Goal: Task Accomplishment & Management: Manage account settings

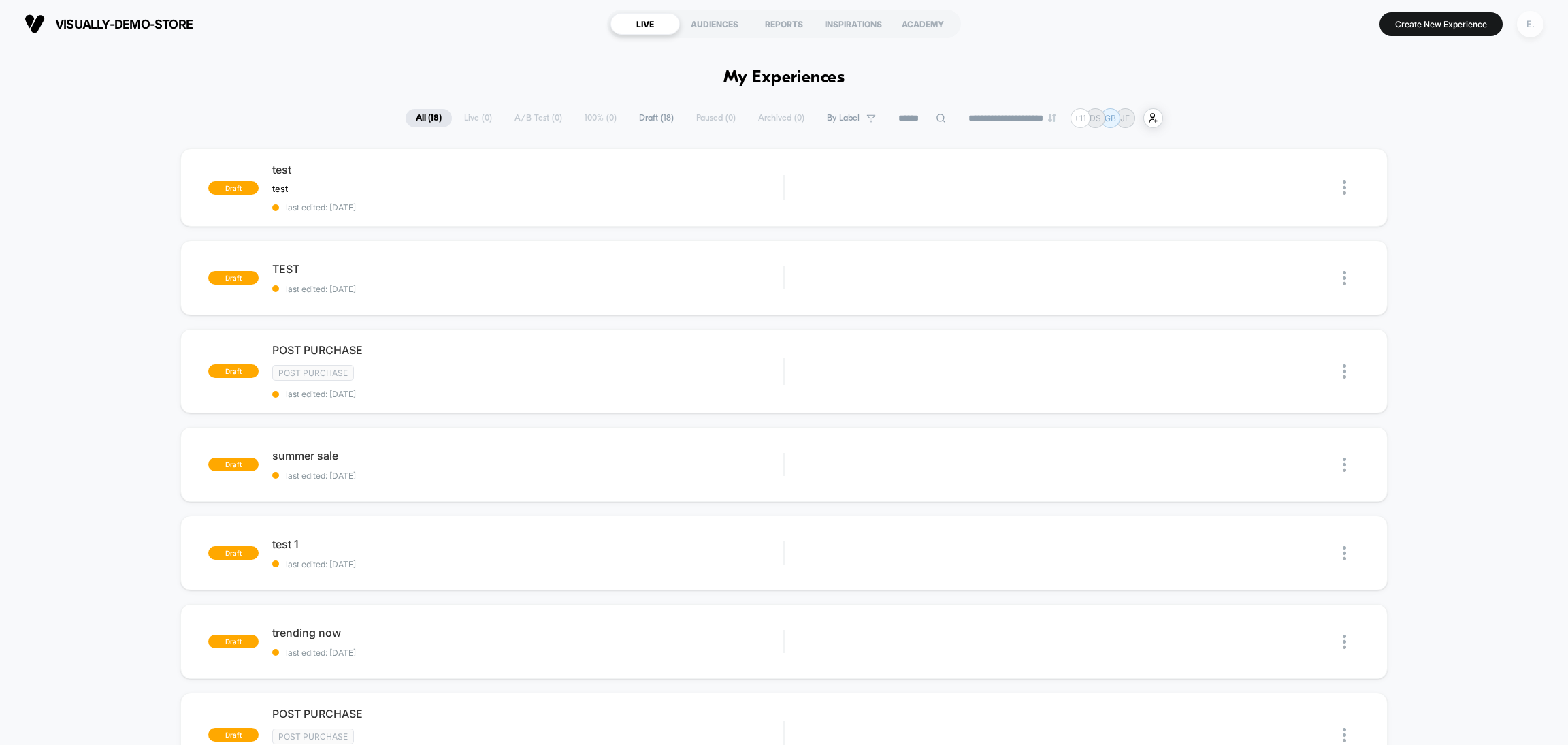
click at [1523, 16] on div "E." at bounding box center [1530, 24] width 26 height 26
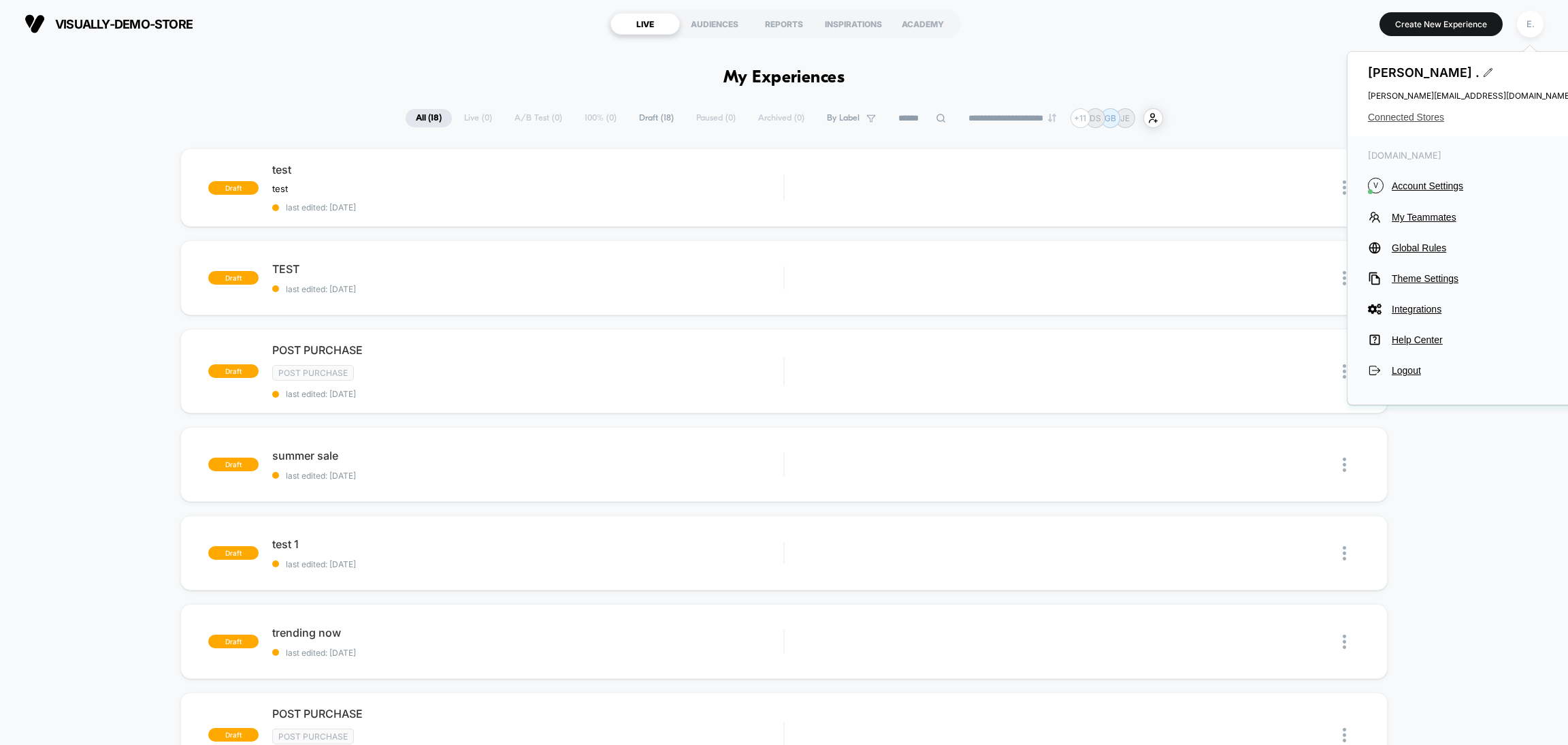
click at [1415, 114] on span "Connected Stores" at bounding box center [1470, 118] width 204 height 11
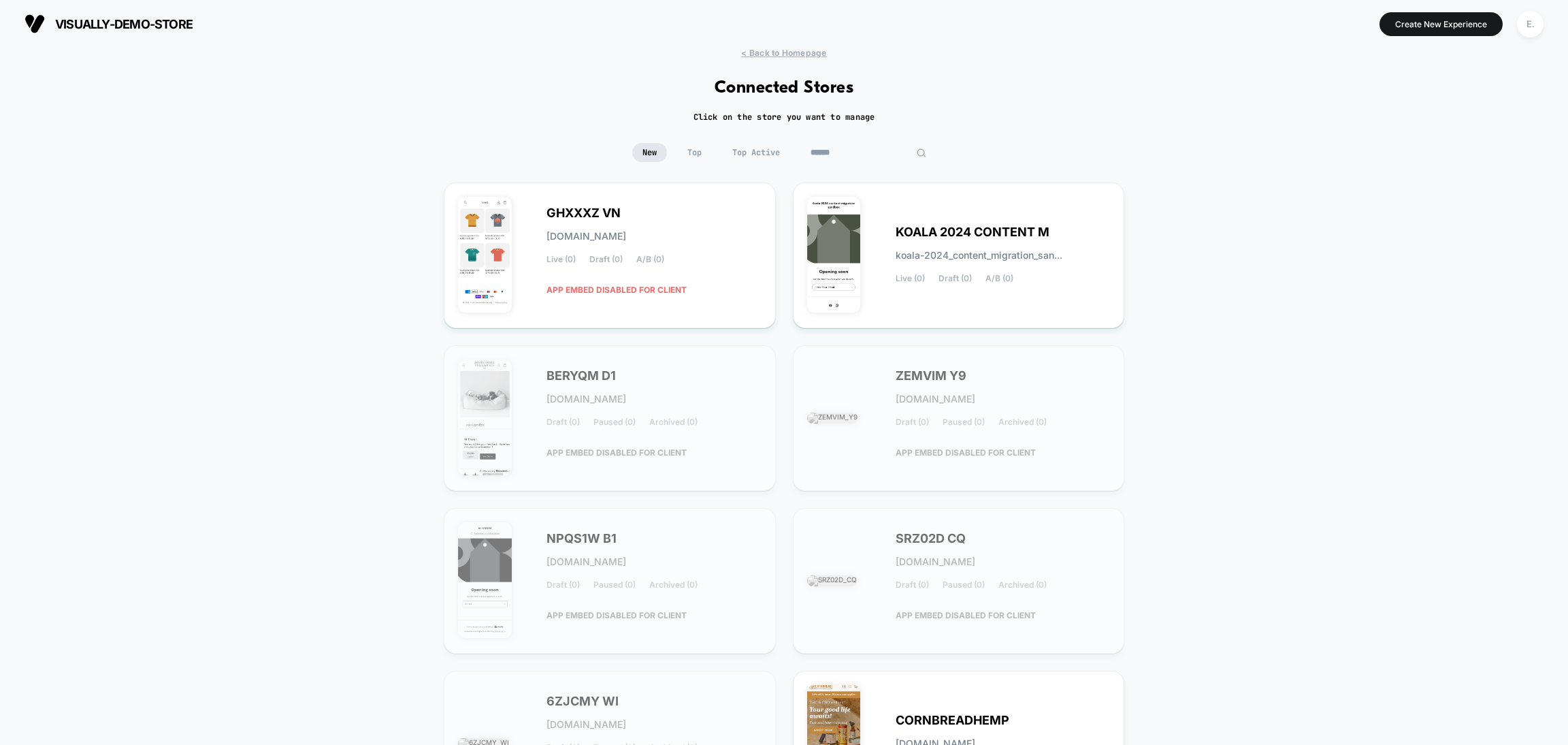
click at [895, 156] on input at bounding box center [868, 152] width 136 height 19
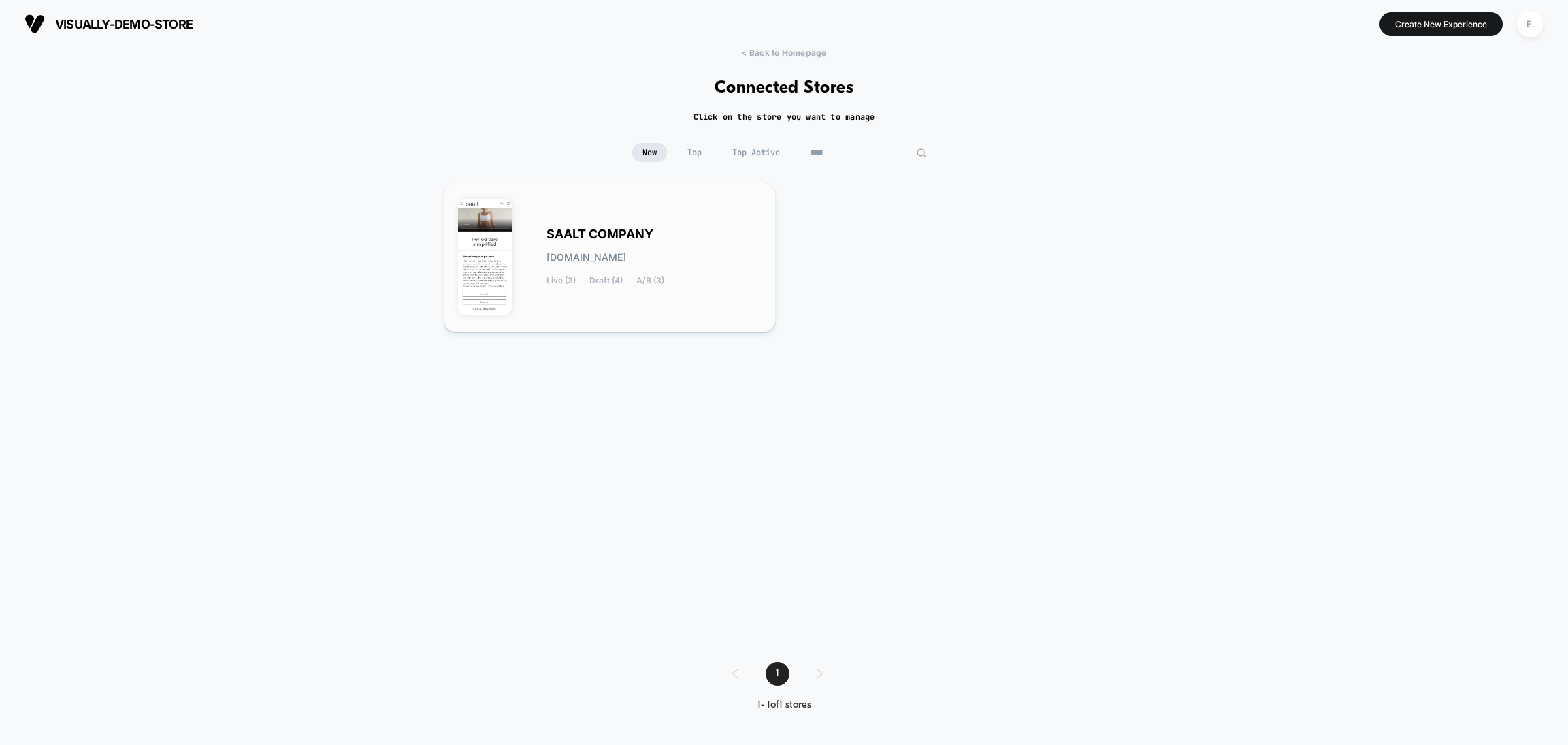
type input "****"
click at [656, 221] on div "SAALT COMPANY saalt-company.myshopify.com Live (3) Draft (4) A/B (3)" at bounding box center [610, 257] width 304 height 121
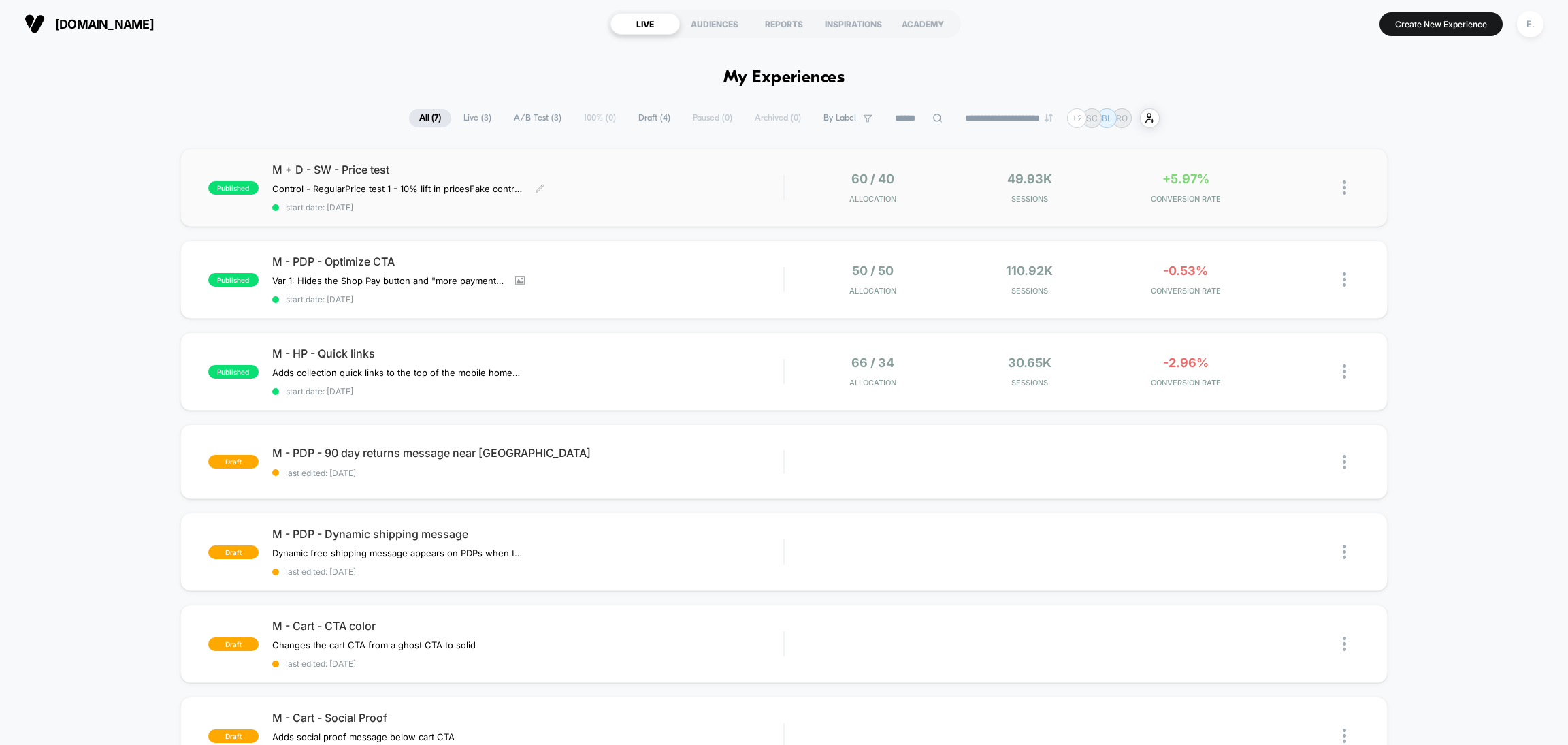
click at [675, 210] on span "start date: 8/27/2025" at bounding box center [527, 207] width 511 height 10
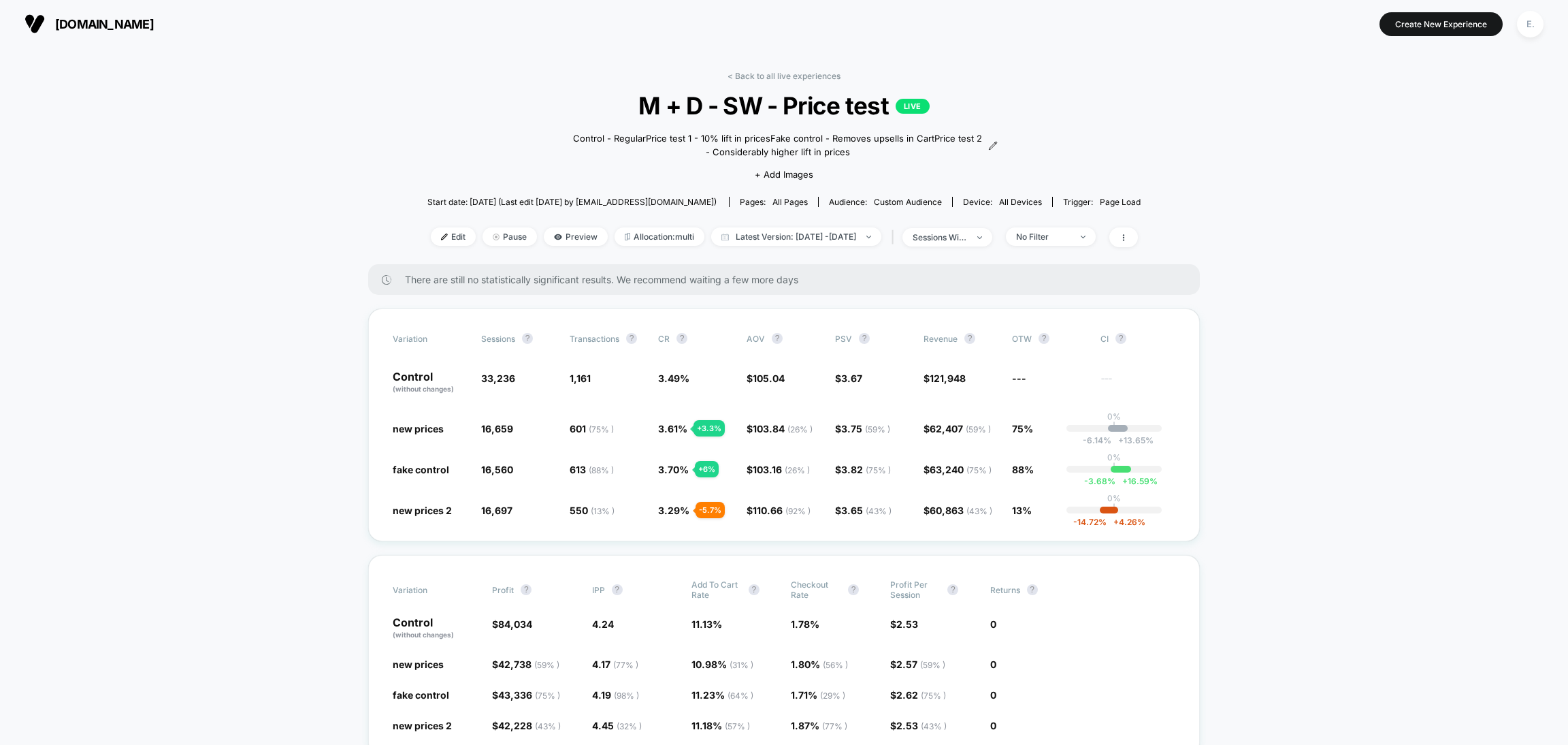
click at [431, 243] on span "Edit" at bounding box center [453, 237] width 45 height 19
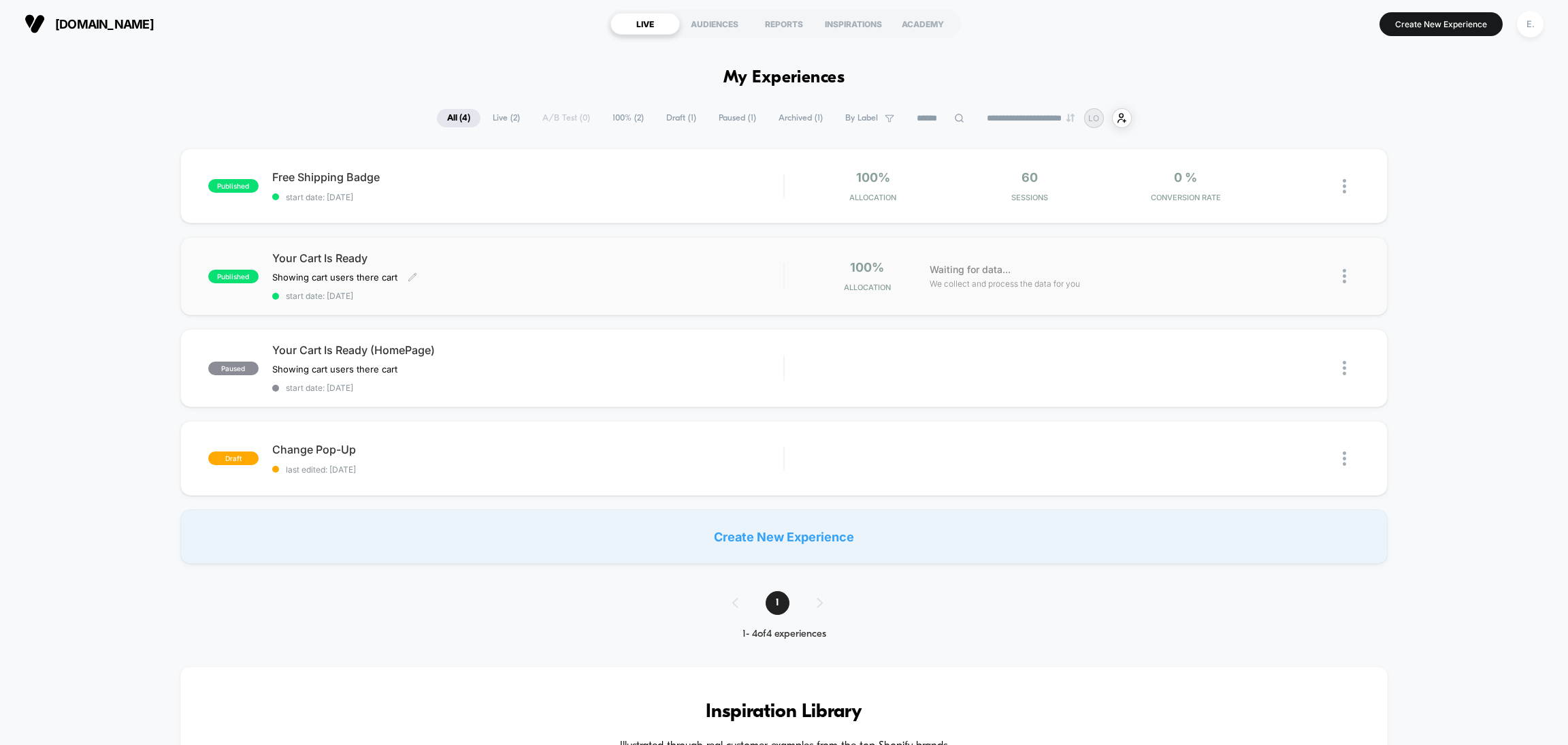
click at [624, 262] on span "Your Cart Is Ready" at bounding box center [527, 258] width 511 height 13
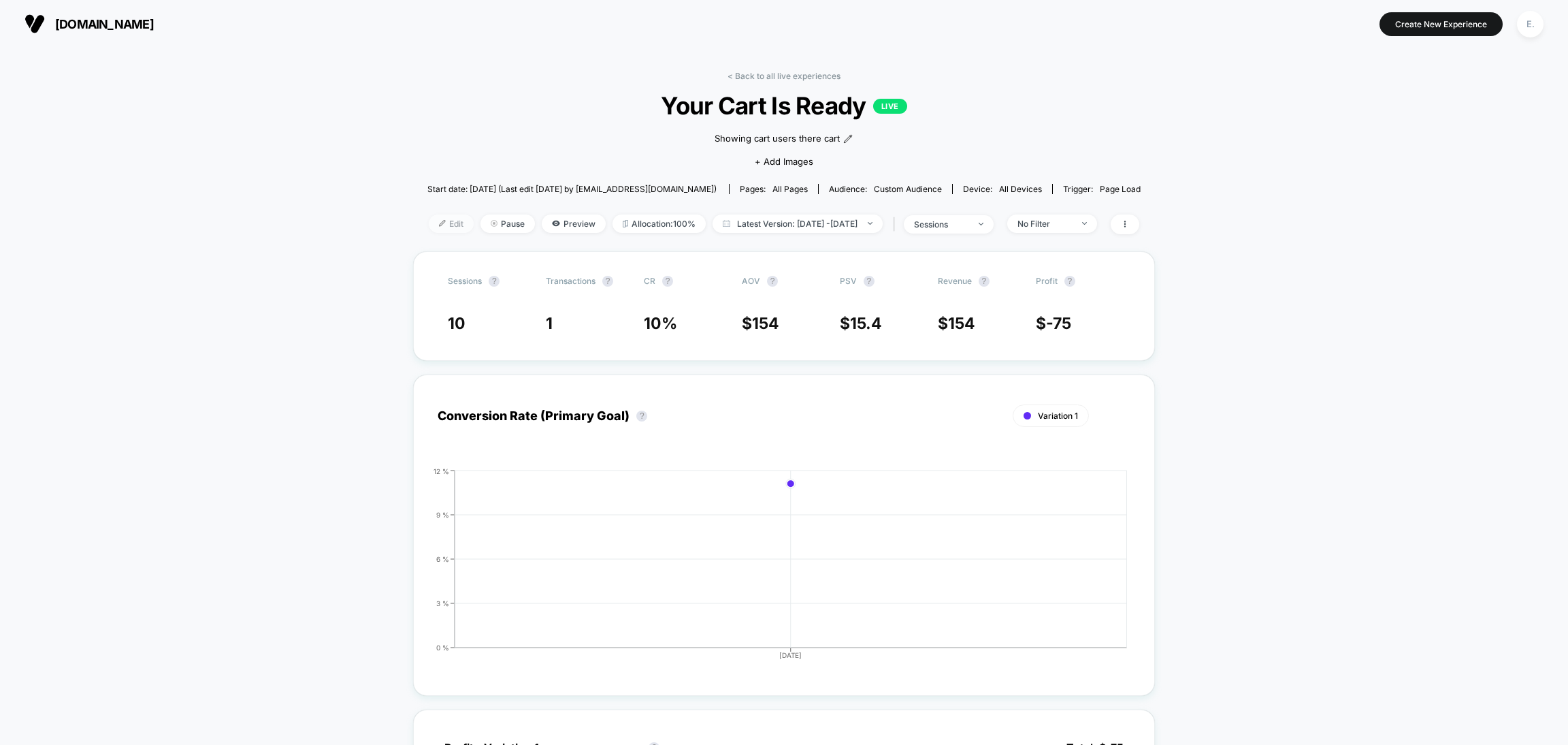
click at [439, 225] on img at bounding box center [442, 223] width 7 height 7
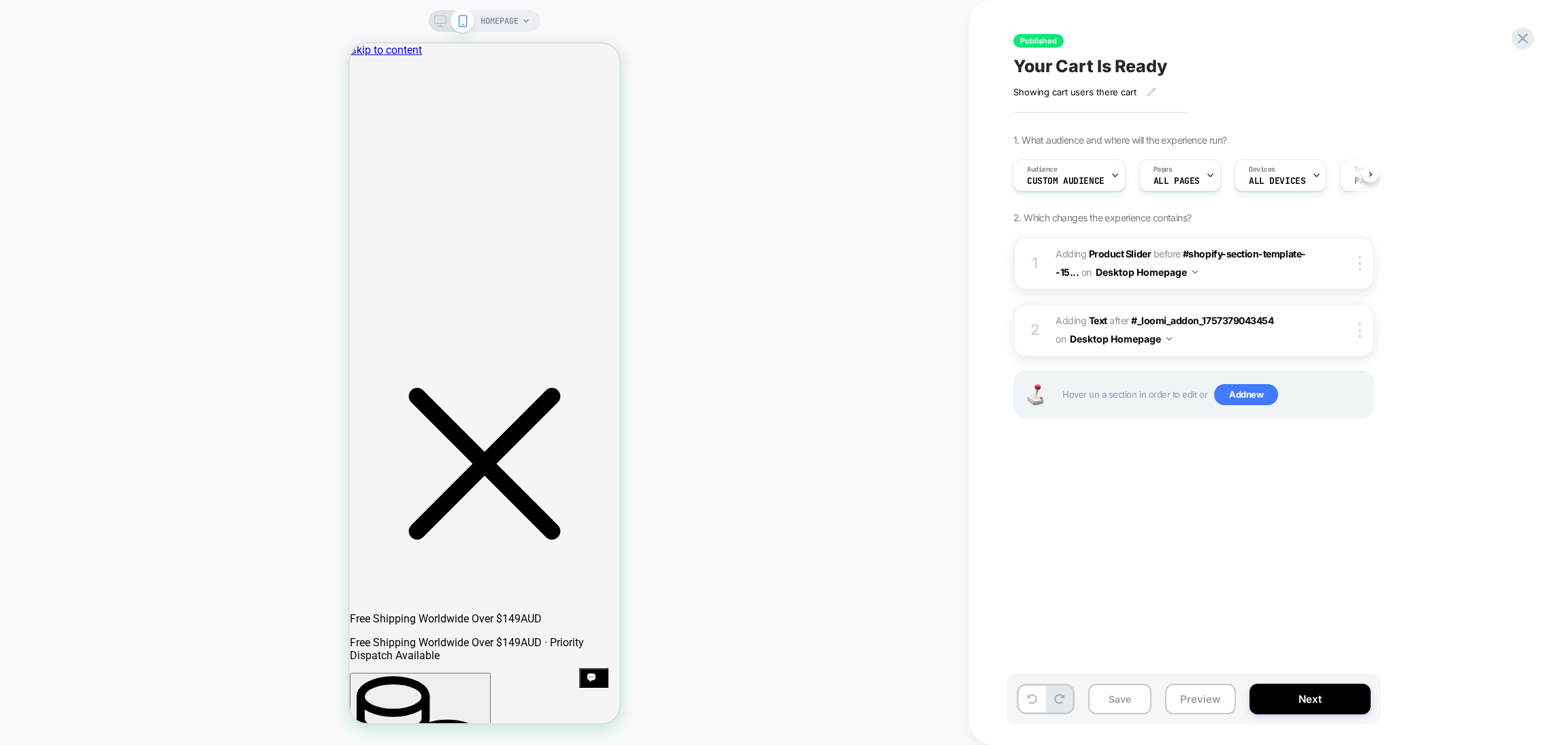
click at [1259, 276] on span "#_loomi_addon_1757379043454 Adding Product Slider BEFORE #shopify-section-templ…" at bounding box center [1185, 263] width 260 height 37
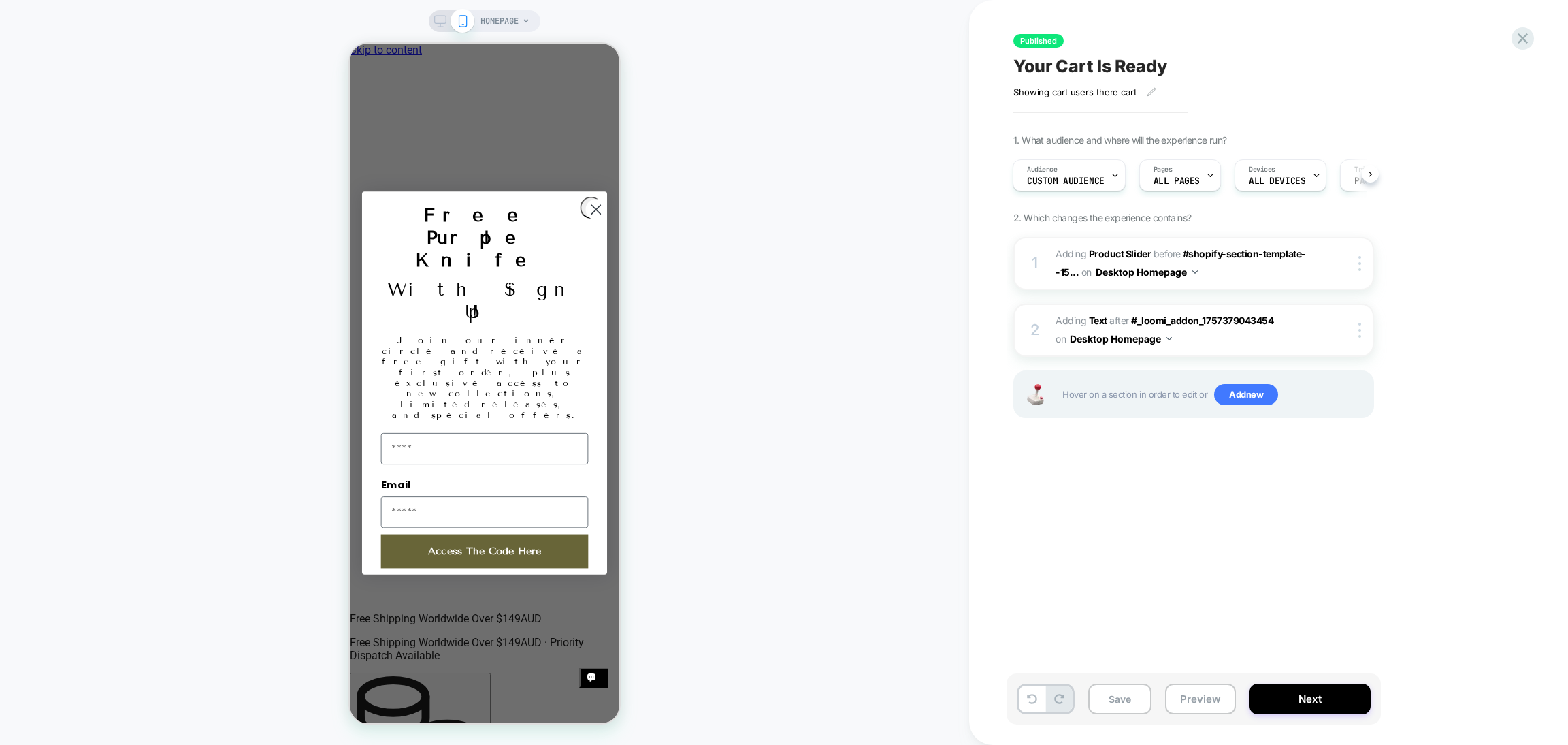
click at [439, 17] on icon at bounding box center [440, 21] width 12 height 12
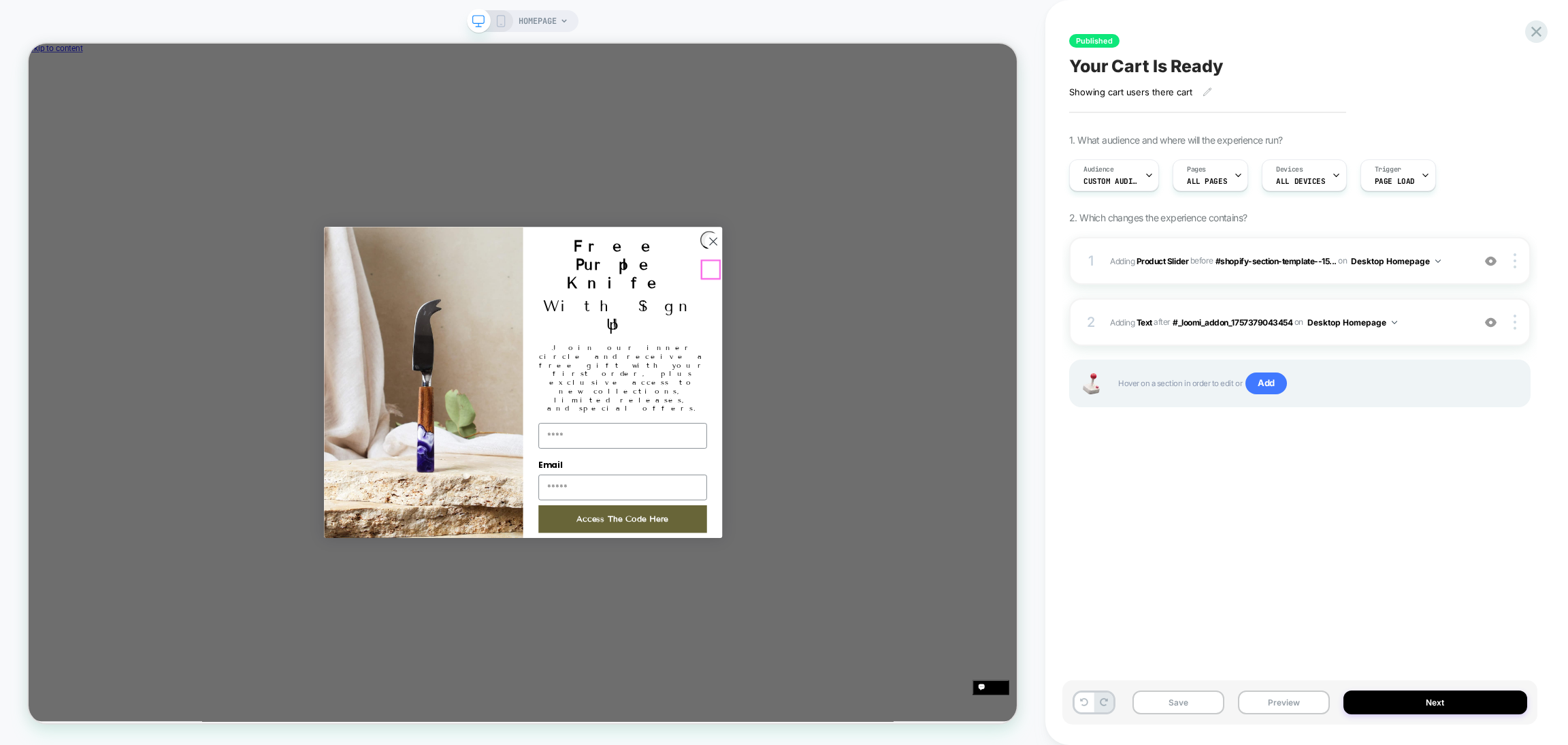
click at [932, 319] on circle "Close dialog" at bounding box center [941, 308] width 23 height 23
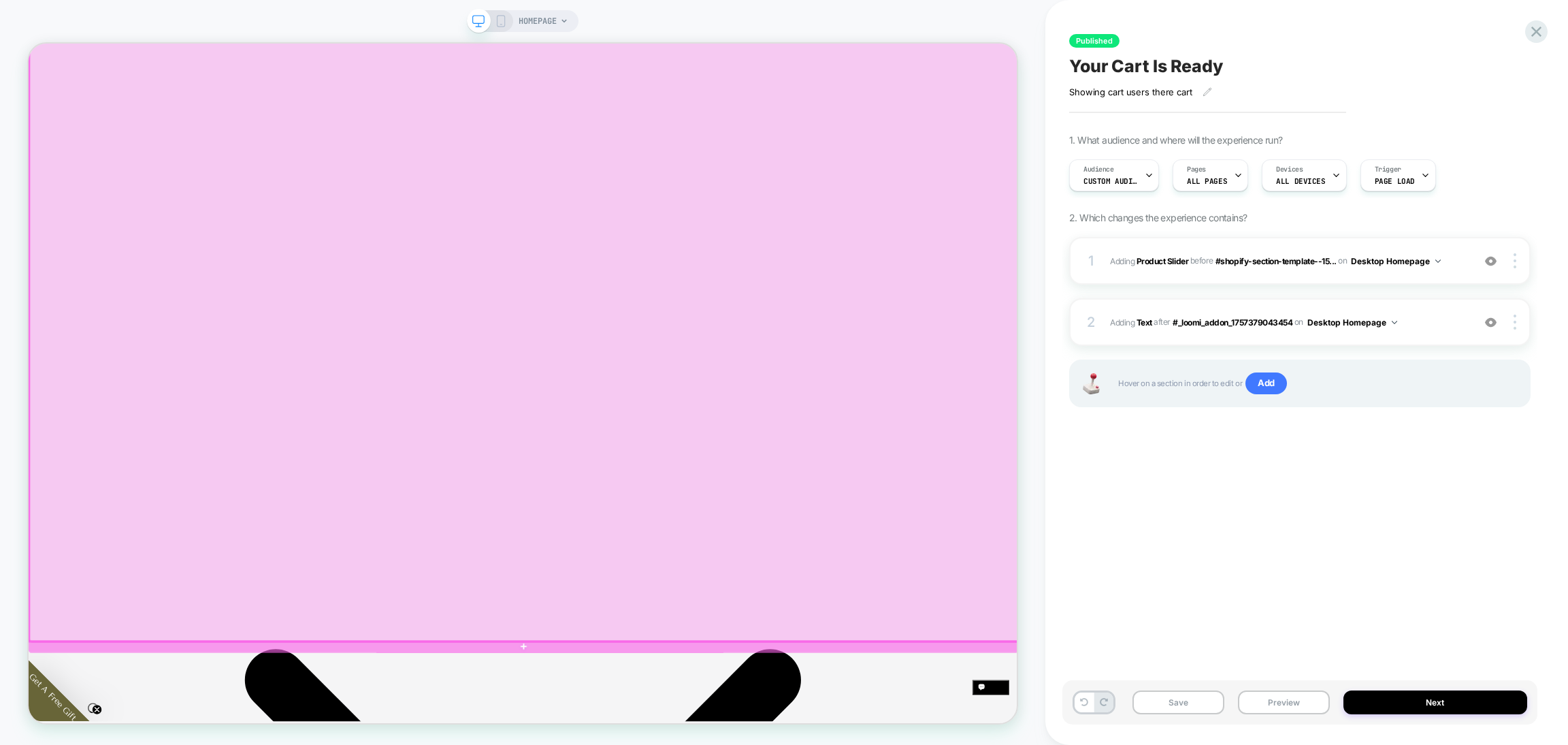
scroll to position [816, 0]
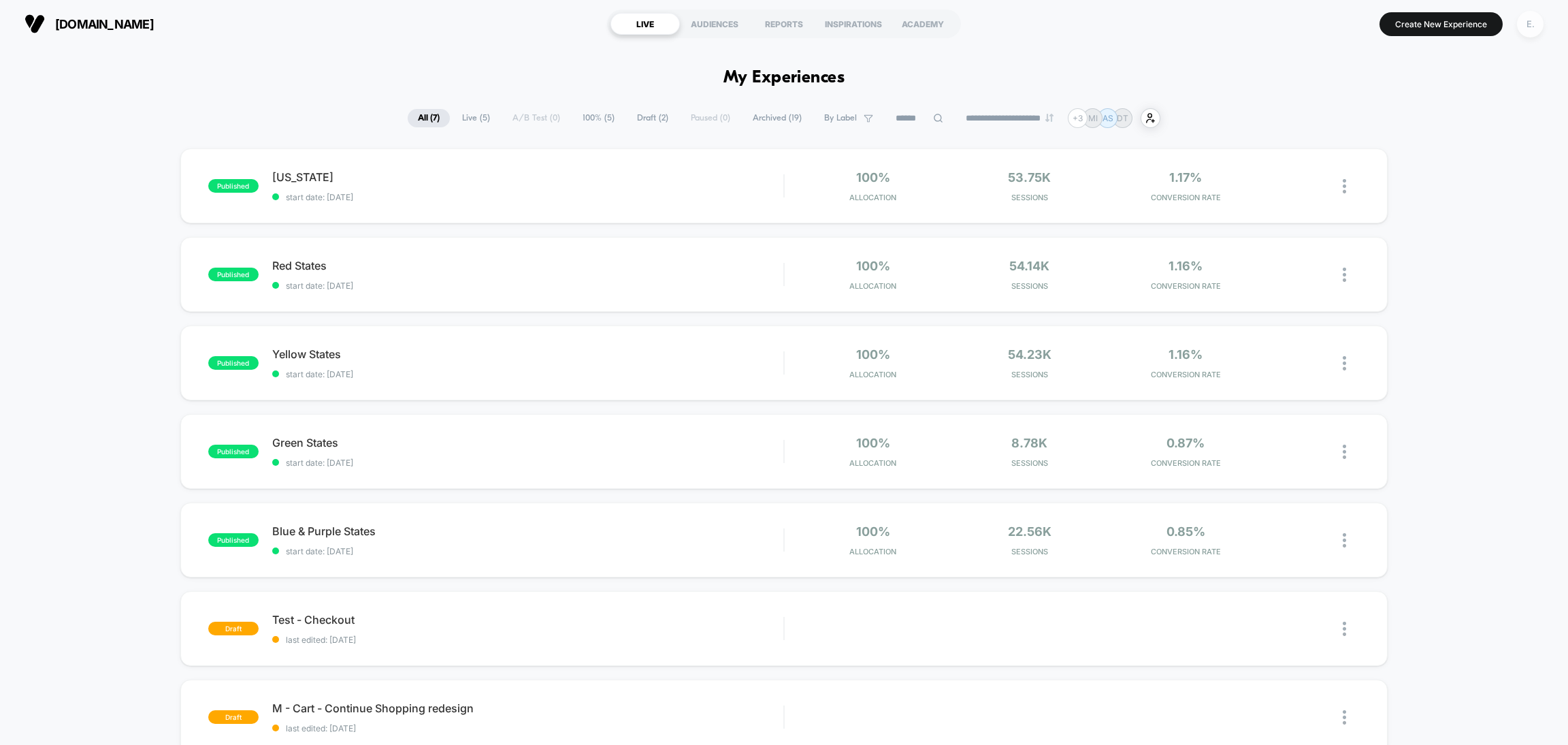
click at [1533, 29] on div "E." at bounding box center [1530, 24] width 26 height 26
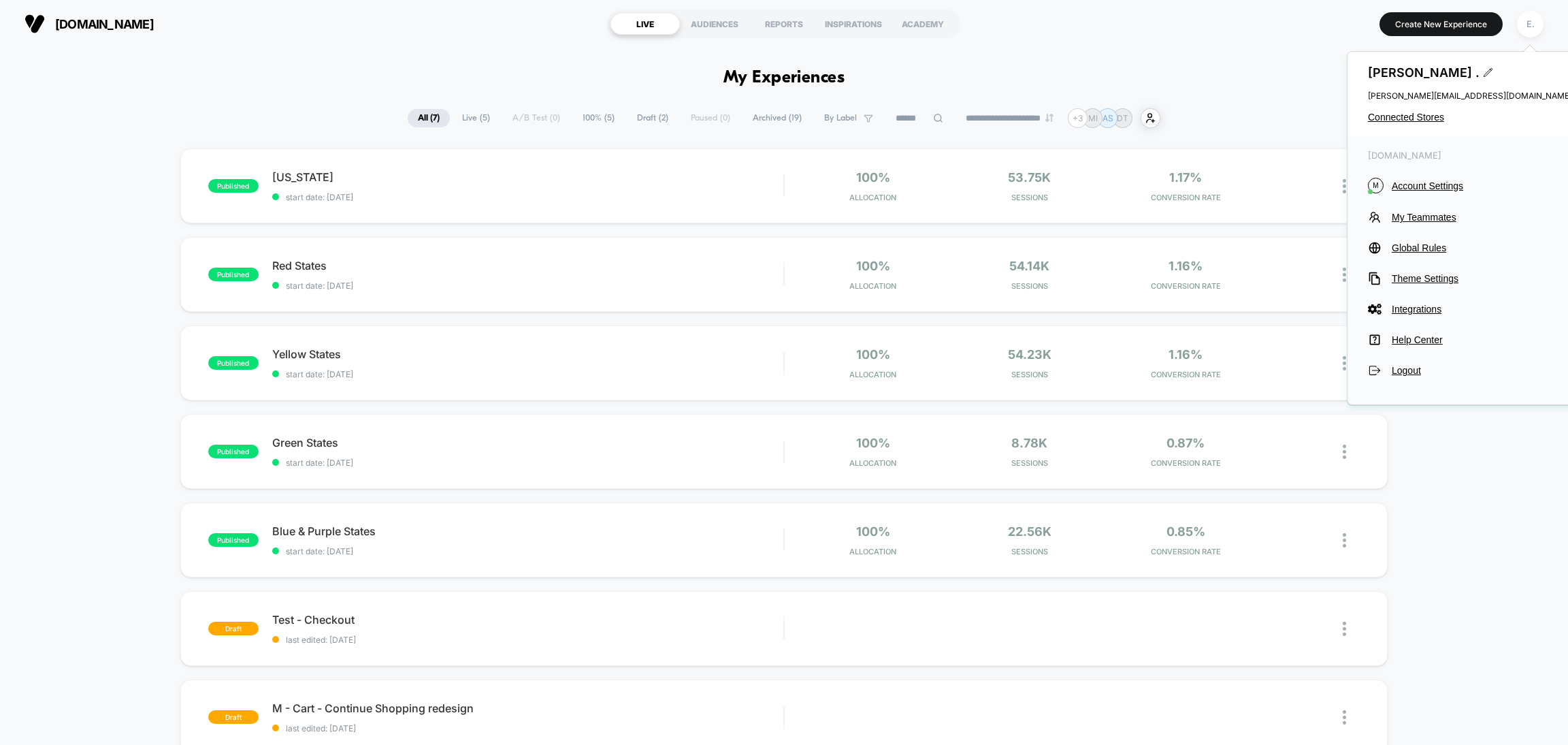
click at [1407, 194] on div "meatnbone.com M Account Settings My Teammates Global Rules Theme Settings Integ…" at bounding box center [1470, 263] width 245 height 255
click at [1410, 186] on span "Account Settings" at bounding box center [1482, 186] width 181 height 11
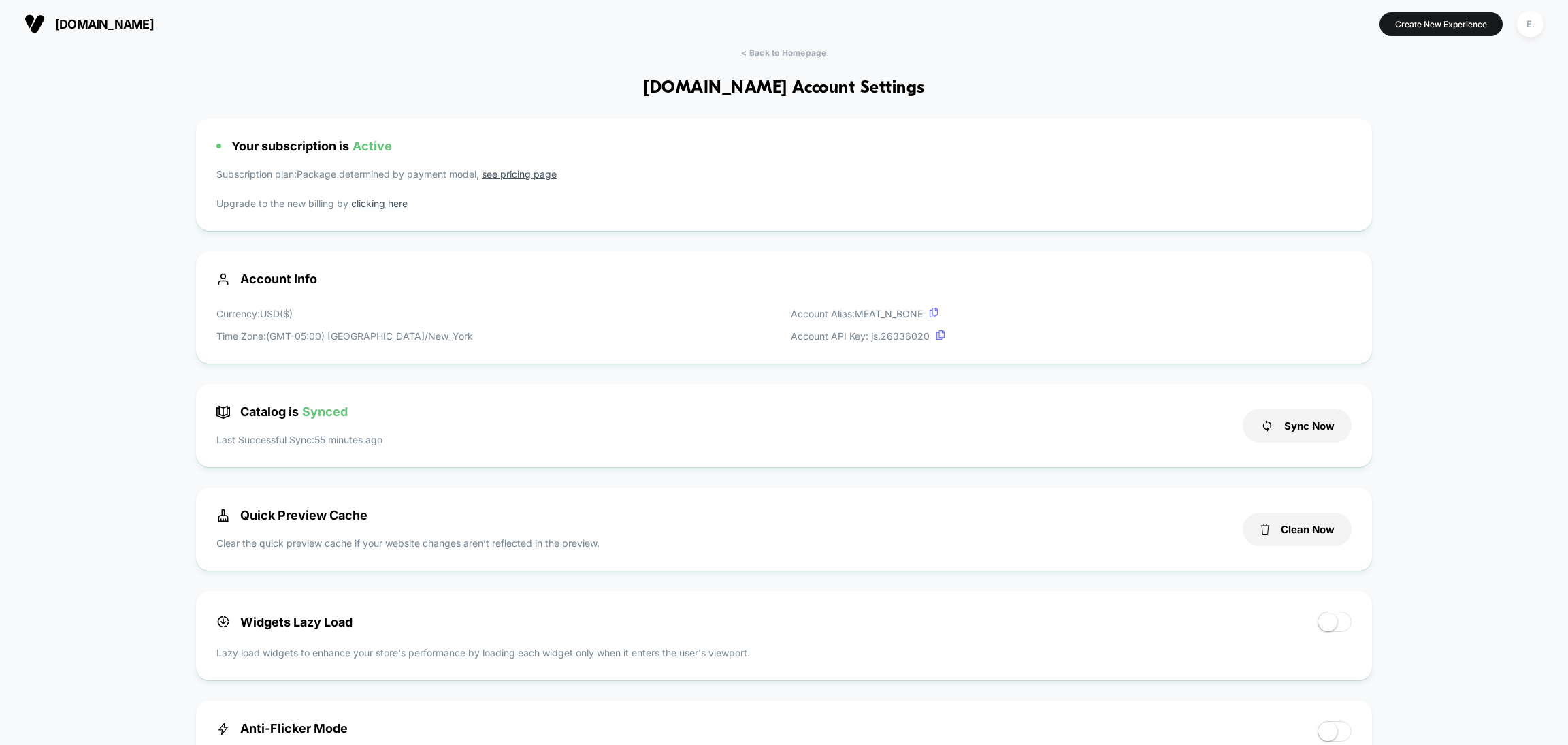
click at [531, 179] on link "see pricing page" at bounding box center [519, 174] width 75 height 11
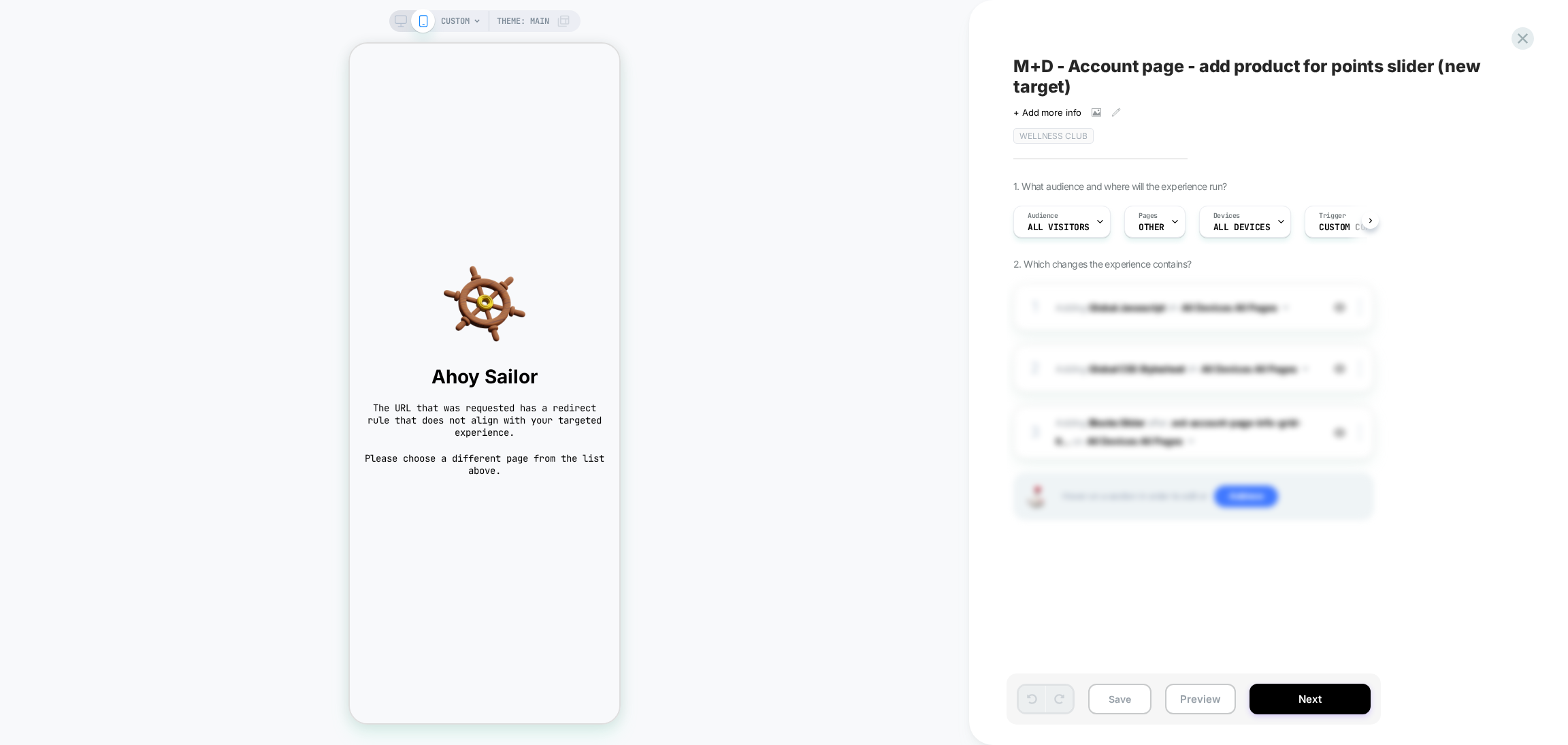
scroll to position [0, 1]
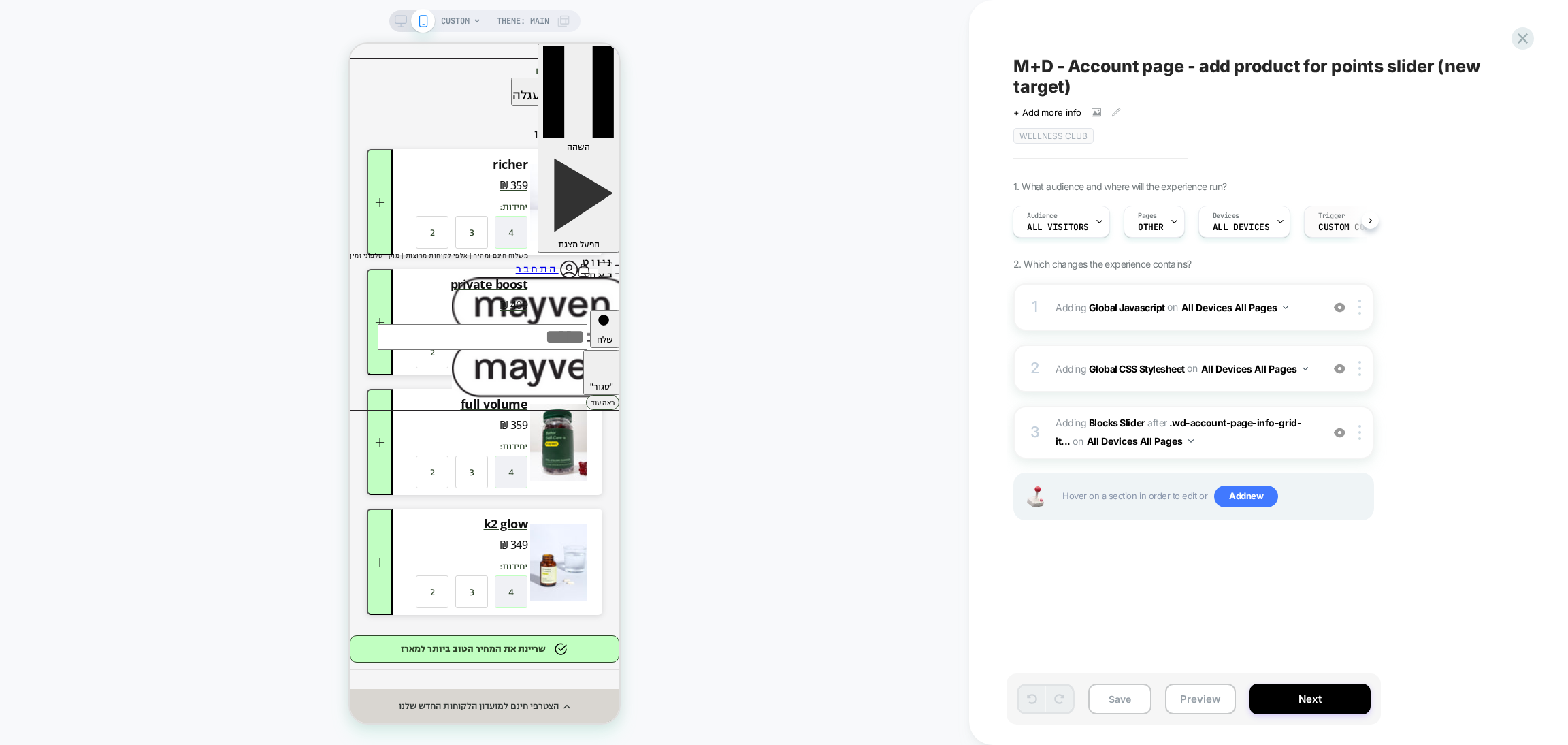
scroll to position [0, 8]
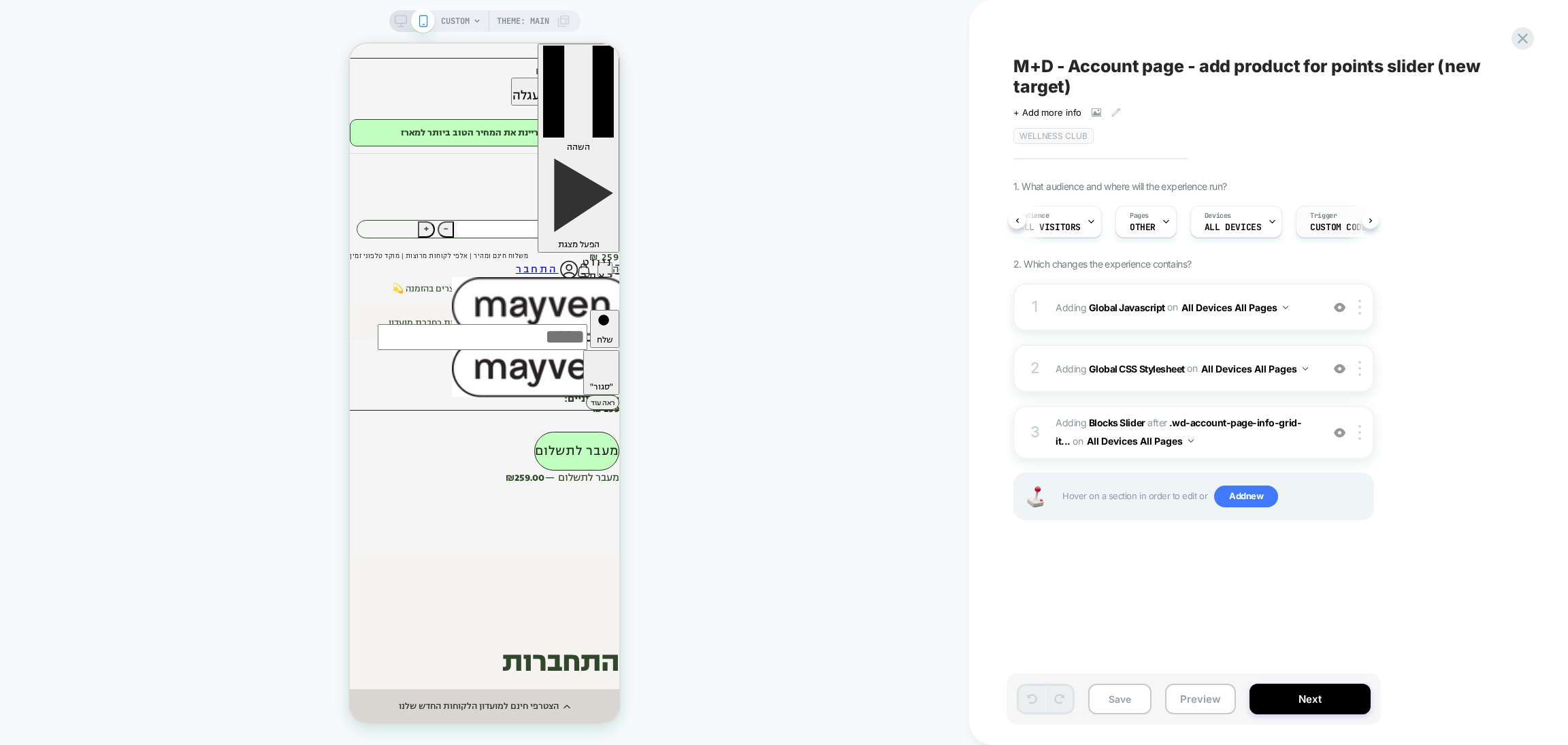
click at [1342, 223] on span "Custom Code" at bounding box center [1338, 228] width 56 height 9
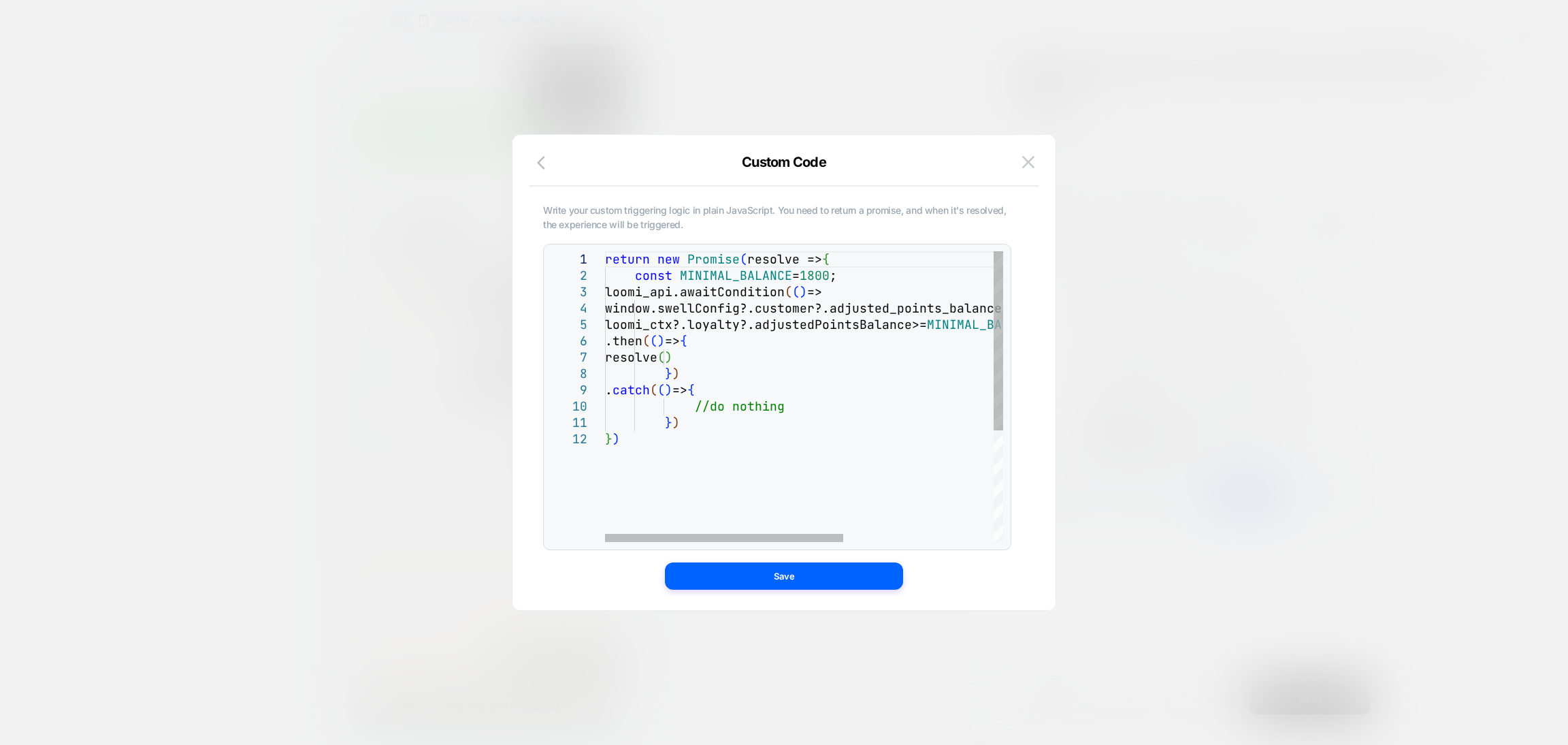
click at [824, 277] on div "return new Promise ( resolve => { const MINIMAL_BALANCE = 1800 ; loomi_api.awai…" at bounding box center [929, 486] width 649 height 470
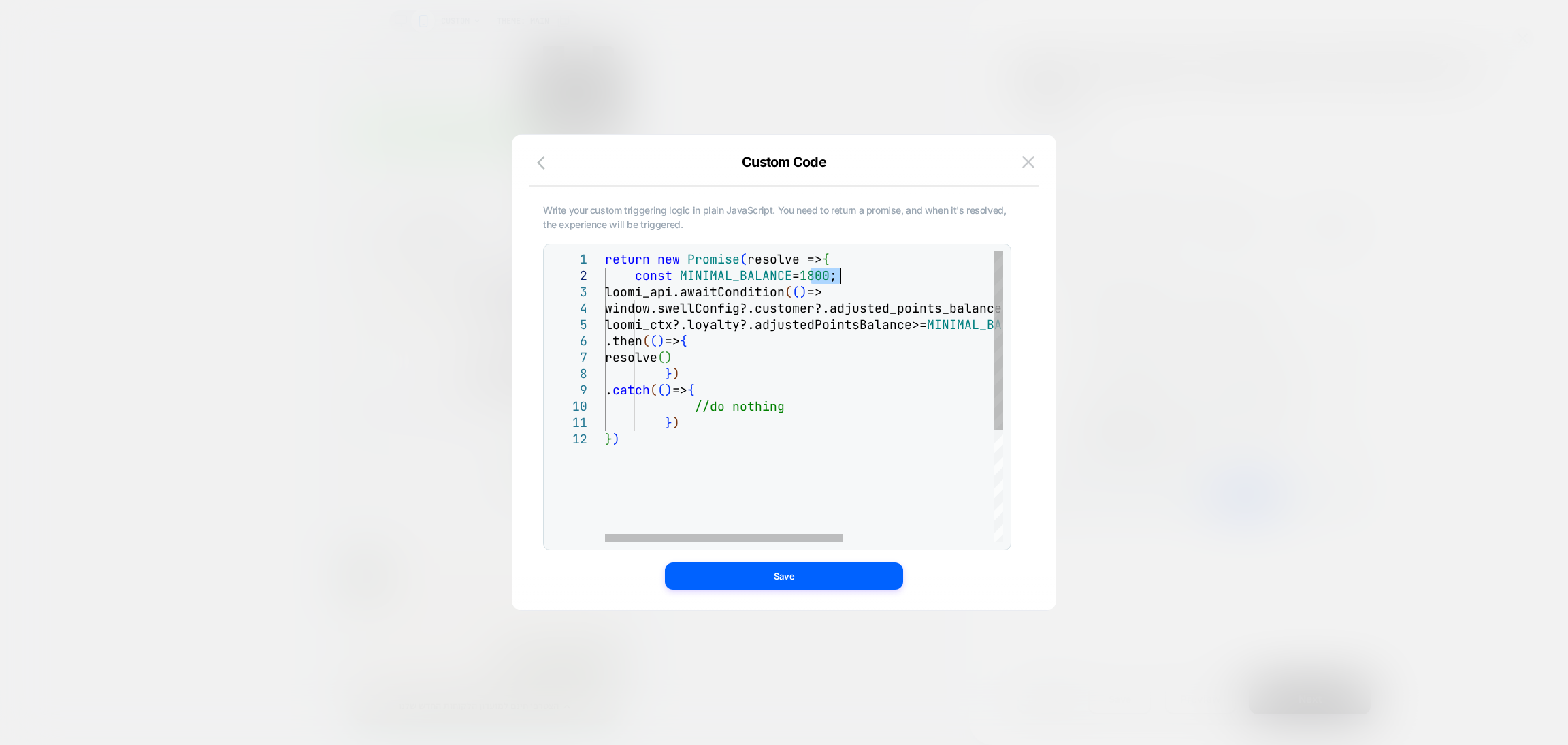
type textarea "**********"
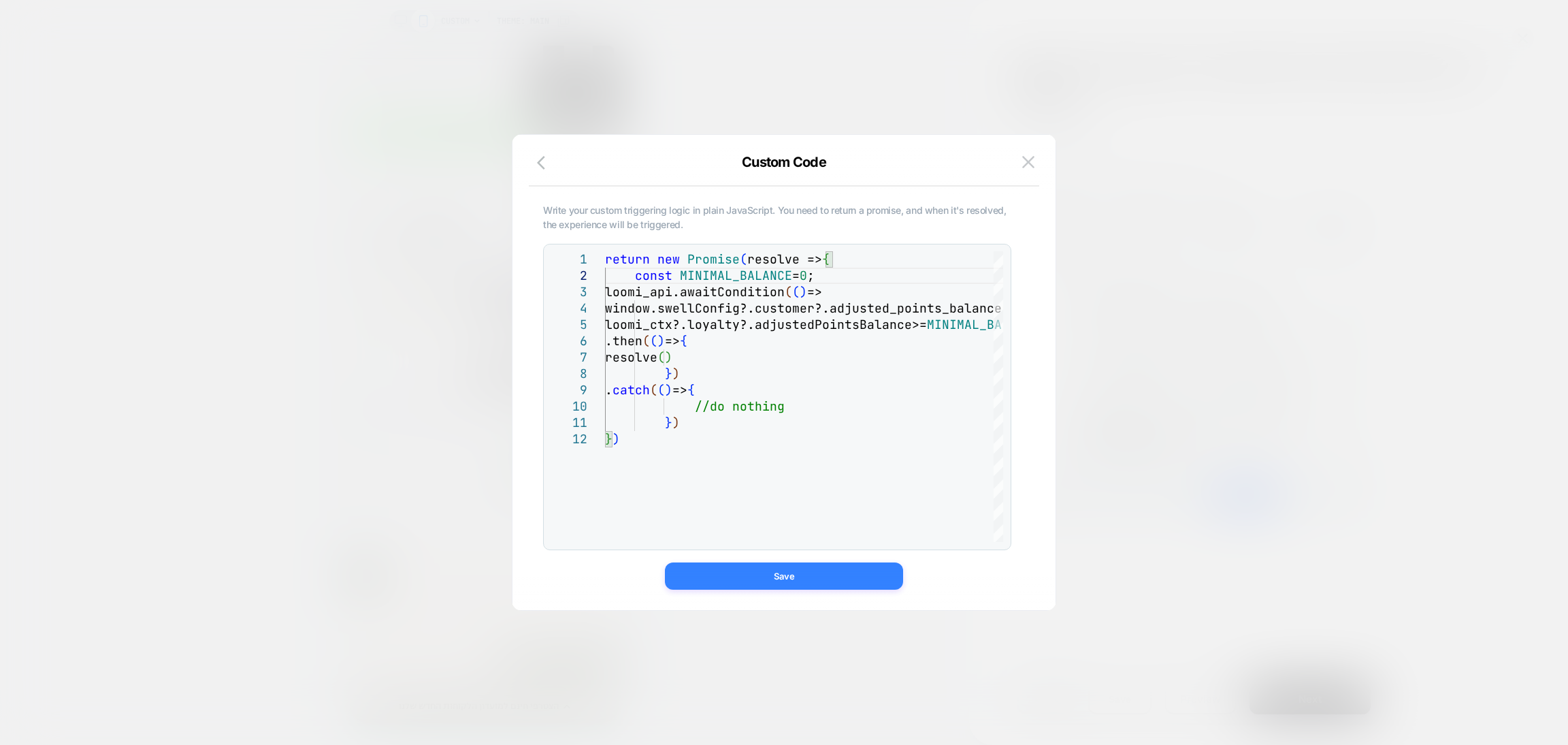
click at [839, 572] on button "Save" at bounding box center [784, 576] width 238 height 27
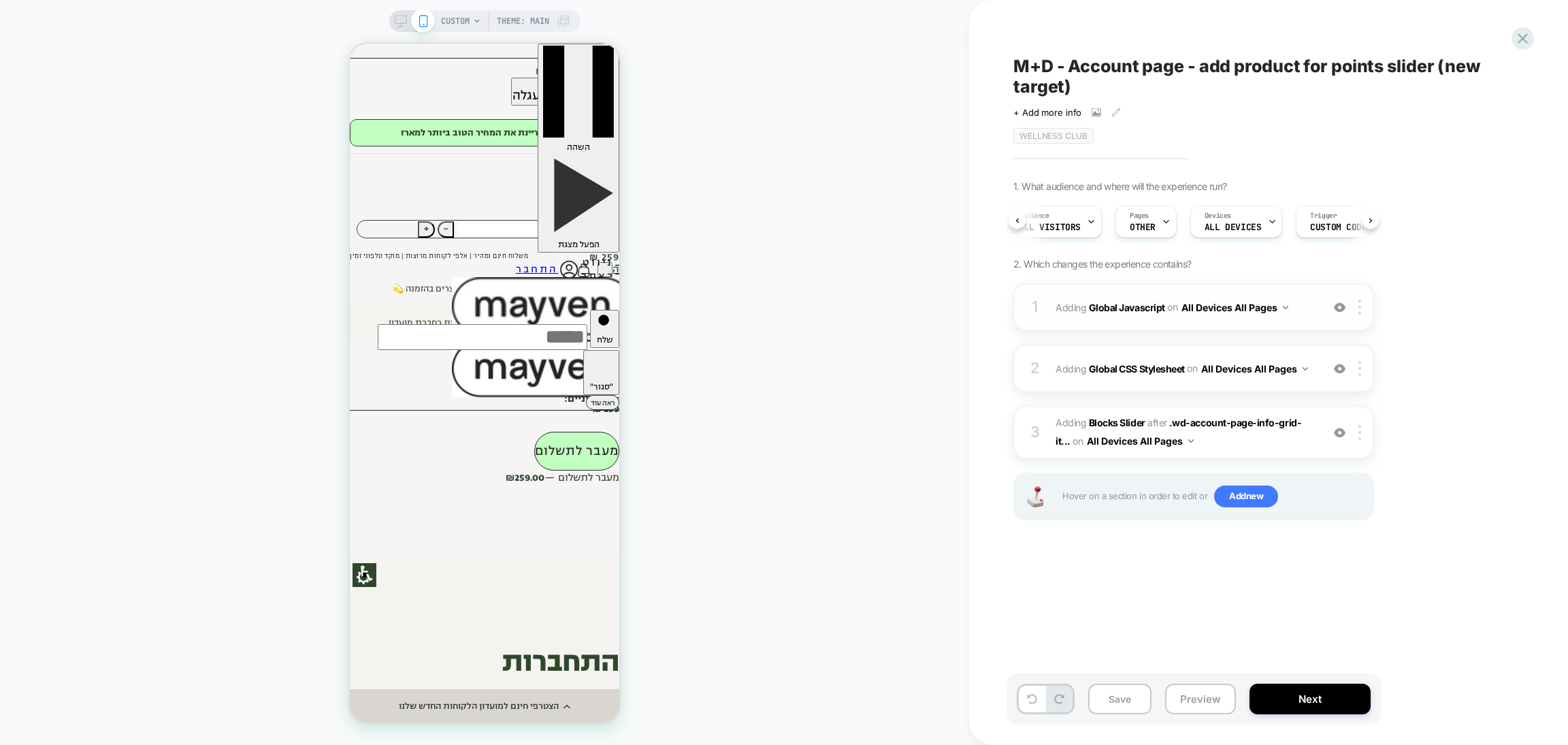
click at [1243, 323] on div "1 Adding Global Javascript on All Devices All Pages Add Before Add After Target…" at bounding box center [1195, 307] width 361 height 48
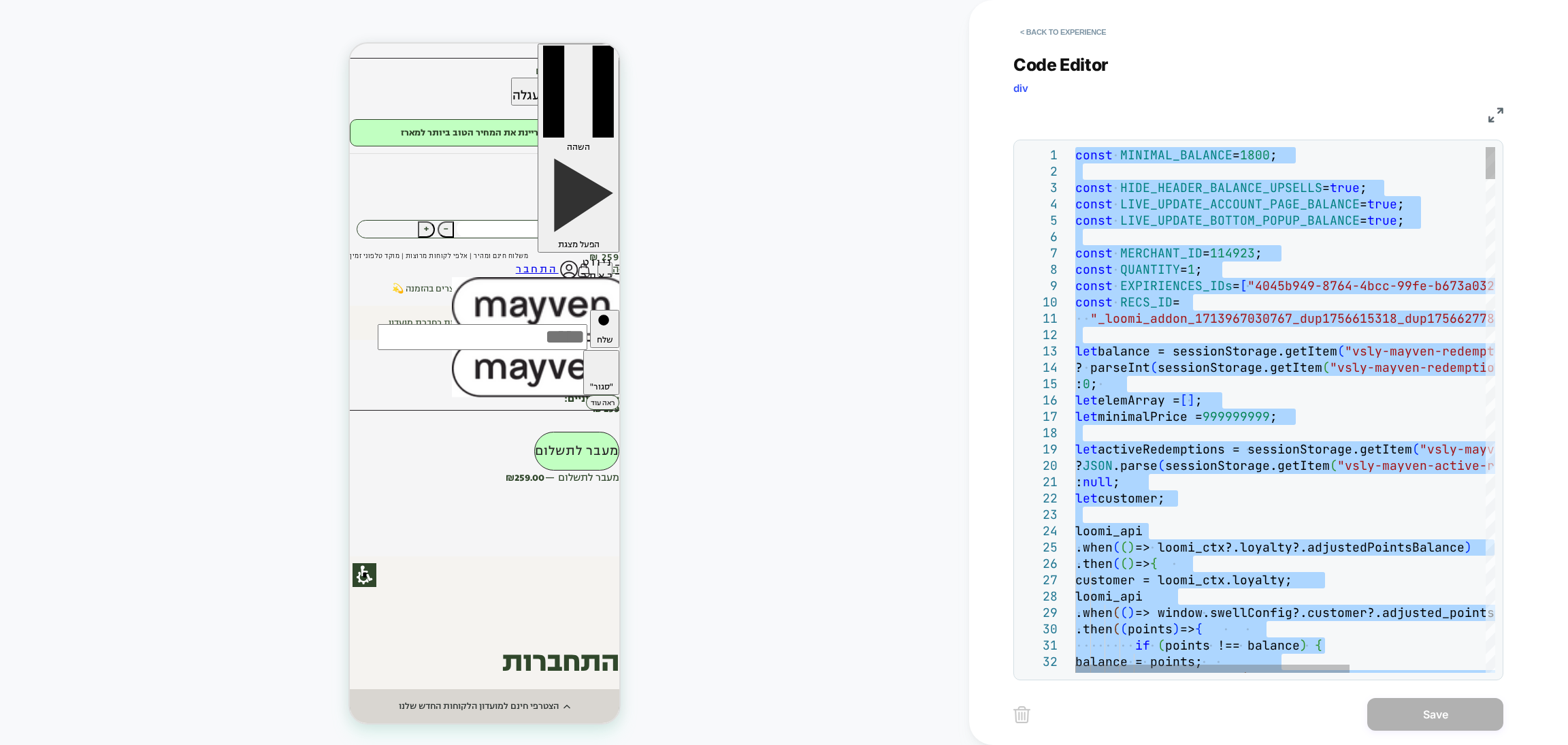
drag, startPoint x: 1268, startPoint y: 226, endPoint x: 1268, endPoint y: 249, distance: 23.0
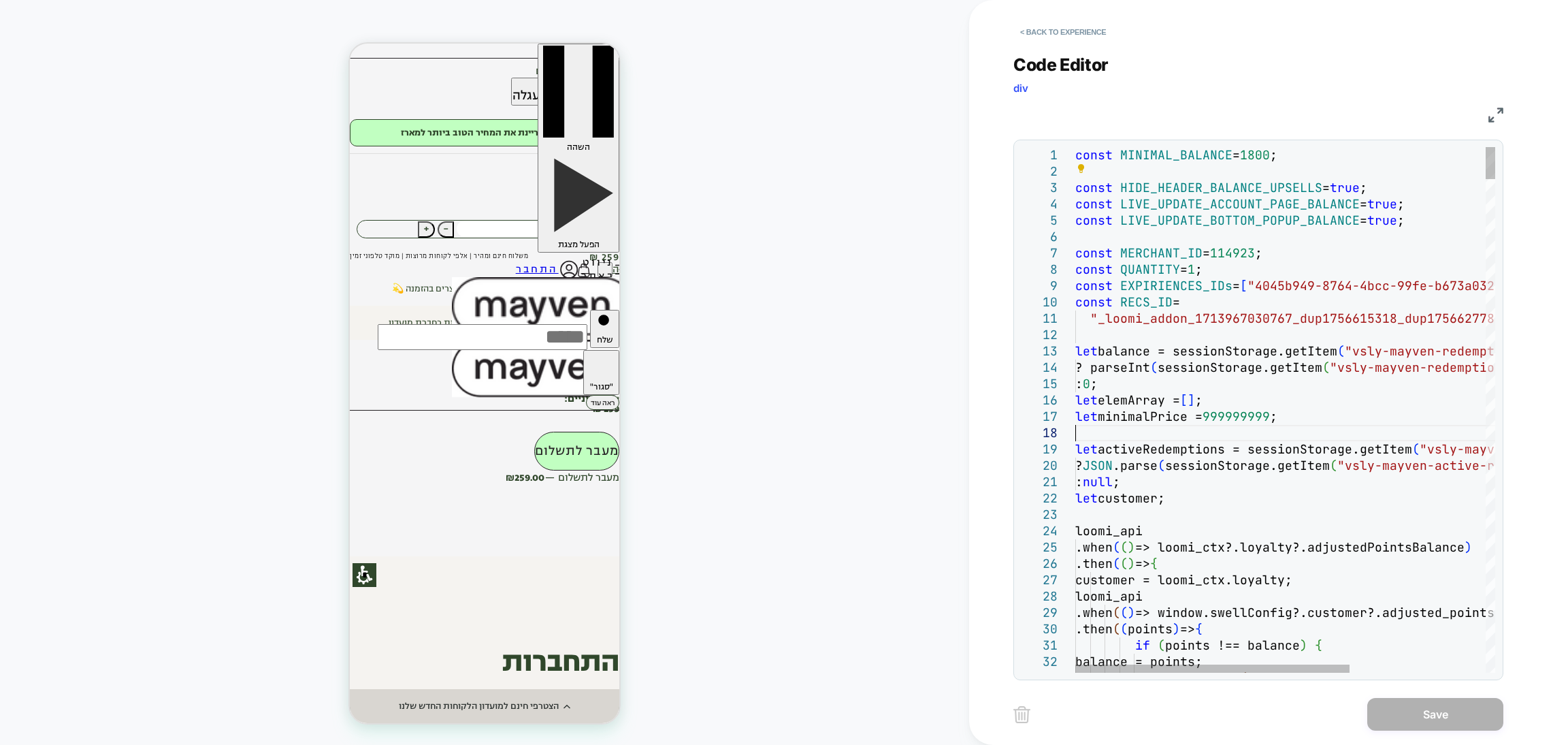
type textarea "**********"
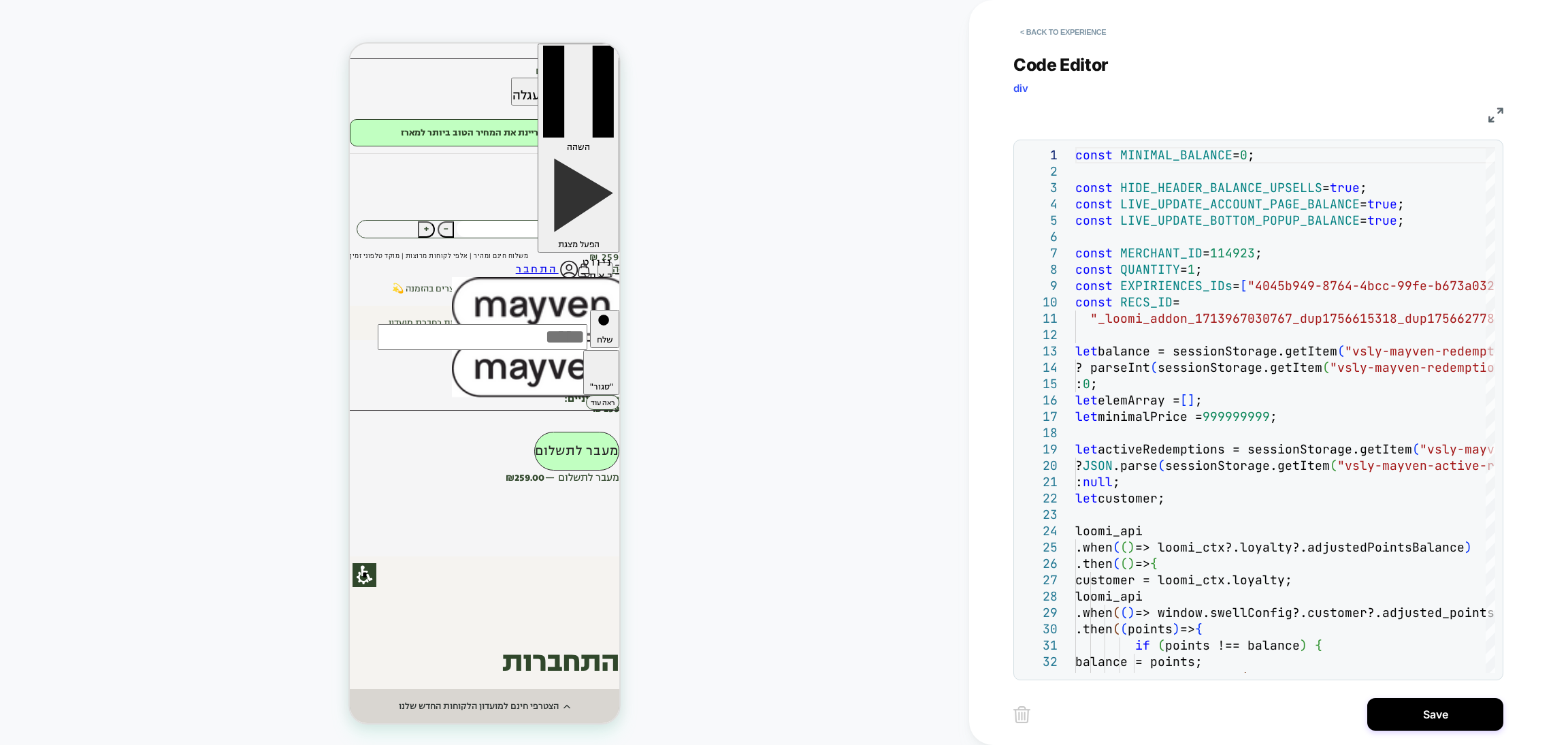
click at [1442, 732] on div "< Back to experience Code Editor div JS 1 2 3 4 5 6 7 8 9 10 11 12 13 14 15 16 …" at bounding box center [1269, 372] width 511 height 745
click at [1441, 702] on button "Save" at bounding box center [1435, 714] width 136 height 33
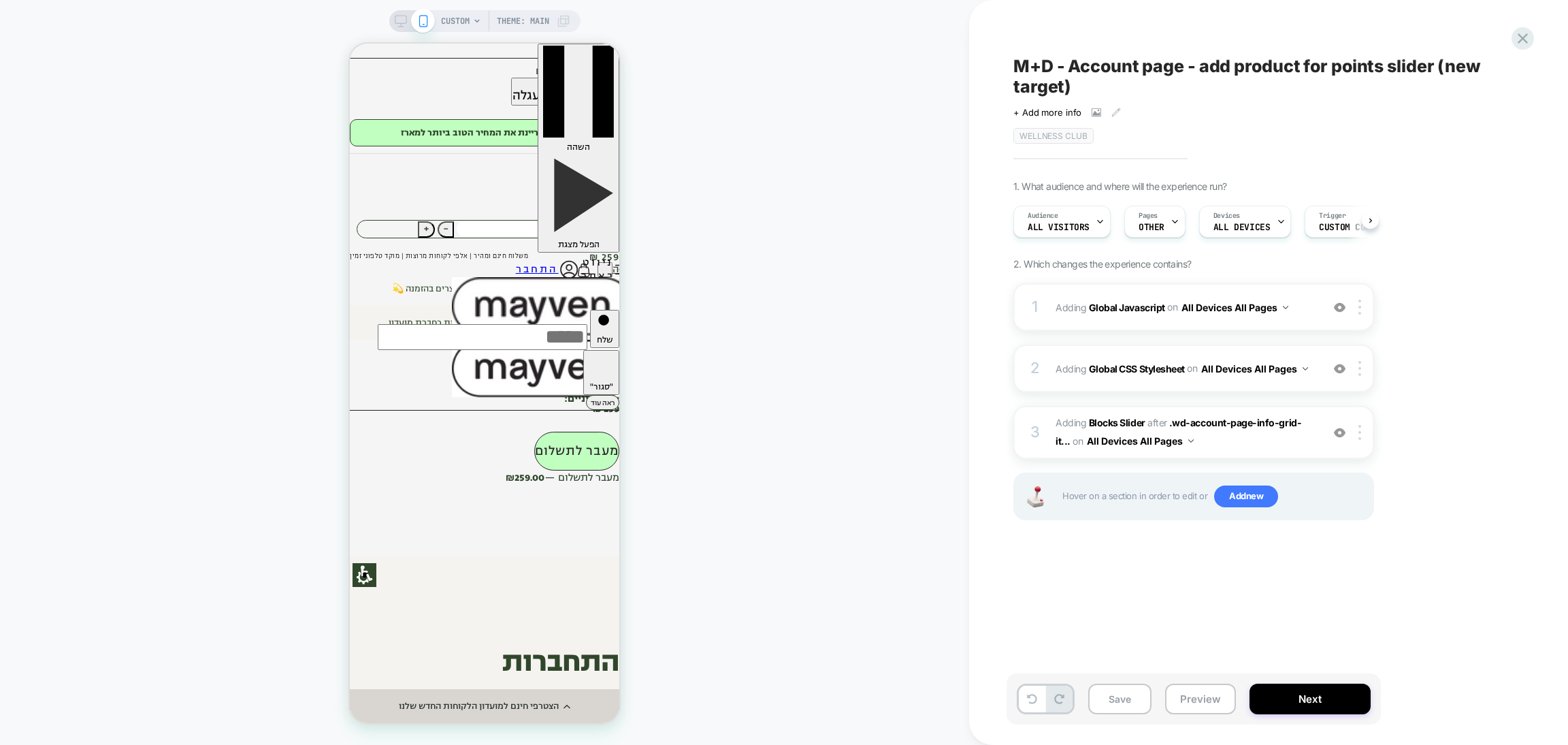
scroll to position [0, 1]
click at [1207, 690] on button "Preview" at bounding box center [1200, 699] width 71 height 31
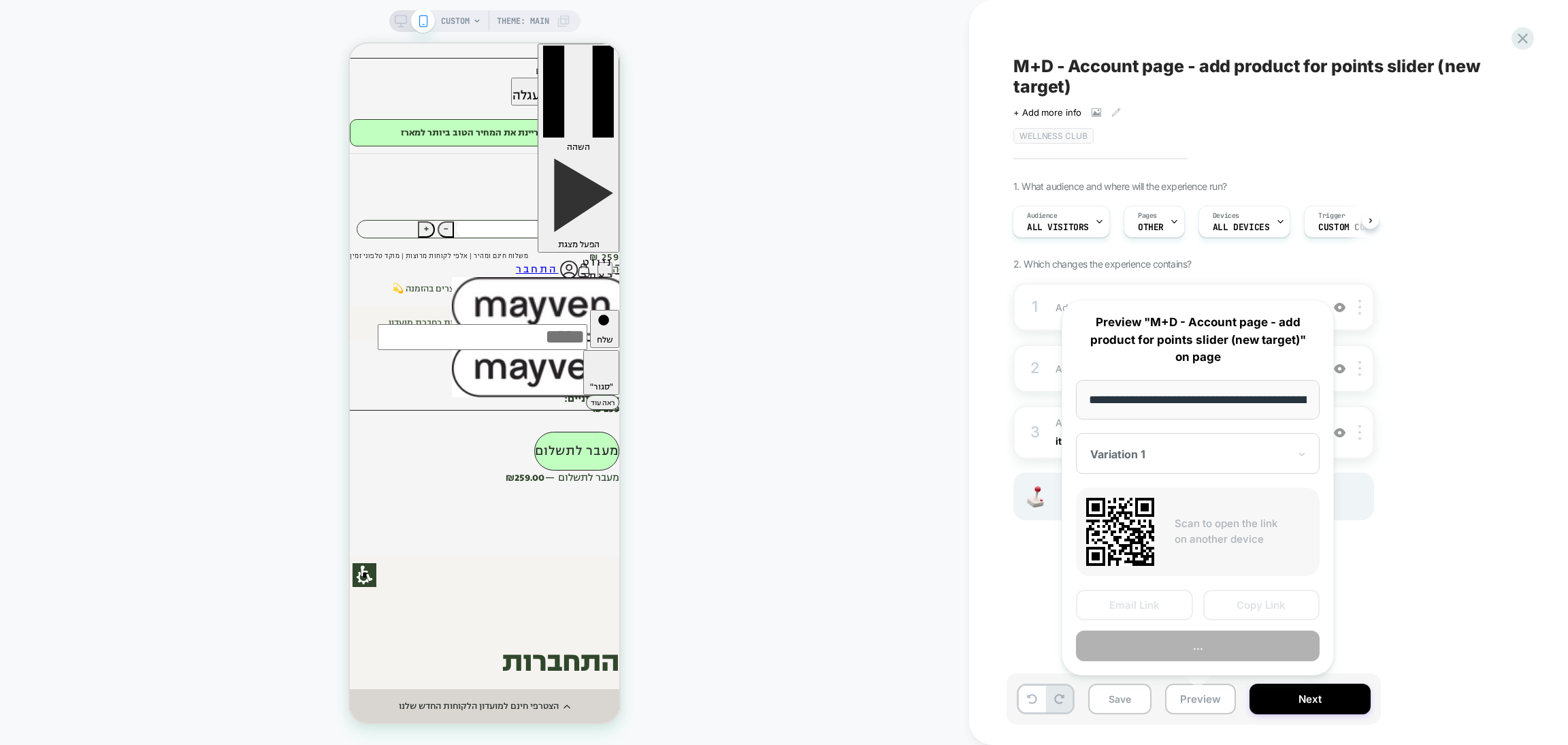
scroll to position [0, 76]
click at [1181, 642] on button "Preview" at bounding box center [1197, 645] width 244 height 31
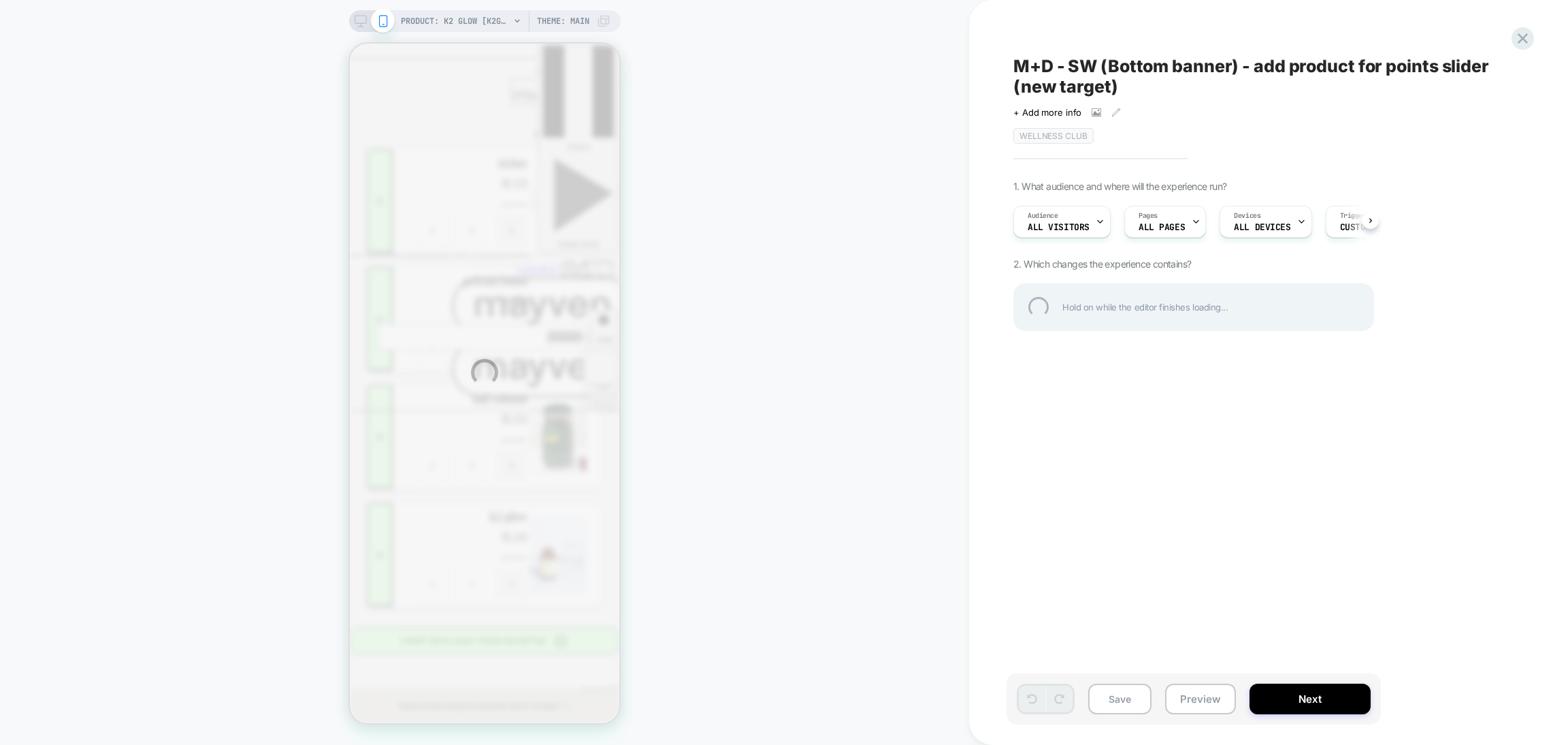
click at [1346, 227] on div "PRODUCT: K2 GLOW [k2glow] PRODUCT: K2 GLOW [k2glow] Theme: MAIN M+D - SW (Botto…" at bounding box center [784, 372] width 1568 height 745
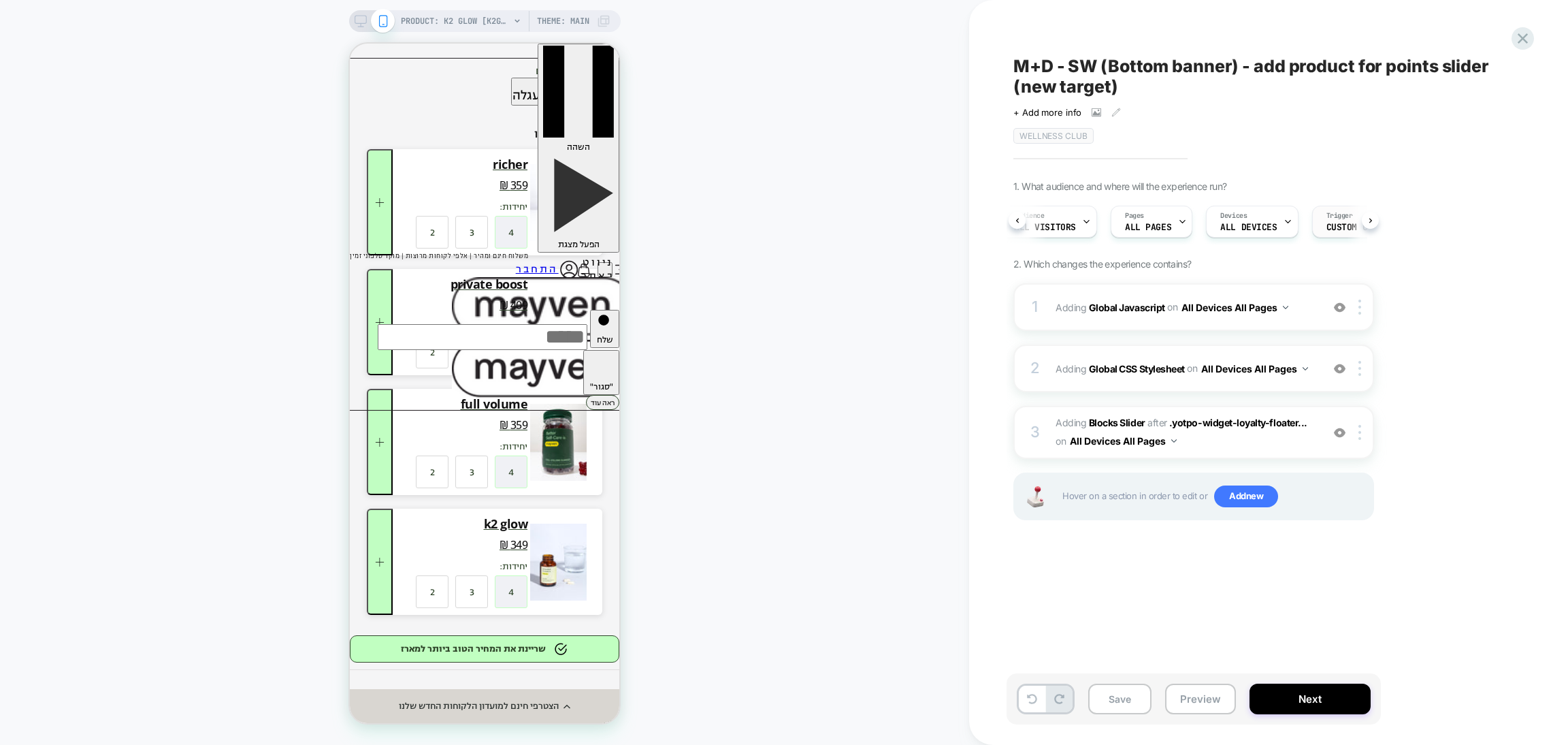
scroll to position [0, 17]
click at [1328, 218] on span "Trigger" at bounding box center [1337, 215] width 26 height 9
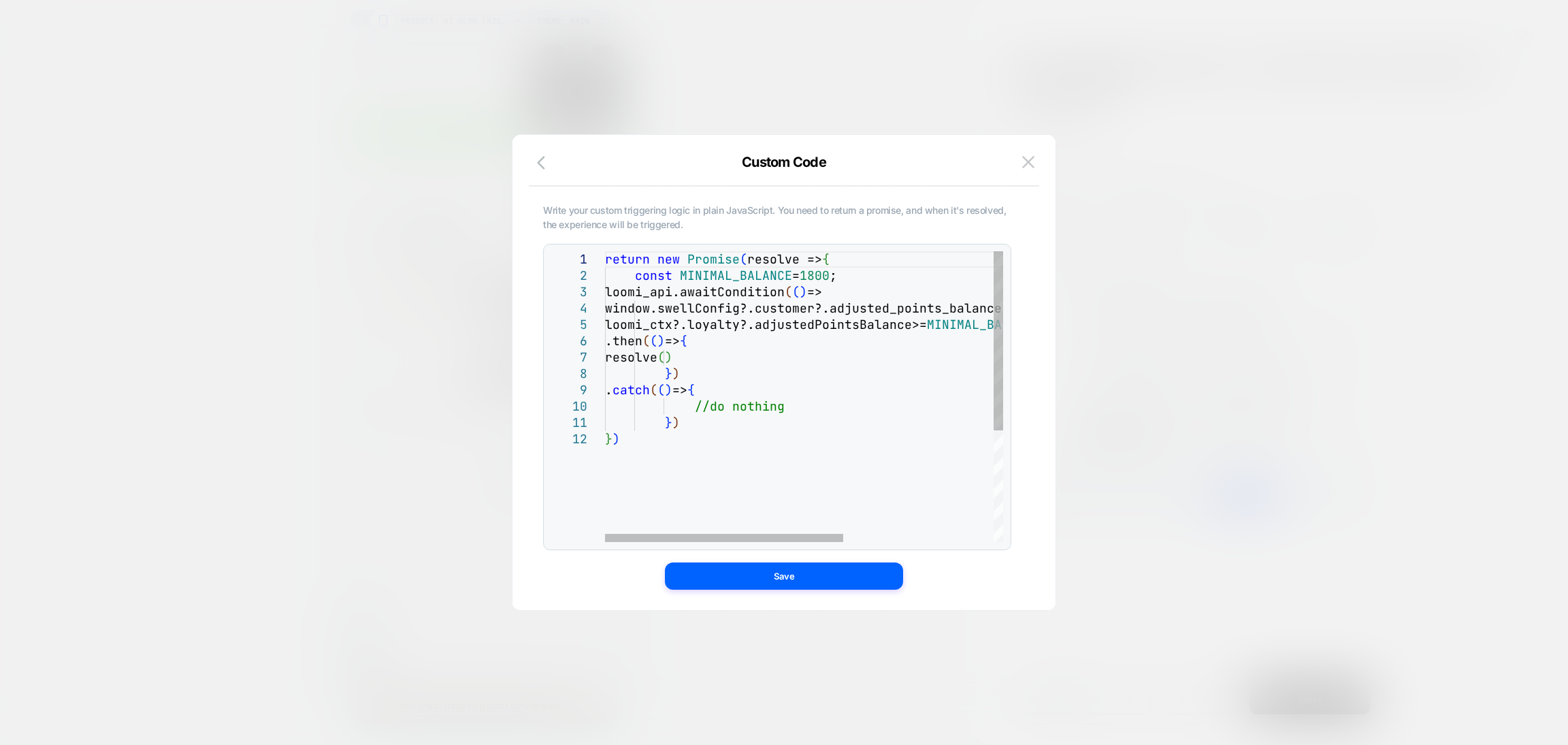
click at [820, 277] on div "return new Promise ( resolve => { const MINIMAL_BALANCE = 1800 ; loomi_api.awai…" at bounding box center [929, 486] width 649 height 470
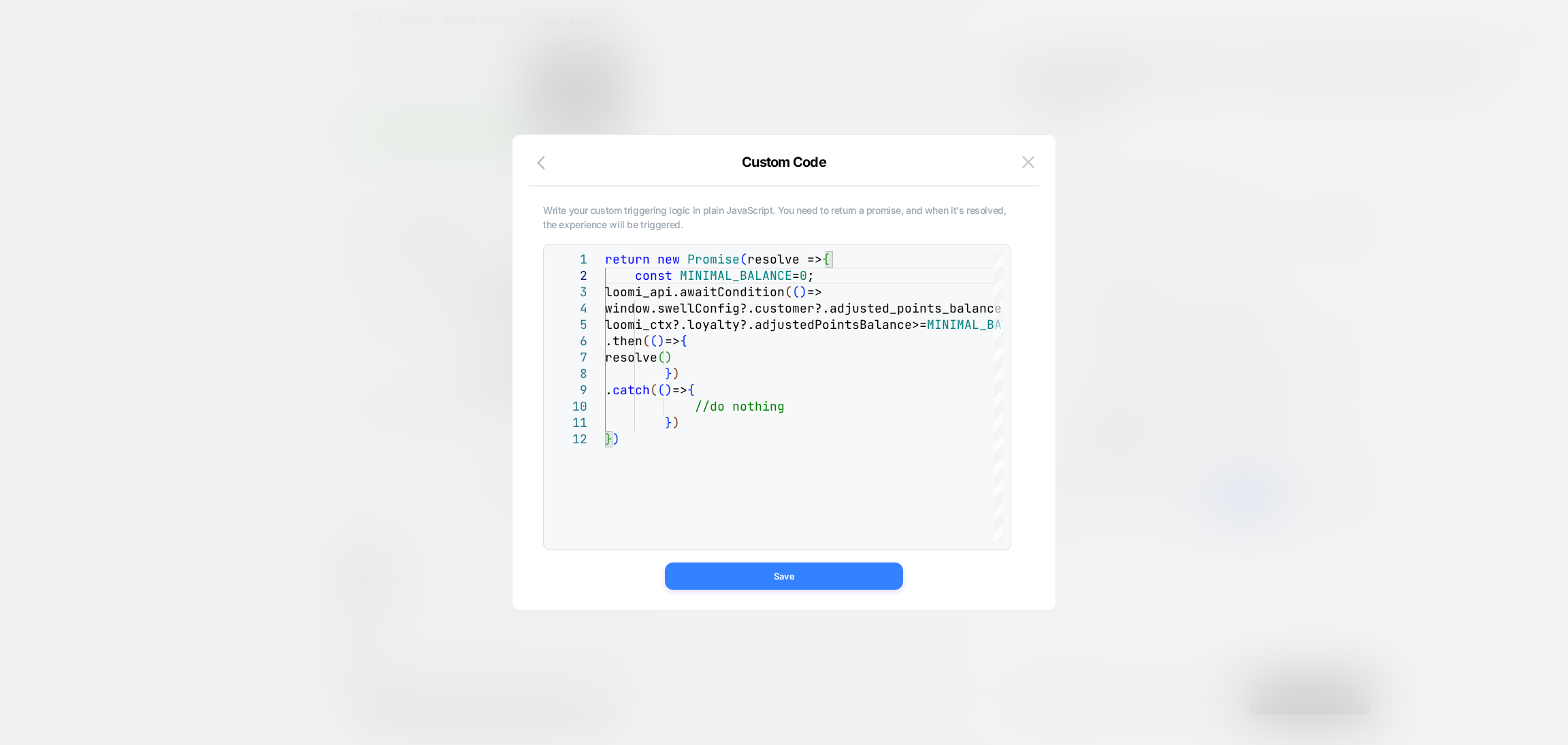
type textarea "**********"
click at [792, 569] on button "Save" at bounding box center [784, 576] width 238 height 27
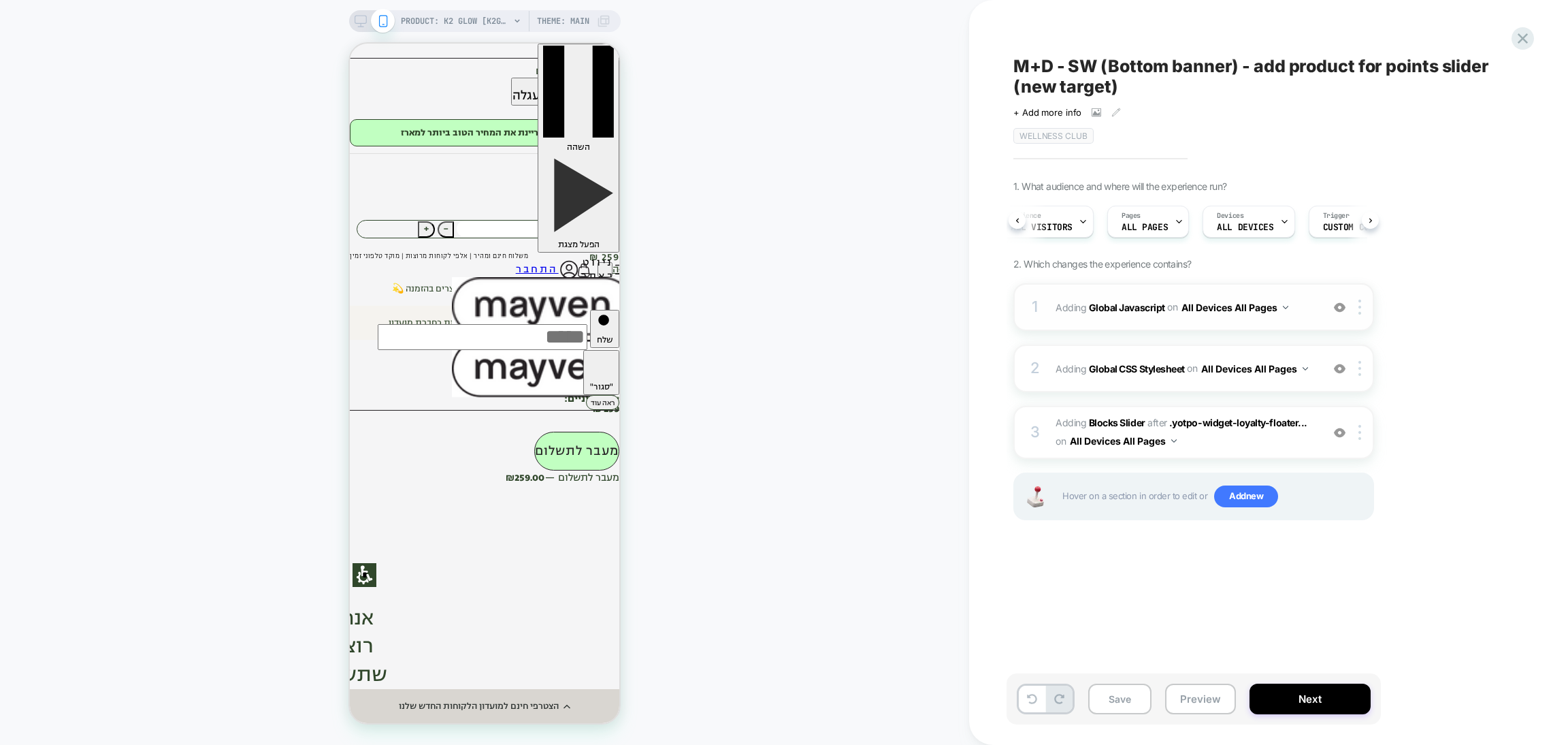
click at [1210, 316] on div "on All Devices All Pages" at bounding box center [1227, 307] width 121 height 20
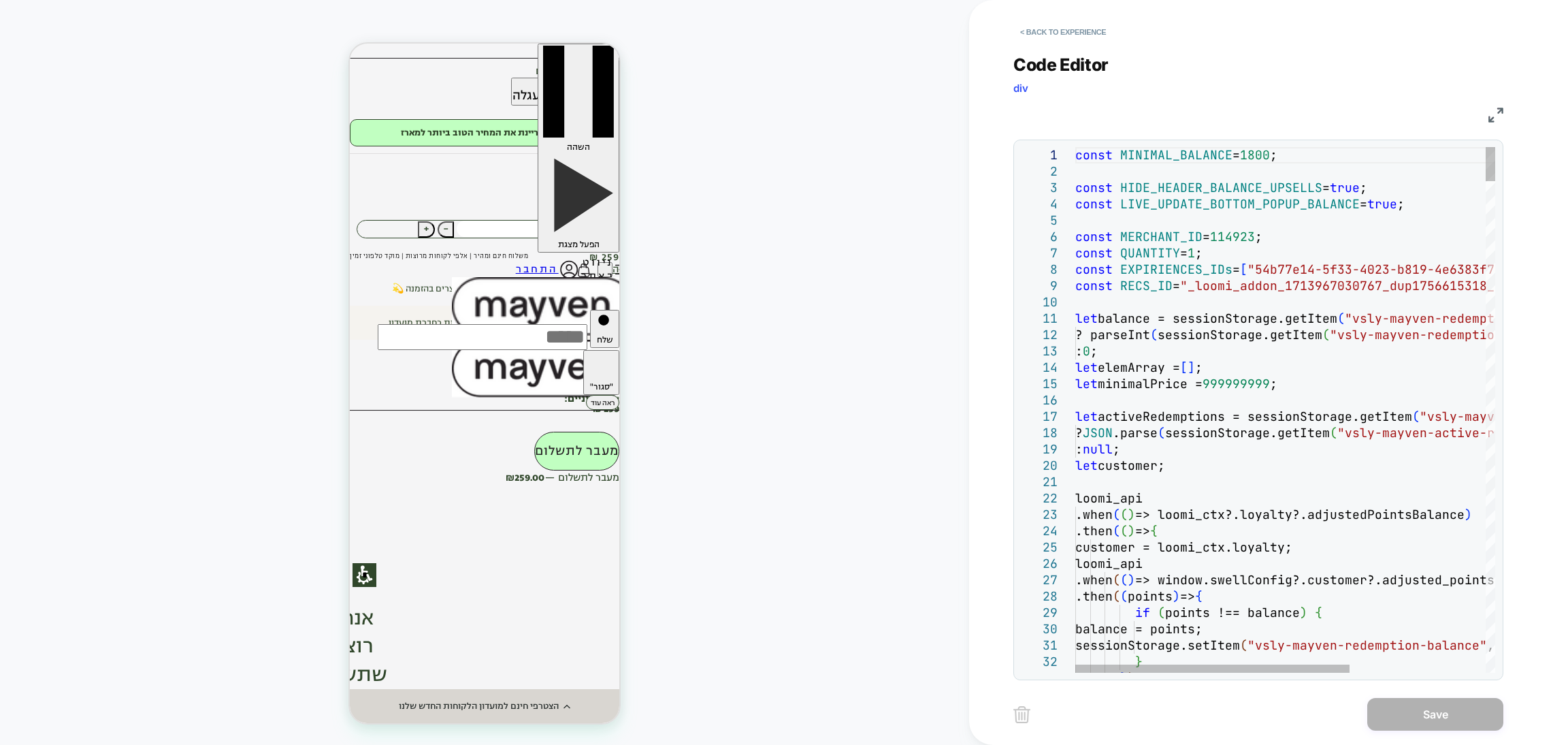
type textarea "**********"
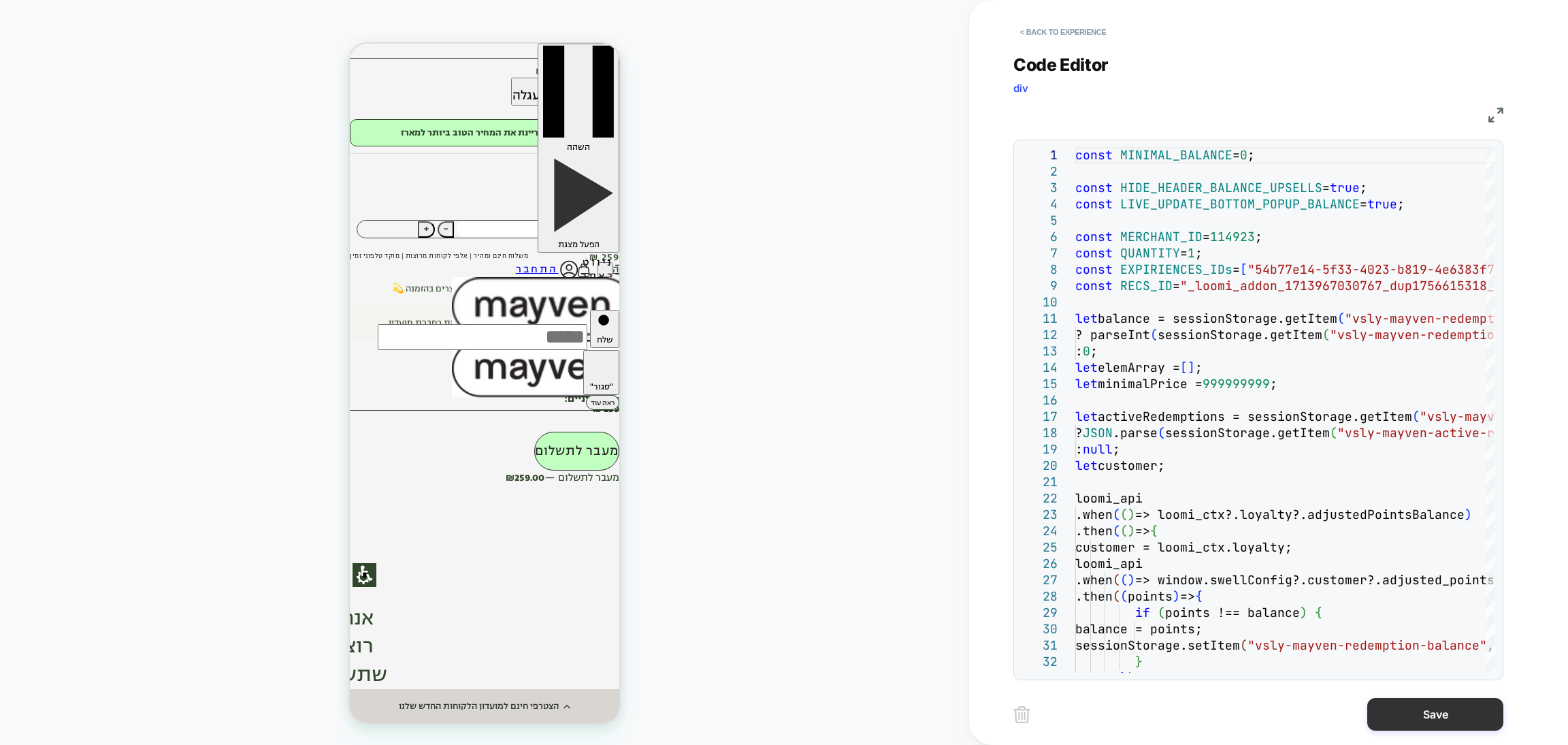
click at [1427, 716] on button "Save" at bounding box center [1435, 714] width 136 height 33
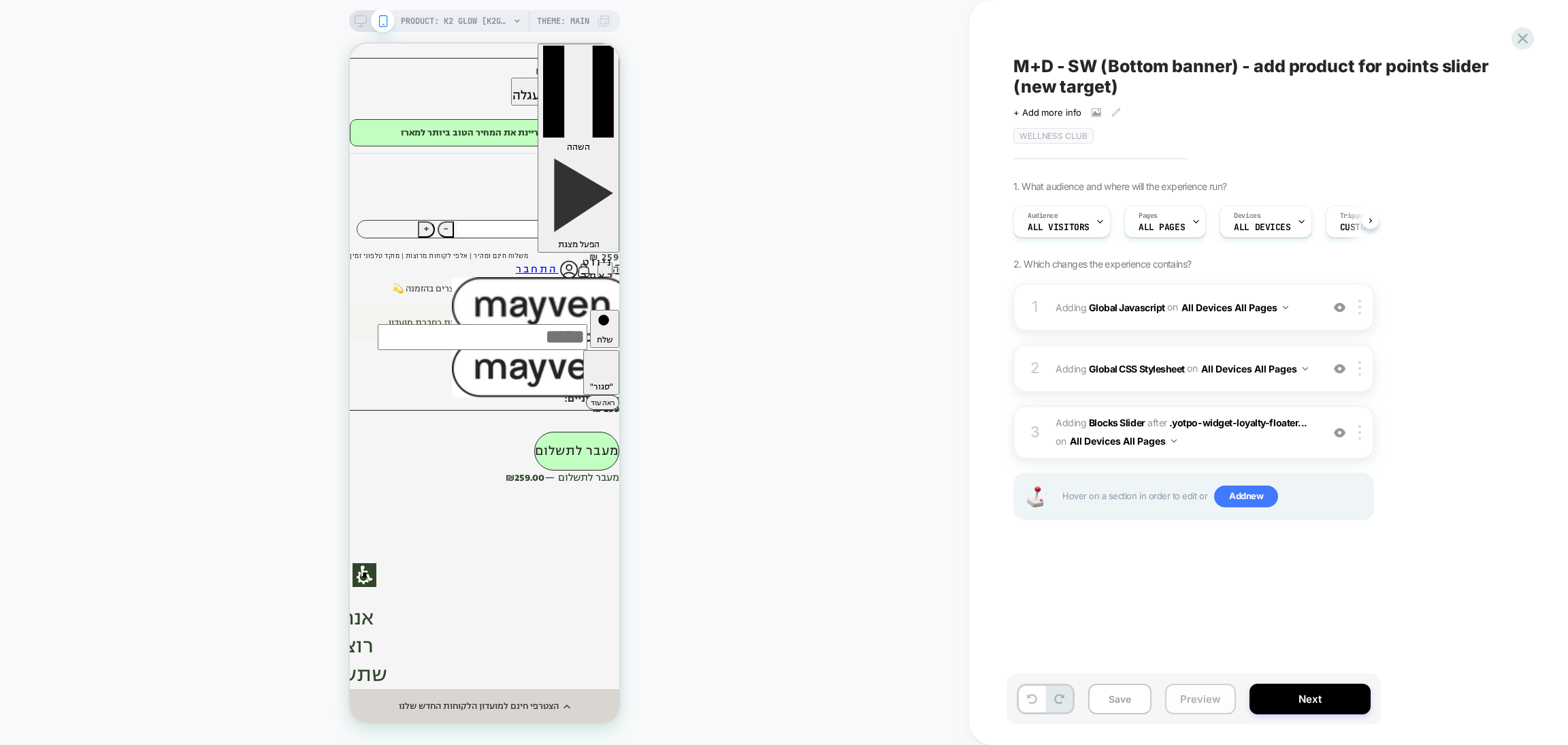
scroll to position [0, 1]
click at [1174, 696] on button "Preview" at bounding box center [1200, 699] width 71 height 31
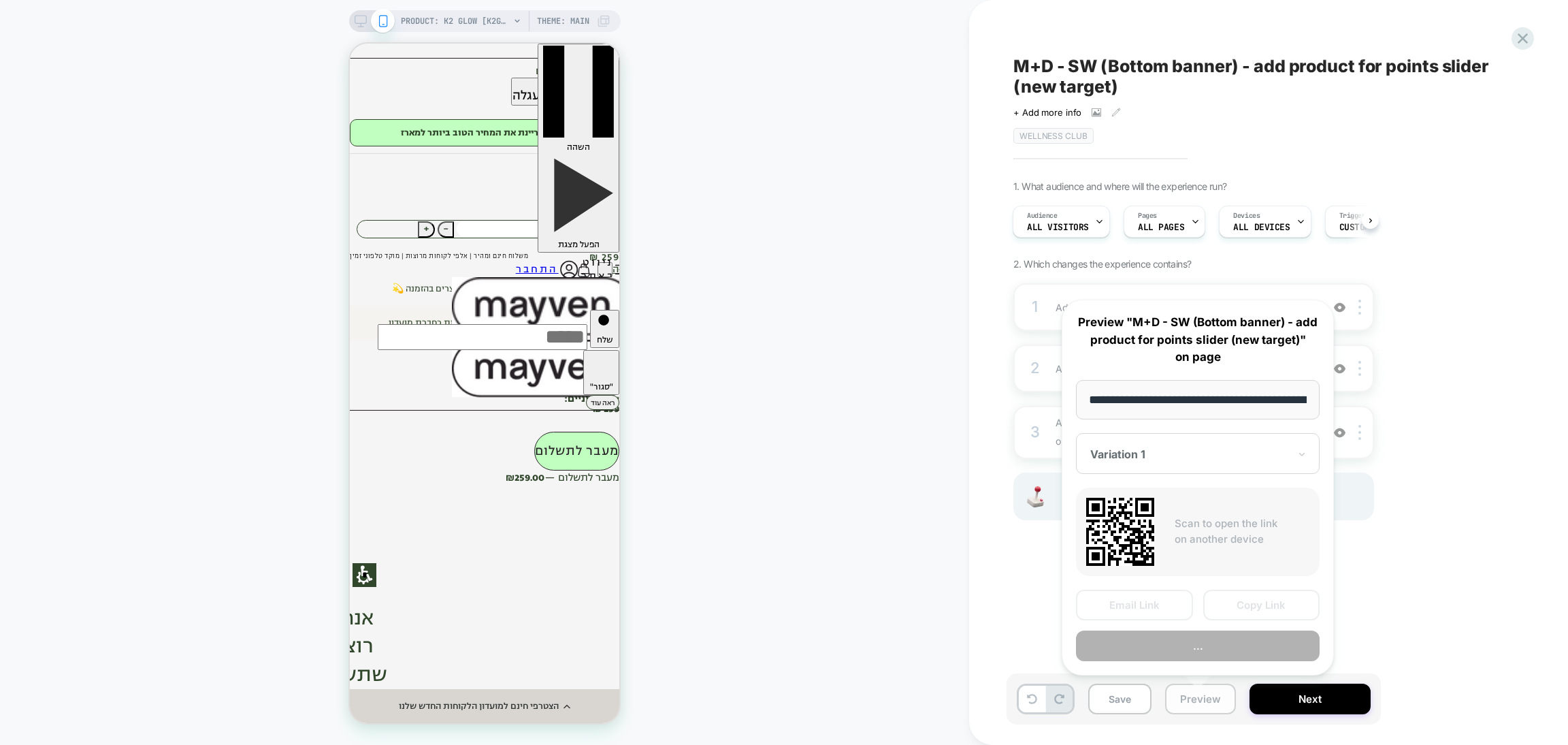
scroll to position [0, 122]
click at [1171, 635] on button "Preview" at bounding box center [1197, 645] width 244 height 31
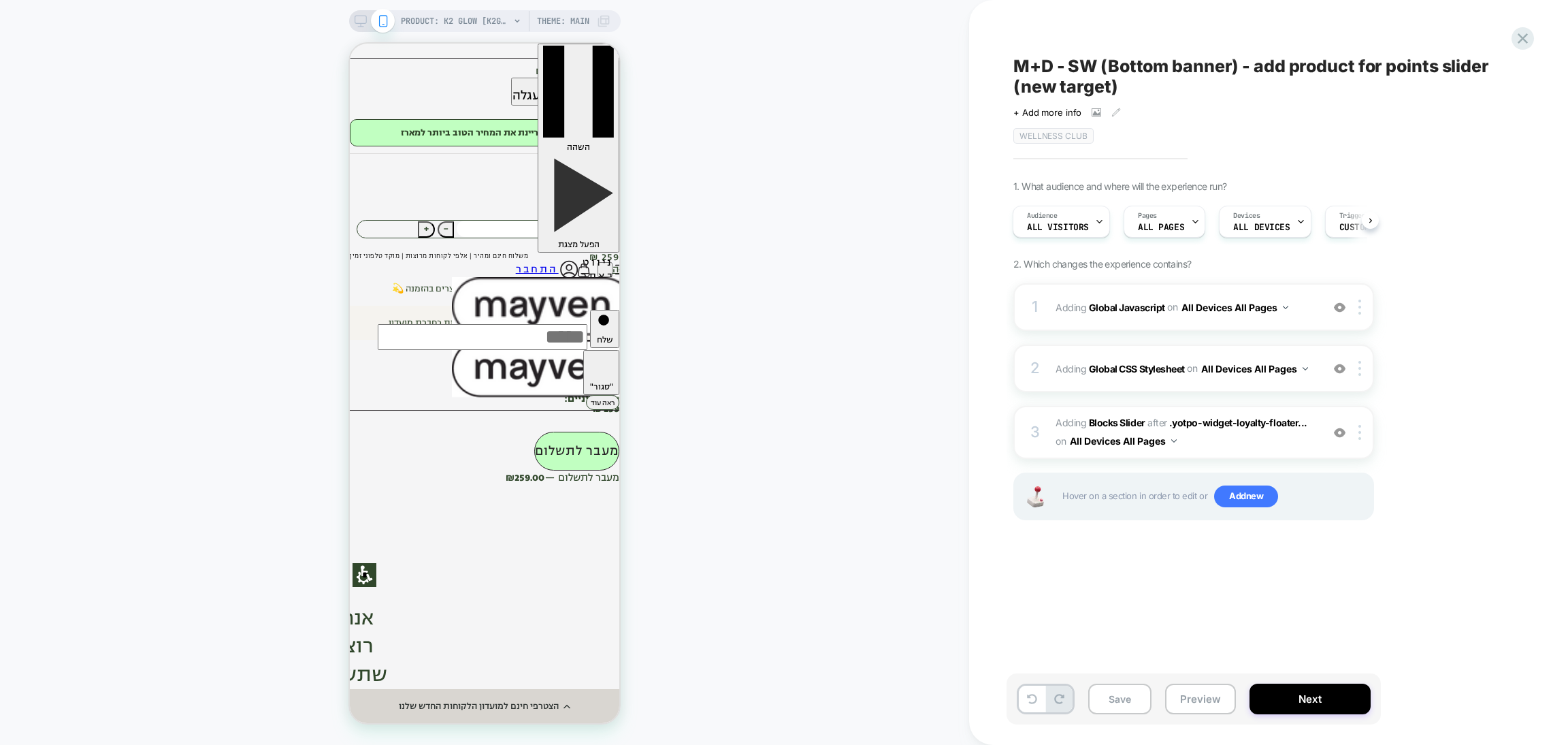
click at [1125, 72] on span "M+D - SW (Bottom banner) - add product for points slider (new target)" at bounding box center [1262, 75] width 497 height 40
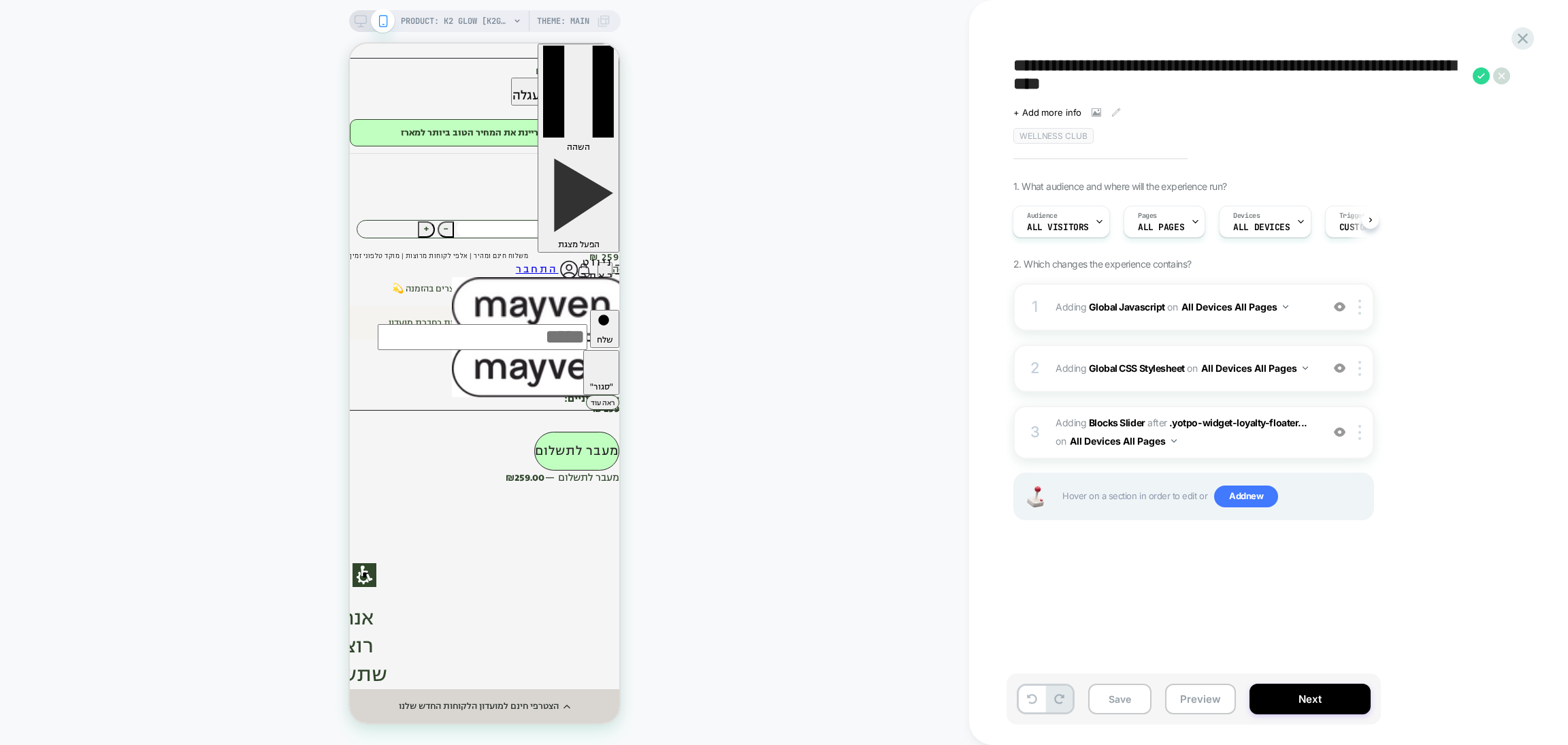
click at [1125, 72] on textarea "**********" at bounding box center [1240, 75] width 452 height 40
click at [1183, 702] on button "Preview" at bounding box center [1200, 699] width 71 height 31
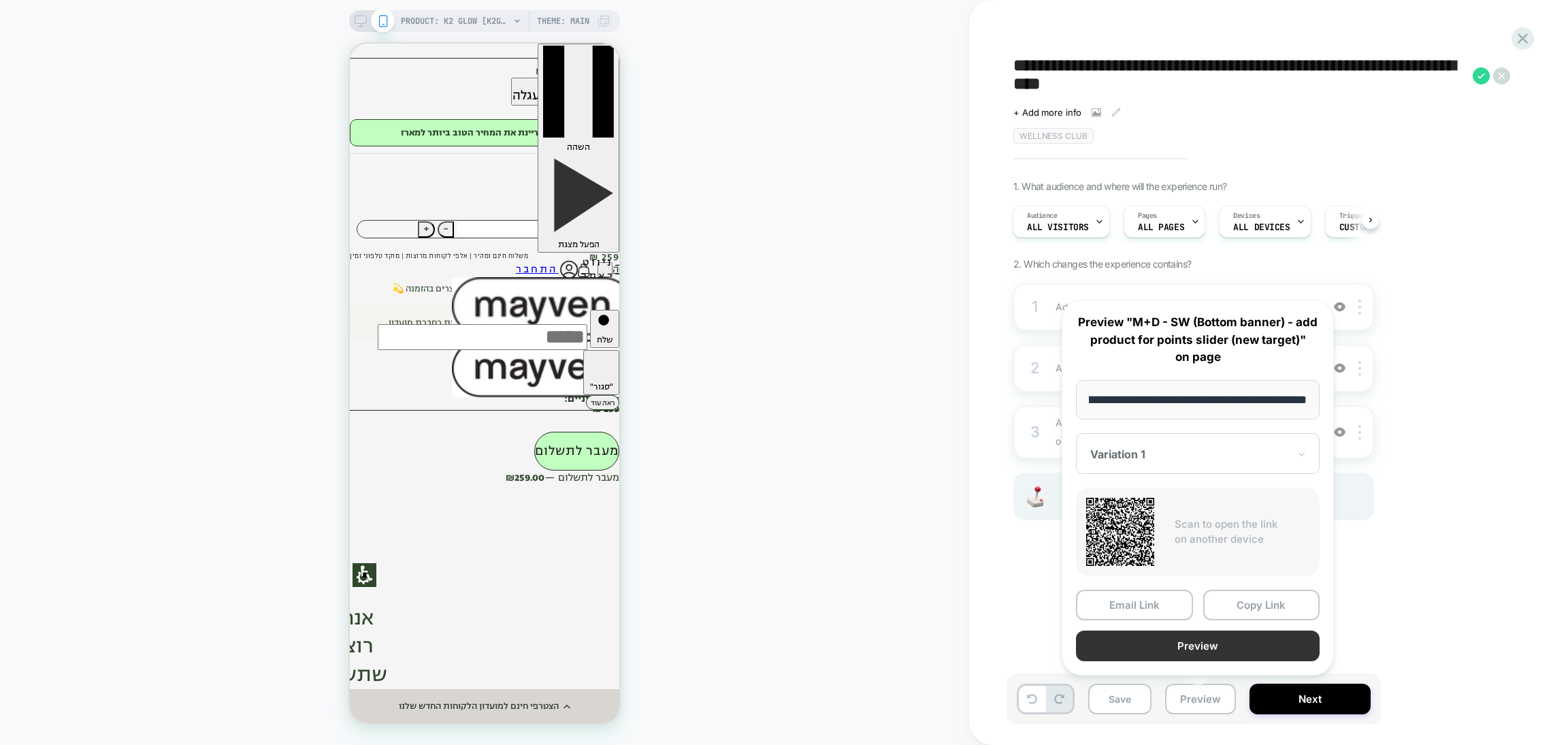
click at [1196, 642] on button "Preview" at bounding box center [1197, 645] width 244 height 31
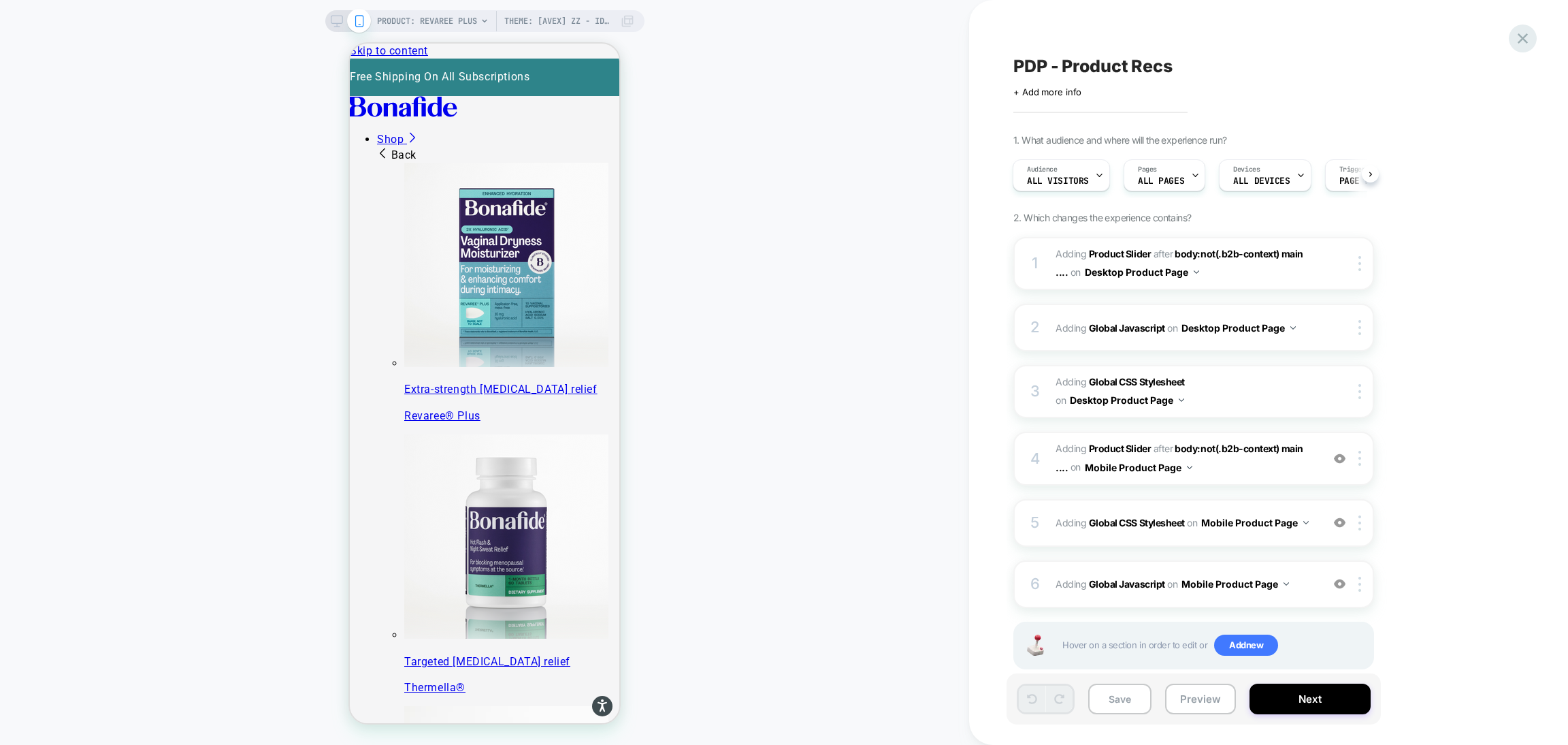
click at [1528, 30] on icon at bounding box center [1523, 39] width 19 height 19
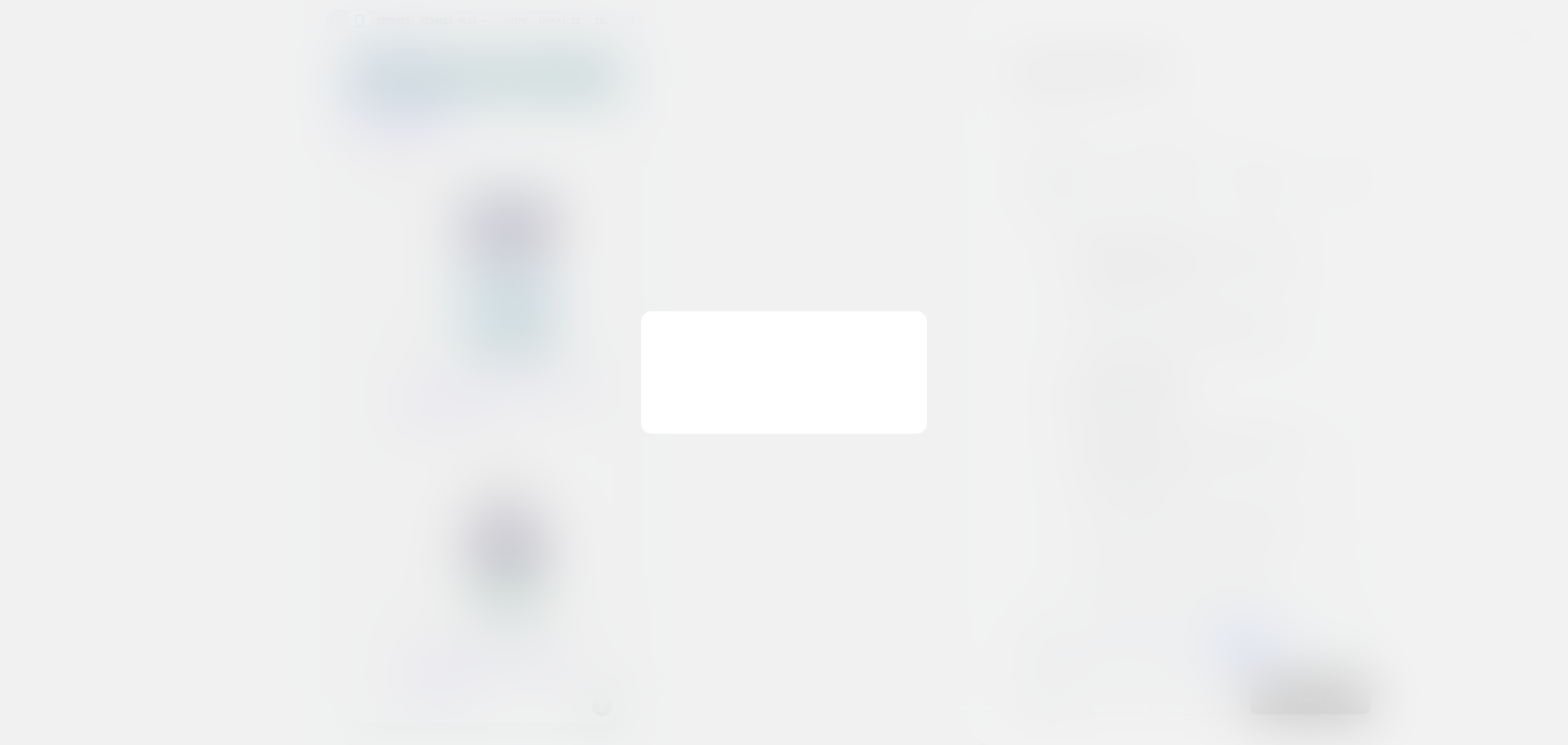
click at [0, 0] on button "Discard Changes" at bounding box center [0, 0] width 0 height 0
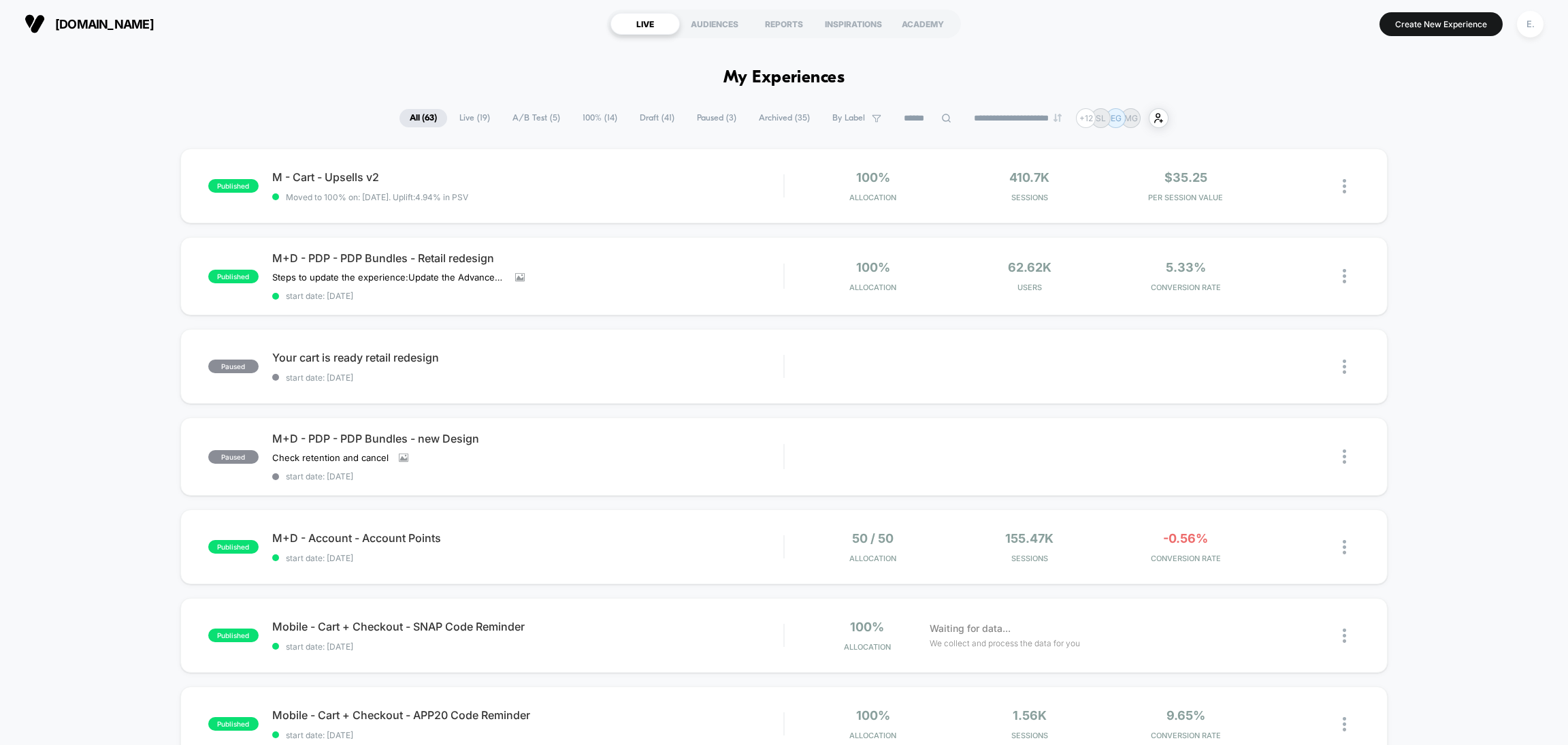
click at [629, 124] on span "Draft ( 41 )" at bounding box center [657, 119] width 55 height 19
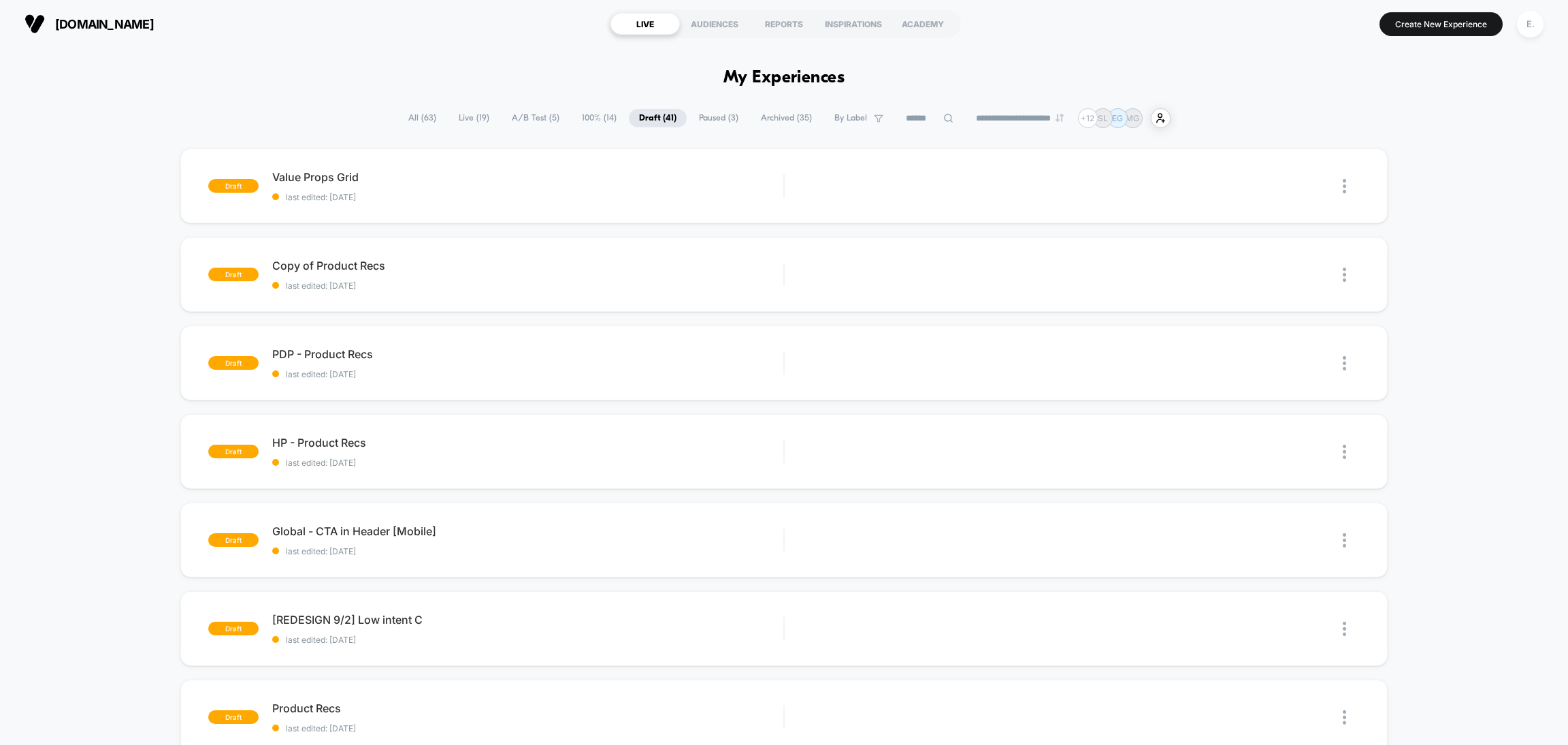
click at [459, 109] on span "Live ( 19 )" at bounding box center [474, 119] width 51 height 19
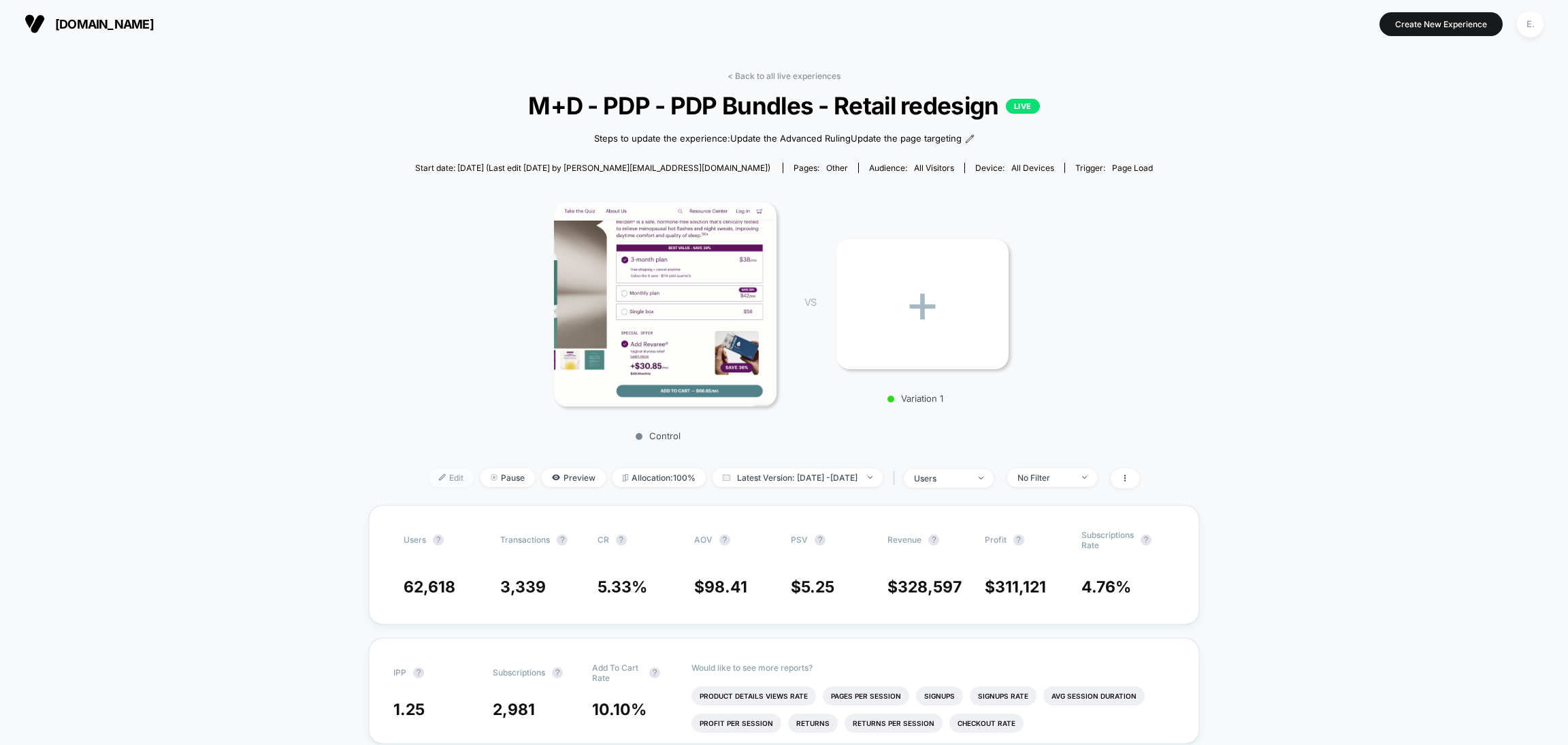
click at [429, 482] on span "Edit" at bounding box center [451, 478] width 45 height 19
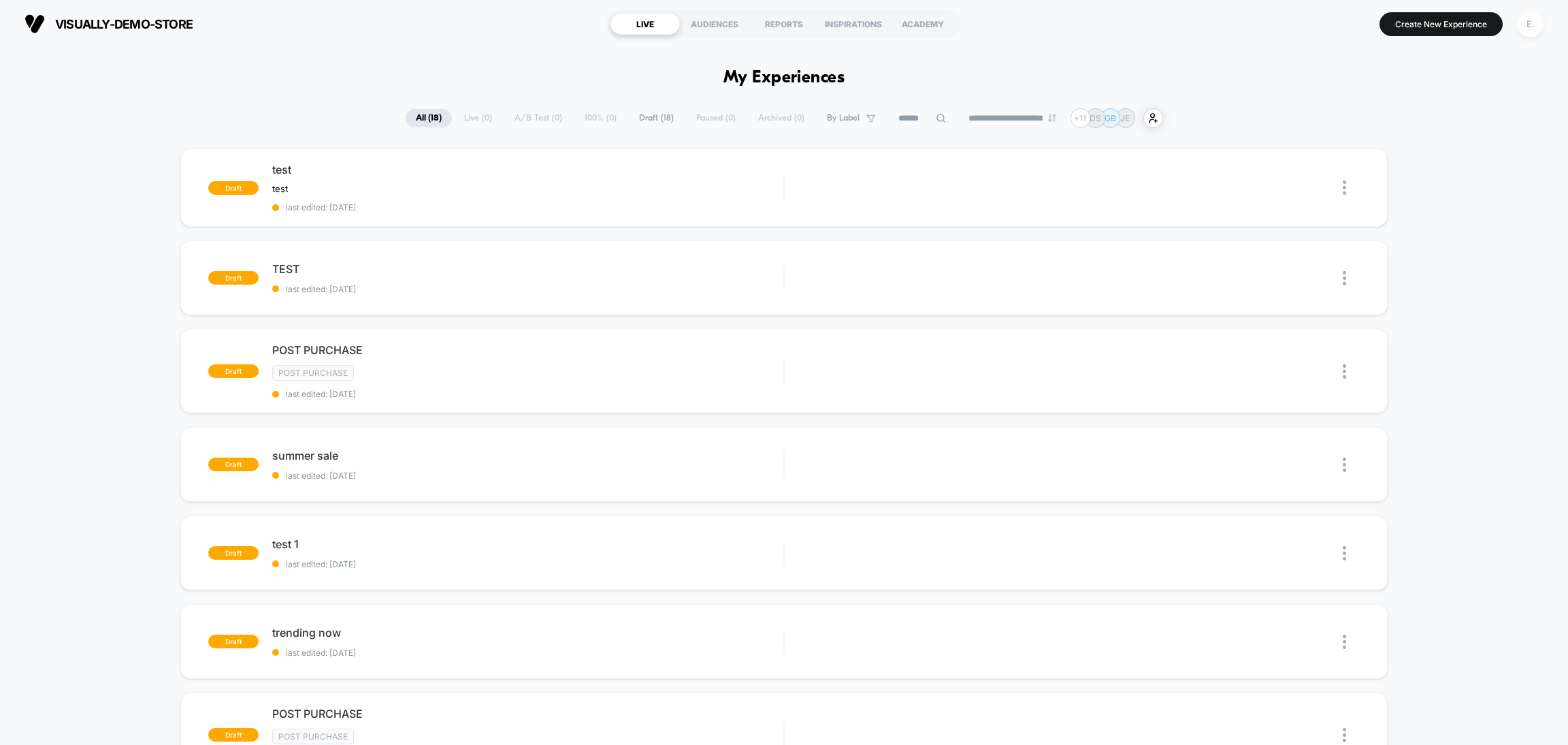
click at [1526, 34] on div "E." at bounding box center [1530, 24] width 26 height 26
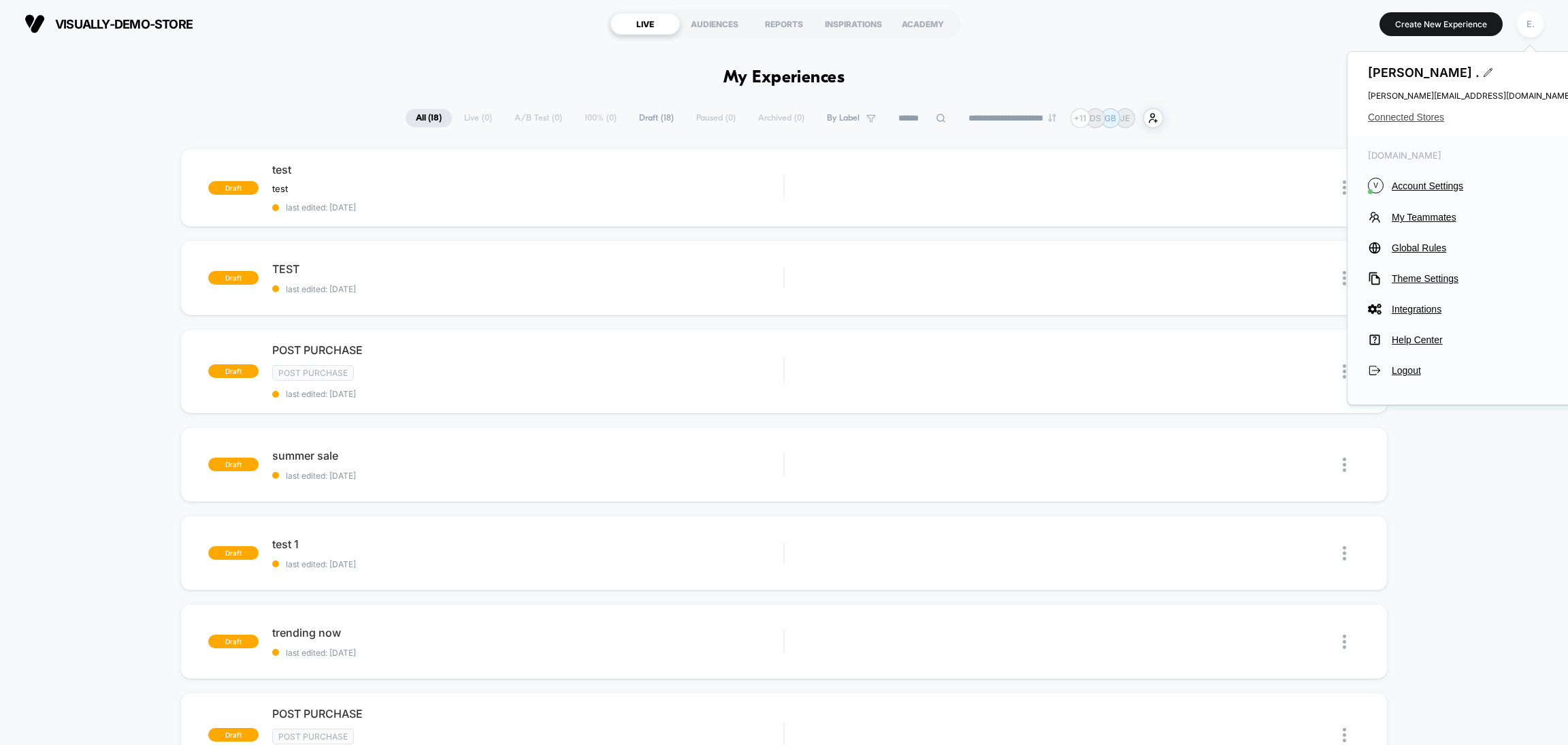
click at [1431, 122] on span "Connected Stores" at bounding box center [1470, 118] width 204 height 11
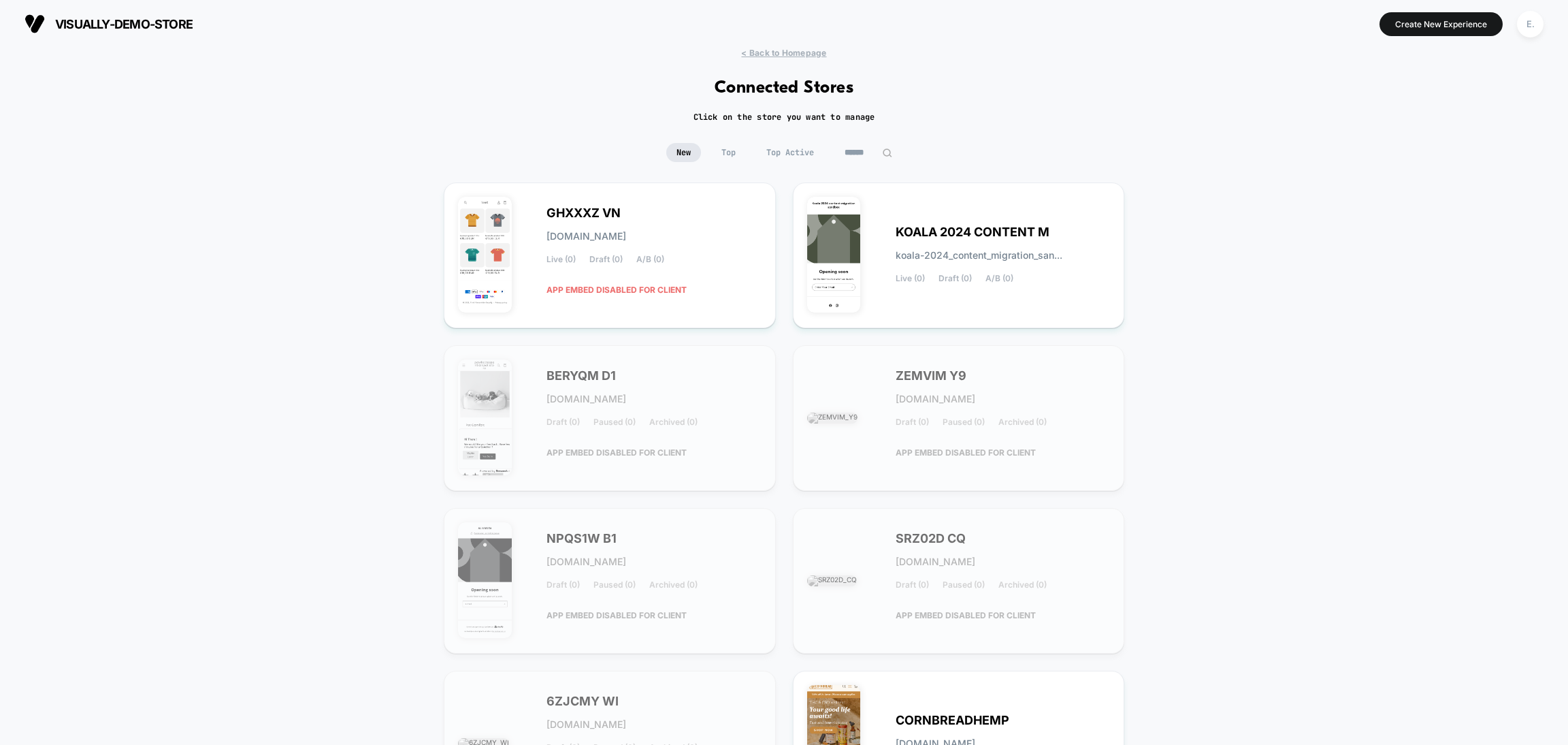
click at [851, 147] on input at bounding box center [868, 152] width 68 height 19
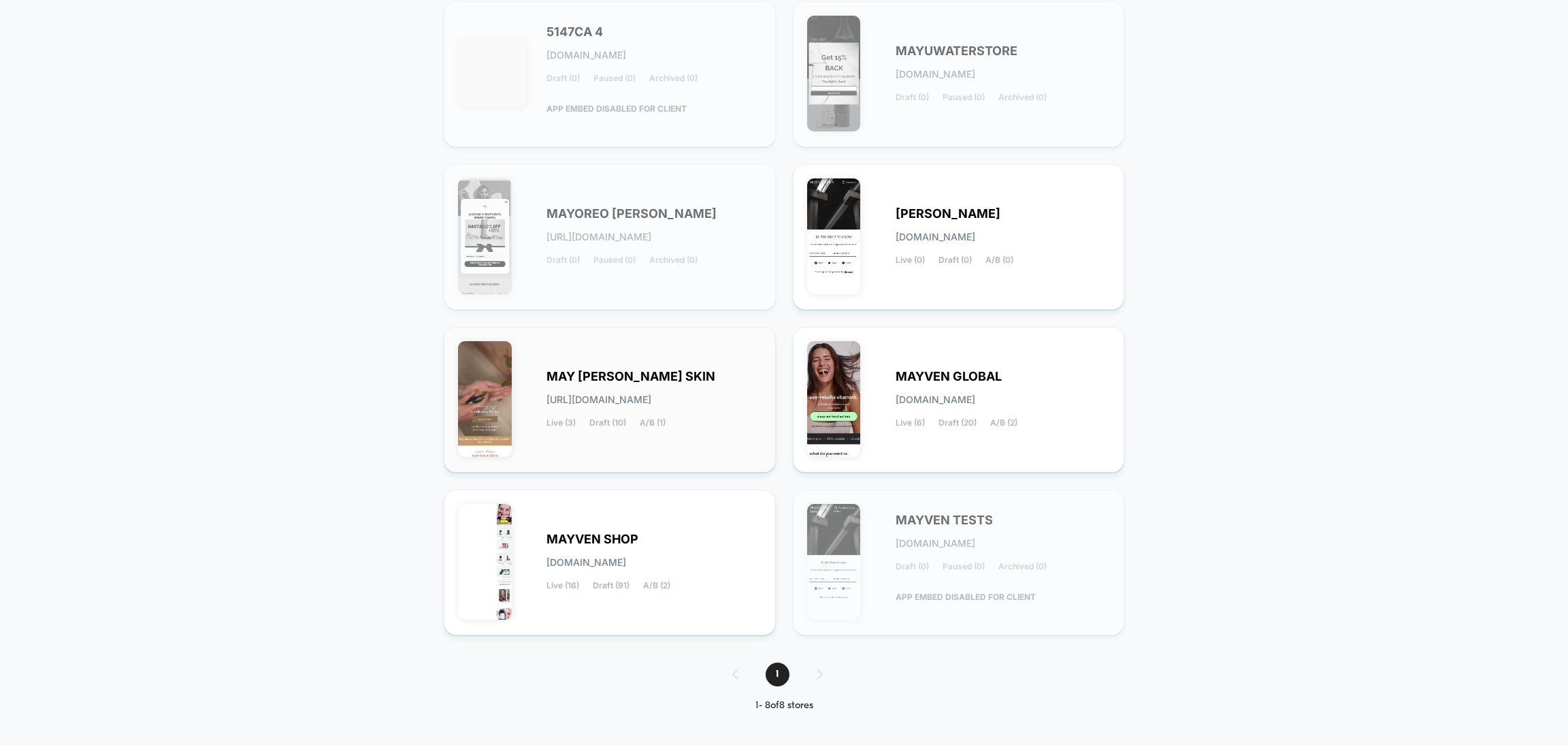
scroll to position [182, 0]
type input "***"
click at [685, 536] on div "MAYVEN SHOP [DOMAIN_NAME] Live (16) Draft (91) A/B (2)" at bounding box center [654, 561] width 215 height 55
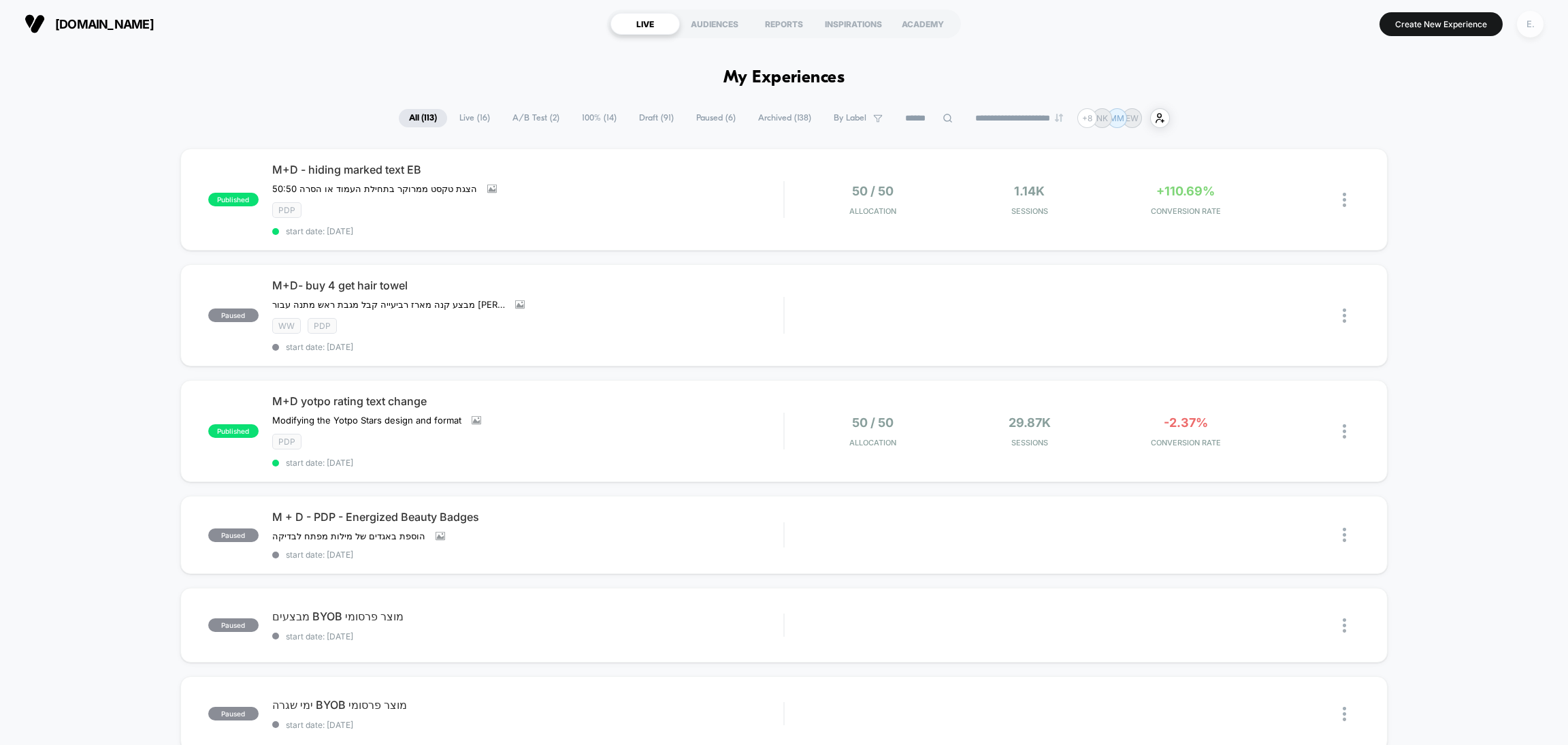
click at [1543, 24] on div "E." at bounding box center [1530, 24] width 26 height 26
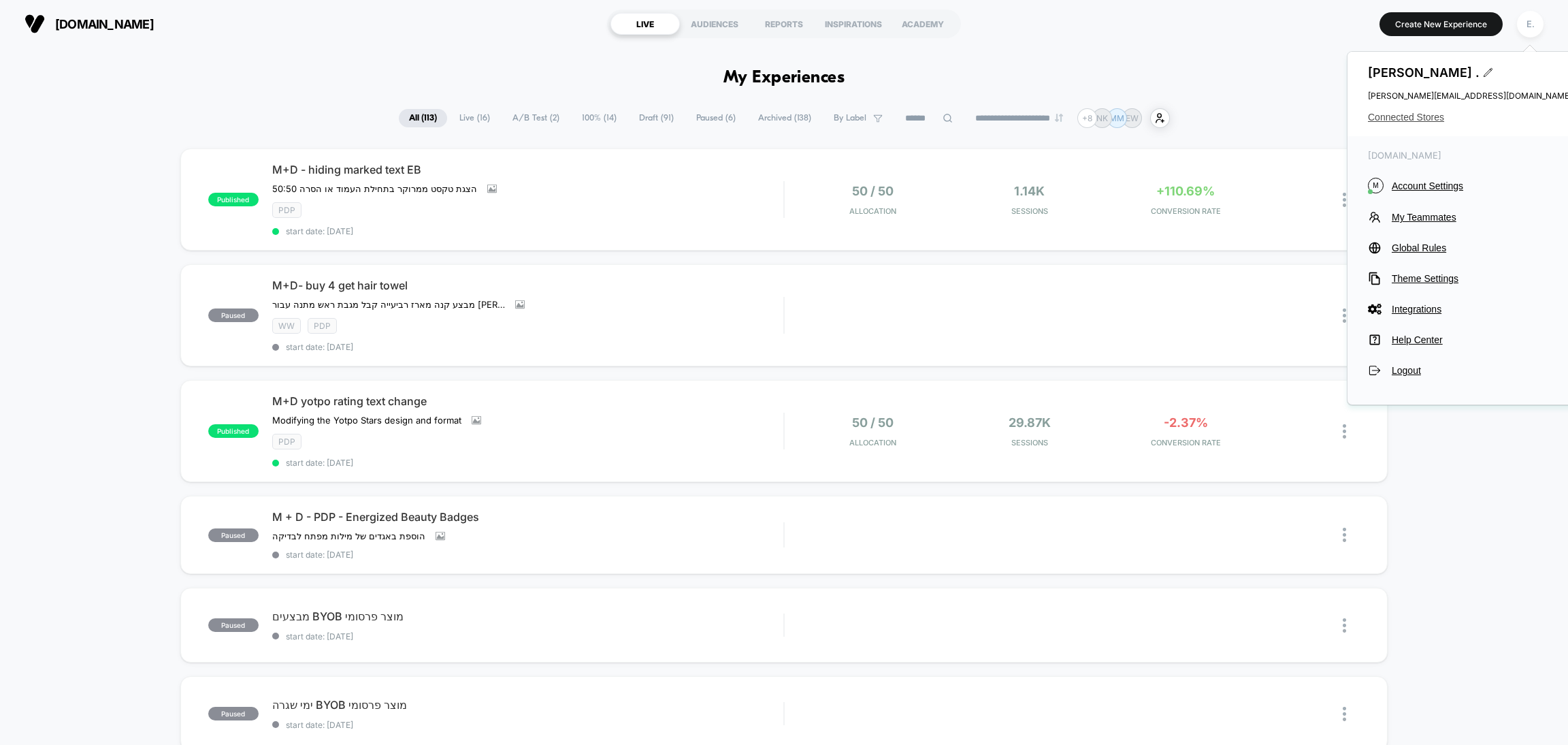
click at [1414, 116] on span "Connected Stores" at bounding box center [1470, 118] width 204 height 11
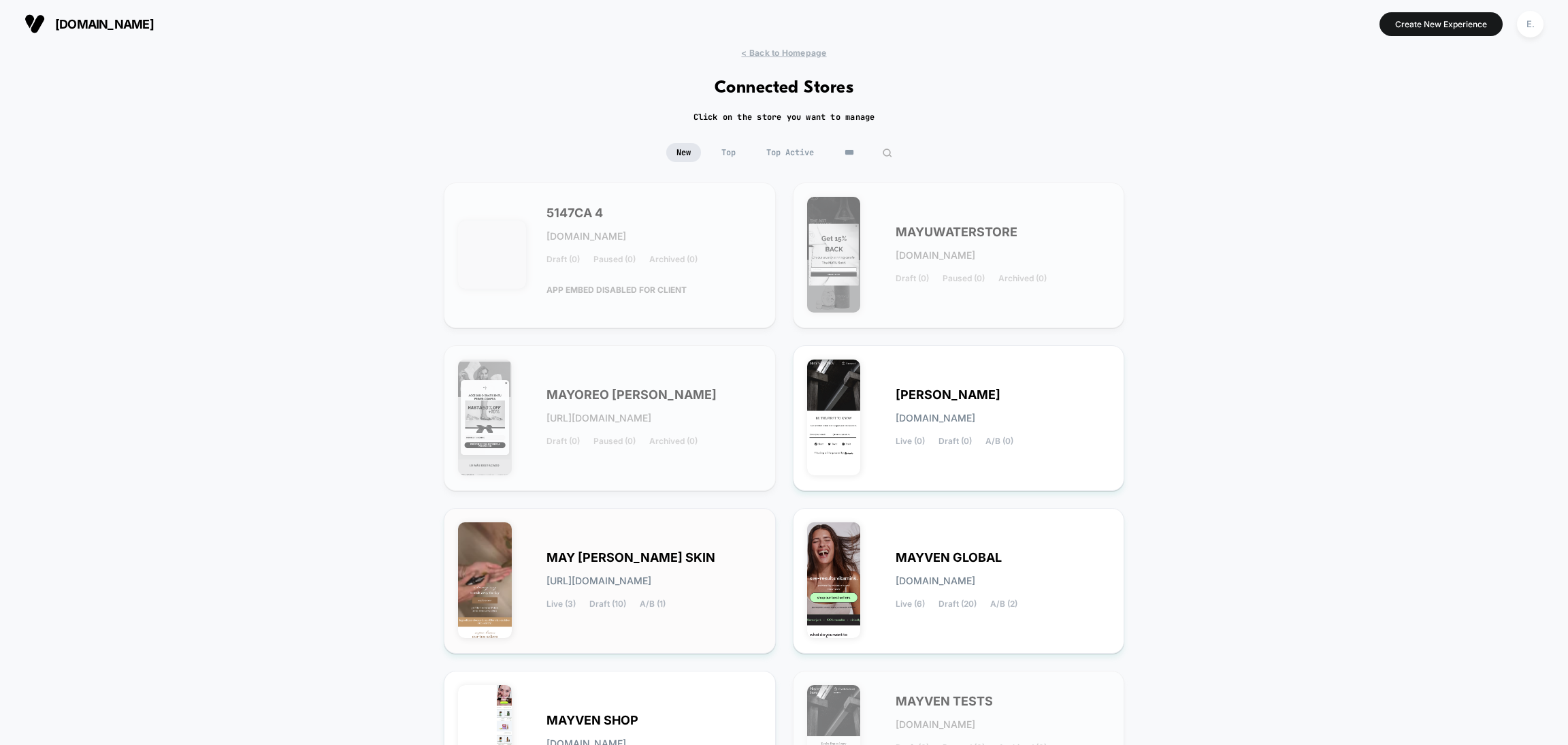
scroll to position [182, 0]
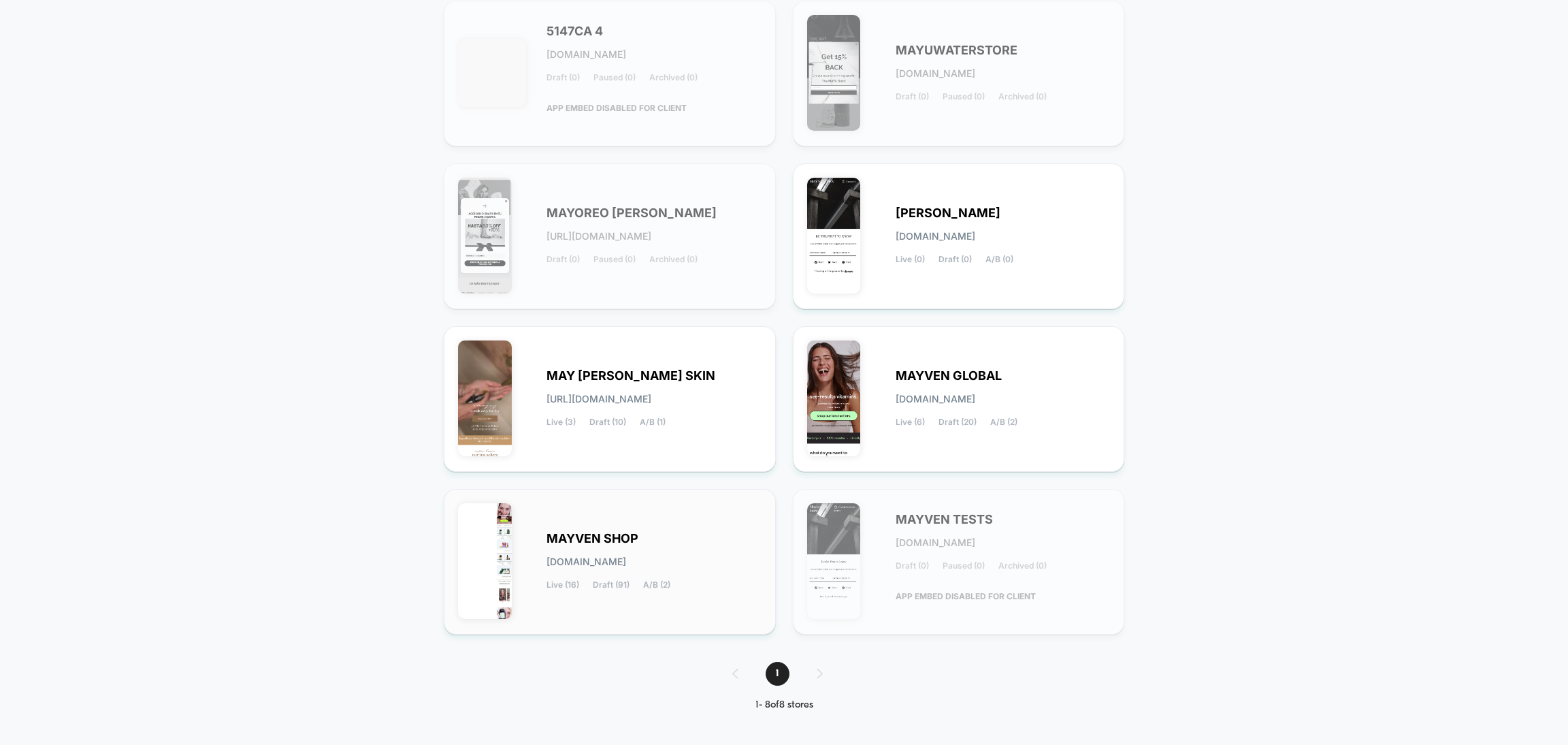
click at [710, 548] on div "MAYVEN SHOP mayven-shop.myshopify.com Live (16) Draft (91) A/B (2)" at bounding box center [654, 561] width 215 height 55
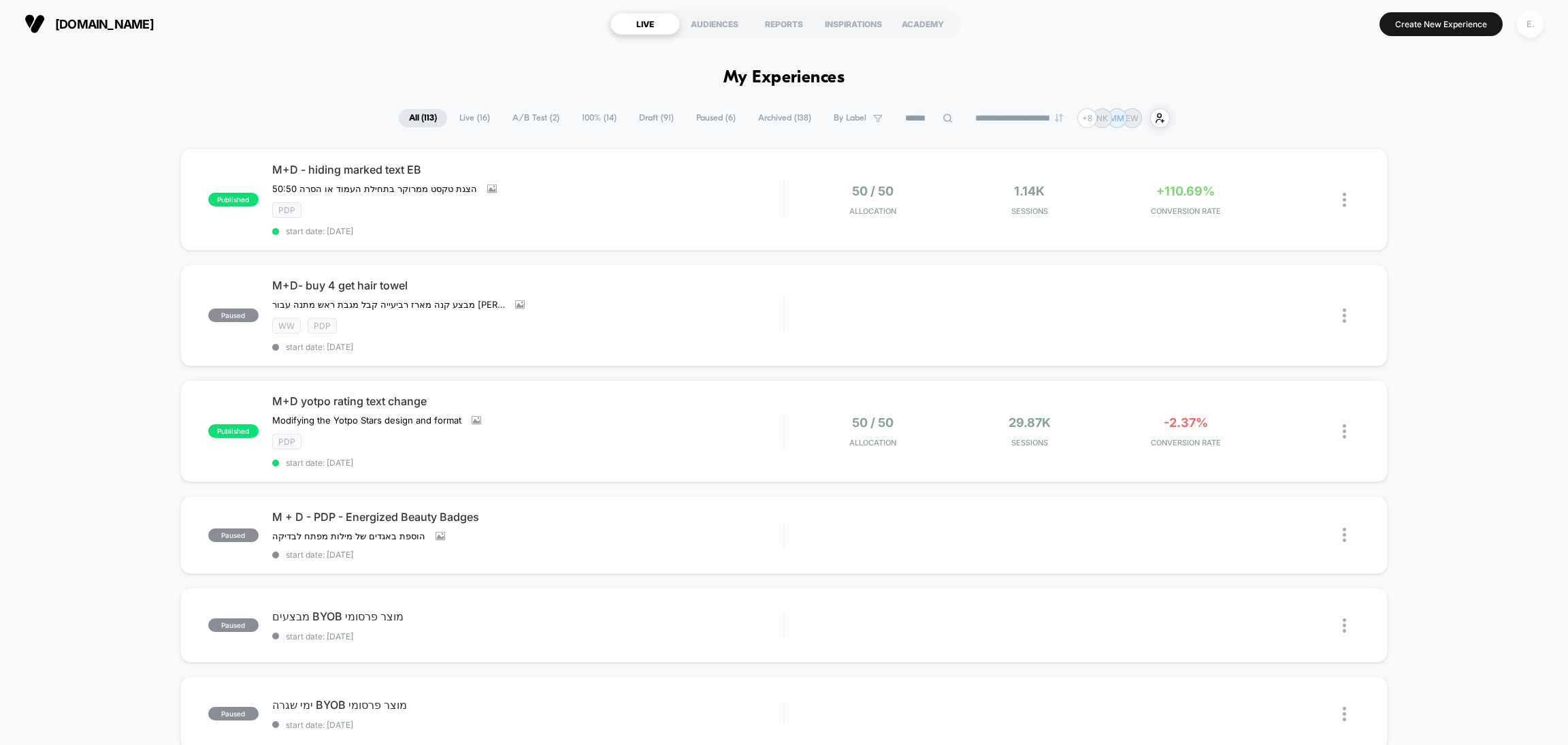
click at [1528, 13] on div "E." at bounding box center [1530, 24] width 26 height 26
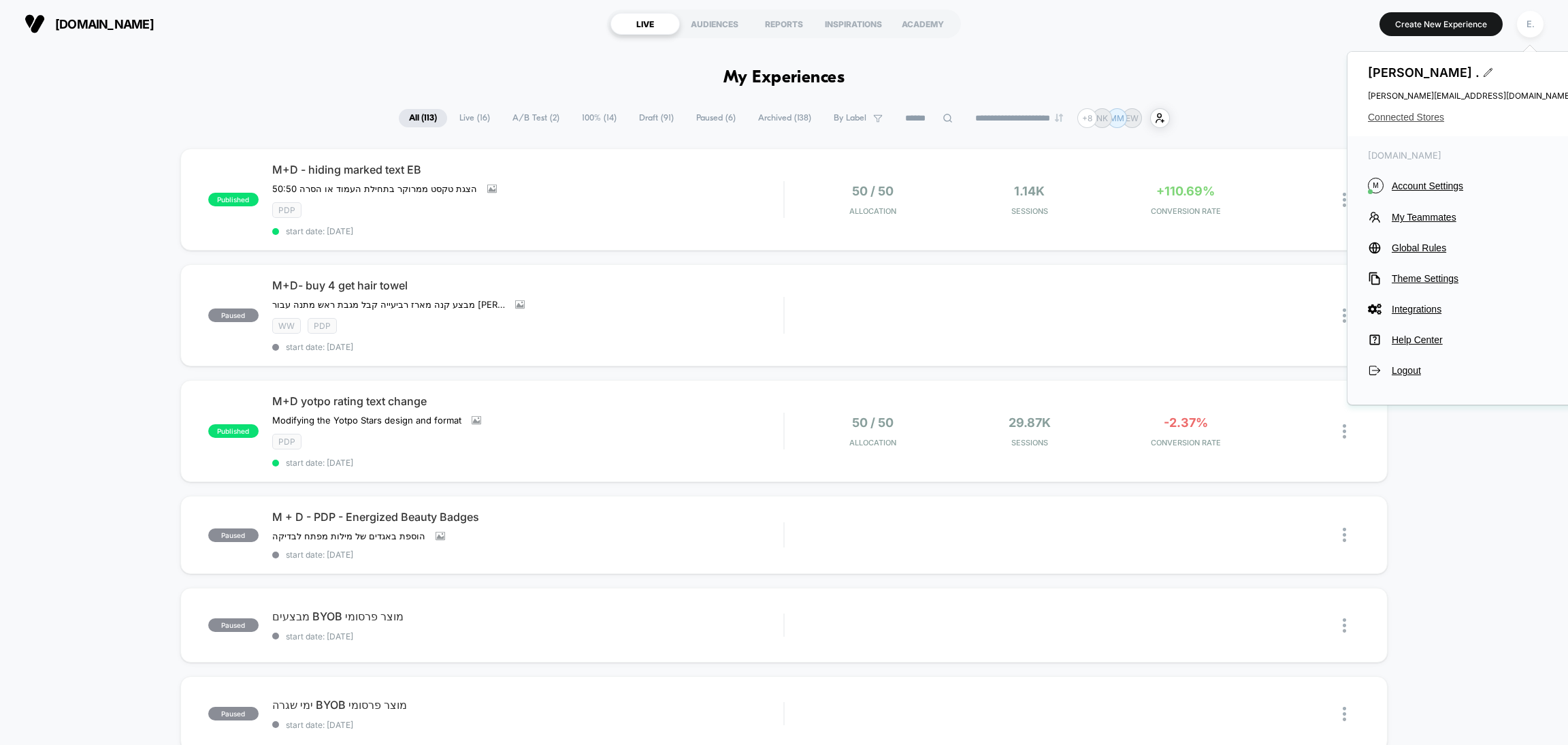
click at [1406, 115] on span "Connected Stores" at bounding box center [1470, 118] width 204 height 11
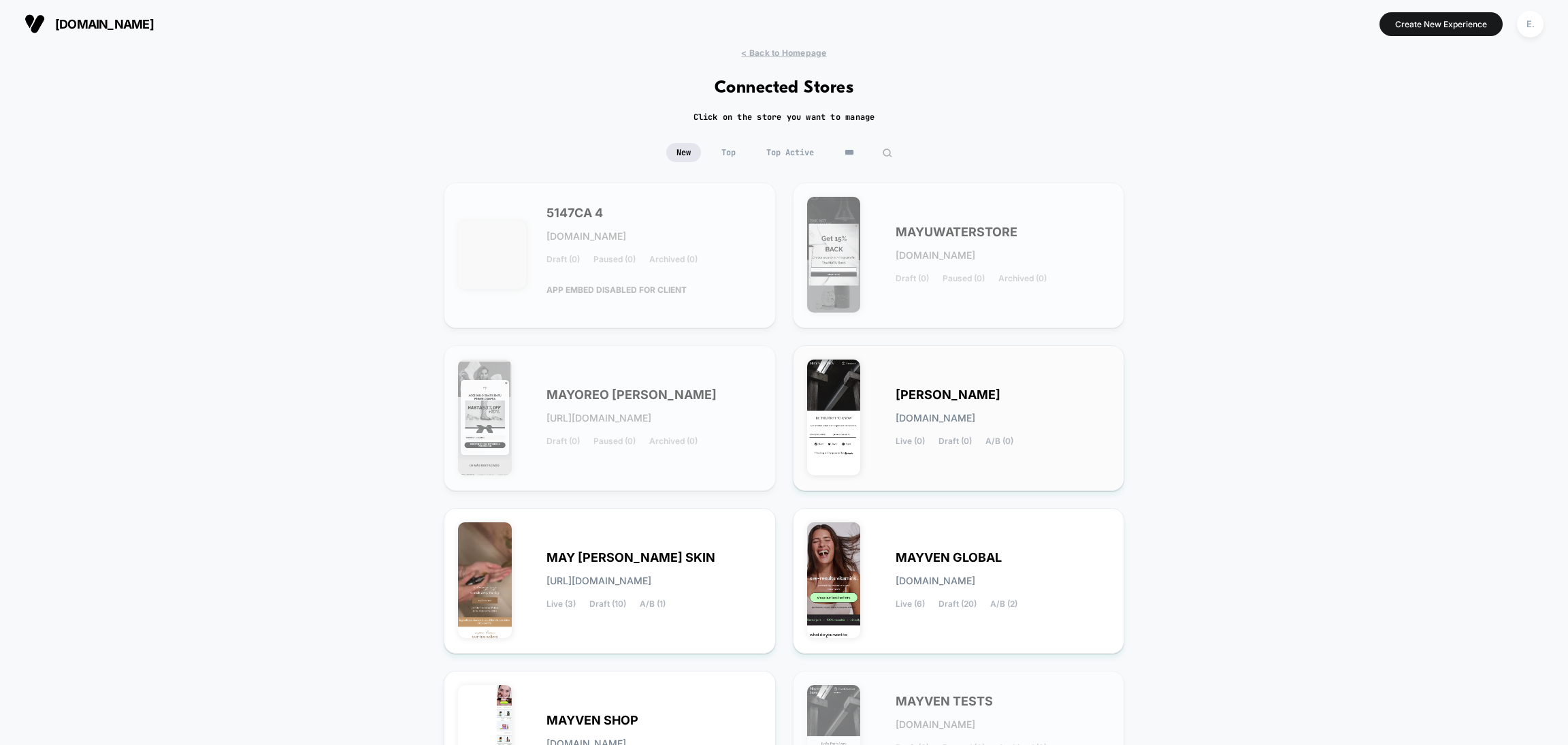
scroll to position [103, 0]
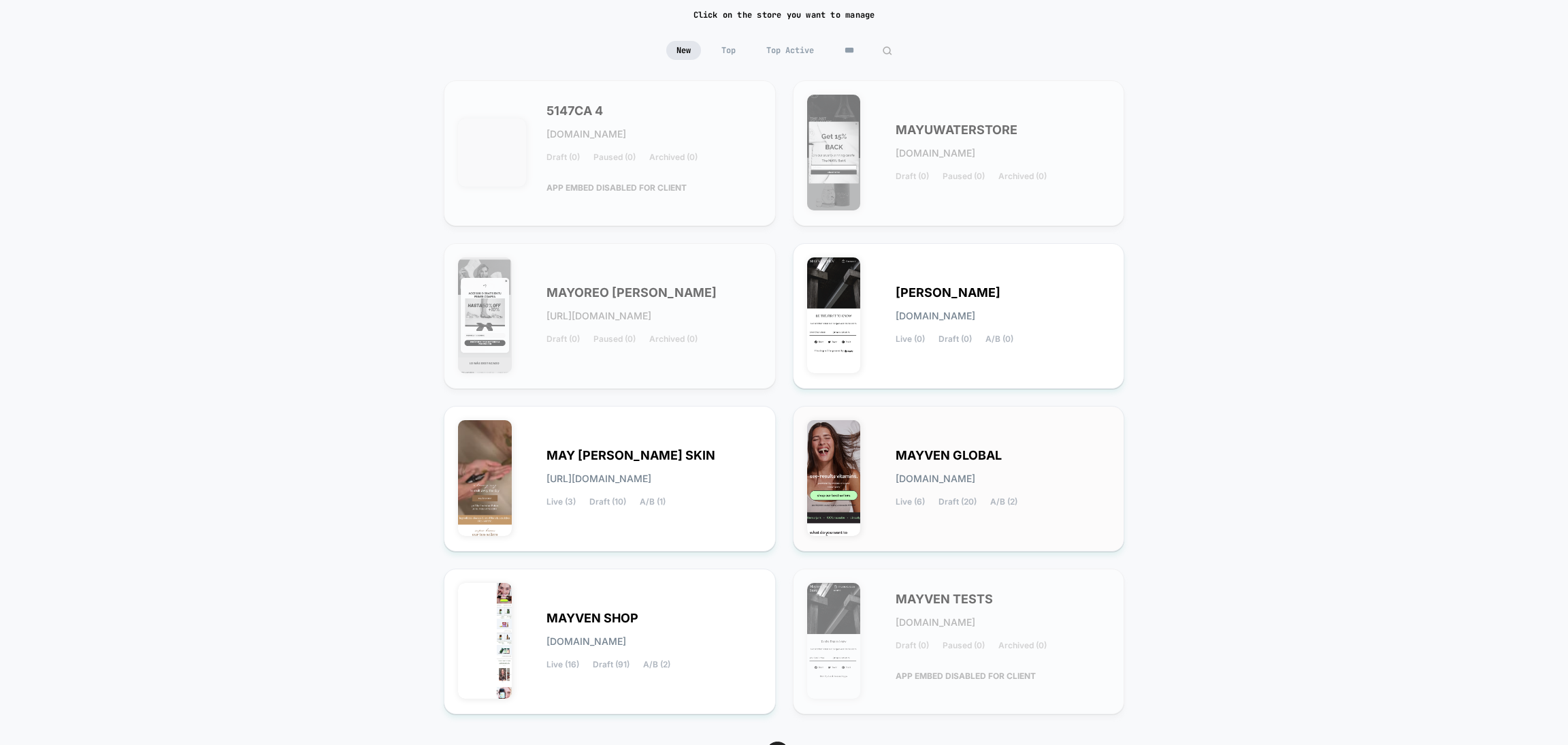
click at [953, 429] on div "MAYVEN GLOBAL mayven-global.myshopify.com Live (6) Draft (20) A/B (2)" at bounding box center [958, 478] width 304 height 117
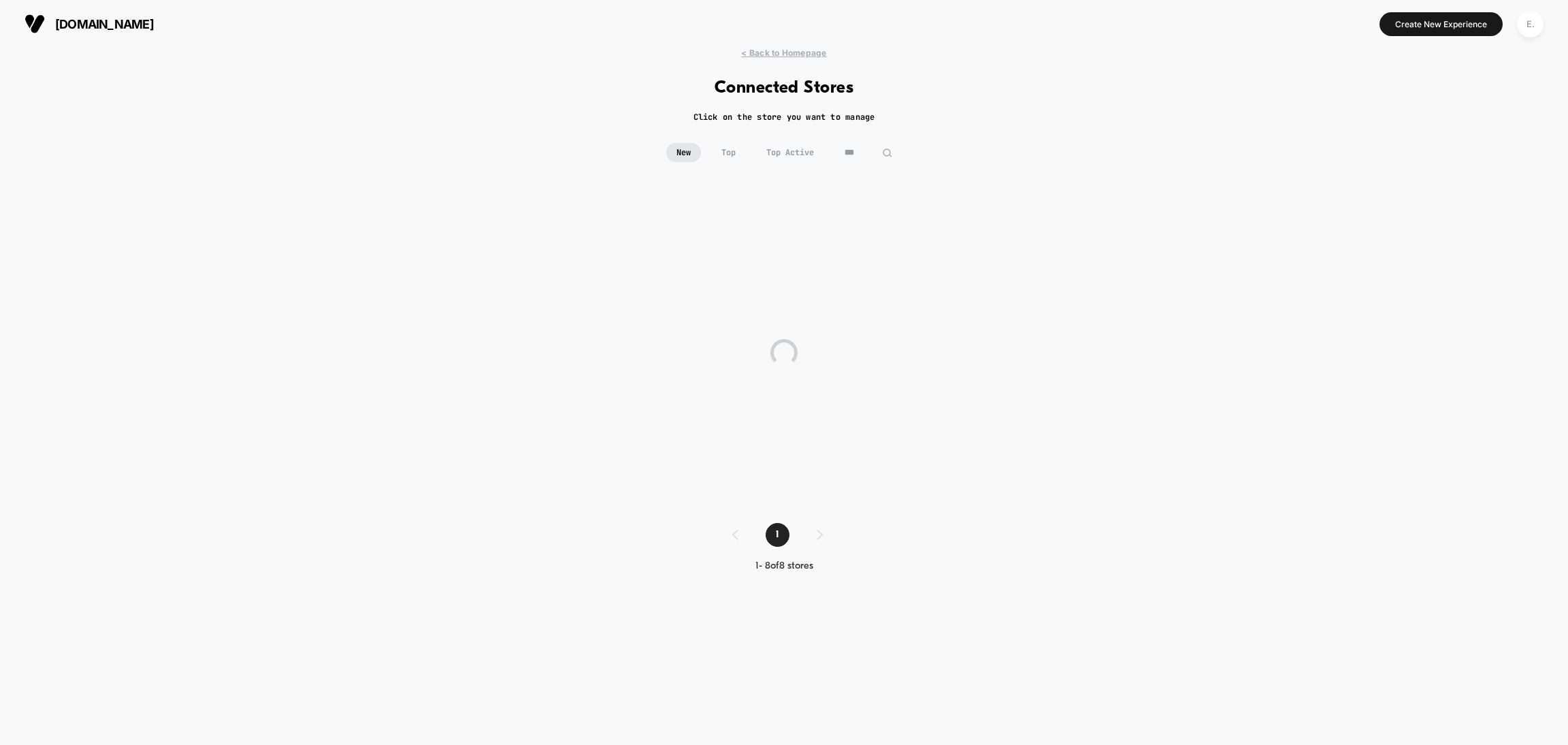
scroll to position [0, 0]
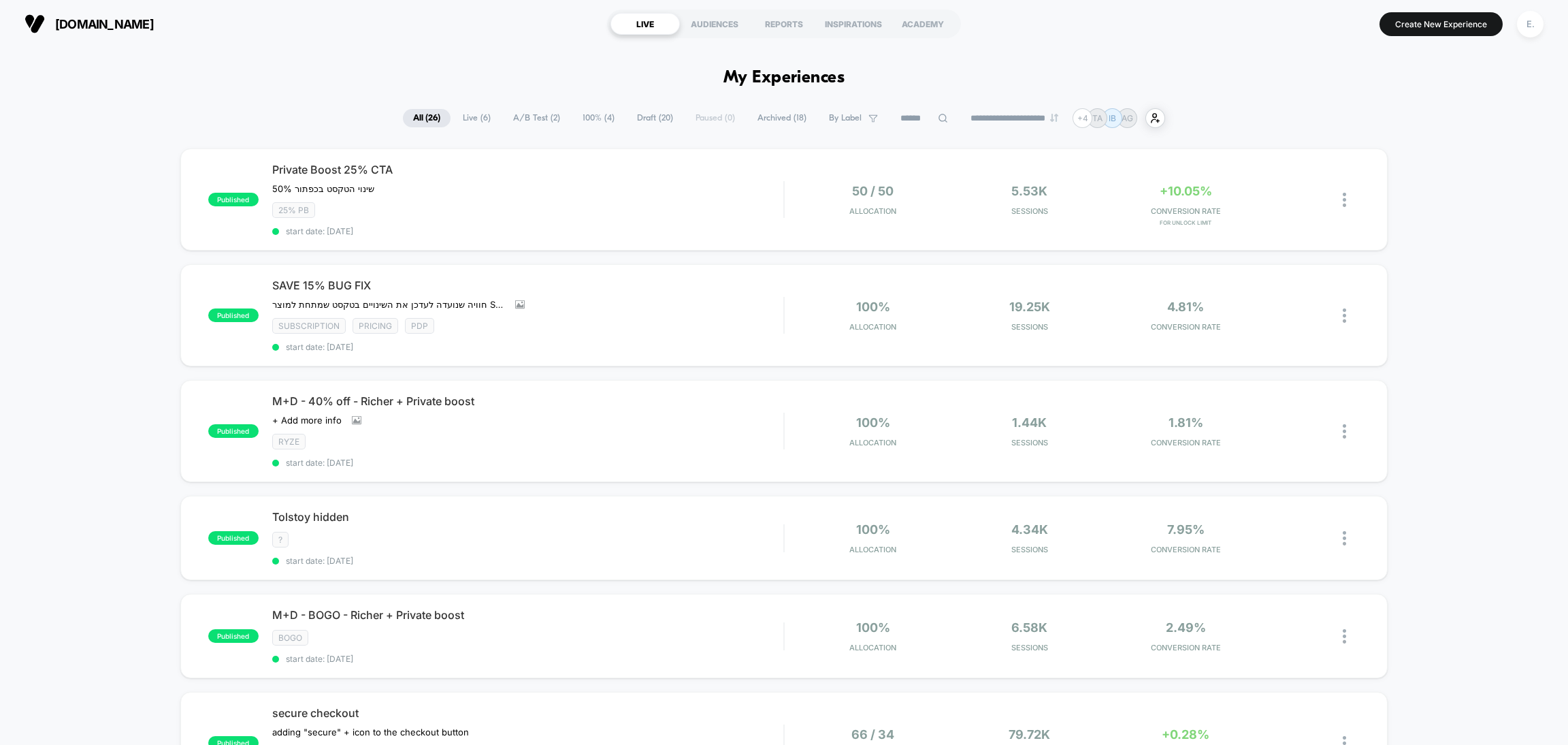
click at [634, 122] on span "Draft ( 20 )" at bounding box center [655, 119] width 56 height 19
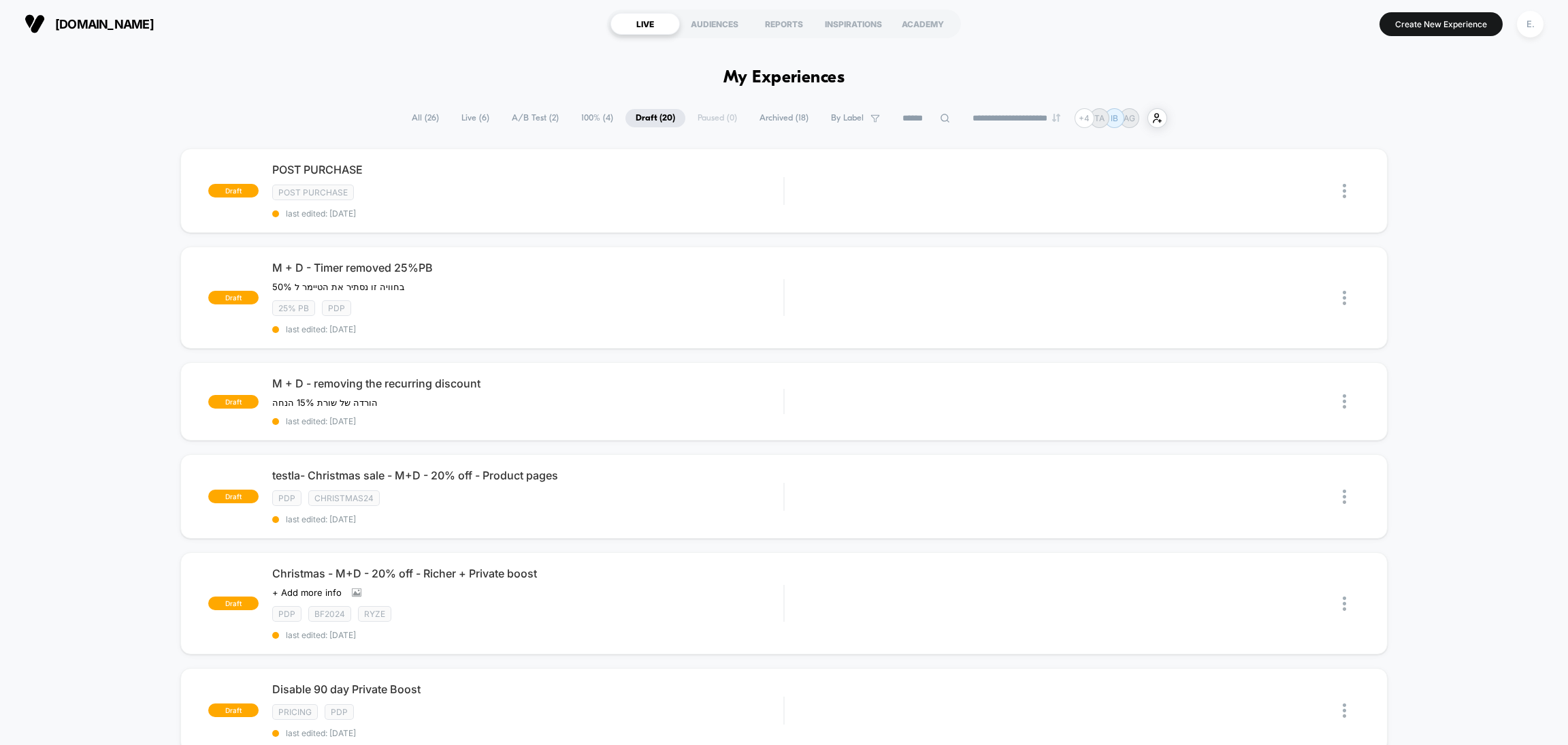
click at [589, 110] on span "100% ( 4 )" at bounding box center [597, 119] width 53 height 19
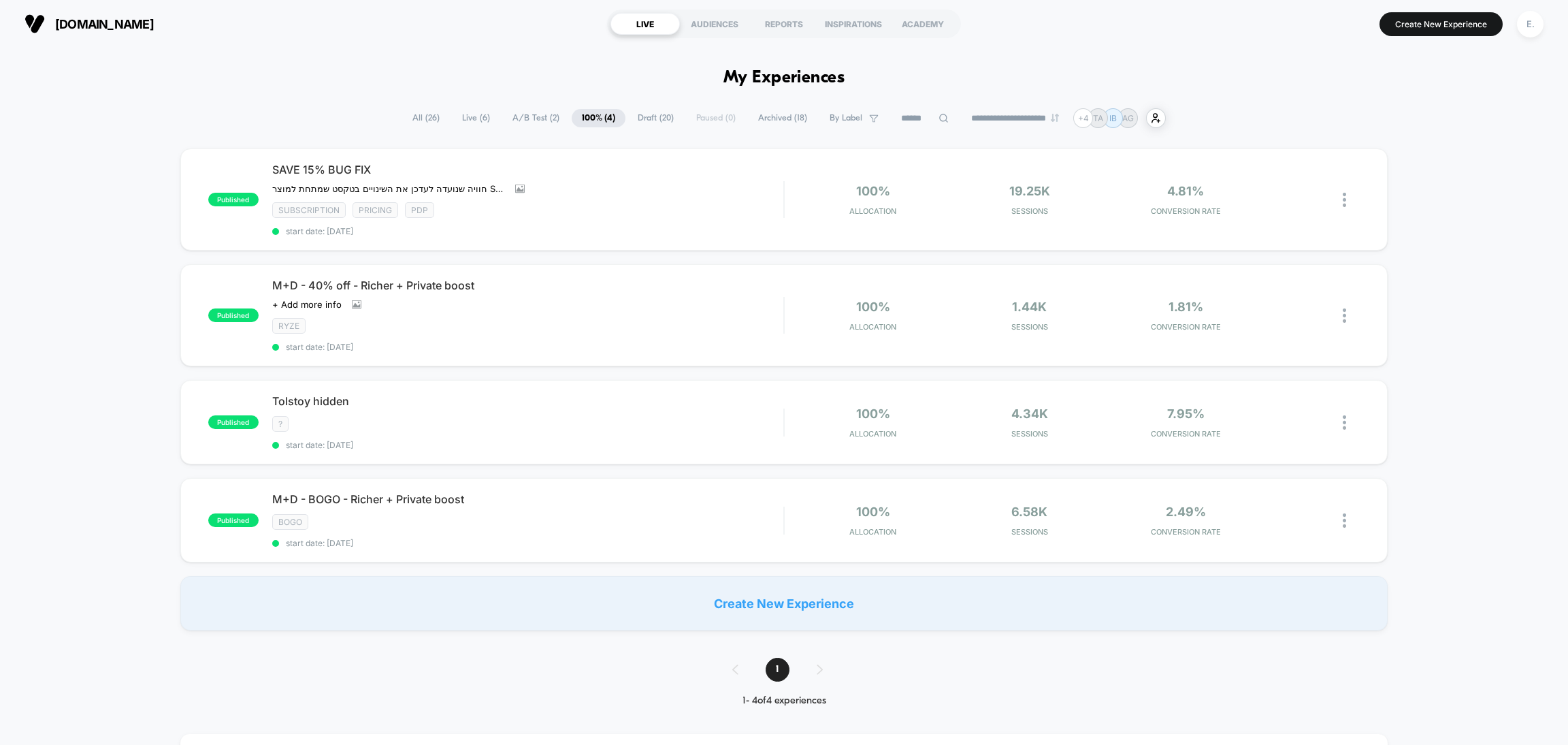
click at [652, 115] on span "Draft ( 20 )" at bounding box center [656, 119] width 56 height 19
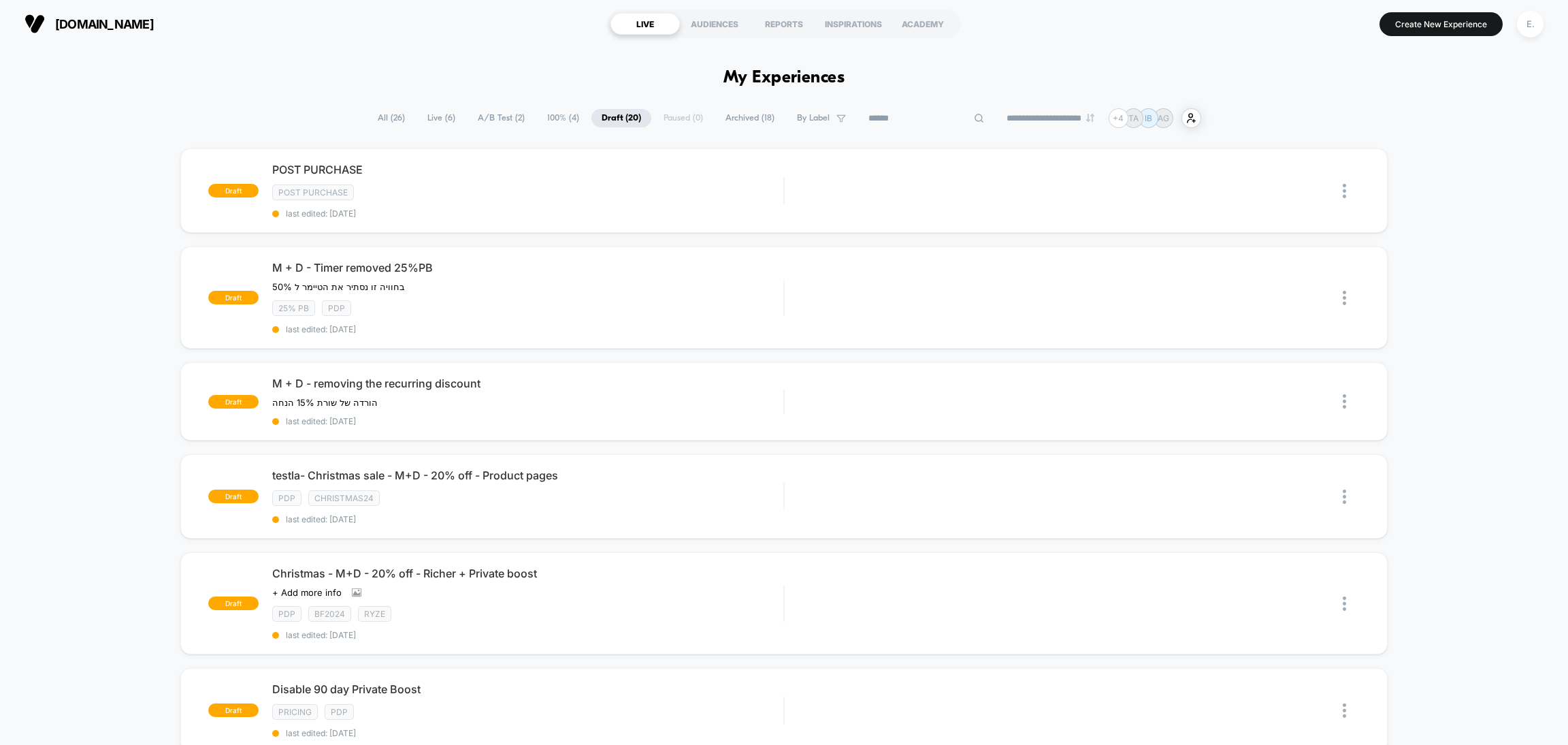
click at [932, 112] on input at bounding box center [927, 118] width 136 height 16
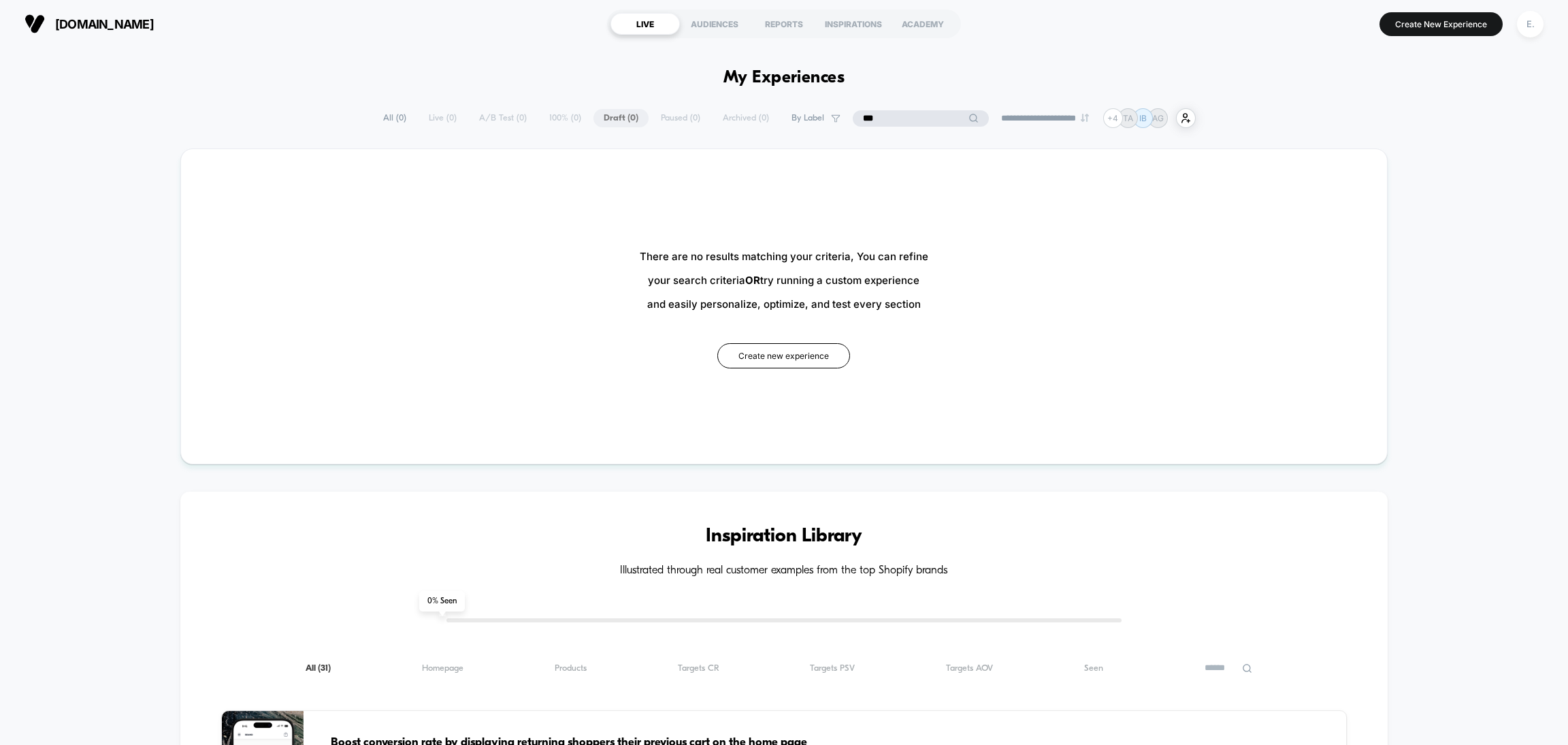
type input "***"
click at [1544, 30] on button "E." at bounding box center [1530, 24] width 35 height 28
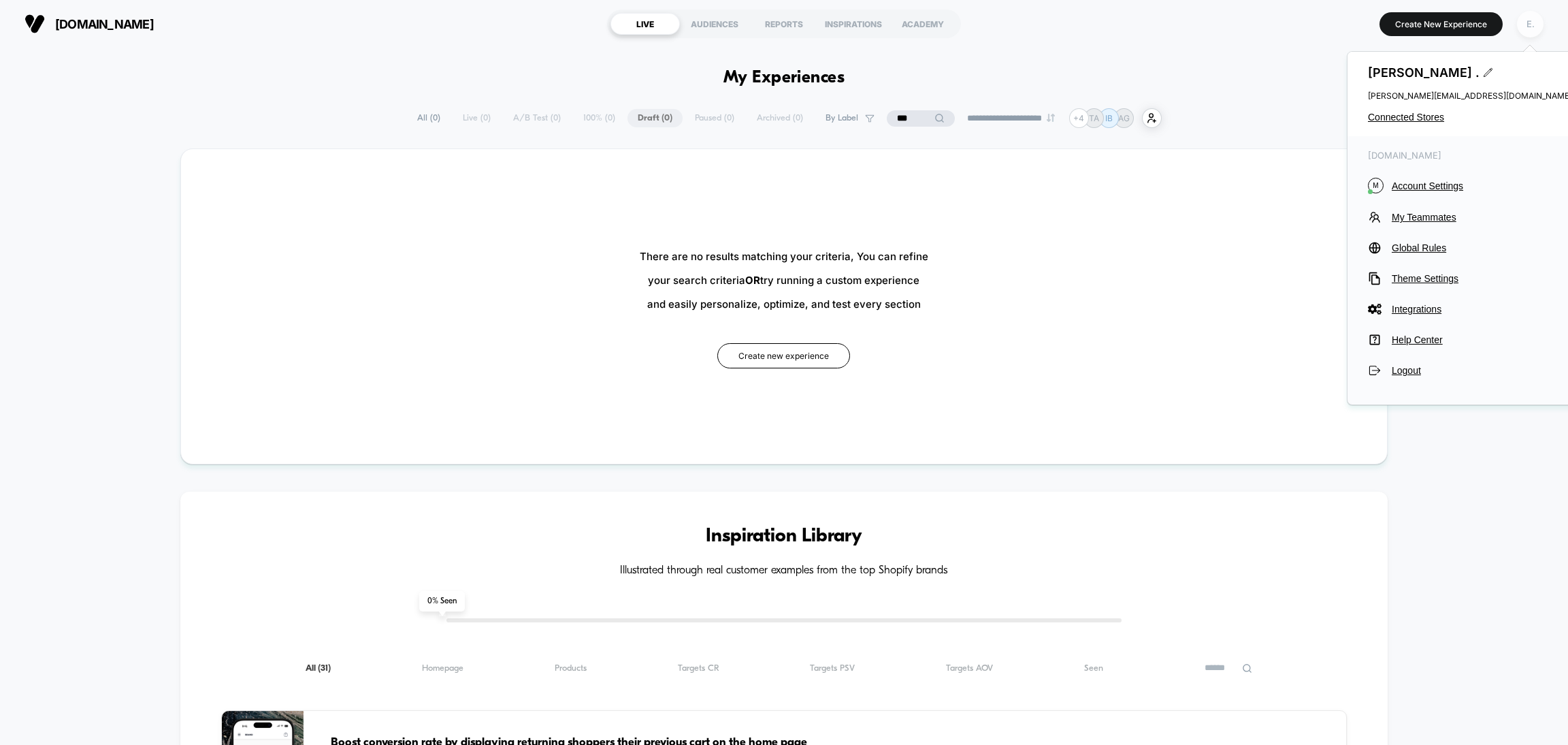
click at [1539, 25] on div "E." at bounding box center [1530, 24] width 26 height 26
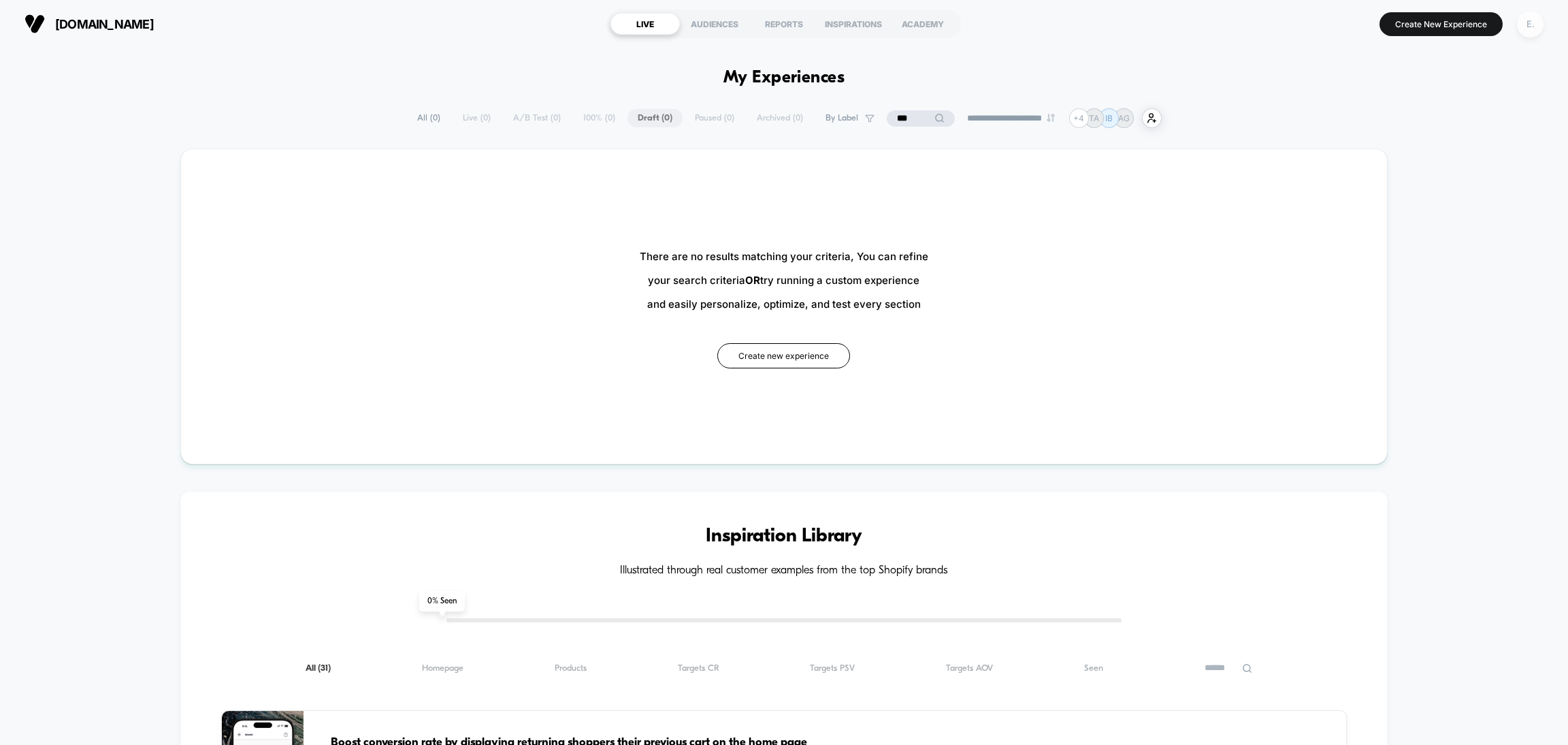
click at [1539, 25] on div "E." at bounding box center [1530, 24] width 26 height 26
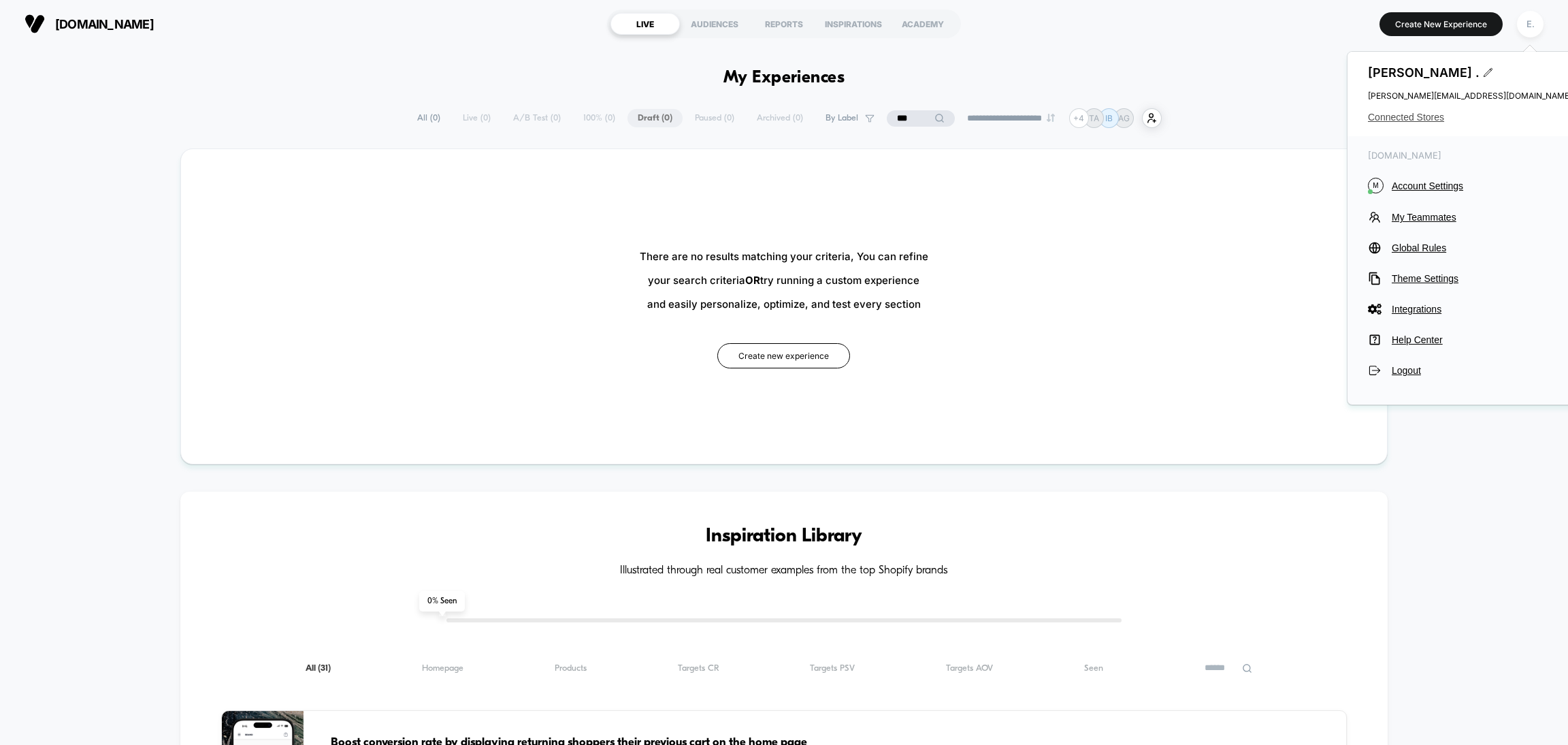
click at [1393, 122] on span "Connected Stores" at bounding box center [1470, 118] width 204 height 11
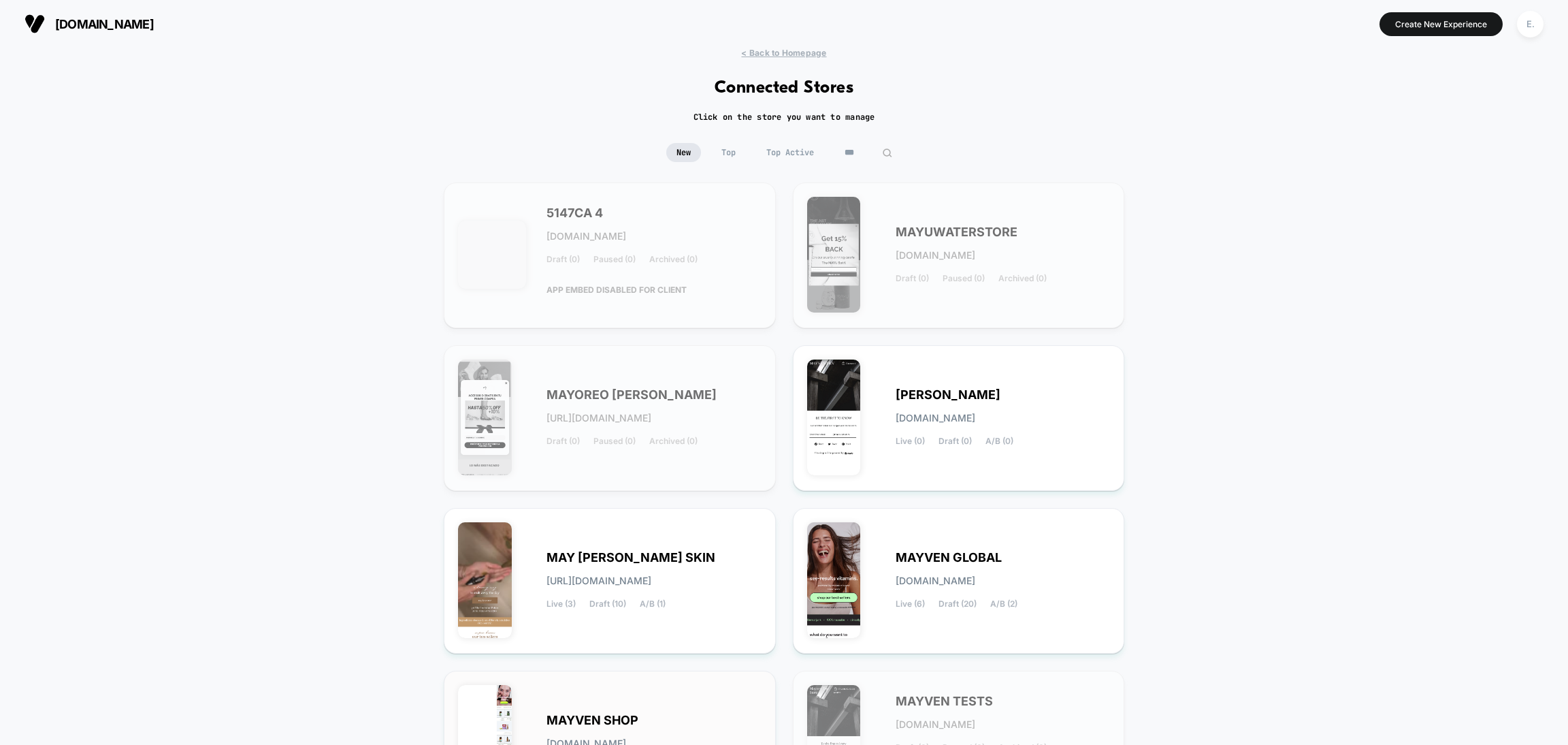
click at [620, 692] on div "MAYVEN SHOP mayven-shop.myshopify.com Live (16) Draft (91) A/B (2)" at bounding box center [610, 743] width 304 height 117
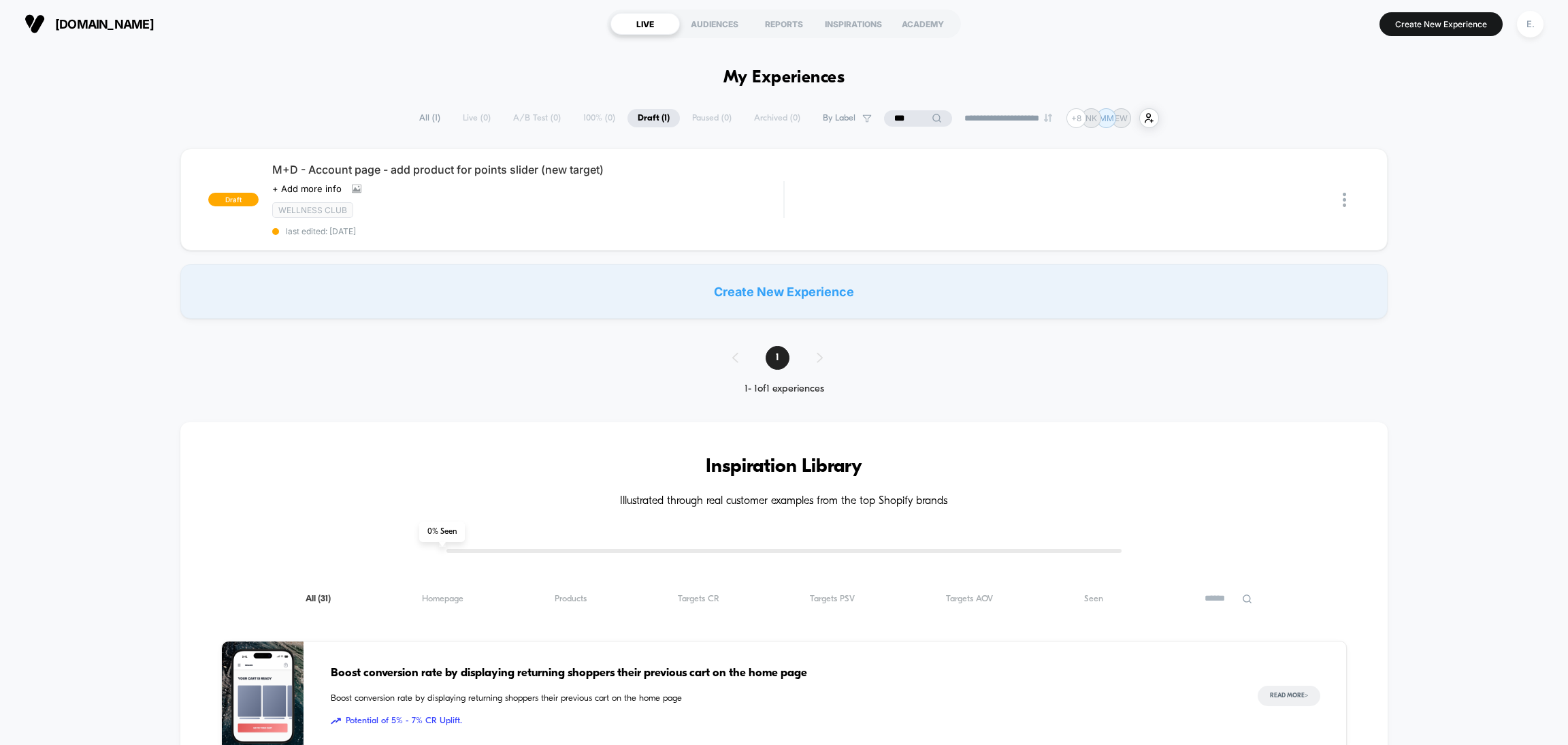
click at [896, 124] on input "***" at bounding box center [918, 118] width 68 height 16
drag, startPoint x: 880, startPoint y: 116, endPoint x: 827, endPoint y: 116, distance: 53.0
click at [827, 116] on div "**********" at bounding box center [784, 118] width 818 height 20
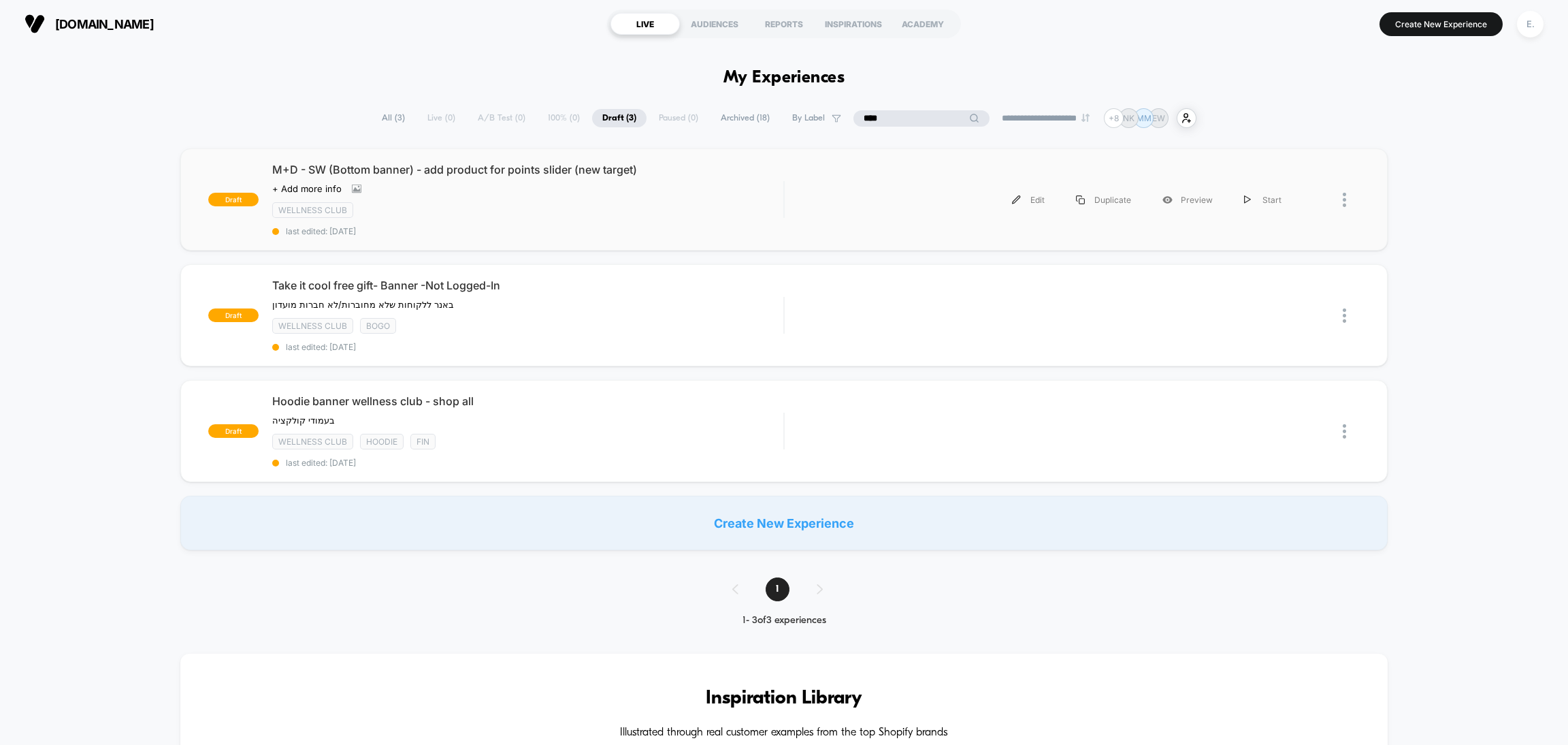
type input "****"
click at [807, 168] on div "draft M+D - SW (Bottom banner) - add product for points slider (new target) Cli…" at bounding box center [784, 199] width 1208 height 103
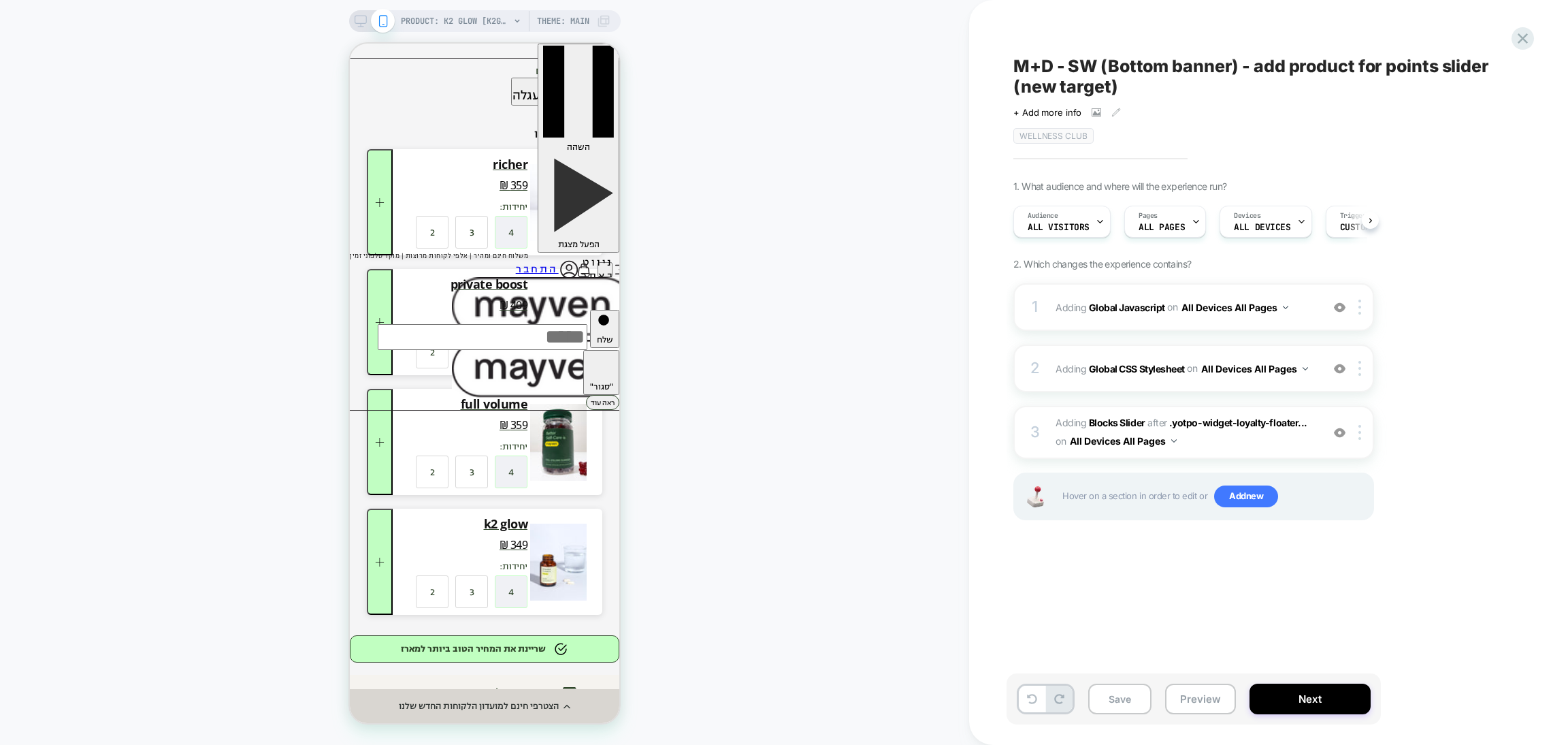
scroll to position [0, 1]
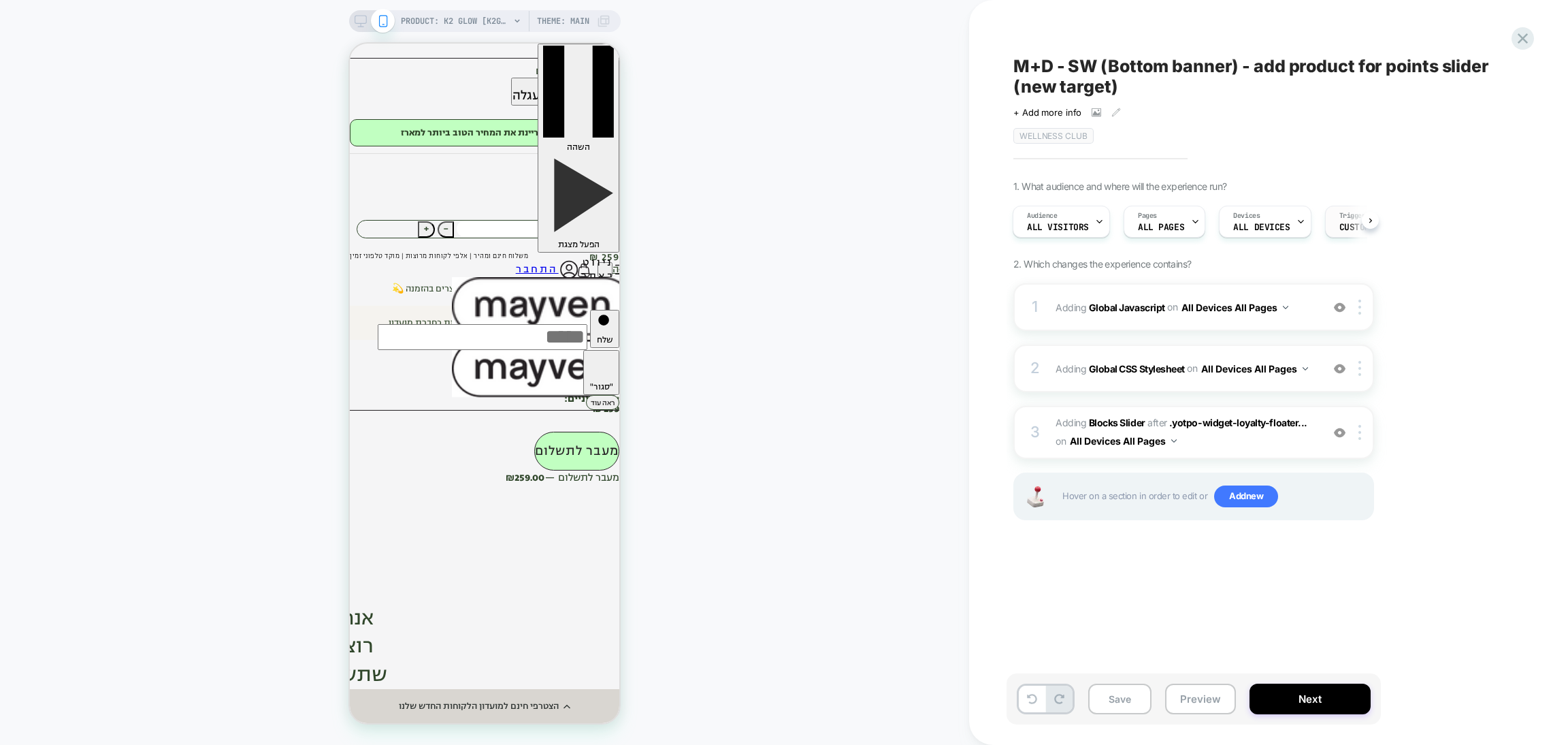
click at [1341, 230] on span "Custom Code" at bounding box center [1368, 228] width 56 height 9
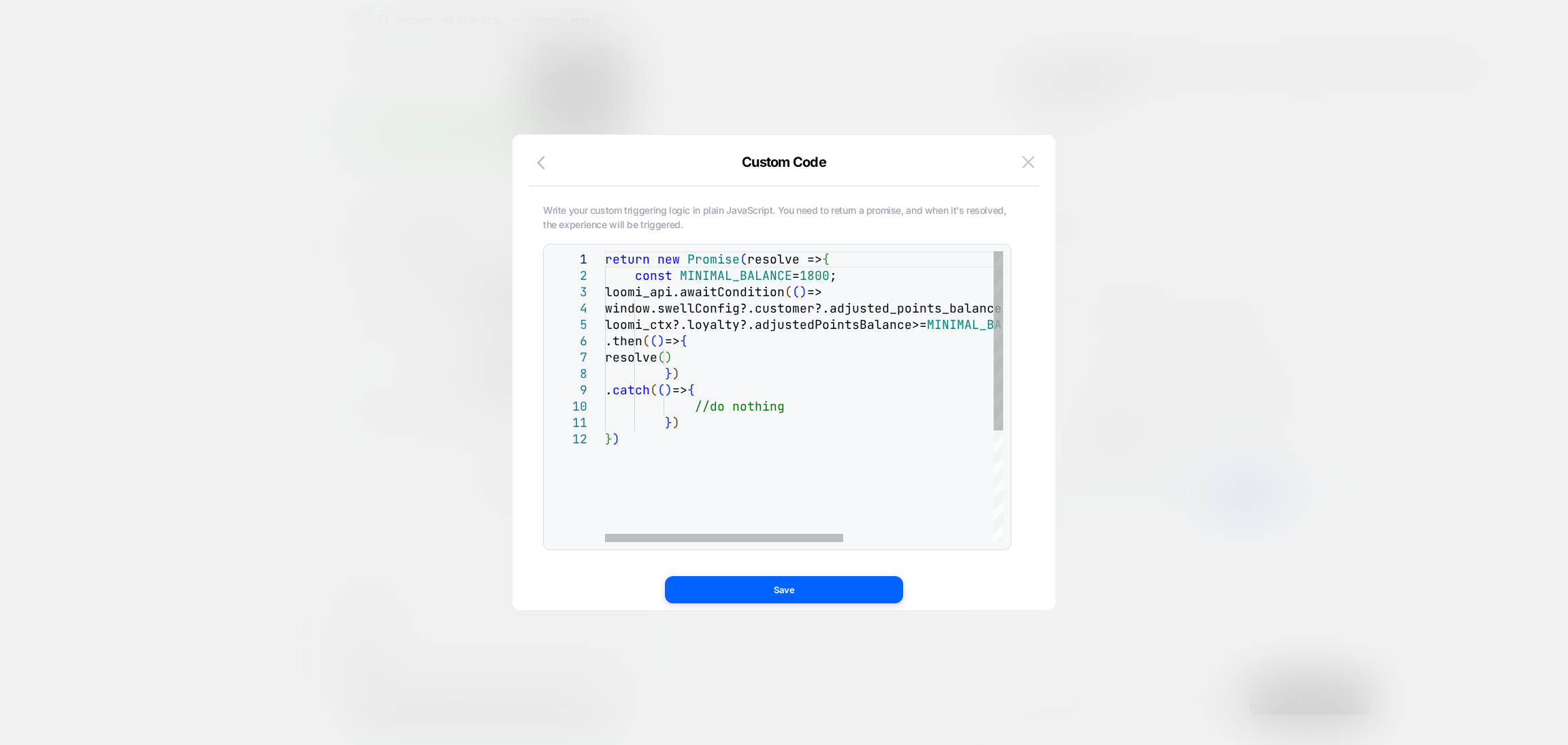
scroll to position [0, 0]
click at [820, 273] on div "return new Promise ( resolve => { const MINIMAL_BALANCE = 1800 ; loomi_api.awai…" at bounding box center [929, 486] width 649 height 470
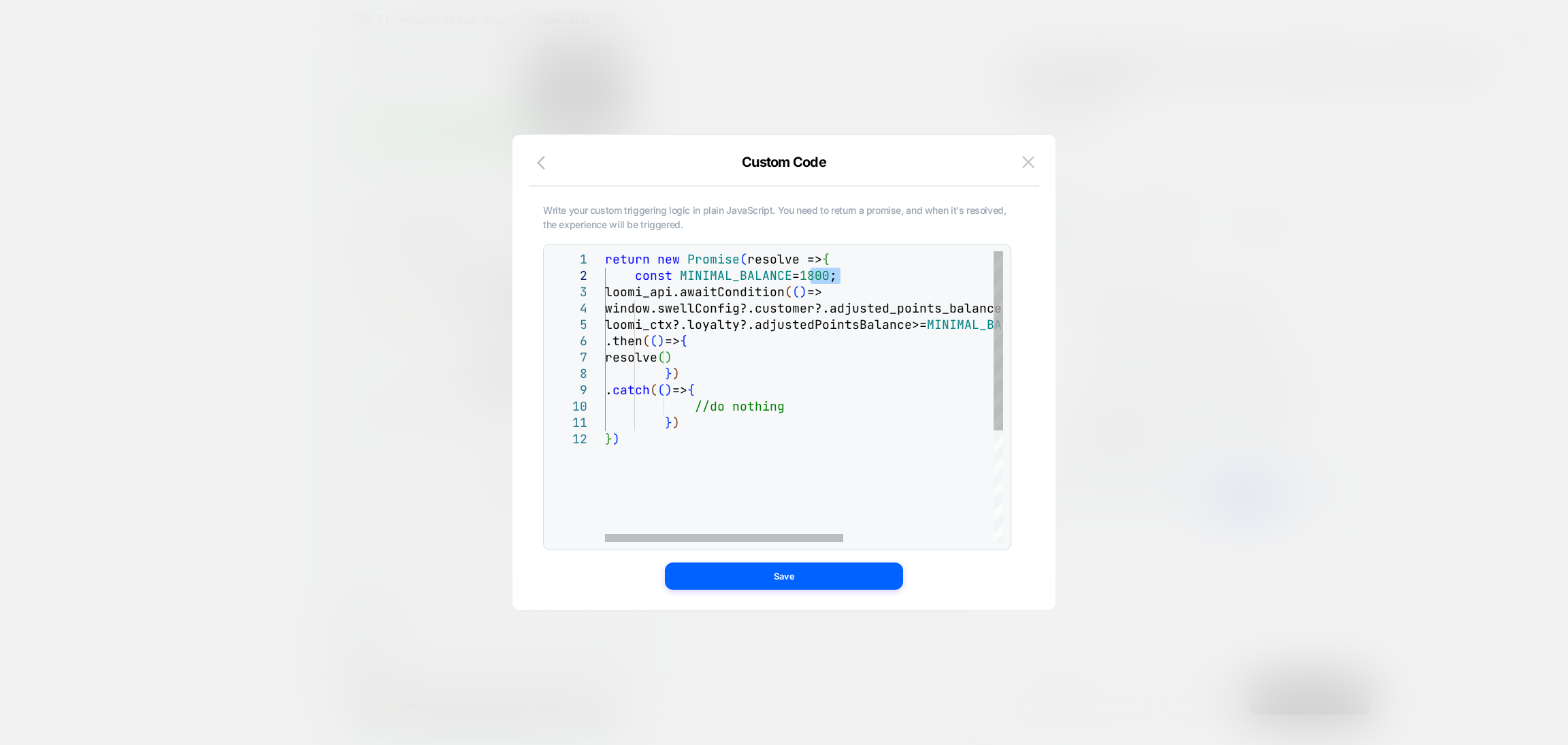
type textarea "**********"
click at [879, 570] on button "Save" at bounding box center [784, 576] width 238 height 27
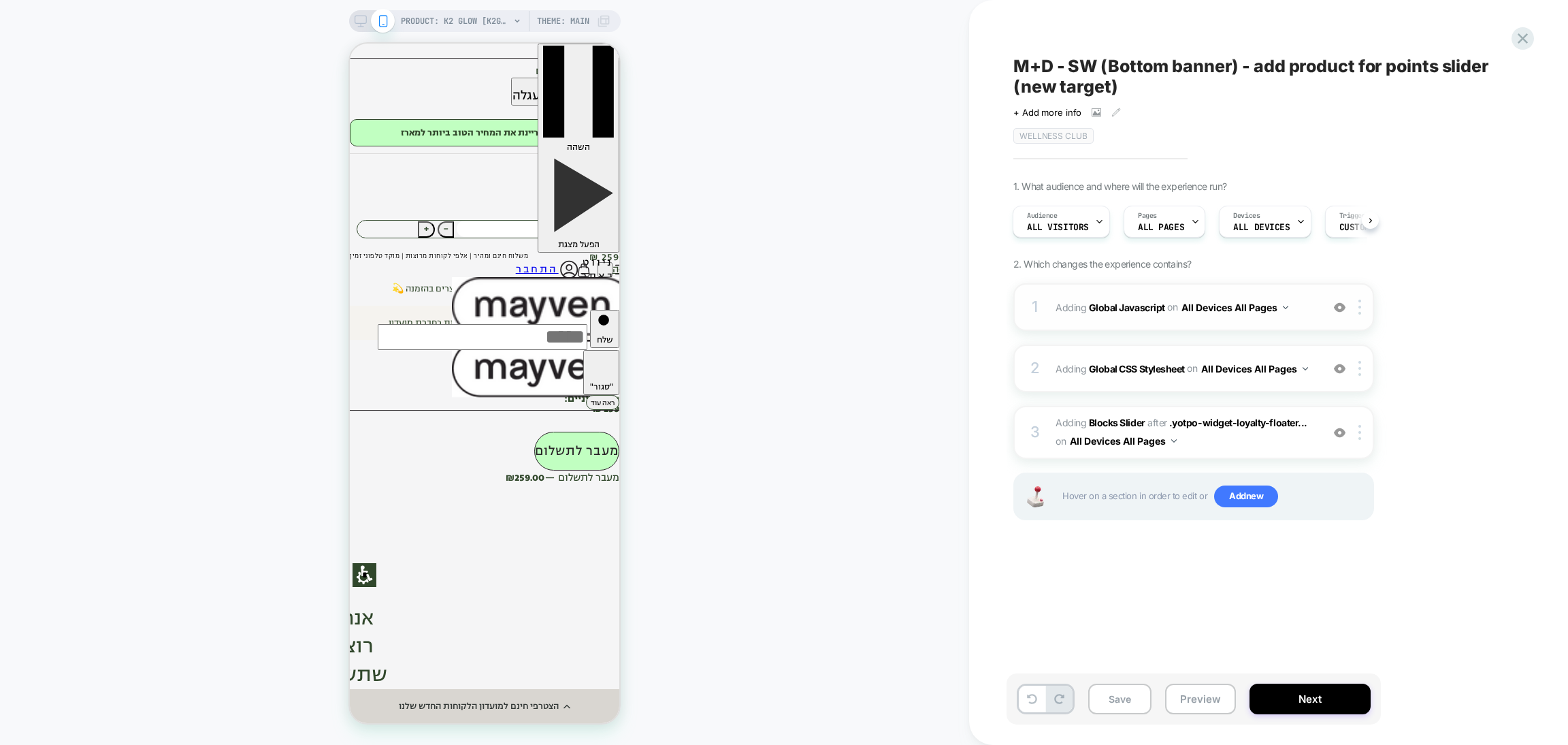
click at [1211, 320] on div "1 Adding Global Javascript on All Devices All Pages Add Before Add After Target…" at bounding box center [1195, 307] width 361 height 48
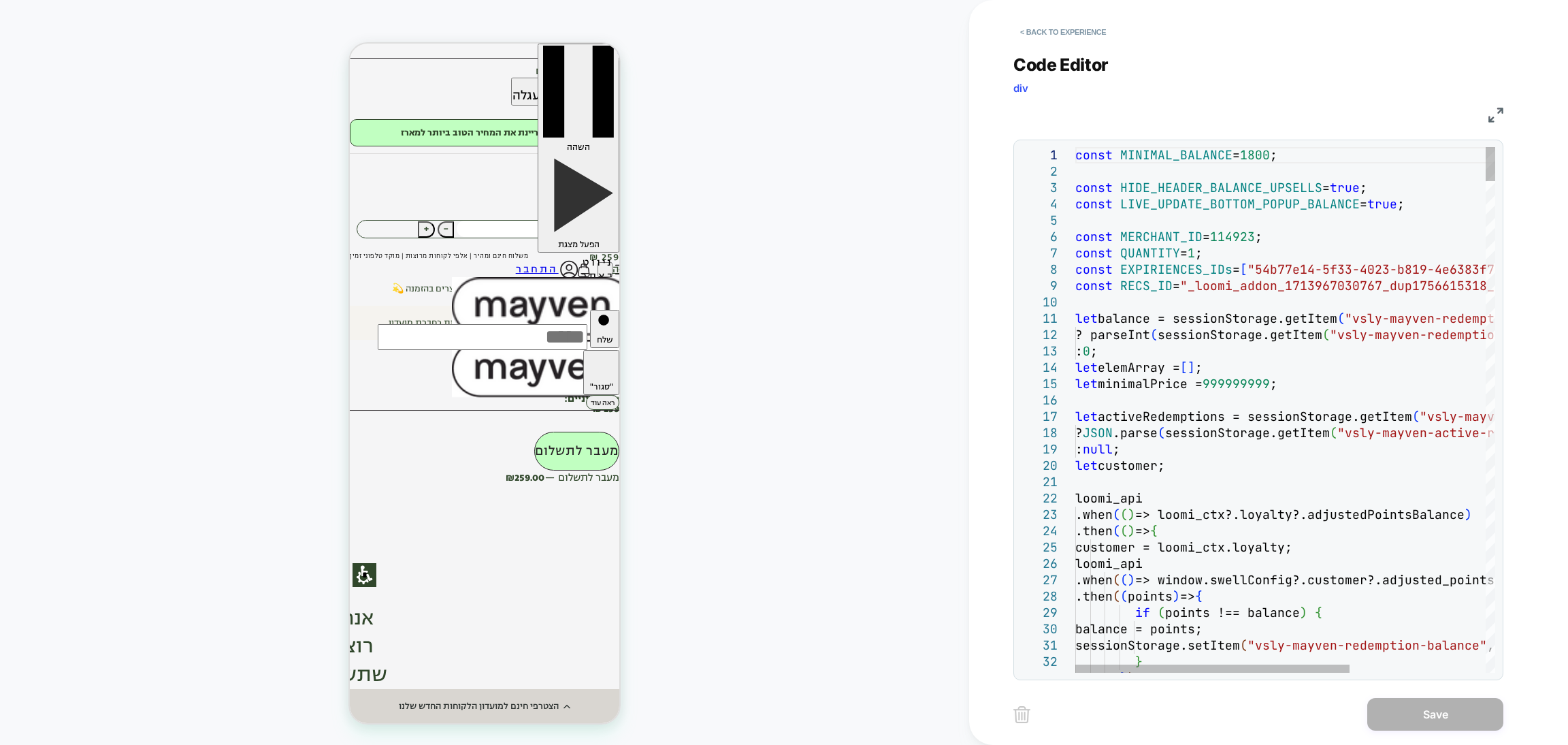
type textarea "**********"
click at [1440, 717] on button "Save" at bounding box center [1435, 714] width 136 height 33
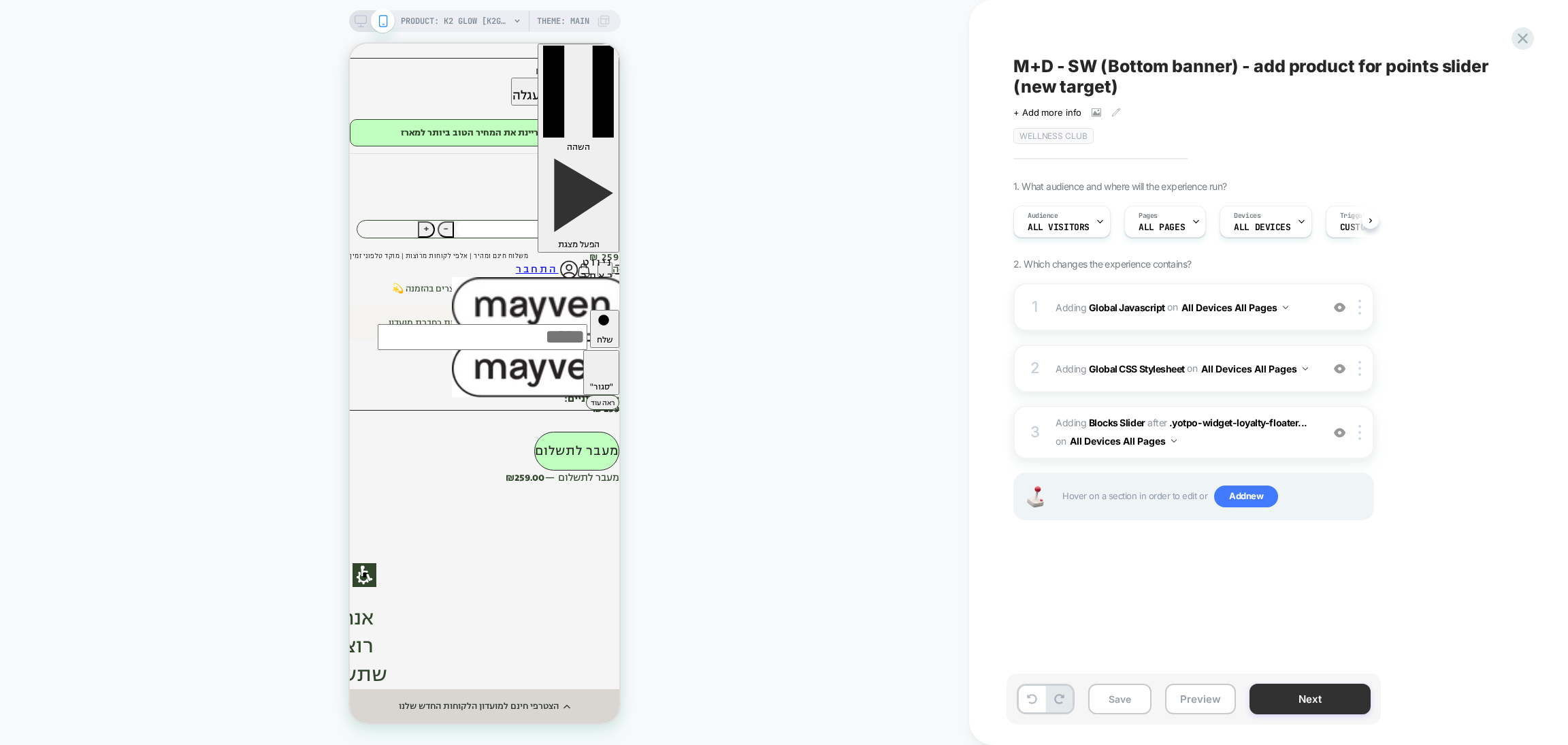
click at [1271, 695] on button "Next" at bounding box center [1310, 699] width 121 height 31
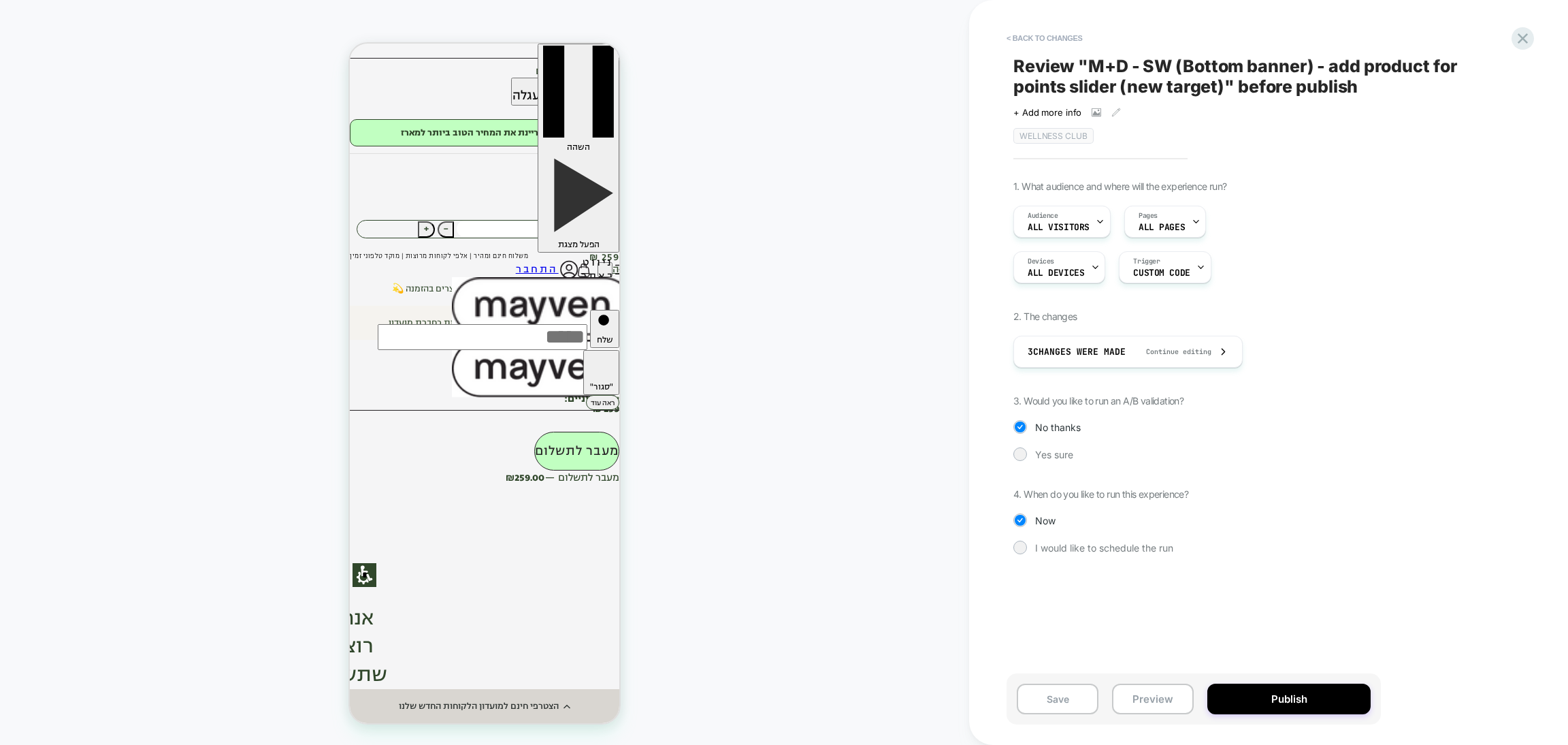
drag, startPoint x: 1271, startPoint y: 695, endPoint x: 1567, endPoint y: 29, distance: 728.8
click at [1567, 29] on div "< Back to changes Review " M+D - SW (Bottom banner) - add product for points sl…" at bounding box center [1268, 372] width 599 height 745
click at [1038, 36] on button "< Back to changes" at bounding box center [1045, 38] width 90 height 22
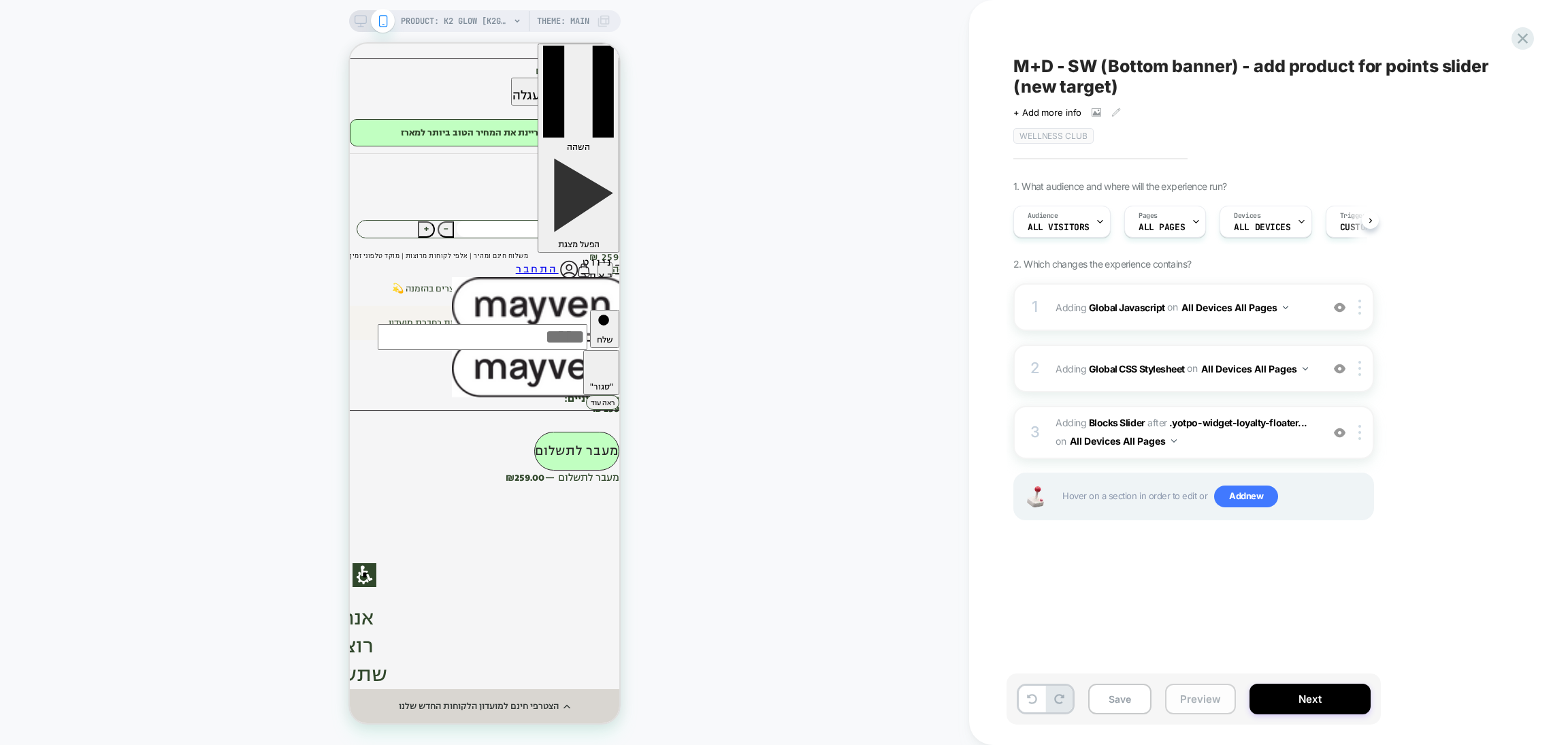
scroll to position [0, 1]
click at [1175, 708] on button "Preview" at bounding box center [1200, 699] width 71 height 31
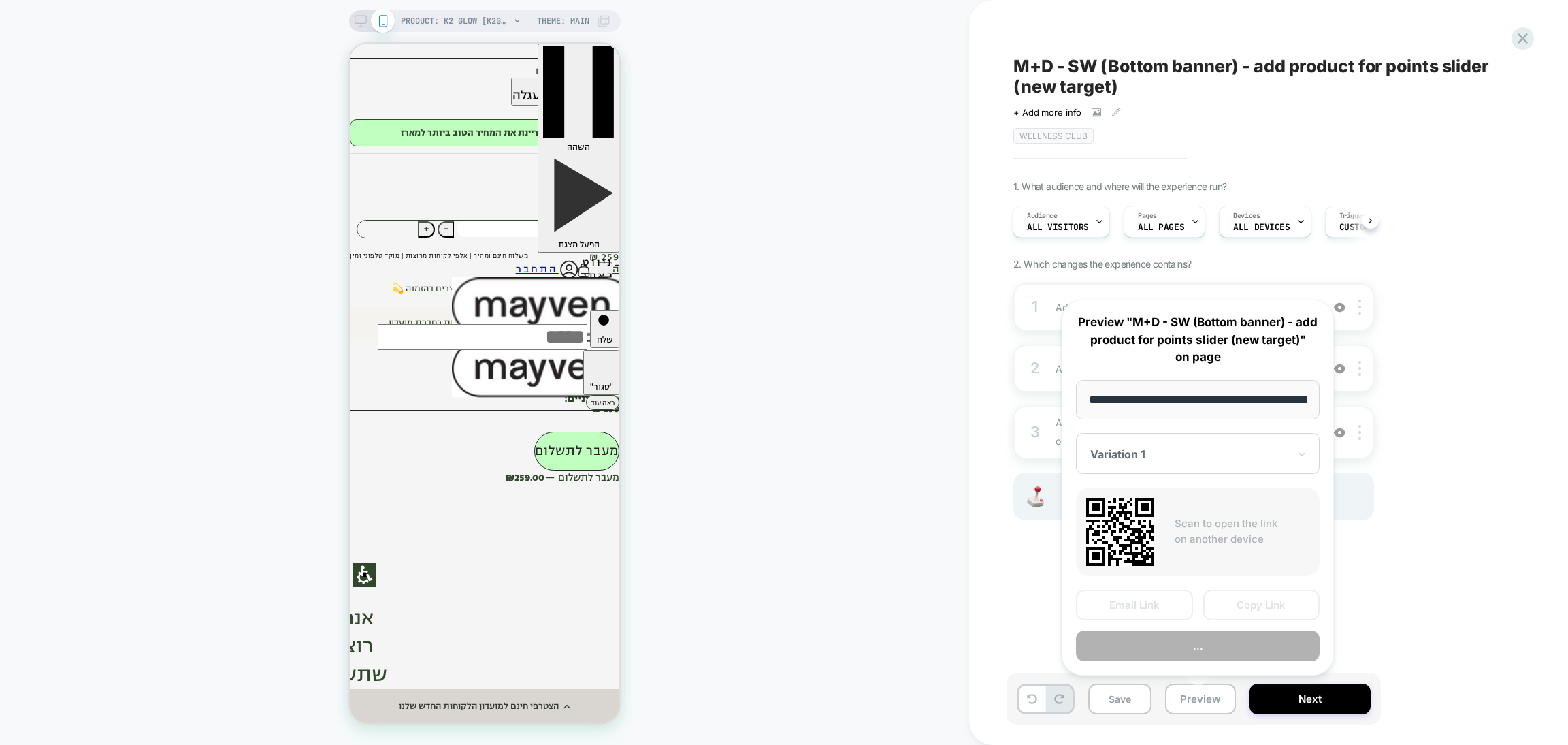
scroll to position [0, 122]
click at [1179, 645] on button "Preview" at bounding box center [1197, 645] width 244 height 31
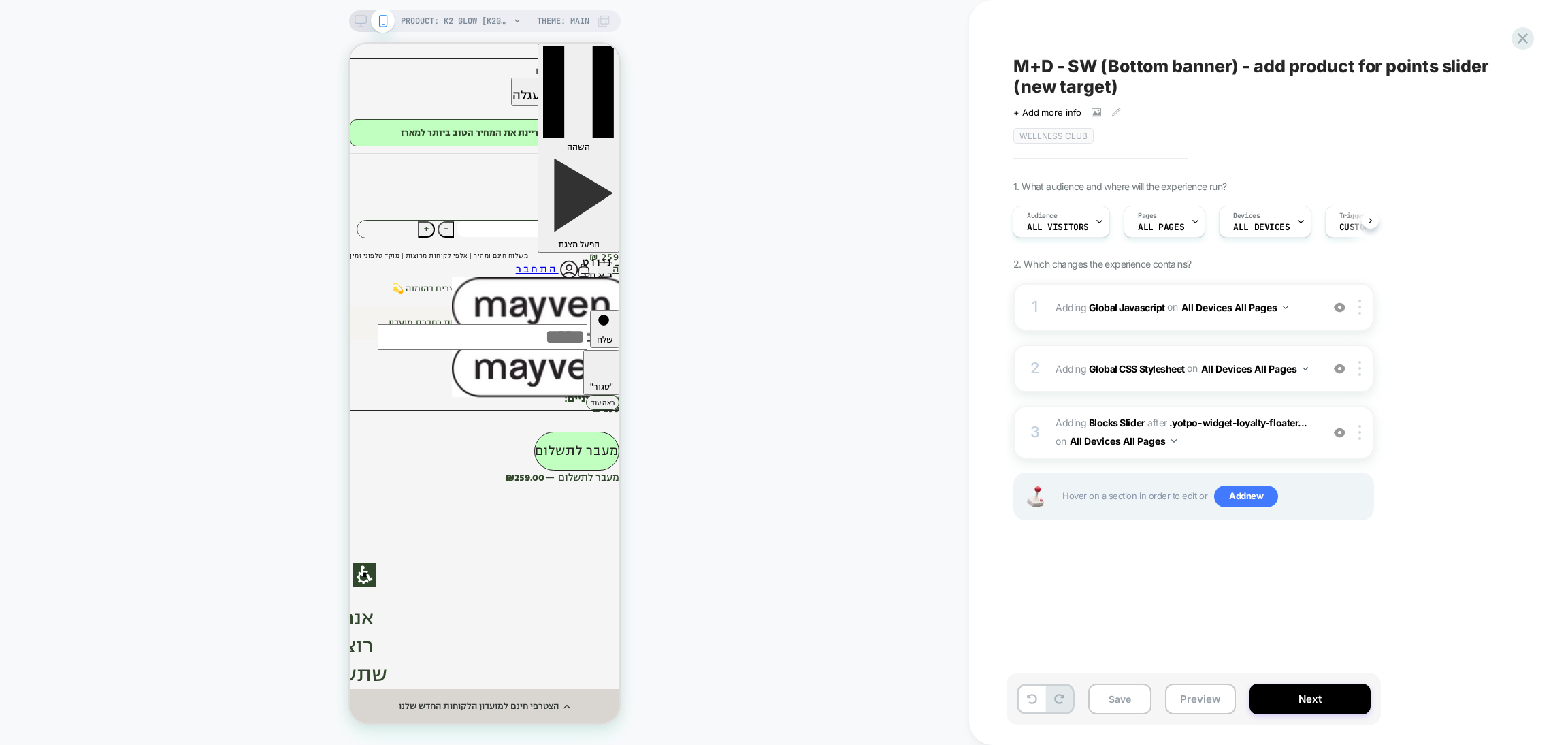
click at [1121, 87] on span "M+D - SW (Bottom banner) - add product for points slider (new target)" at bounding box center [1262, 75] width 497 height 40
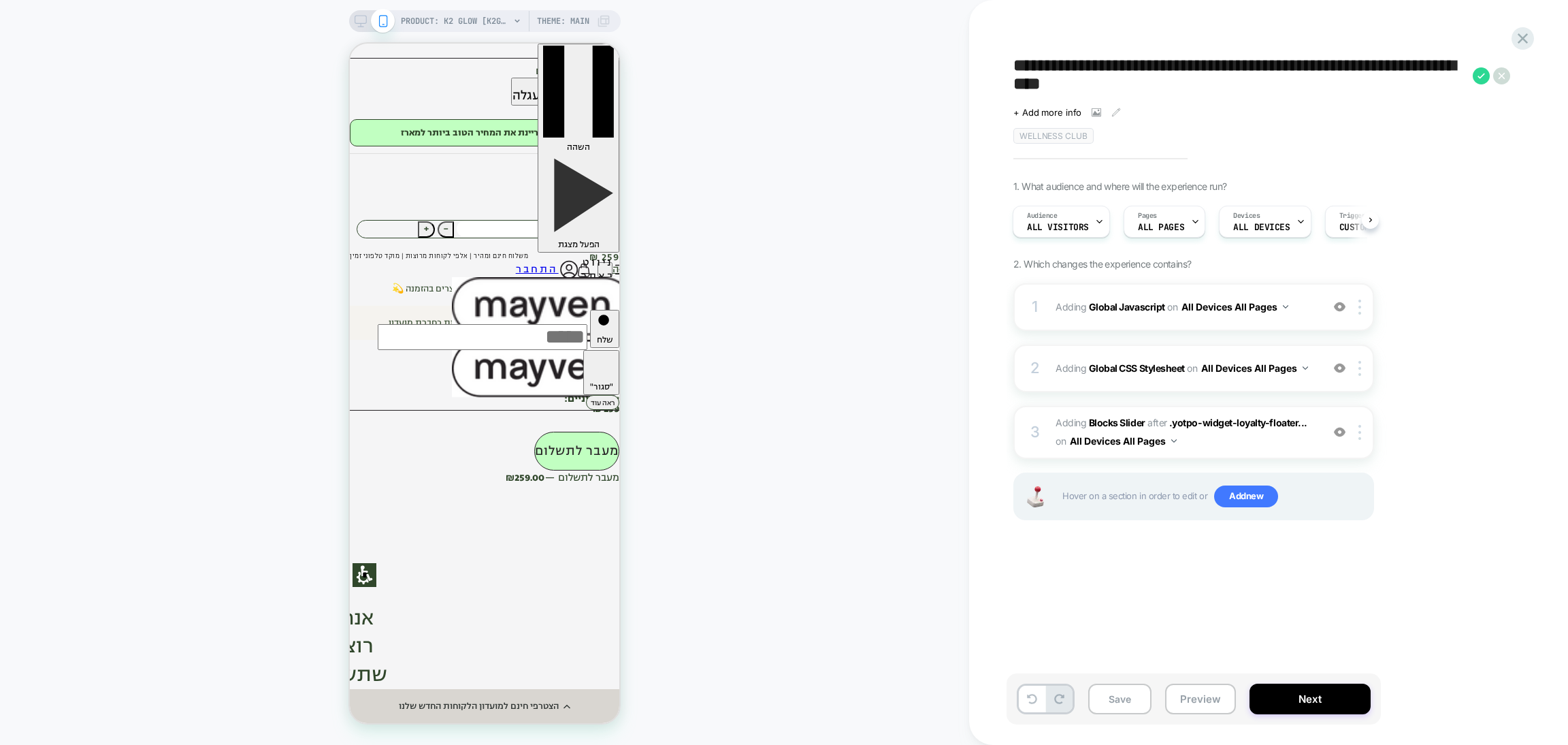
click at [1112, 80] on textarea "**********" at bounding box center [1240, 75] width 452 height 40
click at [1190, 690] on button "Preview" at bounding box center [1200, 699] width 71 height 31
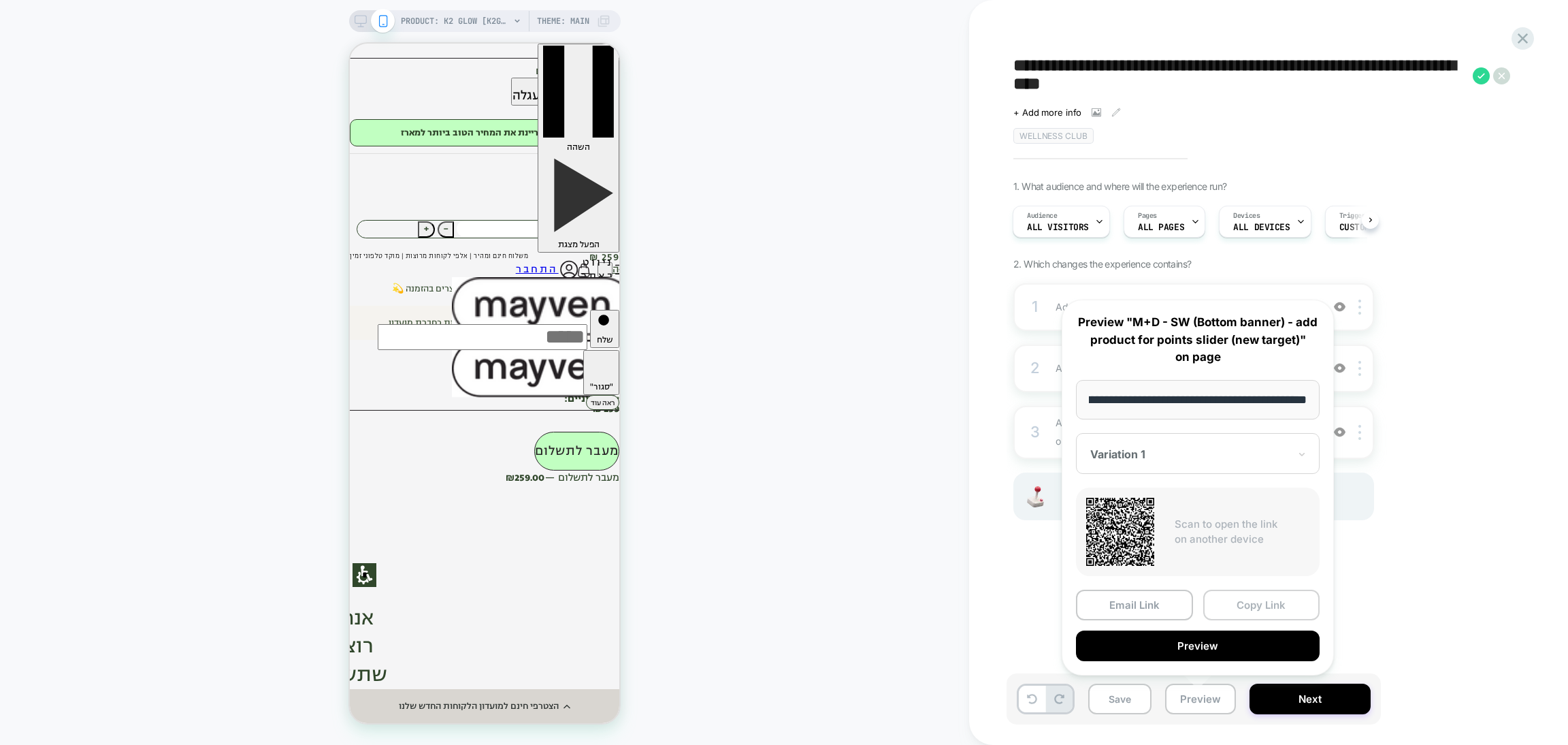
click at [1226, 610] on button "Copy Link" at bounding box center [1261, 605] width 117 height 31
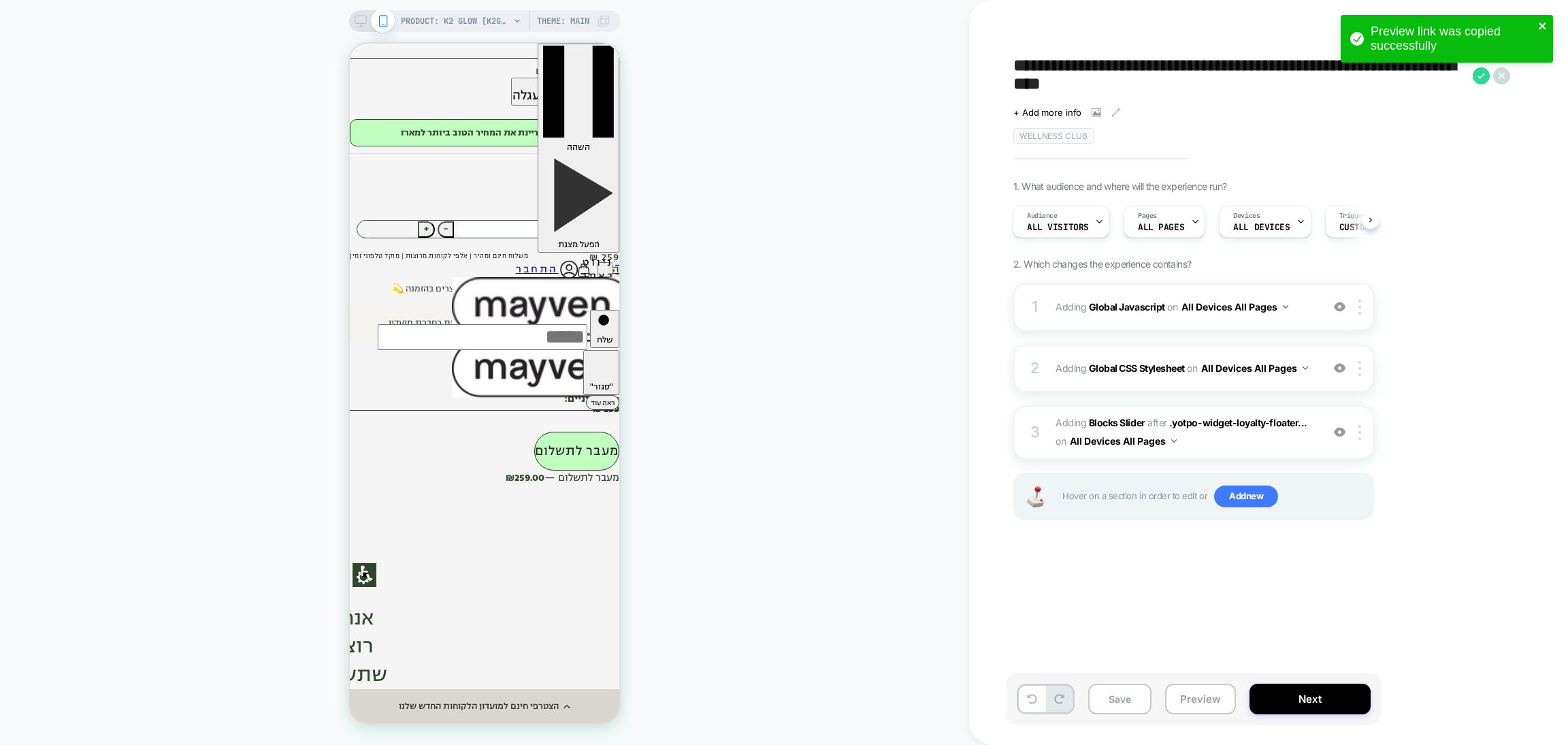
click at [1545, 23] on icon "close" at bounding box center [1542, 25] width 7 height 7
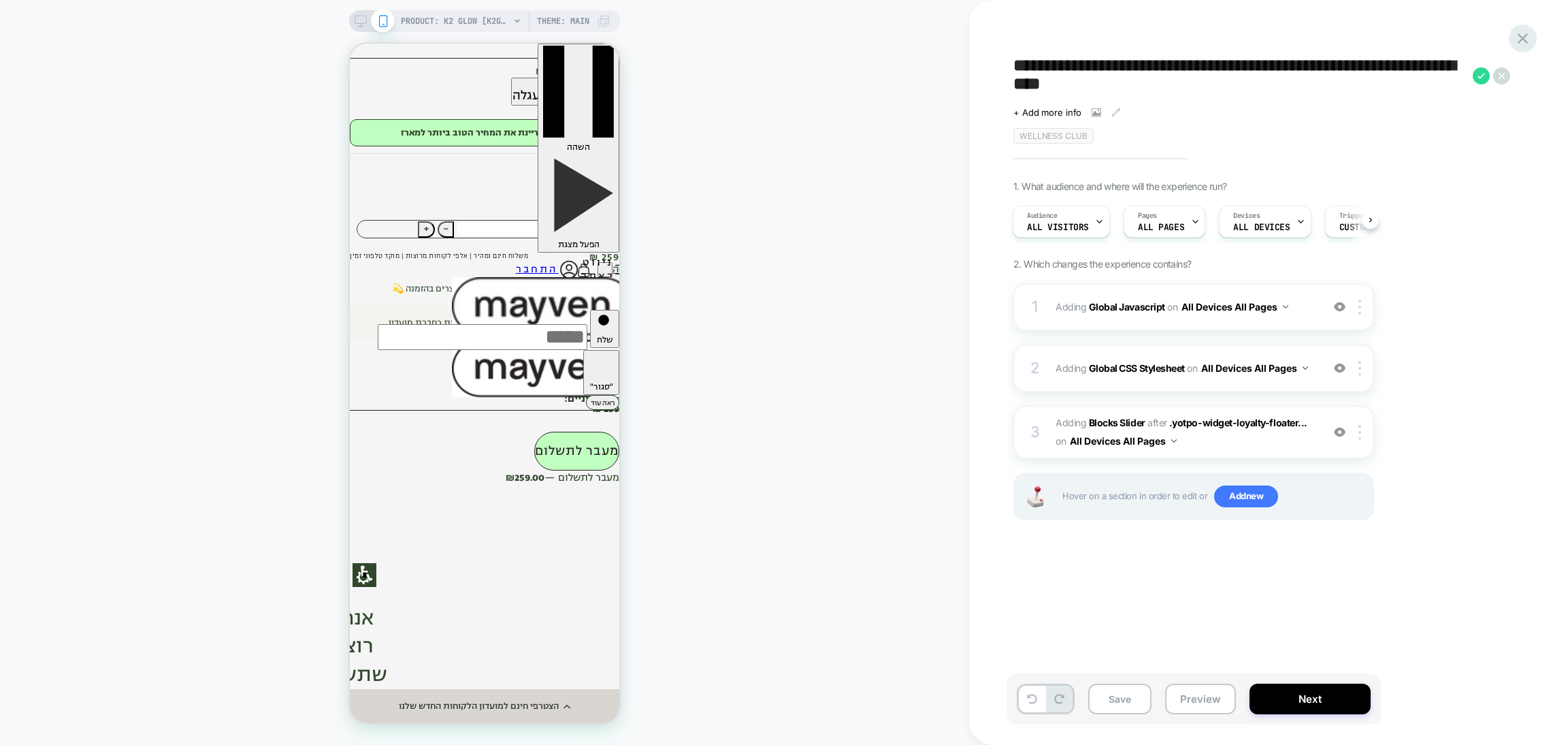
click at [1532, 37] on div at bounding box center [1523, 39] width 28 height 28
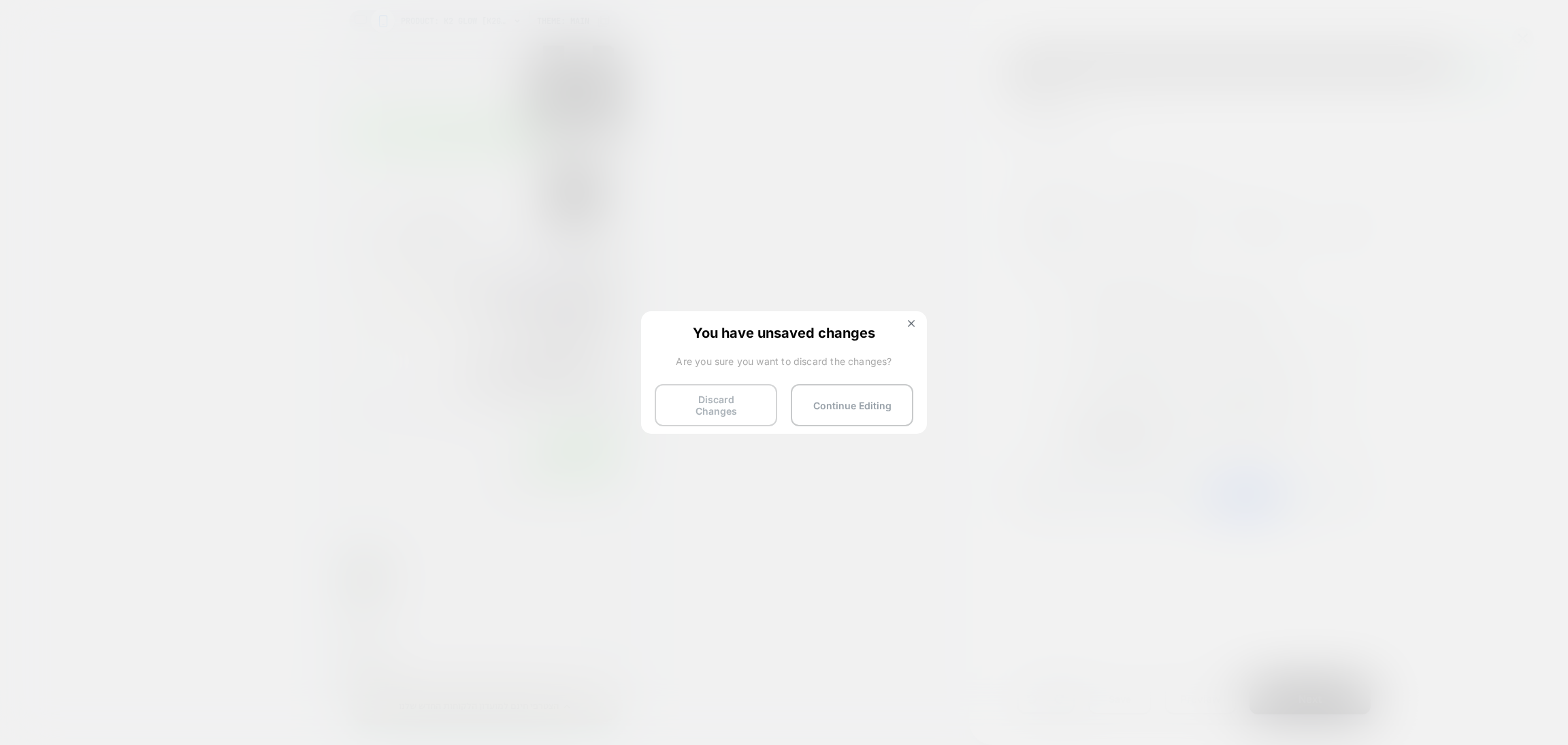
click at [757, 389] on button "Discard Changes" at bounding box center [716, 404] width 122 height 42
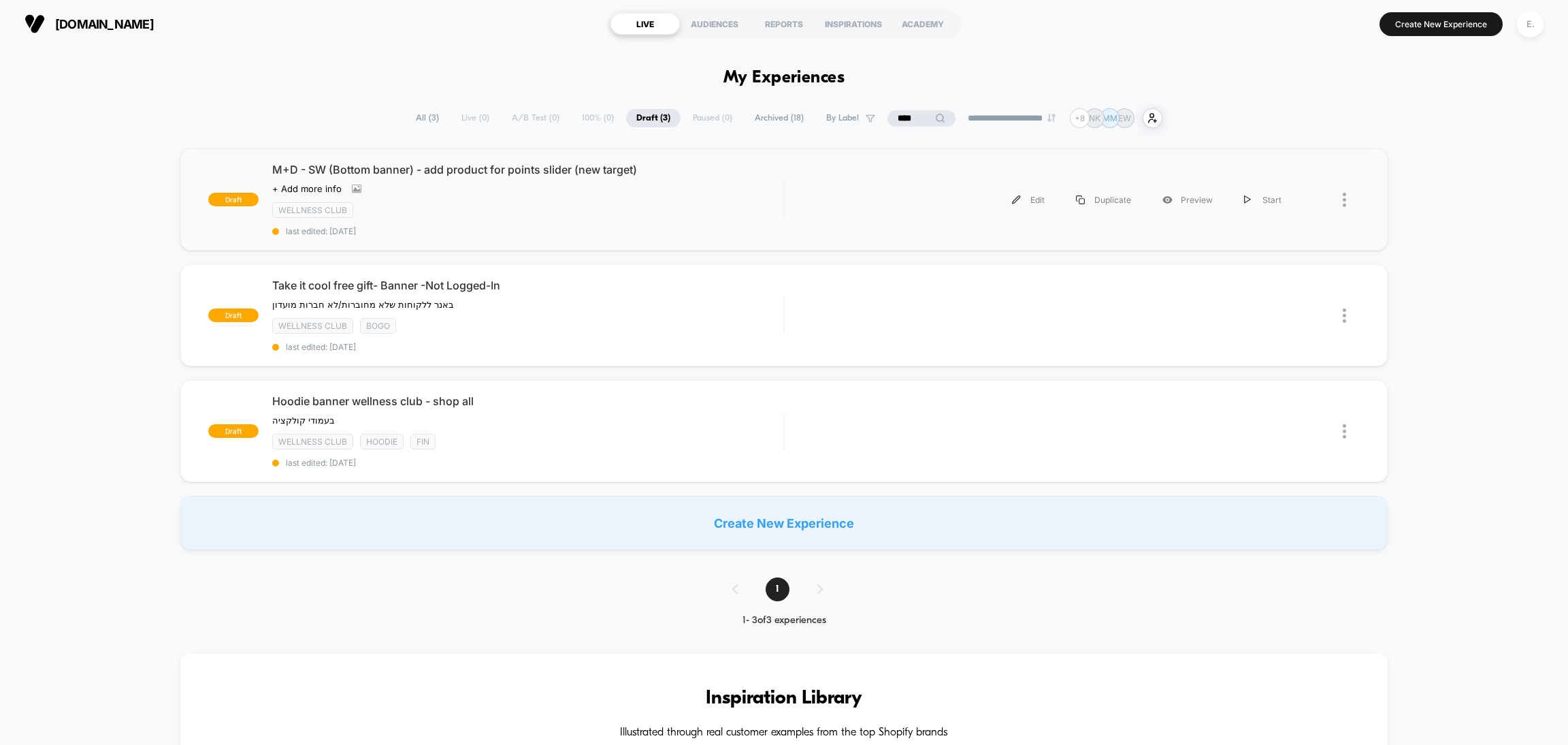
click at [653, 236] on div "draft M+D - SW (Bottom banner) - add product for points slider (new target) Cli…" at bounding box center [784, 199] width 1208 height 103
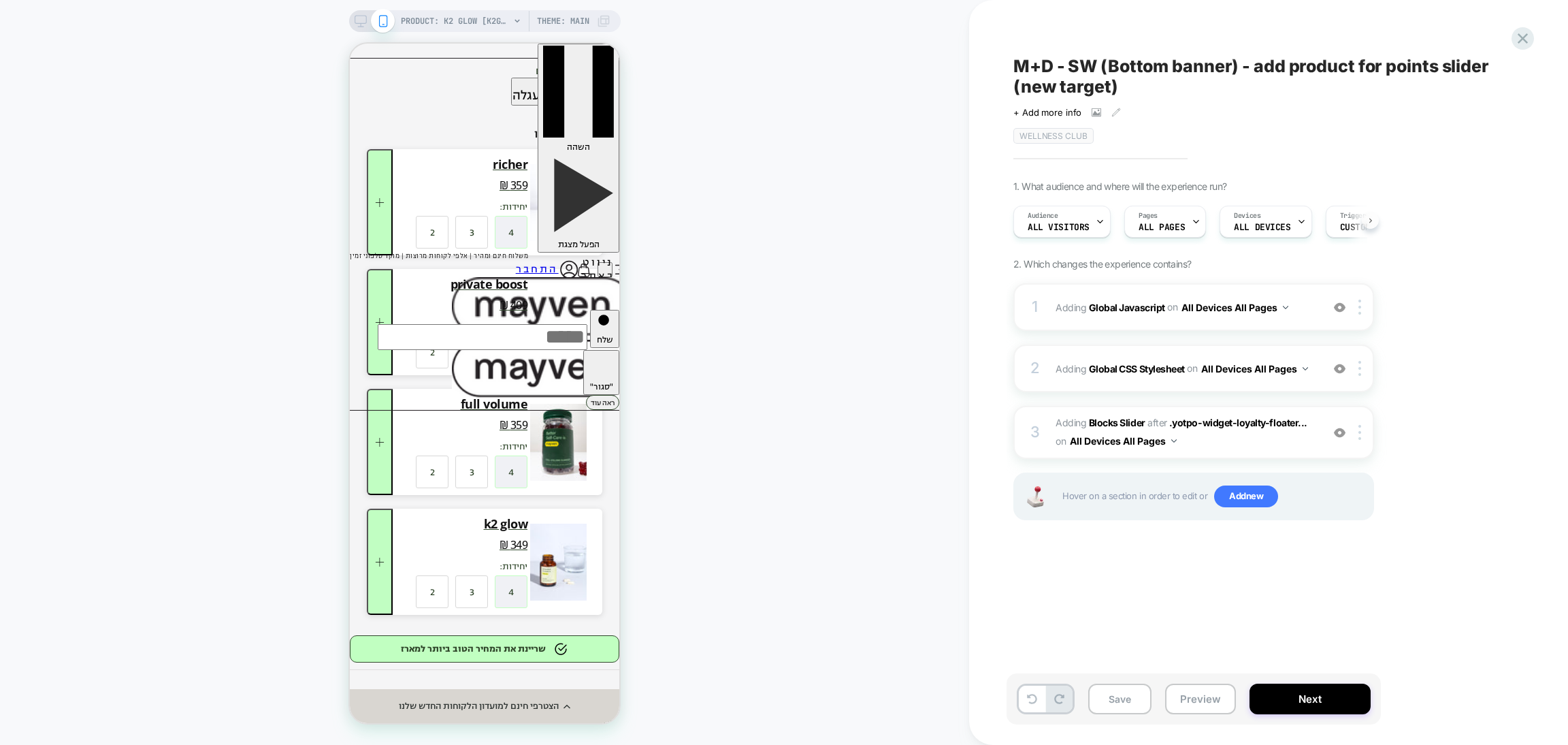
click at [1371, 218] on icon at bounding box center [1371, 221] width 6 height 6
click at [1316, 226] on div "Trigger Custom Code" at bounding box center [1351, 221] width 84 height 31
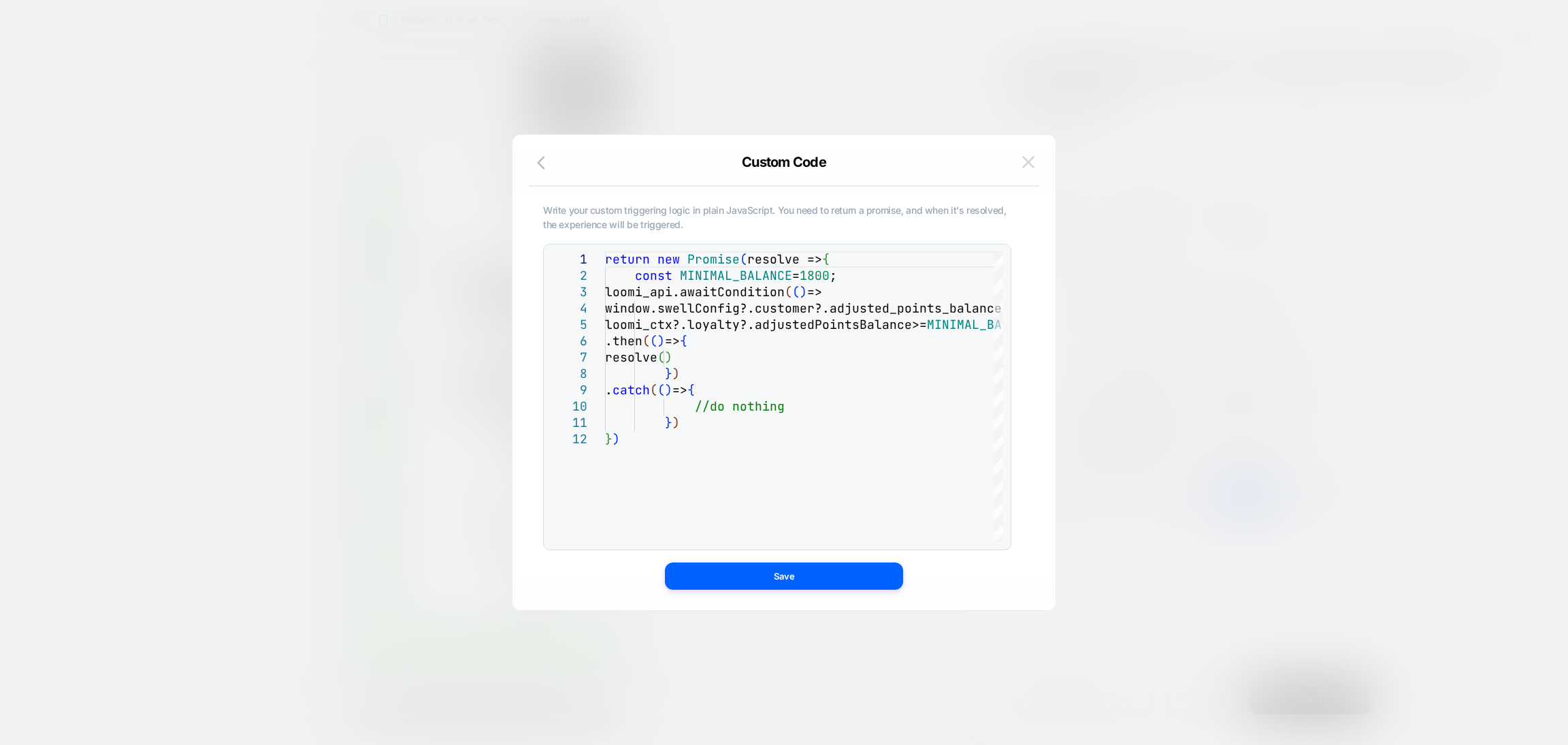
click at [1028, 168] on button at bounding box center [1029, 162] width 21 height 21
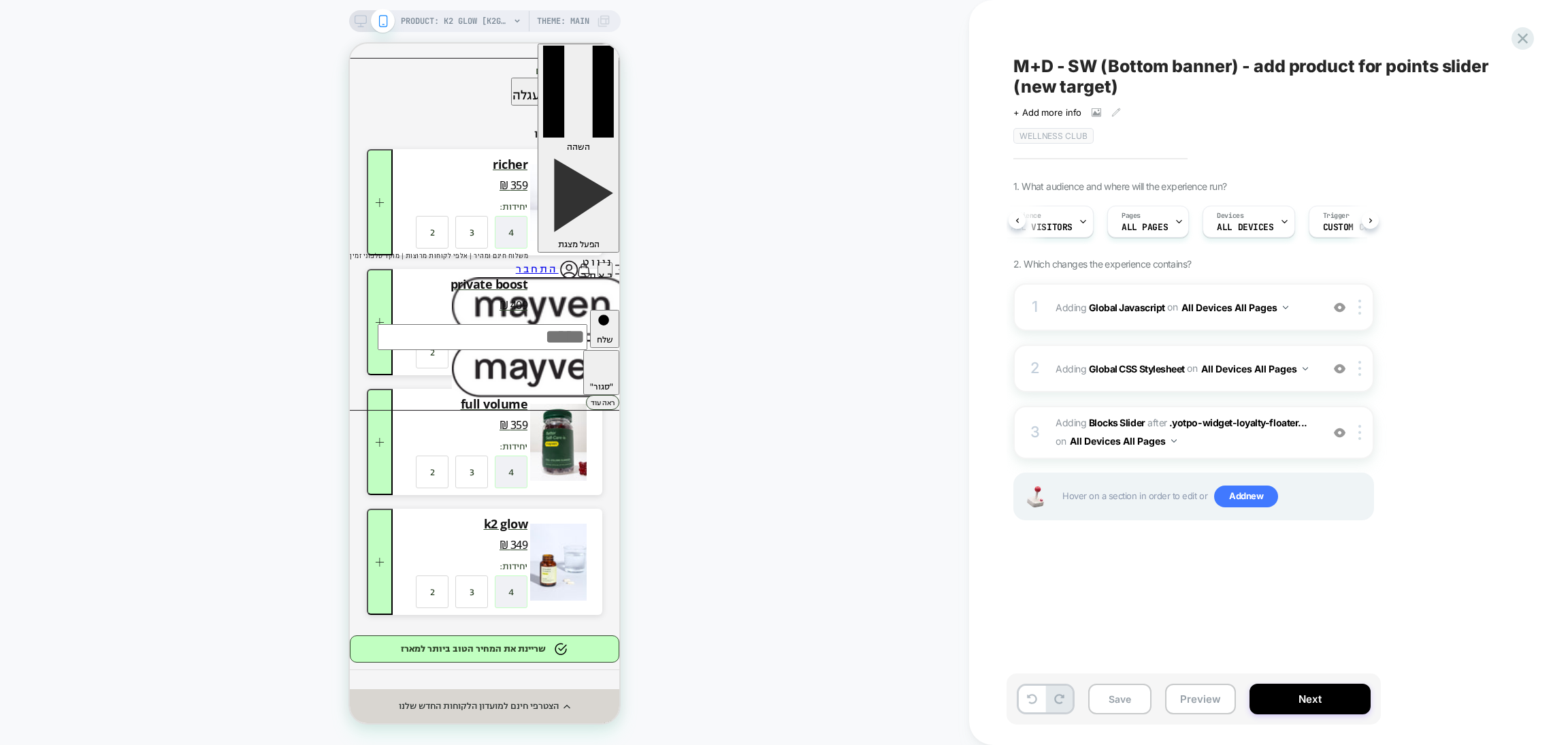
scroll to position [0, 0]
click at [1197, 703] on button "Preview" at bounding box center [1200, 699] width 71 height 31
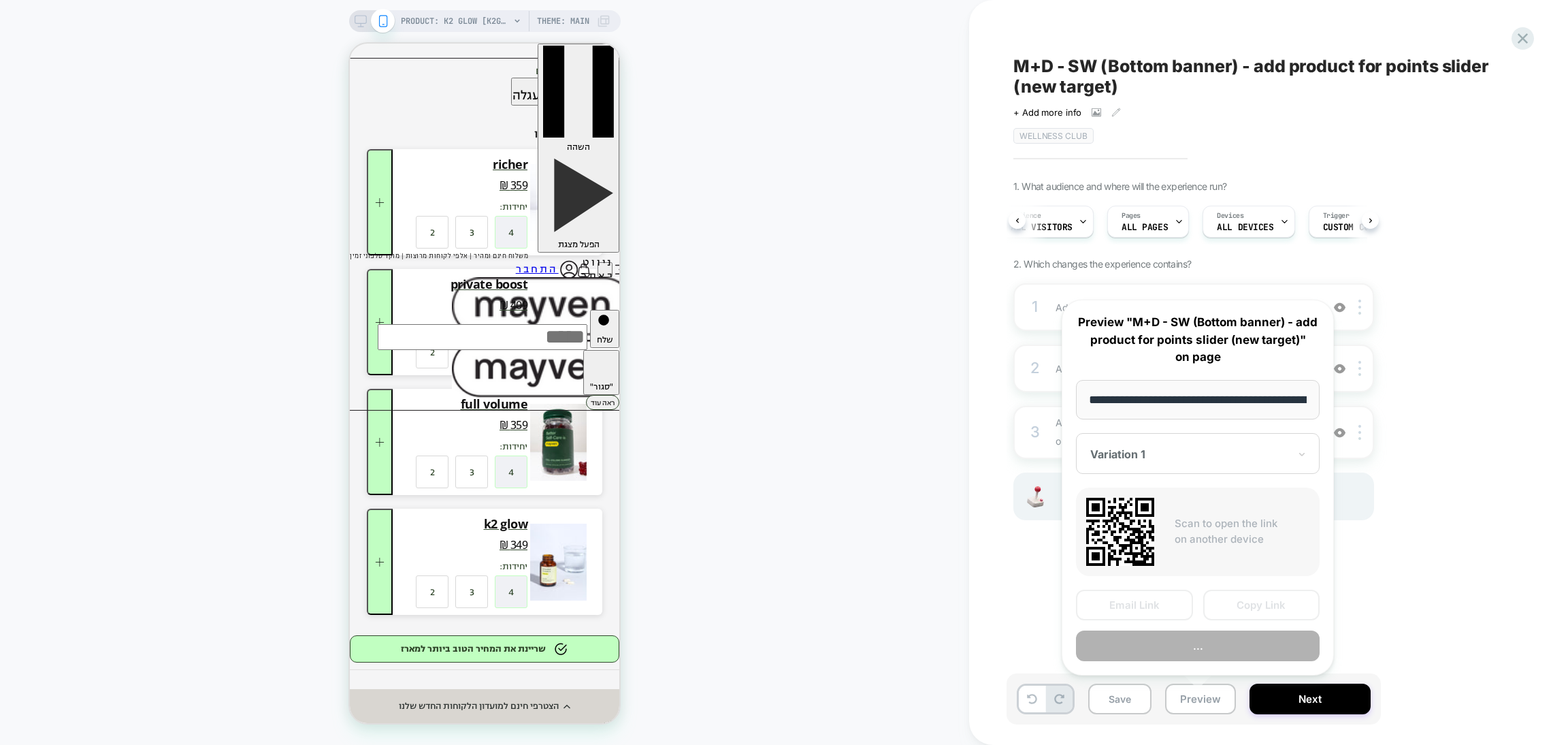
scroll to position [0, 122]
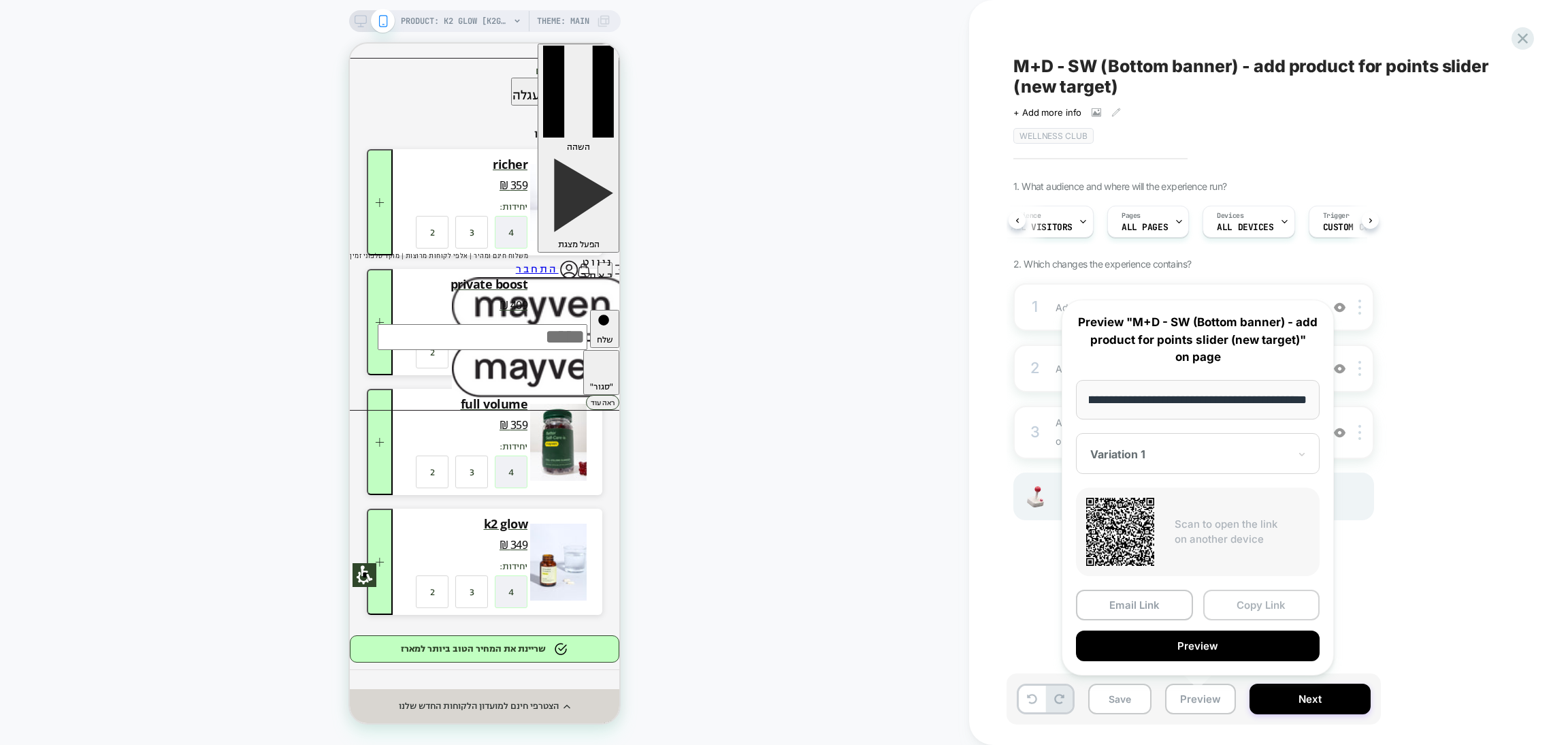
click at [1235, 605] on button "Copy Link" at bounding box center [1261, 605] width 117 height 31
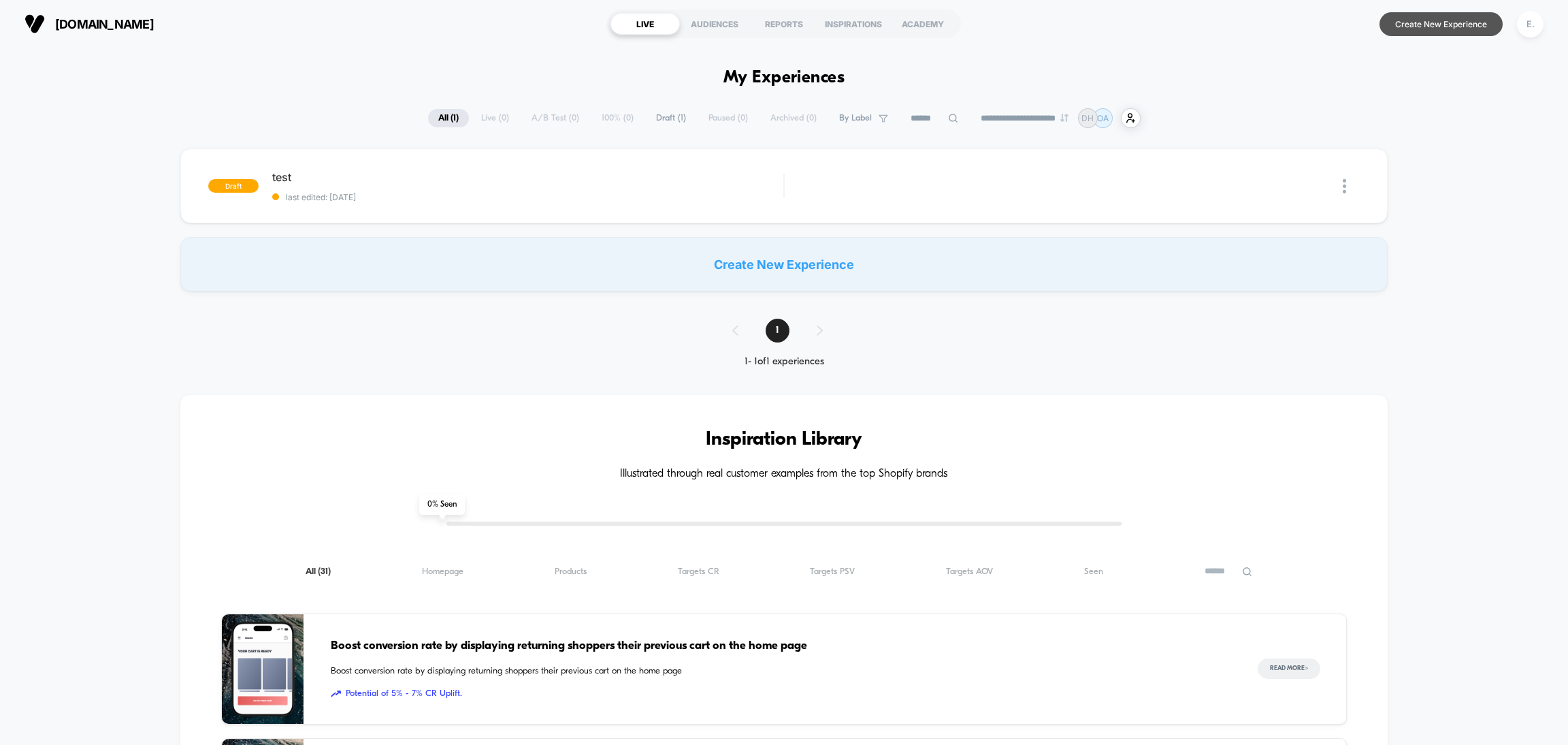
click at [1412, 22] on button "Create New Experience" at bounding box center [1441, 24] width 123 height 24
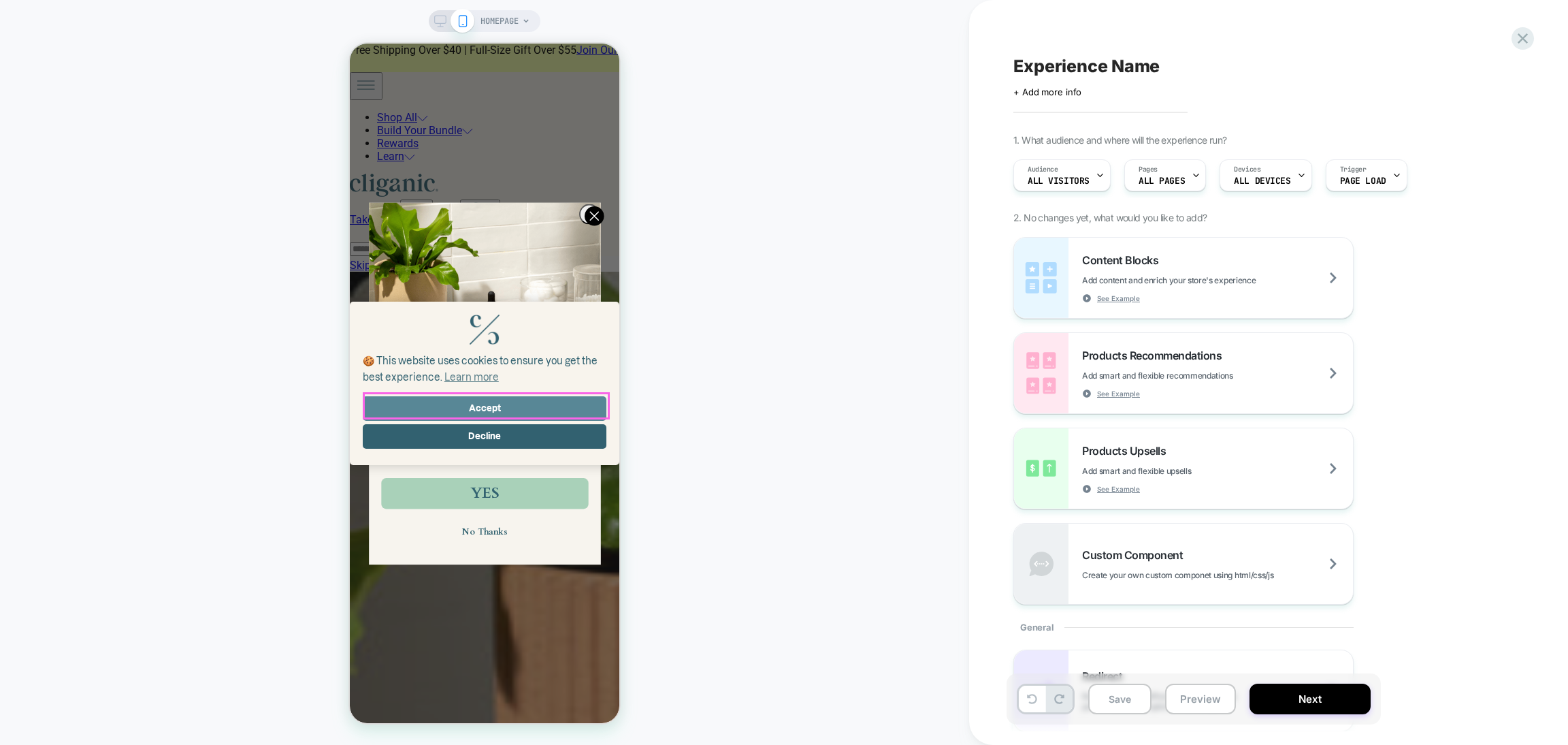
click at [546, 406] on button "Accept" at bounding box center [484, 408] width 244 height 24
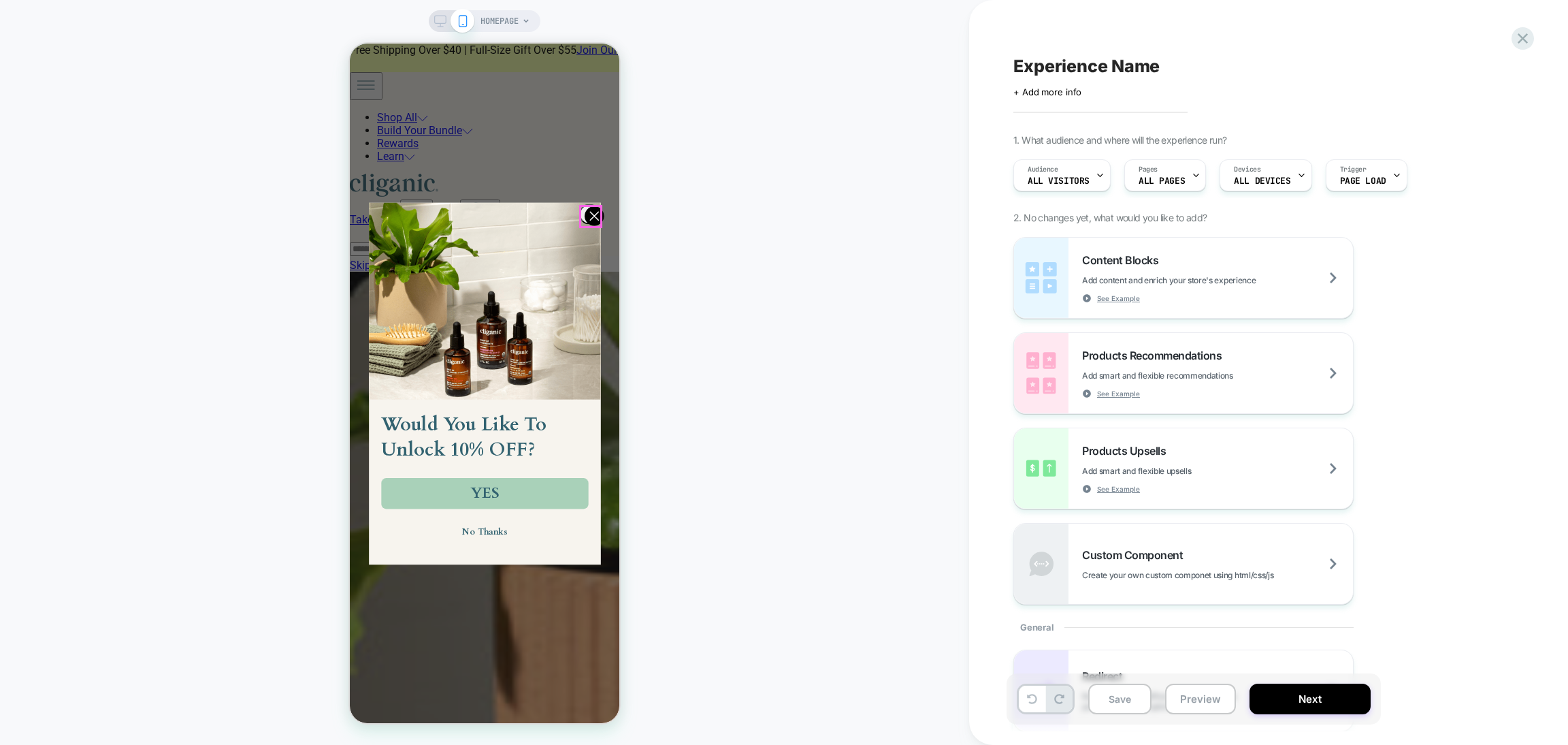
click at [593, 208] on circle "Close dialog" at bounding box center [594, 215] width 19 height 19
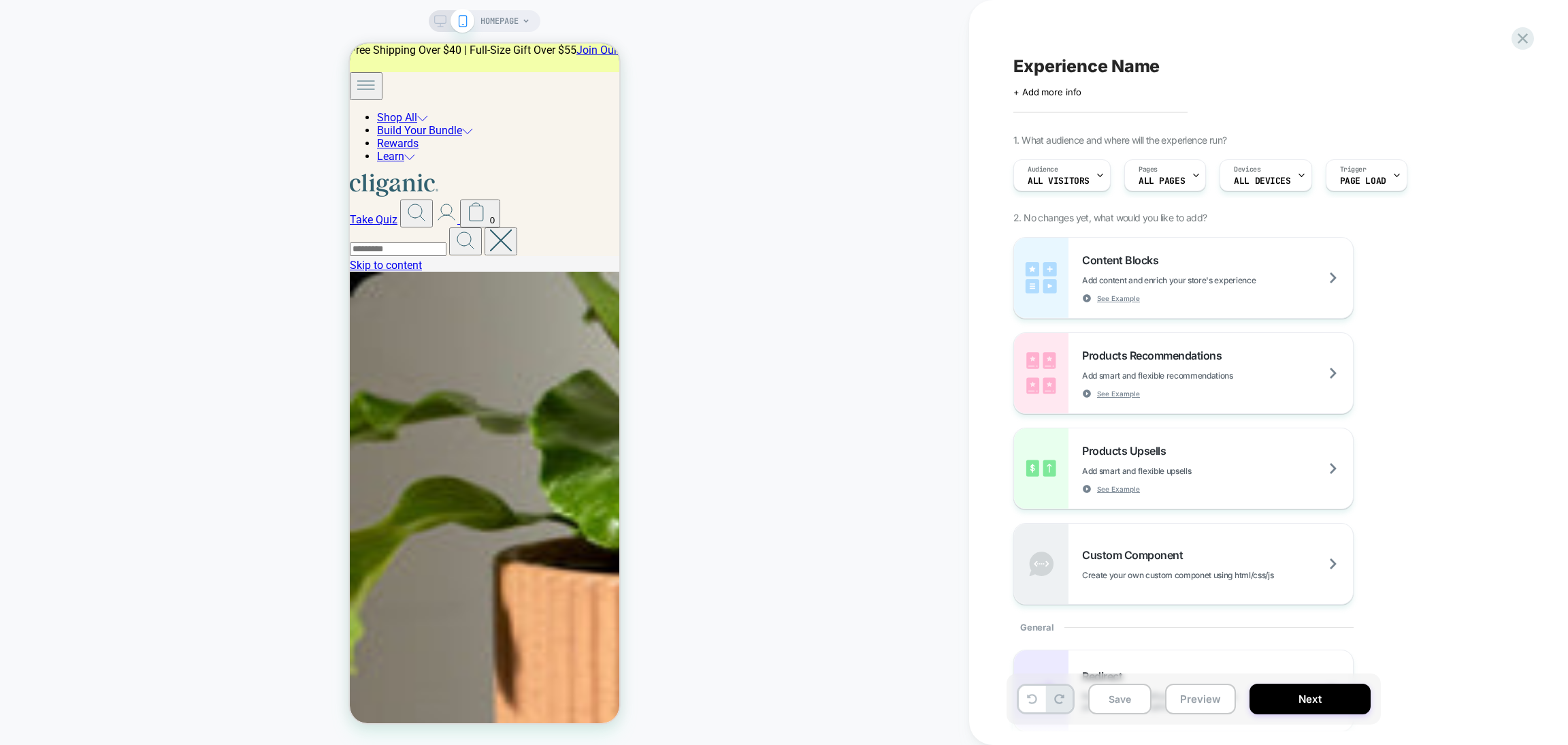
click at [491, 28] on span "HOMEPAGE" at bounding box center [499, 21] width 39 height 22
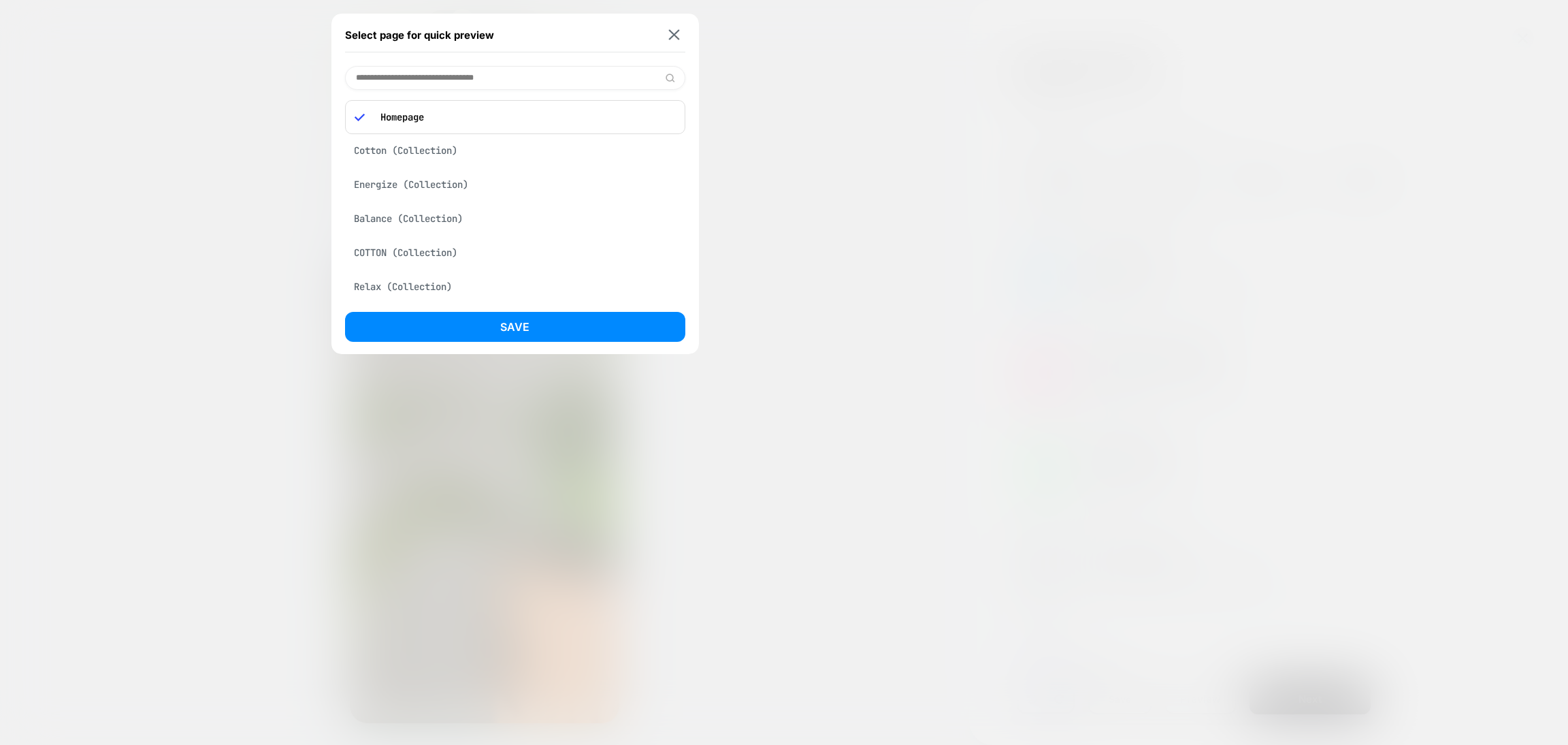
click at [424, 72] on input at bounding box center [515, 77] width 341 height 24
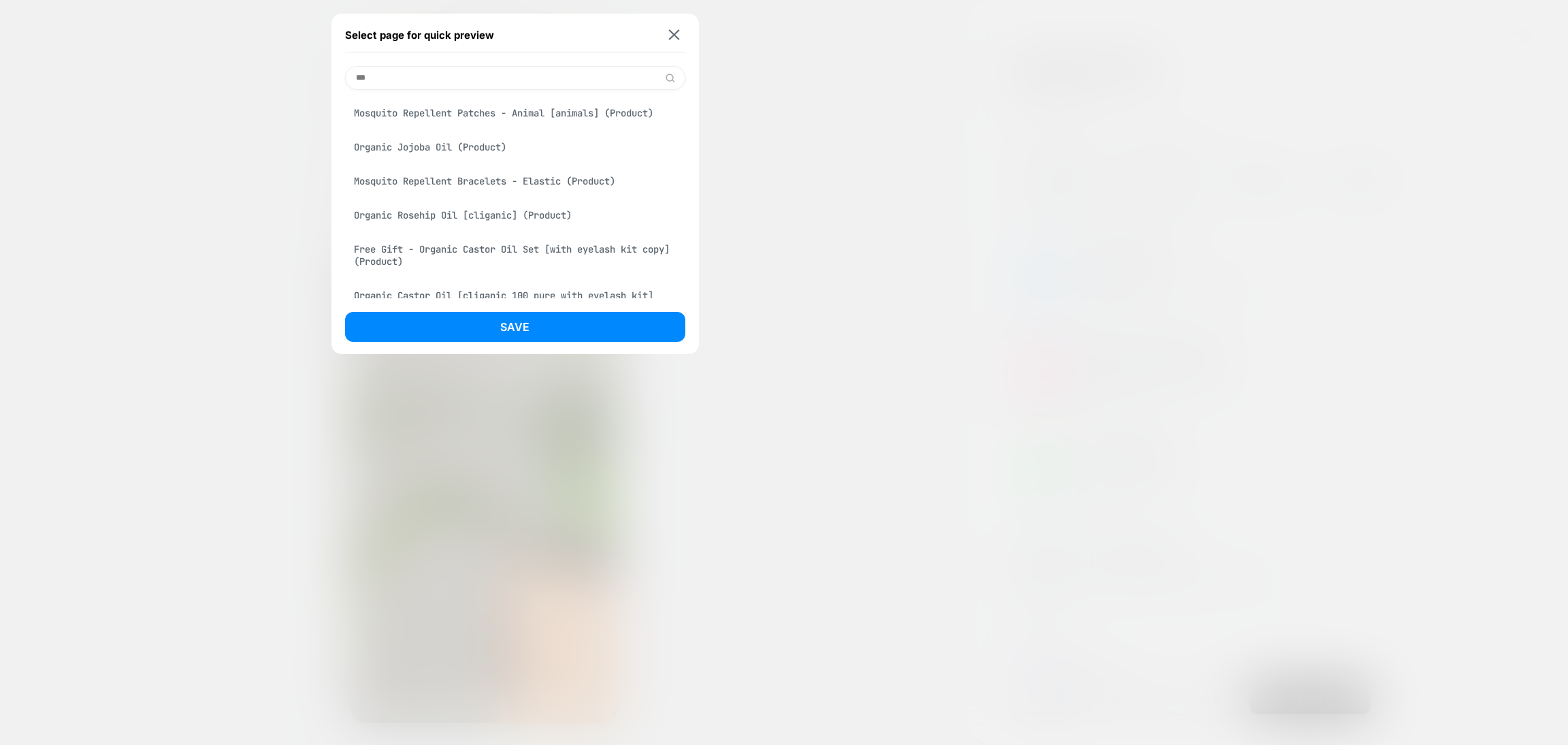
type input "***"
click at [454, 114] on div "Mosquito Repellent Patches - Animal [animals] (Product)" at bounding box center [515, 112] width 341 height 25
click at [447, 315] on button "Save" at bounding box center [515, 326] width 341 height 30
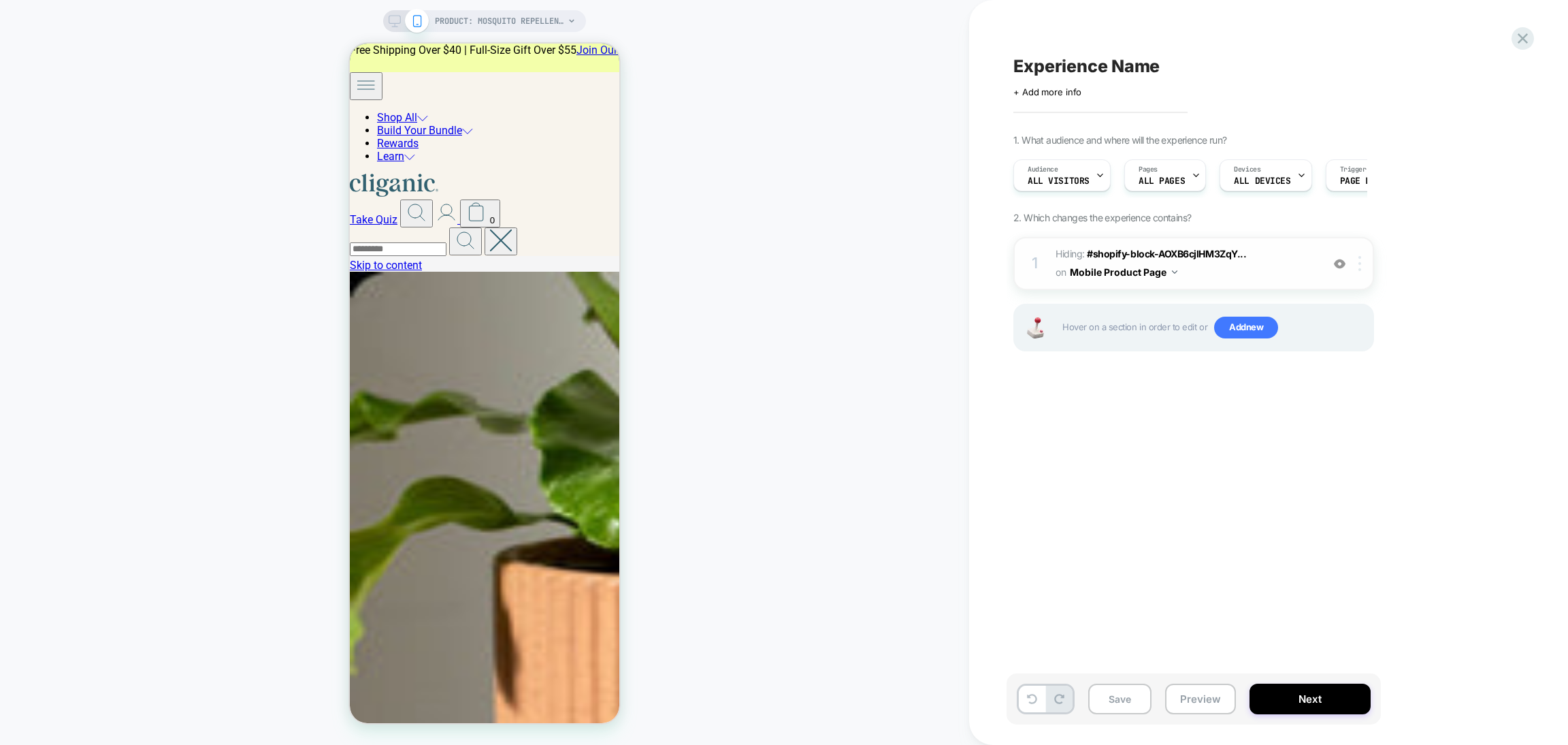
click at [1355, 264] on div at bounding box center [1362, 263] width 23 height 15
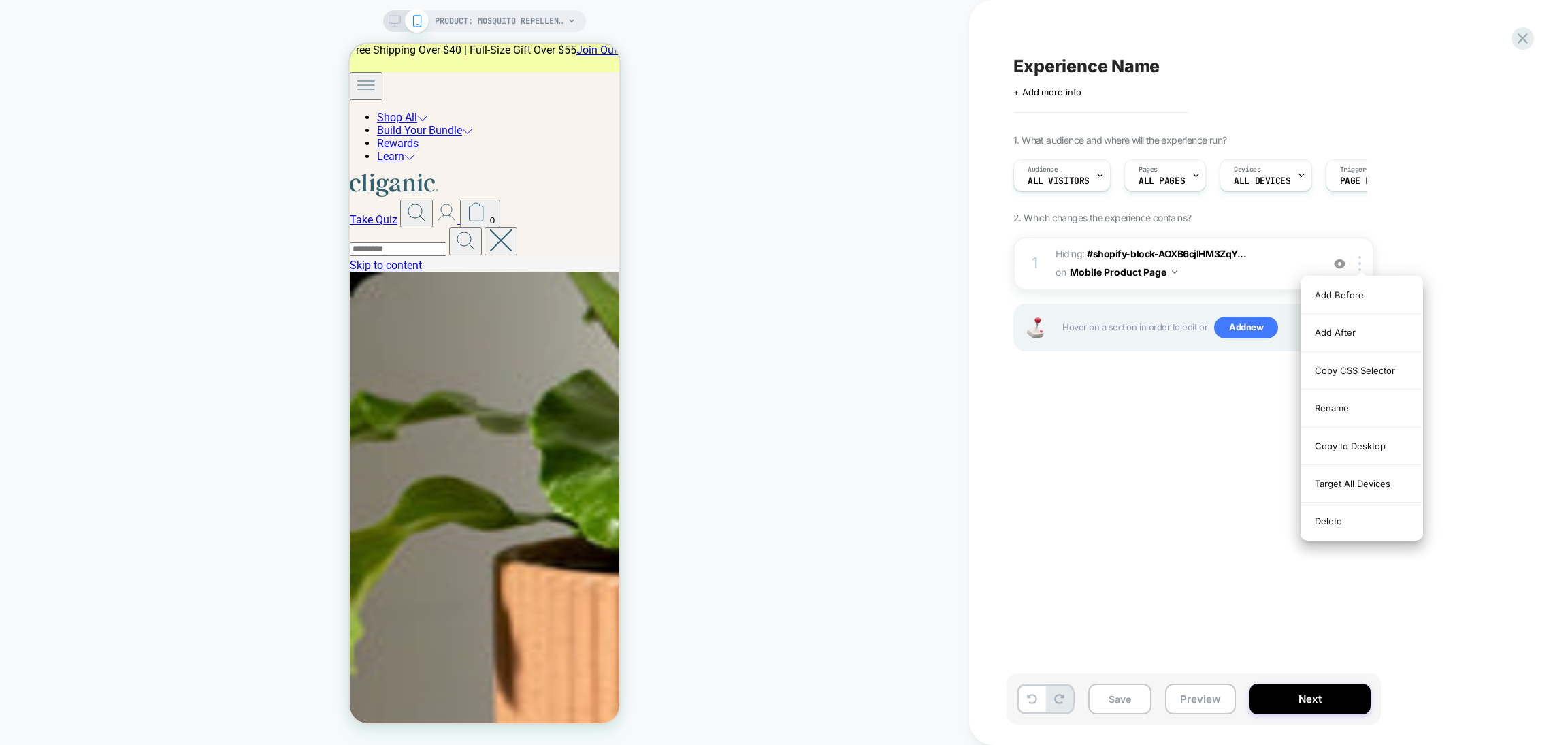
click at [1356, 547] on div "Experience Name Click to edit experience details + Add more info 1. What audien…" at bounding box center [1261, 372] width 511 height 718
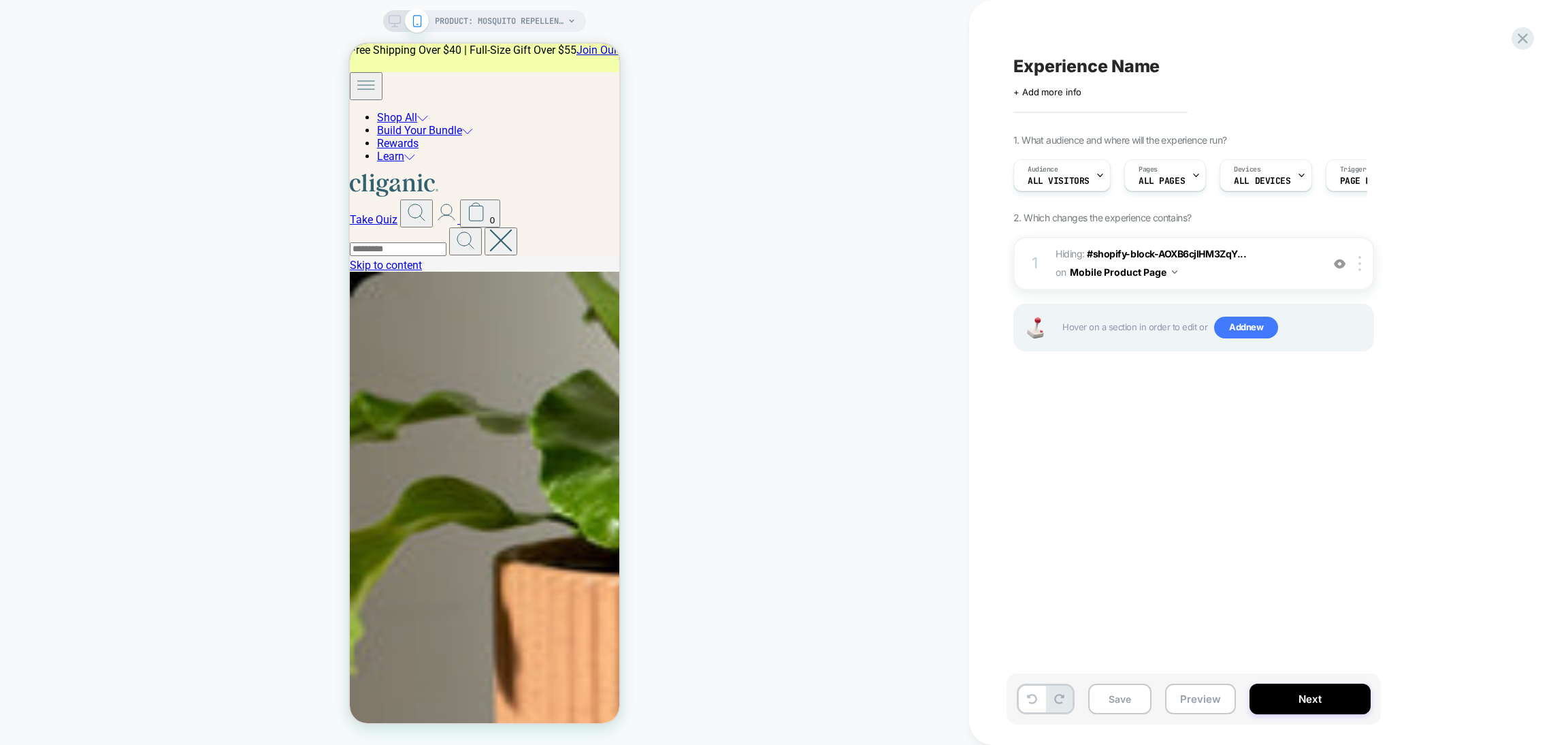
click at [1355, 532] on div "Experience Name Click to edit experience details + Add more info 1. What audien…" at bounding box center [1261, 372] width 511 height 718
click at [1354, 262] on div at bounding box center [1362, 263] width 23 height 15
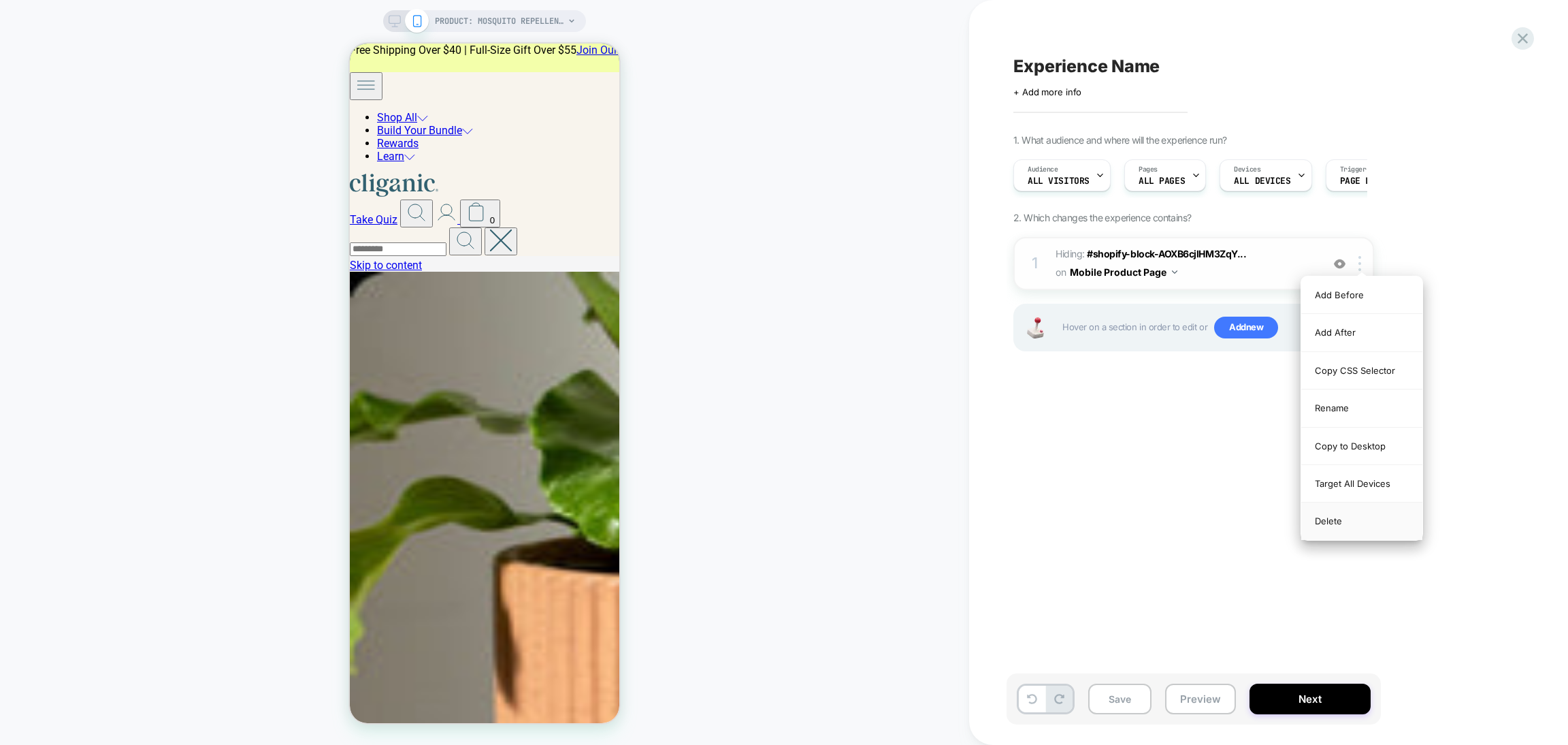
click at [1354, 529] on div "Delete" at bounding box center [1362, 520] width 121 height 37
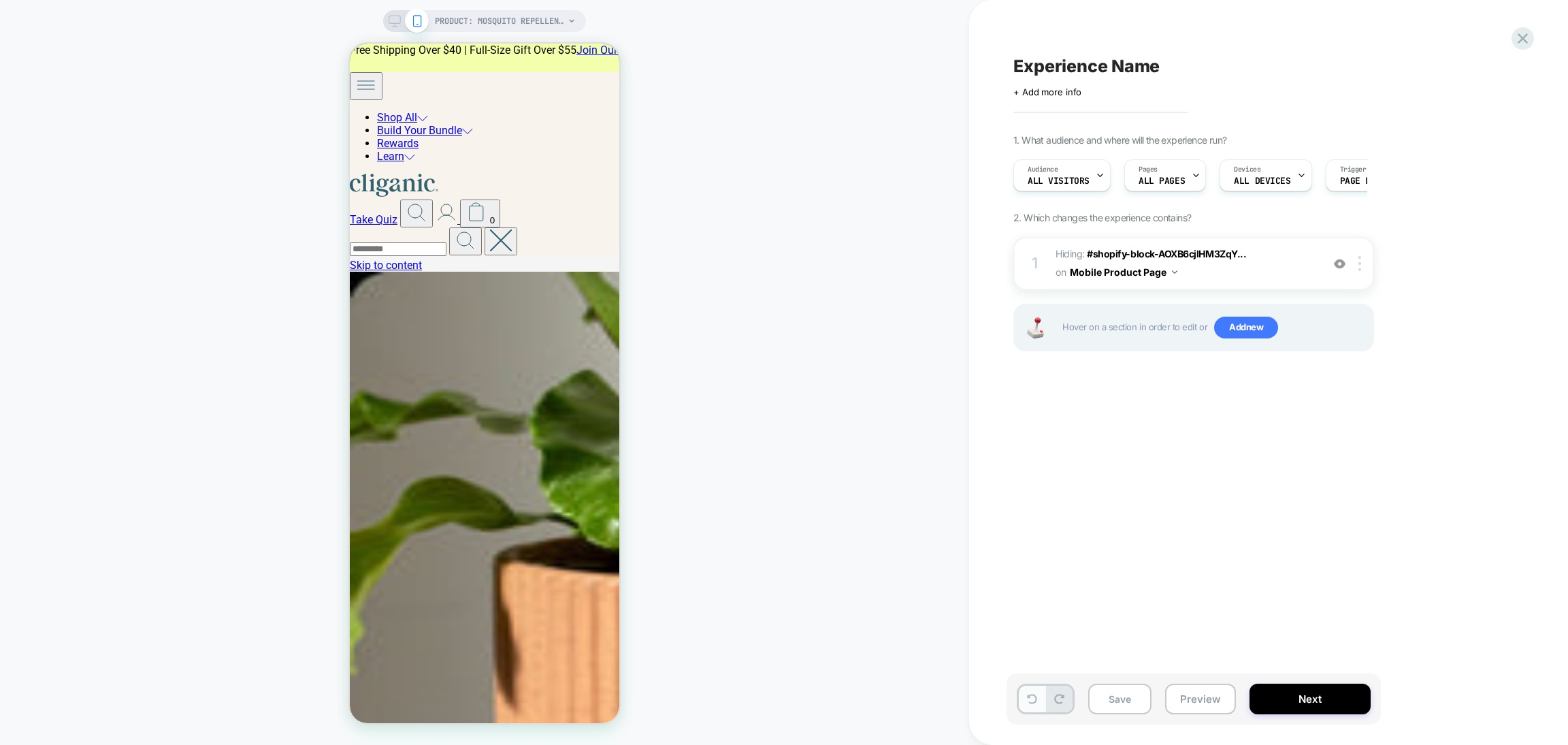
click at [1027, 704] on icon at bounding box center [1032, 698] width 10 height 10
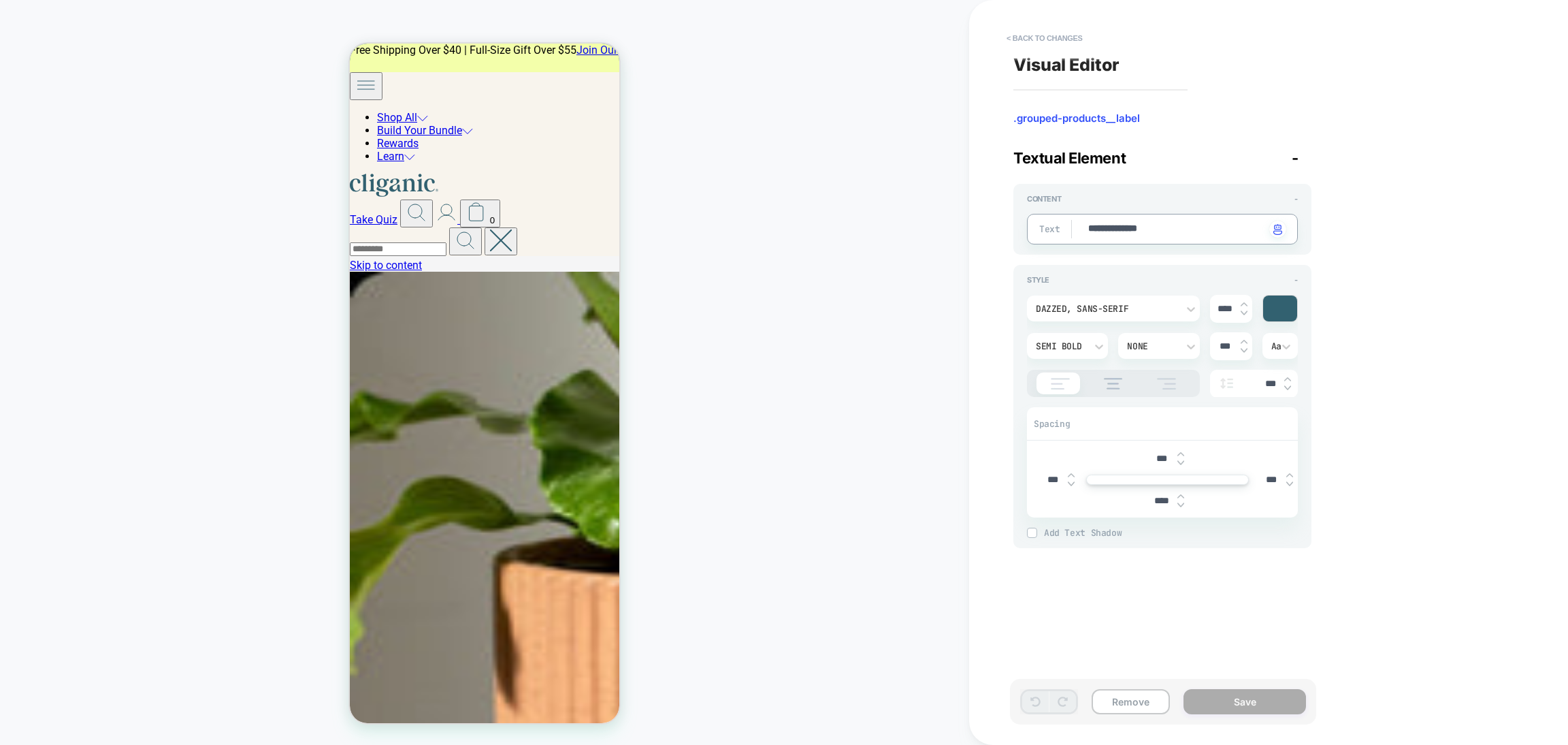
click at [1147, 227] on textarea "**********" at bounding box center [1177, 230] width 179 height 15
type textarea "*"
type textarea "*********"
type textarea "*"
type textarea "**********"
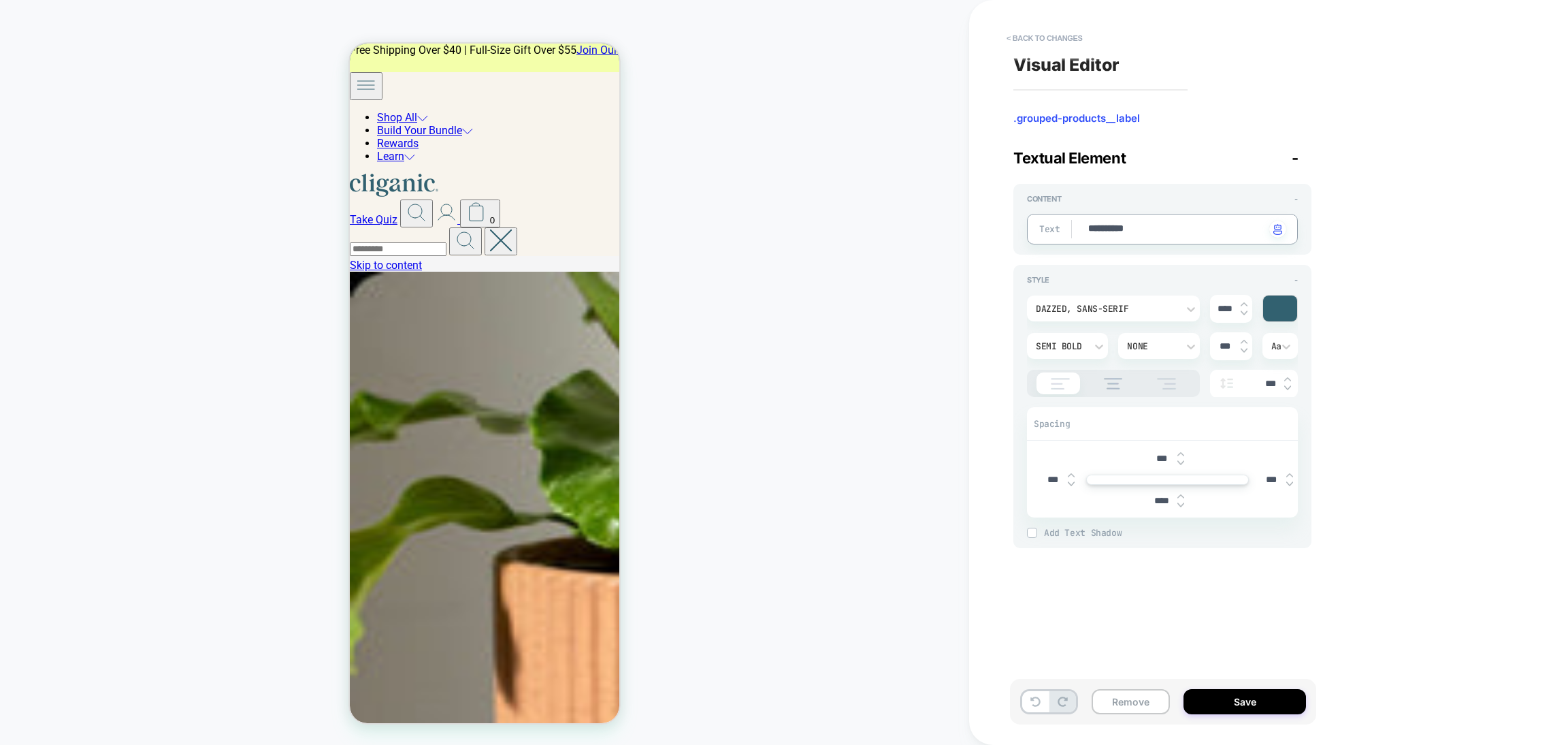
type textarea "*"
type textarea "**********"
type textarea "*"
type textarea "**********"
type textarea "*"
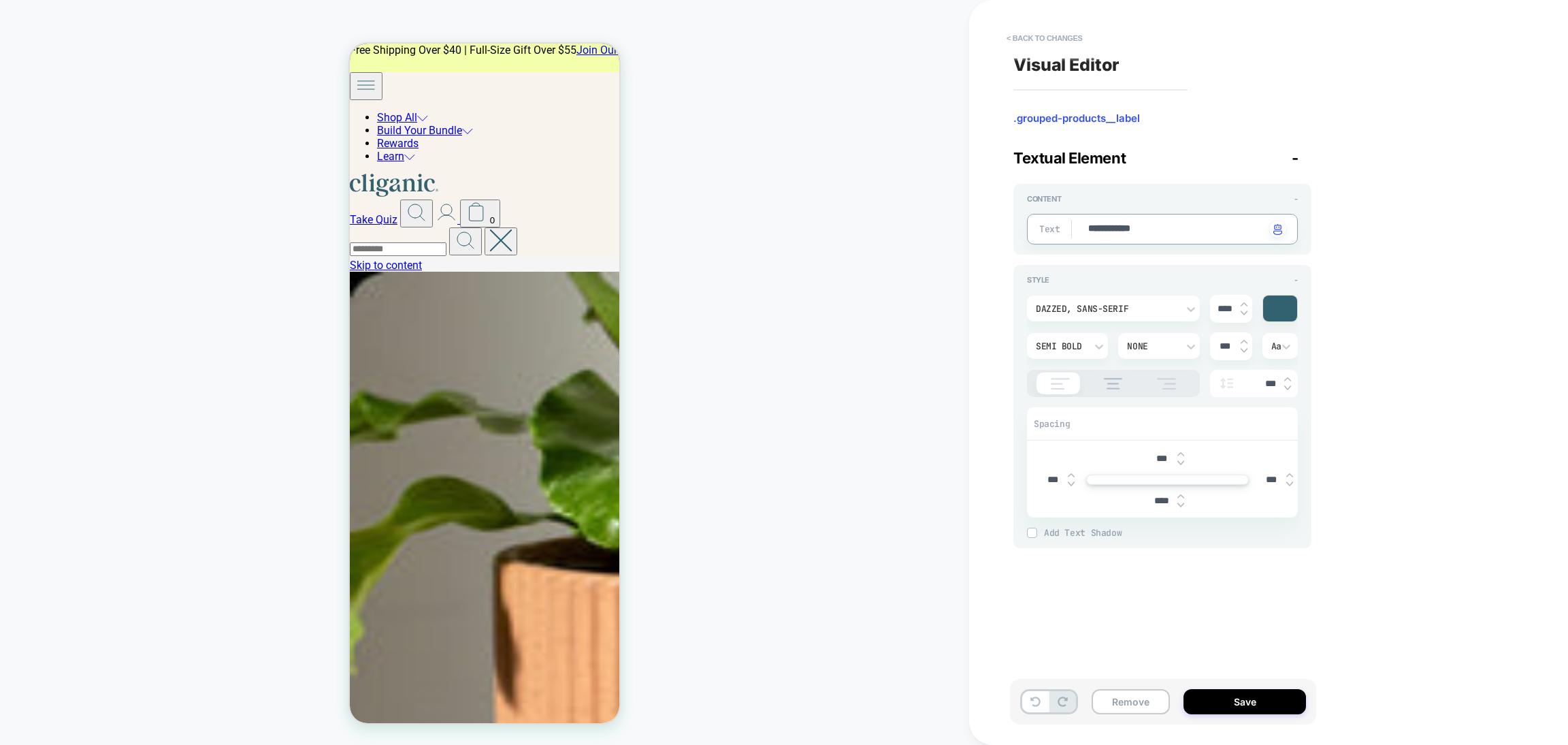
type textarea "**********"
type textarea "*"
type textarea "**********"
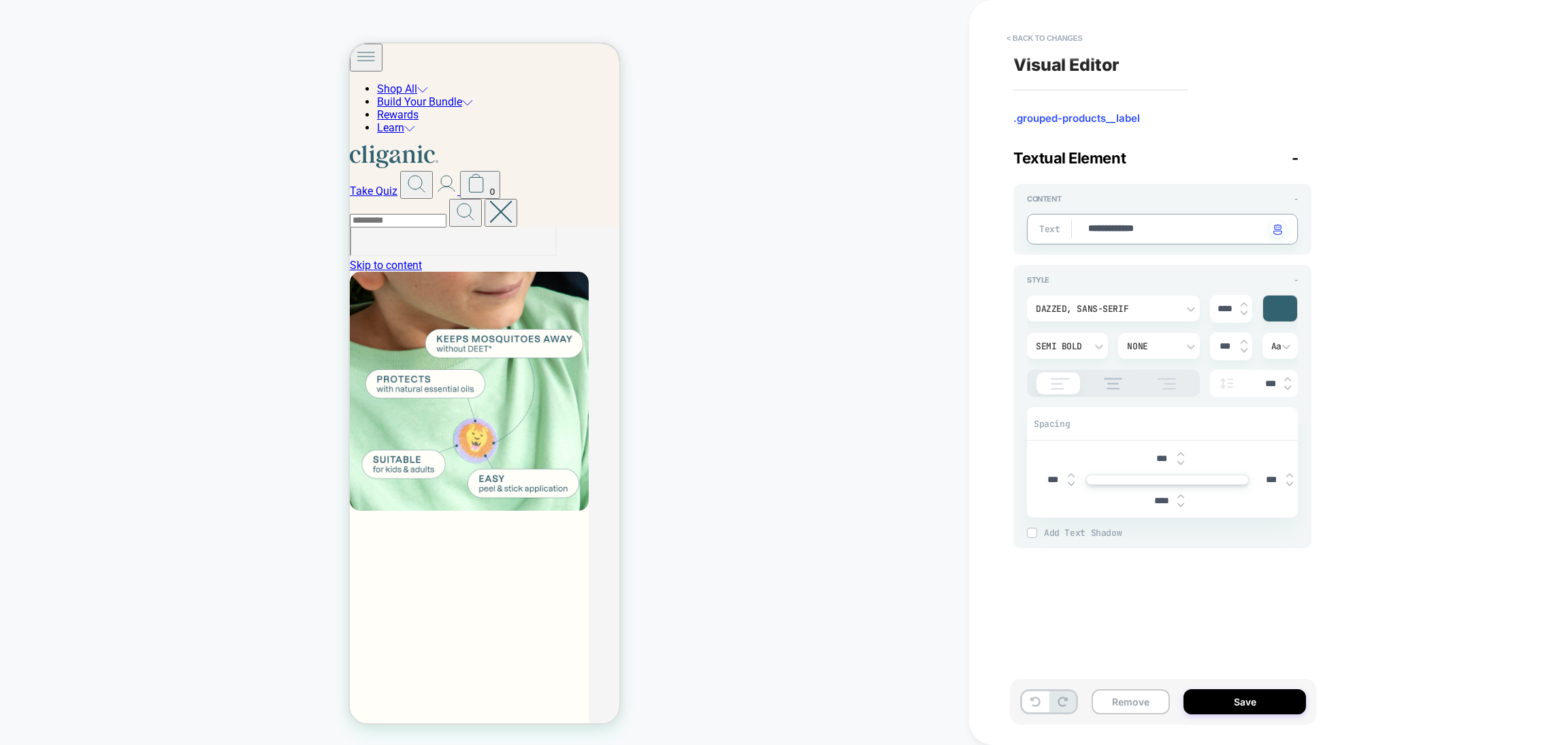
type textarea "*"
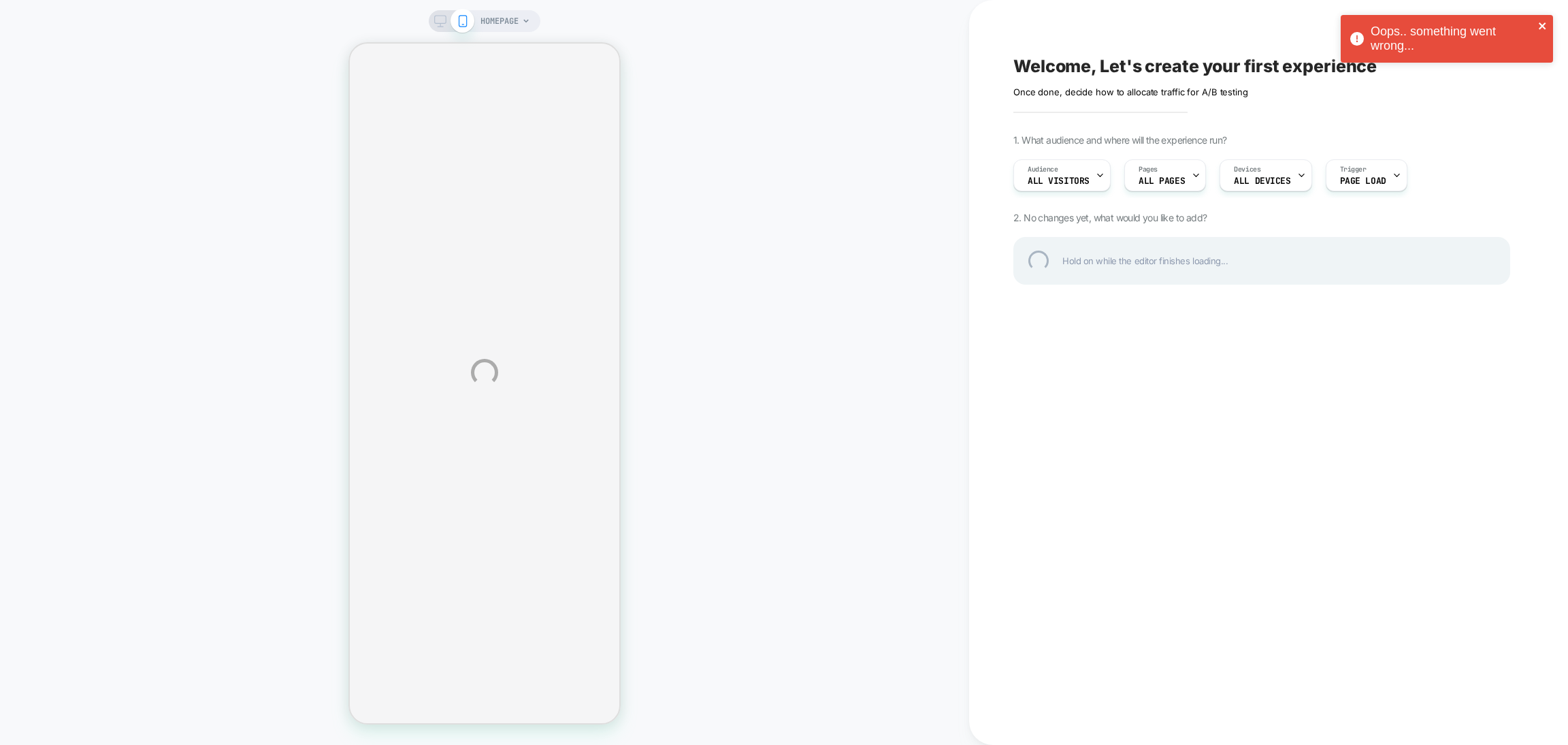
click at [1541, 26] on icon "close" at bounding box center [1542, 25] width 7 height 7
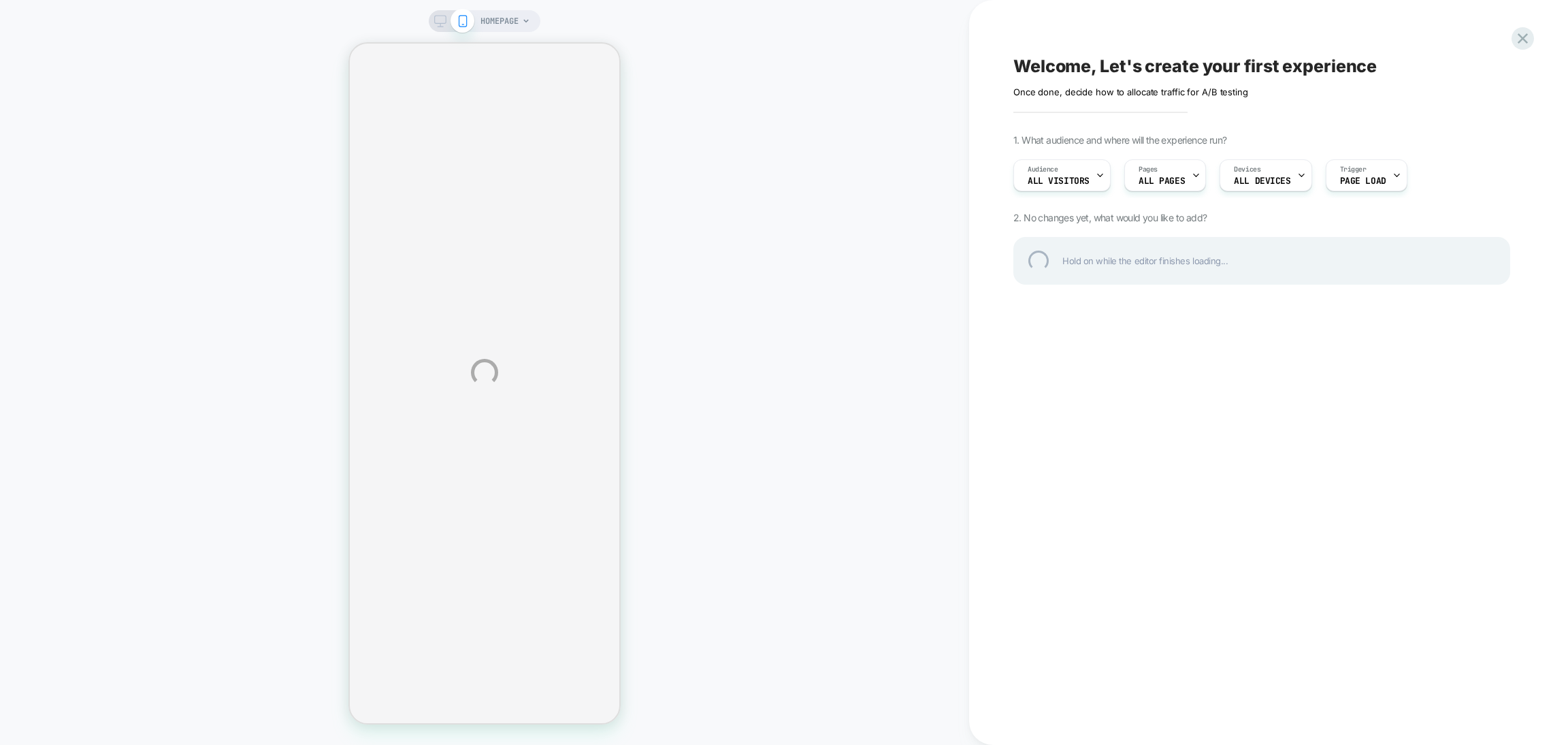
click at [1522, 18] on div "Oops.. something went wrong..." at bounding box center [1448, 15] width 218 height 6
click at [1522, 39] on div at bounding box center [1523, 39] width 23 height 23
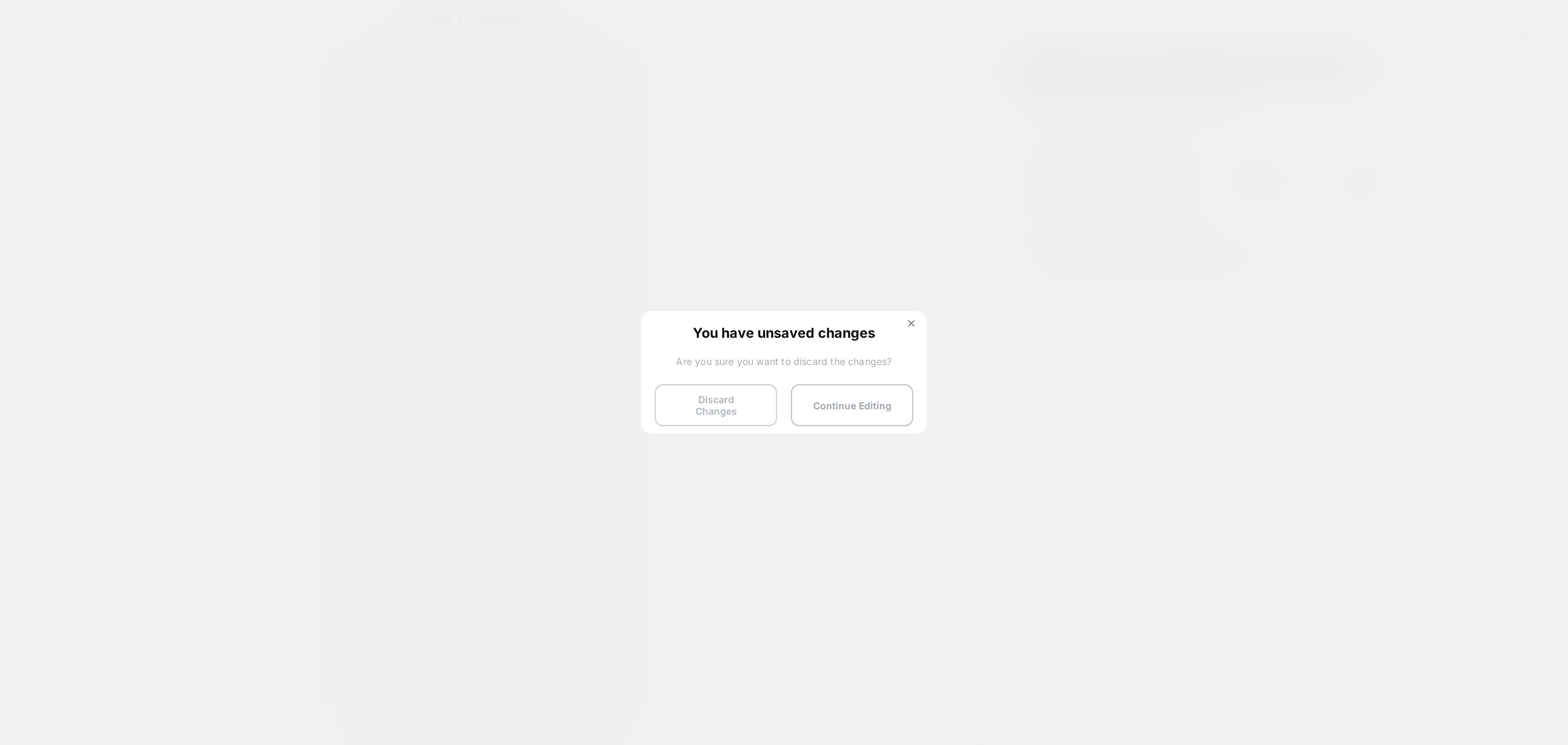
click at [733, 417] on button "Discard Changes" at bounding box center [716, 404] width 122 height 42
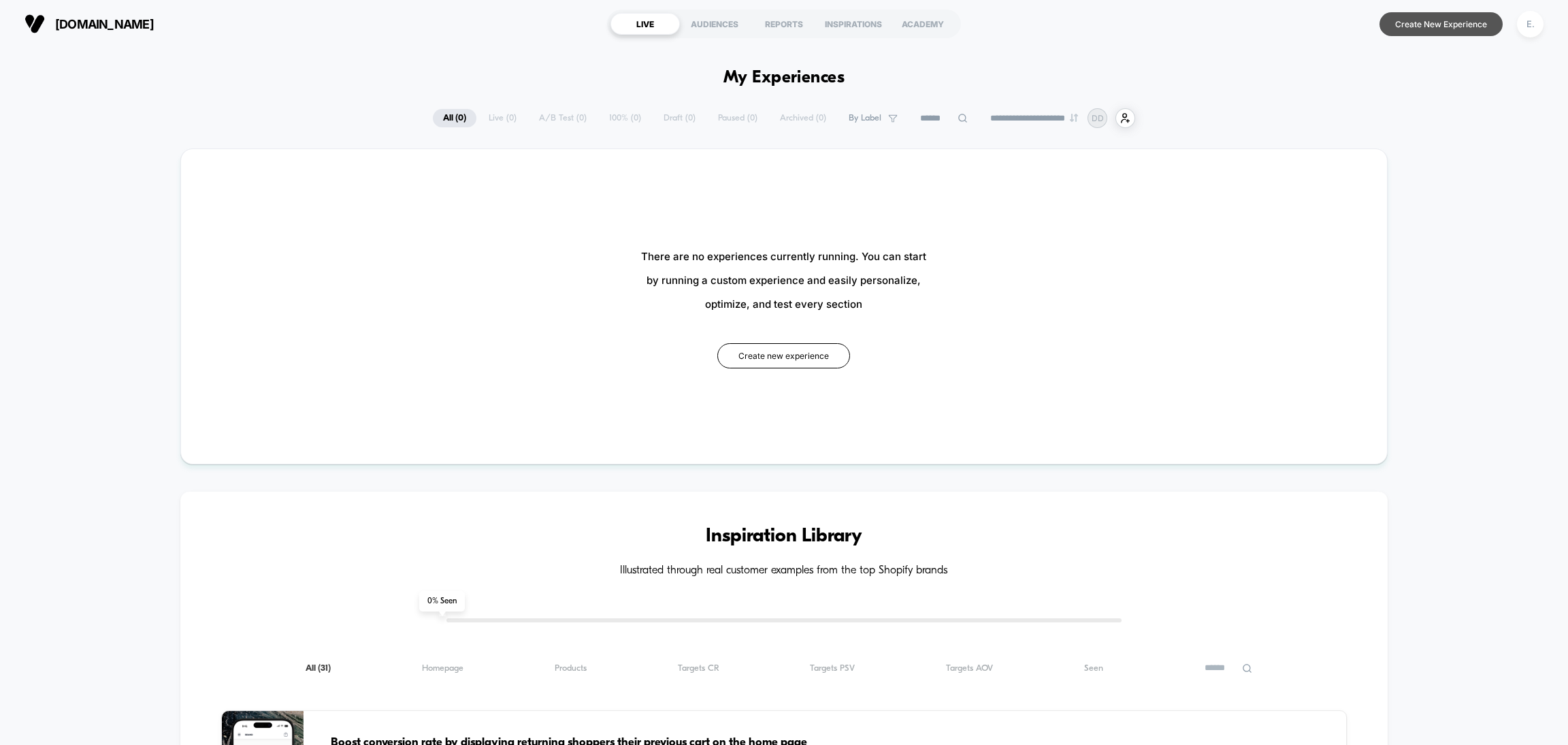
click at [1437, 18] on button "Create New Experience" at bounding box center [1441, 24] width 123 height 24
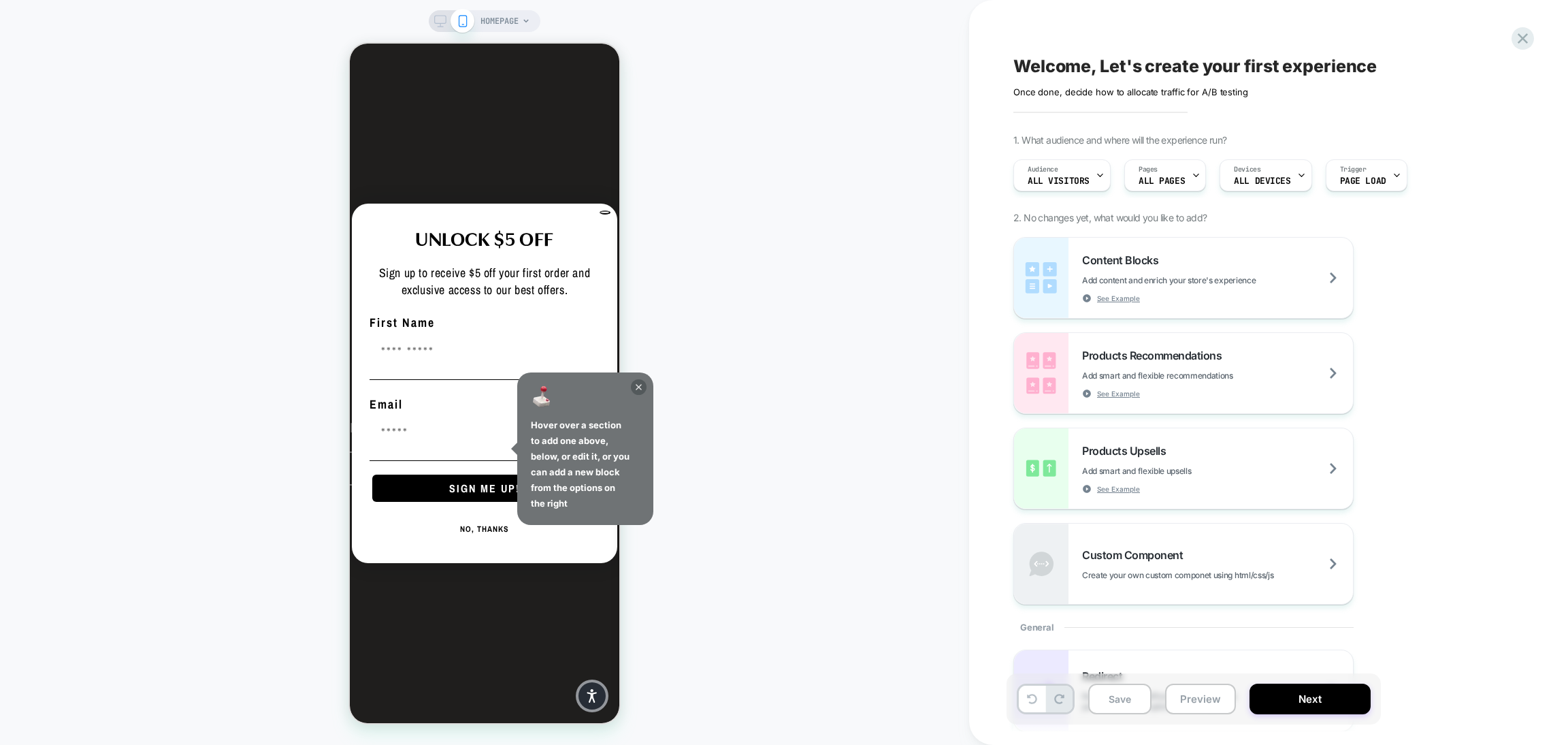
click at [644, 383] on icon at bounding box center [639, 387] width 16 height 16
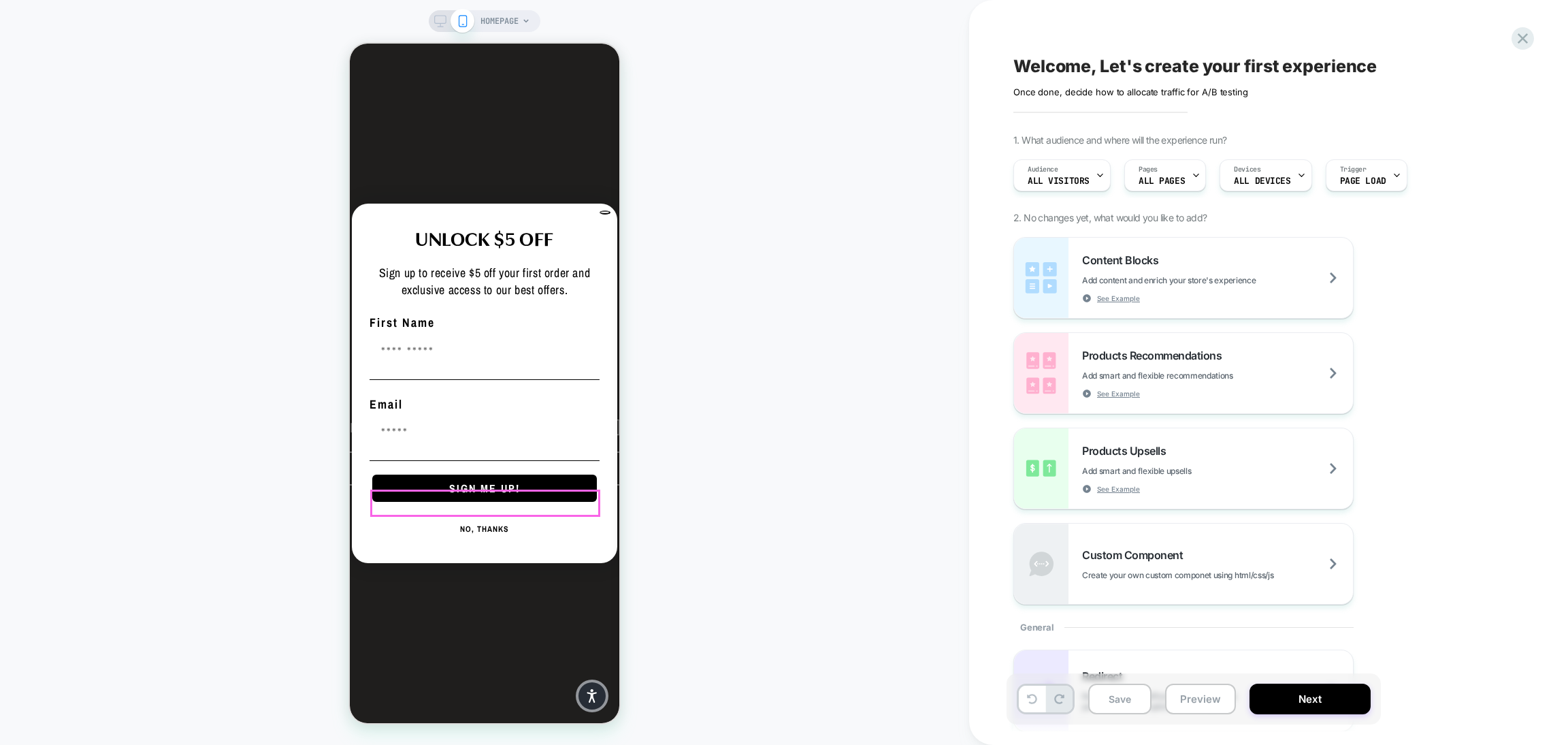
click at [518, 515] on button "NO, THANKS" at bounding box center [484, 529] width 230 height 27
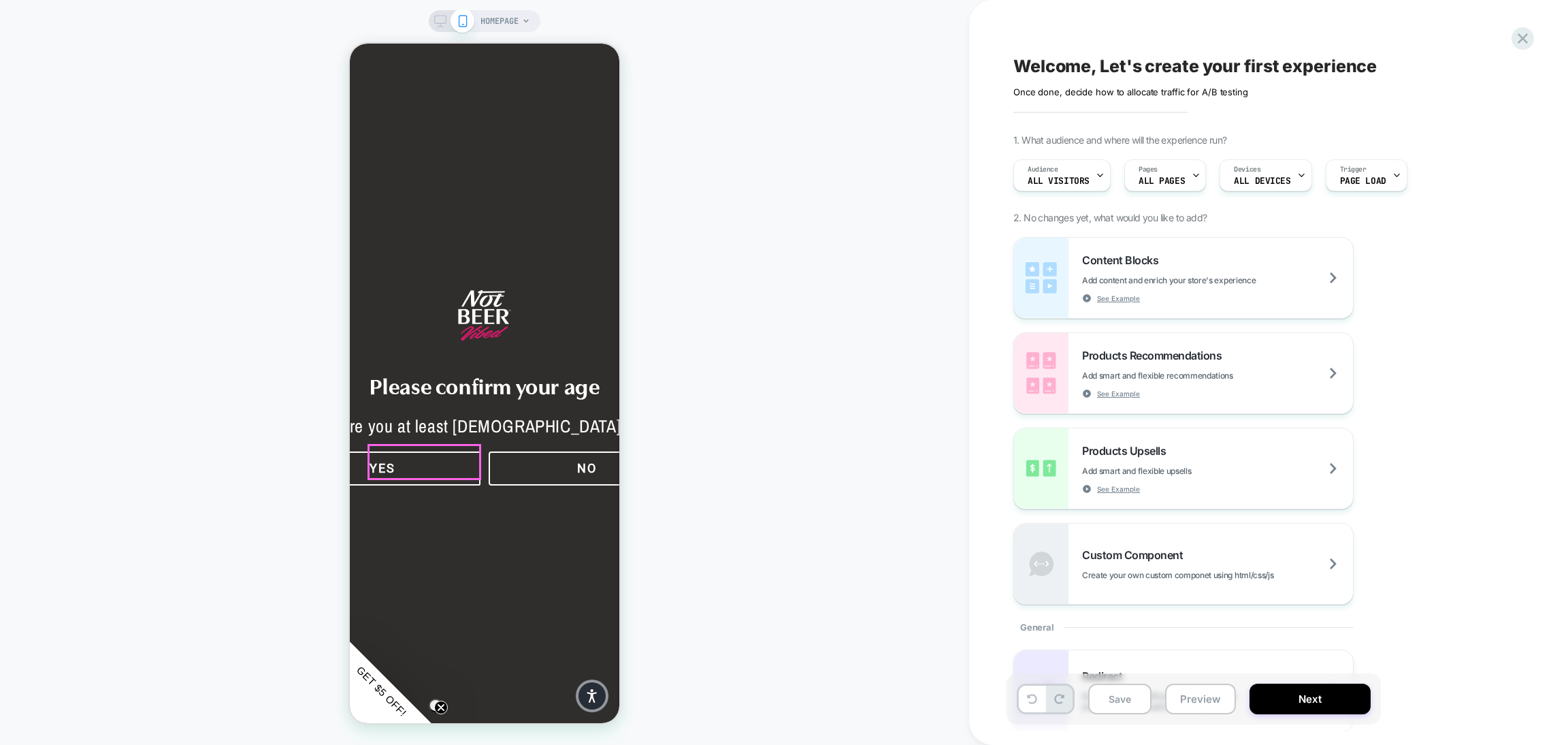
click at [440, 462] on button "YES" at bounding box center [382, 468] width 196 height 34
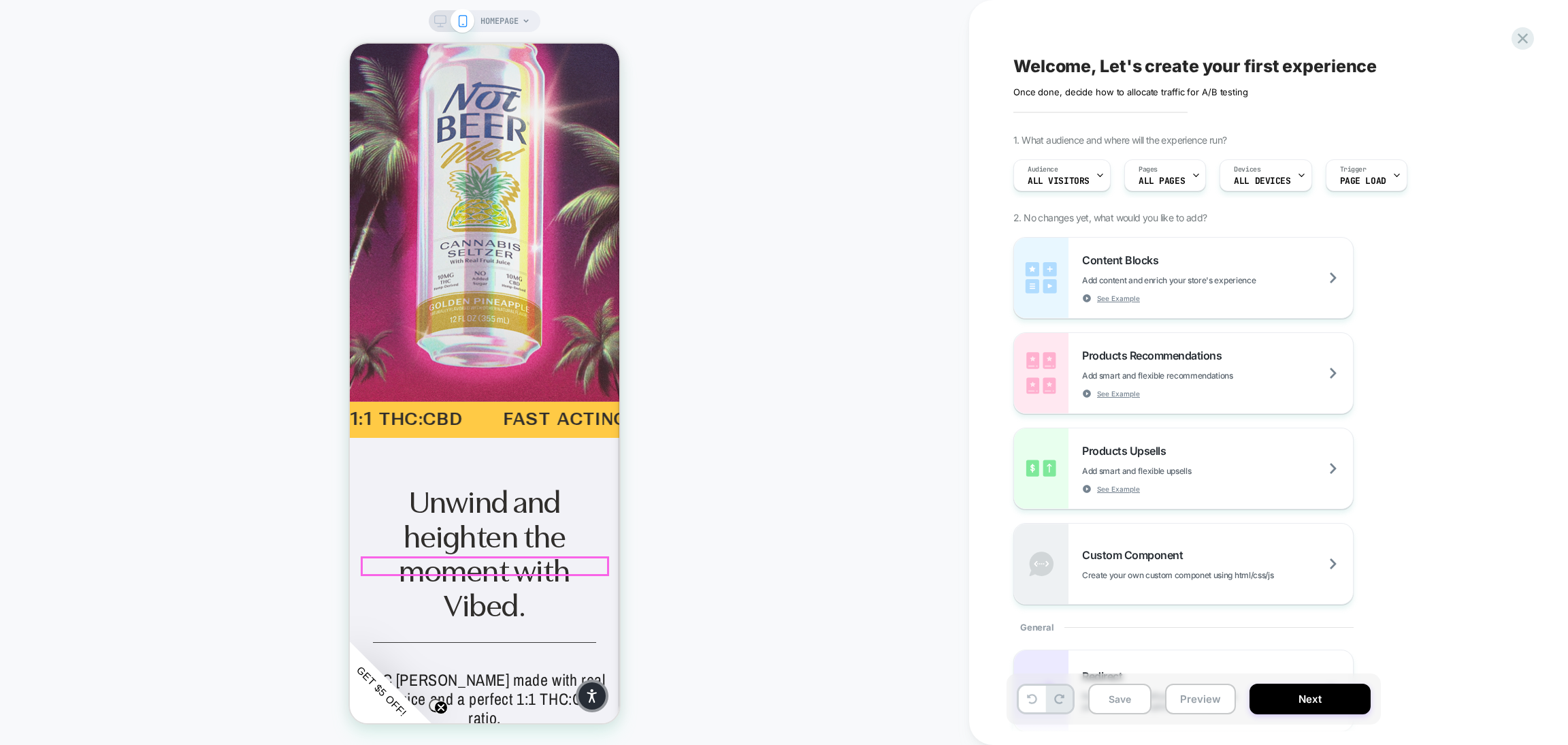
scroll to position [915, 0]
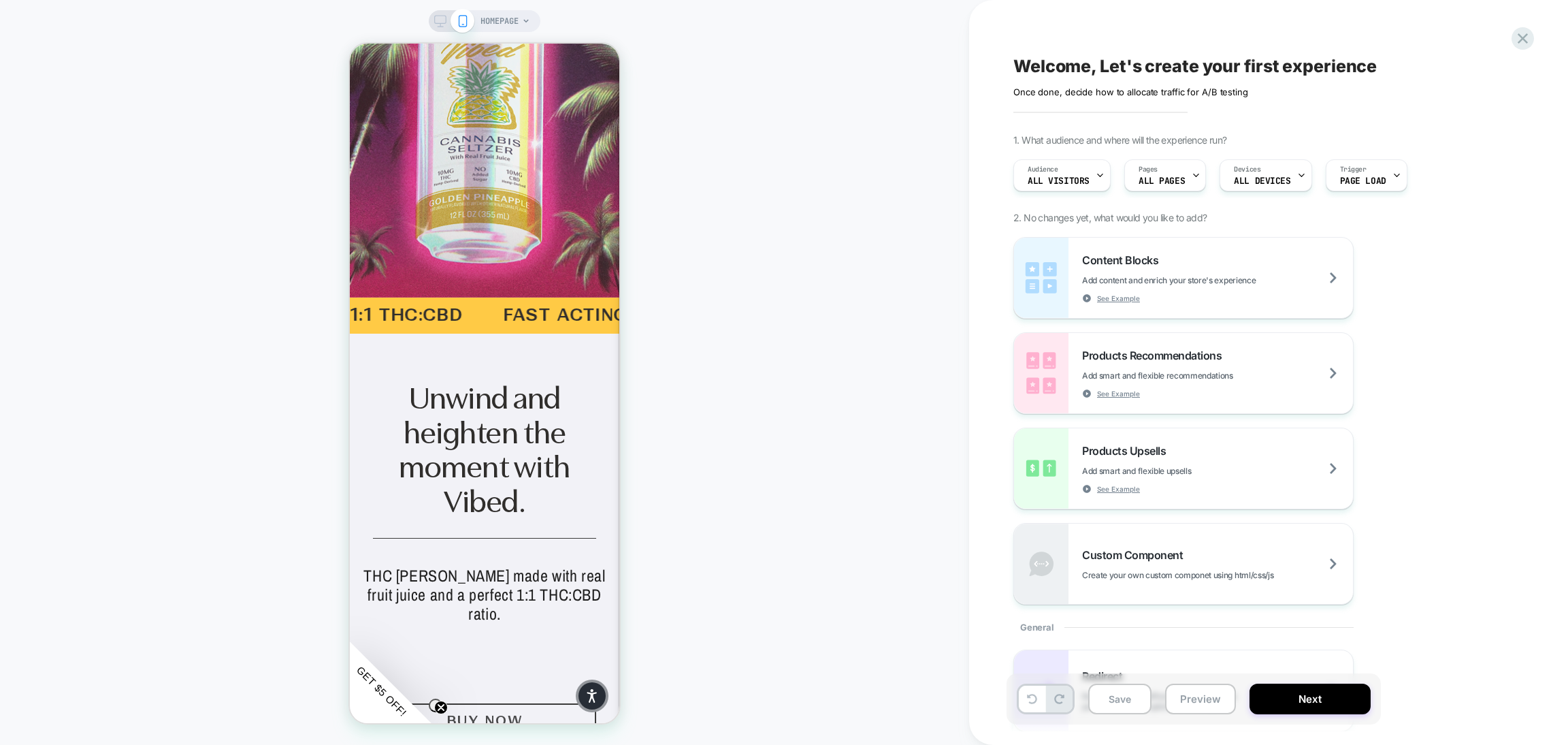
click at [495, 12] on span "HOMEPAGE" at bounding box center [499, 21] width 39 height 22
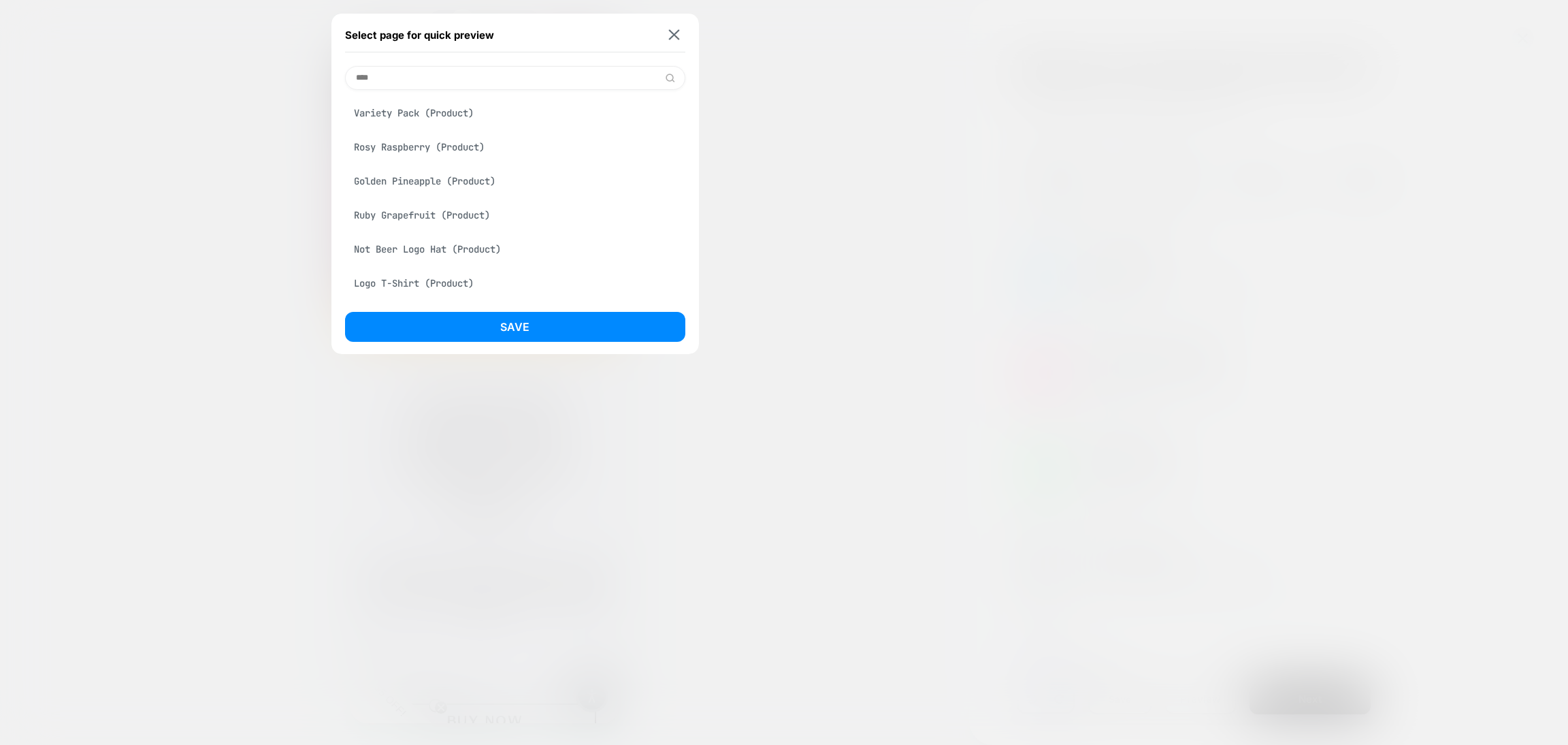
type input "****"
click at [493, 105] on div "Variety Pack (Product)" at bounding box center [515, 112] width 341 height 25
click at [503, 327] on button "Save" at bounding box center [515, 326] width 341 height 30
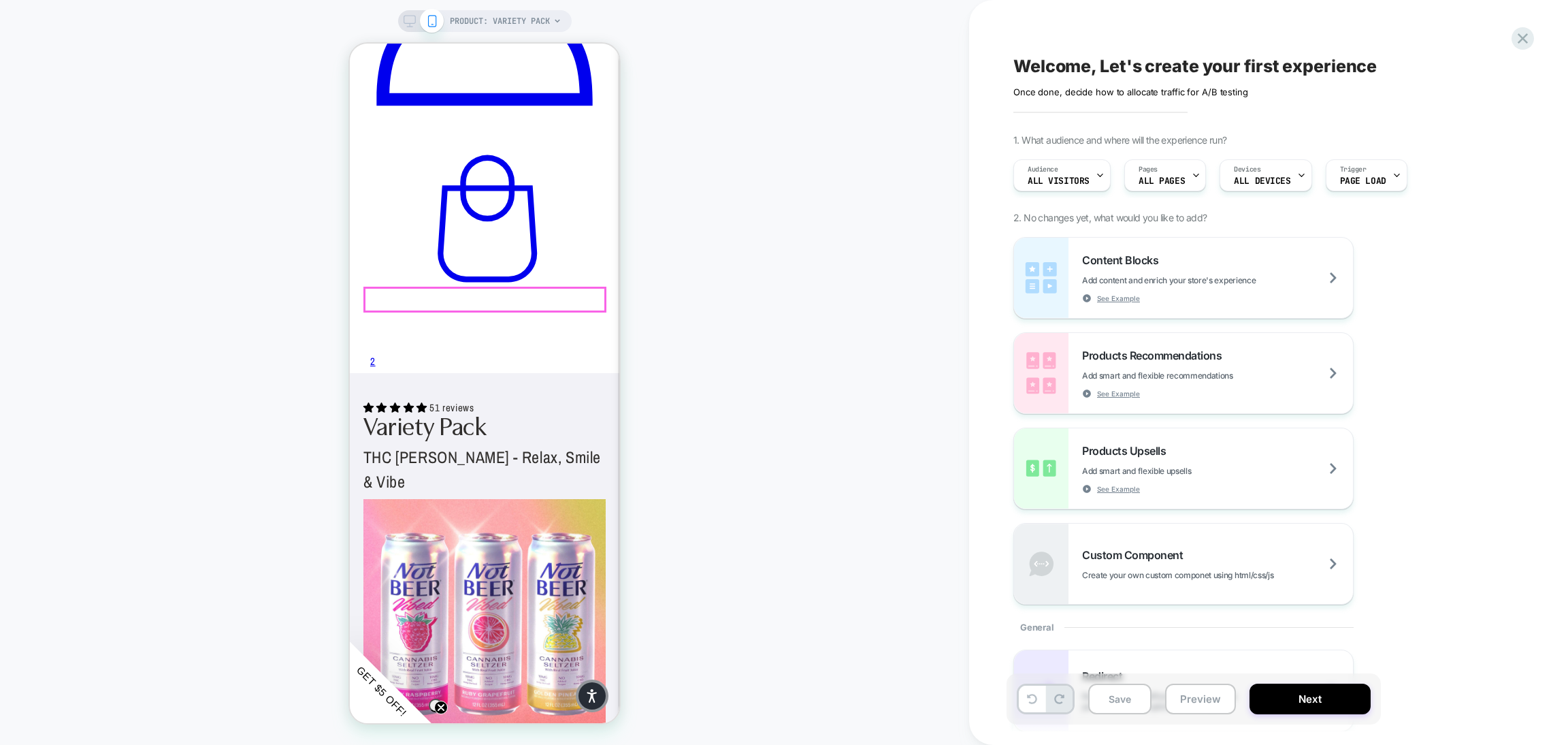
scroll to position [0, 0]
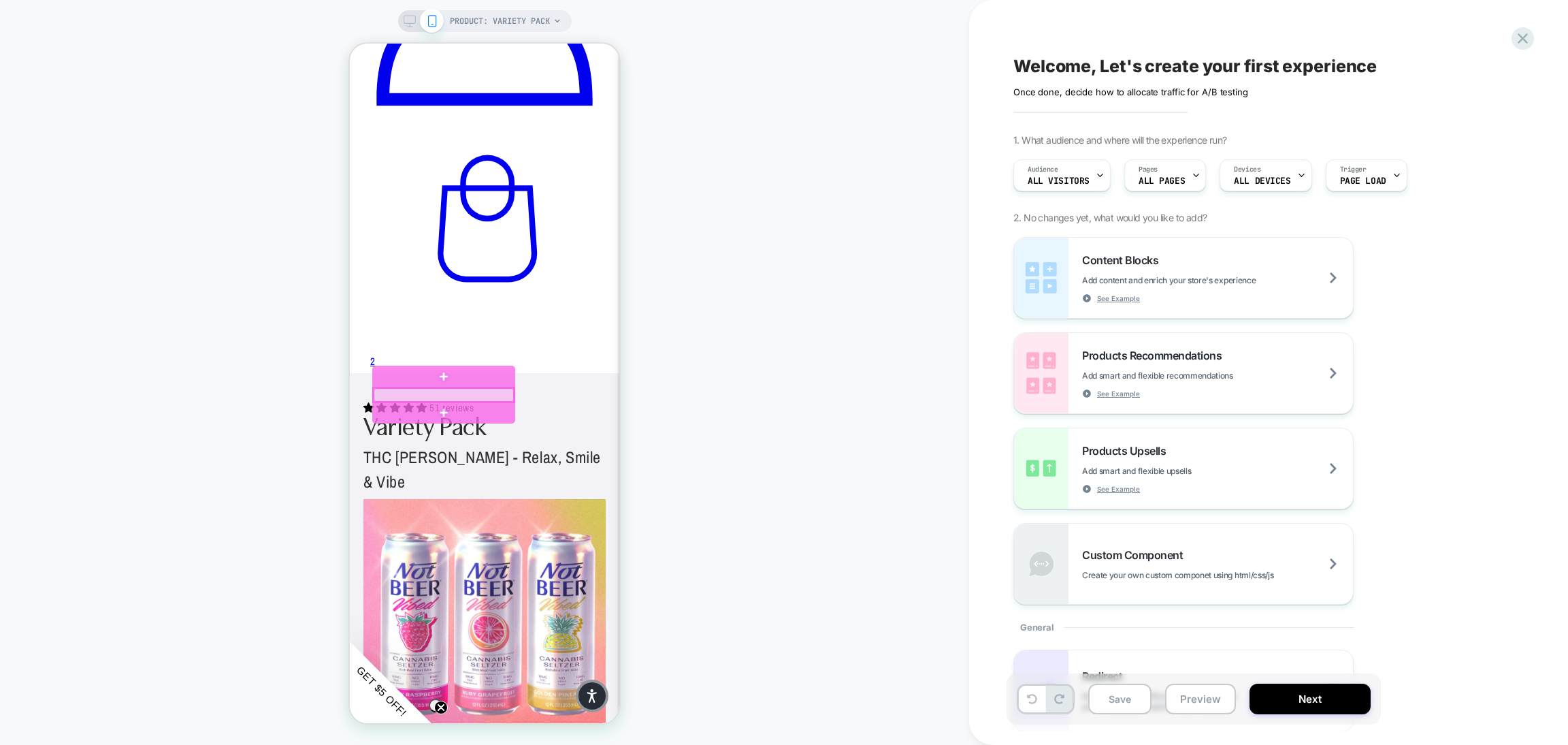
click at [462, 392] on div at bounding box center [443, 394] width 140 height 13
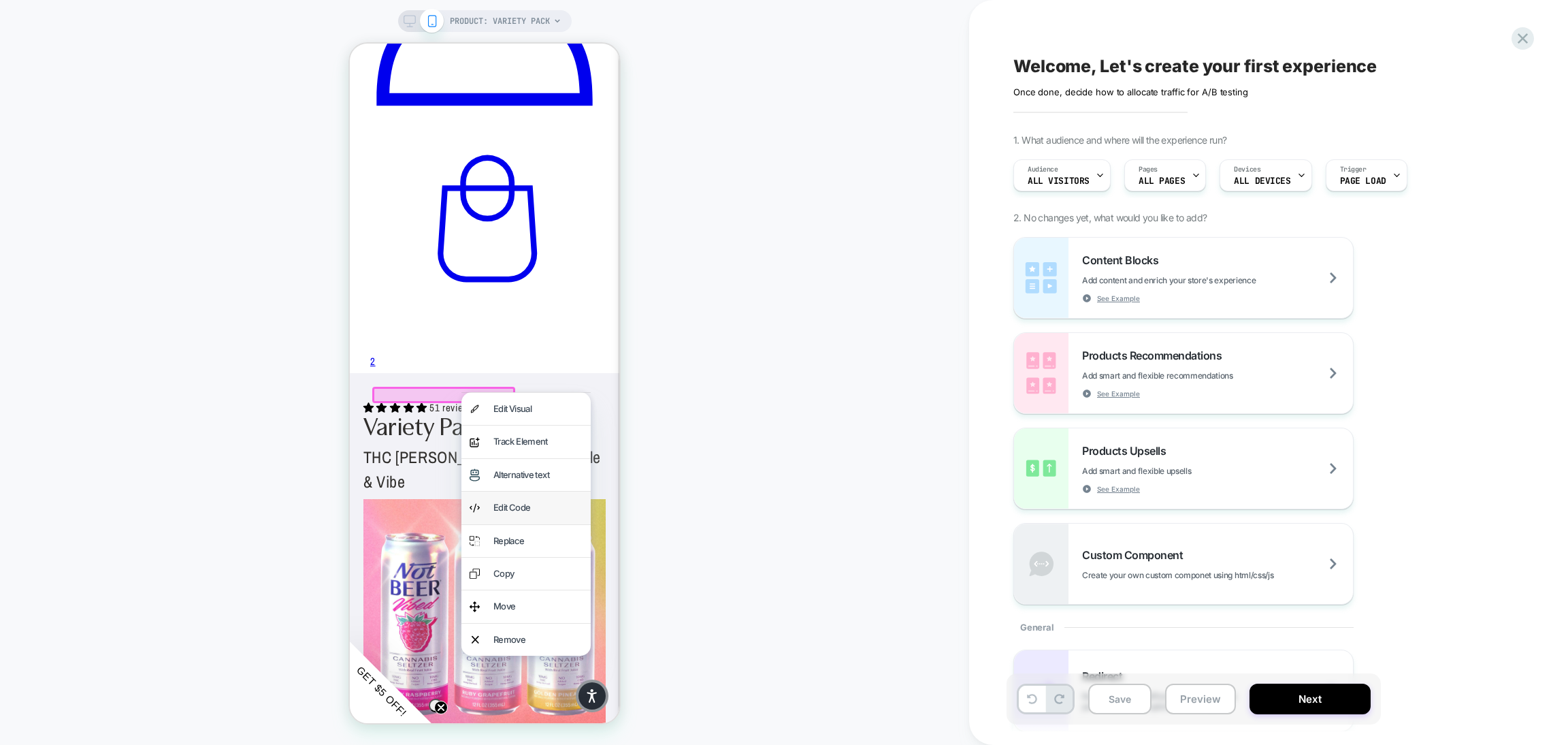
click at [501, 507] on div "Edit Code" at bounding box center [538, 507] width 89 height 16
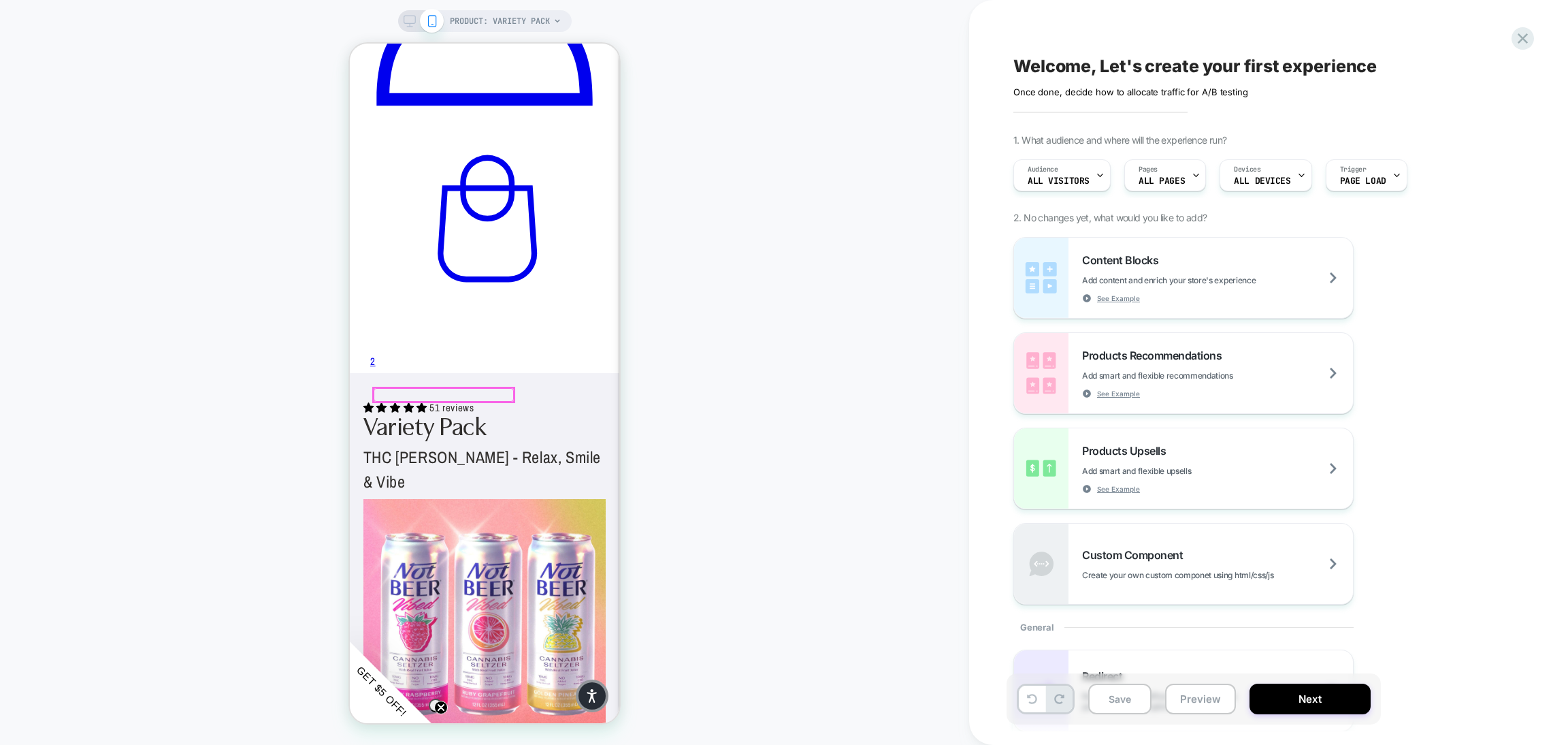
scroll to position [415, 0]
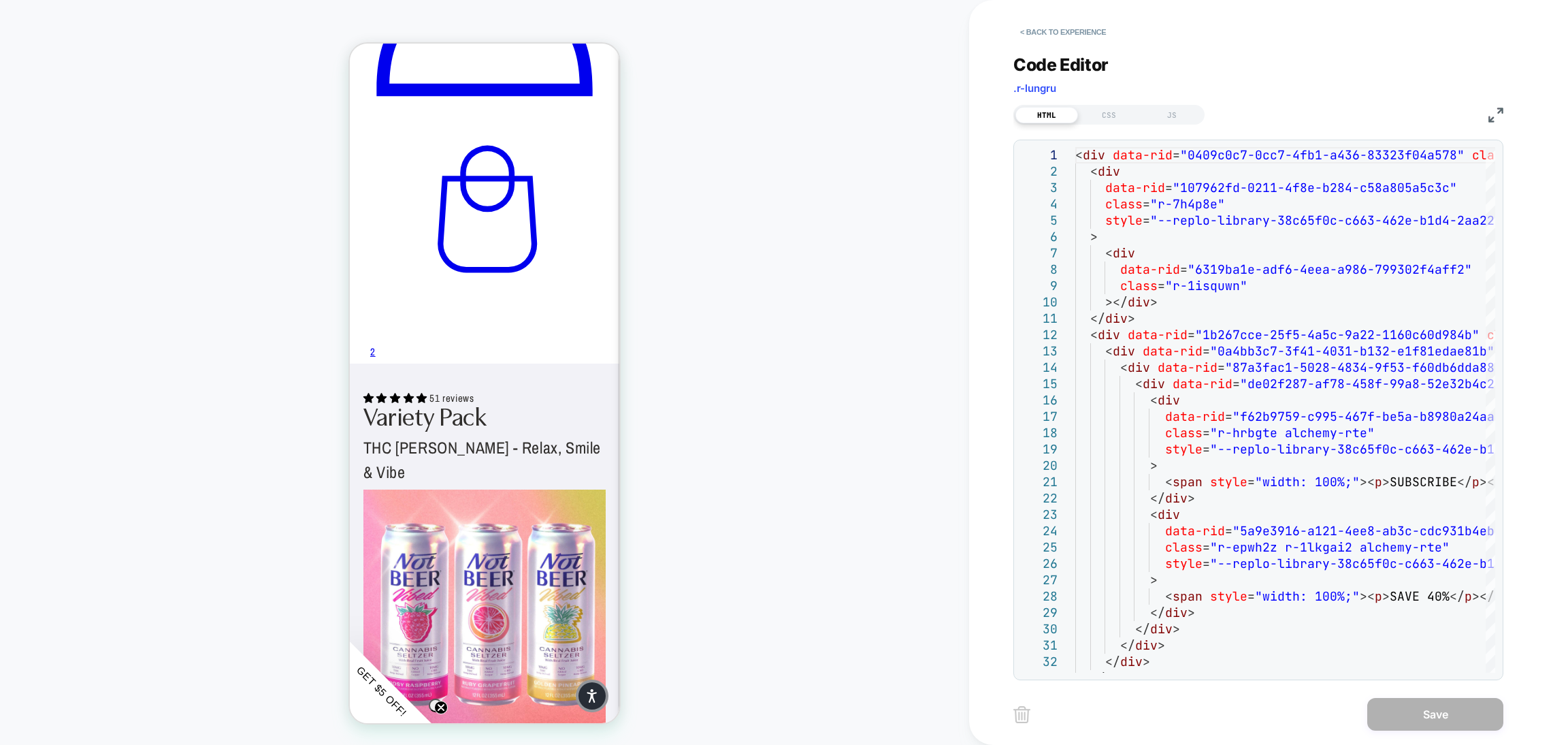
click at [1496, 110] on img at bounding box center [1497, 115] width 15 height 15
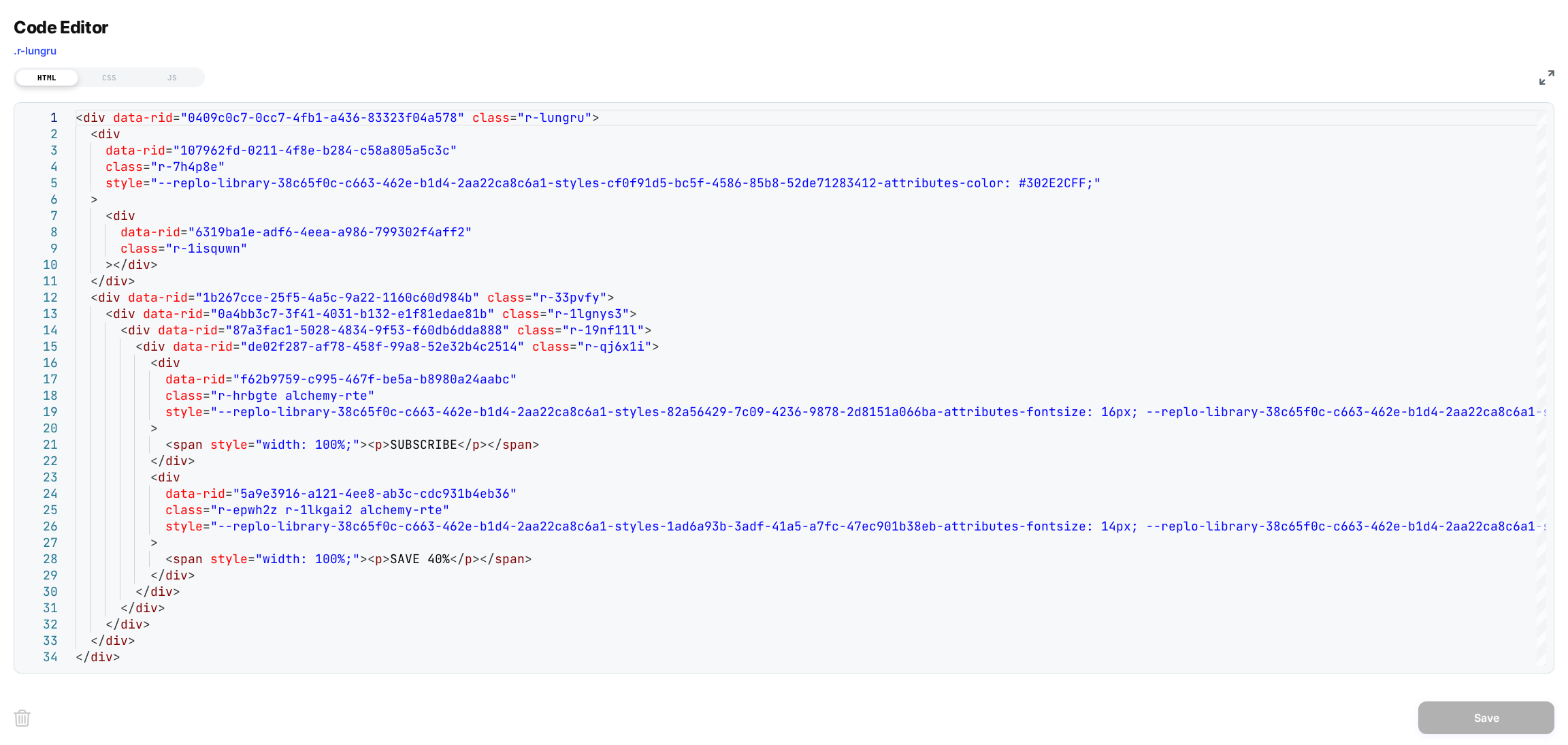
click at [122, 87] on div "Code Editor .r-lungru HTML CSS JS 10 11 12 13 14 15 16 17 18 19 20 21 22 23 24 …" at bounding box center [784, 345] width 1541 height 657
click at [120, 74] on div "CSS" at bounding box center [109, 77] width 63 height 16
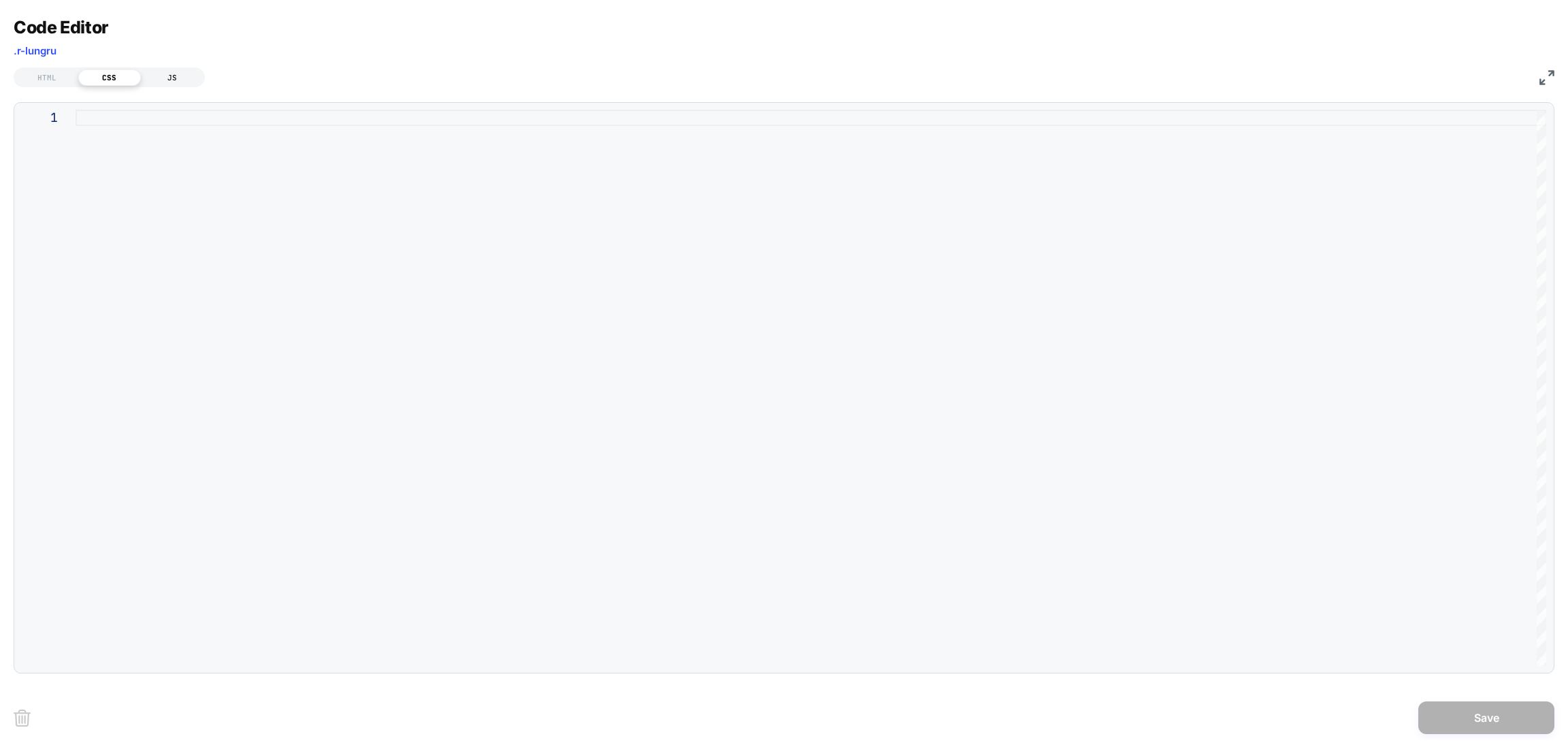
click at [186, 75] on div "JS" at bounding box center [172, 77] width 63 height 16
click at [60, 78] on div "HTML" at bounding box center [47, 77] width 63 height 16
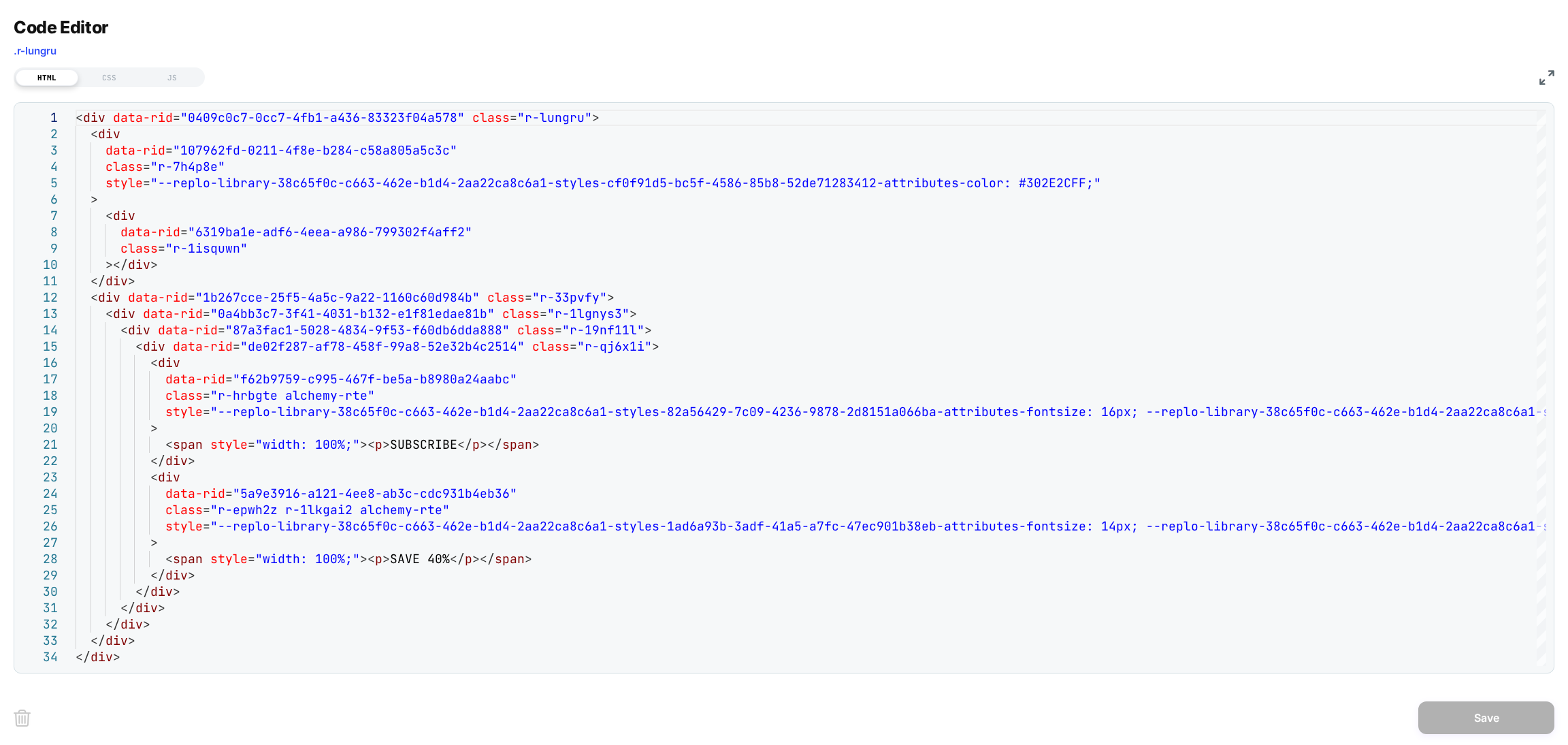
click at [1543, 75] on img at bounding box center [1547, 78] width 15 height 15
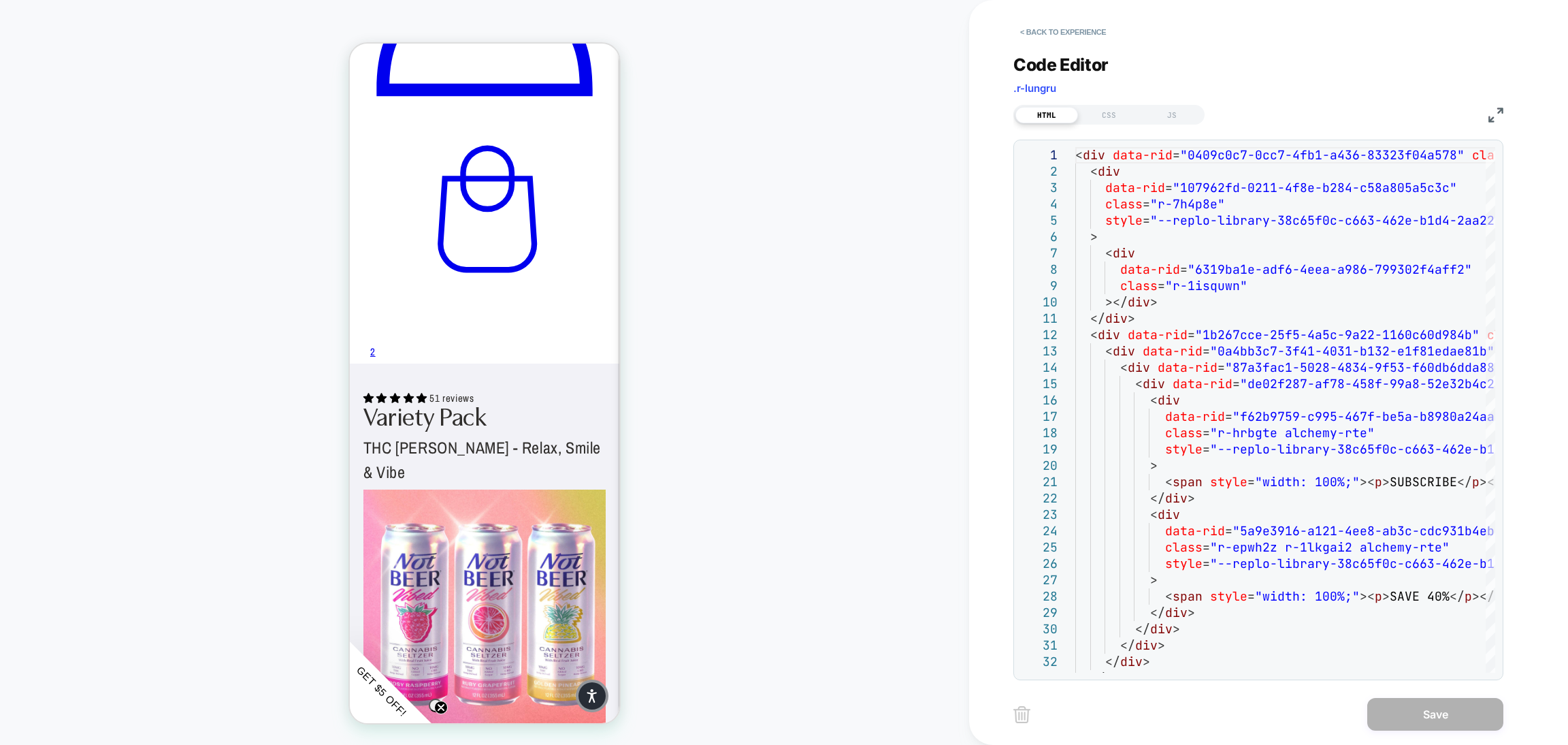
click at [1490, 114] on img at bounding box center [1497, 115] width 15 height 15
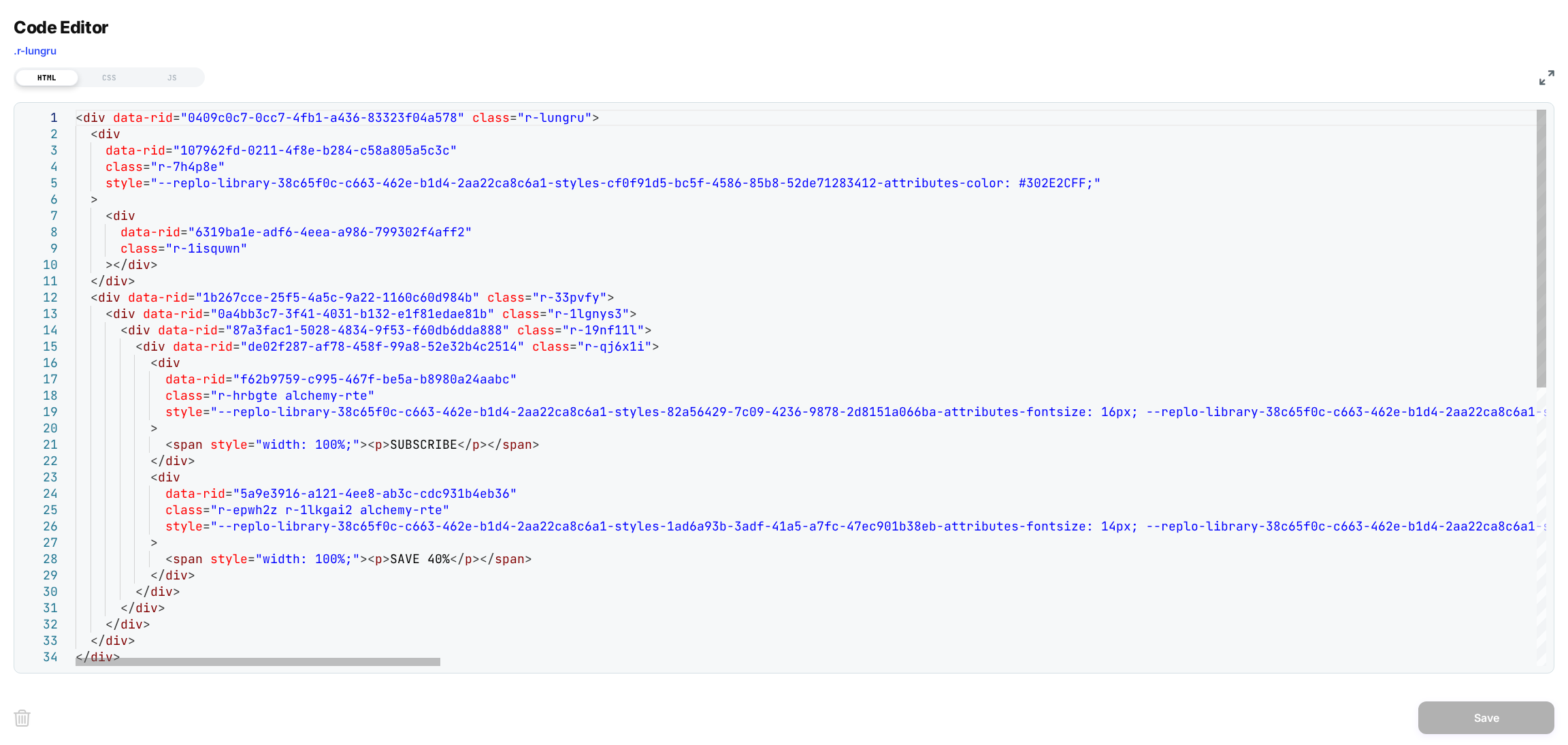
scroll to position [0, 0]
drag, startPoint x: 421, startPoint y: 561, endPoint x: 386, endPoint y: 557, distance: 35.2
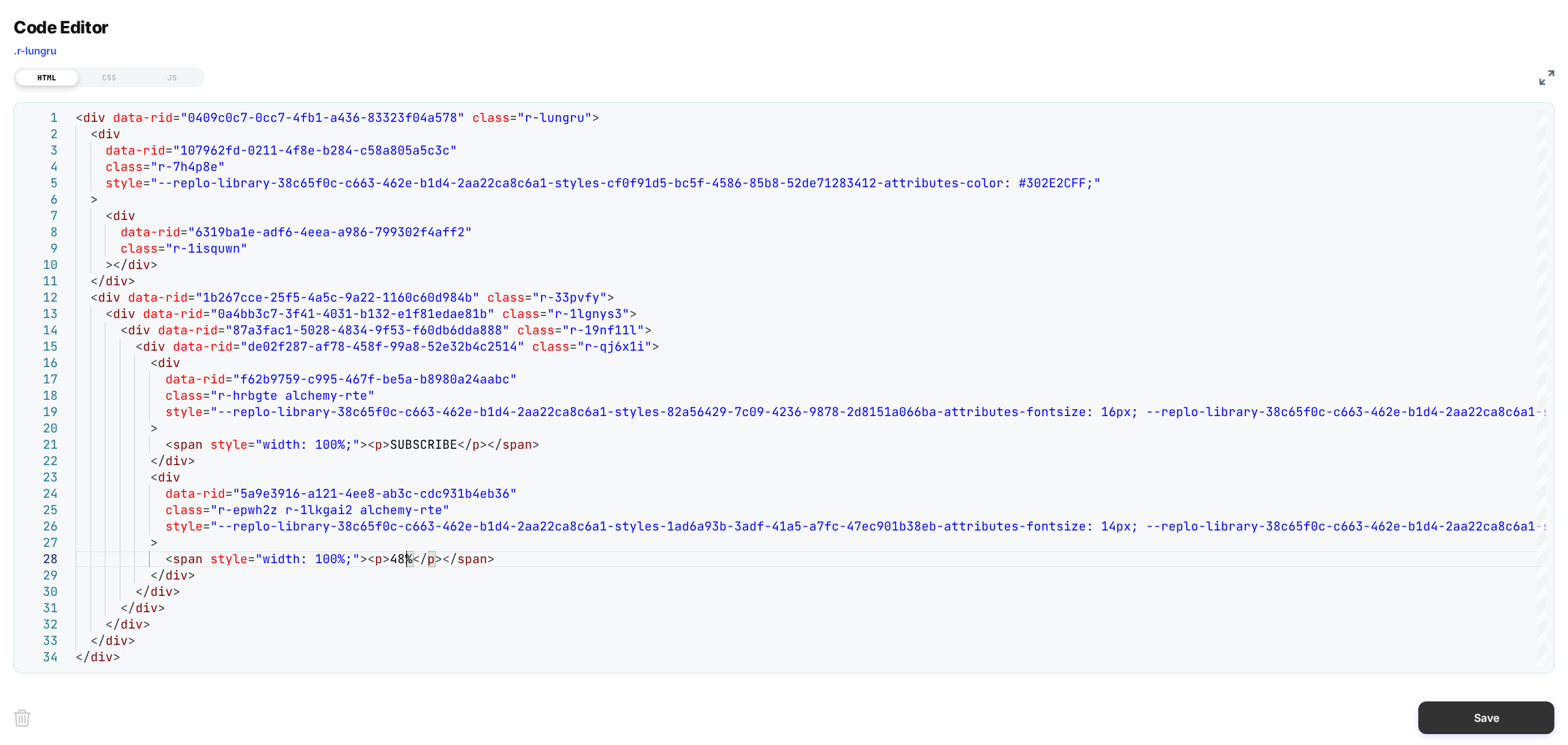
type textarea "**********"
click at [1478, 718] on button "Save" at bounding box center [1486, 717] width 136 height 33
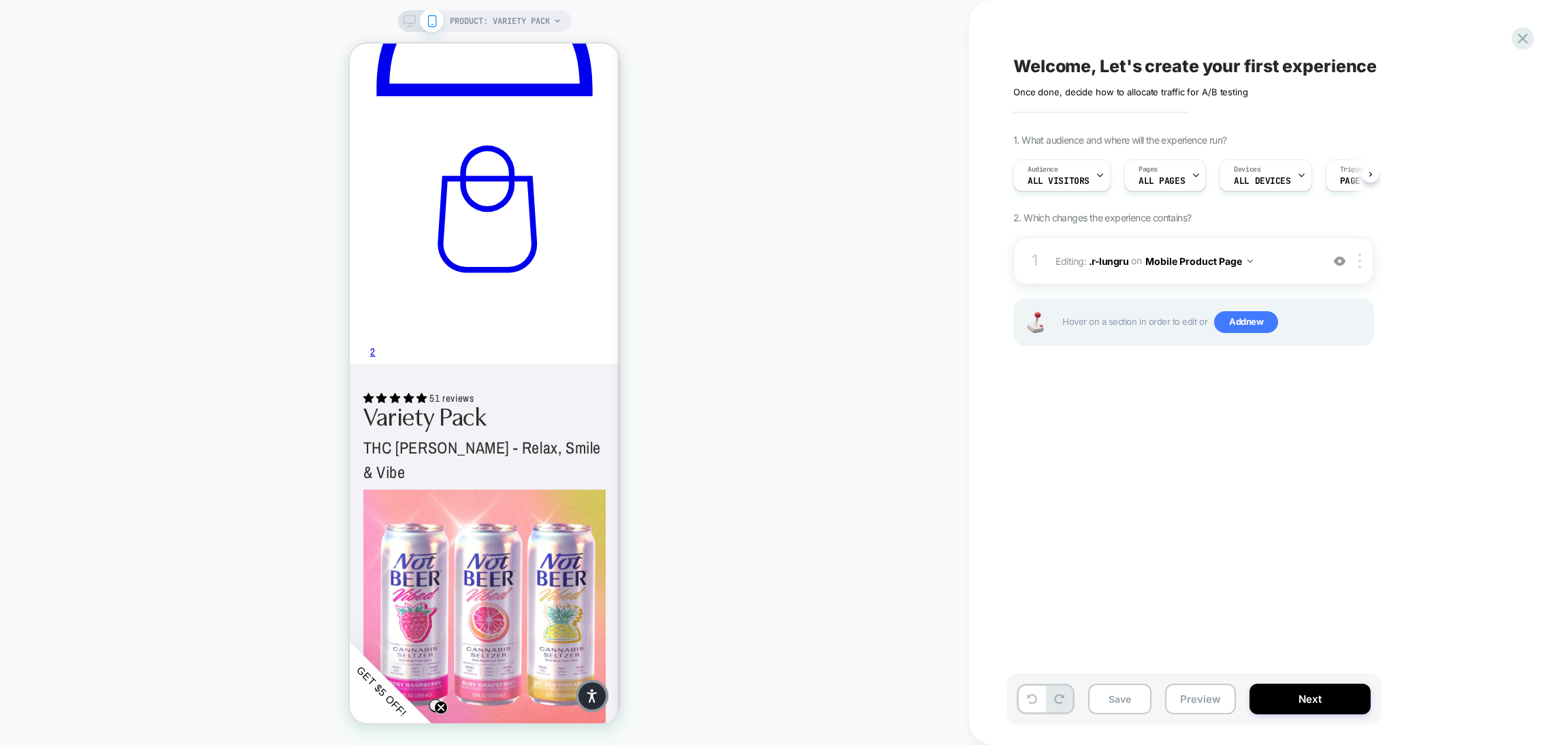
scroll to position [0, 1]
click at [1198, 269] on button "Mobile Product Page" at bounding box center [1199, 261] width 107 height 20
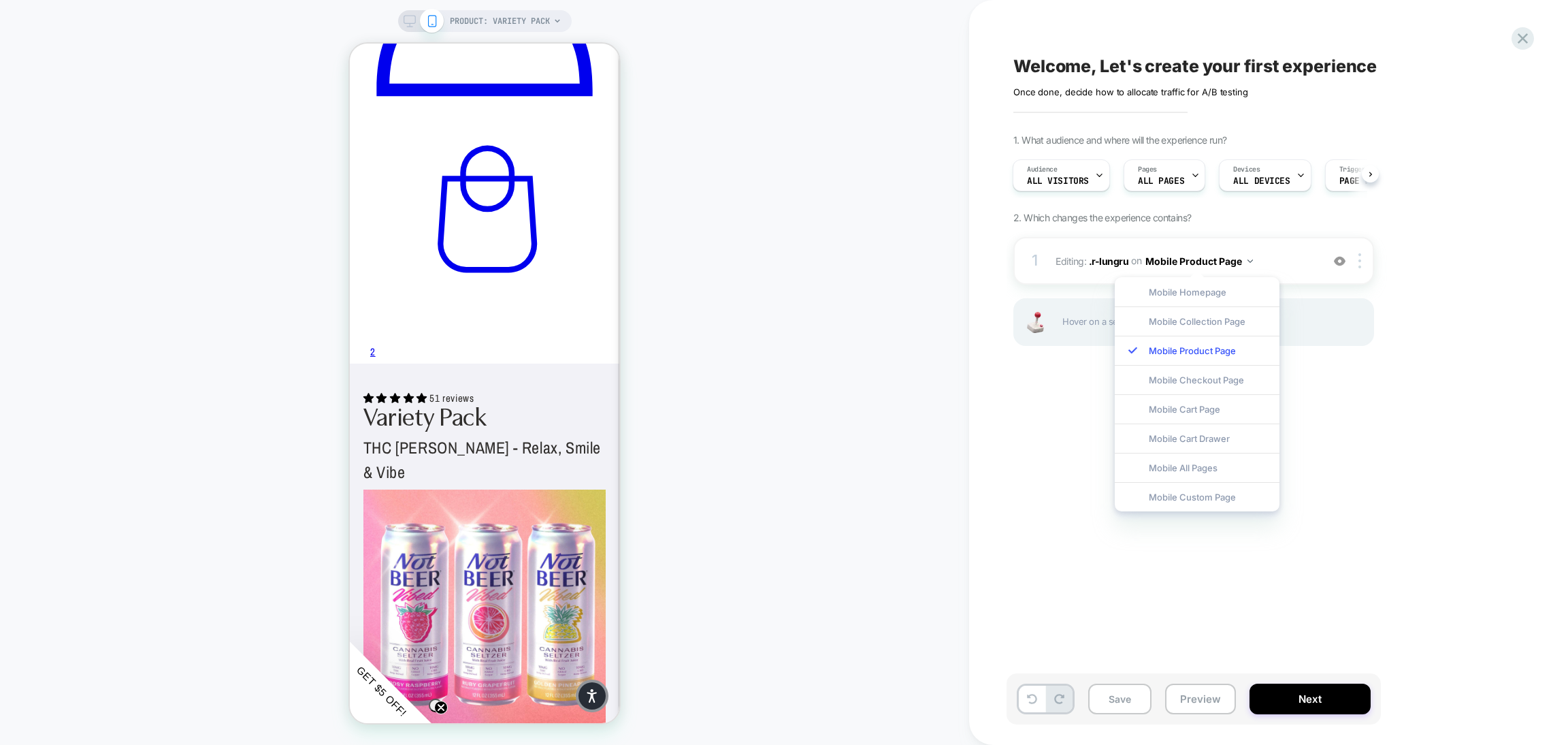
click at [1096, 523] on div "Welcome, Let's create your first experience Click to edit experience details On…" at bounding box center [1261, 372] width 511 height 718
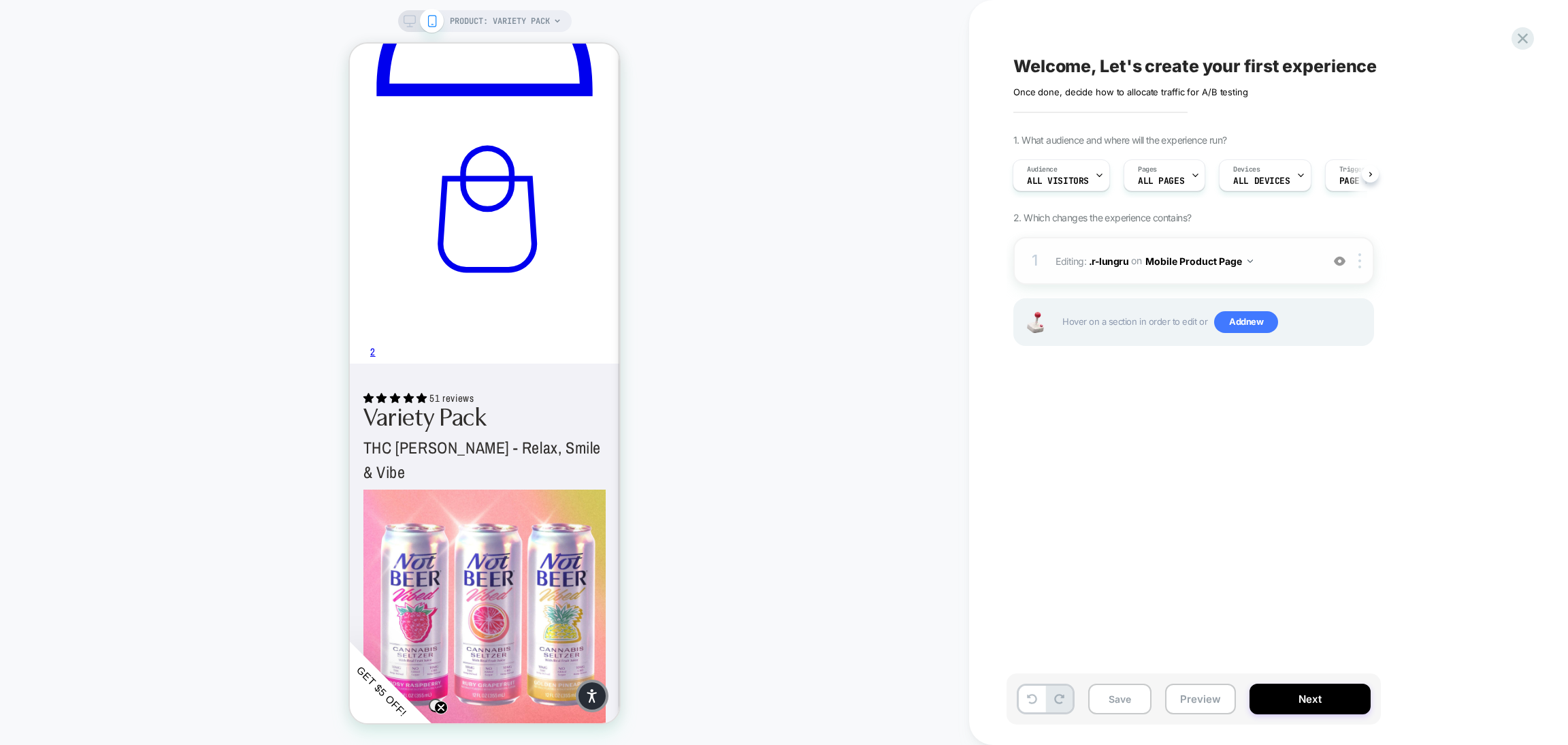
click at [1277, 267] on span "Editing : .r-lungru .r-lungru on Mobile Product Page" at bounding box center [1185, 261] width 260 height 20
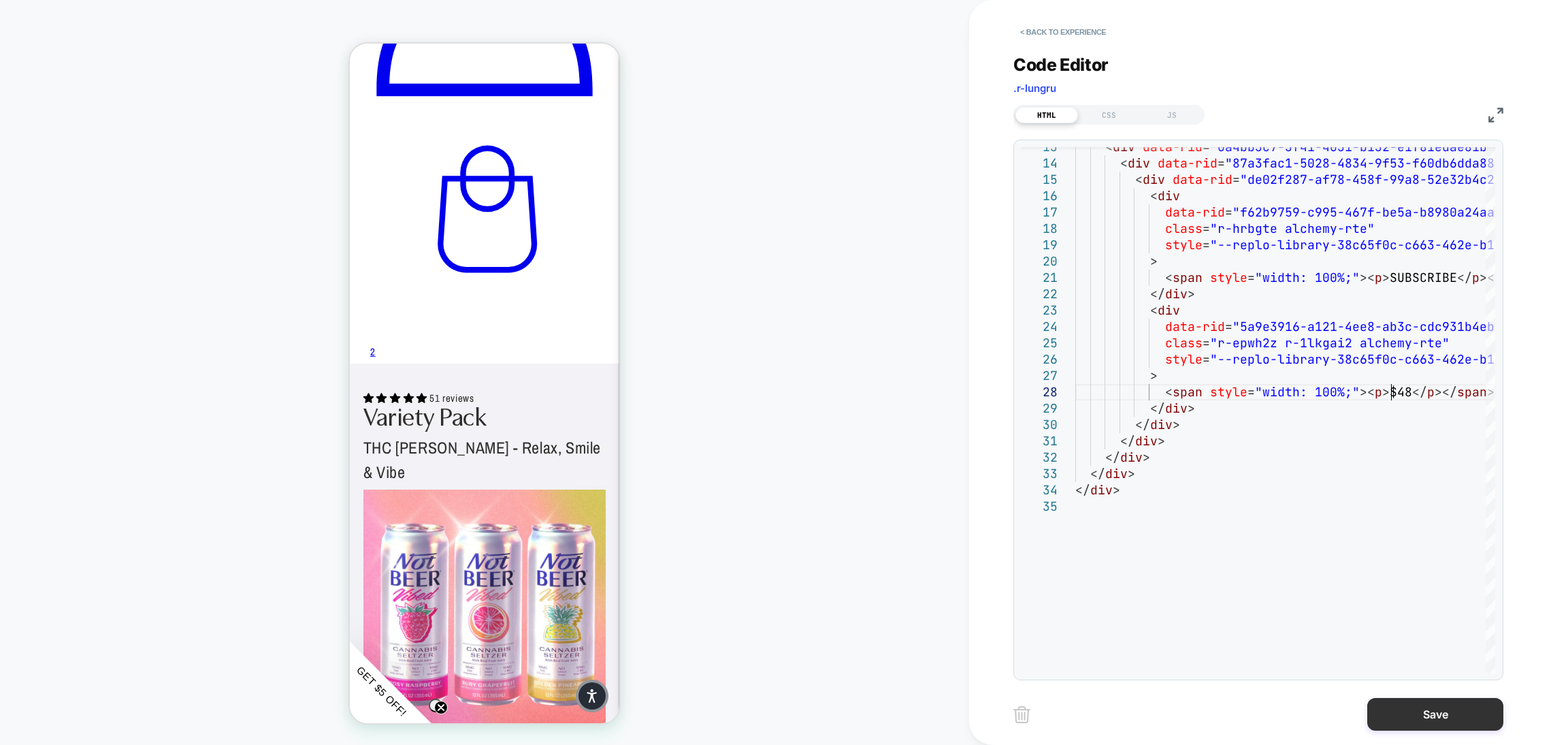
type textarea "**********"
click at [1438, 710] on button "Save" at bounding box center [1435, 714] width 136 height 33
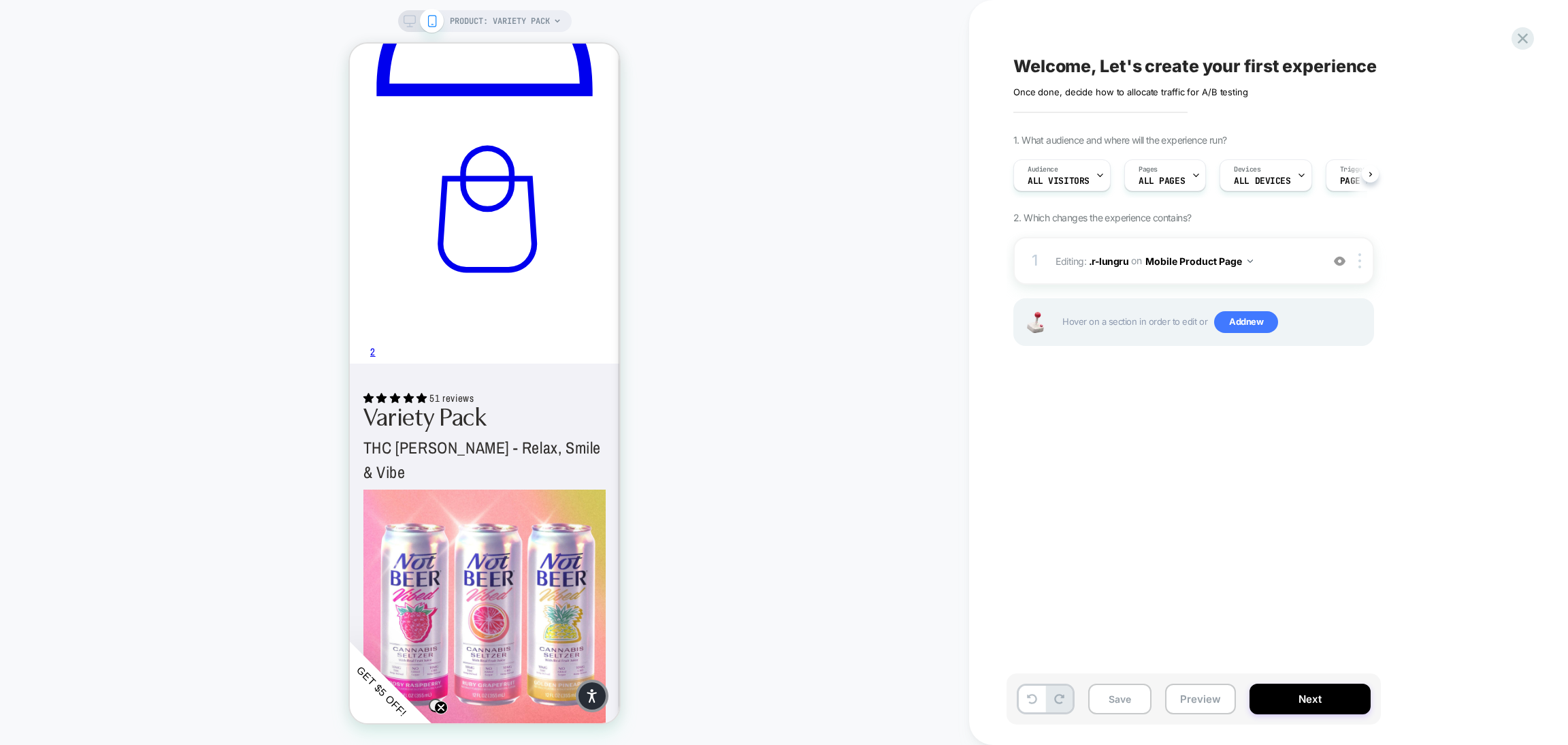
scroll to position [0, 1]
click at [474, 381] on div at bounding box center [443, 385] width 140 height 13
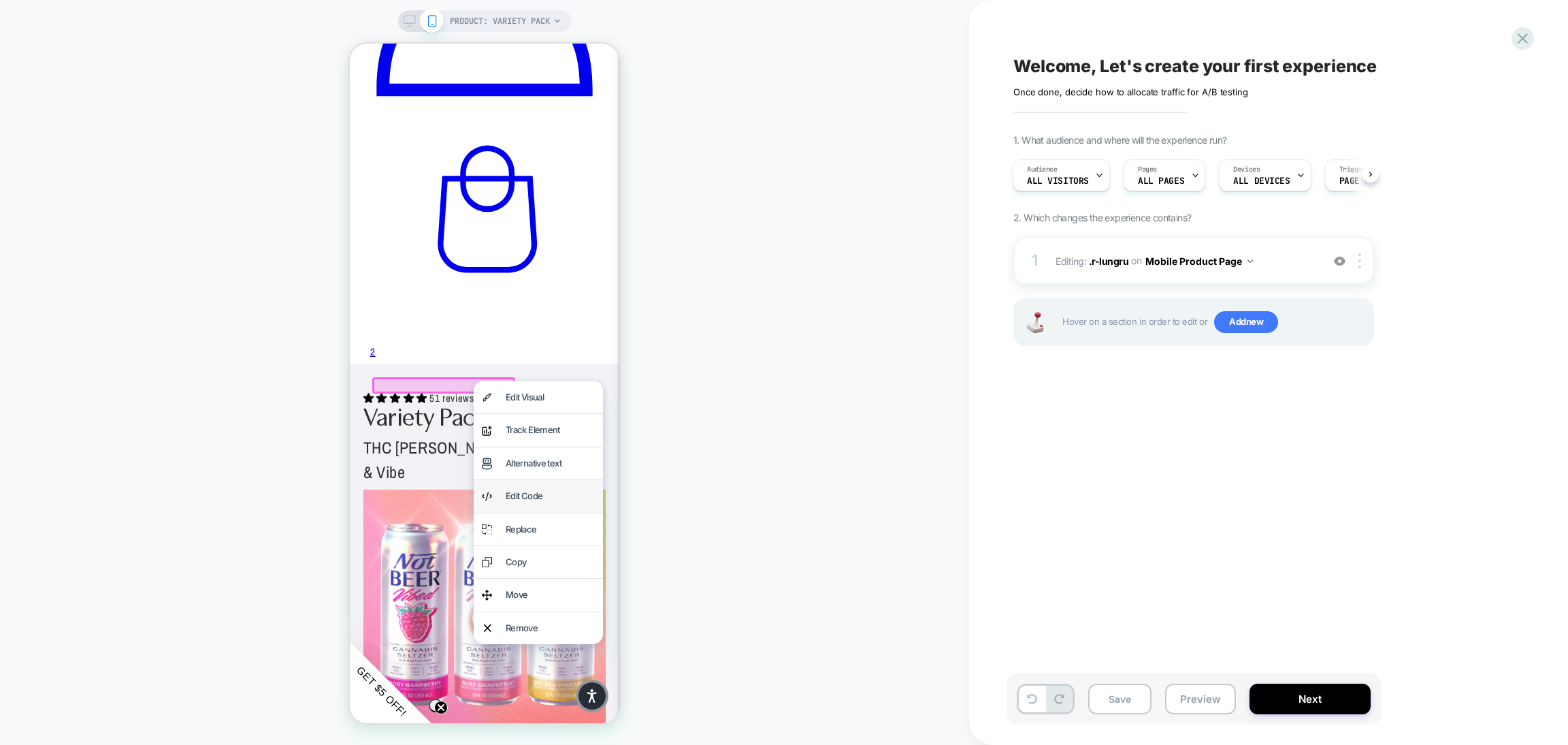
click at [540, 501] on div "Edit Code" at bounding box center [550, 496] width 89 height 16
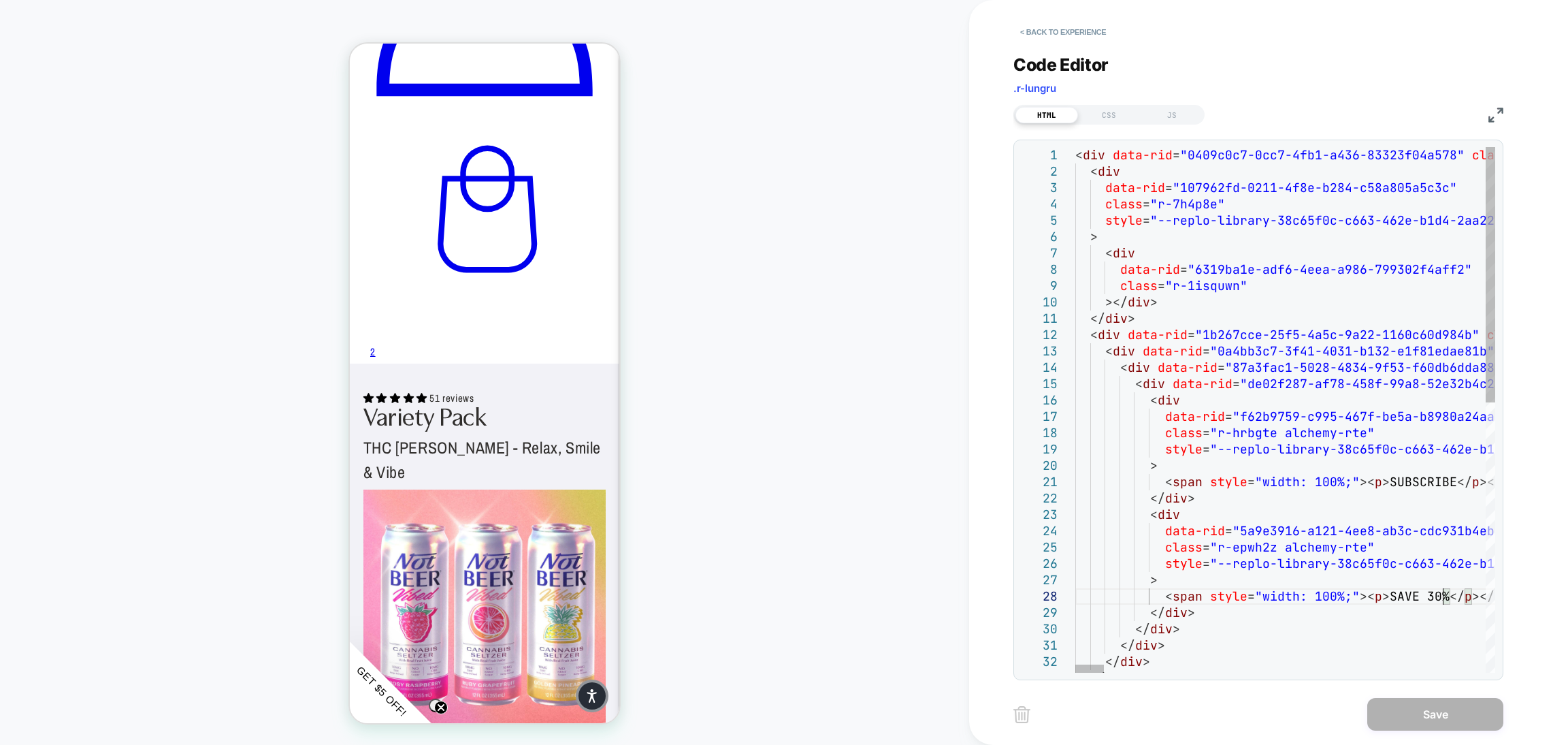
scroll to position [0, 0]
drag, startPoint x: 1444, startPoint y: 597, endPoint x: 1386, endPoint y: 597, distance: 58.0
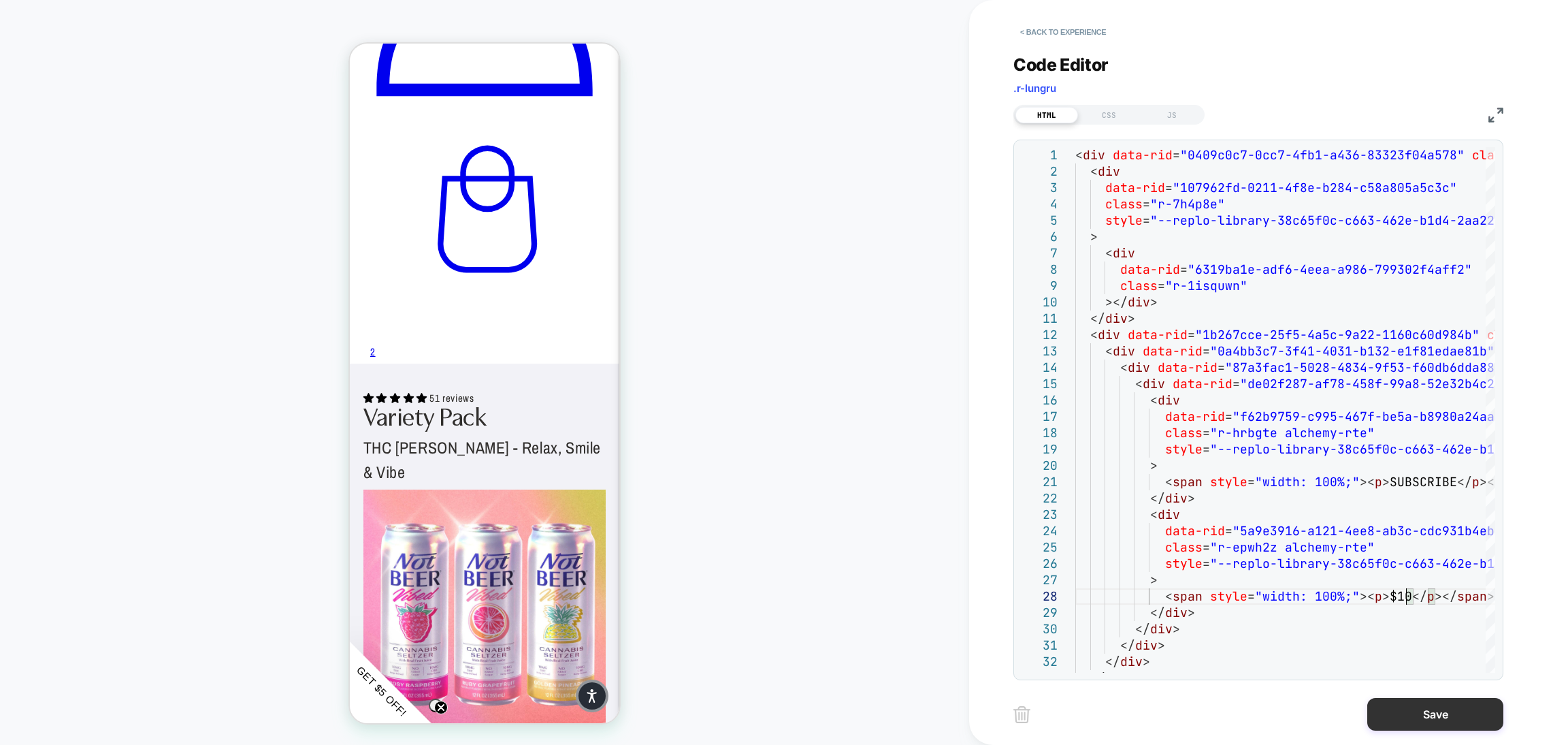
type textarea "**********"
click at [1473, 719] on button "Save" at bounding box center [1435, 714] width 136 height 33
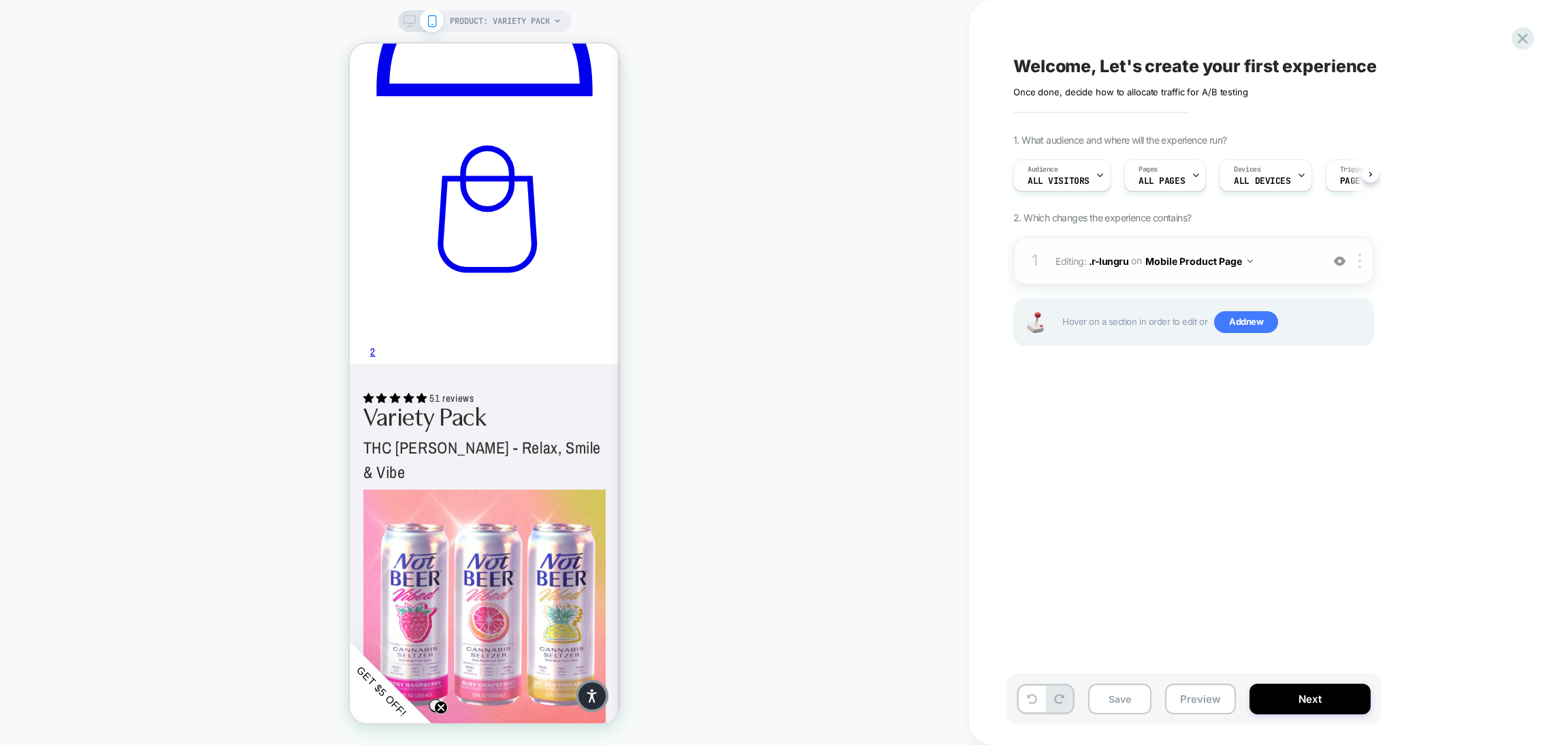
scroll to position [0, 1]
click at [1526, 39] on icon at bounding box center [1523, 39] width 19 height 19
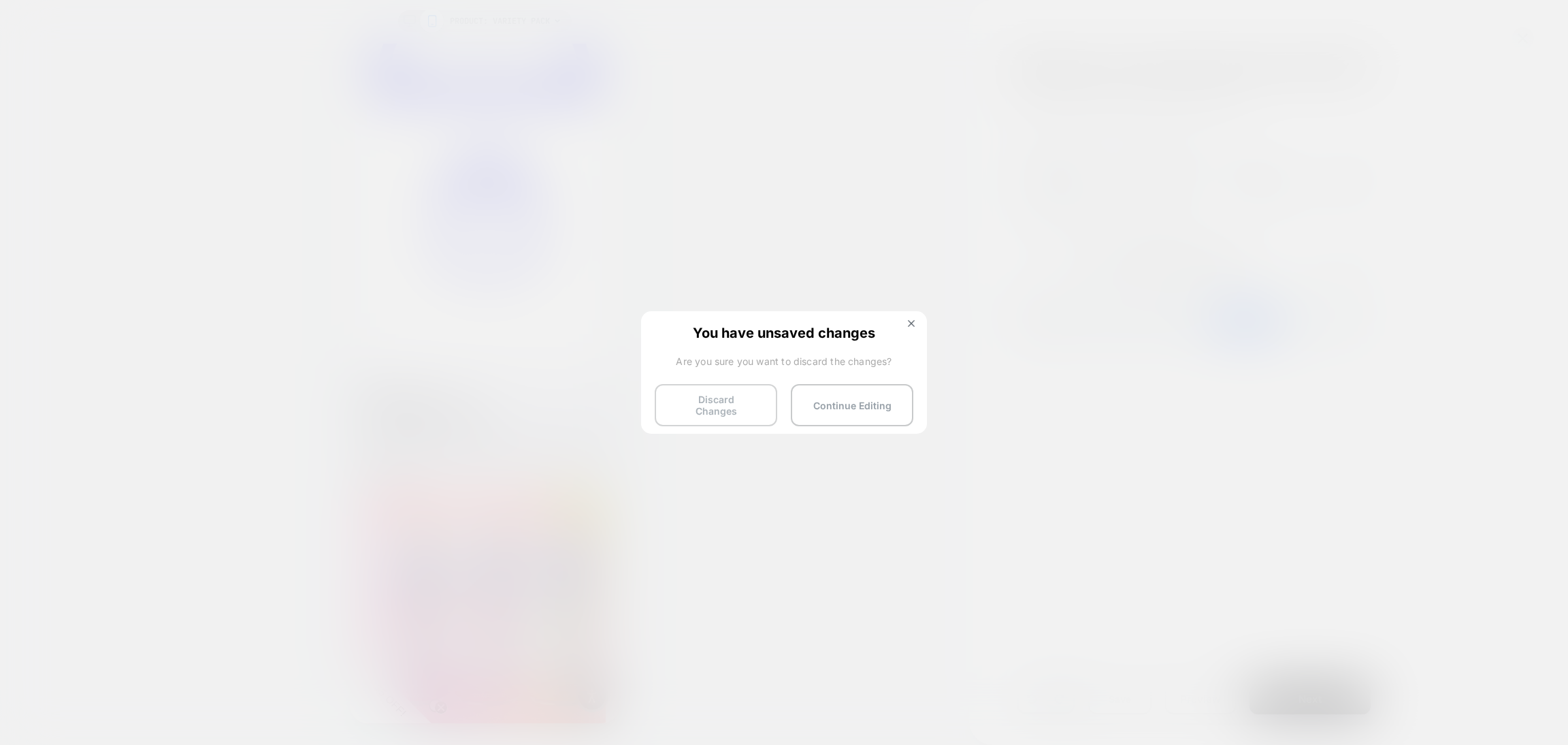
click at [732, 394] on button "Discard Changes" at bounding box center [716, 404] width 122 height 42
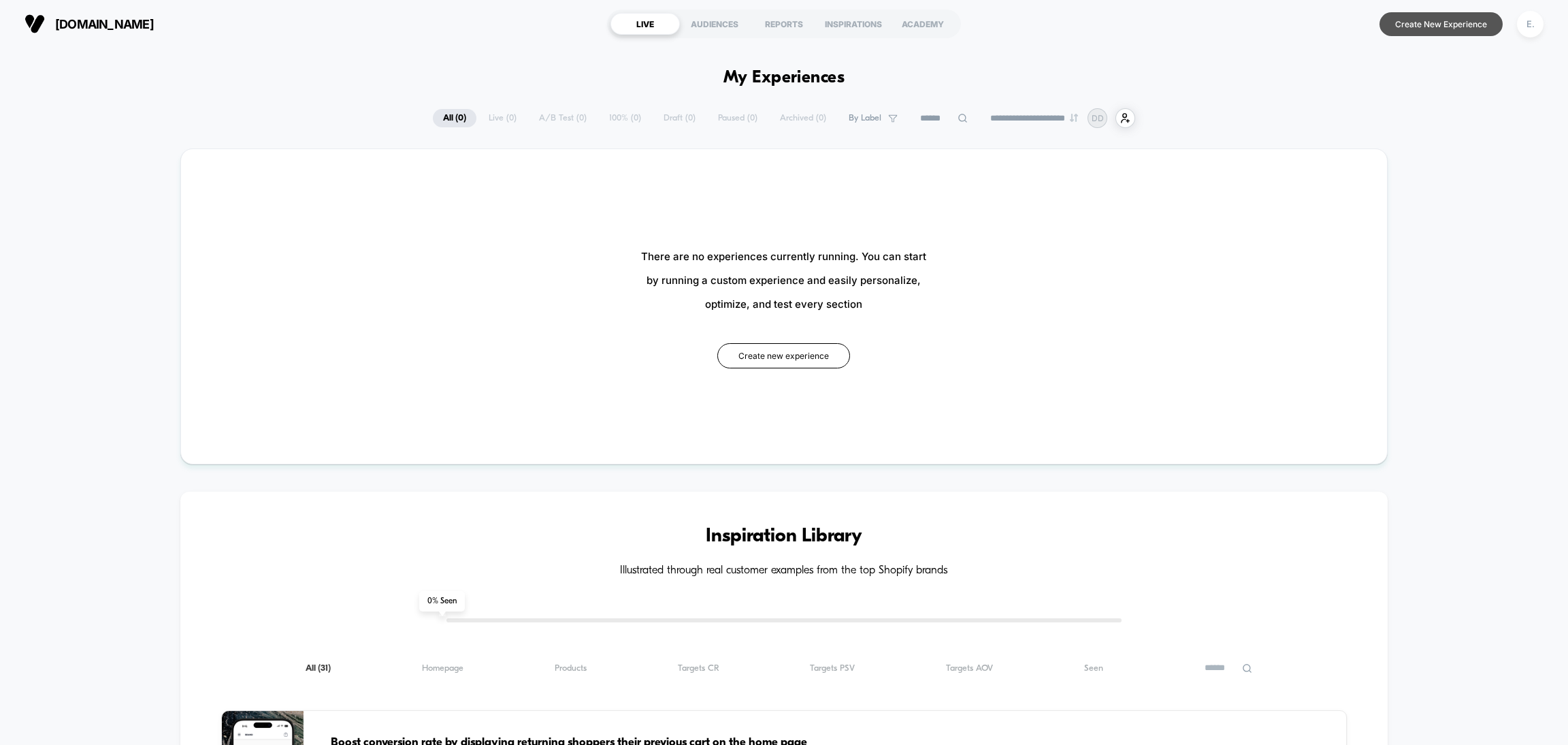
click at [1469, 19] on button "Create New Experience" at bounding box center [1441, 24] width 123 height 24
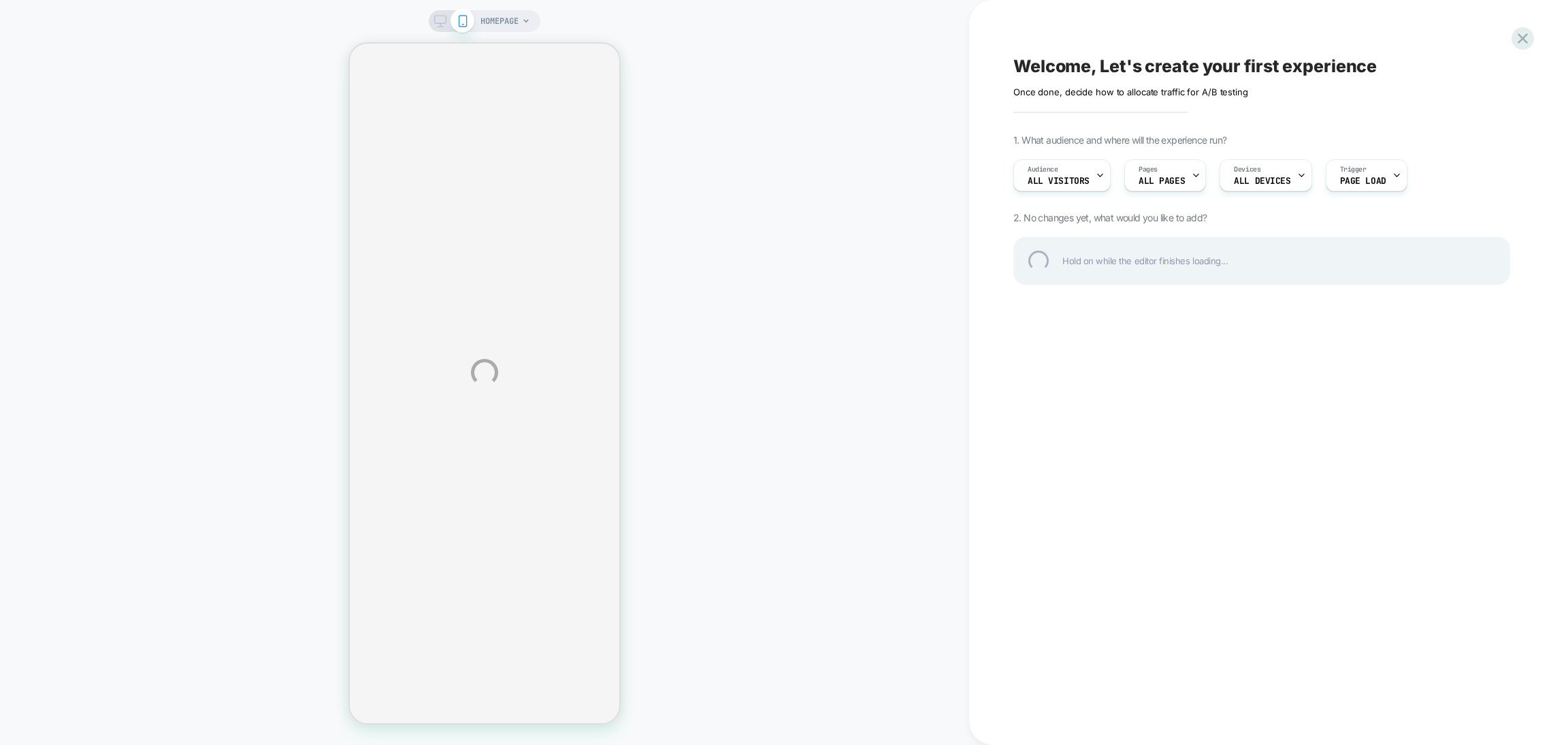
click at [517, 21] on div "HOMEPAGE Welcome, Let's create your first experience Click to edit experience d…" at bounding box center [784, 372] width 1568 height 745
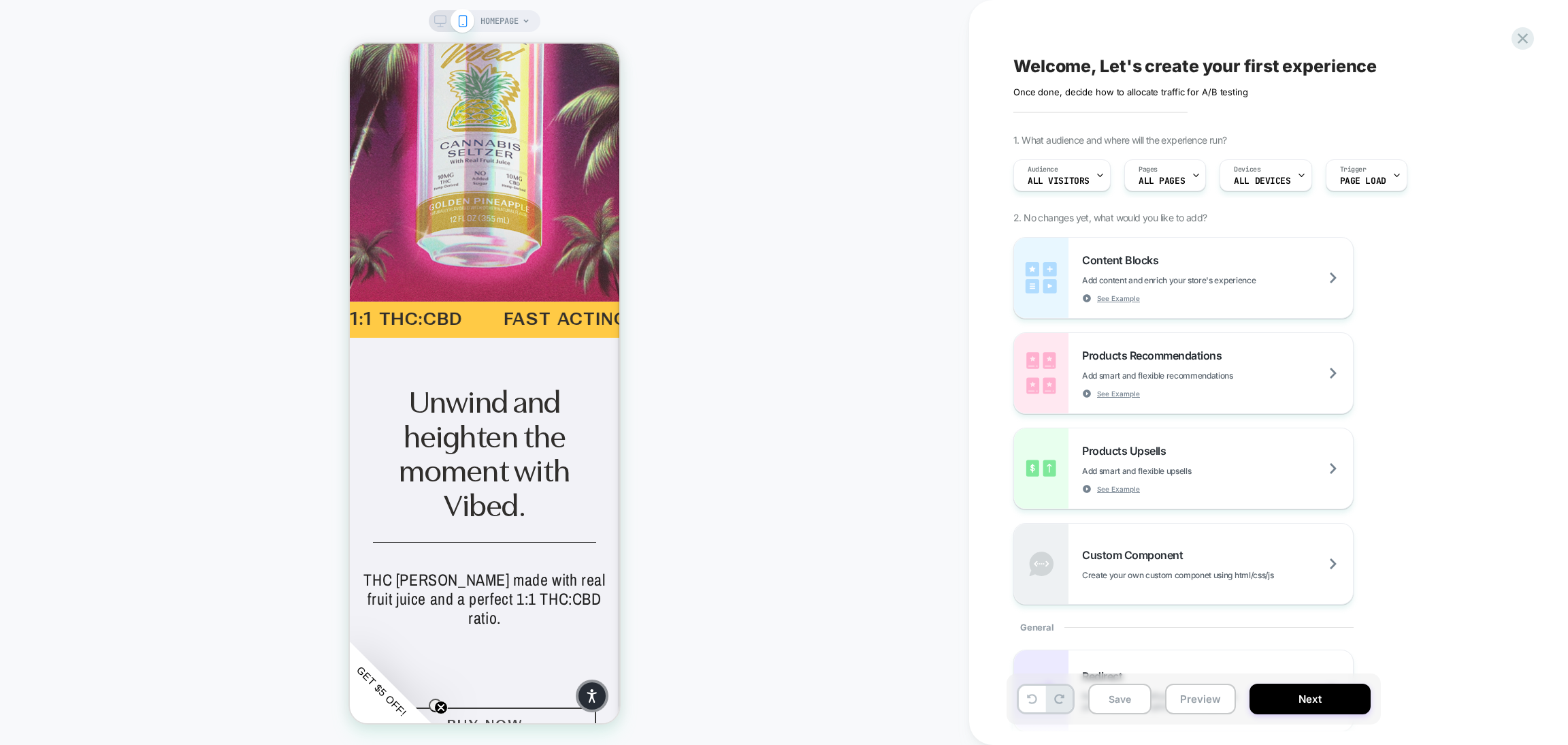
click at [517, 22] on span "HOMEPAGE" at bounding box center [499, 21] width 39 height 22
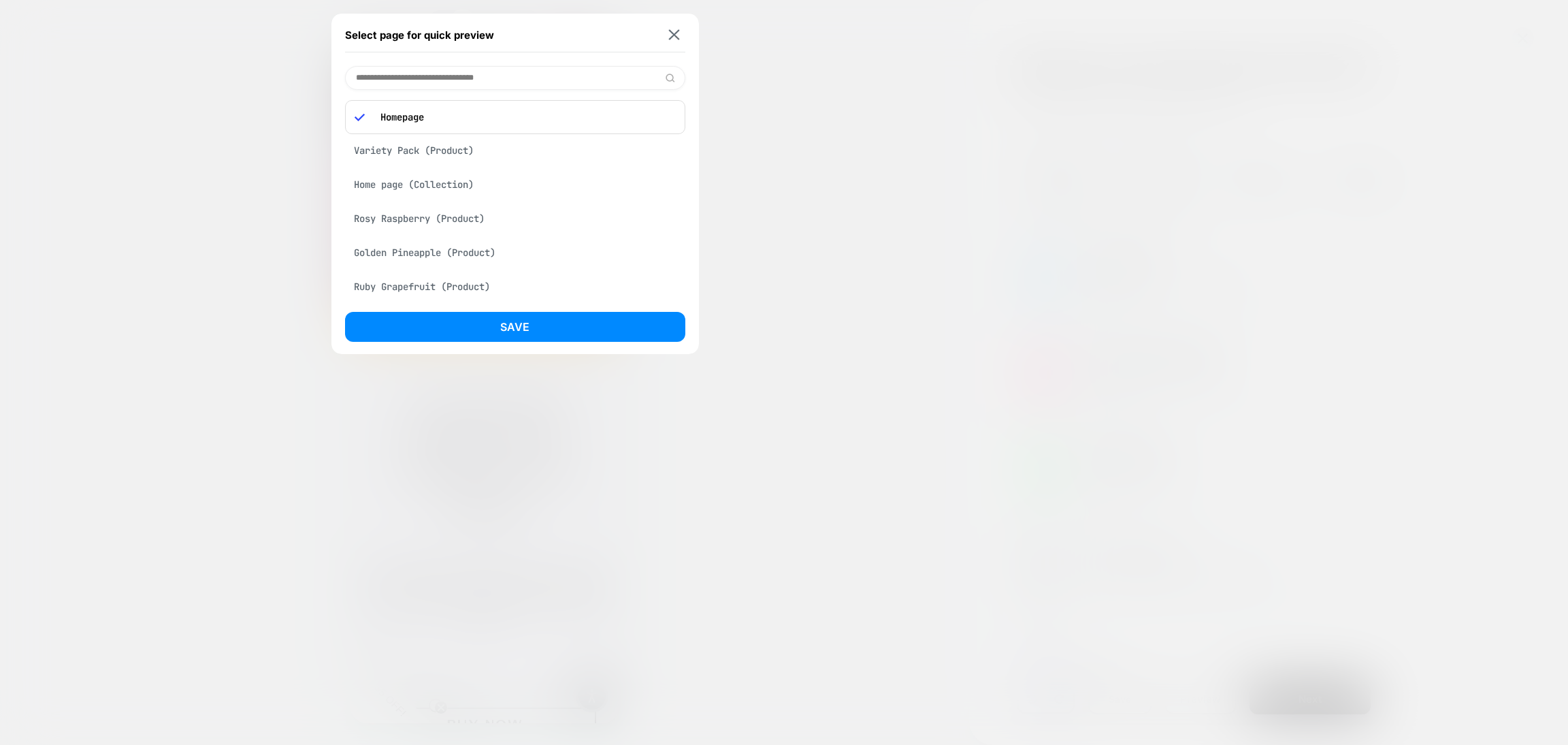
drag, startPoint x: 494, startPoint y: 152, endPoint x: 495, endPoint y: 178, distance: 26.0
click at [493, 151] on div "Variety Pack (Product)" at bounding box center [515, 150] width 341 height 25
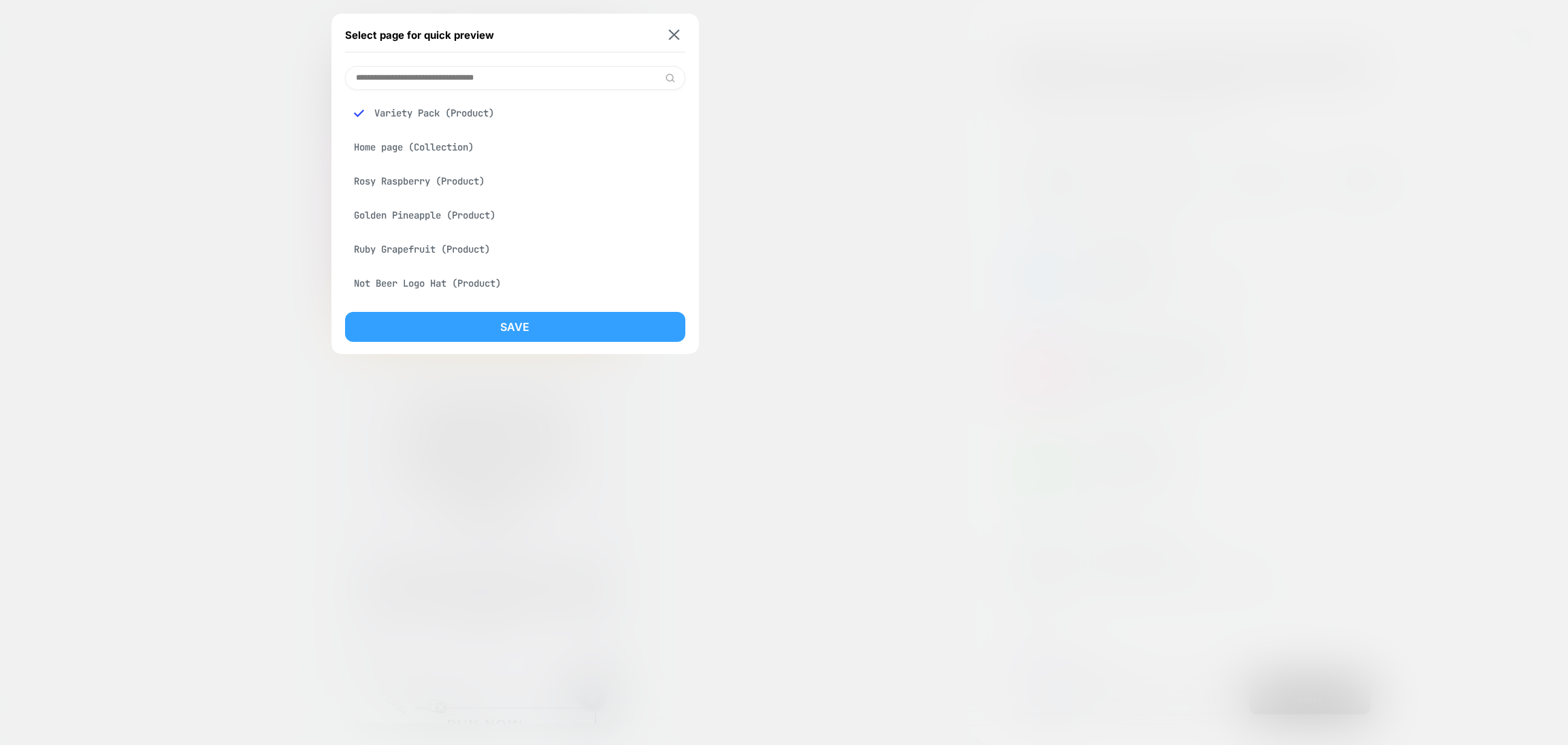
click at [509, 324] on button "Save" at bounding box center [515, 326] width 341 height 30
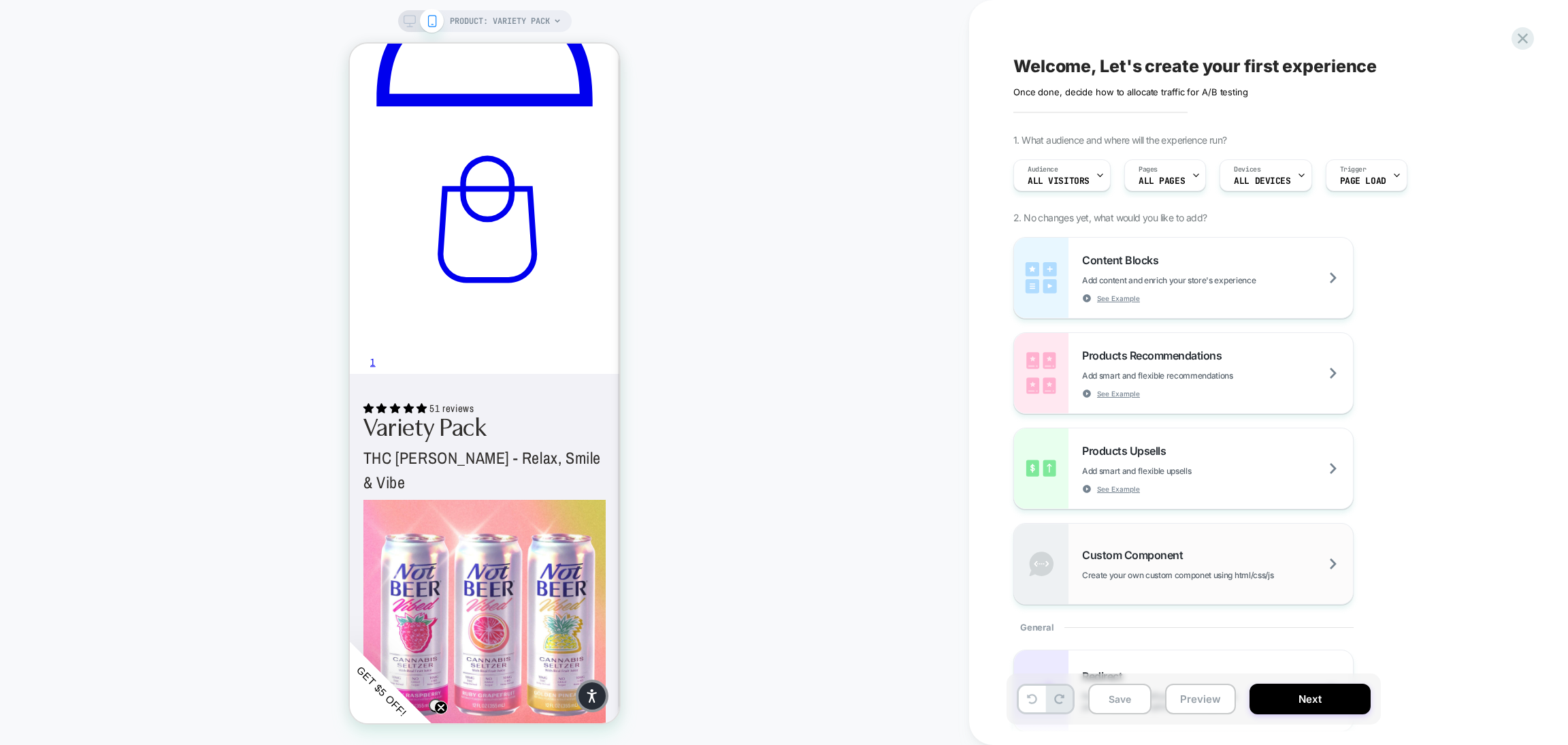
scroll to position [510, 0]
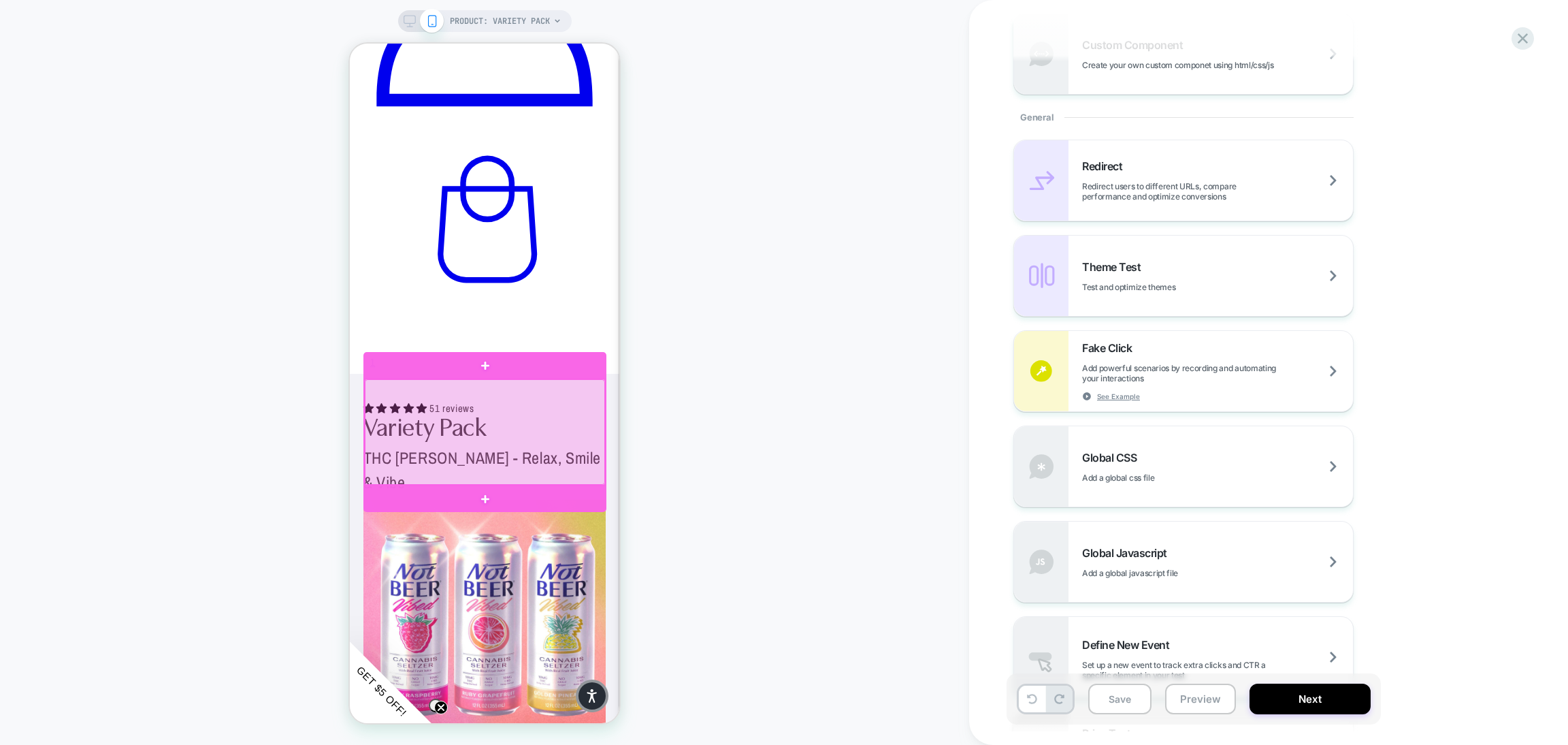
click at [555, 412] on div at bounding box center [484, 432] width 240 height 105
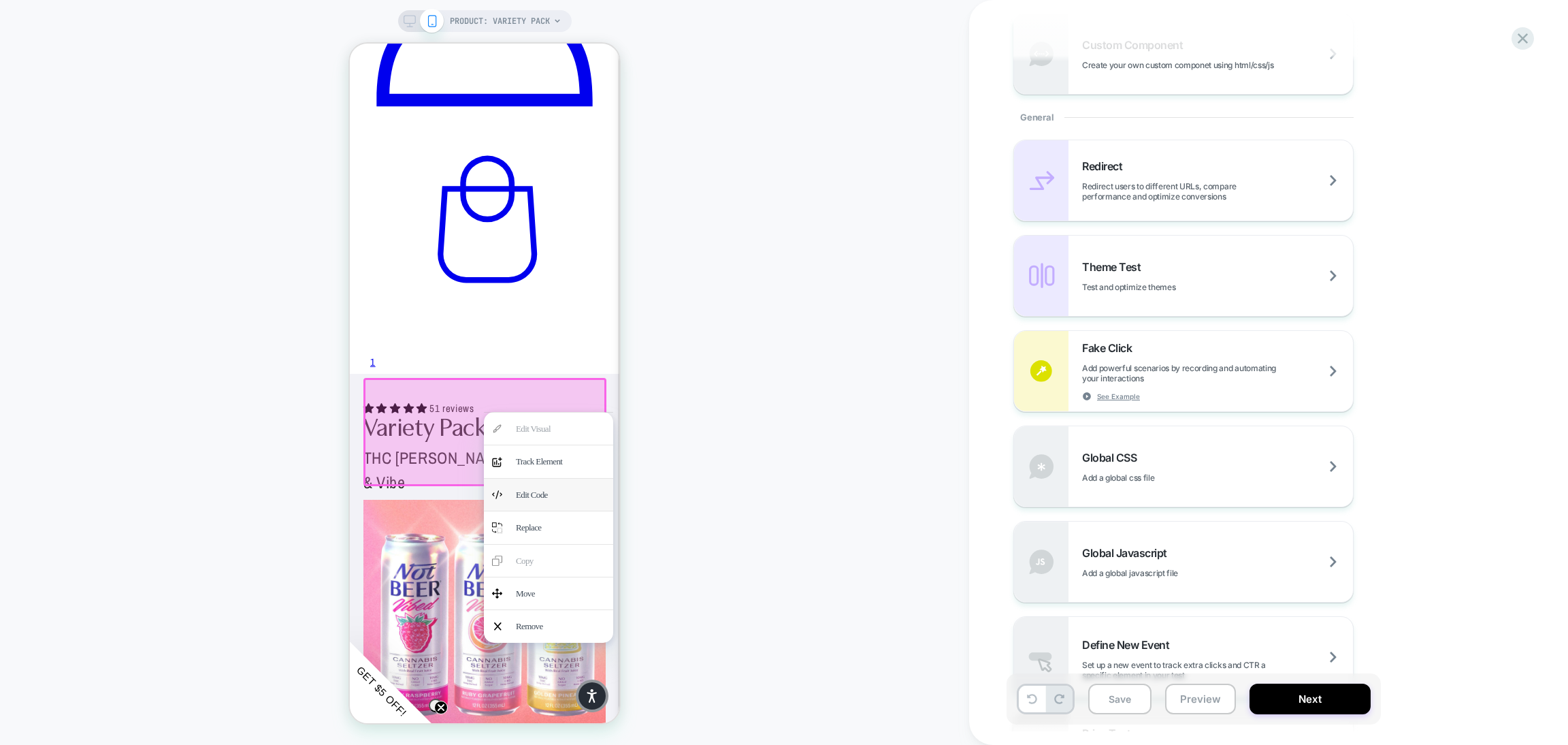
click at [550, 488] on div "Edit Code" at bounding box center [561, 494] width 89 height 16
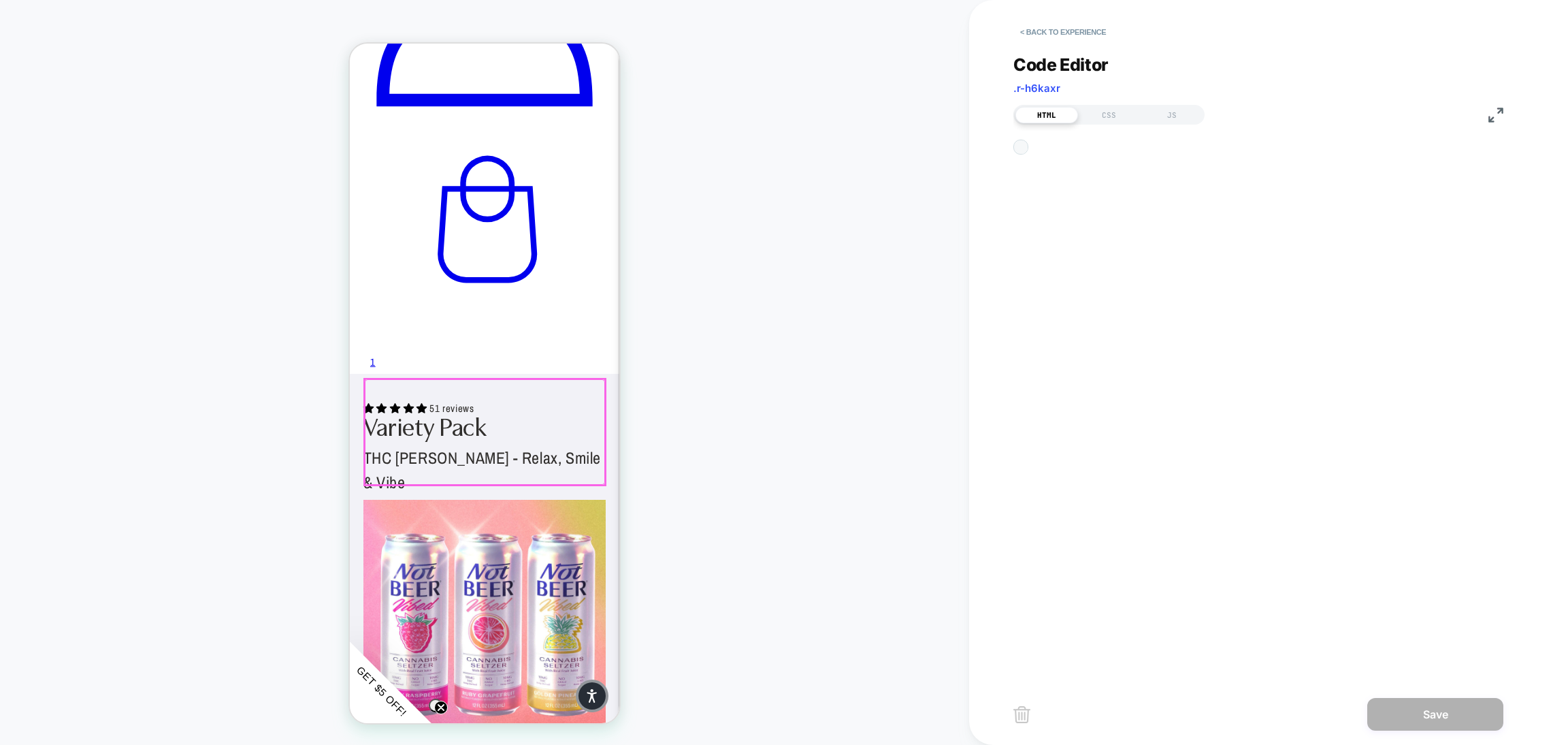
scroll to position [452, 0]
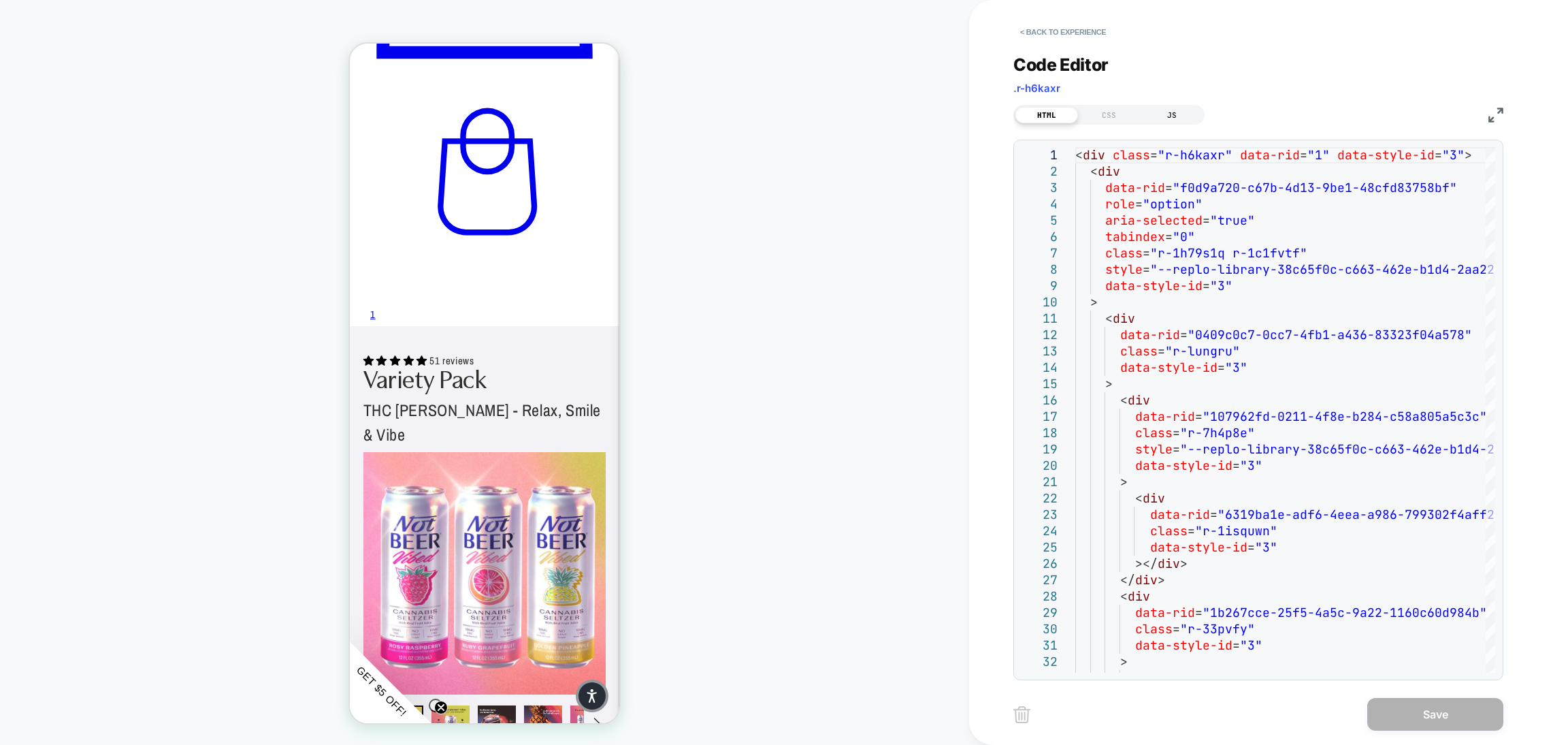
click at [1168, 112] on div "JS" at bounding box center [1172, 115] width 63 height 16
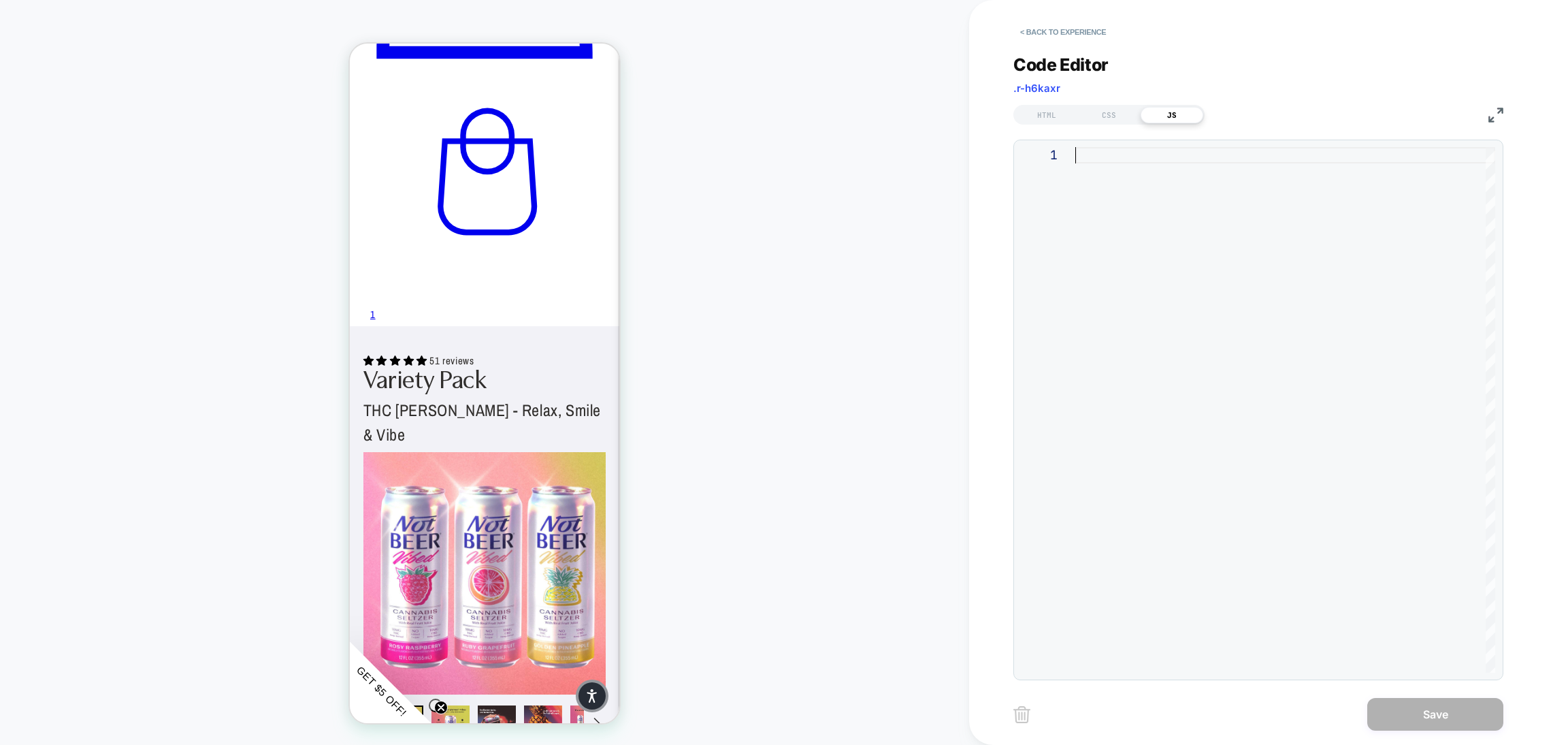
click at [1158, 225] on div at bounding box center [1285, 409] width 420 height 526
type textarea "**********"
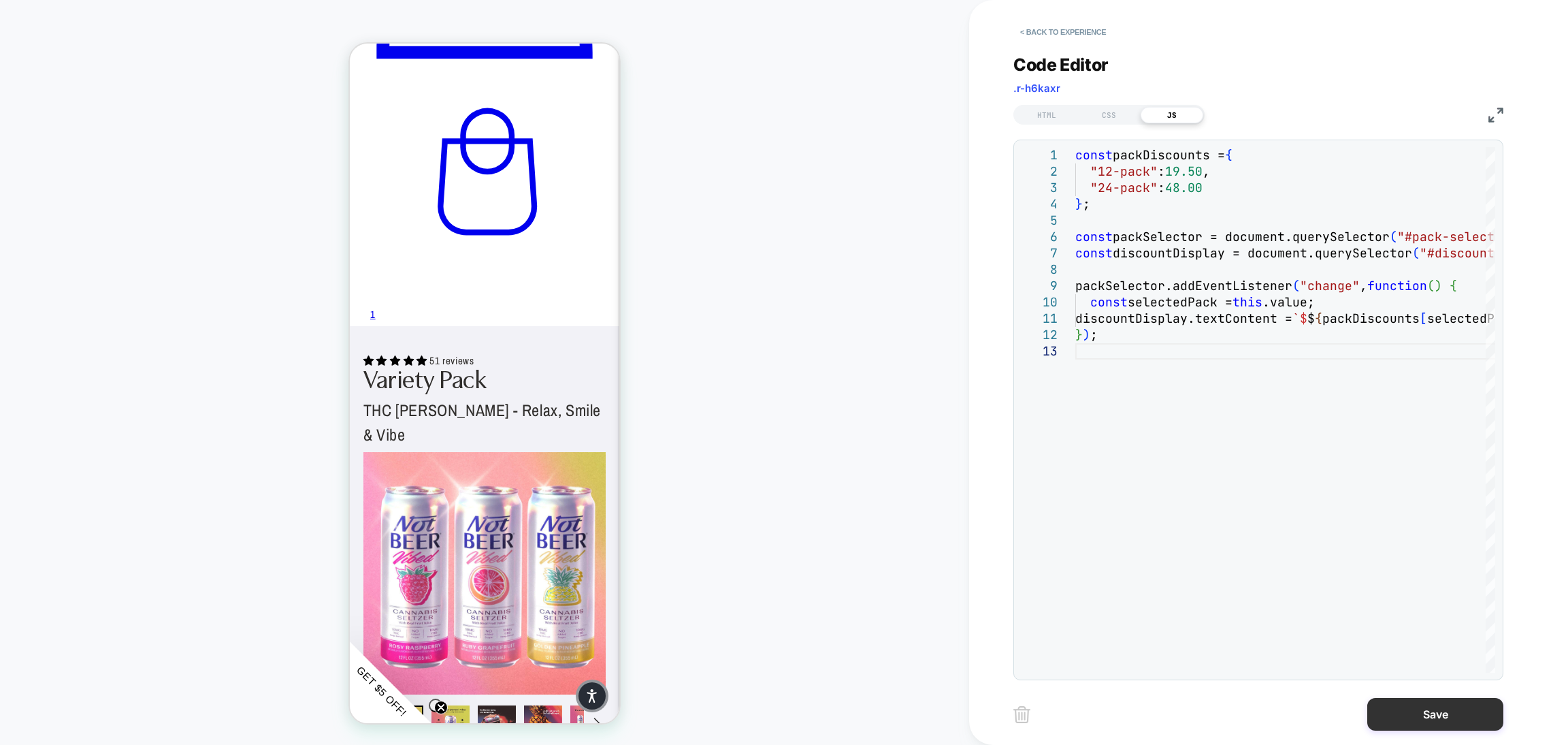
click at [1420, 710] on button "Save" at bounding box center [1435, 714] width 136 height 33
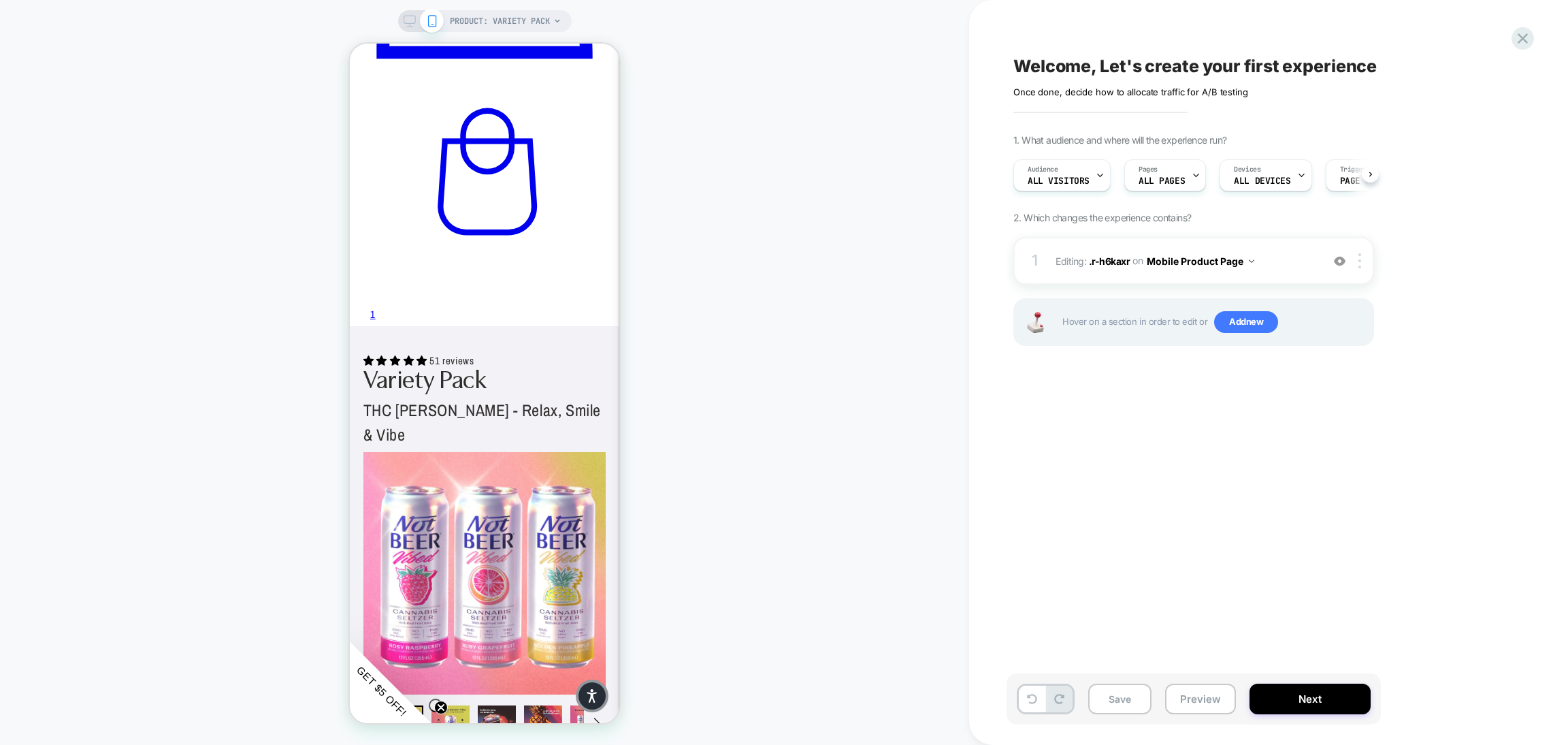
scroll to position [0, 1]
click at [1258, 265] on span "Editing : .r-h6kaxr .r-h6kaxr on Mobile Product Page" at bounding box center [1185, 261] width 260 height 20
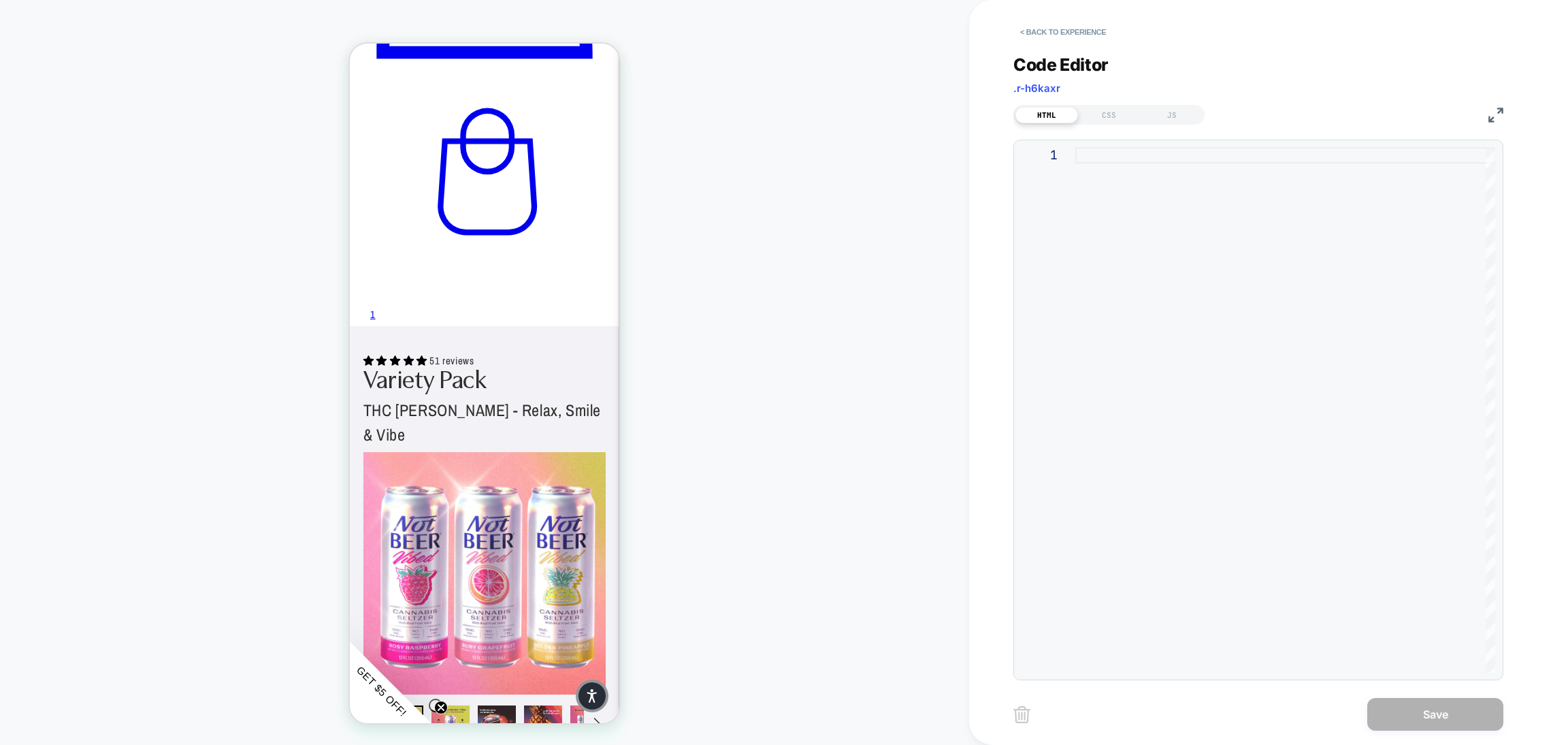
click at [1169, 128] on div "Code Editor .r-h6kaxr HTML CSS JS 1" at bounding box center [1259, 358] width 490 height 642
click at [1169, 119] on div "JS" at bounding box center [1172, 115] width 63 height 16
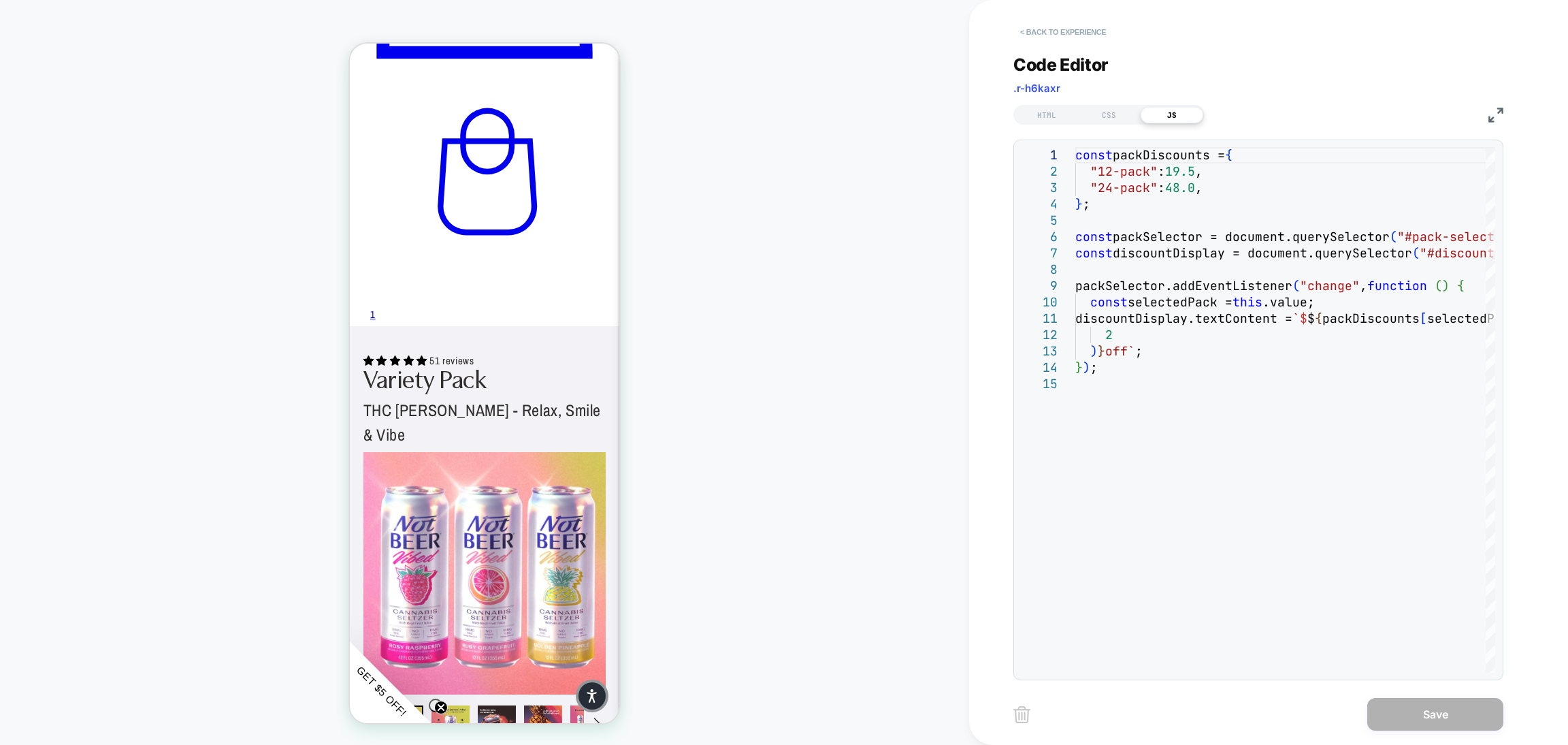
click at [1067, 28] on button "< Back to experience" at bounding box center [1064, 31] width 100 height 22
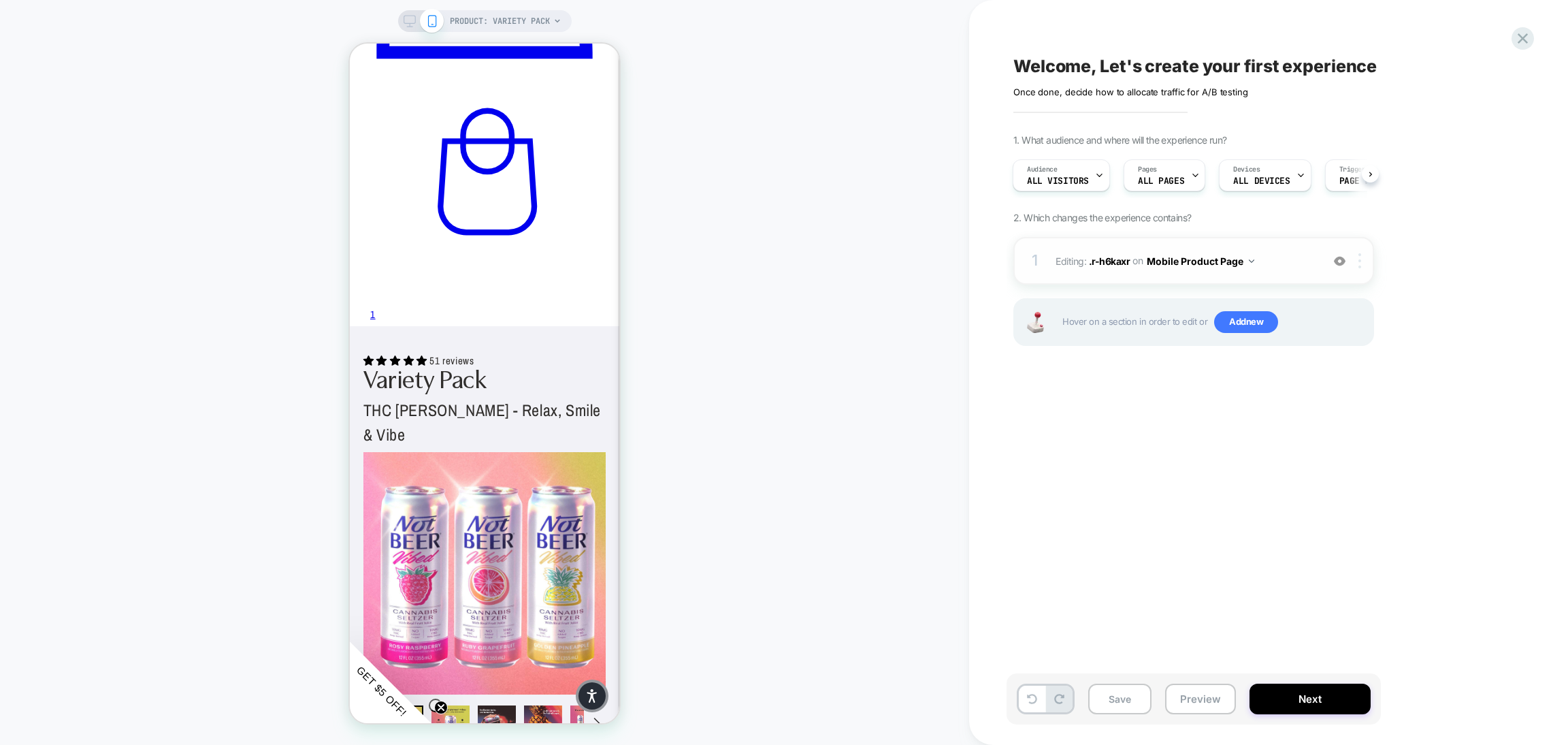
click at [1370, 267] on div at bounding box center [1362, 261] width 23 height 15
click at [1338, 452] on div "Delete" at bounding box center [1362, 443] width 121 height 37
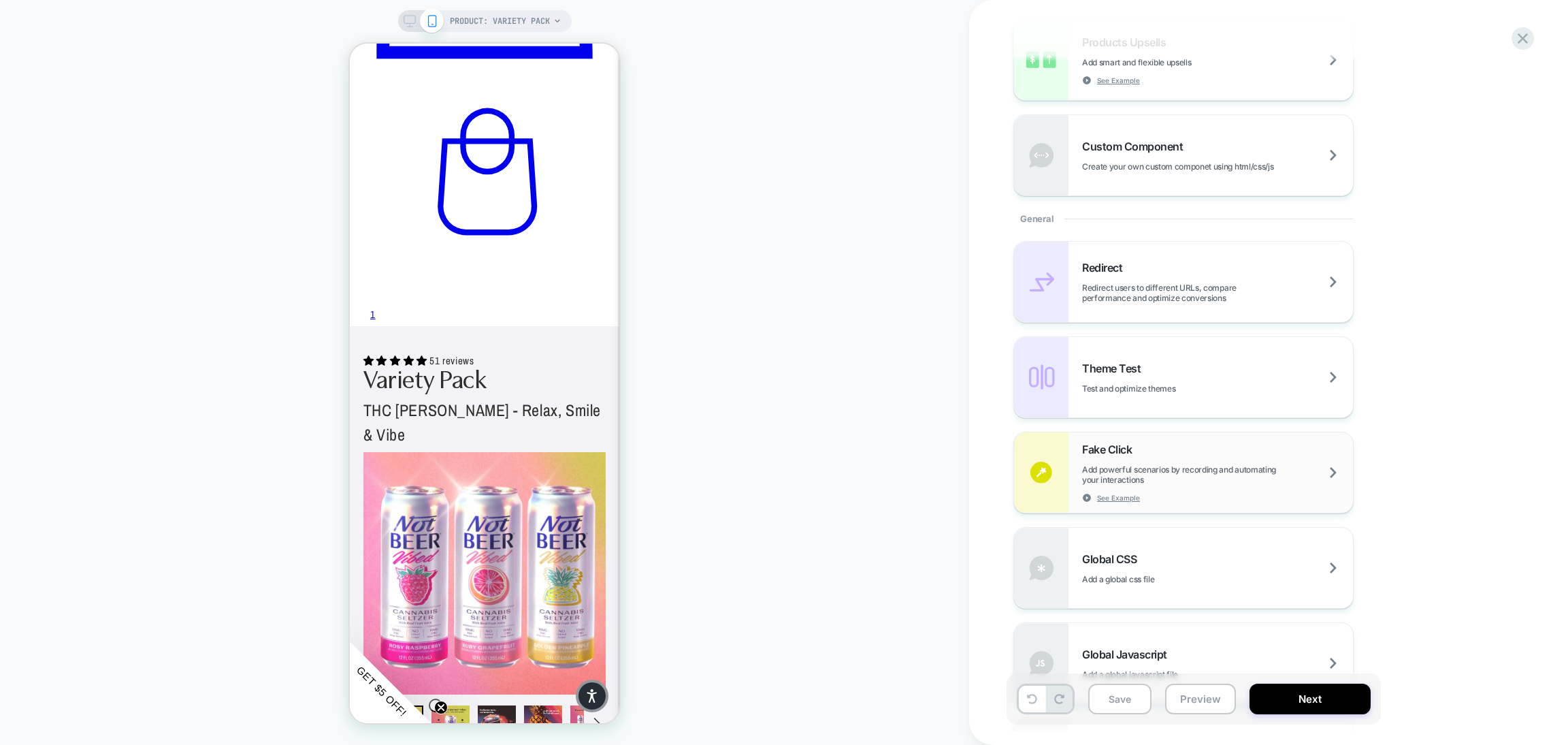
scroll to position [612, 0]
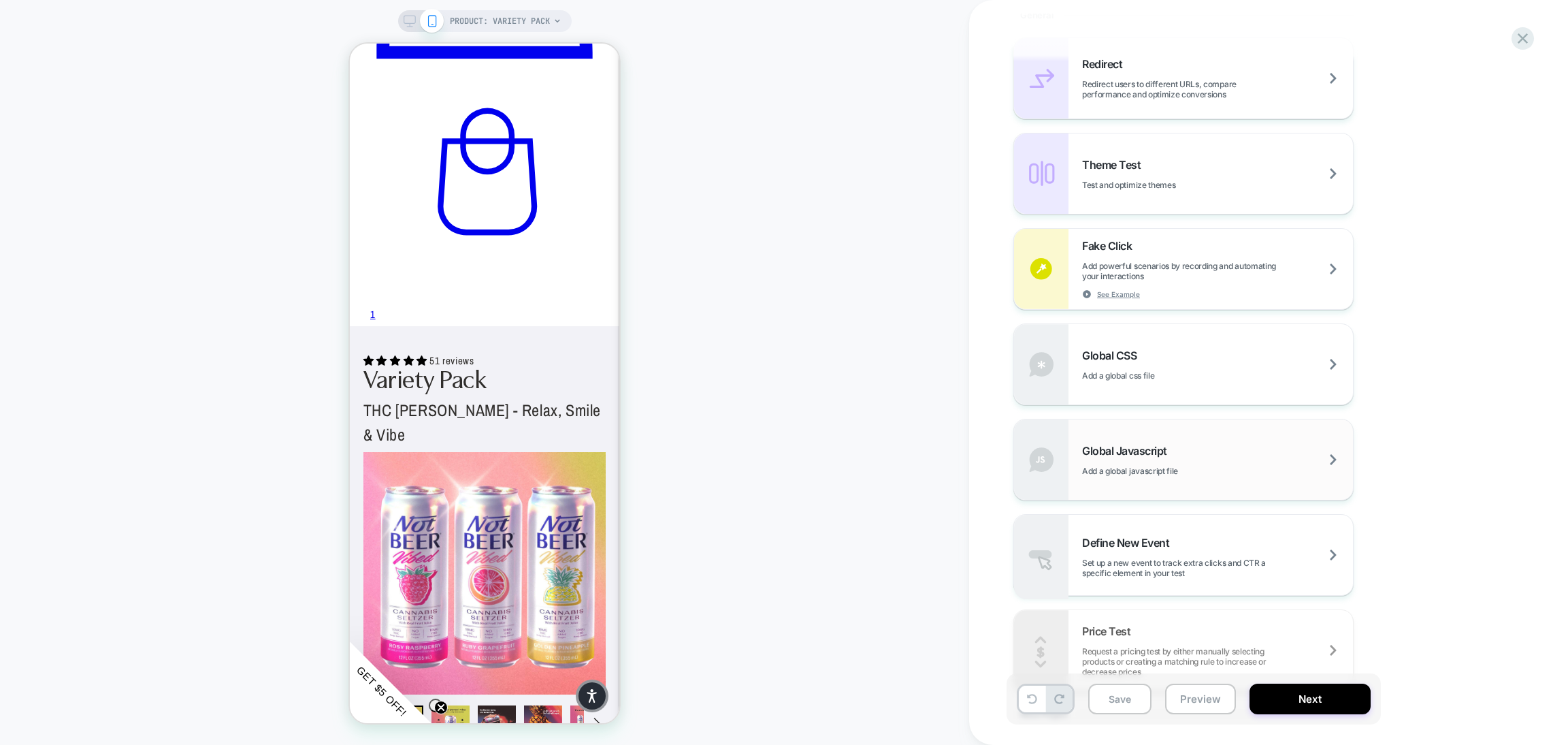
click at [1202, 471] on span "Add a global javascript file" at bounding box center [1164, 470] width 164 height 10
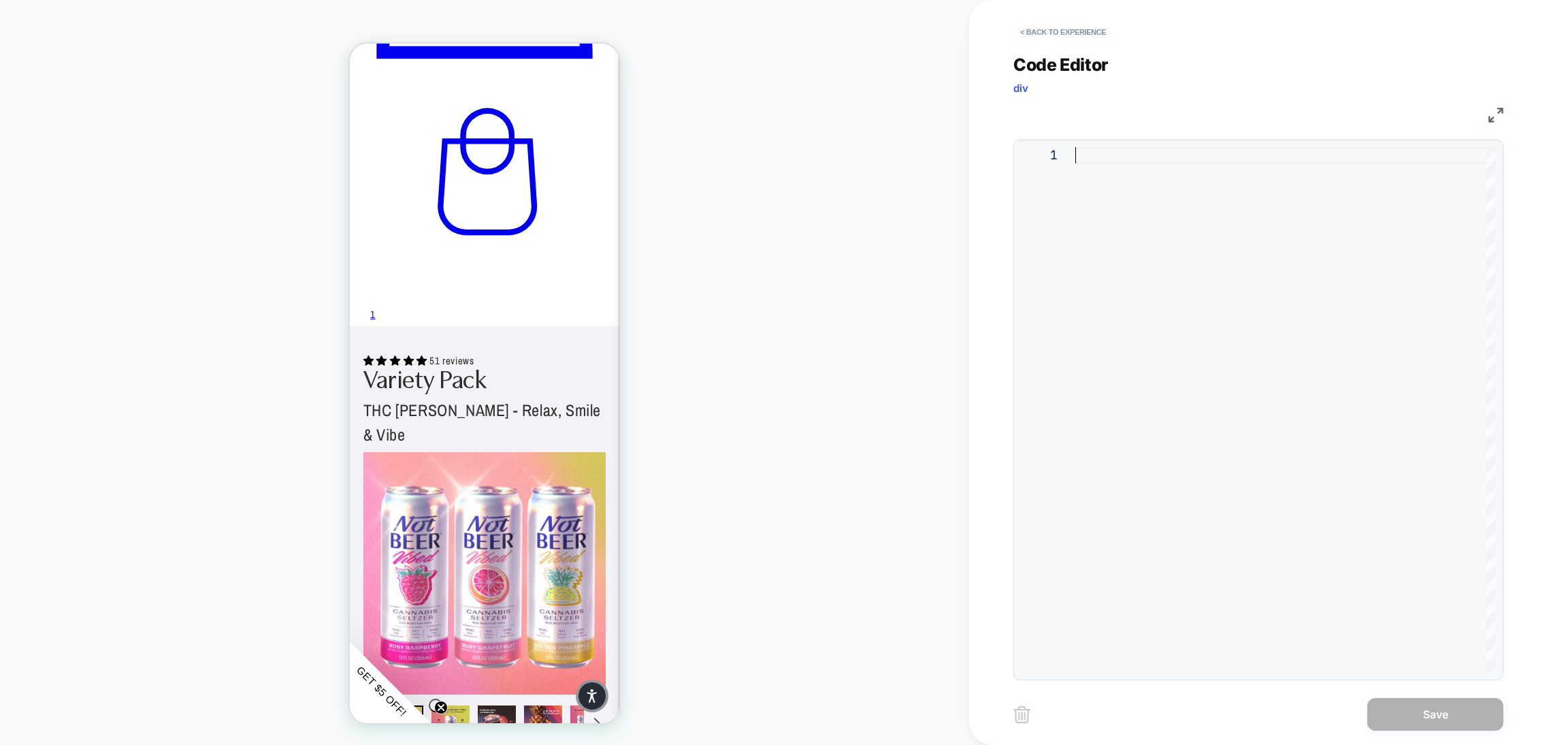
click at [1126, 163] on div at bounding box center [1285, 409] width 420 height 526
type textarea "**********"
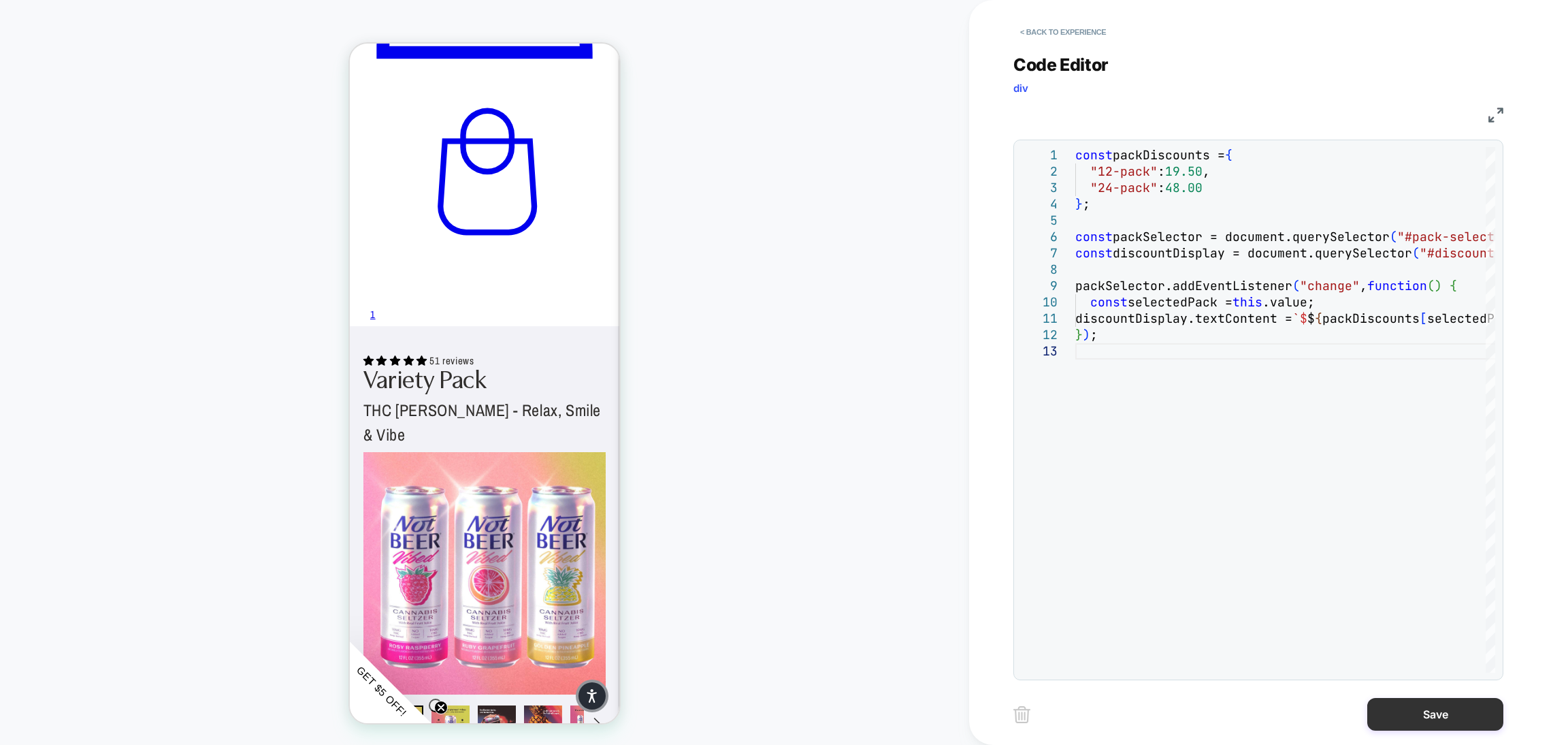
click at [1394, 712] on button "Save" at bounding box center [1435, 714] width 136 height 33
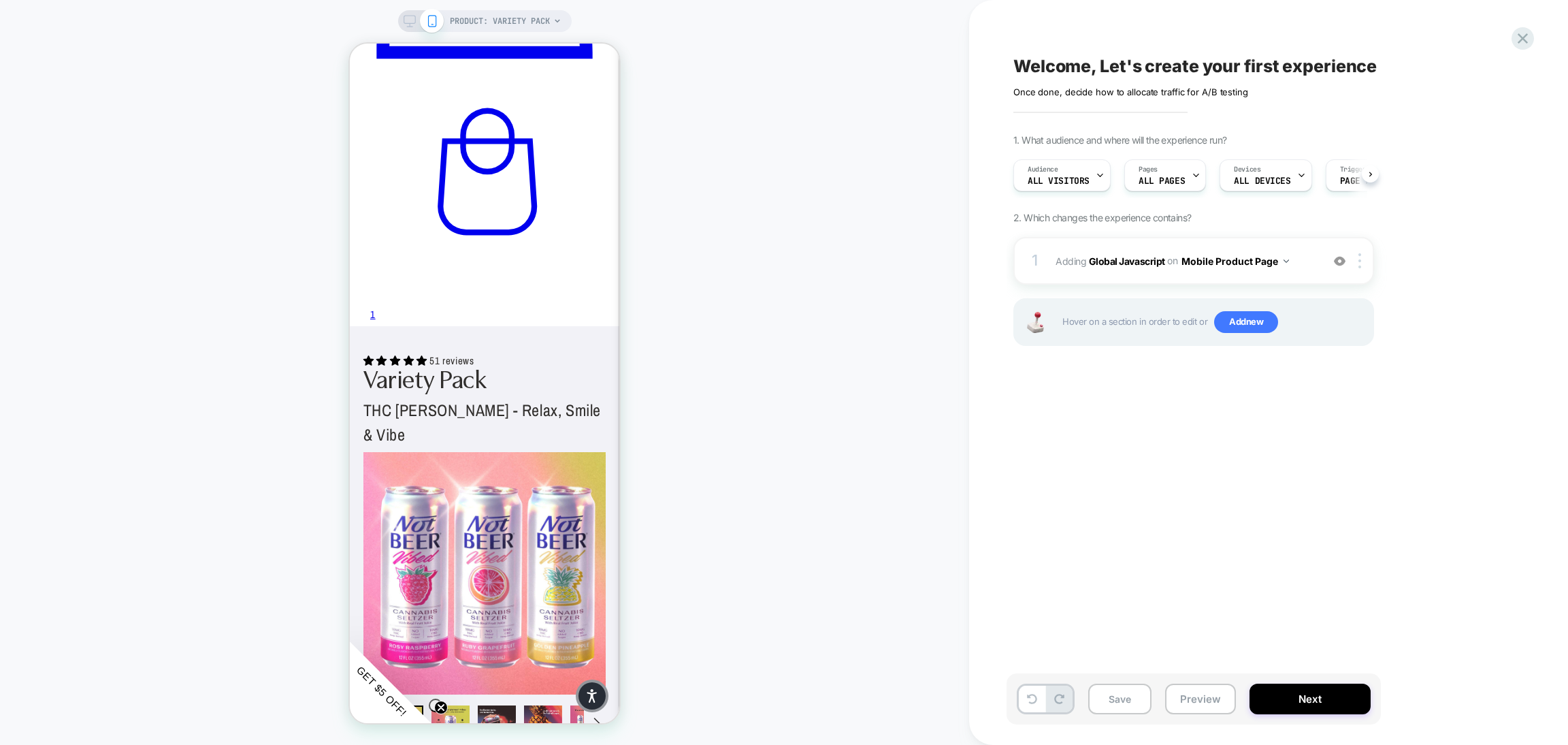
scroll to position [0, 1]
click at [1197, 708] on button "Preview" at bounding box center [1200, 699] width 71 height 31
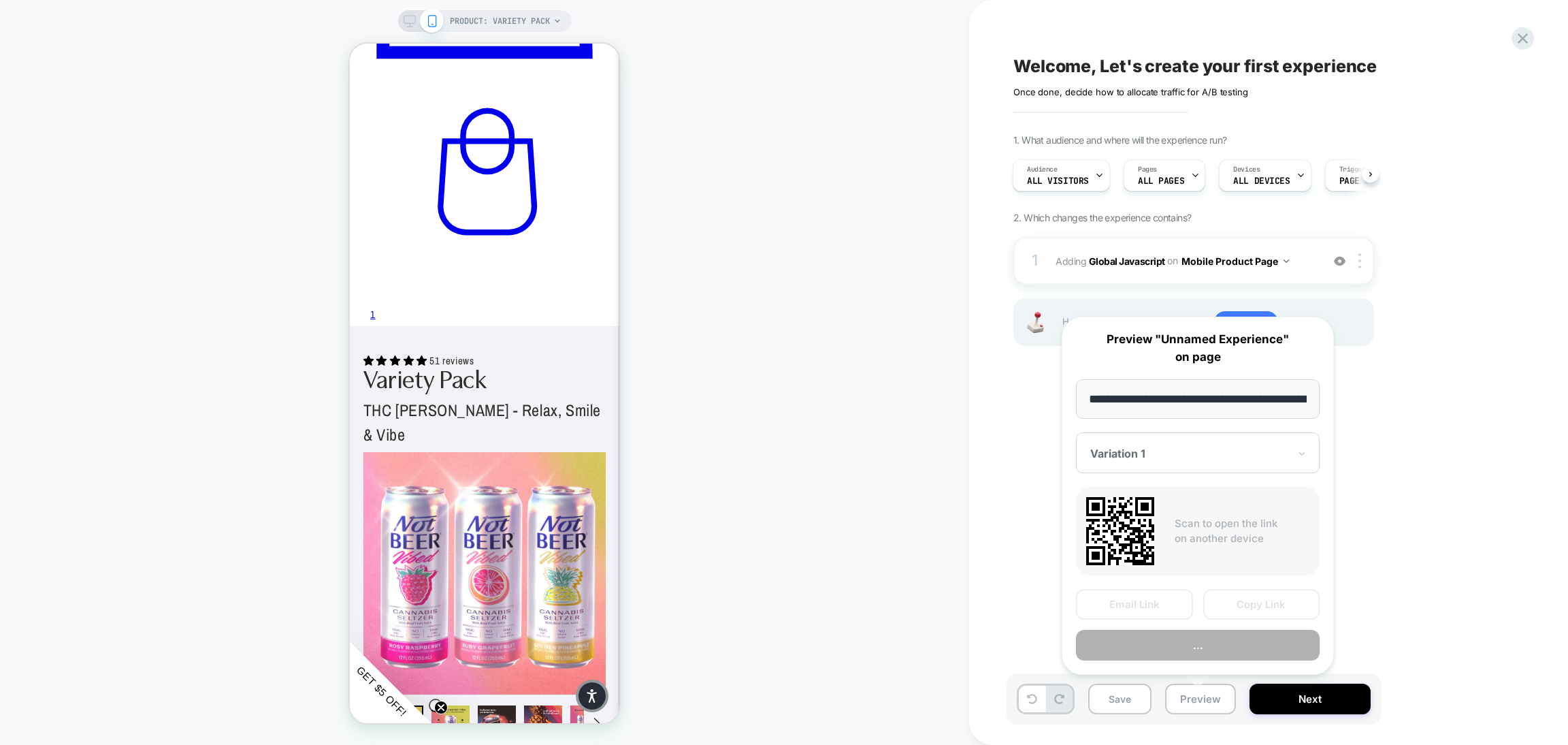
scroll to position [0, 150]
click at [1195, 653] on button "Preview" at bounding box center [1197, 645] width 244 height 31
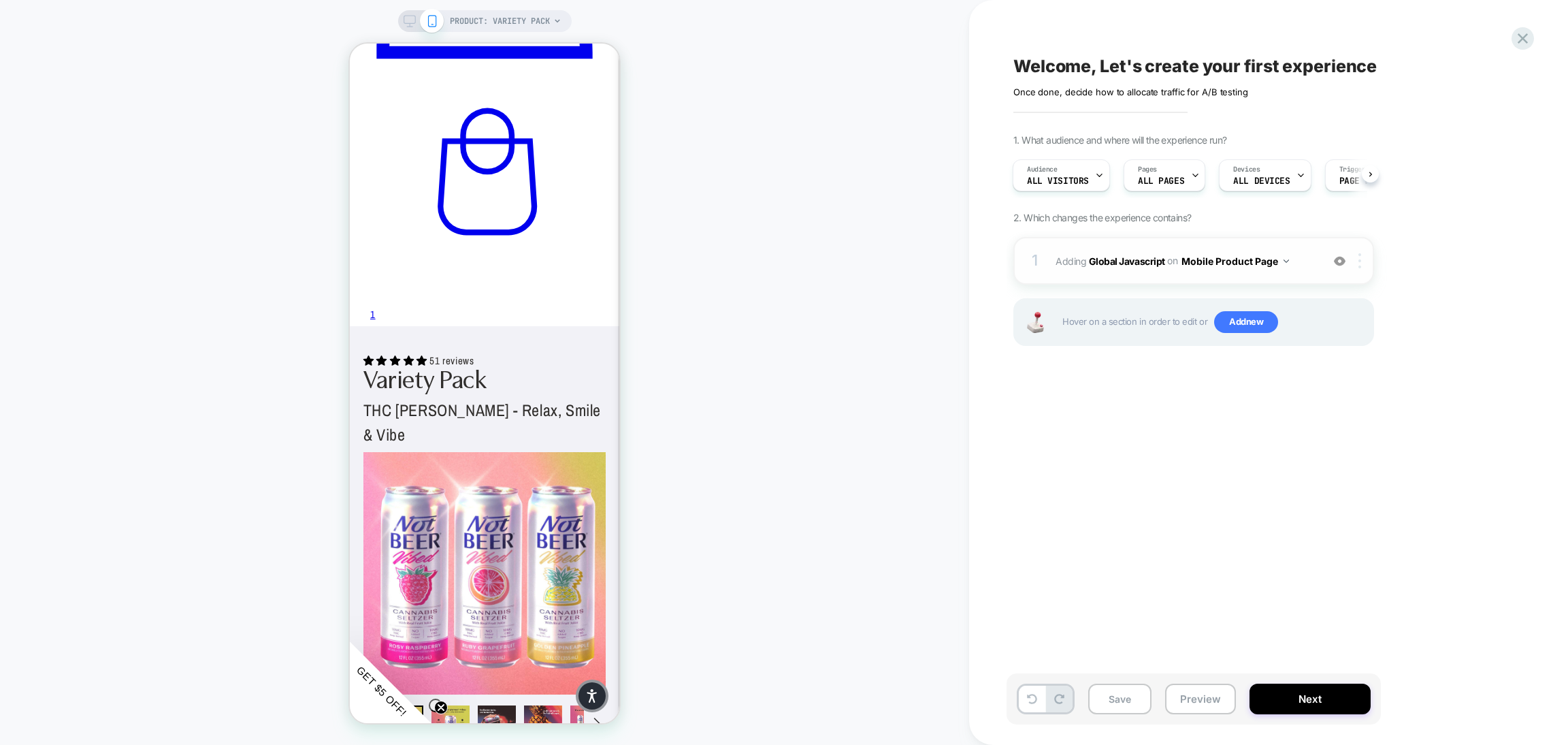
click at [1358, 265] on div at bounding box center [1362, 261] width 23 height 15
click at [1353, 270] on div "1 Adding Global Javascript on Mobile Product Page Add Before Add After Copy to …" at bounding box center [1195, 261] width 361 height 48
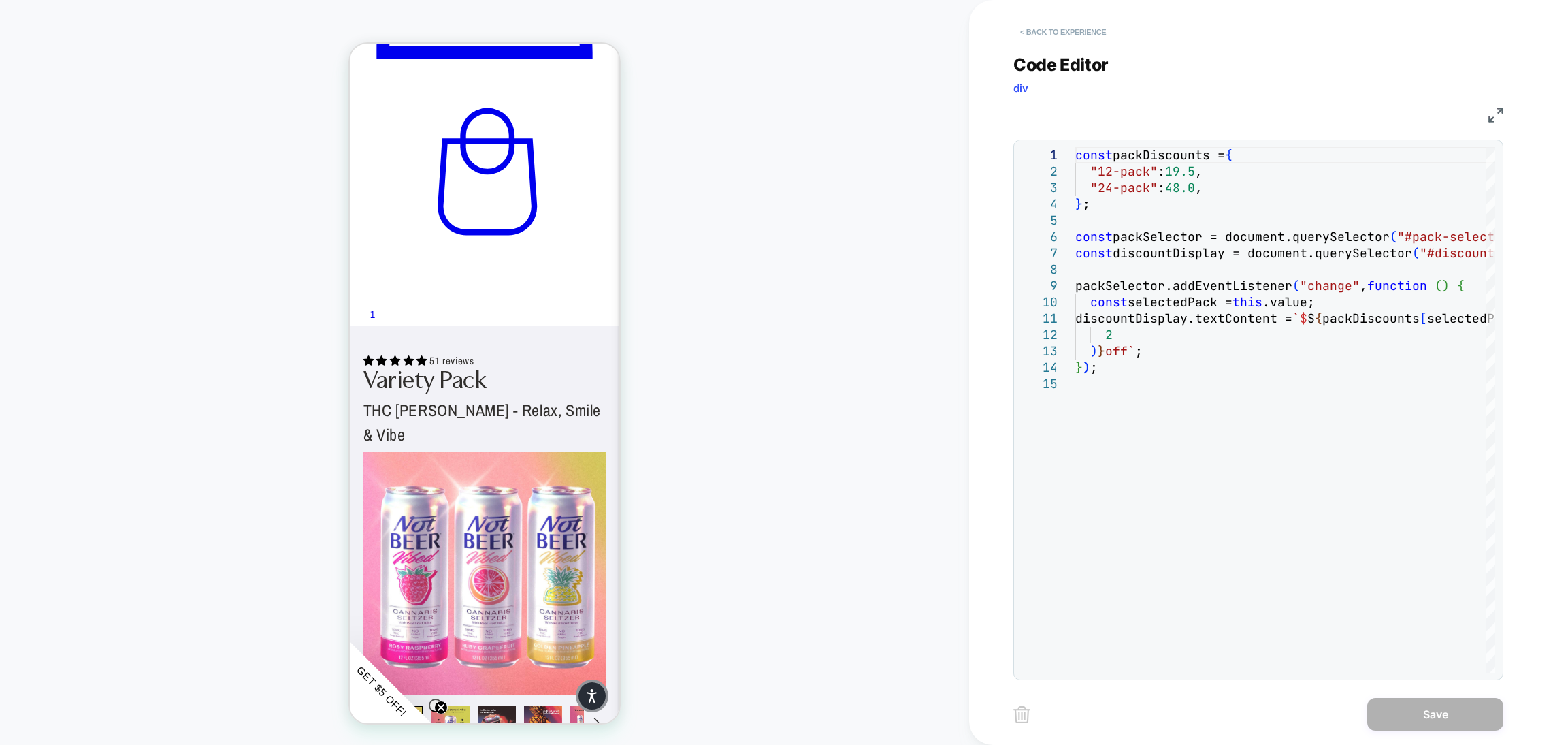
click at [1091, 21] on button "< Back to experience" at bounding box center [1064, 31] width 100 height 22
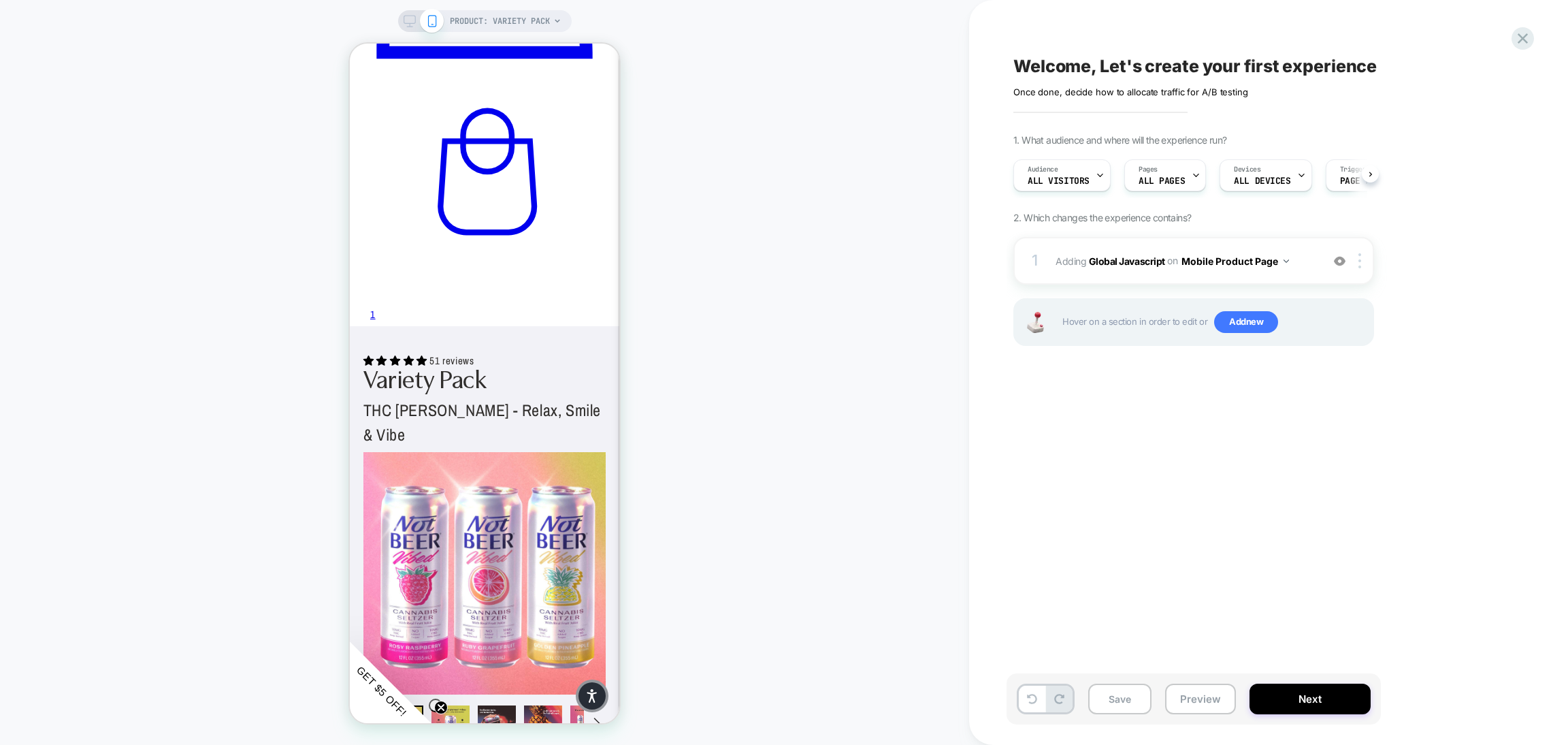
scroll to position [0, 1]
click at [1361, 259] on img at bounding box center [1359, 261] width 3 height 15
click at [1334, 447] on div "Delete" at bounding box center [1362, 443] width 121 height 37
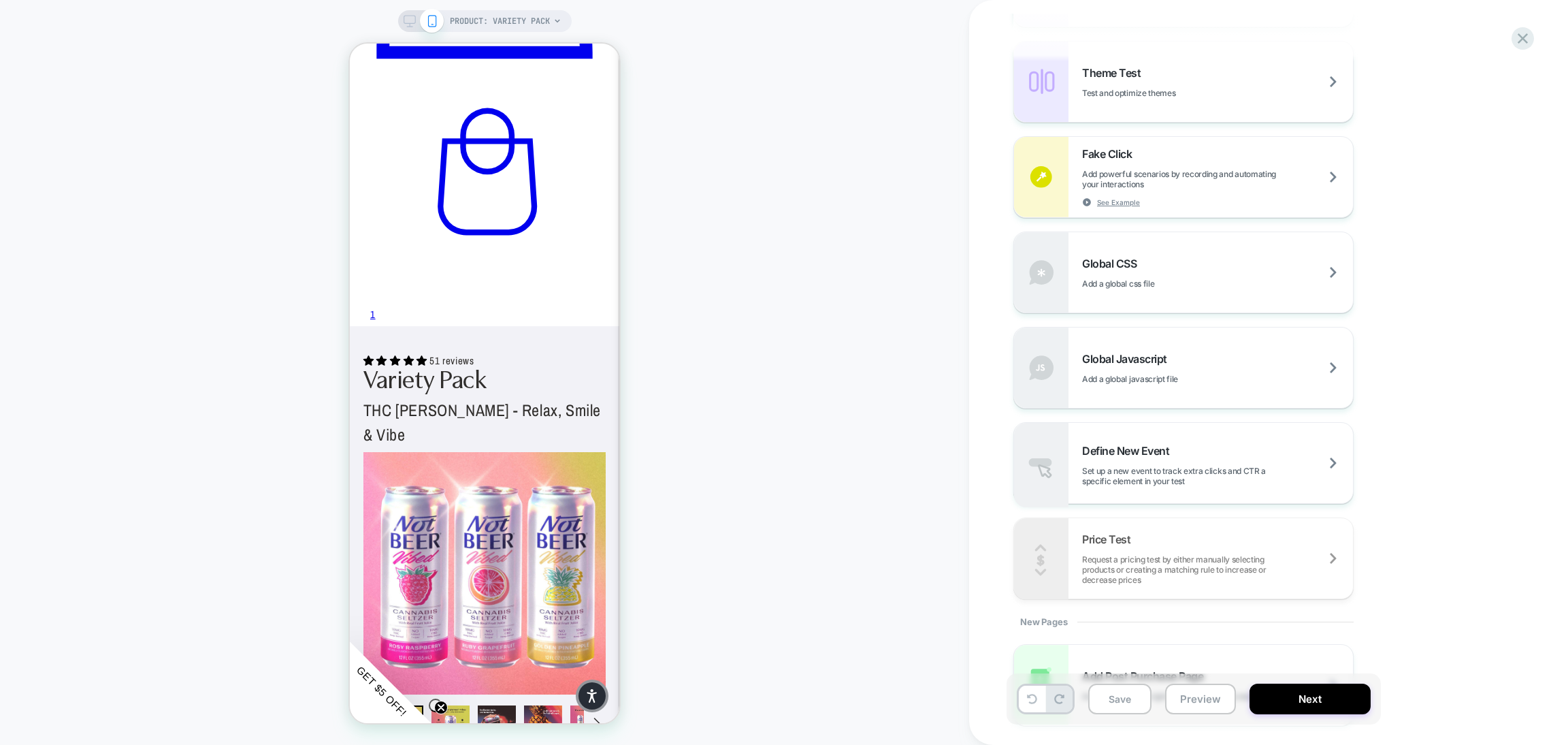
scroll to position [772, 0]
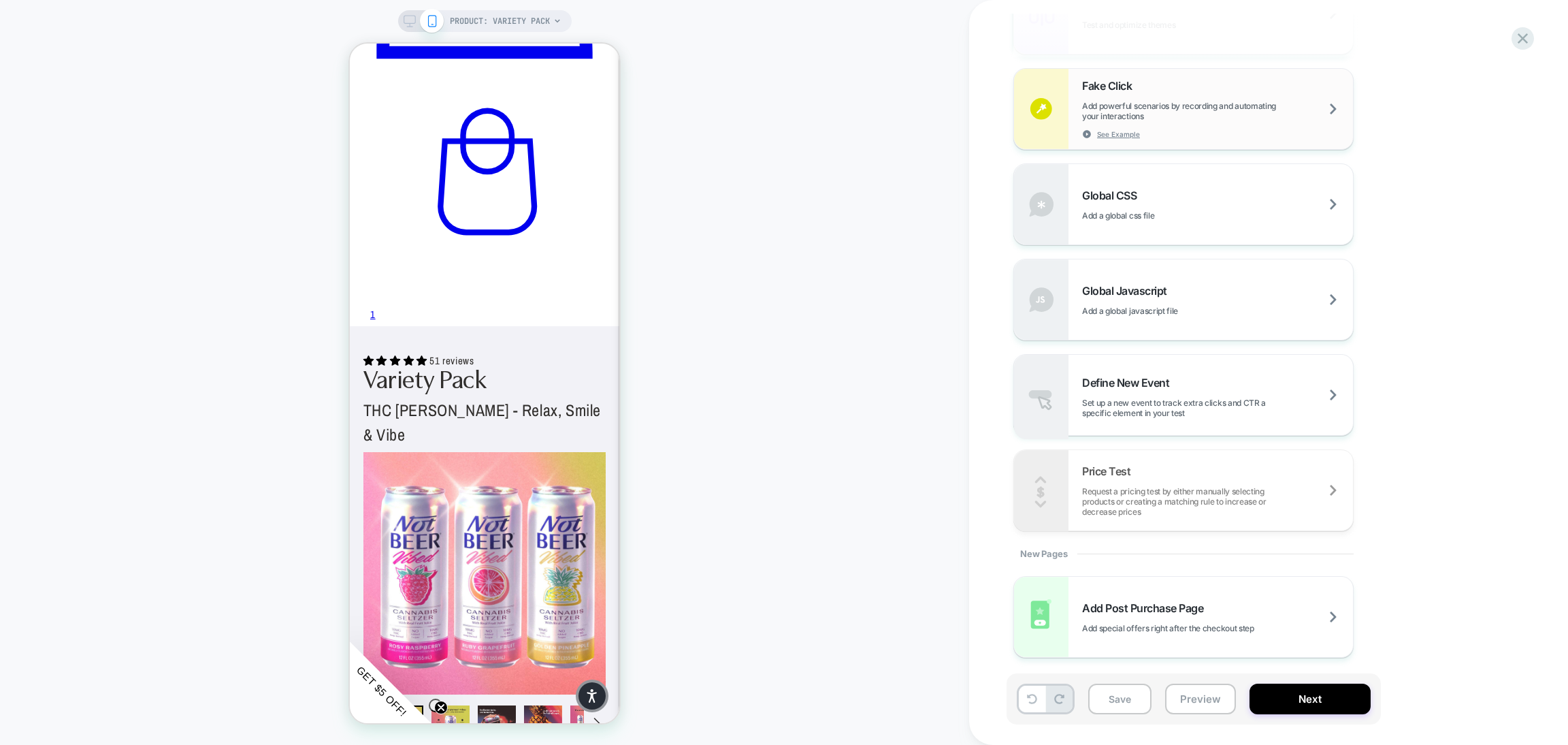
drag, startPoint x: 1452, startPoint y: 92, endPoint x: 1293, endPoint y: 79, distance: 159.5
click at [1452, 92] on div "Redirect Redirect users to different URLs, compare performance and optimize con…" at bounding box center [1262, 204] width 497 height 654
click at [1528, 42] on icon at bounding box center [1523, 39] width 19 height 19
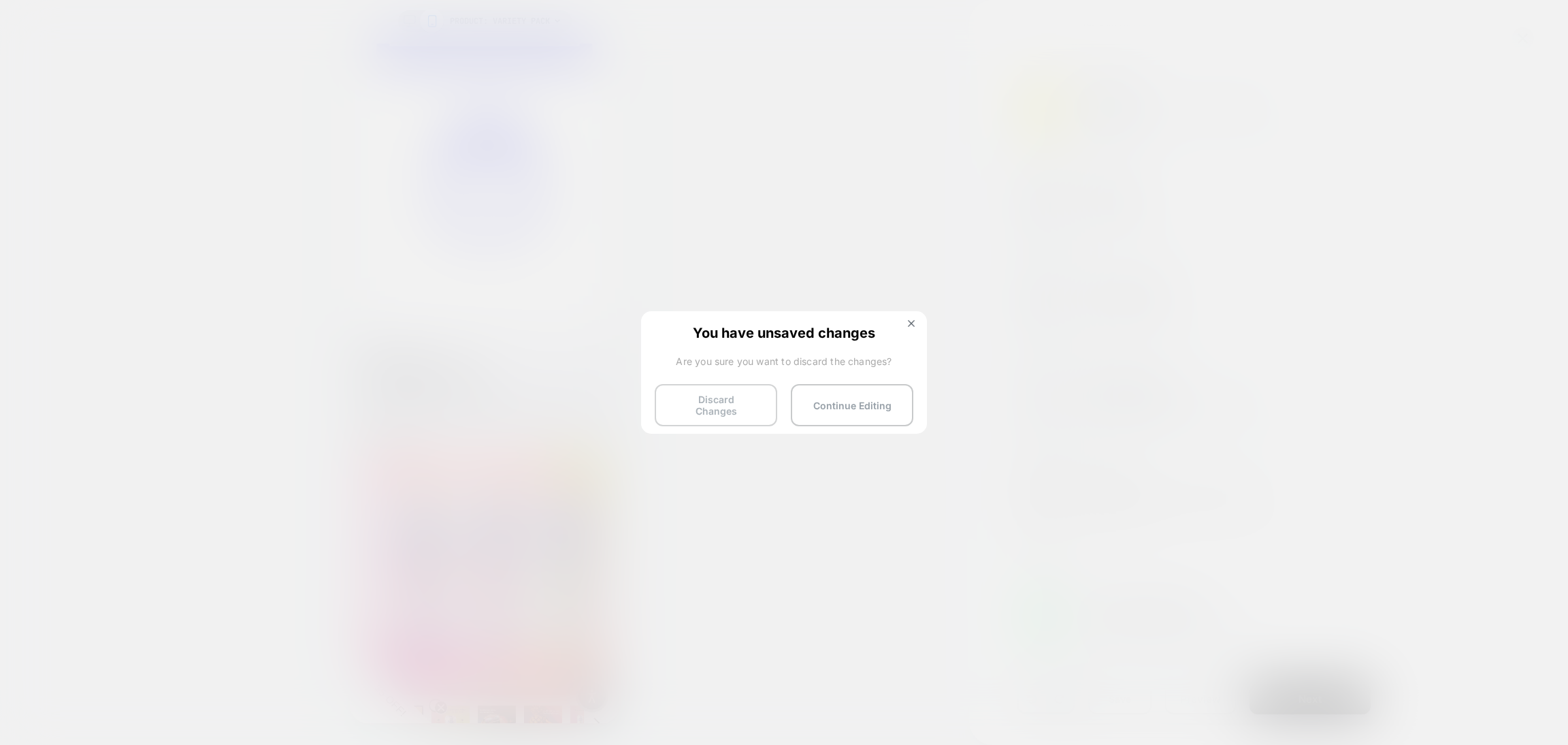
click at [737, 394] on button "Discard Changes" at bounding box center [716, 404] width 122 height 42
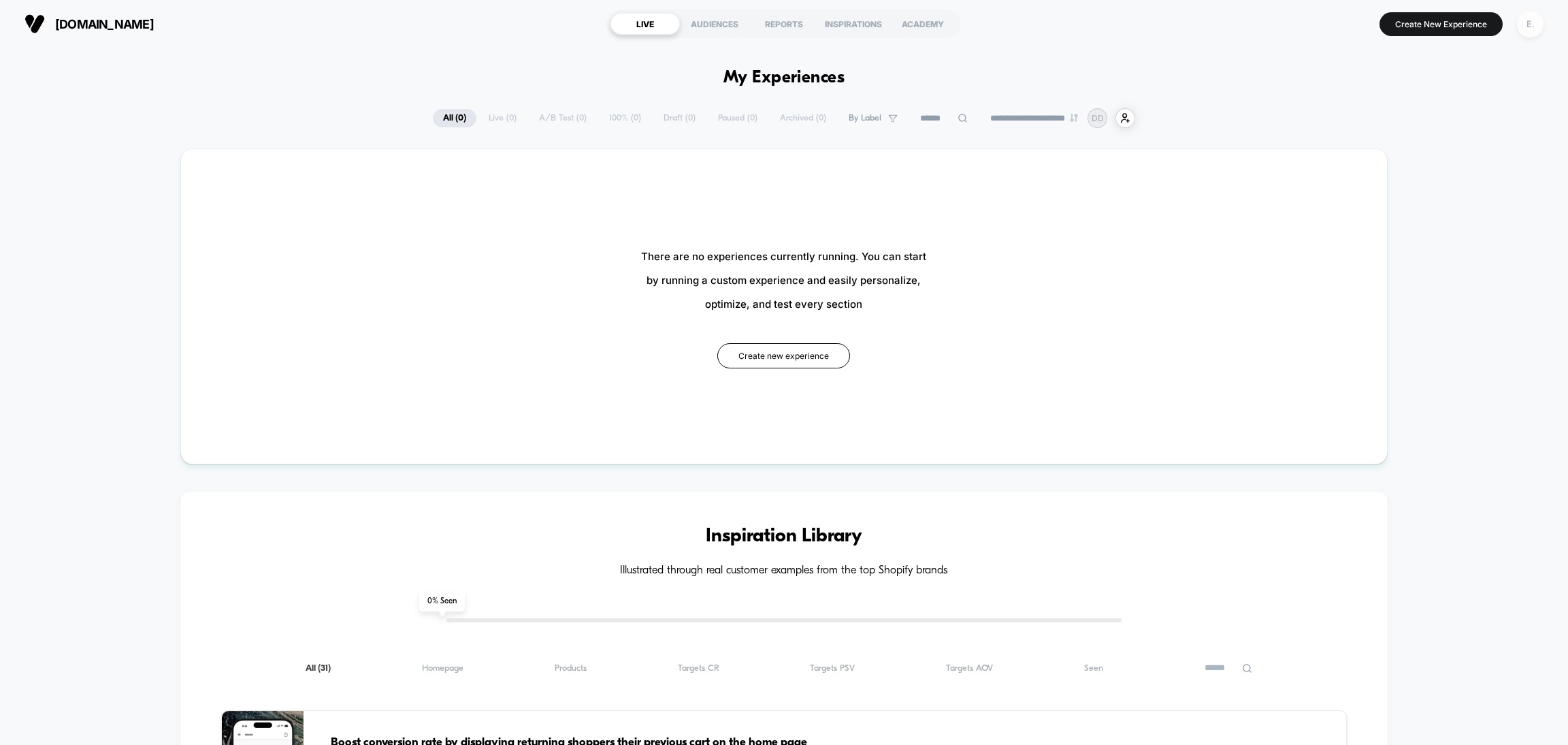
click at [1526, 25] on div "E." at bounding box center [1530, 24] width 26 height 26
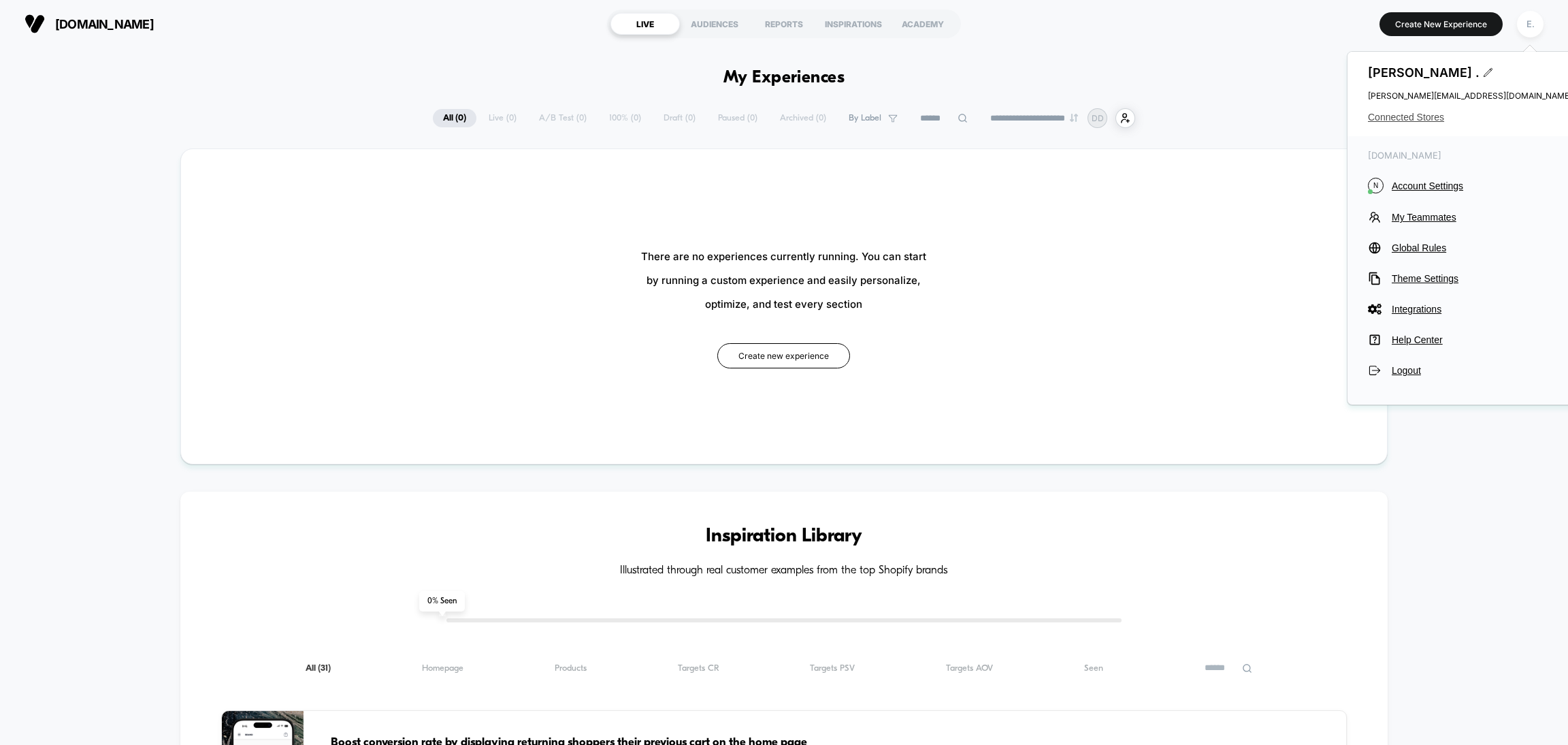
click at [1408, 122] on span "Connected Stores" at bounding box center [1470, 118] width 204 height 11
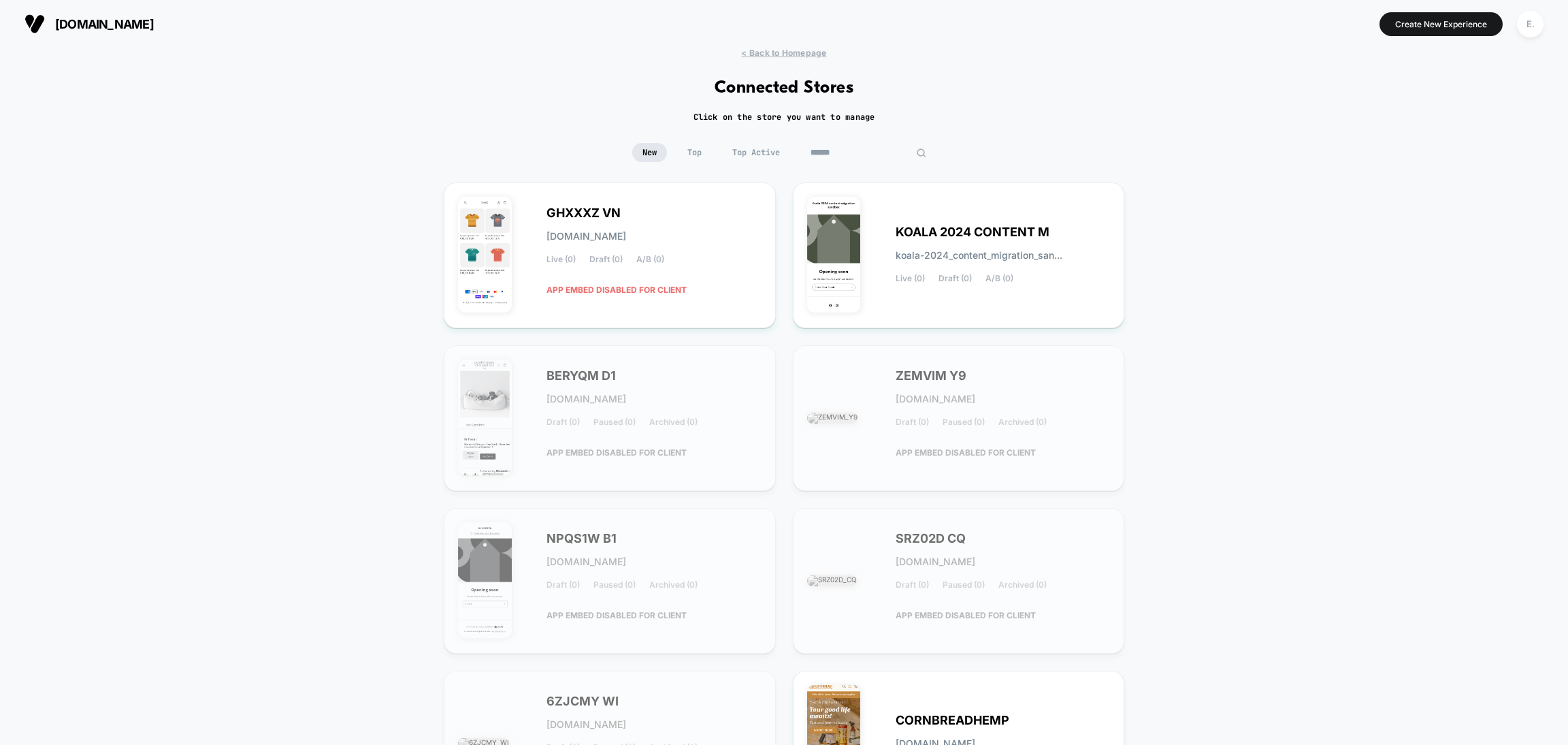
click at [859, 151] on input at bounding box center [868, 152] width 136 height 19
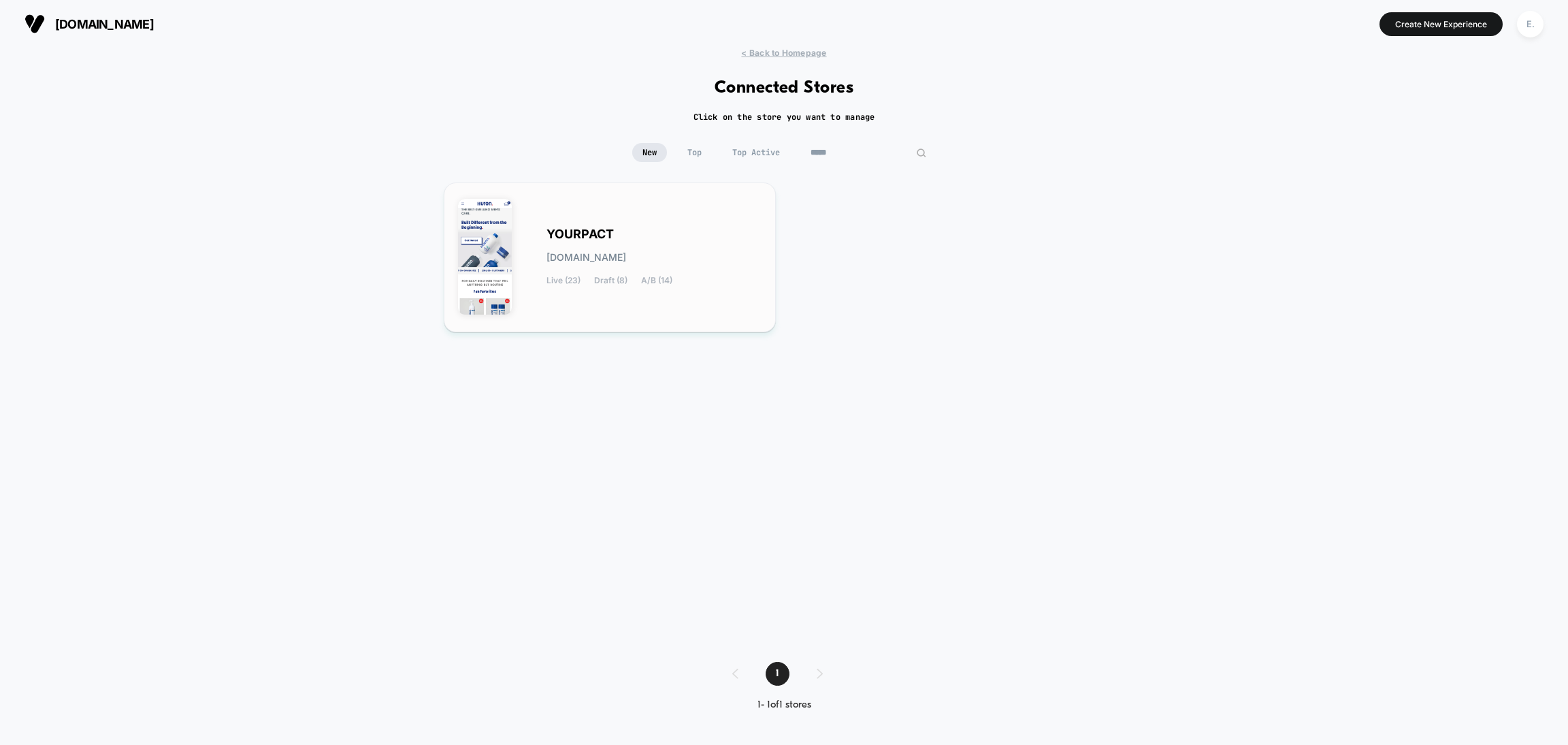
type input "*****"
click at [688, 307] on div "YOURPACT yourpact.myshopify.com Live (23) Draft (8) A/B (14)" at bounding box center [610, 257] width 304 height 121
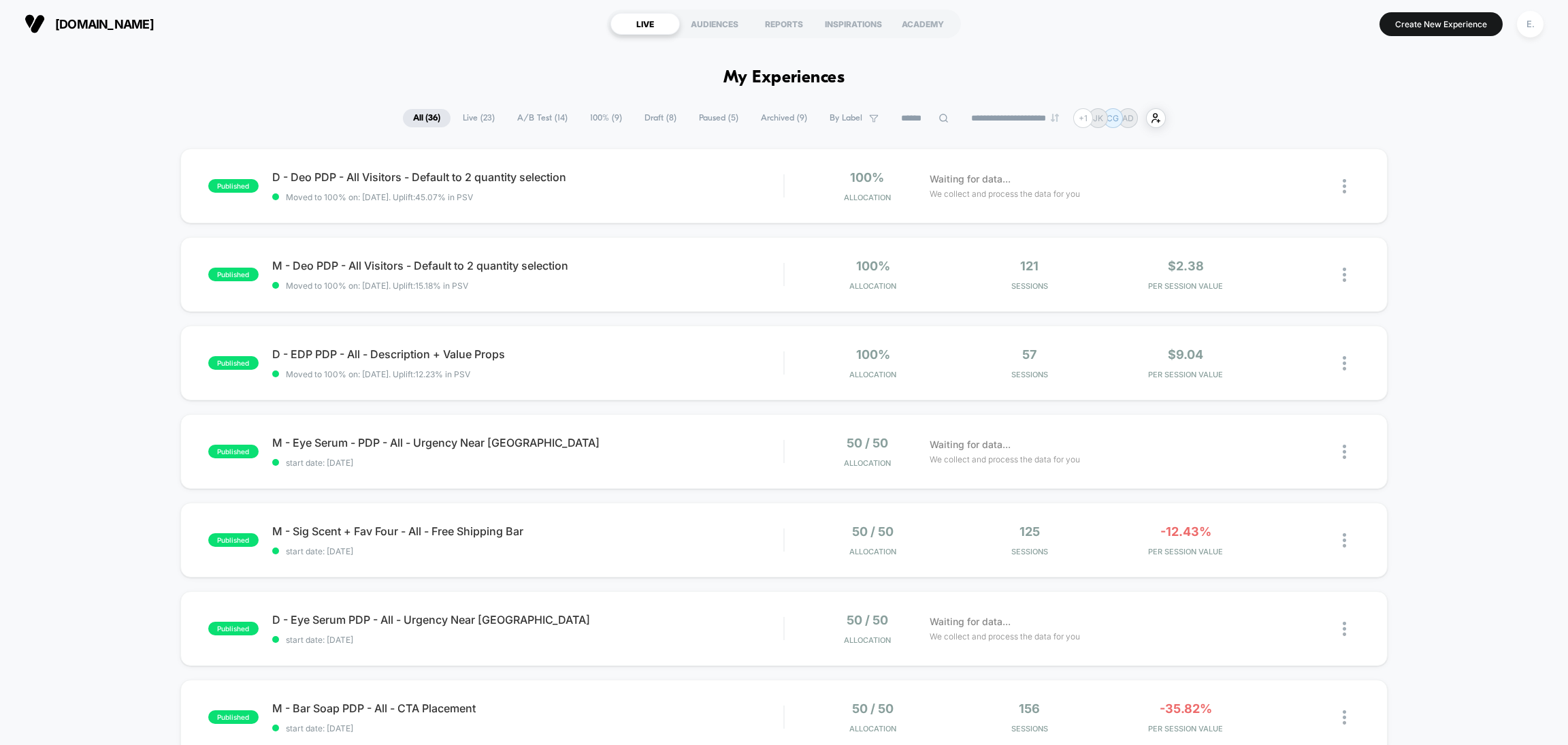
click at [917, 117] on input at bounding box center [925, 118] width 68 height 16
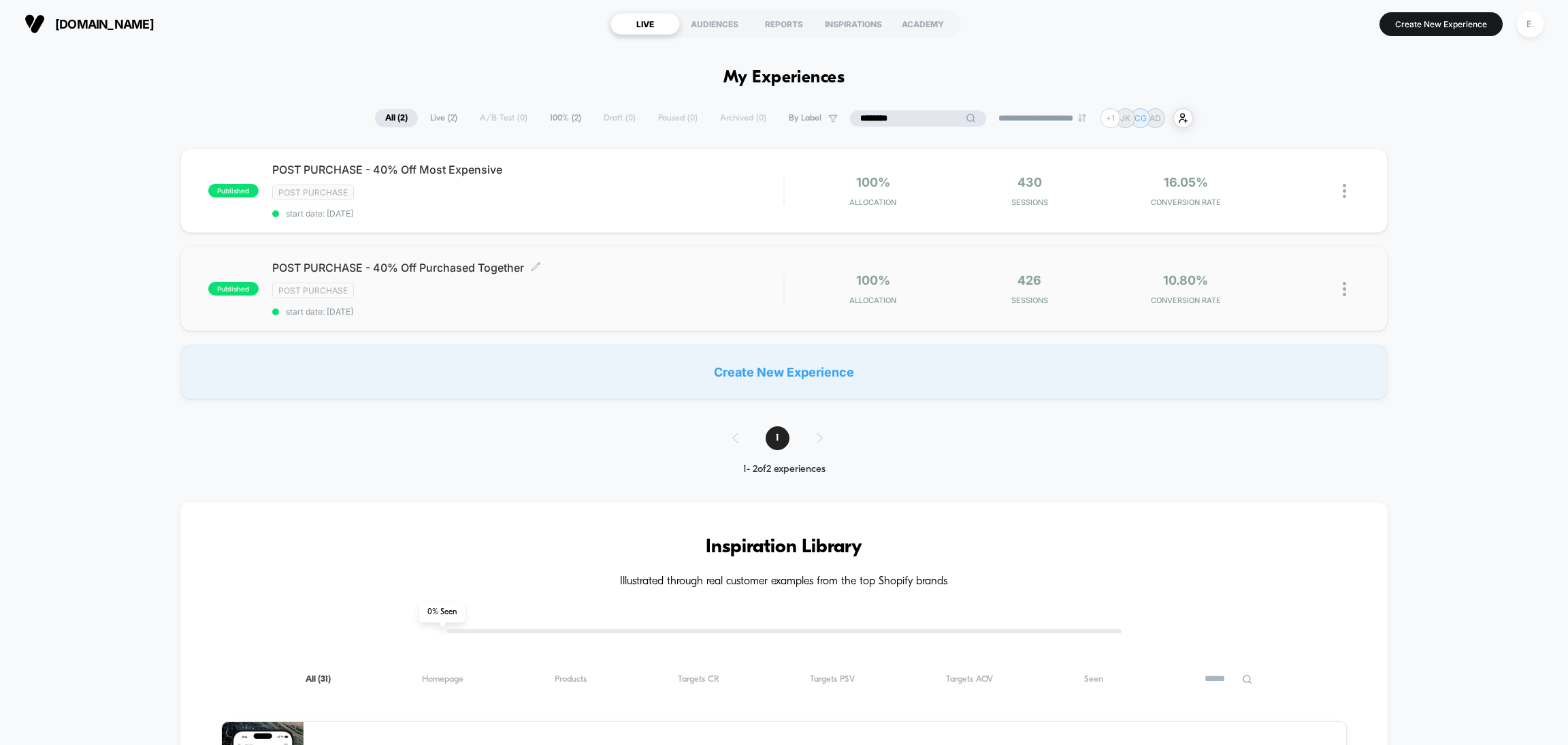
type input "********"
click at [718, 291] on div "Post Purchase" at bounding box center [527, 290] width 511 height 16
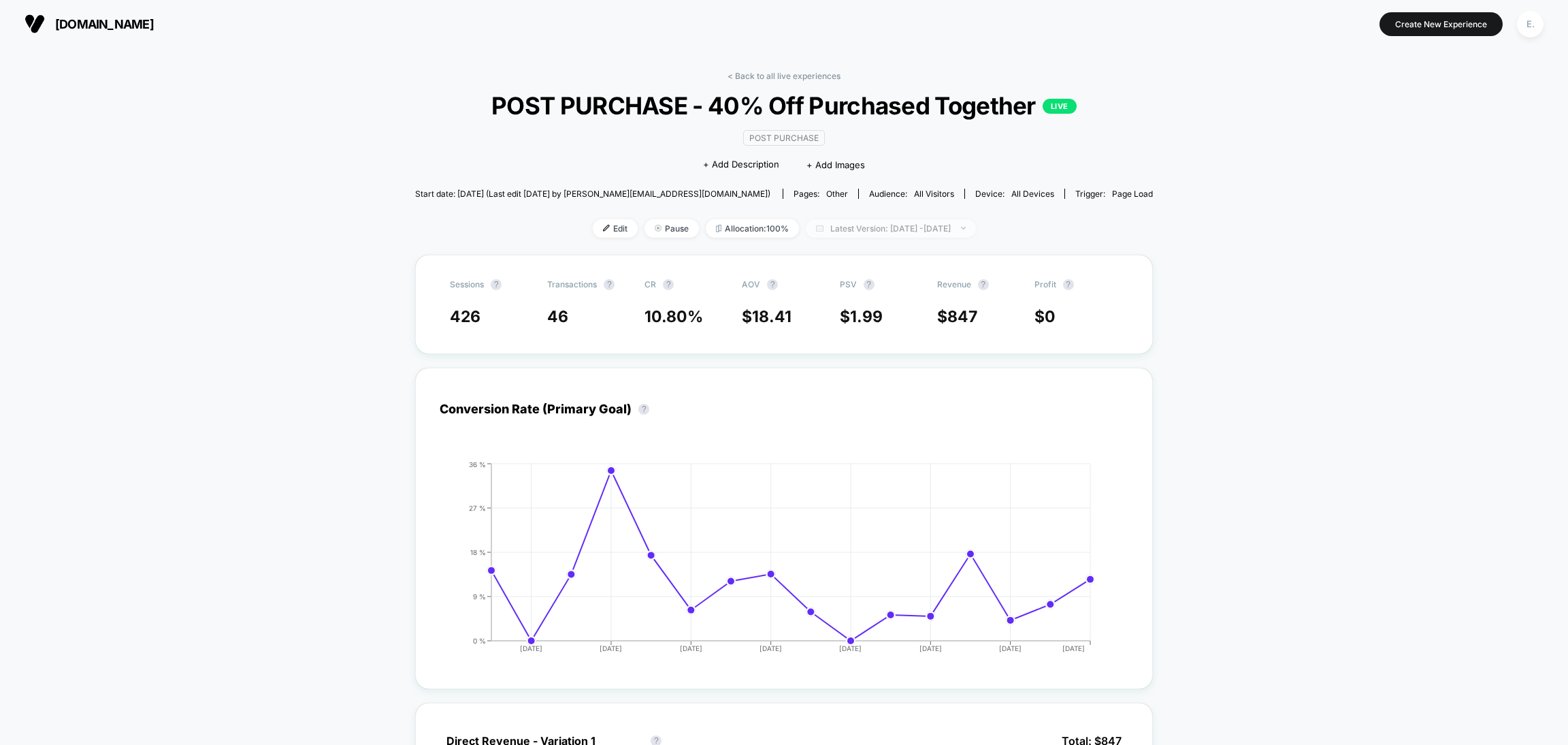
click at [976, 220] on span "Latest Version: Aug 26, 2025 - Sep 10, 2025" at bounding box center [891, 229] width 170 height 19
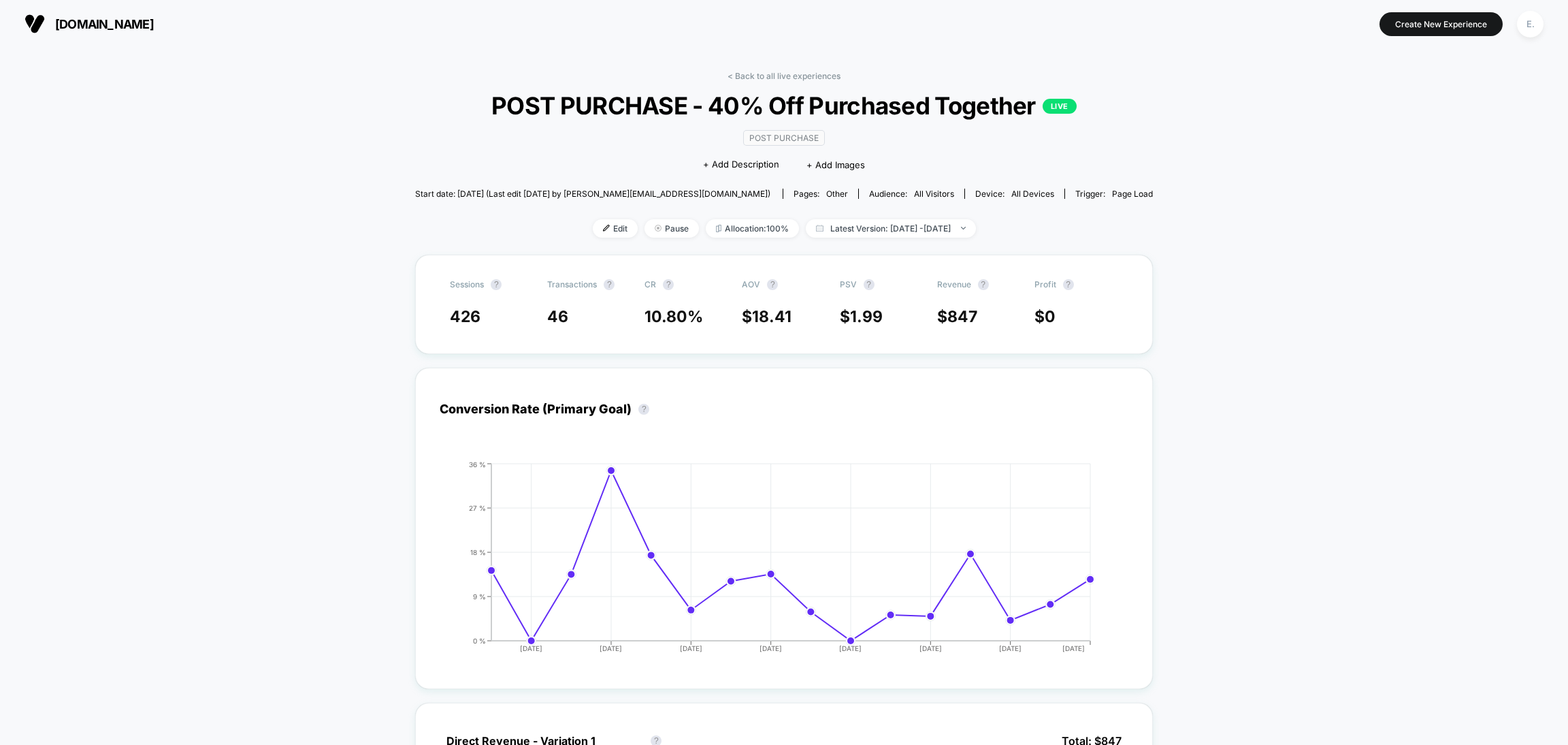
click at [914, 194] on span "All Visitors" at bounding box center [934, 193] width 40 height 10
click at [1075, 194] on div "Trigger: Page Load" at bounding box center [1114, 193] width 77 height 10
click at [780, 75] on link "< Back to all live experiences" at bounding box center [784, 75] width 113 height 10
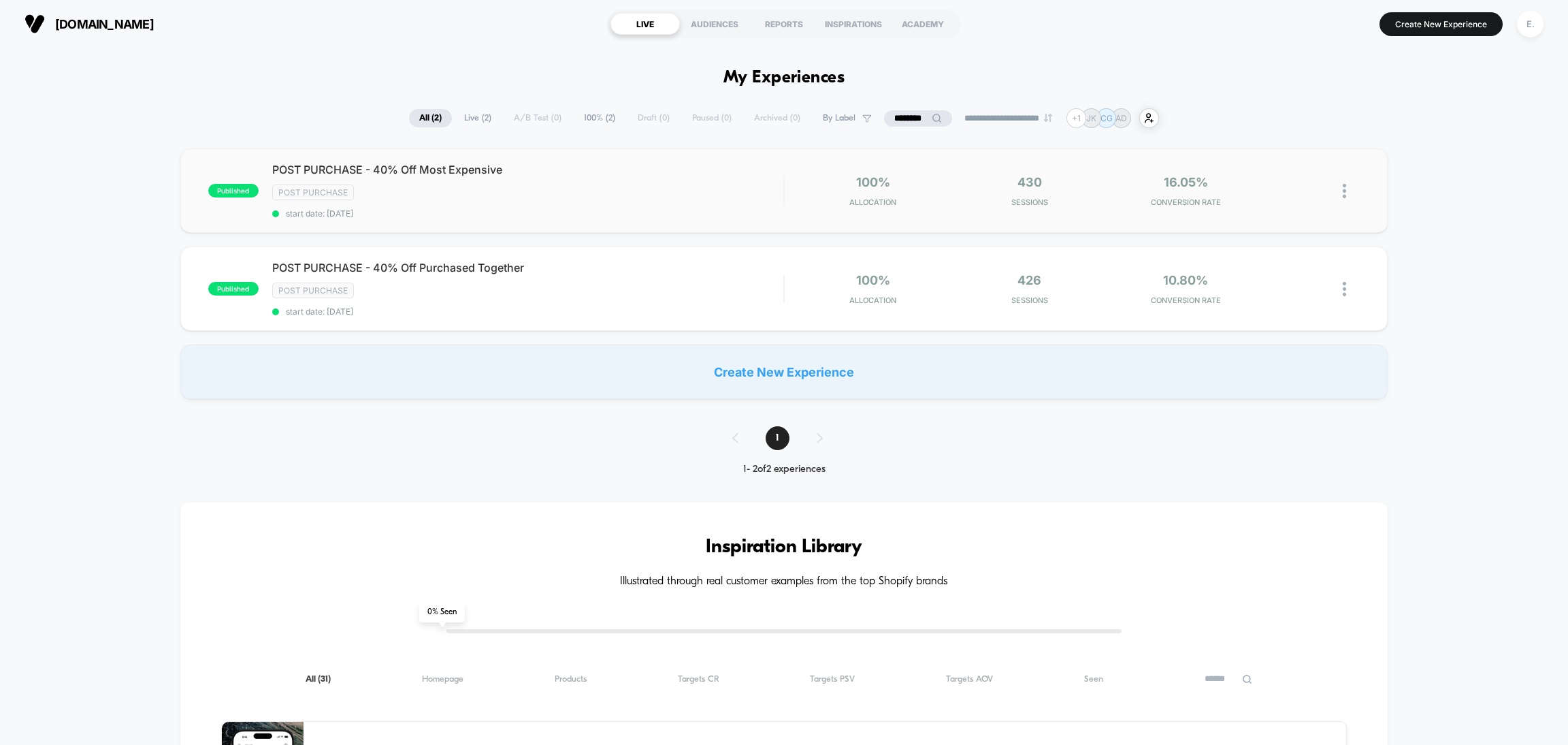
click at [758, 220] on div "published POST PURCHASE - 40% Off Most Expensive Post Purchase start date: 8/25…" at bounding box center [784, 191] width 1208 height 85
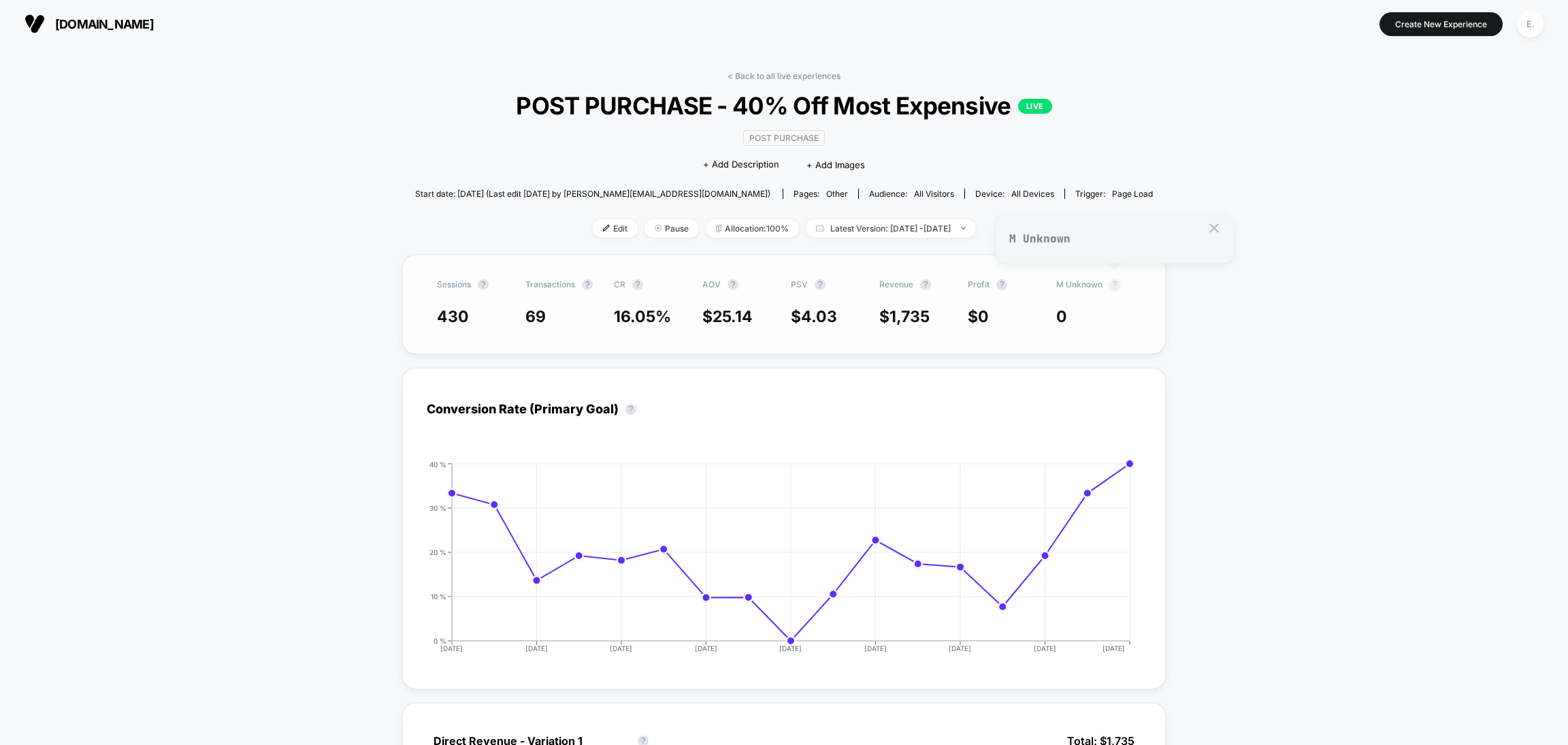
click at [1114, 286] on button "?" at bounding box center [1116, 285] width 11 height 11
click at [1530, 29] on div "E." at bounding box center [1530, 24] width 26 height 26
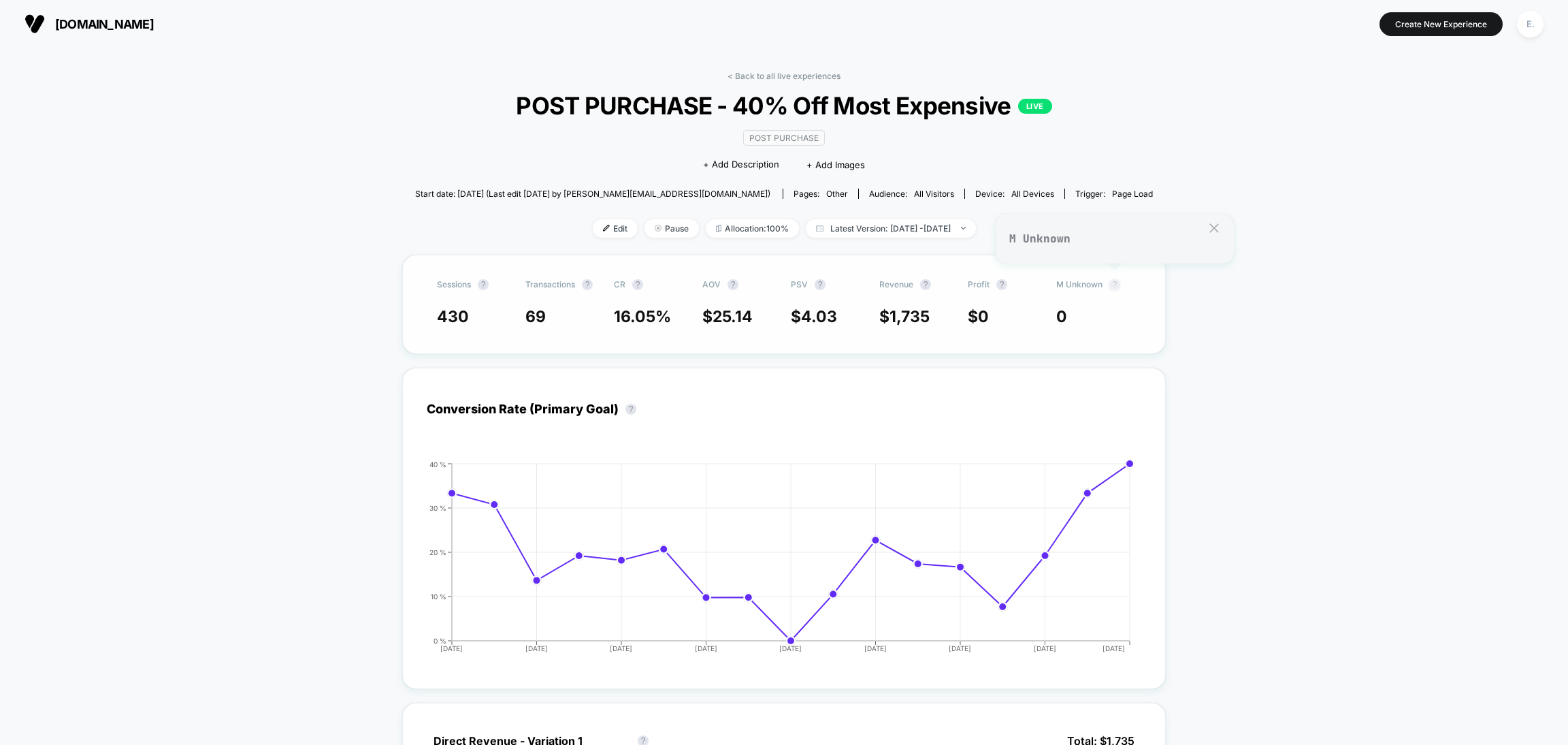
click at [1116, 282] on button "?" at bounding box center [1116, 285] width 11 height 11
click at [1001, 285] on button "?" at bounding box center [1002, 285] width 11 height 11
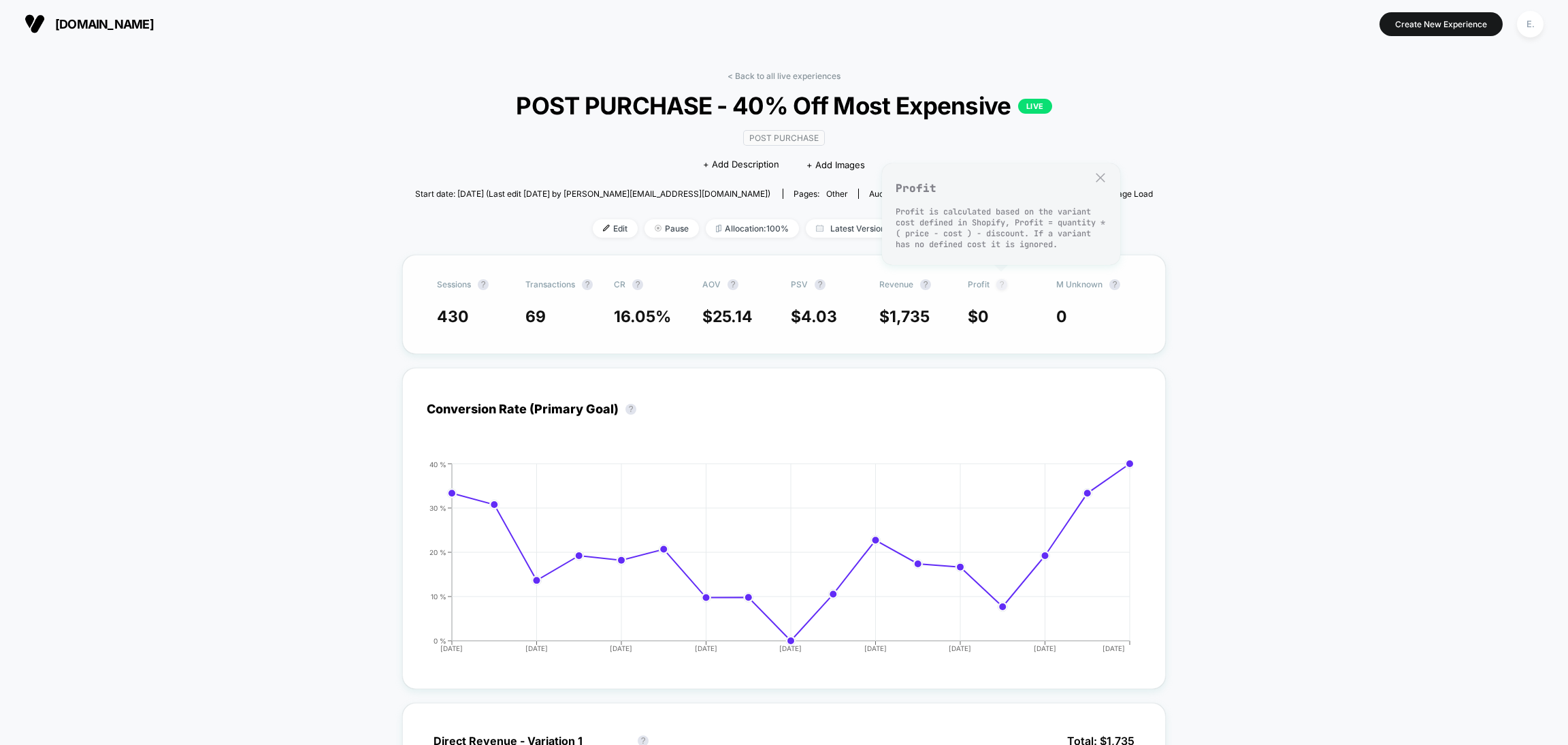
click at [1000, 284] on button "?" at bounding box center [1002, 285] width 11 height 11
click at [974, 227] on span "Latest Version: Aug 26, 2025 - Sep 10, 2025" at bounding box center [891, 229] width 170 height 19
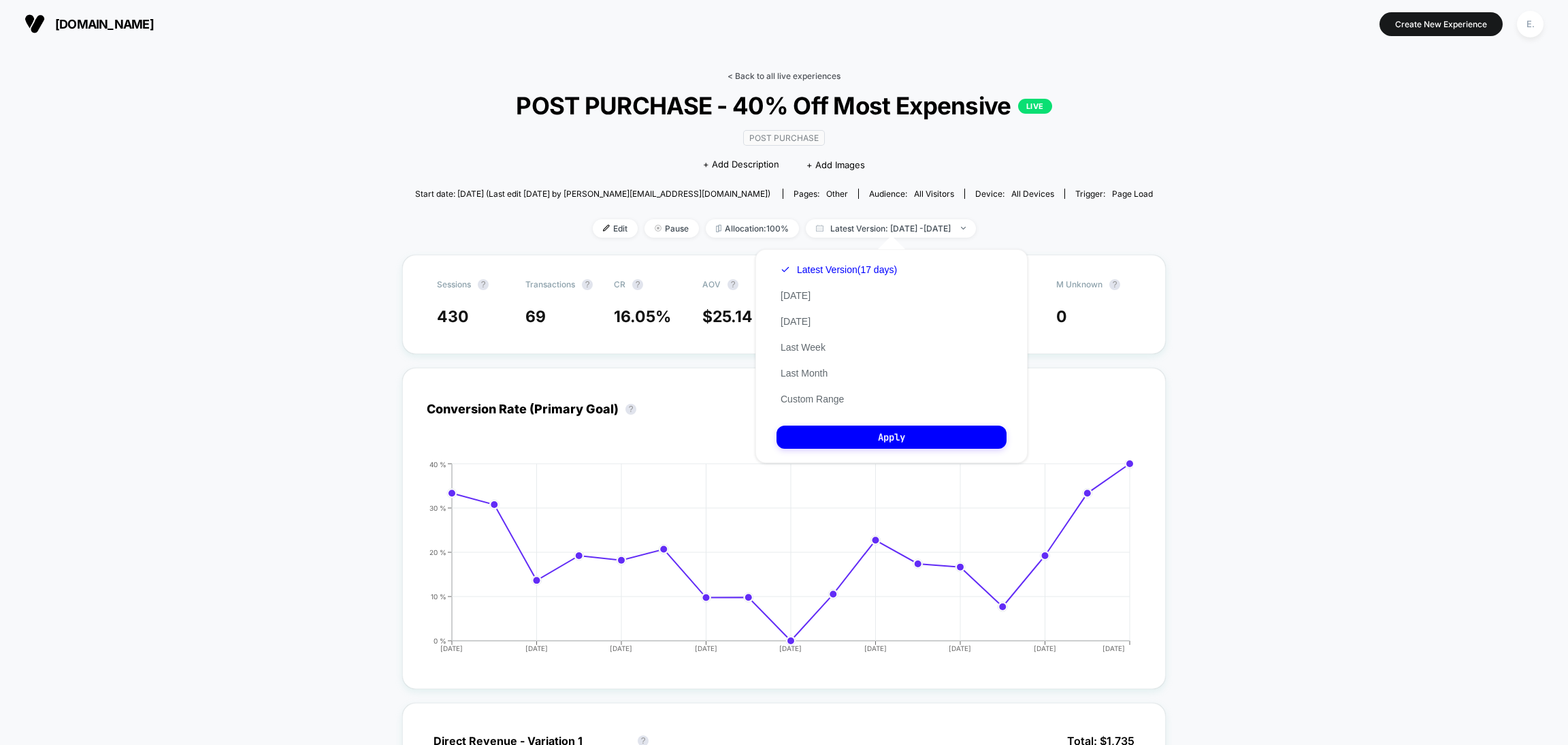
click at [752, 80] on link "< Back to all live experiences" at bounding box center [784, 75] width 113 height 10
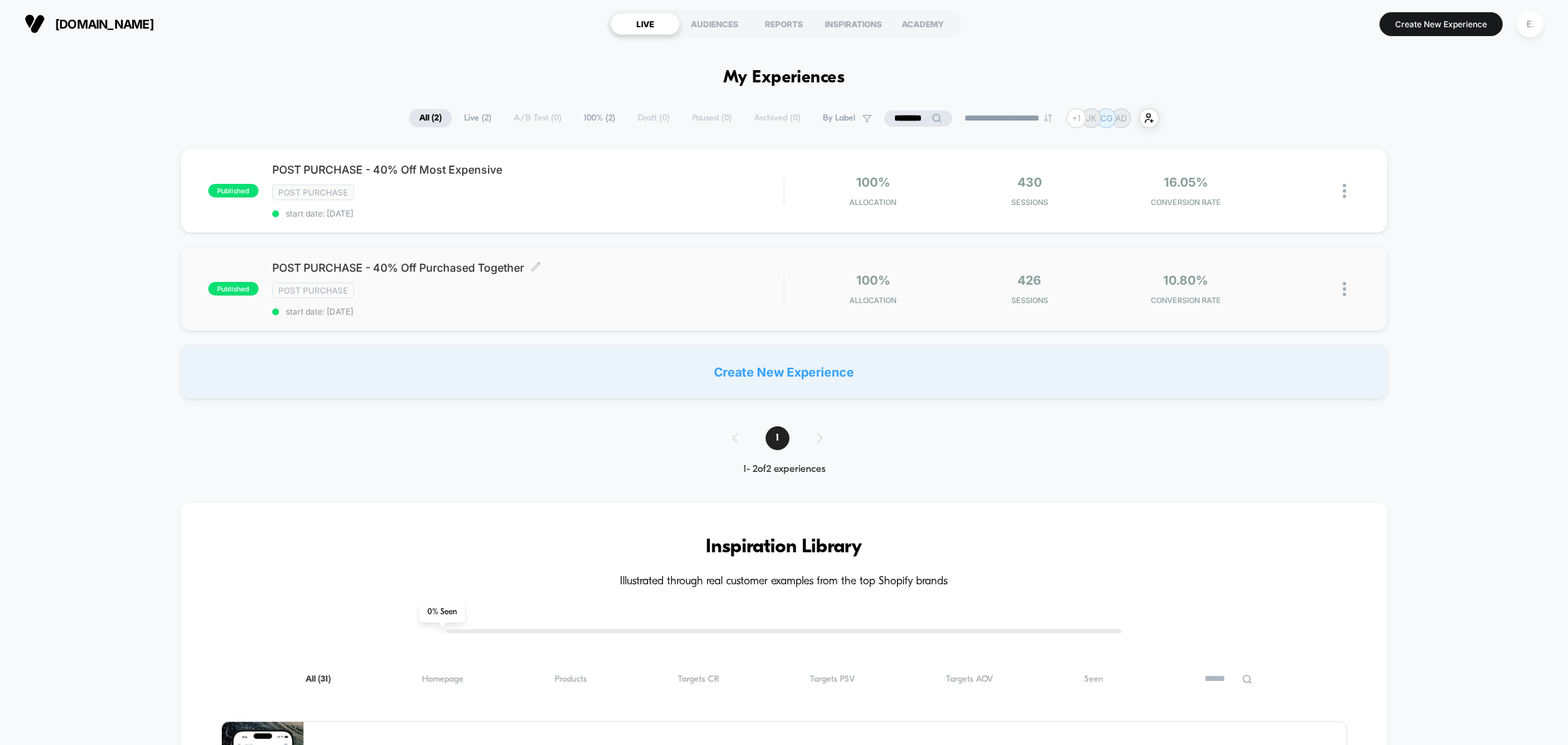
click at [632, 294] on div "Post Purchase" at bounding box center [527, 290] width 511 height 16
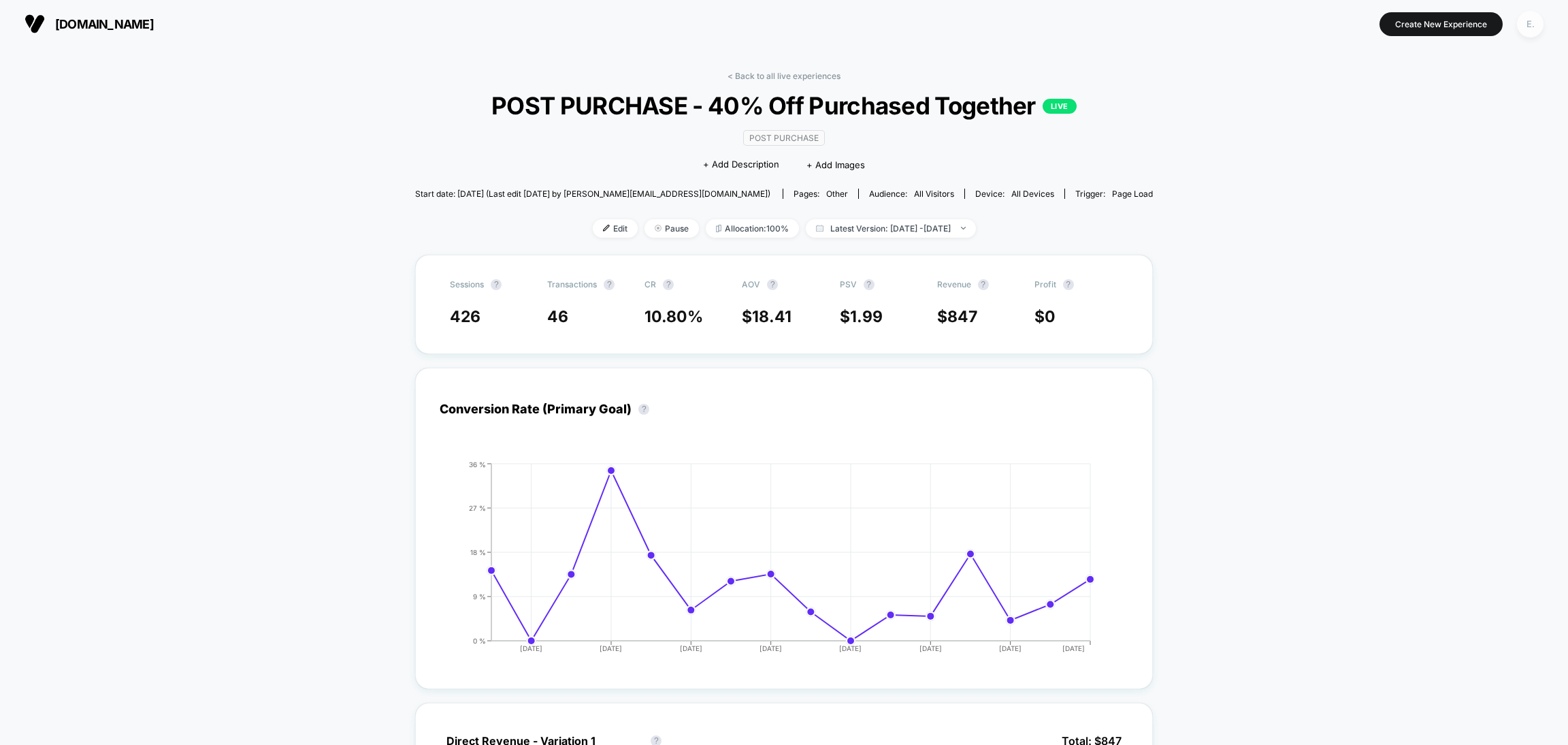
click at [1528, 16] on div "E." at bounding box center [1530, 24] width 26 height 26
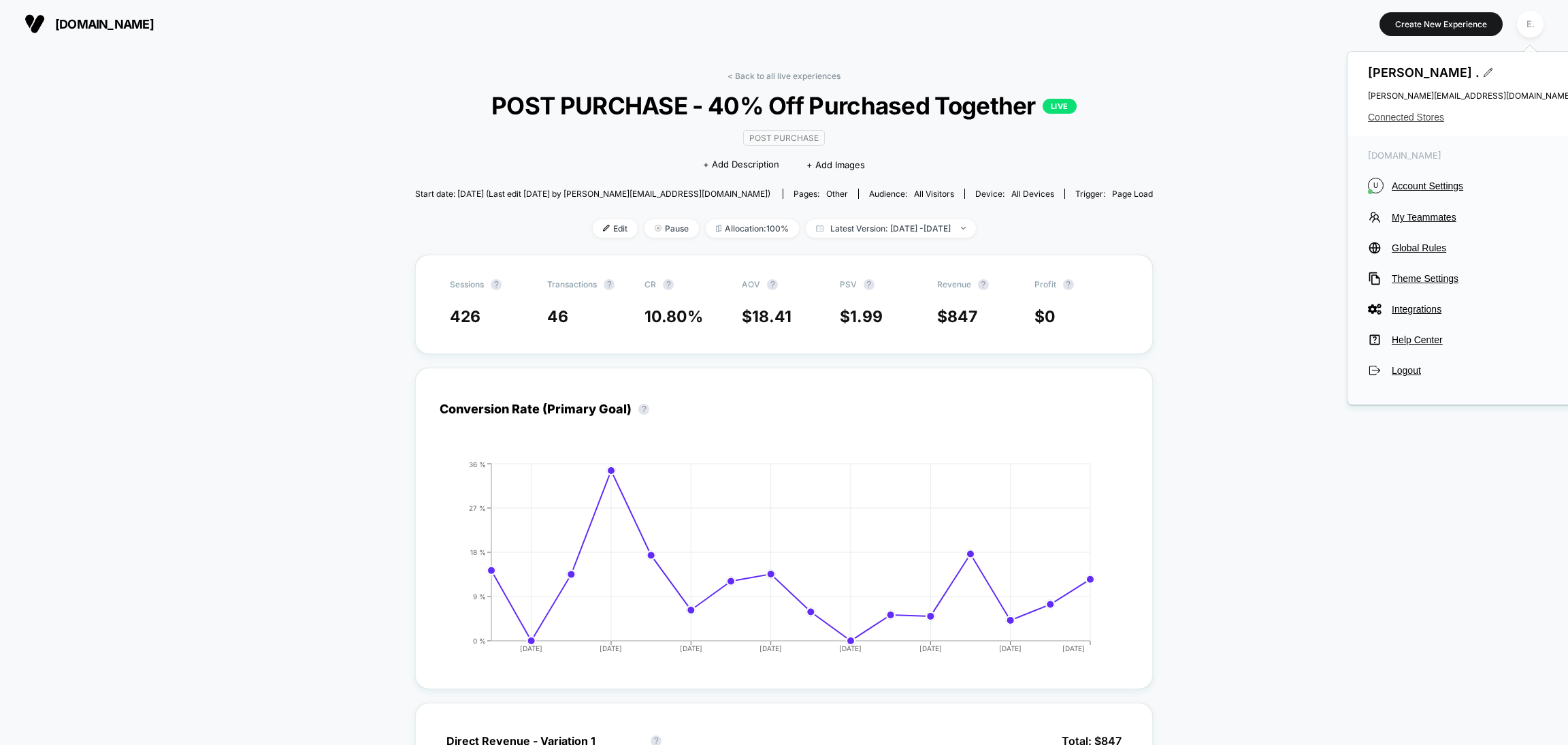
click at [1434, 118] on span "Connected Stores" at bounding box center [1470, 118] width 204 height 11
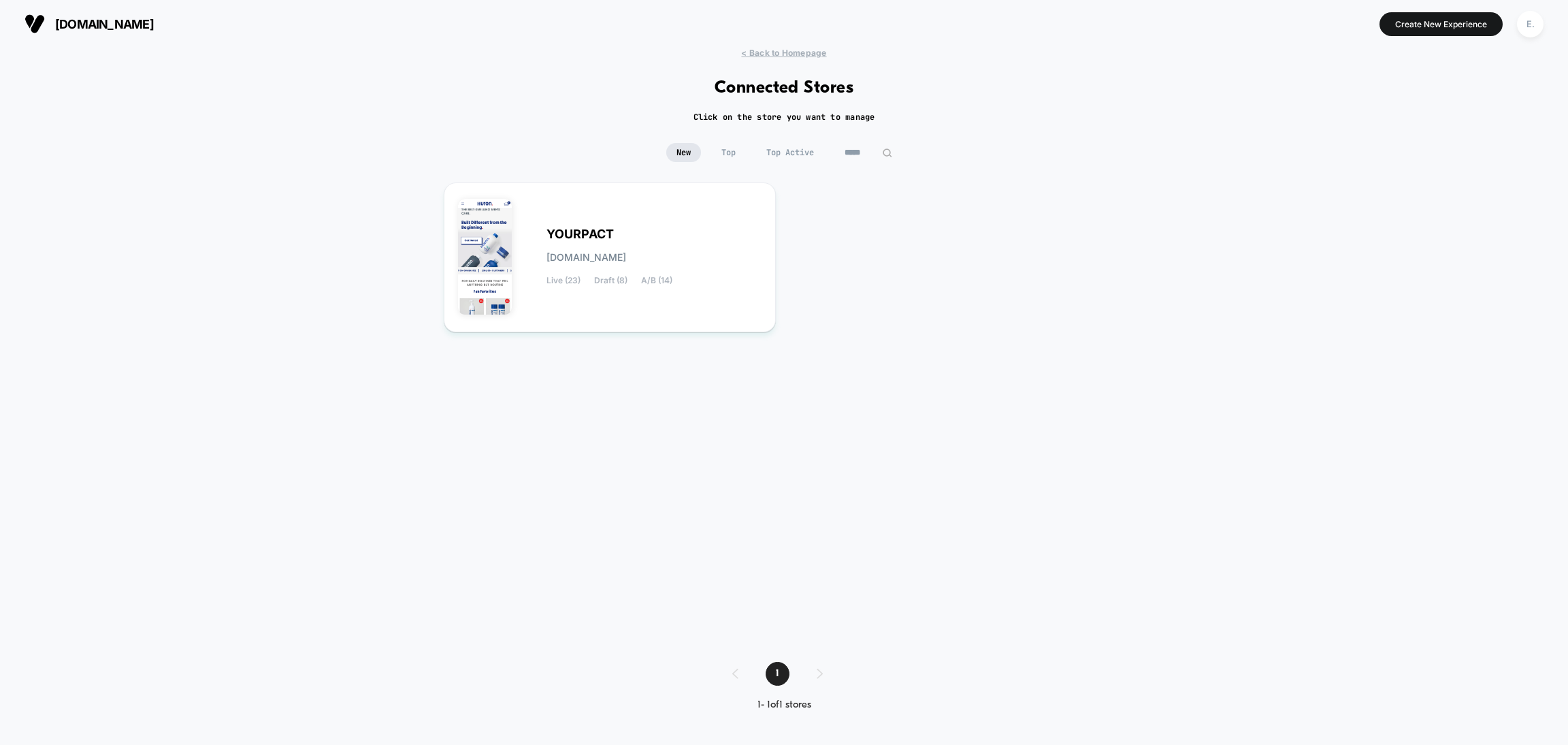
click at [881, 139] on div "< Back to Homepage Connected Stores Click on the store you want to manage New T…" at bounding box center [784, 389] width 1568 height 684
click at [869, 155] on input "*****" at bounding box center [868, 152] width 68 height 19
click at [869, 156] on input "*****" at bounding box center [868, 152] width 136 height 19
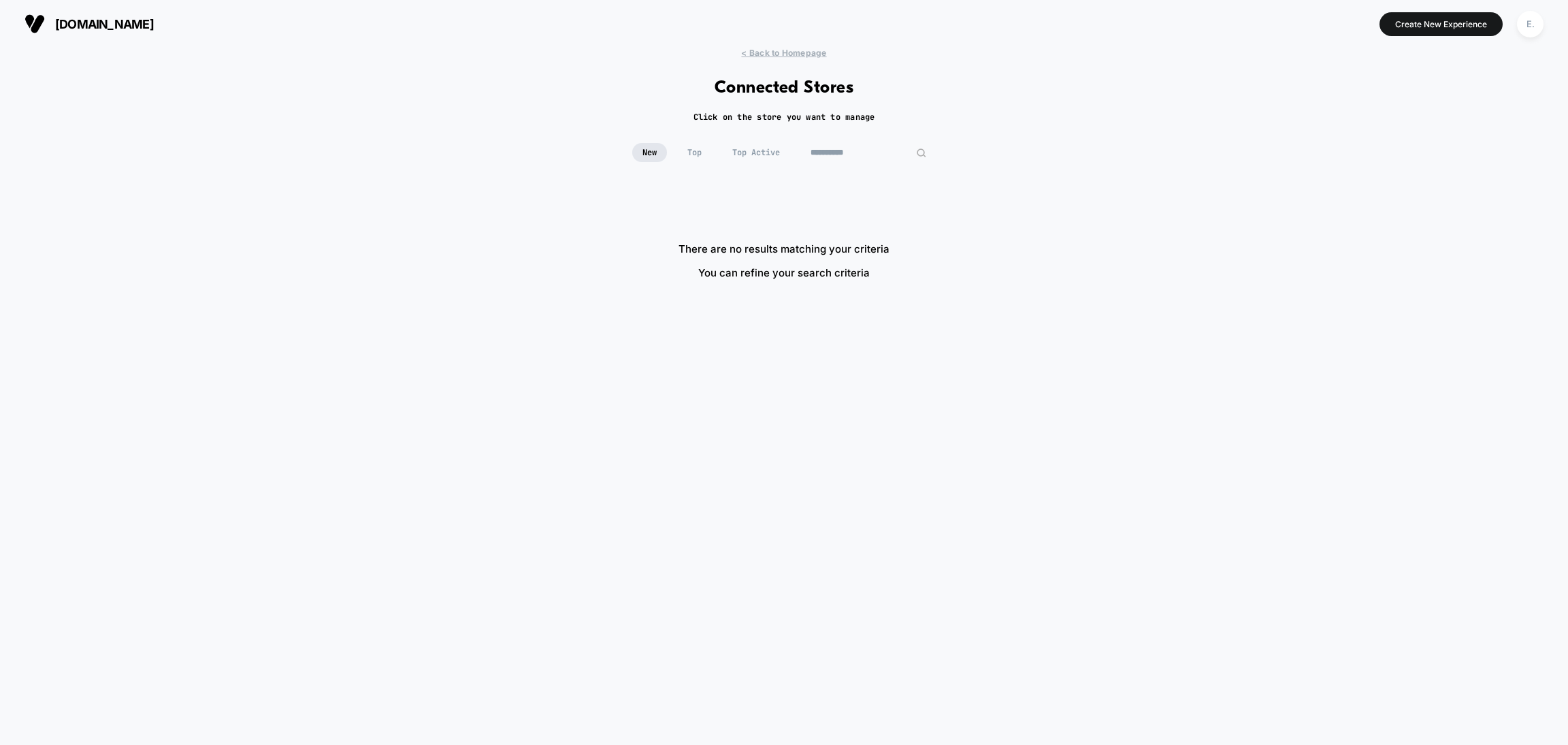
click at [828, 153] on input "**********" at bounding box center [868, 152] width 136 height 19
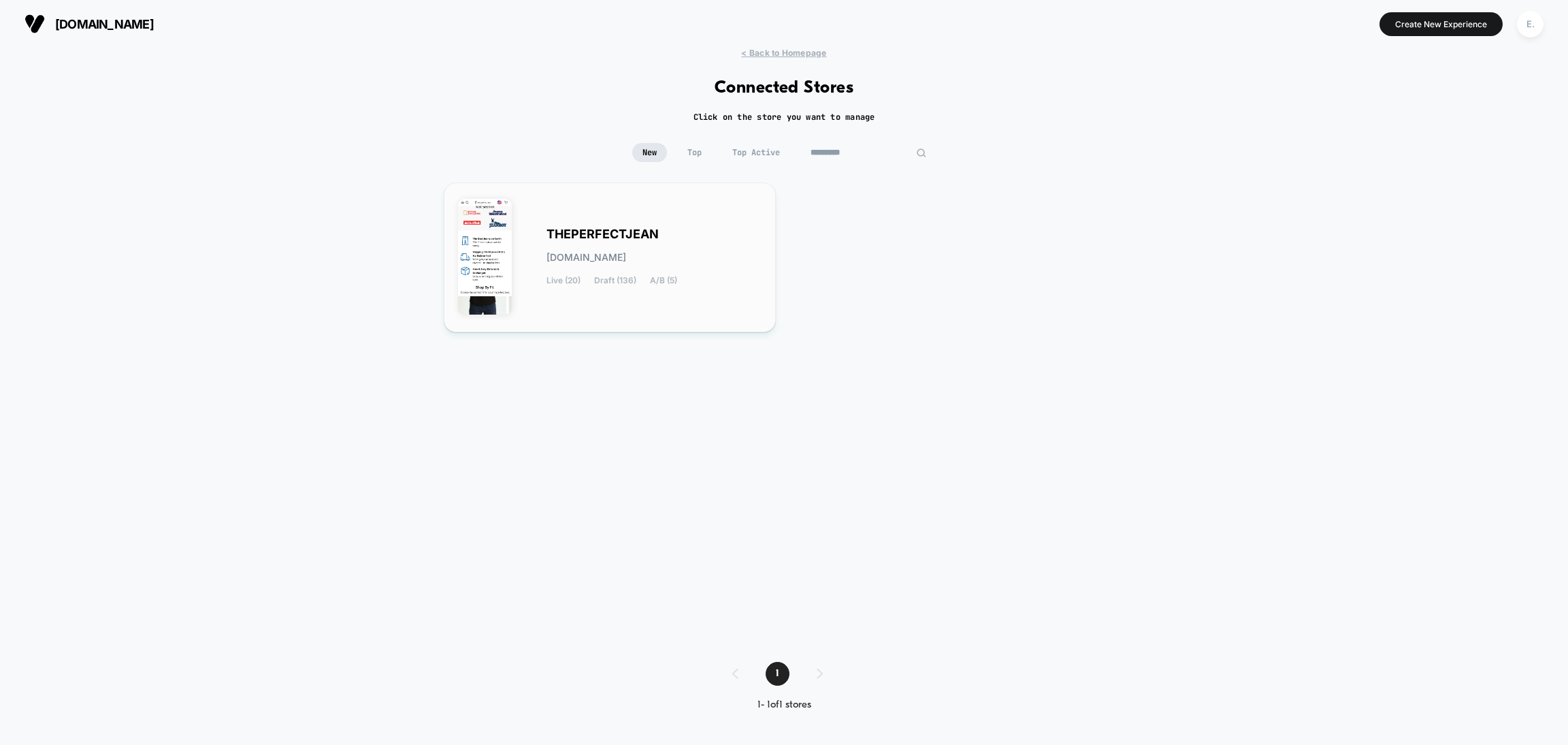
type input "*********"
click at [742, 220] on div "THEPERFECTJEAN theperfectjean.myshopify.com Live (20) Draft (136) A/B (5)" at bounding box center [610, 257] width 304 height 121
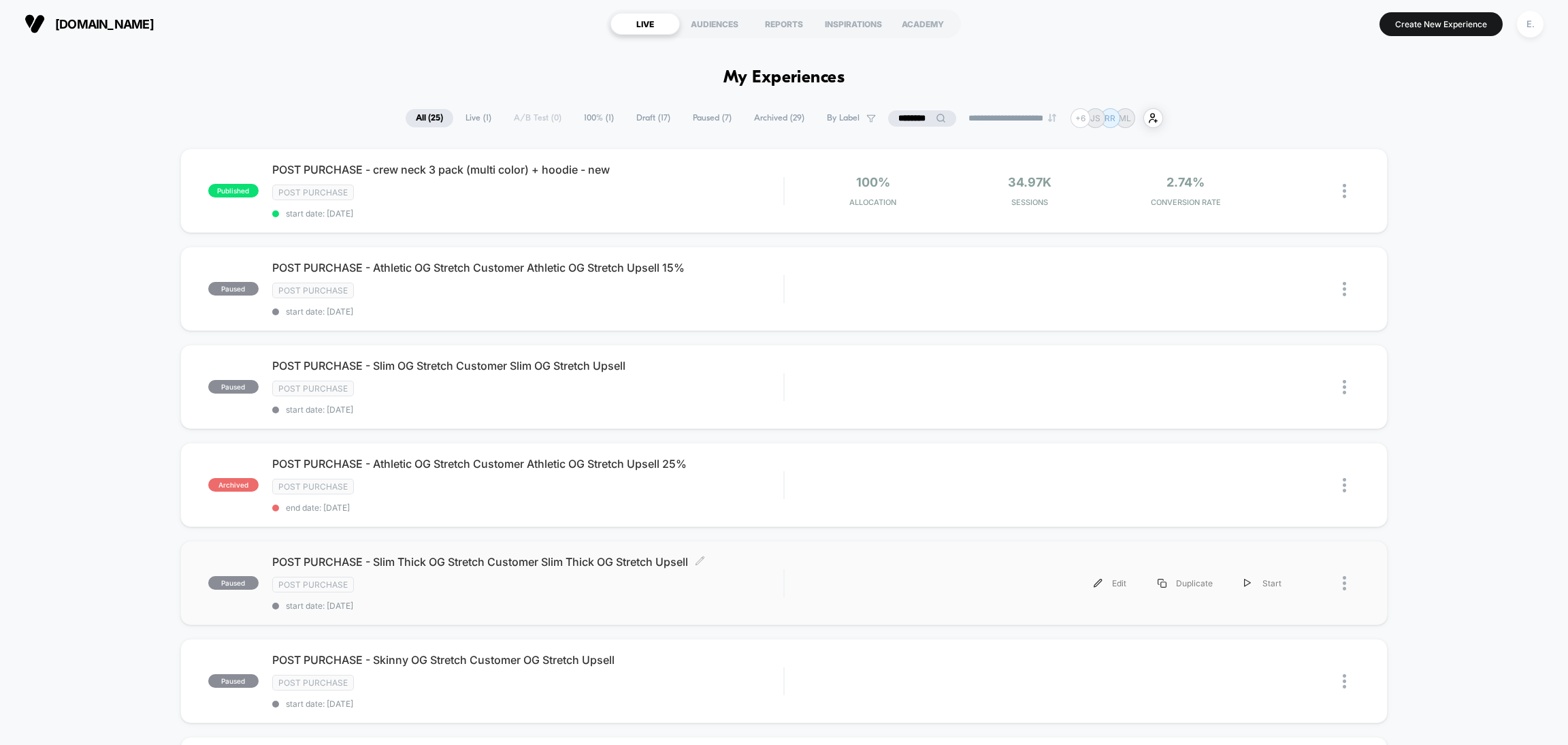
click at [604, 568] on div "POST PURCHASE - Slim Thick OG Stretch Customer Slim Thick OG Stretch Upsell Cli…" at bounding box center [527, 582] width 511 height 55
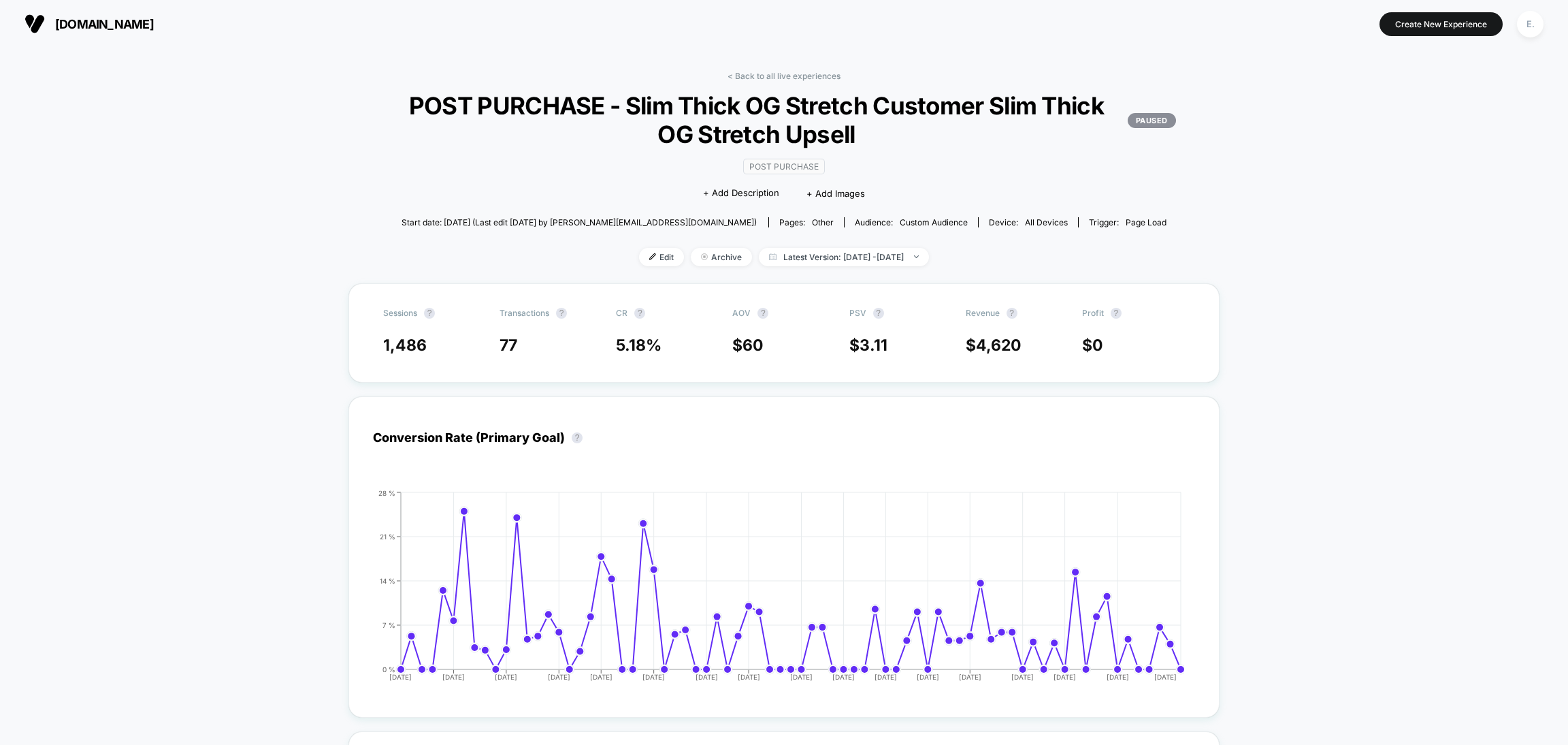
click at [787, 75] on link "< Back to all live experiences" at bounding box center [784, 75] width 113 height 10
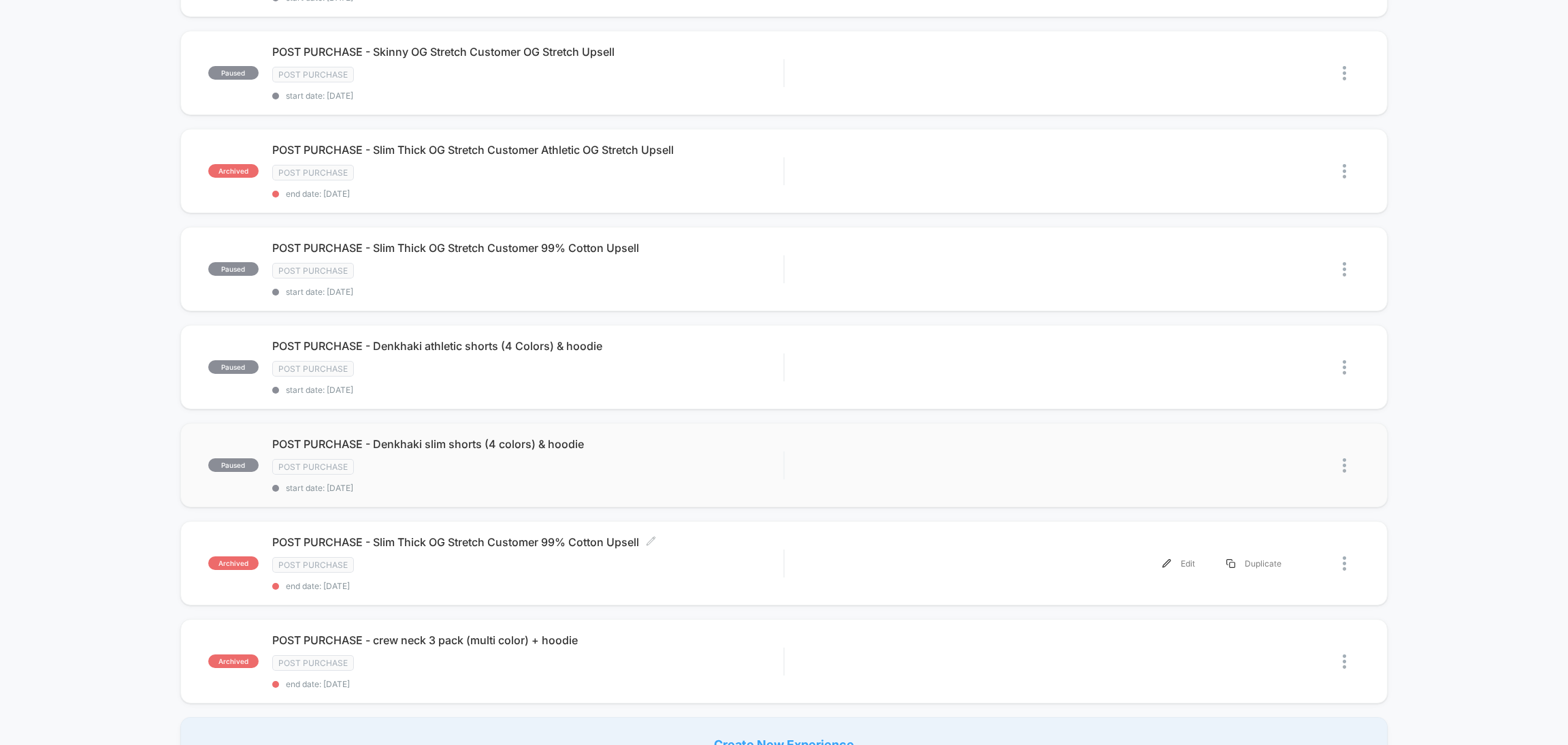
scroll to position [612, 0]
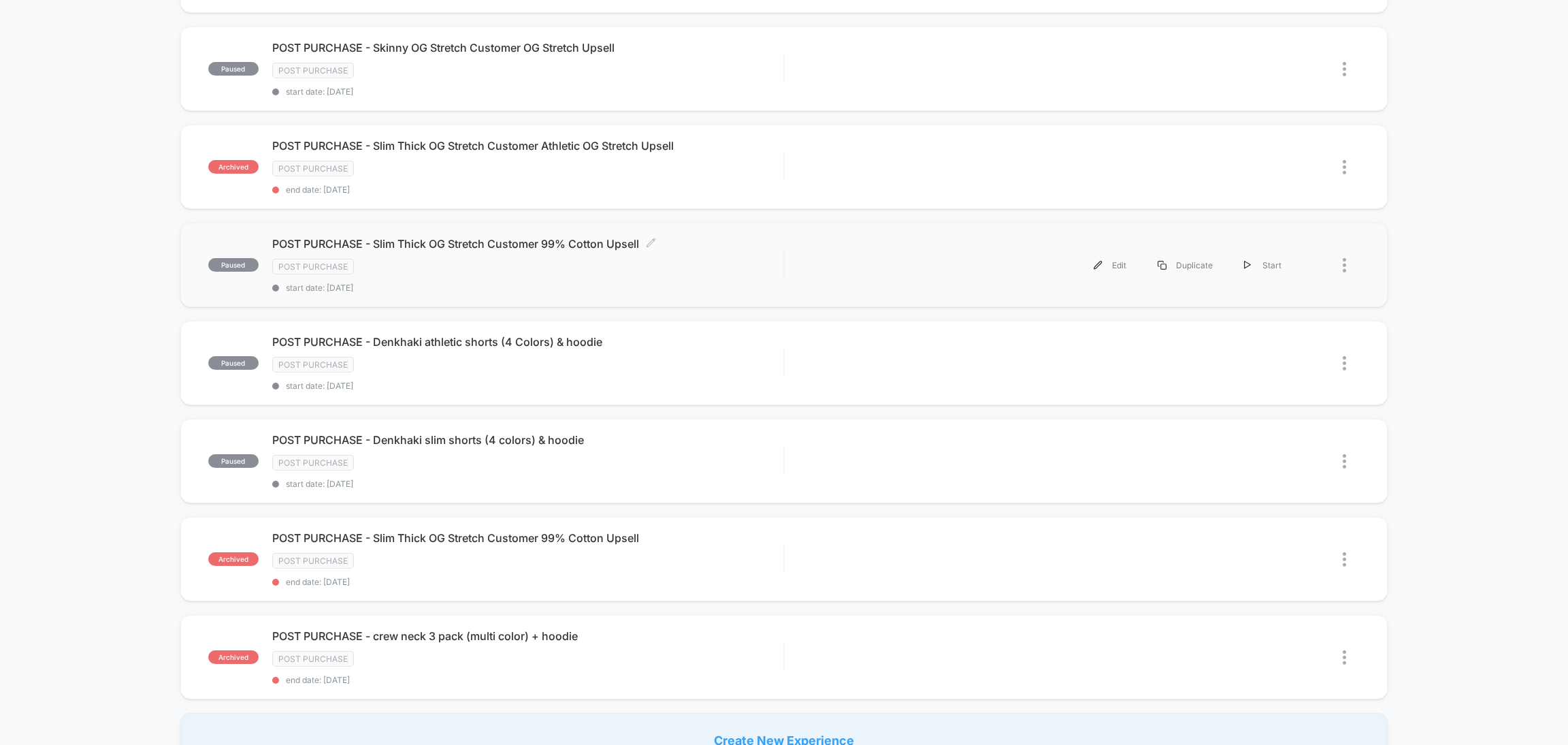
click at [684, 259] on div "Post Purchase" at bounding box center [527, 266] width 511 height 16
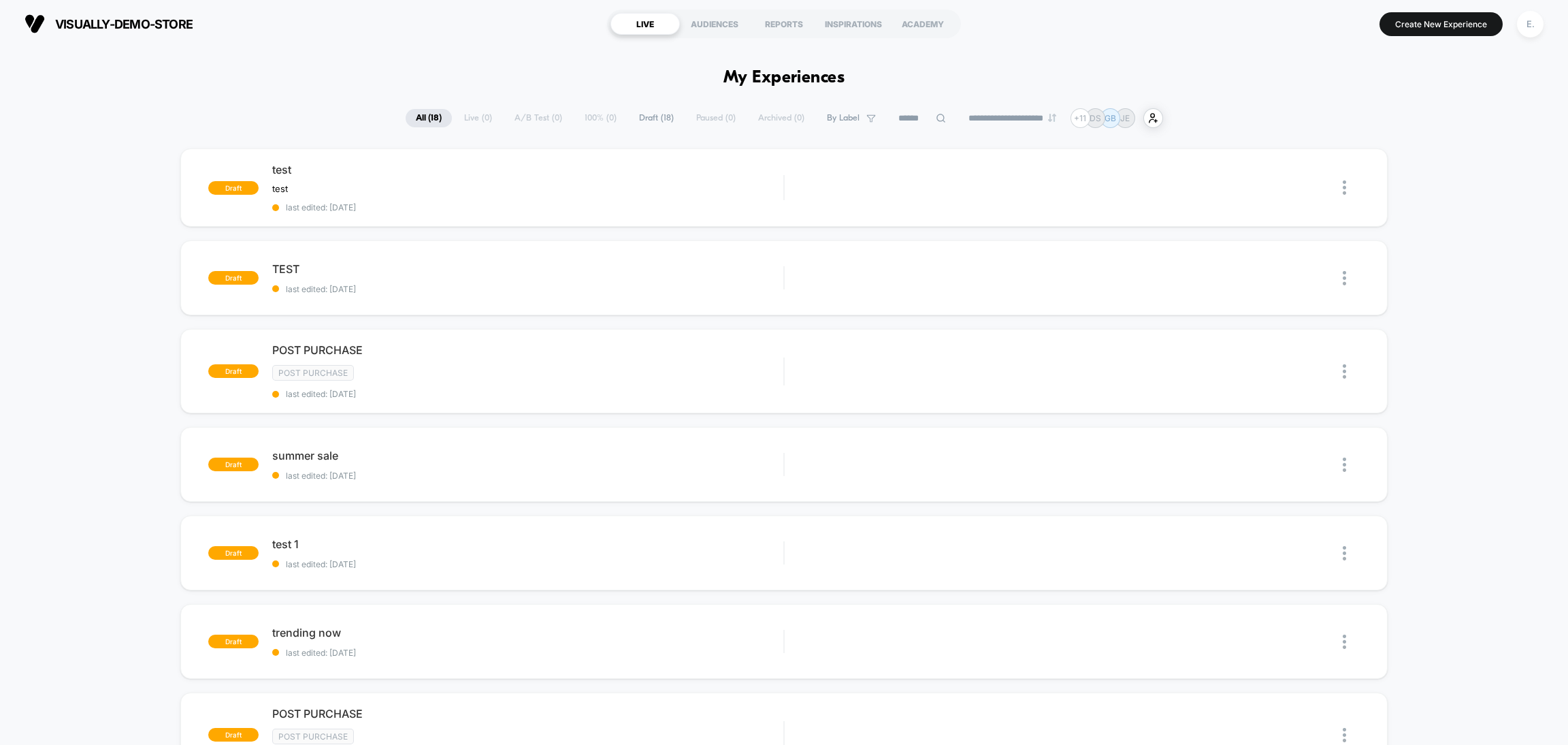
drag, startPoint x: 1532, startPoint y: 37, endPoint x: 1528, endPoint y: 26, distance: 11.7
click at [1532, 37] on button "E." at bounding box center [1530, 24] width 35 height 28
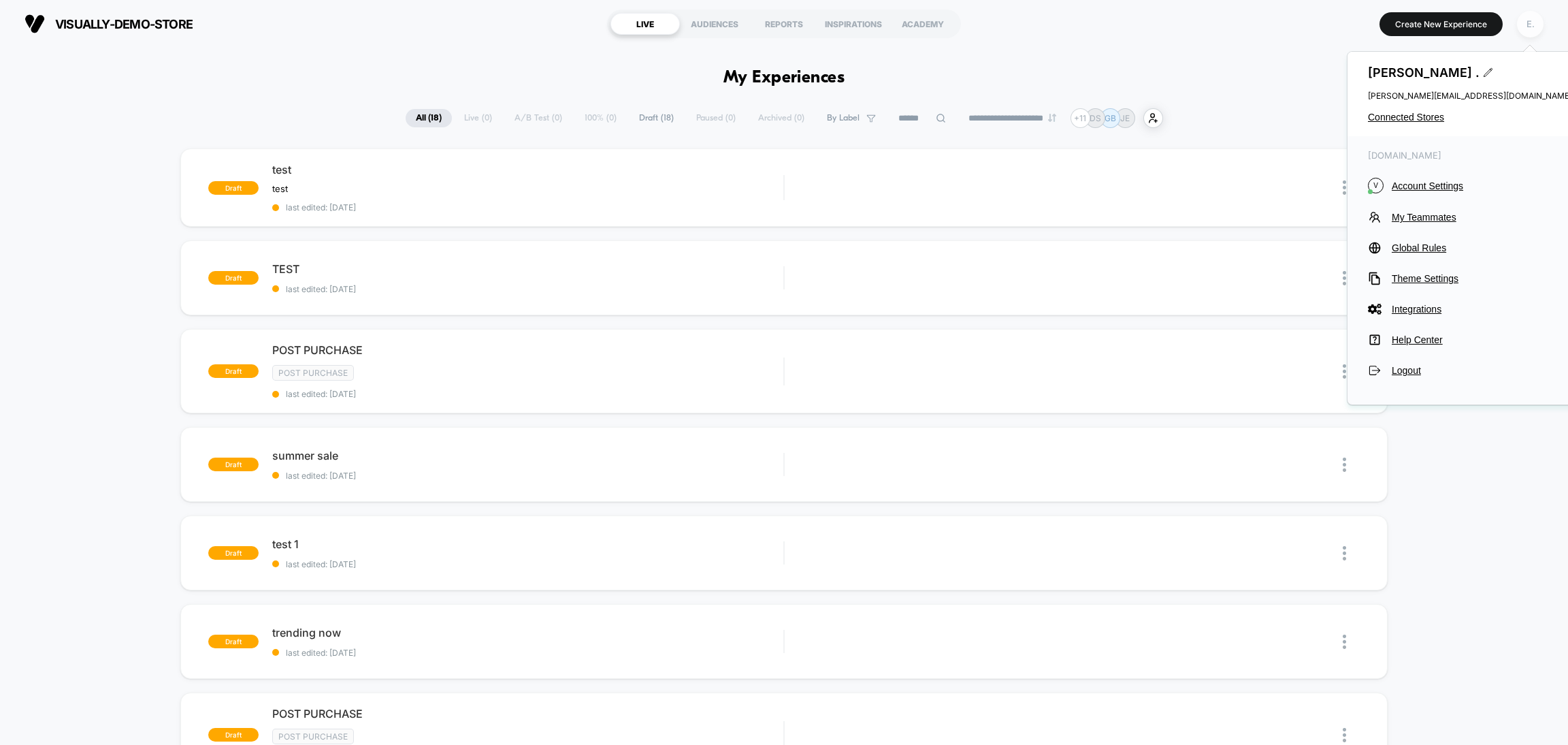
click at [1528, 26] on div "E." at bounding box center [1530, 24] width 26 height 26
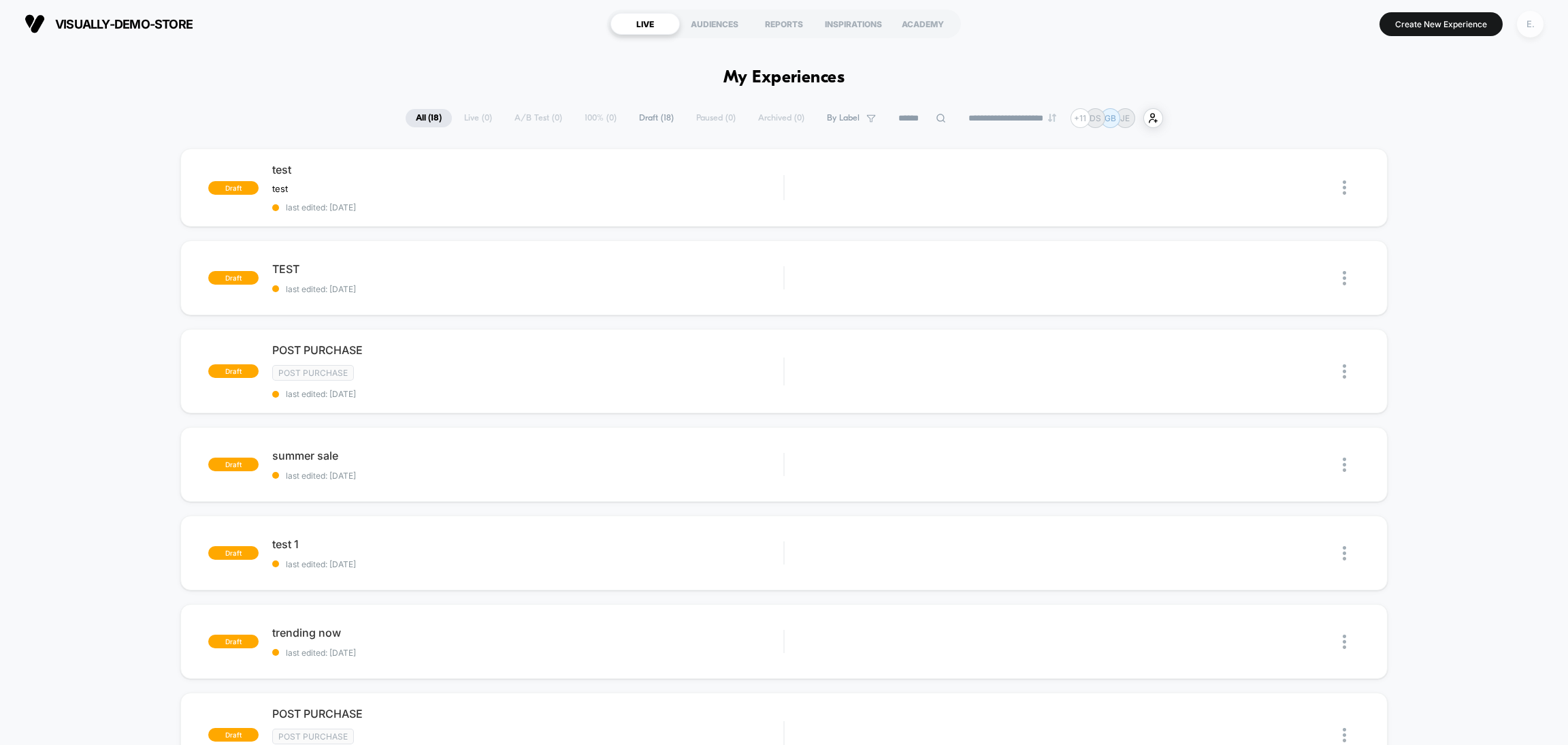
click at [1528, 26] on div "E." at bounding box center [1530, 24] width 26 height 26
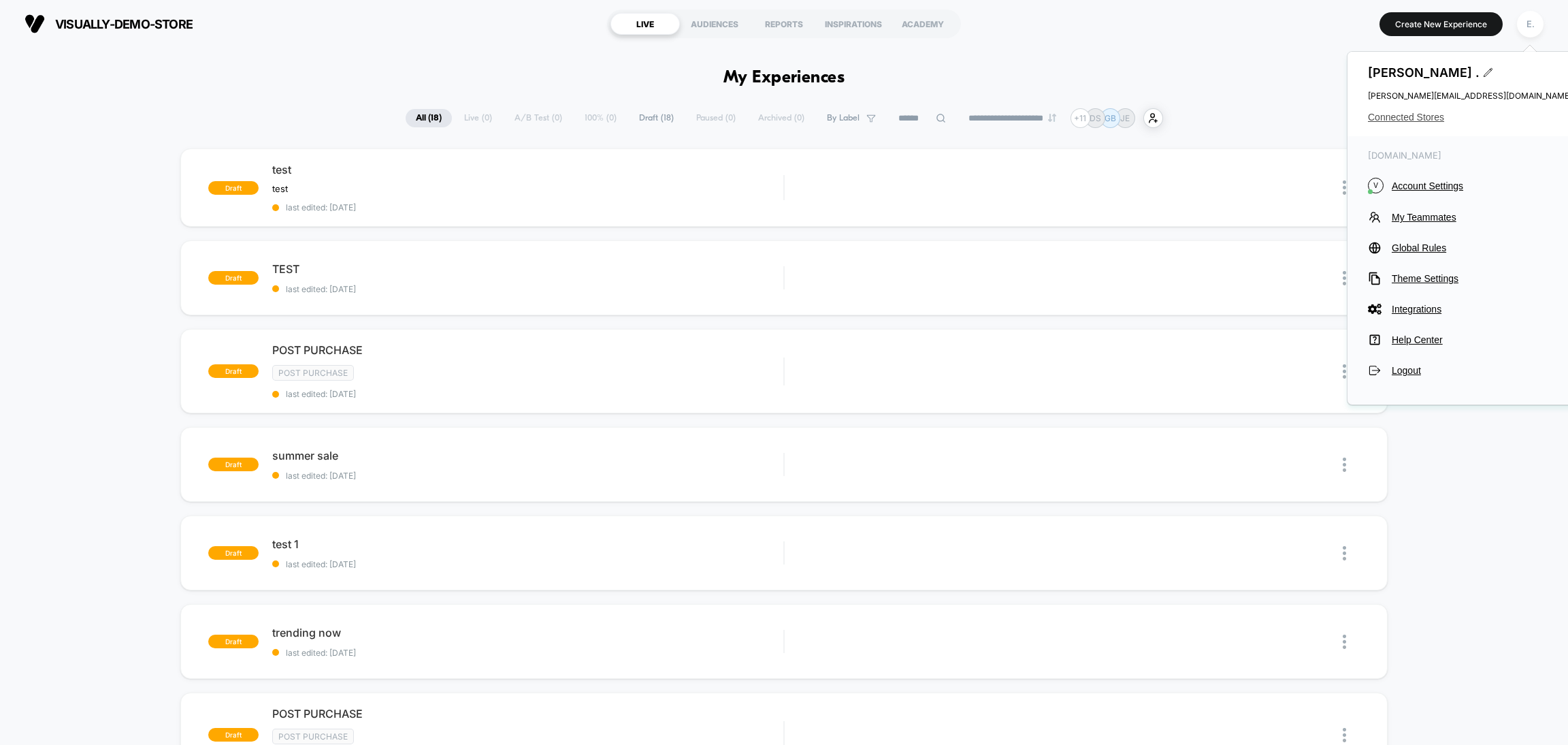
click at [1381, 115] on span "Connected Stores" at bounding box center [1470, 118] width 204 height 11
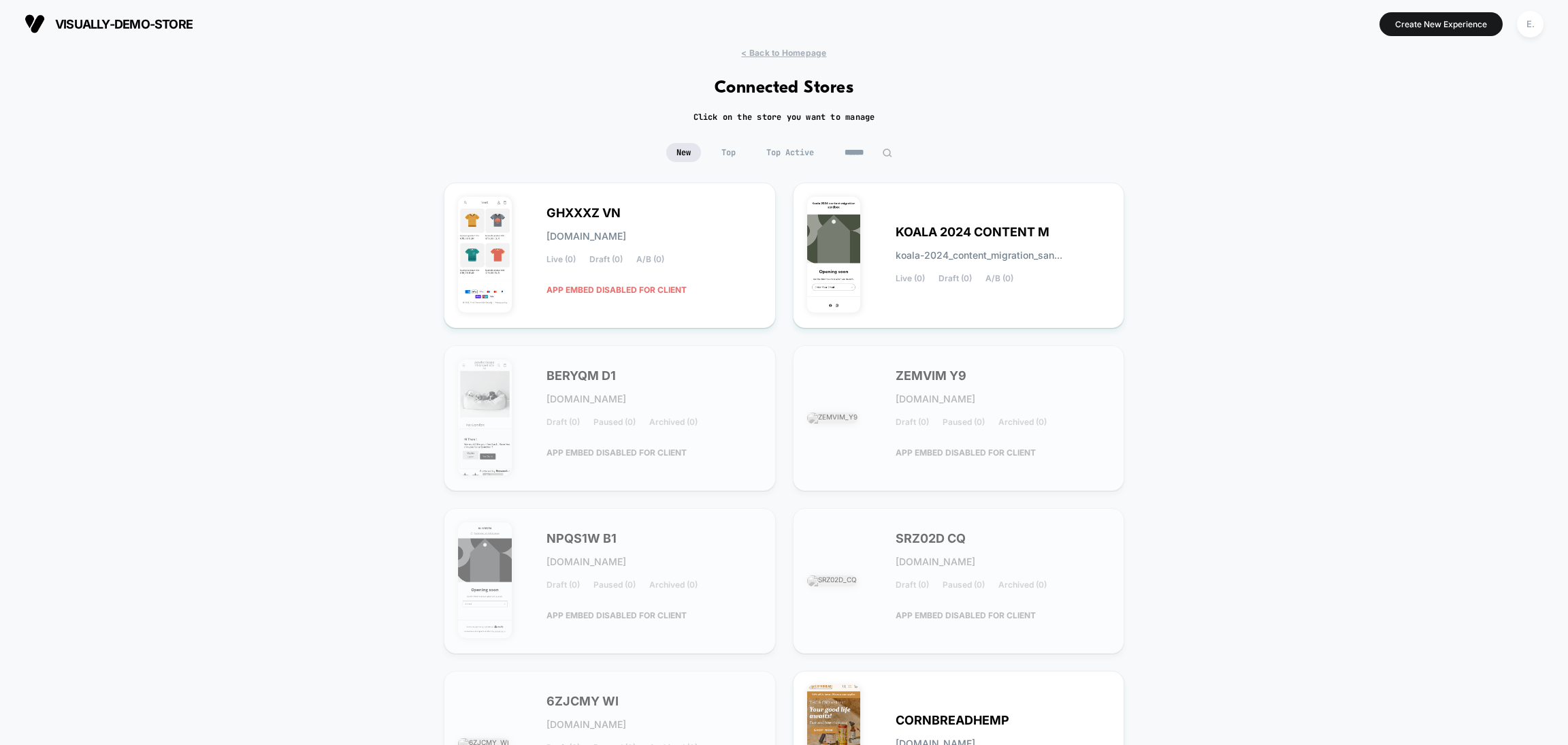
click at [848, 144] on input at bounding box center [868, 152] width 68 height 19
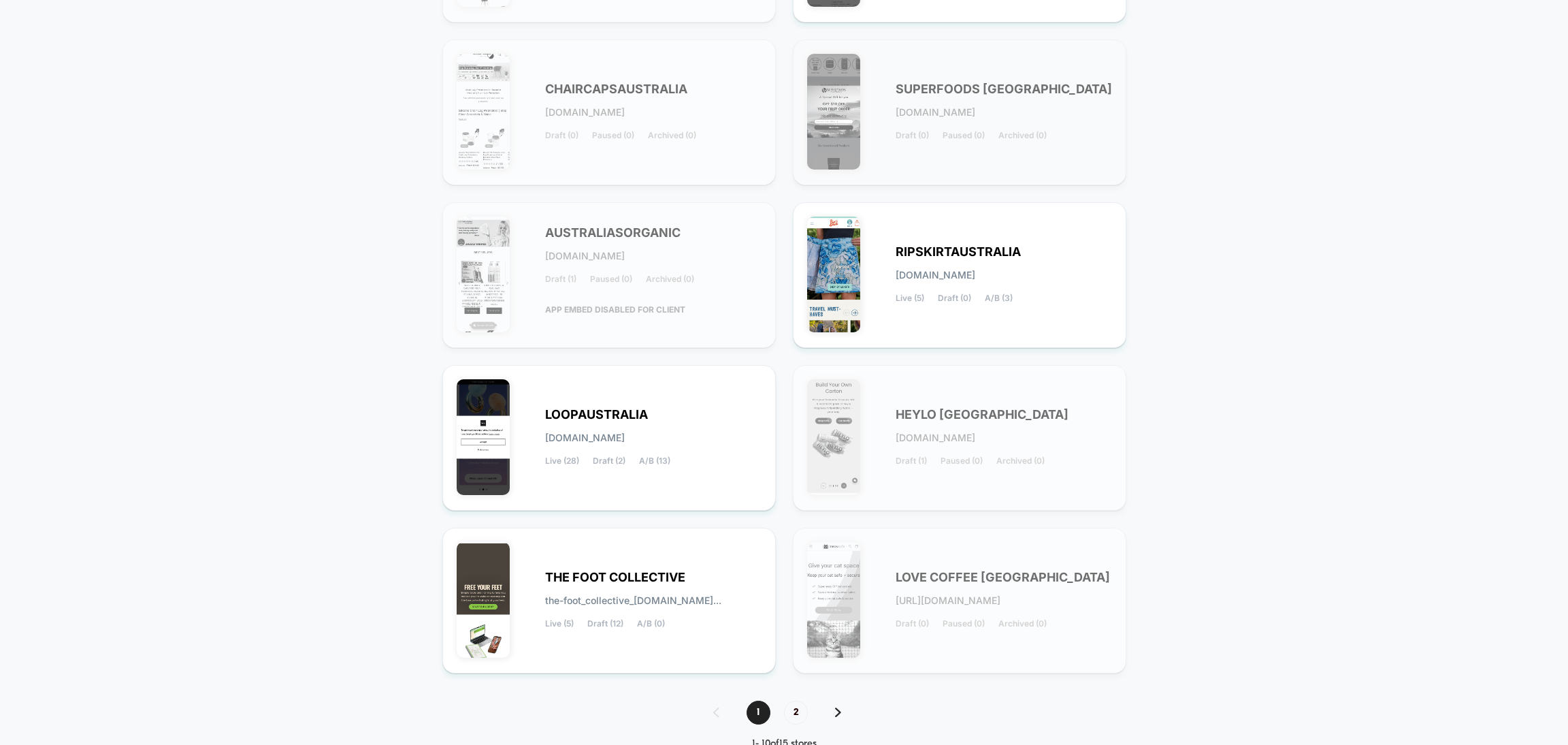
scroll to position [345, 0]
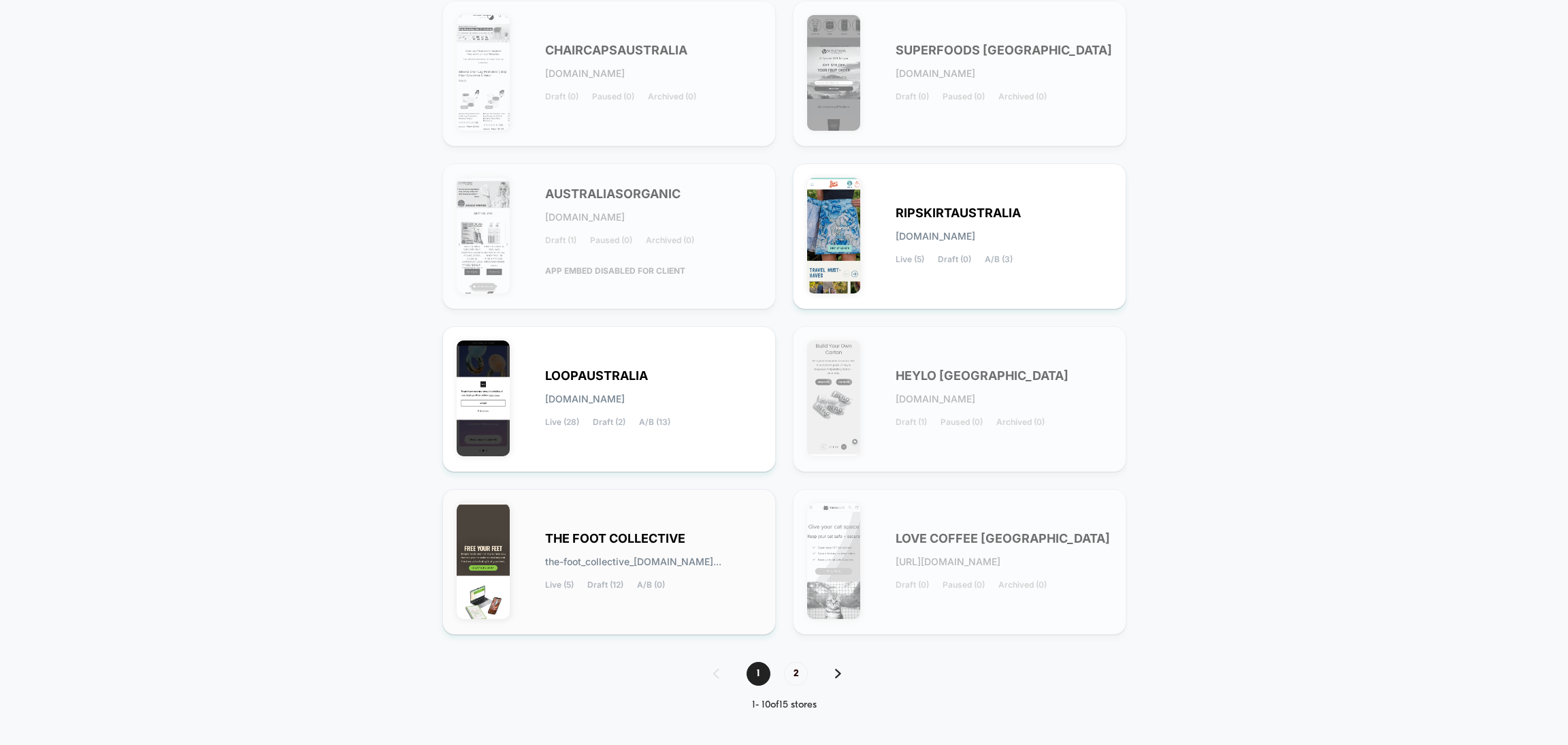
type input "******"
click at [697, 525] on div "THE FOOT COLLECTIVE the-foot_collective_australia.my... Live (5) Draft (12) A/B…" at bounding box center [610, 562] width 305 height 117
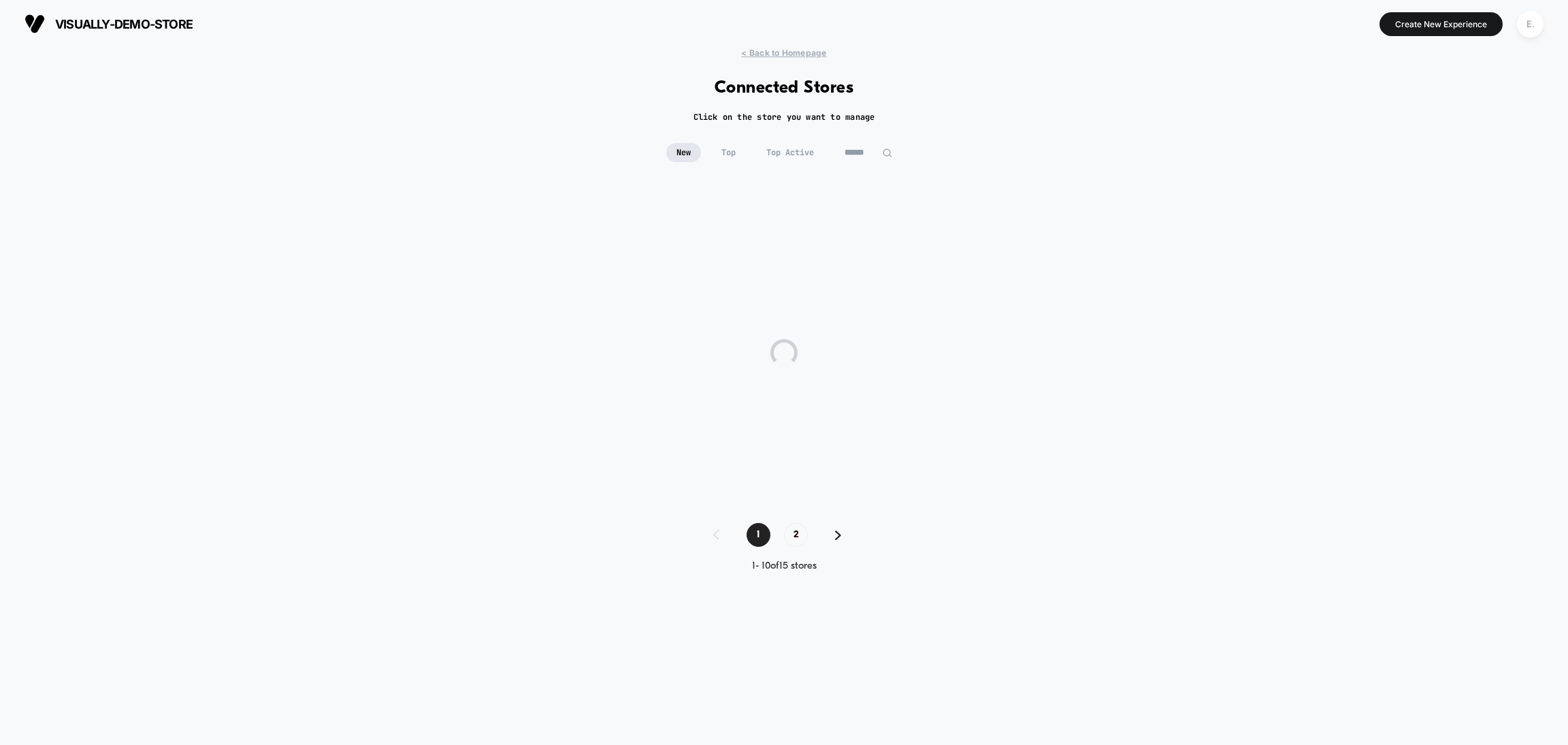
scroll to position [0, 0]
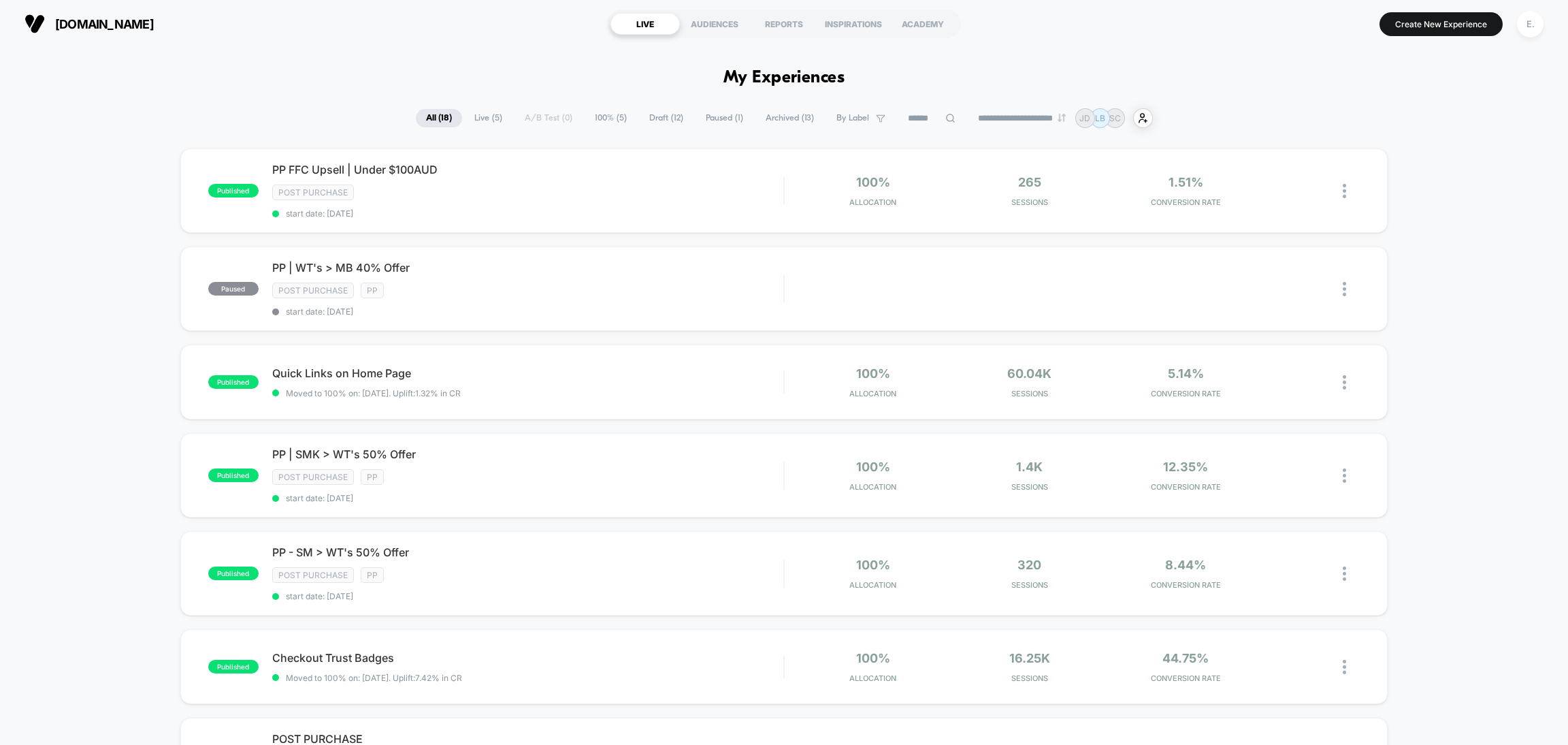
click at [908, 119] on input at bounding box center [931, 118] width 68 height 16
click at [1528, 22] on div "E." at bounding box center [1530, 24] width 26 height 26
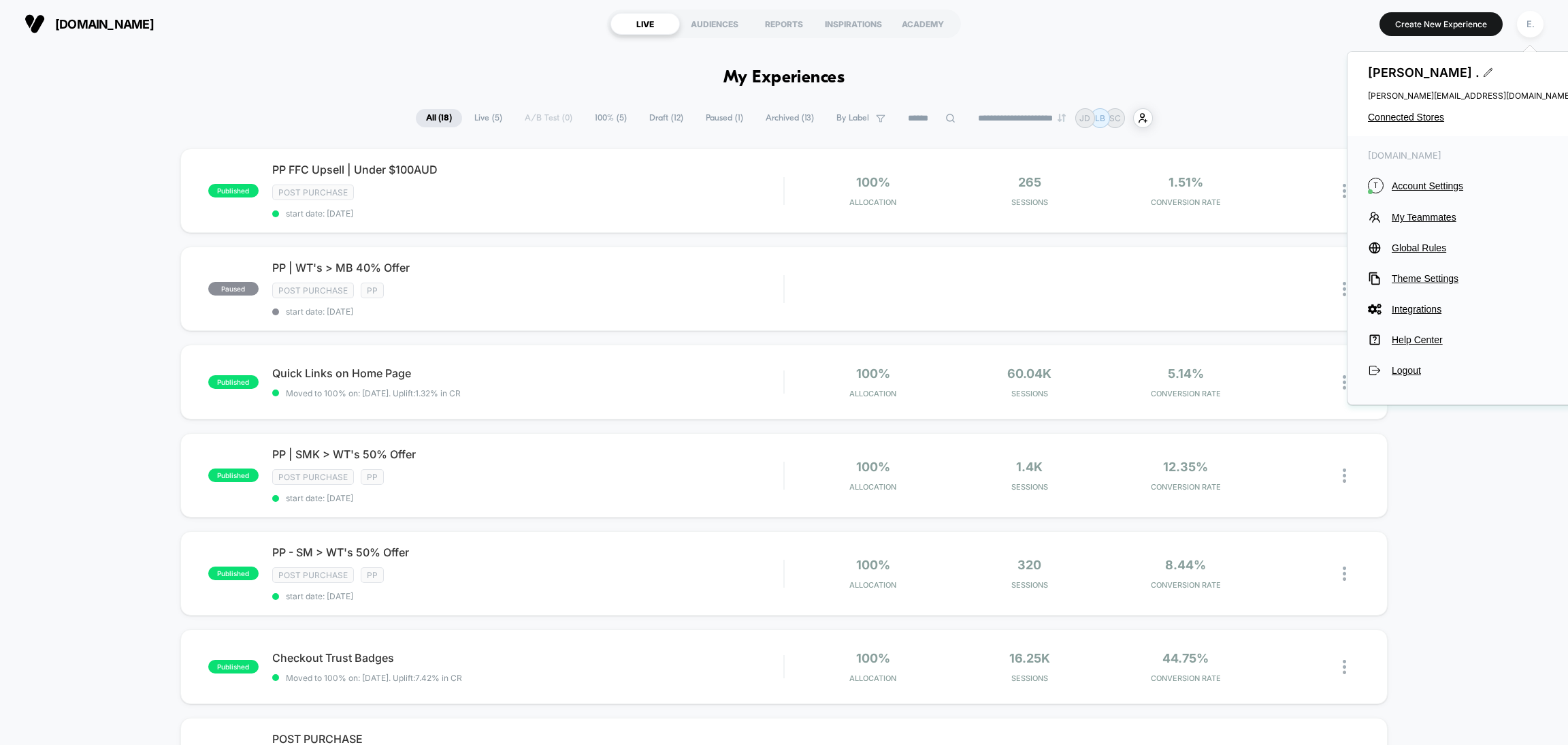
click at [1433, 108] on div "[PERSON_NAME] . [PERSON_NAME][EMAIL_ADDRESS][DOMAIN_NAME] Connected Stores" at bounding box center [1470, 94] width 245 height 85
click at [1437, 124] on div "[PERSON_NAME] . [PERSON_NAME][EMAIL_ADDRESS][DOMAIN_NAME] Connected Stores" at bounding box center [1470, 94] width 245 height 85
click at [1433, 119] on span "Connected Stores" at bounding box center [1470, 118] width 204 height 11
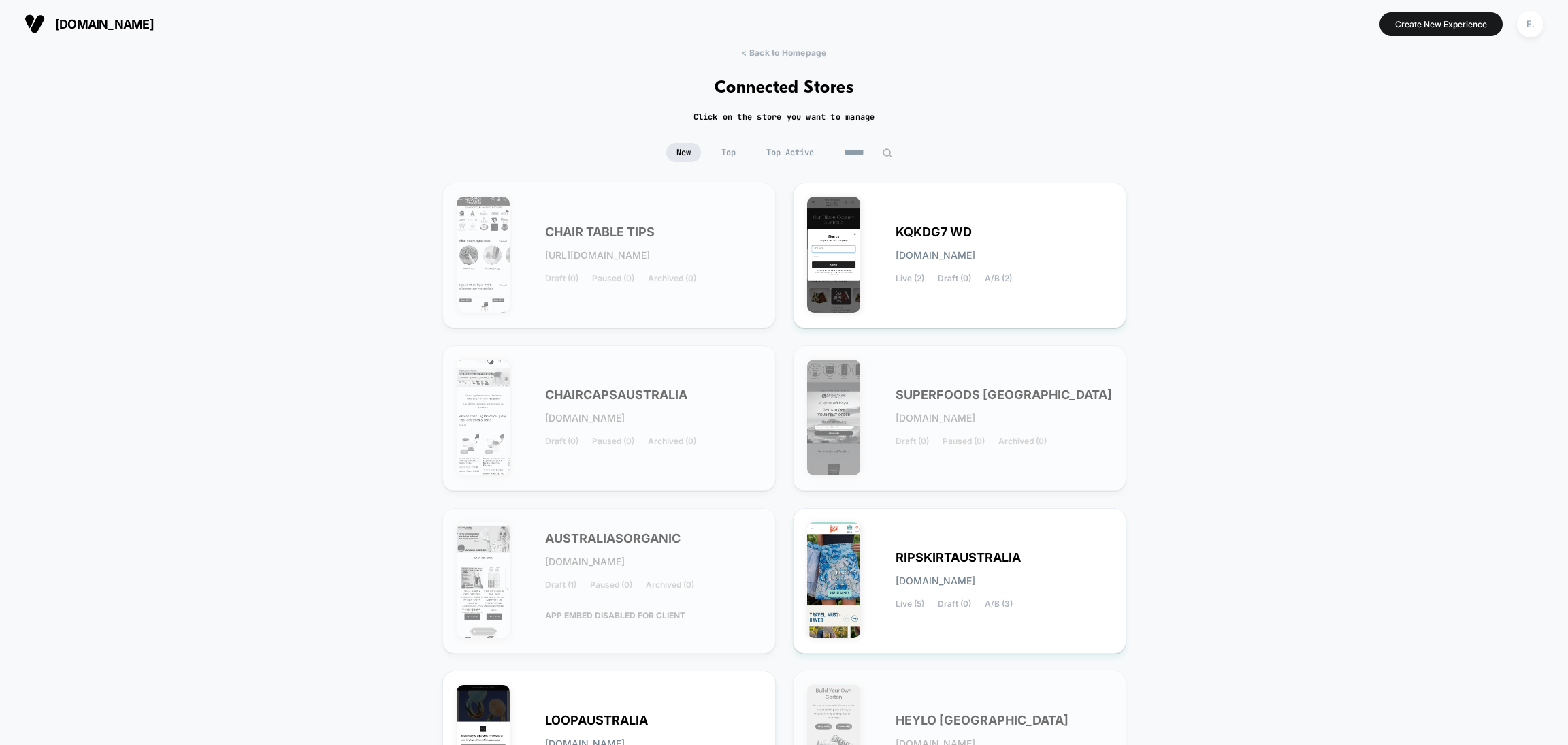
click at [873, 148] on input "******" at bounding box center [868, 152] width 68 height 19
click at [873, 148] on input "******" at bounding box center [868, 152] width 136 height 19
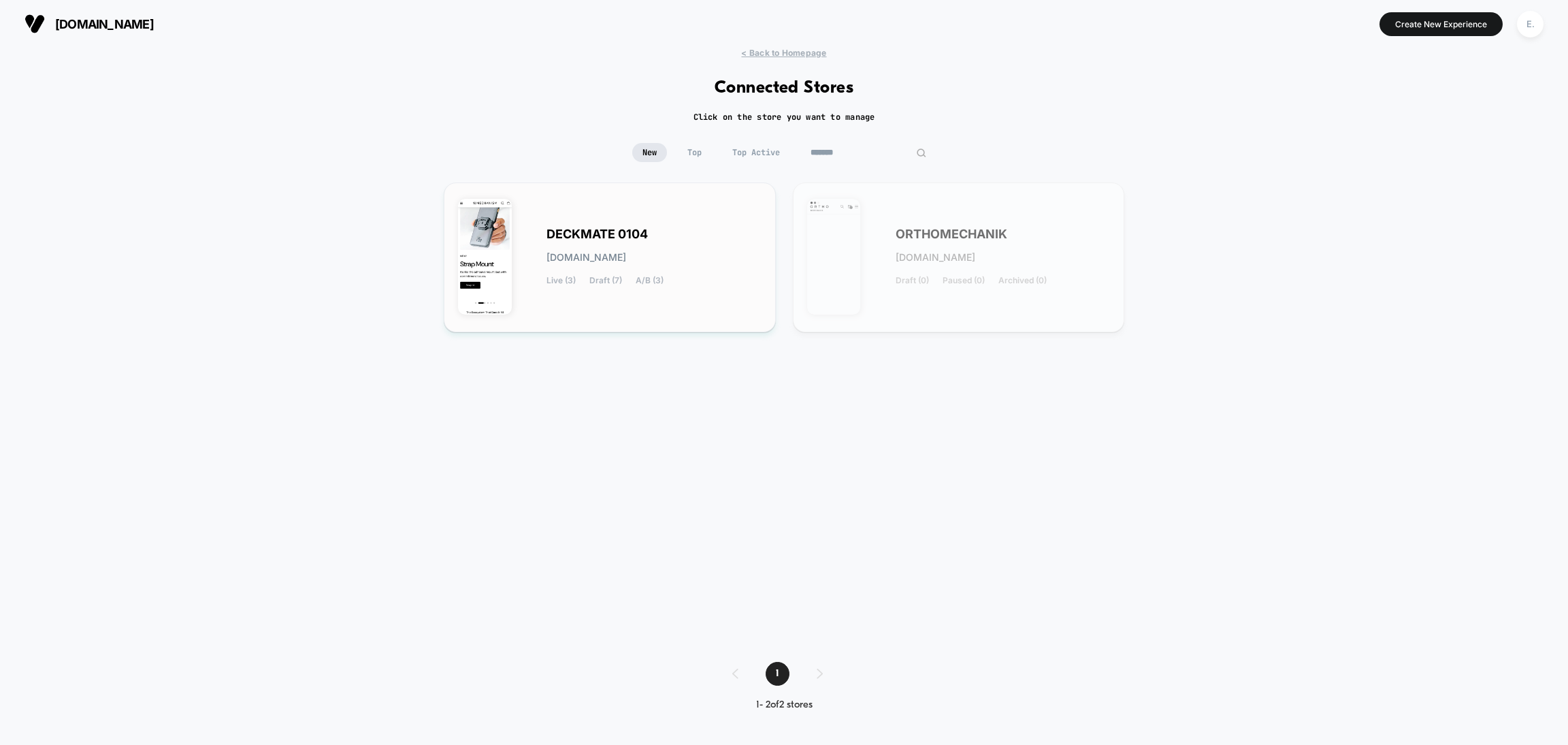
type input "*******"
click at [728, 247] on div "DECKMATE 0104 deckmate-0104.myshopify.com Live (3) Draft (7) A/B (3)" at bounding box center [654, 257] width 215 height 55
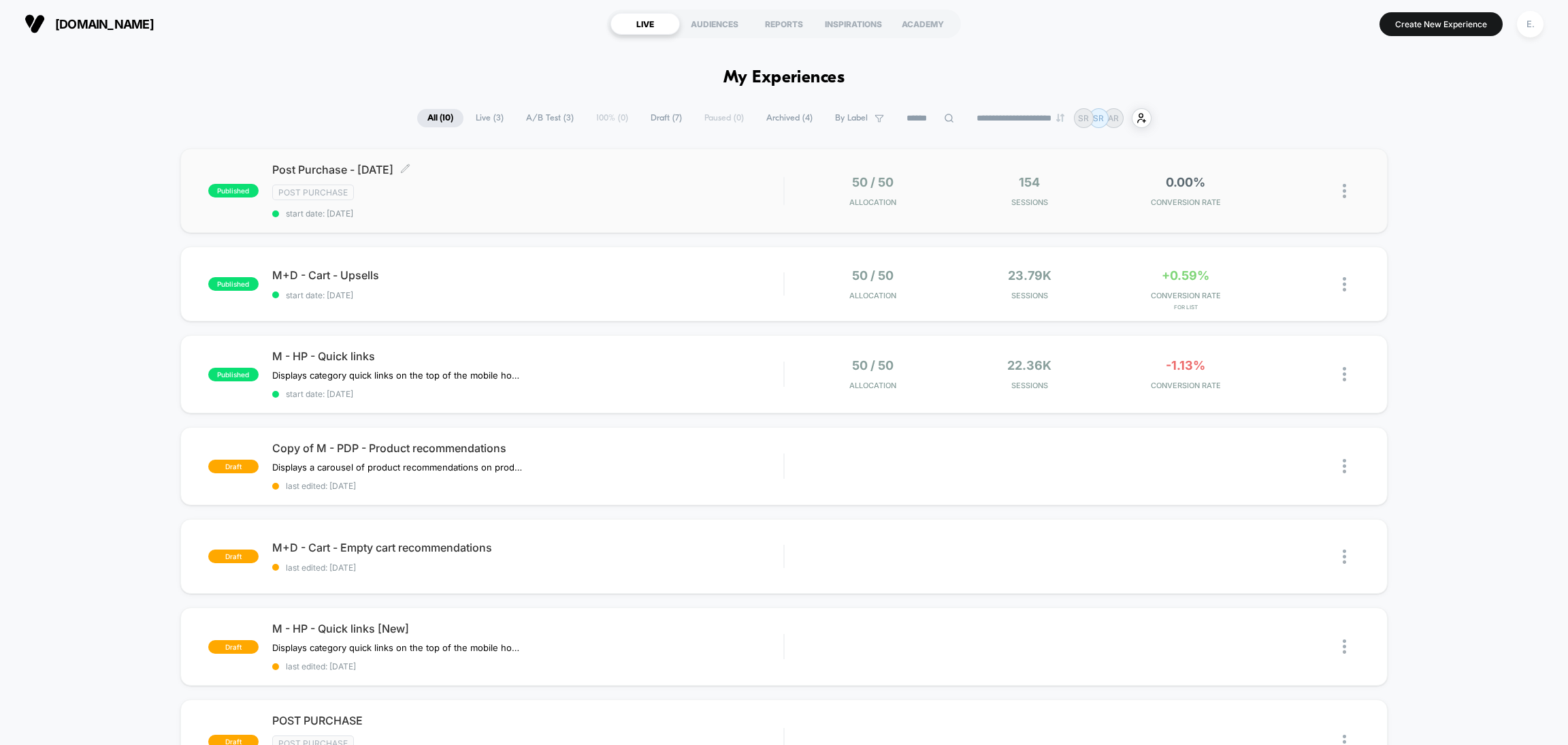
click at [740, 206] on div "Post Purchase - Labor Day 2025 Click to edit experience details Click to edit e…" at bounding box center [527, 190] width 511 height 55
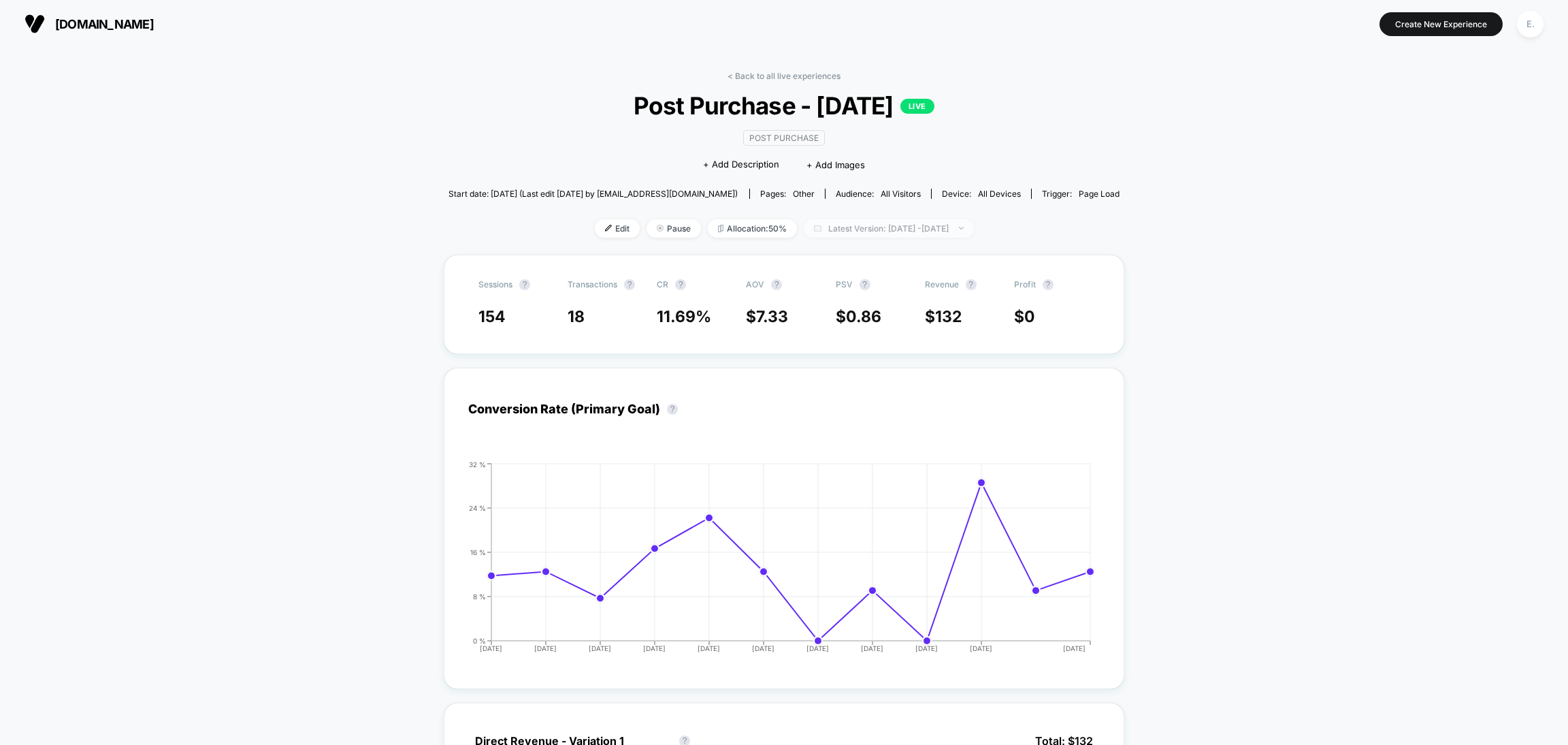
click at [839, 230] on span "Latest Version: Aug 29, 2025 - Sep 10, 2025" at bounding box center [889, 229] width 170 height 19
select select "*"
select select "****"
click at [816, 398] on button "Custom Range" at bounding box center [811, 399] width 71 height 12
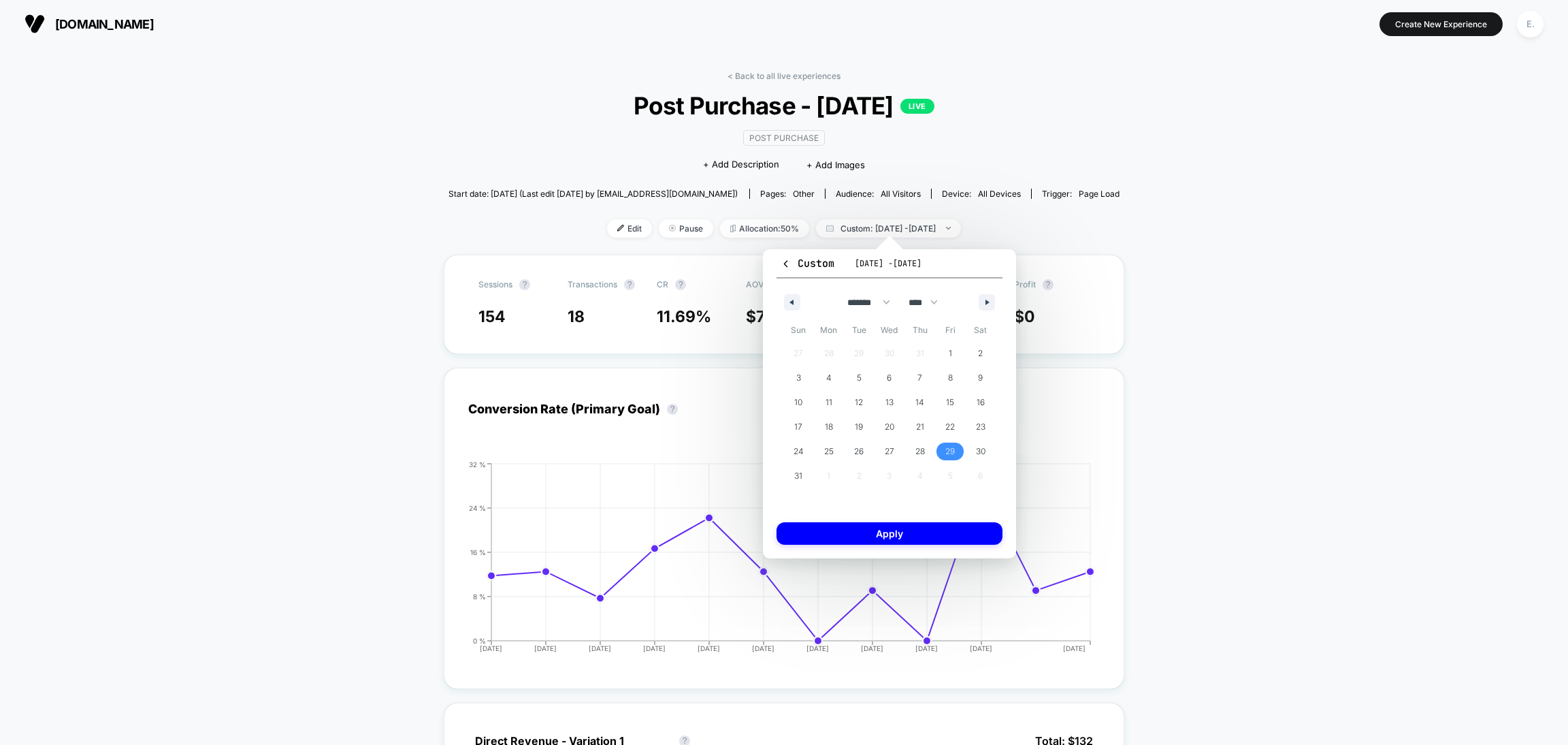
click at [952, 450] on span "29" at bounding box center [950, 452] width 9 height 24
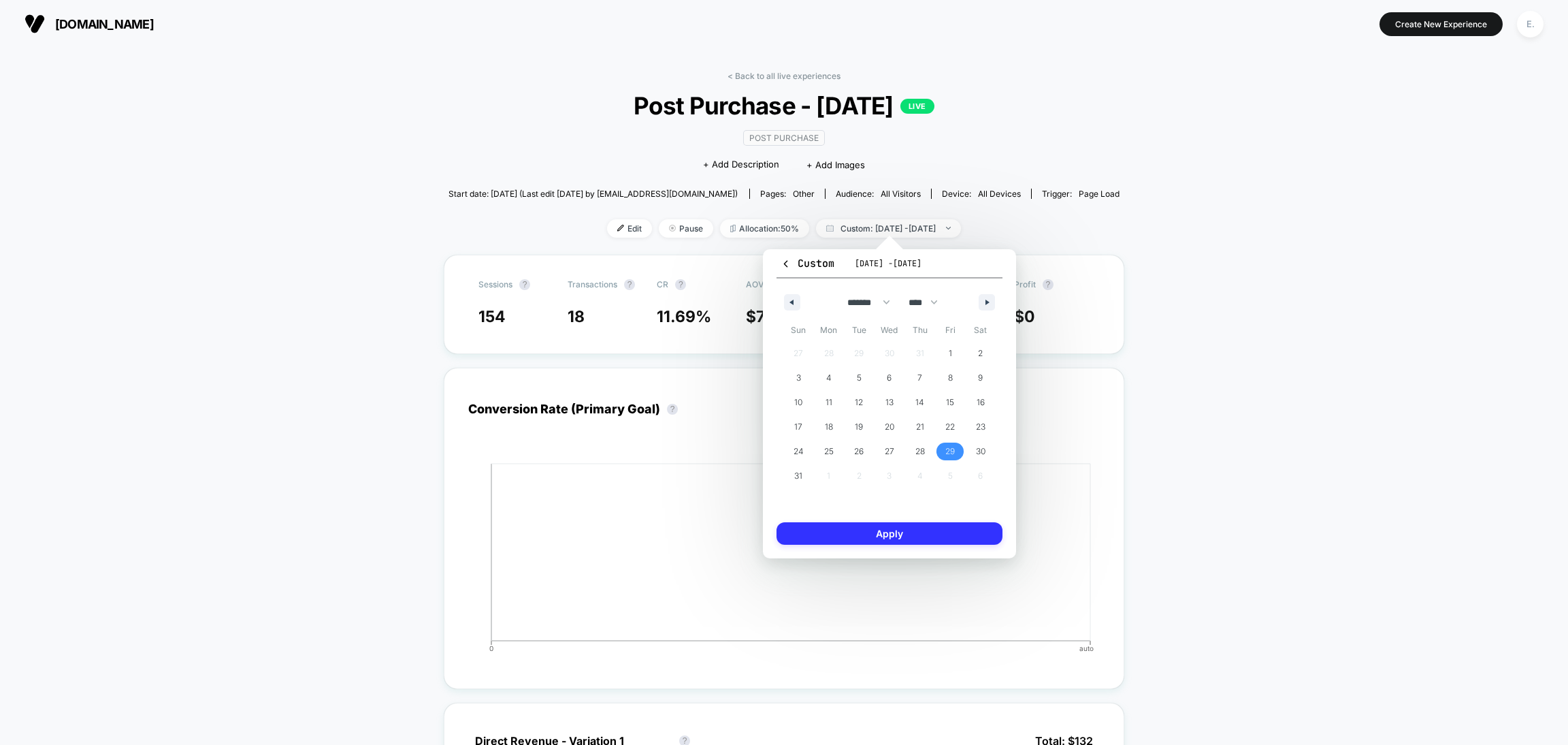
click at [929, 525] on button "Apply" at bounding box center [890, 533] width 226 height 23
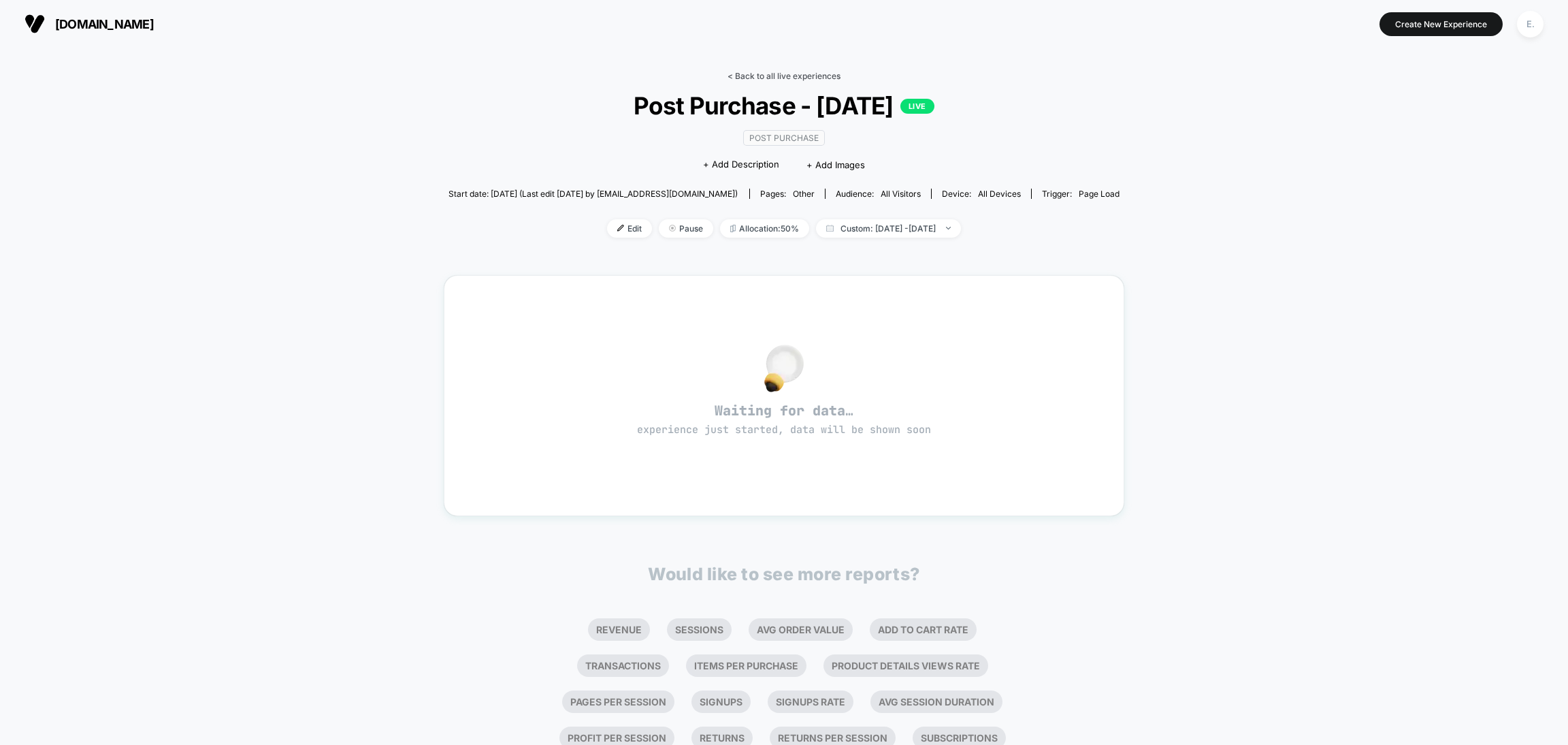
click at [753, 80] on link "< Back to all live experiences" at bounding box center [784, 75] width 113 height 10
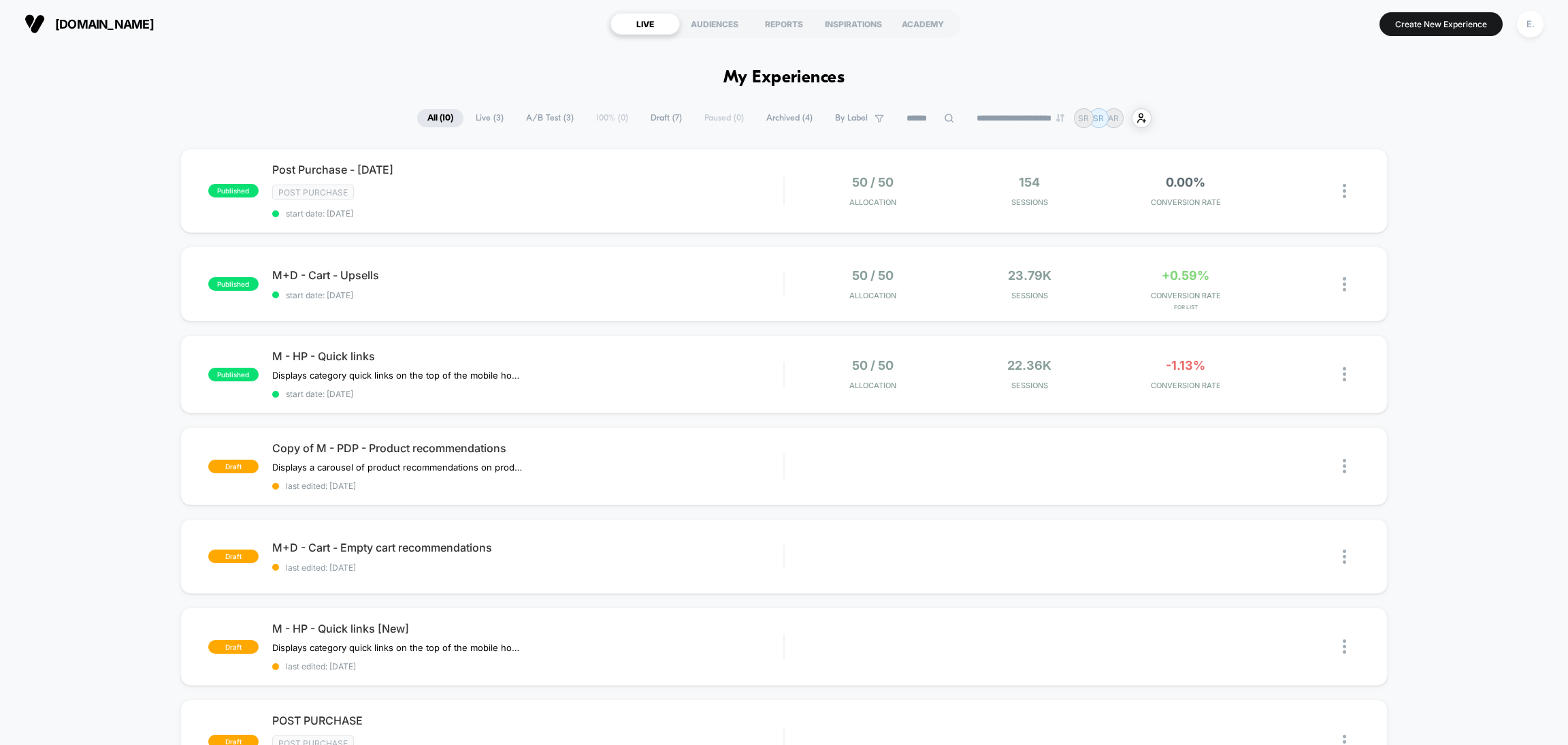
click at [1514, 24] on button "E." at bounding box center [1530, 24] width 35 height 28
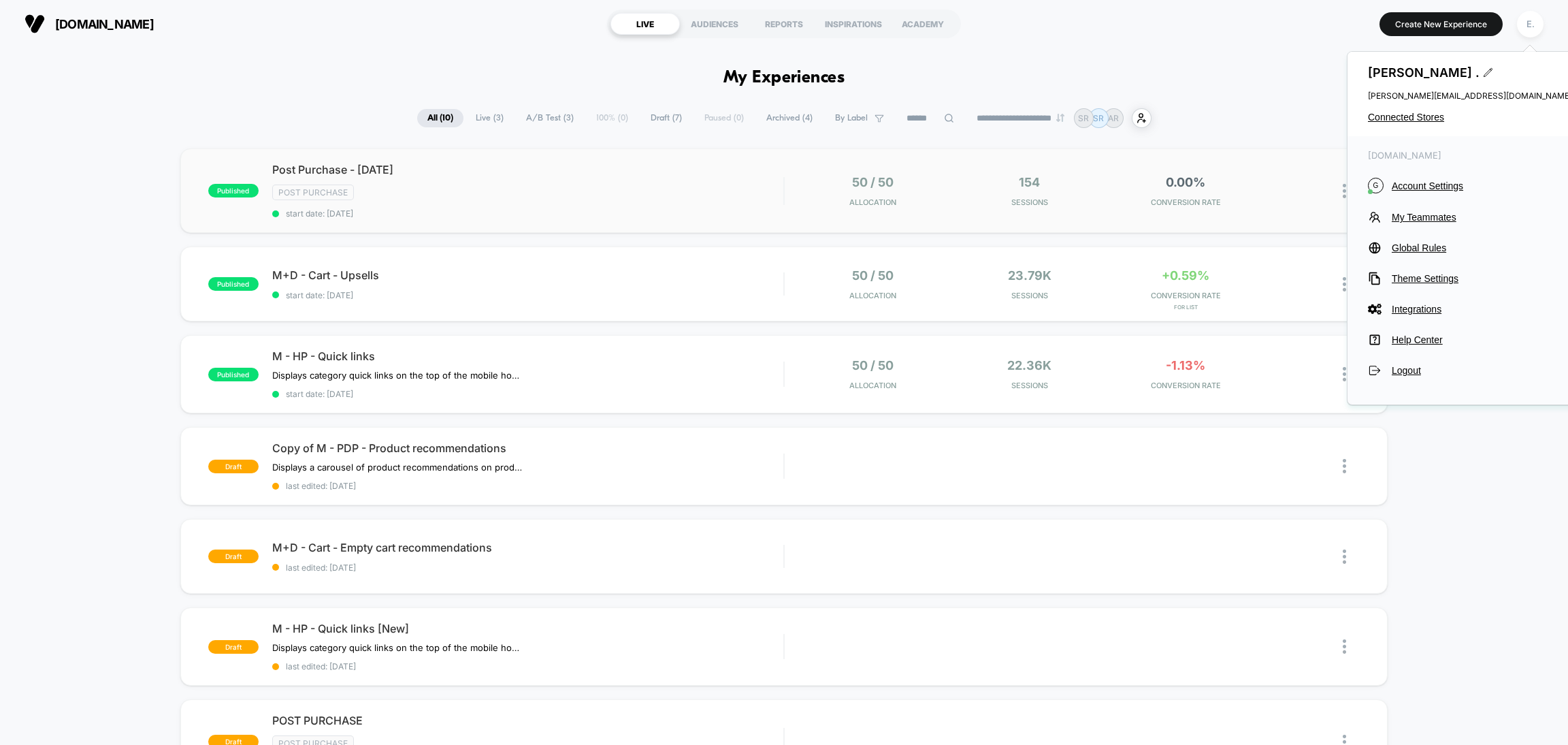
click at [782, 218] on div "published Post Purchase - Labor Day 2025 Post Purchase start date: 8/29/2025 50…" at bounding box center [784, 191] width 1208 height 85
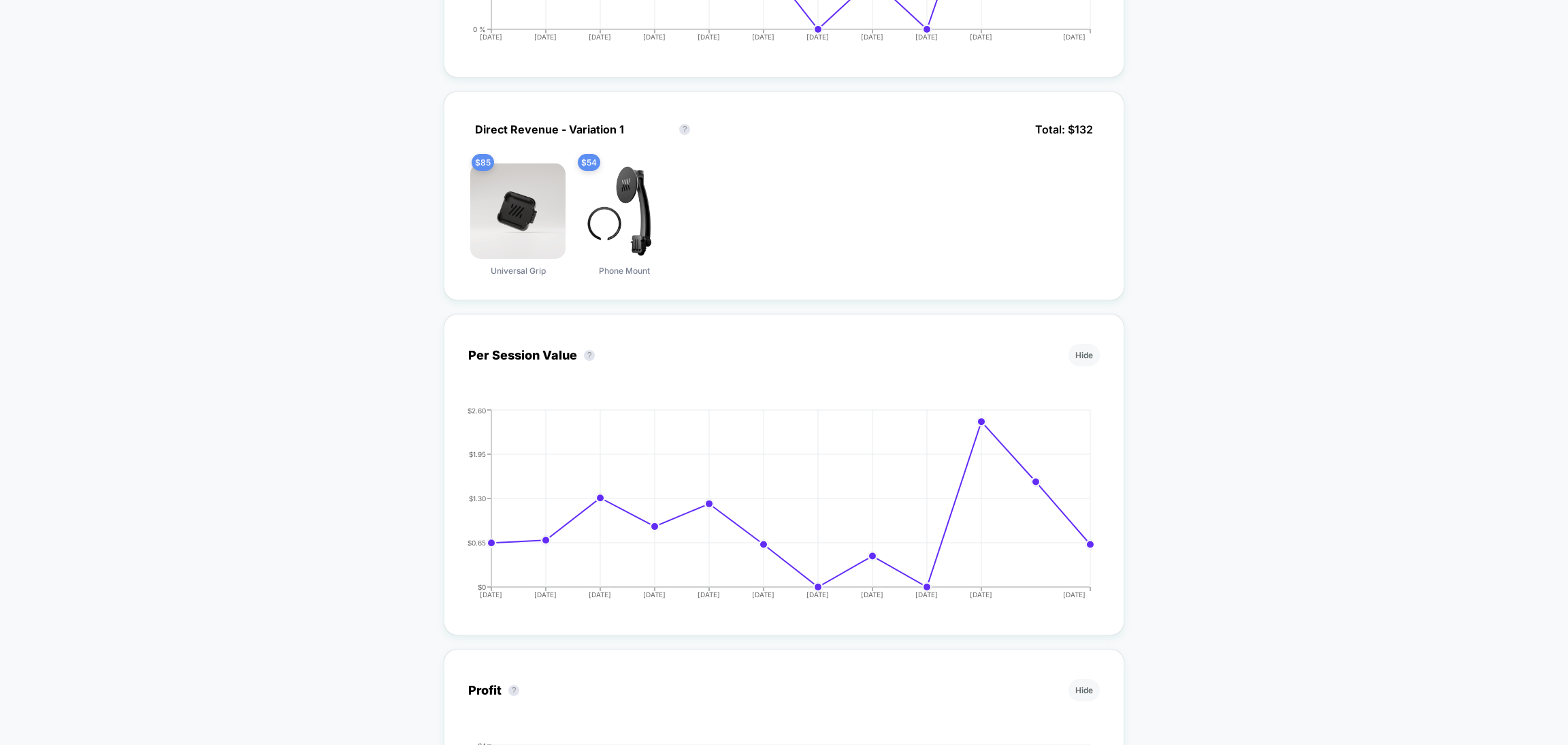
scroll to position [612, 0]
click at [602, 135] on div "Direct Revenue - Variation 1 Direct Revenue - Variation 1 ?" at bounding box center [587, 128] width 238 height 27
click at [603, 127] on div "Direct Revenue - Variation 1 Direct Revenue - Variation 1 ?" at bounding box center [587, 128] width 238 height 27
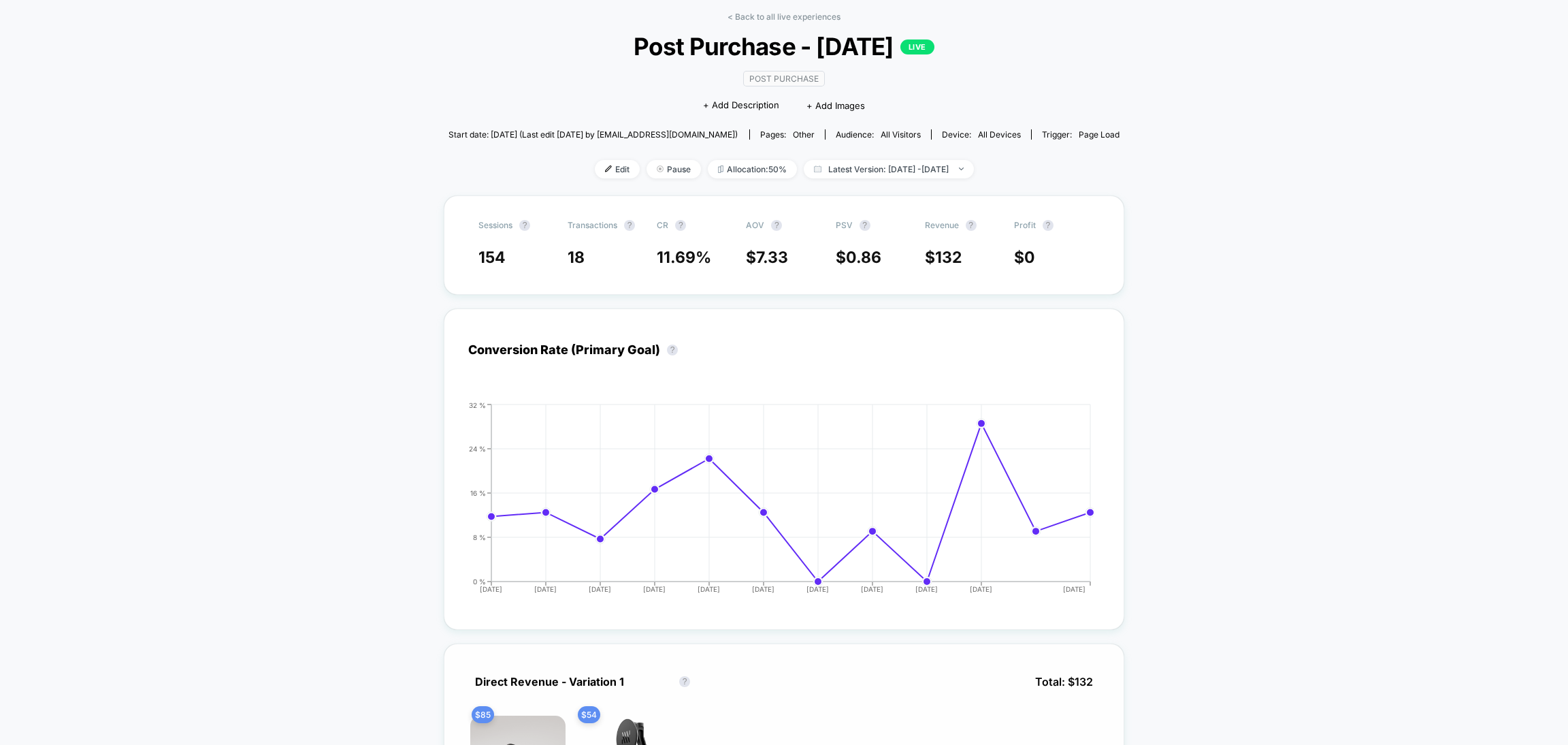
scroll to position [0, 0]
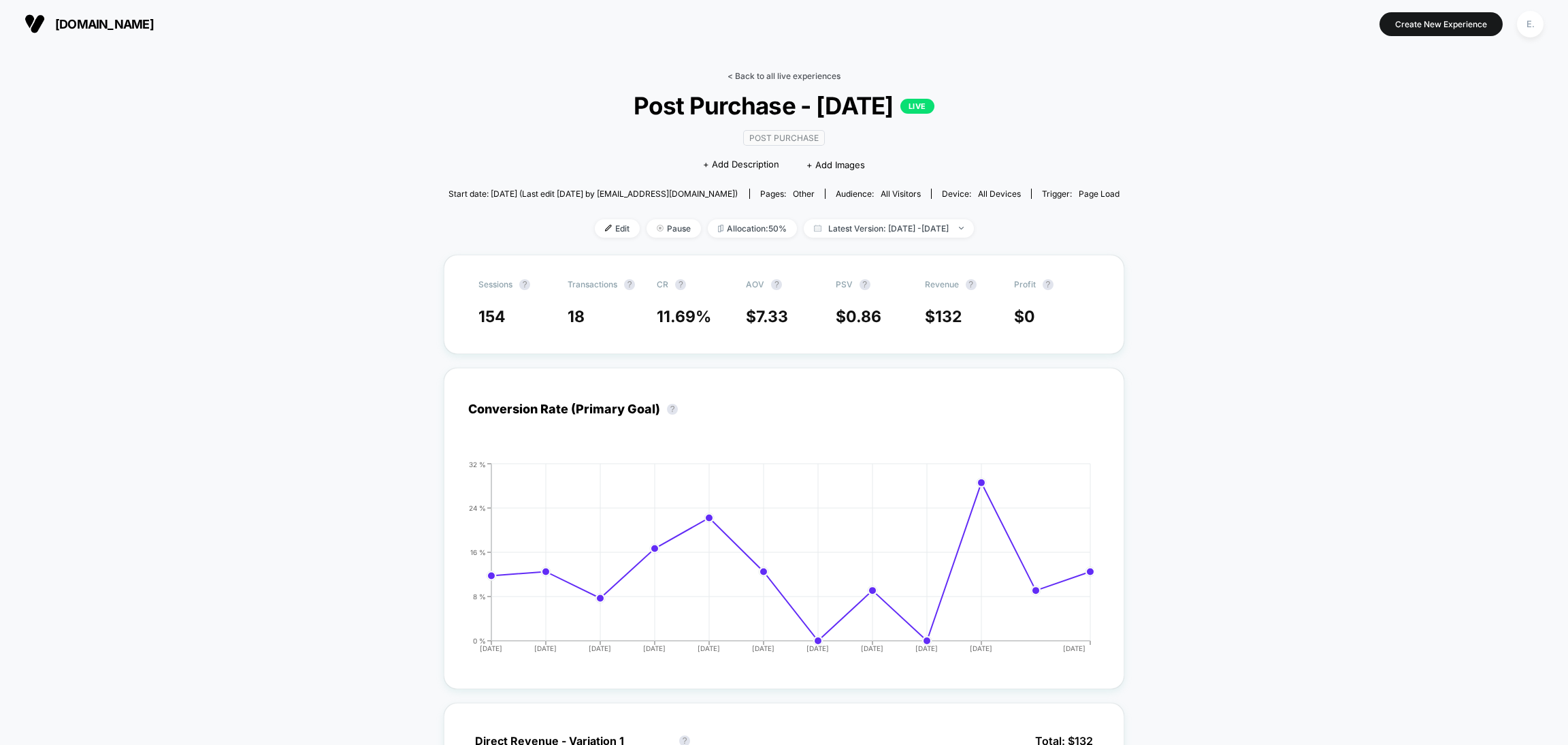
click at [744, 72] on link "< Back to all live experiences" at bounding box center [784, 75] width 113 height 10
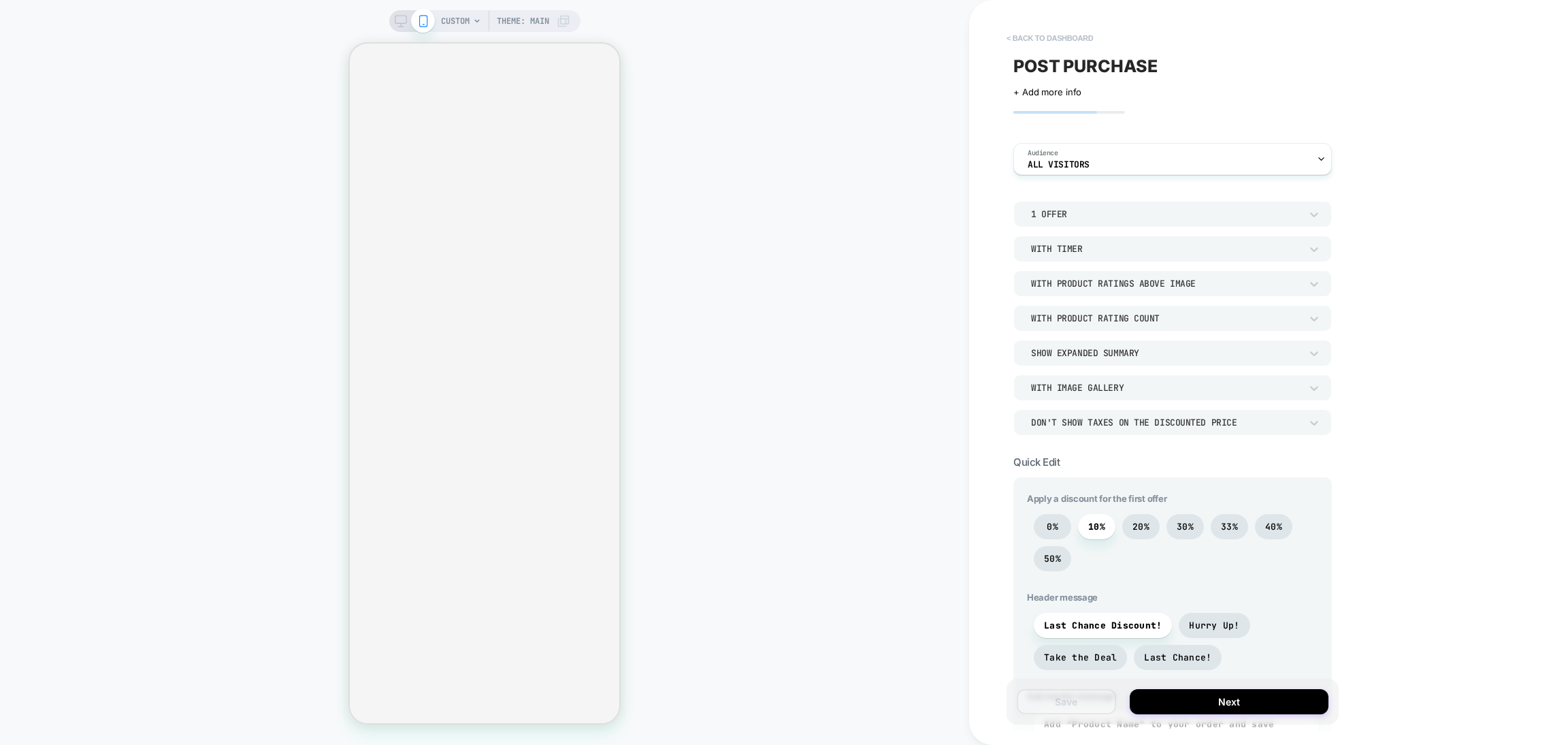
click at [1043, 35] on button "< back to dashboard" at bounding box center [1050, 38] width 100 height 22
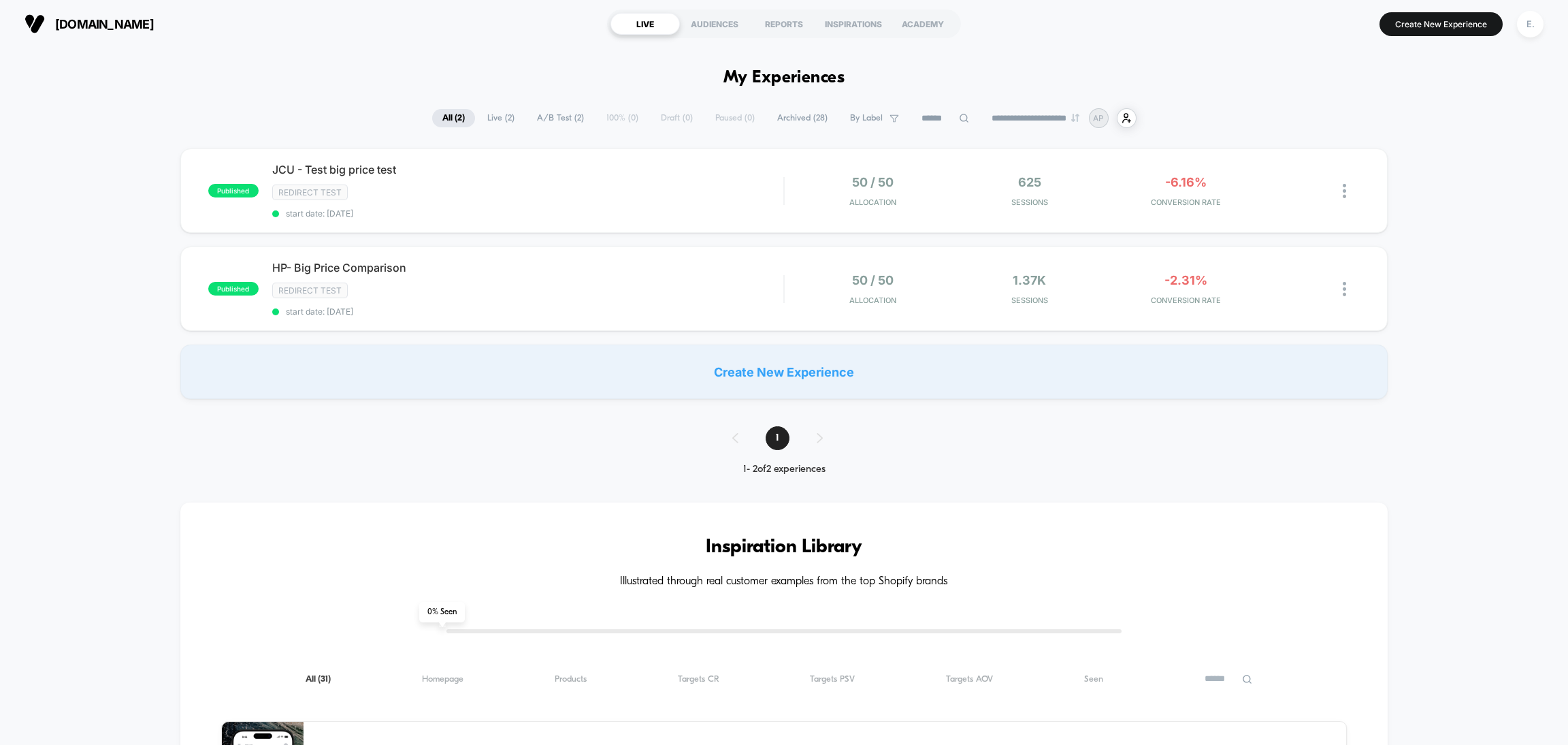
click at [768, 119] on span "Archived ( 28 )" at bounding box center [802, 119] width 71 height 19
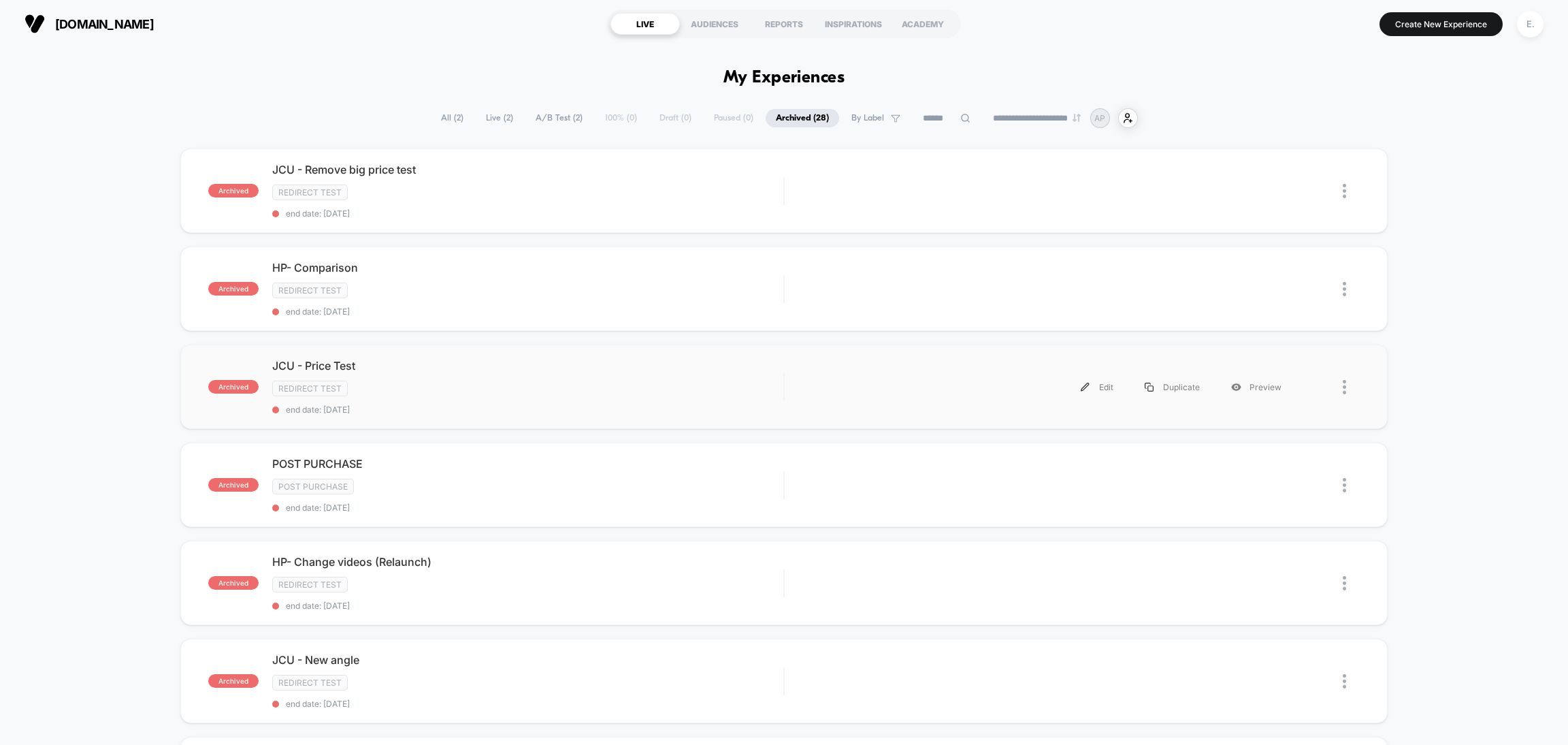
click at [1115, 363] on div "archived JCU - Price Test Redirect Test end date: [DATE] Edit Duplicate Preview" at bounding box center [784, 387] width 1208 height 85
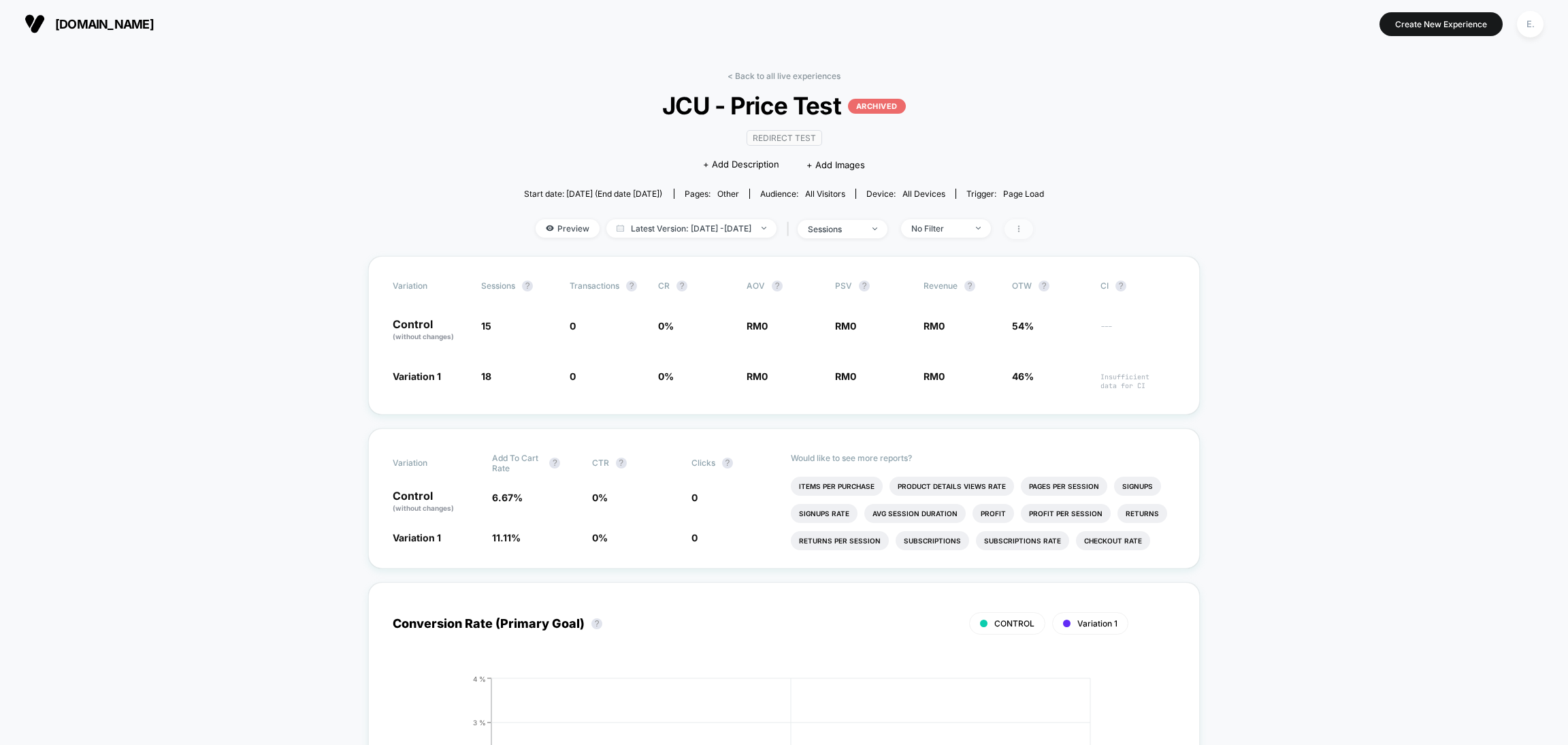
click at [1033, 230] on span at bounding box center [1019, 229] width 28 height 20
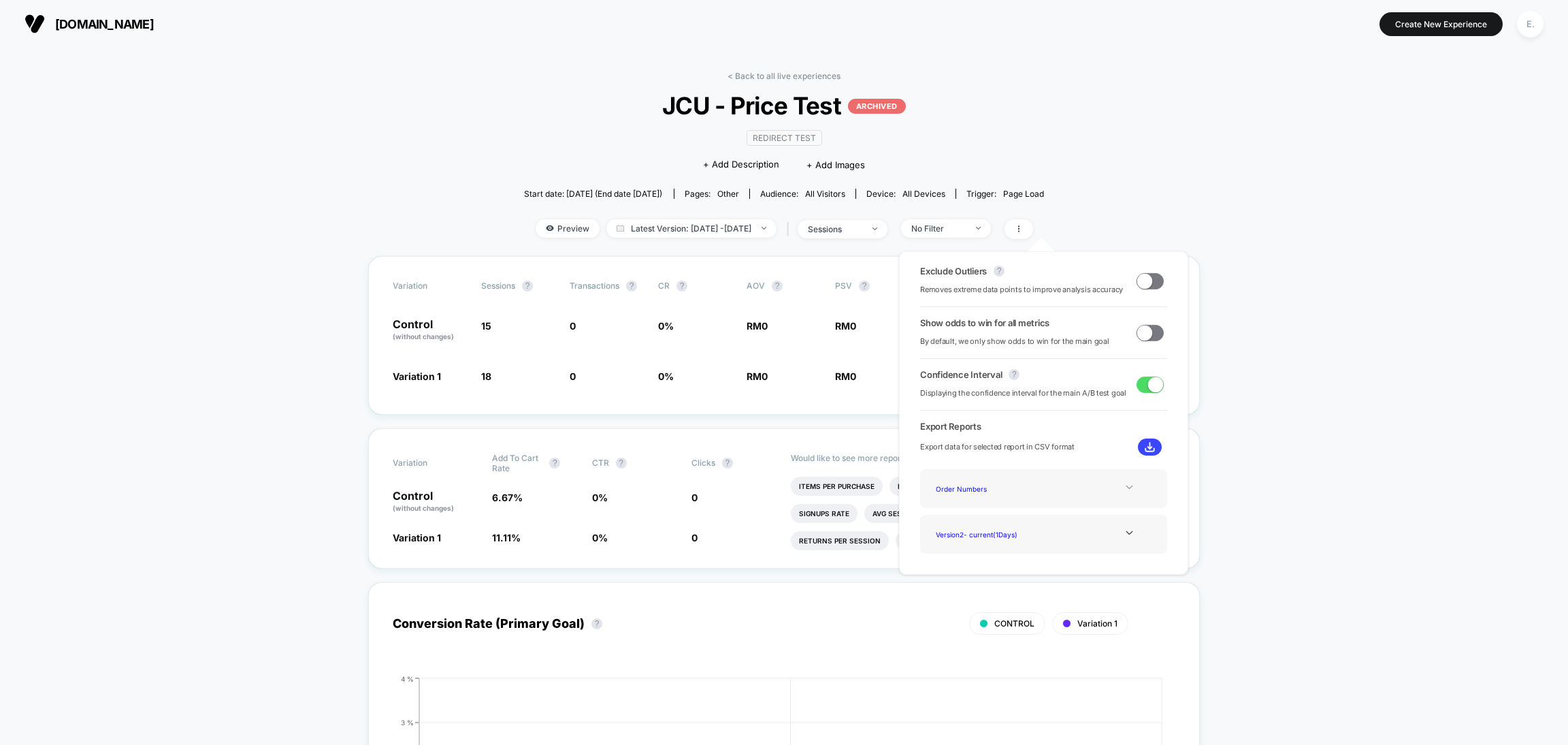
click at [1118, 489] on div at bounding box center [1130, 486] width 55 height 10
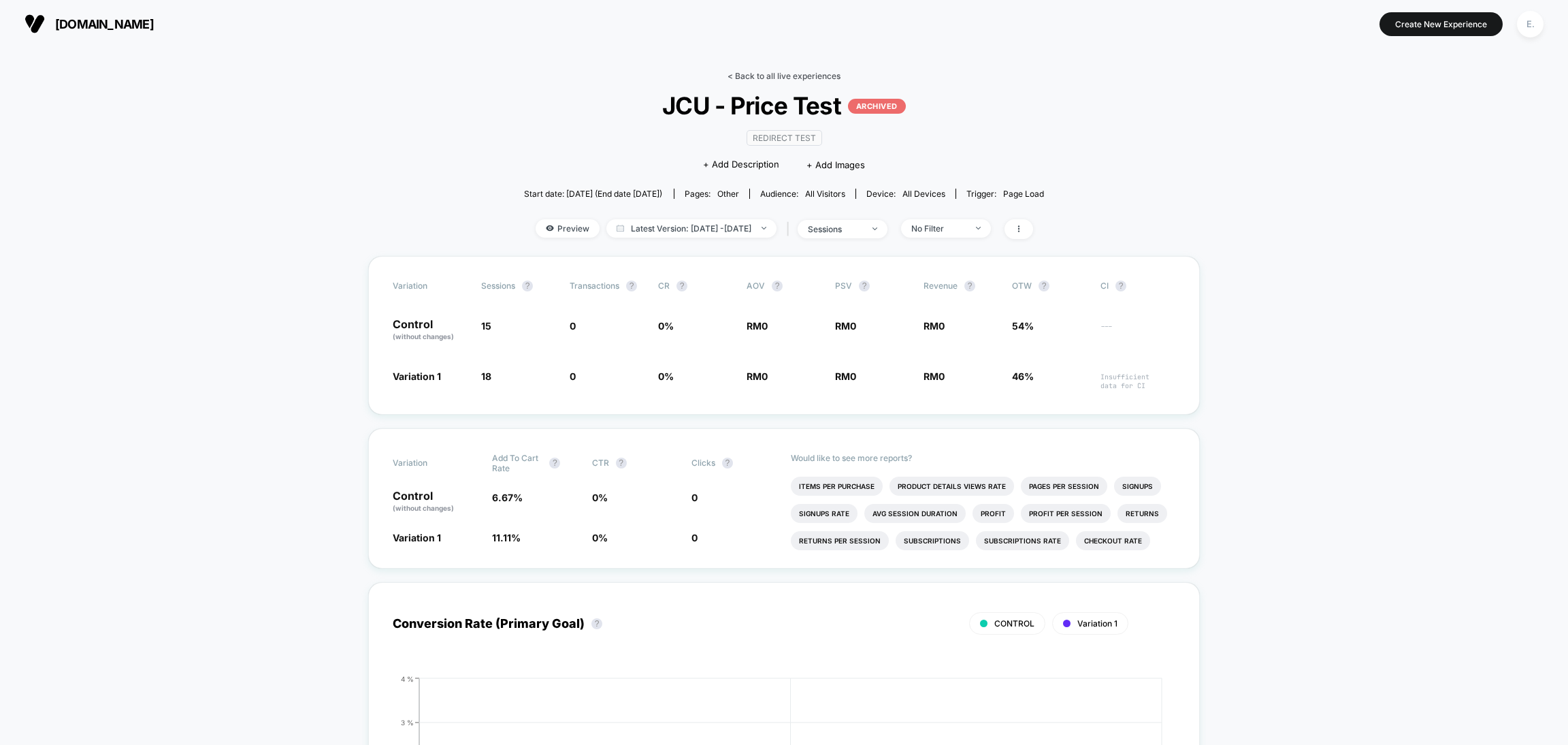
click at [801, 71] on link "< Back to all live experiences" at bounding box center [784, 75] width 113 height 10
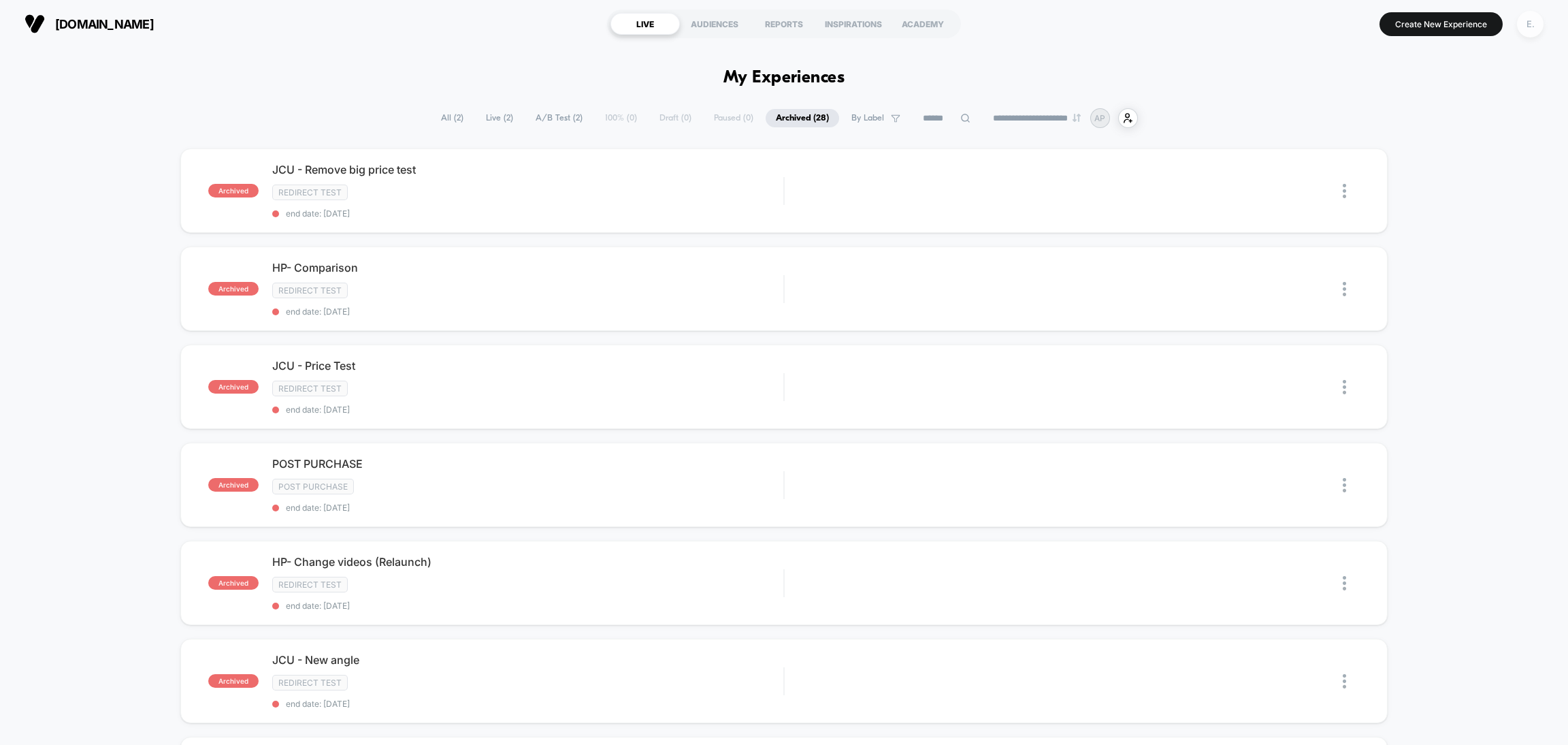
click at [1527, 34] on div "E." at bounding box center [1530, 24] width 26 height 26
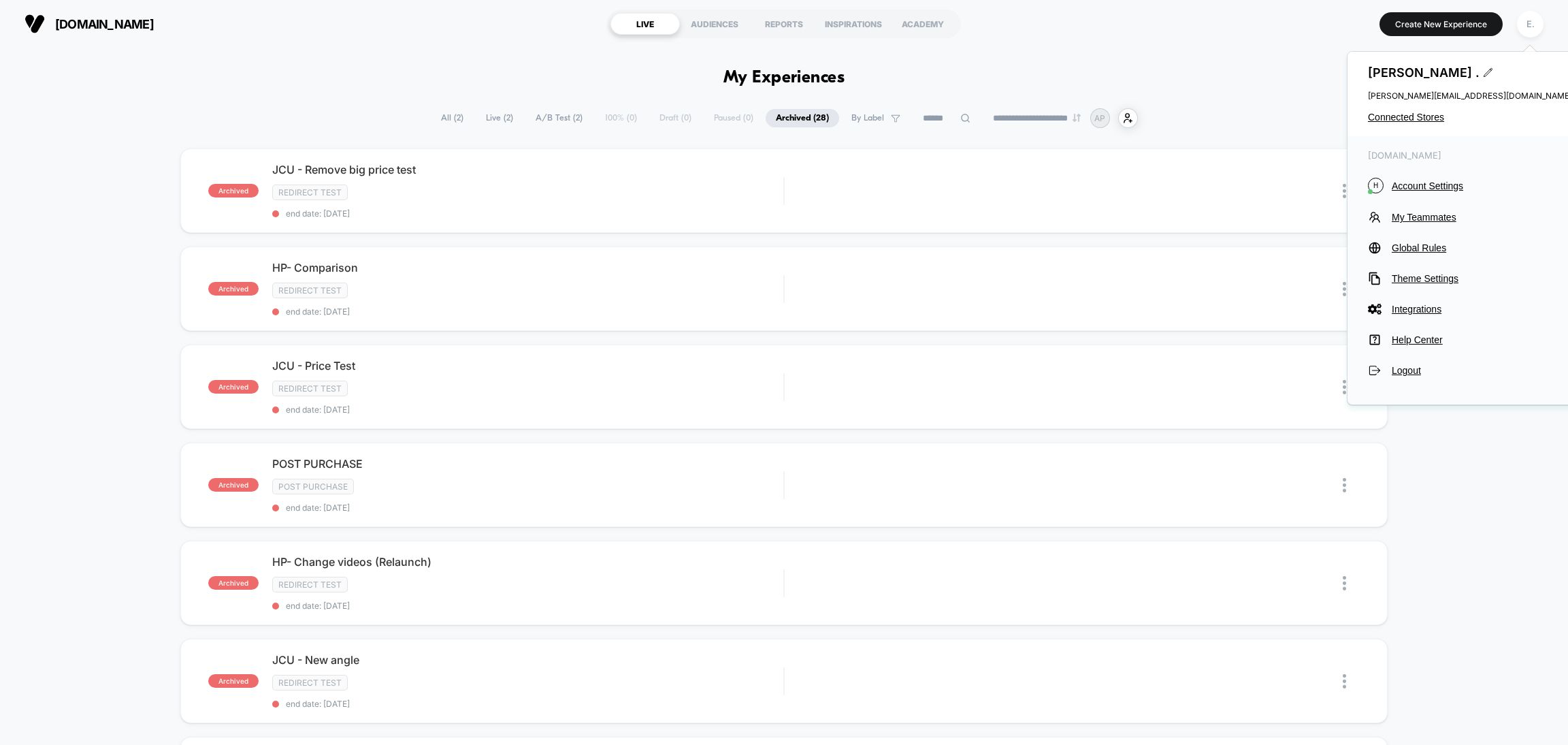
click at [1431, 111] on div "[PERSON_NAME] . [PERSON_NAME][EMAIL_ADDRESS][DOMAIN_NAME] Connected Stores" at bounding box center [1470, 94] width 245 height 85
click at [1422, 120] on span "Connected Stores" at bounding box center [1470, 118] width 204 height 11
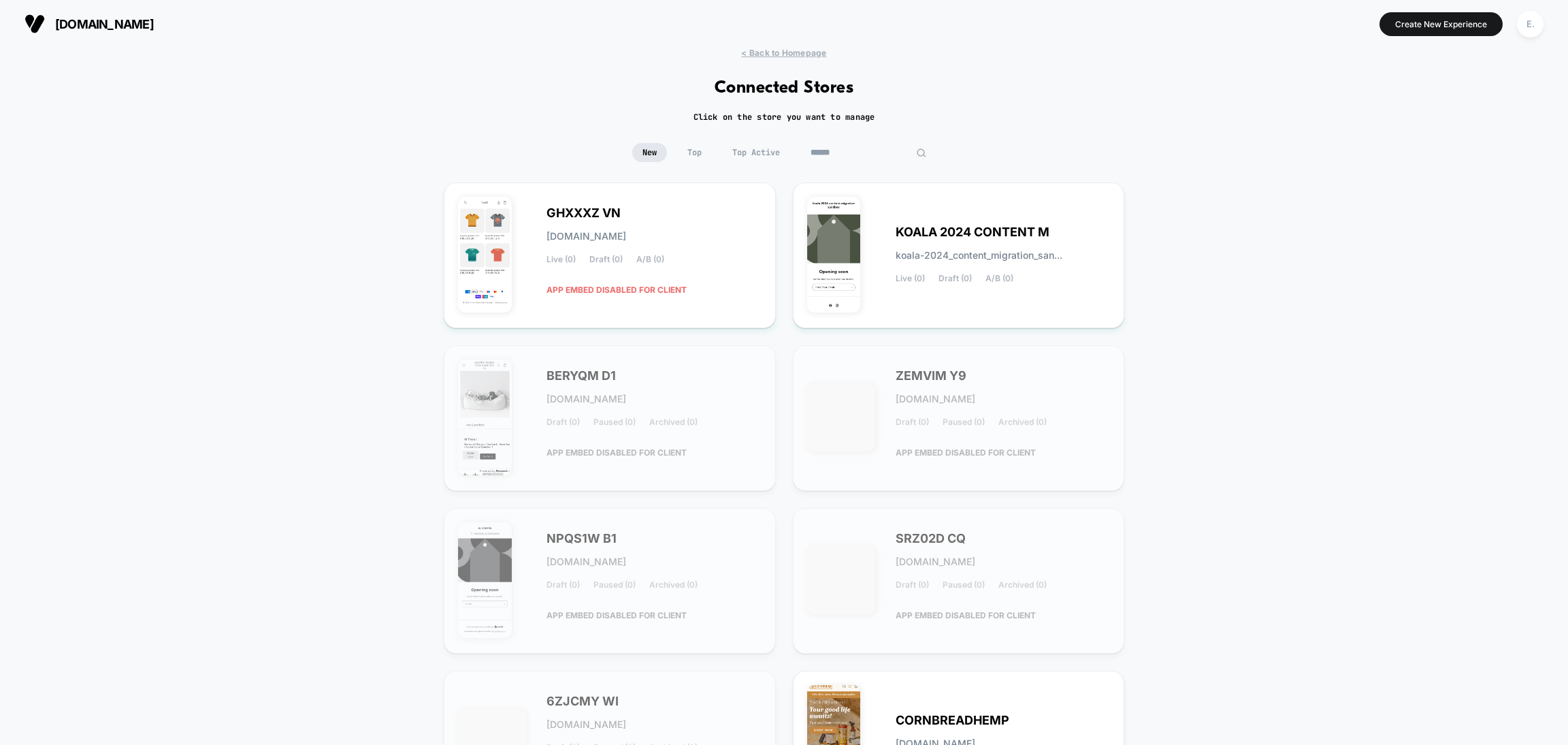
click at [868, 149] on input at bounding box center [868, 152] width 136 height 19
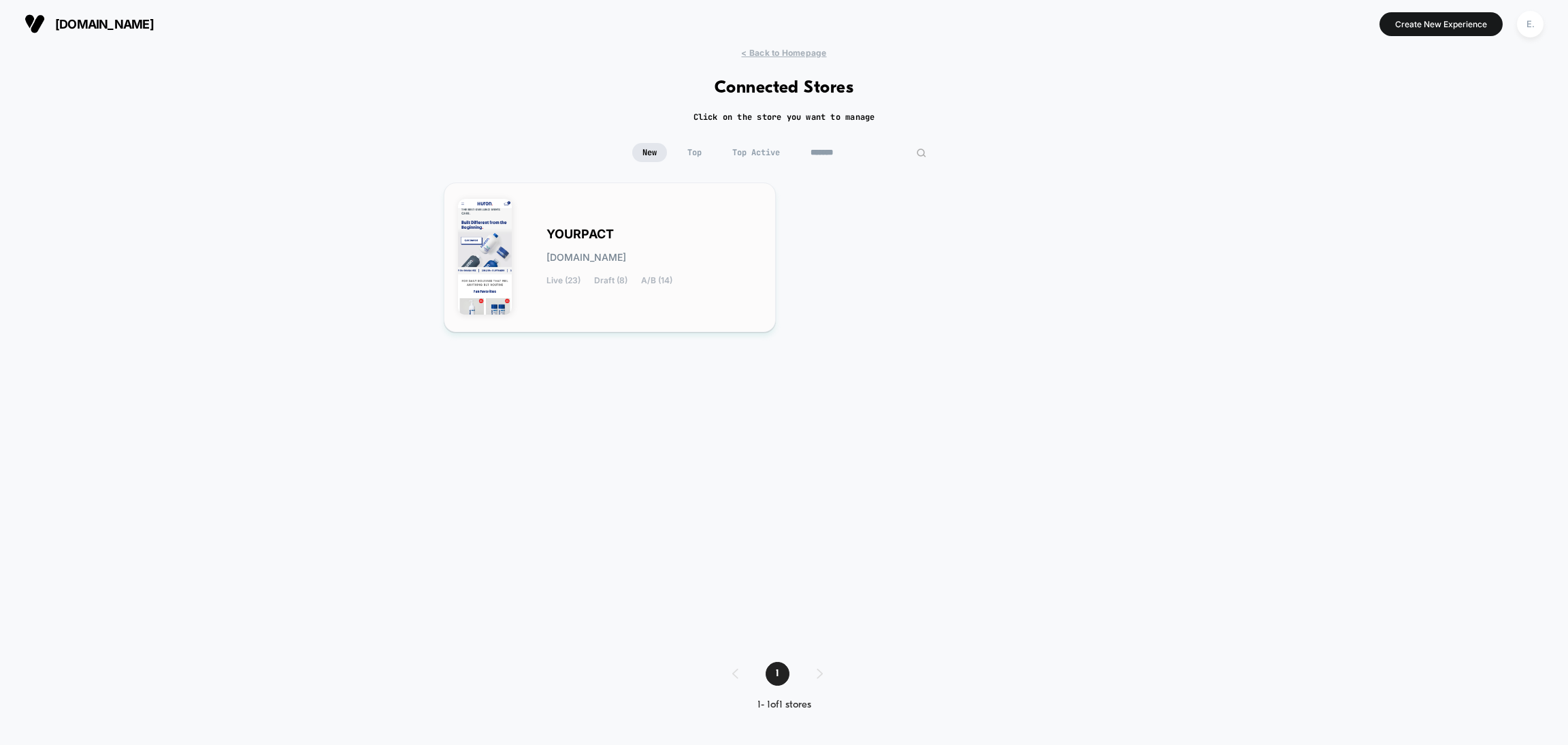
type input "*******"
click at [686, 275] on div "YOURPACT [DOMAIN_NAME] Live (23) Draft (8) A/B (14)" at bounding box center [654, 257] width 215 height 55
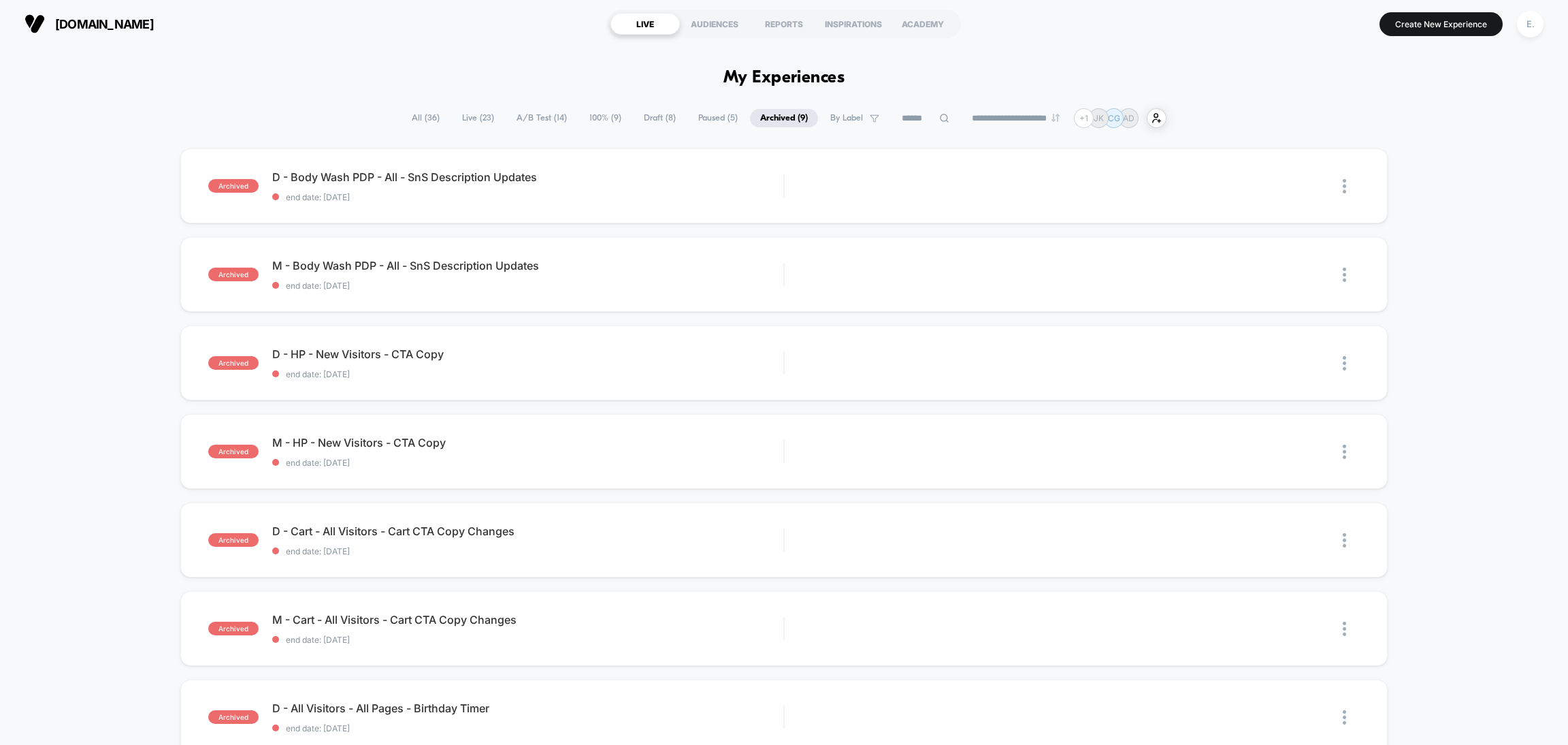
click at [452, 120] on span "Live ( 23 )" at bounding box center [478, 119] width 53 height 19
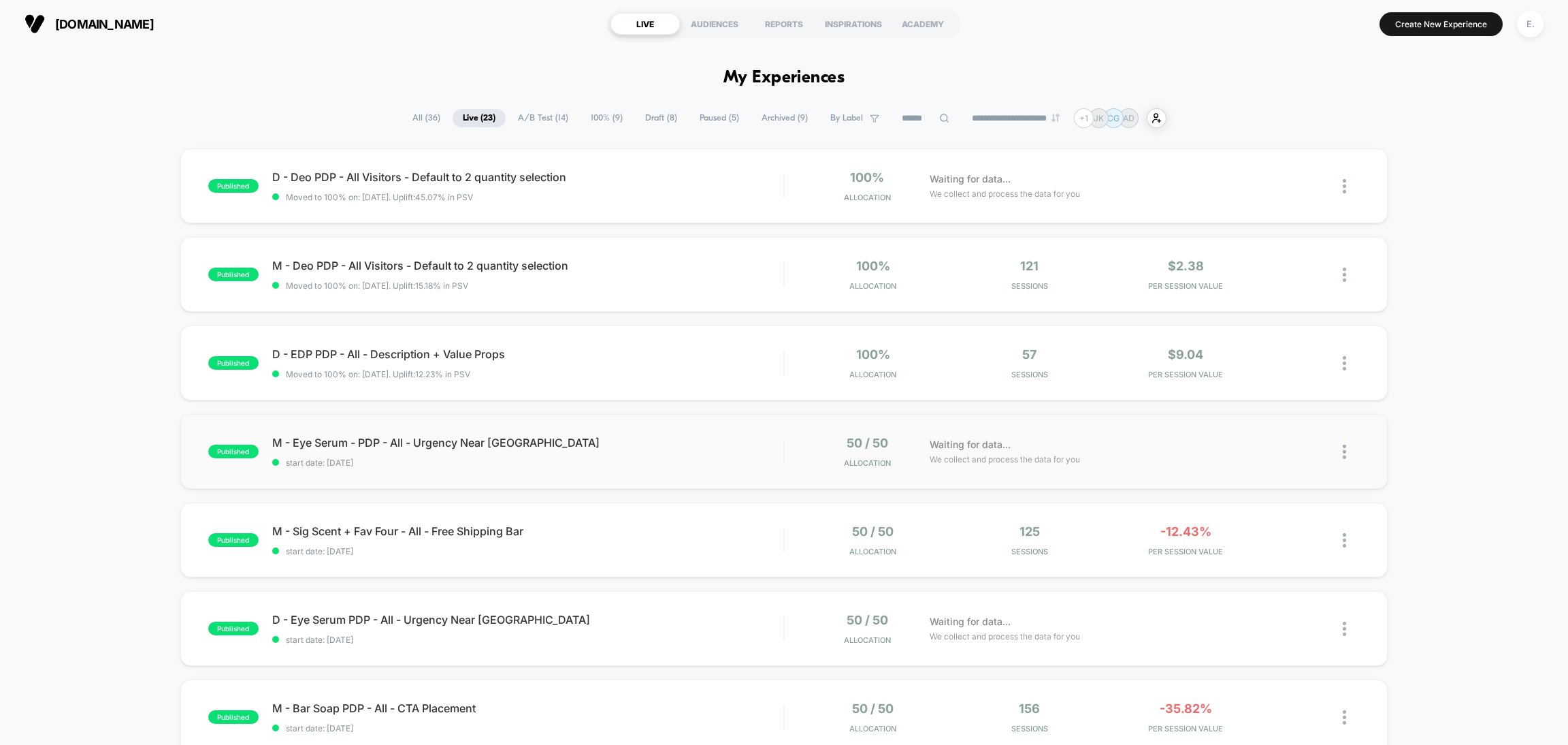
scroll to position [816, 0]
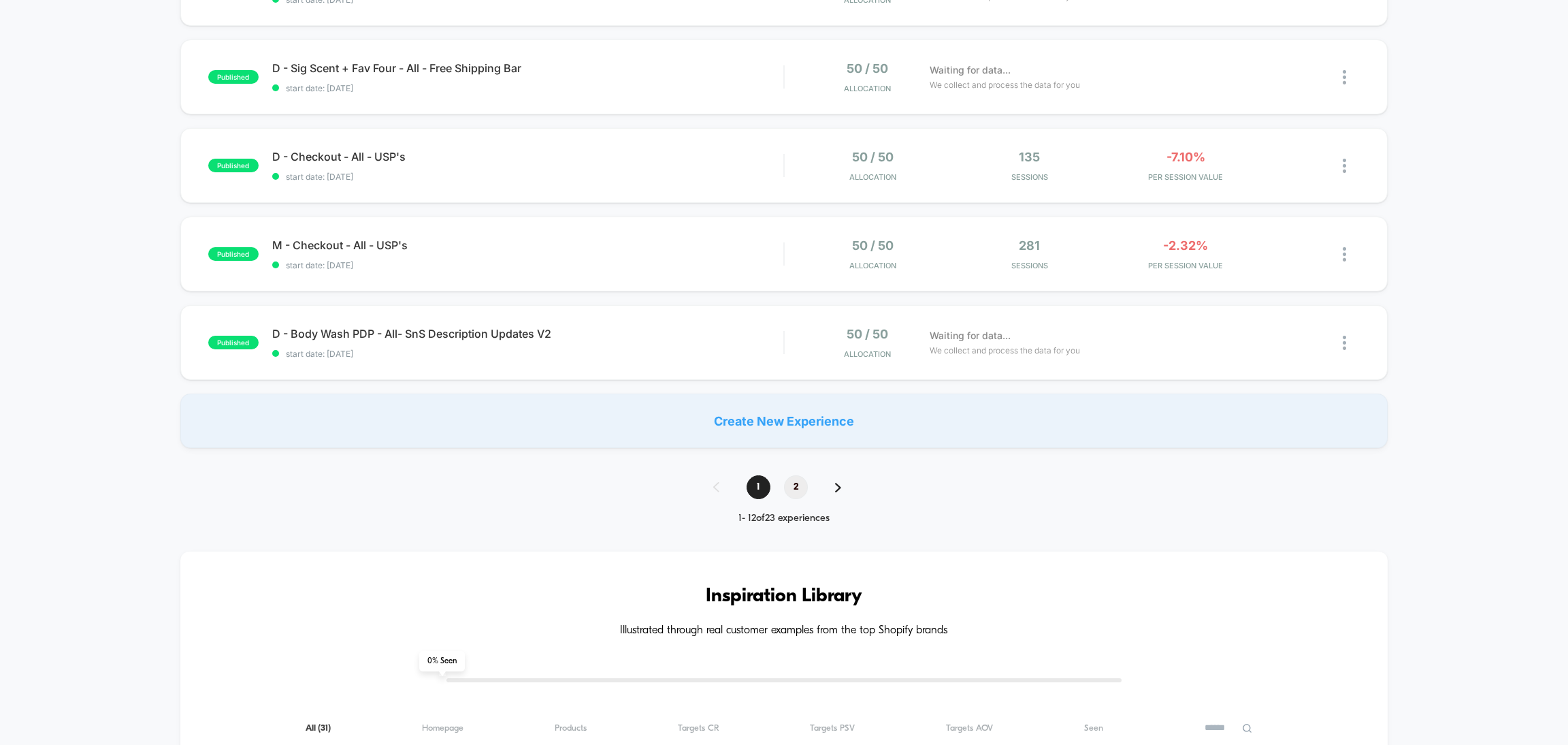
click at [787, 489] on span "2" at bounding box center [796, 486] width 24 height 24
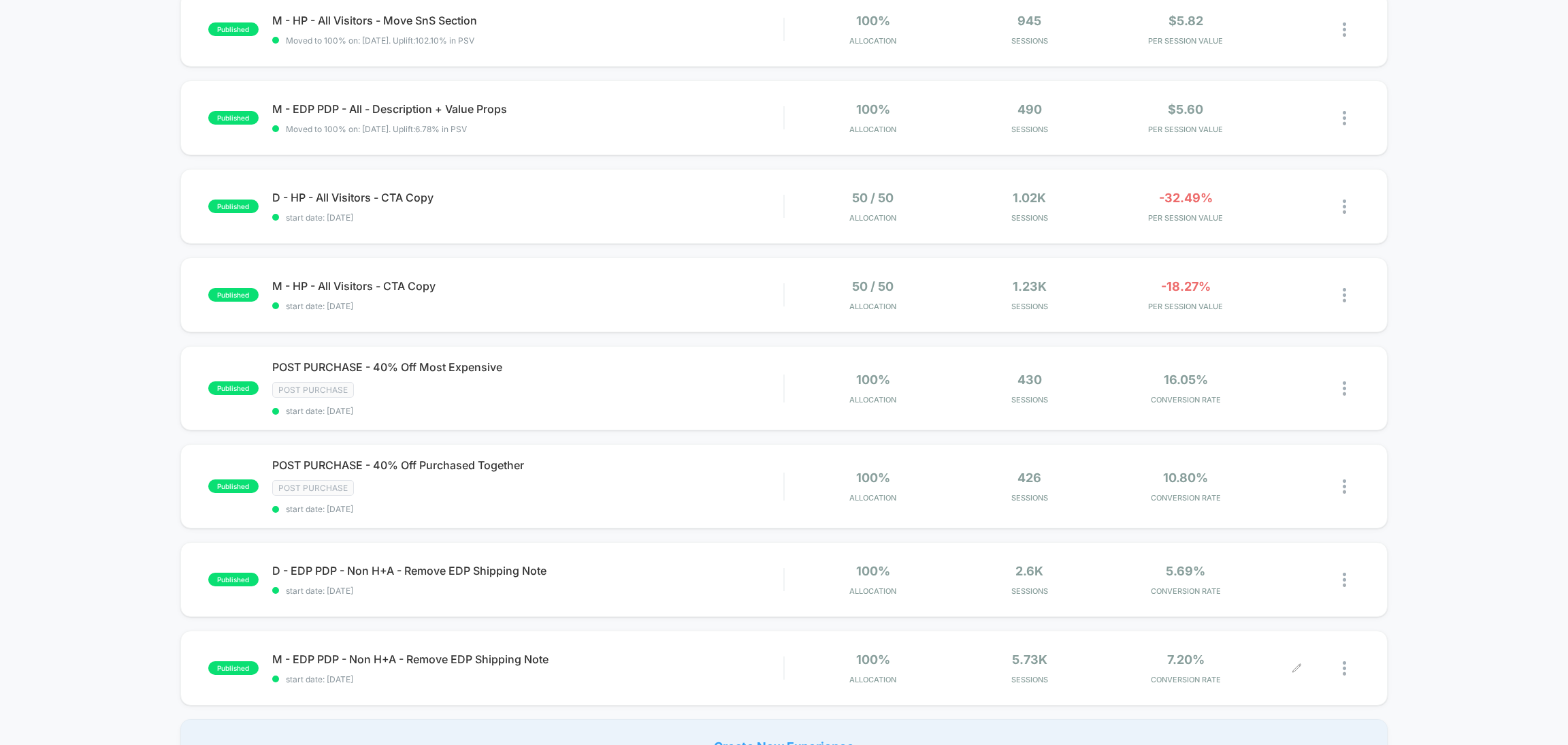
scroll to position [612, 0]
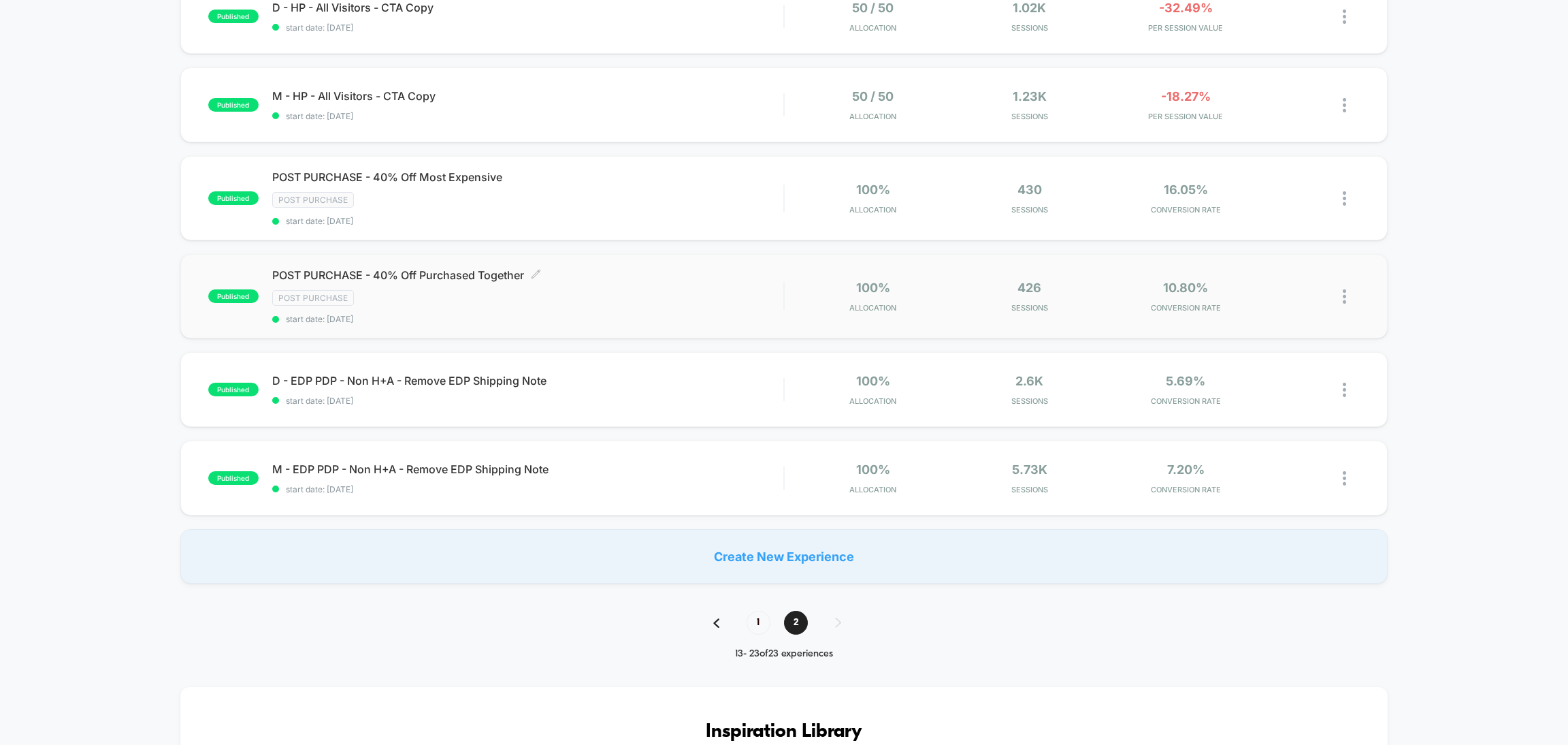
click at [605, 302] on div "Post Purchase" at bounding box center [527, 297] width 511 height 16
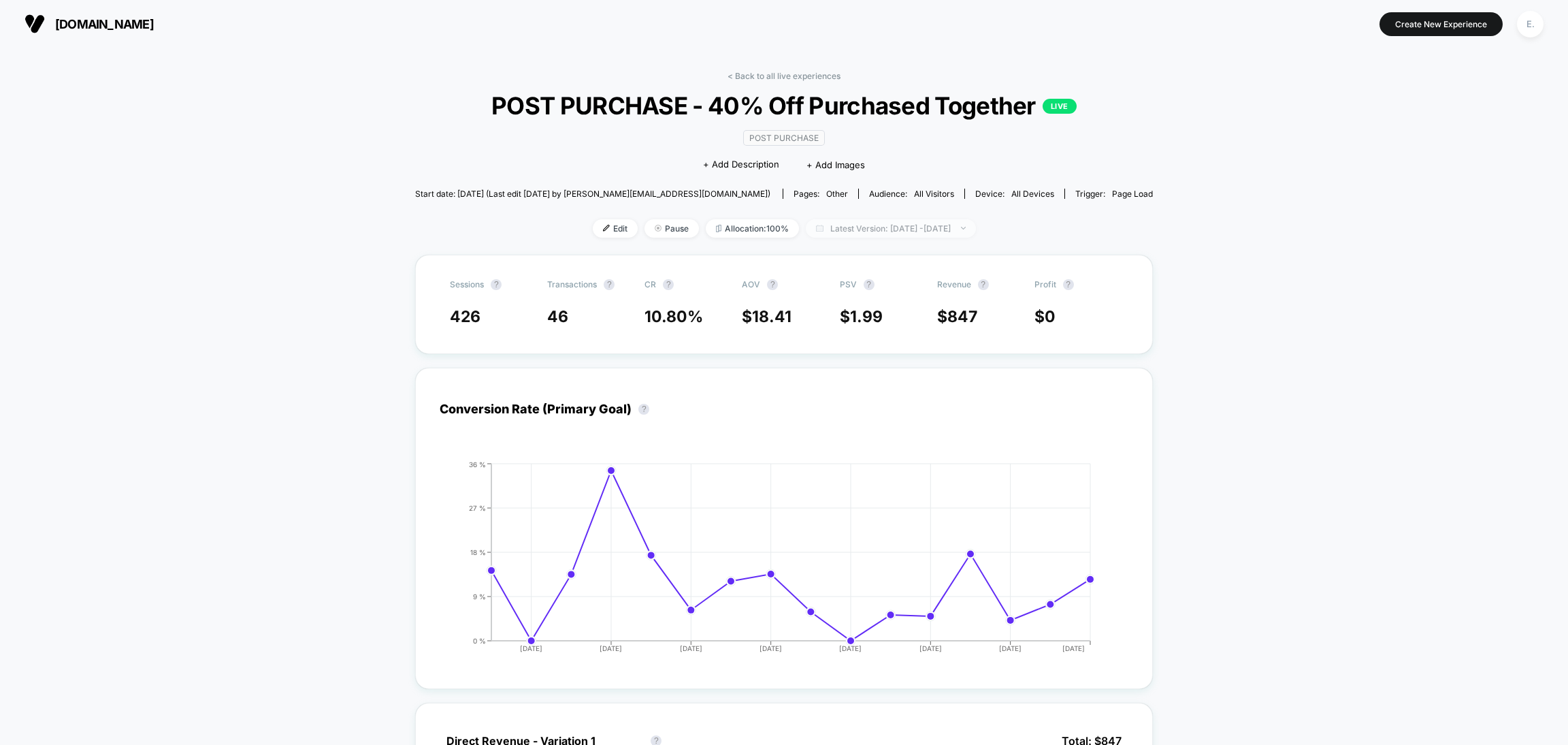
click at [976, 230] on span "Latest Version: [DATE] - [DATE]" at bounding box center [891, 229] width 170 height 19
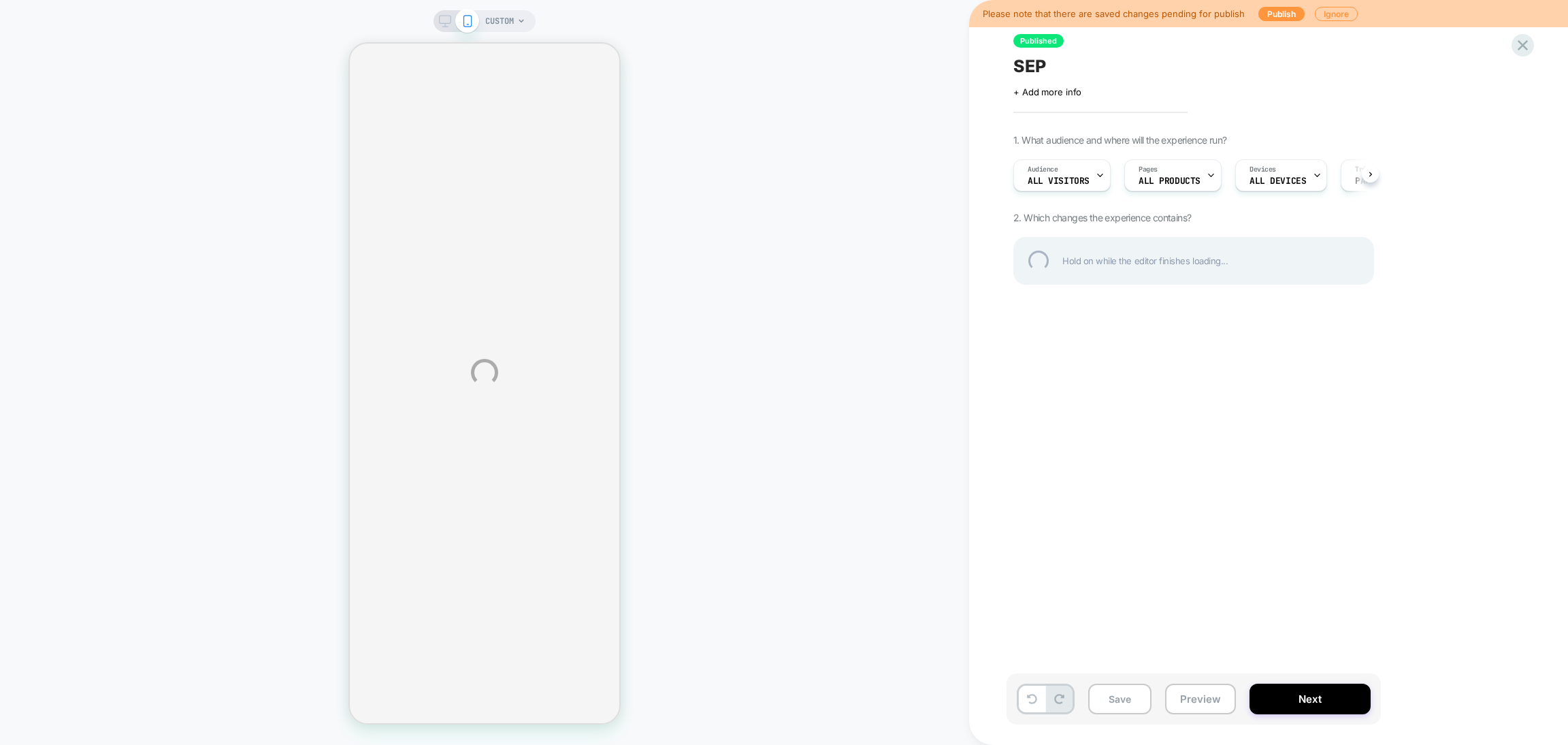
scroll to position [0, 1]
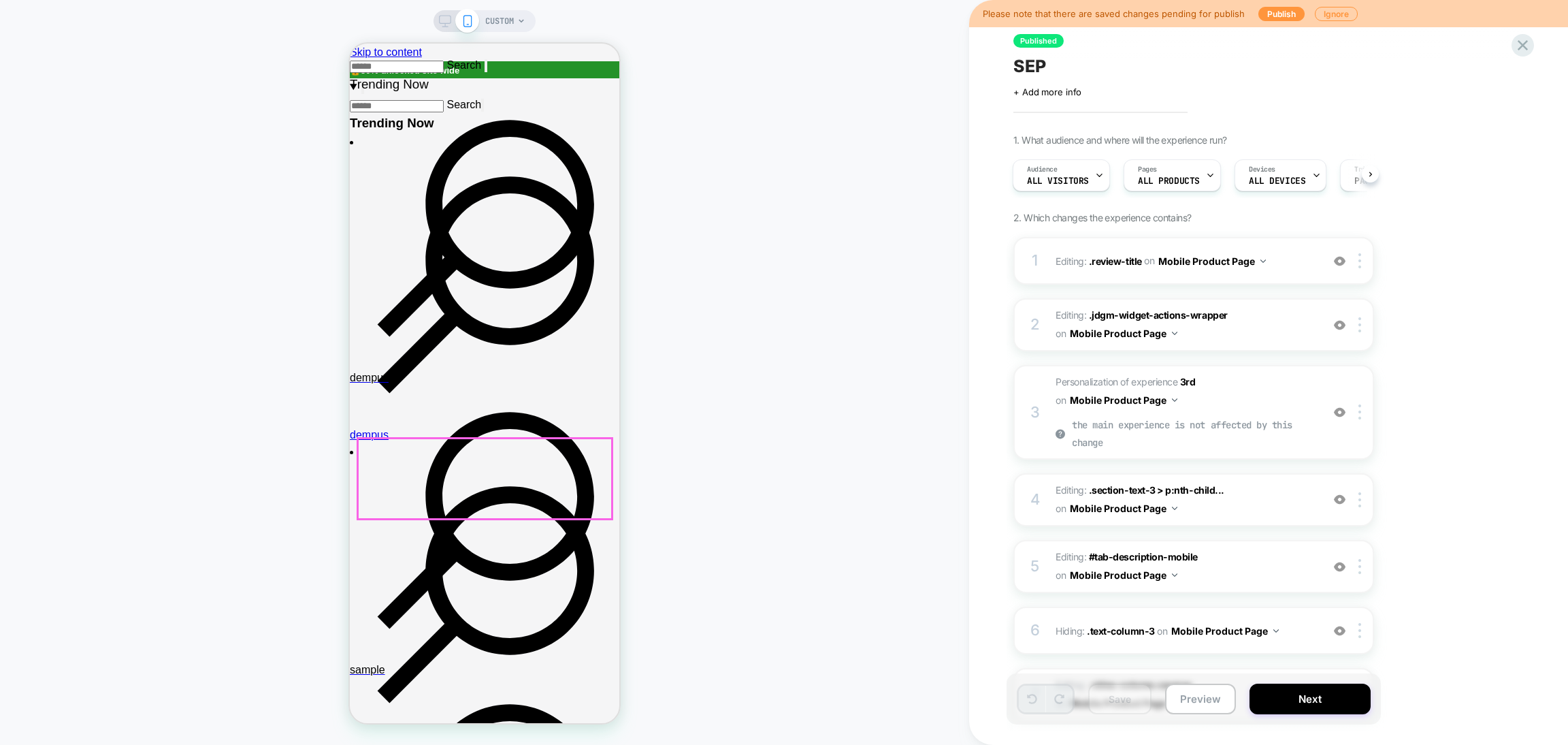
scroll to position [306, 0]
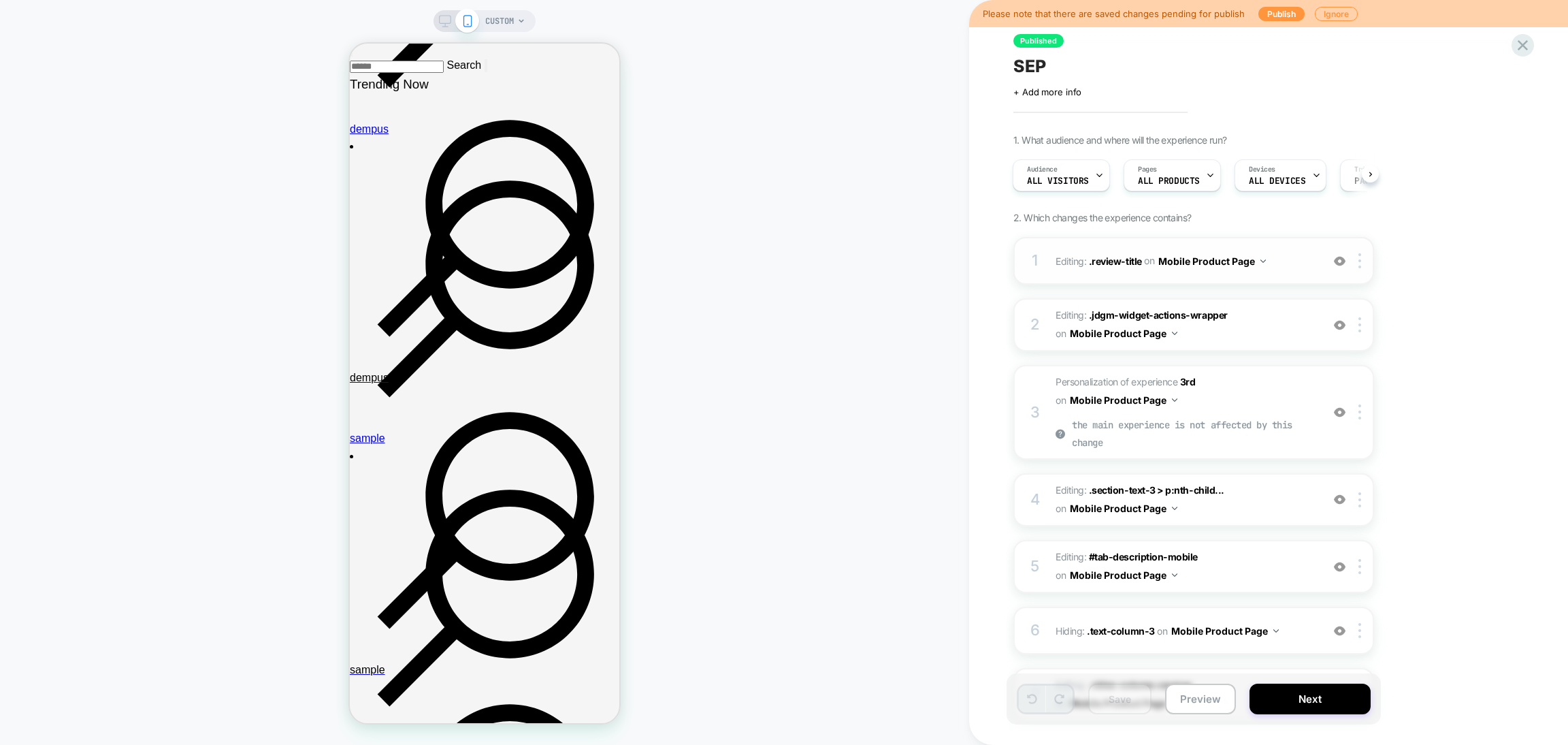
click at [1341, 262] on img at bounding box center [1339, 261] width 11 height 11
click at [1337, 327] on img at bounding box center [1339, 325] width 11 height 11
click at [1273, 272] on div "1 Editing : .review-title .review-title on Mobile Product Page Delete" at bounding box center [1195, 261] width 361 height 48
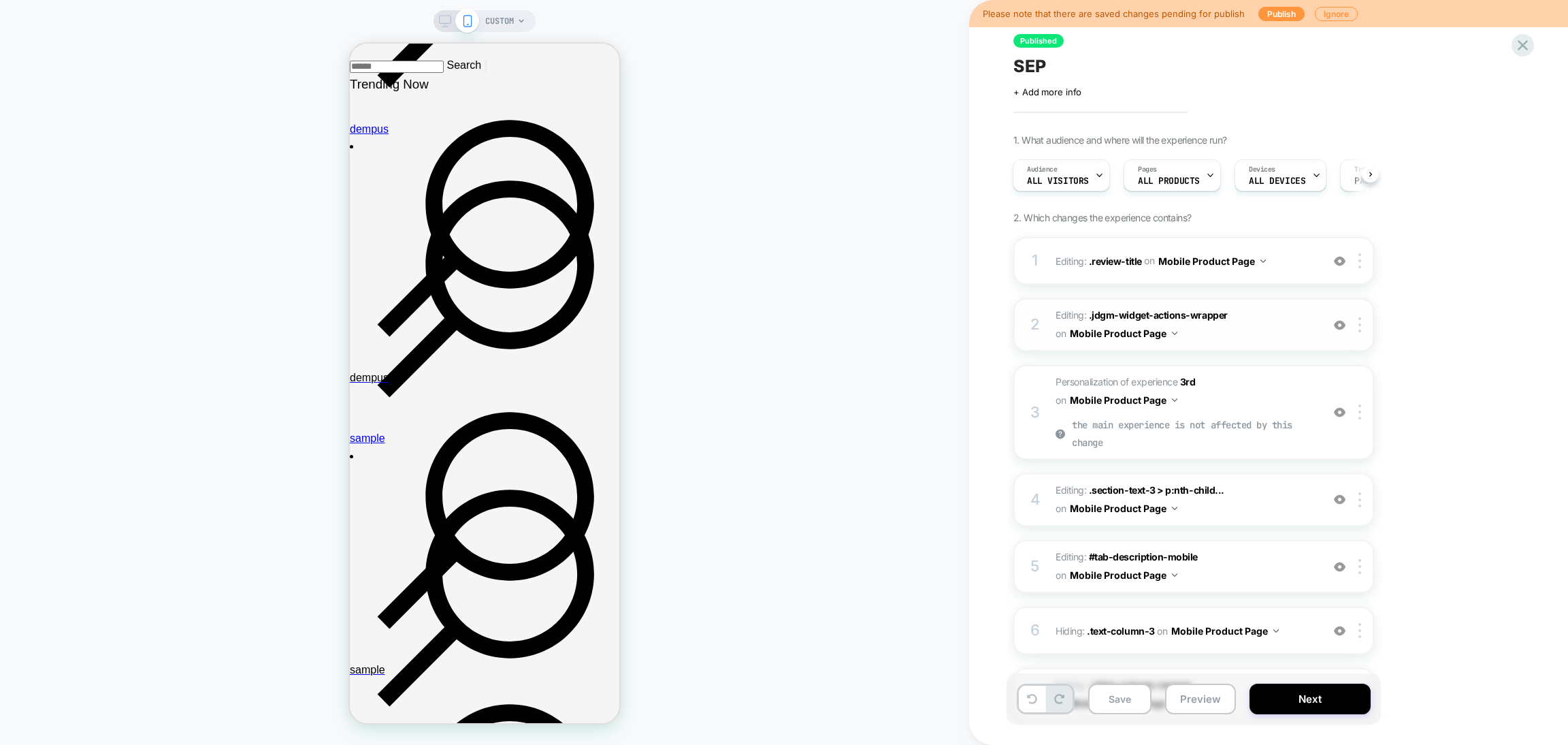
click at [1251, 324] on span "Editing : .jdgm-widget-actions-wrapper .jdgm-widget-actions-wrapper on Mobile P…" at bounding box center [1185, 325] width 260 height 37
click at [1235, 381] on div "Personalization of experience 3rd" at bounding box center [1185, 382] width 260 height 17
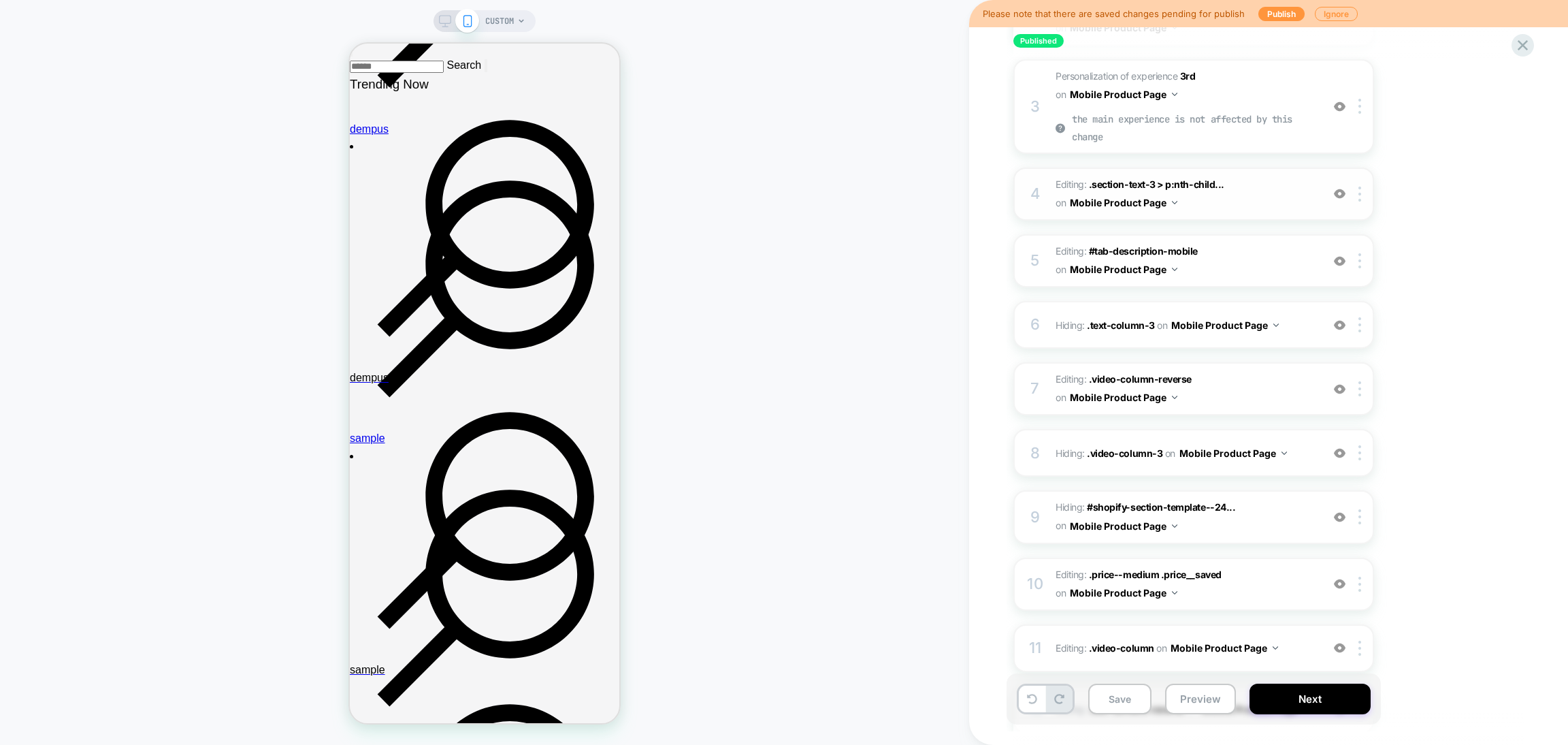
click at [1251, 183] on span "Editing : .section-text-3 > p:nth-child... .section-text-3 > p:nth-child(3) on …" at bounding box center [1185, 194] width 260 height 37
click at [1249, 250] on span "Editing : #tab-description-mobile #tab-description-mobile on Mobile Product Page" at bounding box center [1185, 261] width 260 height 37
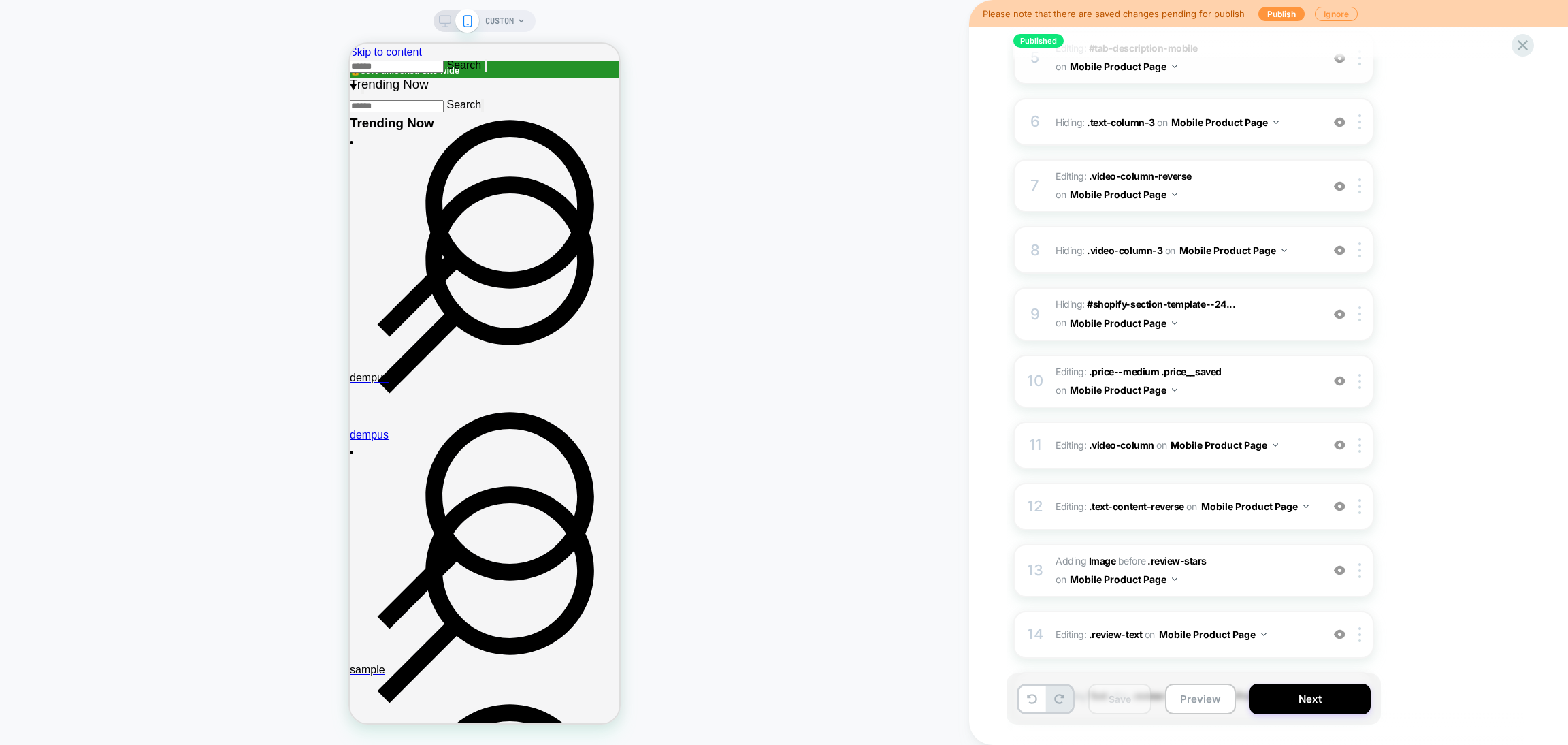
scroll to position [715, 0]
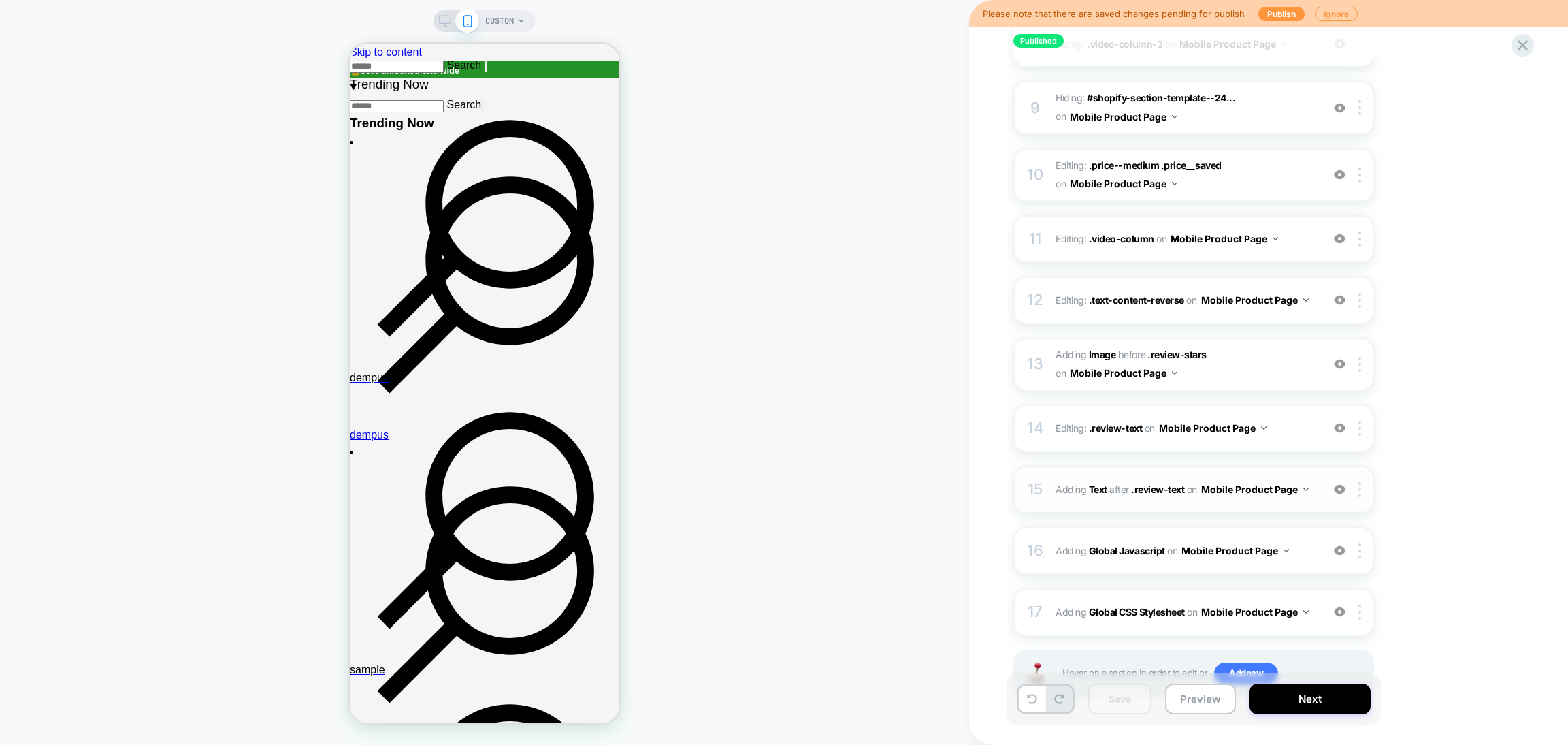
click at [1220, 483] on button "Mobile Product Page" at bounding box center [1255, 488] width 107 height 20
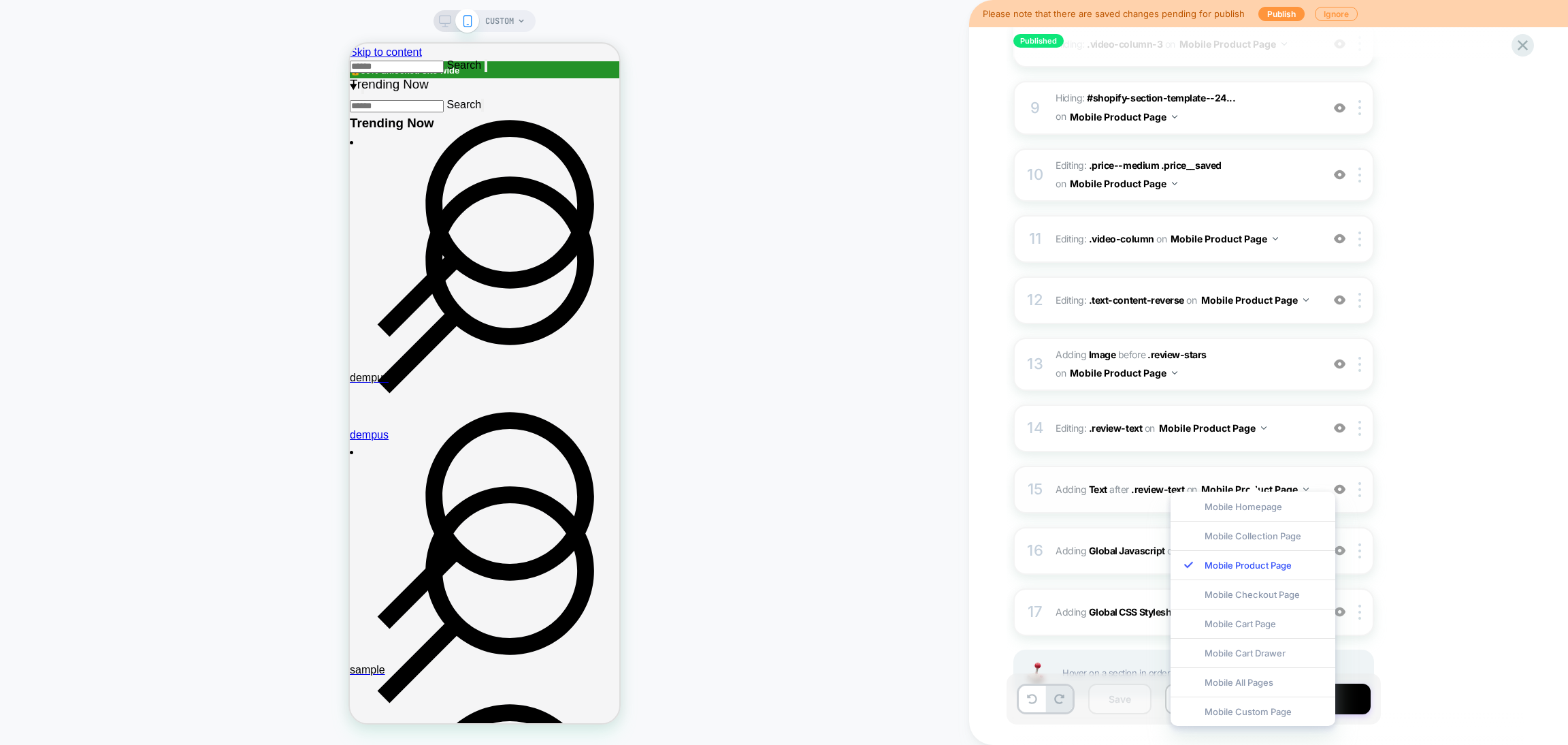
click at [1310, 466] on div "15 #_loomi_addon_1757248146050 Adding Text AFTER .review-text .review-text on M…" at bounding box center [1195, 489] width 361 height 48
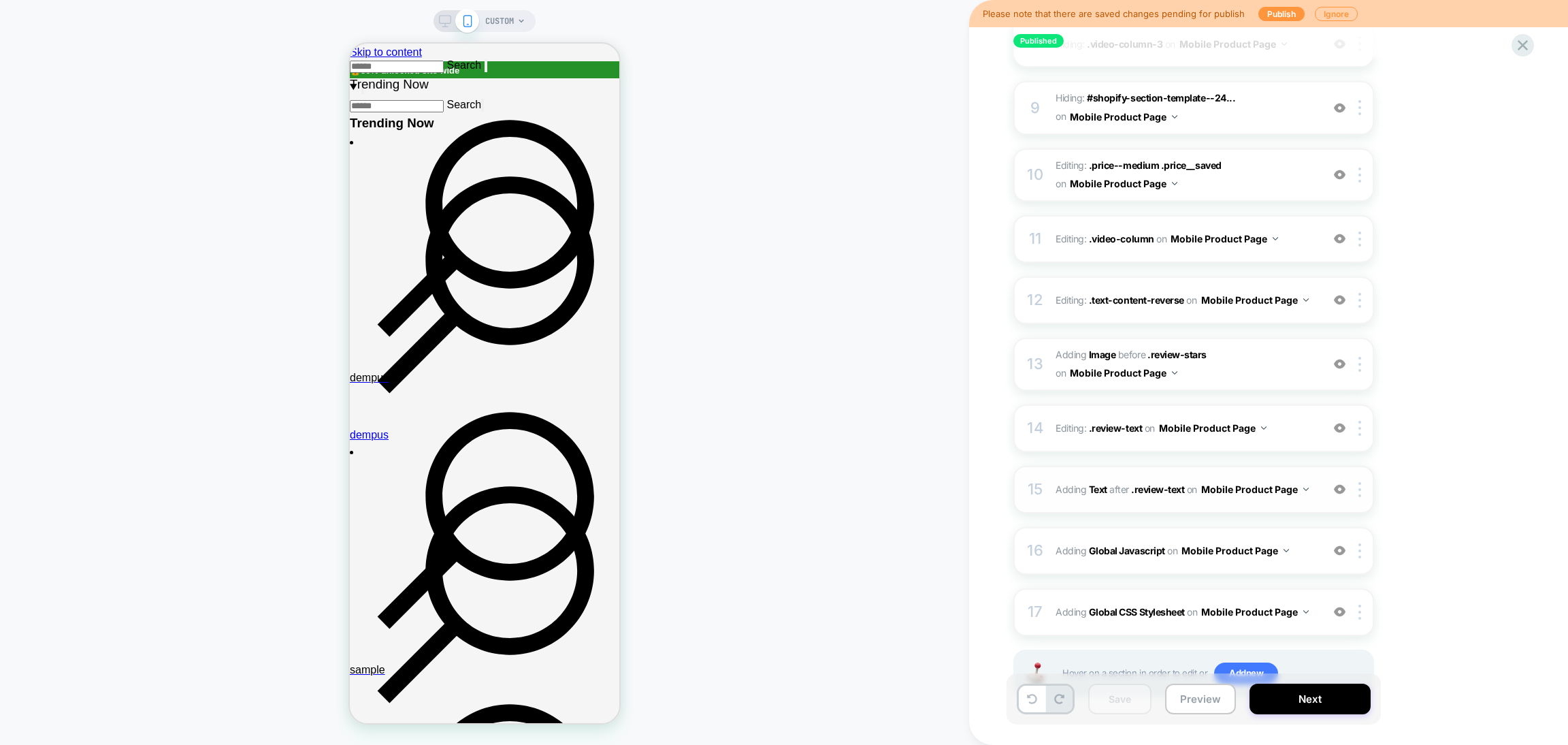
click at [1318, 466] on div "15 #_loomi_addon_1757248146050 Adding Text AFTER .review-text .review-text on M…" at bounding box center [1195, 489] width 361 height 48
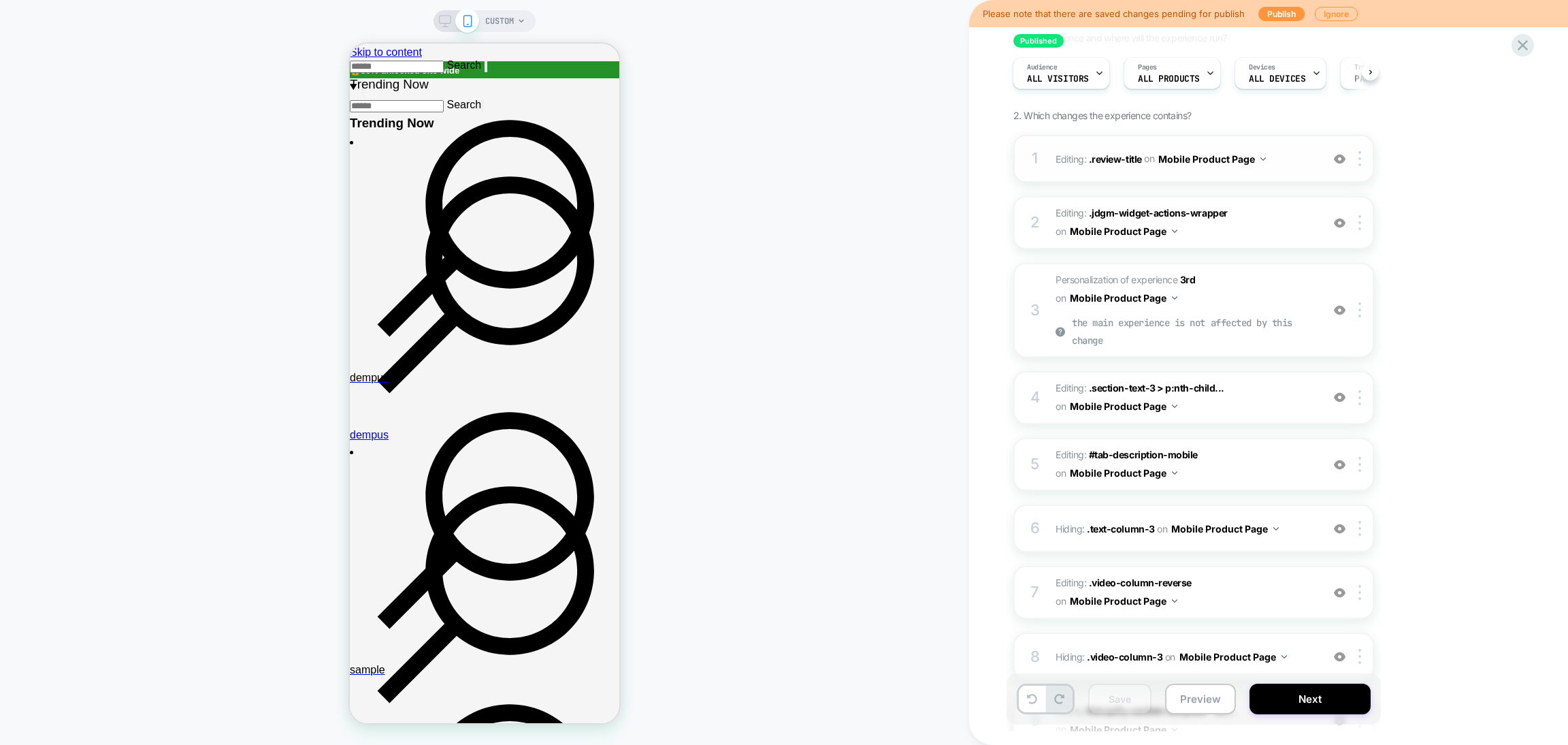
scroll to position [0, 0]
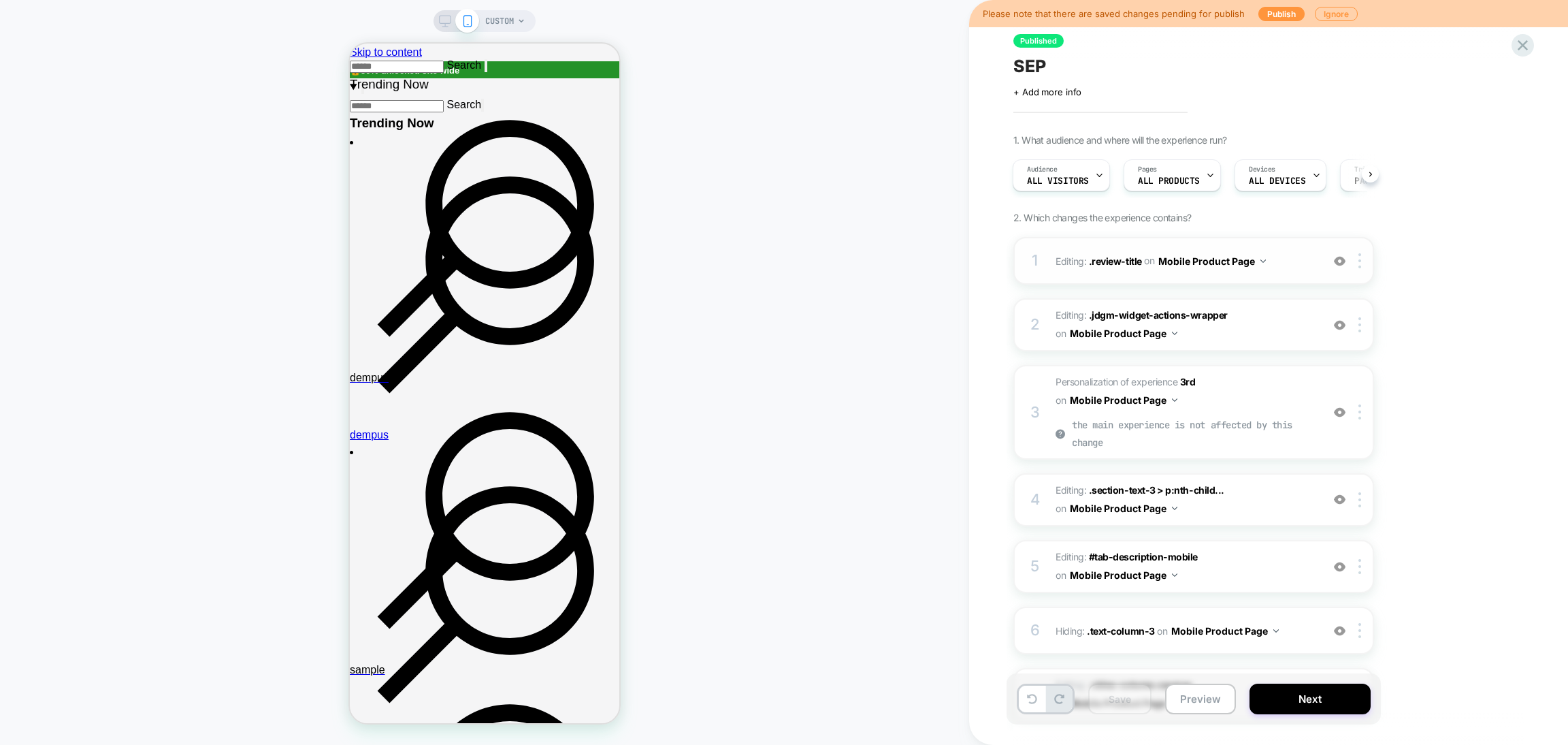
click at [1301, 240] on div "1 Editing : .review-title .review-title on Mobile Product Page Delete" at bounding box center [1195, 261] width 361 height 48
click at [1297, 270] on span "Editing : .review-title .review-title on Mobile Product Page" at bounding box center [1185, 261] width 260 height 20
click at [1285, 307] on span "Editing : .jdgm-widget-actions-wrapper .jdgm-widget-actions-wrapper on Mobile P…" at bounding box center [1185, 325] width 260 height 37
click at [1282, 324] on span "Editing : .jdgm-widget-actions-wrapper .jdgm-widget-actions-wrapper on Mobile P…" at bounding box center [1185, 325] width 260 height 37
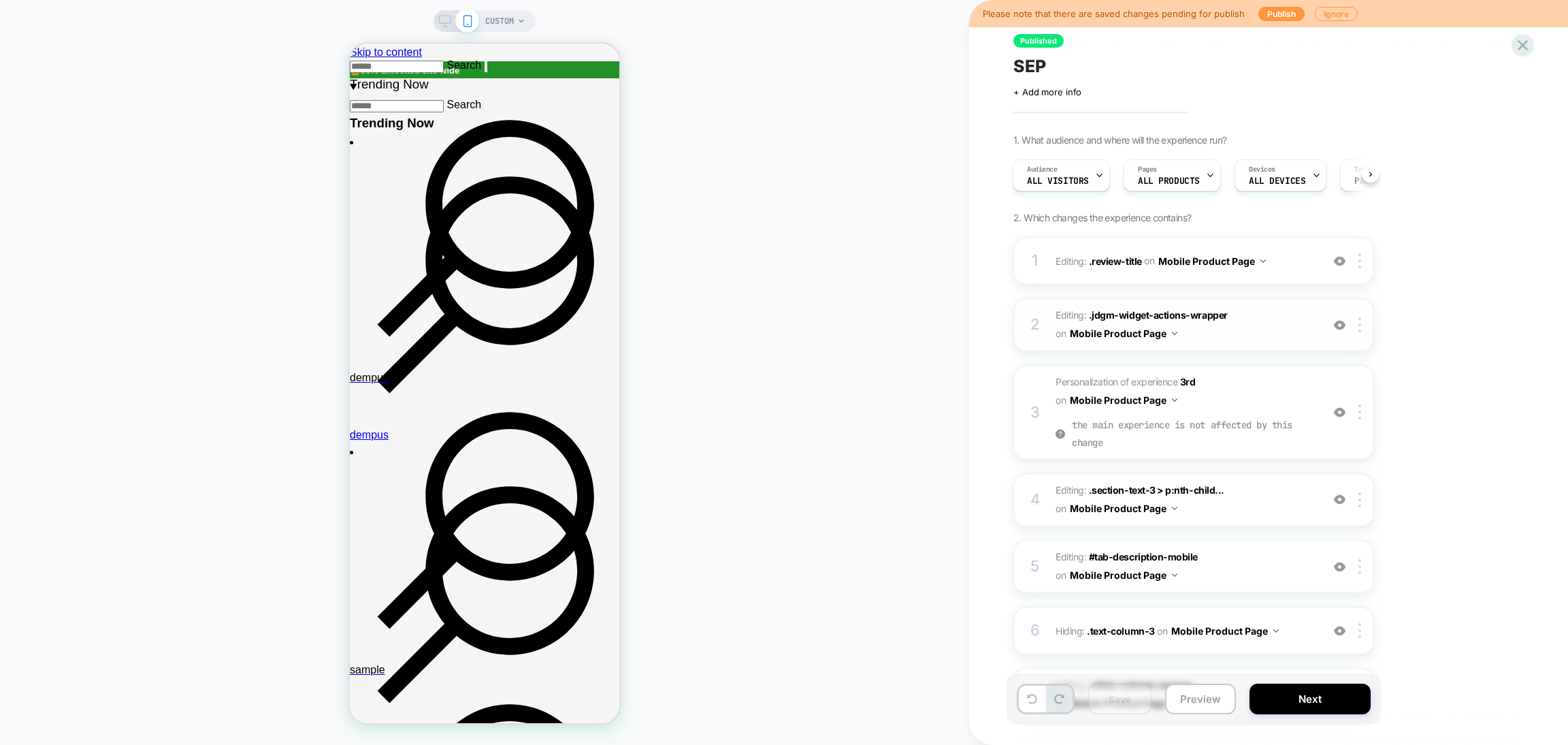
click at [1282, 324] on span "Editing : .jdgm-widget-actions-wrapper .jdgm-widget-actions-wrapper on Mobile P…" at bounding box center [1185, 325] width 260 height 37
click at [495, 23] on span "CUSTOM" at bounding box center [499, 21] width 28 height 22
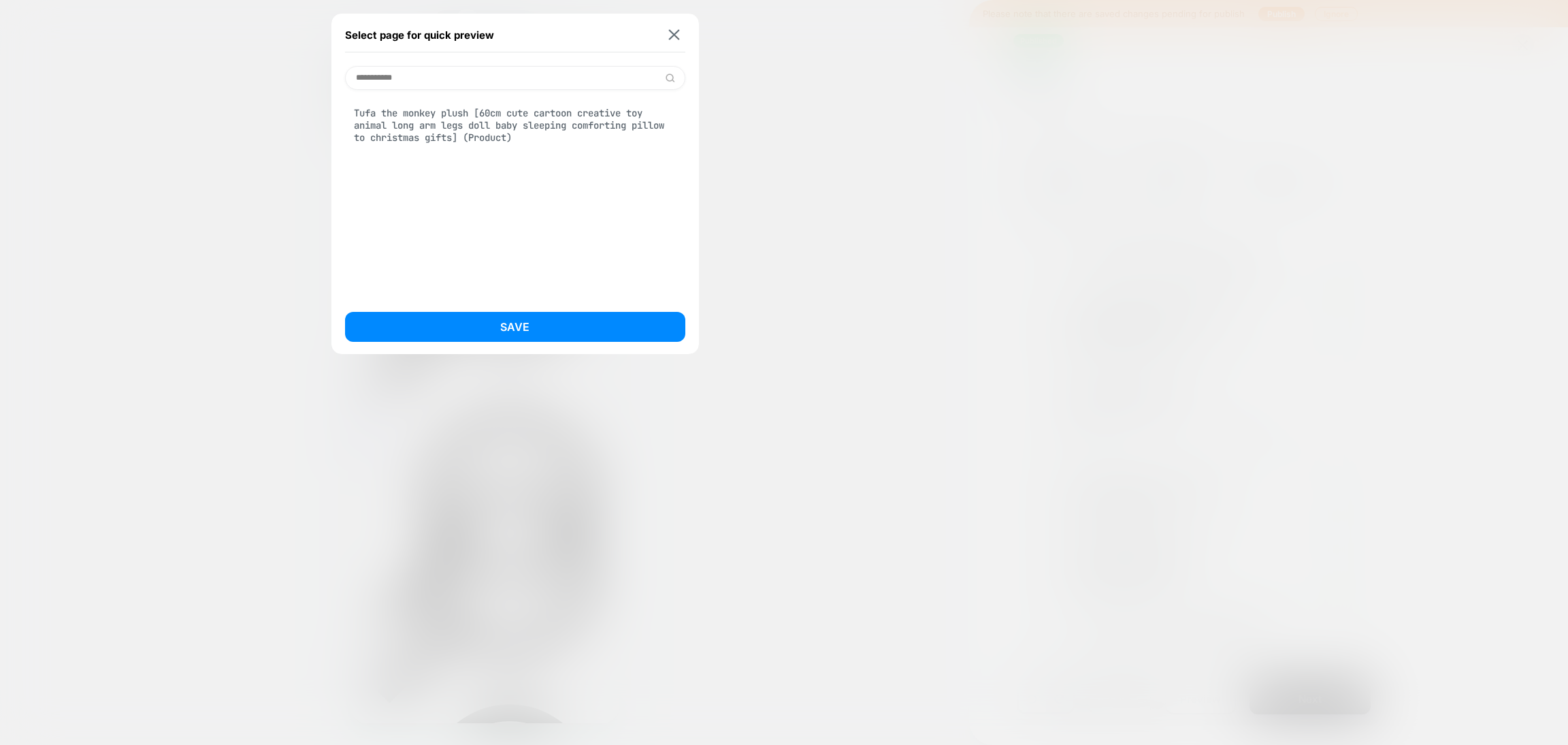
type input "**********"
click at [501, 126] on div "Tufa the monkey plush [60cm cute cartoon creative toy animal long arm legs doll…" at bounding box center [515, 125] width 341 height 51
click at [519, 328] on button "Save" at bounding box center [515, 326] width 341 height 30
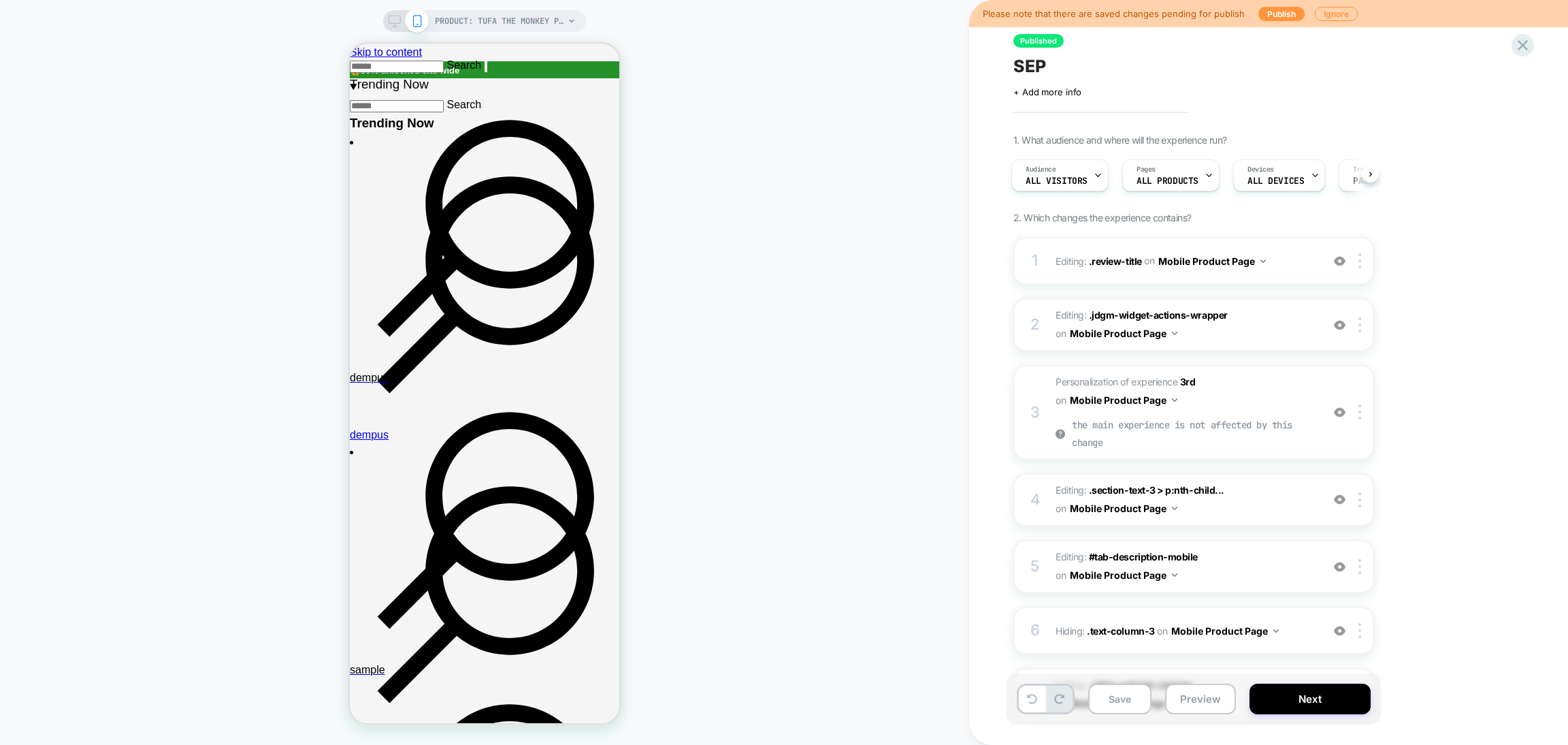
click at [1288, 267] on span "Editing : .review-title .review-title on Mobile Product Page" at bounding box center [1185, 261] width 260 height 20
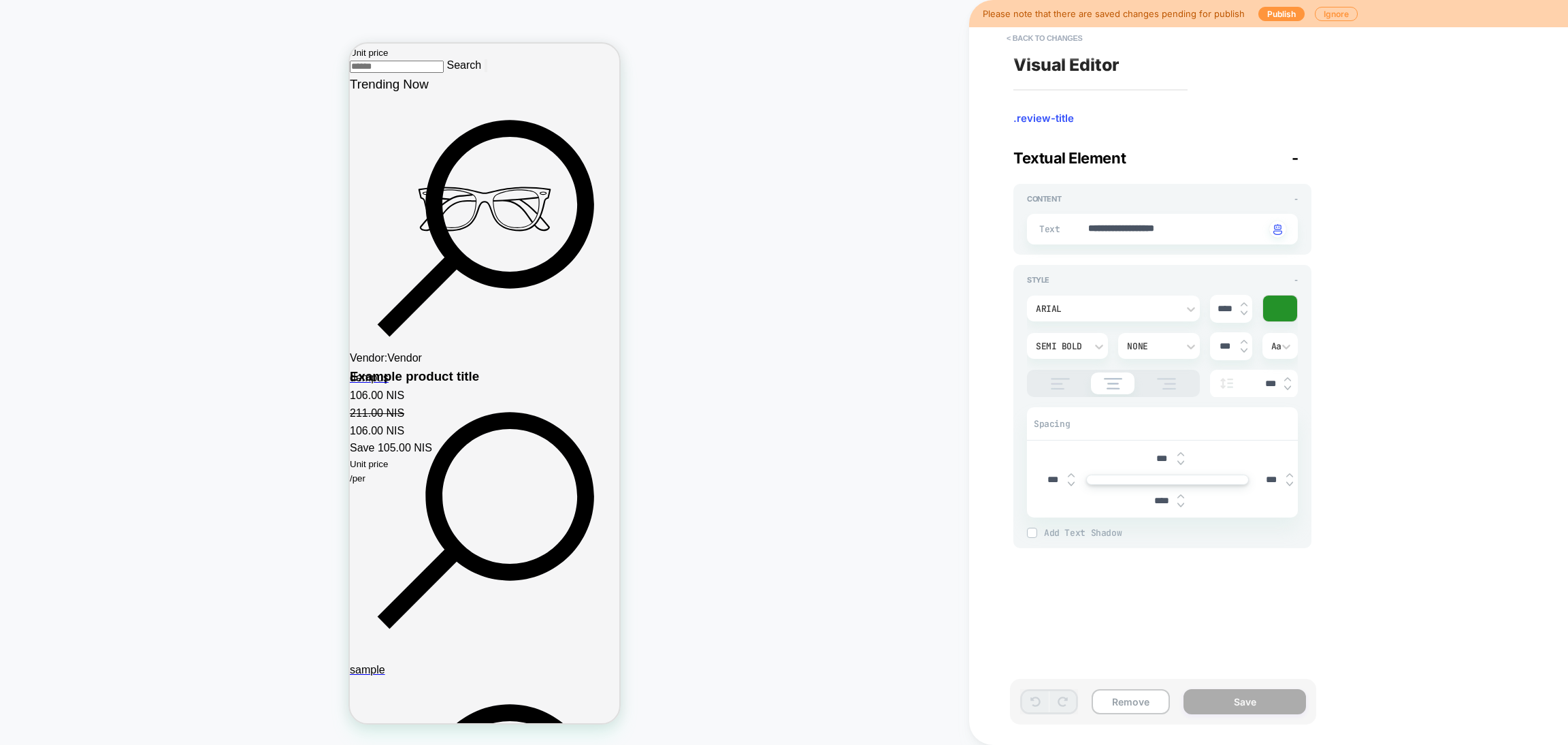
scroll to position [2767, 0]
click at [1068, 34] on button "< Back to changes" at bounding box center [1045, 38] width 90 height 22
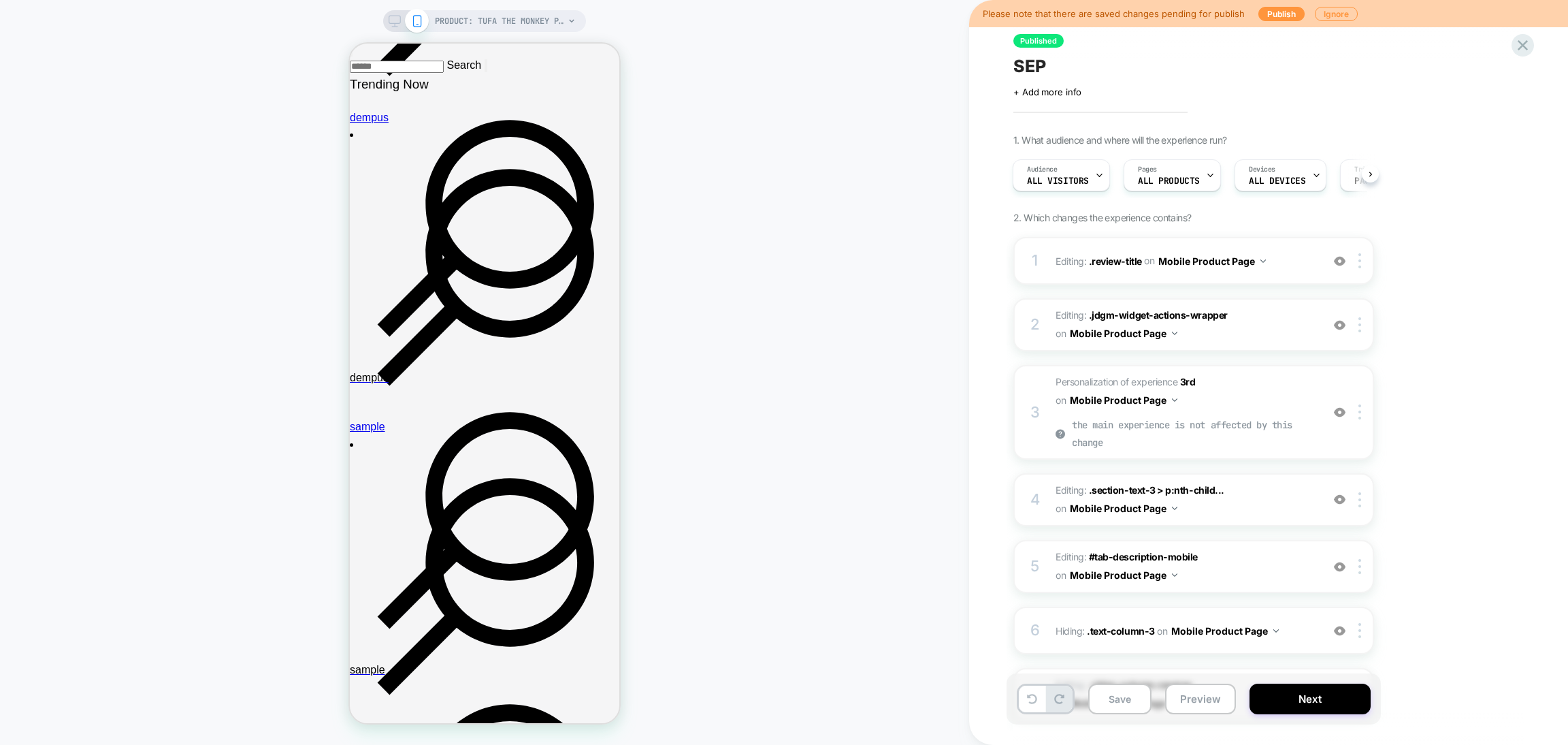
scroll to position [103, 0]
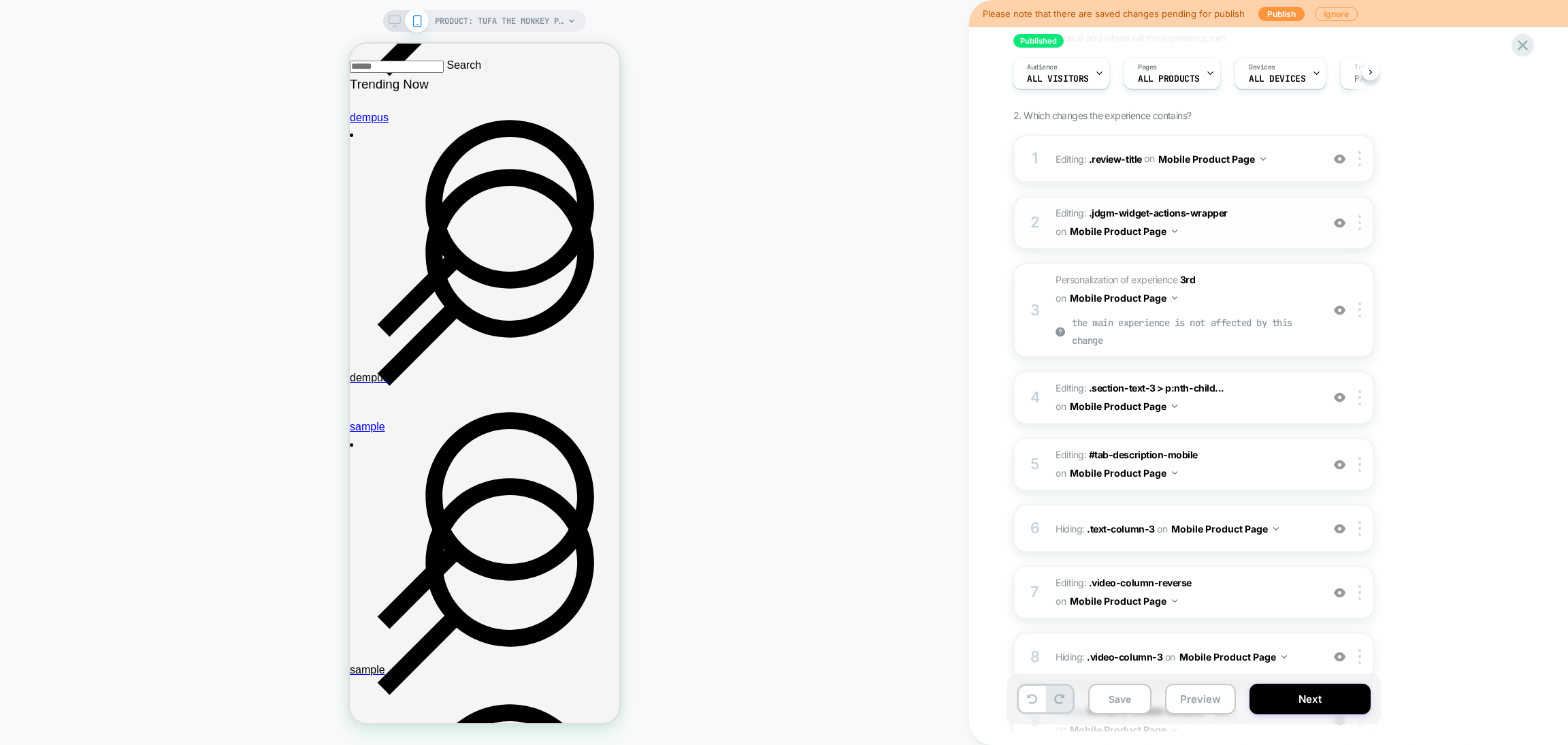
drag, startPoint x: 1338, startPoint y: 159, endPoint x: 1338, endPoint y: 216, distance: 57.0
click at [1338, 159] on img at bounding box center [1339, 159] width 11 height 11
click at [1338, 226] on img at bounding box center [1339, 223] width 11 height 11
click at [1337, 312] on img at bounding box center [1339, 309] width 11 height 11
drag, startPoint x: 1338, startPoint y: 392, endPoint x: 1338, endPoint y: 402, distance: 10.0
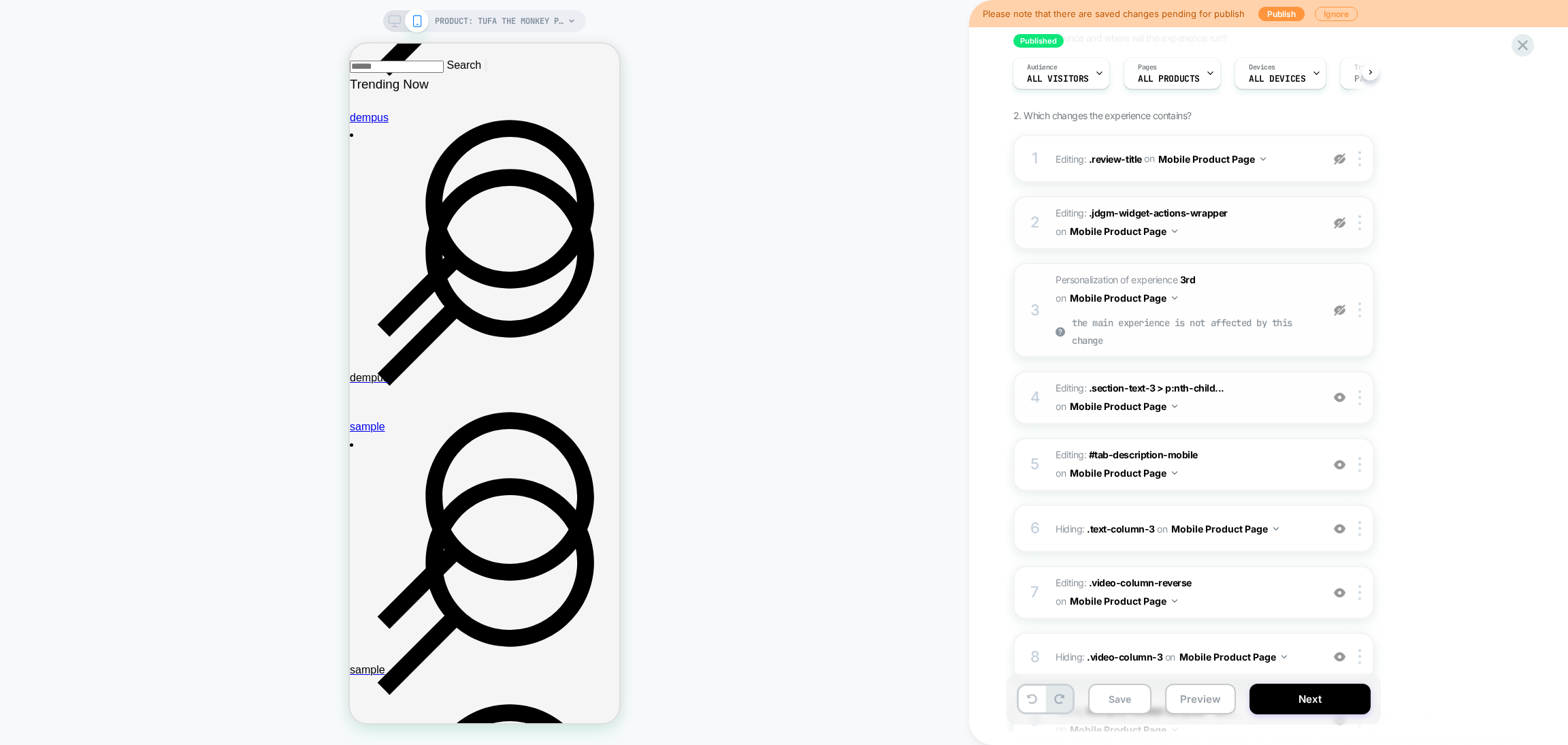
click at [1338, 392] on img at bounding box center [1339, 397] width 11 height 11
click at [1341, 465] on img at bounding box center [1339, 465] width 11 height 11
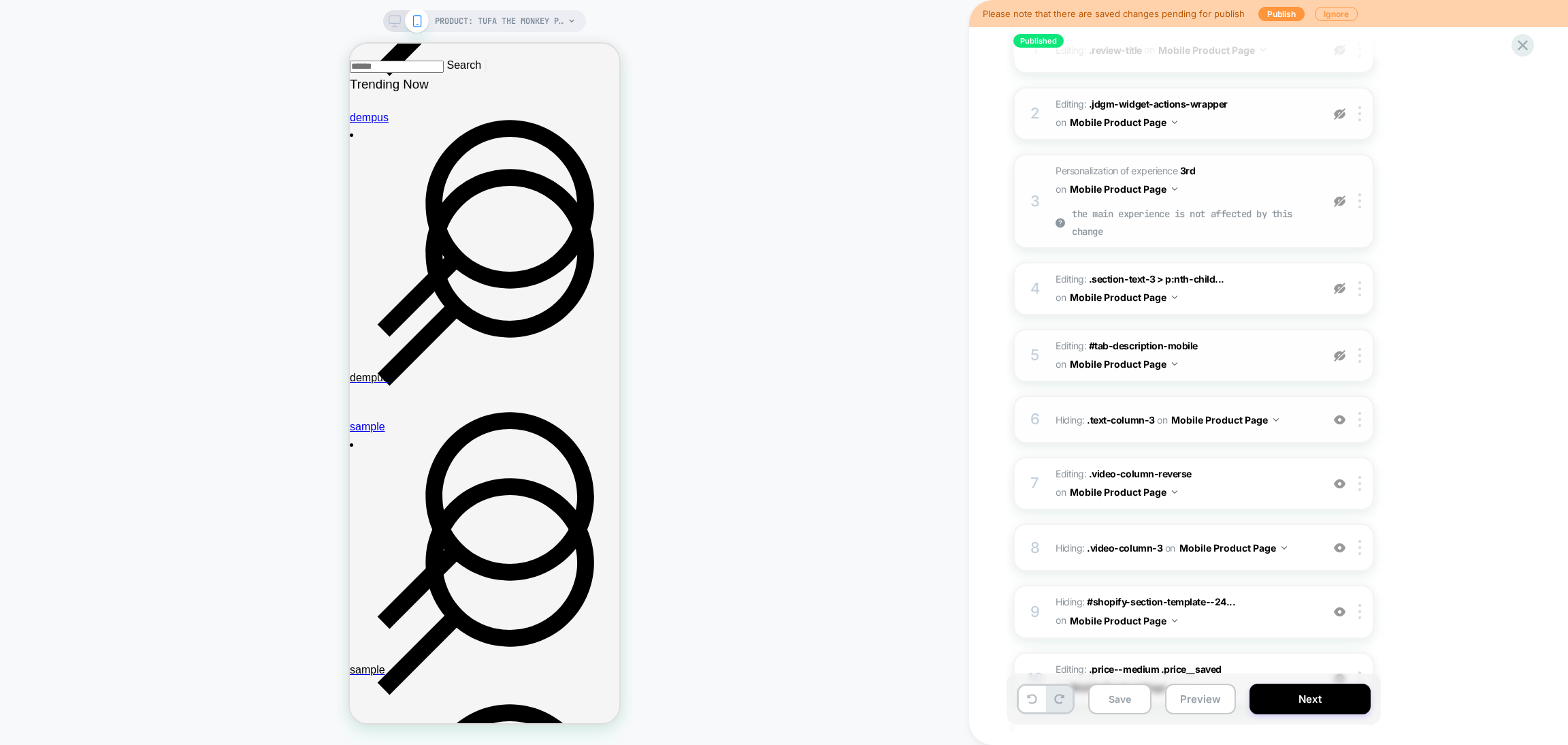
scroll to position [306, 0]
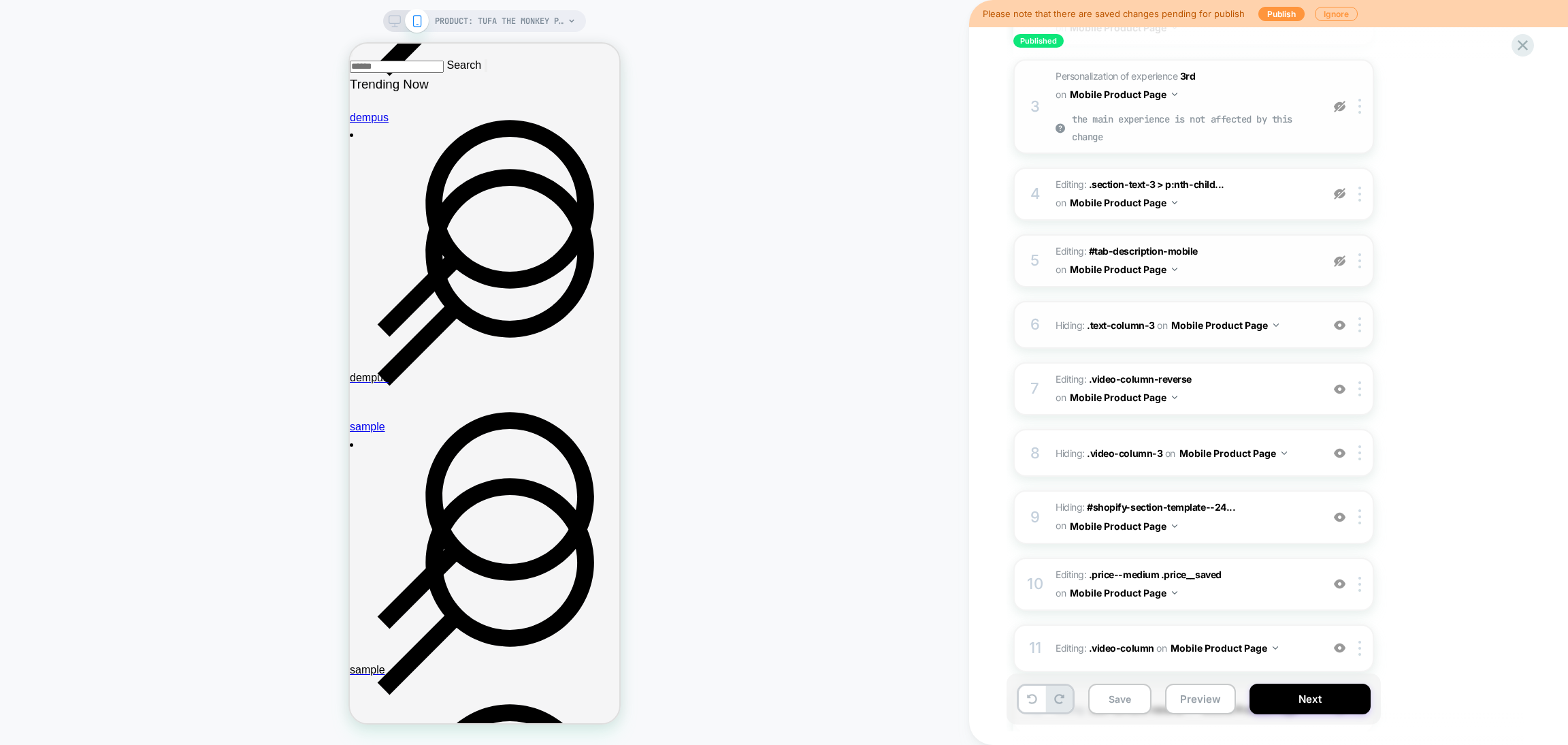
click at [1345, 319] on img at bounding box center [1339, 325] width 11 height 11
click at [1335, 383] on img at bounding box center [1339, 388] width 11 height 11
click at [1338, 447] on img at bounding box center [1339, 452] width 11 height 11
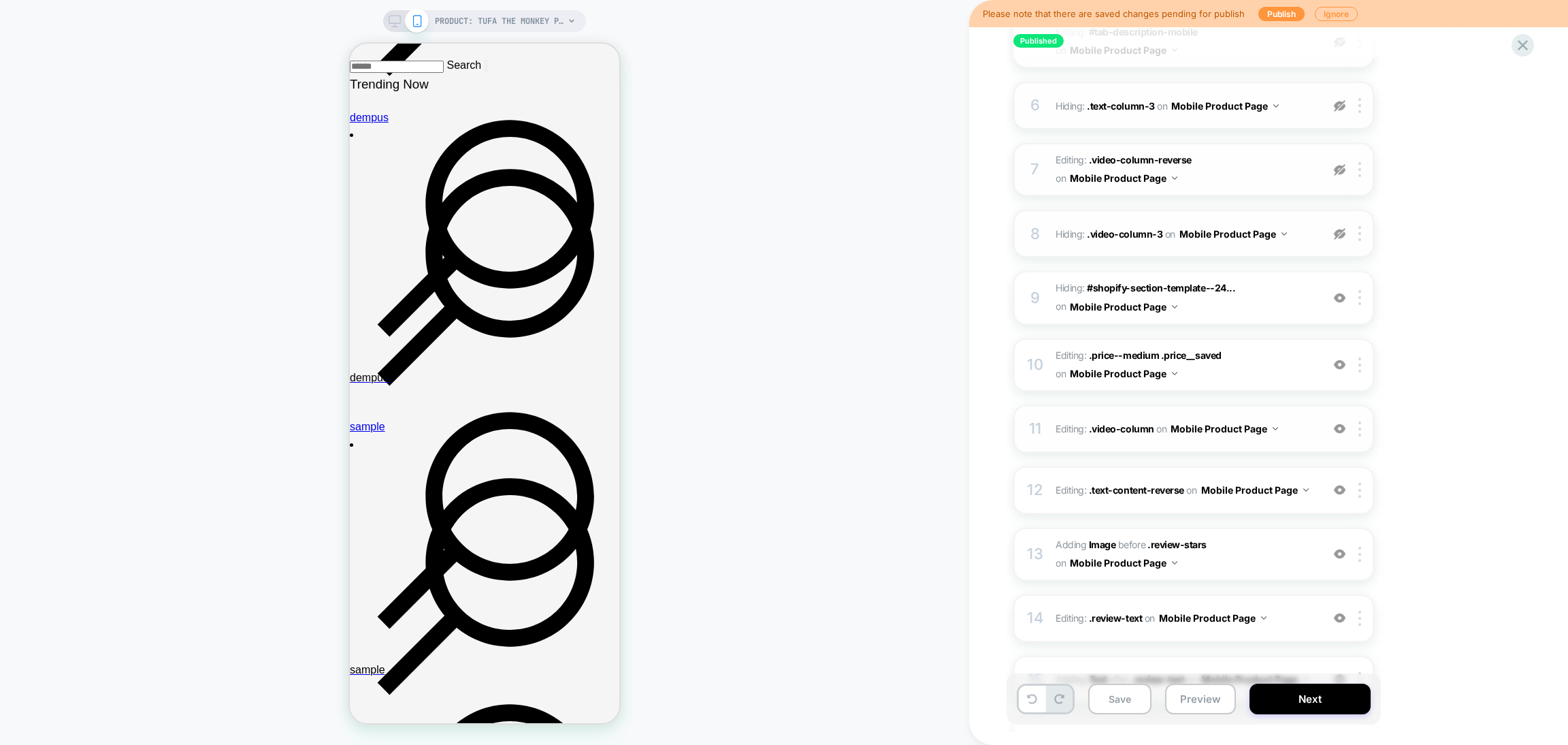
scroll to position [612, 0]
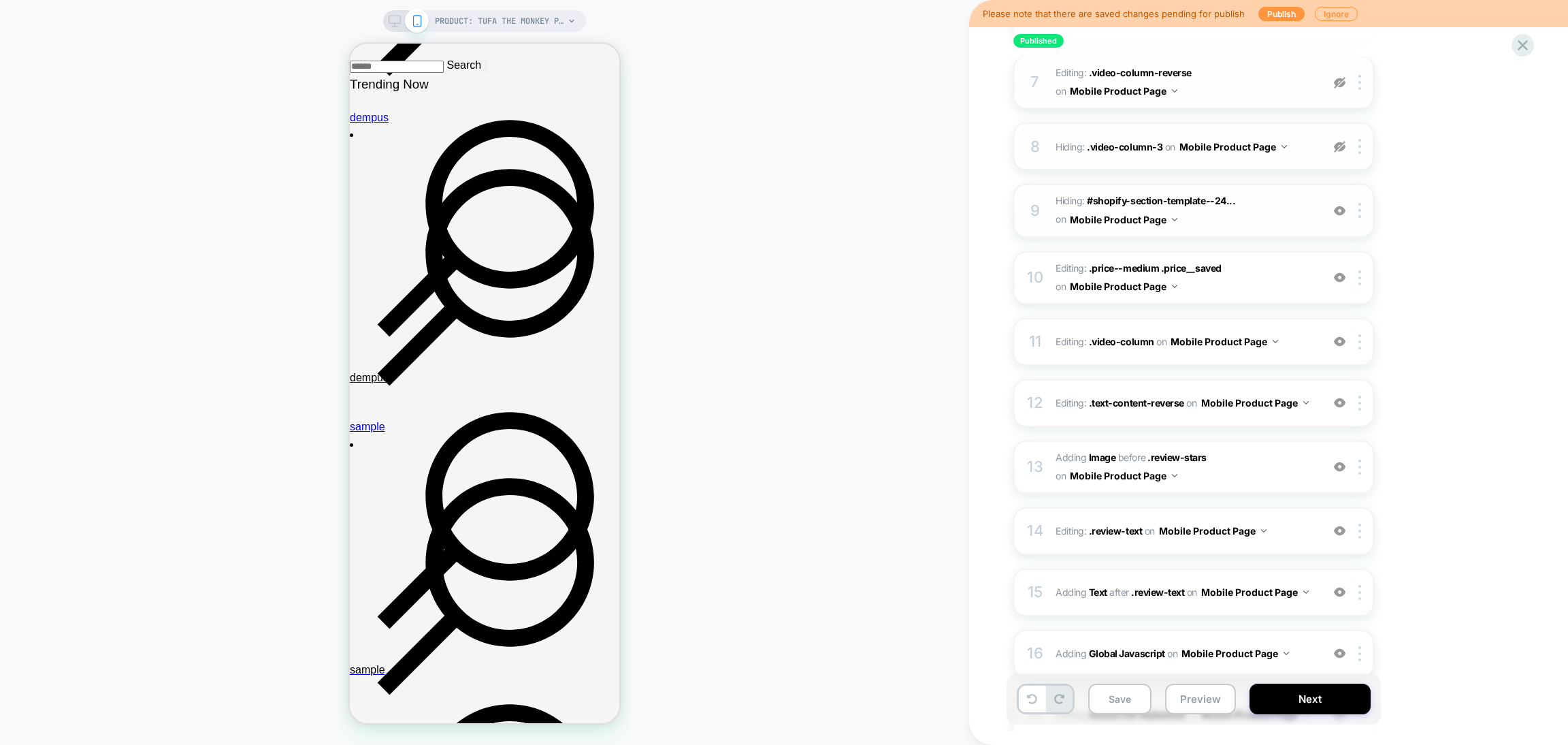
click at [1338, 205] on img at bounding box center [1339, 211] width 11 height 11
click at [1346, 270] on div at bounding box center [1340, 277] width 23 height 15
click at [1342, 272] on img at bounding box center [1339, 277] width 11 height 11
click at [1340, 205] on img at bounding box center [1339, 211] width 11 height 11
click at [1340, 144] on div "8 Hiding : .video-column-3 .video-column-3 on Mobile Product Page Copy CSS Sele…" at bounding box center [1195, 146] width 361 height 48
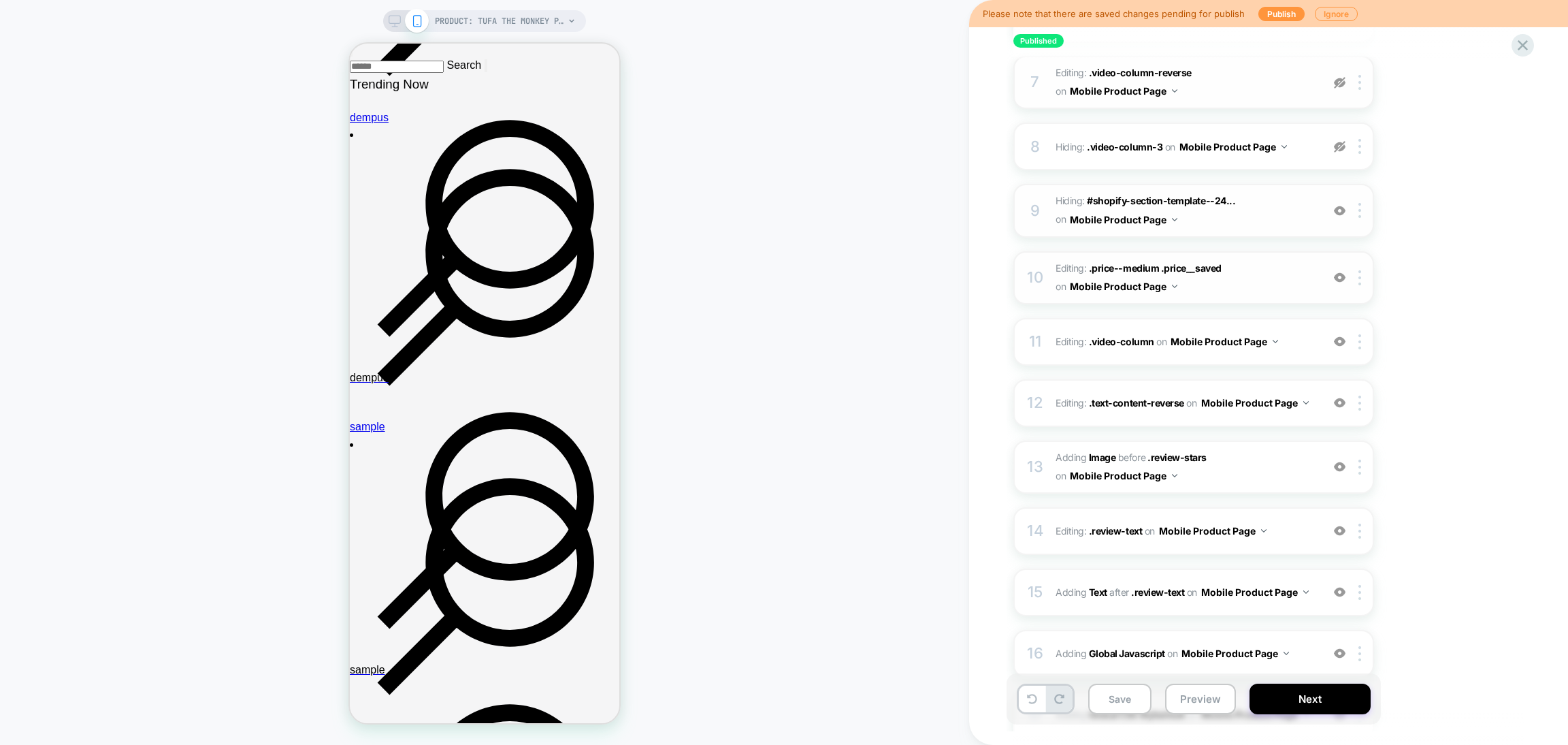
click at [1341, 141] on img at bounding box center [1339, 147] width 11 height 11
click at [1337, 75] on div at bounding box center [1340, 83] width 23 height 15
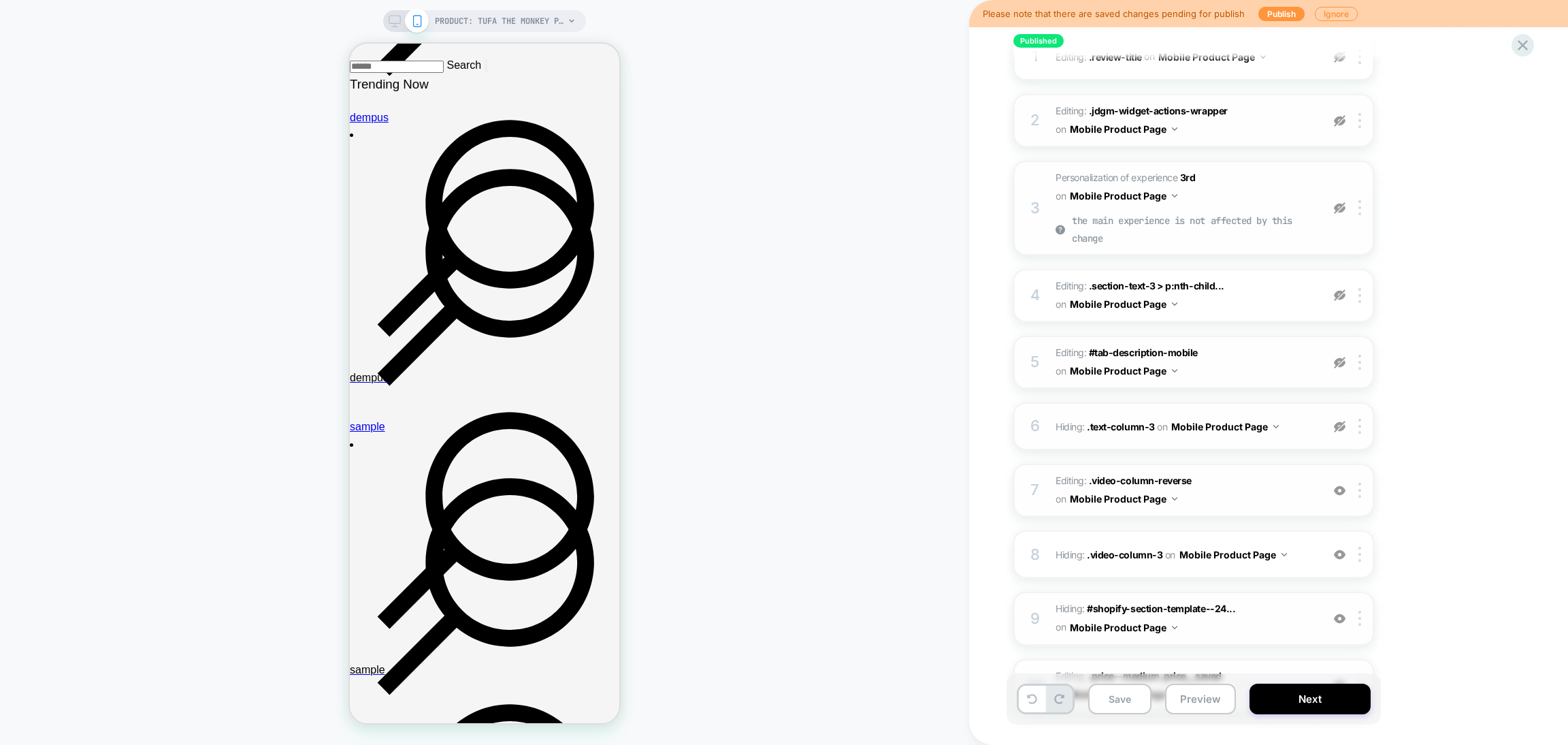
scroll to position [0, 0]
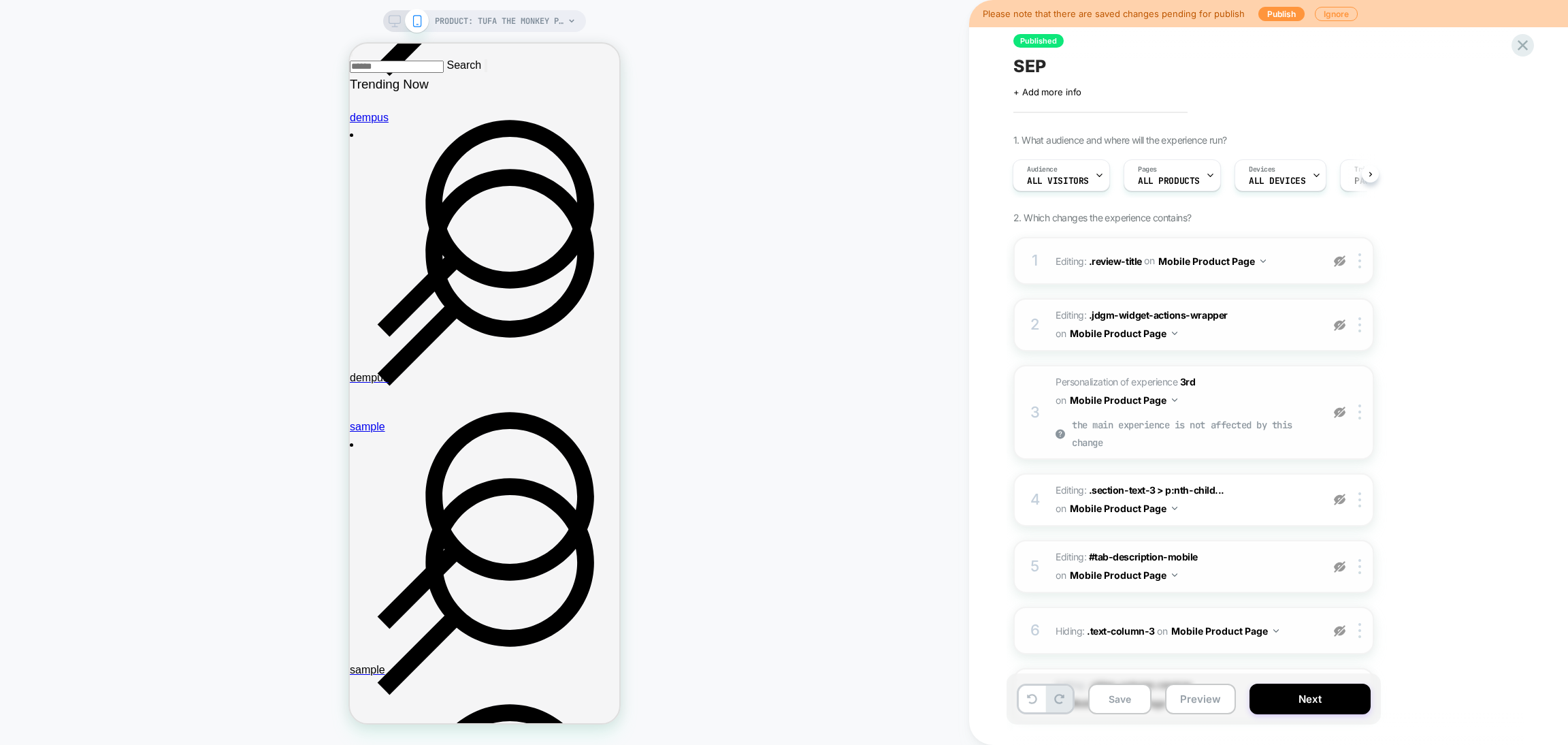
click at [1338, 255] on img at bounding box center [1339, 261] width 11 height 11
click at [1340, 331] on div at bounding box center [1340, 325] width 23 height 15
click at [1337, 413] on img at bounding box center [1339, 412] width 11 height 11
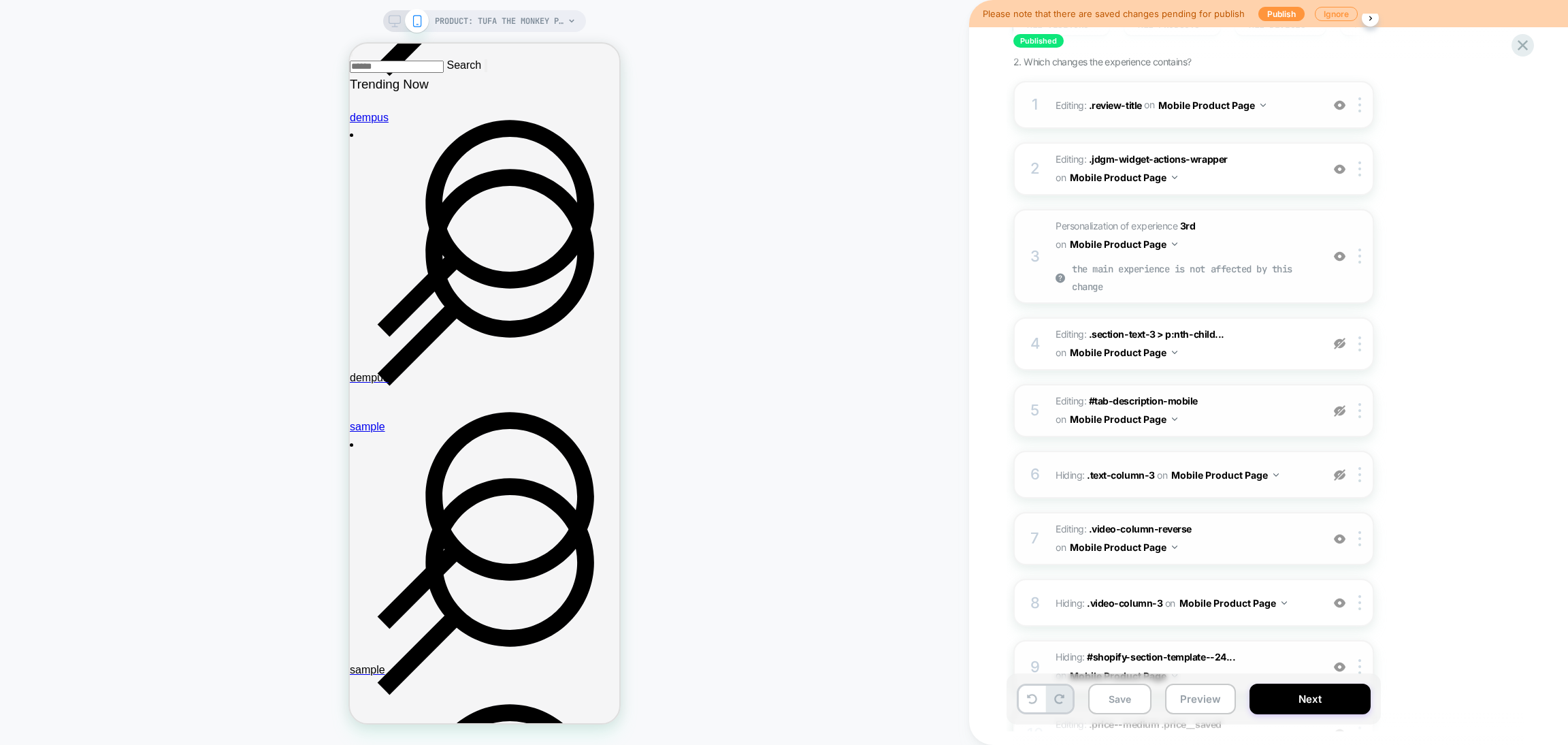
scroll to position [204, 0]
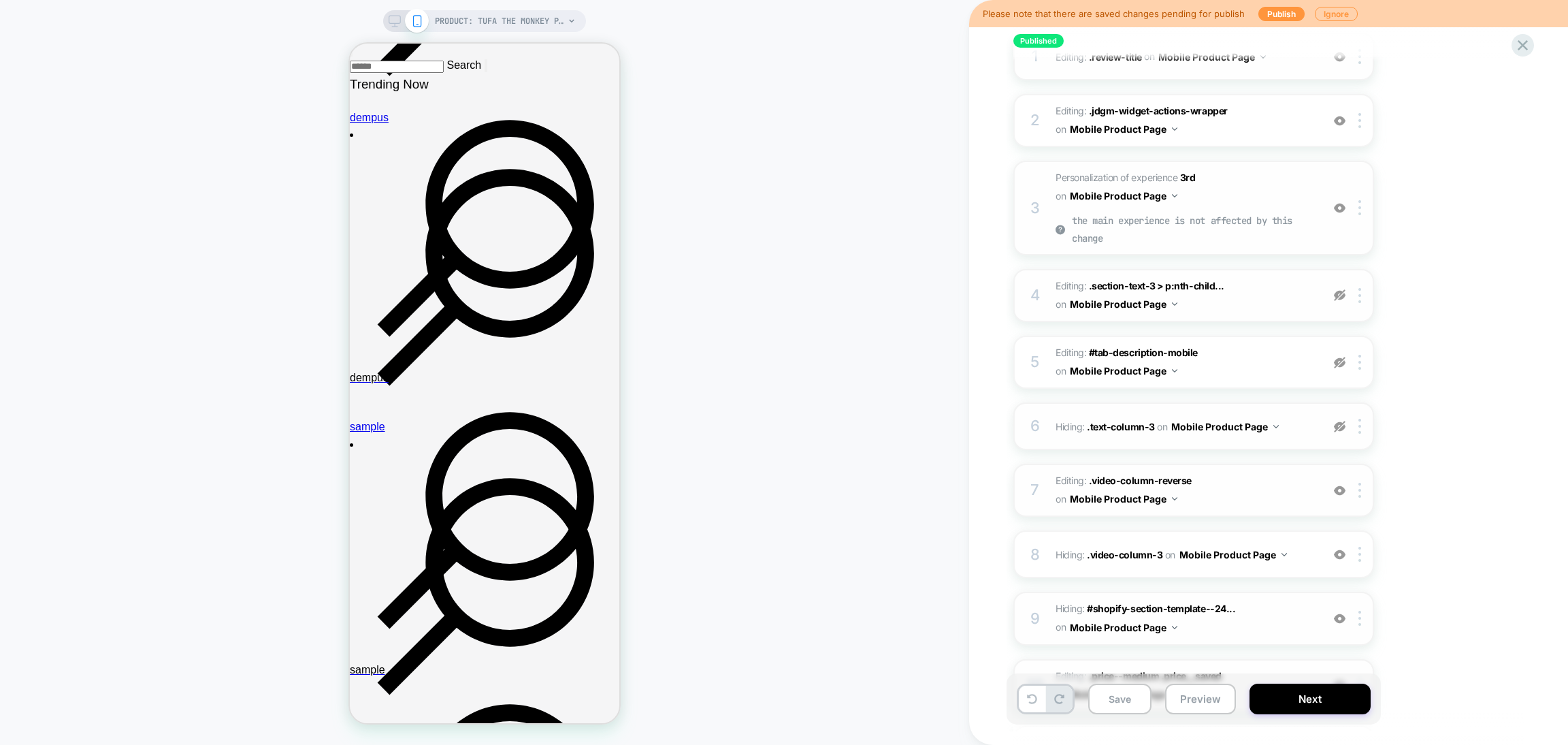
click at [1337, 292] on img at bounding box center [1339, 295] width 11 height 11
click at [1337, 363] on img at bounding box center [1339, 362] width 11 height 11
click at [1341, 420] on img at bounding box center [1339, 426] width 11 height 11
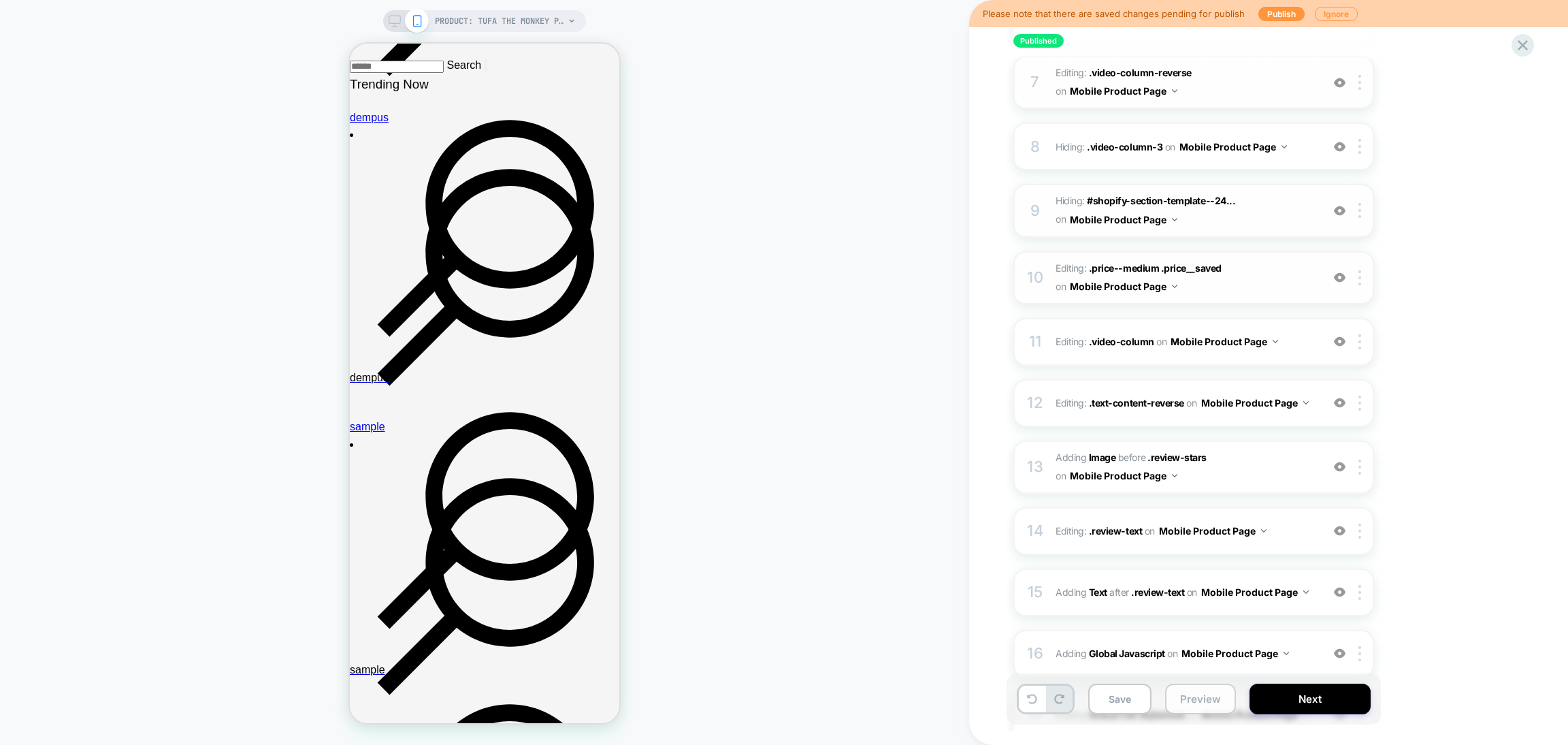
click at [1186, 700] on button "Preview" at bounding box center [1200, 699] width 71 height 31
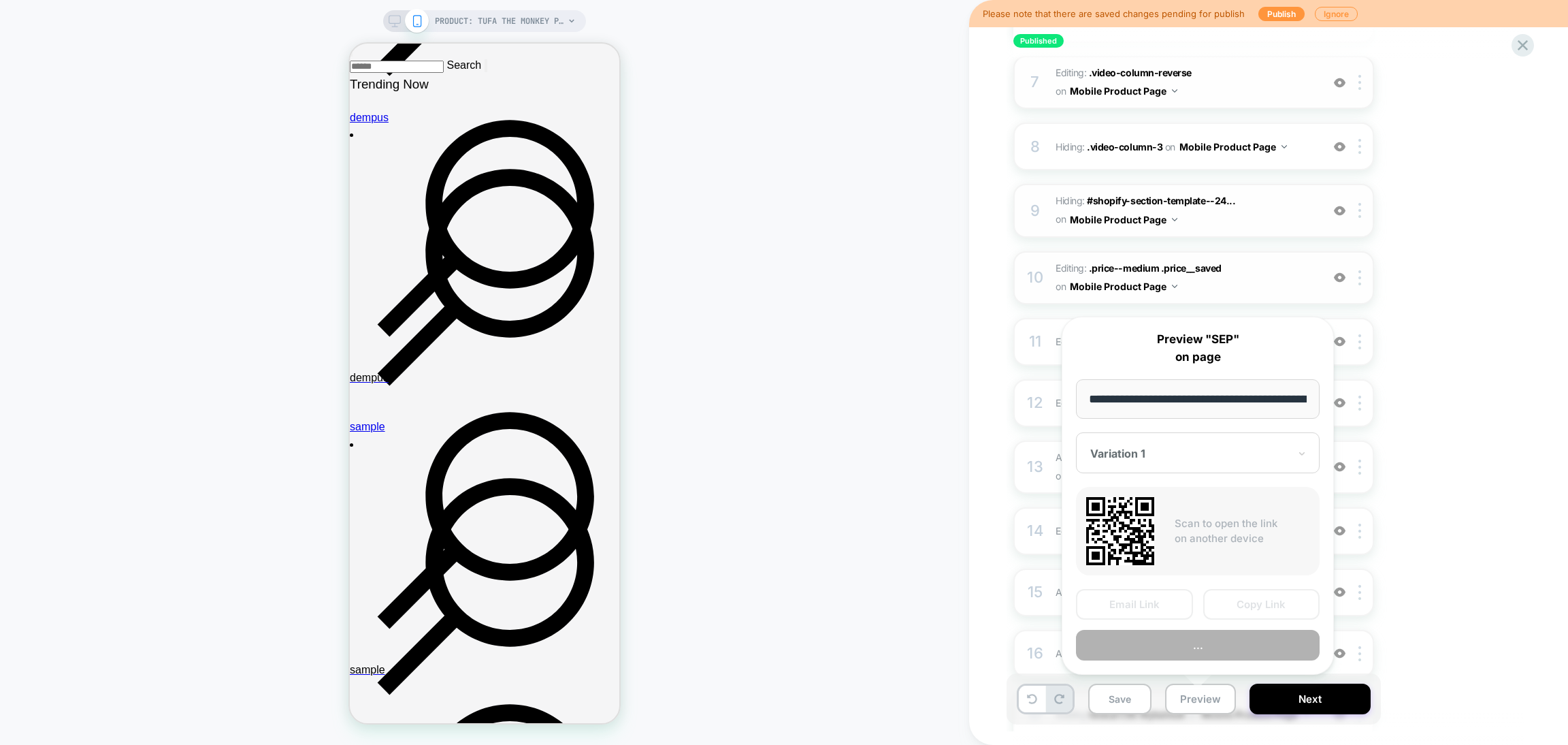
scroll to position [0, 758]
click at [1171, 651] on button "Preview" at bounding box center [1197, 645] width 244 height 31
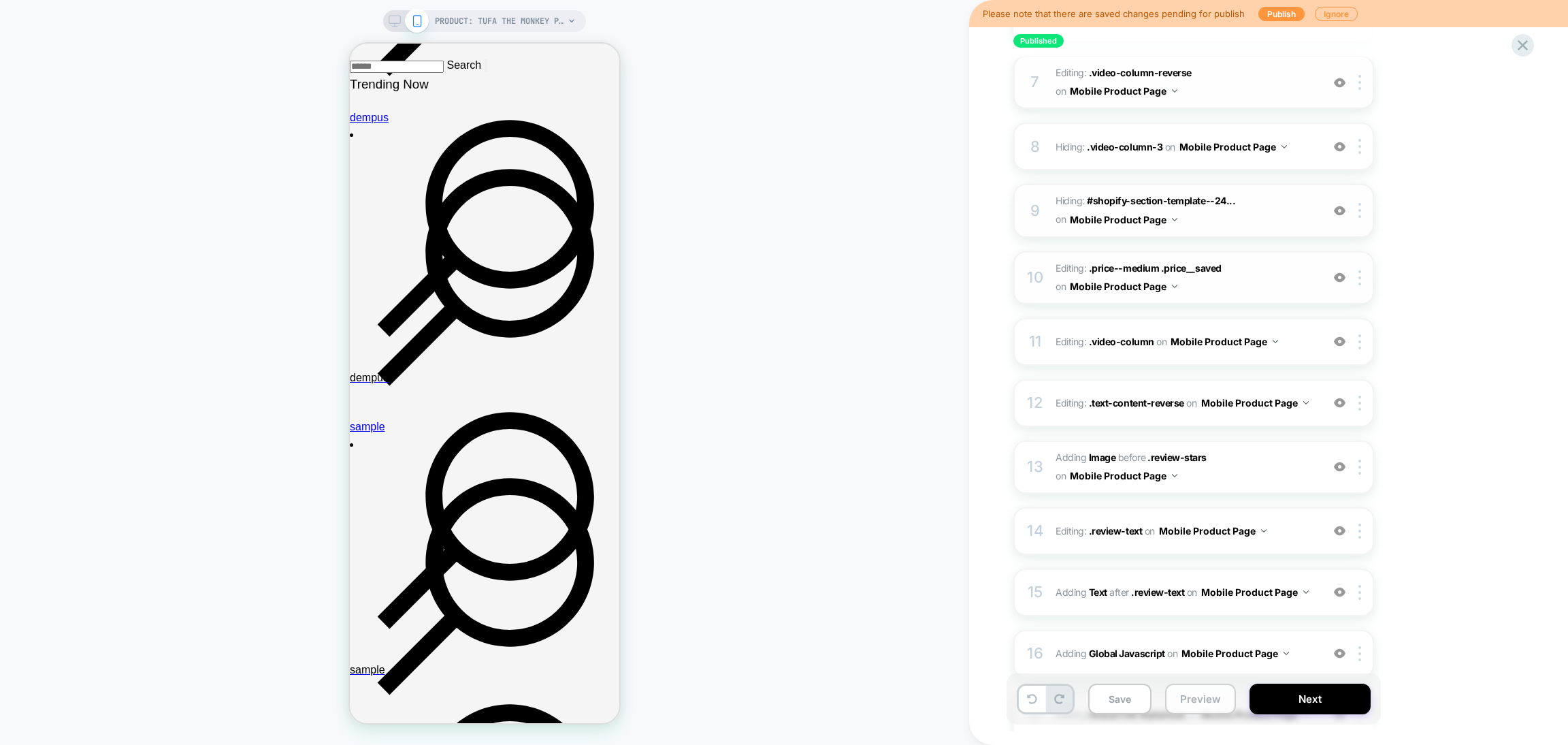
click at [1188, 705] on button "Preview" at bounding box center [1200, 699] width 71 height 31
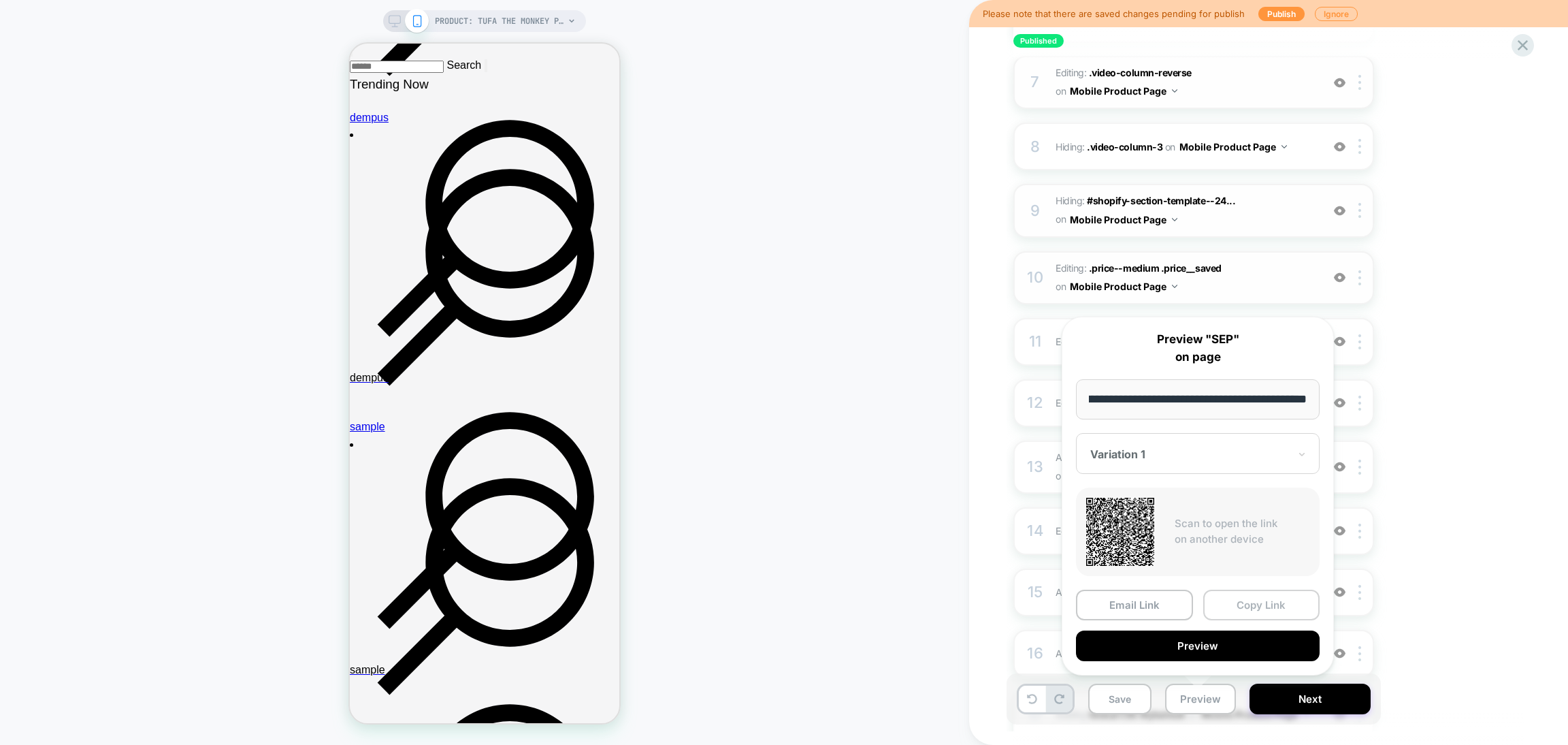
click at [1248, 596] on button "Copy Link" at bounding box center [1261, 605] width 117 height 31
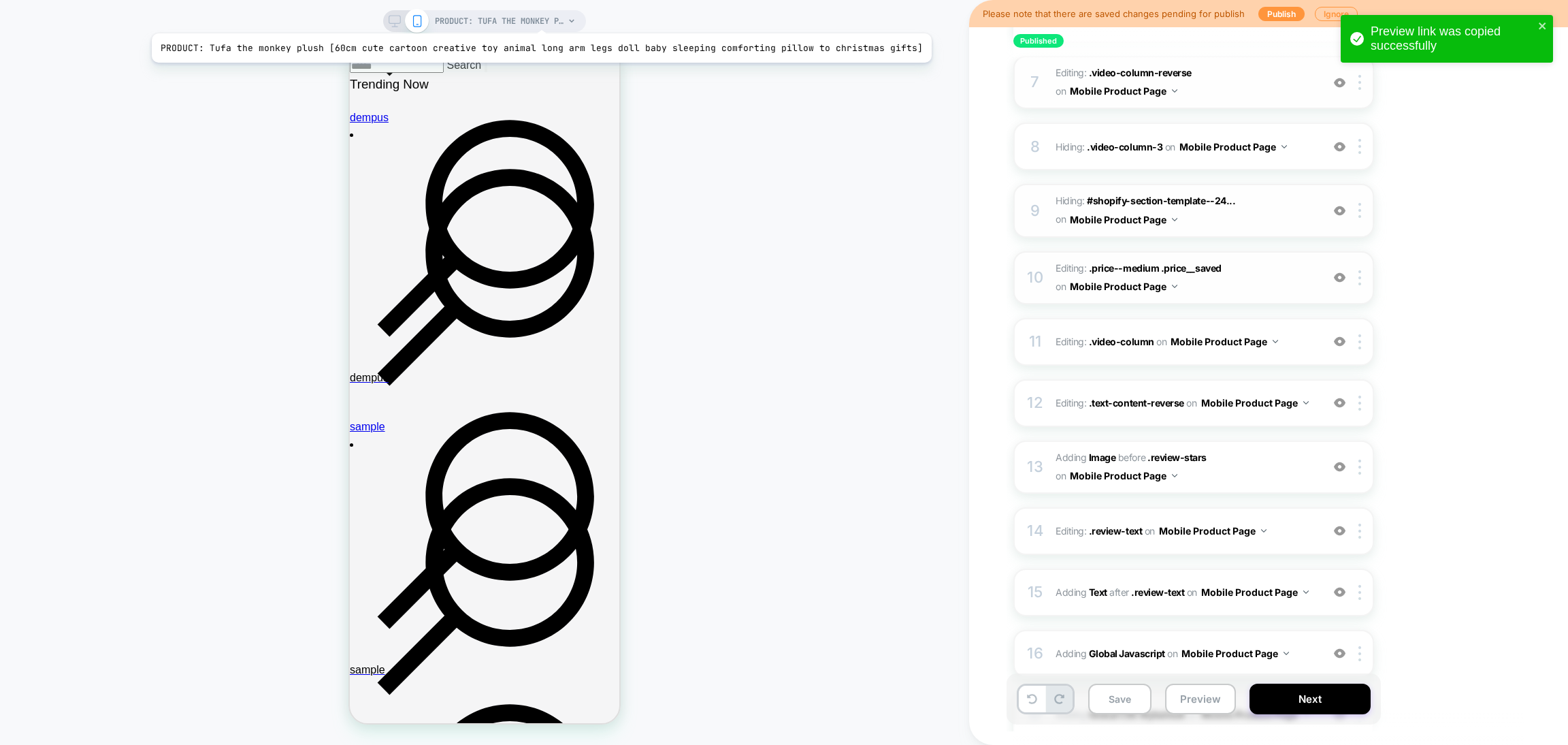
click at [532, 16] on span "PRODUCT: Tufa the monkey plush [60cm cute cartoon creative toy animal long arm …" at bounding box center [499, 21] width 129 height 22
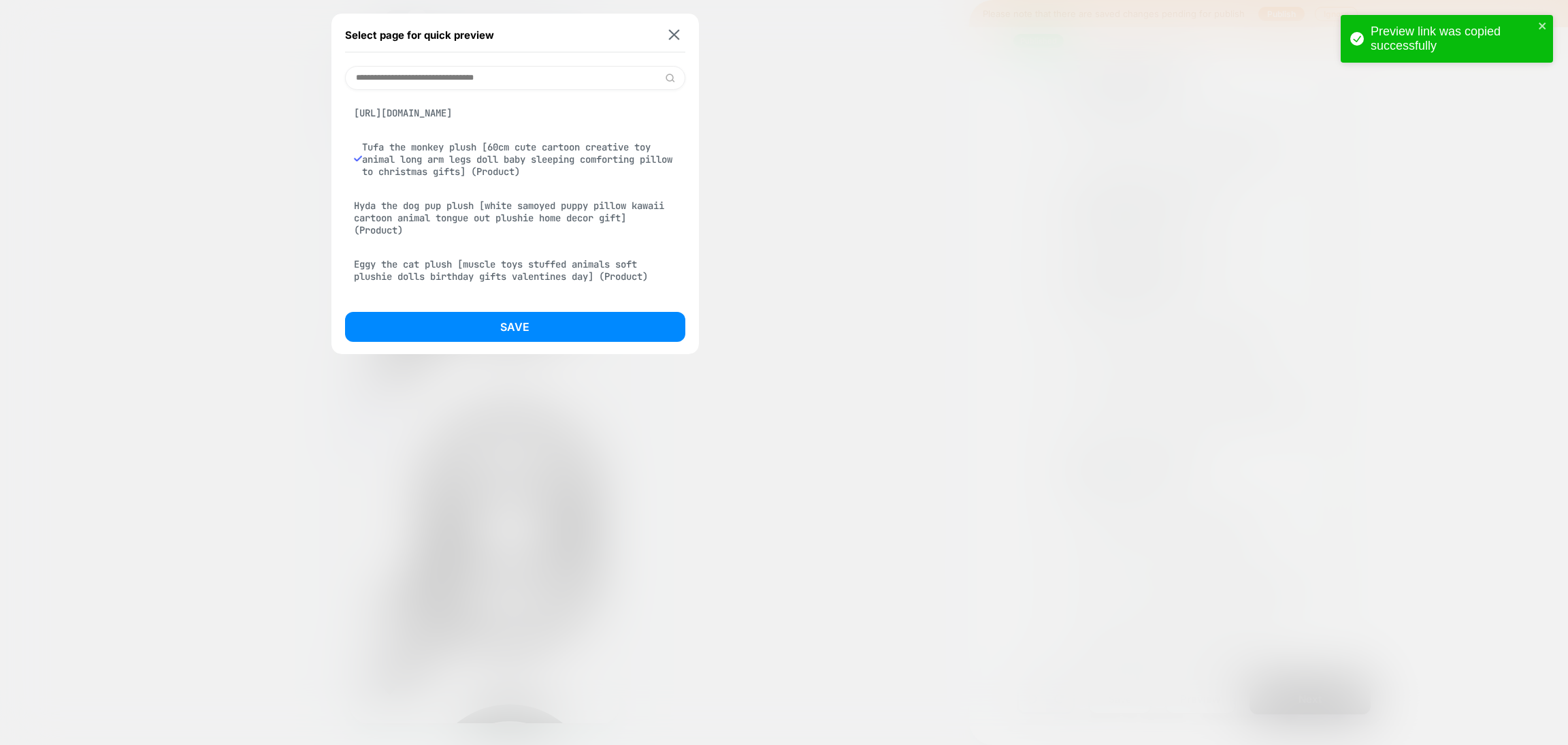
click at [533, 120] on div "https://www.clumsypandacrew.com/products/giant-whale-plush?em-bypass=all&init-r…" at bounding box center [515, 112] width 341 height 25
click at [556, 329] on button "Save" at bounding box center [515, 326] width 341 height 30
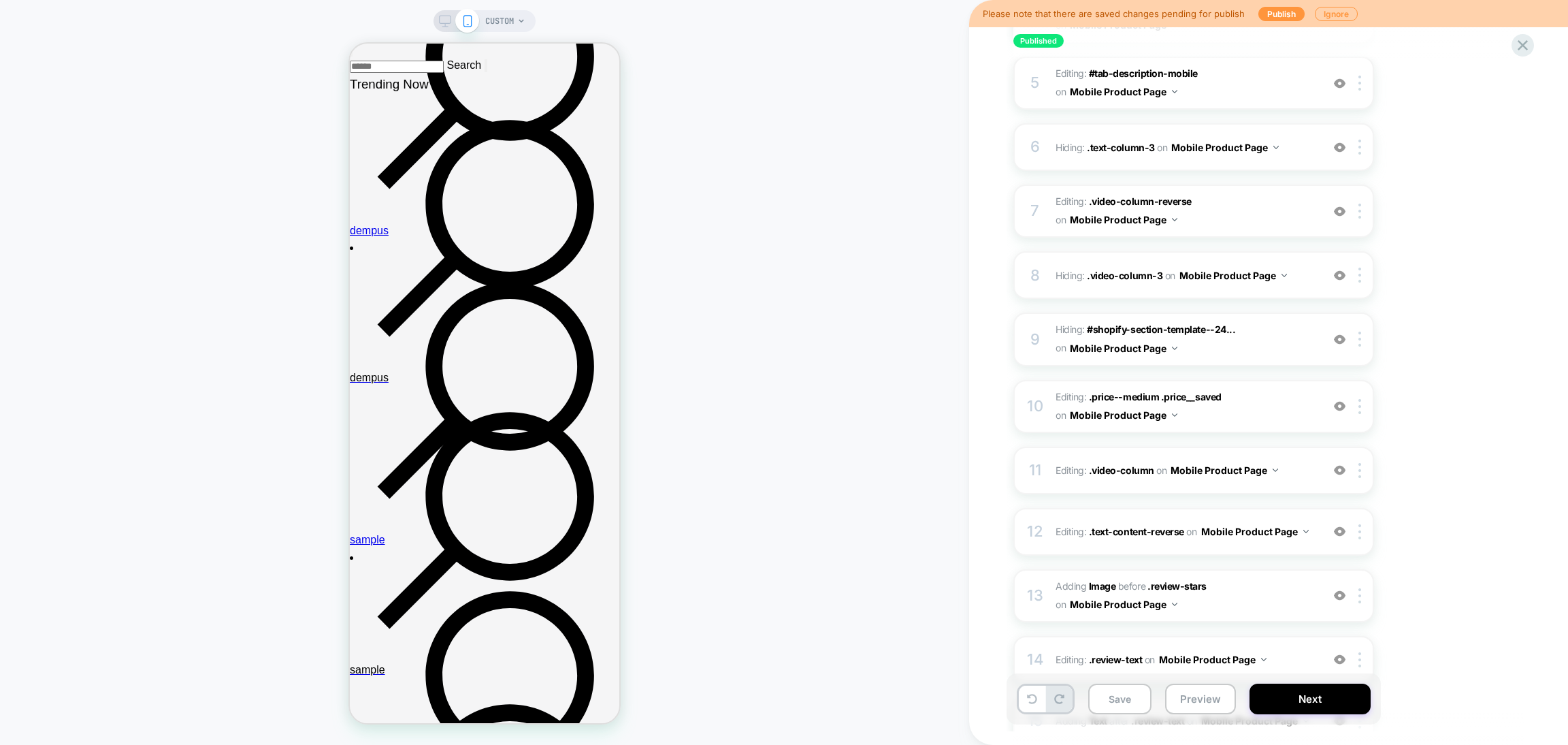
scroll to position [510, 0]
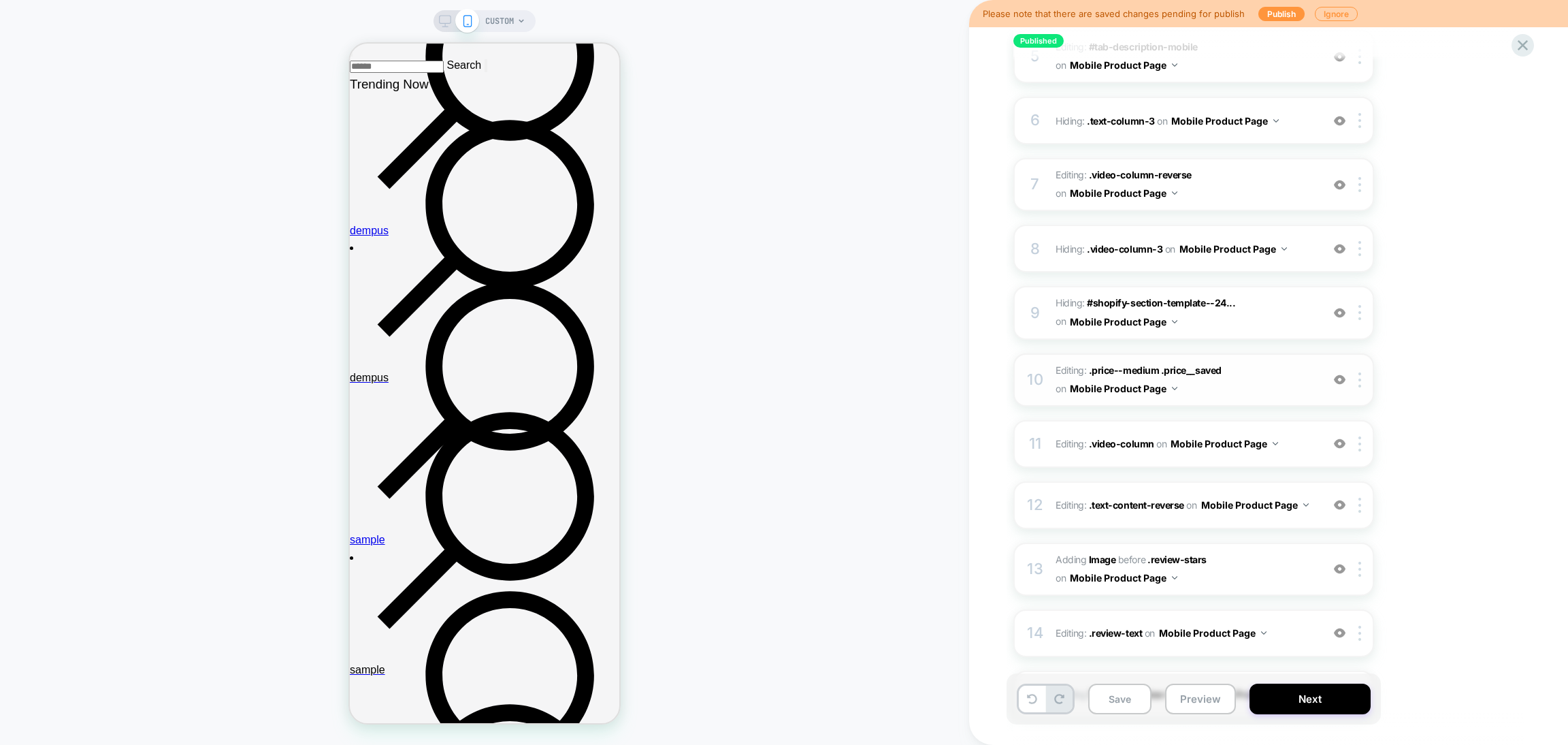
click at [1260, 361] on span "Editing : .price--medium .price__saved .price--medium .price__saved on Mobile P…" at bounding box center [1185, 379] width 260 height 37
click at [1265, 383] on span "Editing : .price--medium .price__saved .price--medium .price__saved on Mobile P…" at bounding box center [1185, 379] width 260 height 37
click at [1260, 372] on span "Editing : .price--medium .price__saved .price--medium .price__saved on Mobile P…" at bounding box center [1185, 379] width 260 height 37
click at [1337, 373] on img at bounding box center [1339, 379] width 11 height 11
click at [1341, 373] on img at bounding box center [1339, 379] width 11 height 11
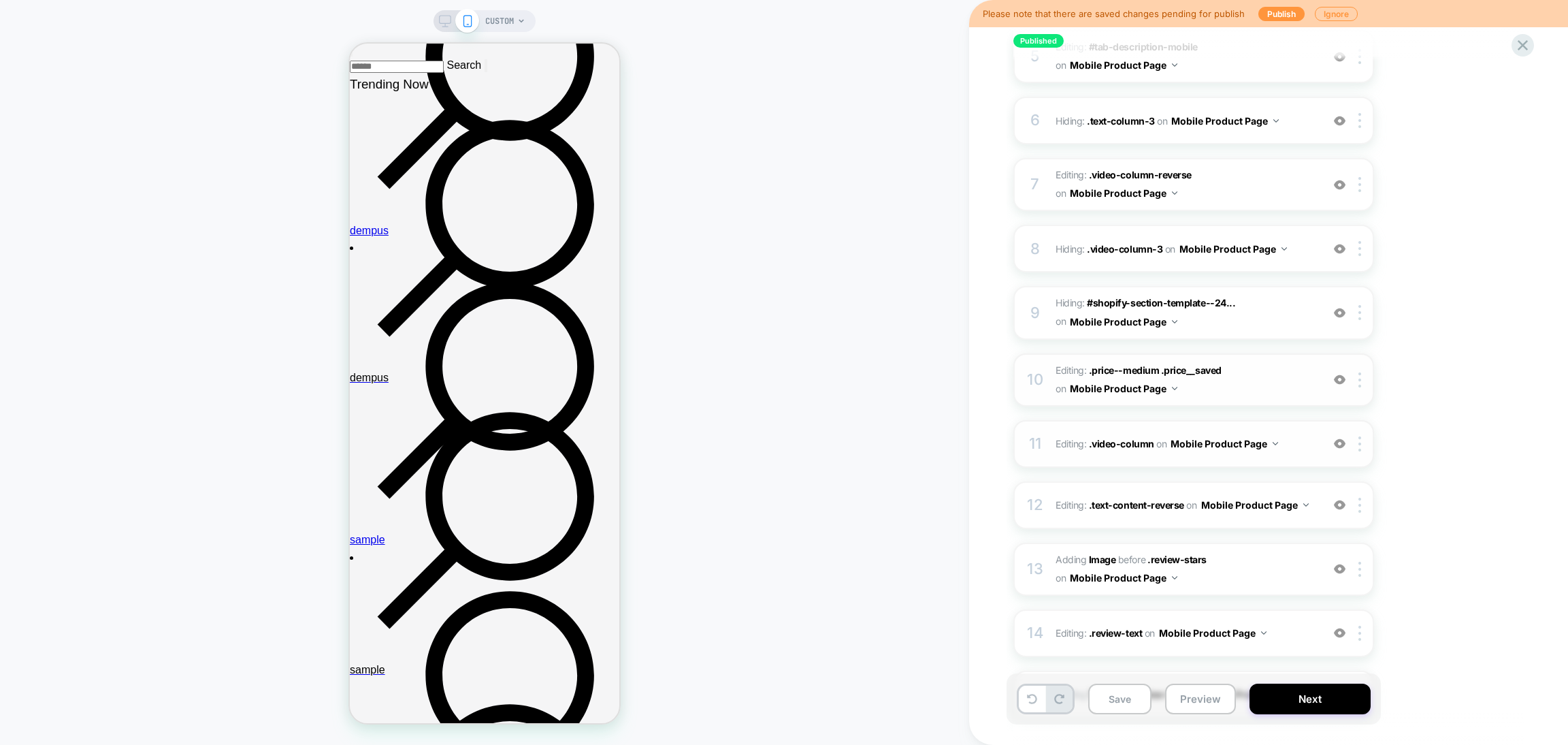
click at [1344, 437] on img at bounding box center [1339, 443] width 11 height 11
click at [544, 373] on div at bounding box center [540, 373] width 28 height 11
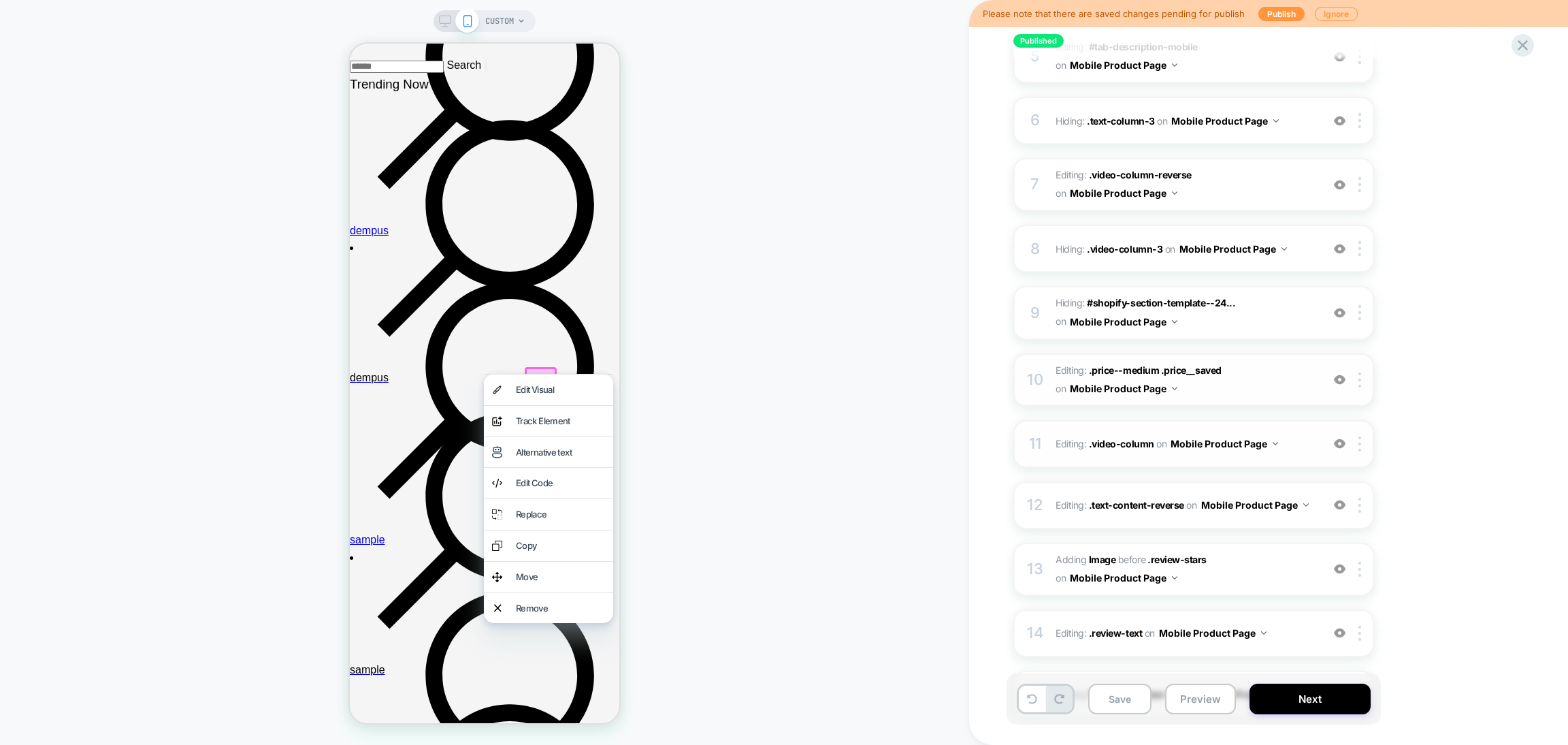
click at [554, 390] on div "Edit Visual" at bounding box center [561, 389] width 89 height 14
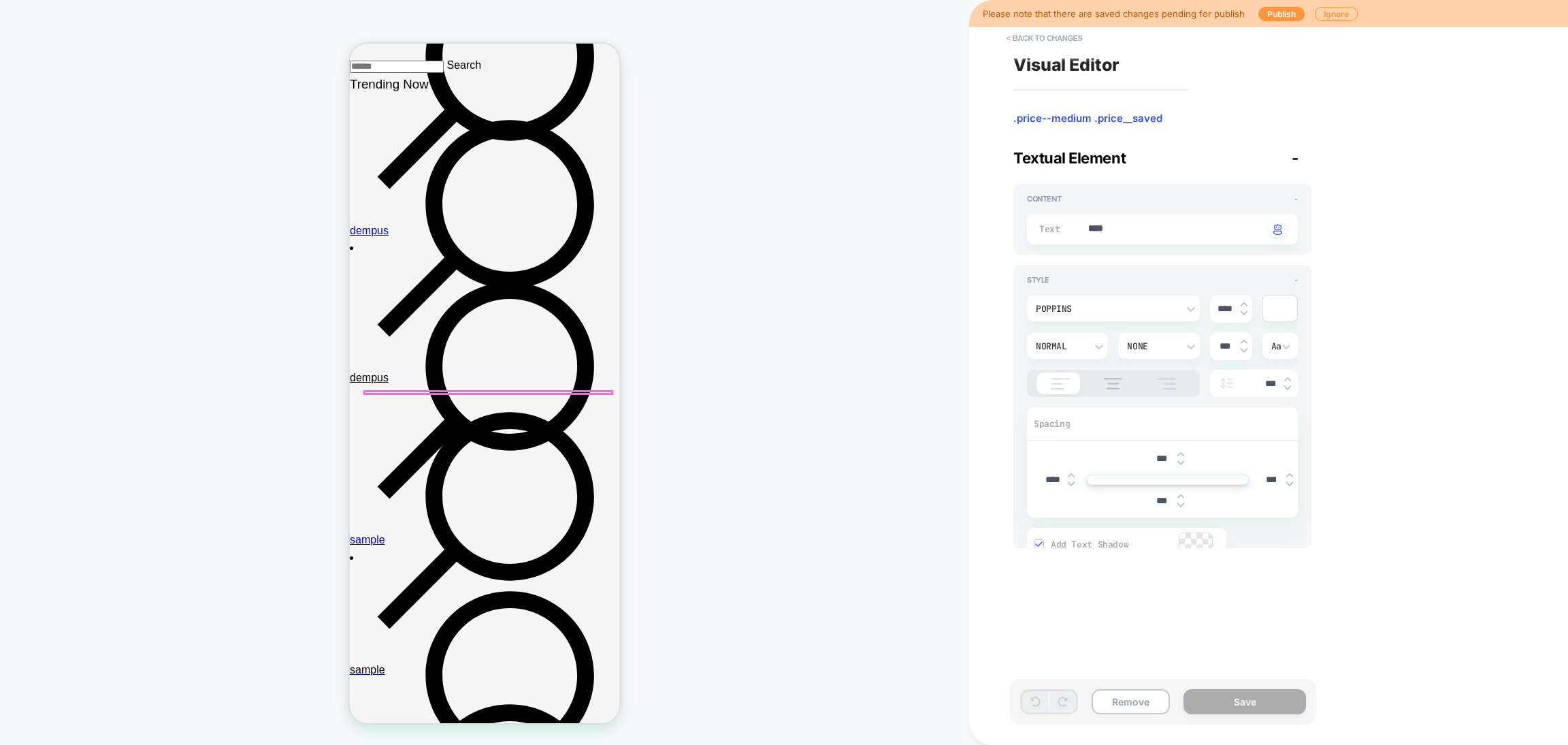
type textarea "*"
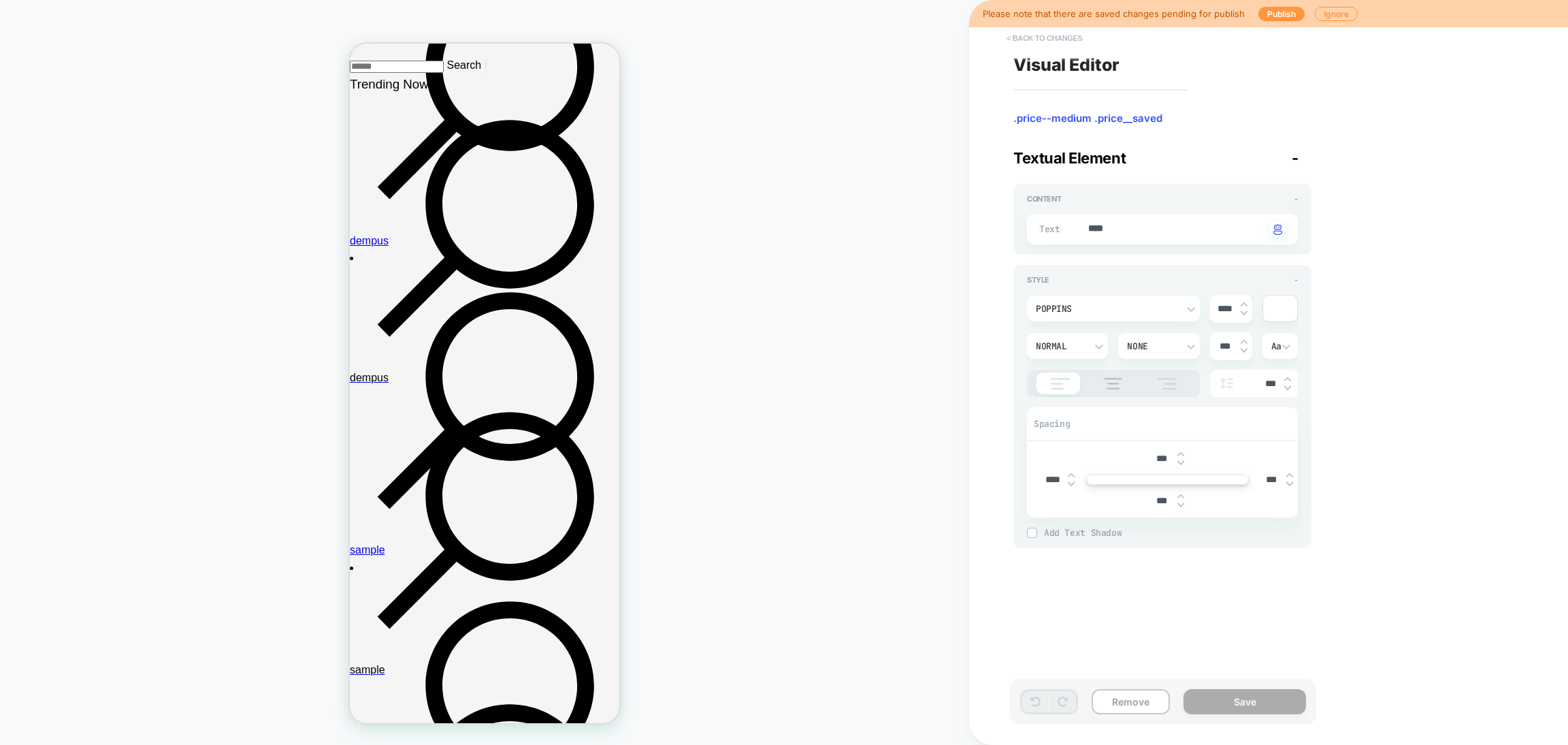
click at [1055, 35] on button "< Back to changes" at bounding box center [1045, 38] width 90 height 22
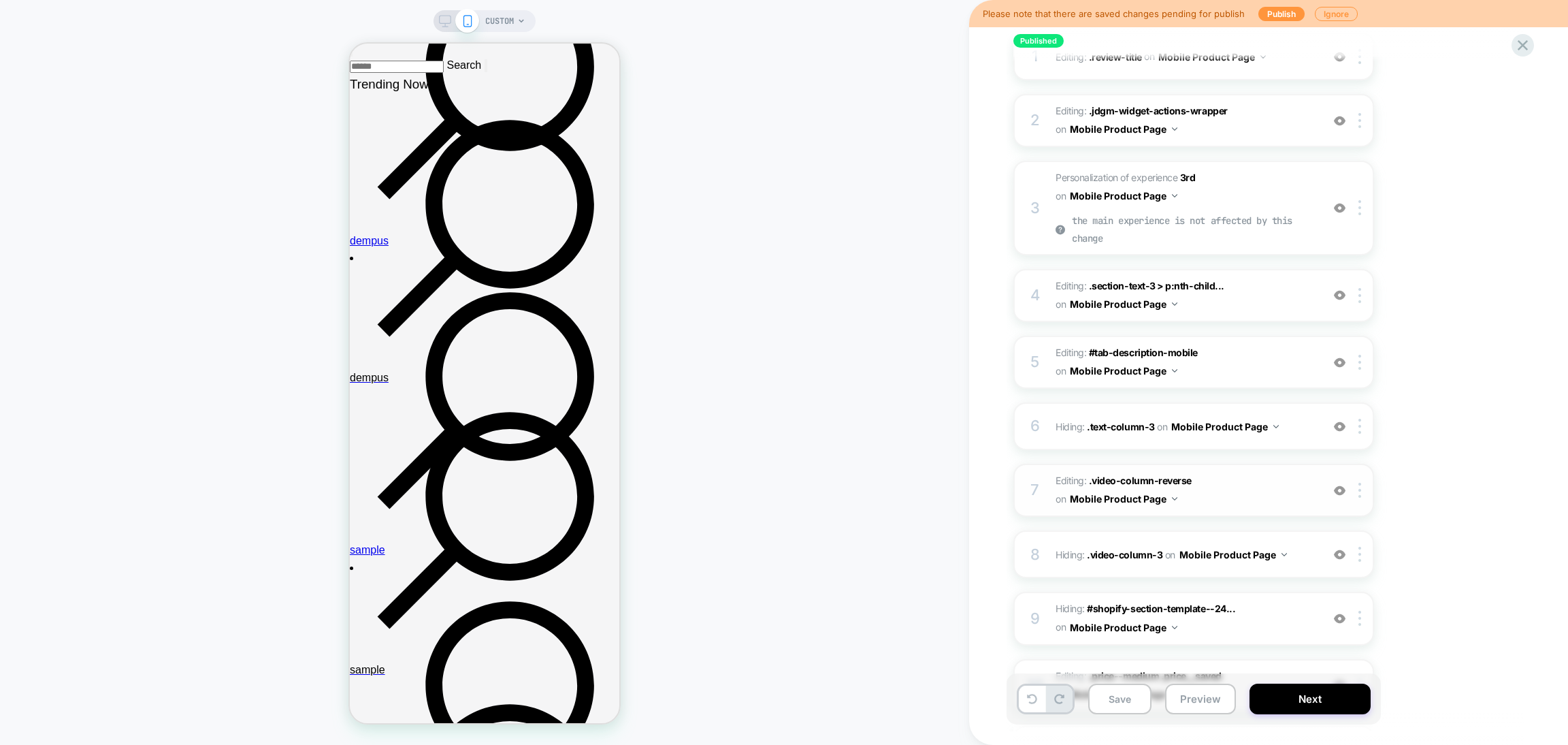
scroll to position [408, 0]
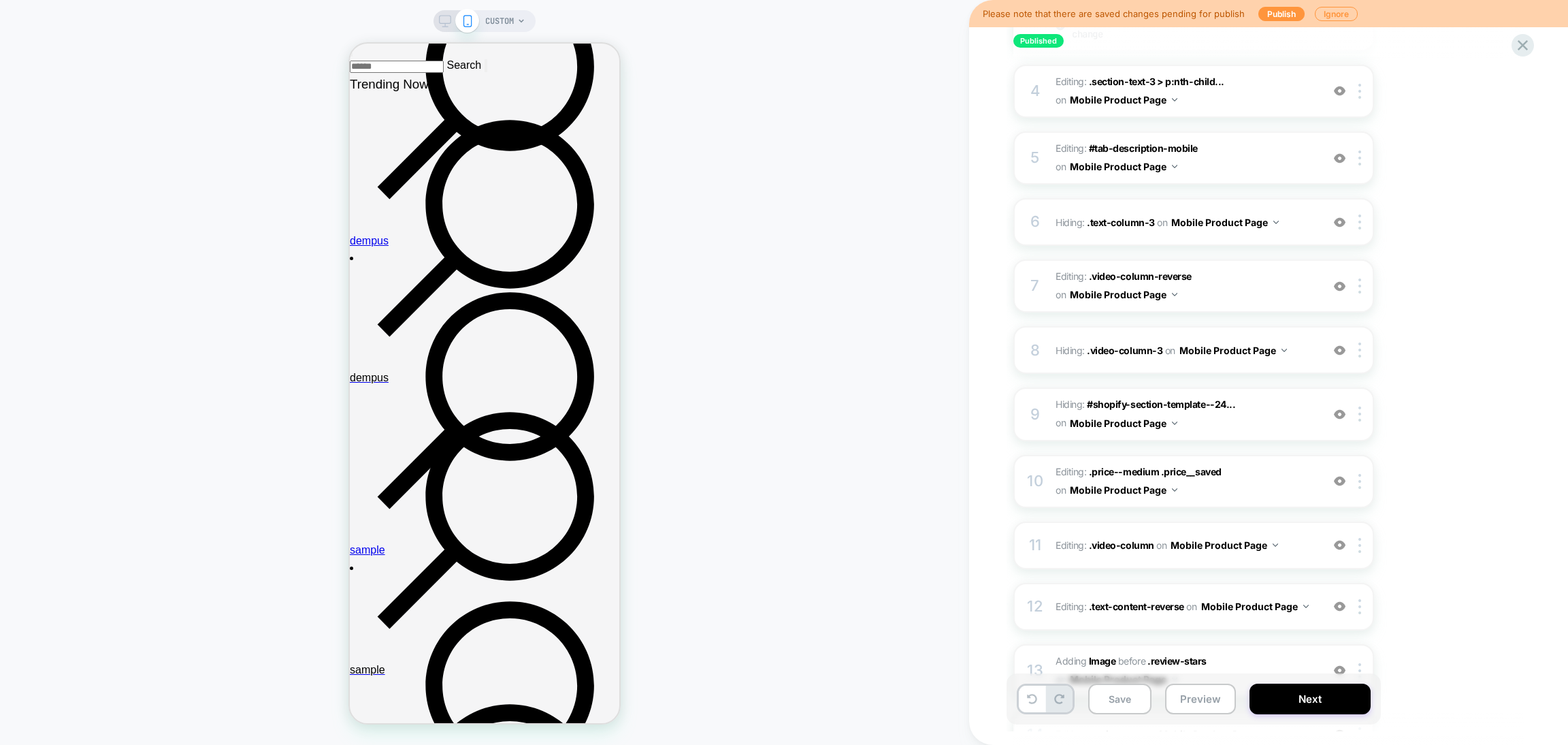
click at [497, 23] on span "CUSTOM" at bounding box center [499, 21] width 28 height 22
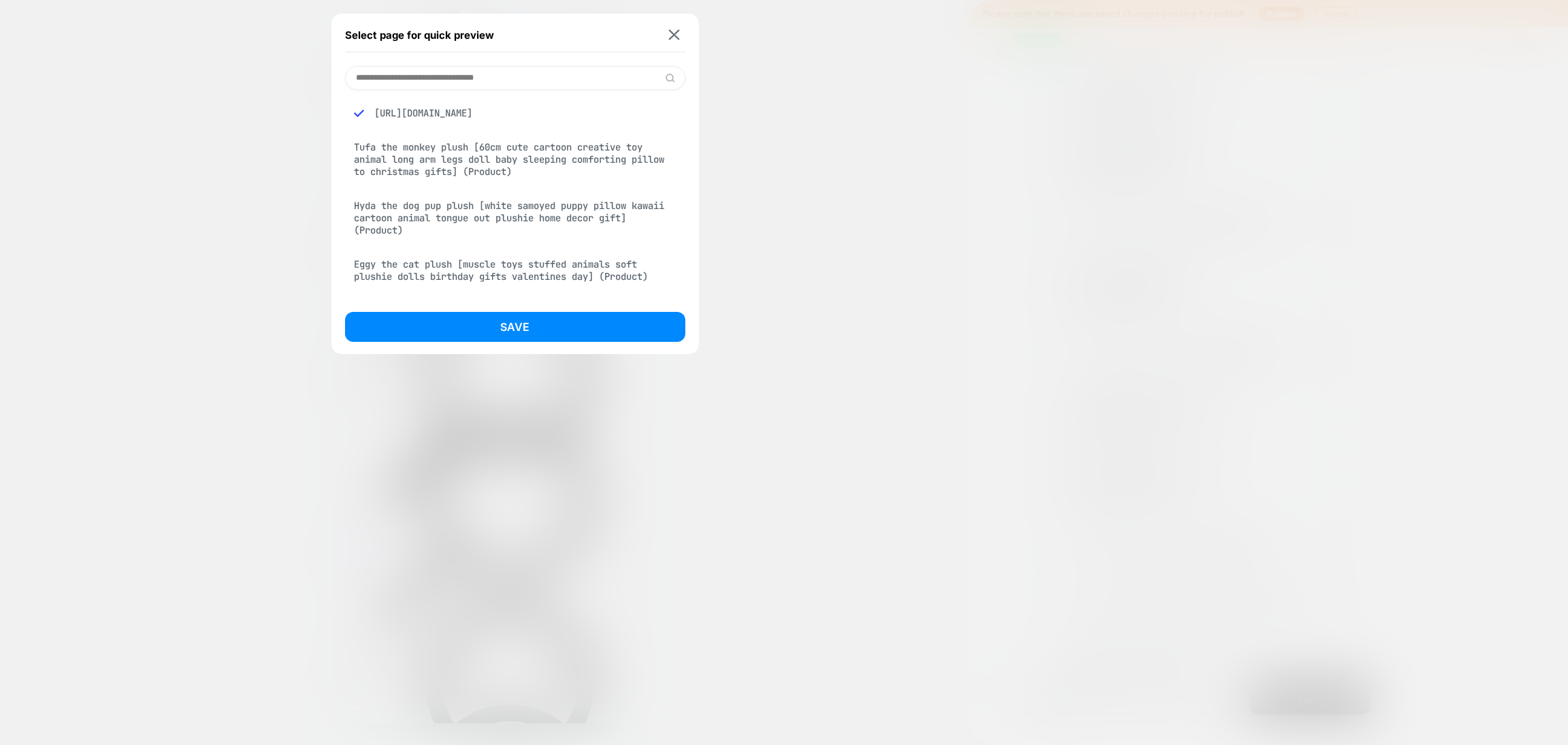
click at [483, 77] on input at bounding box center [515, 77] width 341 height 24
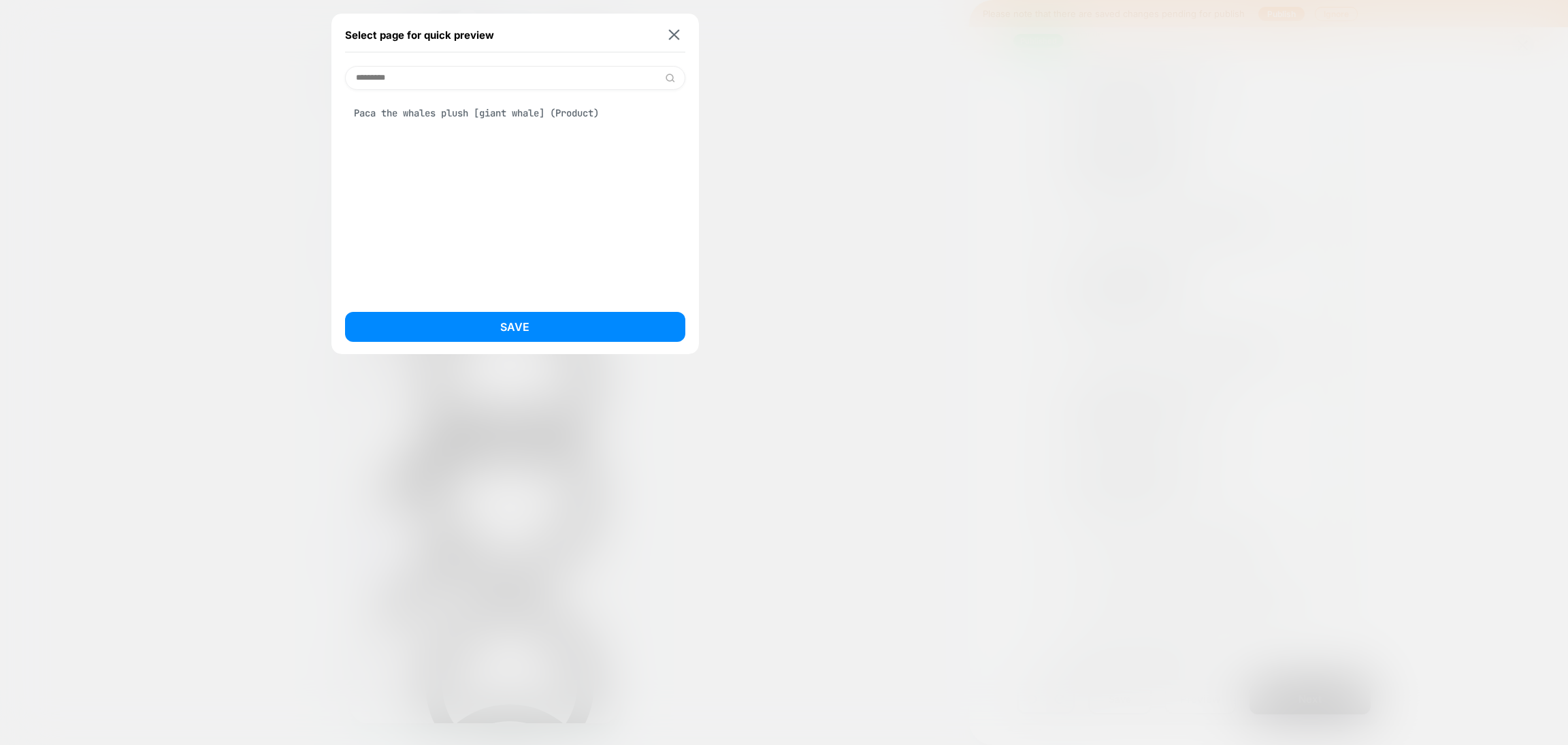
type input "********"
click at [477, 112] on div "Paca the whales plush [giant whale] (Product)" at bounding box center [515, 112] width 341 height 25
click at [503, 333] on button "Save" at bounding box center [515, 326] width 341 height 30
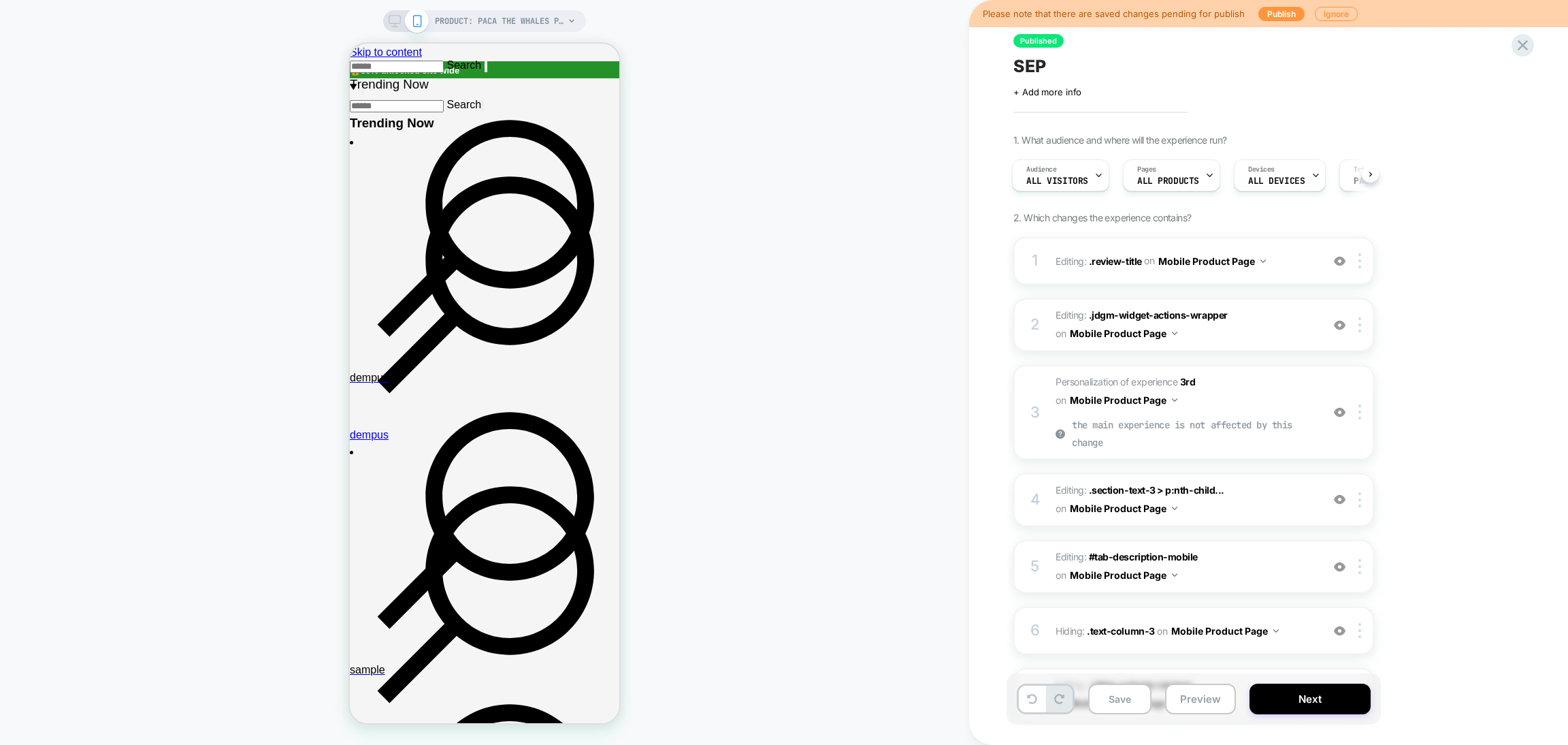
scroll to position [0, 0]
click at [1344, 258] on img at bounding box center [1339, 261] width 11 height 11
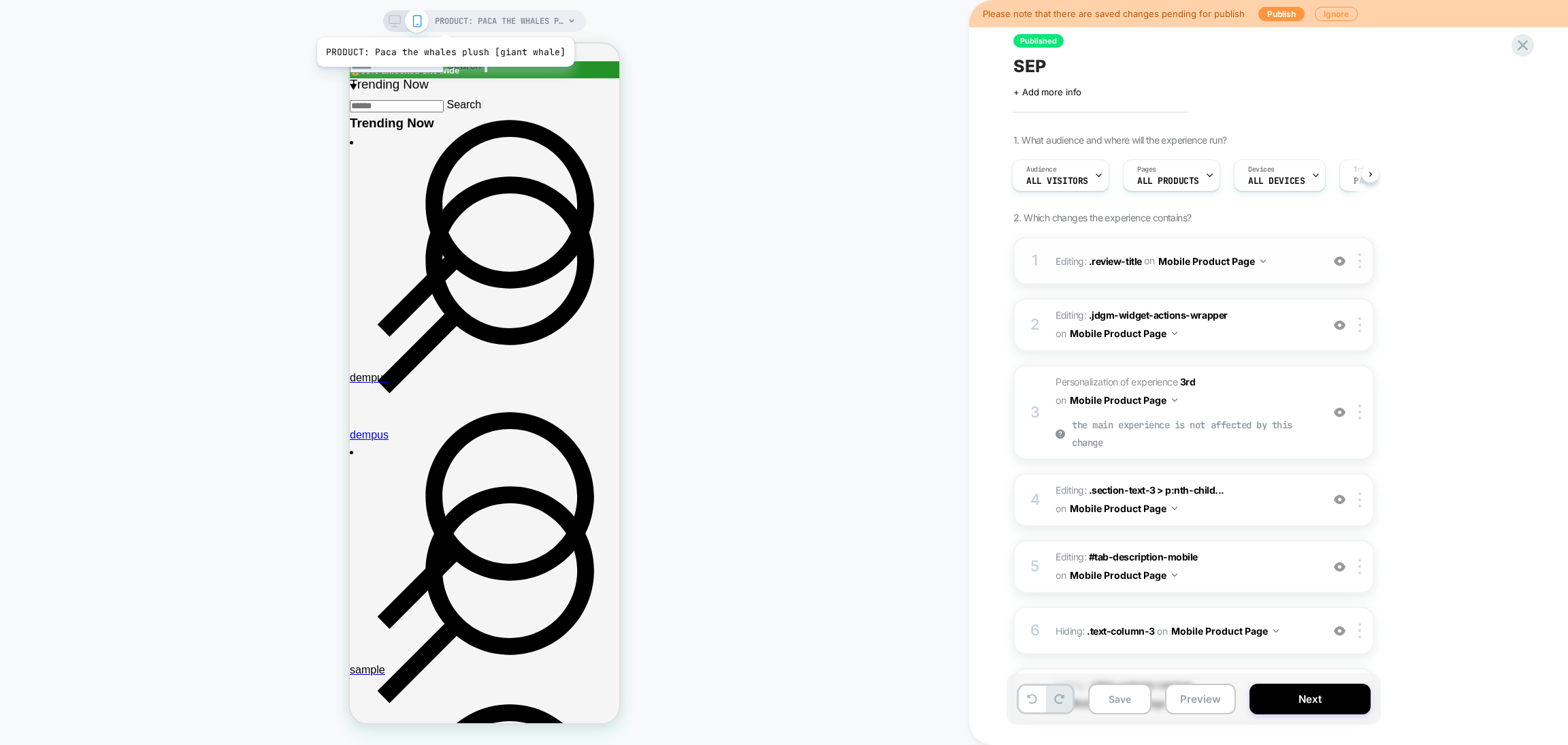
click at [456, 19] on span "PRODUCT: Paca the whales plush [giant whale]" at bounding box center [499, 21] width 129 height 22
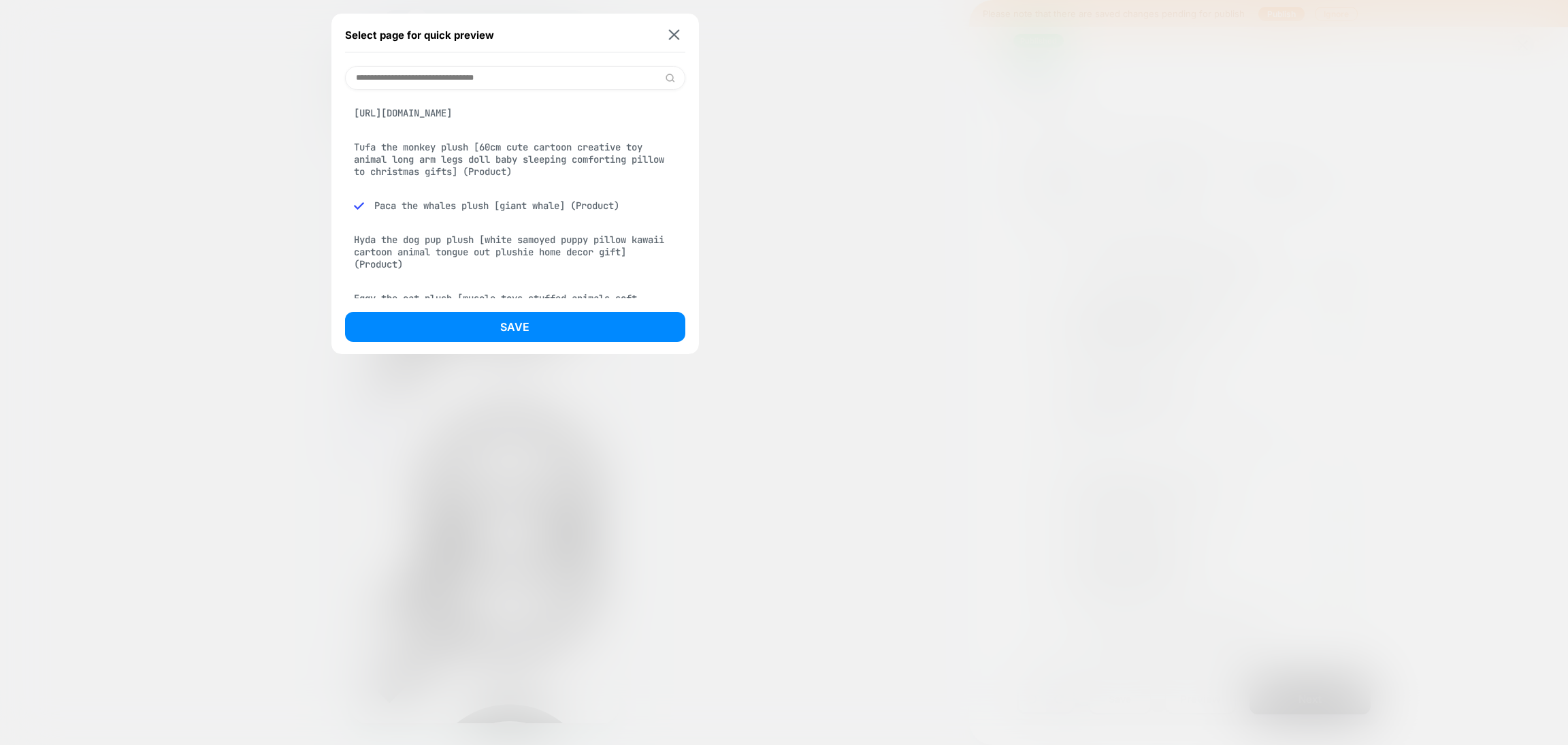
click at [468, 152] on div "Tufa the monkey plush [60cm cute cartoon creative toy animal long arm legs doll…" at bounding box center [515, 160] width 341 height 51
click at [497, 329] on button "Save" at bounding box center [515, 326] width 341 height 30
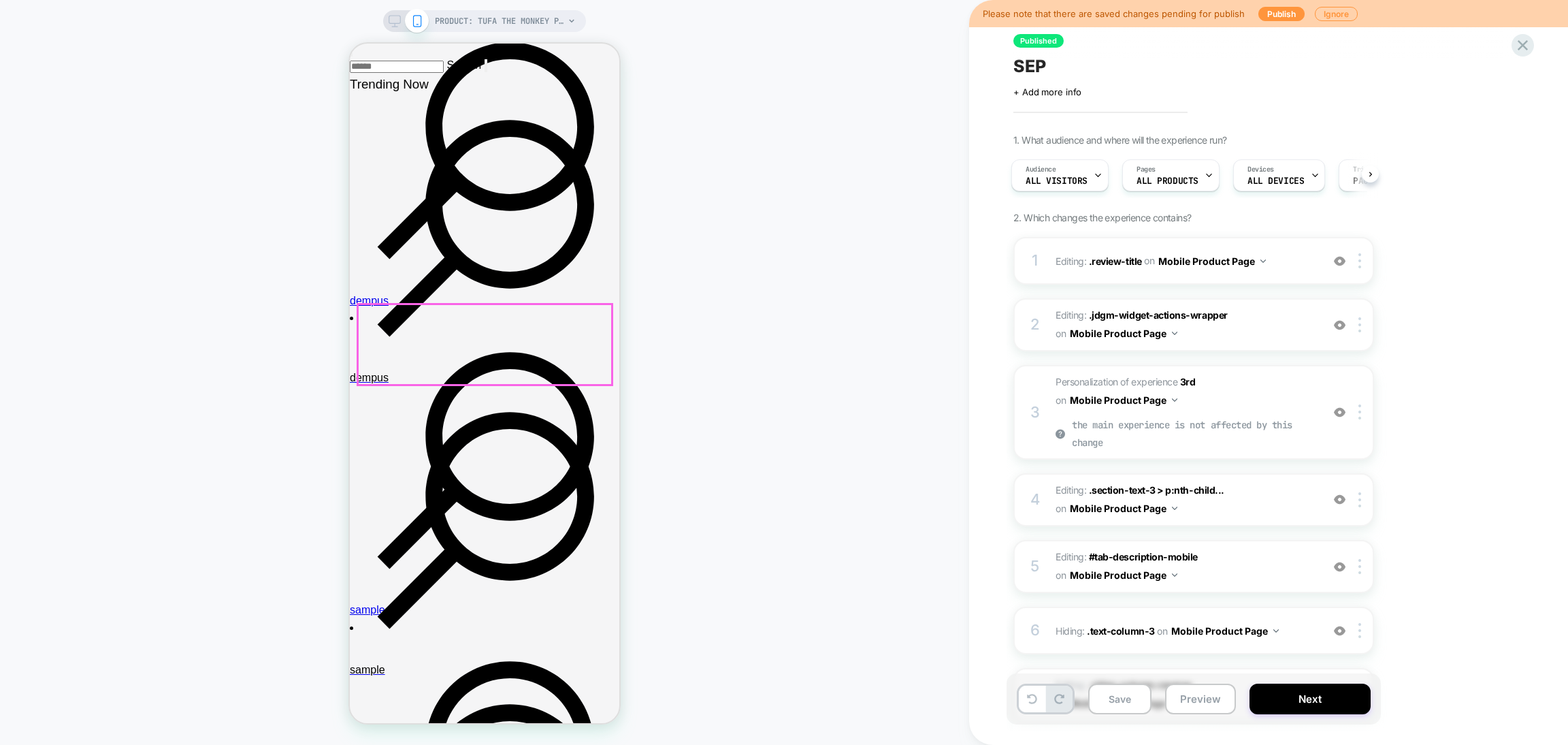
scroll to position [204, 0]
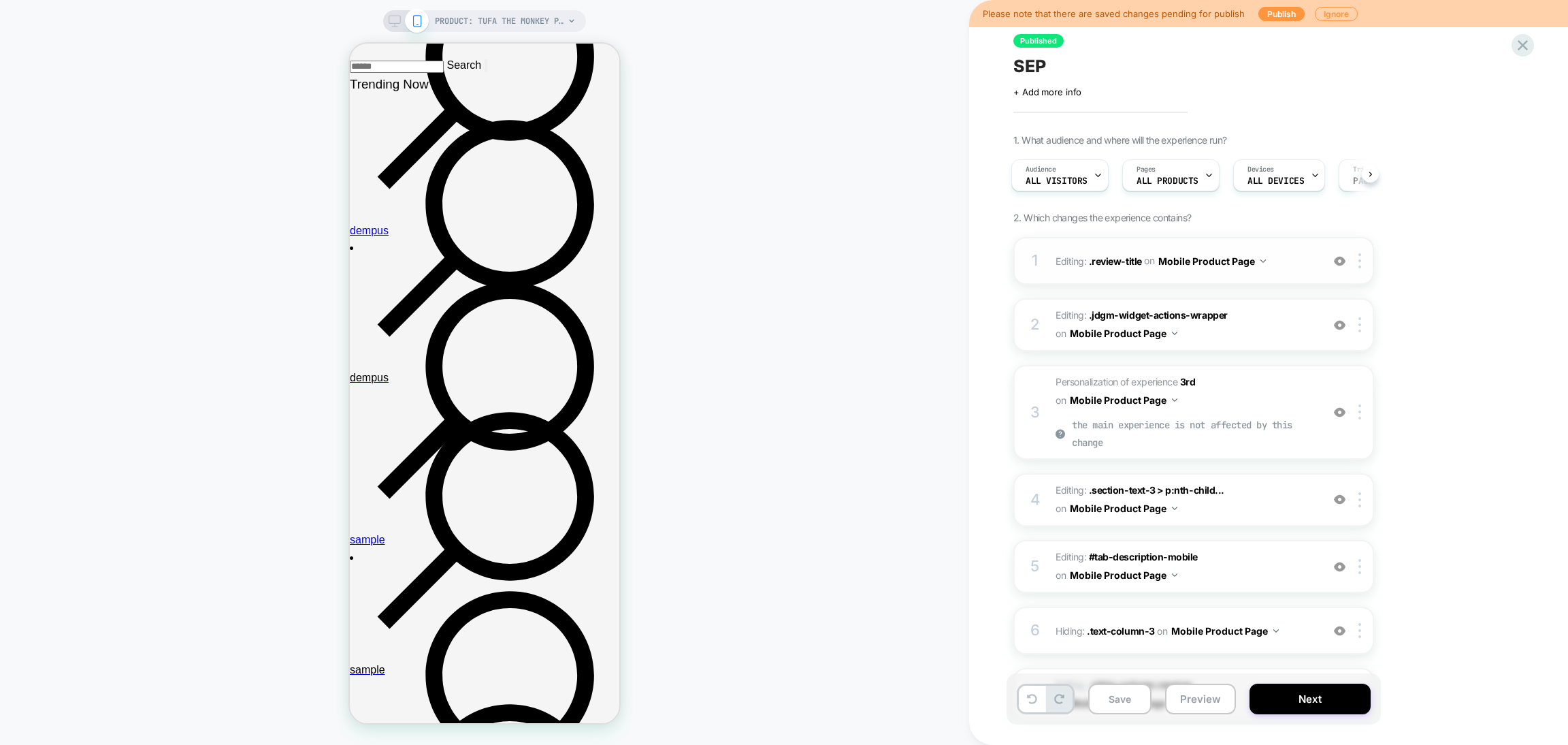
click at [1341, 258] on img at bounding box center [1339, 261] width 11 height 11
click at [1338, 324] on img at bounding box center [1339, 325] width 11 height 11
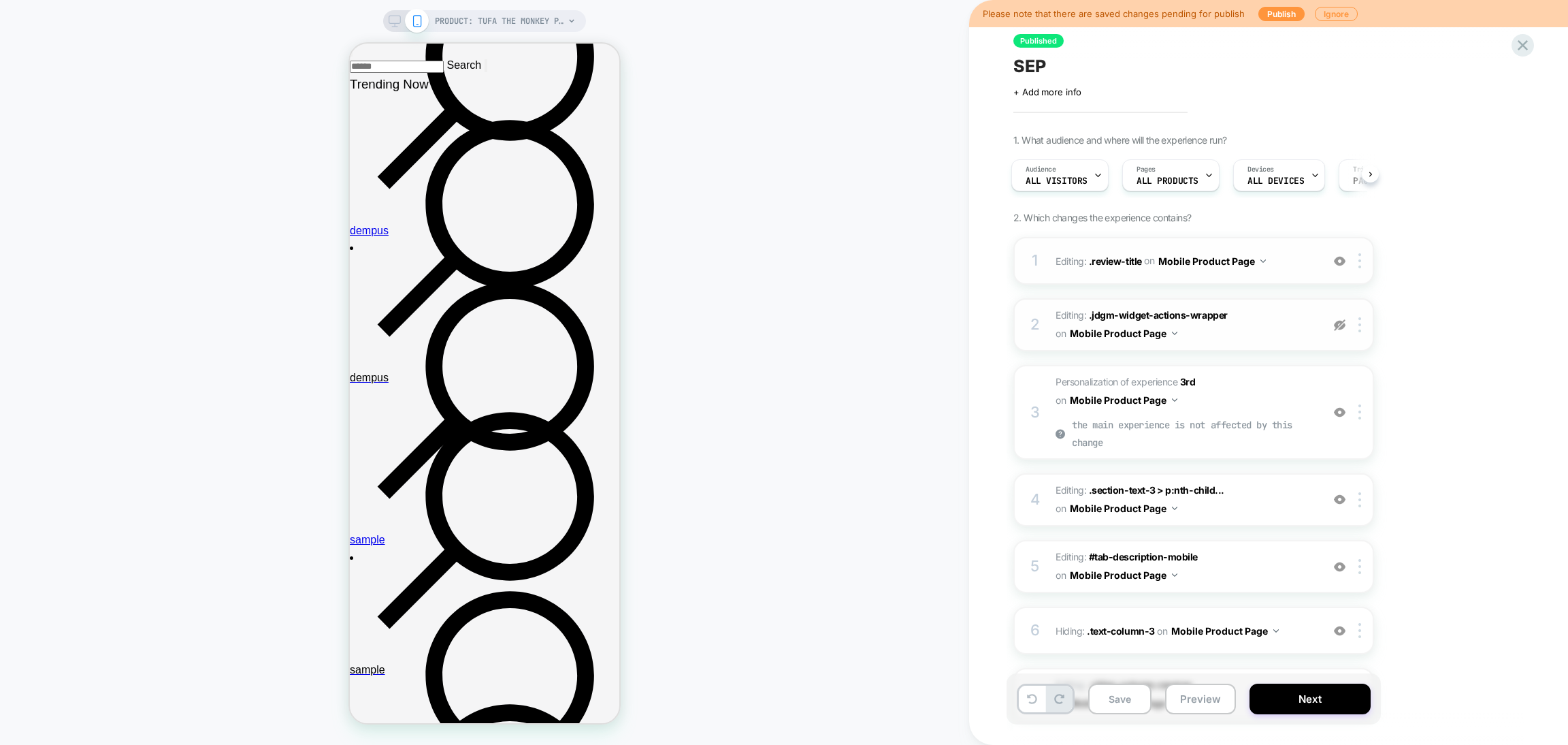
click at [1338, 324] on img at bounding box center [1339, 325] width 11 height 11
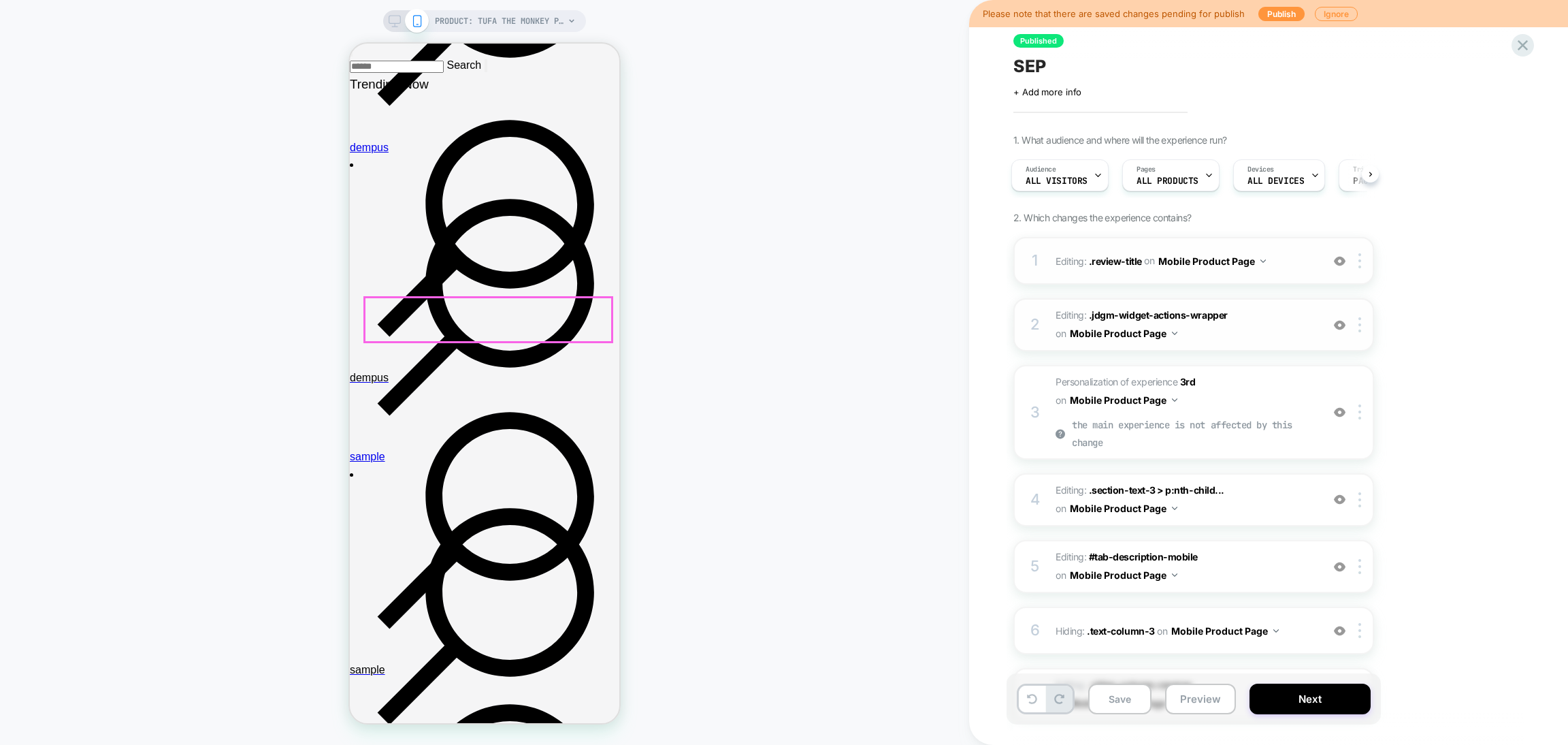
scroll to position [408, 0]
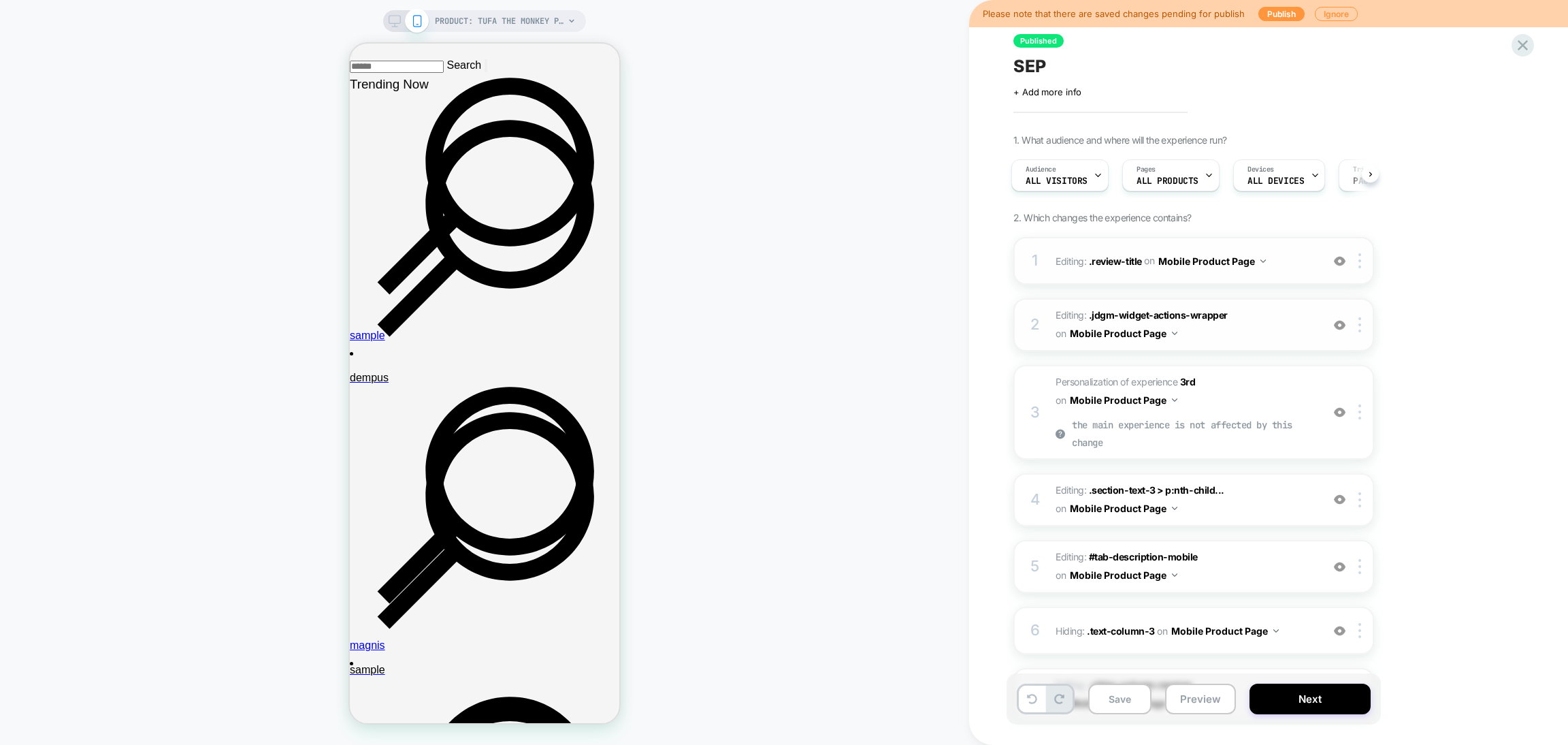
click at [1338, 324] on img at bounding box center [1339, 325] width 11 height 11
click at [1344, 409] on img at bounding box center [1339, 412] width 11 height 11
click at [1342, 495] on img at bounding box center [1339, 499] width 11 height 11
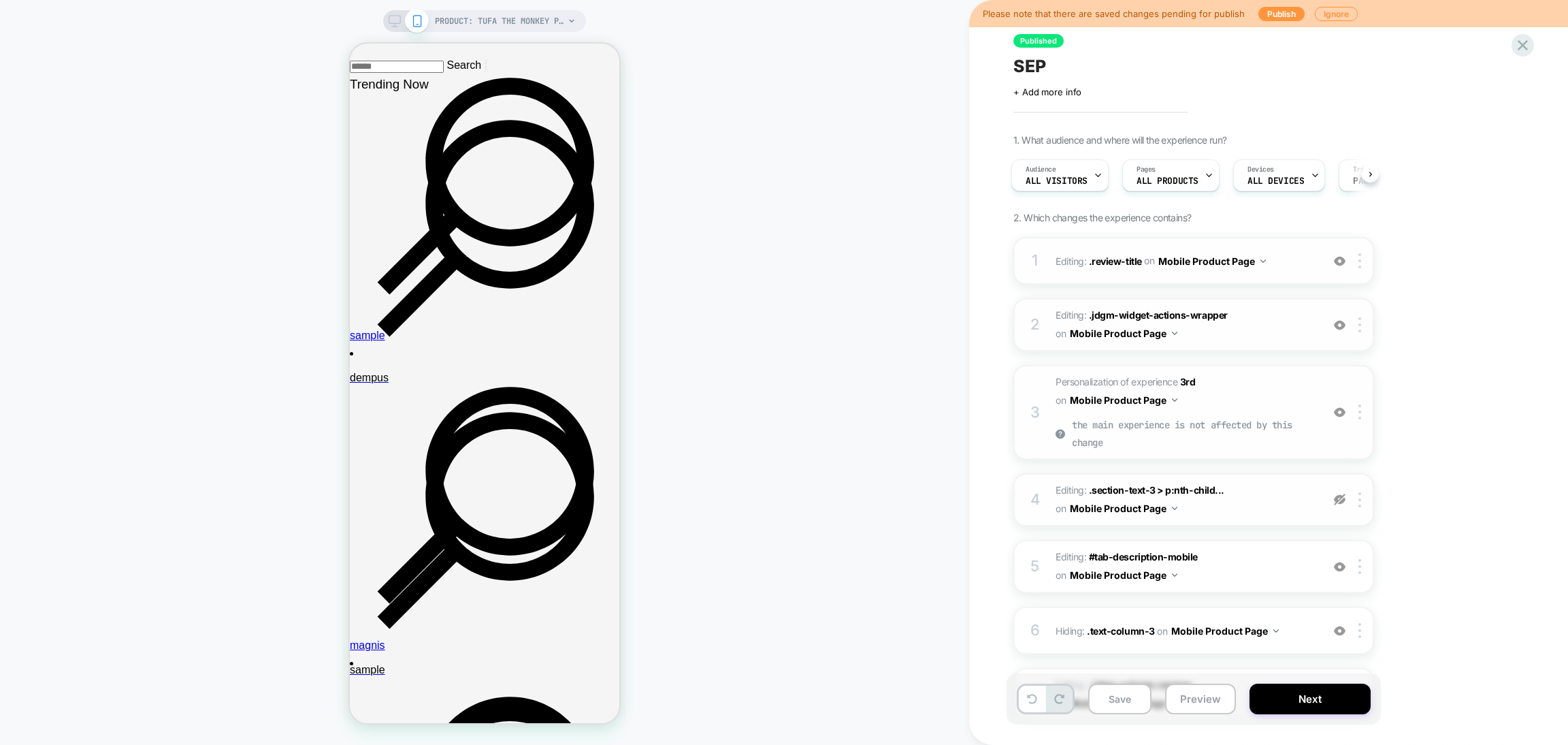
click at [1342, 495] on img at bounding box center [1339, 499] width 11 height 11
click at [1341, 561] on img at bounding box center [1339, 566] width 11 height 11
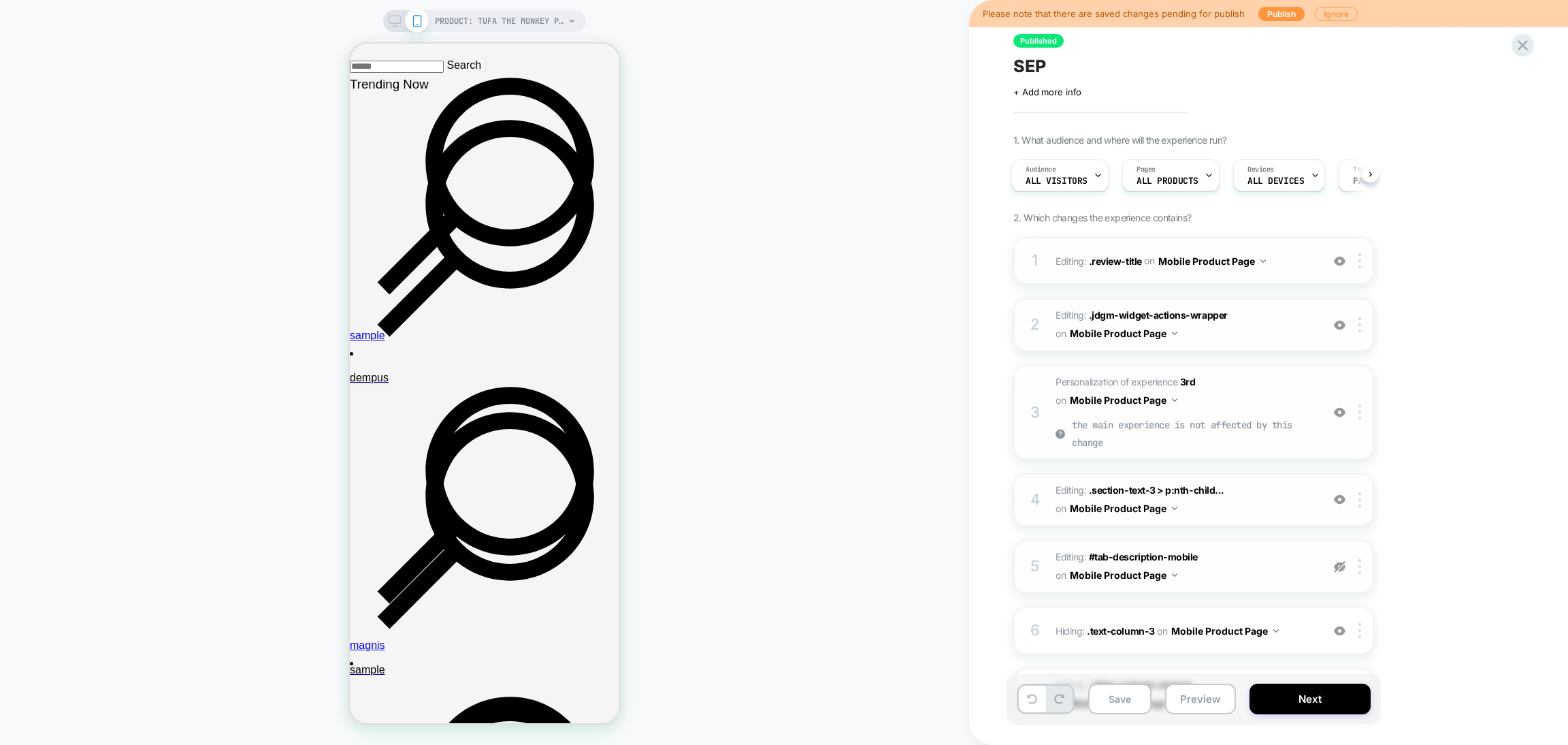
click at [1341, 561] on img at bounding box center [1339, 566] width 11 height 11
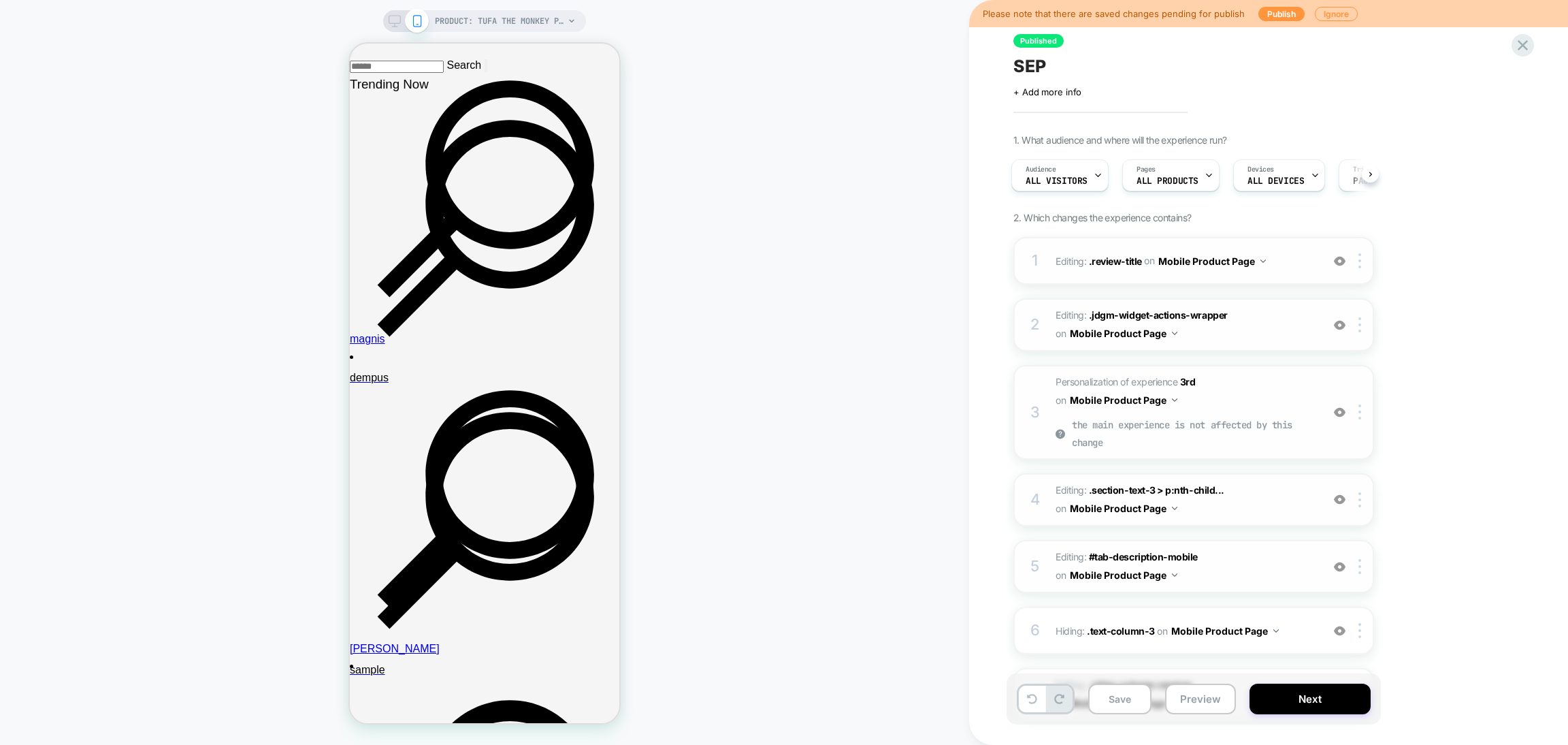
click at [1342, 494] on img at bounding box center [1339, 499] width 11 height 11
click at [1341, 561] on img at bounding box center [1339, 566] width 11 height 11
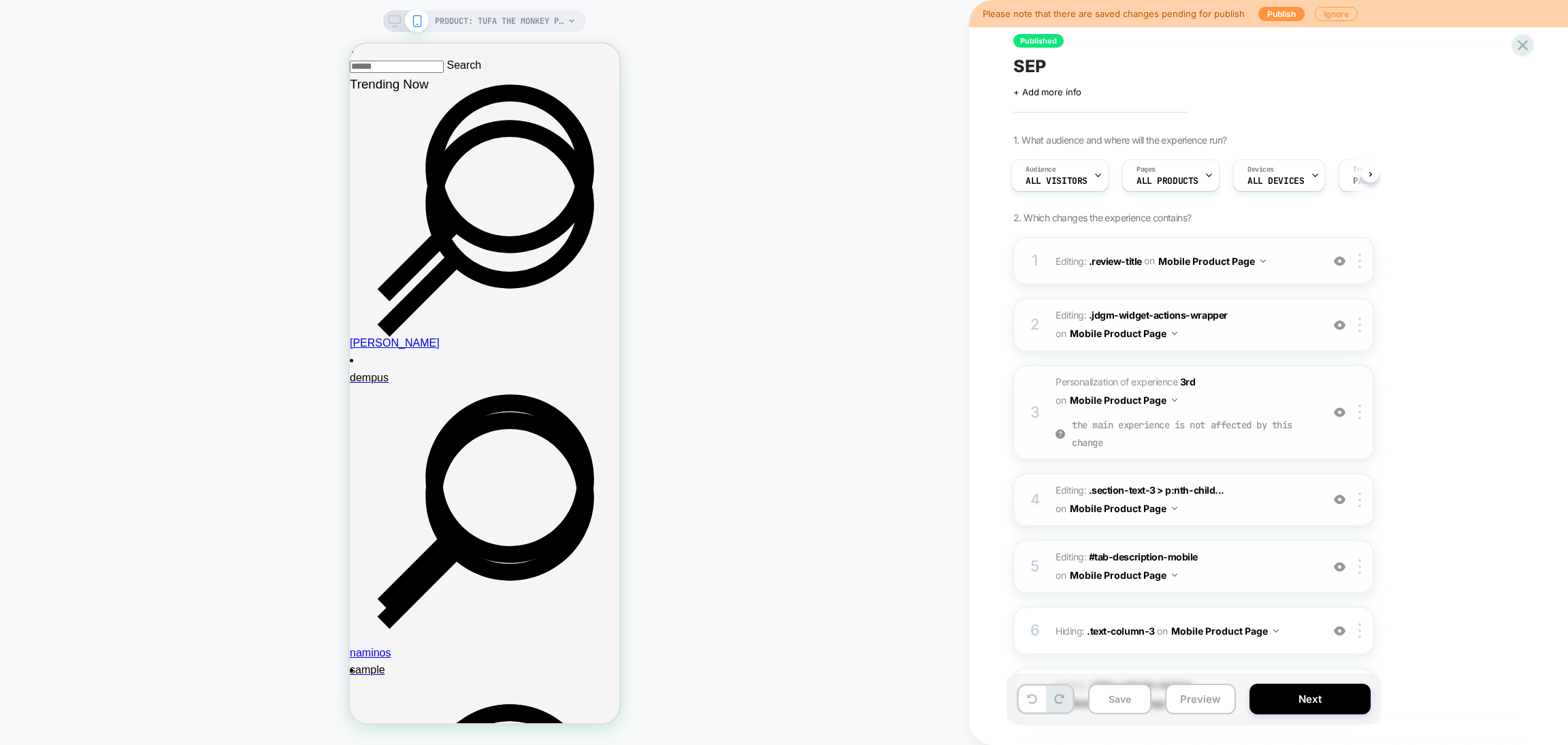
scroll to position [204, 0]
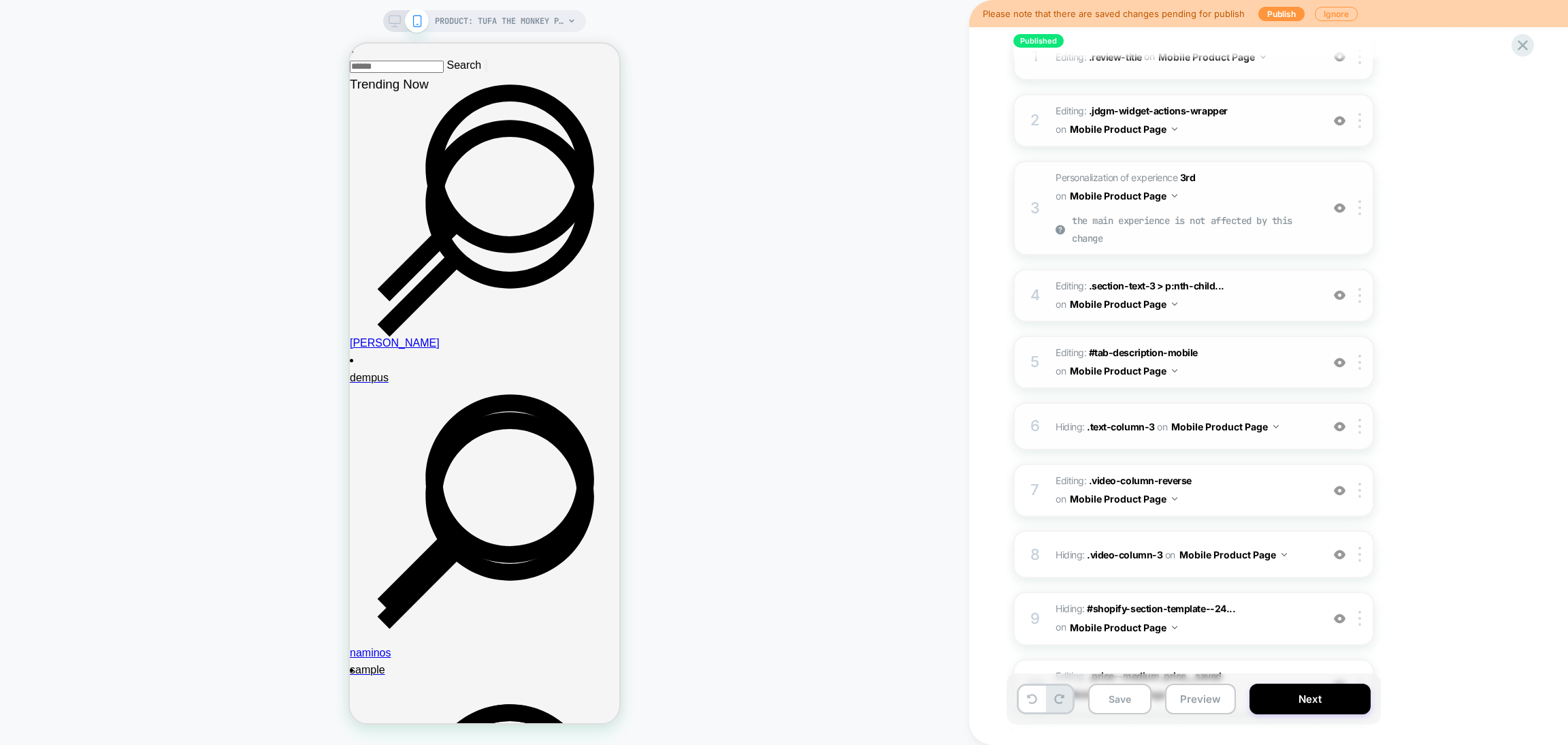
click at [1338, 420] on img at bounding box center [1339, 426] width 11 height 11
click at [1346, 483] on div at bounding box center [1340, 490] width 23 height 15
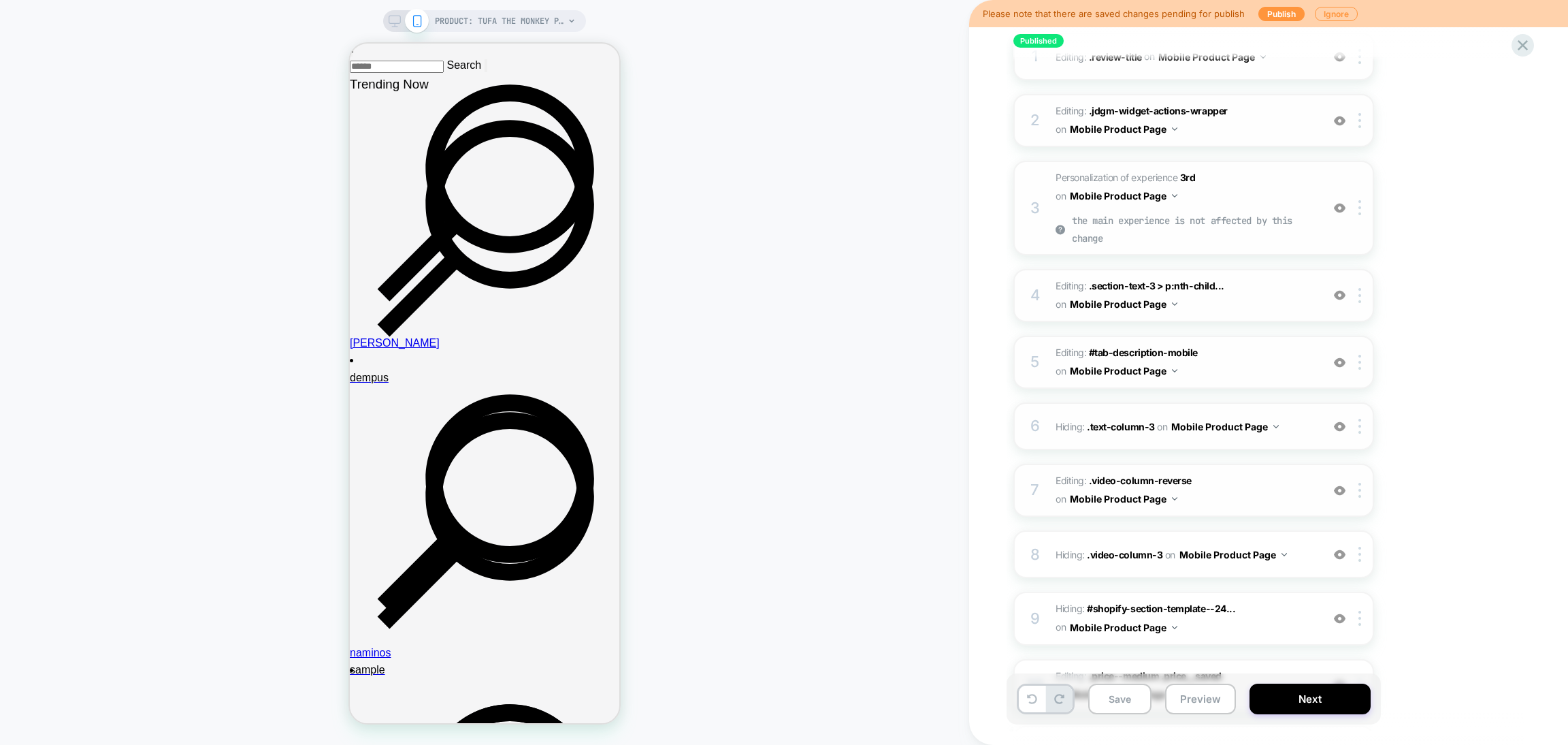
click at [1346, 483] on div at bounding box center [1340, 490] width 23 height 15
click at [1340, 548] on img at bounding box center [1339, 554] width 11 height 11
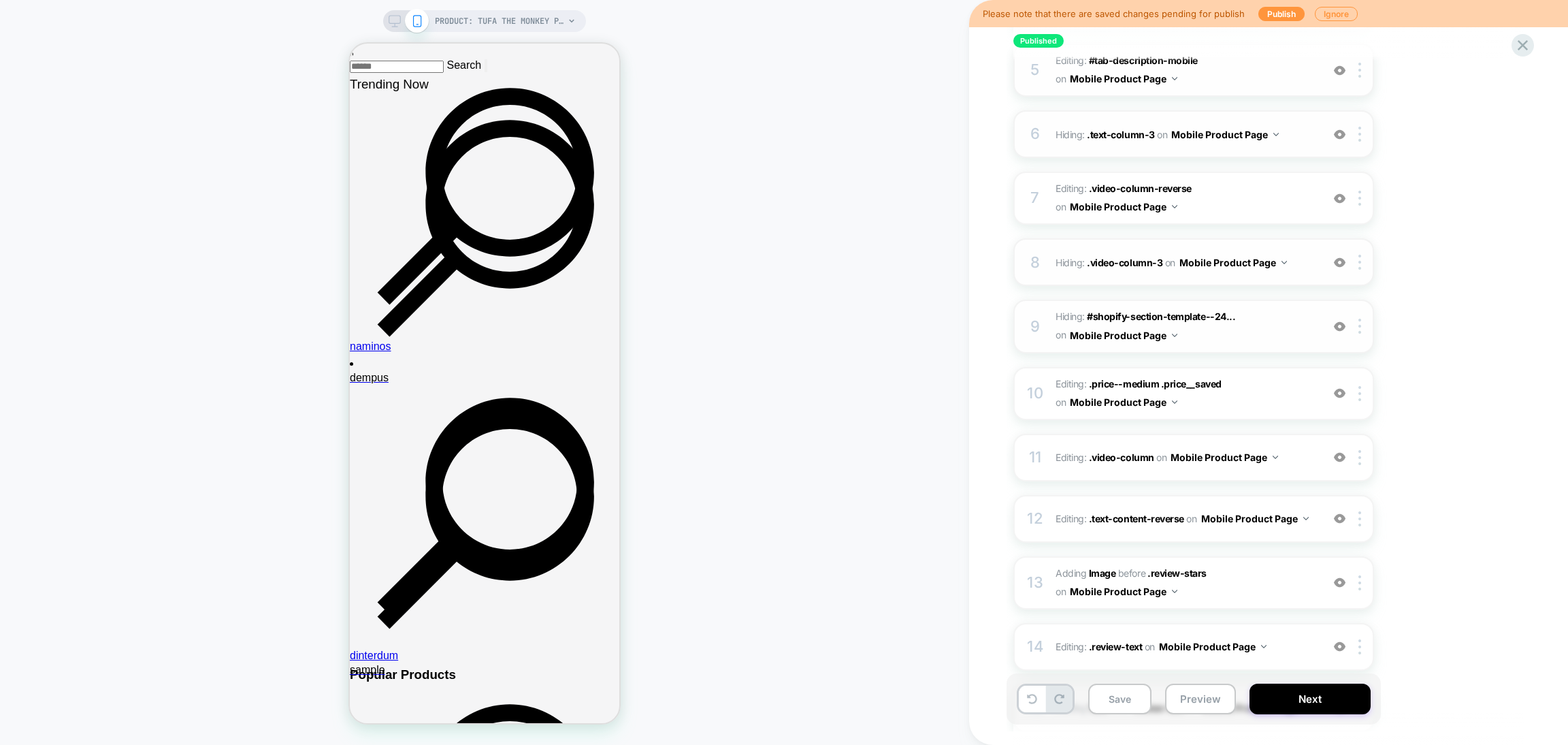
scroll to position [510, 0]
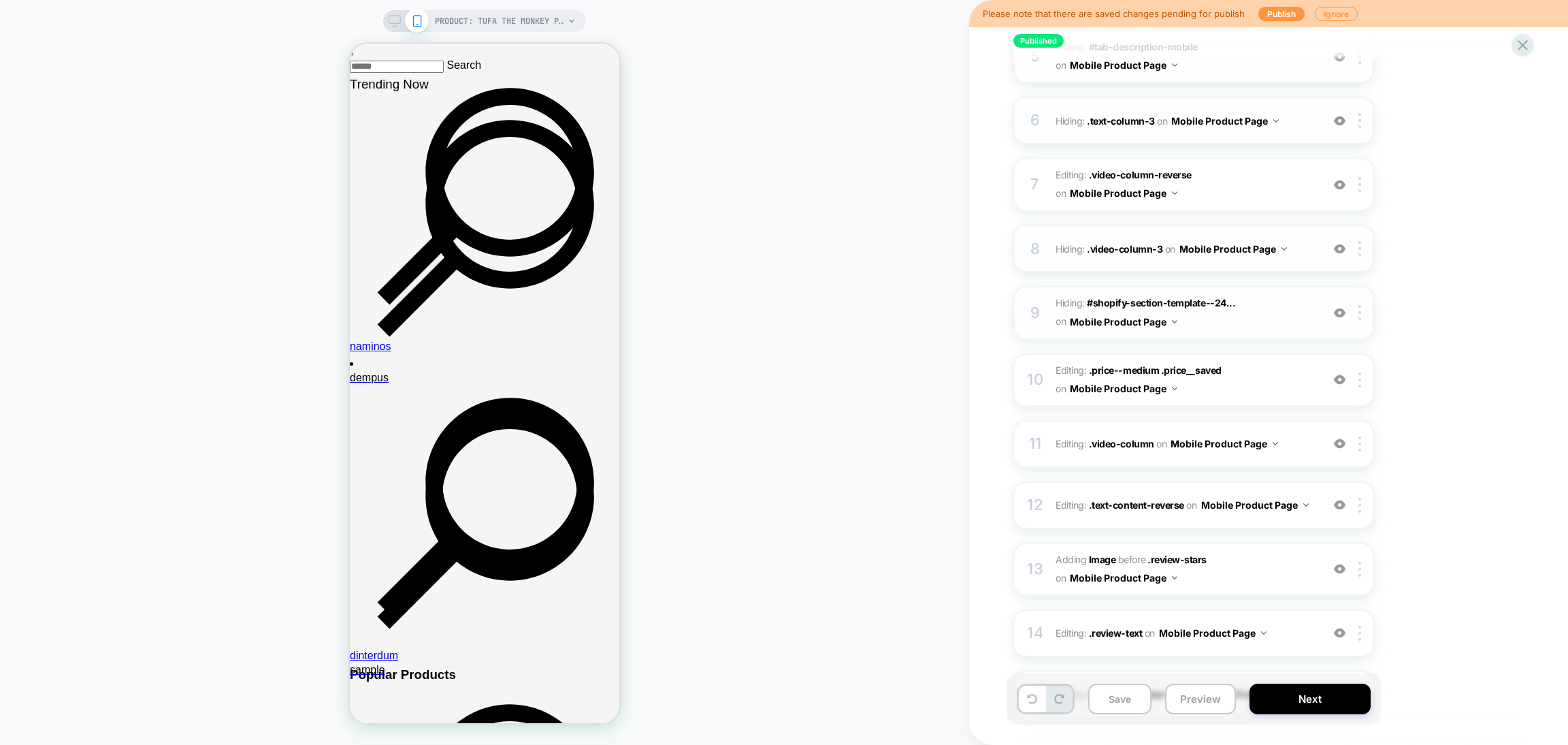
click at [1338, 307] on img at bounding box center [1339, 312] width 11 height 11
click at [1340, 307] on img at bounding box center [1339, 312] width 11 height 11
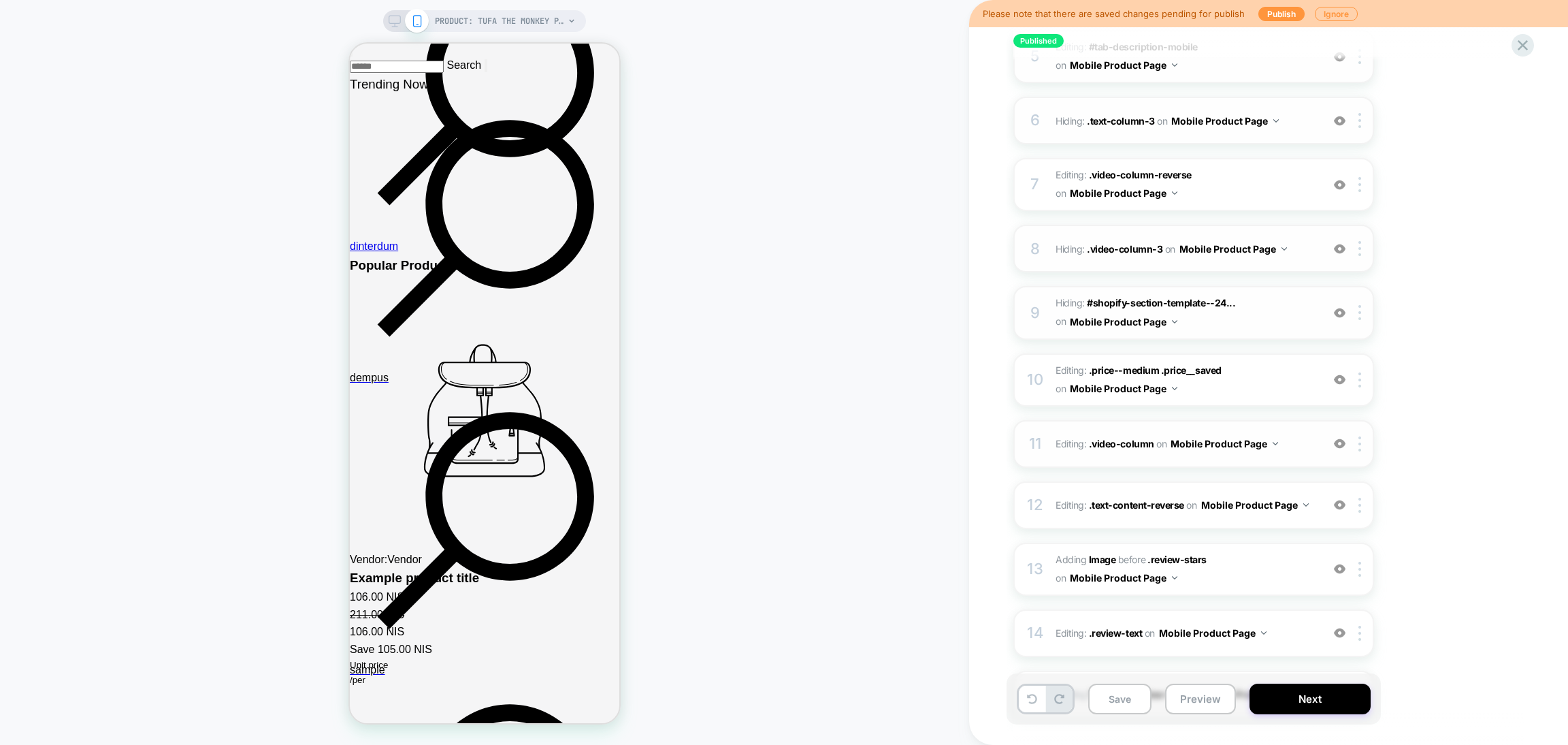
scroll to position [715, 0]
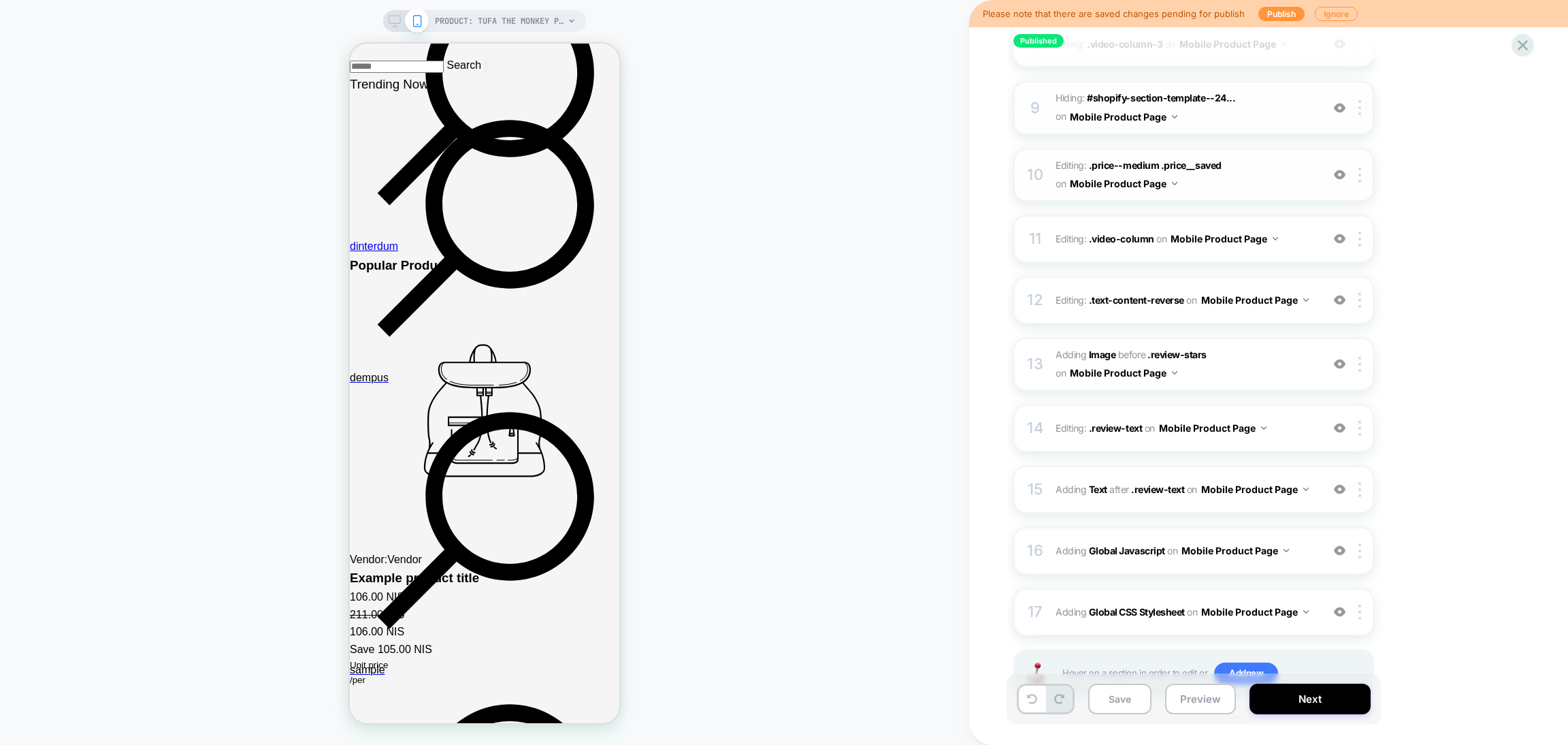
click at [1340, 168] on img at bounding box center [1339, 174] width 11 height 11
click at [1338, 168] on img at bounding box center [1339, 174] width 11 height 11
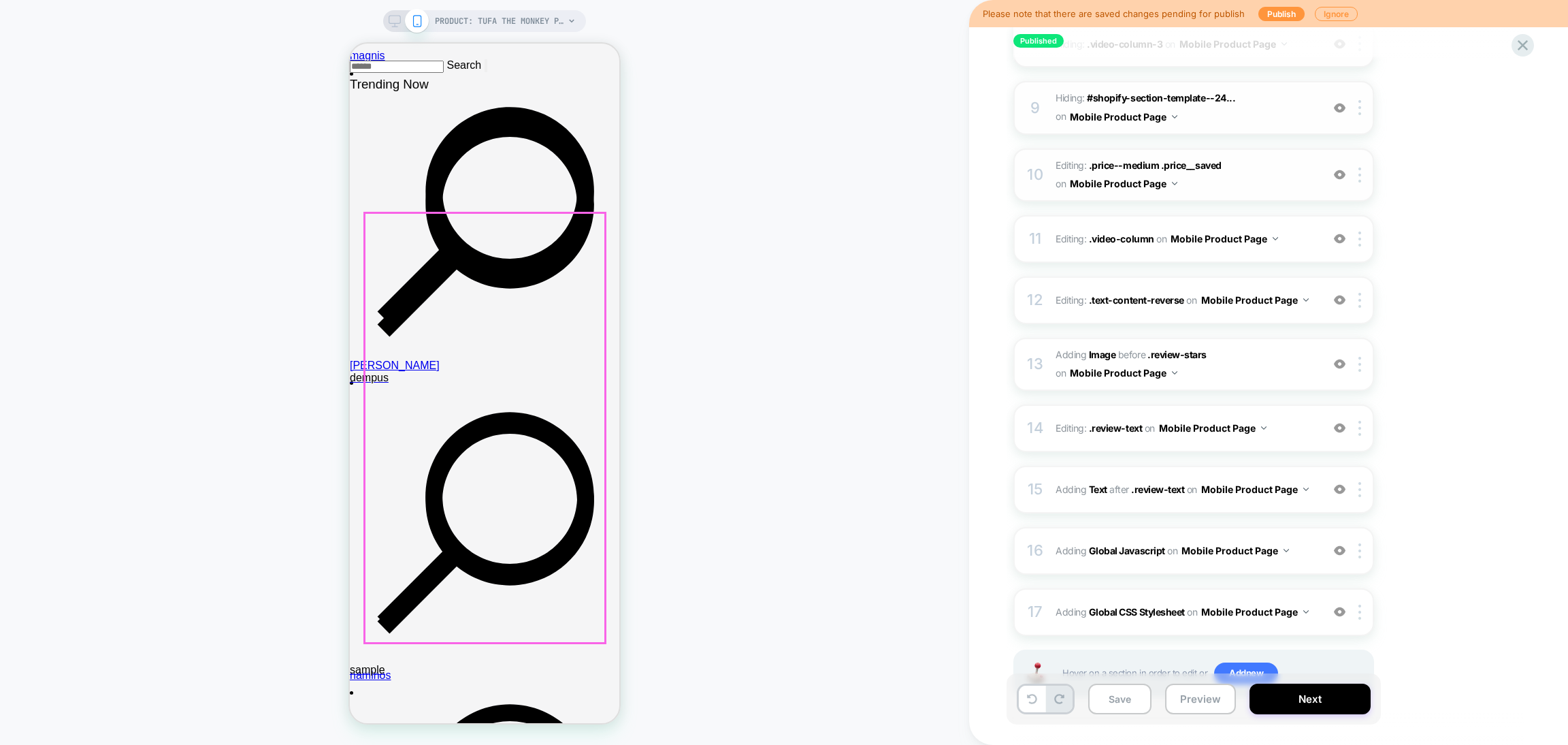
scroll to position [306, 0]
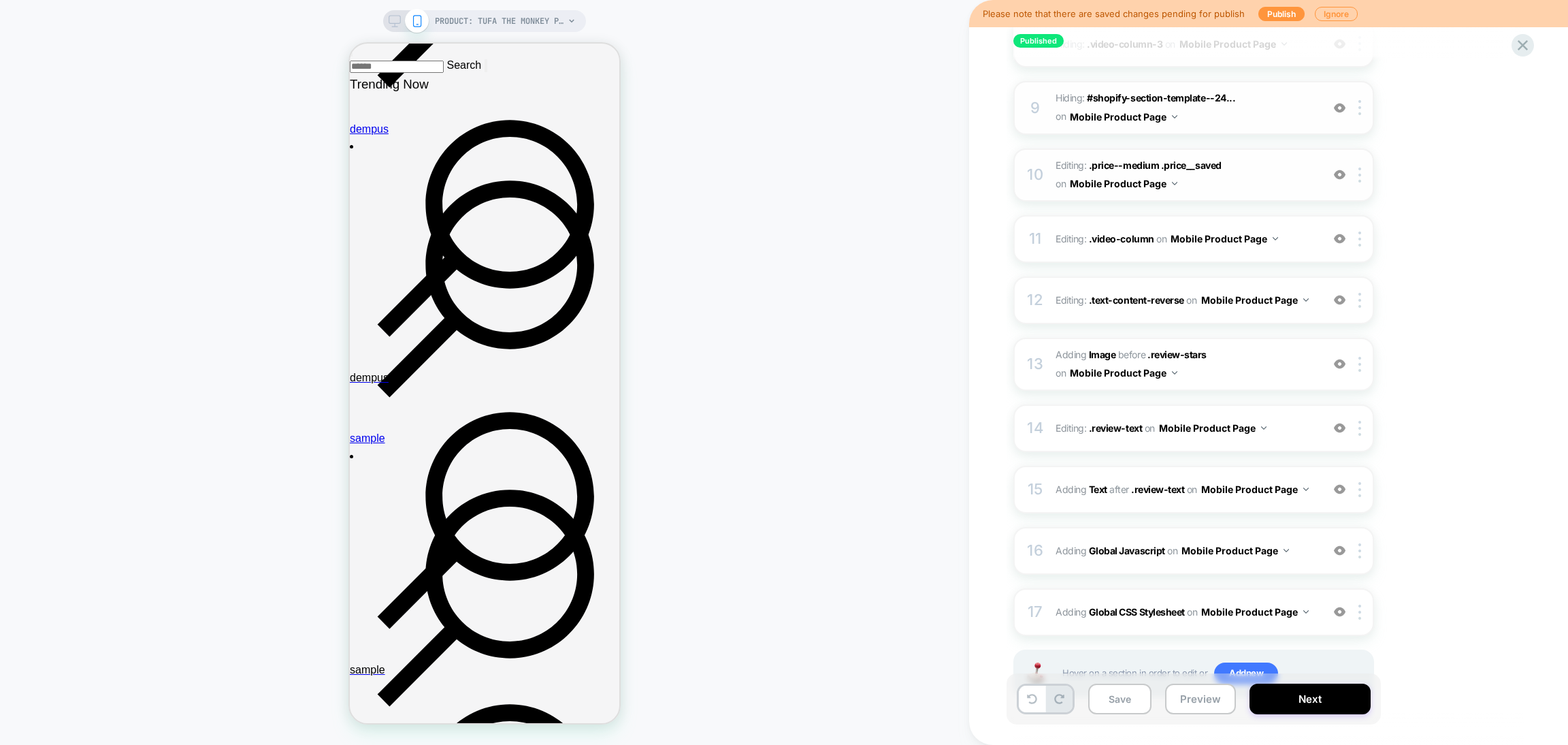
click at [1341, 168] on img at bounding box center [1339, 174] width 11 height 11
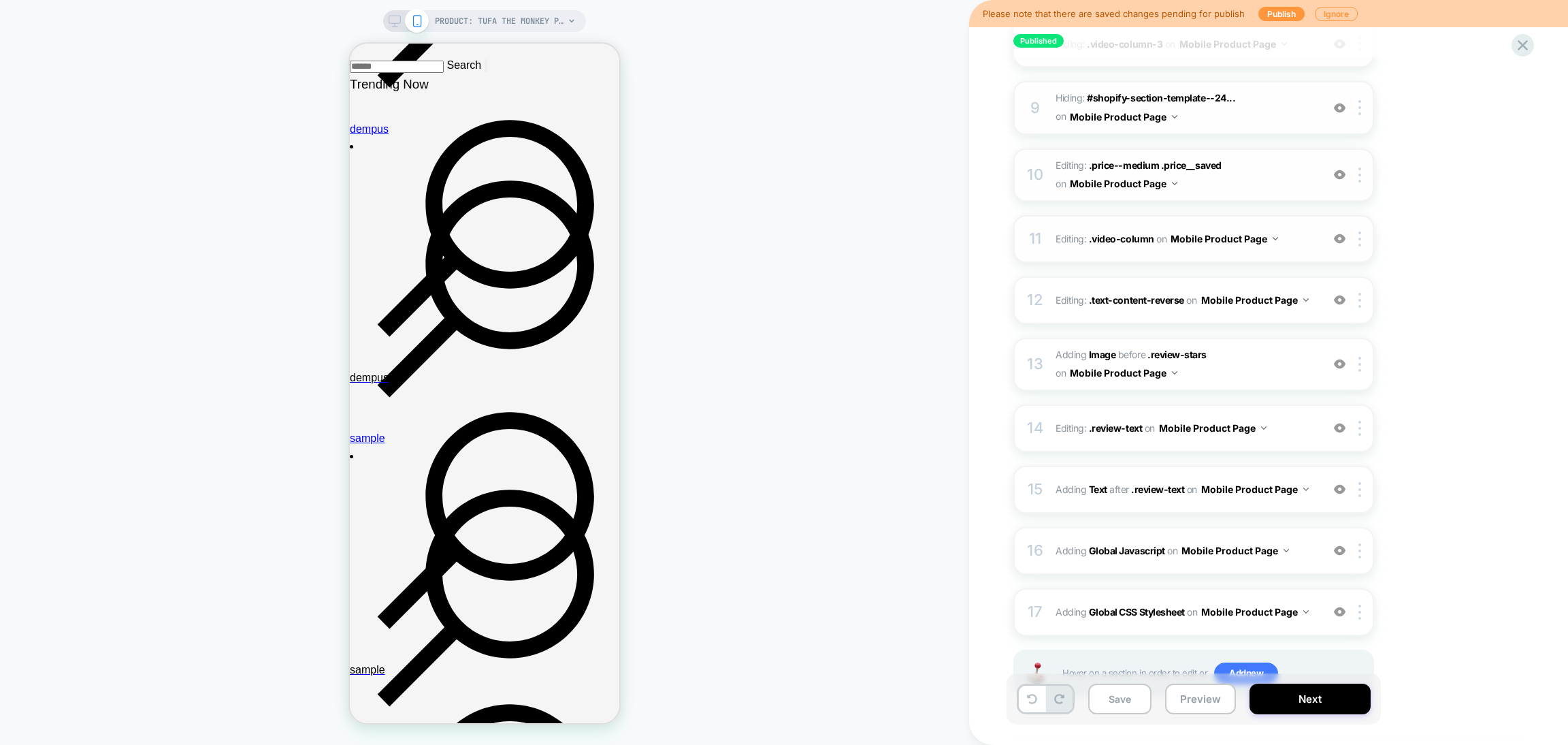
click at [1346, 231] on div at bounding box center [1340, 239] width 23 height 15
click at [1345, 294] on img at bounding box center [1339, 300] width 11 height 11
click at [1338, 358] on img at bounding box center [1339, 364] width 11 height 11
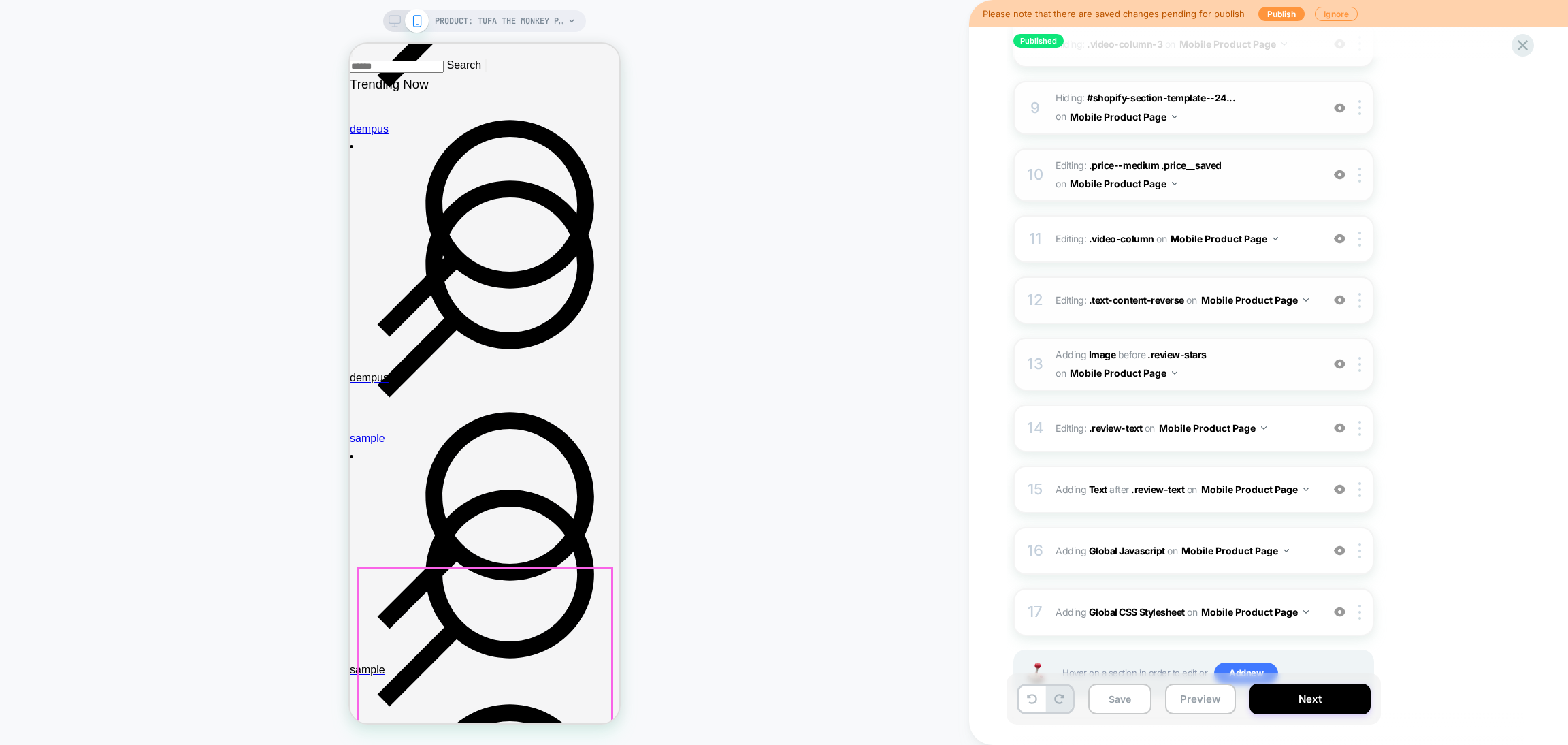
scroll to position [1122, 0]
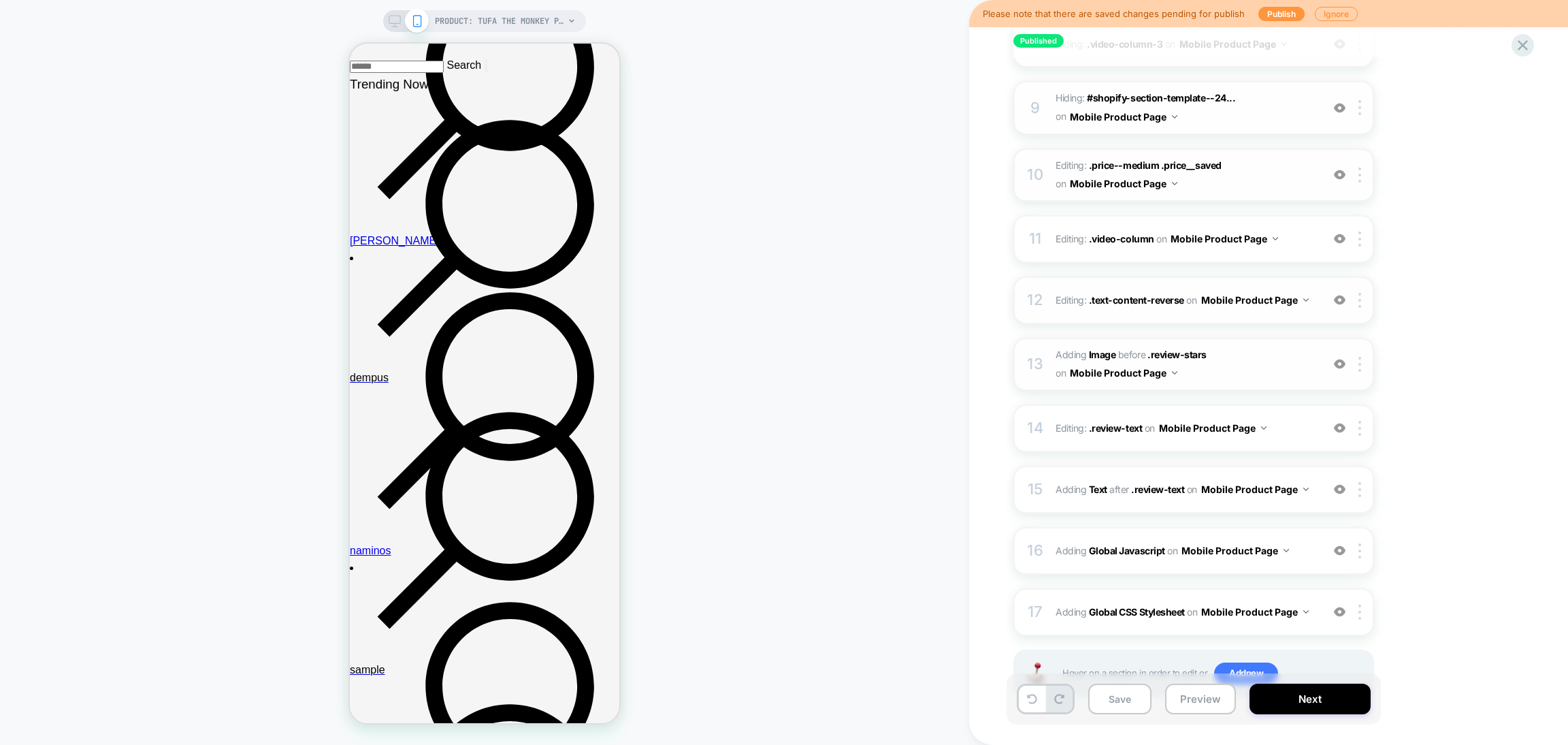
click at [1341, 358] on img at bounding box center [1339, 364] width 11 height 11
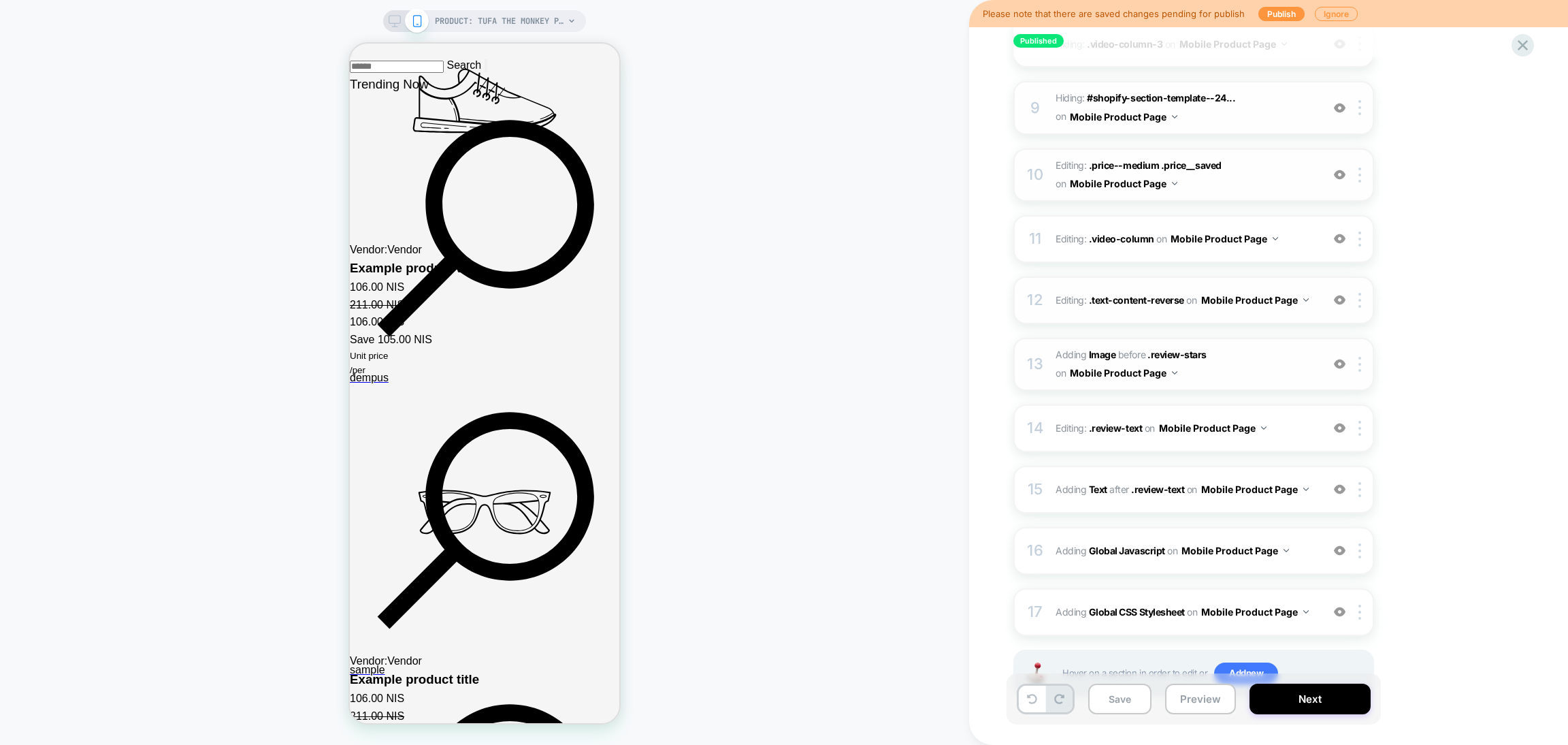
scroll to position [2859, 0]
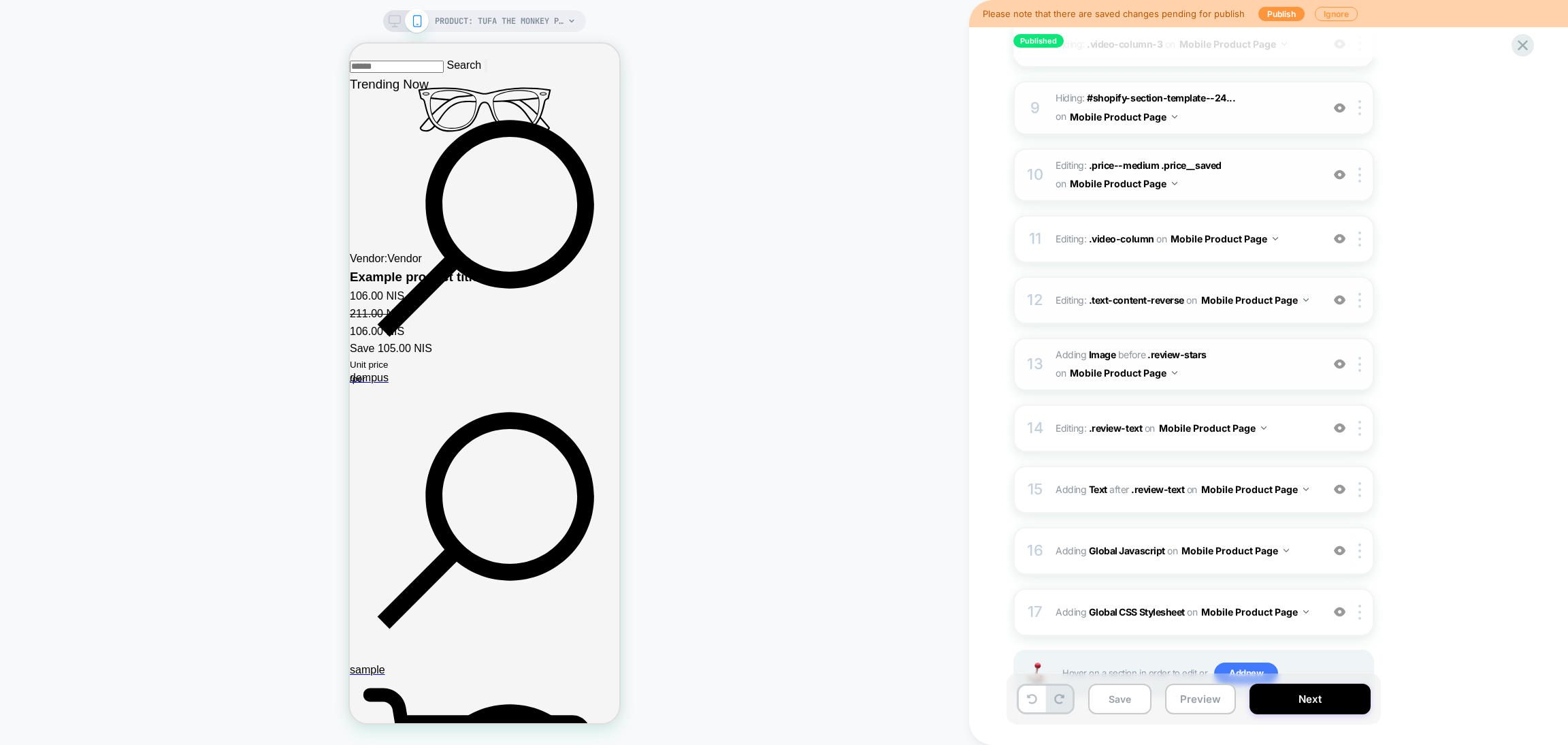
click at [1342, 358] on img at bounding box center [1339, 364] width 11 height 11
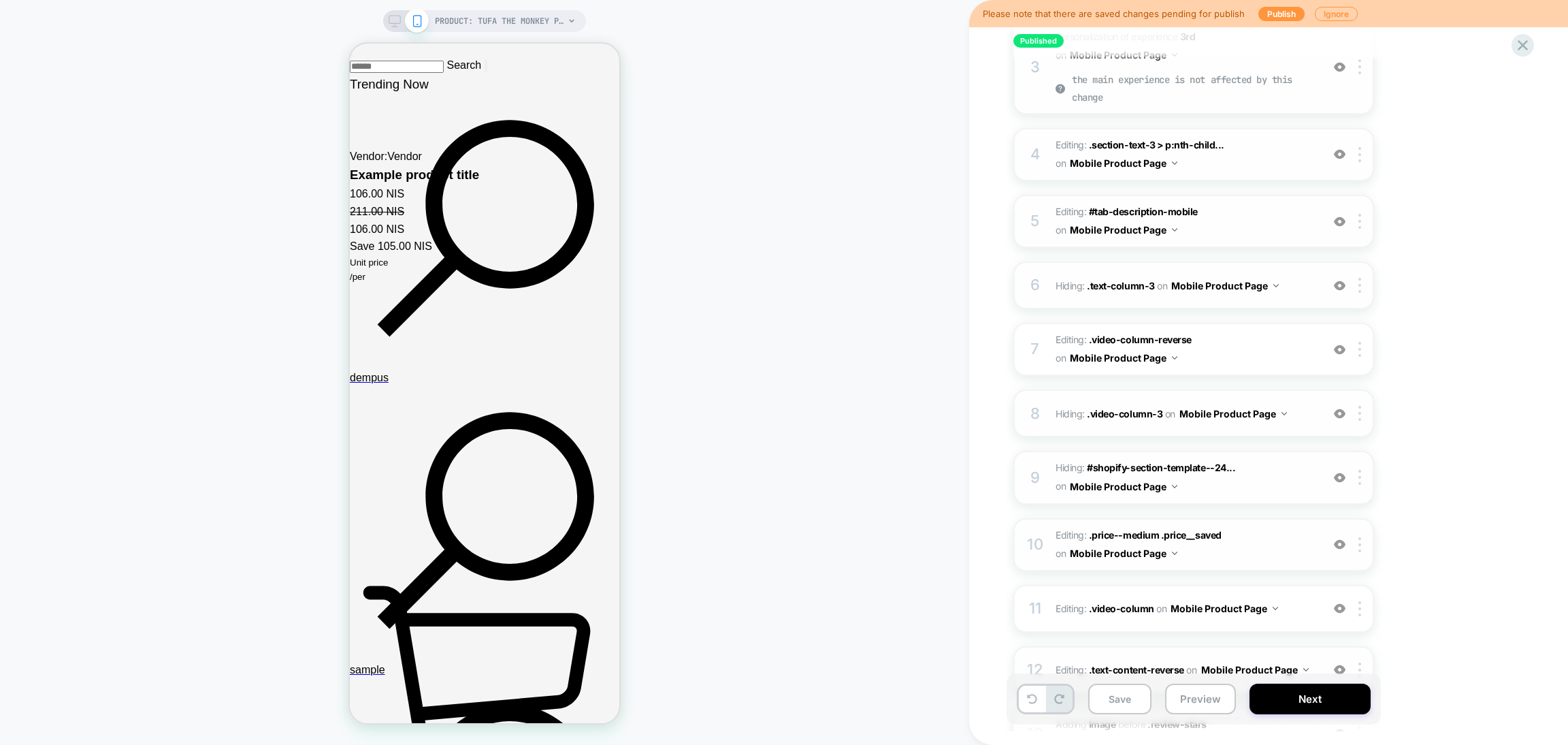
scroll to position [0, 0]
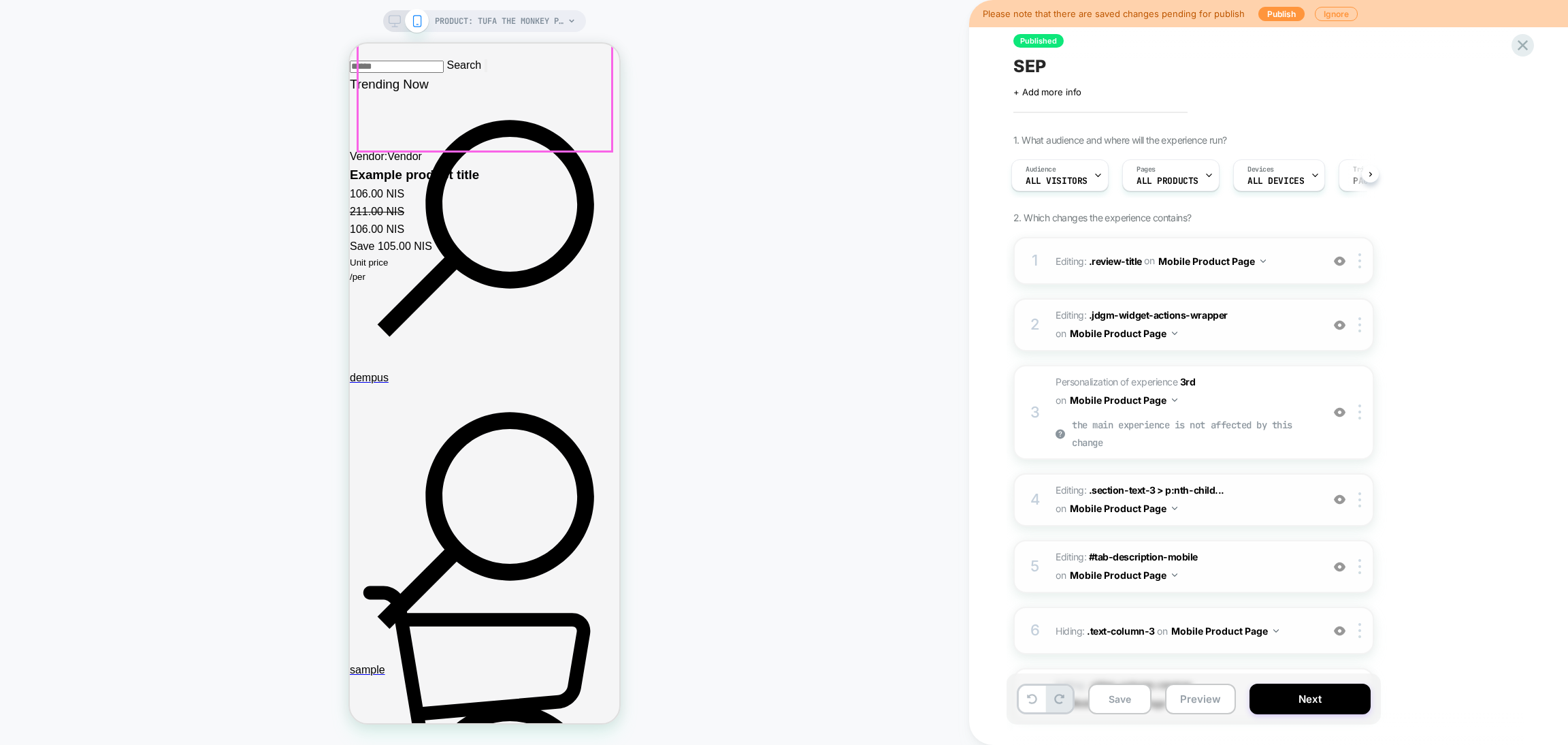
click at [518, 13] on span "PRODUCT: Tufa the monkey plush [60cm cute cartoon creative toy animal long arm …" at bounding box center [499, 21] width 129 height 22
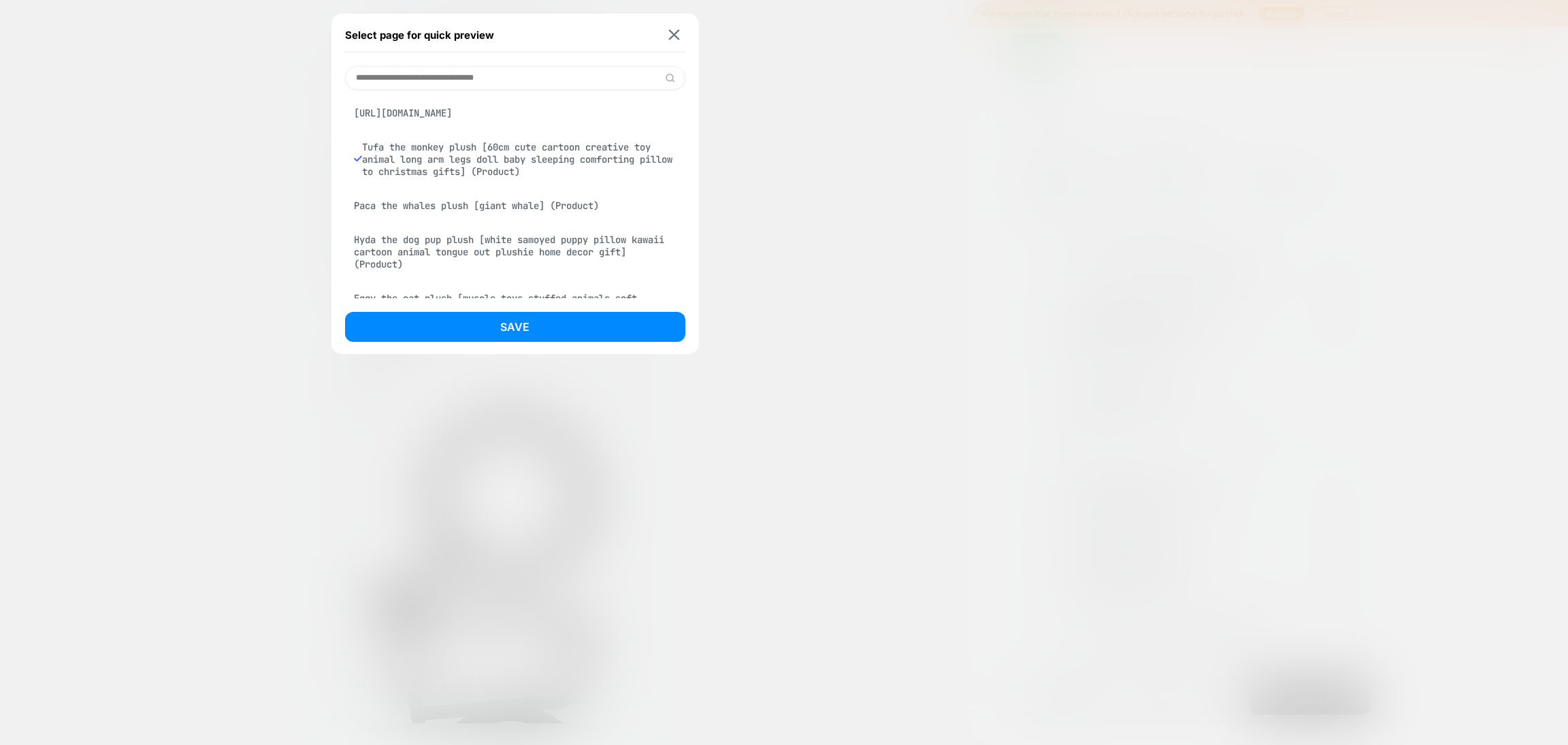
click at [494, 248] on div "Hyda the dog pup plush [white samoyed puppy pillow kawaii cartoon animal tongue…" at bounding box center [515, 252] width 341 height 51
click at [509, 331] on button "Save" at bounding box center [515, 326] width 341 height 30
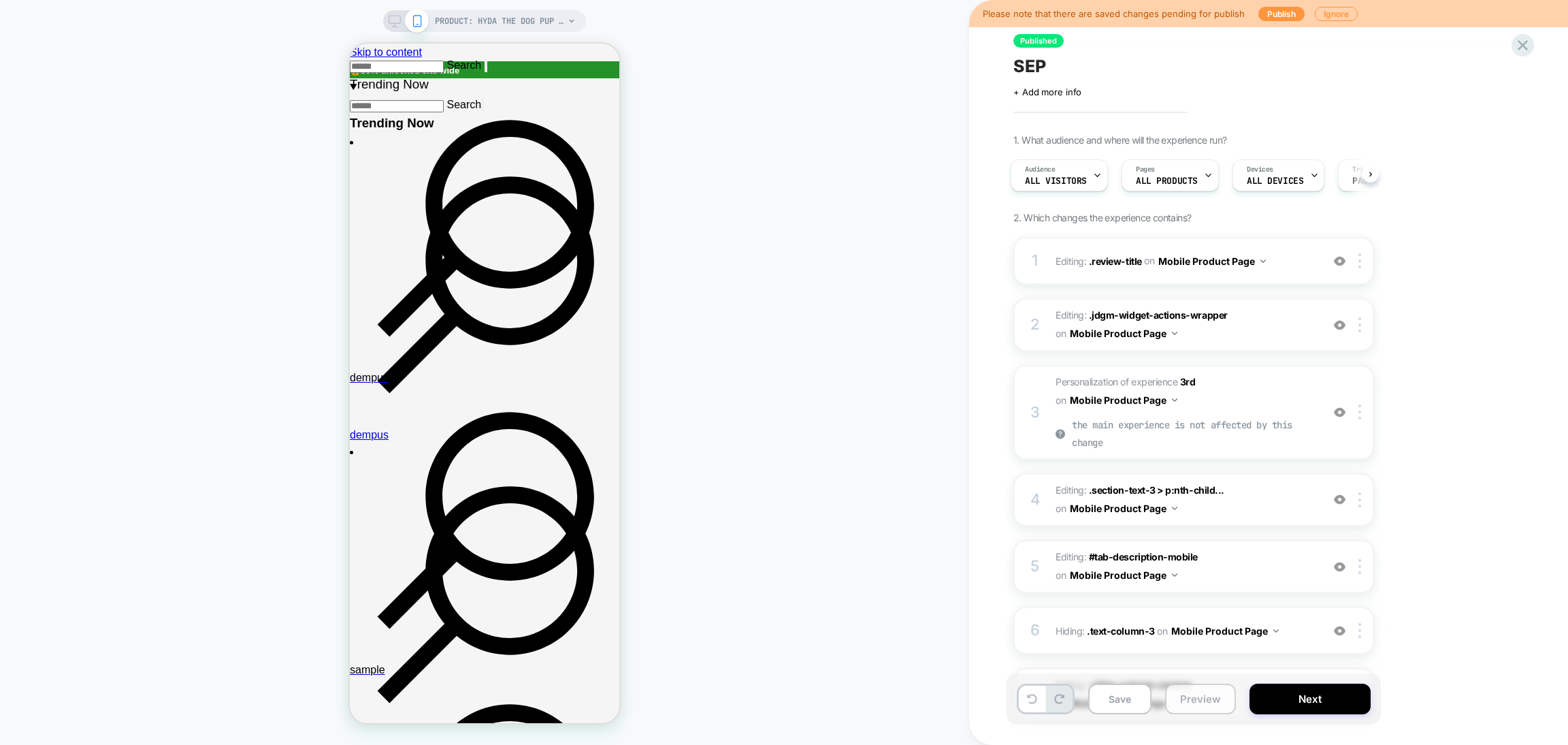
drag, startPoint x: 1194, startPoint y: 690, endPoint x: 1187, endPoint y: 687, distance: 7.6
click at [1194, 690] on button "Preview" at bounding box center [1200, 699] width 71 height 31
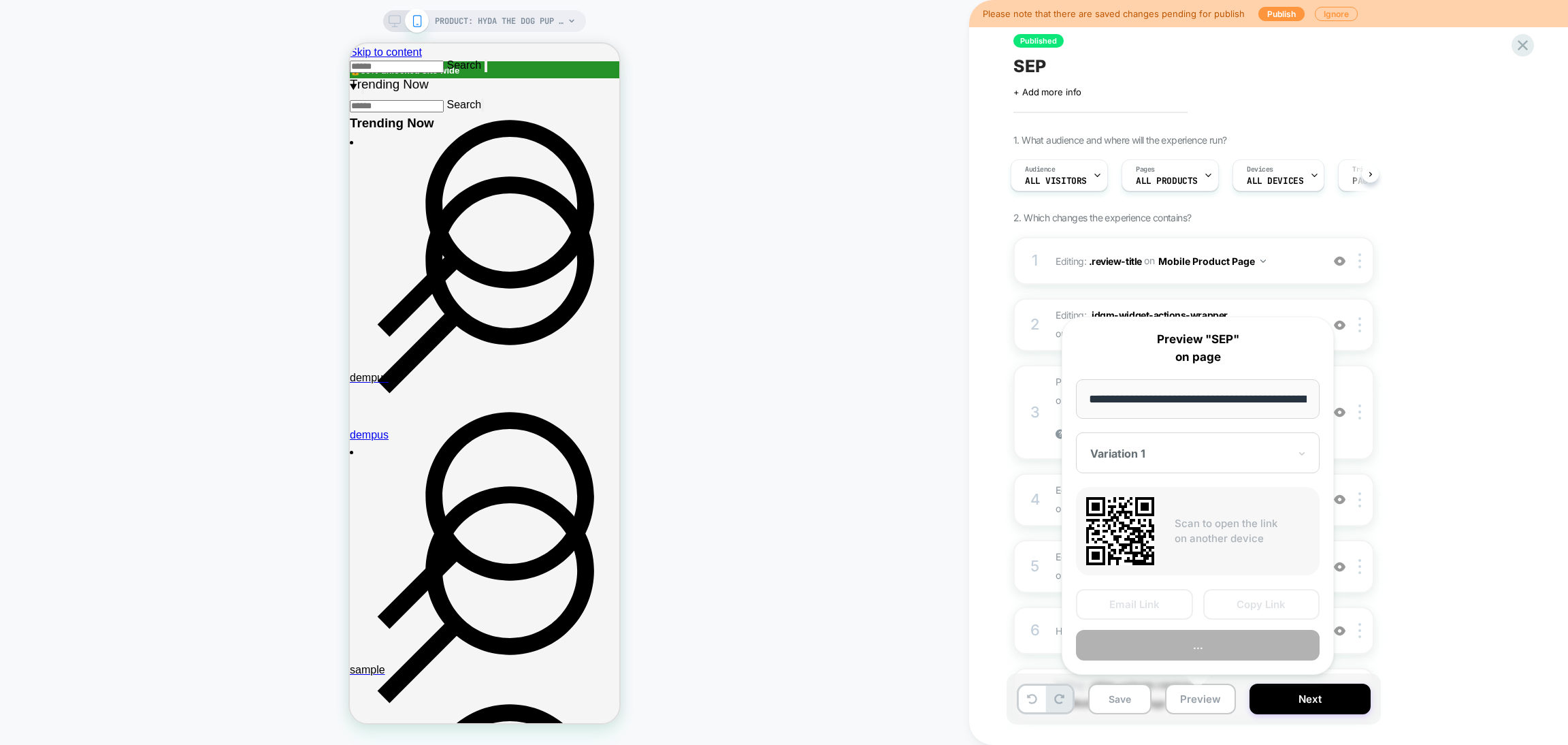
scroll to position [0, 624]
click at [1179, 656] on button "Preview" at bounding box center [1197, 645] width 244 height 31
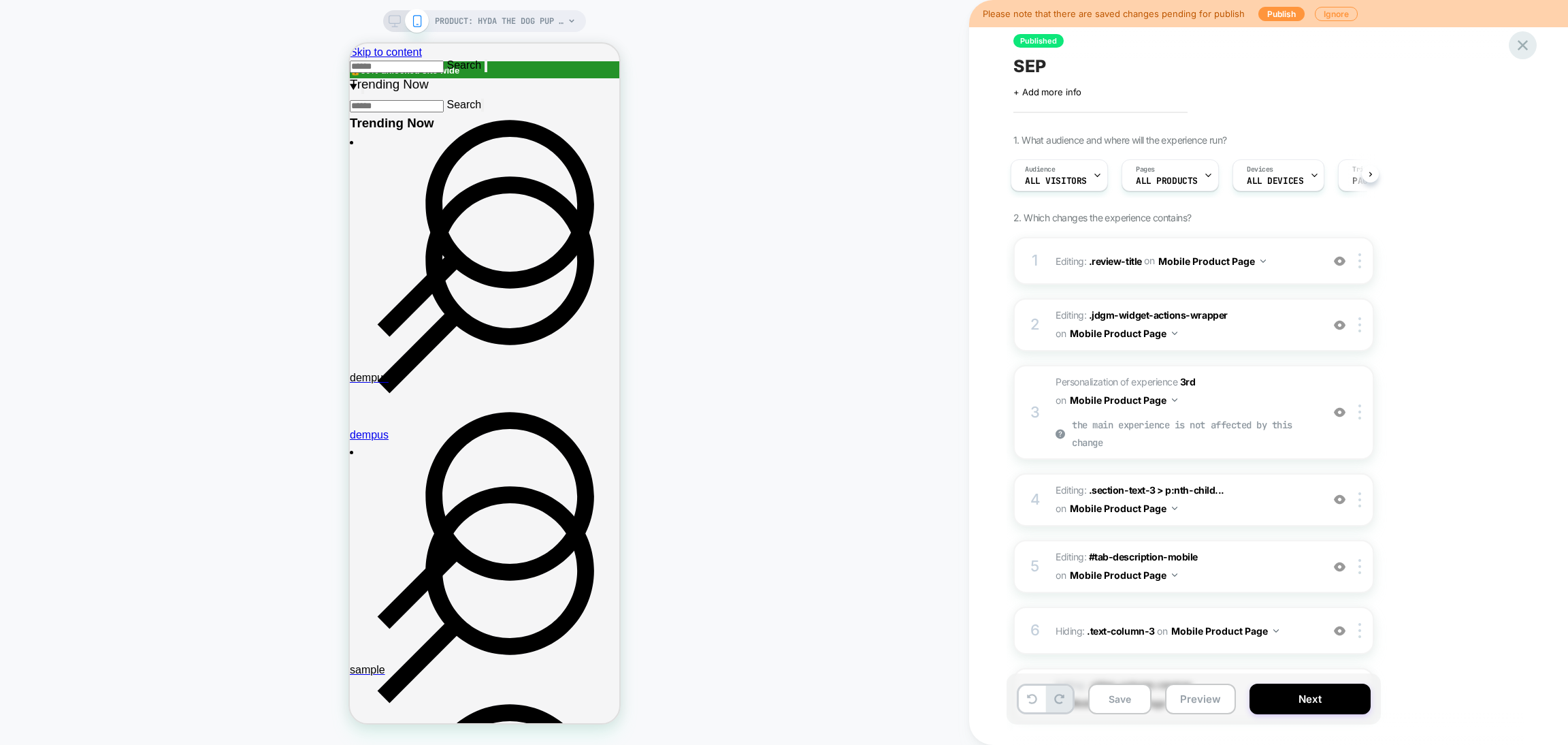
click at [1523, 50] on icon at bounding box center [1523, 45] width 19 height 19
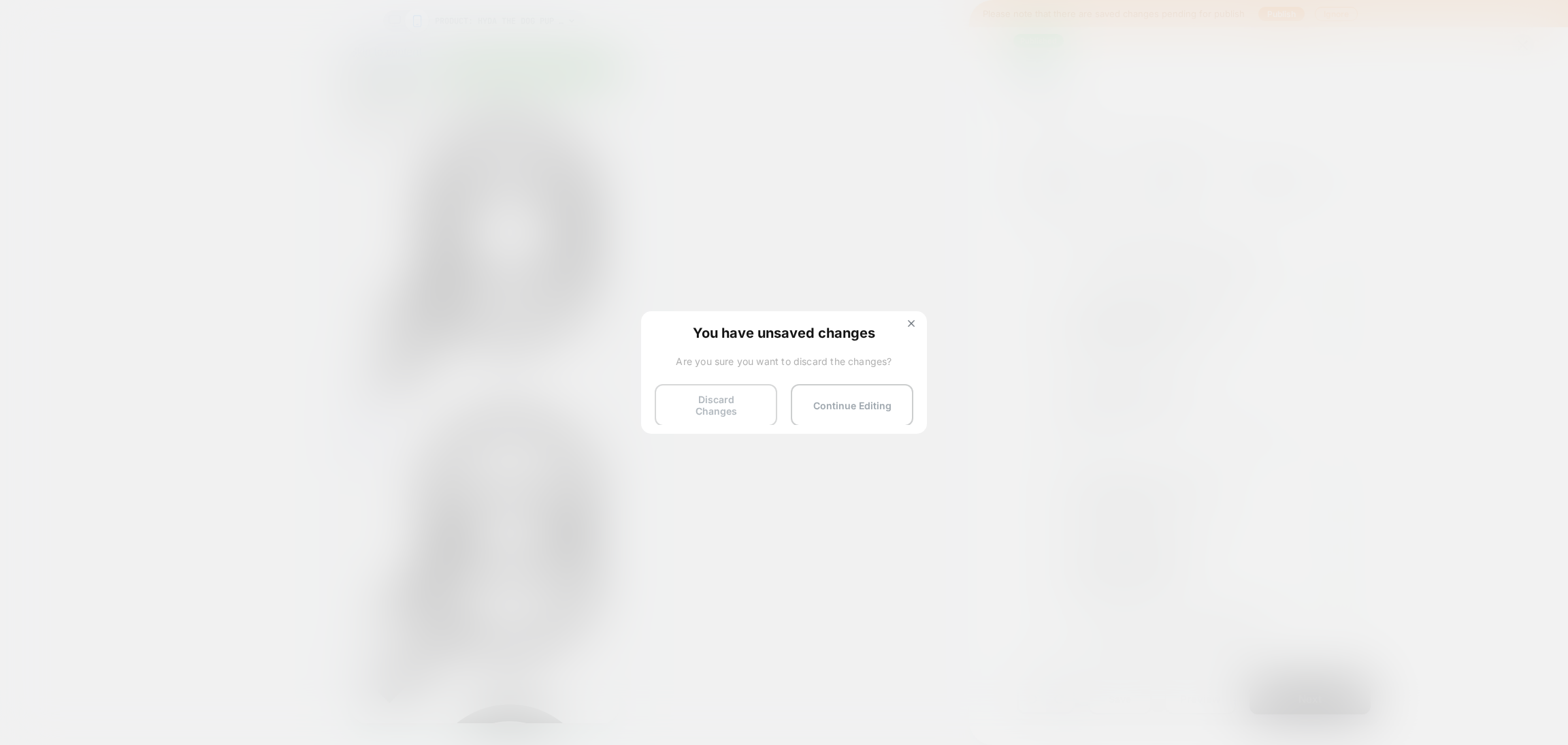
click at [721, 404] on button "Discard Changes" at bounding box center [716, 404] width 122 height 42
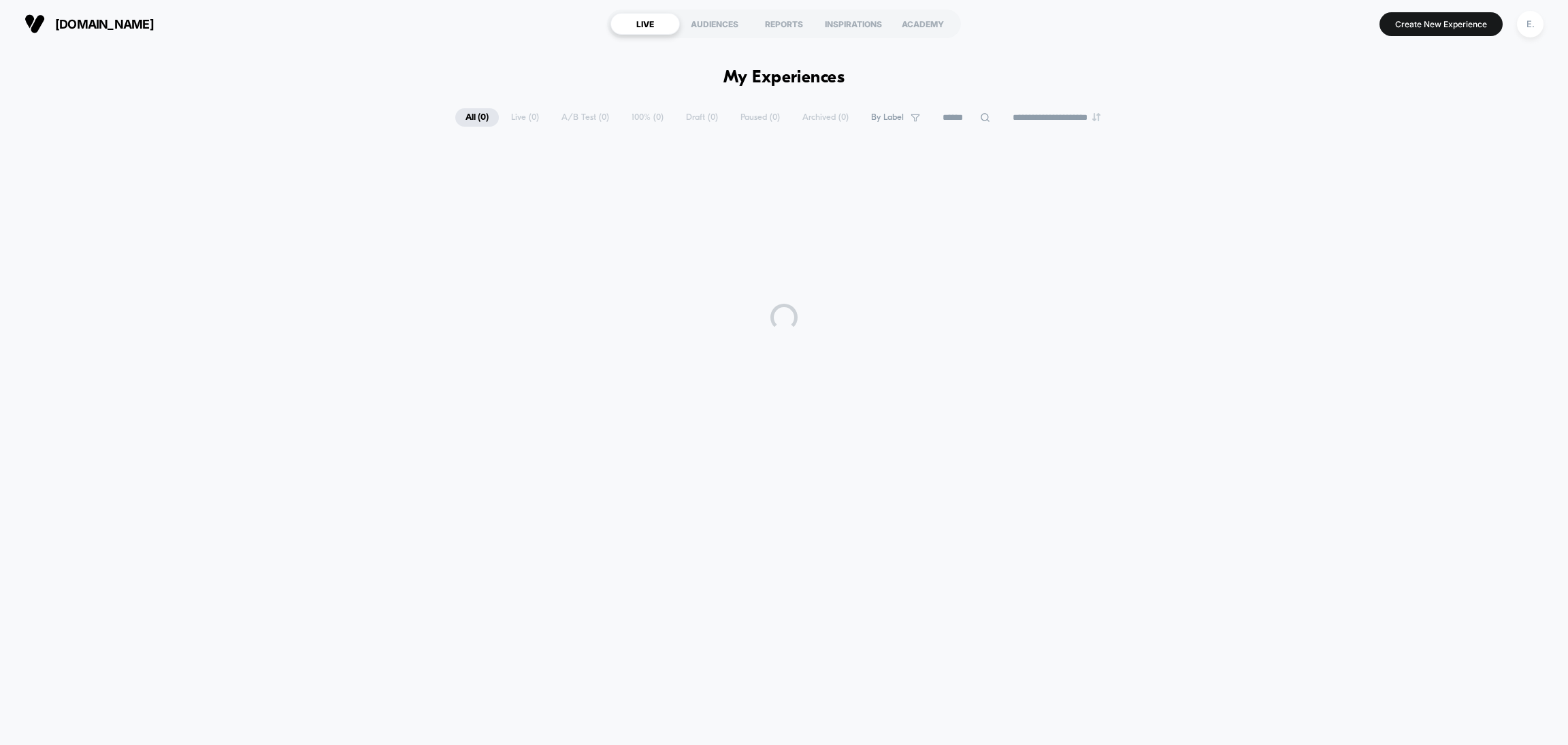
click at [1553, 28] on div "simply-squishy.com LIVE AUDIENCES REPORTS INSPIRATIONS ACADEMY Create New Exper…" at bounding box center [784, 24] width 1568 height 48
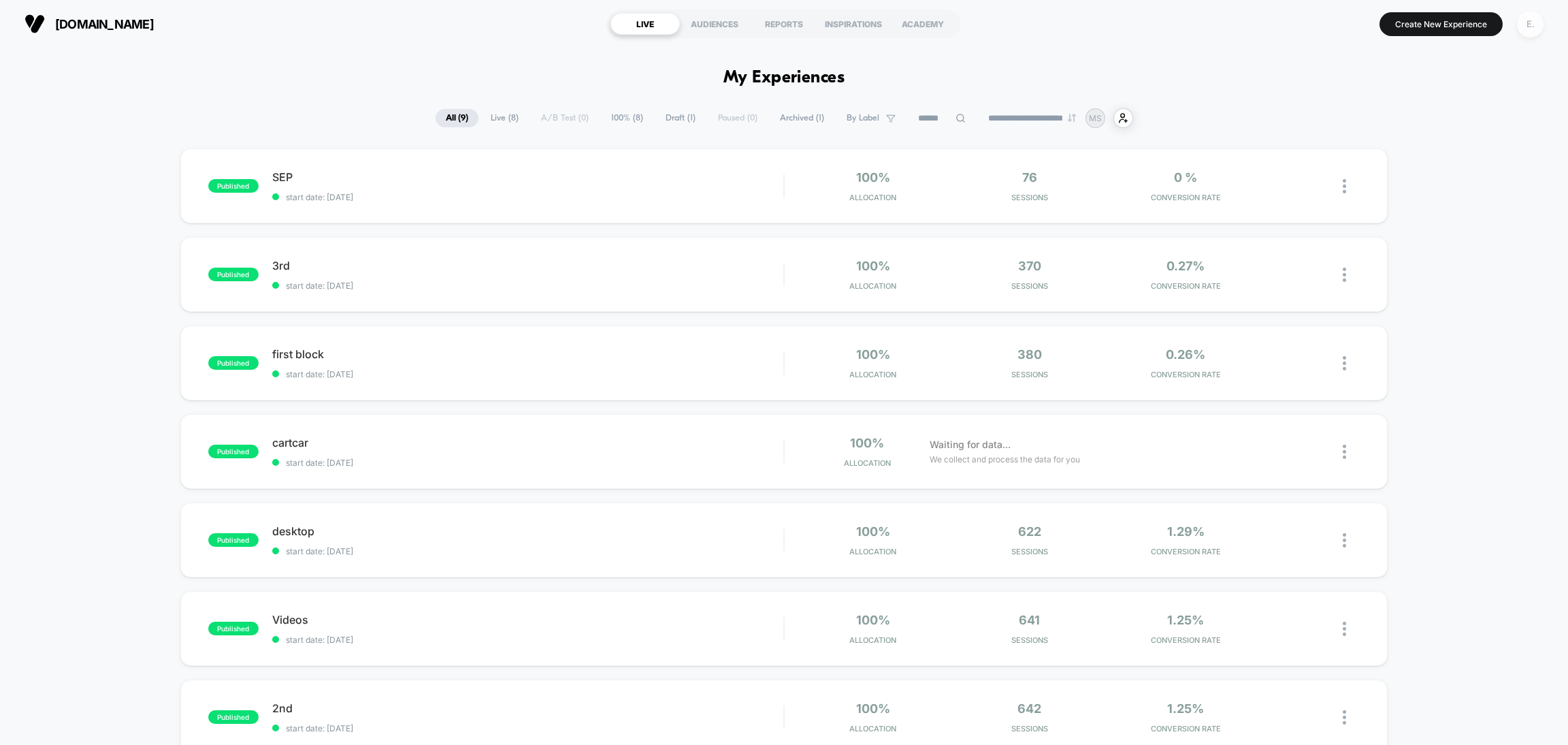
click at [1542, 22] on div "E." at bounding box center [1530, 24] width 26 height 26
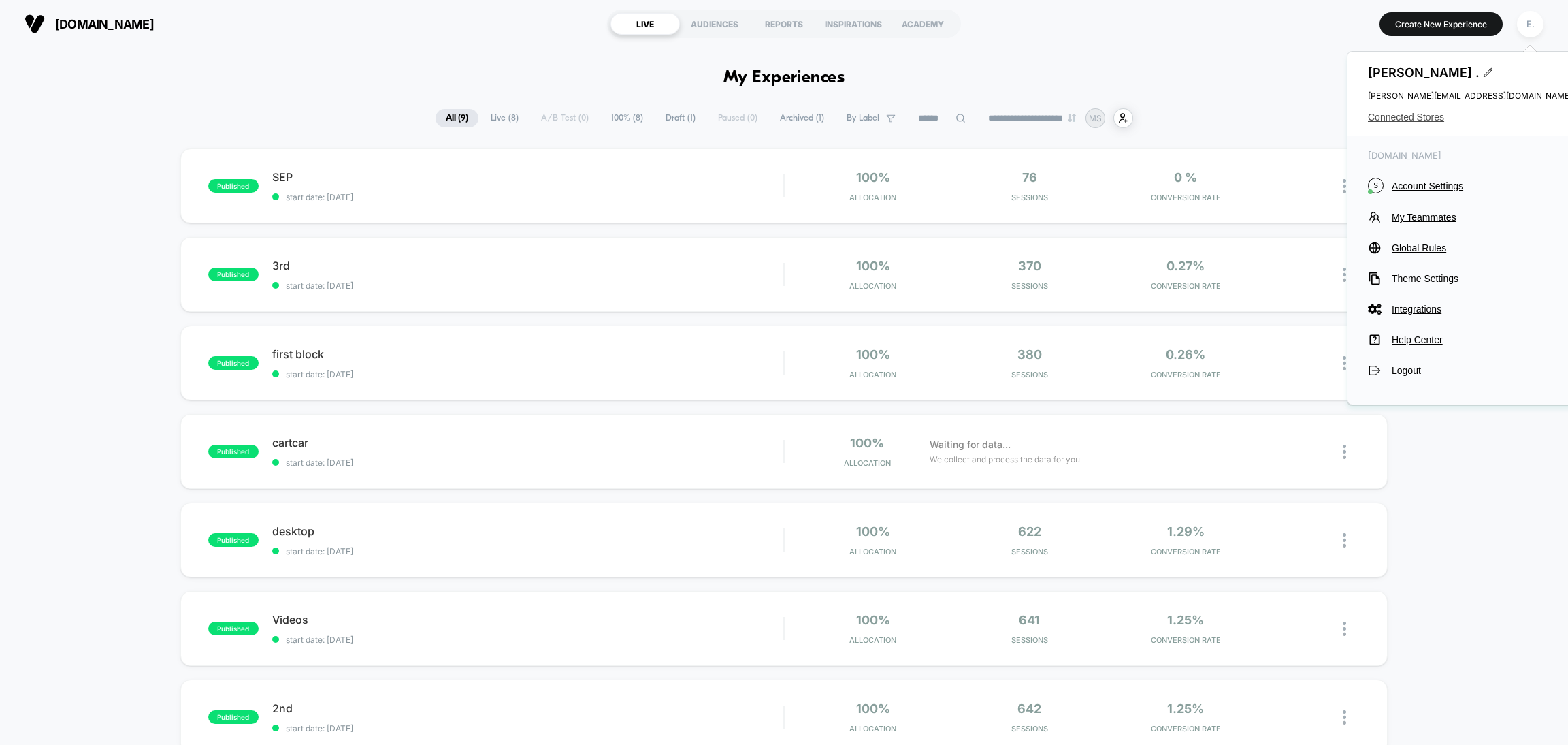
click at [1404, 119] on span "Connected Stores" at bounding box center [1470, 118] width 204 height 11
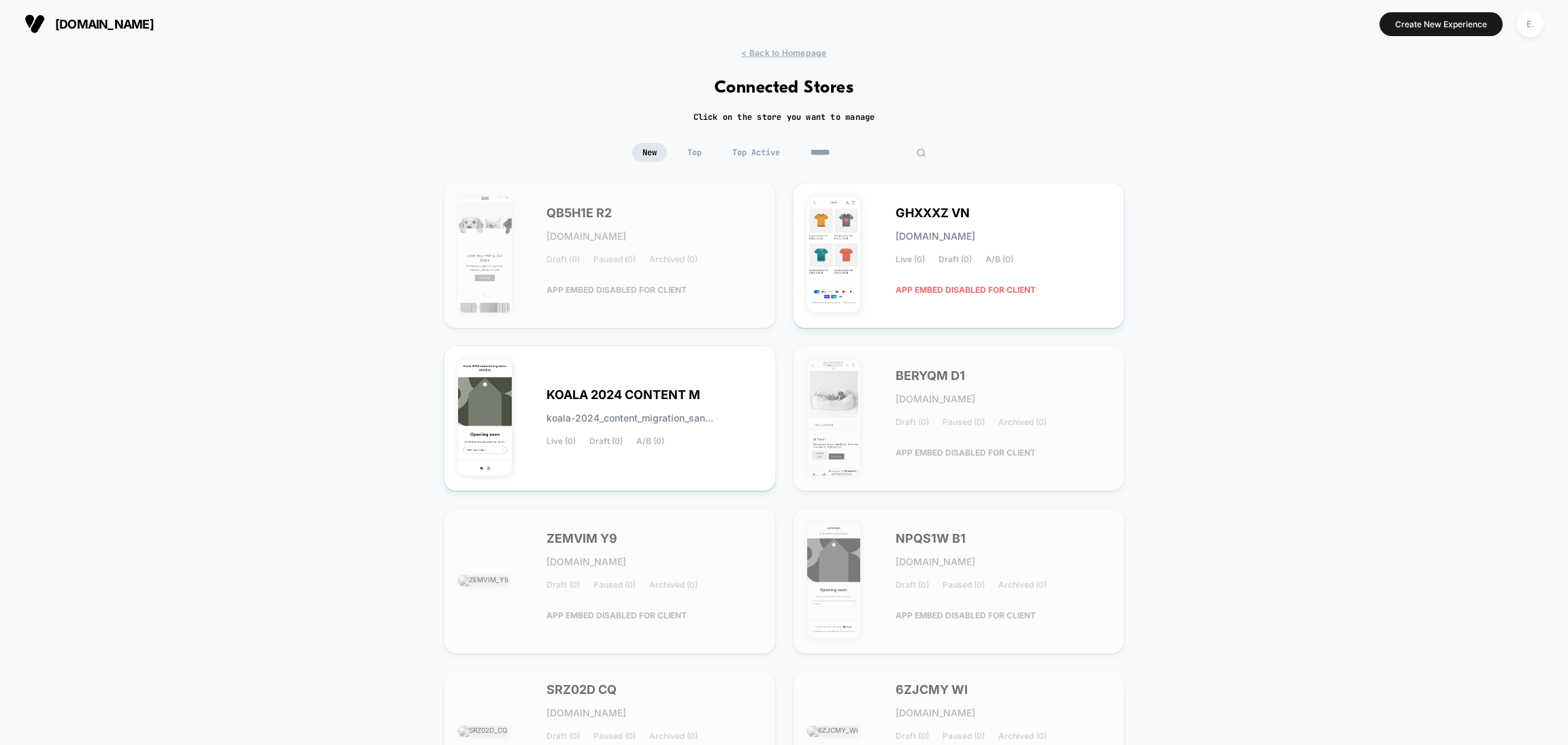
click at [856, 159] on input at bounding box center [868, 152] width 136 height 19
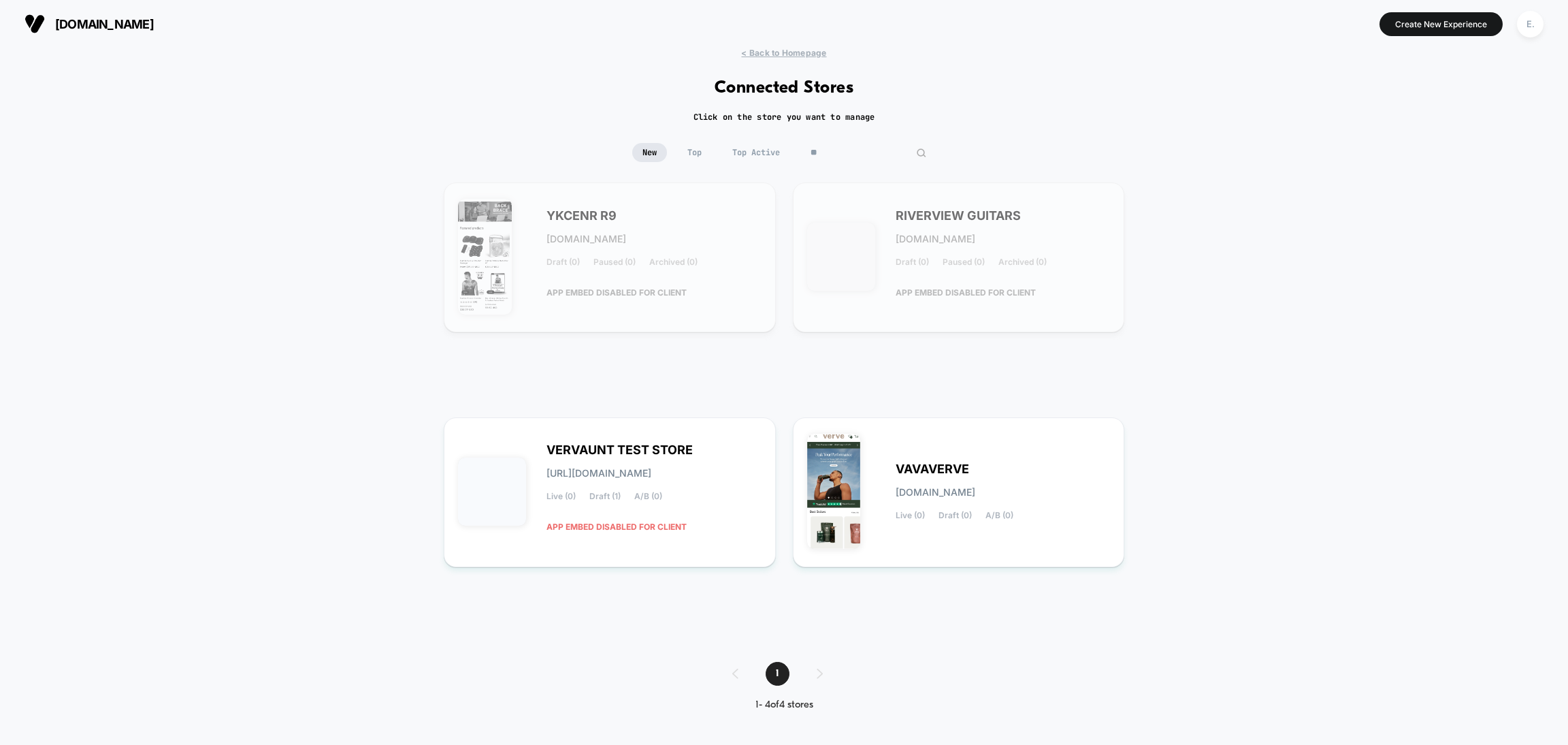
type input "*"
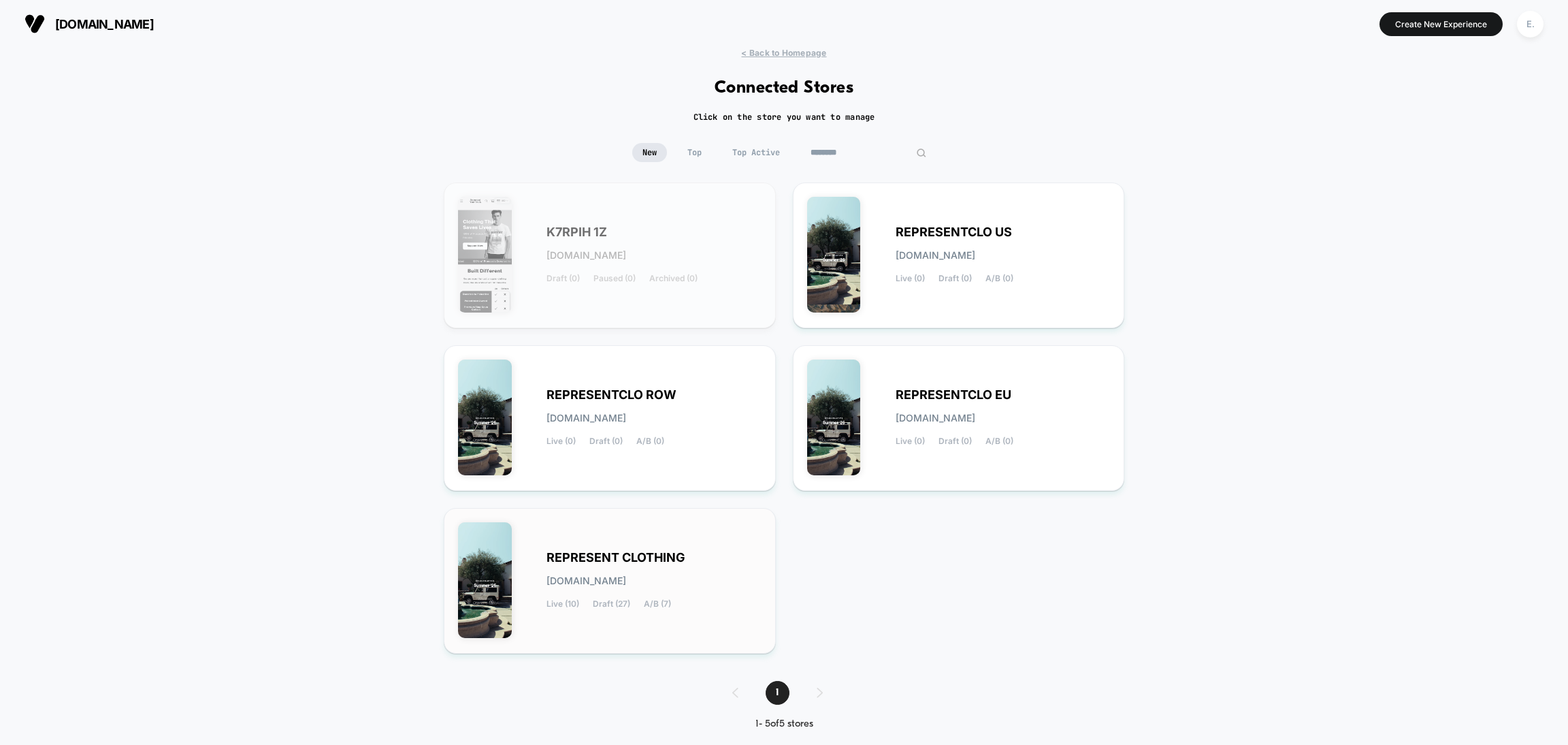
type input "********"
click at [735, 557] on div "REPRESENT CLOTHING represent-clothing.myshopify.com Live (10) Draft (27) A/B (7)" at bounding box center [654, 580] width 215 height 55
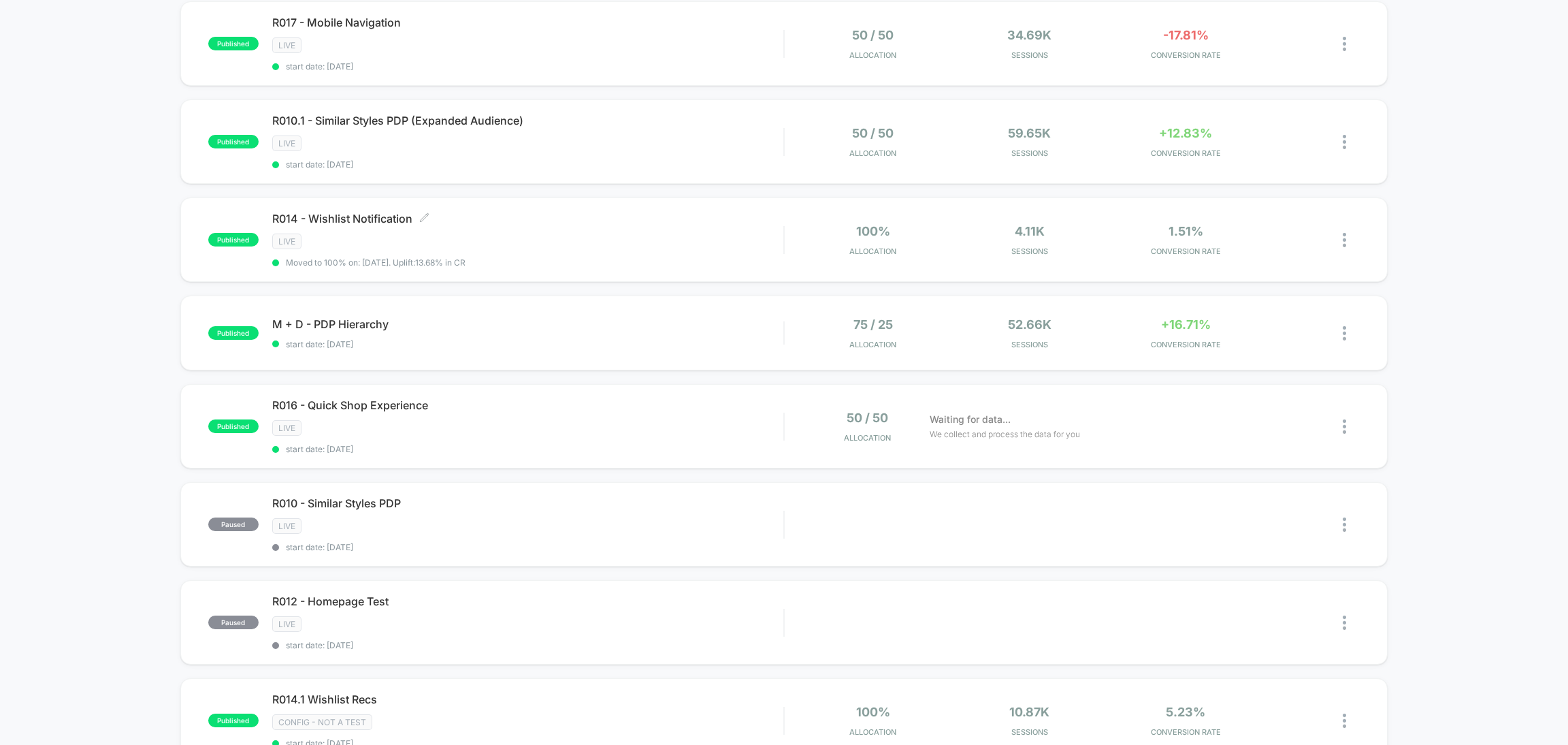
scroll to position [306, 0]
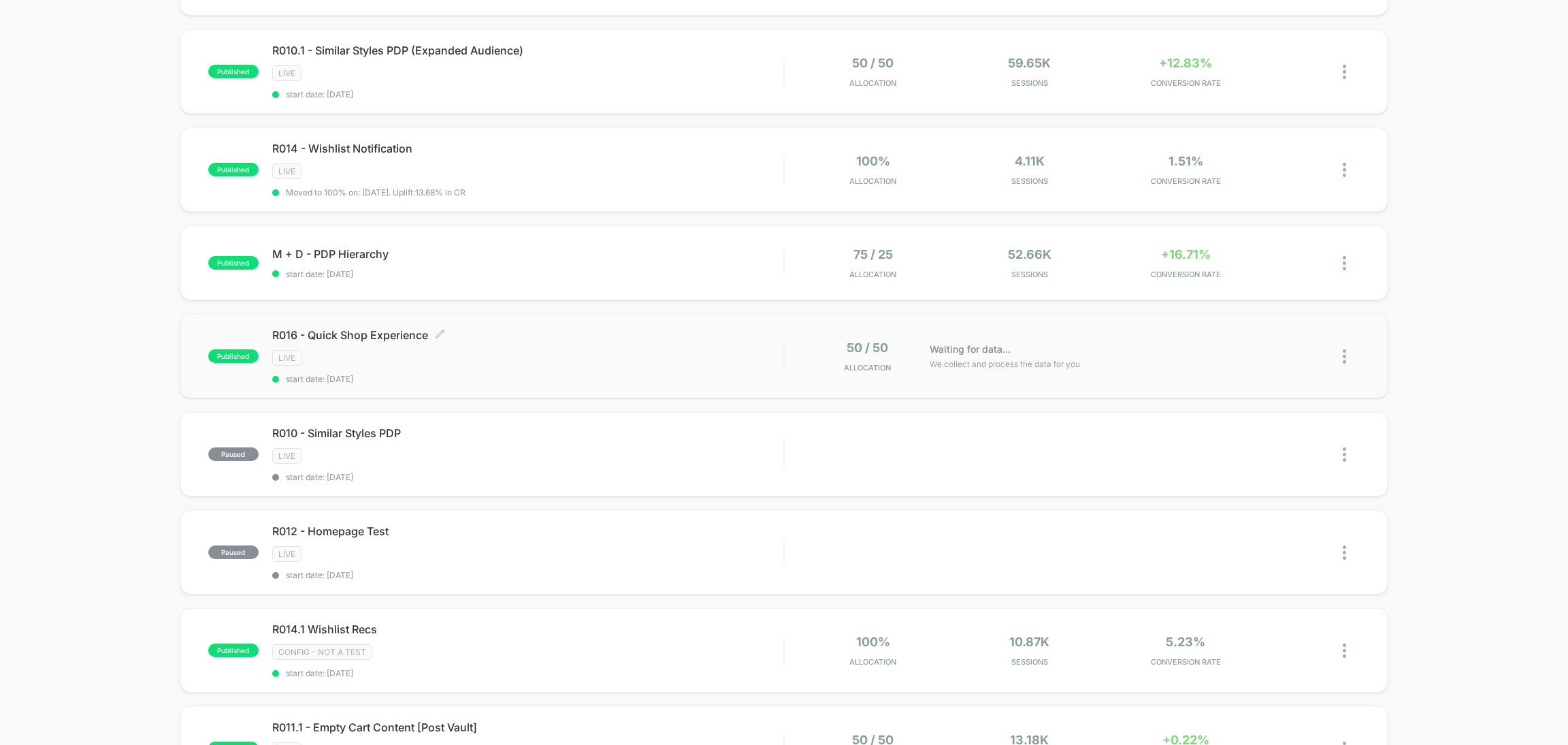
click at [573, 363] on div "R016 - Quick Shop Experience Click to edit experience details Click to edit exp…" at bounding box center [527, 356] width 511 height 55
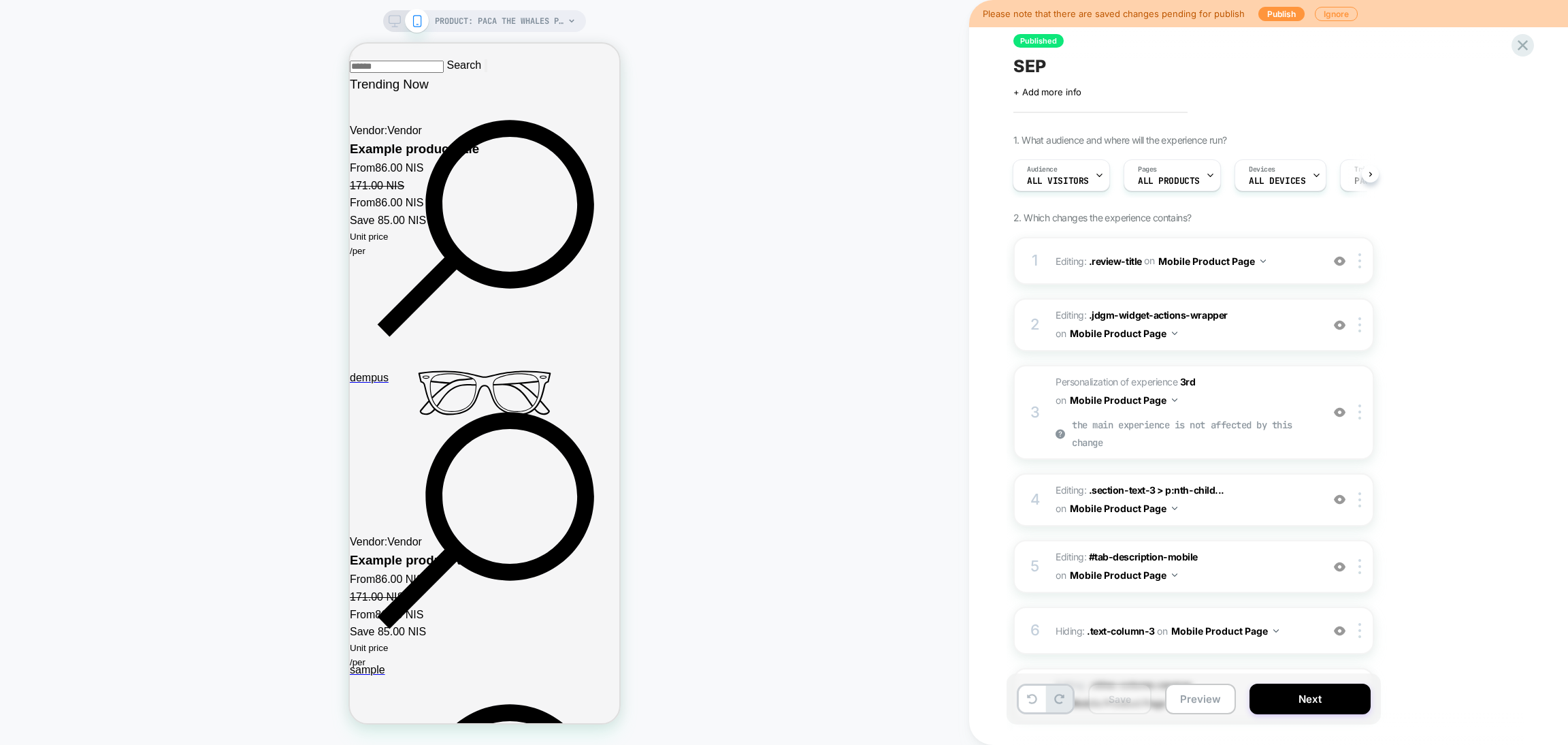
scroll to position [2906, 0]
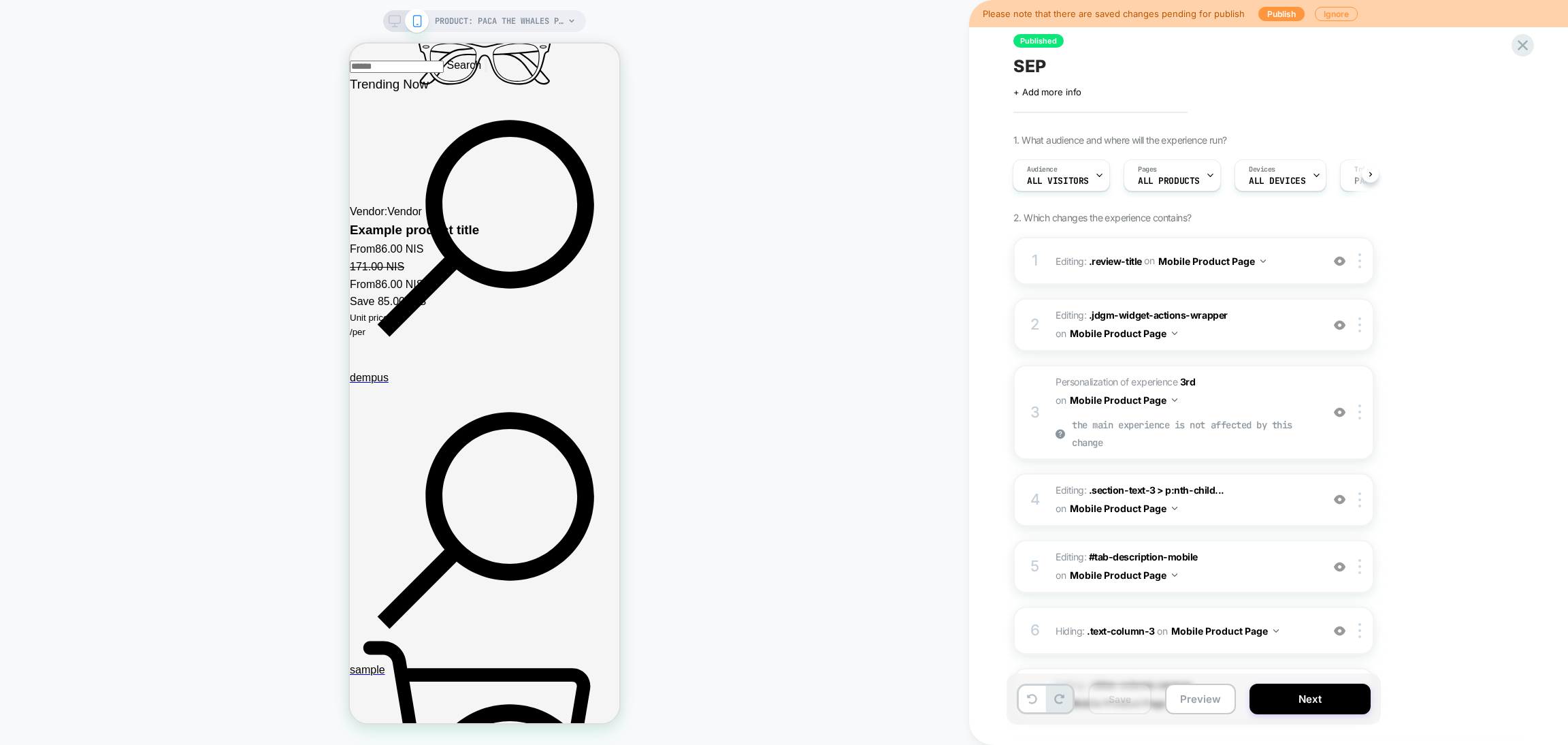
click at [1201, 698] on button "Preview" at bounding box center [1200, 699] width 71 height 31
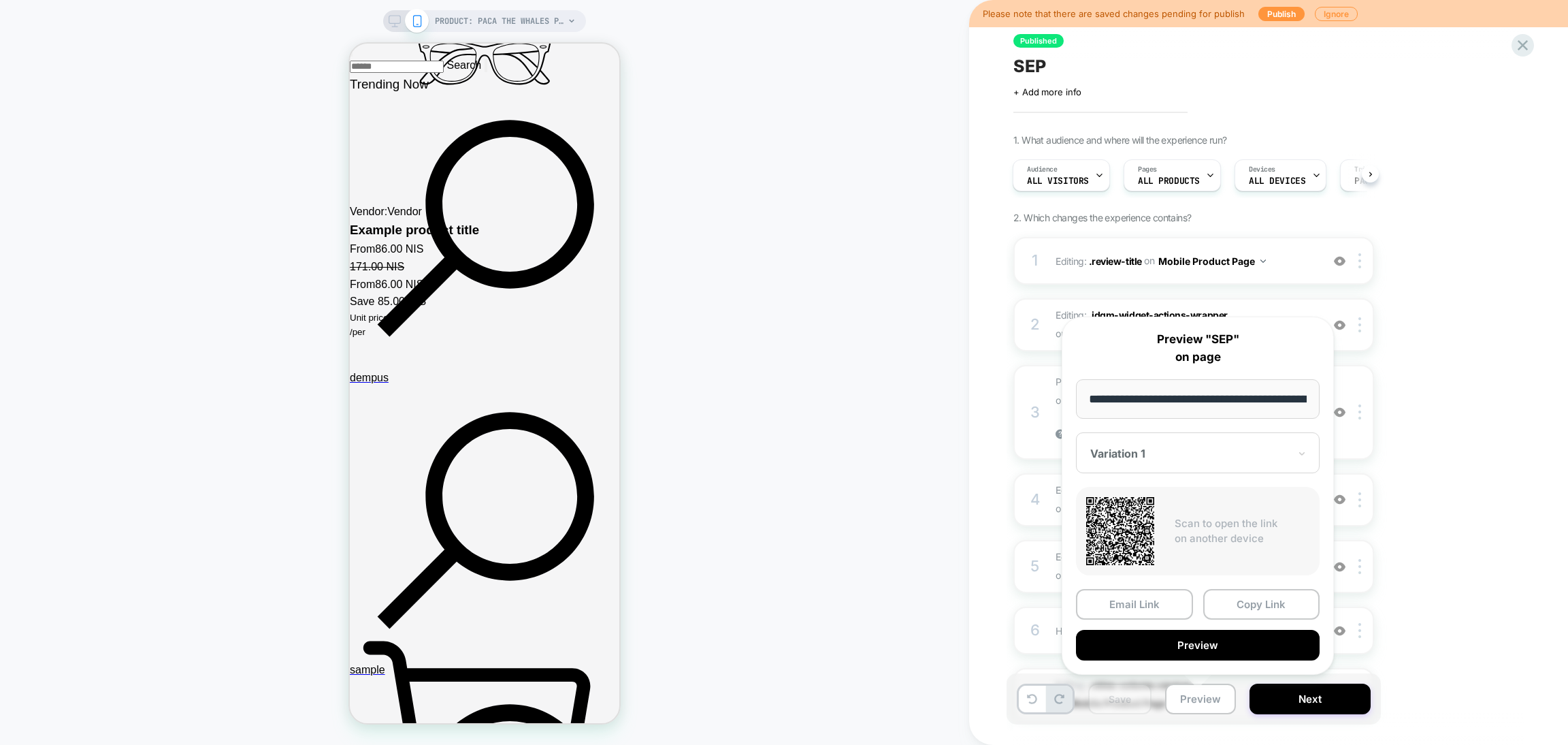
click at [1201, 644] on button "Preview" at bounding box center [1197, 644] width 244 height 31
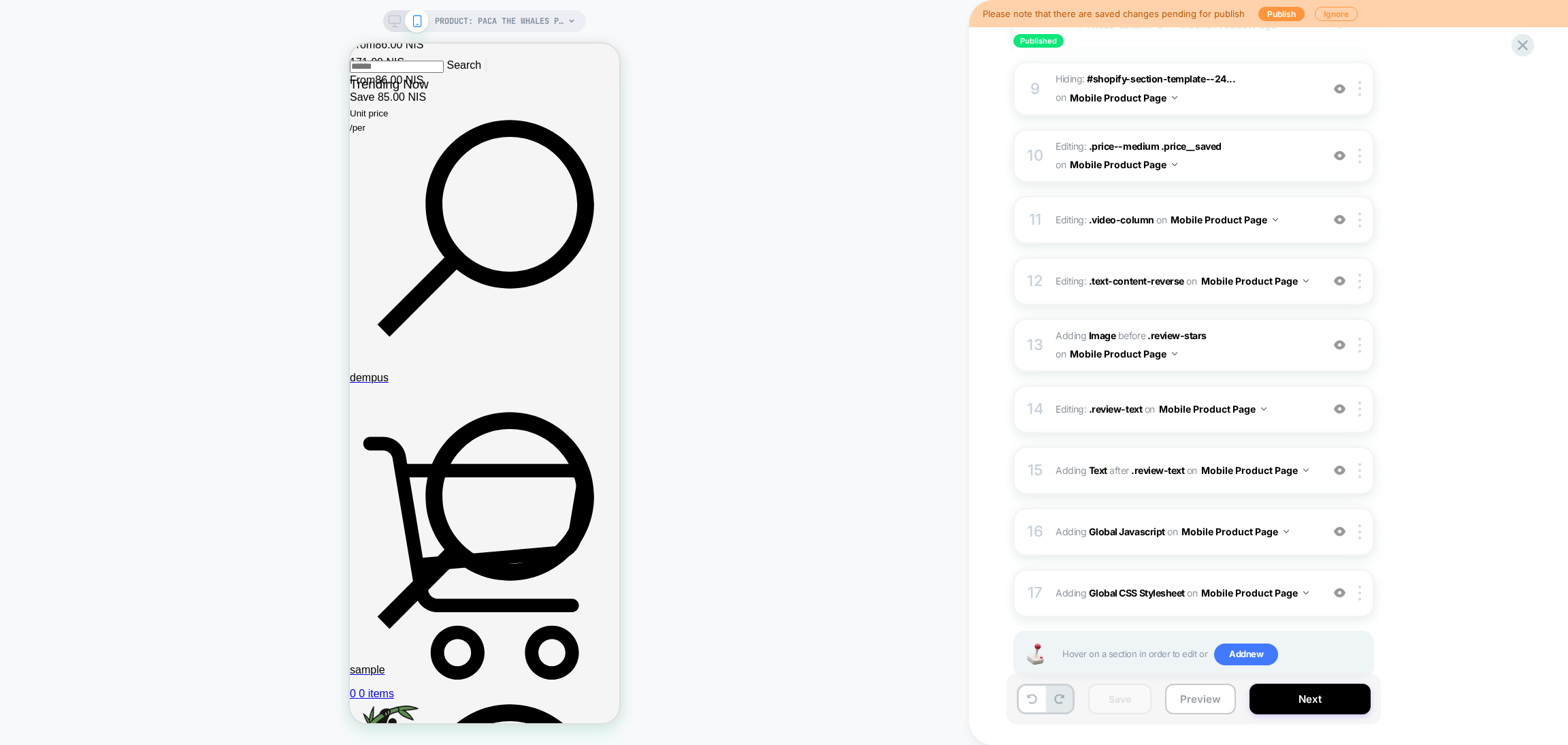
scroll to position [753, 0]
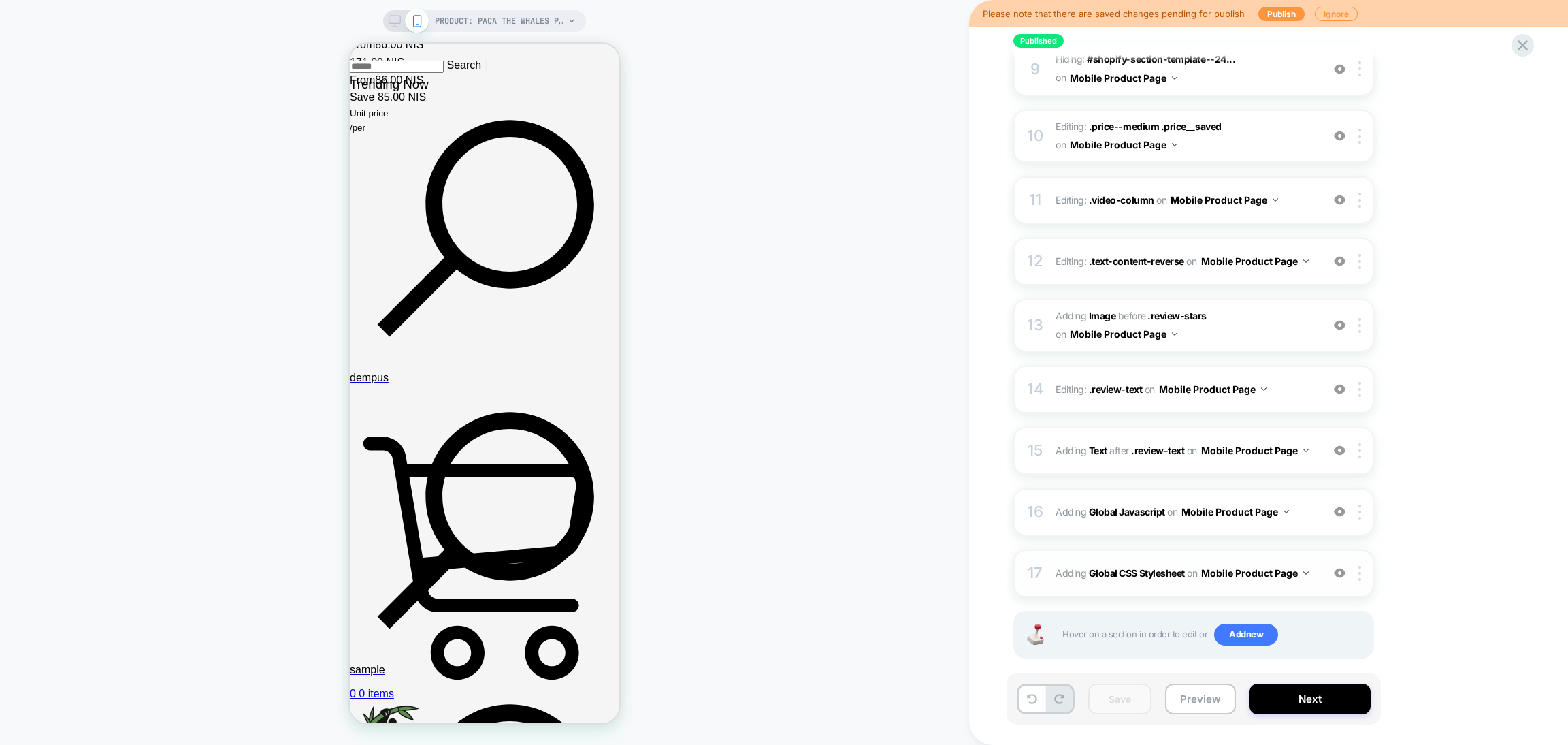
click at [1342, 567] on img at bounding box center [1339, 573] width 11 height 11
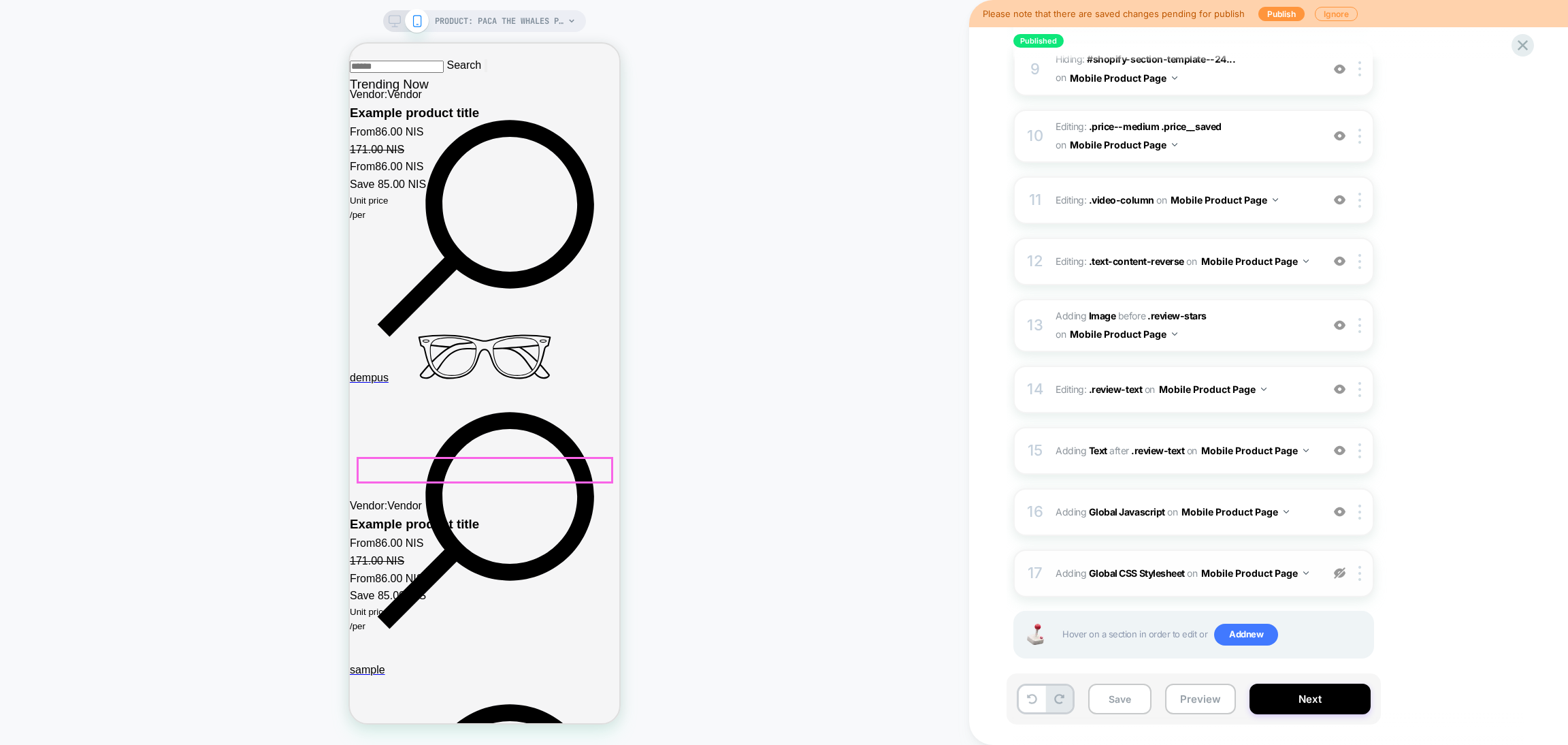
scroll to position [2101, 0]
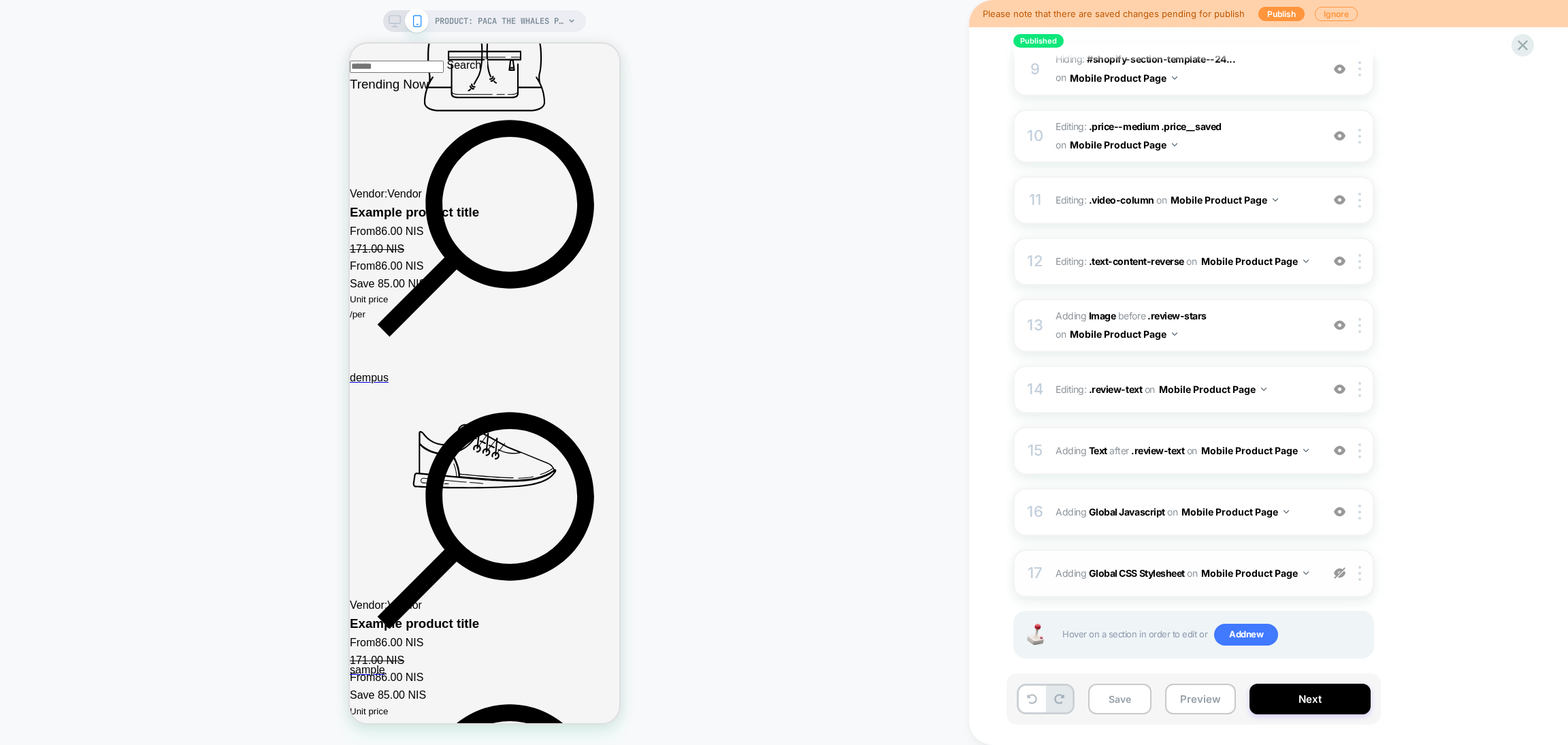
click at [1343, 567] on img at bounding box center [1339, 573] width 11 height 11
click at [1313, 574] on div "17 Adding Global CSS Stylesheet on Mobile Product Page Add Before Add After Cop…" at bounding box center [1195, 573] width 361 height 48
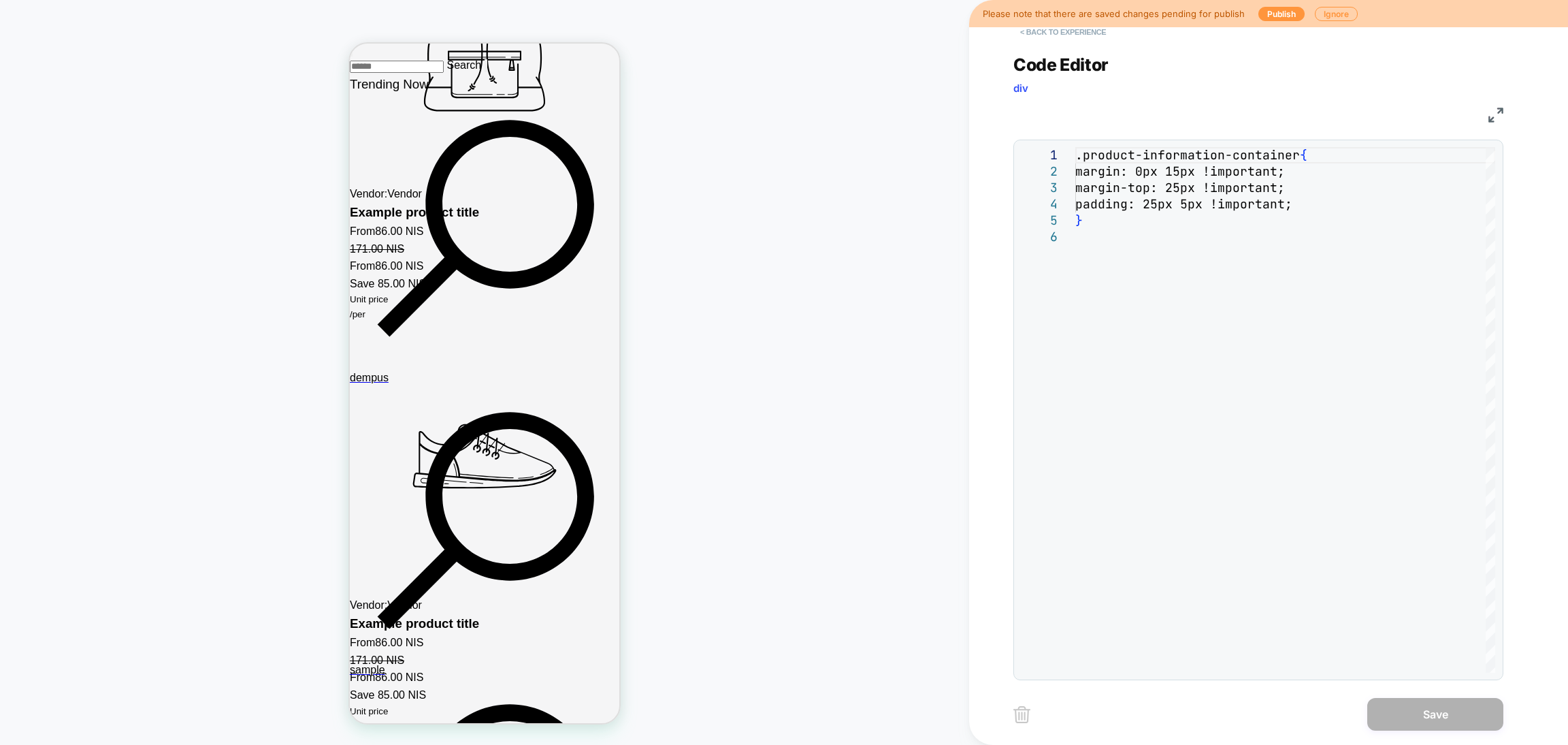
click at [1089, 34] on button "< Back to experience" at bounding box center [1064, 31] width 100 height 22
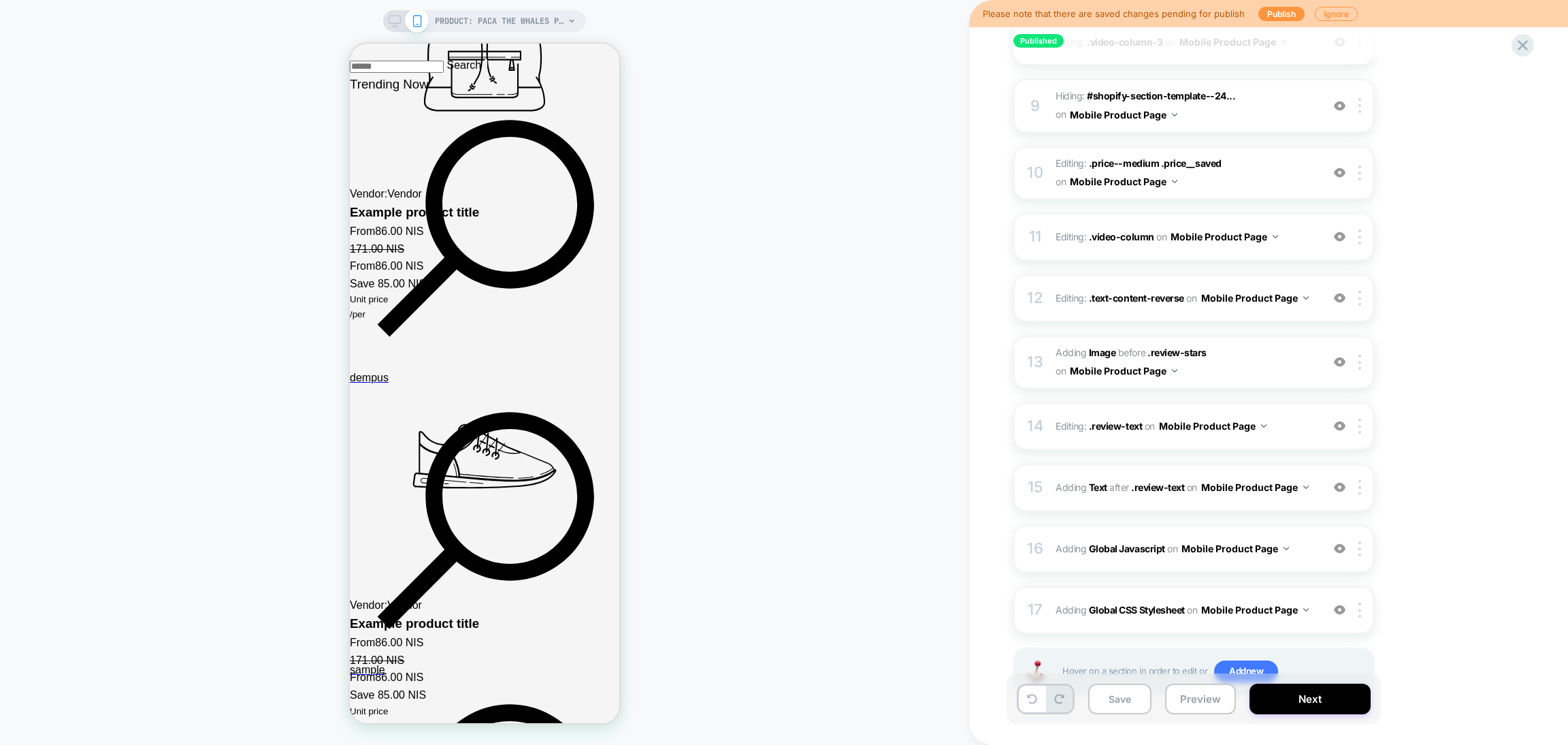
scroll to position [753, 0]
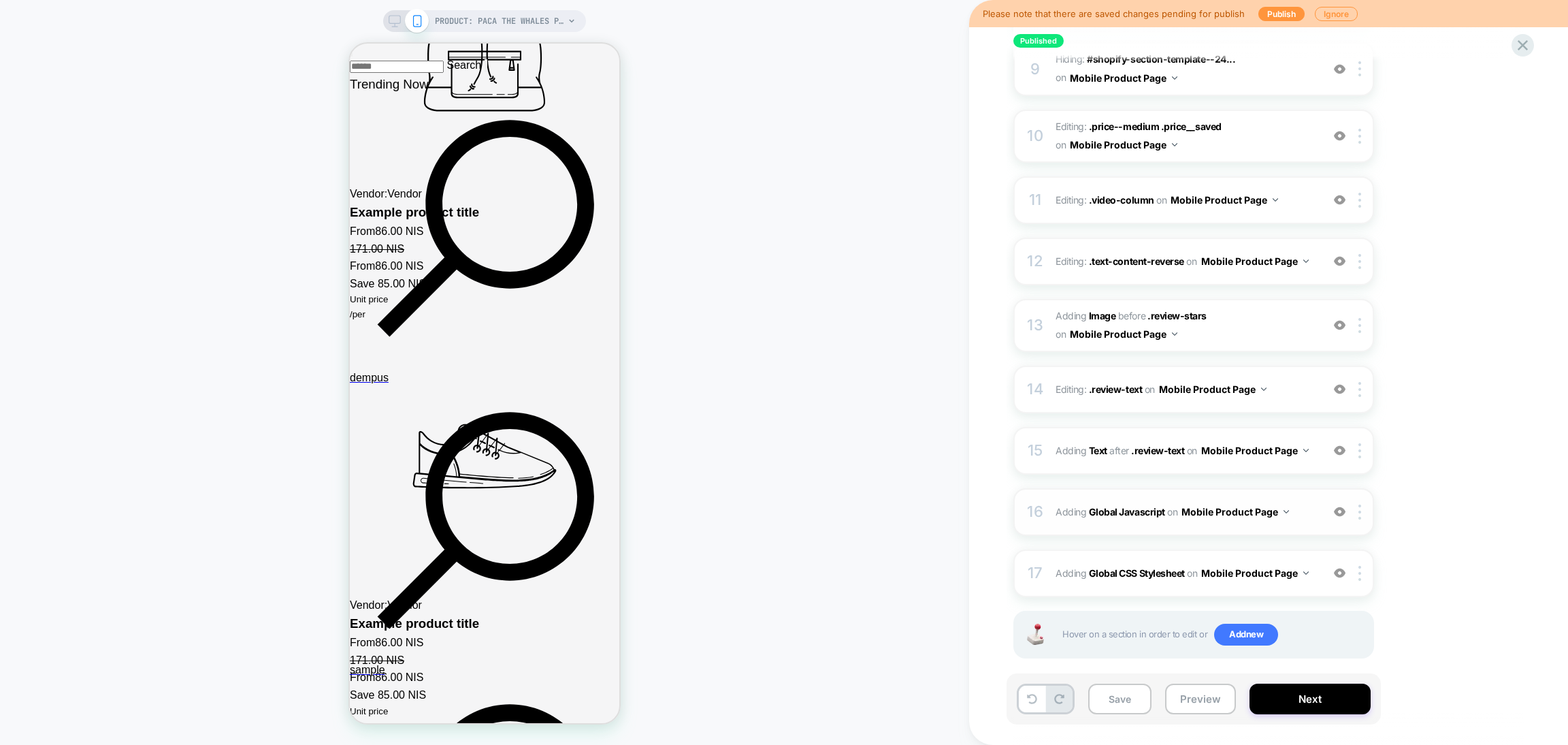
click at [1346, 504] on div at bounding box center [1340, 512] width 23 height 15
click at [1343, 445] on img at bounding box center [1339, 451] width 11 height 11
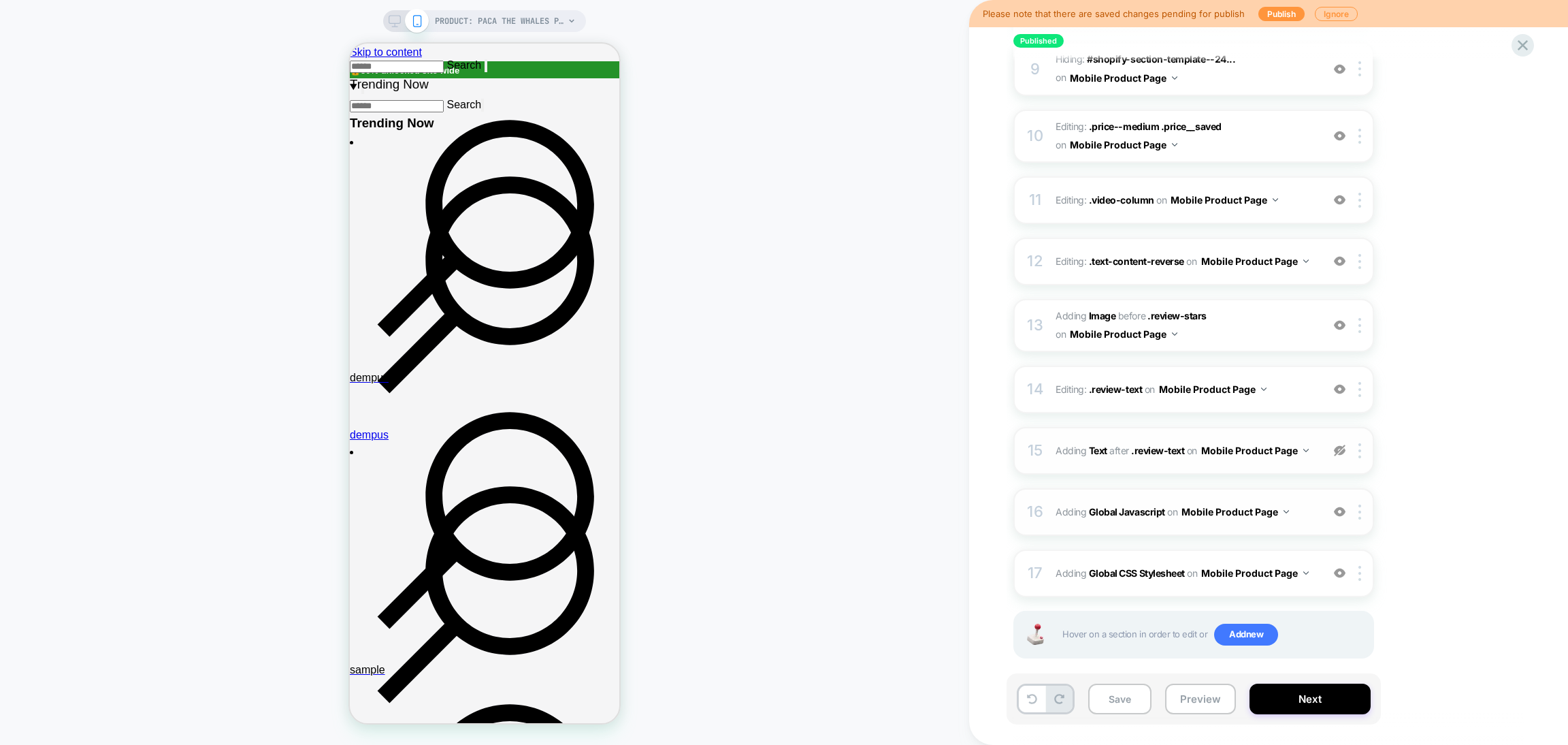
scroll to position [103, 0]
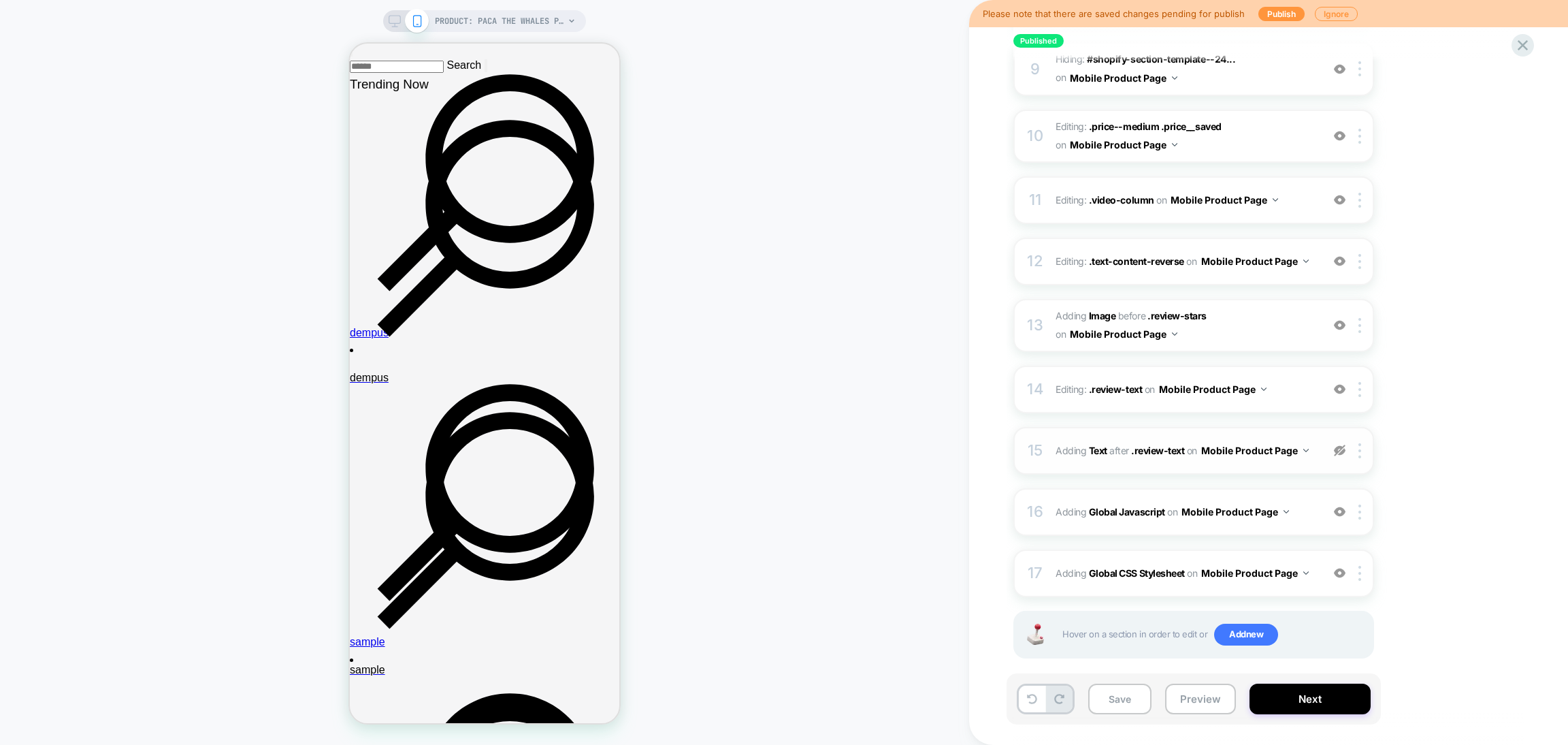
click at [1345, 445] on img at bounding box center [1339, 451] width 11 height 11
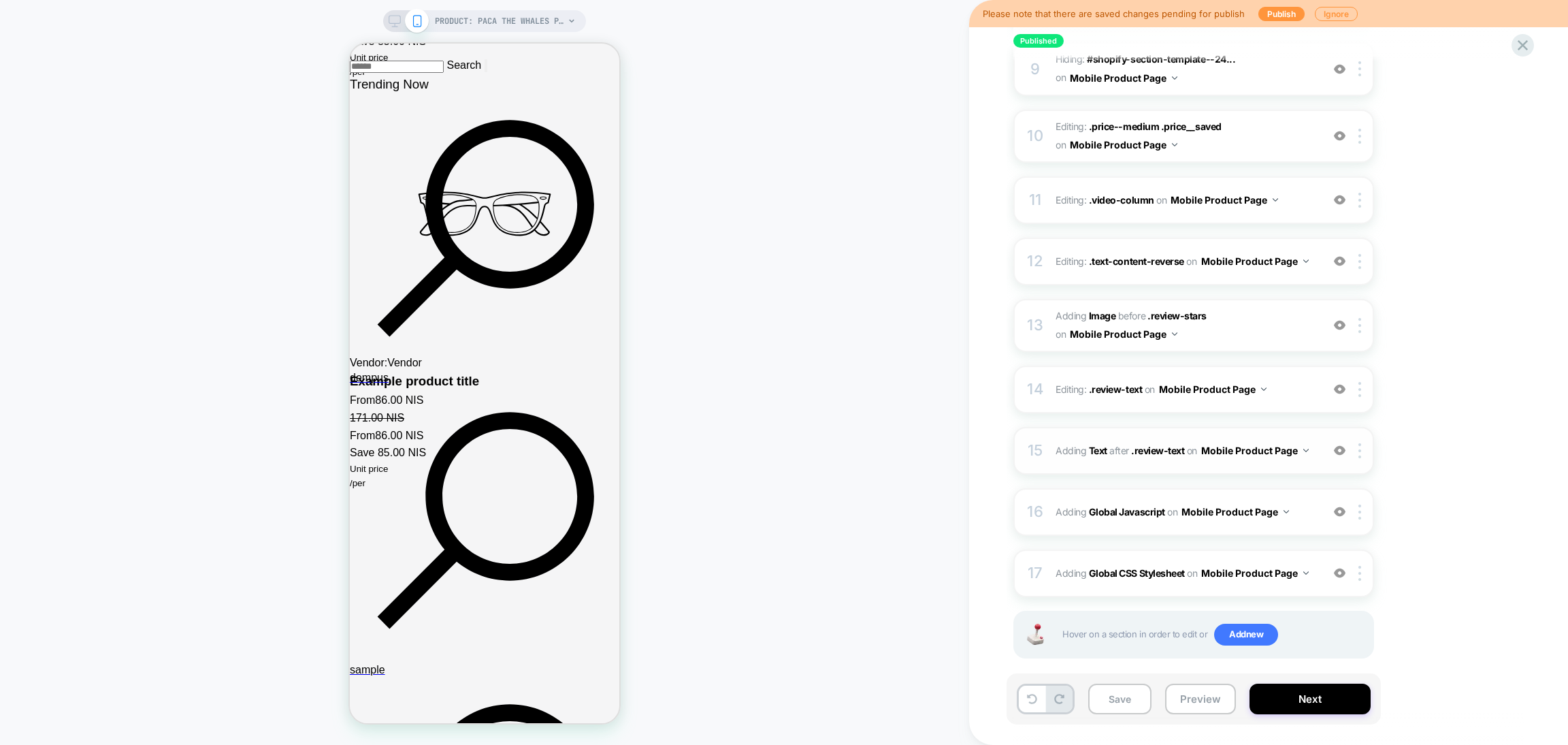
scroll to position [2756, 0]
click at [1341, 445] on img at bounding box center [1339, 451] width 11 height 11
click at [1522, 49] on icon at bounding box center [1523, 45] width 19 height 19
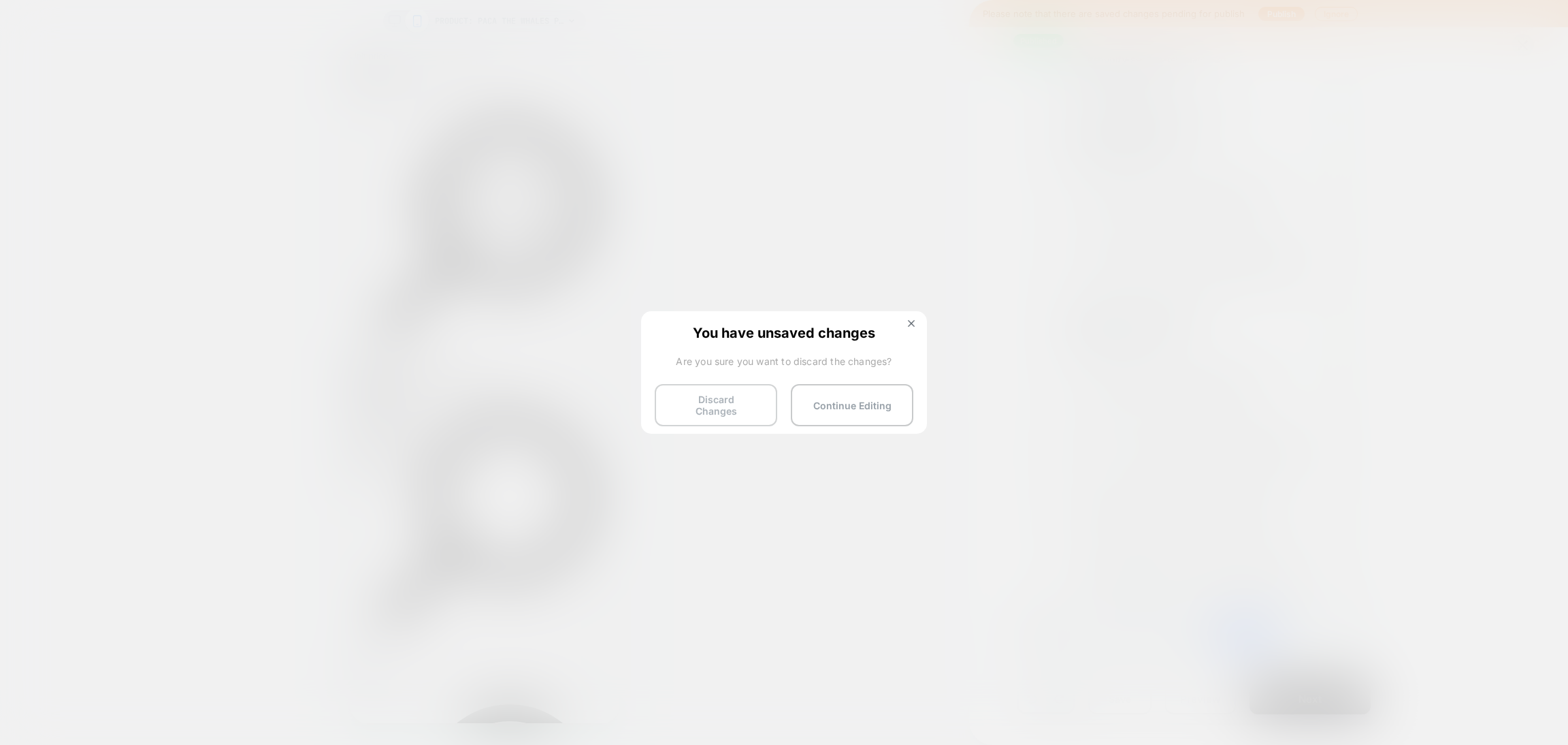
click at [738, 395] on button "Discard Changes" at bounding box center [716, 404] width 122 height 42
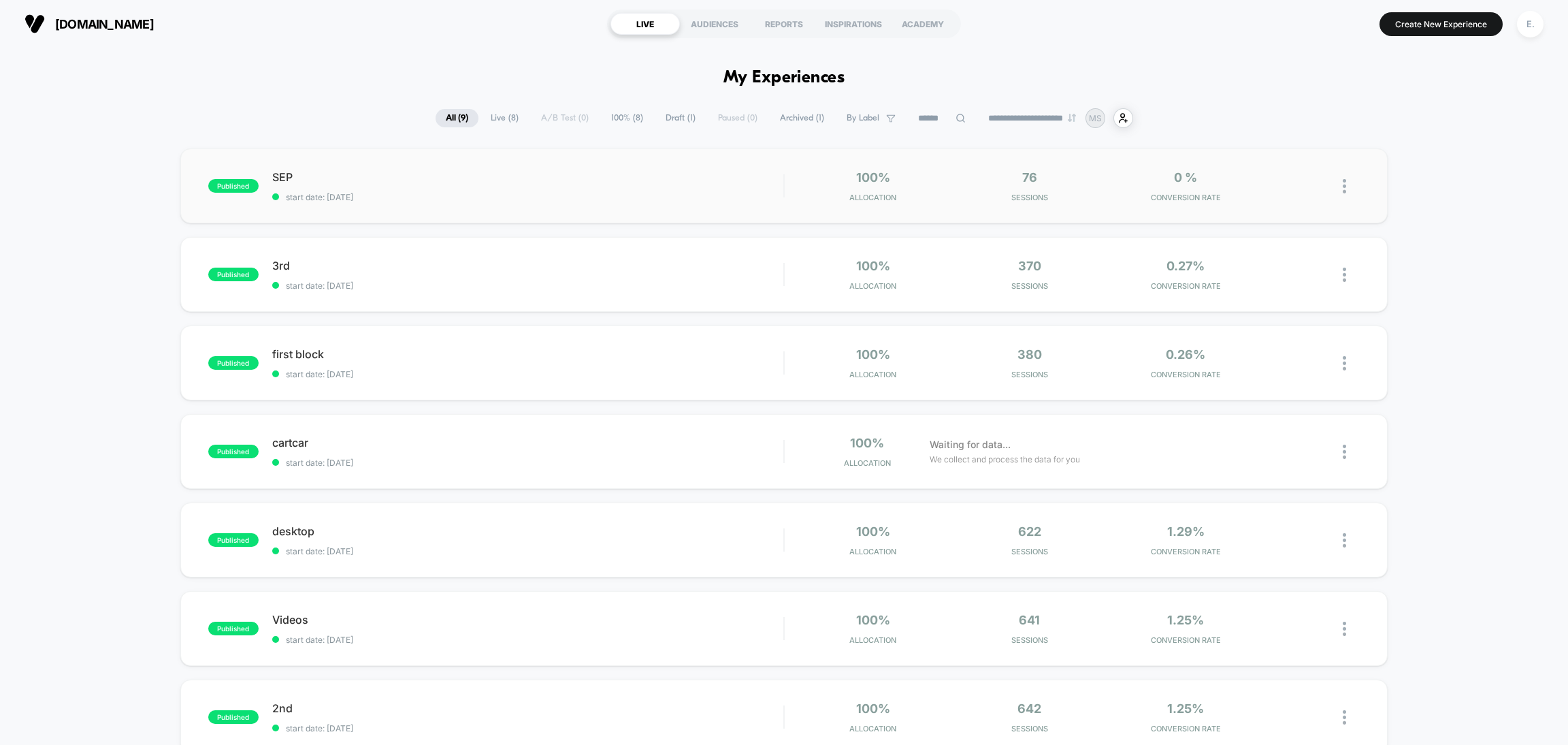
click at [716, 189] on div "SEP start date: 9/7/2025" at bounding box center [527, 186] width 511 height 32
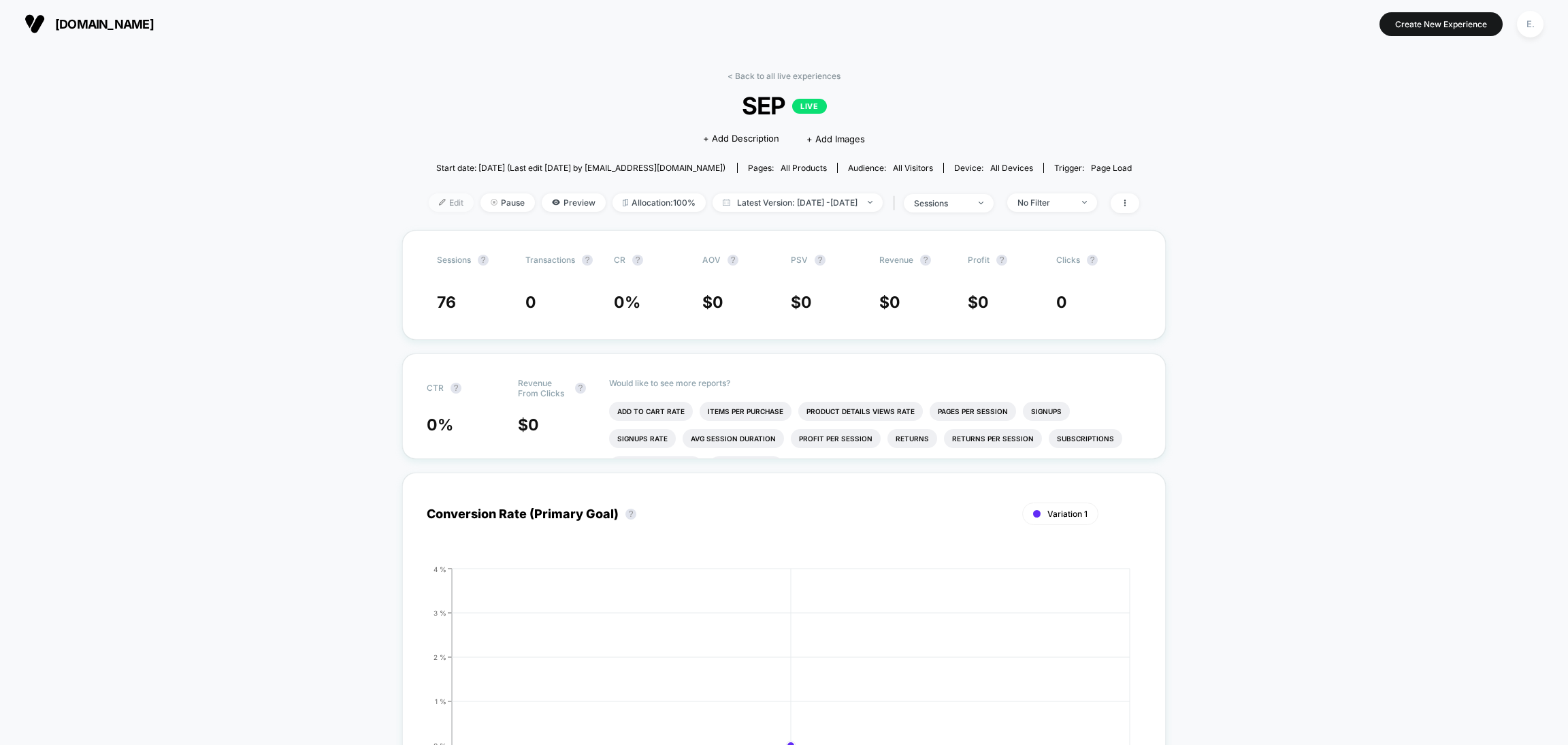
click at [429, 206] on span "Edit" at bounding box center [451, 203] width 45 height 19
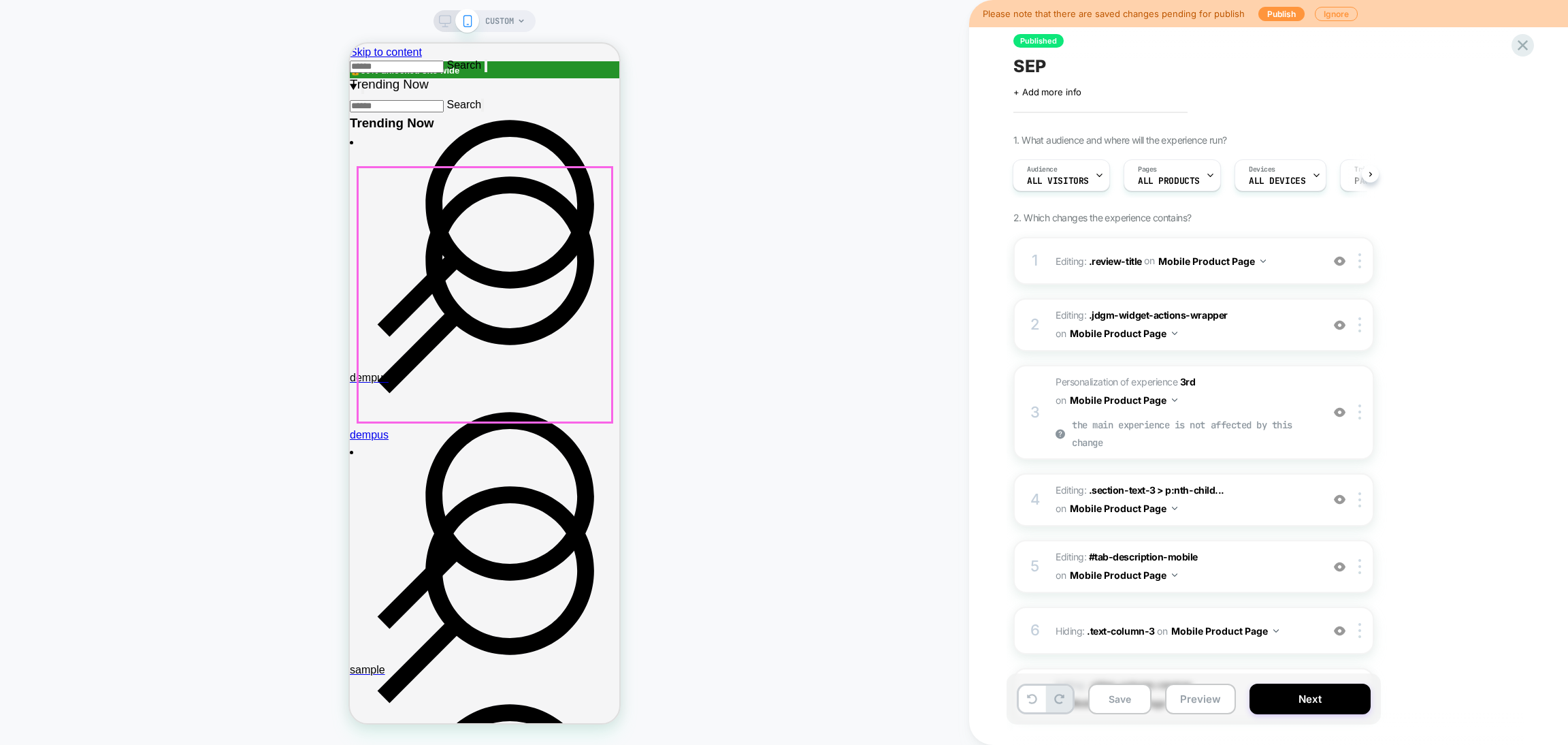
scroll to position [0, 1]
click at [1524, 43] on icon at bounding box center [1523, 45] width 19 height 19
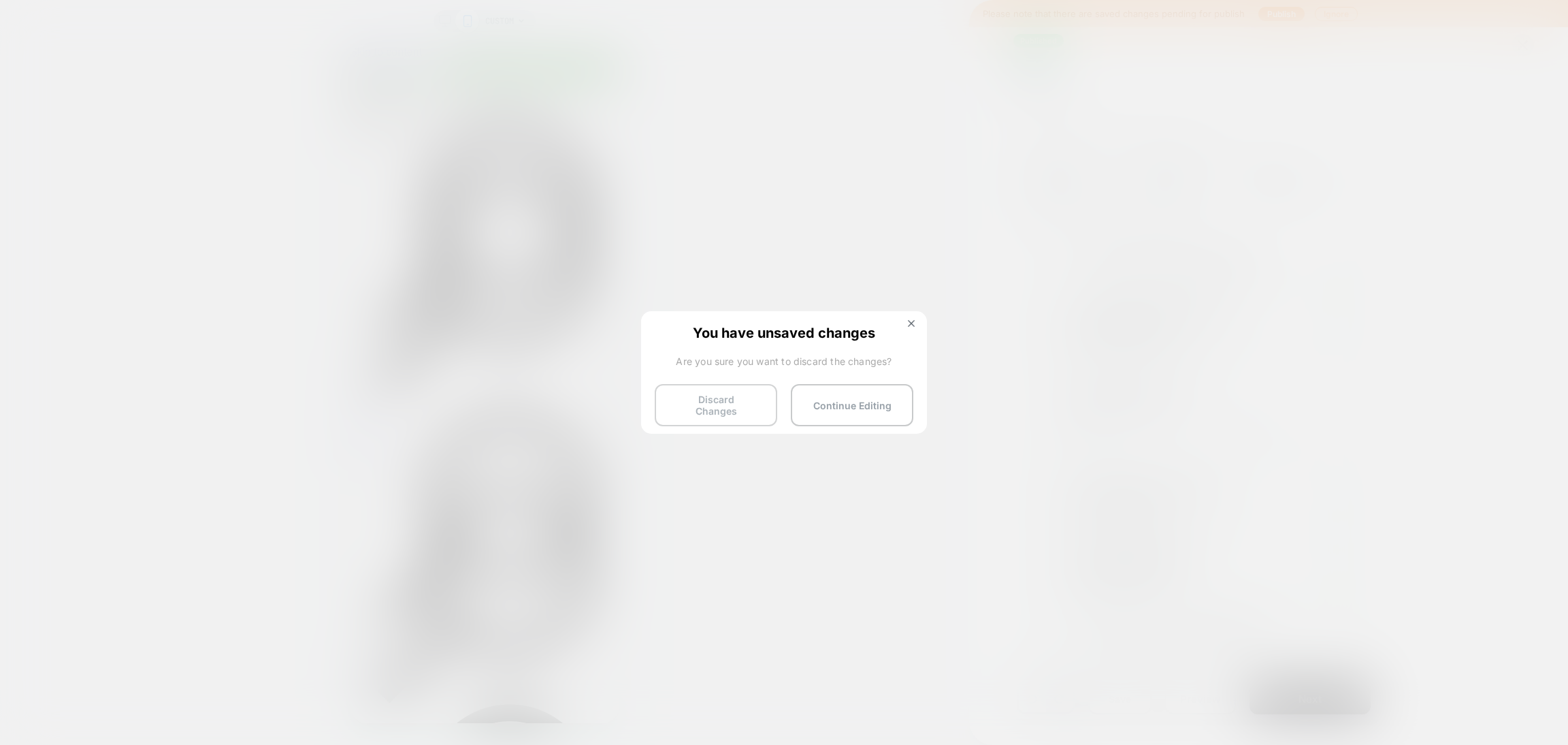
click at [722, 410] on button "Discard Changes" at bounding box center [716, 404] width 122 height 42
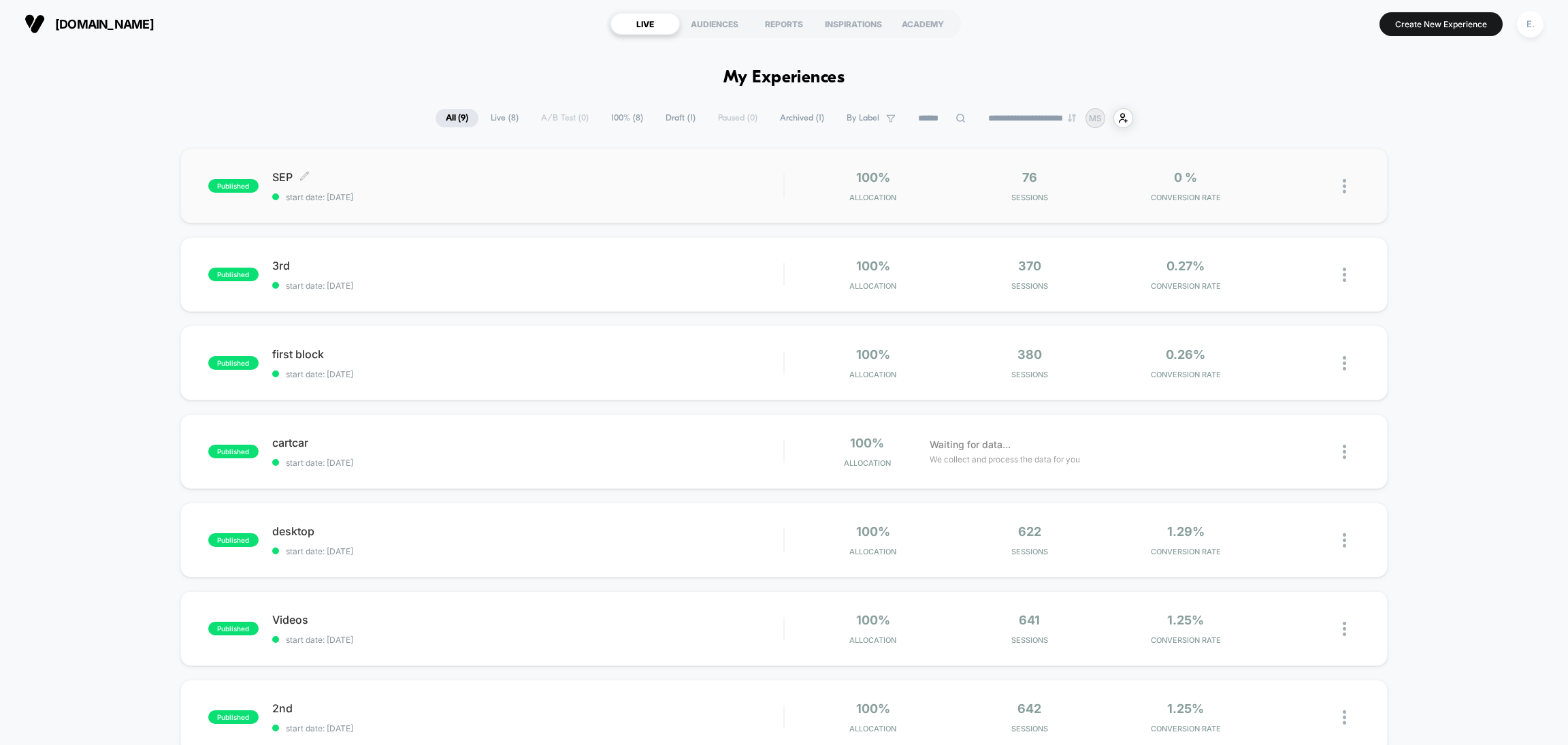
click at [699, 190] on div "SEP Click to edit experience details Click to edit experience details start dat…" at bounding box center [527, 186] width 511 height 32
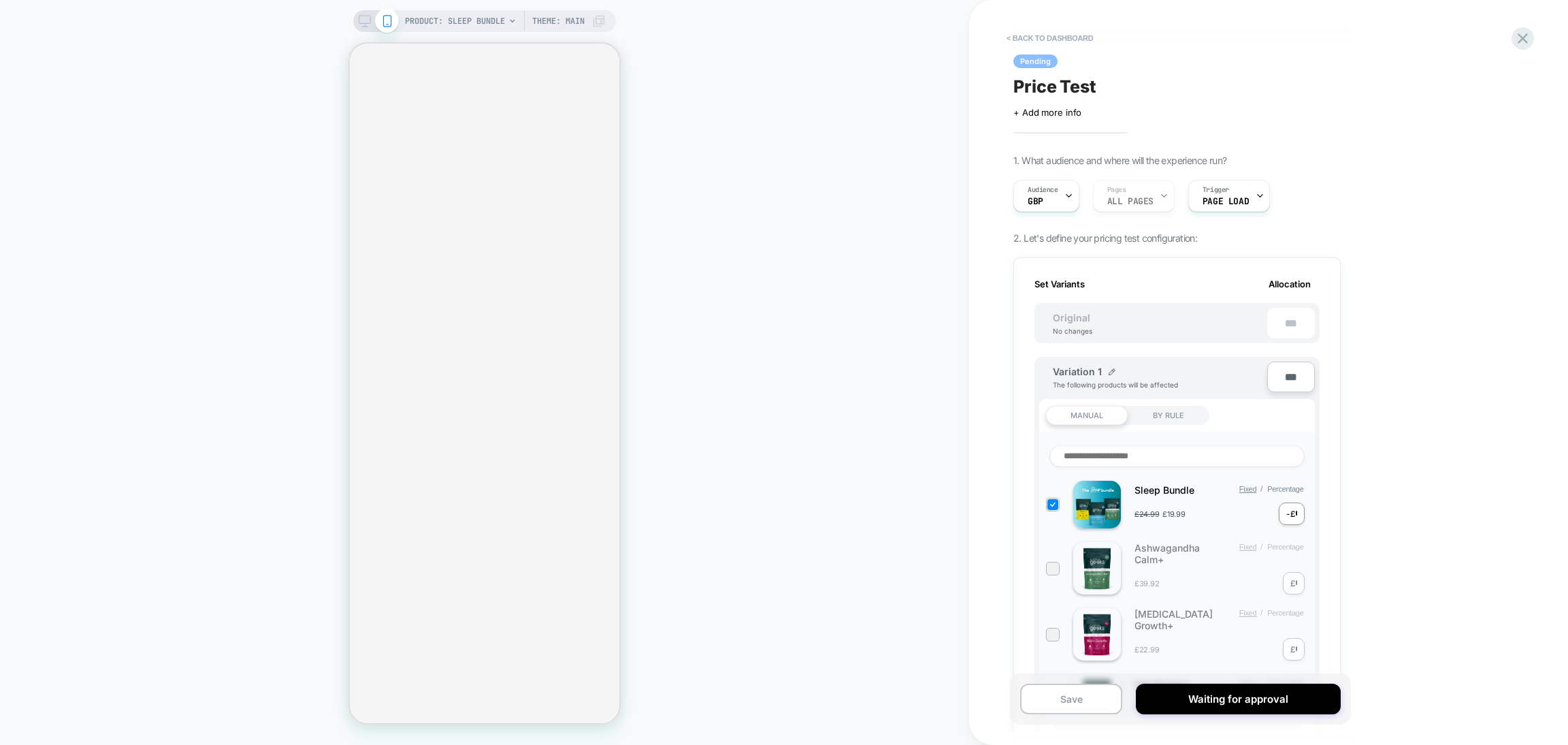
scroll to position [0, 1]
select select "**********"
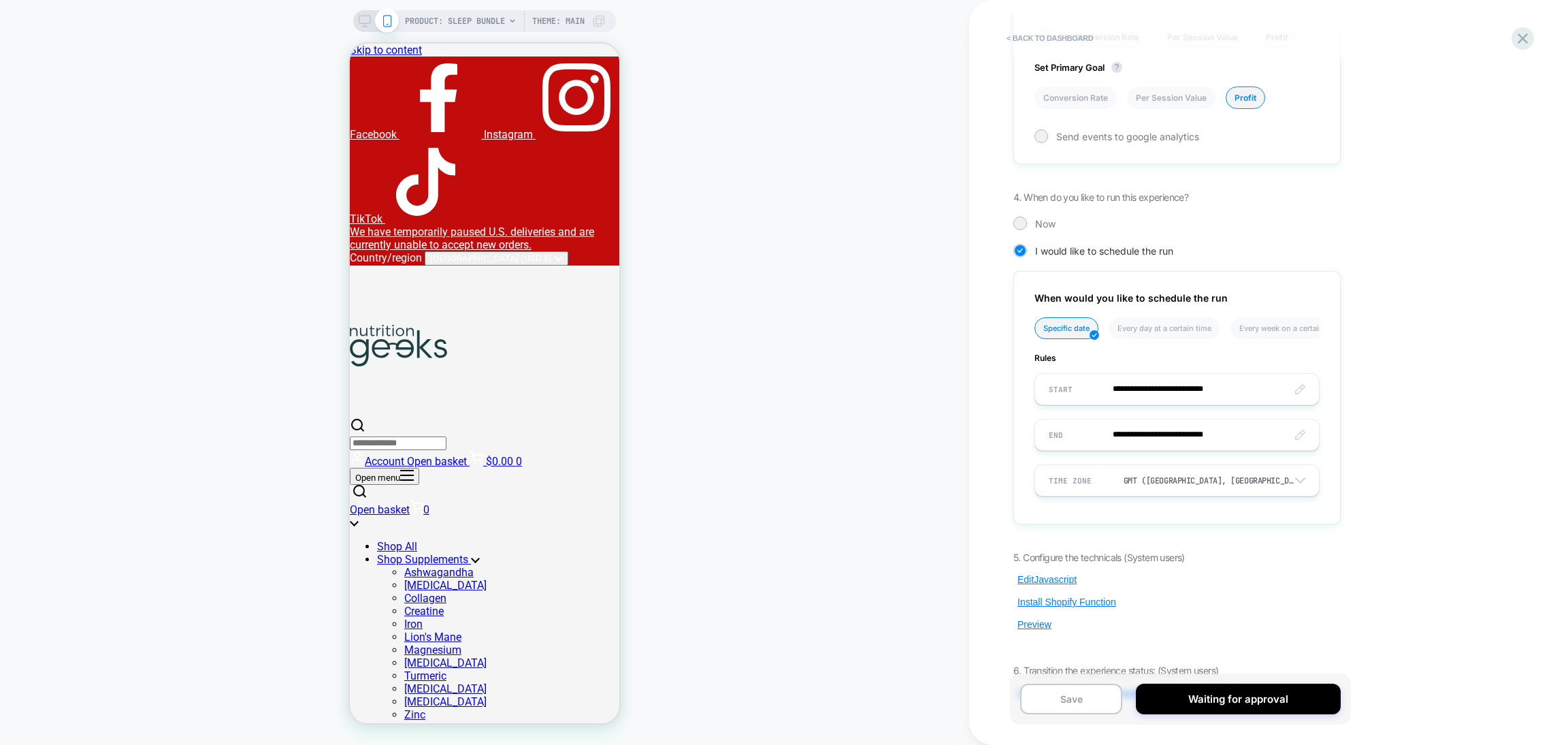
scroll to position [908, 0]
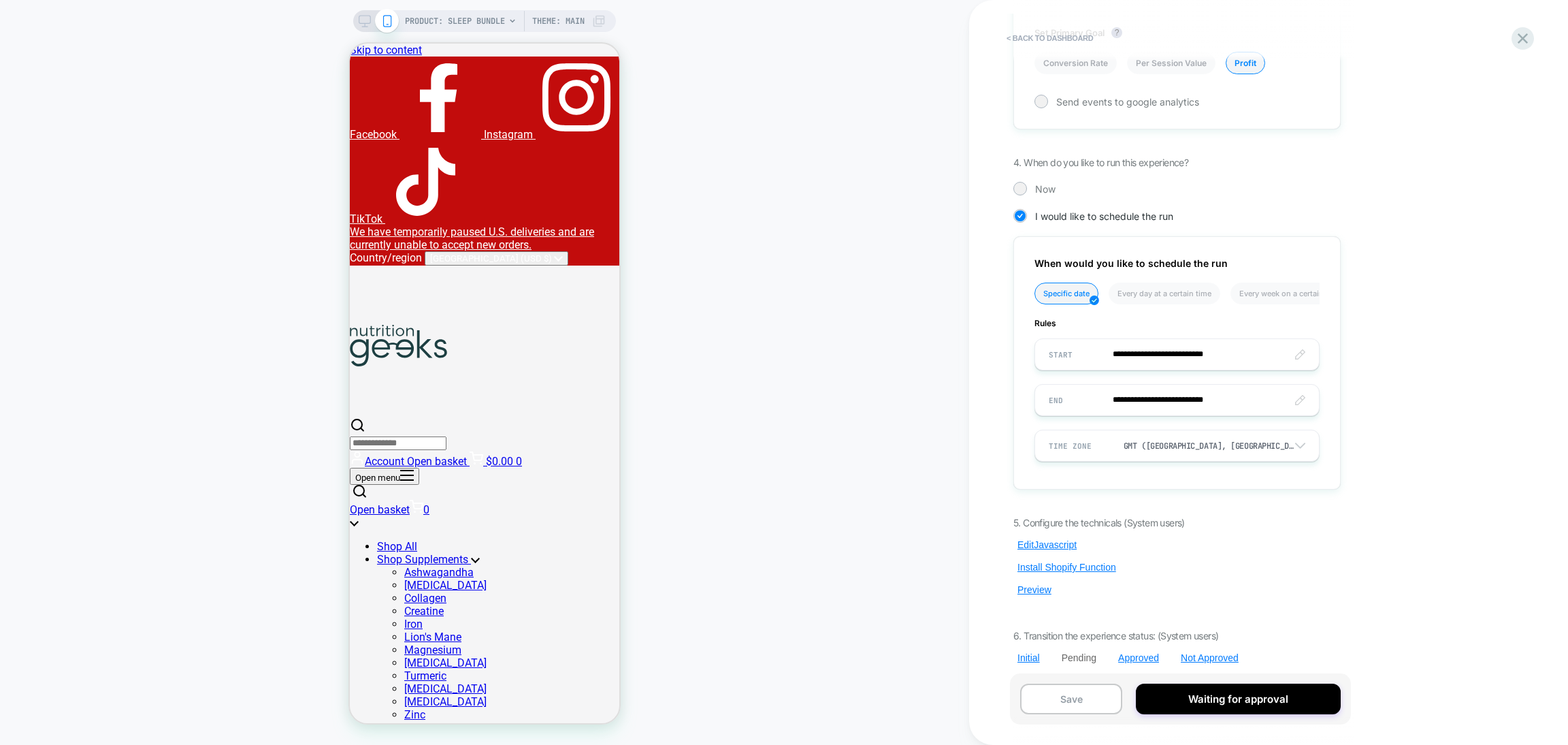
click at [1032, 590] on div "5. Configure the technicals (System users) Edit Javascript Install Shopify Func…" at bounding box center [1178, 590] width 327 height 147
click at [1031, 583] on button "Preview" at bounding box center [1035, 589] width 42 height 12
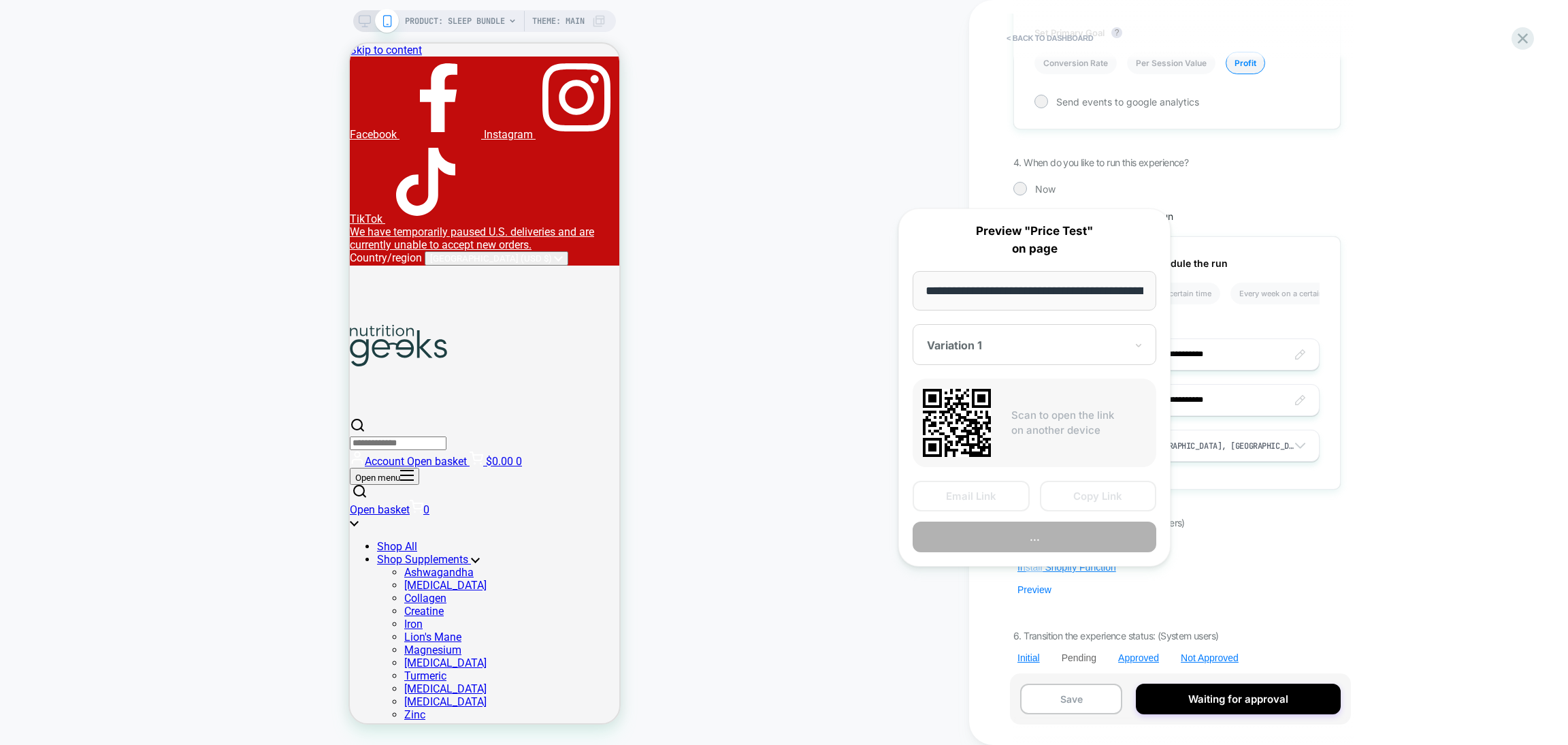
scroll to position [0, 179]
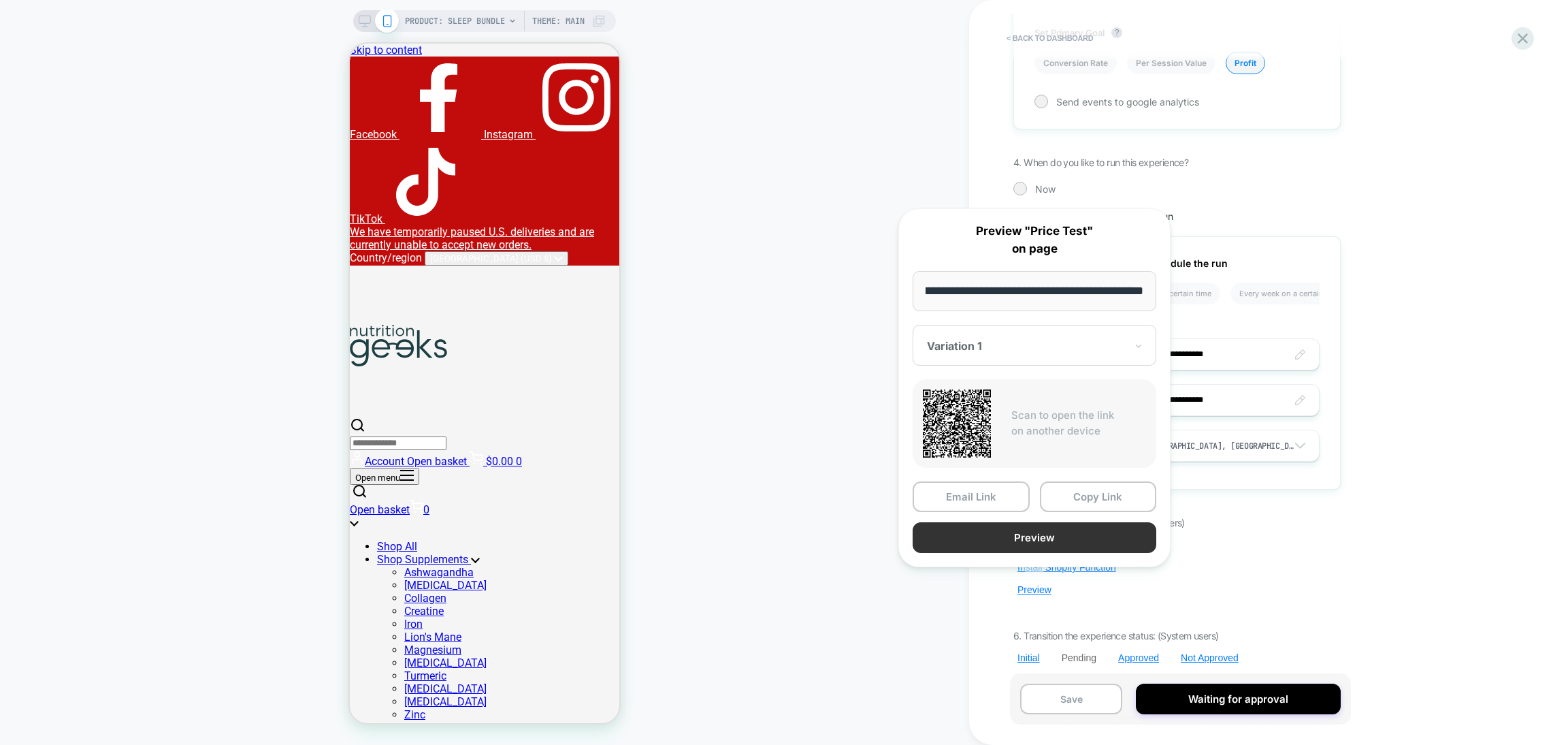
click at [1006, 534] on button "Preview" at bounding box center [1034, 537] width 244 height 31
click at [1459, 453] on div "< back to dashboard Pending Price Test Click to edit experience details + Add m…" at bounding box center [1268, 372] width 599 height 745
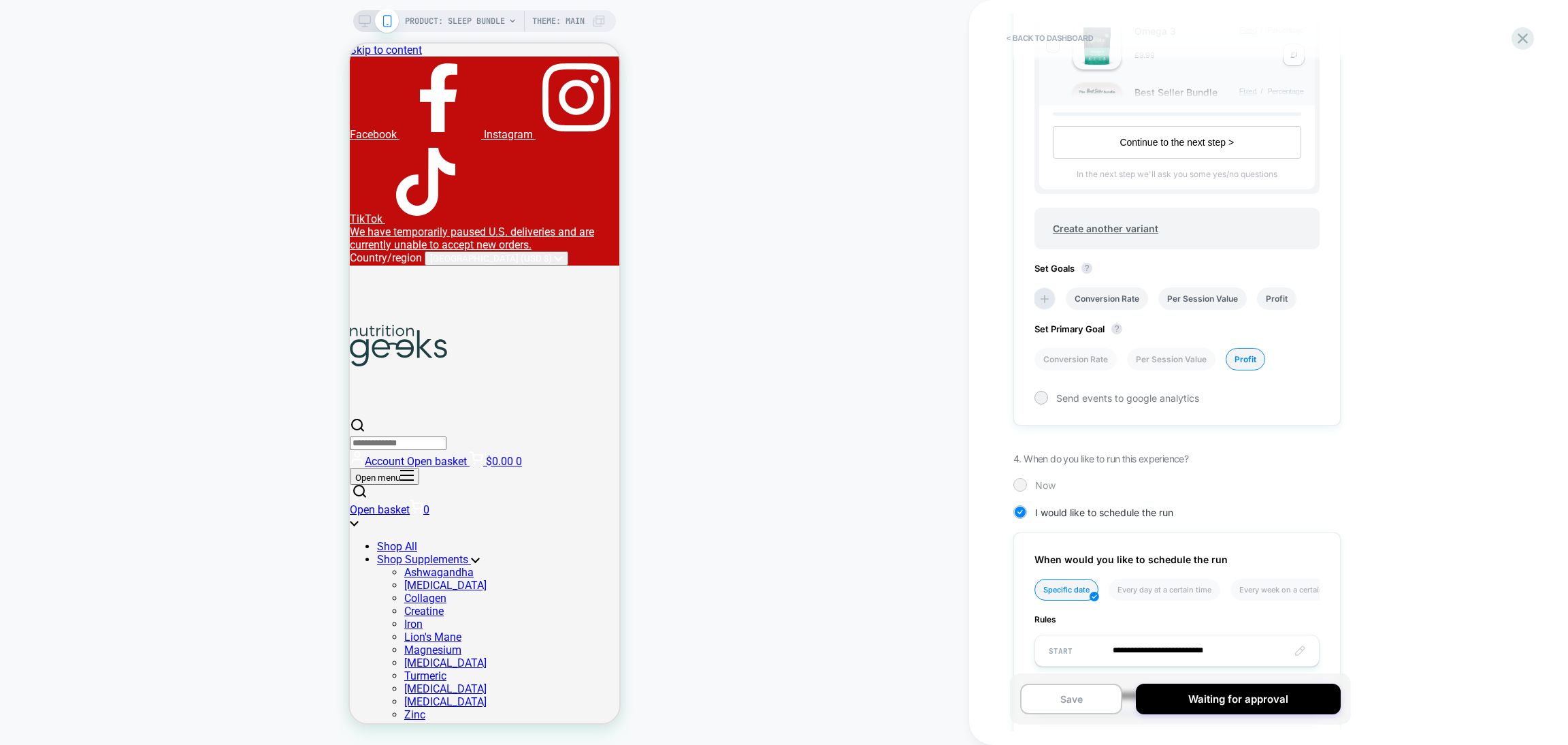
scroll to position [908, 0]
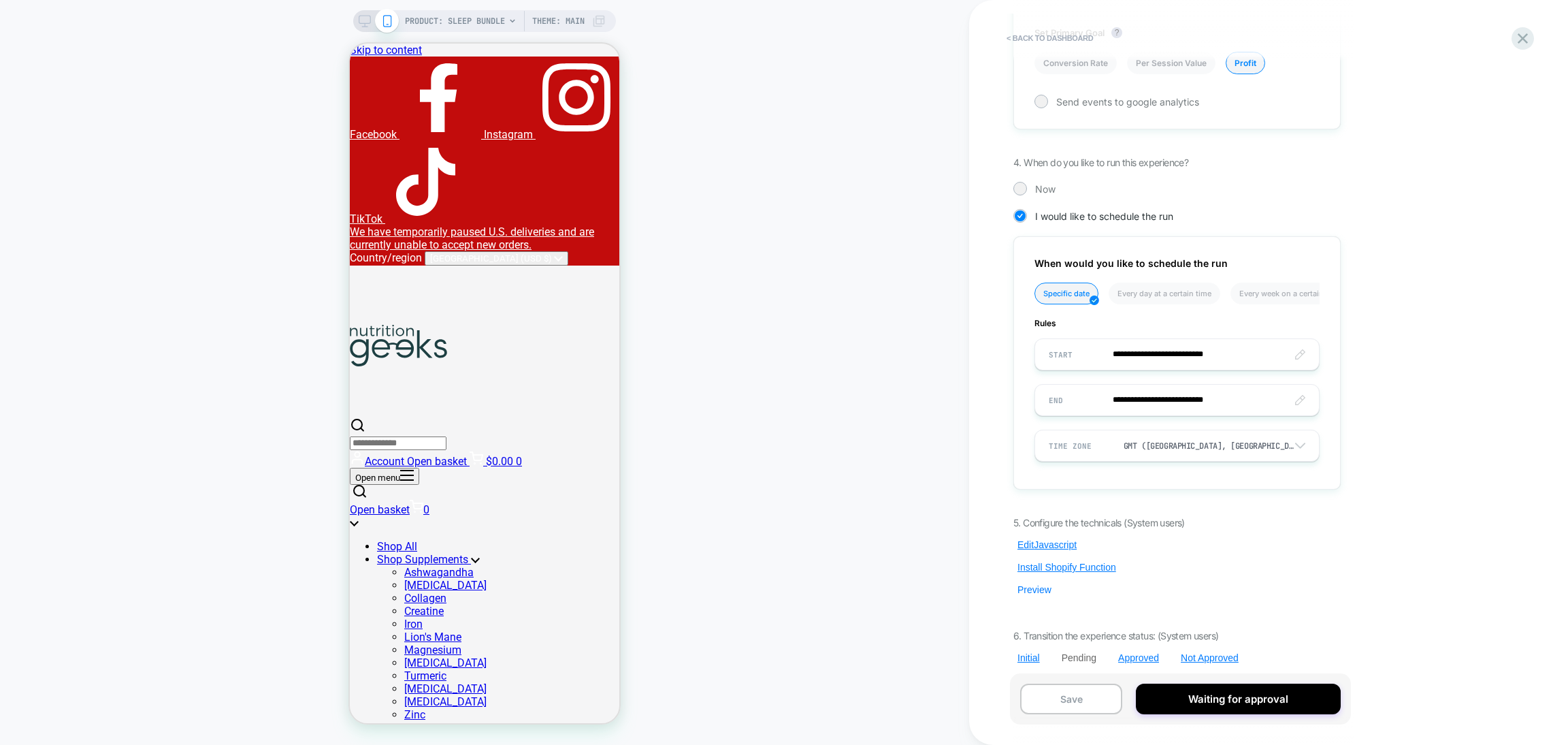
click at [1040, 585] on button "Preview" at bounding box center [1035, 589] width 42 height 12
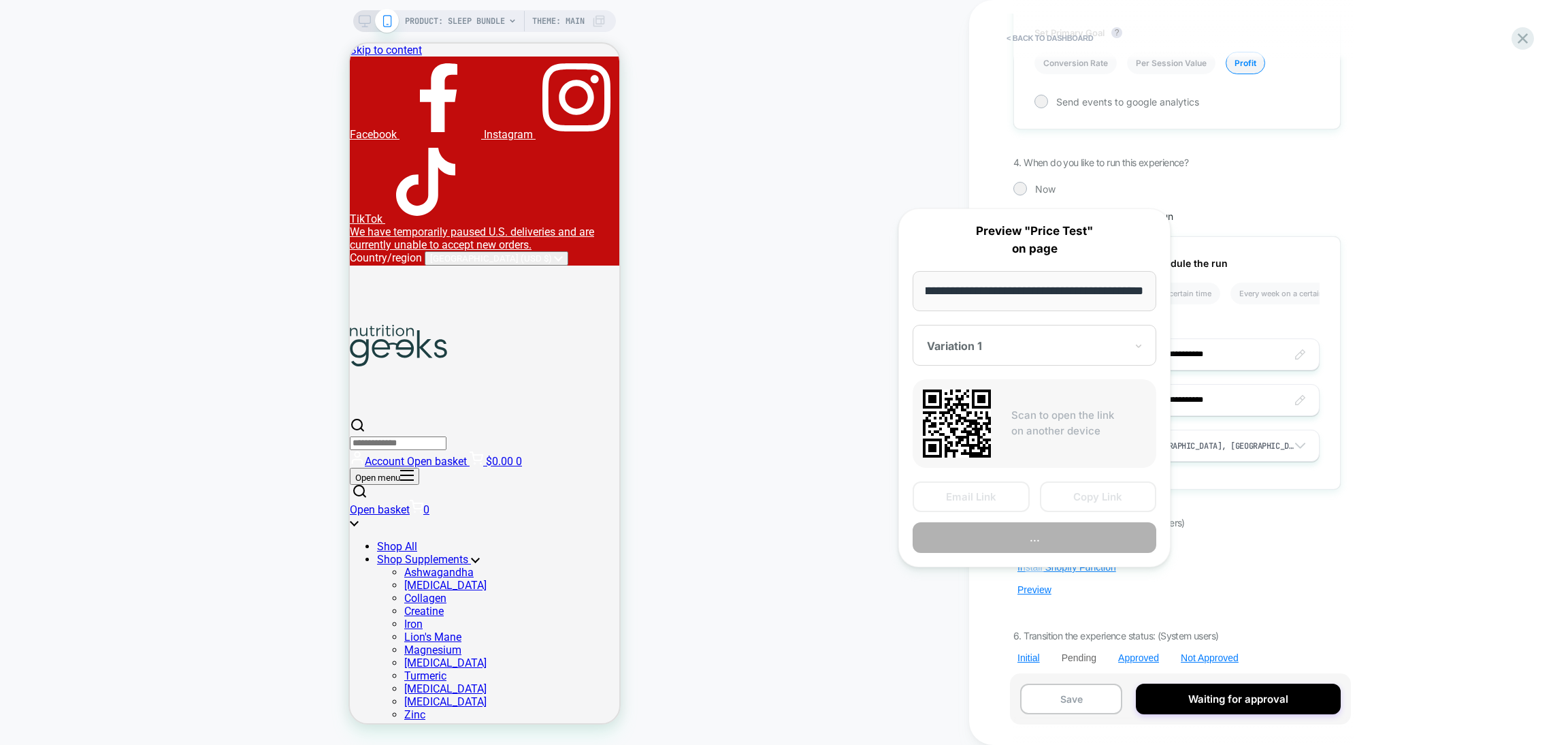
scroll to position [0, 0]
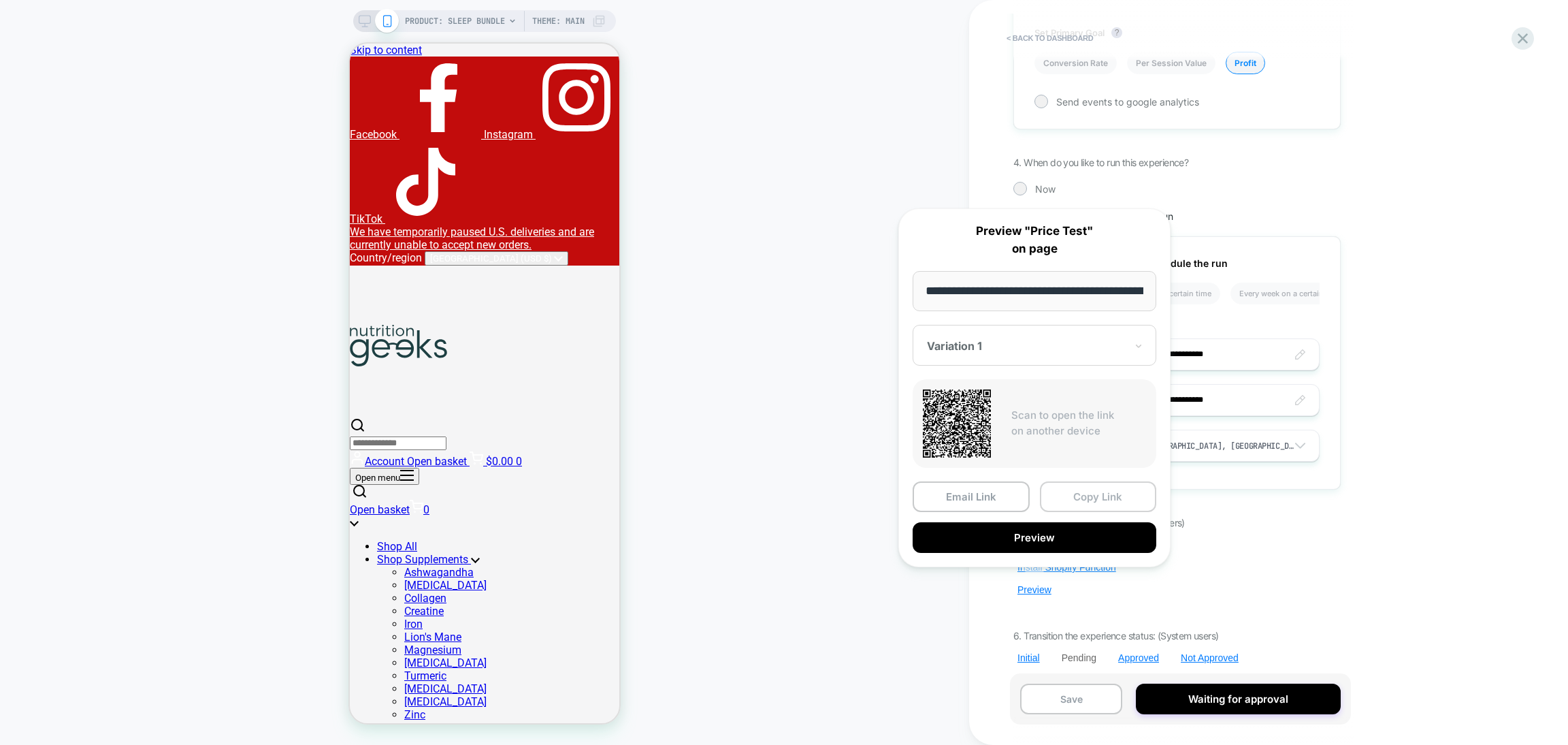
click at [1083, 503] on button "Copy Link" at bounding box center [1099, 497] width 117 height 31
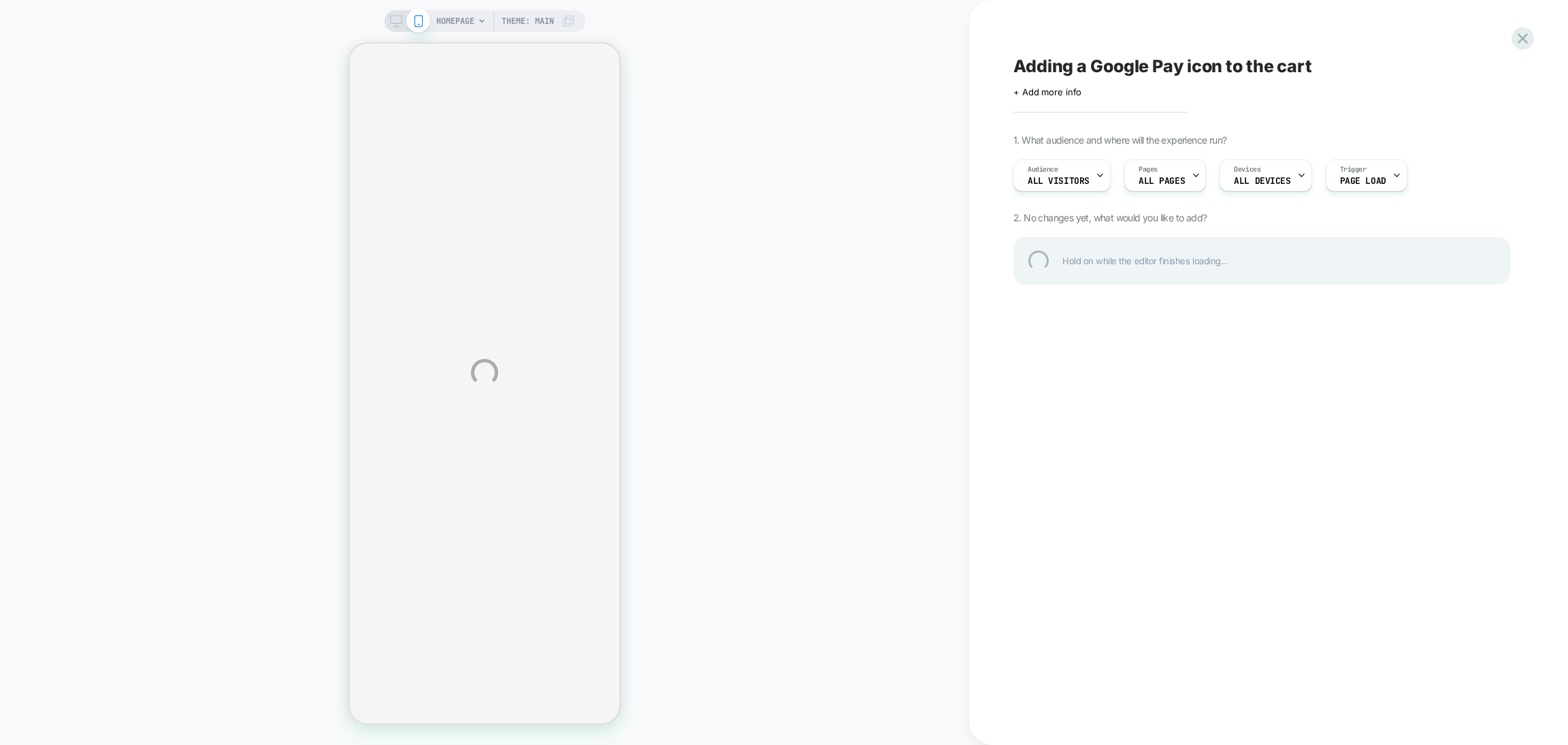
click at [983, 331] on div "HOMEPAGE Theme: MAIN Adding a Google Pay icon to the cart Click to edit experie…" at bounding box center [784, 372] width 1568 height 745
drag, startPoint x: 890, startPoint y: 257, endPoint x: 845, endPoint y: 183, distance: 86.6
click at [845, 183] on div "HOMEPAGE Theme: MAIN Adding a Google Pay icon to the cart Click to edit experie…" at bounding box center [784, 372] width 1568 height 745
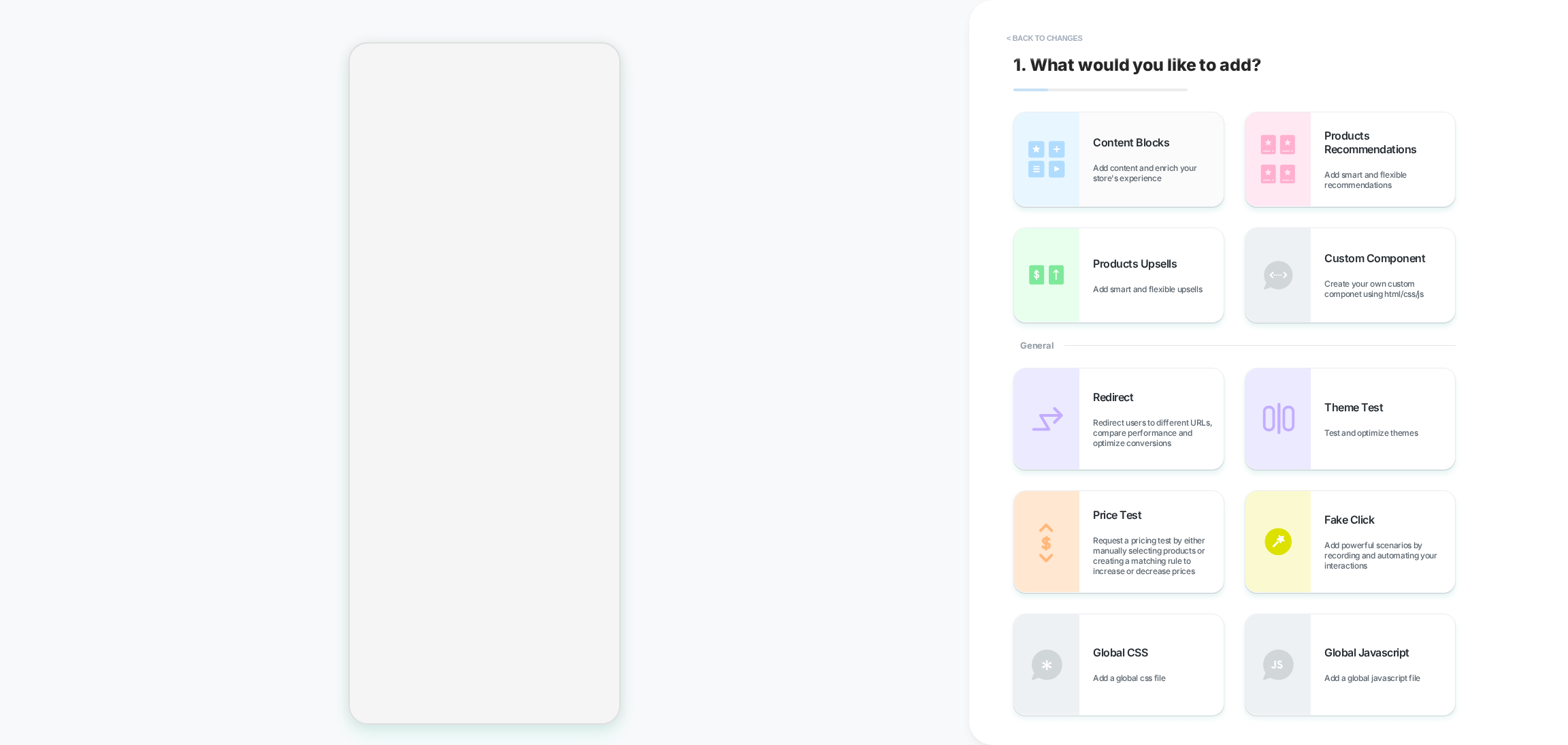
click at [1130, 159] on div "Content Blocks Add content and enrich your store's experience" at bounding box center [1158, 159] width 131 height 48
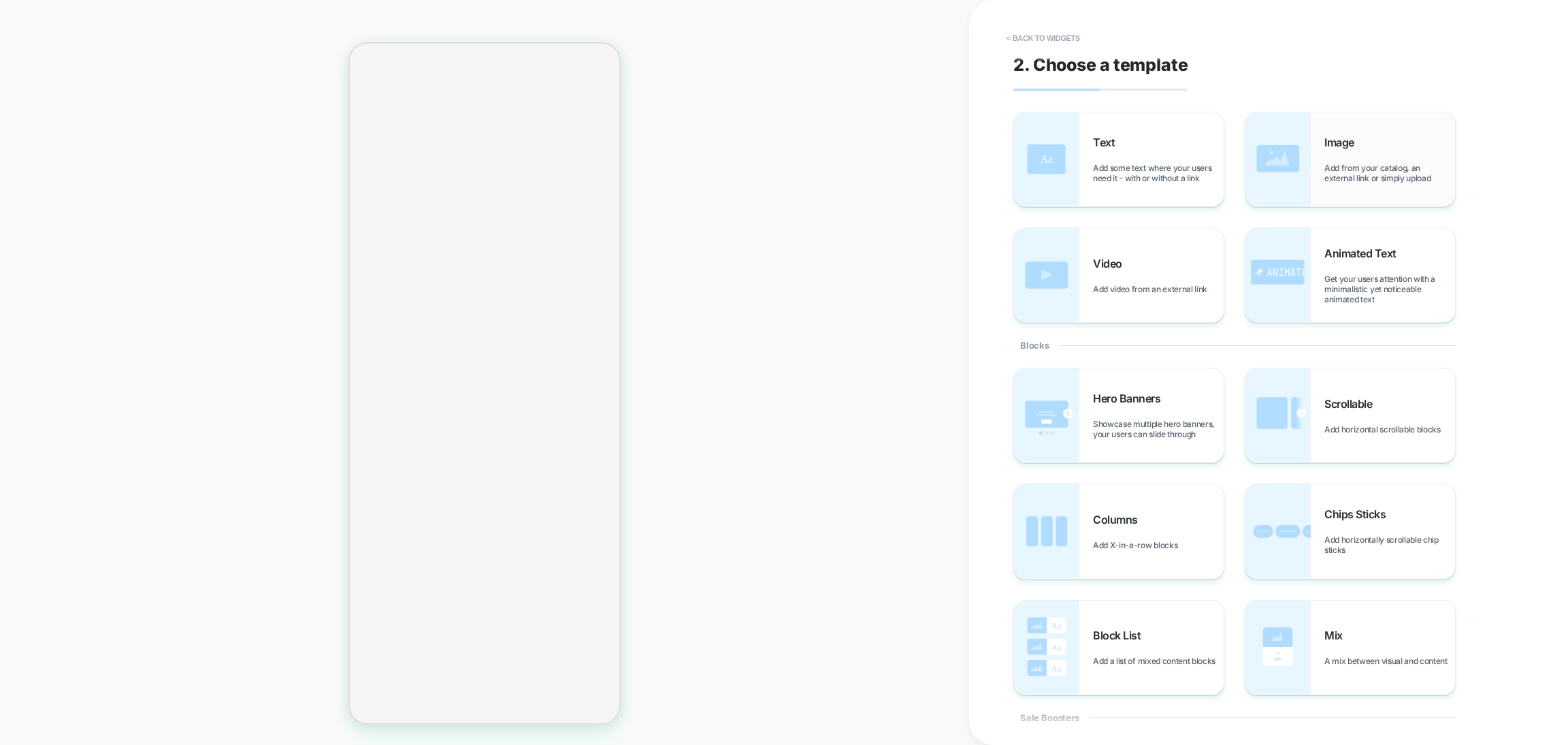
click at [1308, 164] on img at bounding box center [1277, 159] width 65 height 94
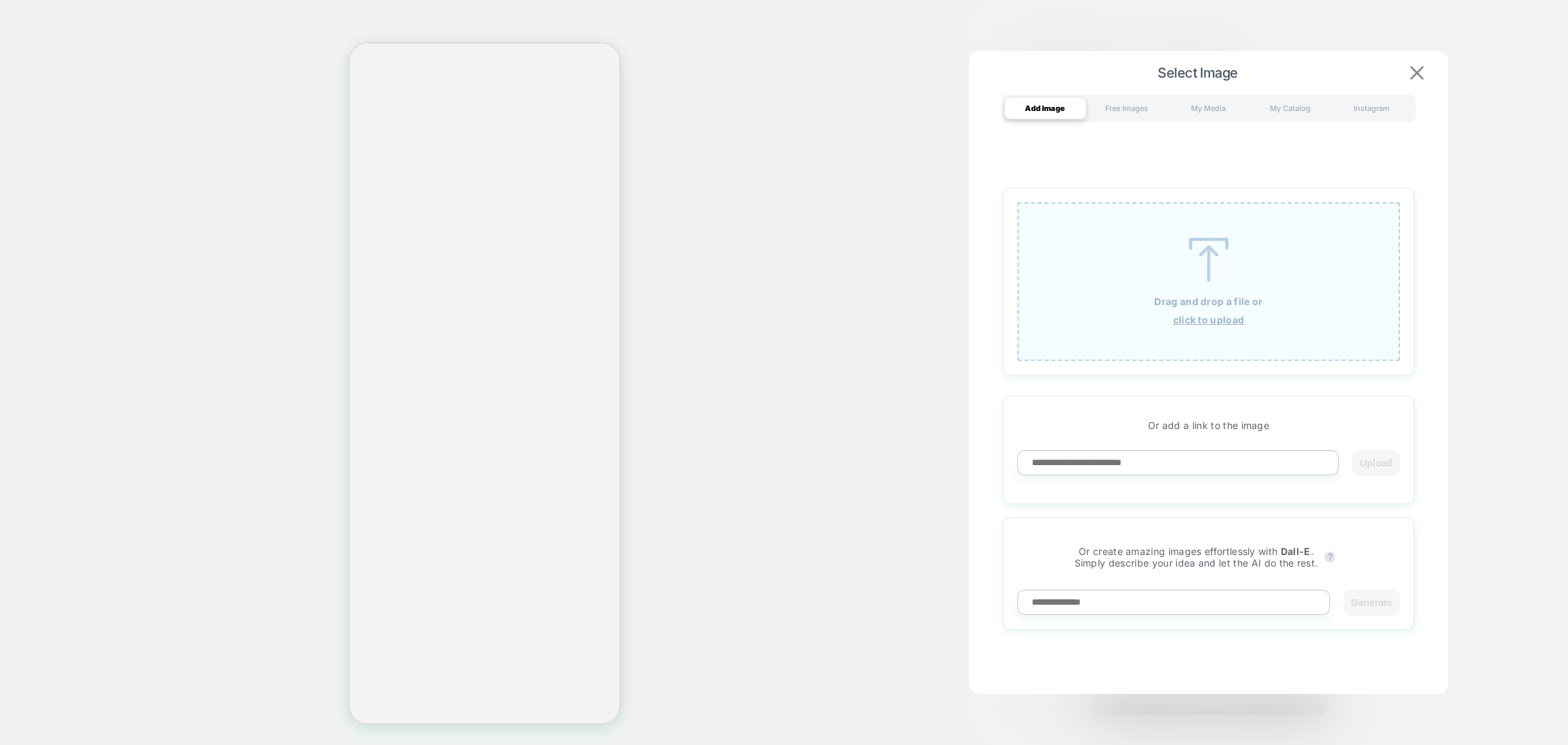
click at [1418, 66] on img at bounding box center [1417, 72] width 13 height 13
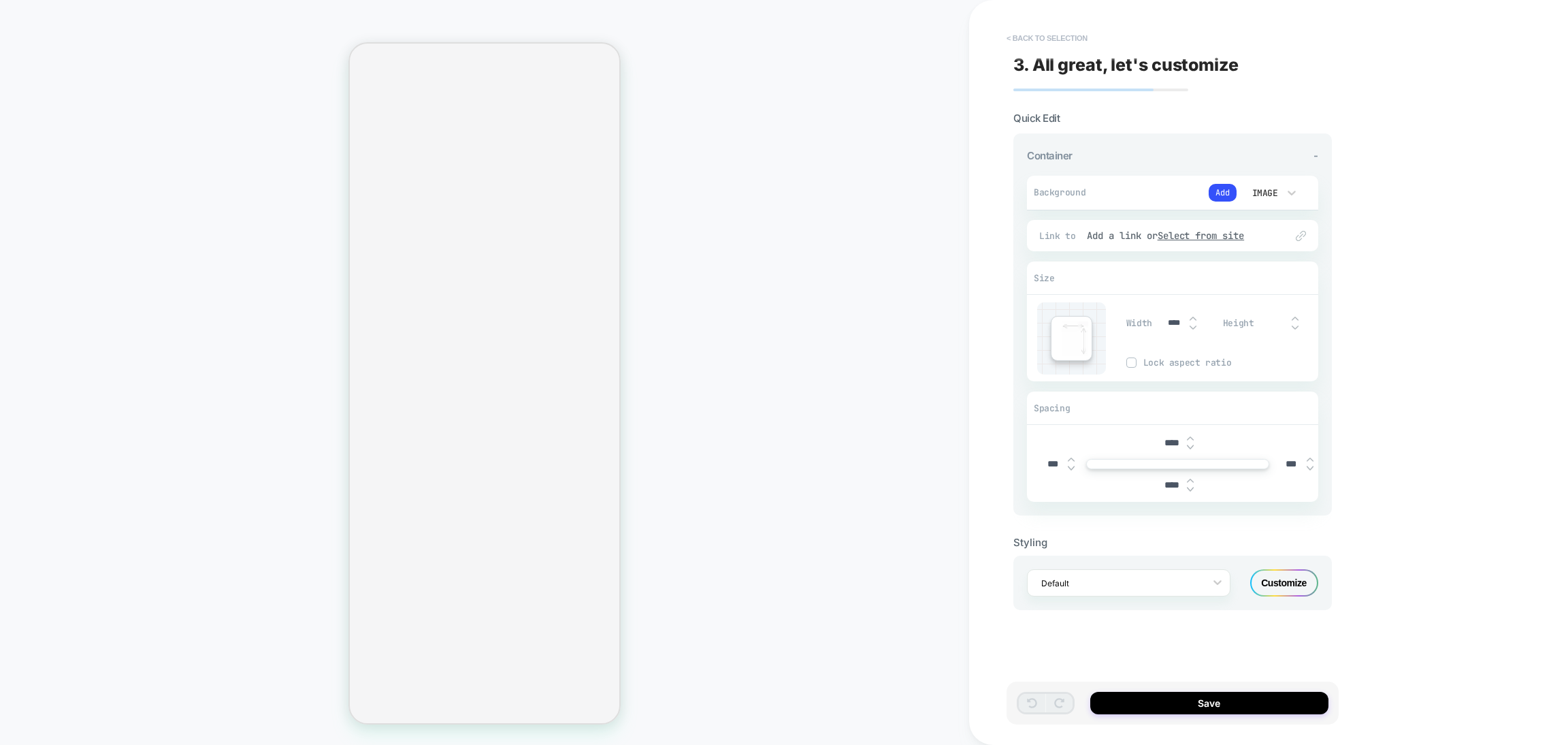
click at [1037, 39] on button "< Back to selection" at bounding box center [1047, 38] width 95 height 22
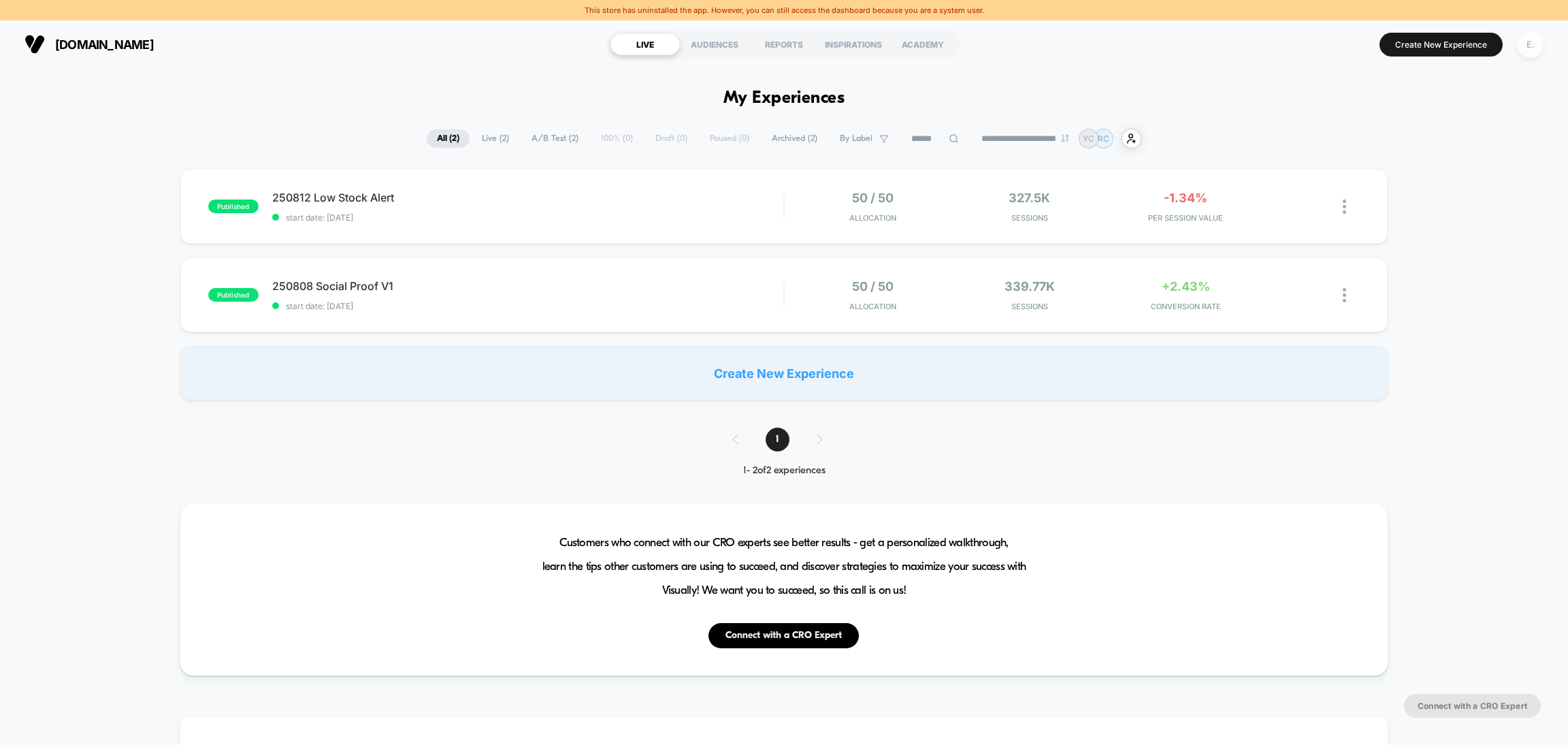
click at [1532, 51] on div "E." at bounding box center [1530, 44] width 26 height 26
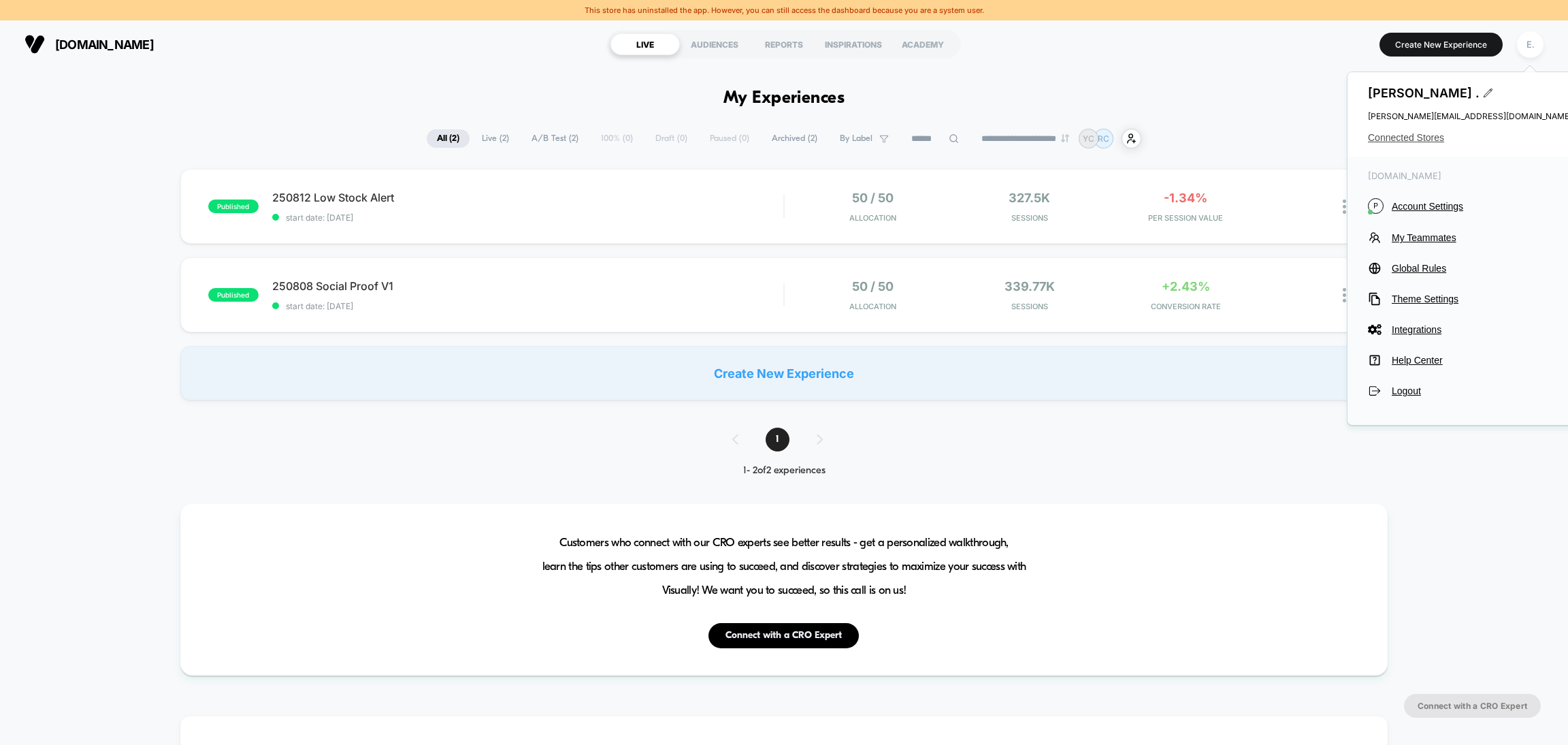
click at [1435, 135] on span "Connected Stores" at bounding box center [1470, 137] width 204 height 11
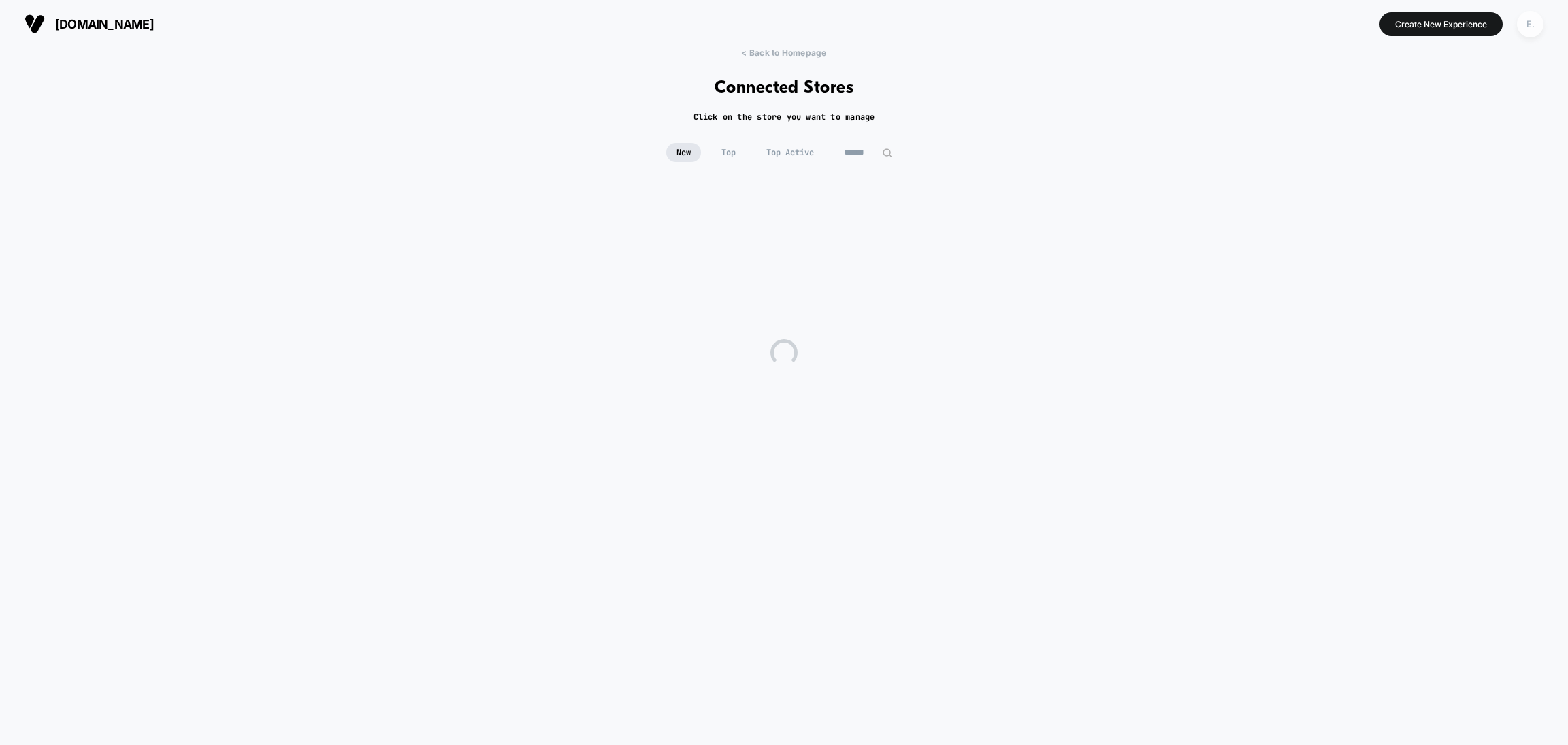
click at [1527, 30] on div "E." at bounding box center [1530, 24] width 26 height 26
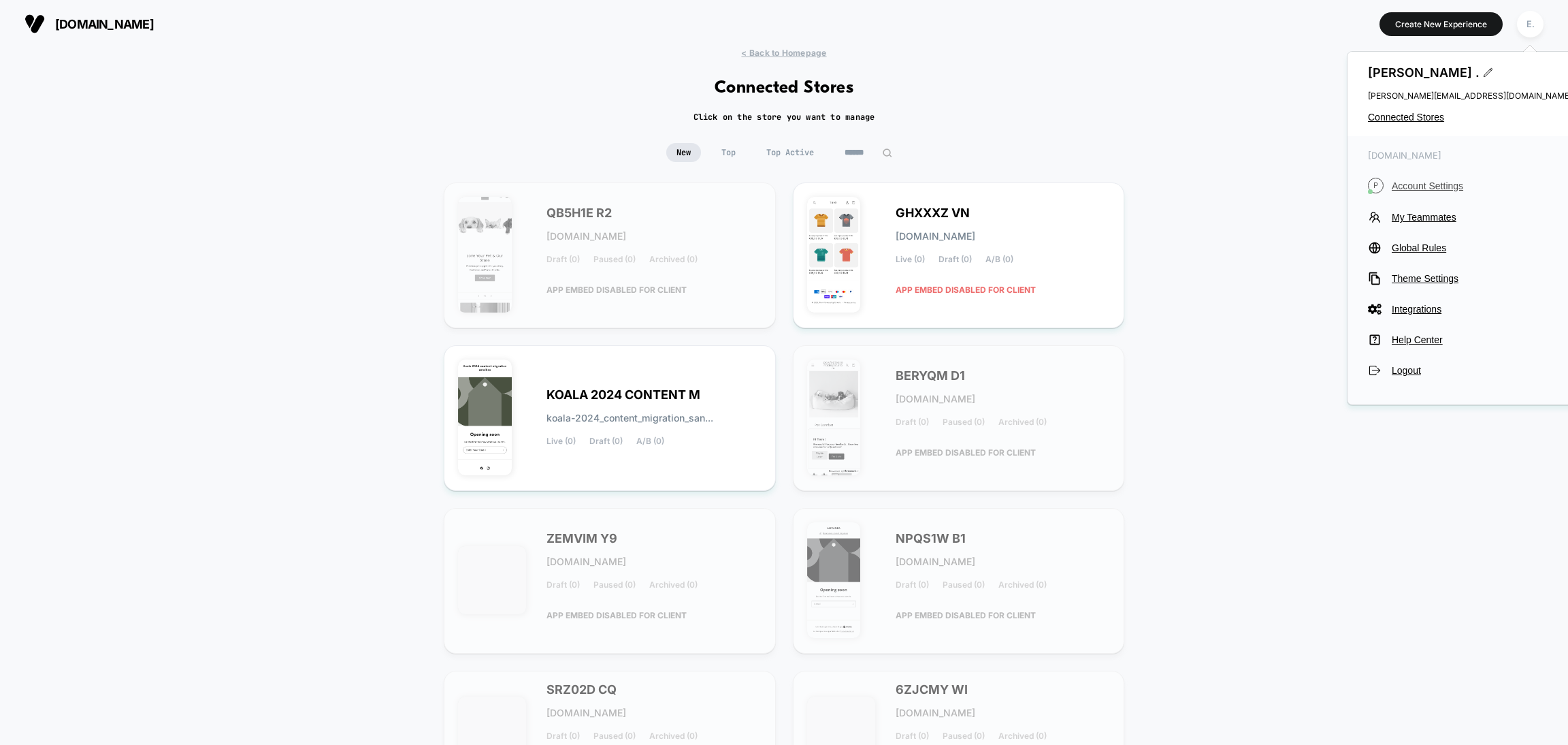
click at [1457, 185] on span "Account Settings" at bounding box center [1482, 186] width 181 height 11
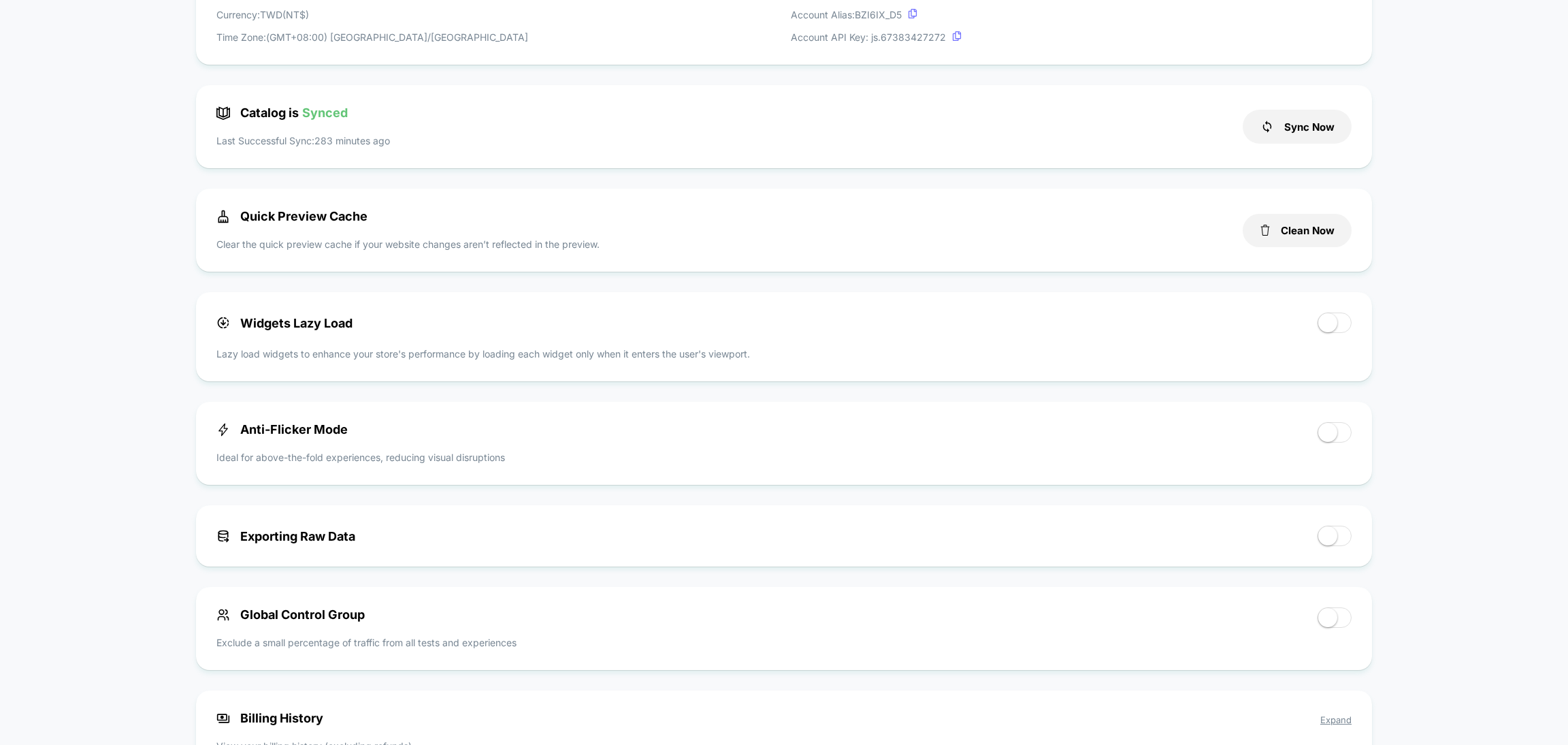
scroll to position [918, 0]
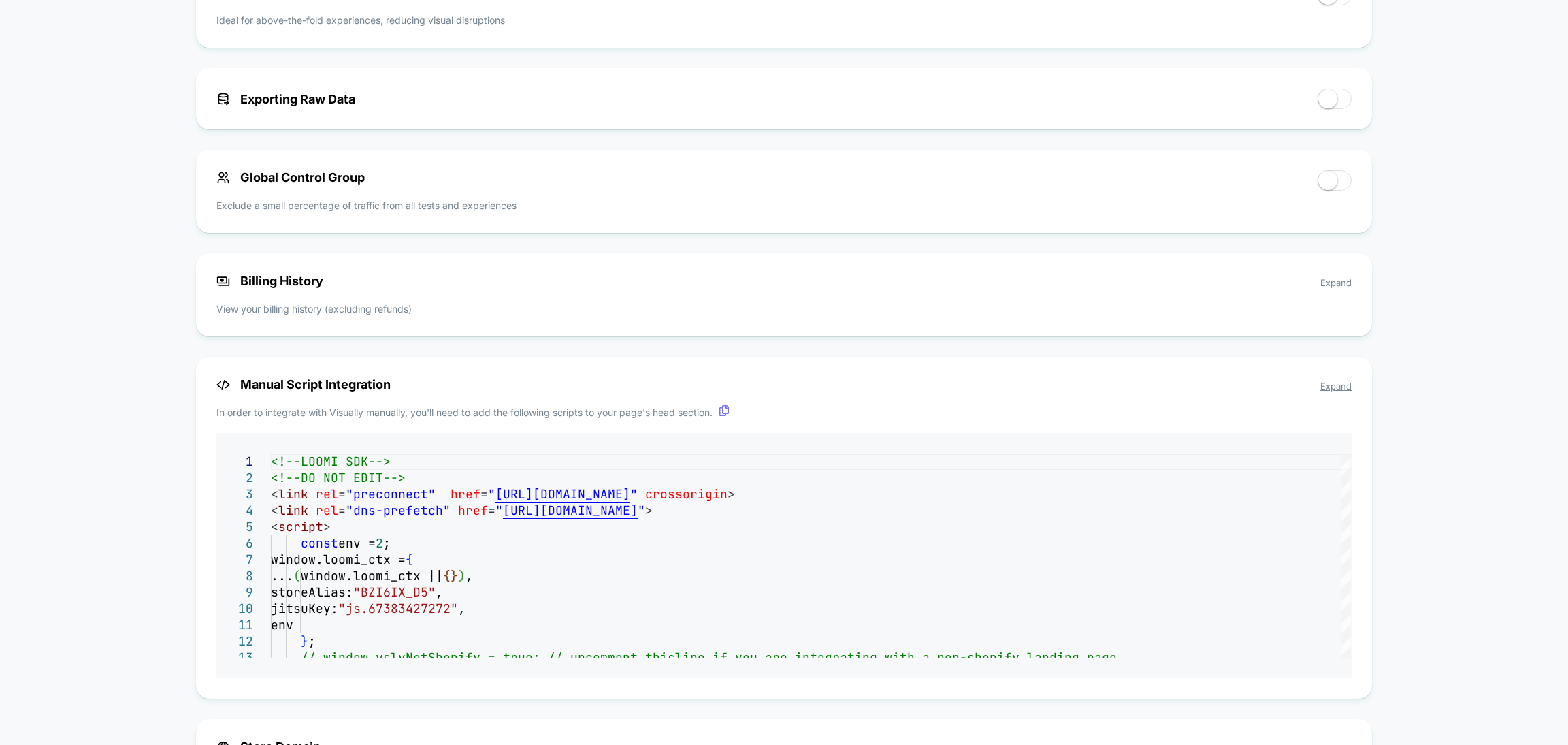
click at [1331, 288] on span "Expand" at bounding box center [1336, 283] width 31 height 11
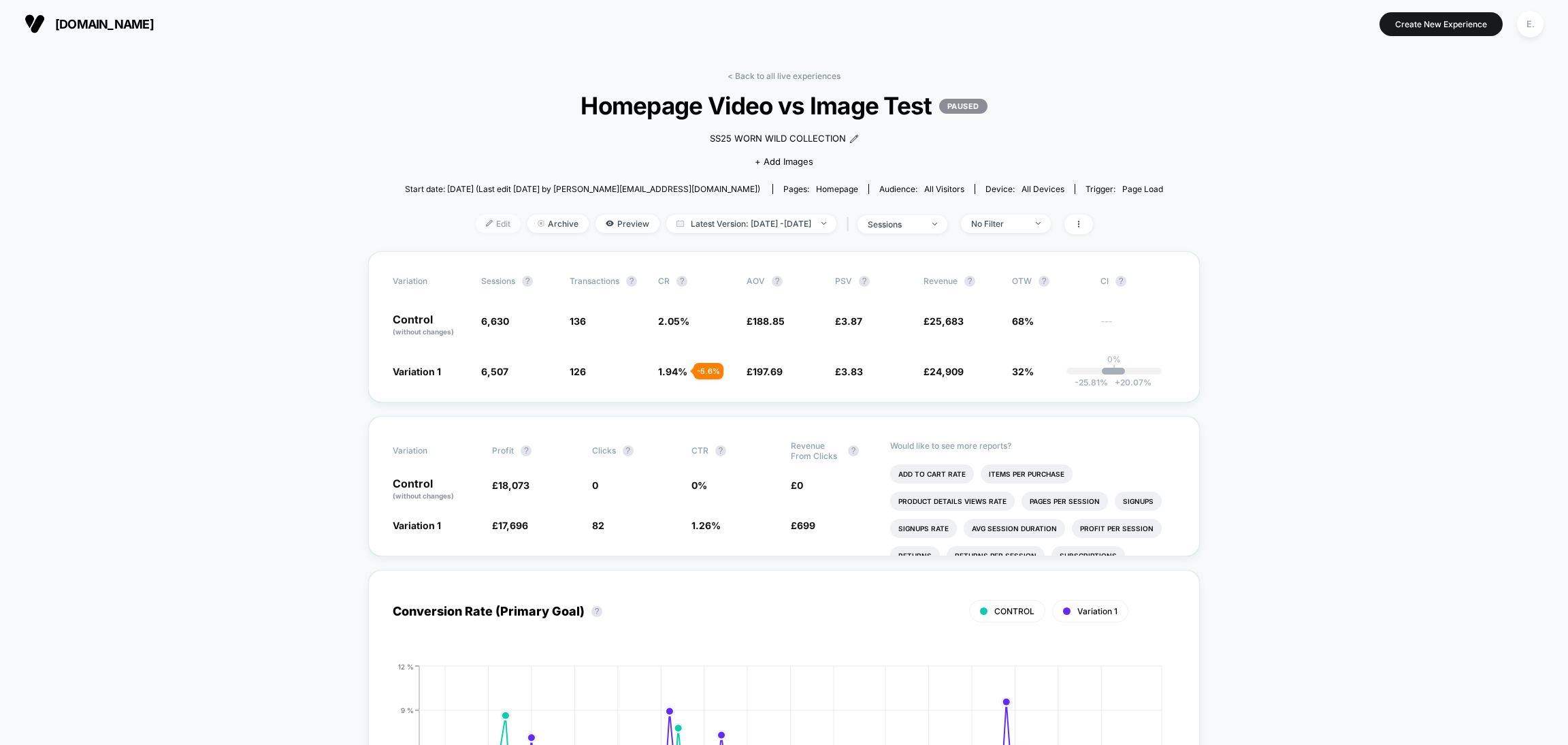
click at [476, 224] on span "Edit" at bounding box center [499, 224] width 45 height 19
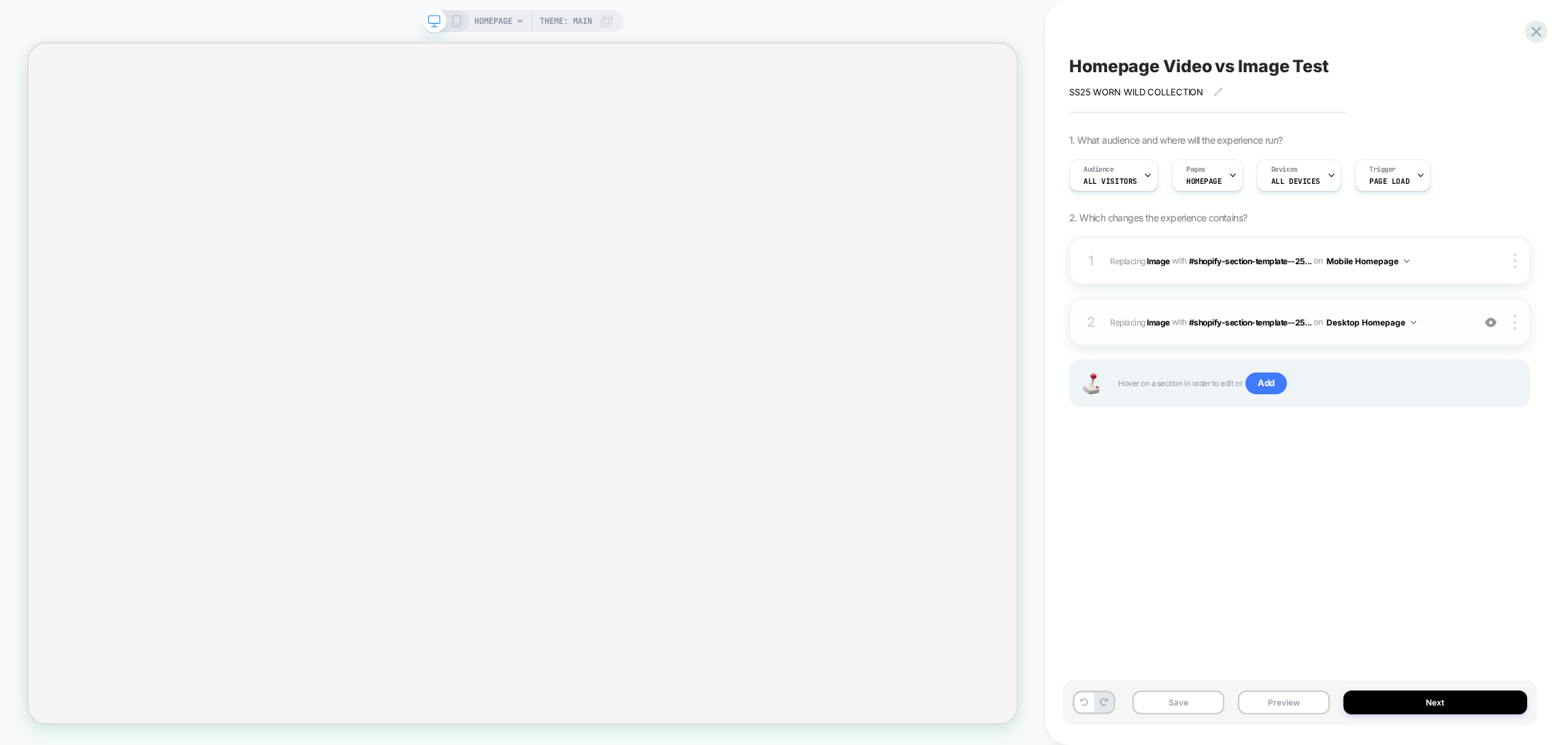
click at [1494, 319] on img at bounding box center [1491, 322] width 11 height 11
click at [1513, 326] on img at bounding box center [1514, 322] width 3 height 15
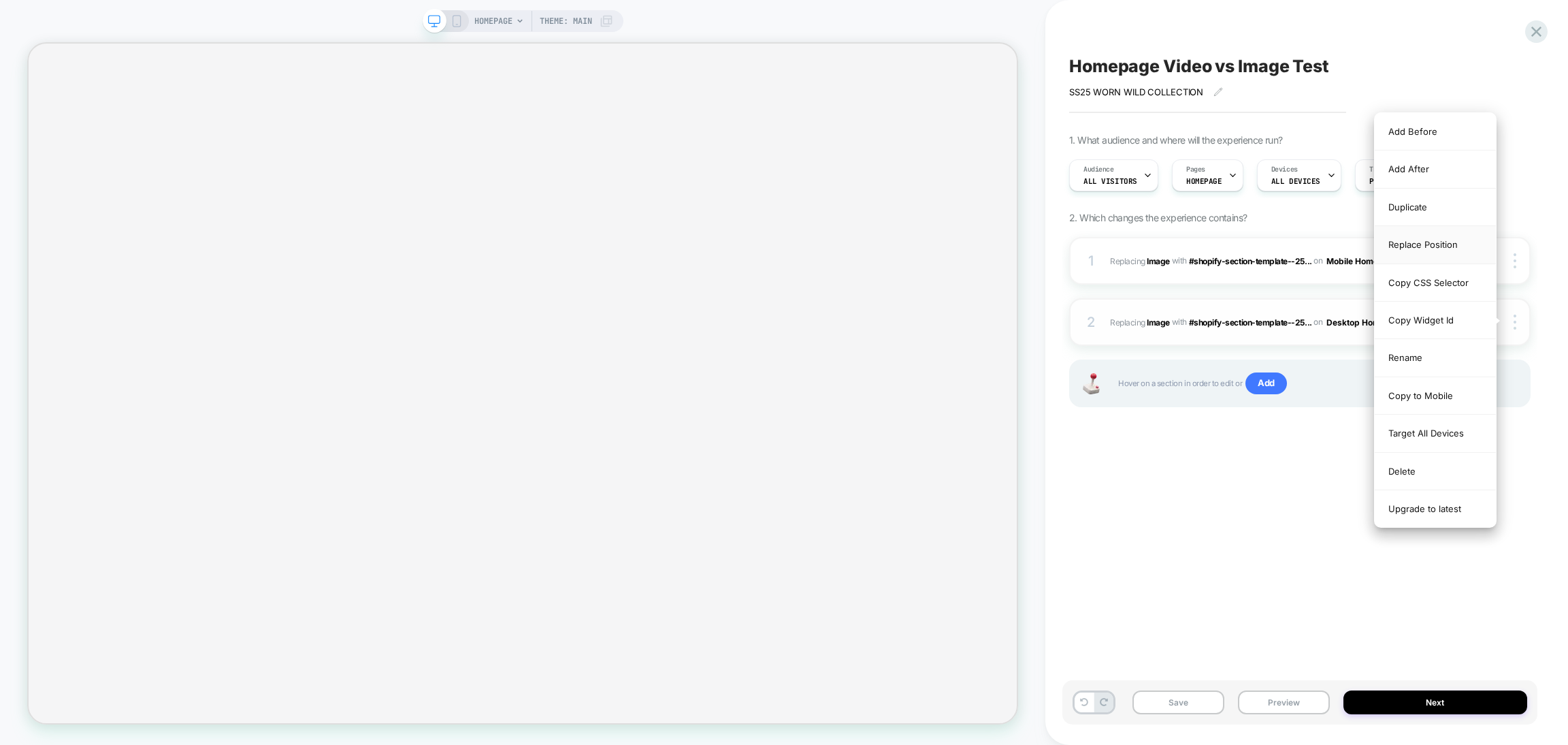
click at [1448, 245] on div "Replace Position" at bounding box center [1435, 245] width 121 height 38
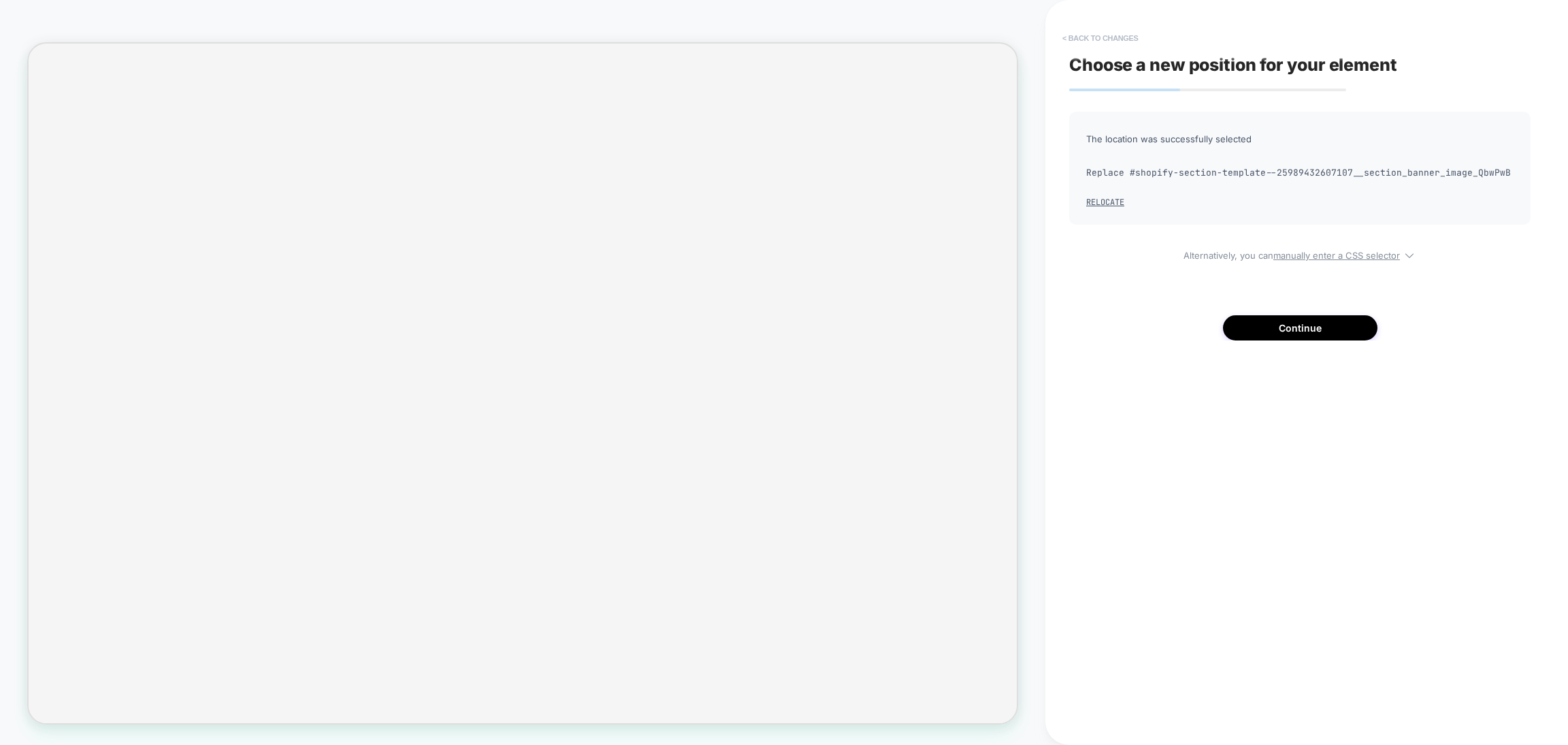
click at [1122, 44] on button "< Back to changes" at bounding box center [1101, 38] width 90 height 22
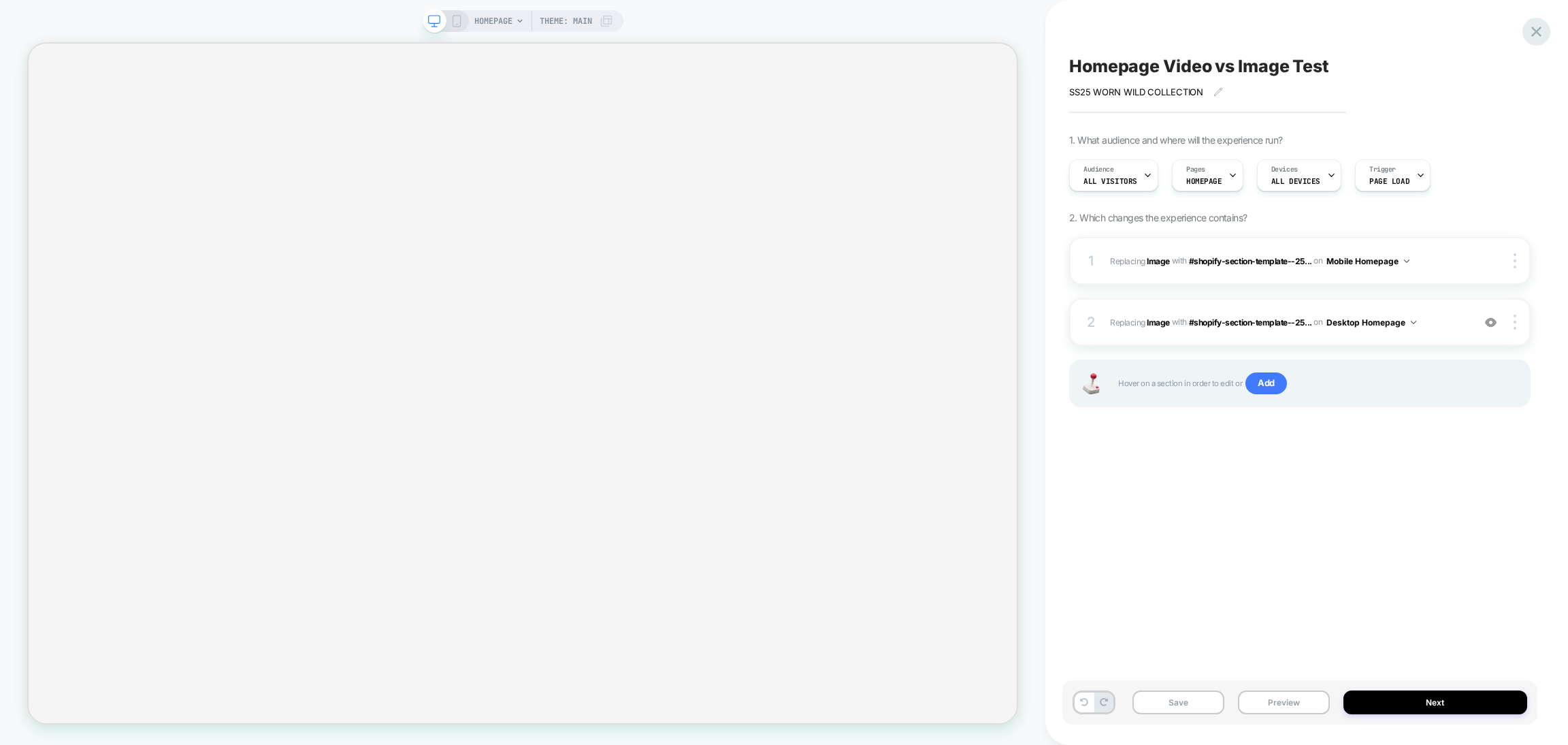
click at [1535, 33] on icon at bounding box center [1536, 31] width 10 height 10
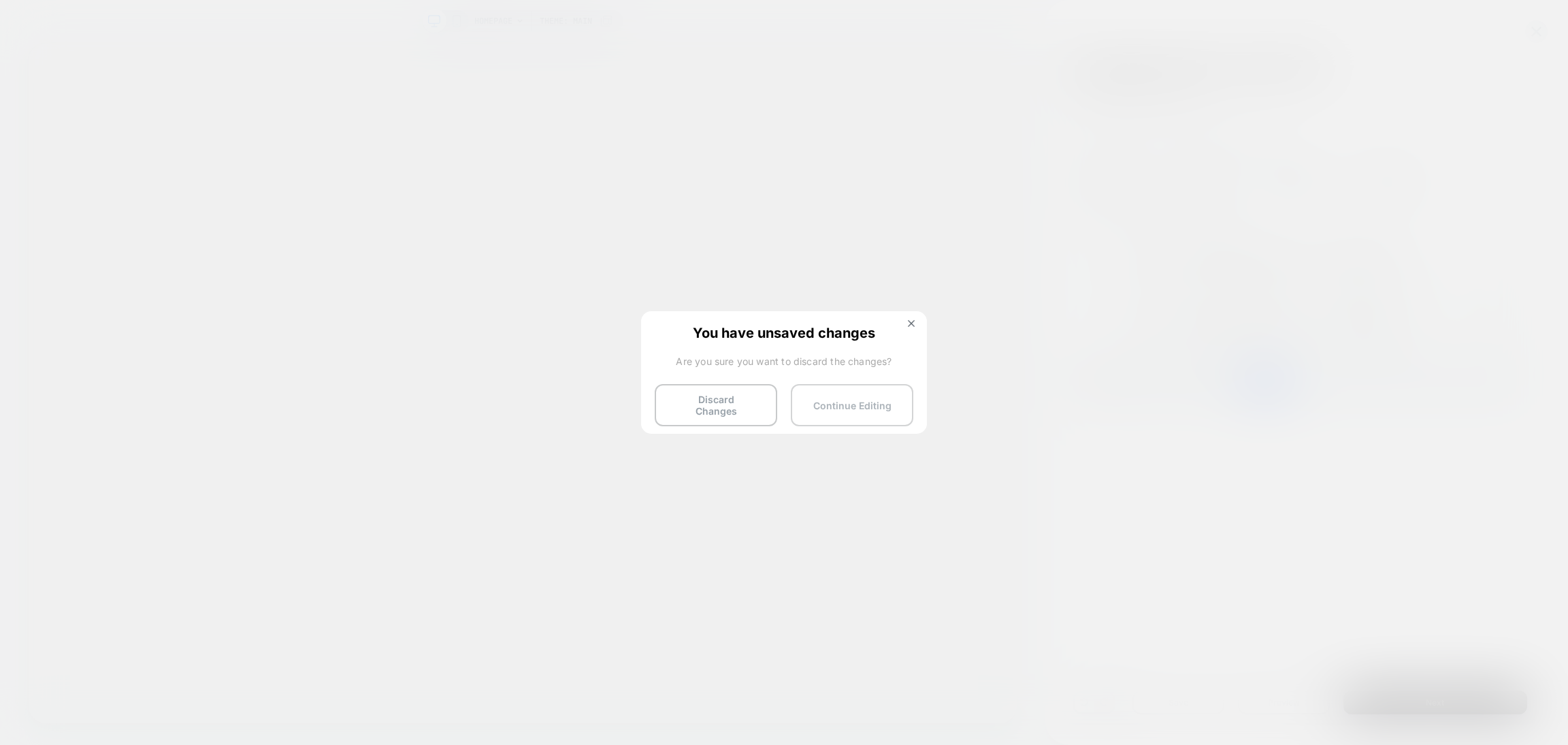
click at [847, 400] on button "Continue Editing" at bounding box center [852, 404] width 122 height 42
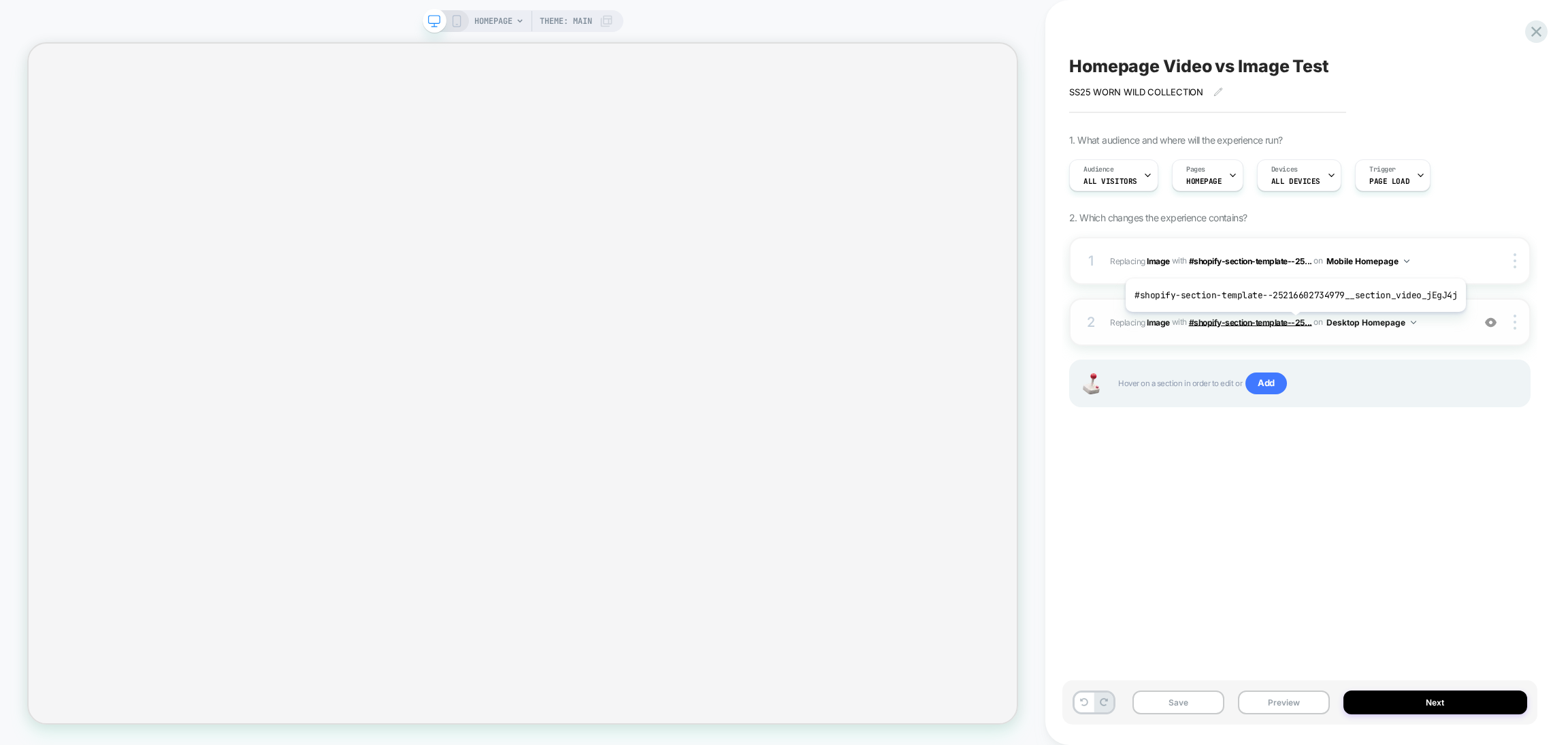
click at [1291, 322] on span "#shopify-section-template--25..." at bounding box center [1250, 321] width 123 height 10
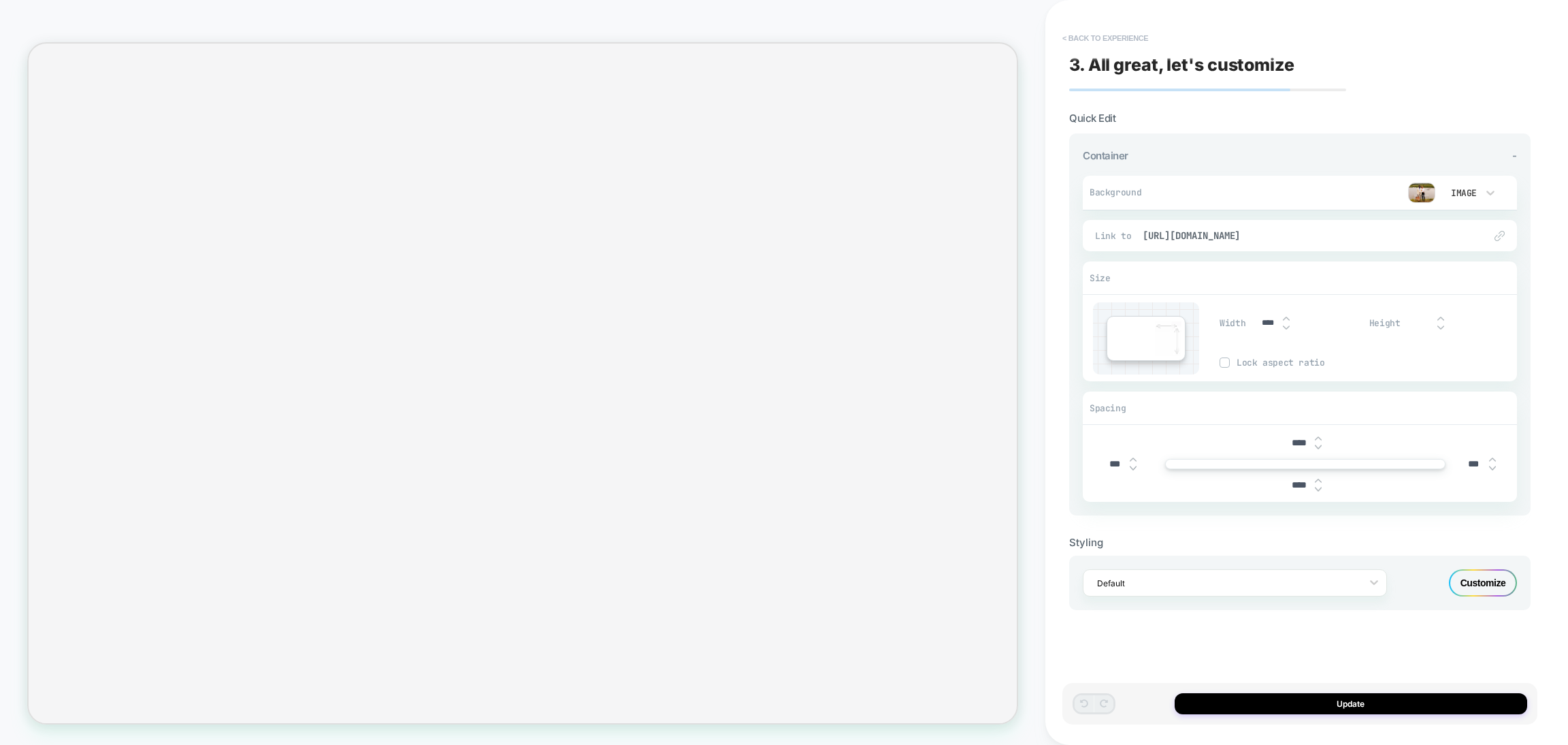
click at [1093, 32] on button "< Back to experience" at bounding box center [1105, 38] width 100 height 22
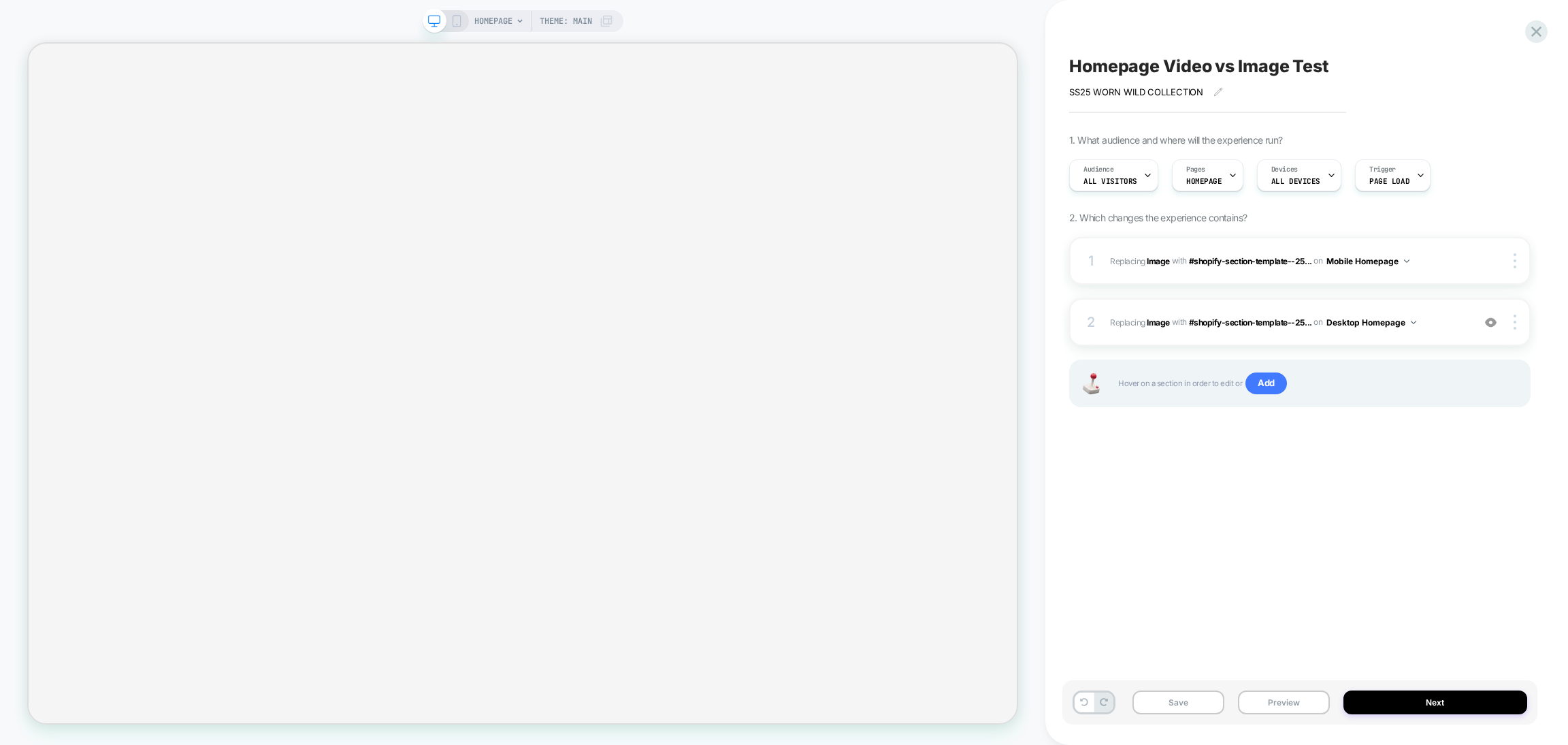
click at [1207, 69] on span "Homepage Video vs Image Test" at bounding box center [1199, 66] width 260 height 21
click at [1207, 69] on textarea "**********" at bounding box center [1138, 66] width 138 height 21
click at [1207, 69] on textarea "**********" at bounding box center [1240, 66] width 341 height 21
click at [1511, 327] on div at bounding box center [1516, 322] width 25 height 15
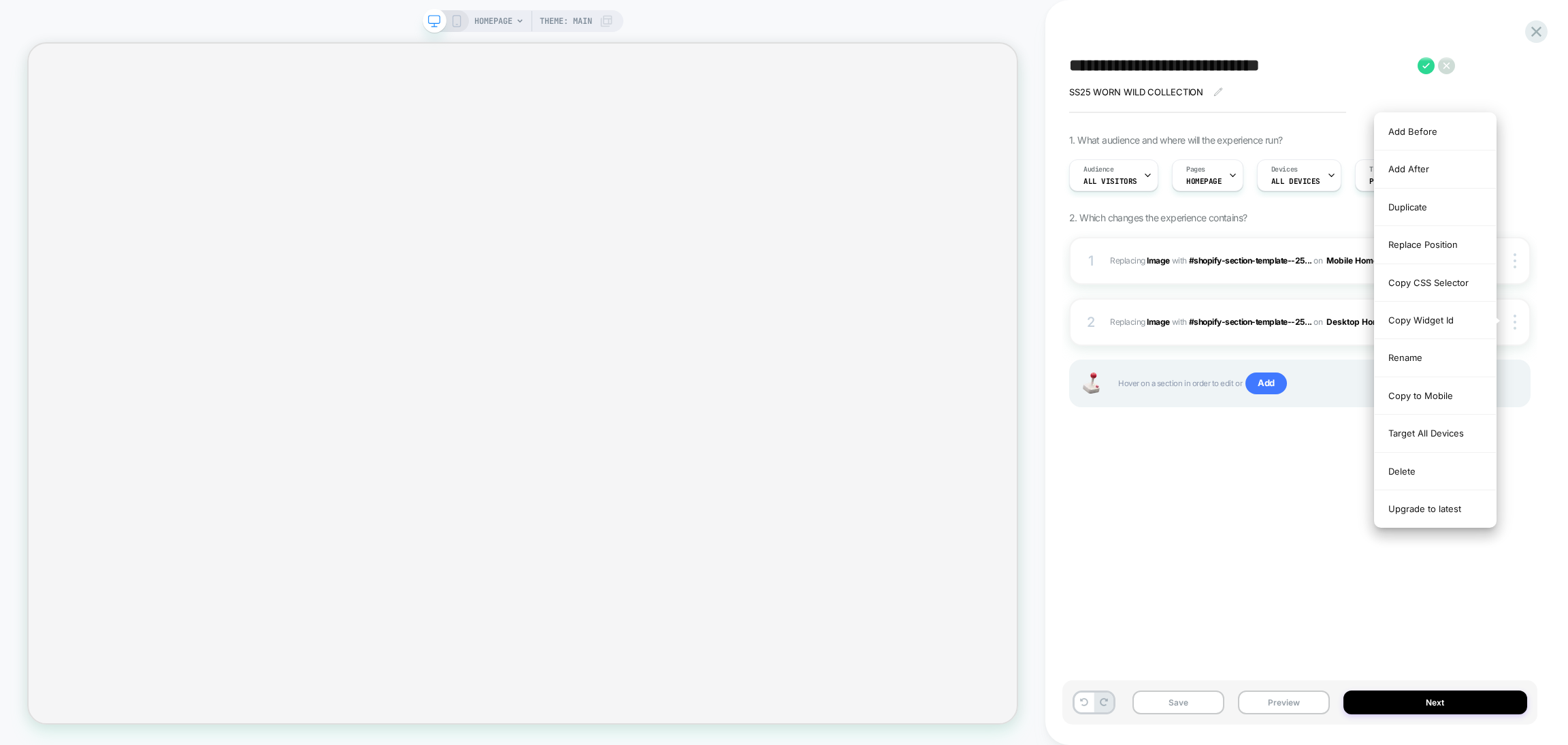
click at [1563, 437] on div "**********" at bounding box center [1307, 372] width 523 height 745
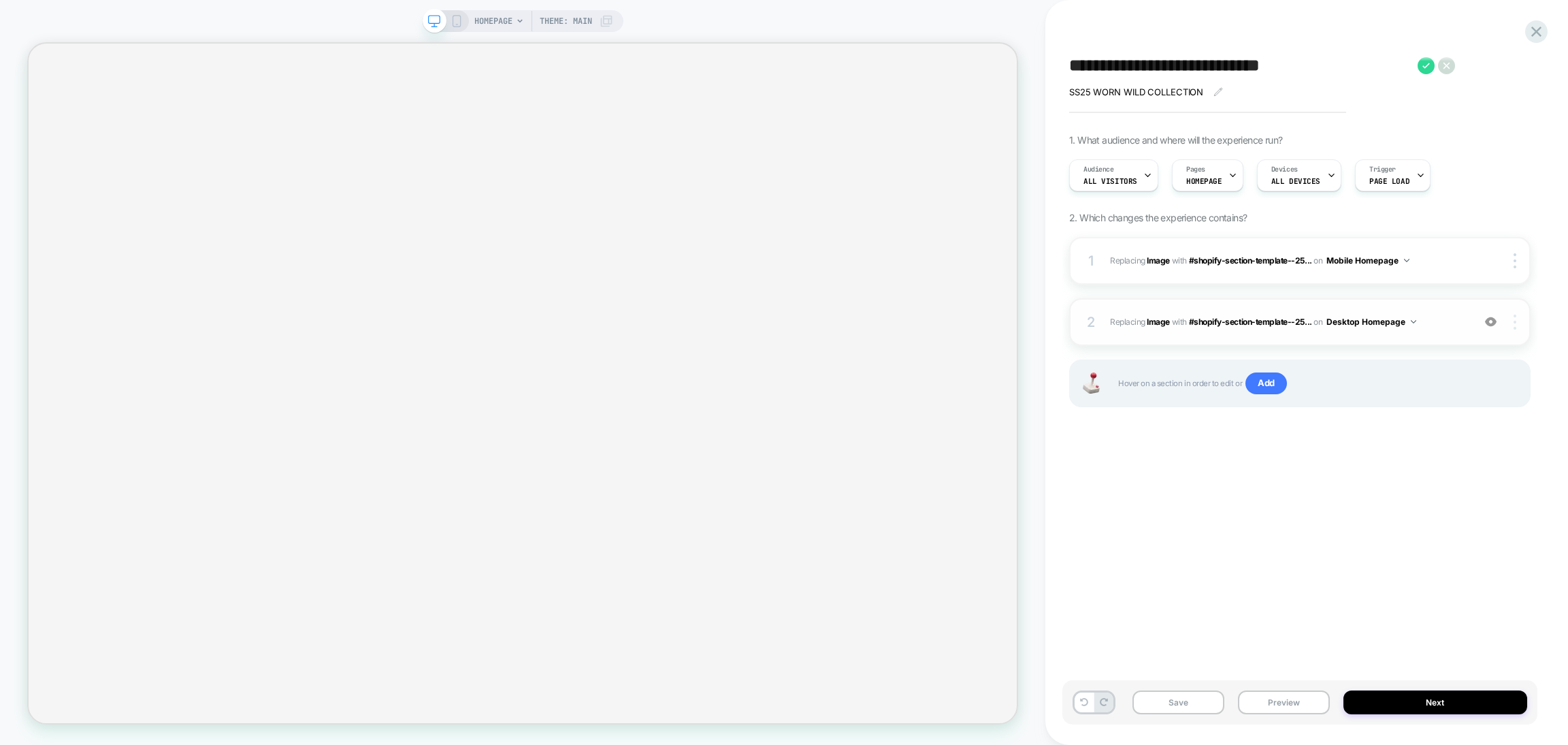
click at [1520, 324] on div at bounding box center [1516, 322] width 25 height 15
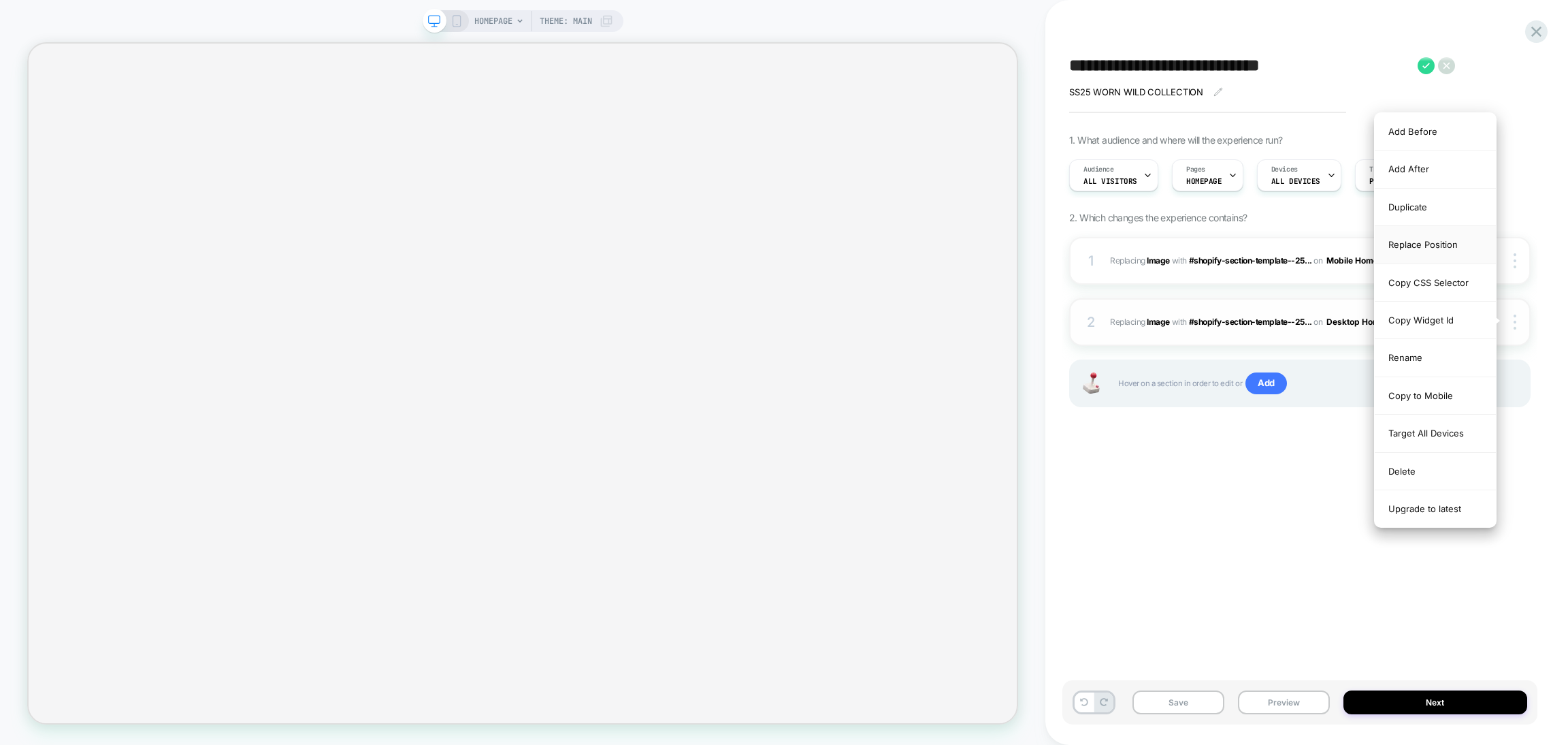
click at [1422, 246] on div "Replace Position" at bounding box center [1435, 245] width 121 height 38
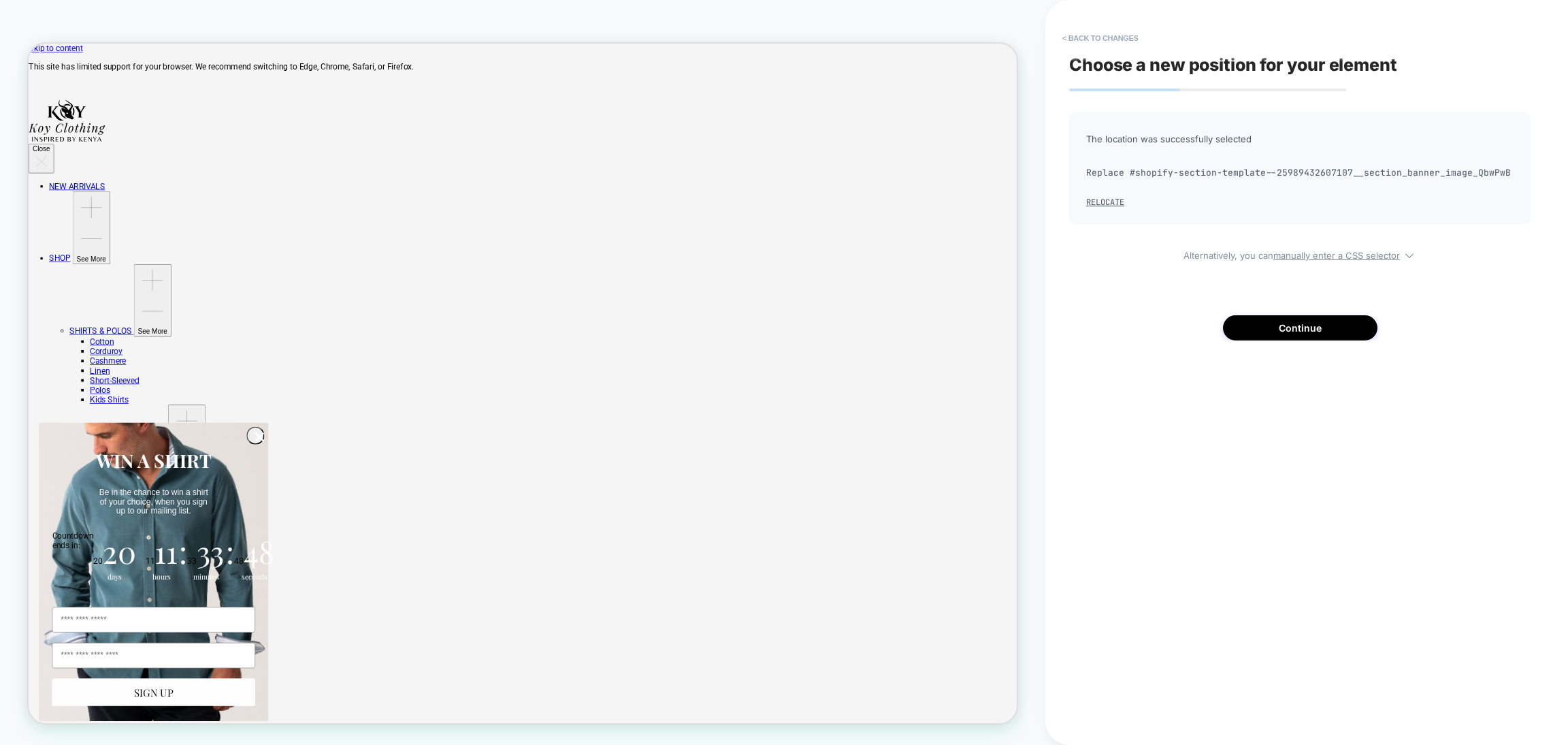
click at [1554, 83] on div "< Back to changes Choose a new position for your element The location was succe…" at bounding box center [1307, 372] width 523 height 745
click at [1134, 24] on div "Choose a new position for your element The location was successfully selected R…" at bounding box center [1300, 372] width 475 height 718
click at [1130, 35] on button "< Back to changes" at bounding box center [1101, 38] width 90 height 22
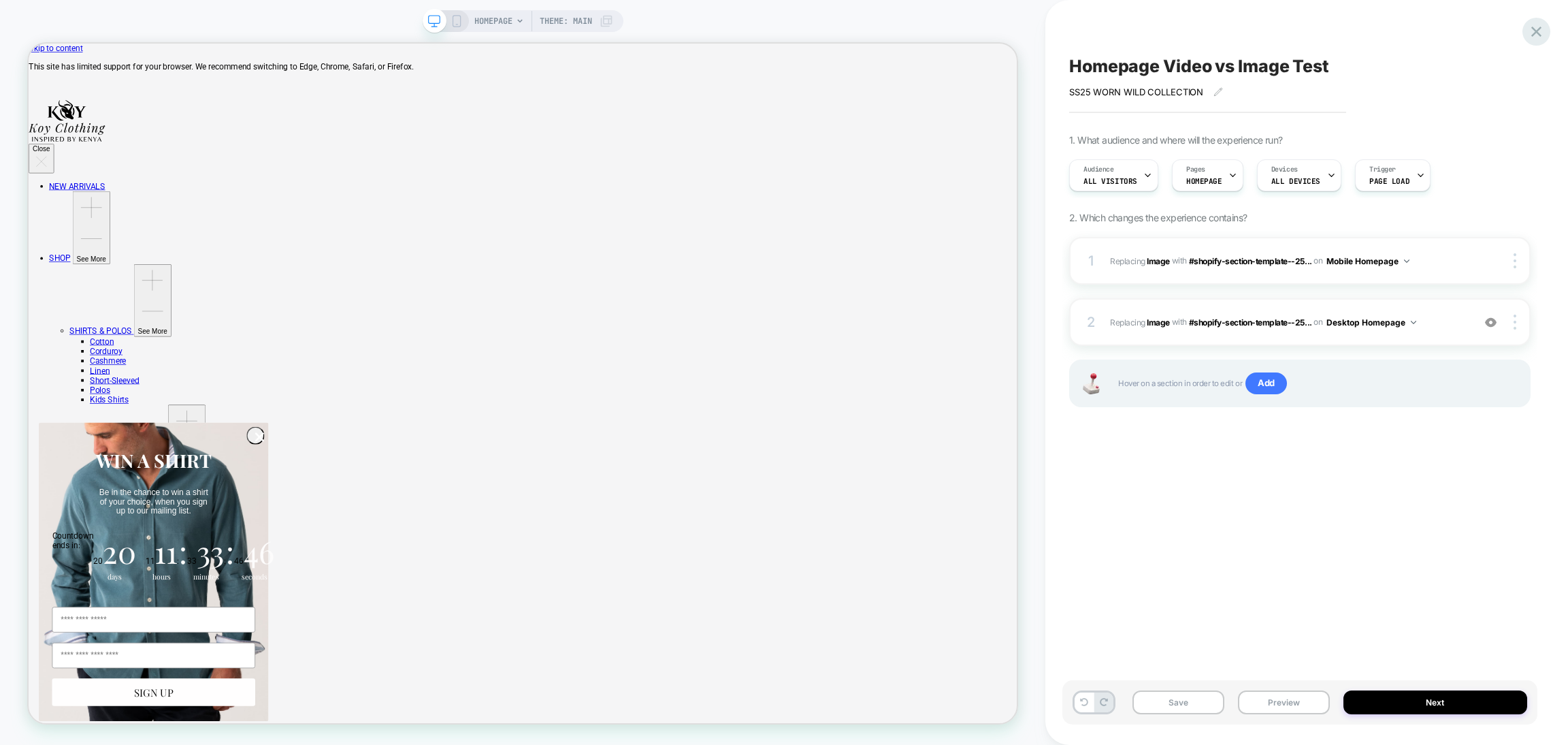
click at [1532, 32] on icon at bounding box center [1537, 32] width 19 height 19
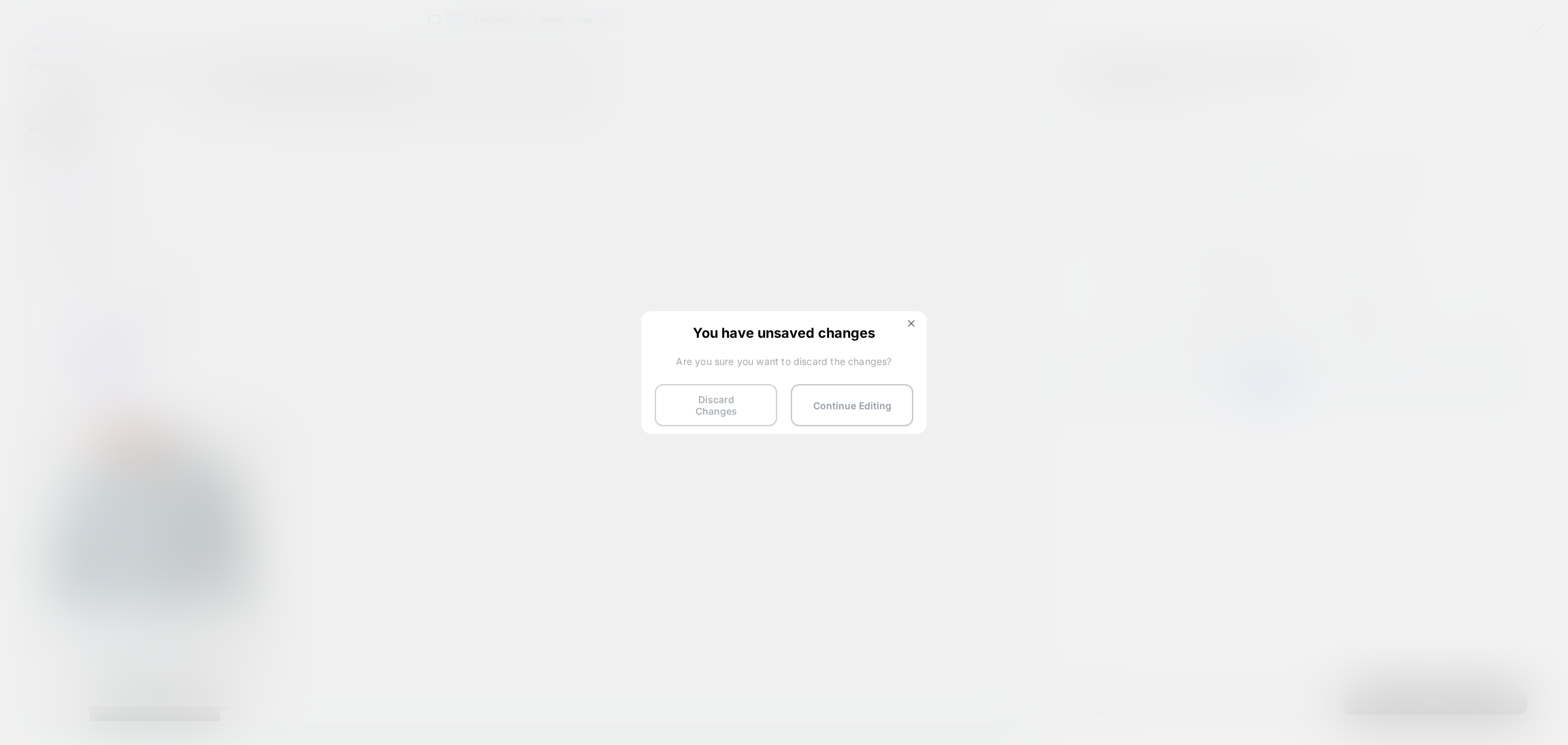
click at [705, 410] on button "Discard Changes" at bounding box center [716, 404] width 122 height 42
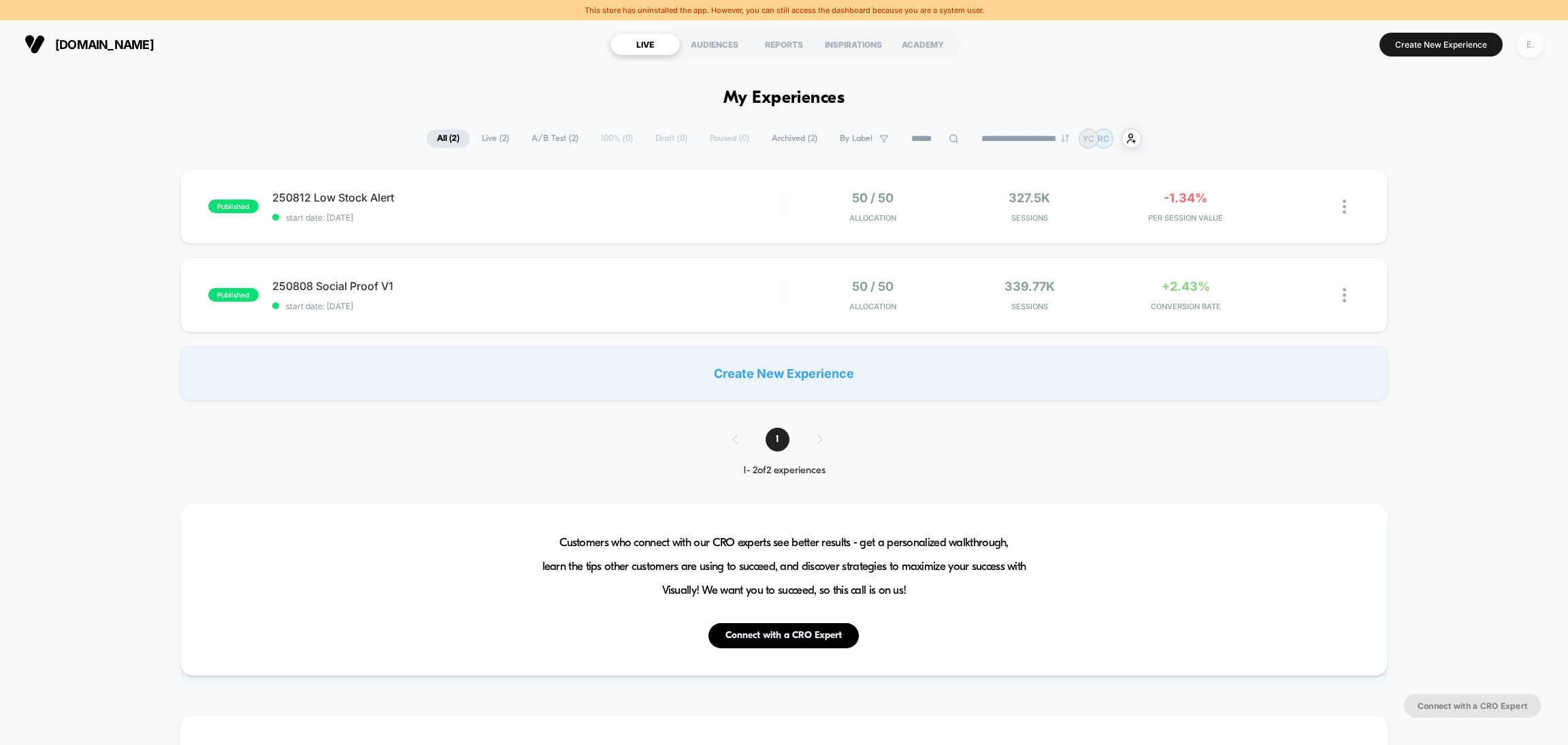
click at [1522, 46] on div "E." at bounding box center [1530, 44] width 26 height 26
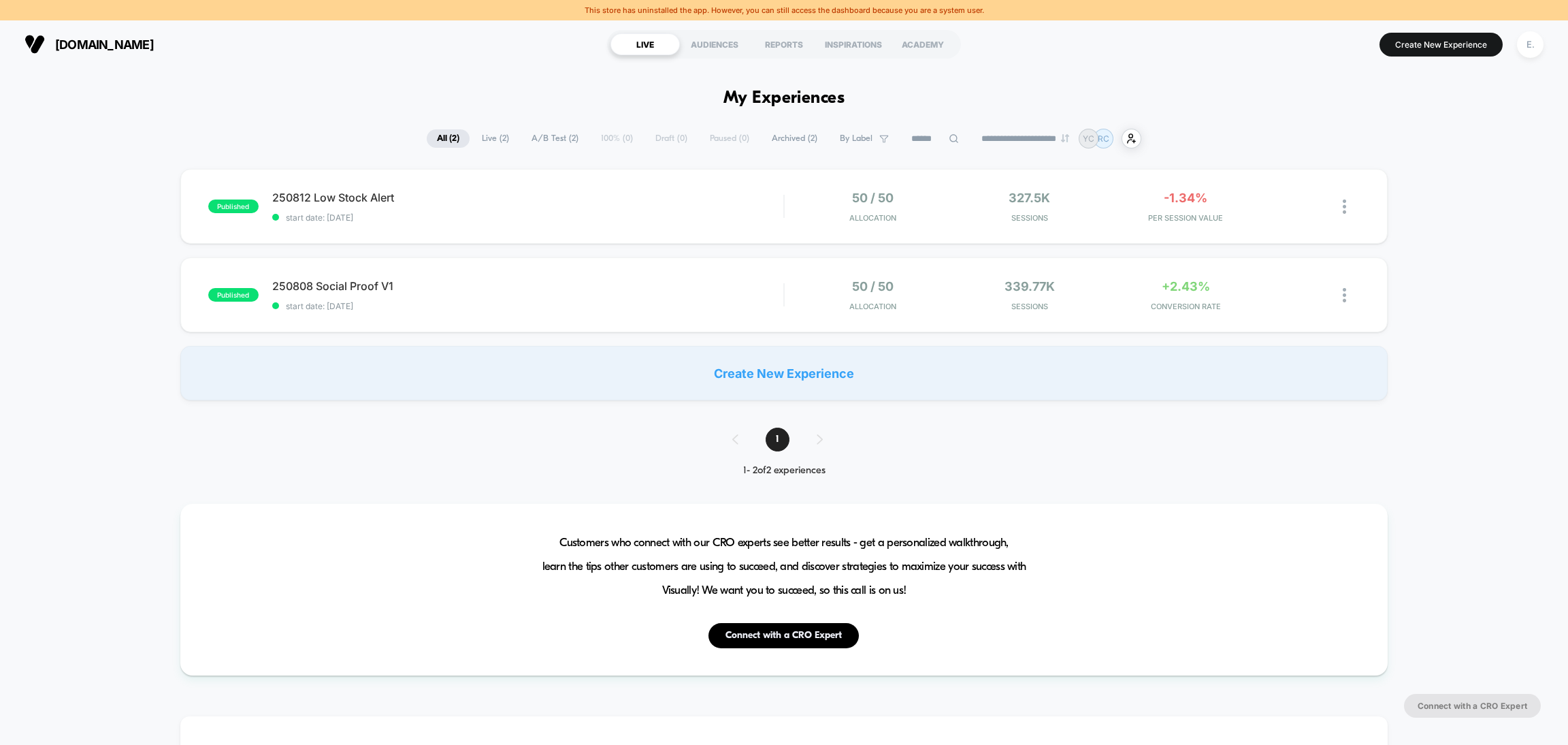
click at [787, 135] on span "Archived ( 2 )" at bounding box center [795, 138] width 66 height 19
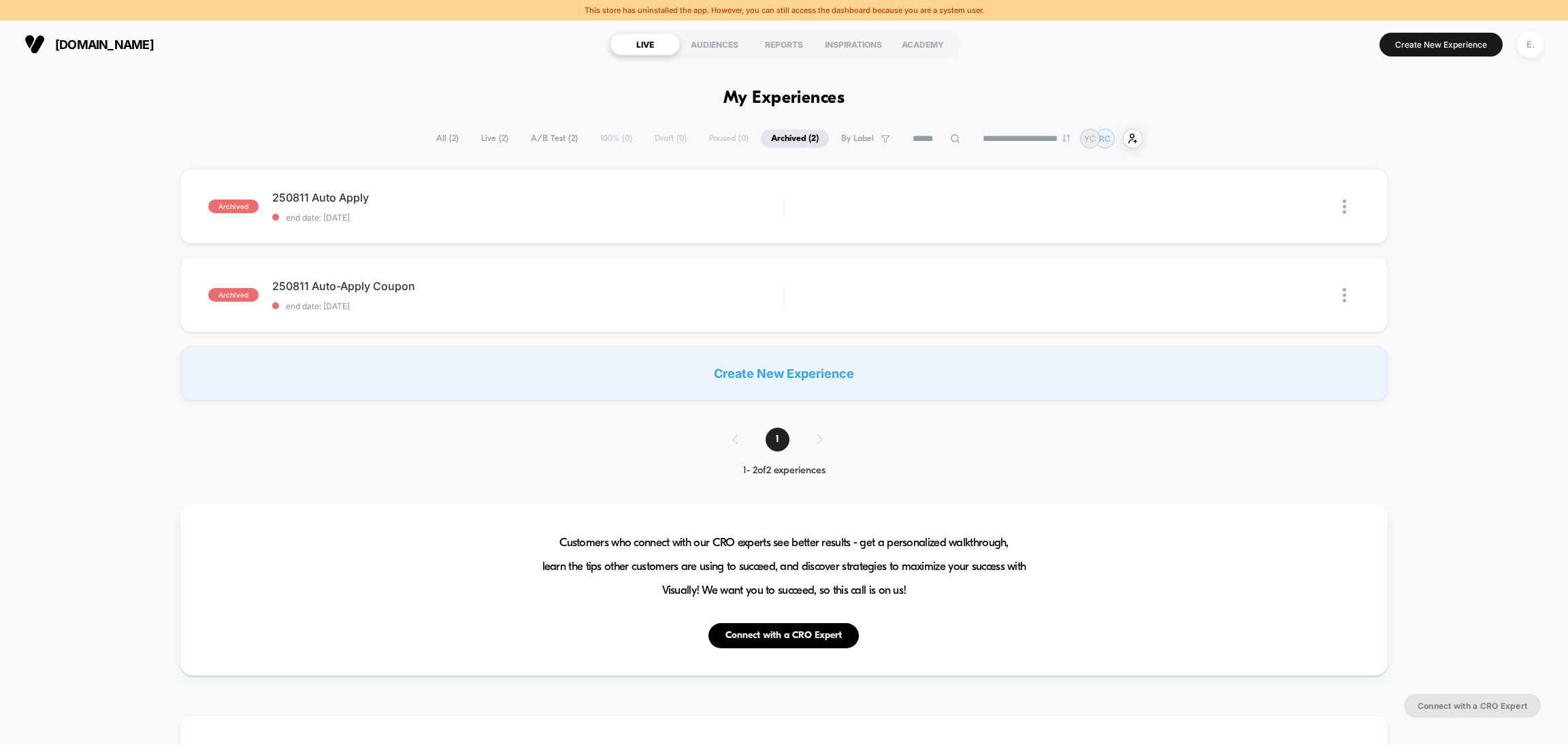
click at [545, 139] on span "A/B Test ( 2 )" at bounding box center [555, 138] width 68 height 19
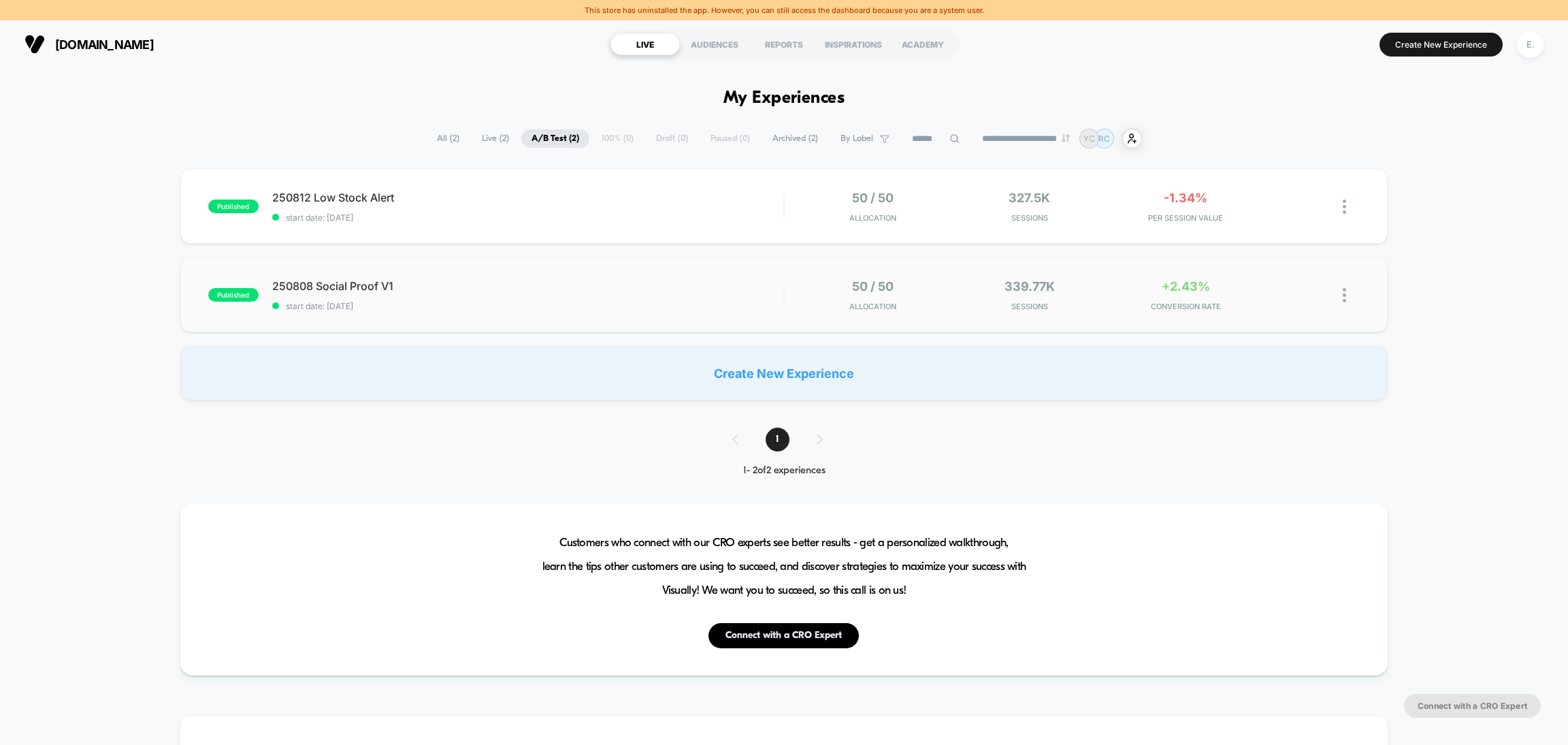
click at [557, 311] on div "published 250808 Social Proof V1 start date: [DATE] 50 / 50 Allocation 339.77k …" at bounding box center [784, 295] width 1208 height 75
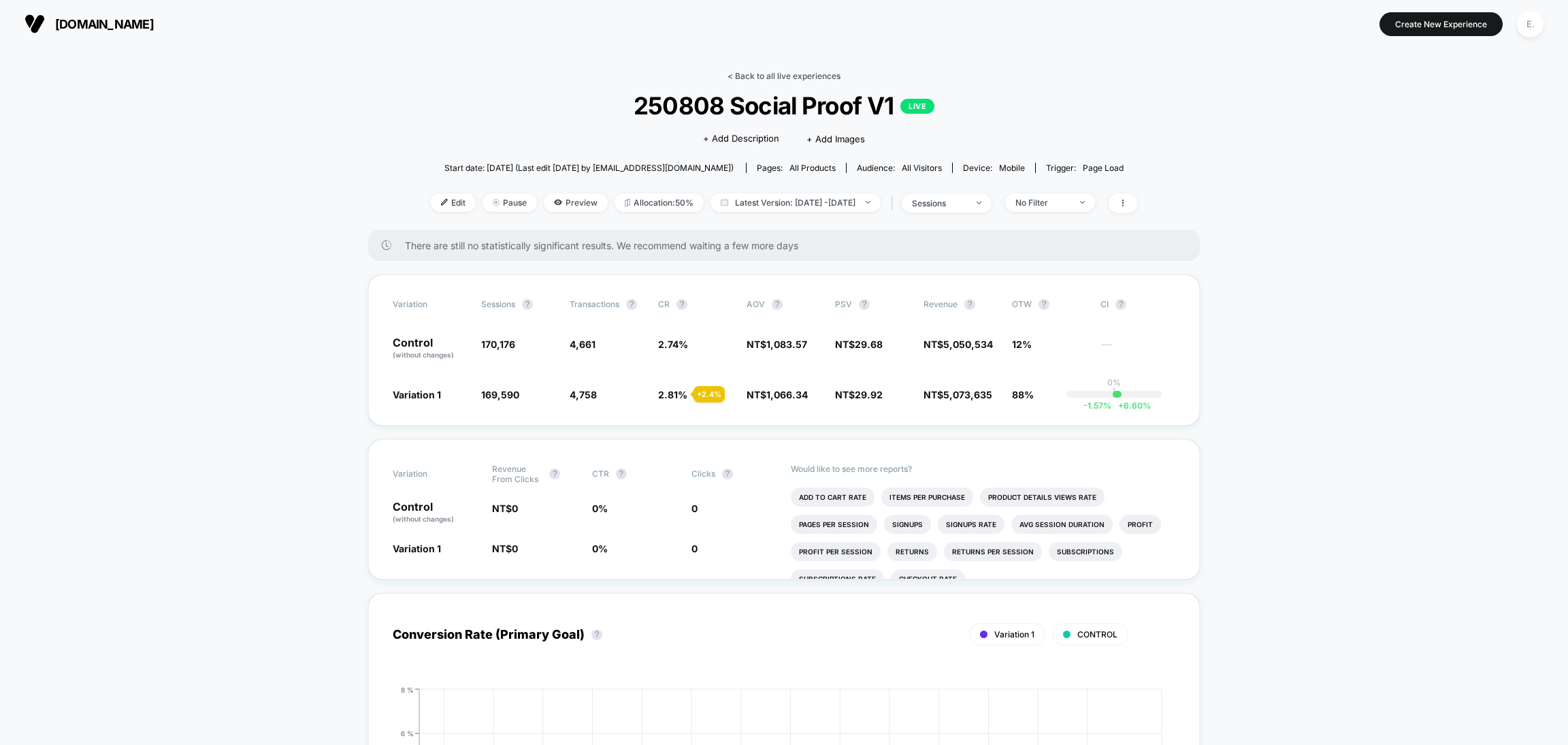
click at [762, 80] on link "< Back to all live experiences" at bounding box center [784, 75] width 113 height 10
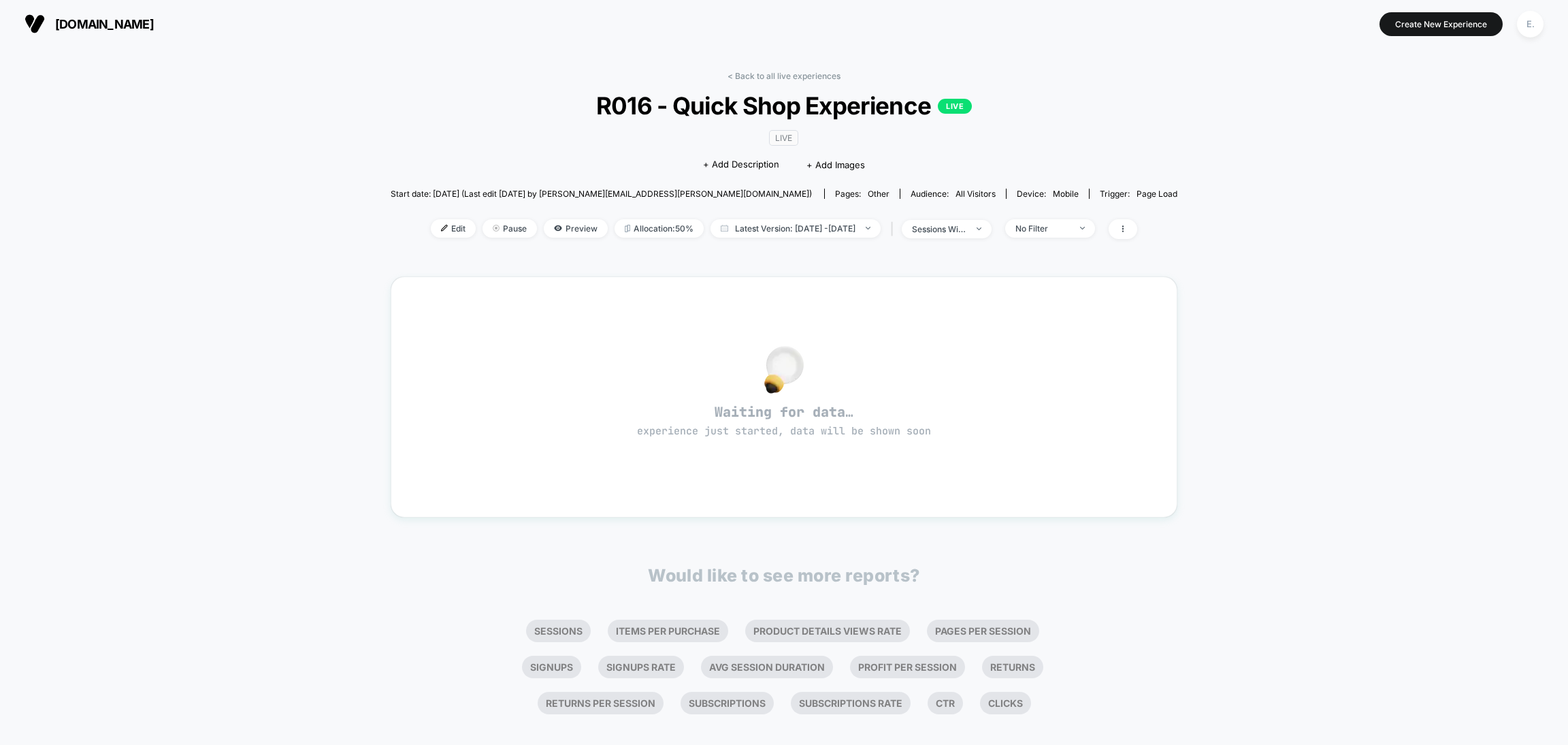
click at [782, 83] on div "< Back to all live experiences R016 - Quick Shop Experience LIVE LIVE Click to …" at bounding box center [784, 163] width 787 height 185
click at [778, 77] on link "< Back to all live experiences" at bounding box center [784, 75] width 113 height 10
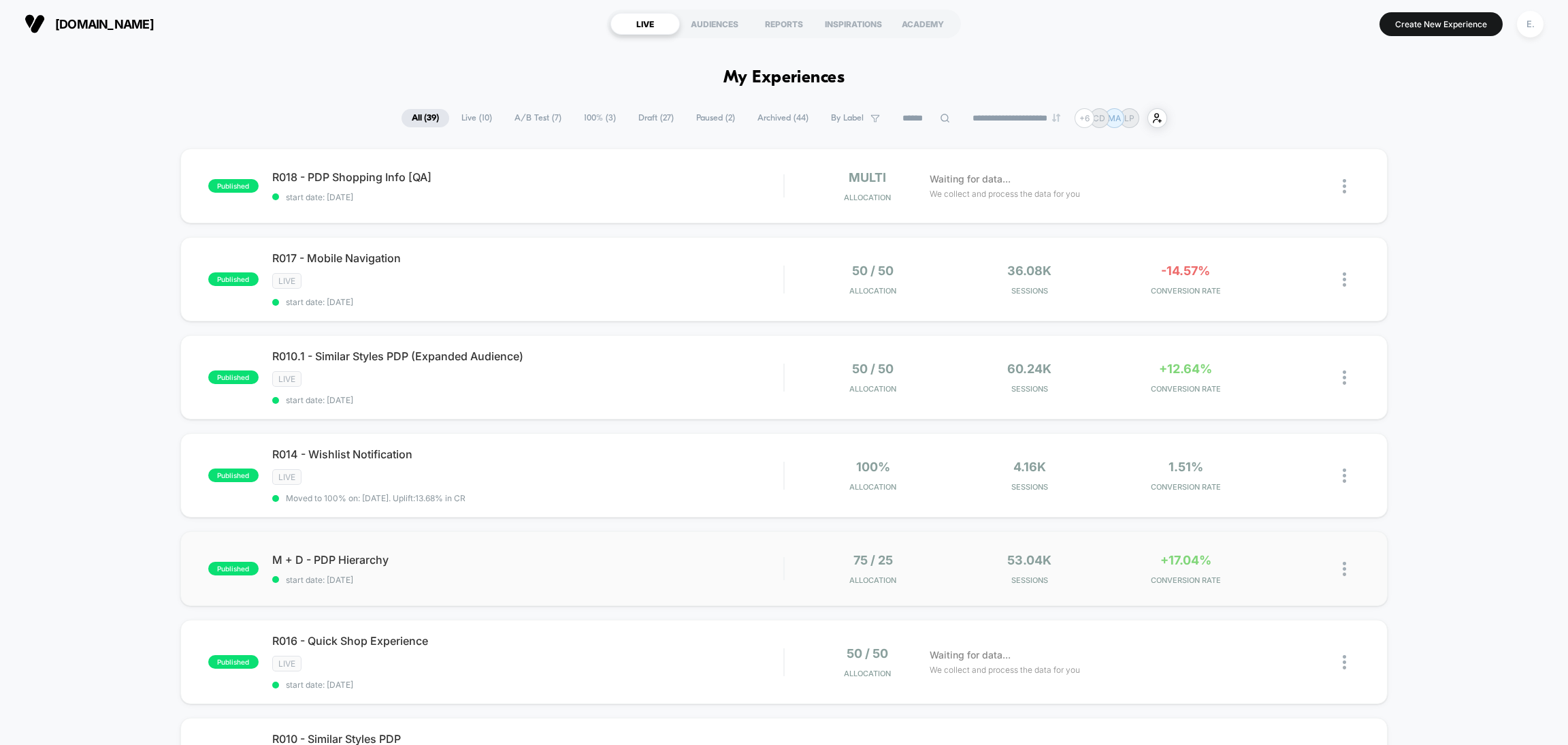
scroll to position [103, 0]
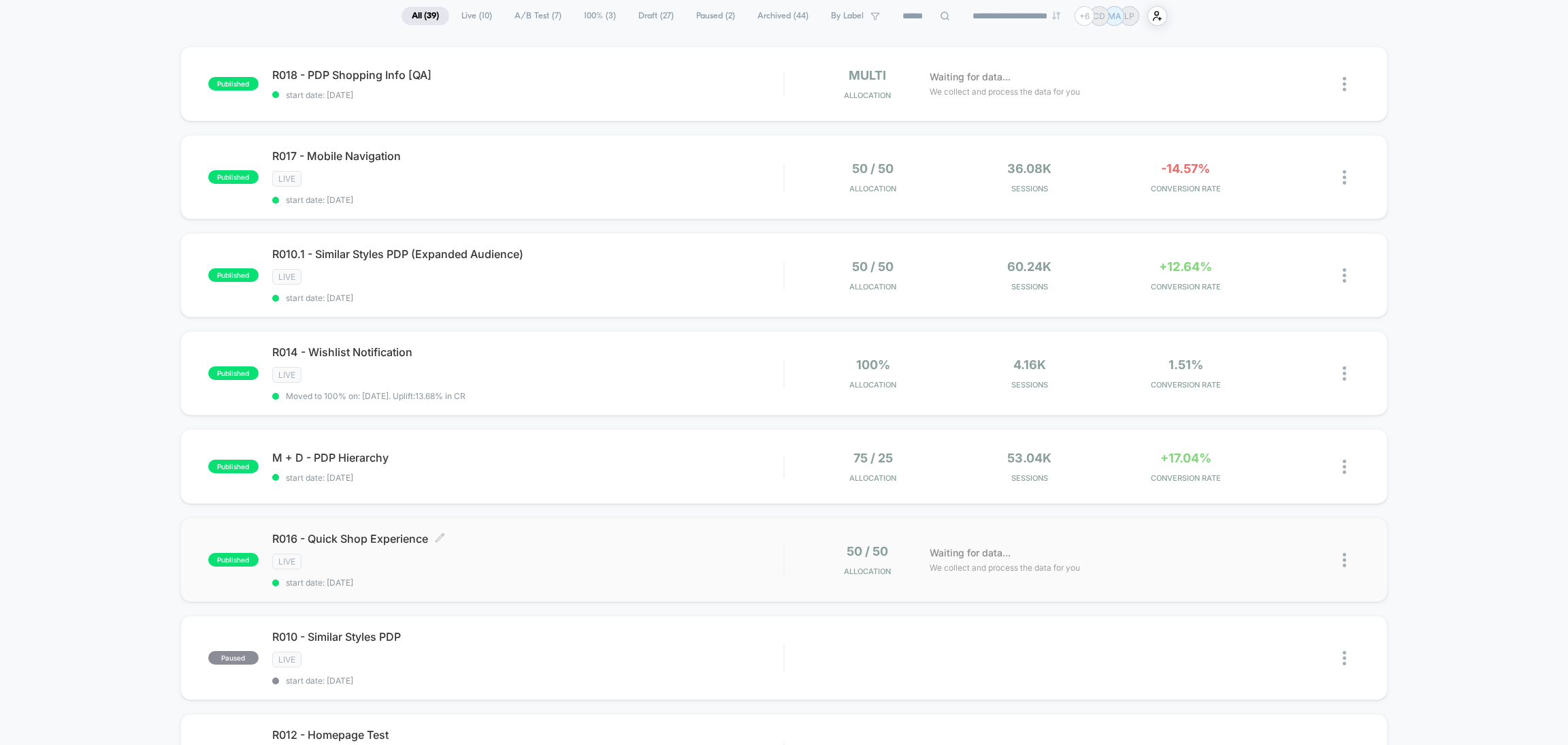
click at [509, 548] on div "R016 - Quick Shop Experience Click to edit experience details Click to edit exp…" at bounding box center [527, 559] width 511 height 55
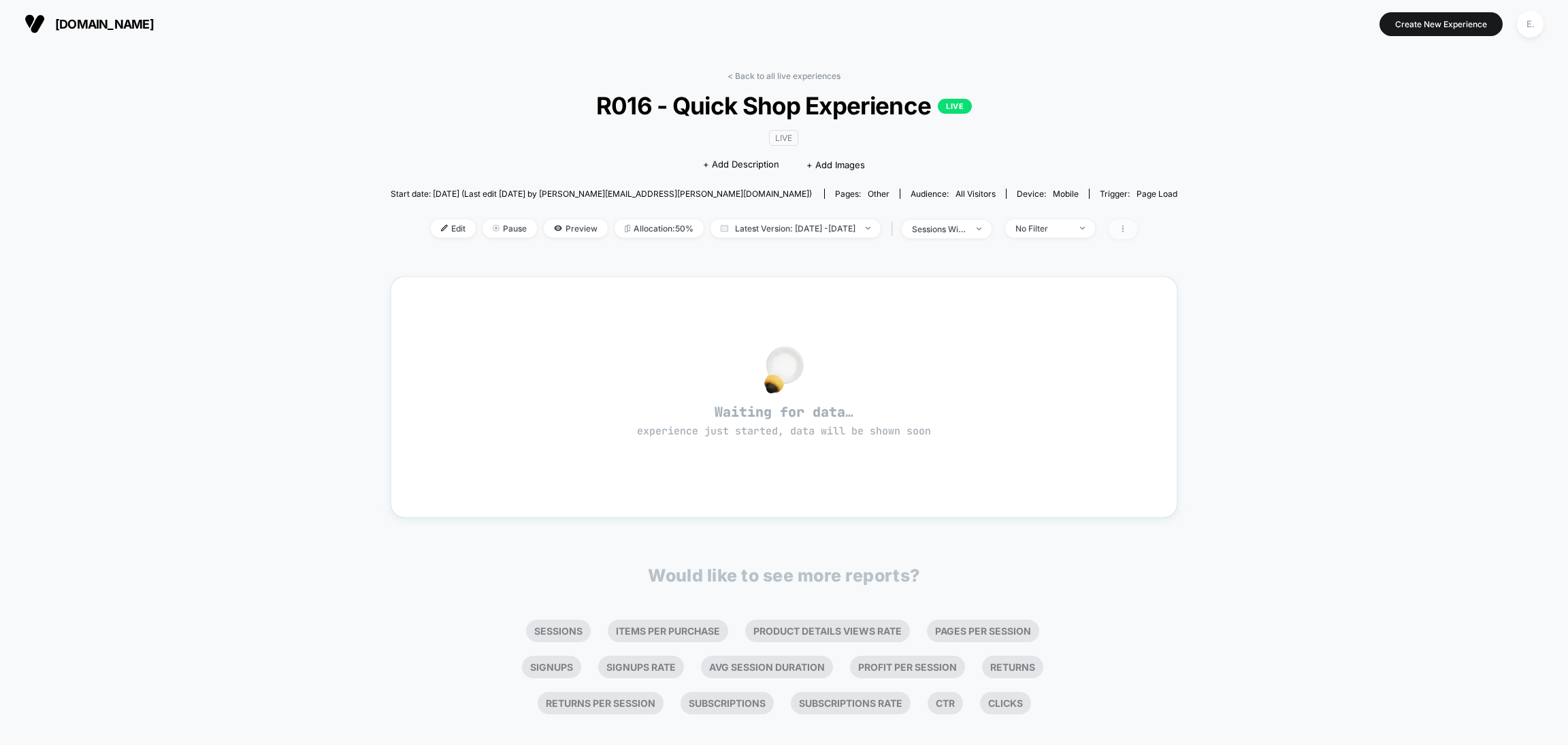
click at [1137, 226] on span at bounding box center [1123, 229] width 28 height 20
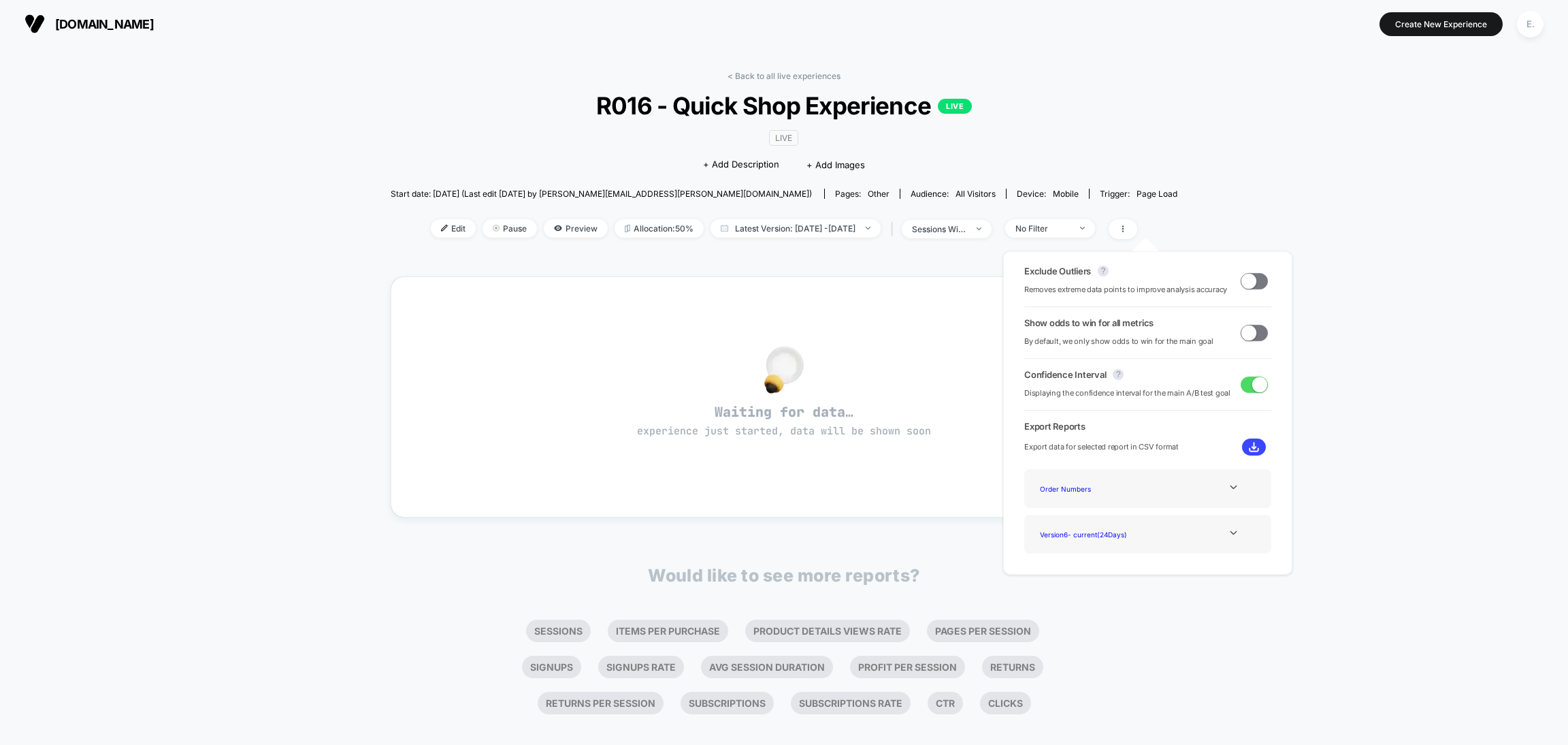
click at [1166, 176] on div "< Back to all live experiences R016 - Quick Shop Experience LIVE LIVE Click to …" at bounding box center [784, 404] width 1568 height 714
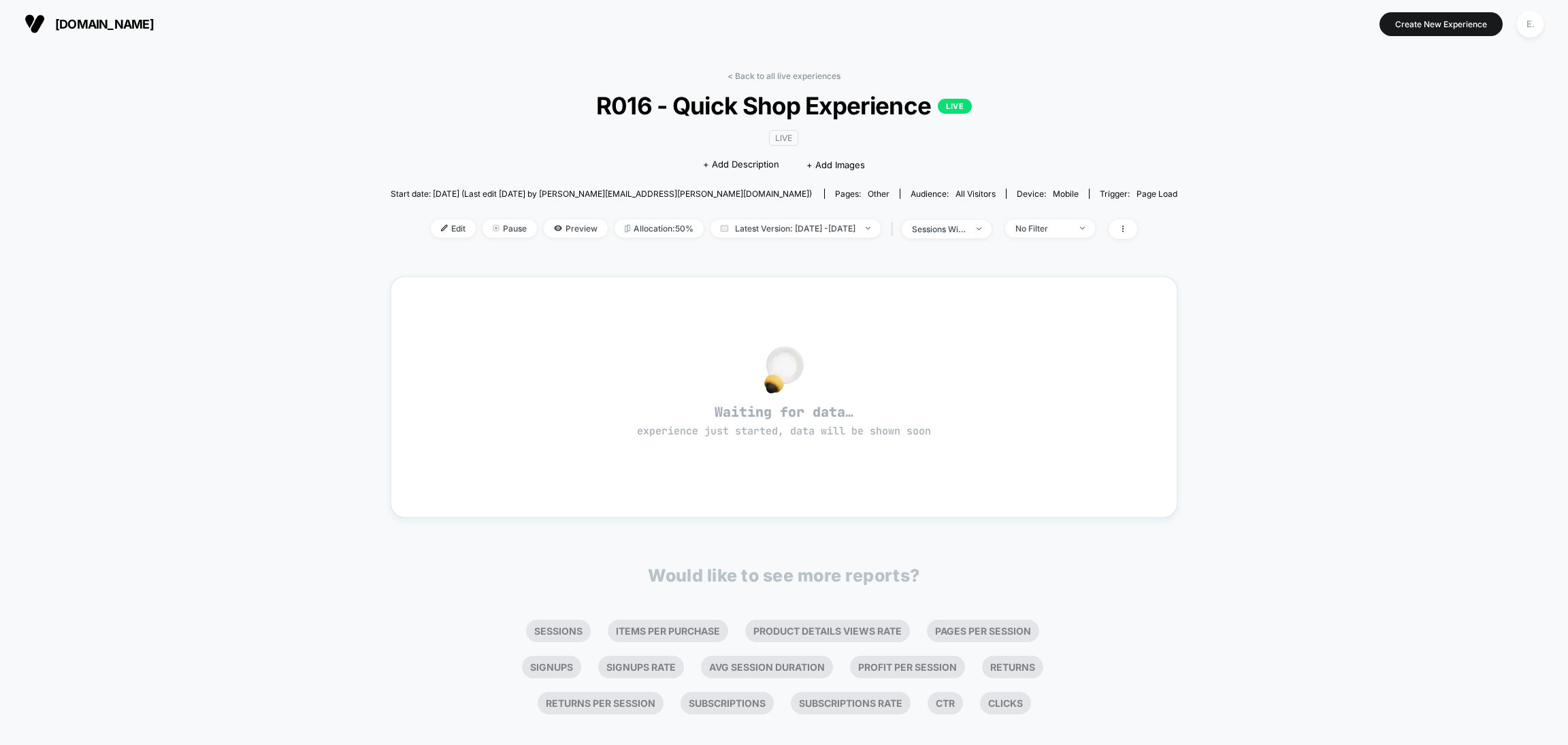
click at [749, 70] on div "< Back to all live experiences R016 - Quick Shop Experience LIVE LIVE Click to …" at bounding box center [784, 390] width 787 height 659
click at [750, 71] on link "< Back to all live experiences" at bounding box center [784, 75] width 113 height 10
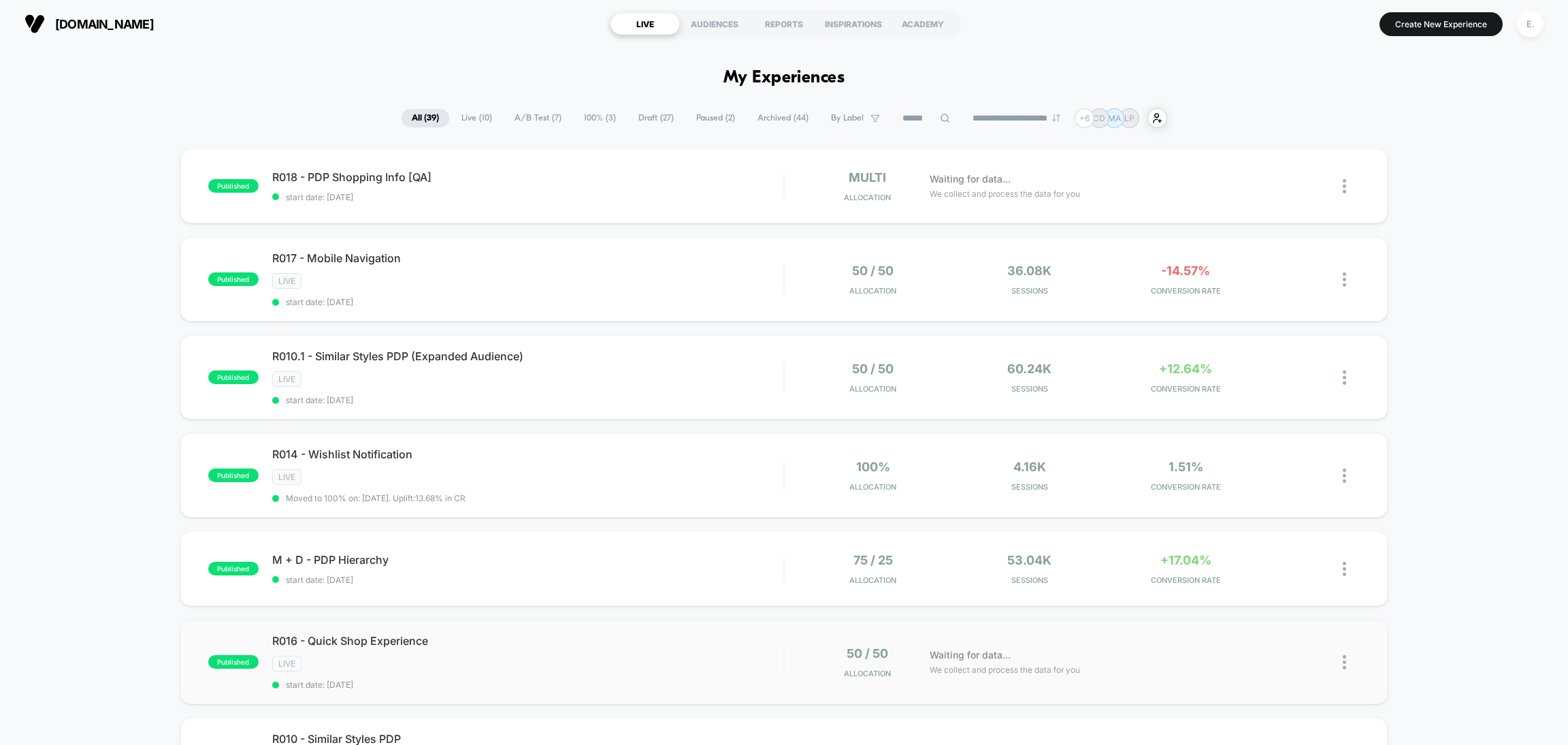
click at [1345, 662] on img at bounding box center [1345, 661] width 4 height 14
click at [1267, 597] on div "Duplicate" at bounding box center [1275, 599] width 122 height 31
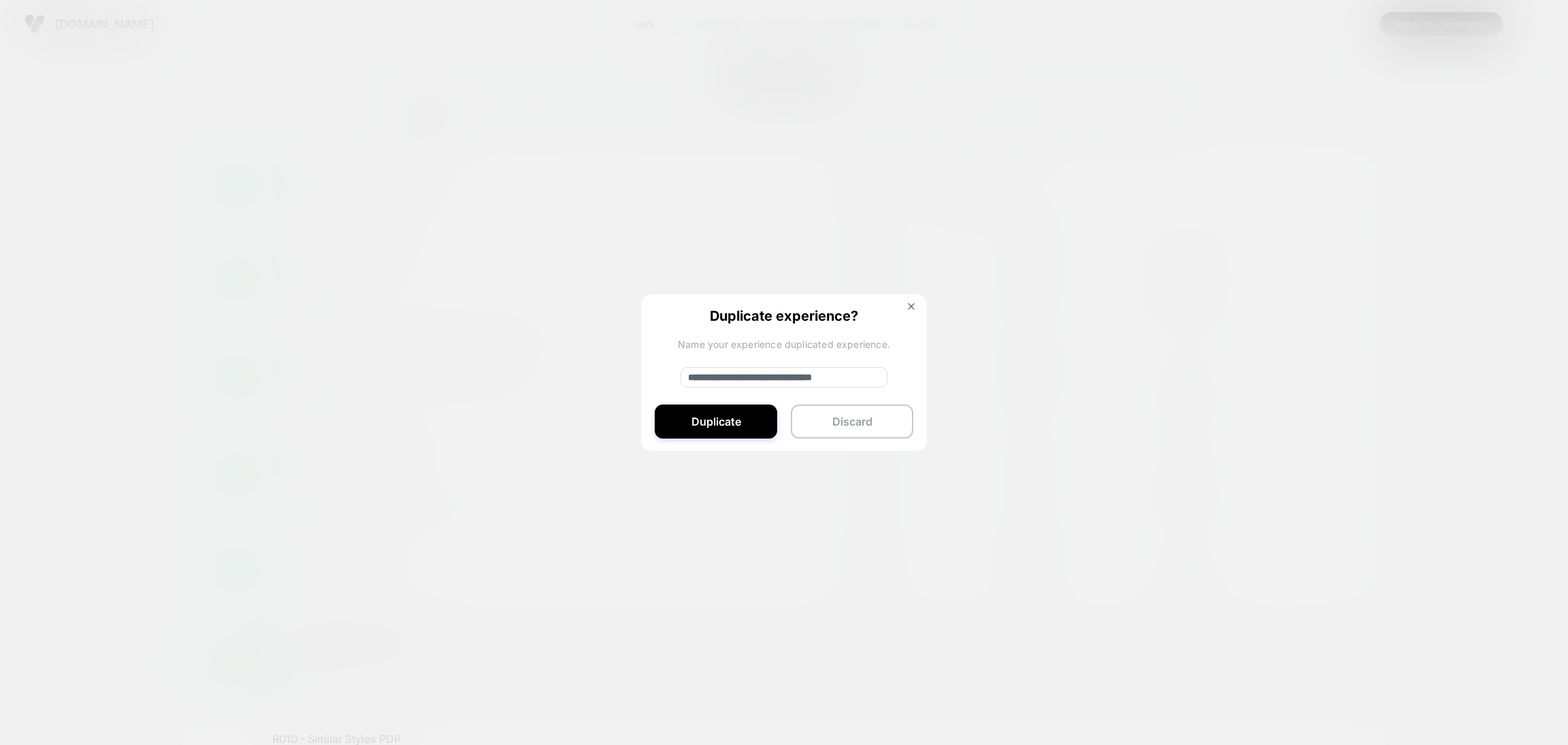
drag, startPoint x: 733, startPoint y: 377, endPoint x: 684, endPoint y: 384, distance: 49.5
click at [684, 384] on input "**********" at bounding box center [784, 377] width 207 height 21
click at [861, 379] on input "**********" at bounding box center [784, 377] width 207 height 21
type input "**********"
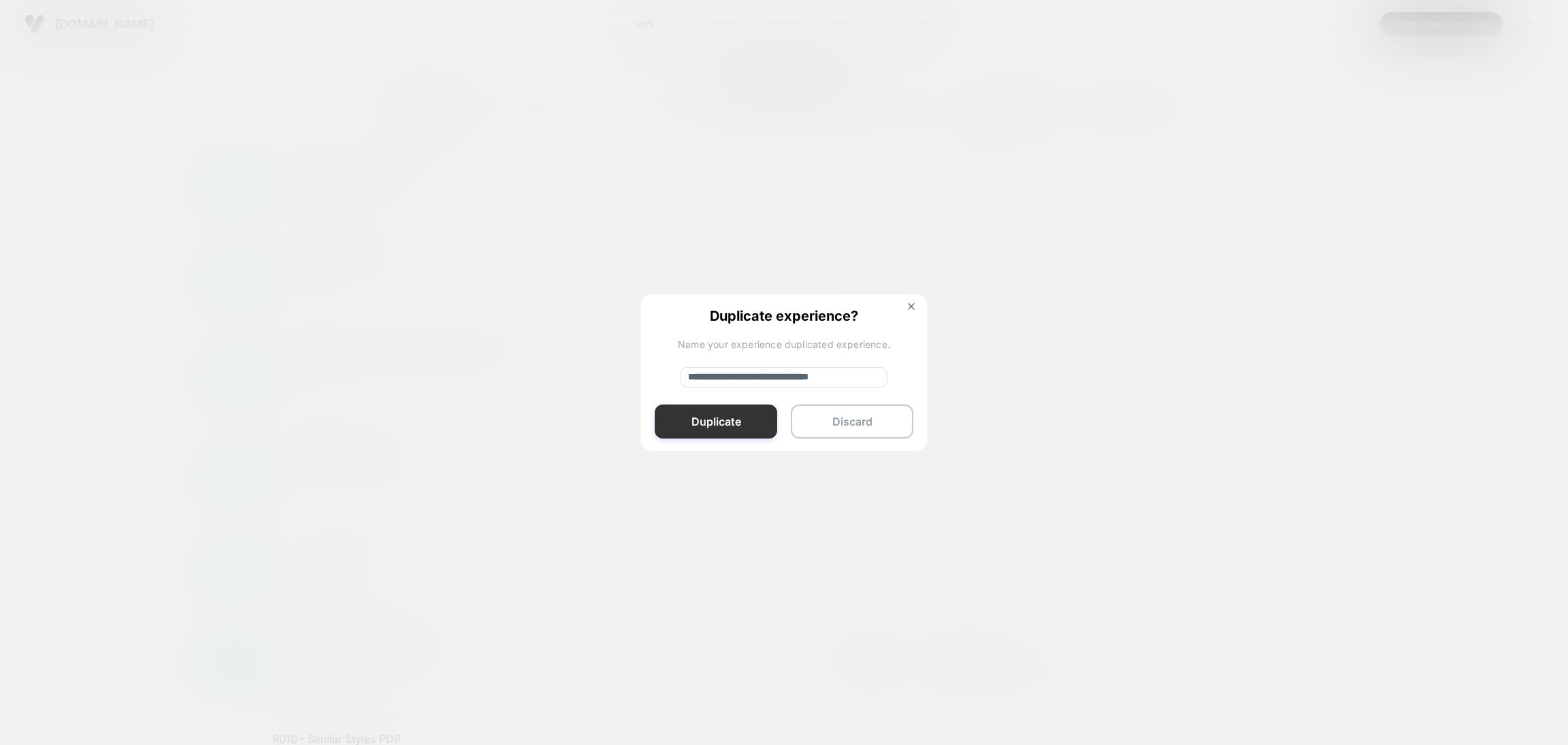
click at [721, 427] on button "Duplicate" at bounding box center [716, 421] width 122 height 34
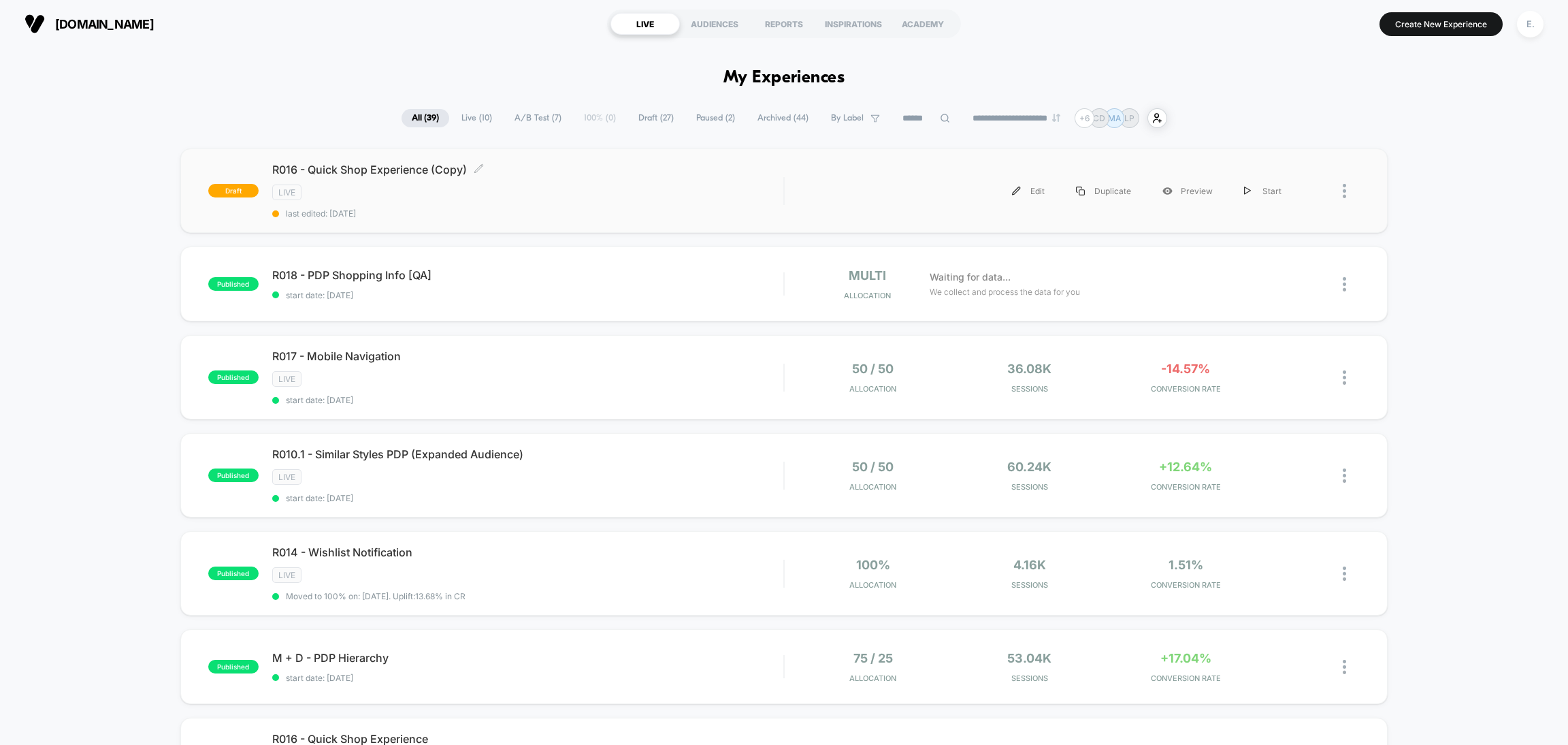
click at [582, 200] on div "R016 - Quick Shop Experience (Copy) Click to edit experience details Click to e…" at bounding box center [527, 190] width 511 height 55
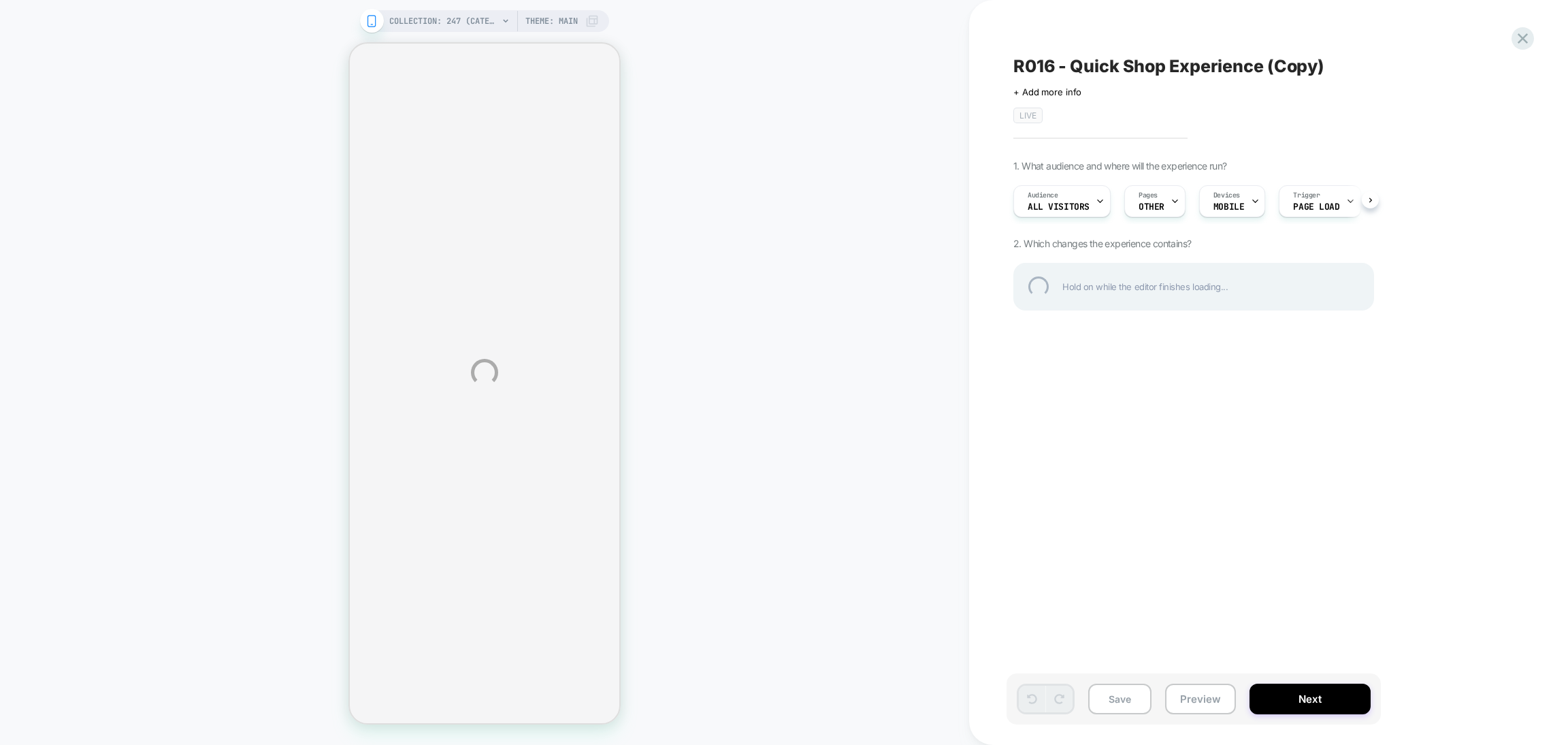
click at [1273, 79] on div "COLLECTION: 247 (Category) COLLECTION: 247 (Category) Theme: MAIN R016 - Quick …" at bounding box center [784, 372] width 1568 height 745
click at [1272, 79] on div "COLLECTION: 247 (Category) COLLECTION: 247 (Category) Theme: MAIN R016 - Quick …" at bounding box center [784, 372] width 1568 height 745
click at [1263, 62] on div "R016 - Quick Shop Experience (Copy)" at bounding box center [1262, 66] width 497 height 21
click at [1263, 62] on textarea "**********" at bounding box center [1226, 66] width 424 height 21
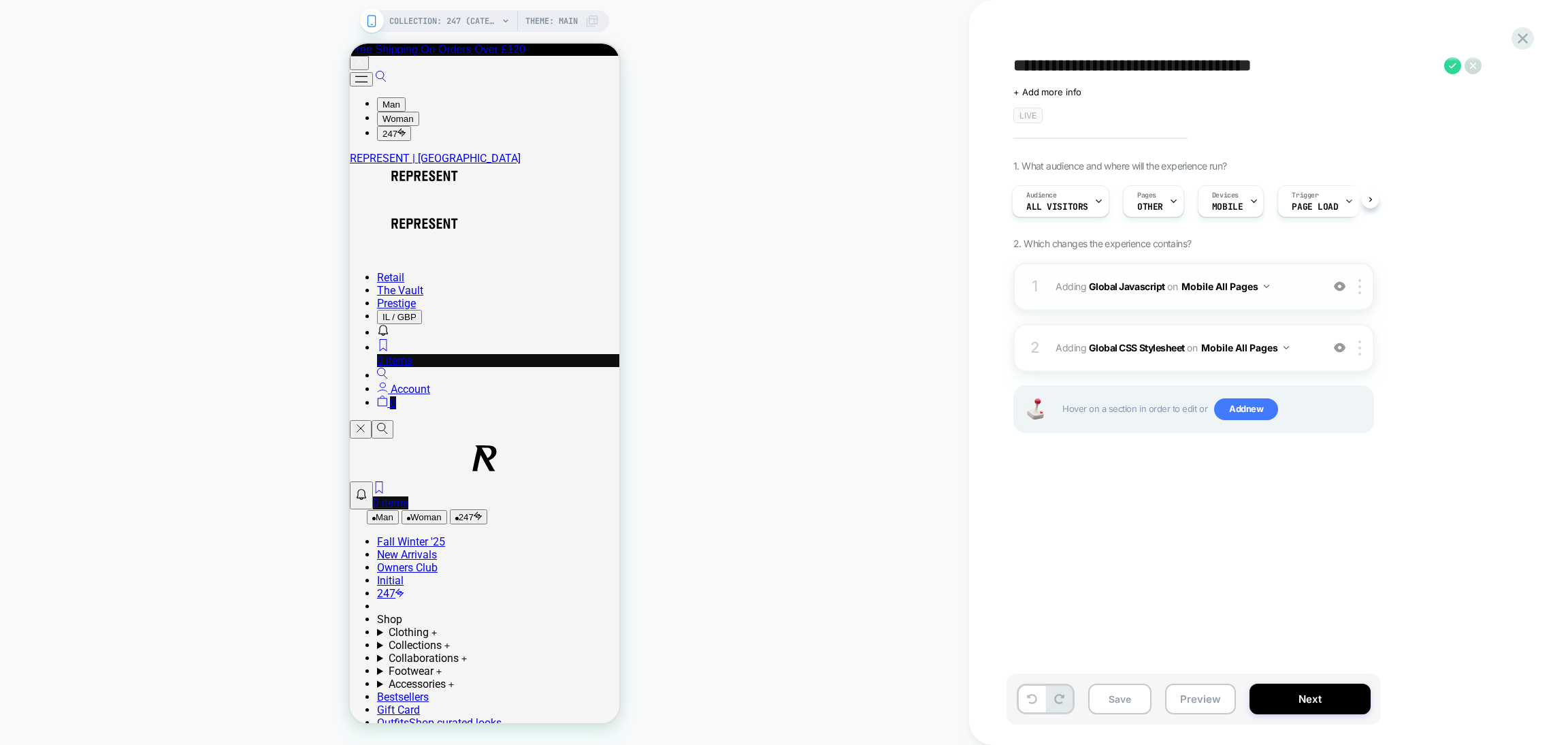
click at [1200, 307] on div "1 Adding Global Javascript on Mobile All Pages Add Before Add After Copy to Des…" at bounding box center [1195, 286] width 361 height 48
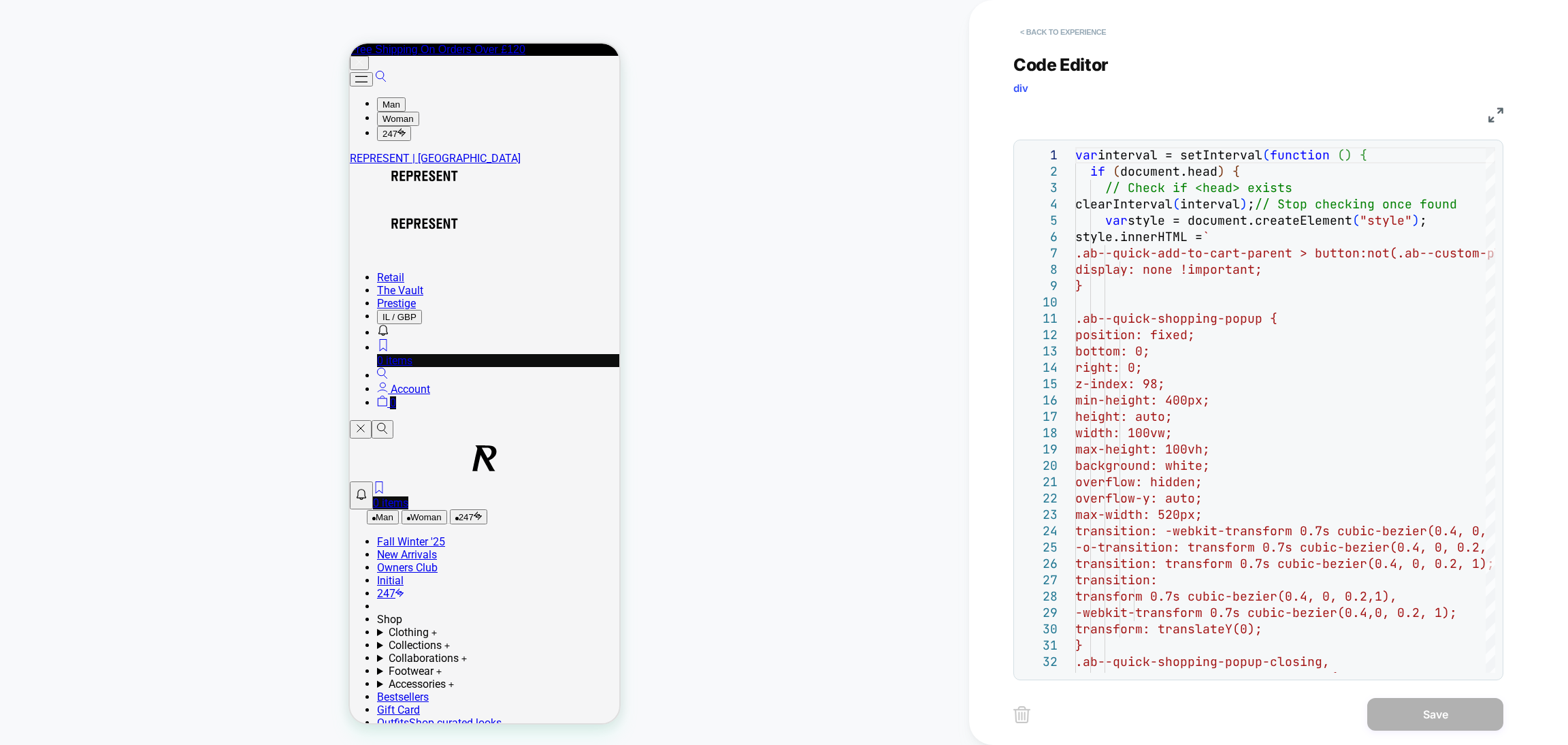
click at [1076, 36] on button "< Back to experience" at bounding box center [1064, 31] width 100 height 22
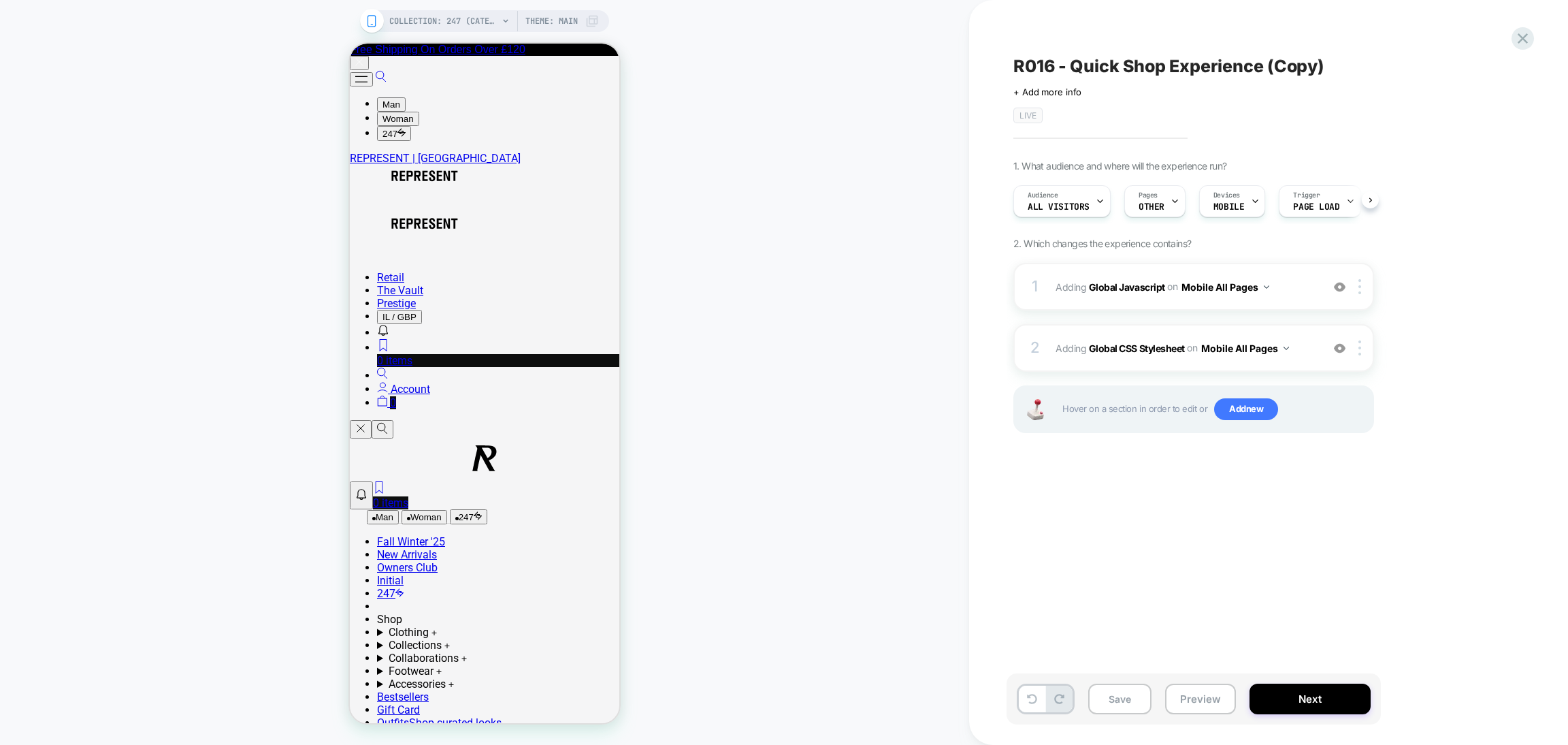
scroll to position [0, 1]
click at [1100, 68] on span "R016 - Quick Shop Experience (Copy)" at bounding box center [1169, 66] width 311 height 21
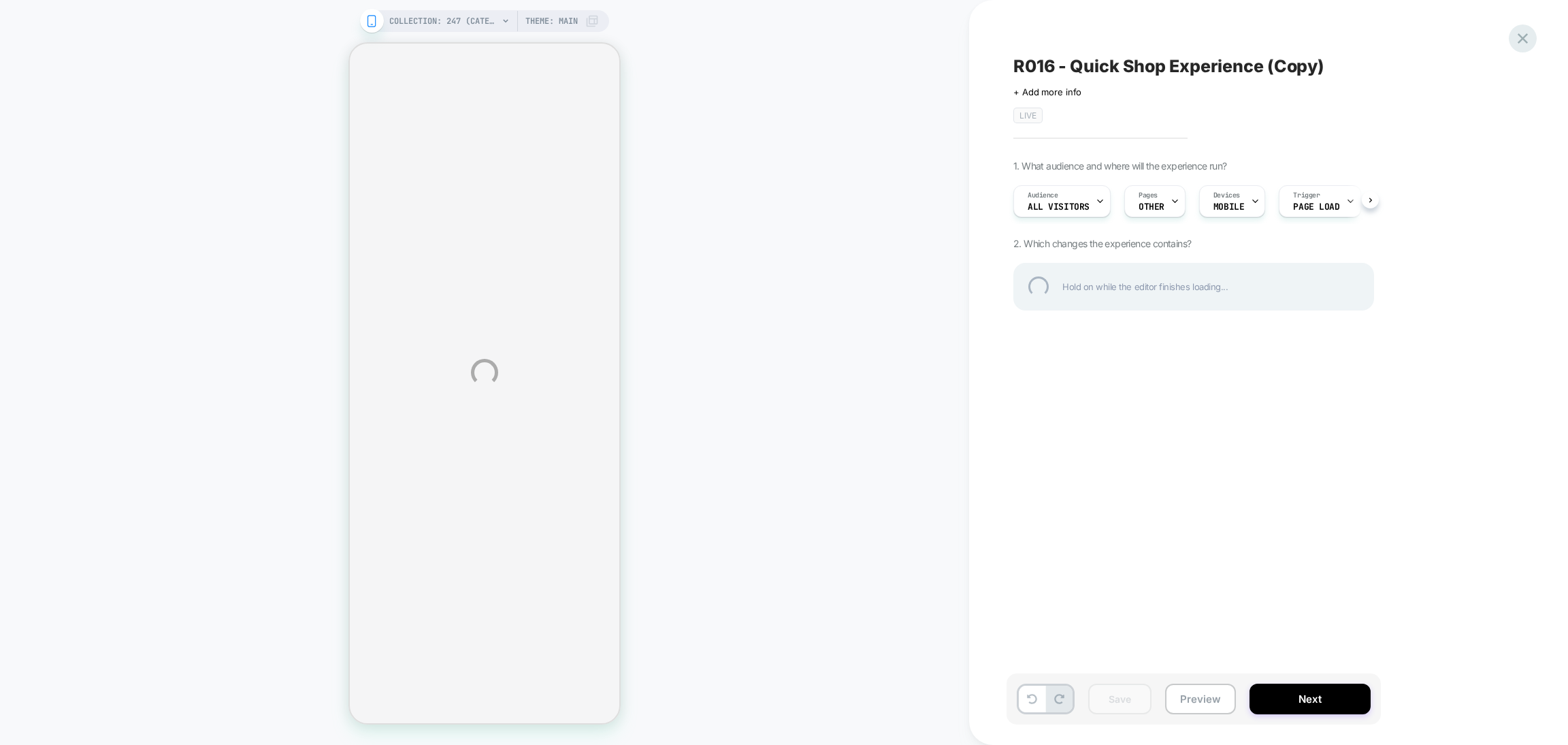
click at [1514, 45] on div at bounding box center [1523, 39] width 28 height 28
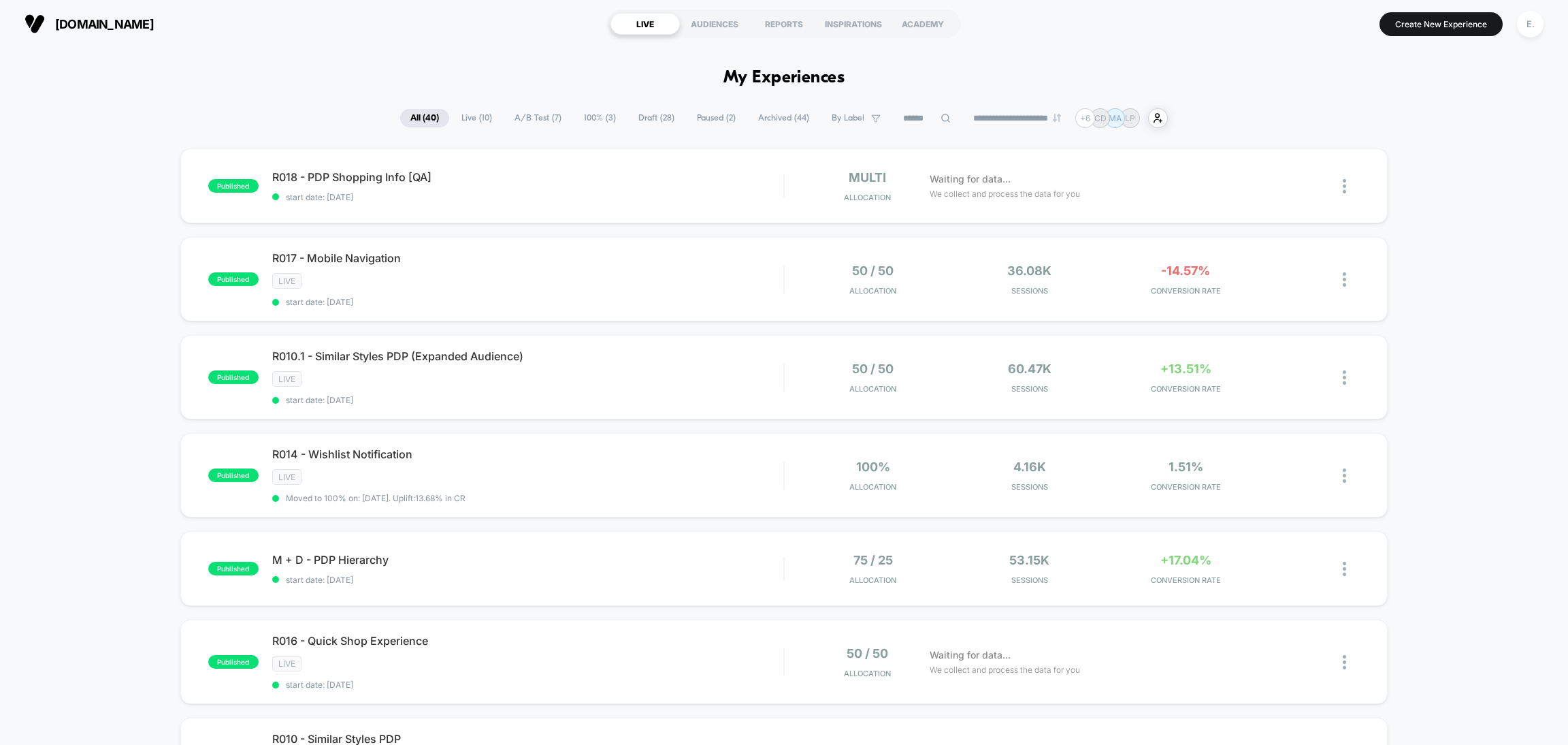
click at [1541, 34] on button "E." at bounding box center [1530, 24] width 35 height 28
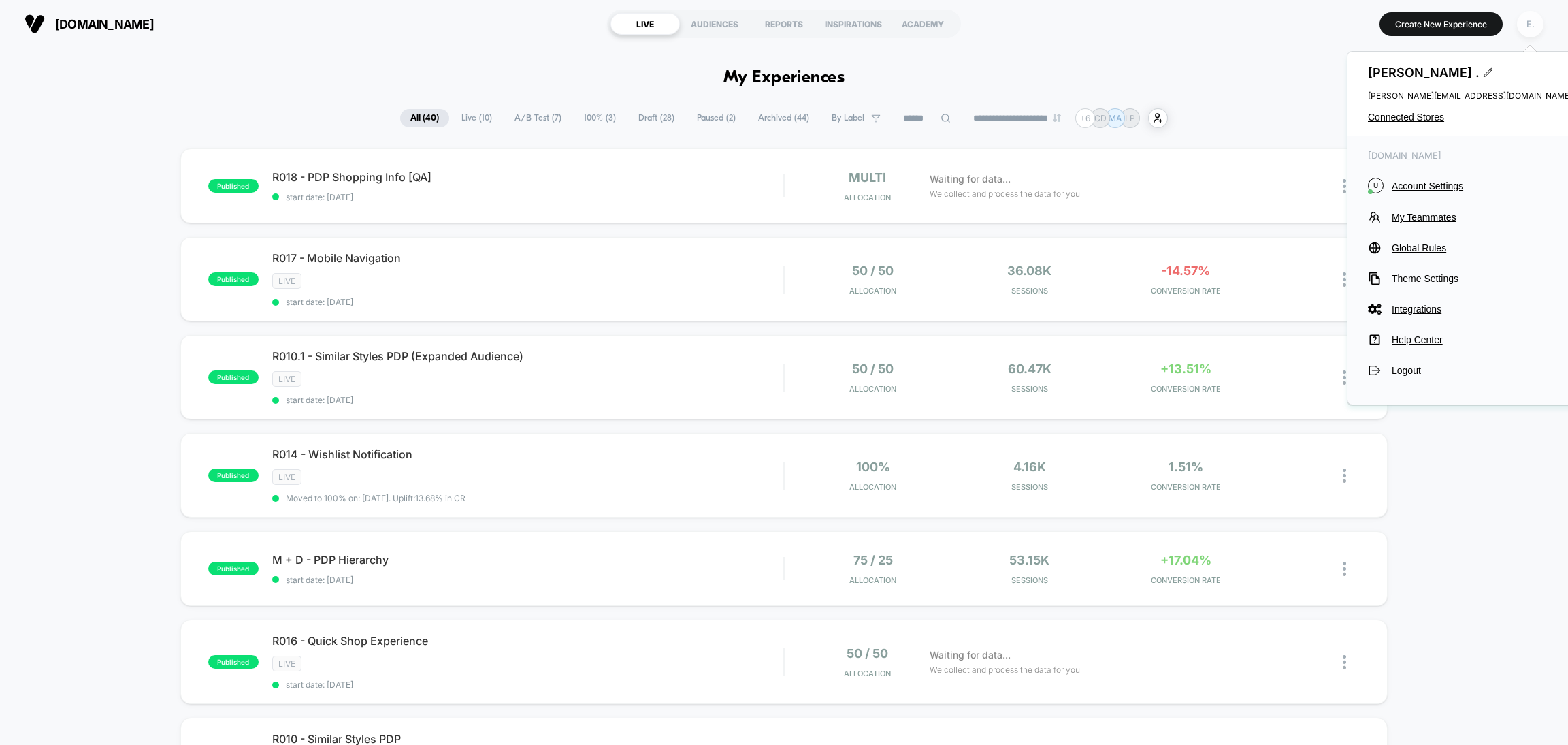
click at [1533, 28] on div "E." at bounding box center [1530, 24] width 26 height 26
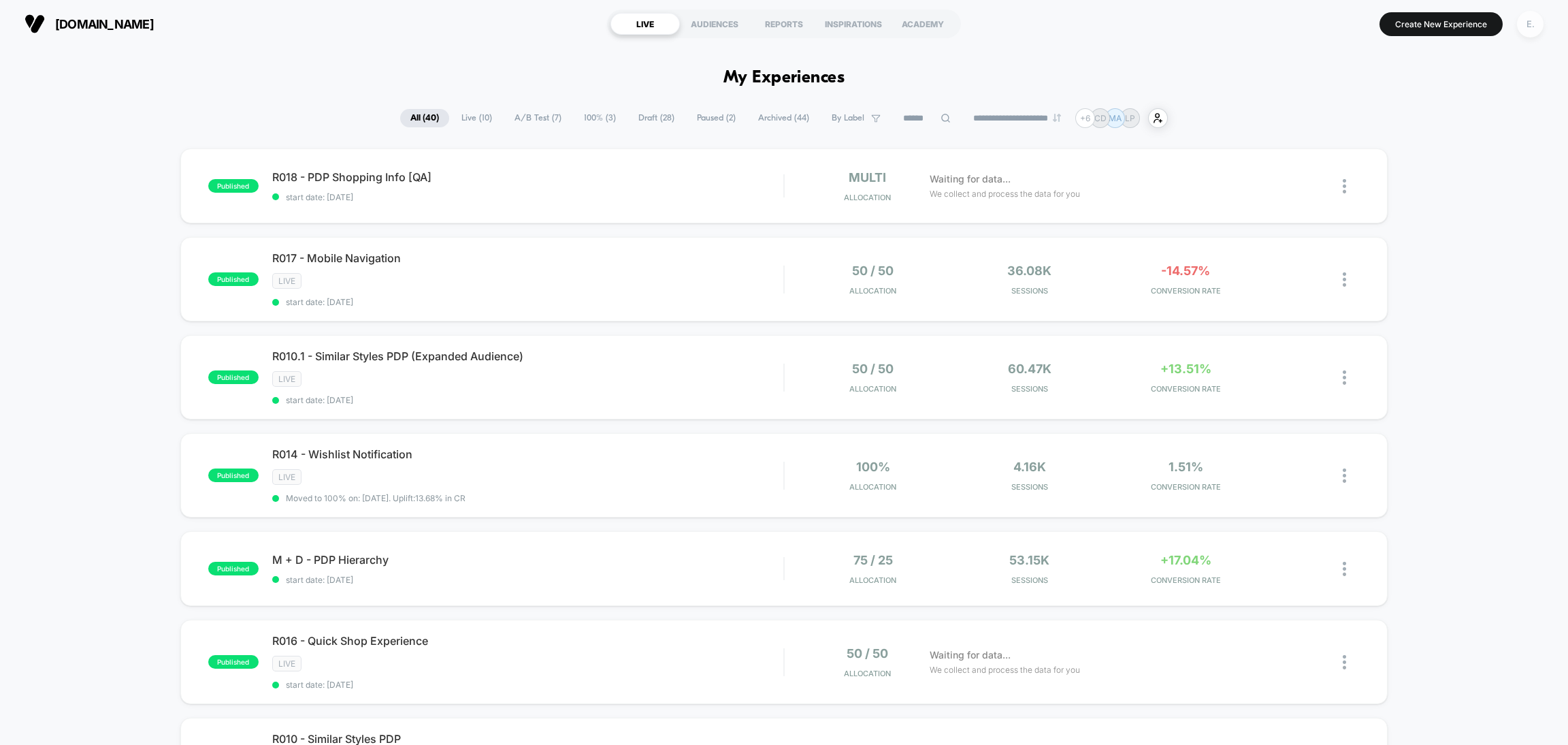
click at [1533, 28] on div "E." at bounding box center [1530, 24] width 26 height 26
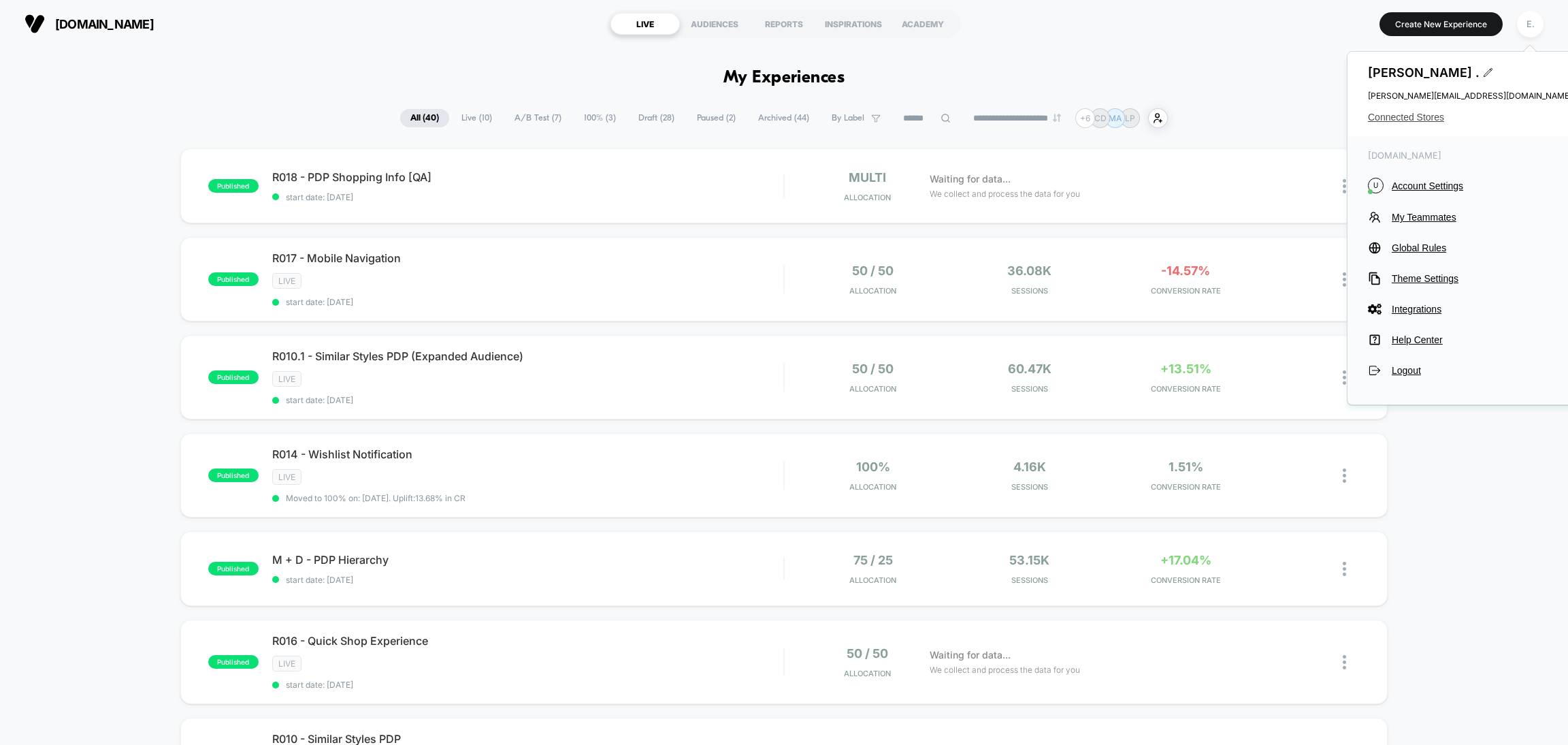
click at [1413, 120] on span "Connected Stores" at bounding box center [1470, 118] width 204 height 11
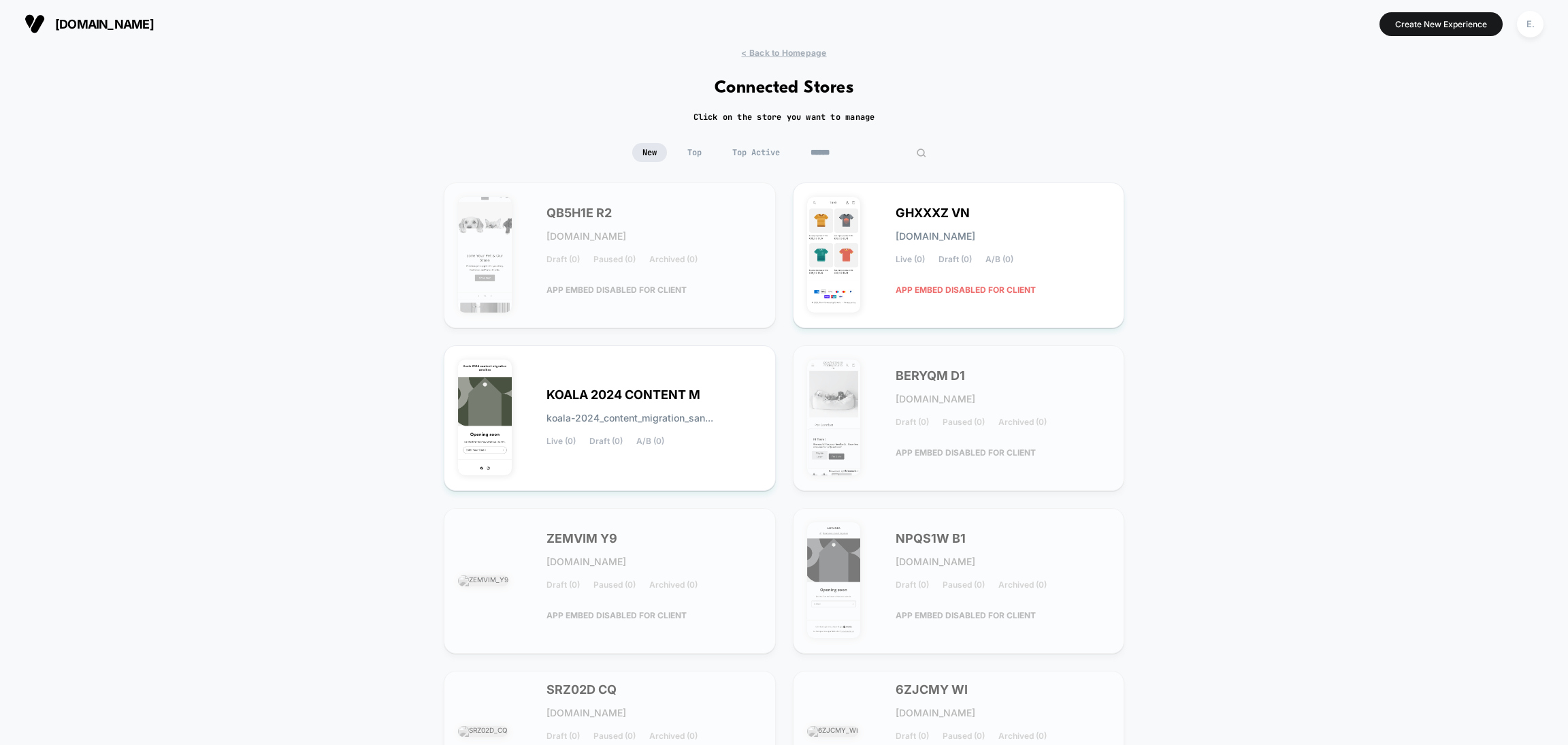
click at [863, 145] on input at bounding box center [868, 152] width 136 height 19
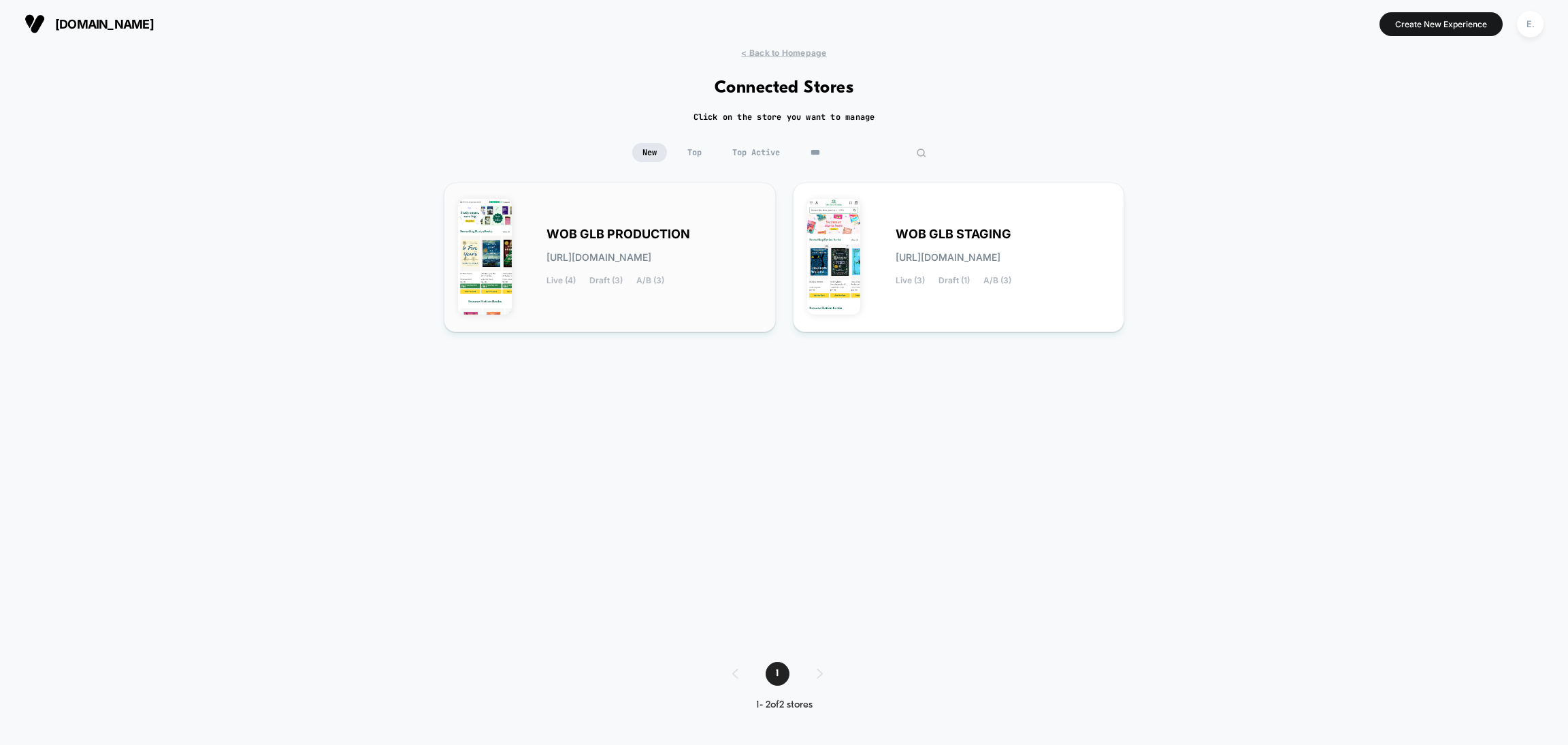
type input "***"
click at [769, 291] on div "WOB GLB PRODUCTION [URL][DOMAIN_NAME] Live (4) Draft (3) A/B (3)" at bounding box center [610, 257] width 332 height 150
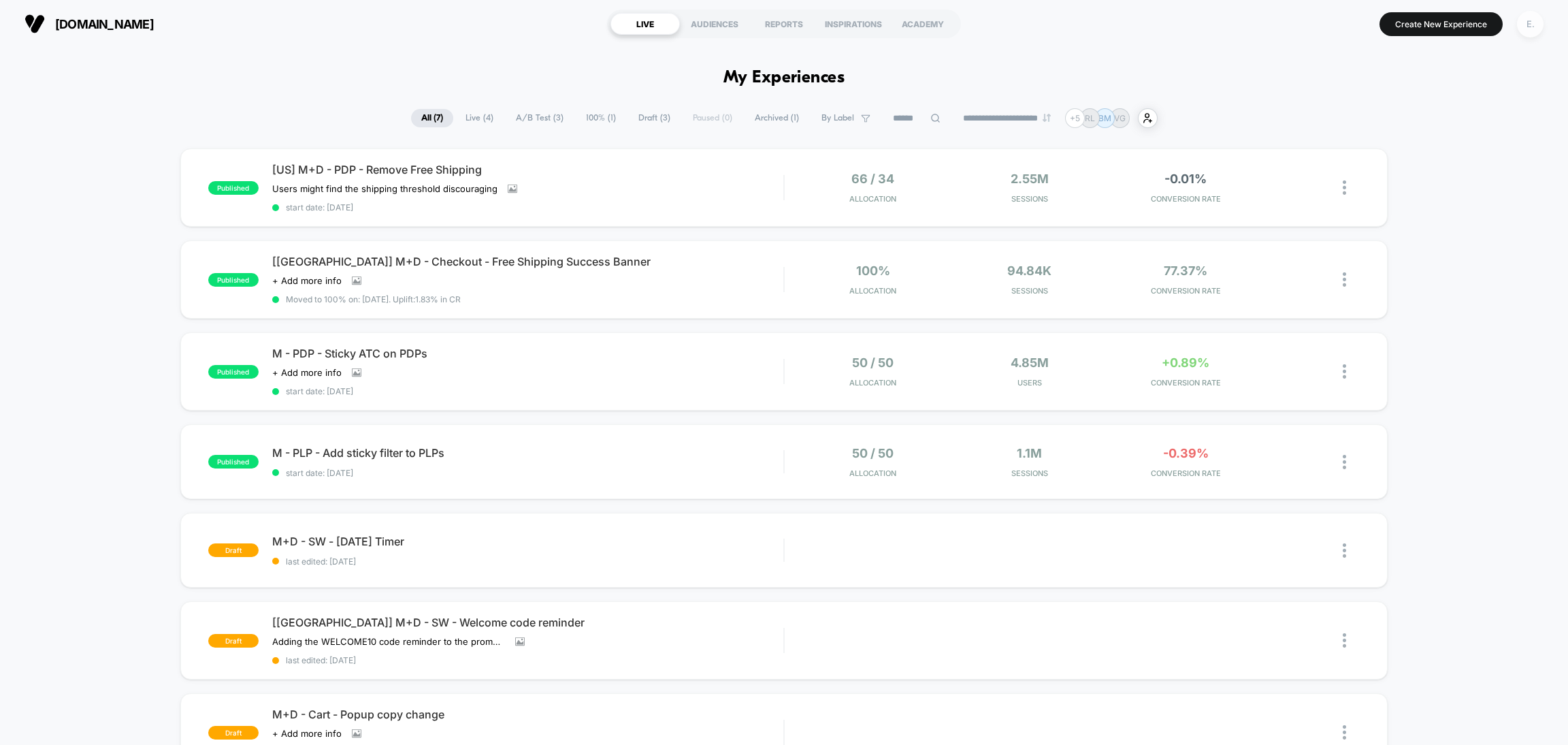
click at [1526, 25] on div "E." at bounding box center [1530, 24] width 26 height 26
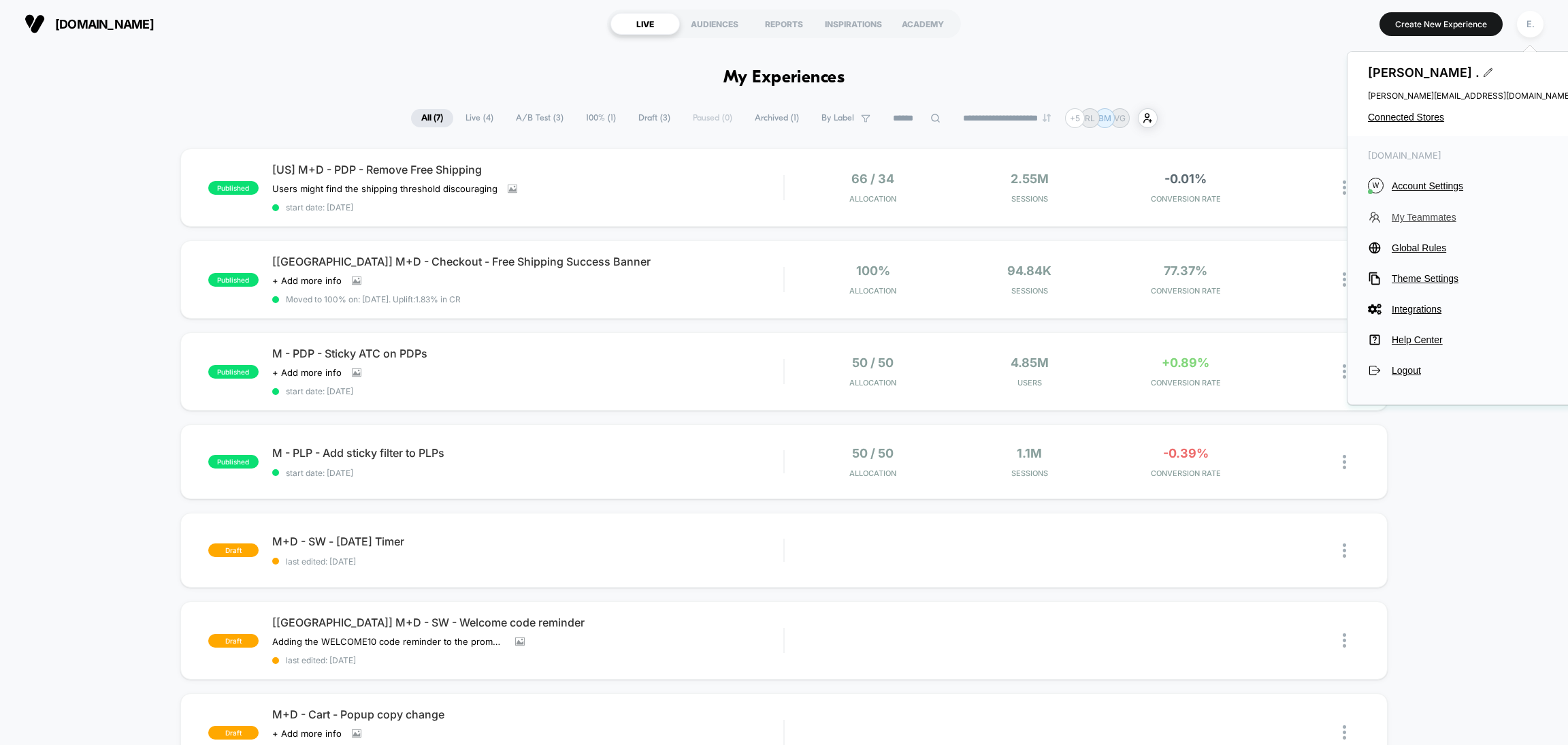
click at [1422, 213] on span "My Teammates" at bounding box center [1482, 217] width 181 height 11
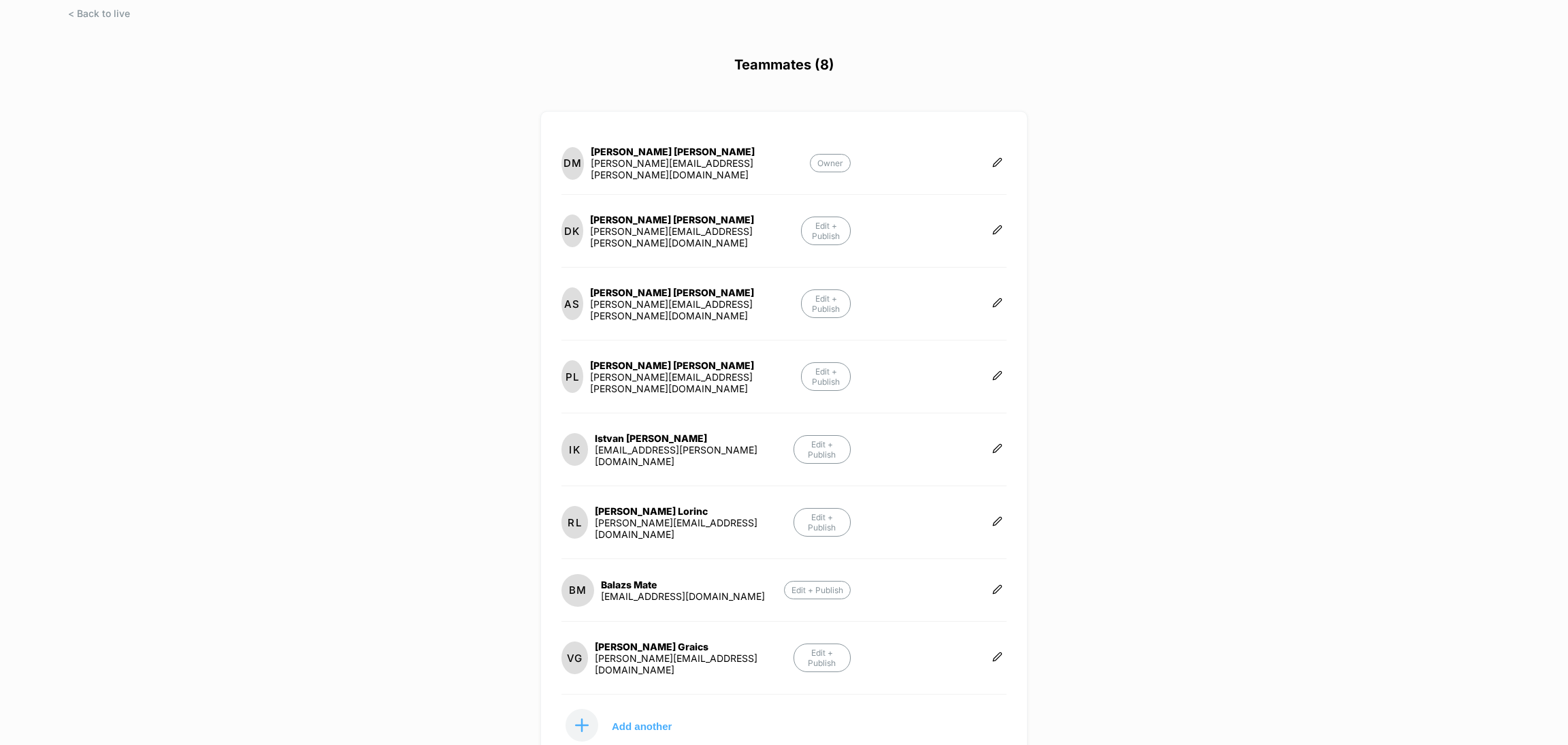
scroll to position [113, 0]
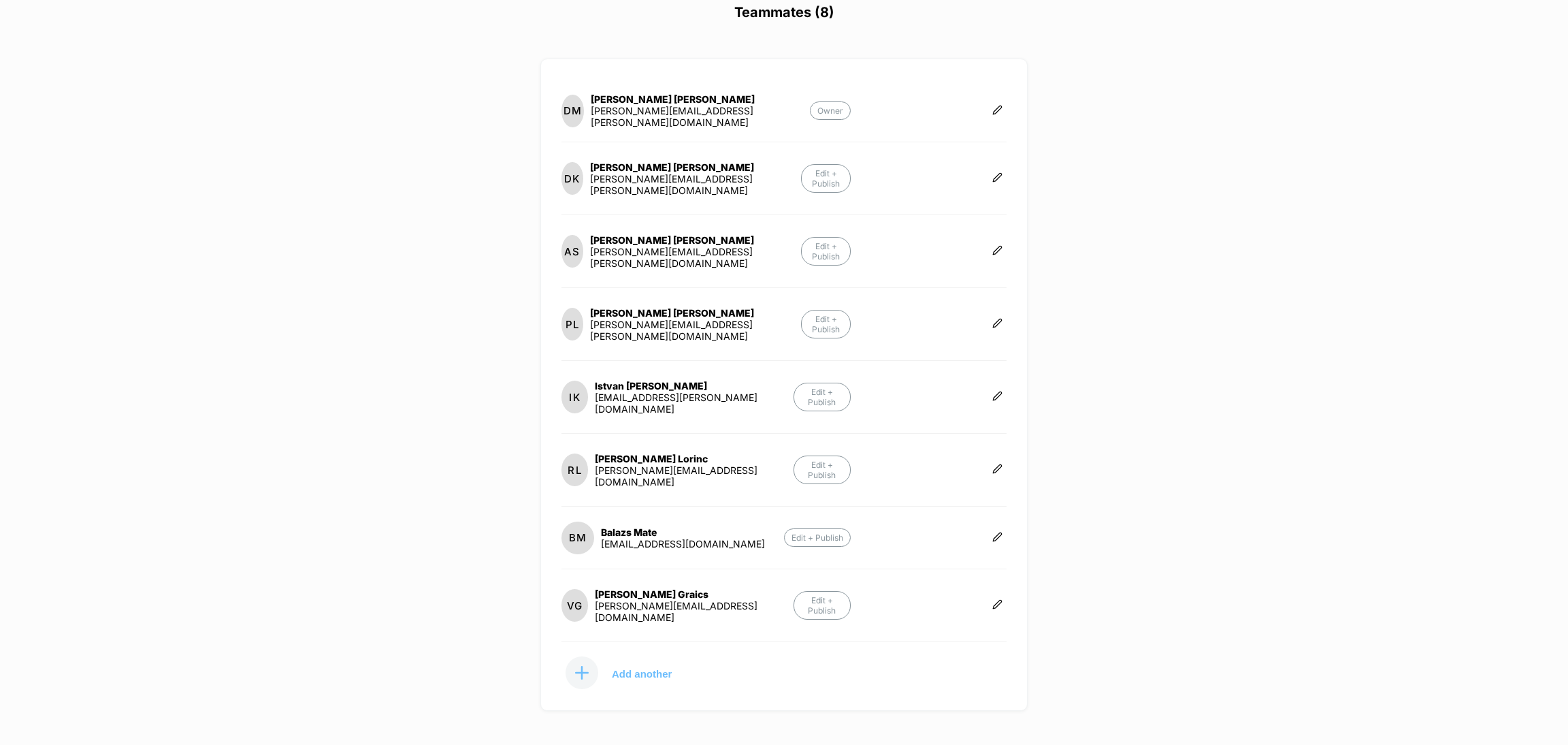
click at [648, 670] on p "Add another" at bounding box center [642, 673] width 60 height 7
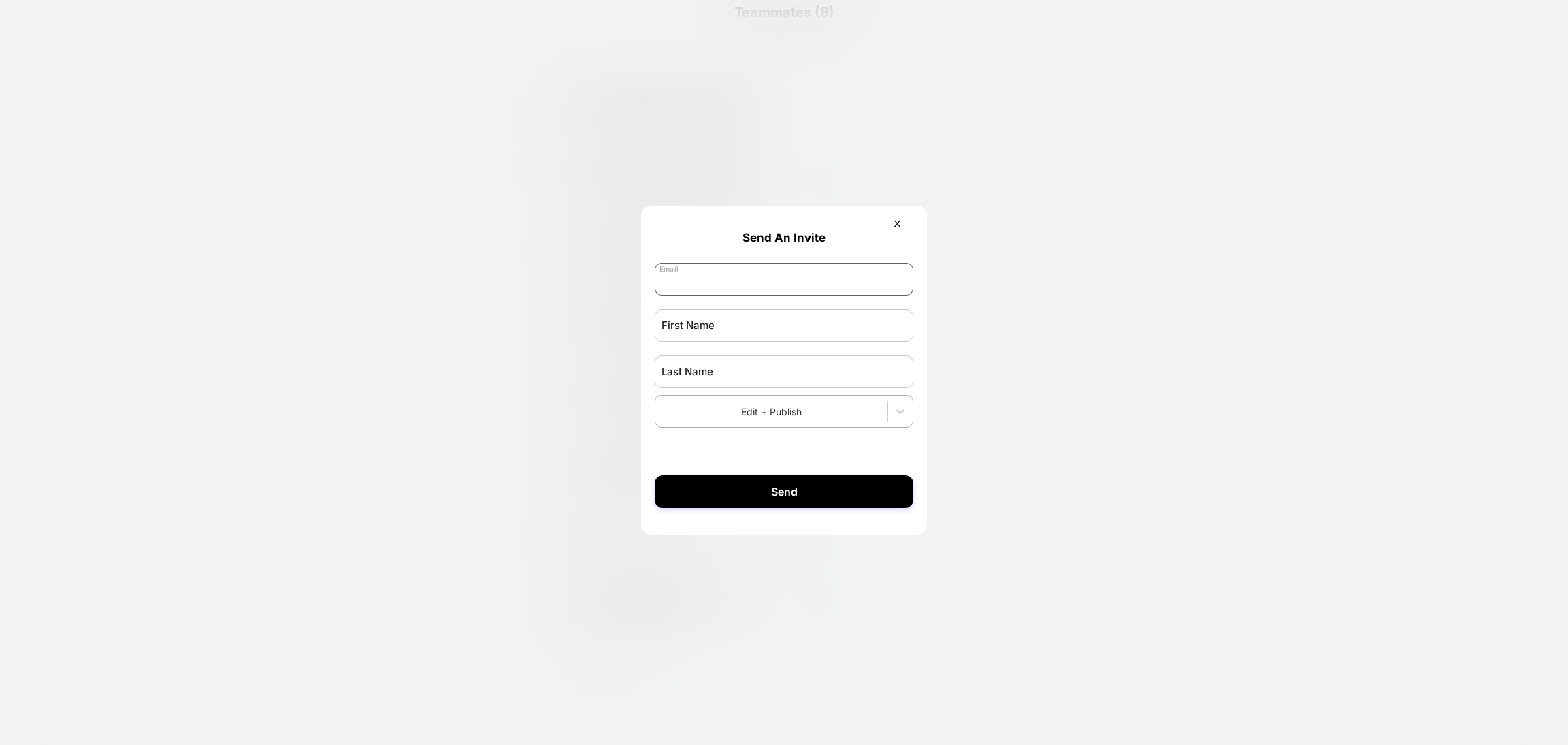
click at [749, 270] on input "email" at bounding box center [784, 278] width 259 height 33
paste input "**********"
type input "**********"
click at [736, 339] on input "text" at bounding box center [784, 325] width 259 height 33
type input "****"
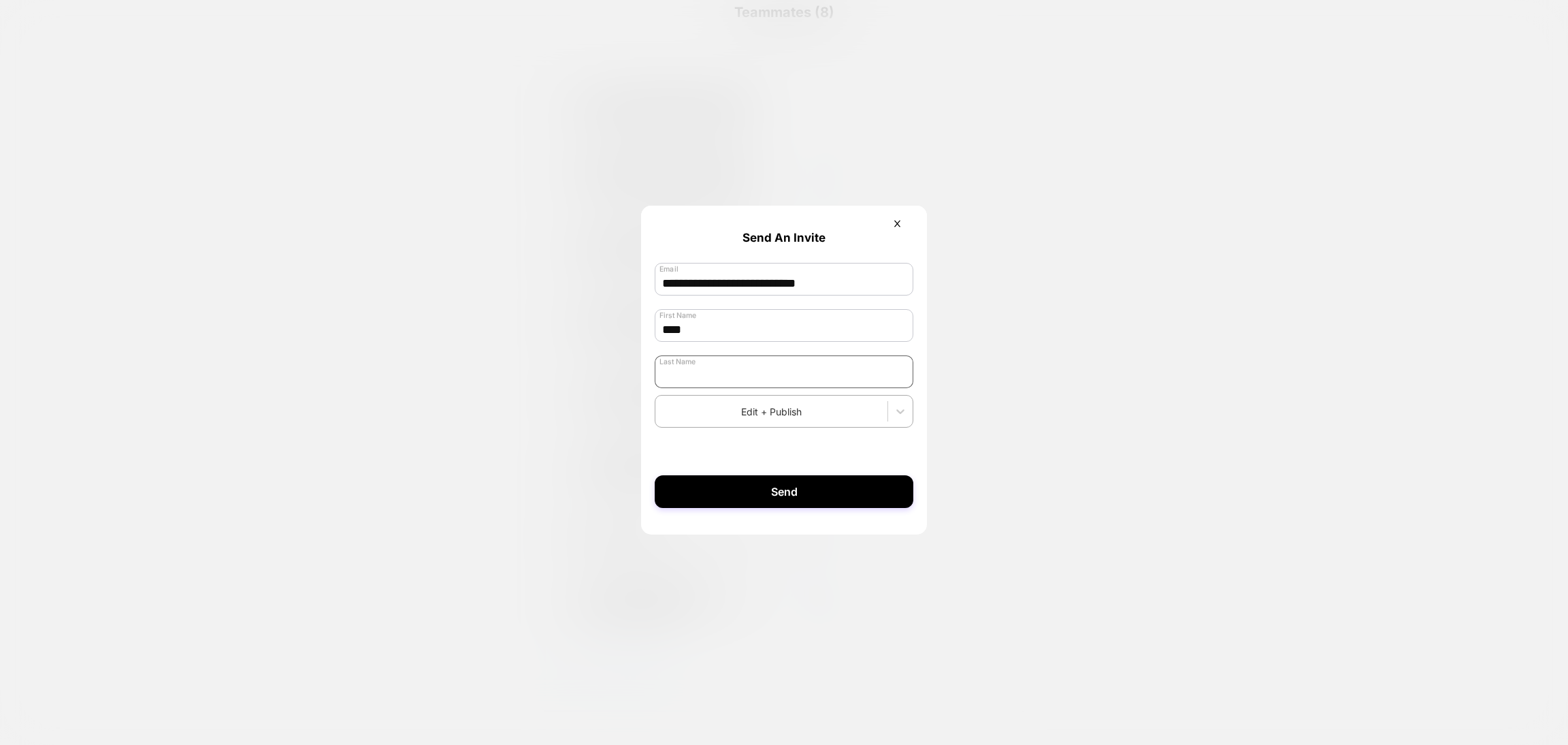
click at [733, 365] on input "text" at bounding box center [784, 372] width 259 height 33
type input "******"
click at [769, 496] on button "Send" at bounding box center [784, 491] width 259 height 33
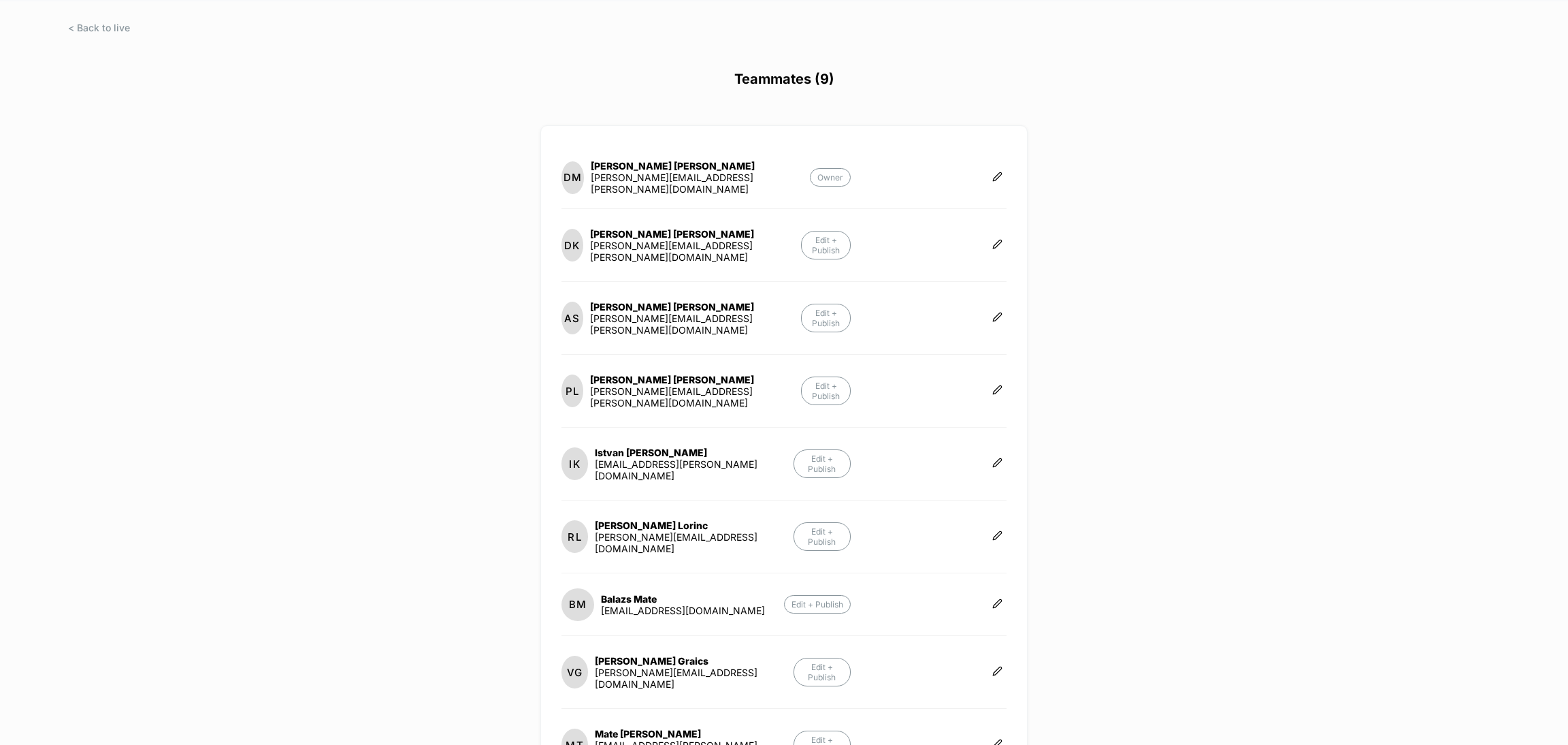
scroll to position [0, 0]
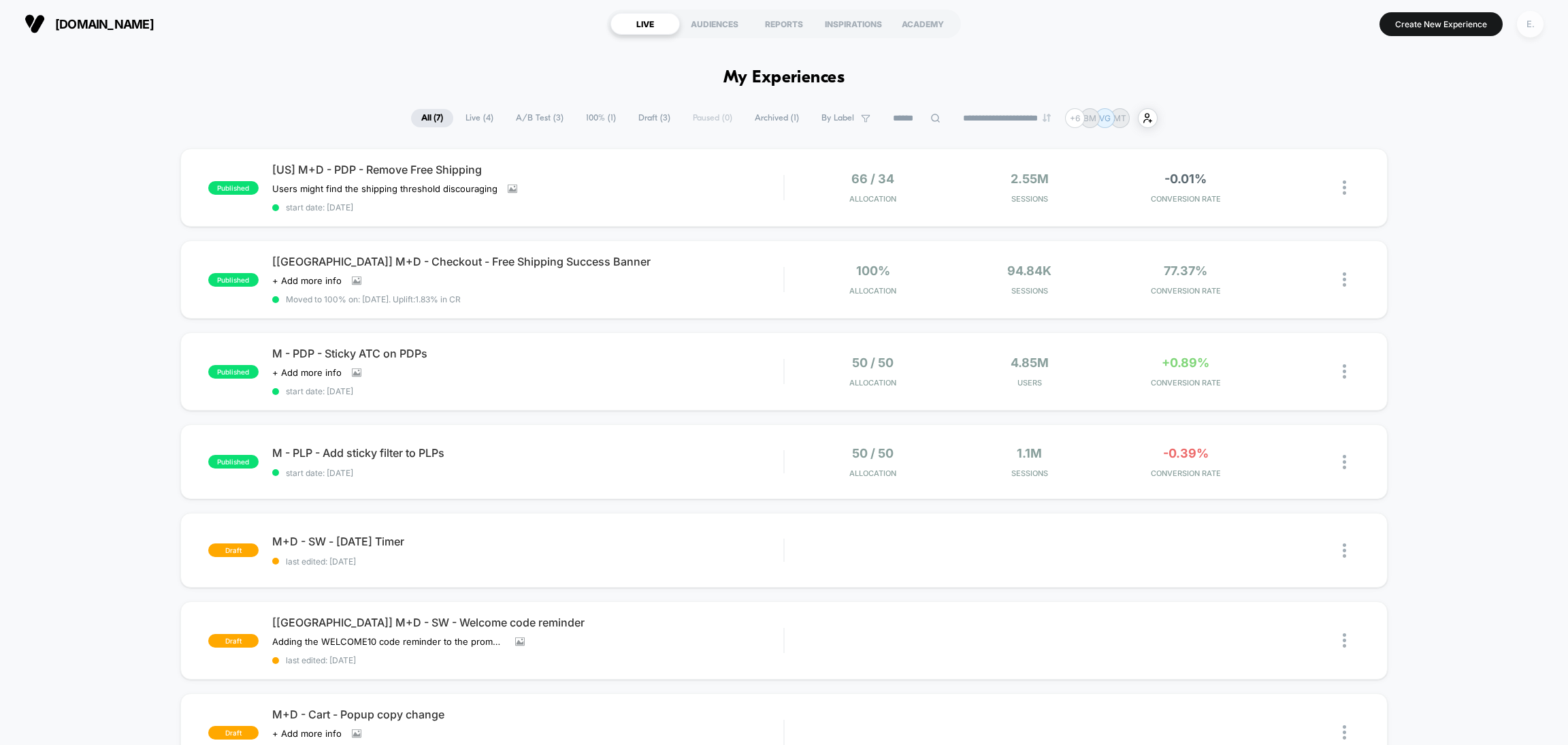
click at [1527, 22] on div "E." at bounding box center [1530, 24] width 26 height 26
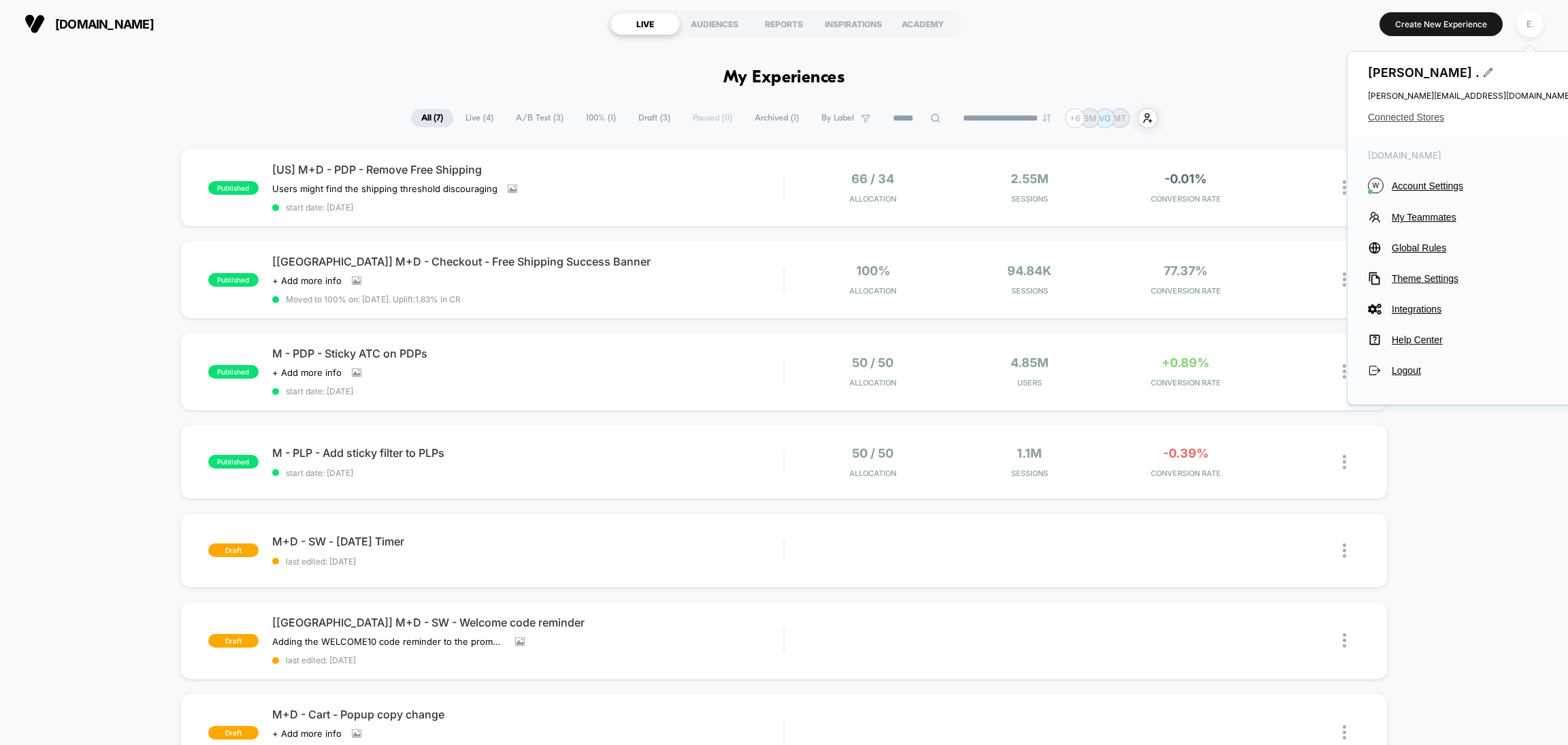
click at [1386, 120] on span "Connected Stores" at bounding box center [1470, 118] width 204 height 11
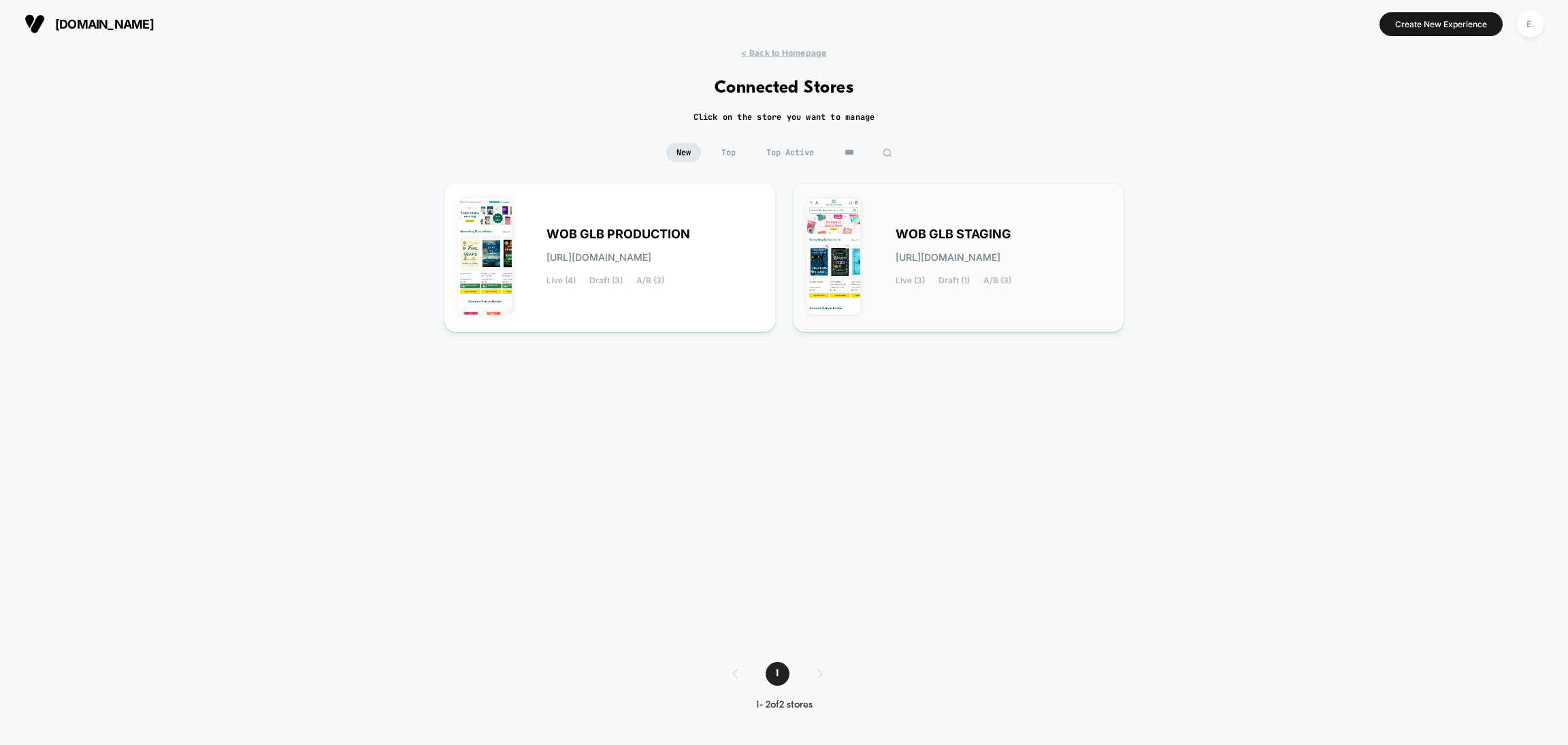
click at [979, 303] on div "WOB GLB STAGING [URL][DOMAIN_NAME] Live (3) Draft (1) A/B (3)" at bounding box center [958, 257] width 304 height 121
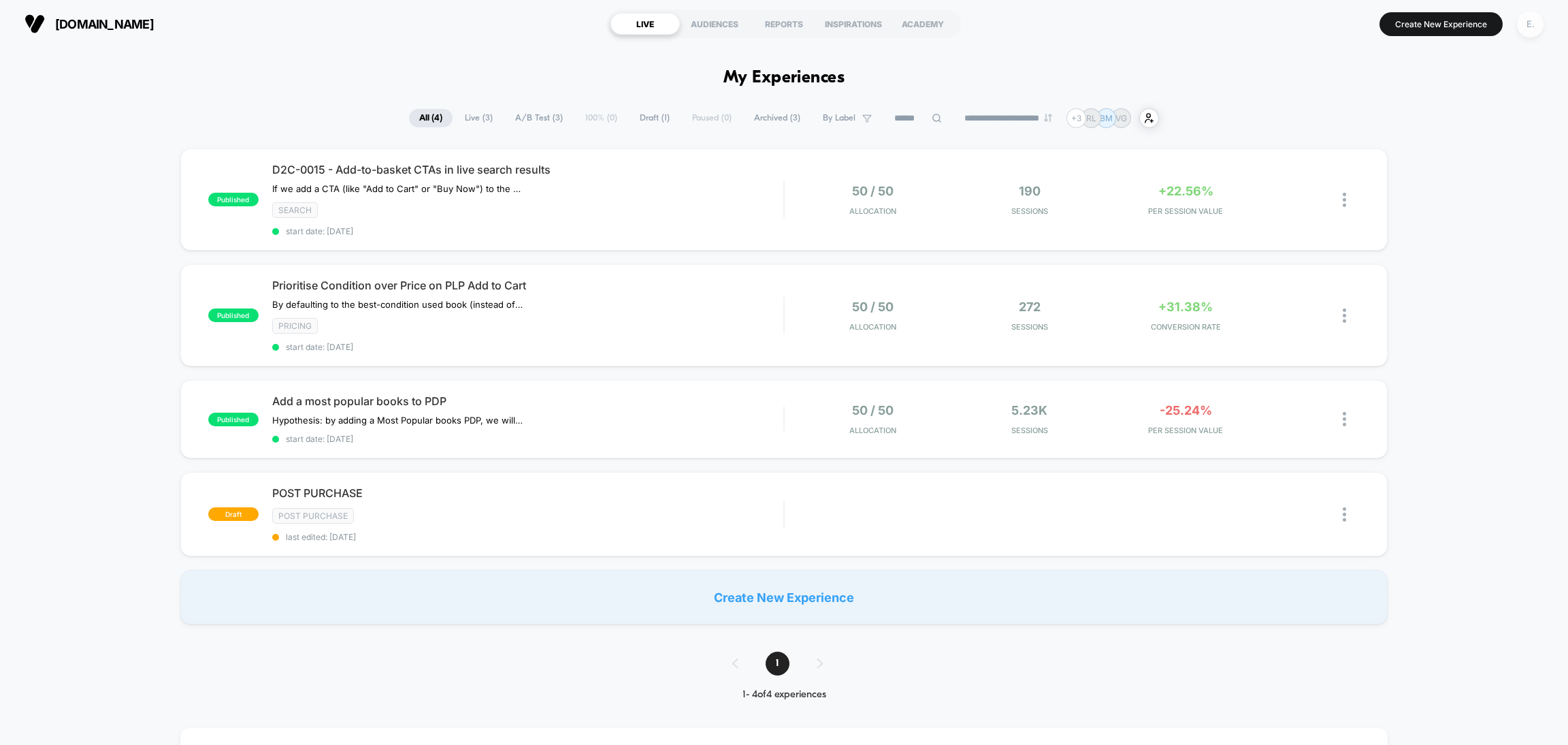
click at [1532, 24] on div "E." at bounding box center [1530, 24] width 26 height 26
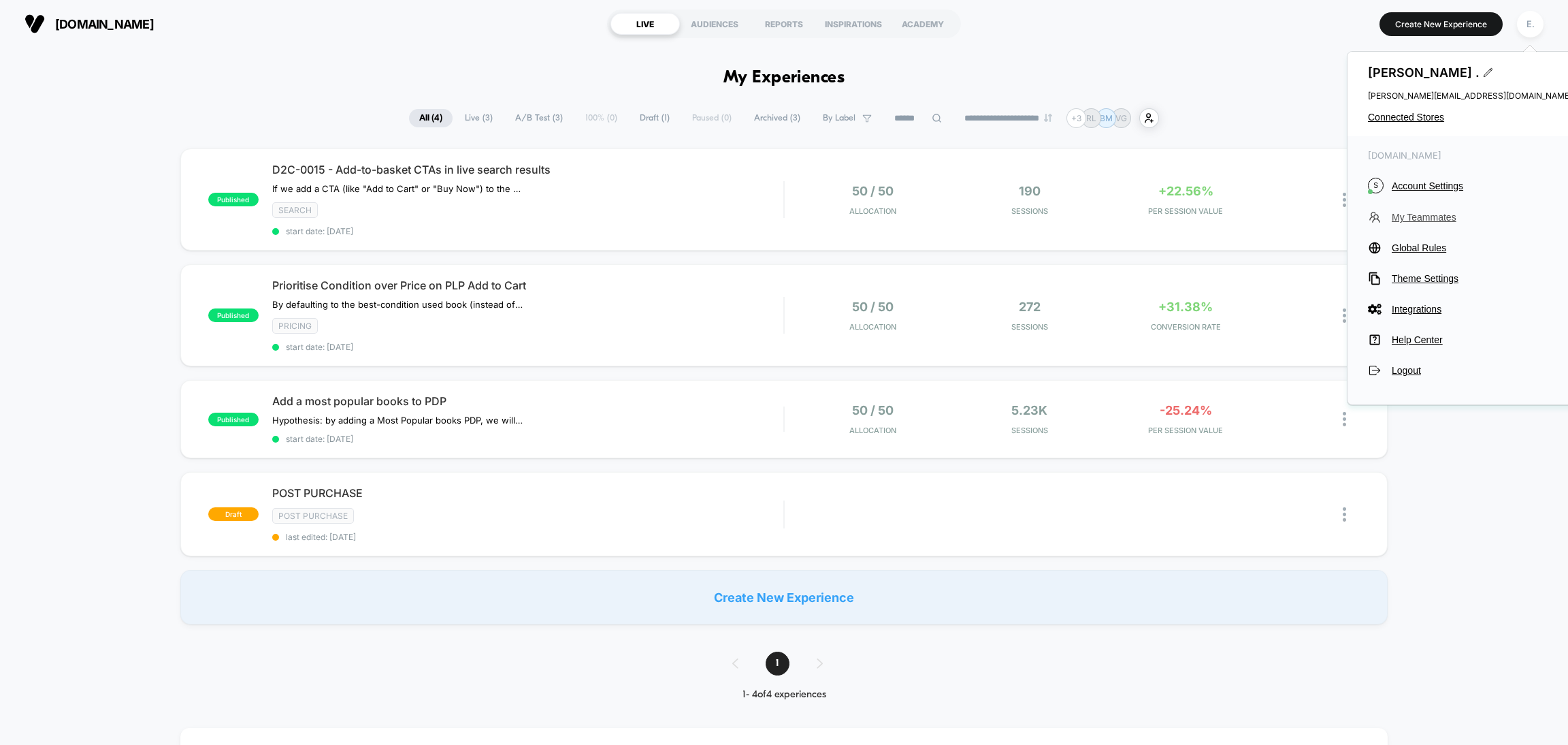
click at [1415, 218] on span "My Teammates" at bounding box center [1482, 217] width 181 height 11
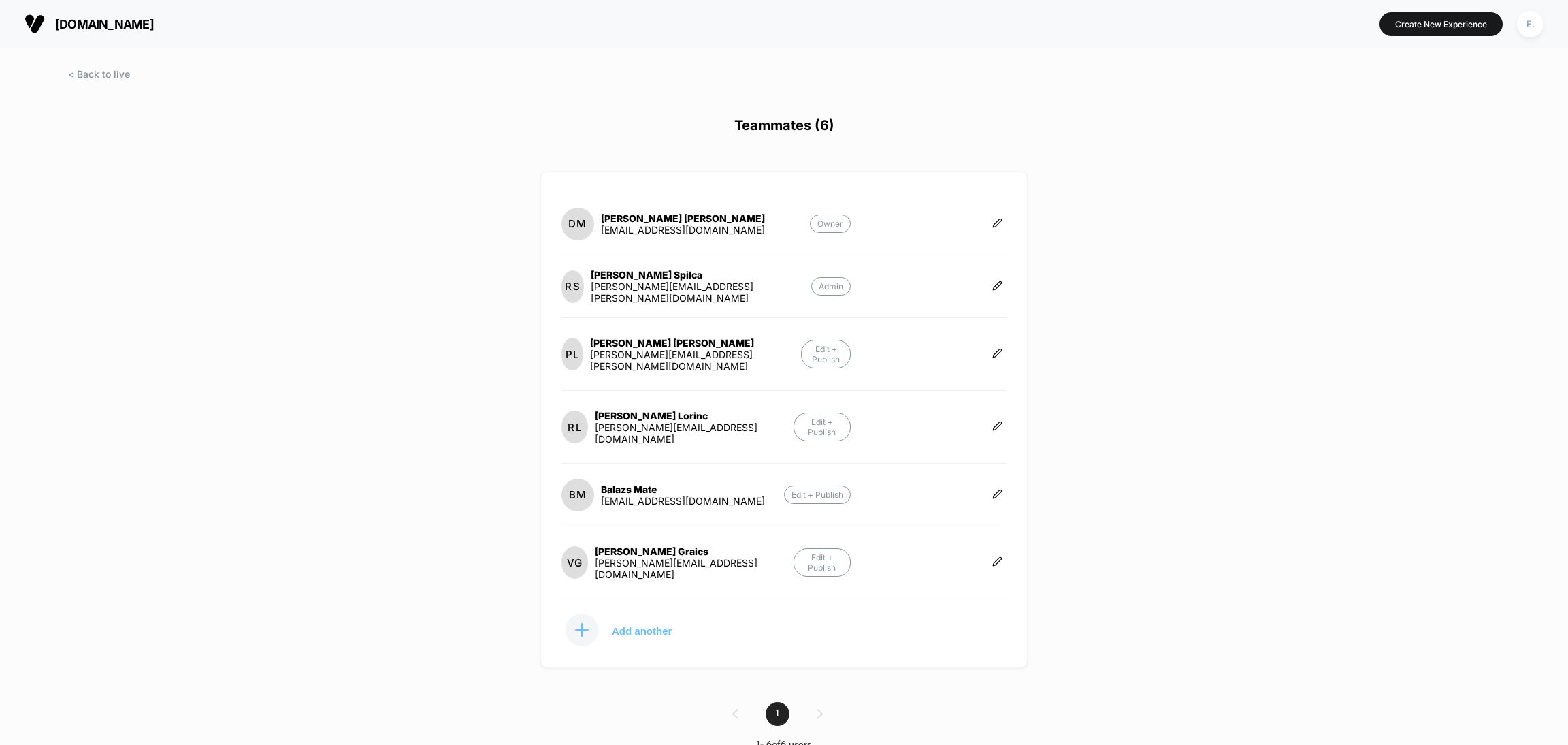
click at [636, 612] on button "Add another" at bounding box center [629, 629] width 136 height 34
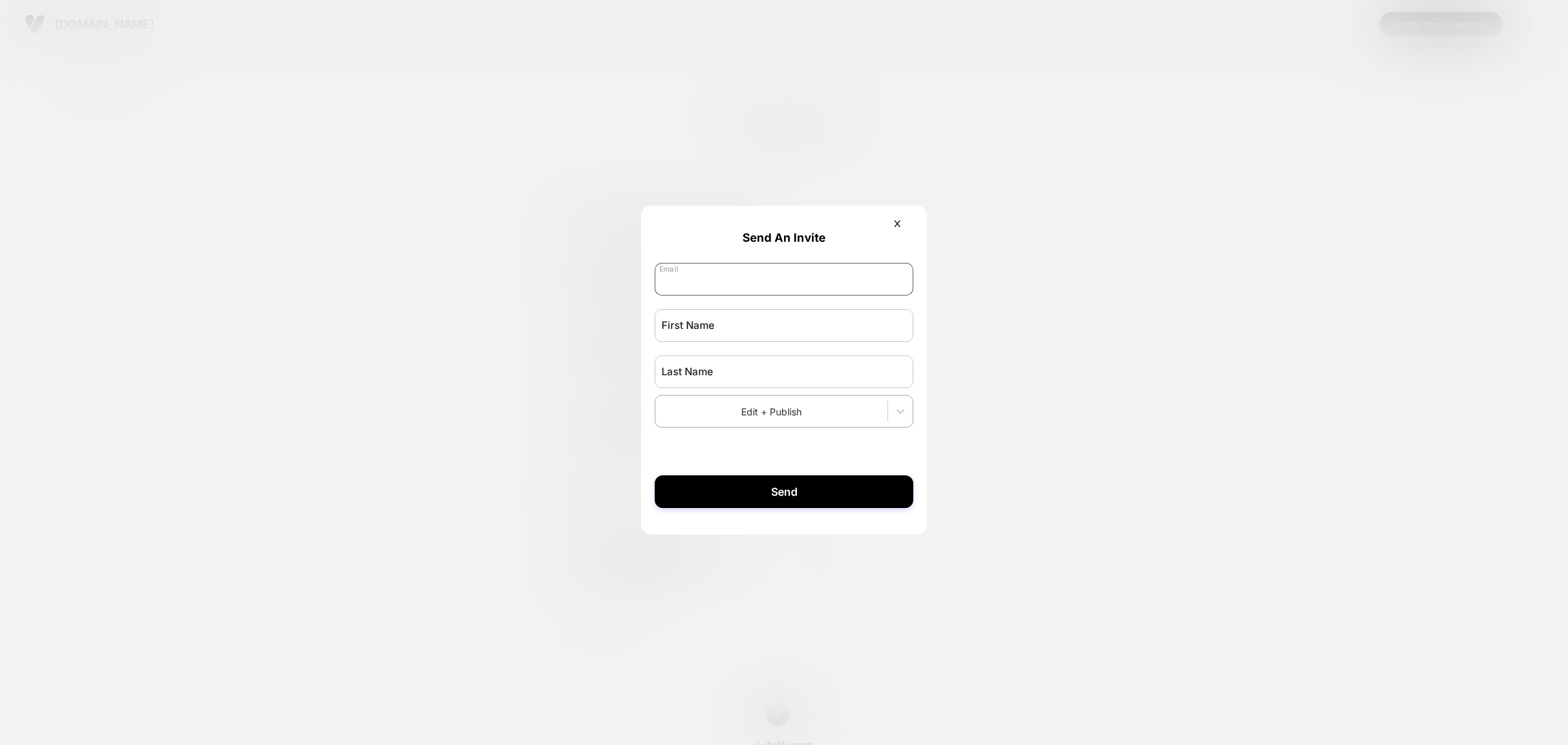
click at [696, 279] on input "email" at bounding box center [784, 278] width 259 height 33
paste input "**********"
type input "**********"
click at [700, 337] on input "text" at bounding box center [784, 325] width 259 height 33
type input "****"
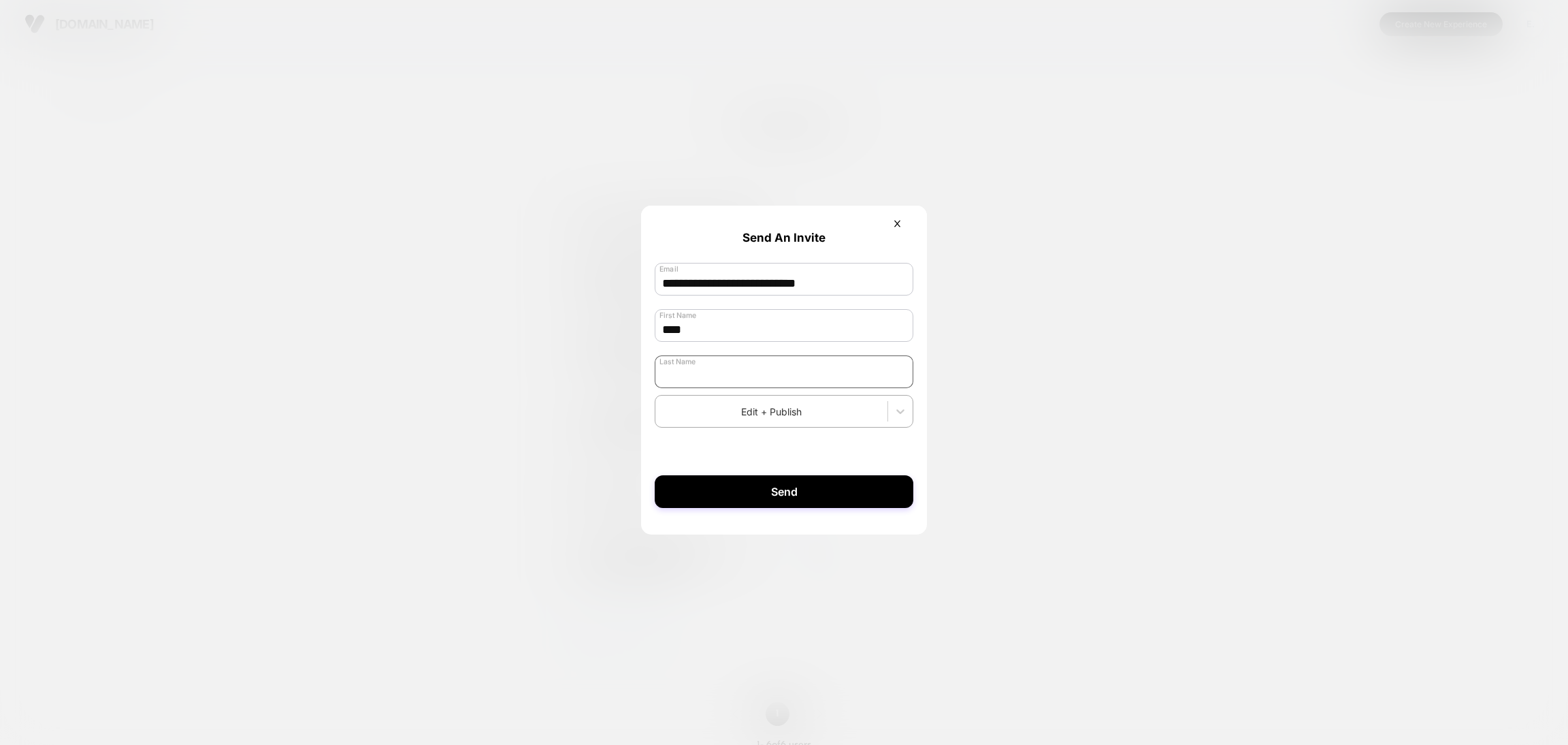
click at [757, 381] on input "text" at bounding box center [784, 372] width 259 height 33
type input "******"
click at [775, 494] on button "Send" at bounding box center [784, 491] width 259 height 33
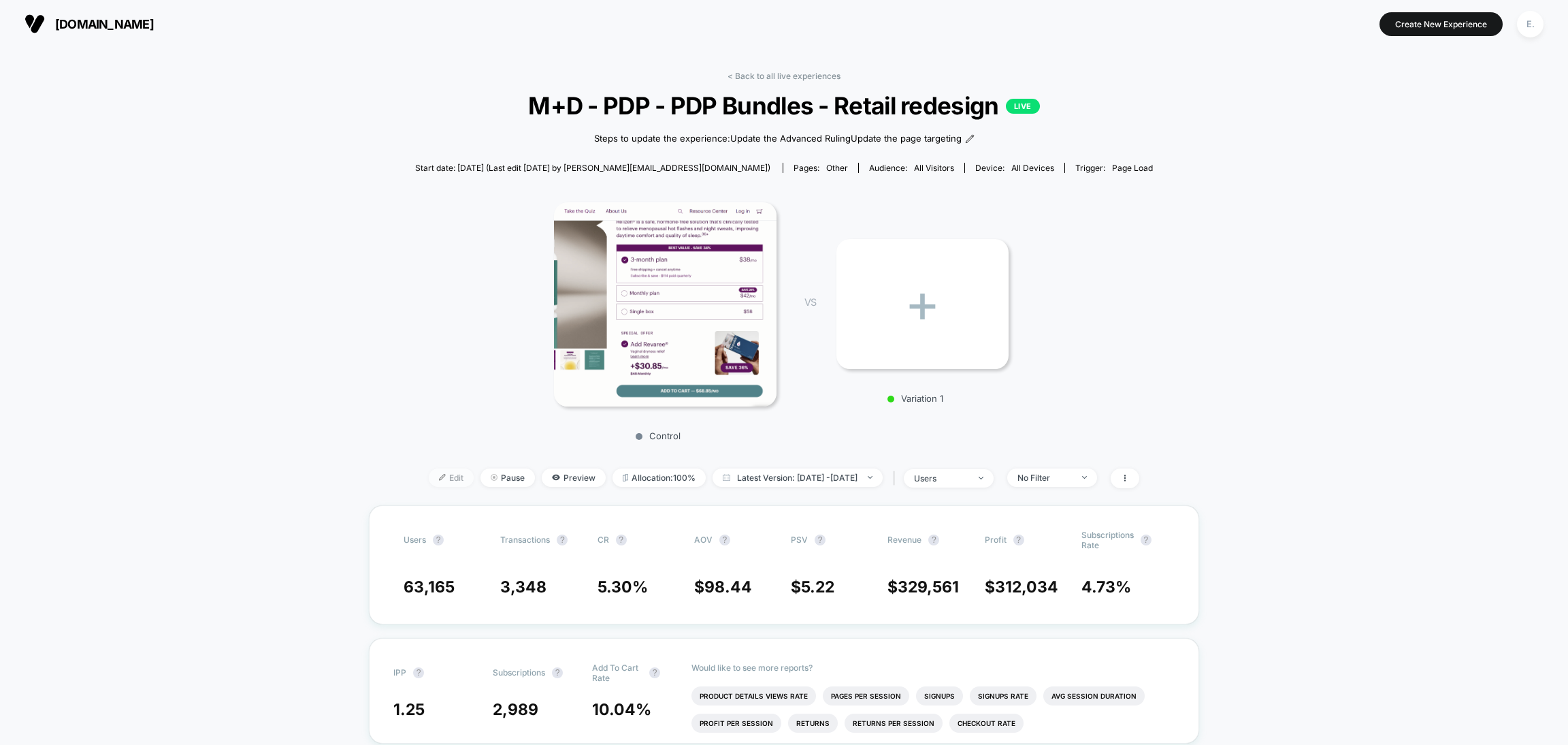
click at [429, 479] on span "Edit" at bounding box center [451, 478] width 45 height 19
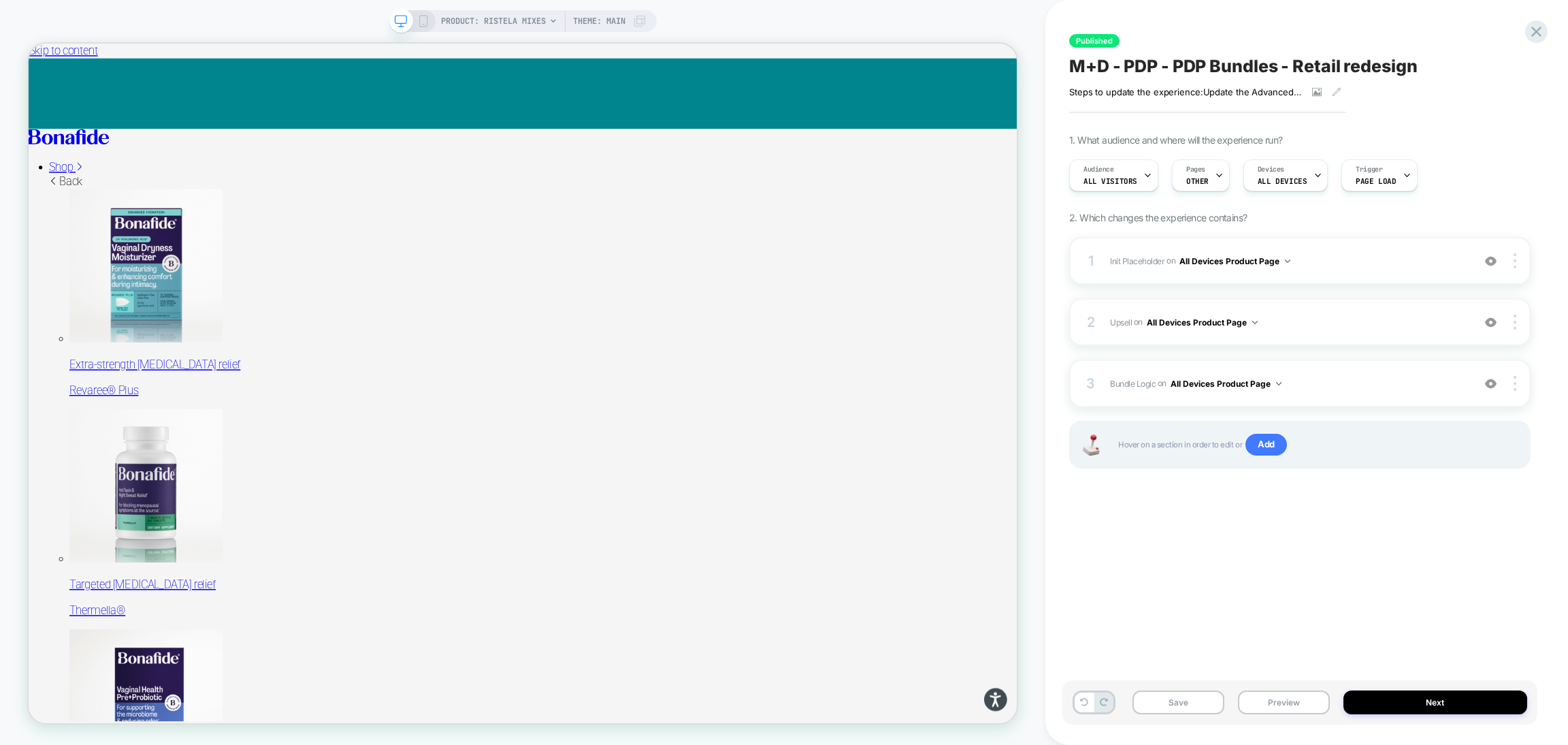
click at [1235, 55] on div "M+D - PDP - PDP Bundles - Retail redesign Steps to update the experience: Updat…" at bounding box center [1300, 76] width 462 height 43
click at [1234, 62] on span "M+D - PDP - PDP Bundles - Retail redesign" at bounding box center [1243, 66] width 349 height 21
click at [1103, 87] on span "Steps to update the experience:Update the Advanced RulingUpdate the page target…" at bounding box center [1185, 92] width 232 height 11
click at [1101, 71] on textarea "**********" at bounding box center [1278, 66] width 418 height 21
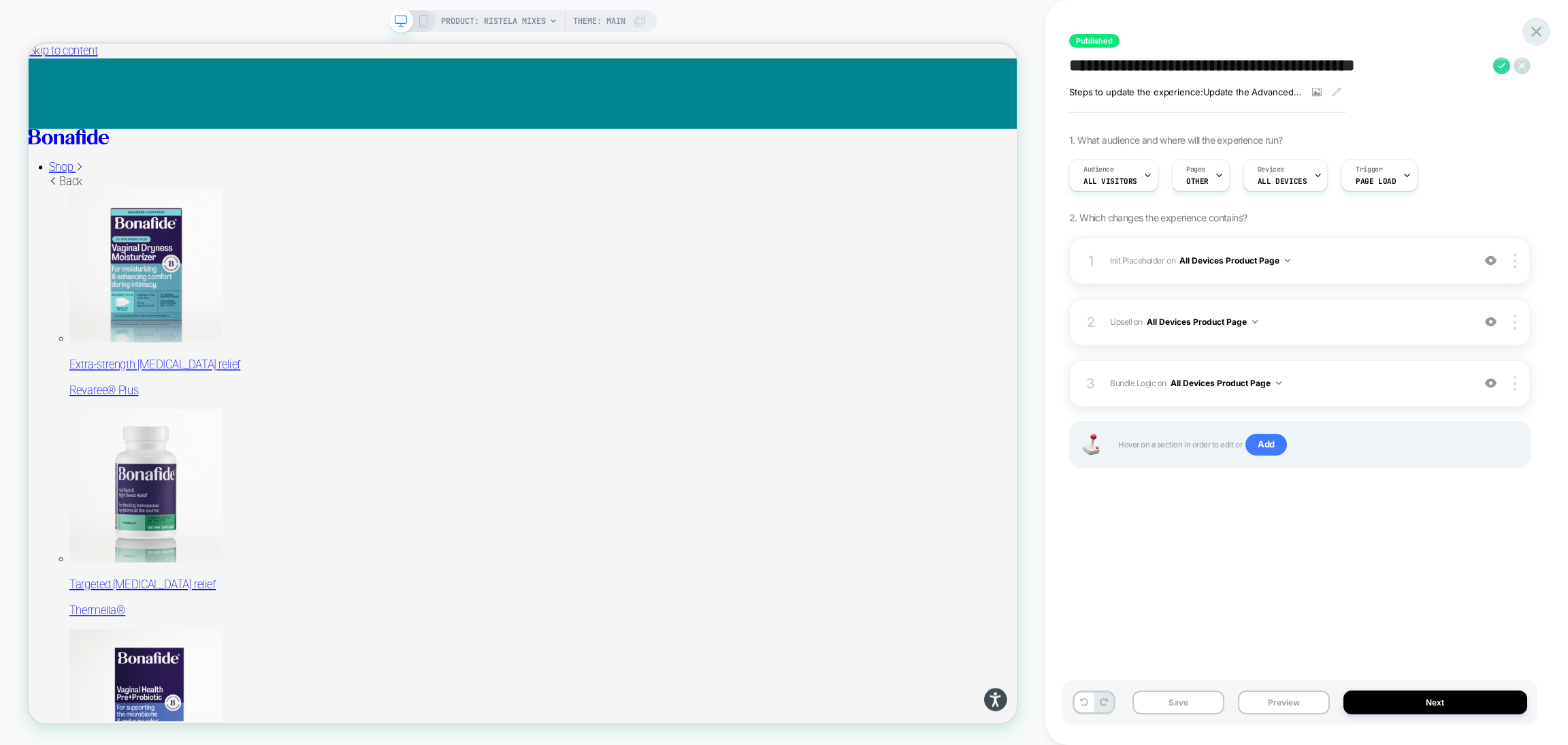
click at [1539, 33] on icon at bounding box center [1537, 32] width 19 height 19
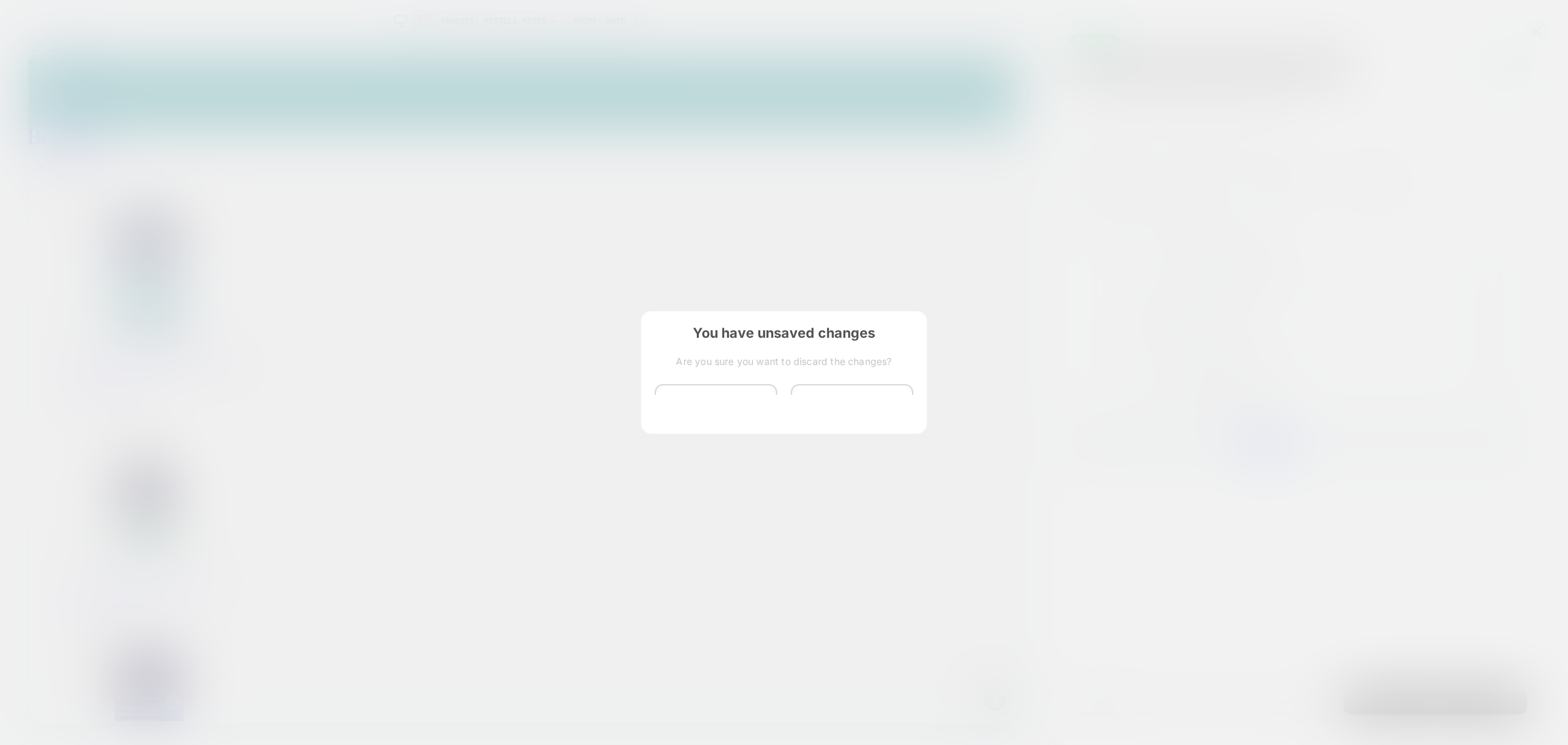
click at [690, 404] on button "Discard Changes" at bounding box center [716, 404] width 122 height 42
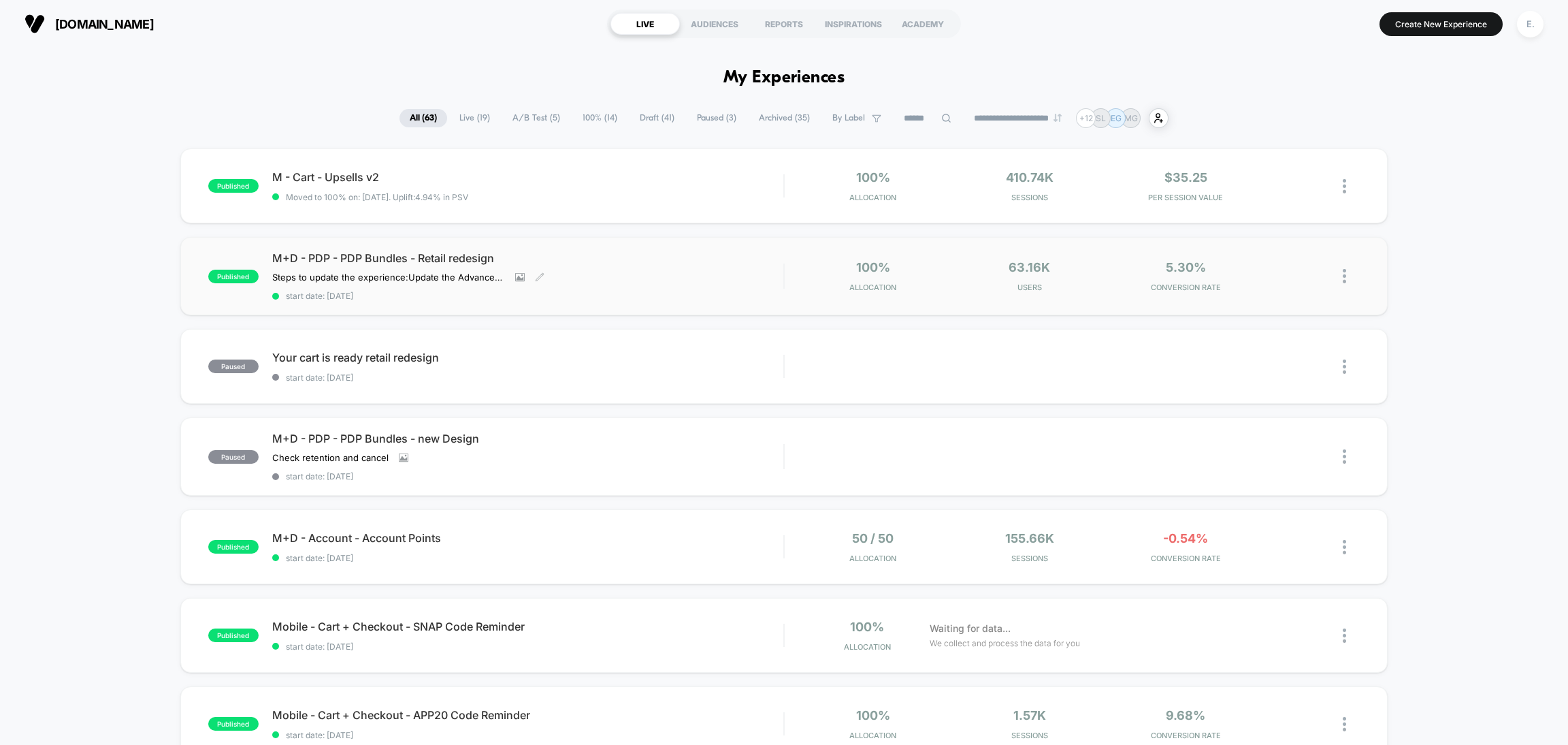
click at [695, 291] on span "start date: 9/2/2025" at bounding box center [527, 295] width 511 height 10
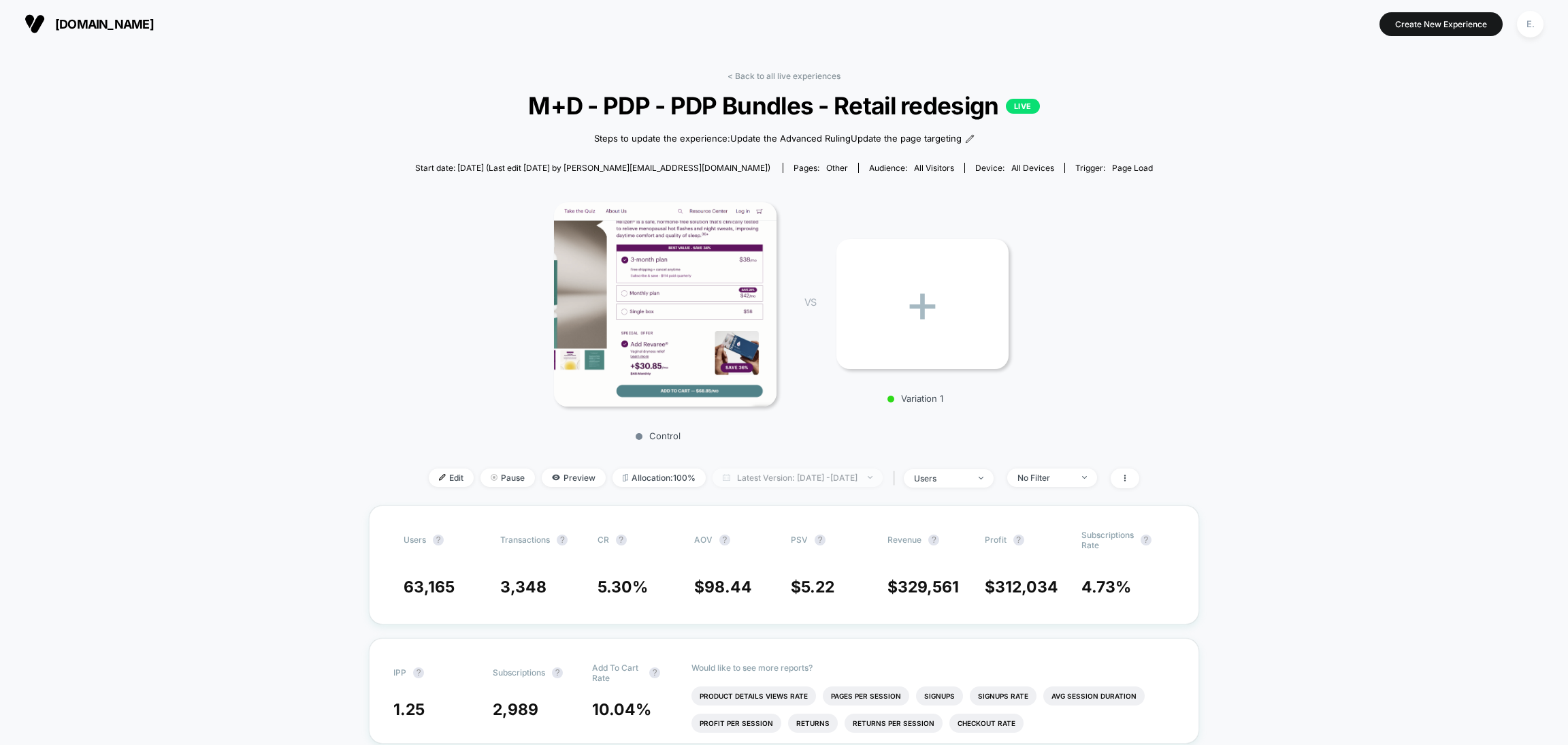
click at [838, 473] on span "Latest Version: Sep 2, 2025 - Sep 10, 2025" at bounding box center [798, 478] width 170 height 19
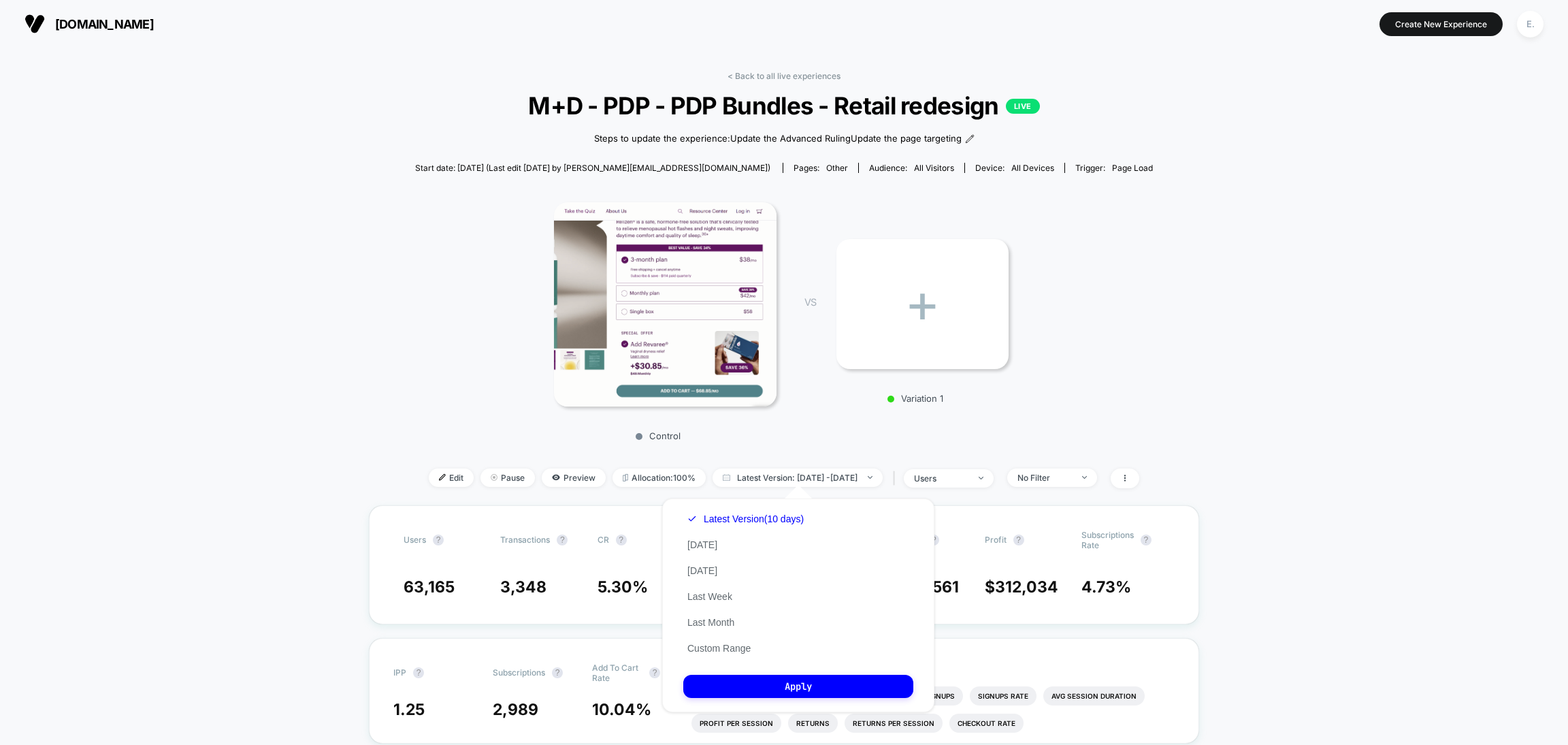
click at [408, 335] on div "Control VS + Variation 1" at bounding box center [777, 317] width 737 height 262
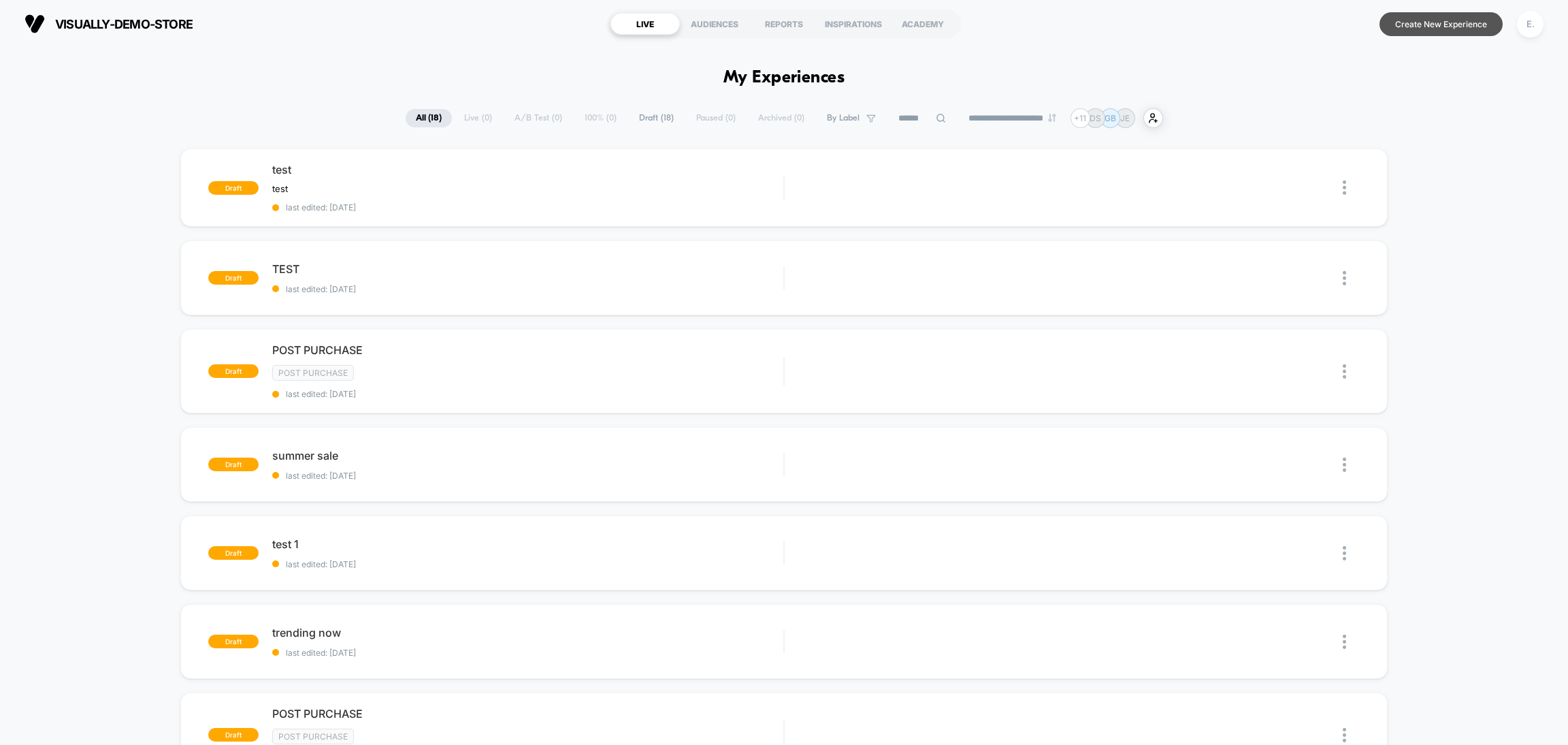
click at [1415, 20] on button "Create New Experience" at bounding box center [1441, 24] width 123 height 24
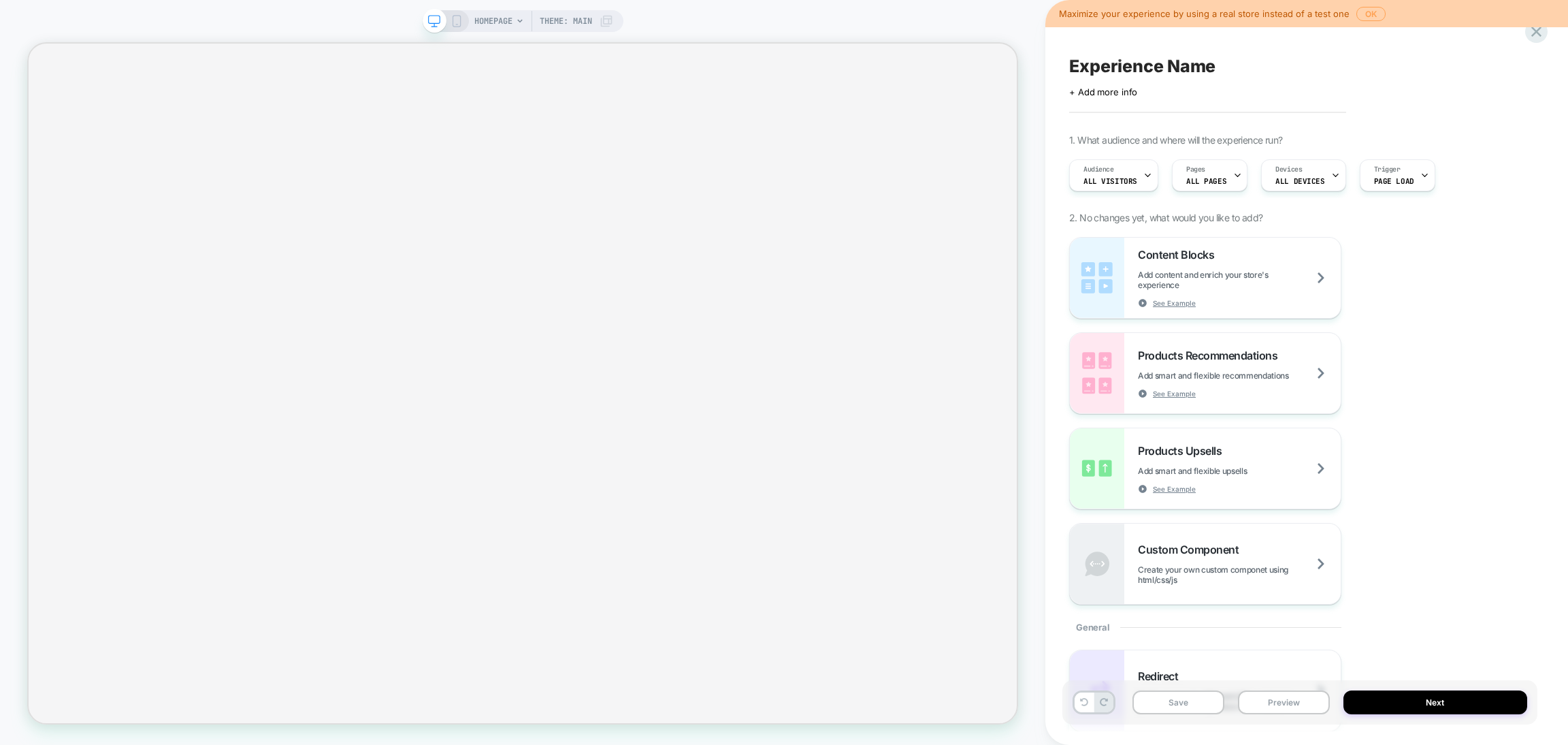
click at [1370, 17] on button "OK" at bounding box center [1370, 13] width 29 height 14
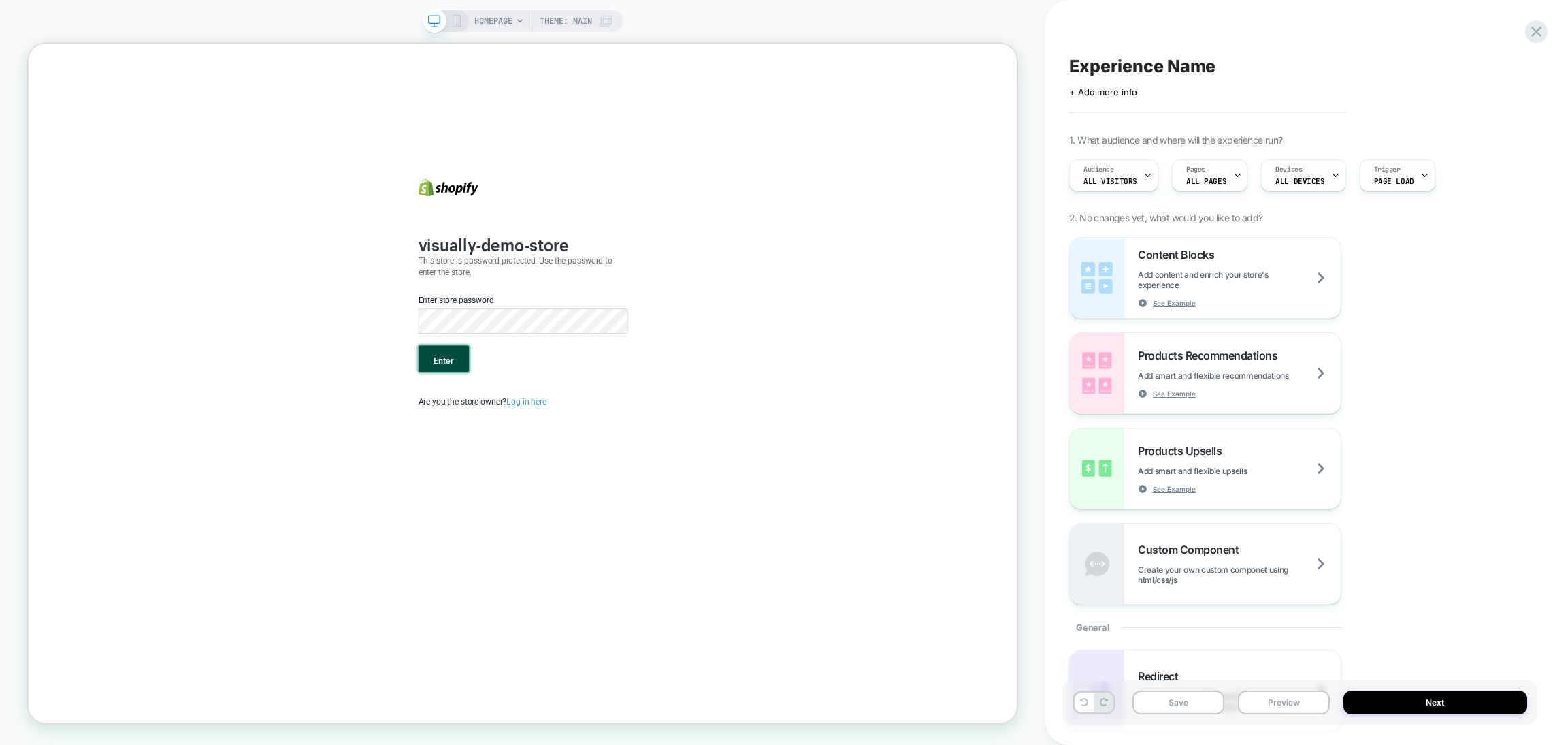
click at [590, 464] on button "Enter" at bounding box center [582, 464] width 68 height 36
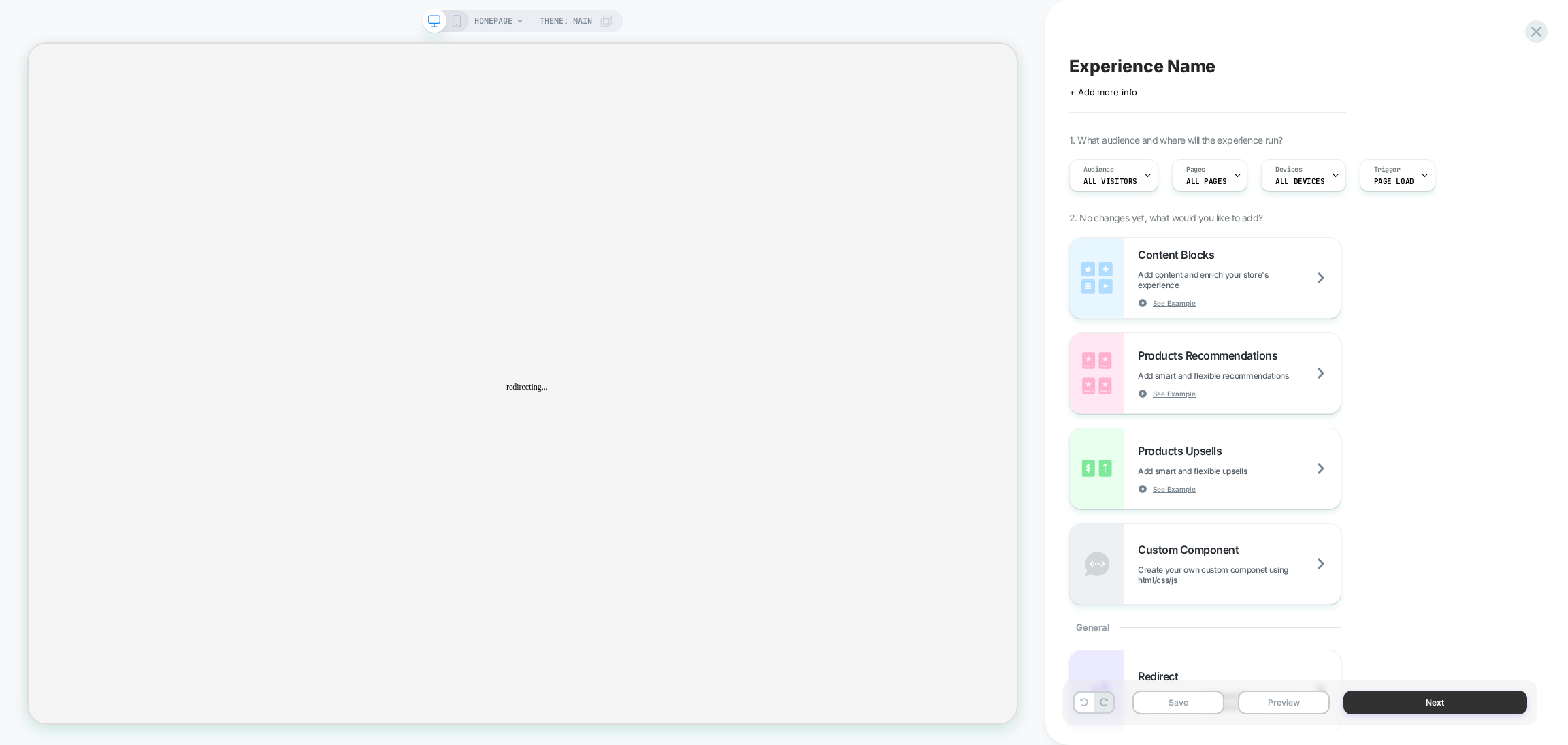
click at [1407, 703] on button "Next" at bounding box center [1434, 702] width 183 height 24
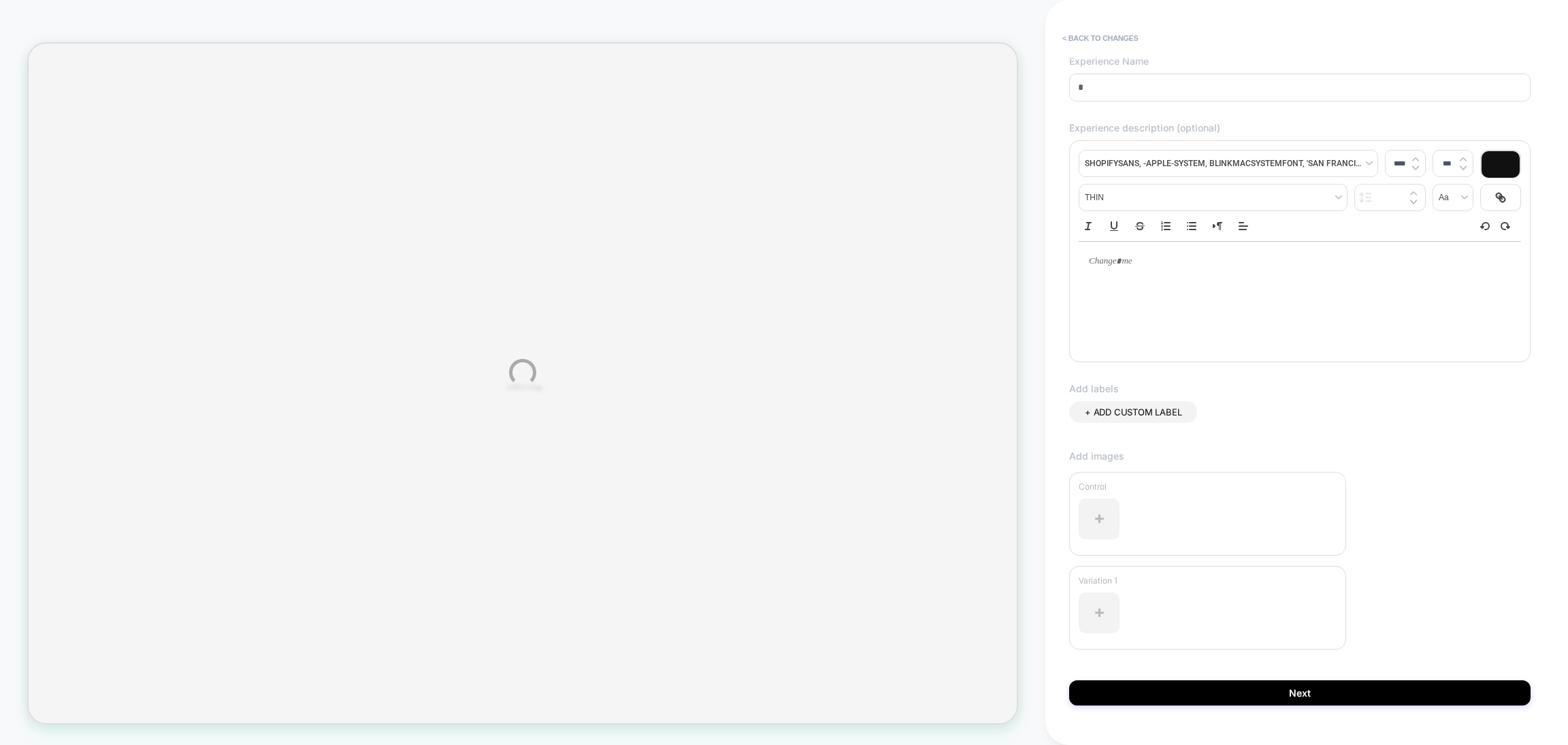
scroll to position [104, 0]
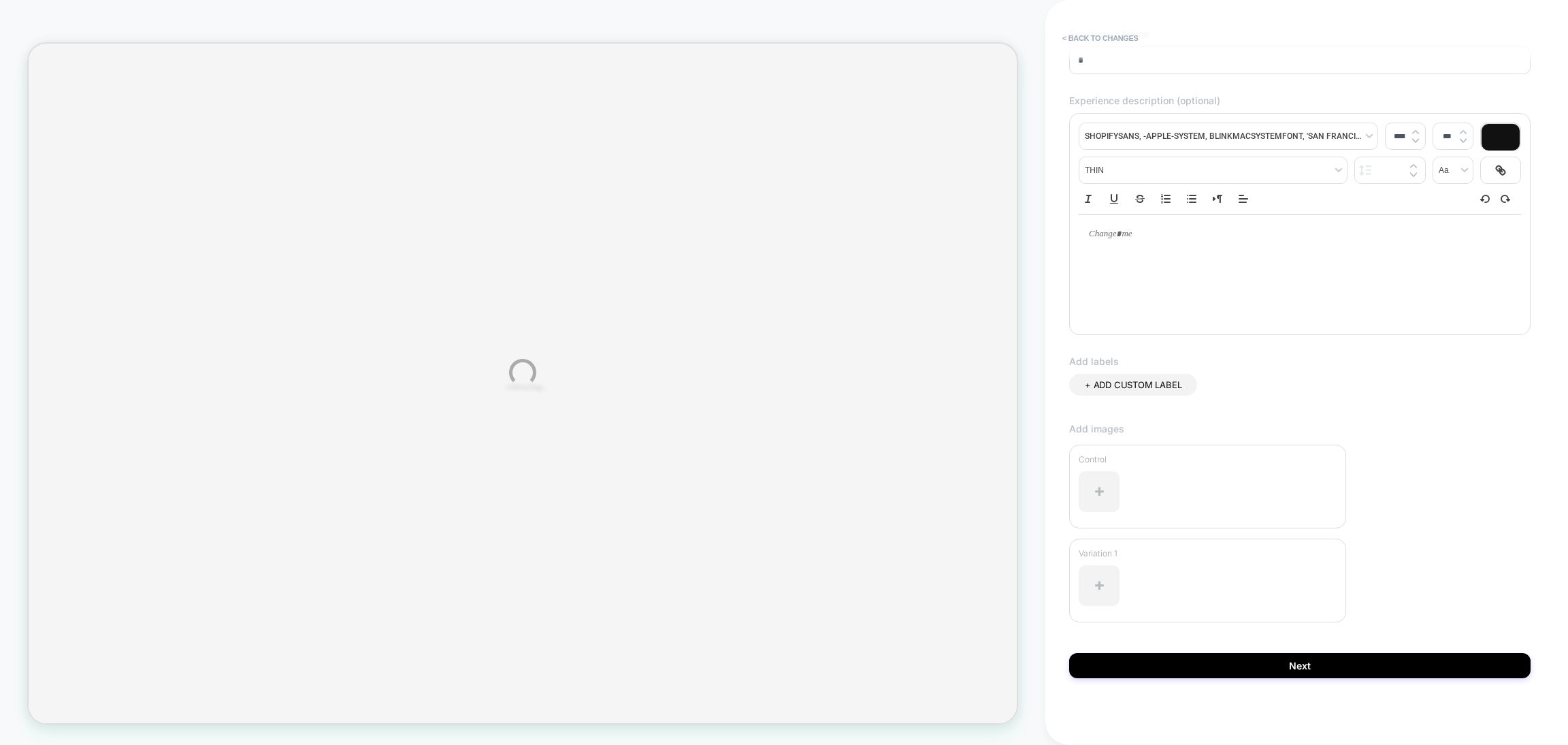
type input "*"
click at [1243, 676] on div "**********" at bounding box center [784, 372] width 1568 height 745
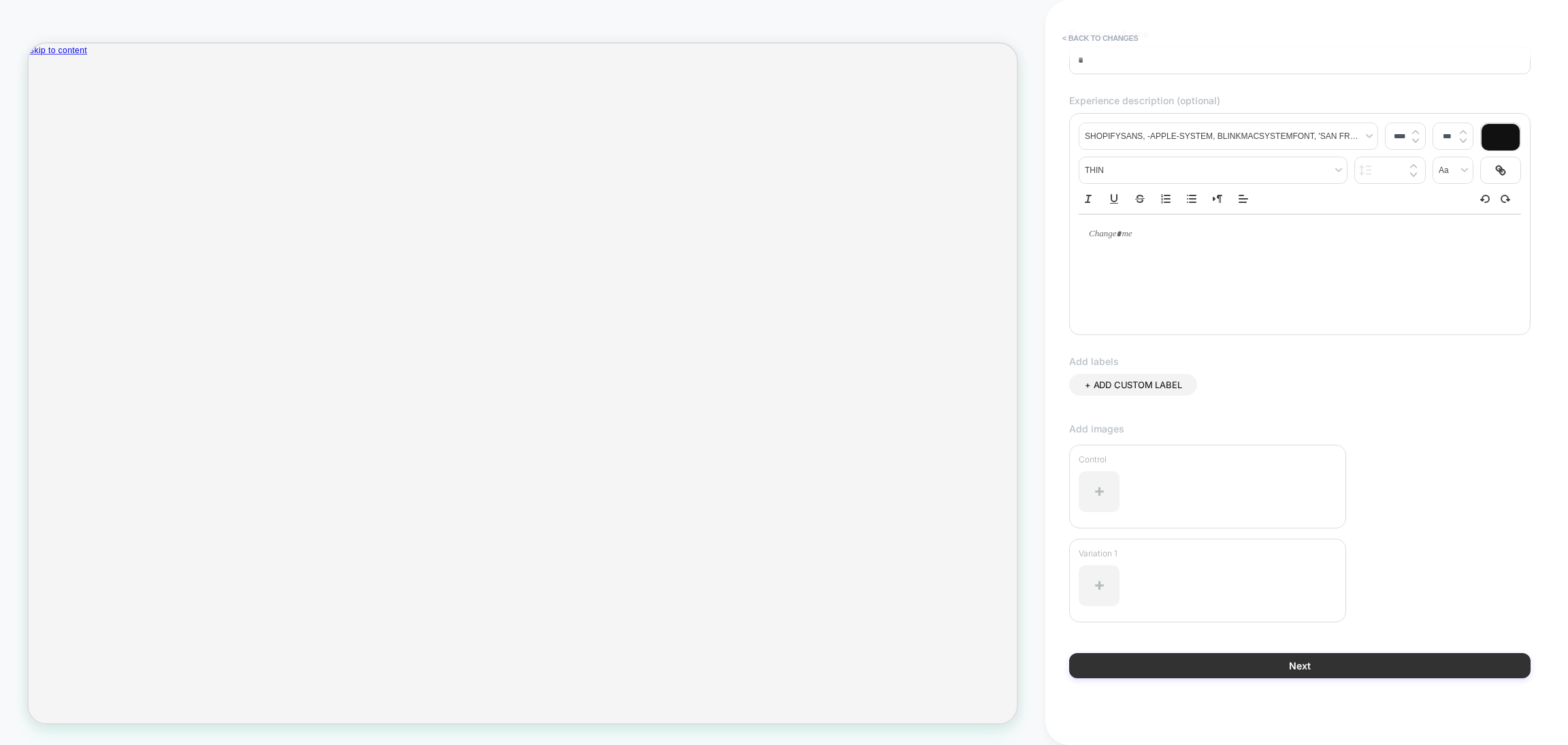
click at [1273, 670] on button "Next" at bounding box center [1300, 665] width 462 height 25
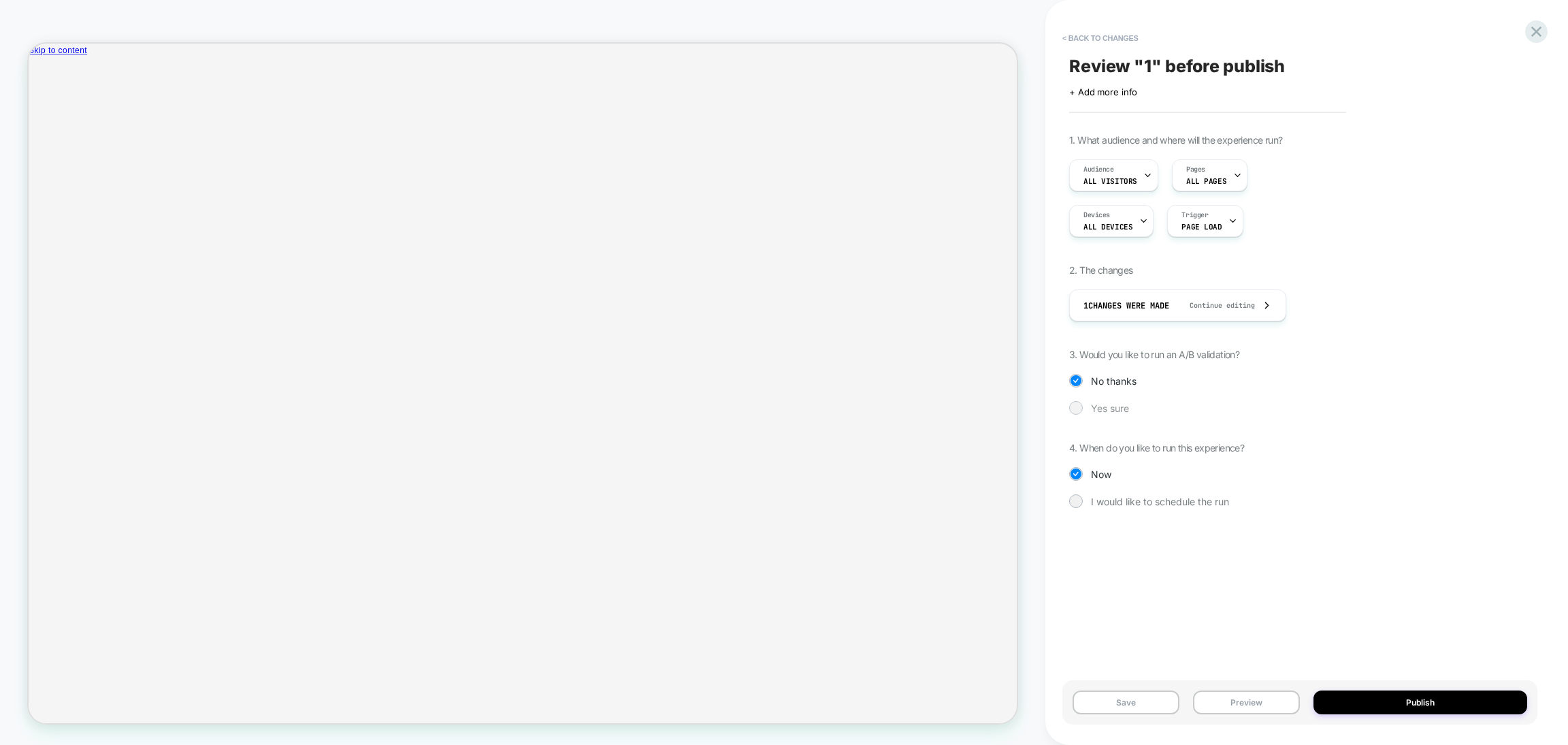
click at [1096, 407] on span "Yes sure" at bounding box center [1110, 408] width 39 height 11
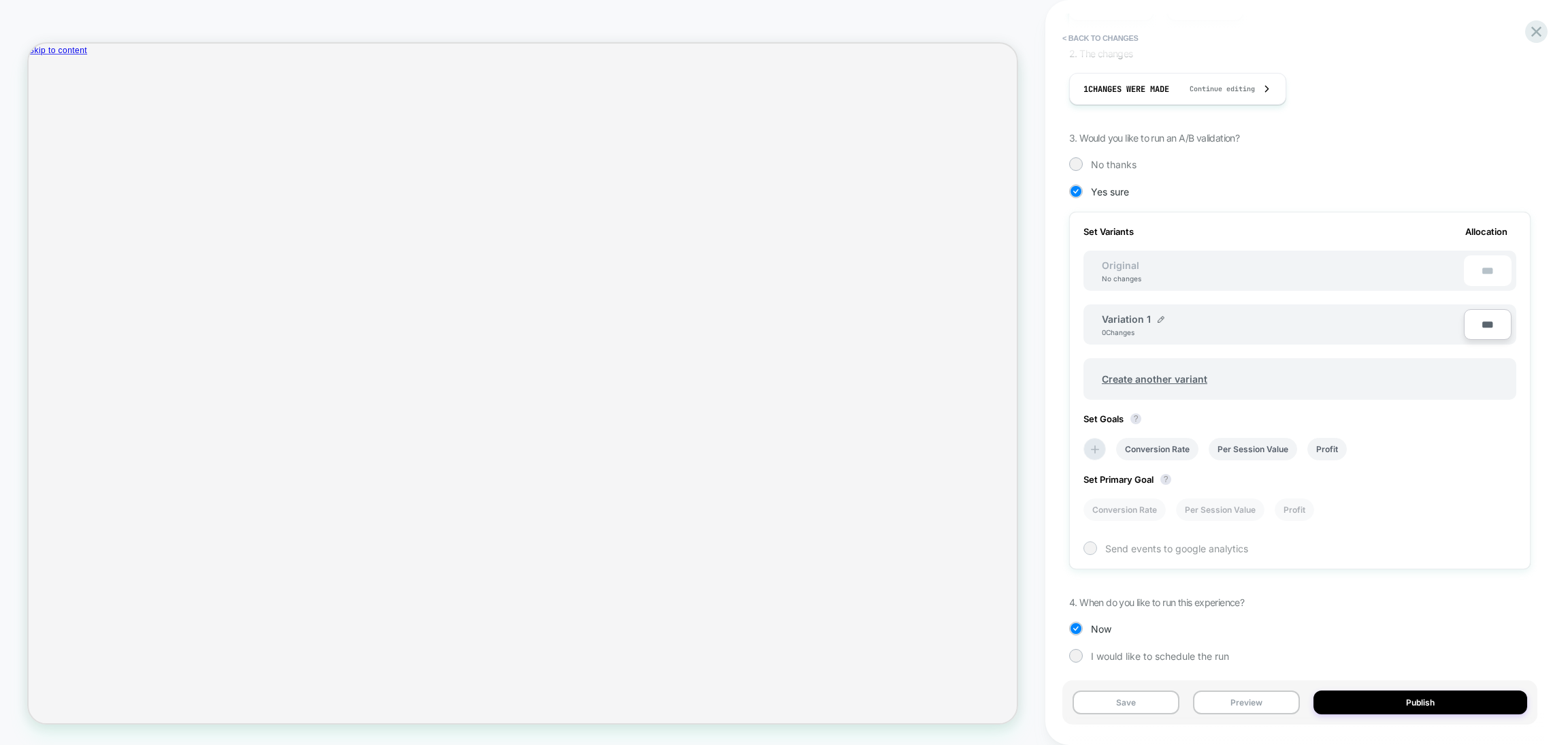
scroll to position [218, 0]
click at [1275, 695] on button "Preview" at bounding box center [1247, 702] width 107 height 24
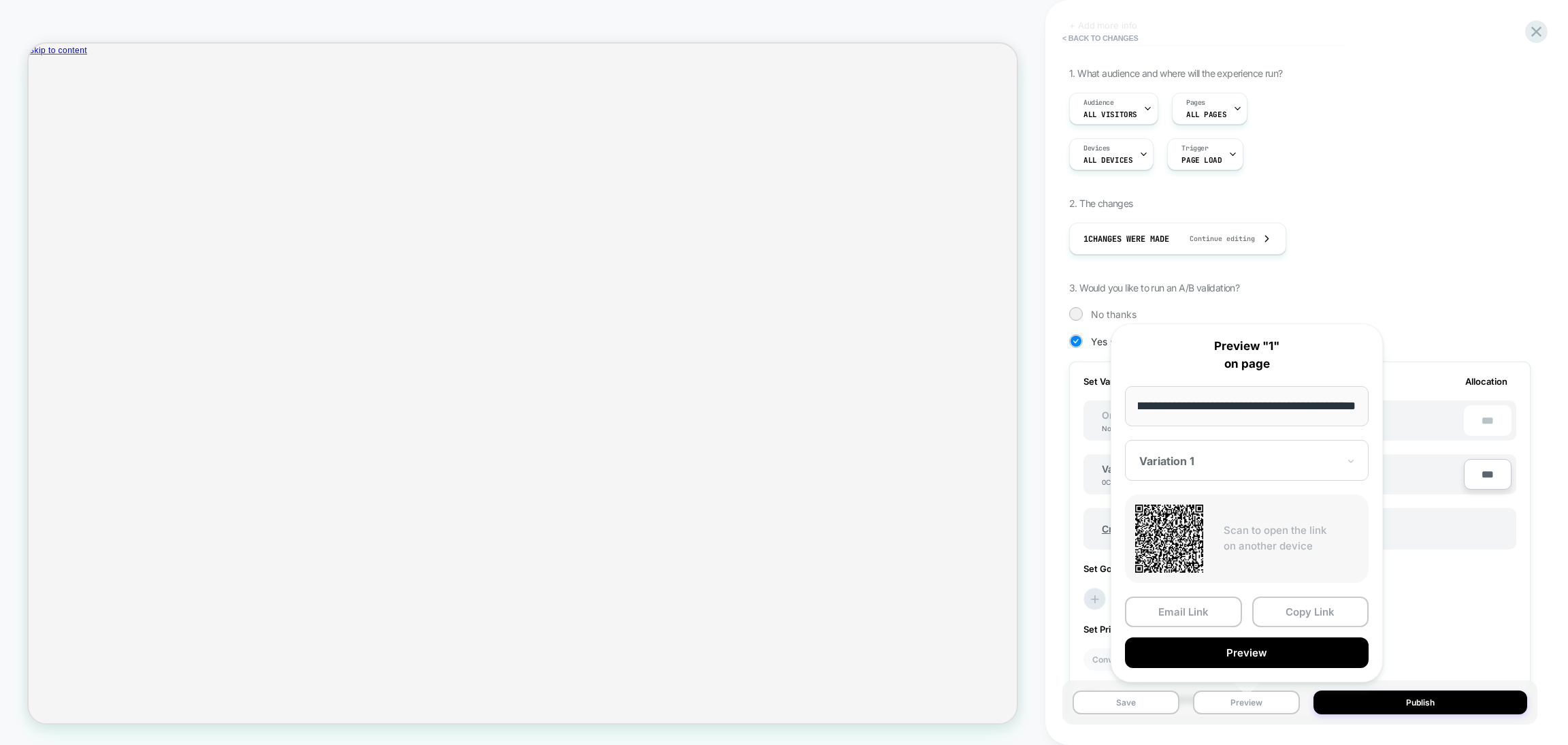
scroll to position [0, 0]
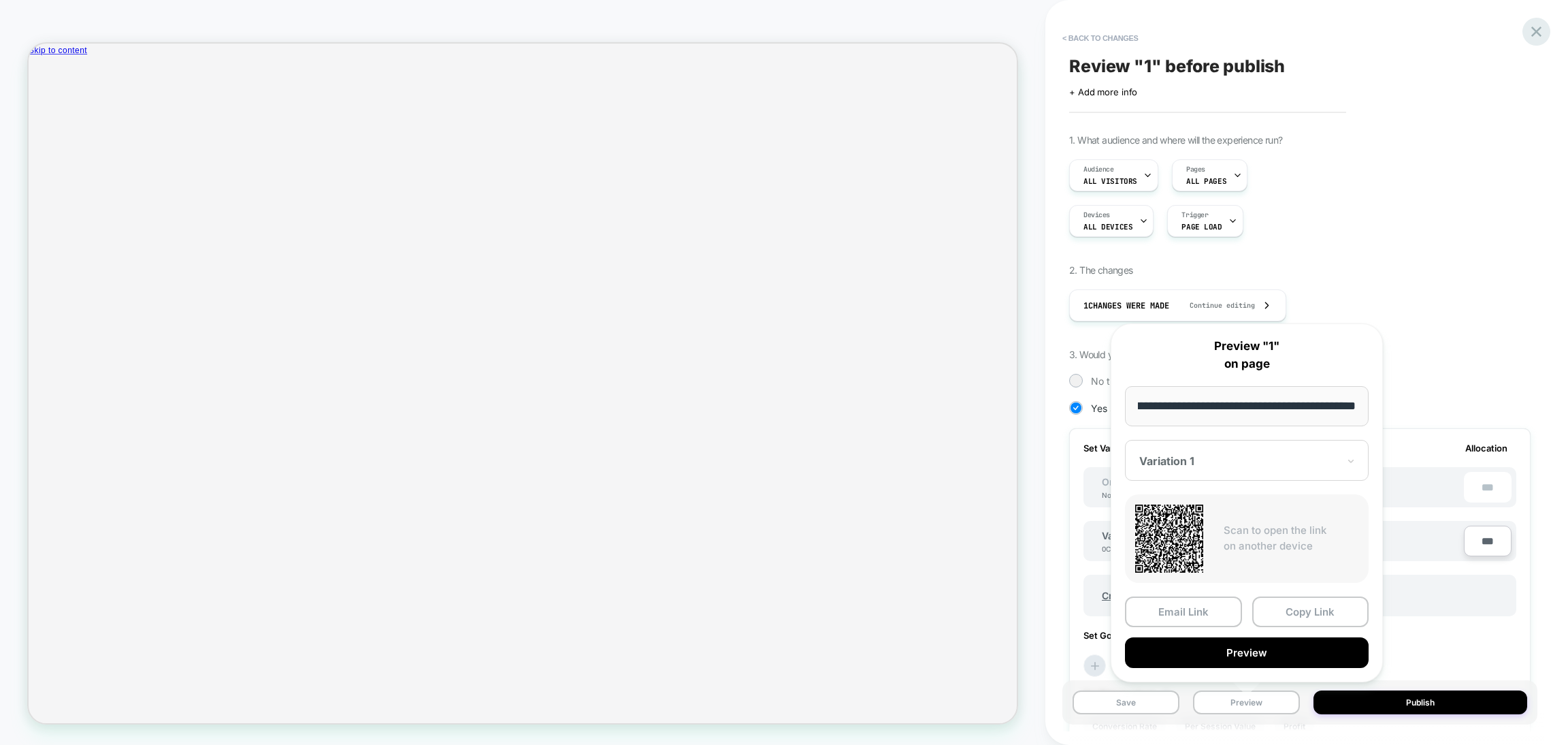
click at [1533, 31] on icon at bounding box center [1537, 32] width 19 height 19
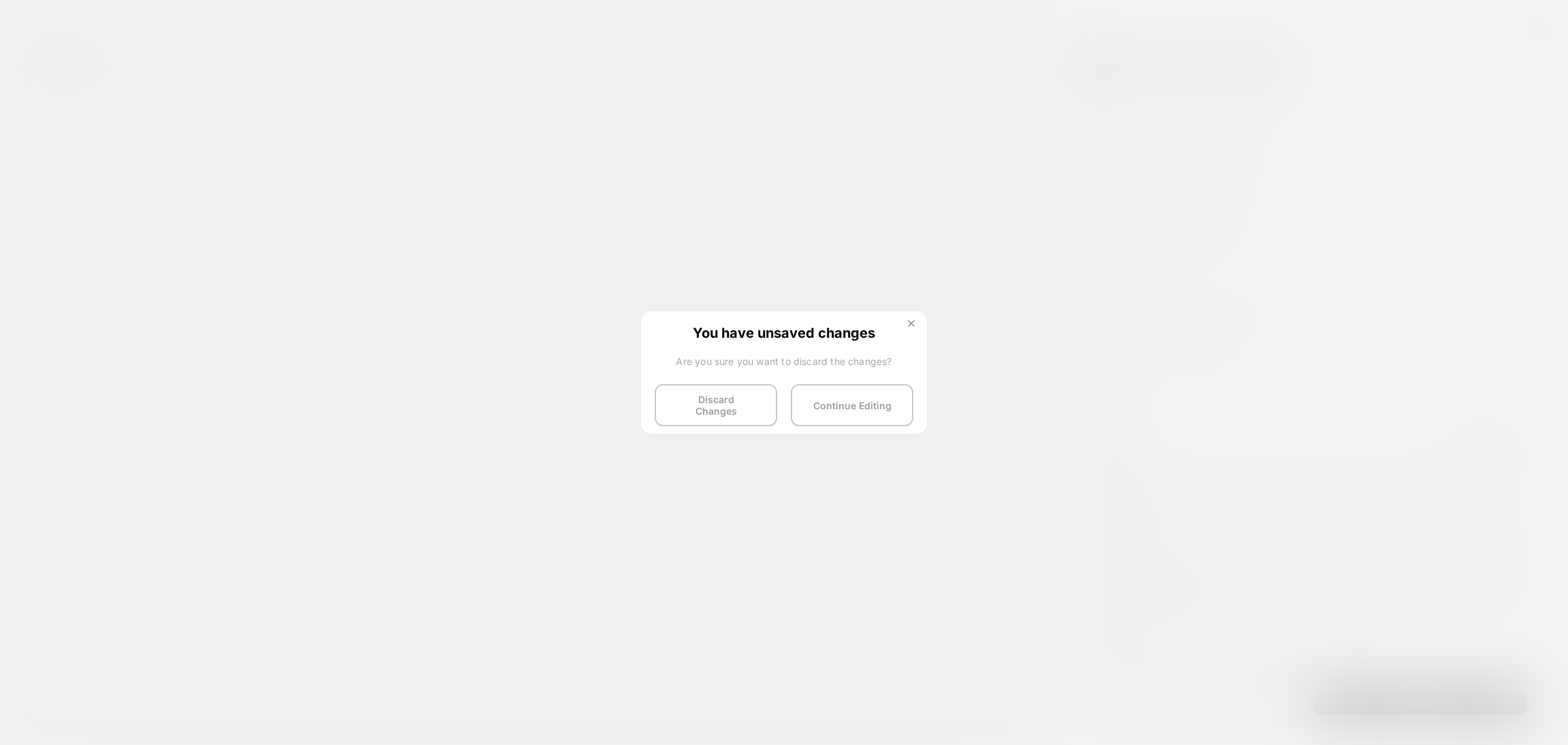
click at [908, 325] on img at bounding box center [911, 323] width 7 height 7
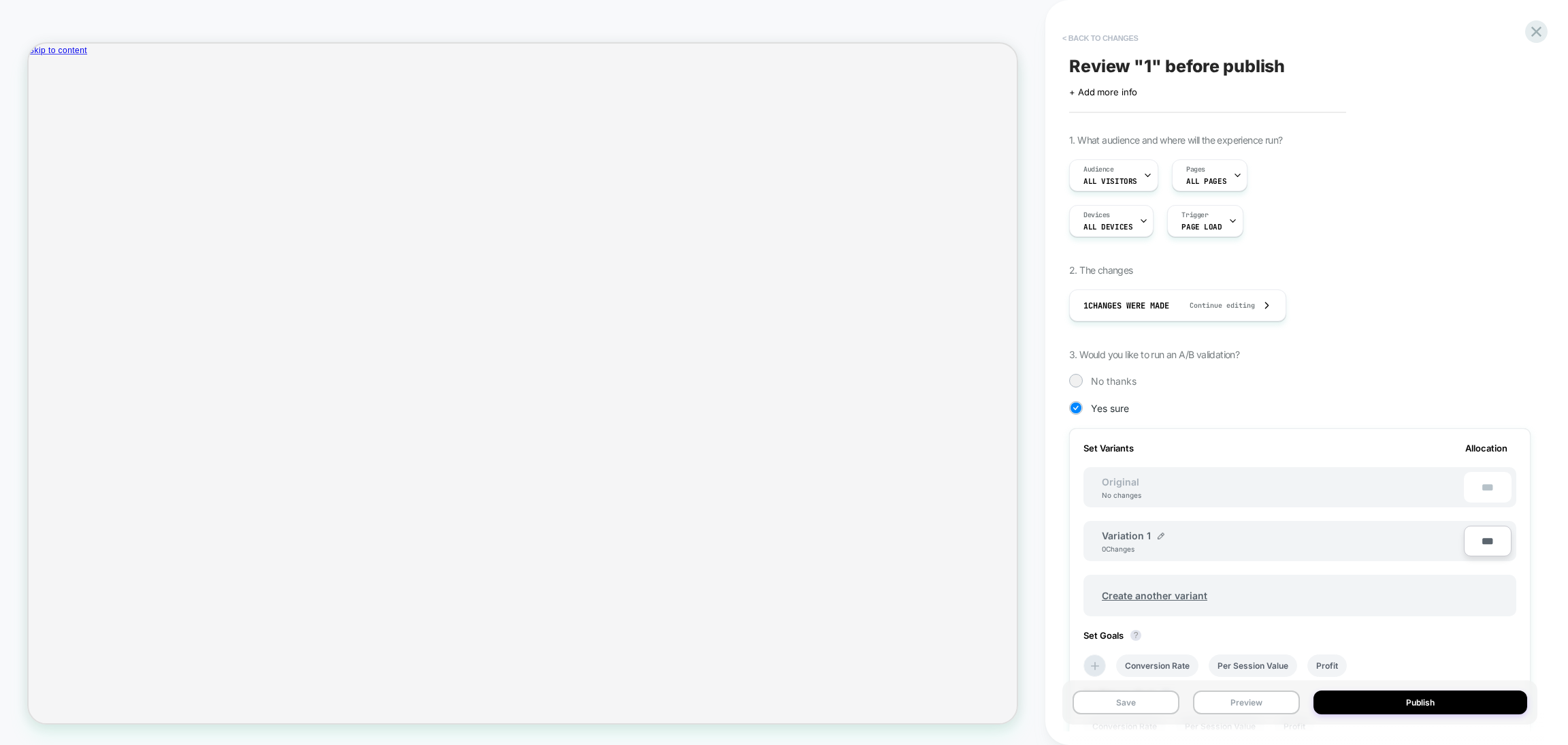
click at [1090, 34] on button "< Back to changes" at bounding box center [1101, 38] width 90 height 22
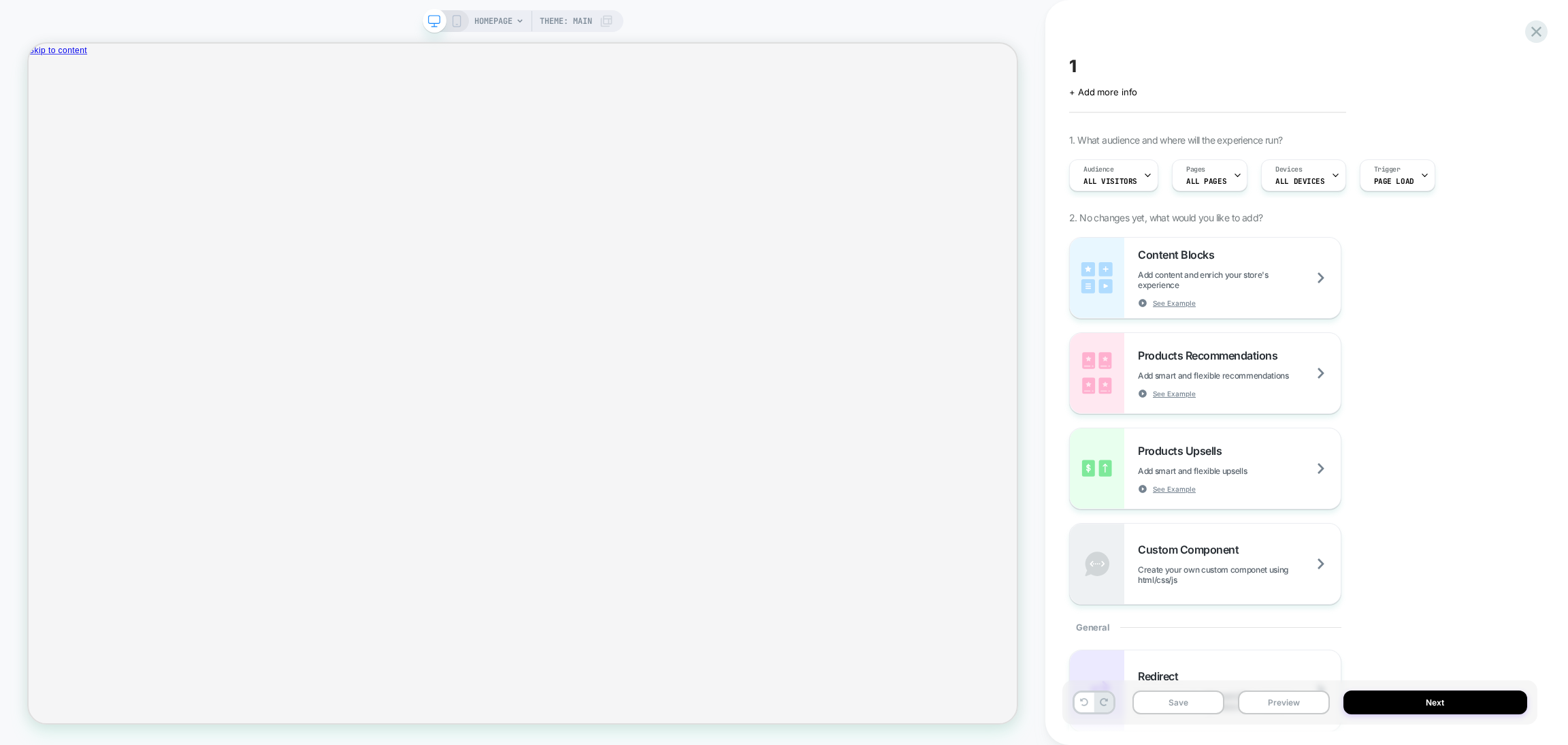
click at [1076, 65] on span "1" at bounding box center [1073, 66] width 8 height 21
click at [1076, 65] on textarea "*" at bounding box center [1093, 66] width 47 height 21
type textarea "*"
type textarea "**********"
click at [1423, 702] on button "Next" at bounding box center [1434, 702] width 183 height 24
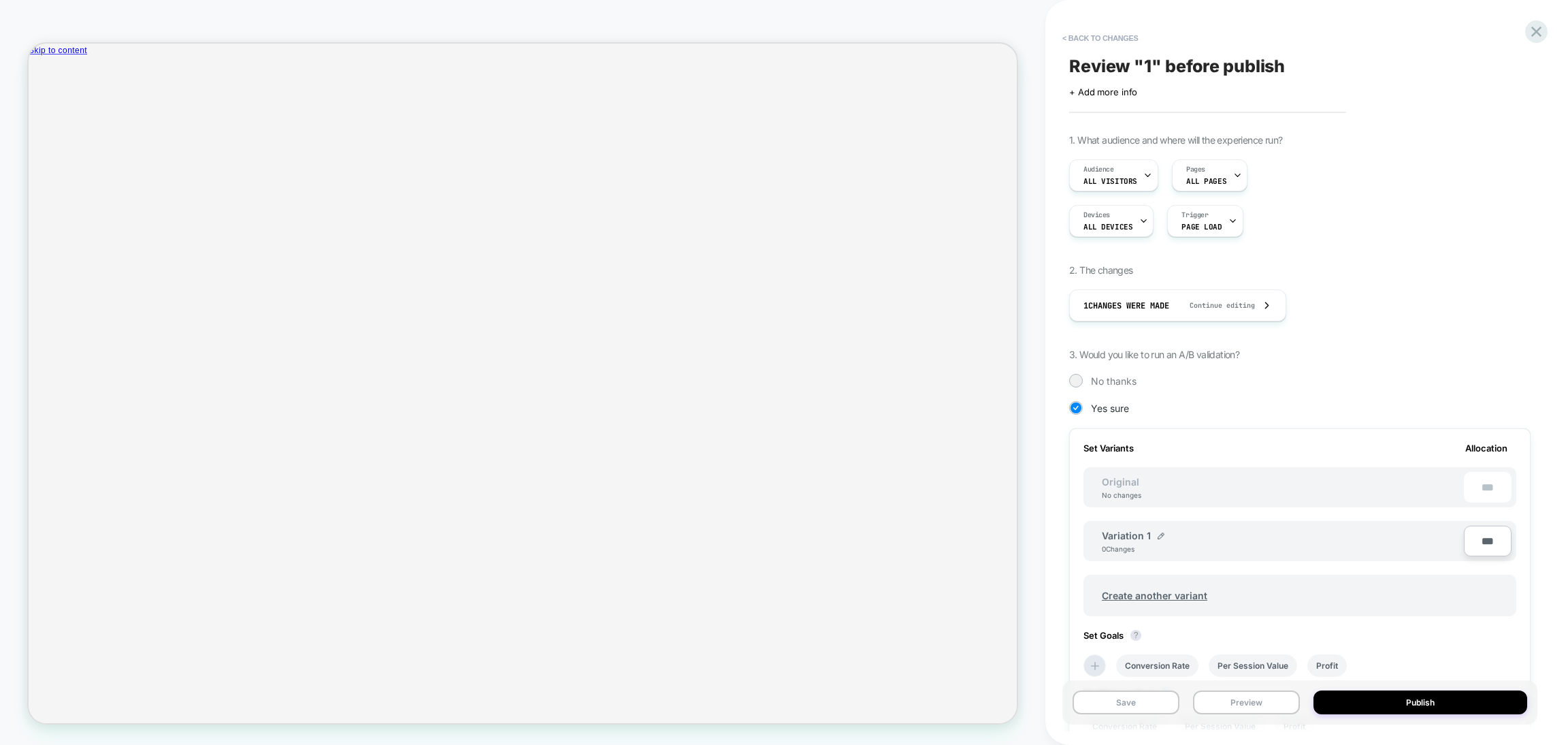
scroll to position [218, 0]
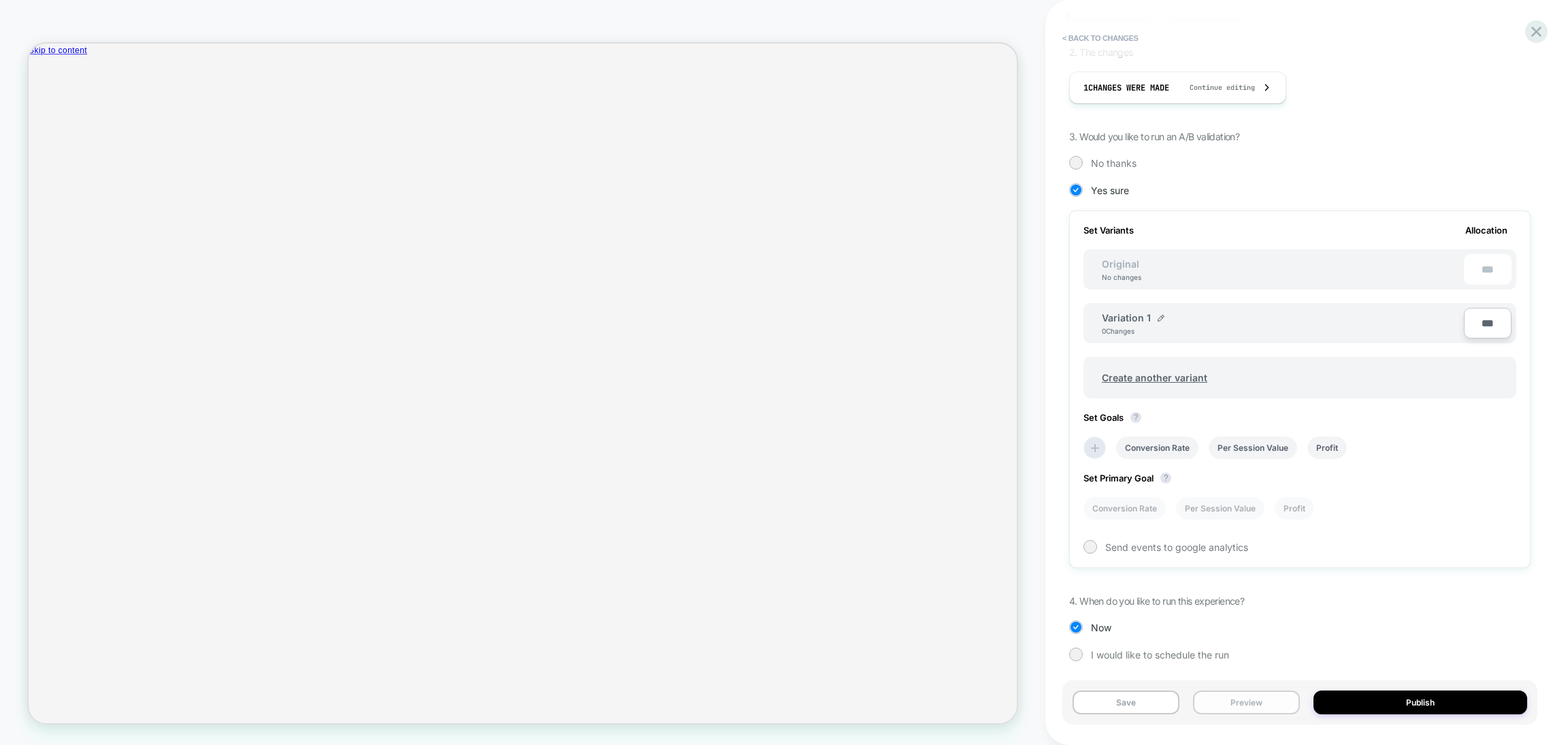
click at [1246, 708] on button "Preview" at bounding box center [1247, 702] width 107 height 24
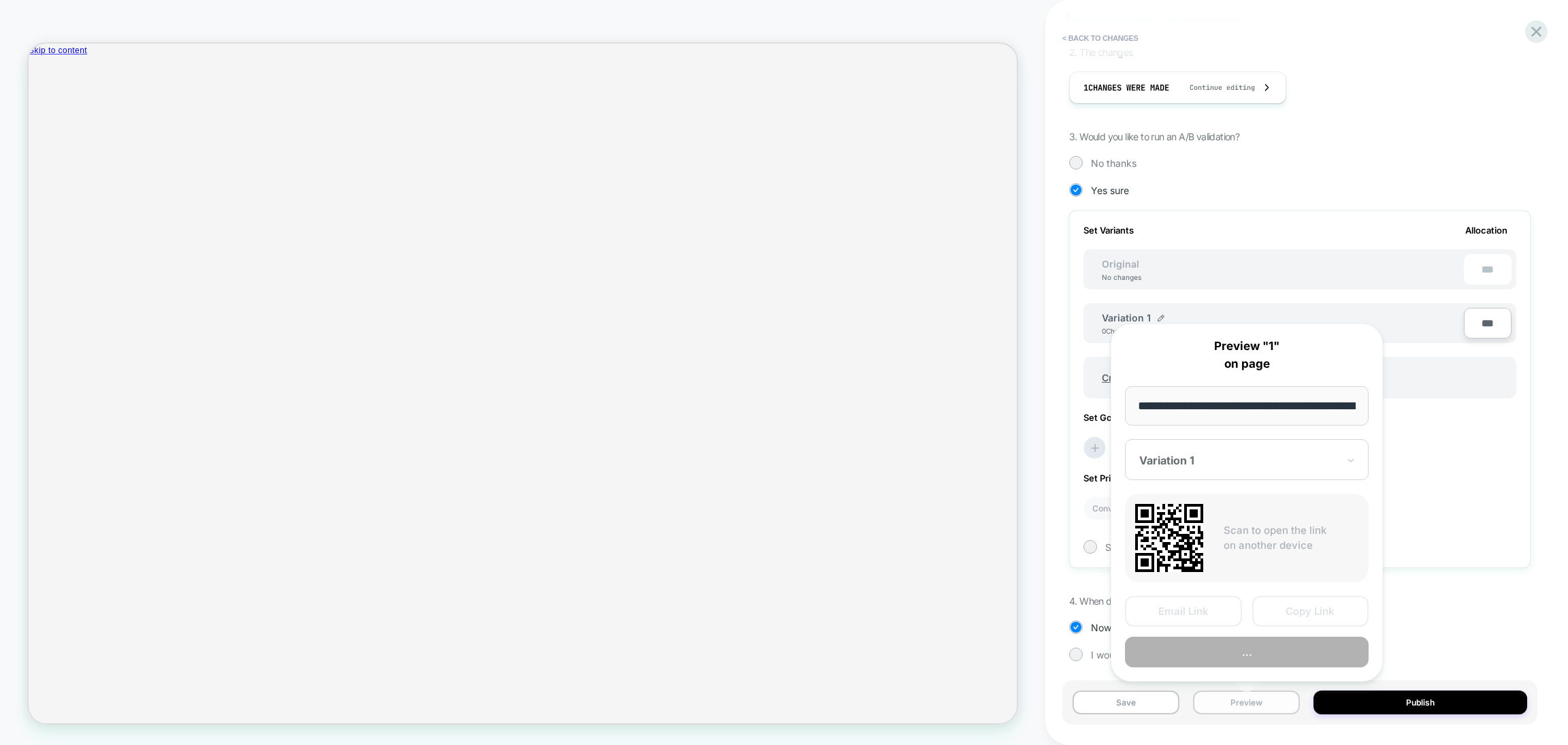
scroll to position [0, 126]
click at [1246, 457] on div at bounding box center [1238, 461] width 198 height 13
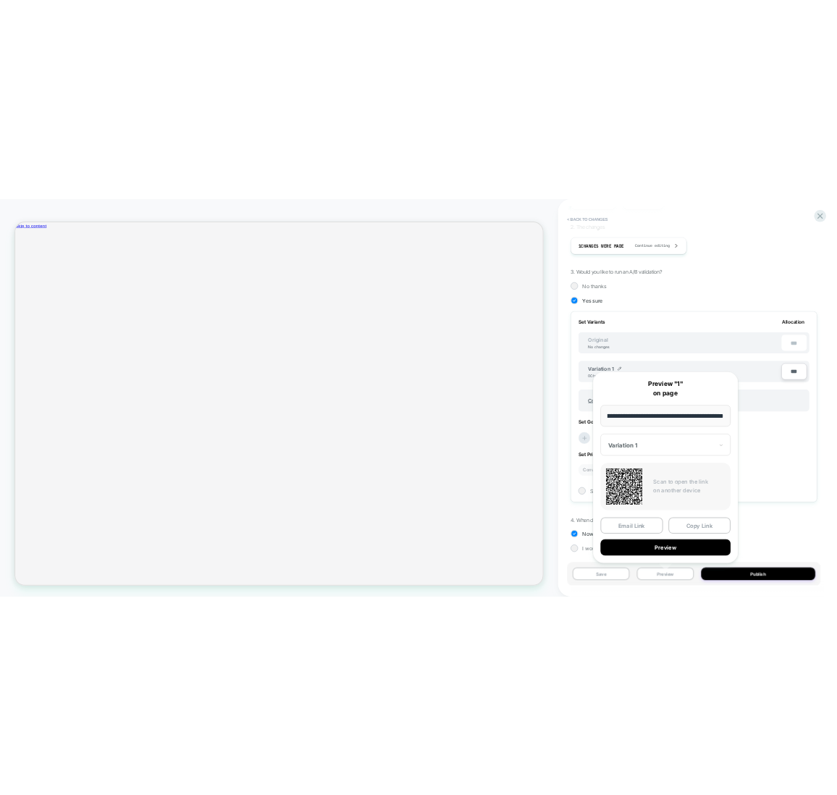
scroll to position [0, 0]
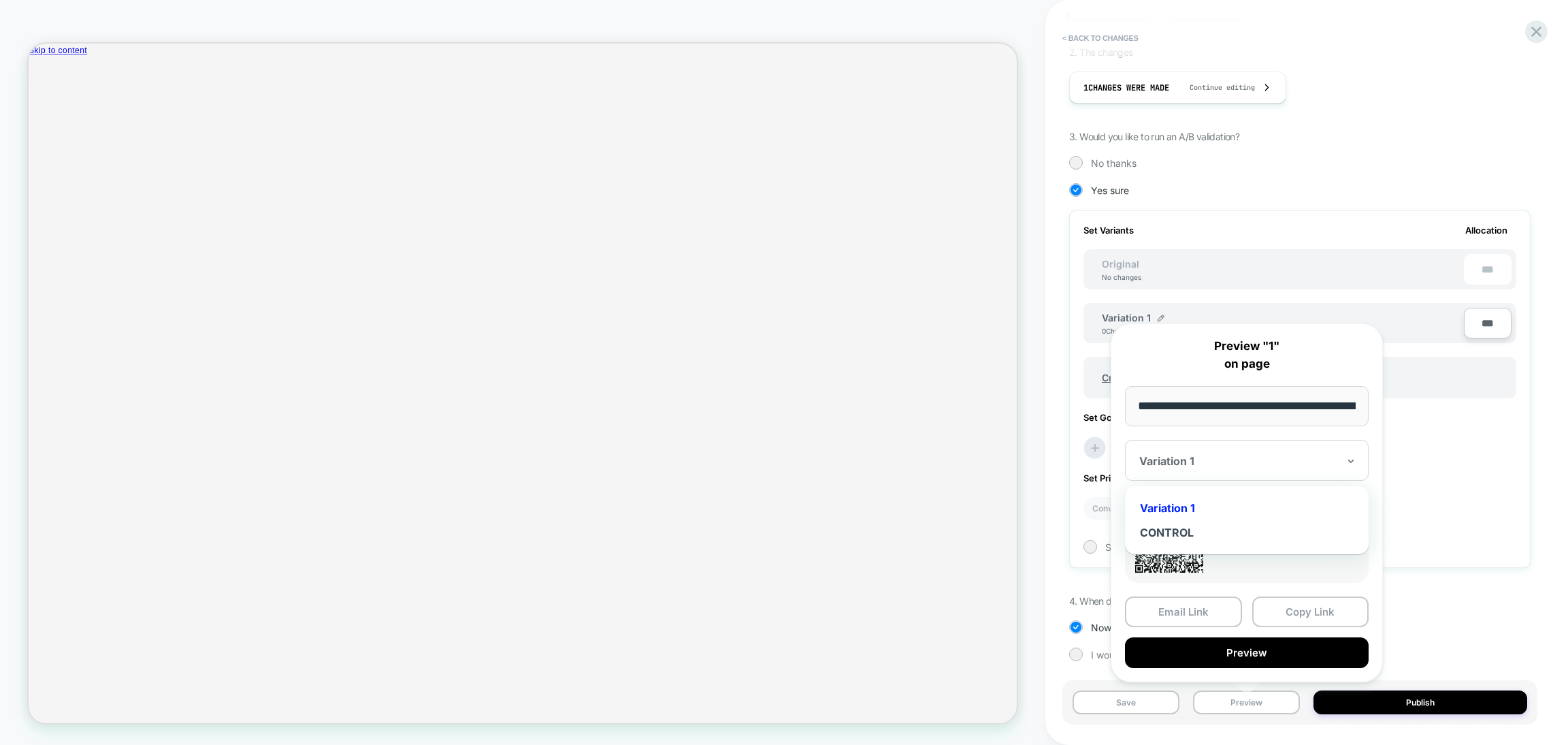
click at [1246, 457] on div at bounding box center [1238, 461] width 198 height 13
click at [1334, 462] on div at bounding box center [1238, 461] width 198 height 13
click at [1173, 416] on input "**********" at bounding box center [1246, 405] width 244 height 40
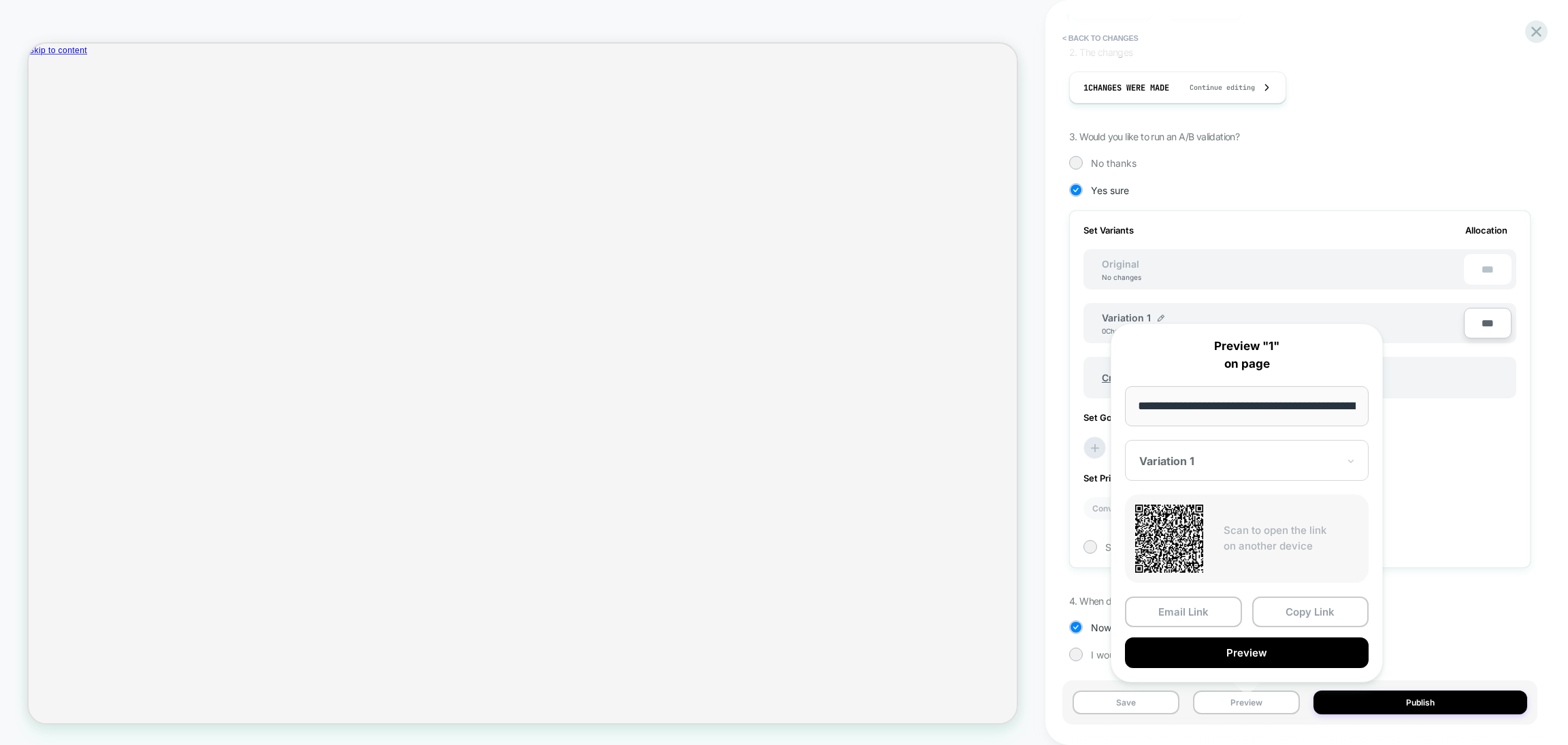
click at [1173, 416] on input "**********" at bounding box center [1246, 405] width 244 height 40
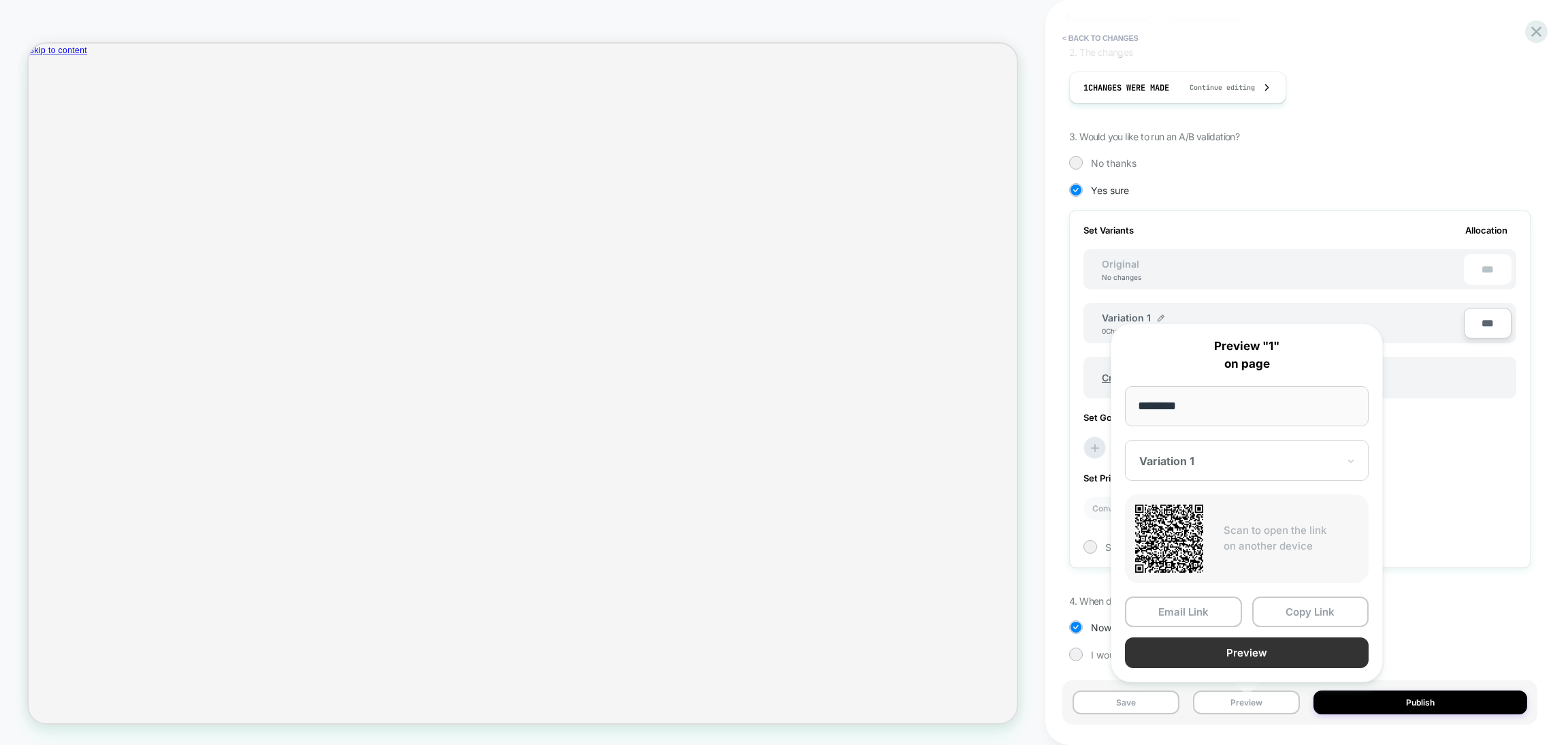
type input "********"
click at [1211, 651] on button "Preview" at bounding box center [1246, 652] width 244 height 31
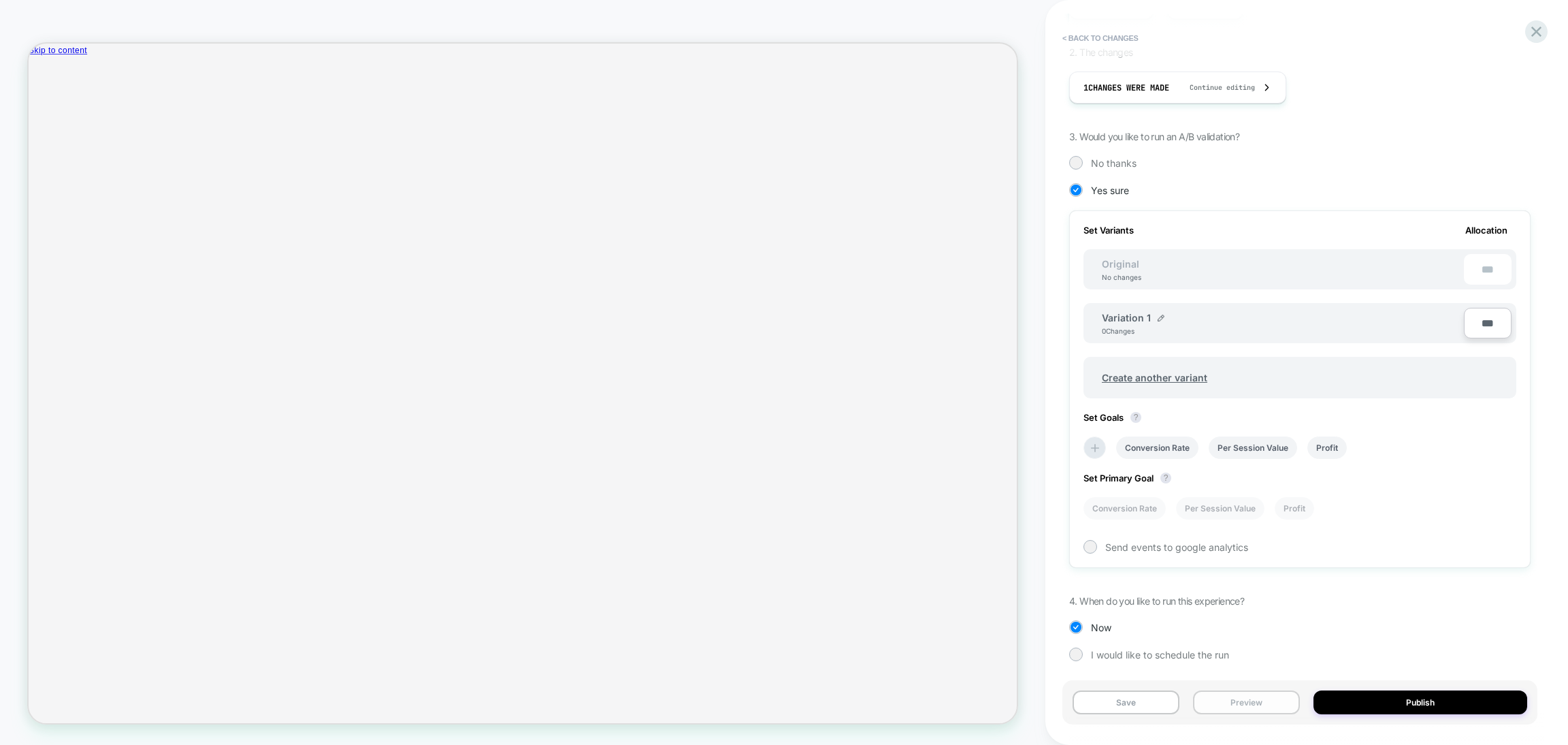
click at [1248, 707] on button "Preview" at bounding box center [1247, 702] width 107 height 24
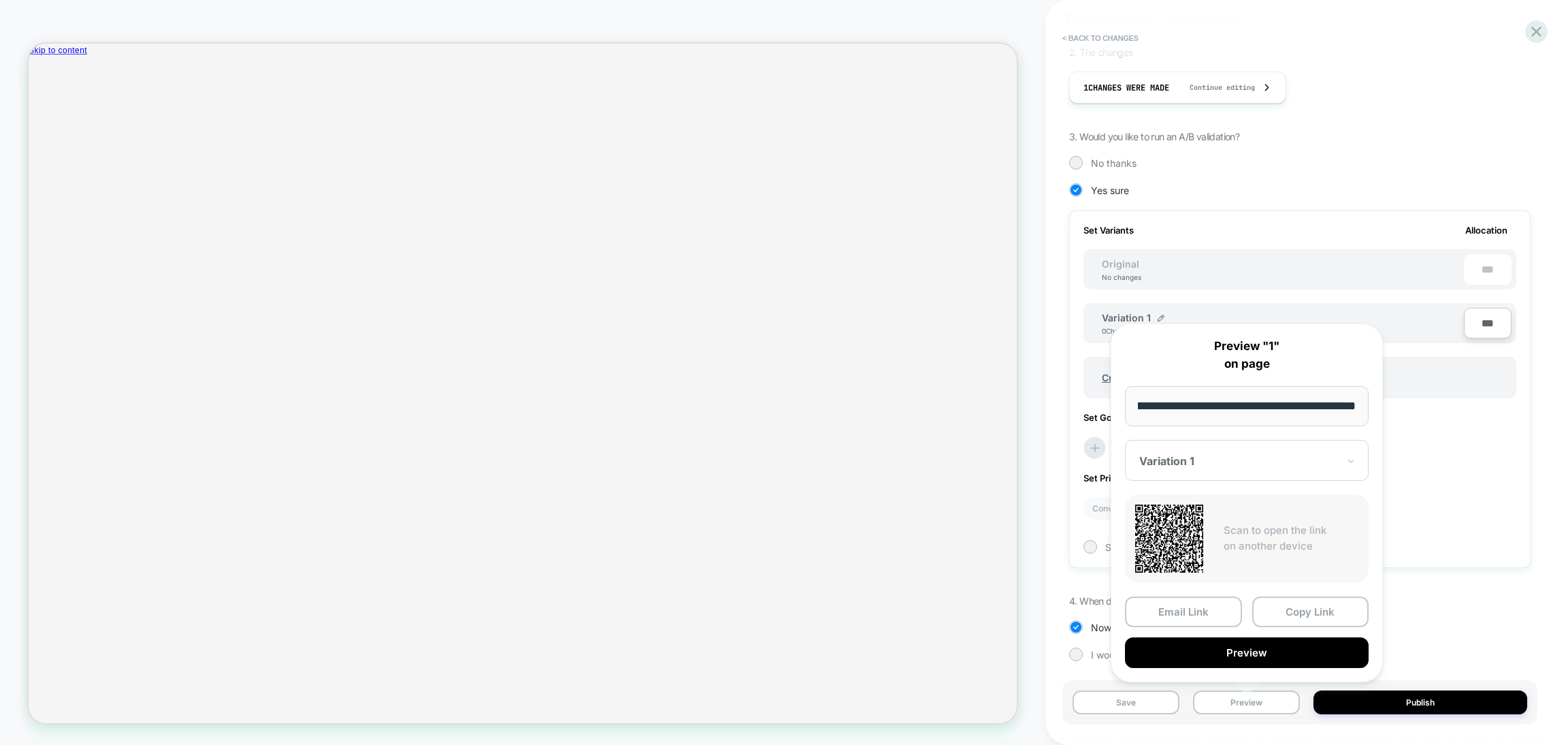
scroll to position [0, 0]
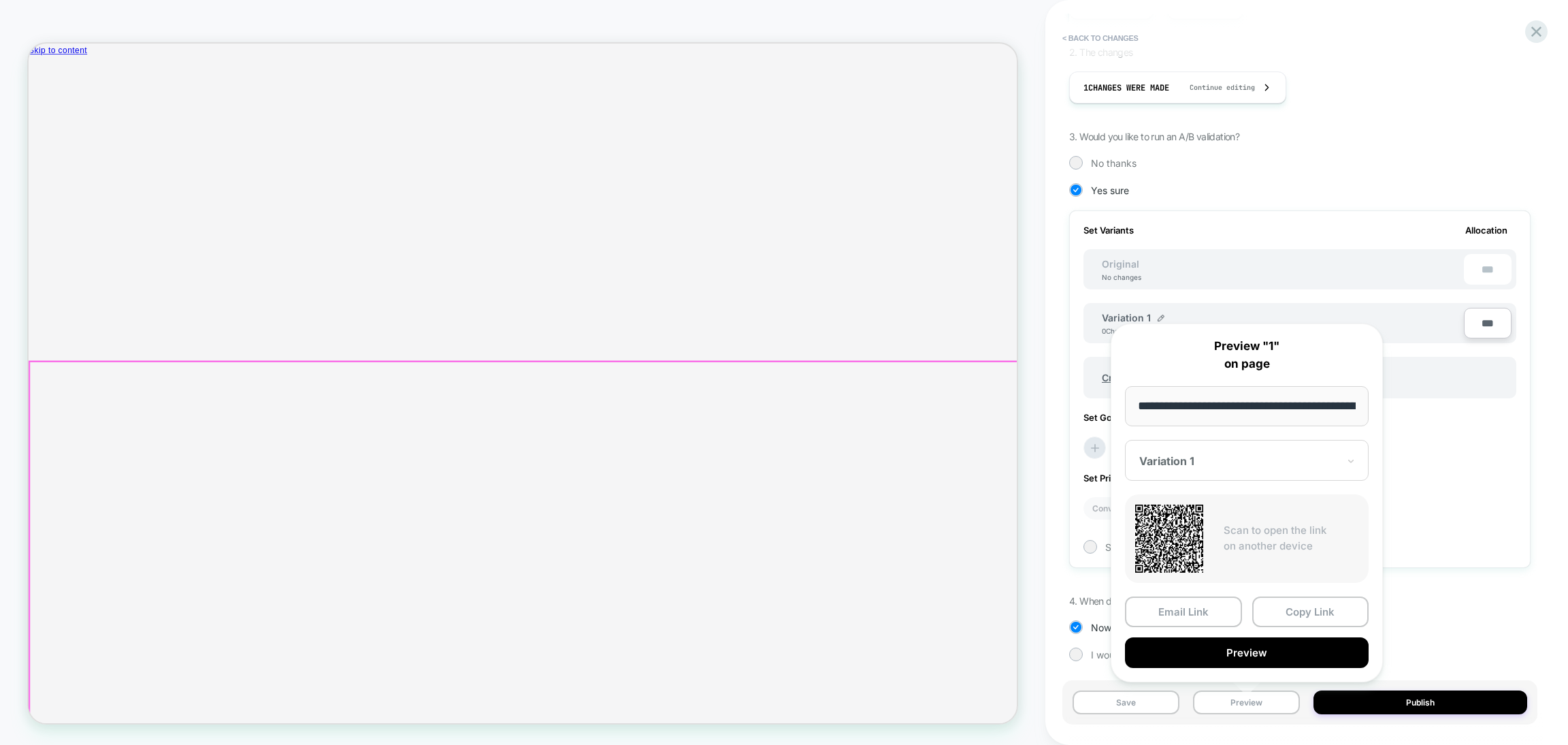
drag, startPoint x: 1313, startPoint y: 452, endPoint x: 1331, endPoint y: 532, distance: 82.0
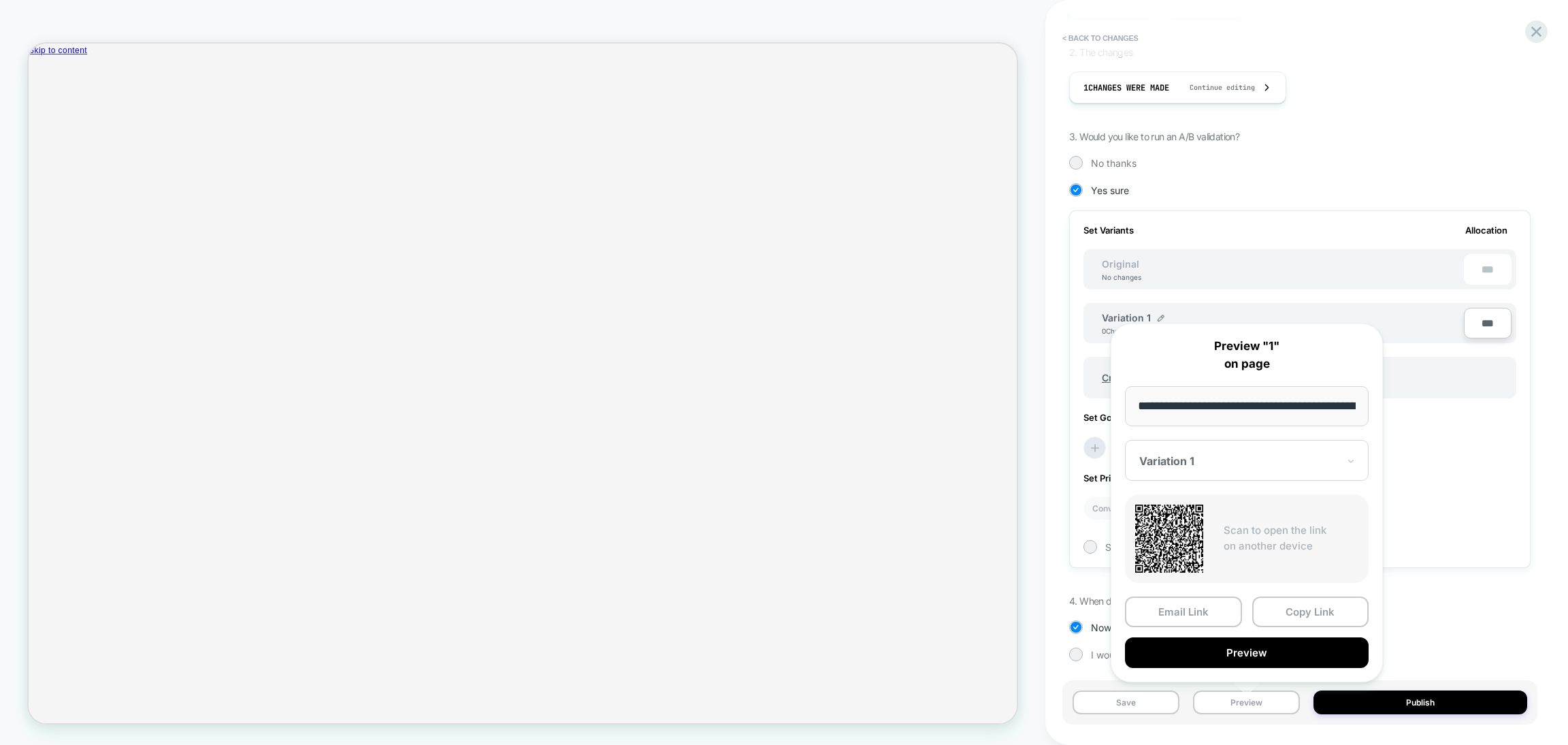
click at [1224, 398] on input "**********" at bounding box center [1246, 405] width 244 height 40
drag, startPoint x: 1237, startPoint y: 405, endPoint x: 1435, endPoint y: 410, distance: 198.1
click at [1435, 410] on body "HOMEPAGE Theme: MAIN < Back to changes Review " 1 " before publish Click to edi…" at bounding box center [784, 372] width 1568 height 745
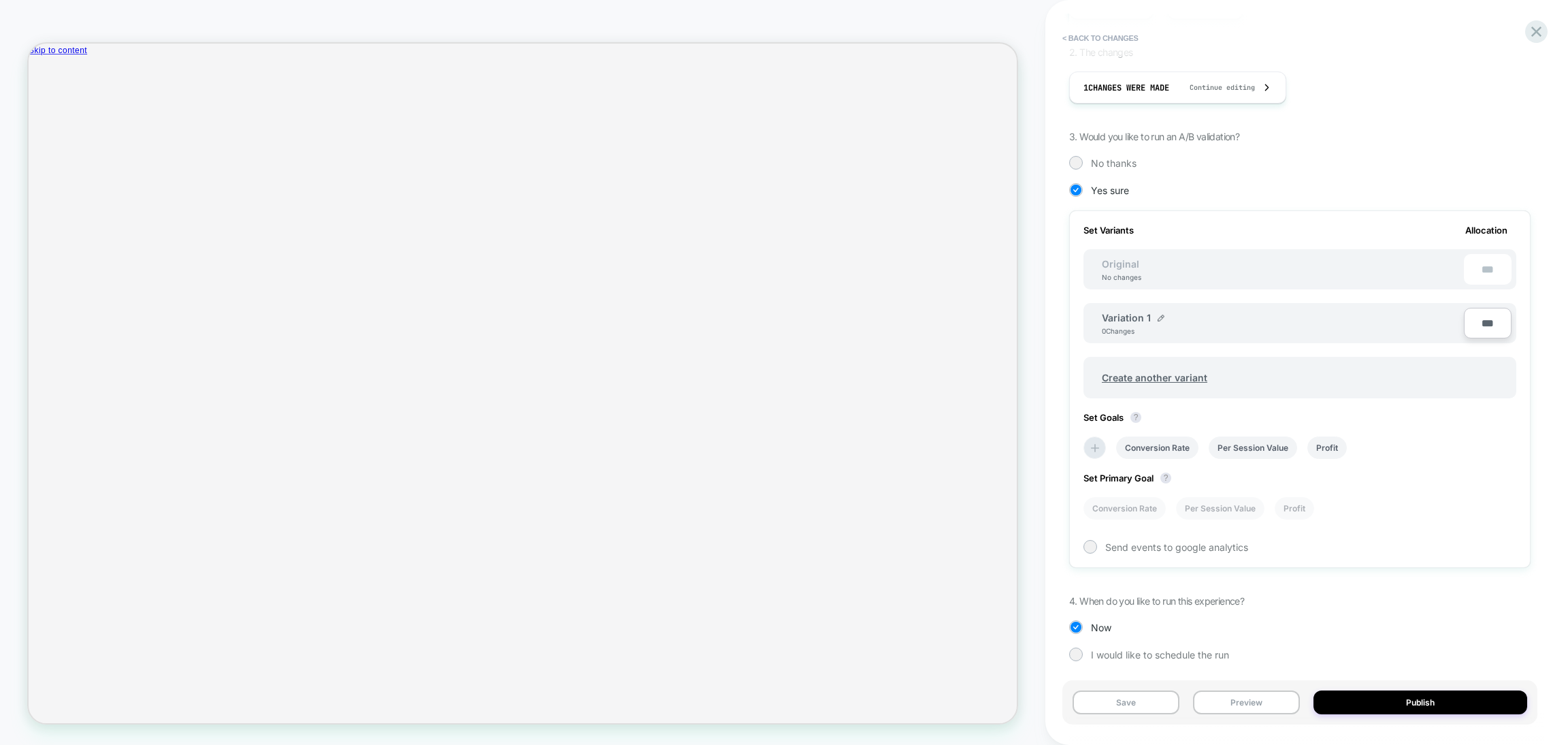
click at [1258, 716] on div "Save Preview Publish" at bounding box center [1300, 702] width 475 height 44
click at [1253, 700] on button "Preview" at bounding box center [1247, 702] width 107 height 24
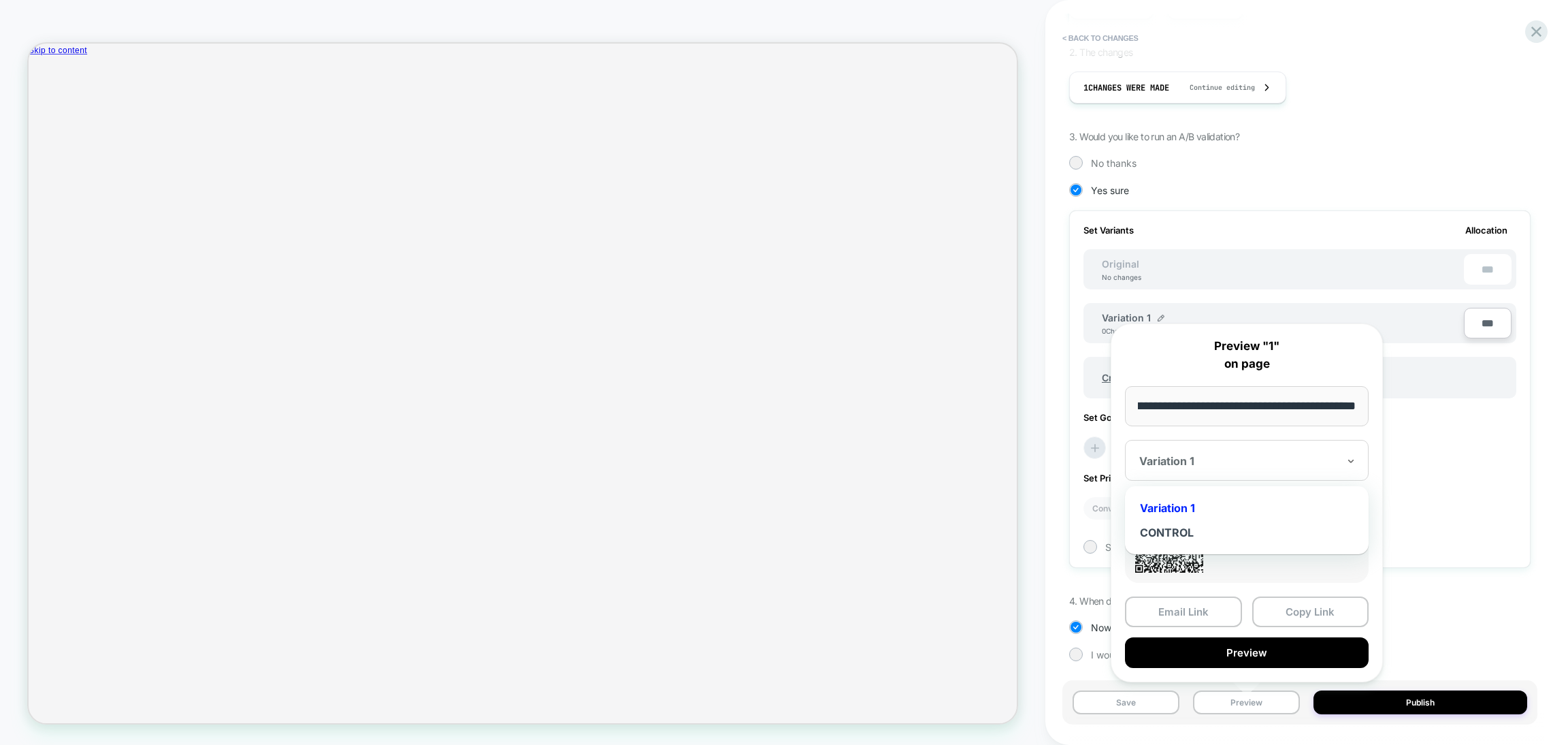
click at [1342, 459] on div "Variation 1" at bounding box center [1246, 459] width 244 height 40
click at [1351, 454] on icon at bounding box center [1351, 461] width 9 height 13
click at [1353, 457] on icon at bounding box center [1351, 461] width 9 height 13
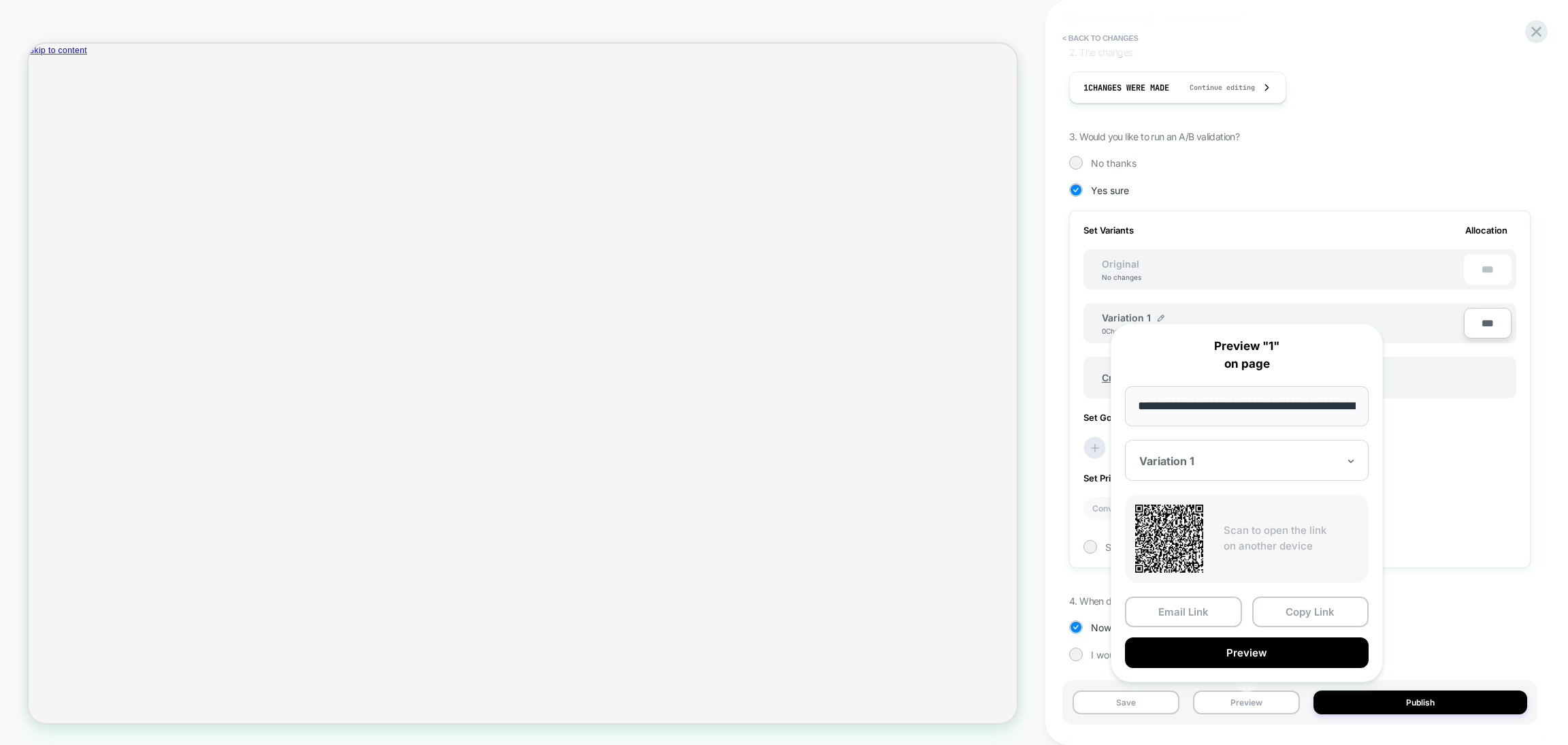
click at [1271, 457] on div at bounding box center [1238, 461] width 198 height 13
click at [1271, 454] on div at bounding box center [1238, 461] width 198 height 13
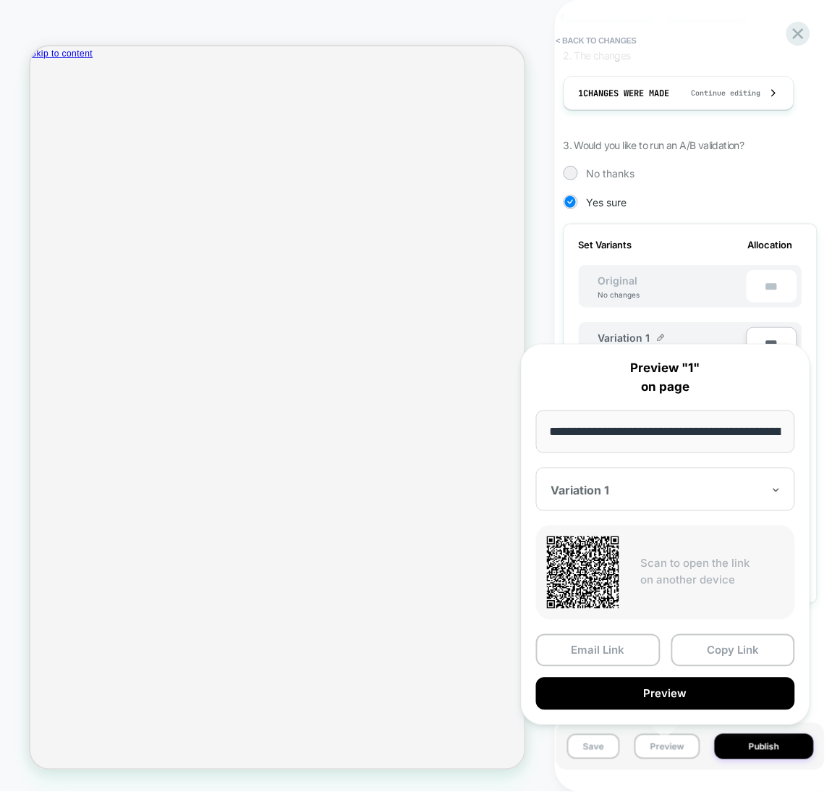
click at [781, 488] on div "Variation 1" at bounding box center [665, 488] width 259 height 43
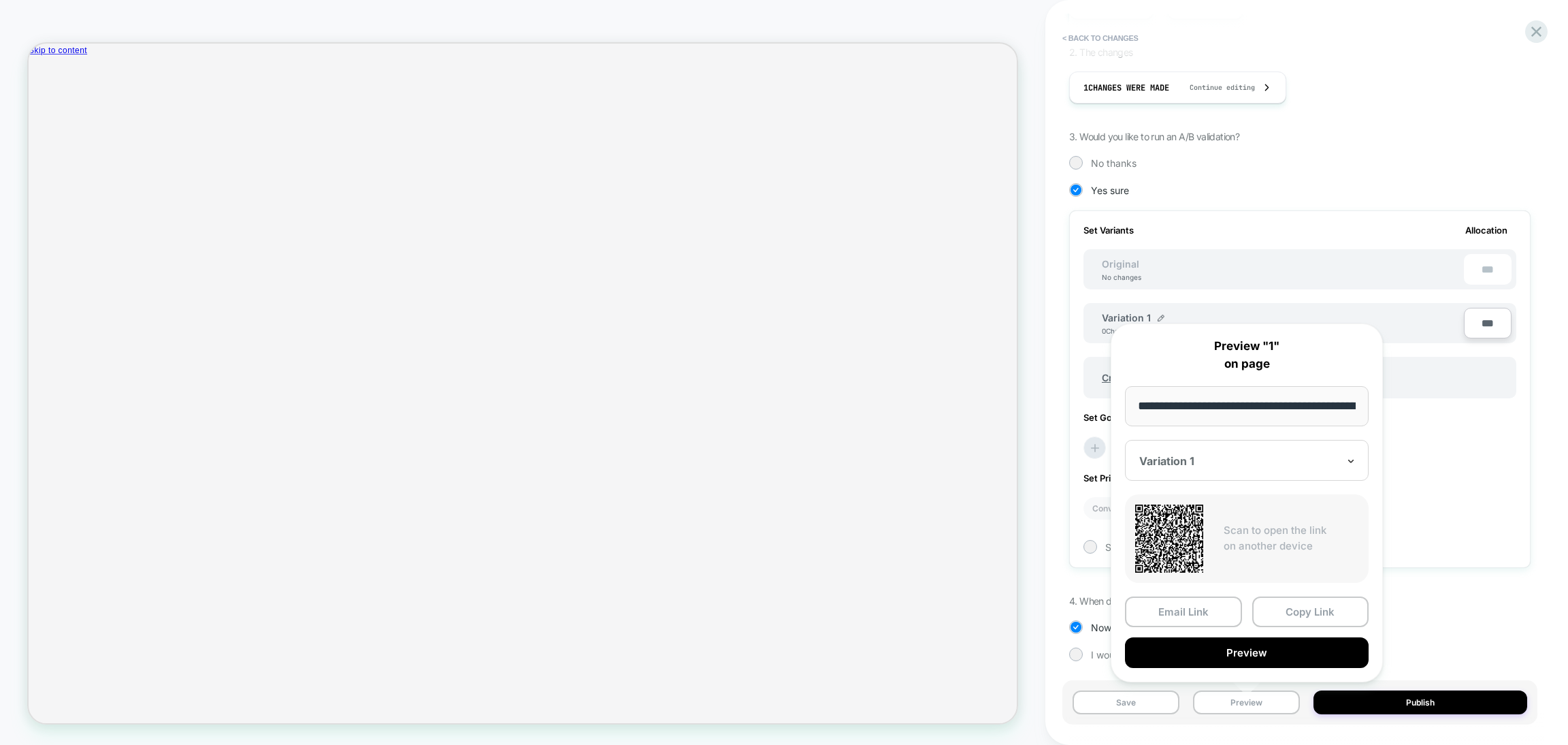
click at [1349, 462] on icon at bounding box center [1351, 461] width 9 height 13
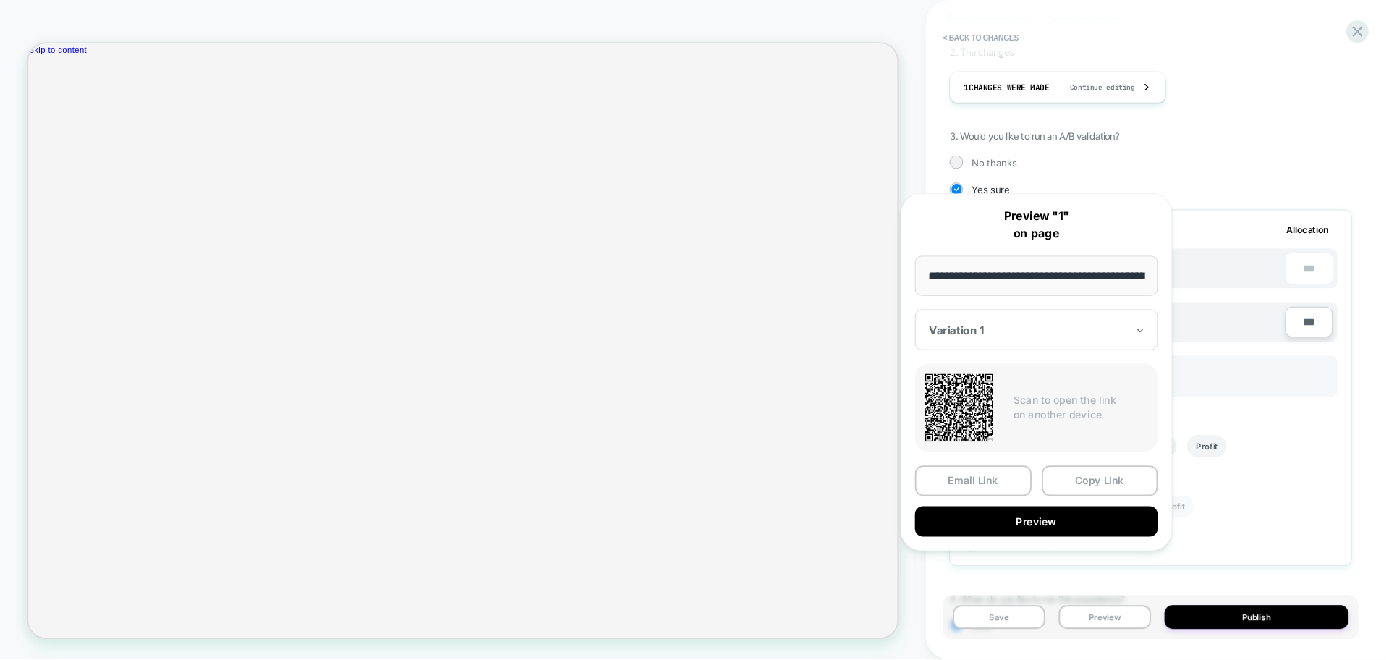
scroll to position [232, 0]
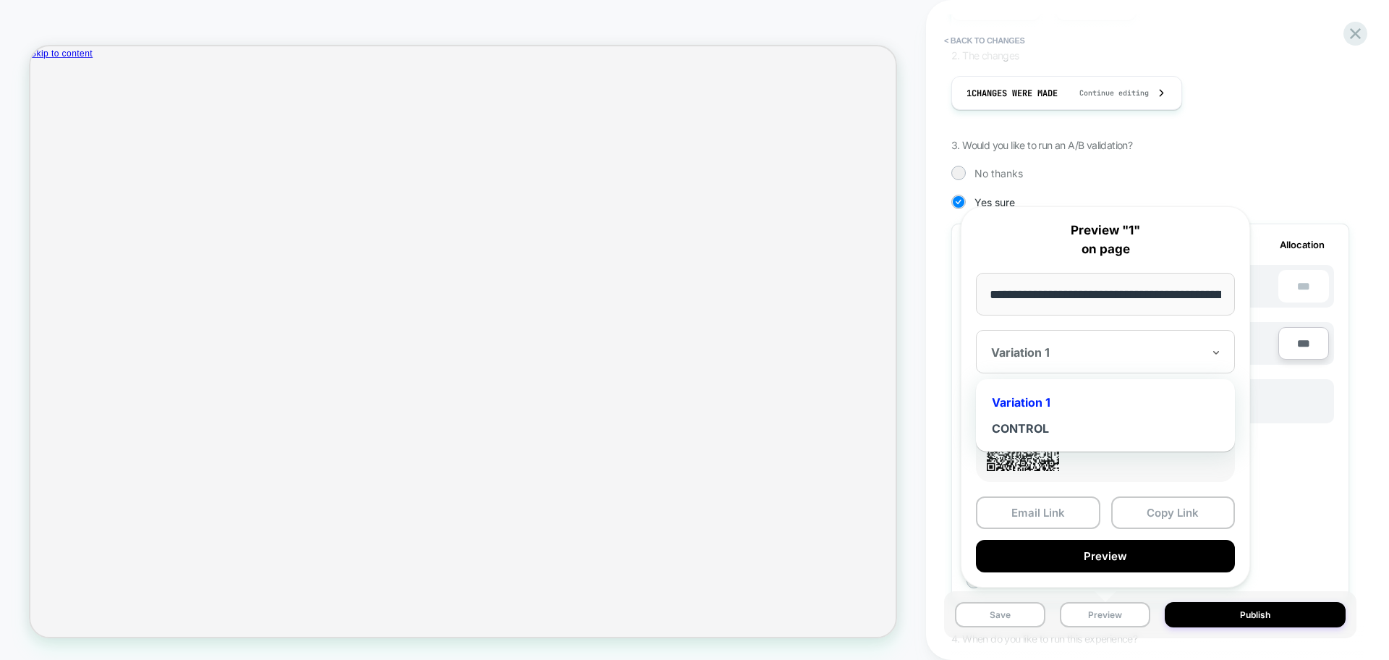
click at [1207, 343] on div "Variation 1" at bounding box center [1105, 351] width 259 height 43
click at [1224, 354] on div "Variation 1" at bounding box center [1105, 351] width 259 height 43
click at [1365, 55] on div "< Back to changes Review " 1 " before publish Click to edit experience details …" at bounding box center [1157, 330] width 463 height 660
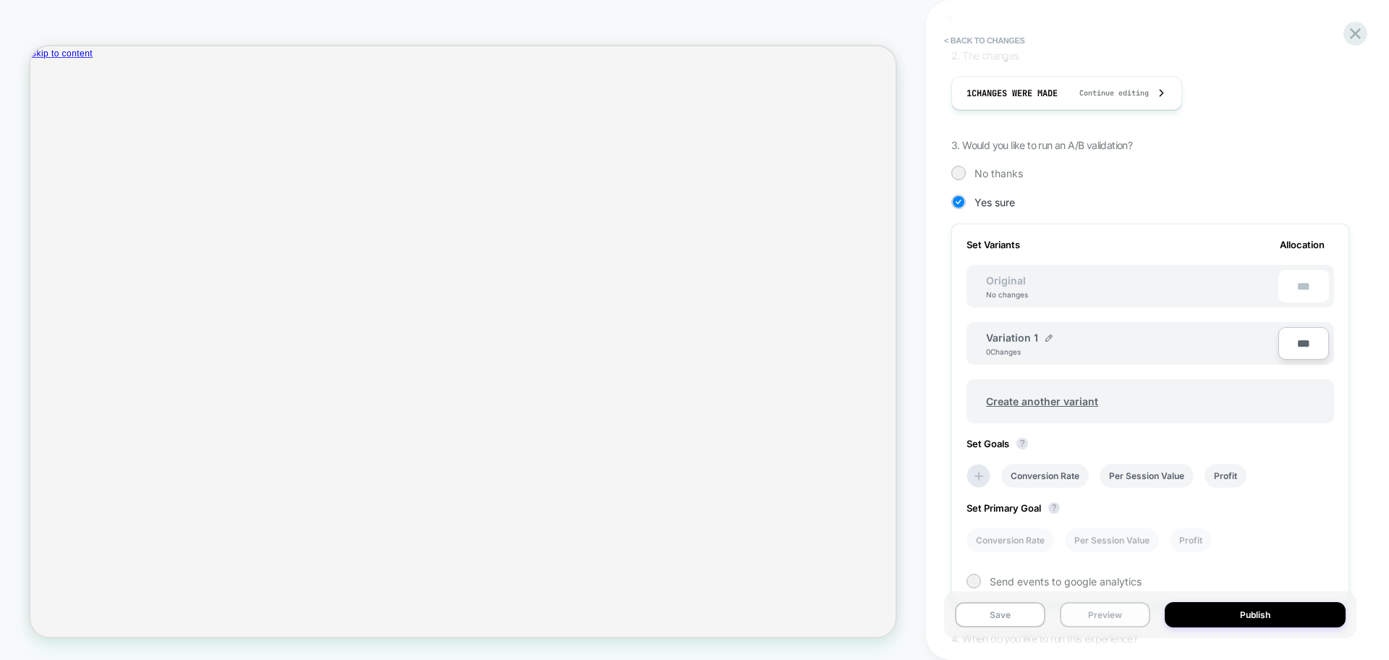
click at [1096, 614] on button "Preview" at bounding box center [1105, 614] width 90 height 25
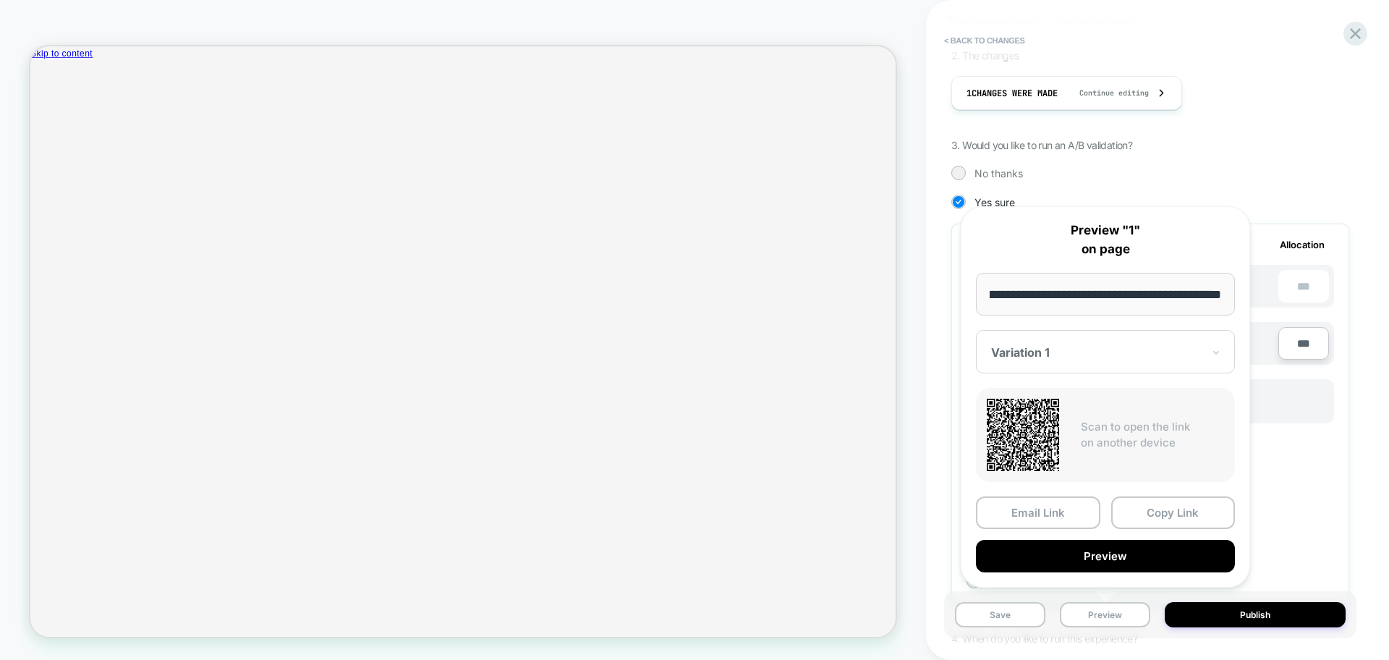
scroll to position [0, 0]
click at [1350, 34] on icon at bounding box center [1356, 34] width 20 height 20
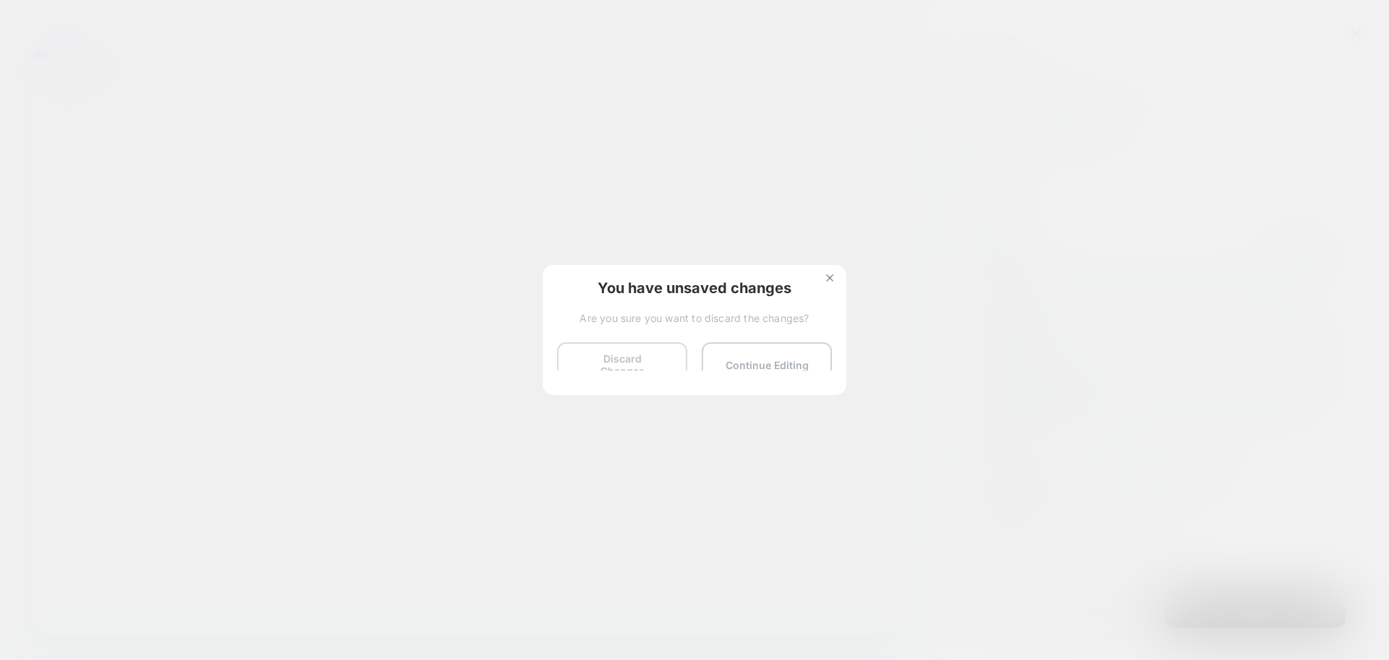
click at [601, 370] on button "Discard Changes" at bounding box center [622, 364] width 130 height 45
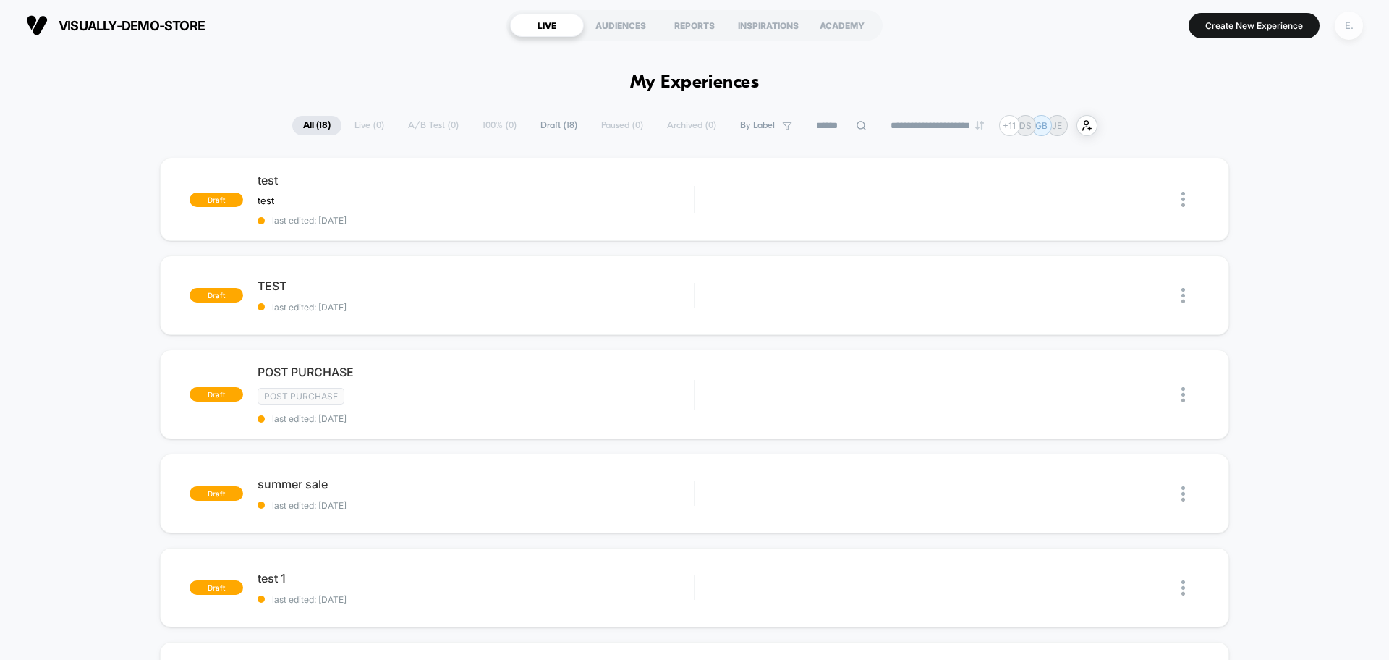
click at [1344, 32] on div "E." at bounding box center [1349, 26] width 28 height 28
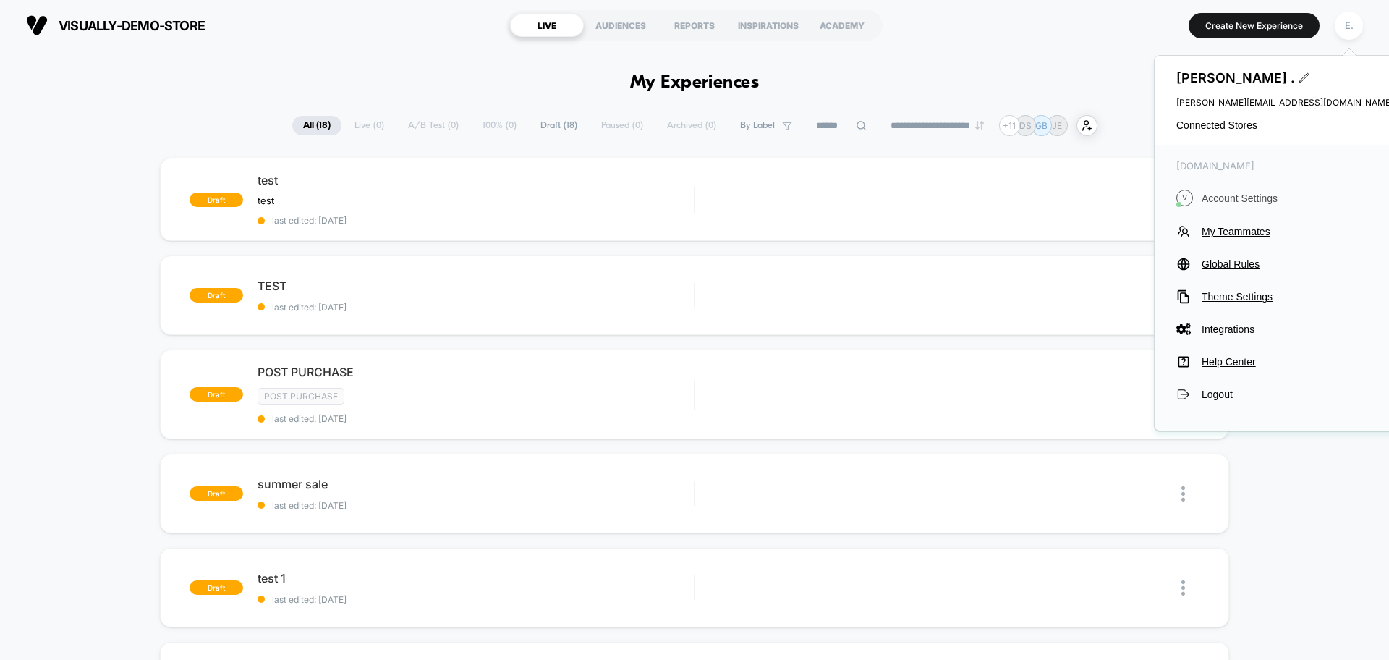
click at [1241, 199] on span "Account Settings" at bounding box center [1298, 198] width 192 height 12
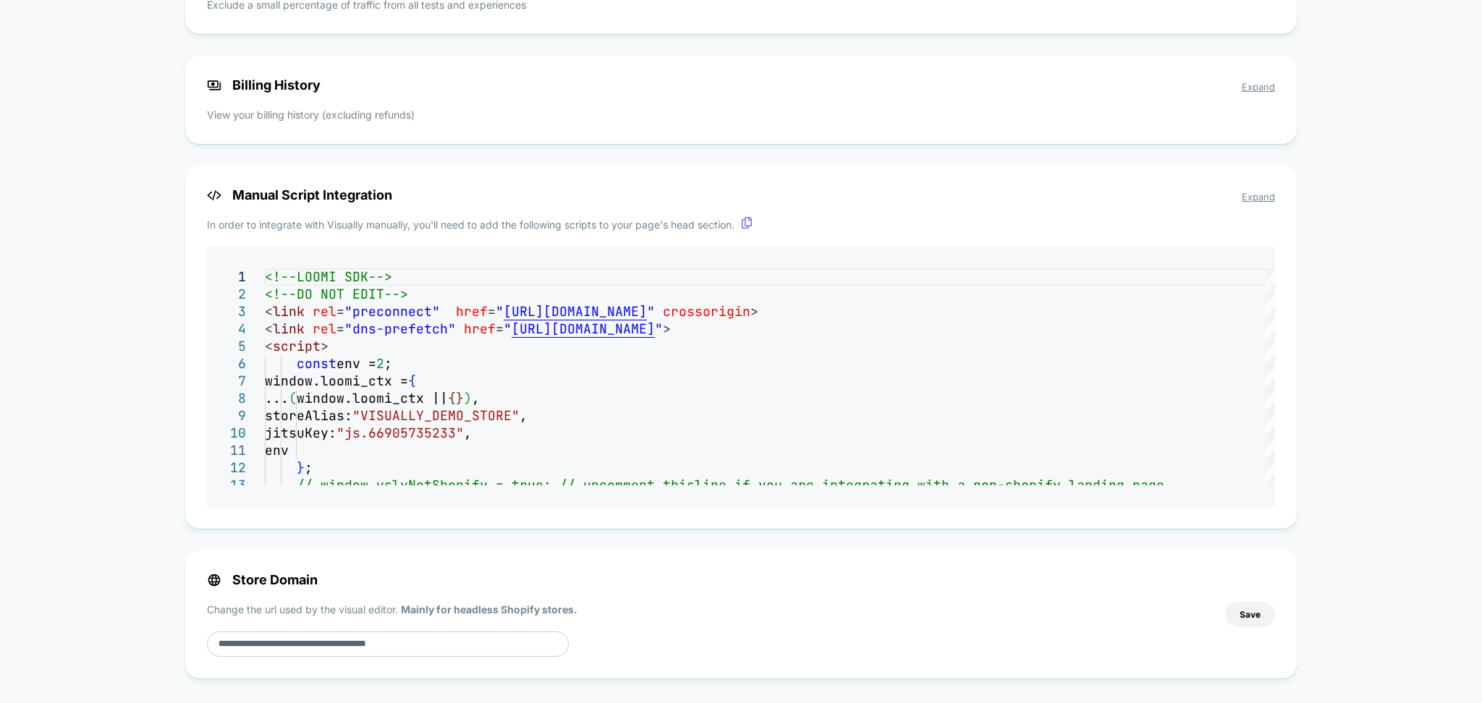
scroll to position [1204, 0]
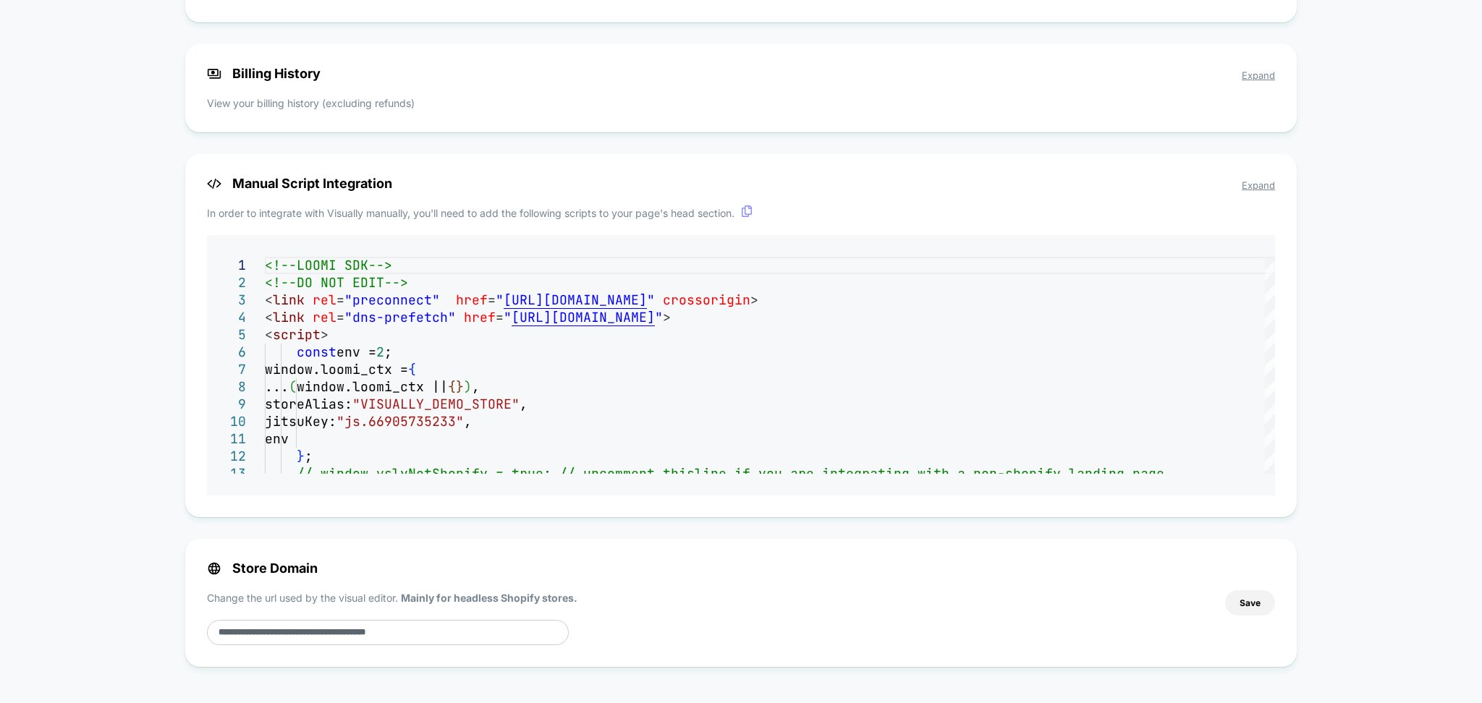
click at [750, 209] on icon at bounding box center [747, 212] width 12 height 12
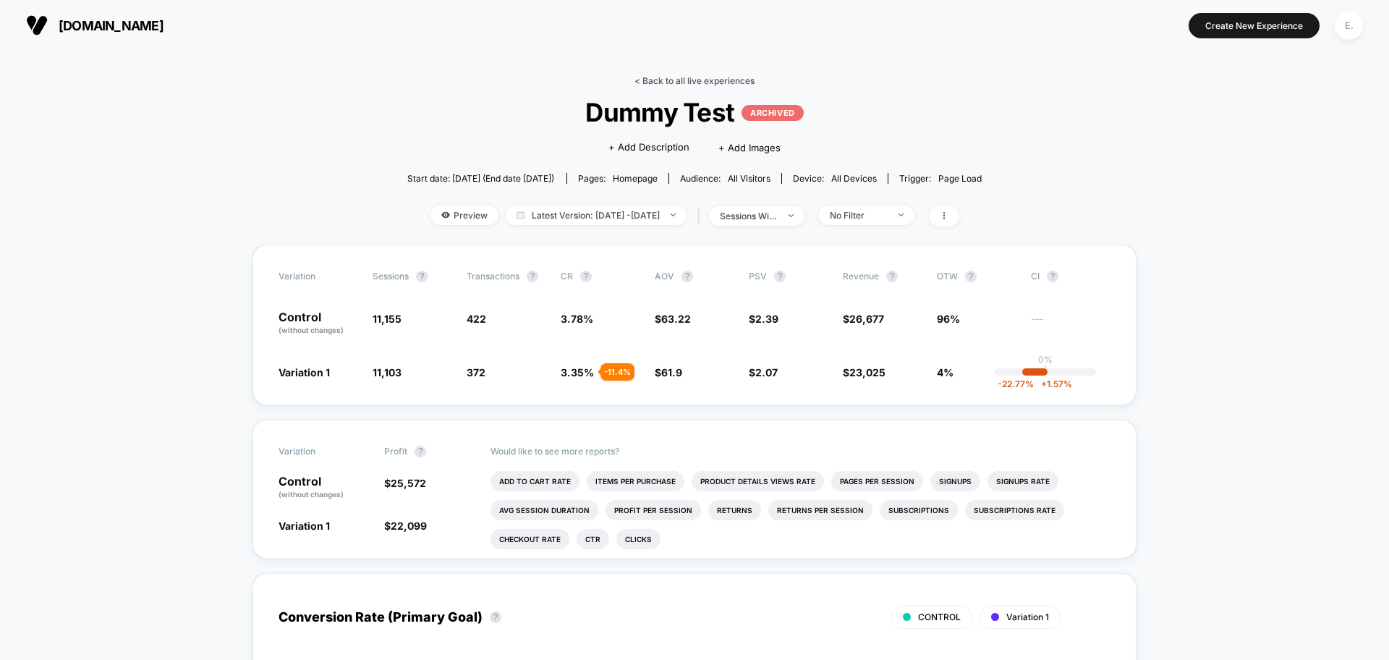
drag, startPoint x: 729, startPoint y: 93, endPoint x: 727, endPoint y: 82, distance: 11.9
click at [729, 93] on div "< Back to all live experiences Dummy Test ARCHIVED Click to edit experience det…" at bounding box center [694, 159] width 575 height 169
click at [726, 79] on link "< Back to all live experiences" at bounding box center [695, 80] width 120 height 11
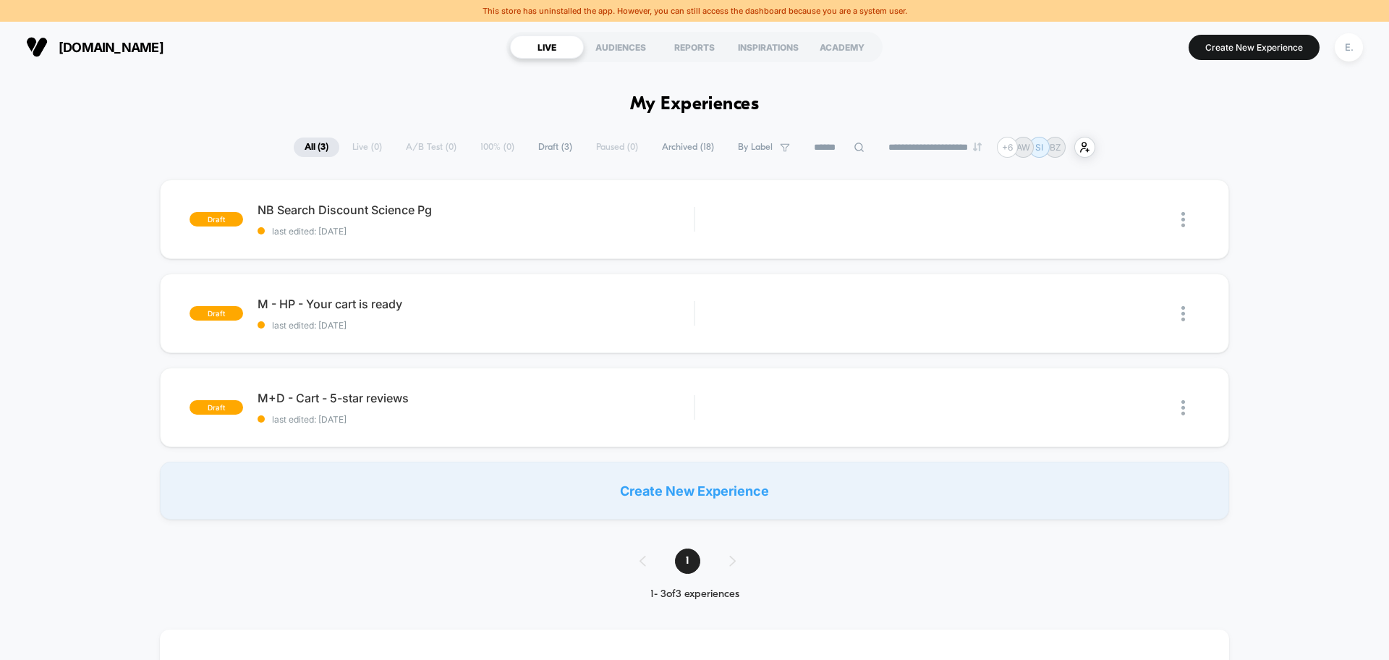
click at [836, 147] on input at bounding box center [839, 147] width 72 height 17
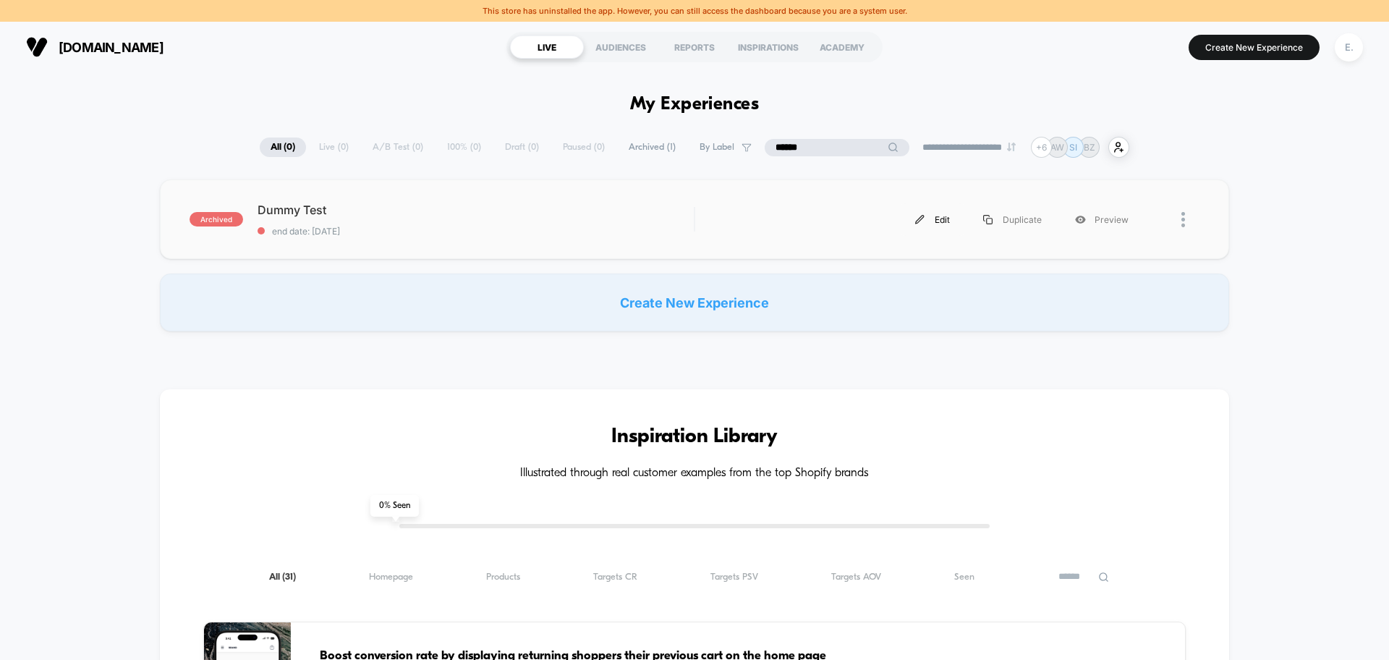
type input "*****"
click at [932, 222] on div "Edit" at bounding box center [933, 219] width 68 height 33
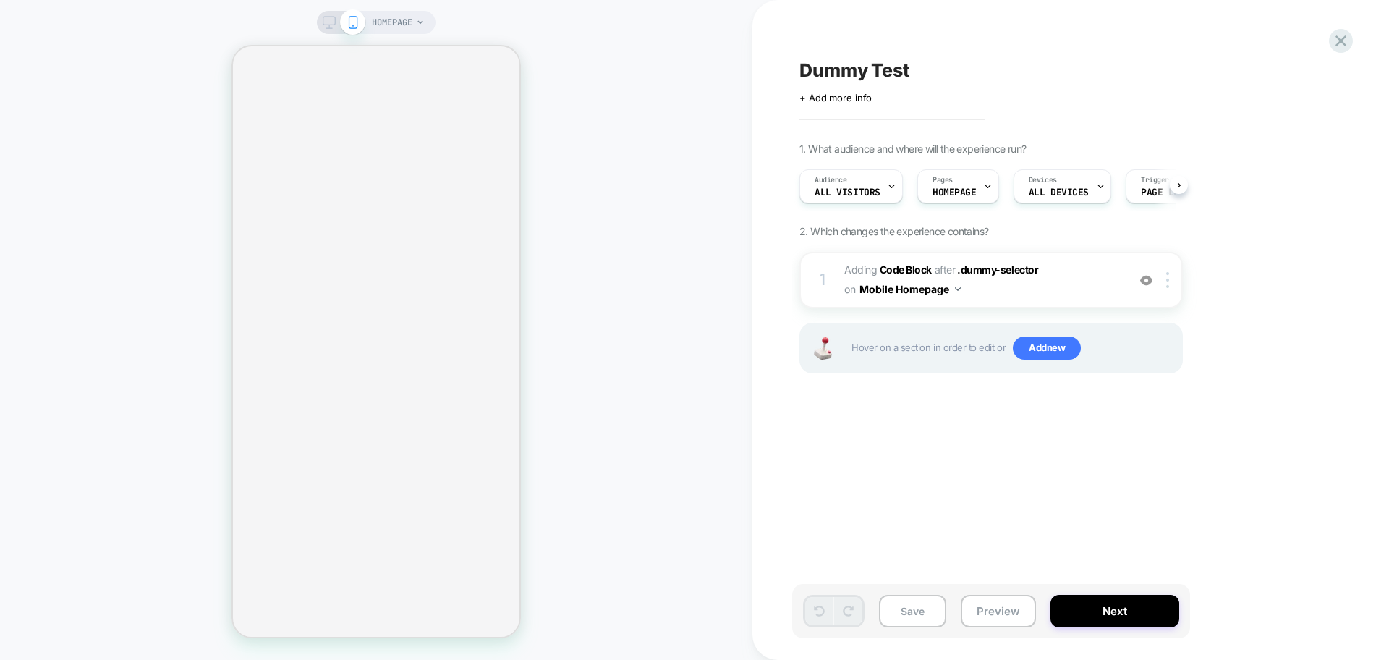
scroll to position [0, 1]
click at [1002, 310] on div "1 Adding Code Block AFTER .dummy-selector .dummy-selector on Mobile Homepage Co…" at bounding box center [992, 331] width 384 height 158
click at [1002, 290] on span "Adding Code Block AFTER .dummy-selector .dummy-selector on Mobile Homepage" at bounding box center [982, 280] width 276 height 39
click at [1086, 271] on span "Adding Code Block AFTER .dummy-selector .dummy-selector on Mobile Homepage" at bounding box center [982, 280] width 276 height 39
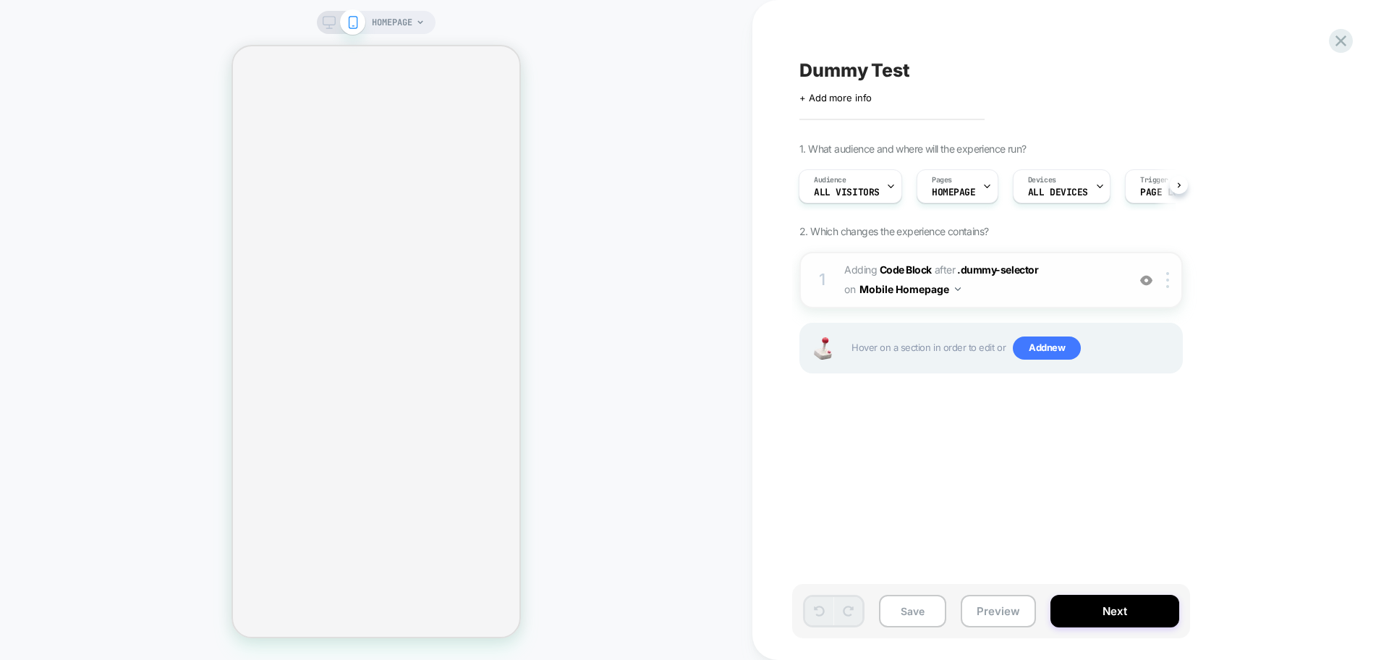
click at [1086, 271] on span "Adding Code Block AFTER .dummy-selector .dummy-selector on Mobile Homepage" at bounding box center [982, 280] width 276 height 39
click at [1145, 287] on div at bounding box center [1147, 280] width 24 height 16
click at [1074, 282] on span "Adding Code Block AFTER .dummy-selector .dummy-selector on Mobile Homepage" at bounding box center [982, 280] width 276 height 39
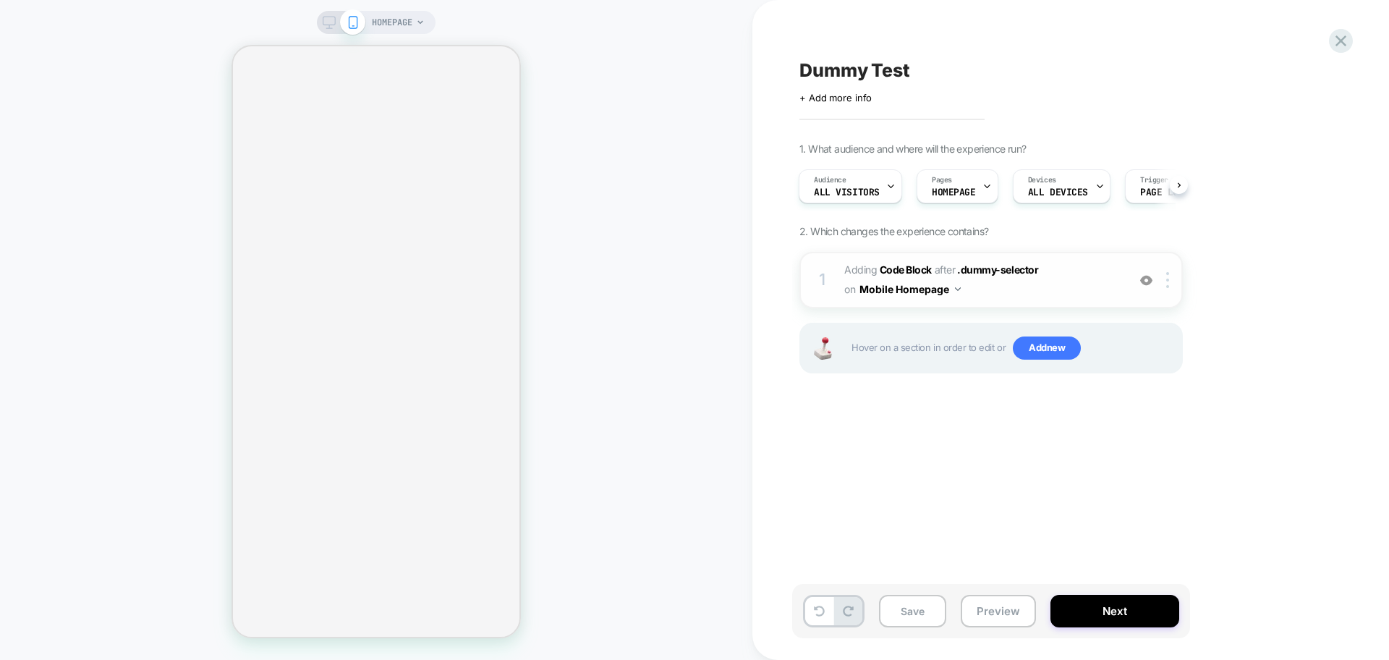
click at [1074, 282] on span "Adding Code Block AFTER .dummy-selector .dummy-selector on Mobile Homepage" at bounding box center [982, 280] width 276 height 39
click at [1023, 299] on span "Adding Code Block AFTER .dummy-selector .dummy-selector on Mobile Homepage" at bounding box center [982, 280] width 276 height 39
click at [1041, 281] on span "Adding Code Block AFTER .dummy-selector .dummy-selector on Mobile Homepage" at bounding box center [982, 280] width 276 height 39
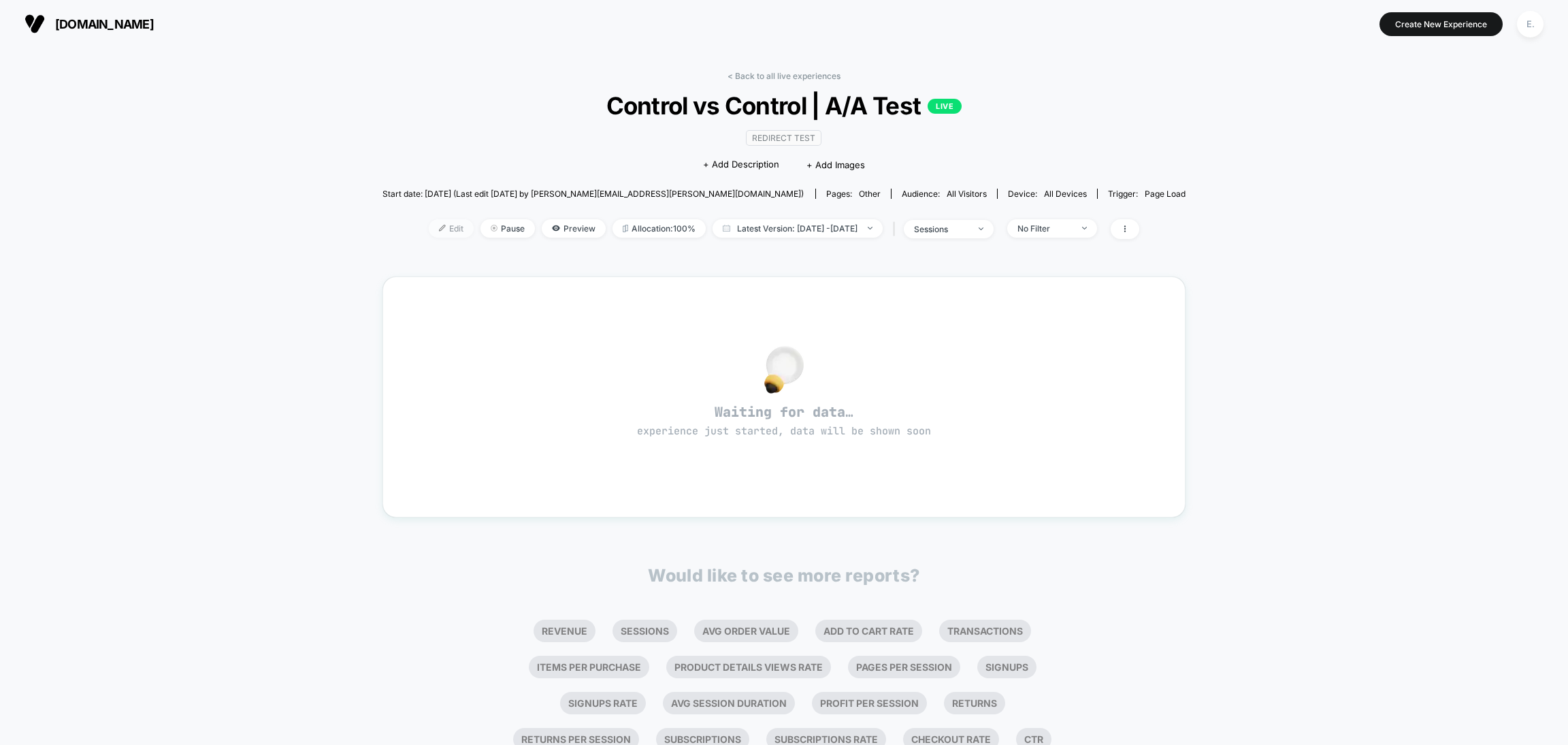
click at [439, 227] on img at bounding box center [442, 228] width 7 height 7
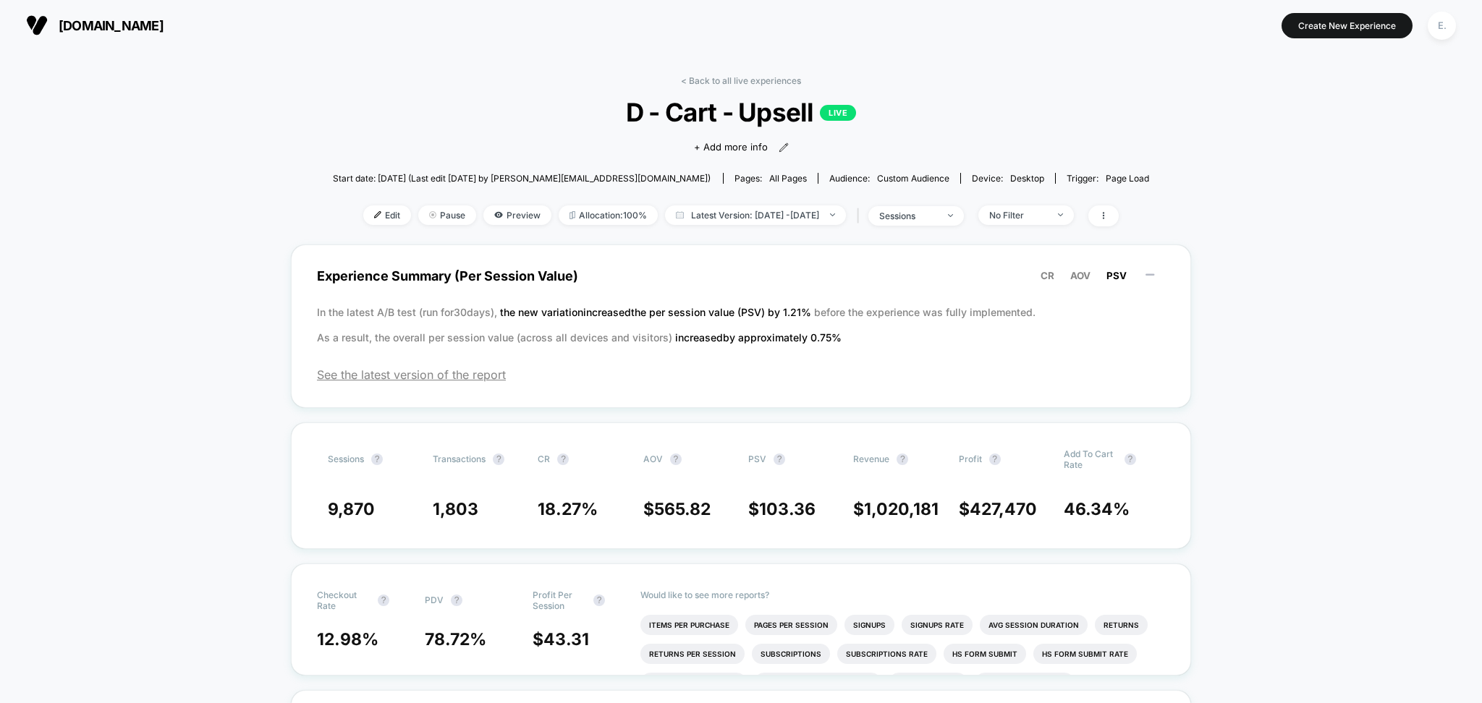
click at [749, 124] on span "D - Cart - Upsell LIVE" at bounding box center [740, 112] width 735 height 30
copy span "D - Cart - Upsell"
click at [818, 223] on span "Latest Version: [DATE] - [DATE]" at bounding box center [755, 216] width 181 height 20
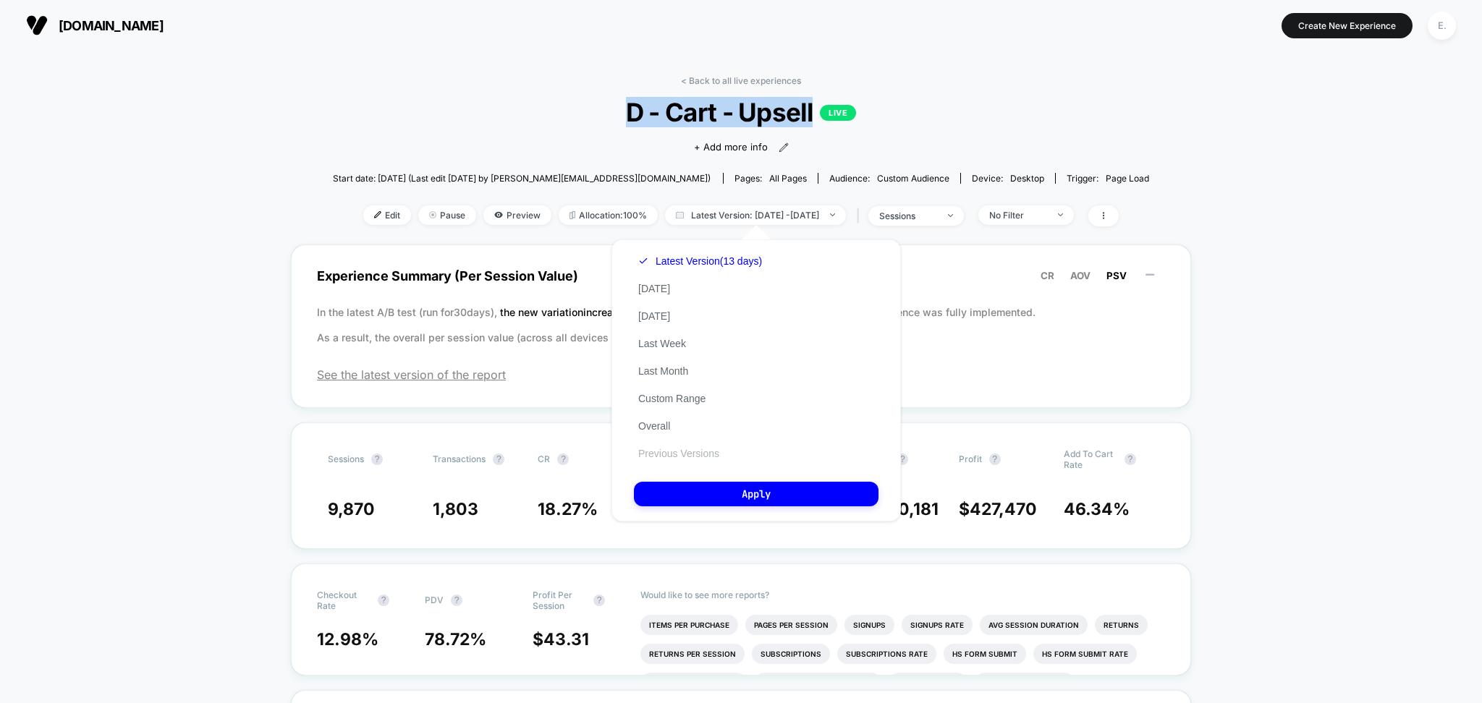
click at [690, 451] on button "Previous Versions" at bounding box center [679, 453] width 90 height 13
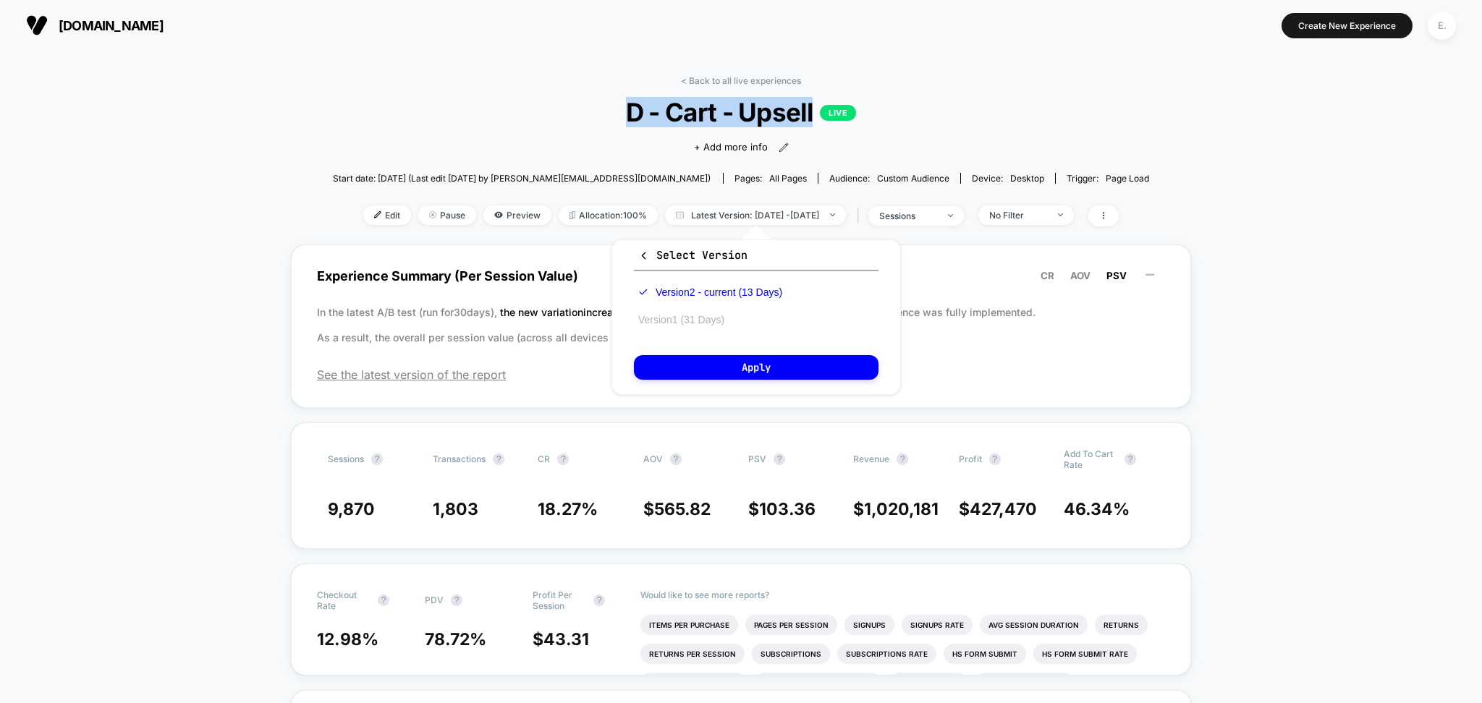
click at [706, 318] on button "Version 1 (31 Days)" at bounding box center [681, 319] width 95 height 13
click at [726, 368] on button "Apply" at bounding box center [756, 367] width 245 height 25
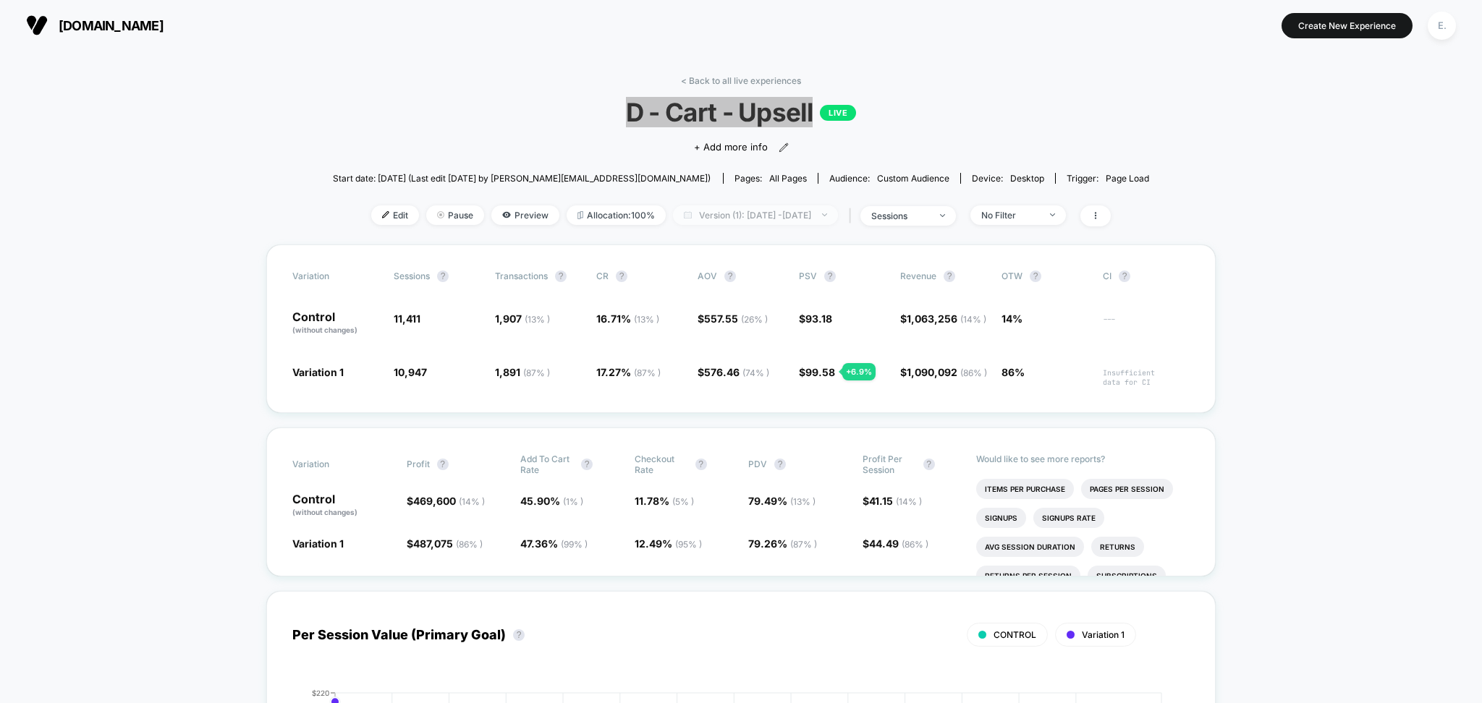
click at [812, 209] on span "Version (1): Jul 31, 2025 - Aug 30, 2025" at bounding box center [755, 216] width 165 height 20
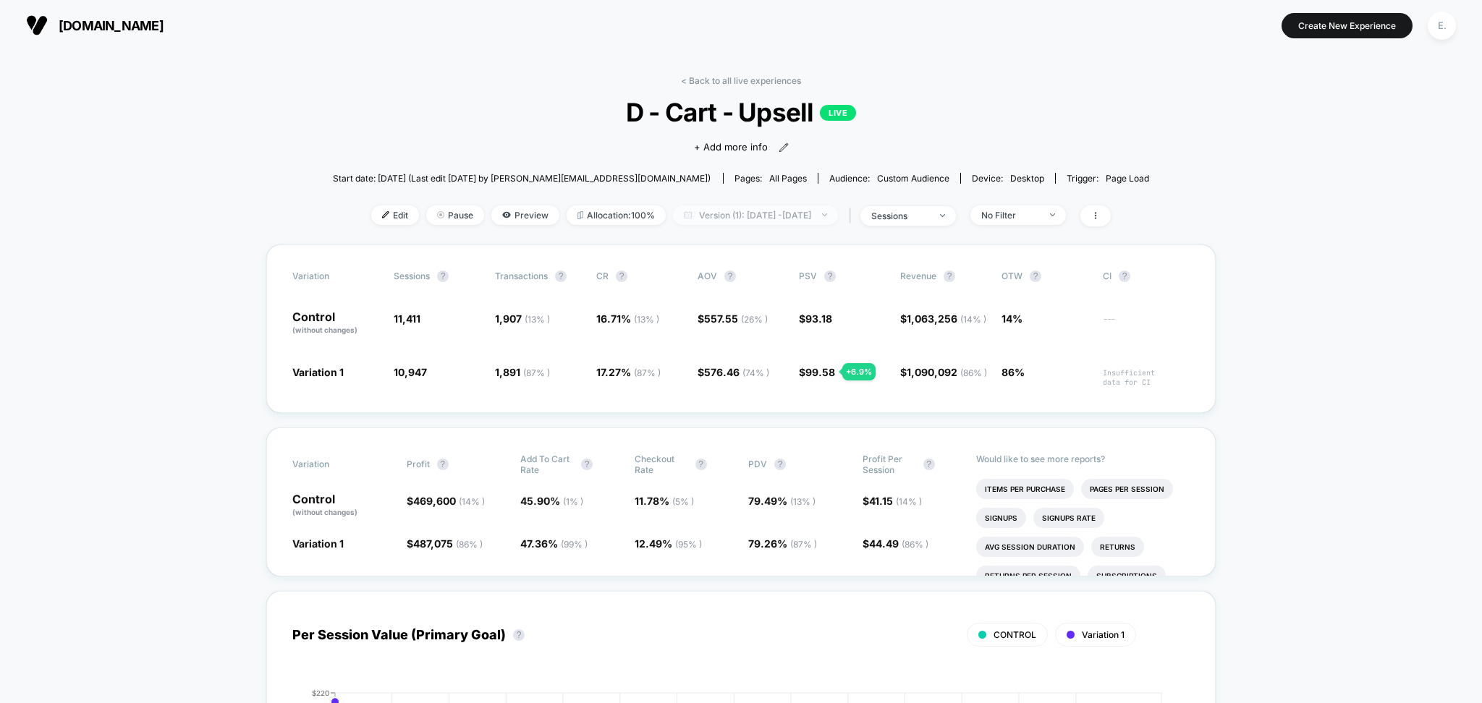
click at [831, 220] on span "Version (1): Jul 31, 2025 - Aug 30, 2025" at bounding box center [755, 216] width 165 height 20
select select "*"
select select "****"
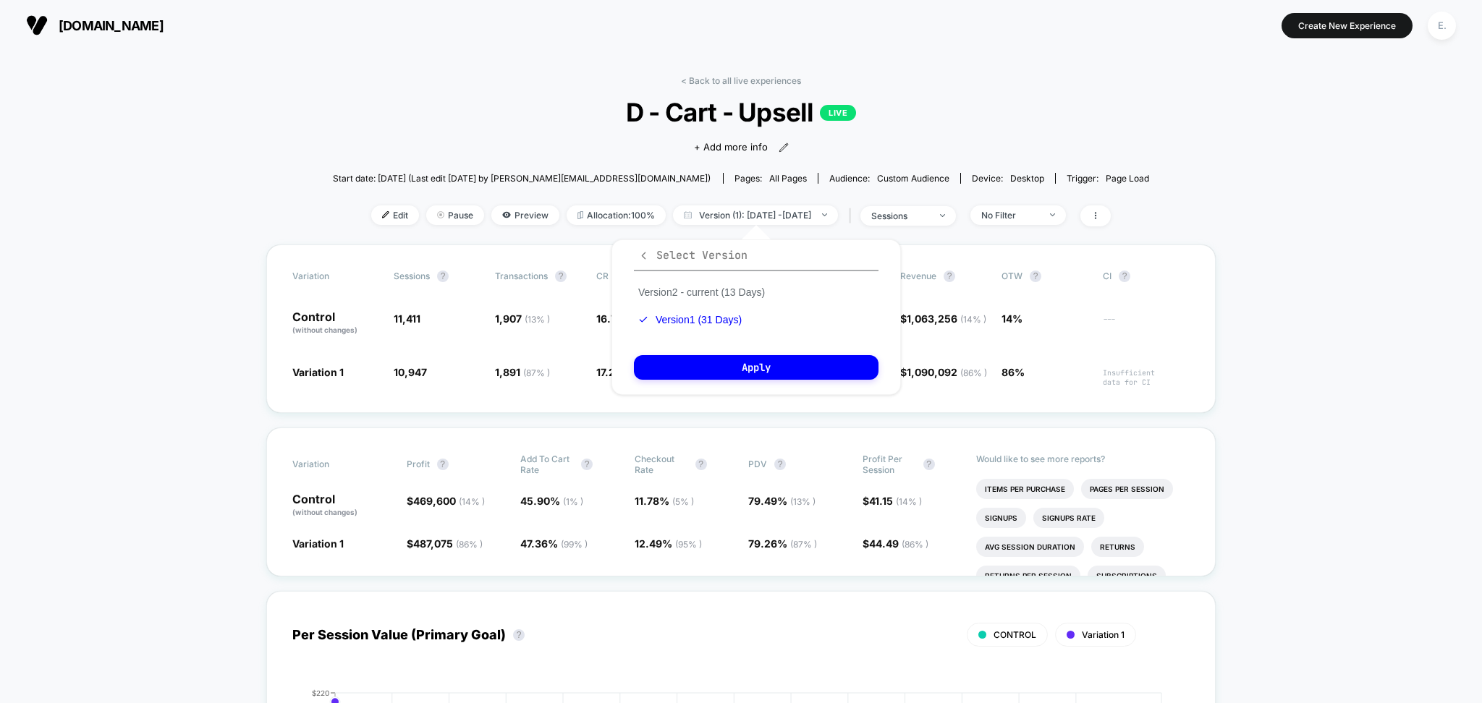
click at [642, 259] on icon "button" at bounding box center [643, 255] width 11 height 11
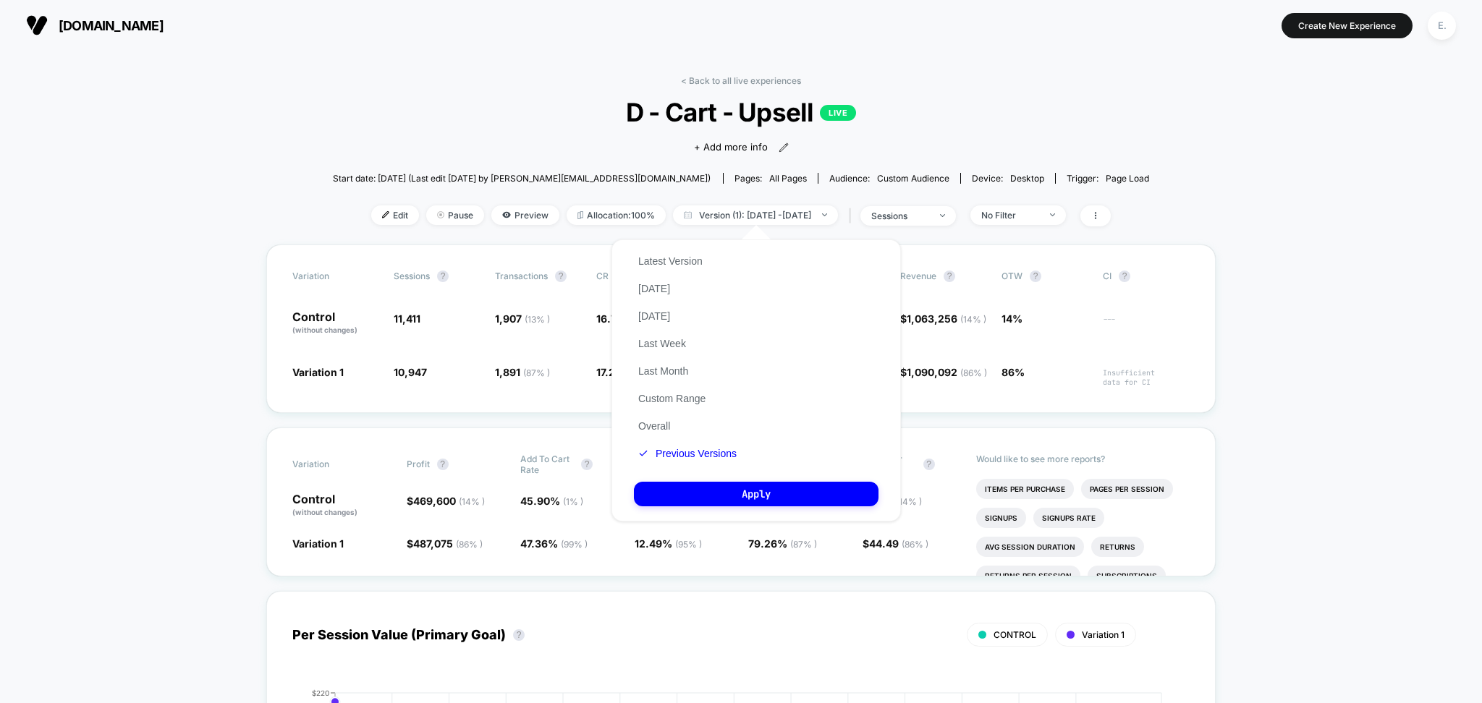
click at [666, 386] on div "Latest Version Today Yesterday Last Week Last Month Custom Range Overall Previo…" at bounding box center [687, 357] width 107 height 220
click at [666, 399] on button "Custom Range" at bounding box center [672, 398] width 76 height 13
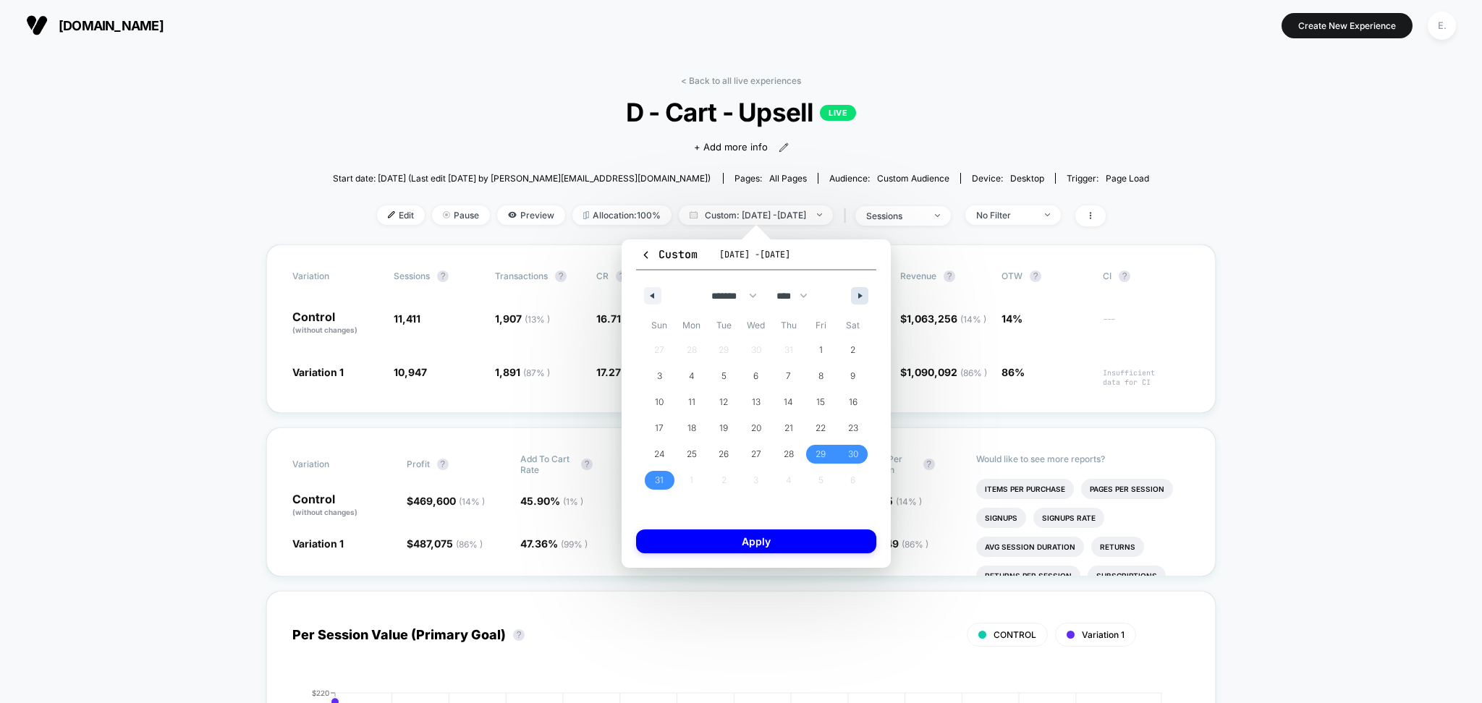
click at [855, 300] on button "button" at bounding box center [859, 295] width 17 height 17
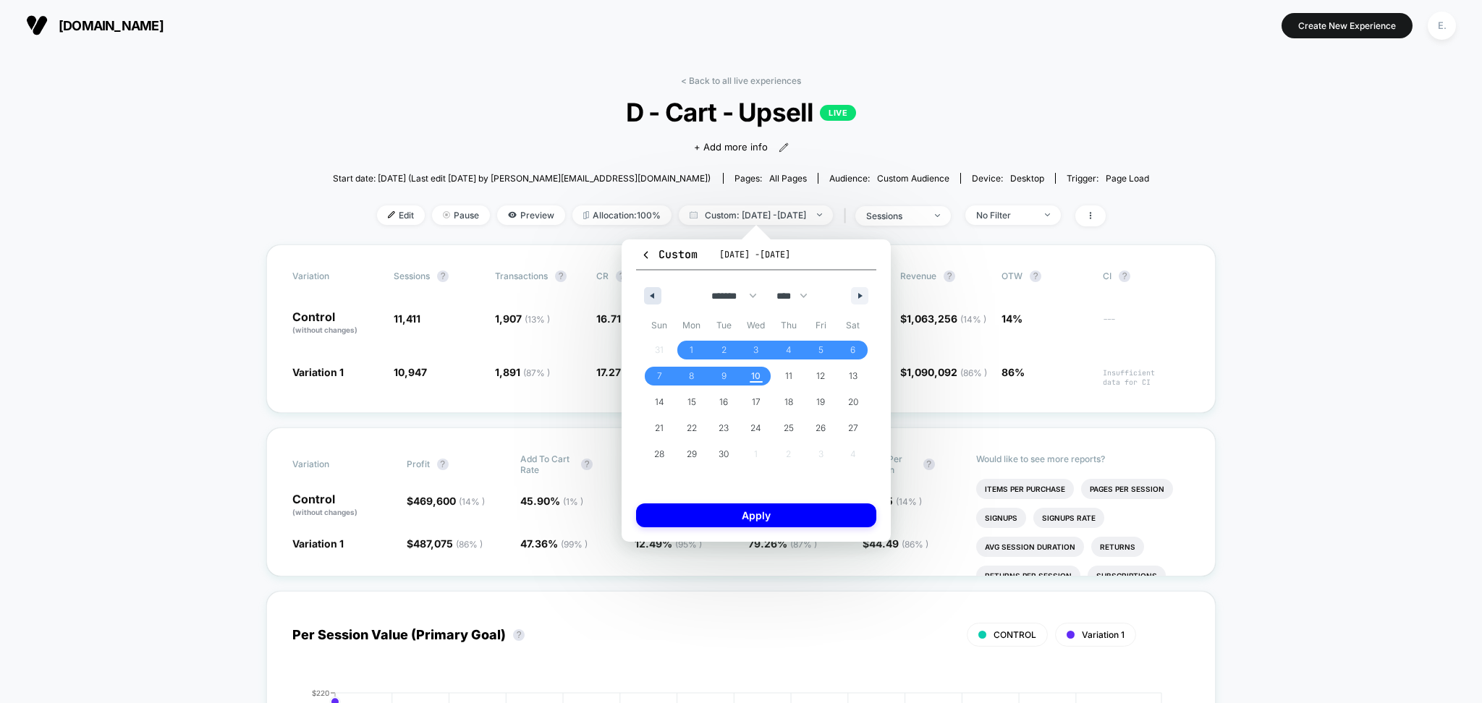
click at [649, 288] on button "button" at bounding box center [652, 295] width 17 height 17
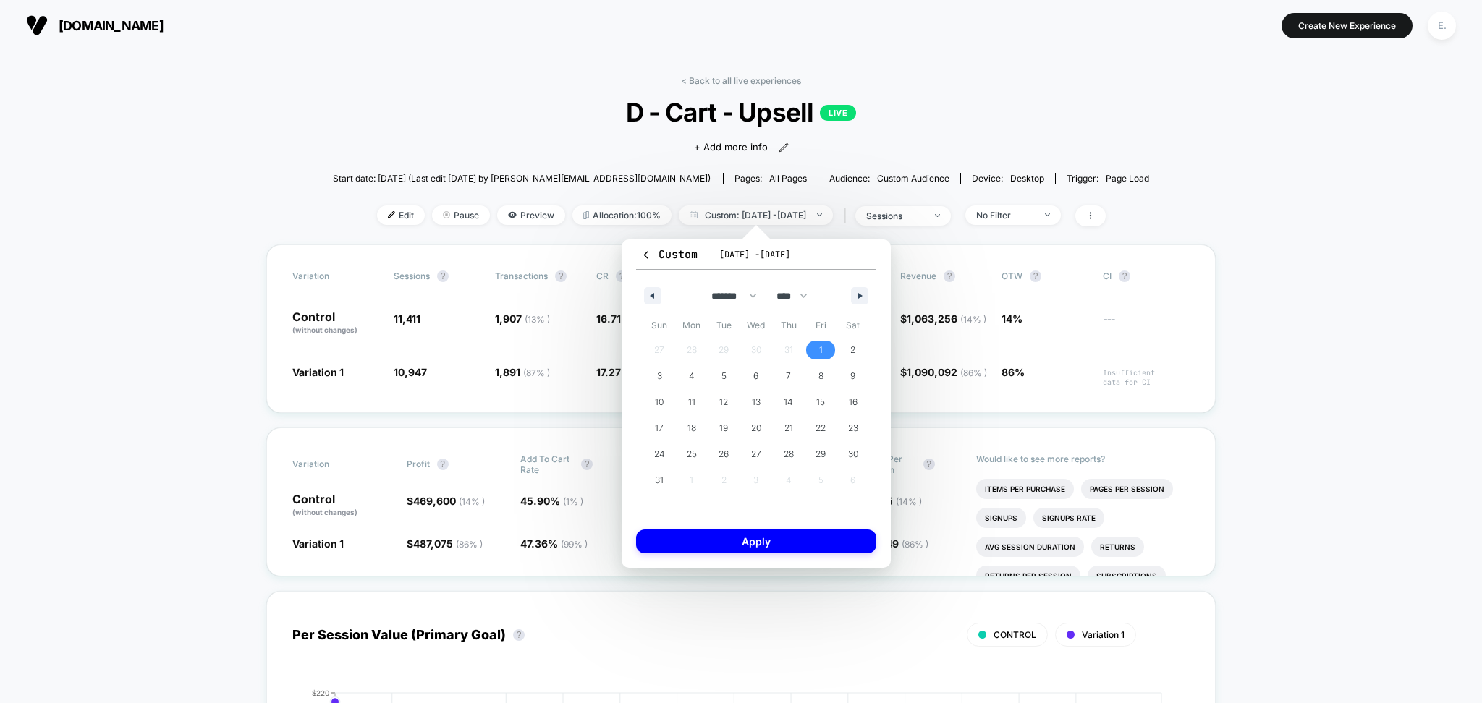
click at [816, 344] on span "1" at bounding box center [821, 350] width 33 height 19
click at [860, 301] on button "button" at bounding box center [859, 295] width 17 height 17
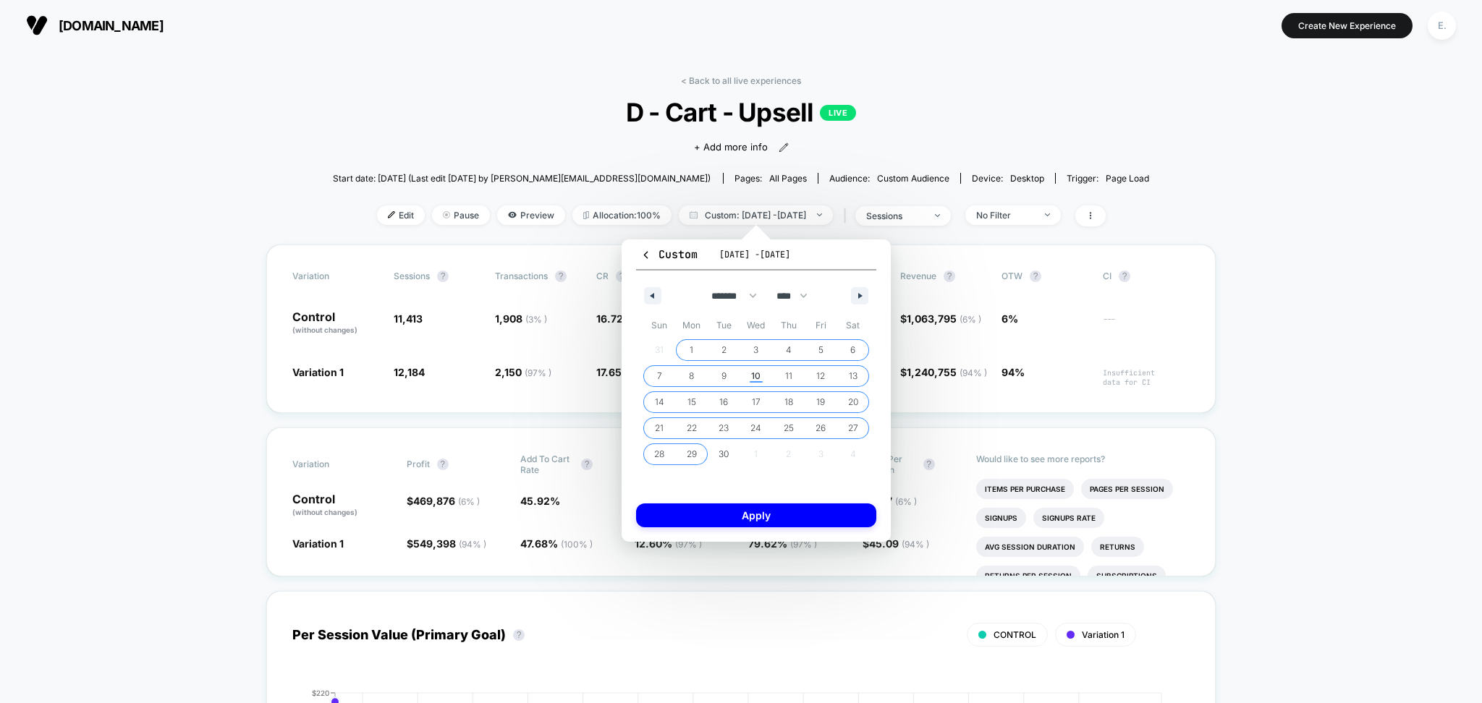
click at [689, 447] on span "29" at bounding box center [692, 454] width 10 height 26
select select "*"
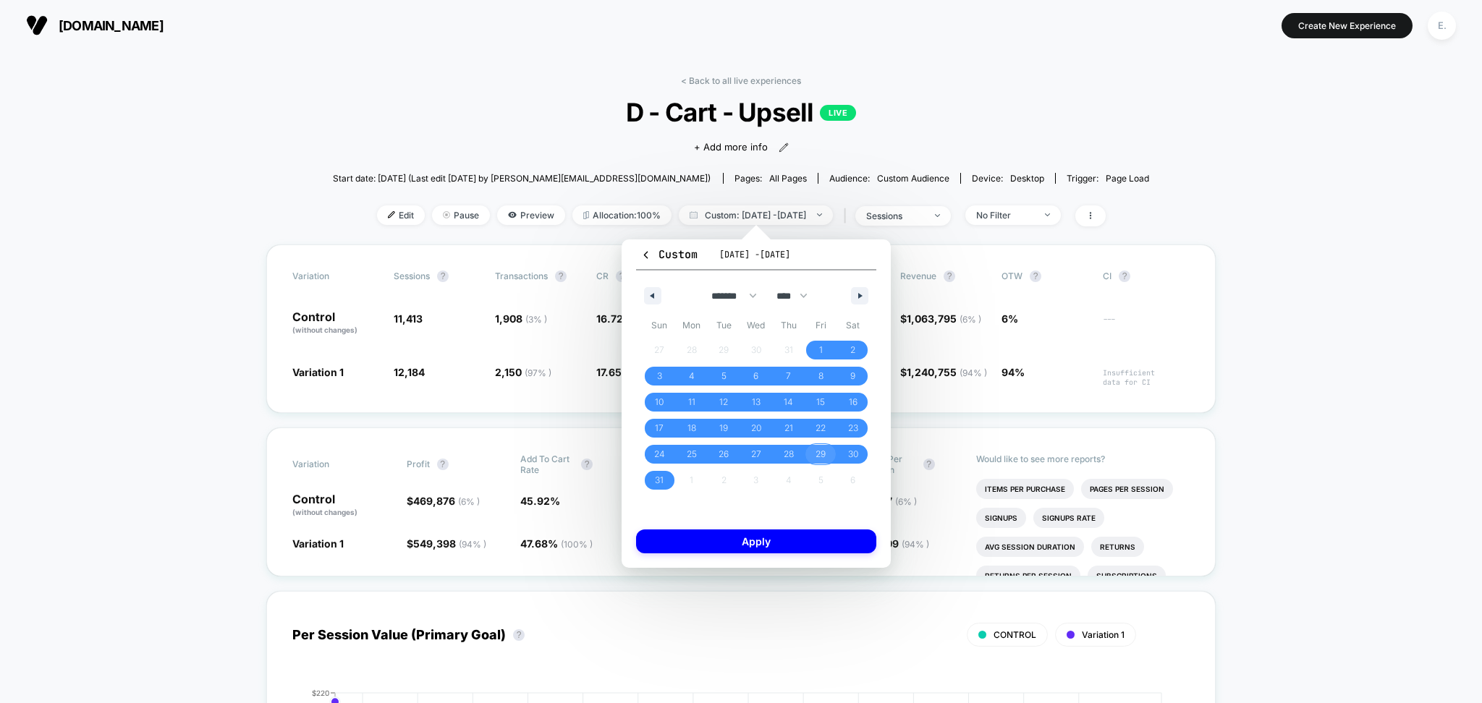
click at [817, 452] on span "29" at bounding box center [821, 454] width 10 height 26
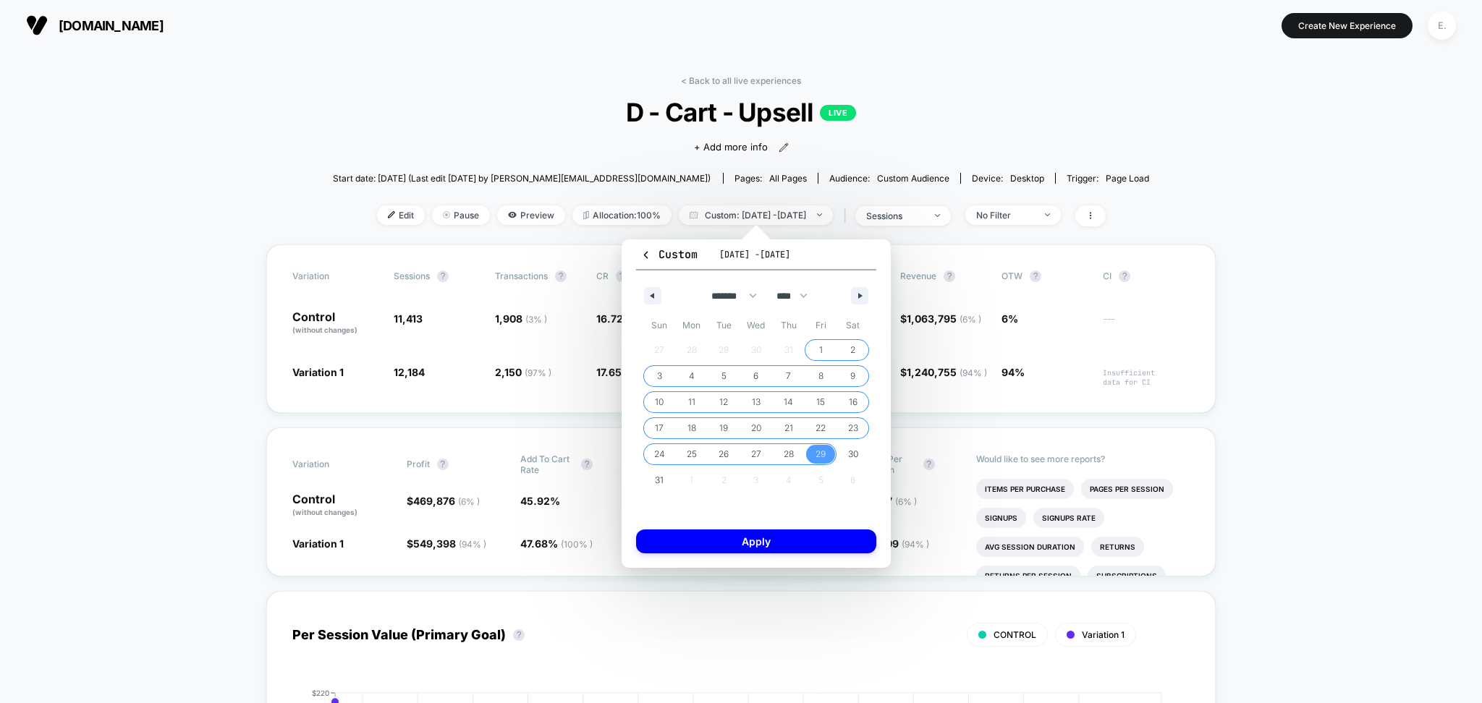
click at [824, 346] on span "1" at bounding box center [821, 350] width 33 height 19
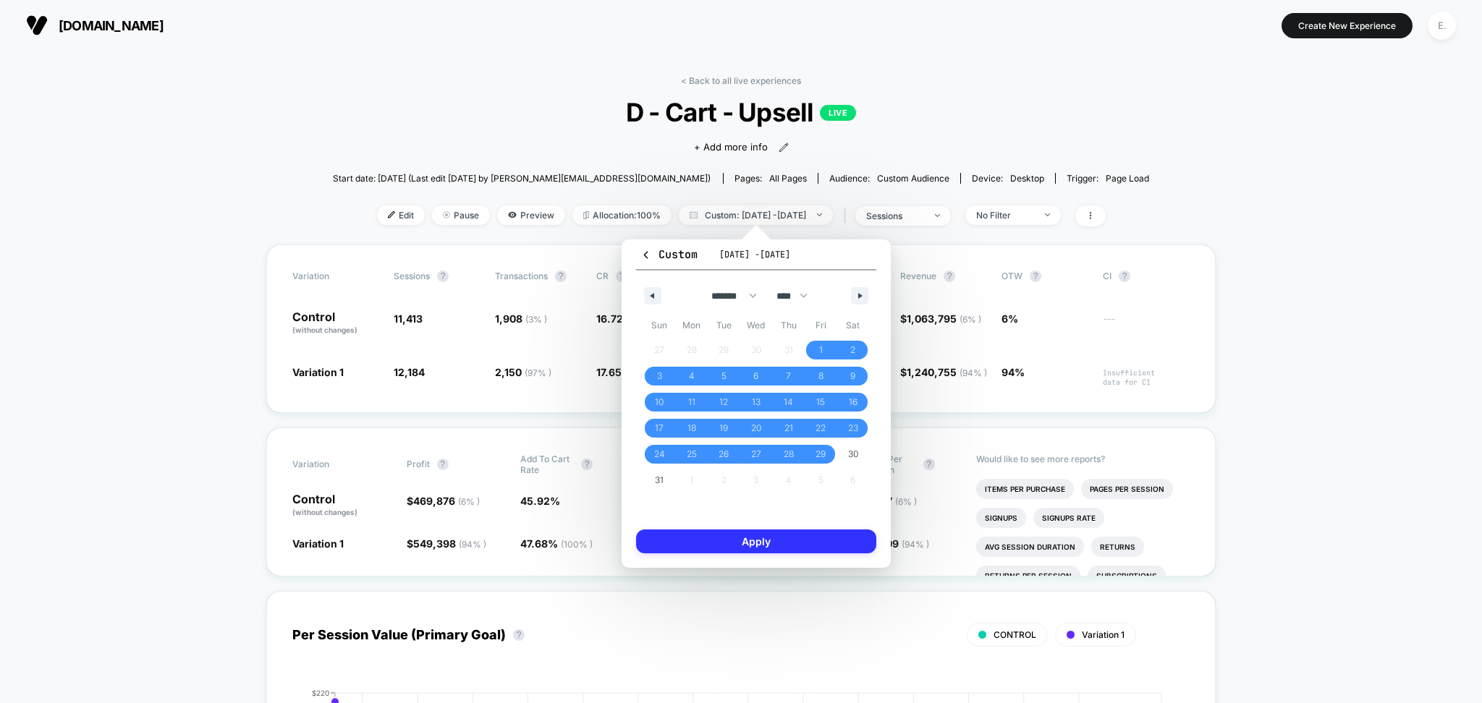
click at [799, 543] on button "Apply" at bounding box center [756, 542] width 240 height 24
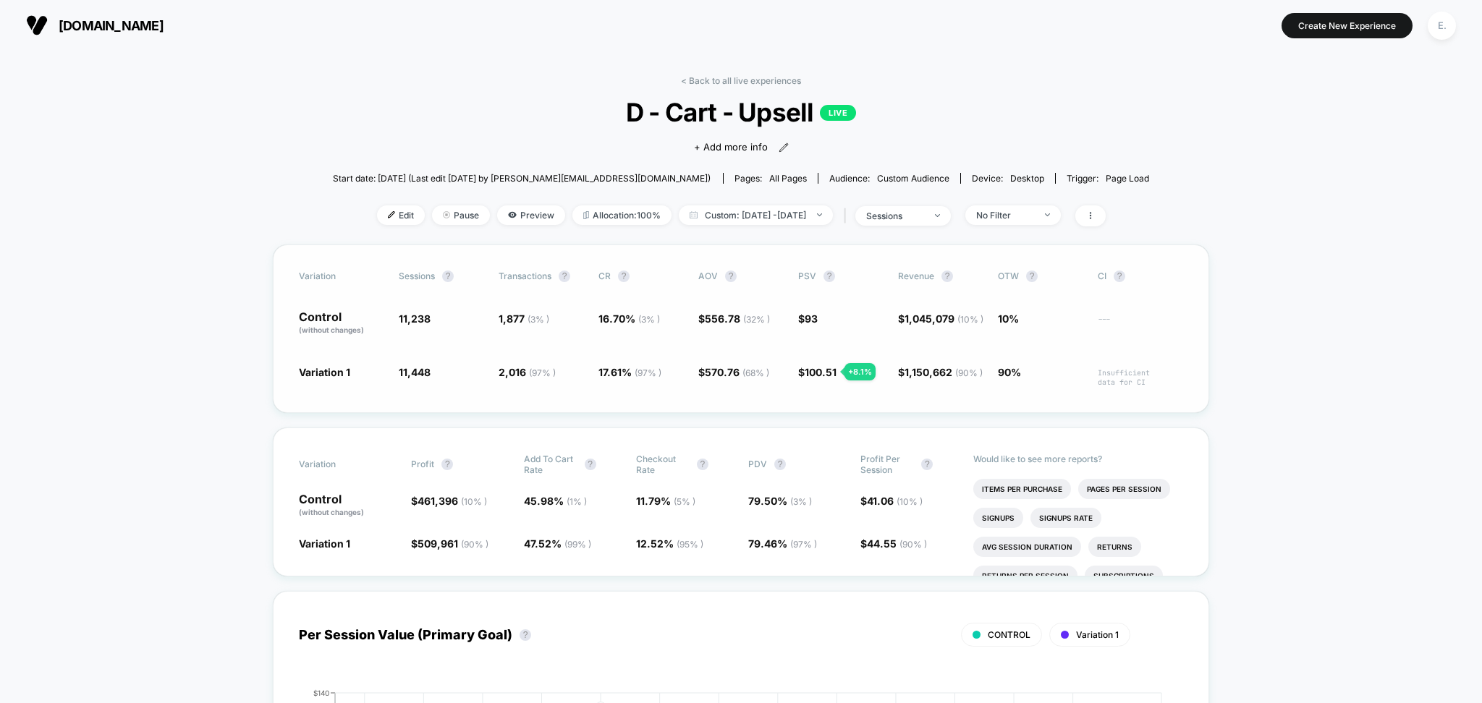
click at [403, 317] on span "11,238" at bounding box center [415, 319] width 32 height 12
copy span "11,238"
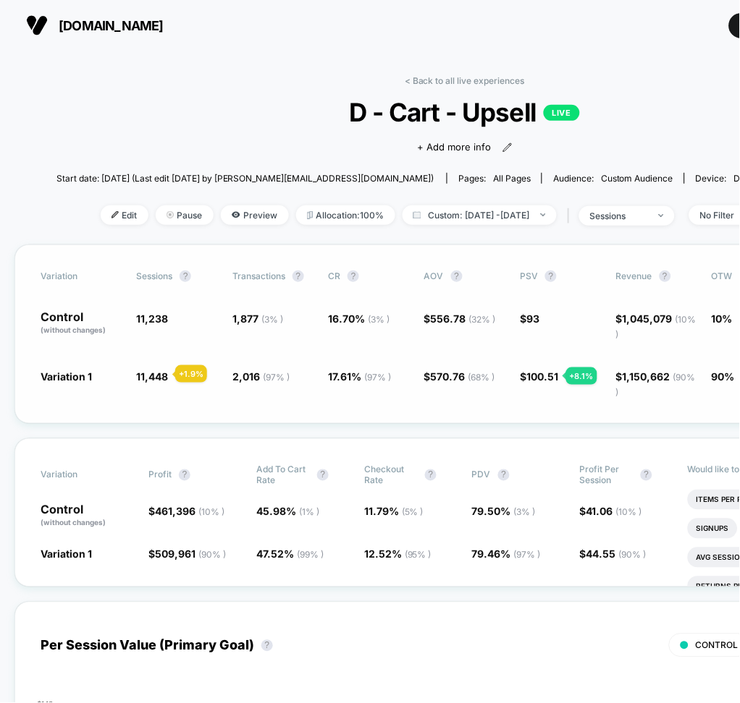
click at [158, 374] on span "11,448" at bounding box center [152, 377] width 32 height 12
copy span "11,448"
drag, startPoint x: 259, startPoint y: 314, endPoint x: 226, endPoint y: 312, distance: 33.4
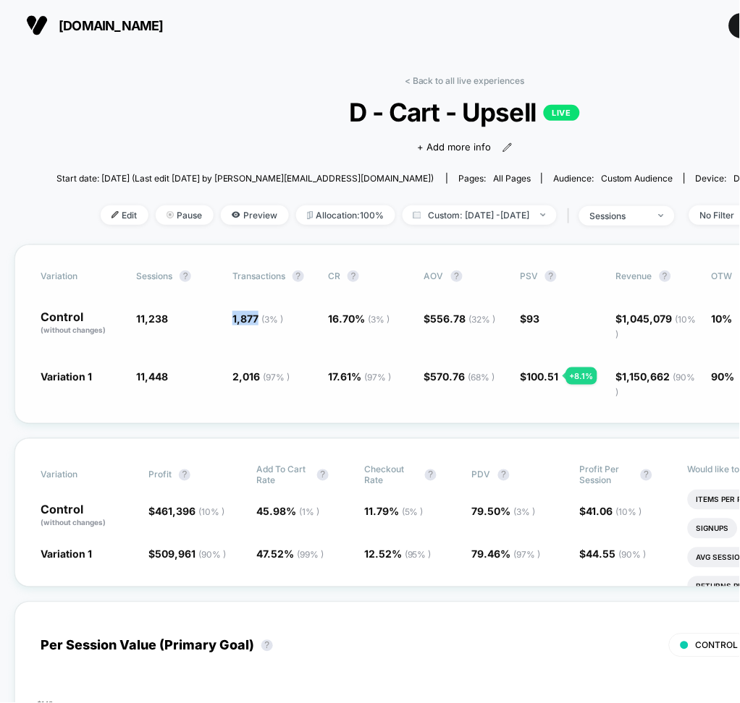
click at [226, 312] on div "Control (without changes) 11,238 1,877 ( 3 % ) 16.70 % ( 3 % ) $ 556.78 ( 32 % …" at bounding box center [465, 325] width 848 height 29
copy span "1,877"
drag, startPoint x: 258, startPoint y: 376, endPoint x: 226, endPoint y: 378, distance: 31.9
click at [226, 378] on div "Variation 1 11,448 + 1.9 % 2,016 ( 97 % ) + 5.4 % 17.61 % ( 97 % ) + 5.4 % $ 57…" at bounding box center [465, 383] width 848 height 29
copy span "2,016"
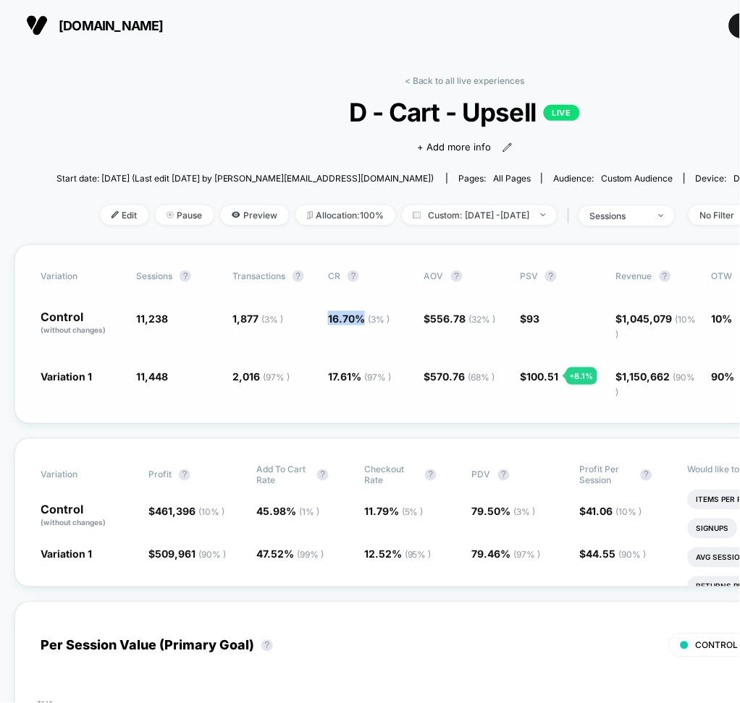
drag, startPoint x: 331, startPoint y: 318, endPoint x: 361, endPoint y: 327, distance: 30.9
click at [361, 327] on div "Control (without changes) 11,238 1,877 ( 3 % ) 16.70 % ( 3 % ) $ 556.78 ( 32 % …" at bounding box center [465, 325] width 848 height 29
copy span "16.70 %"
click at [330, 377] on span "17.61 % ( 97 % )" at bounding box center [359, 377] width 63 height 12
drag, startPoint x: 327, startPoint y: 374, endPoint x: 360, endPoint y: 381, distance: 33.4
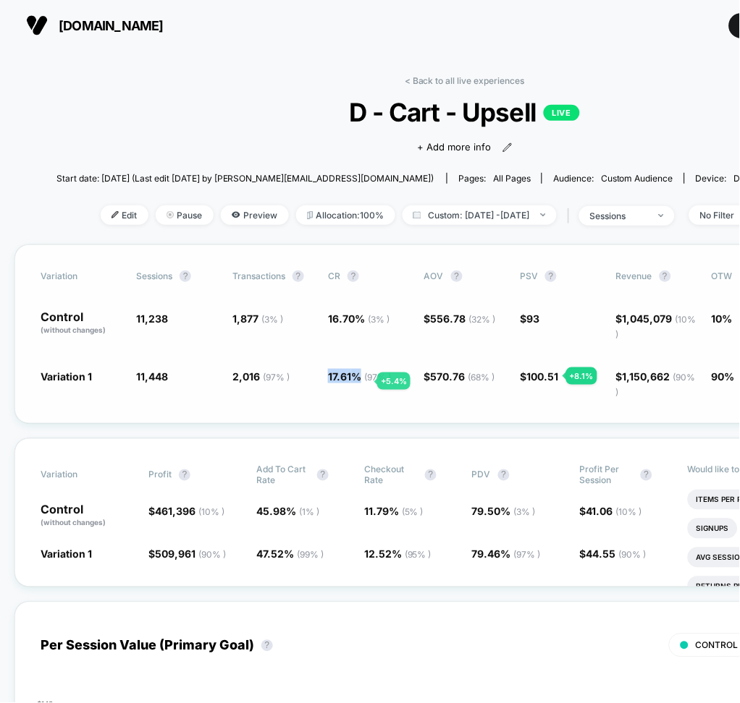
click at [360, 381] on div "Variation 1 11,448 + 1.9 % 2,016 ( 97 % ) + 5.4 % 17.61 % ( 97 % ) + 5.4 % $ 57…" at bounding box center [465, 383] width 848 height 29
copy span "17.61 %"
drag, startPoint x: 423, startPoint y: 316, endPoint x: 465, endPoint y: 323, distance: 41.9
click at [465, 323] on span "$ 556.78 ( 32 % )" at bounding box center [460, 319] width 72 height 12
copy span "$ 556.78"
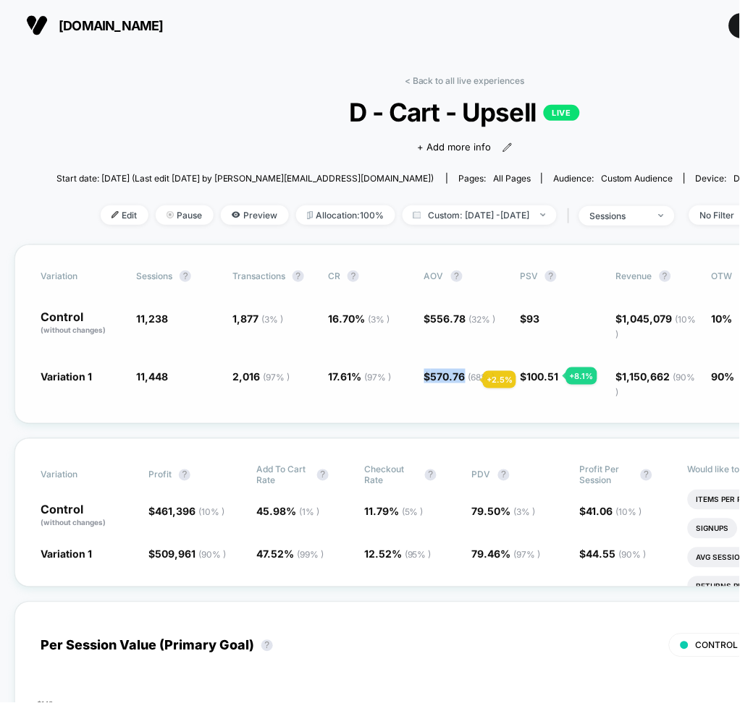
drag, startPoint x: 426, startPoint y: 373, endPoint x: 465, endPoint y: 380, distance: 40.3
click at [465, 380] on span "$ 570.76 ( 68 % ) + 2.5 %" at bounding box center [459, 377] width 71 height 12
copy span "$ 570.76"
drag, startPoint x: 516, startPoint y: 316, endPoint x: 549, endPoint y: 318, distance: 33.3
click at [549, 318] on div "Control (without changes) 11,238 1,877 ( 3 % ) 16.70 % ( 3 % ) $ 556.78 ( 32 % …" at bounding box center [465, 325] width 848 height 29
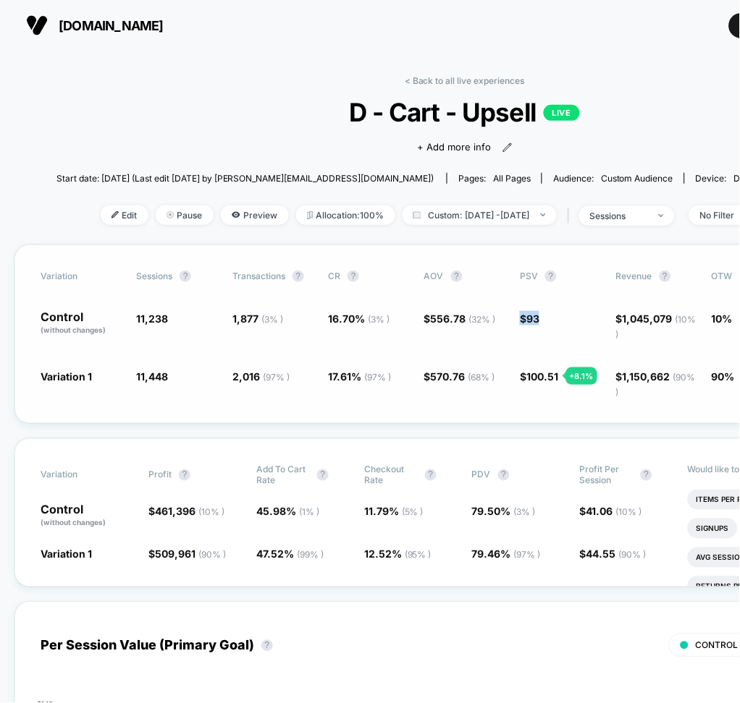
copy span "$ 93"
drag, startPoint x: 517, startPoint y: 373, endPoint x: 557, endPoint y: 376, distance: 40.0
click at [557, 376] on div "Variation 1 11,448 + 1.9 % 2,016 ( 97 % ) + 5.4 % 17.61 % ( 97 % ) + 5.4 % $ 57…" at bounding box center [465, 383] width 848 height 29
drag, startPoint x: 616, startPoint y: 318, endPoint x: 668, endPoint y: 318, distance: 52.1
click at [668, 318] on span "$ 1,045,079 ( 10 % )" at bounding box center [656, 326] width 80 height 27
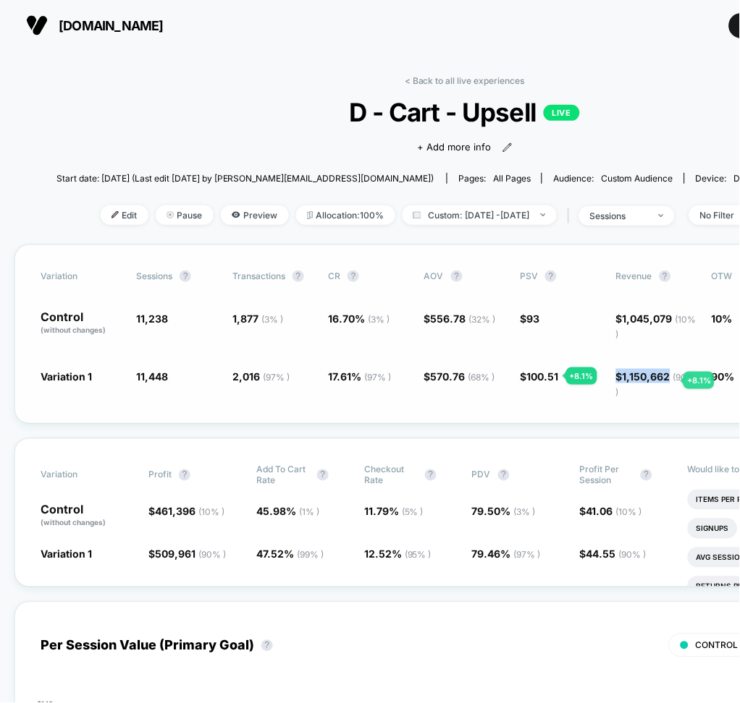
drag, startPoint x: 616, startPoint y: 371, endPoint x: 666, endPoint y: 381, distance: 51.7
click at [666, 381] on span "$ 1,150,662 ( 90 % ) + 8.1 %" at bounding box center [656, 384] width 80 height 27
click at [459, 81] on link "< Back to all live experiences" at bounding box center [465, 80] width 120 height 11
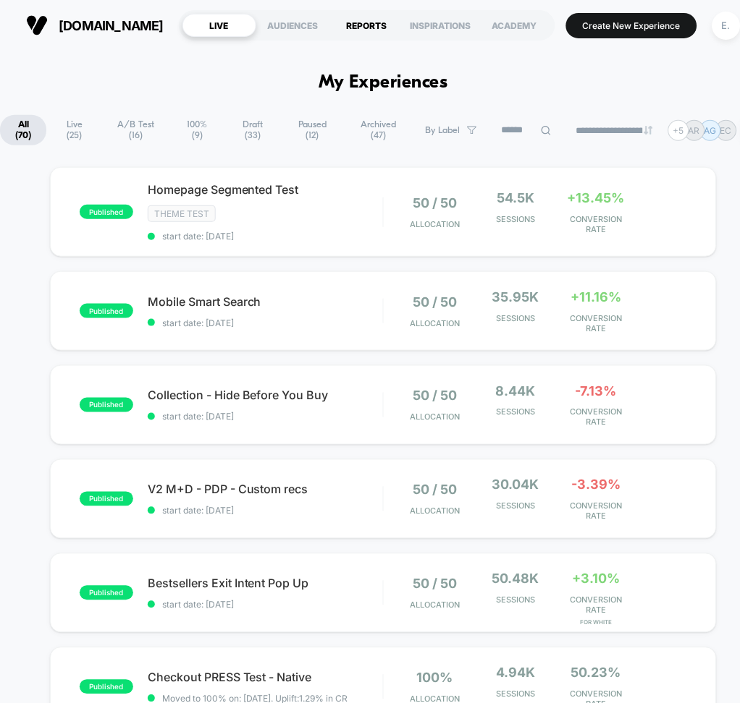
click at [404, 22] on div "REPORTS" at bounding box center [367, 25] width 74 height 23
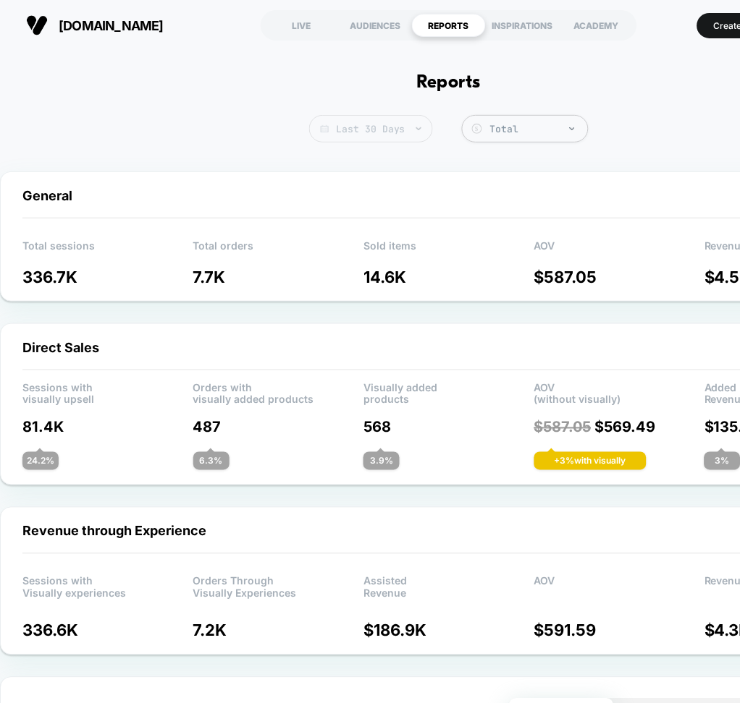
click at [398, 128] on span "Last 30 Days" at bounding box center [371, 128] width 124 height 27
select select "*"
select select "****"
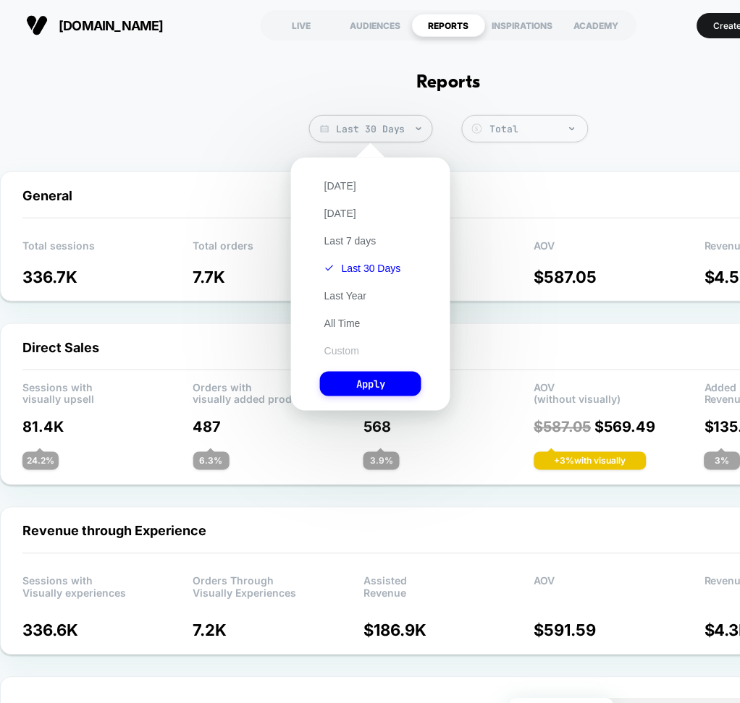
click at [355, 348] on button "Custom" at bounding box center [341, 350] width 43 height 13
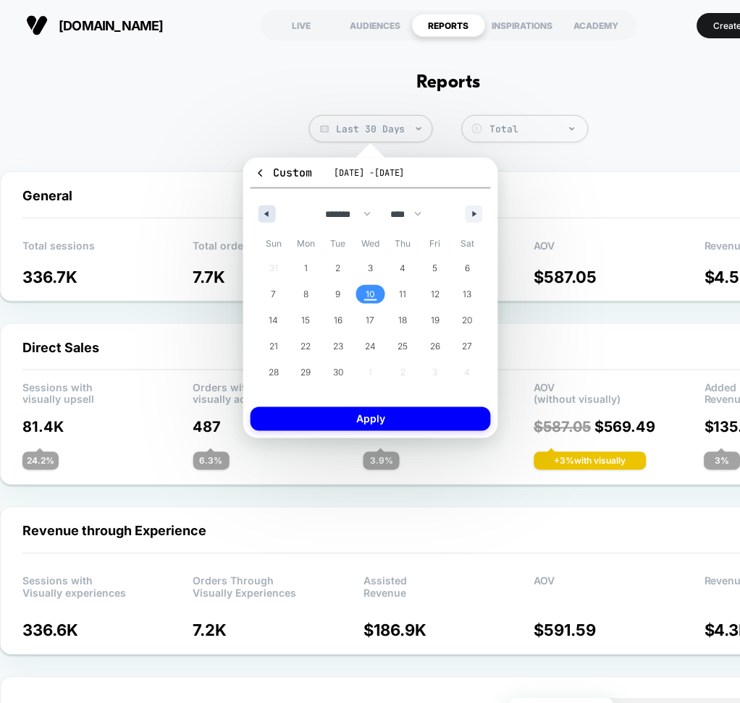
click at [270, 217] on button "button" at bounding box center [266, 214] width 17 height 17
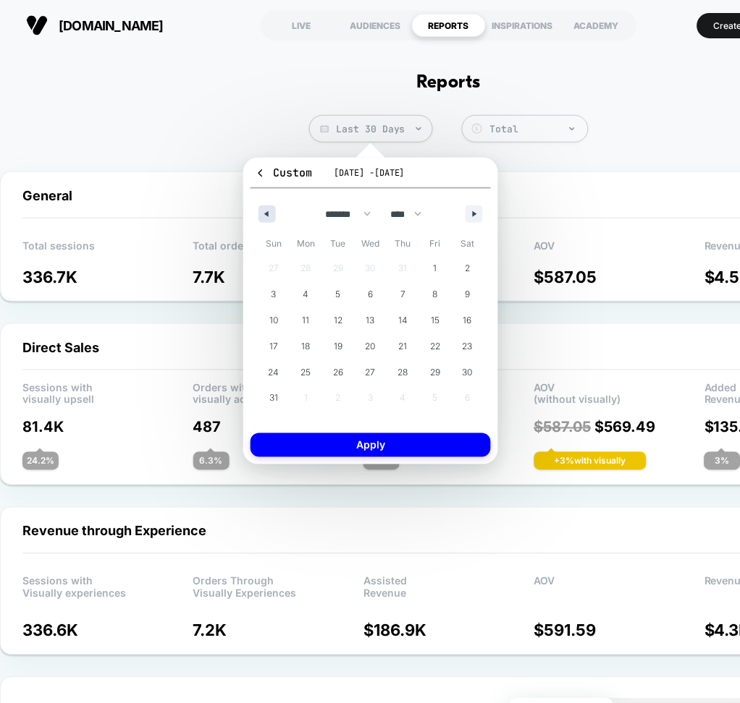
click at [269, 217] on button "button" at bounding box center [266, 214] width 17 height 17
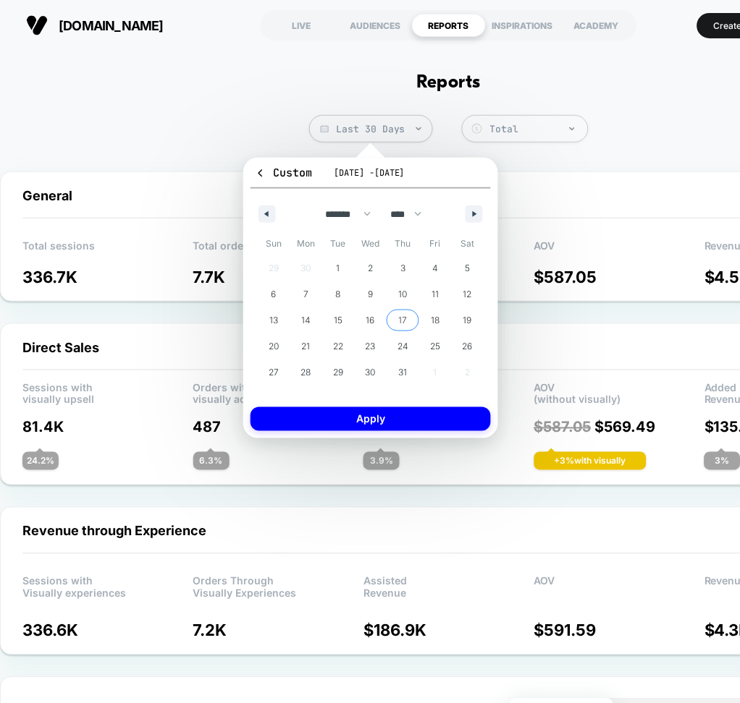
click at [394, 322] on span "17" at bounding box center [402, 320] width 33 height 19
click at [466, 216] on button "button" at bounding box center [473, 214] width 17 height 17
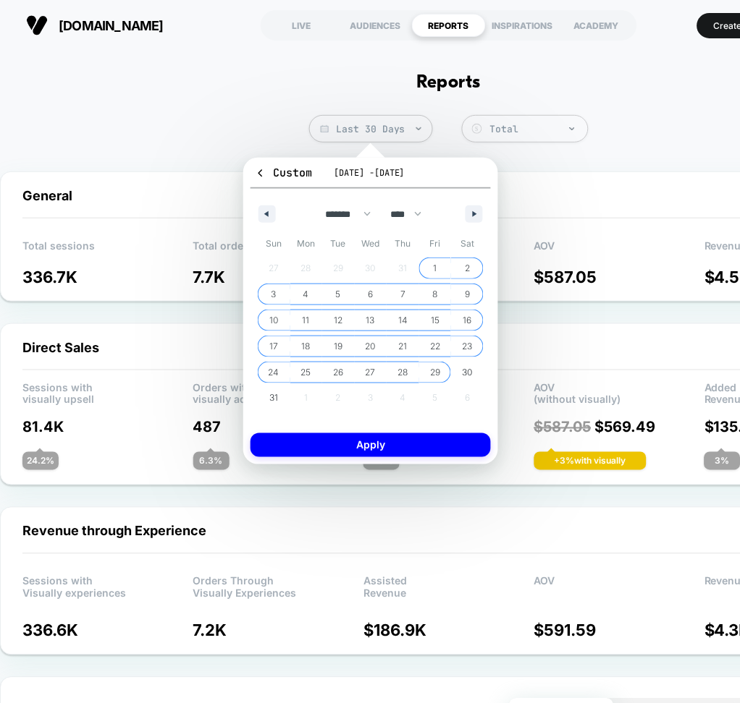
click at [424, 375] on span "29" at bounding box center [435, 372] width 33 height 19
select select "*"
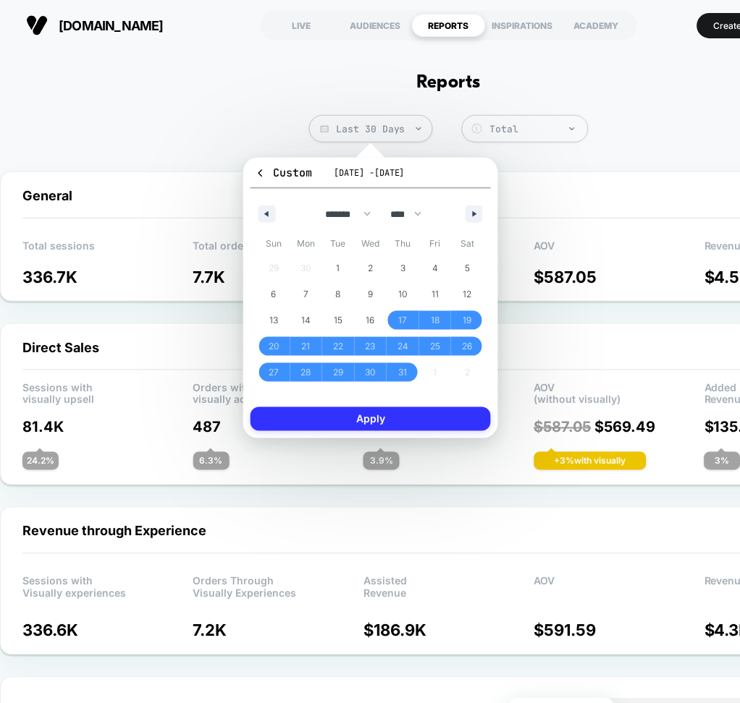
click at [410, 415] on button "Apply" at bounding box center [370, 419] width 240 height 24
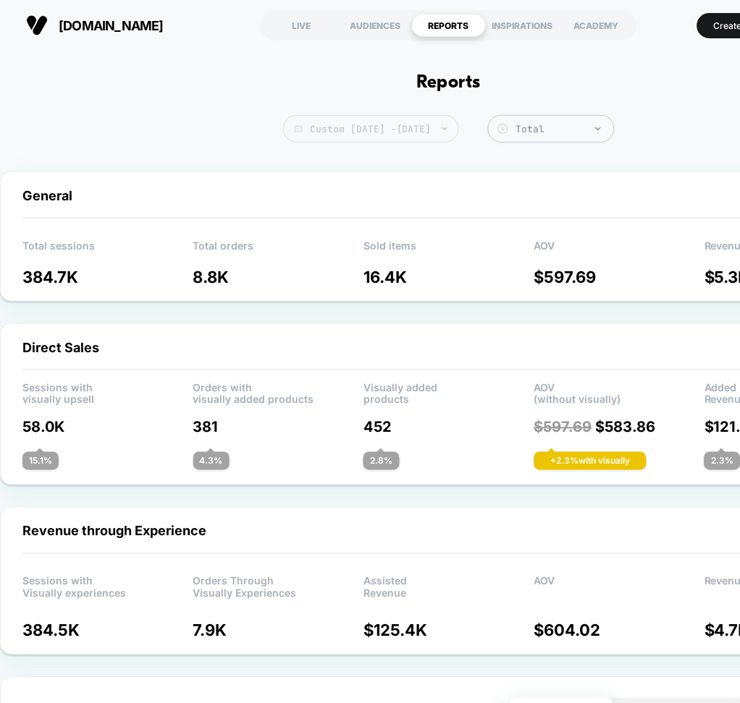
click at [410, 127] on span "Custom Jul 17, 2025 - Aug 29, 2025" at bounding box center [371, 128] width 176 height 27
select select "*"
select select "****"
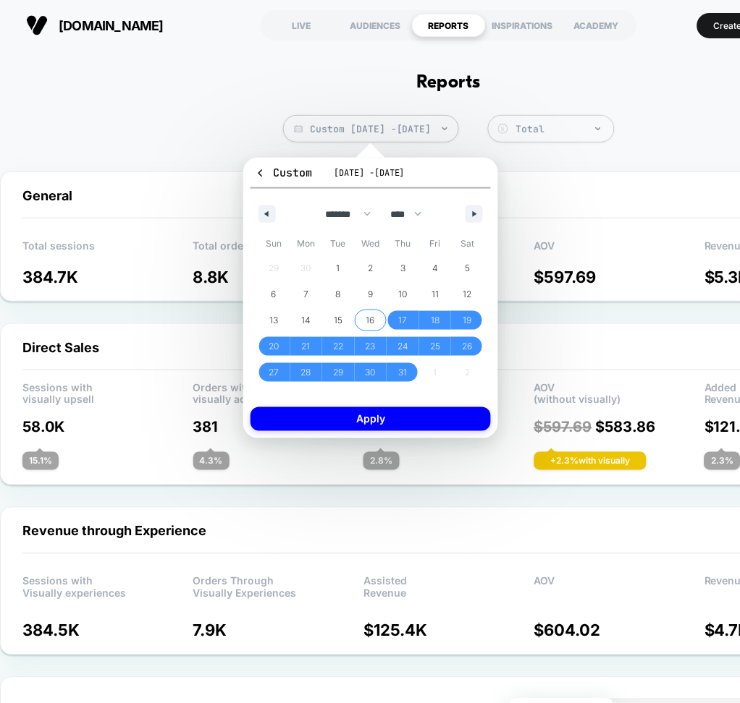
click at [368, 327] on span "16" at bounding box center [370, 321] width 9 height 26
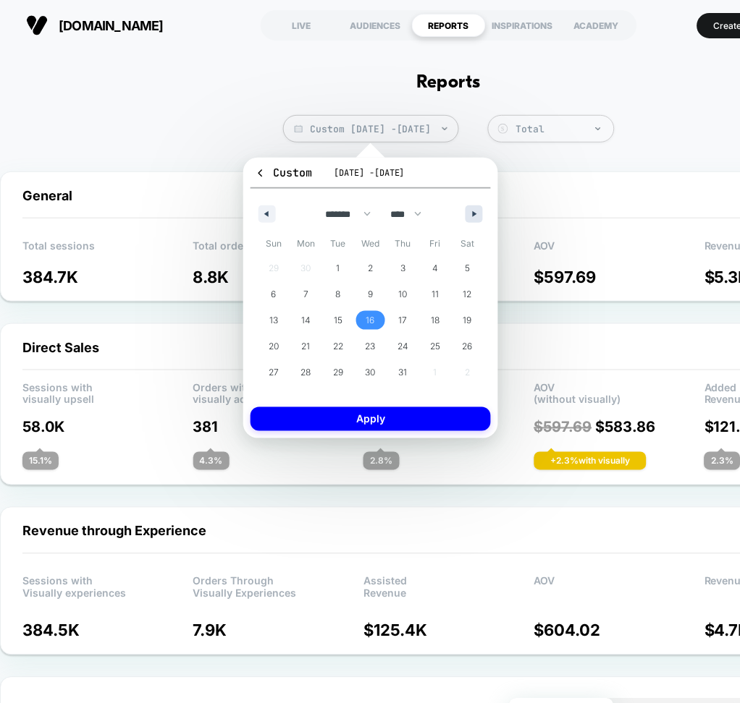
click at [470, 212] on button "button" at bounding box center [473, 214] width 17 height 17
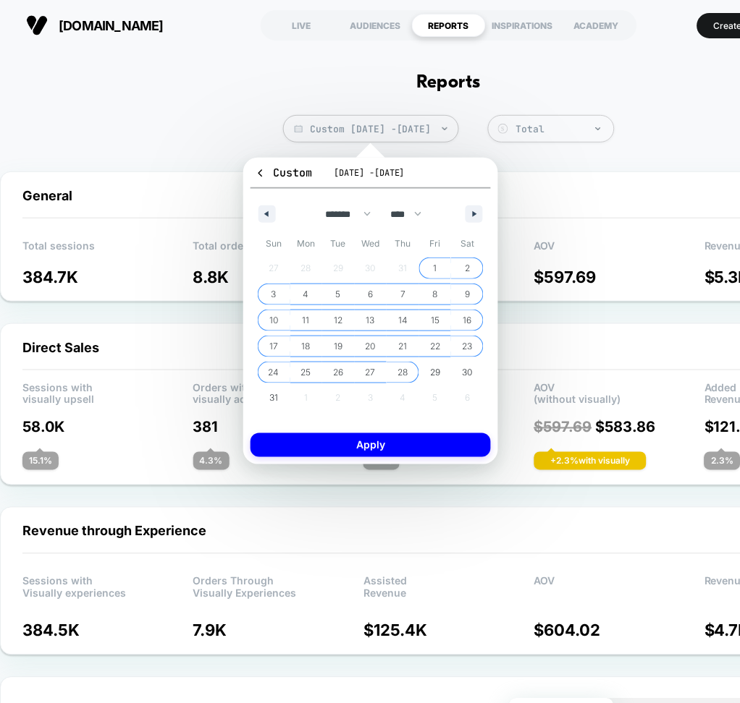
click at [403, 370] on span "28" at bounding box center [403, 373] width 10 height 26
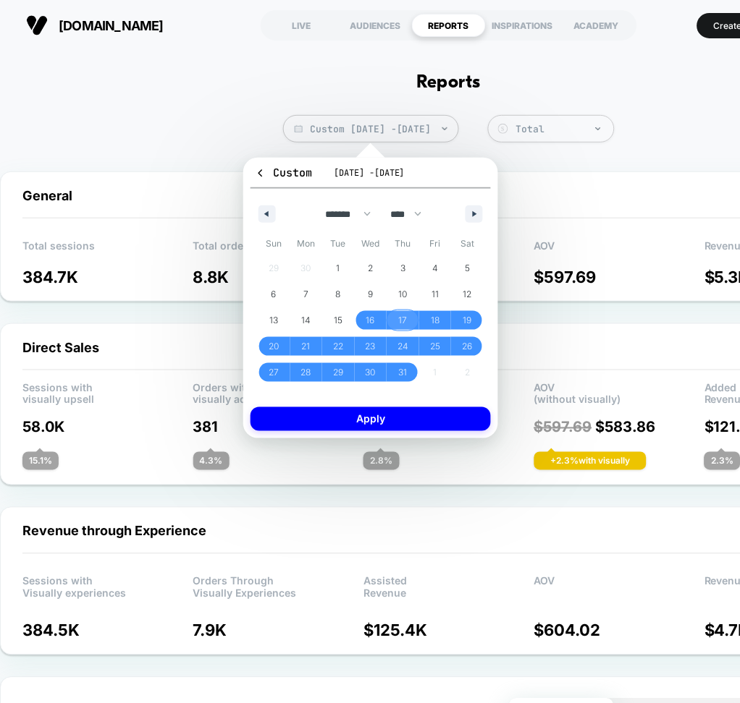
click at [396, 316] on span "17" at bounding box center [402, 320] width 33 height 19
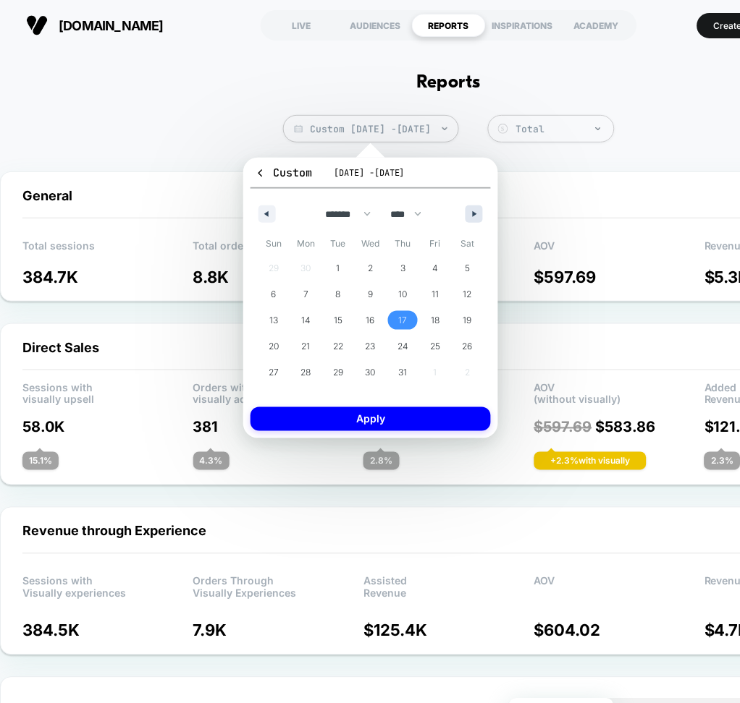
click at [479, 211] on button "button" at bounding box center [473, 214] width 17 height 17
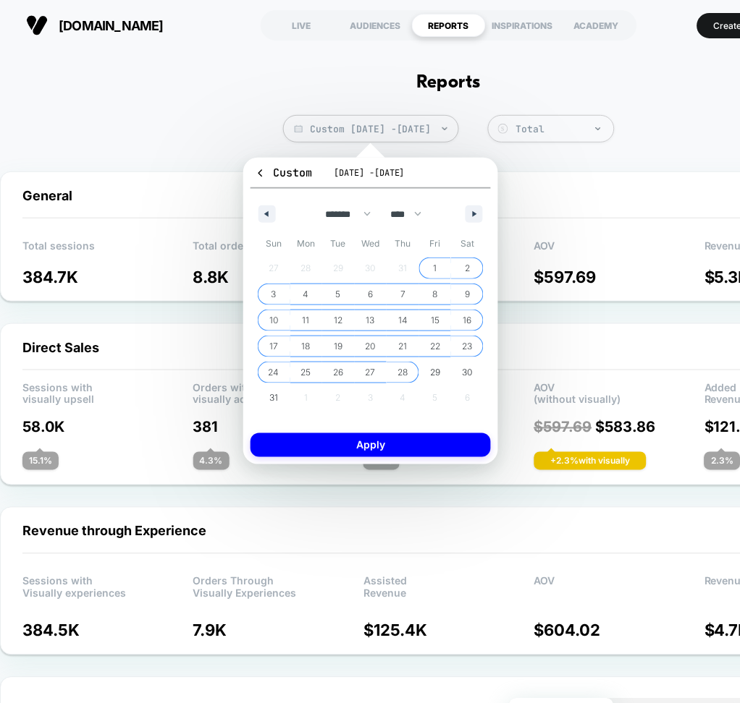
click at [406, 373] on span "28" at bounding box center [403, 373] width 10 height 26
select select "*"
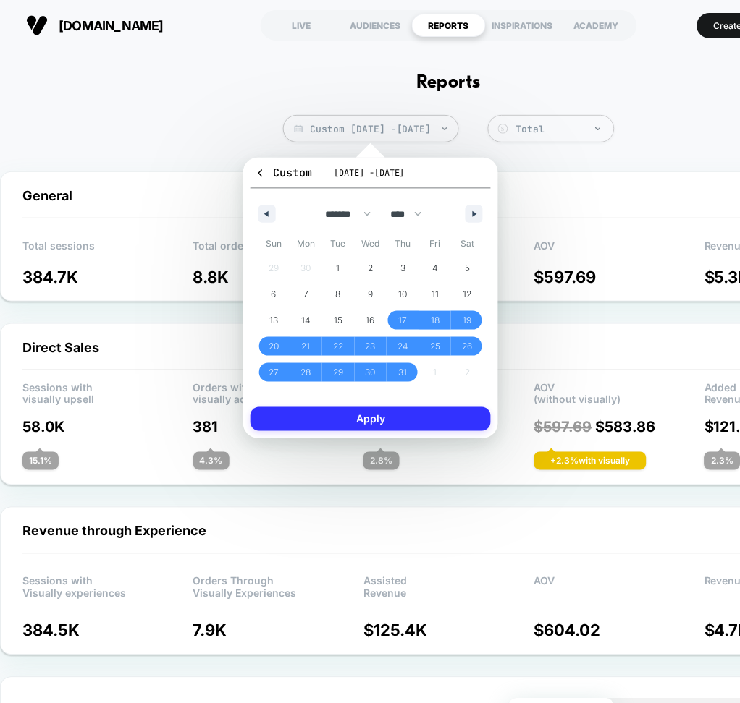
click at [403, 415] on button "Apply" at bounding box center [370, 419] width 240 height 24
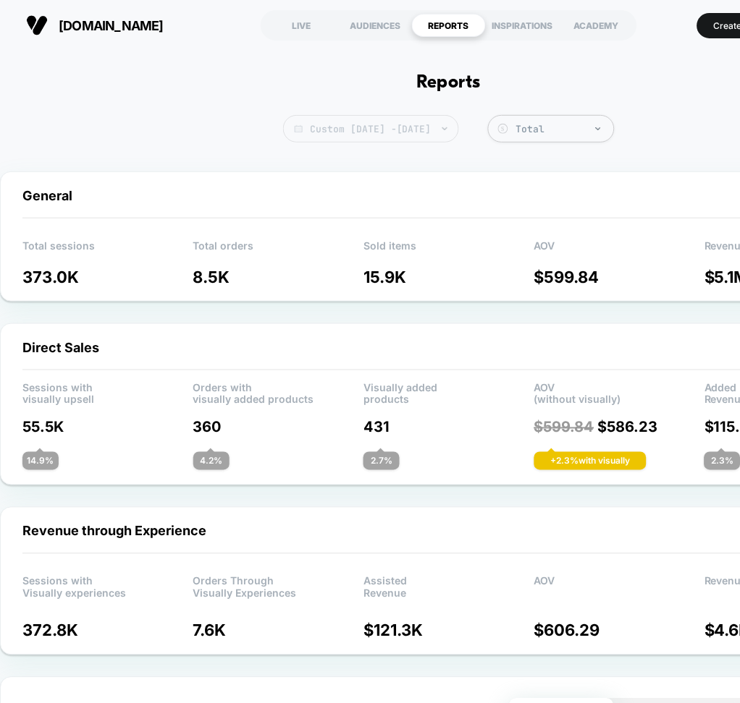
click at [419, 136] on span "Custom Jul 17, 2025 - Aug 28, 2025" at bounding box center [371, 128] width 176 height 27
select select "*"
select select "****"
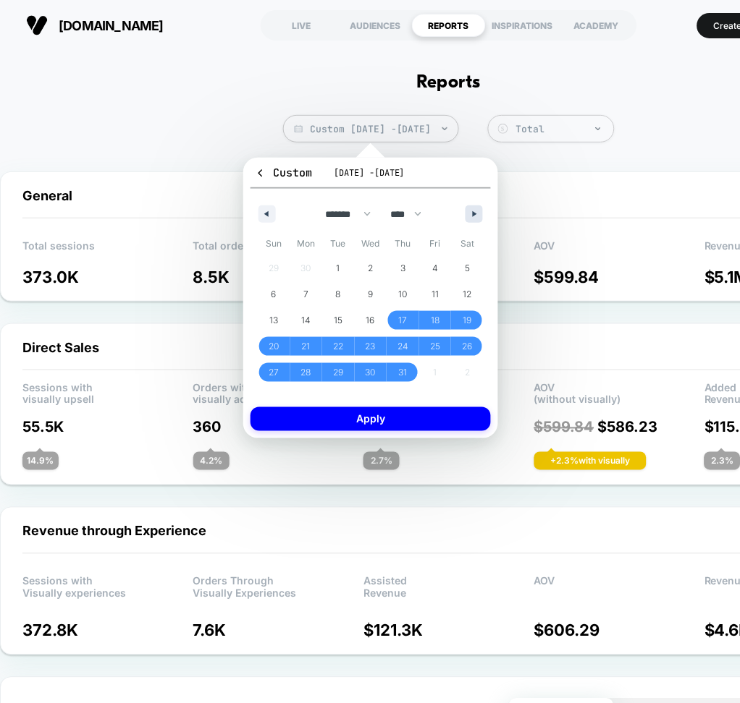
click at [473, 211] on icon "button" at bounding box center [476, 214] width 7 height 6
select select "*"
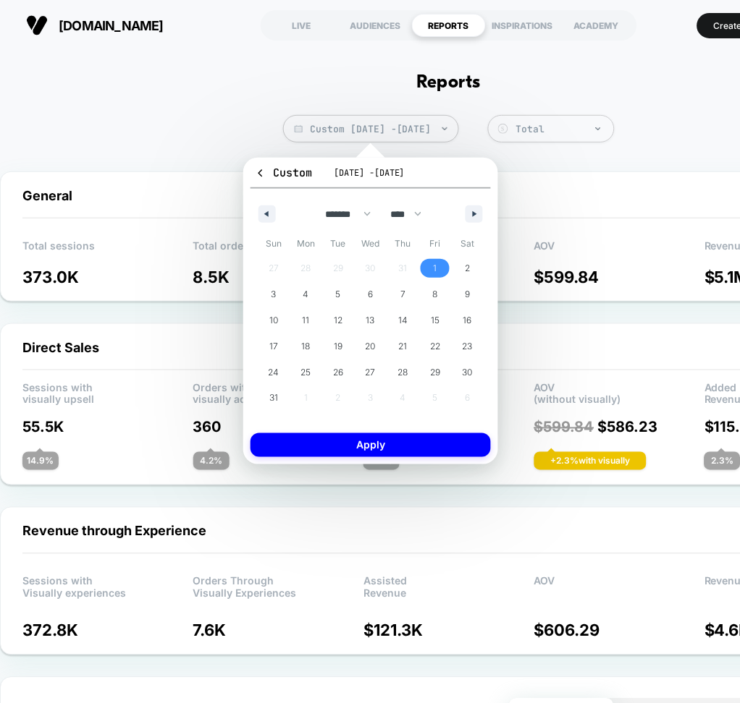
click at [433, 271] on span "1" at bounding box center [435, 268] width 4 height 26
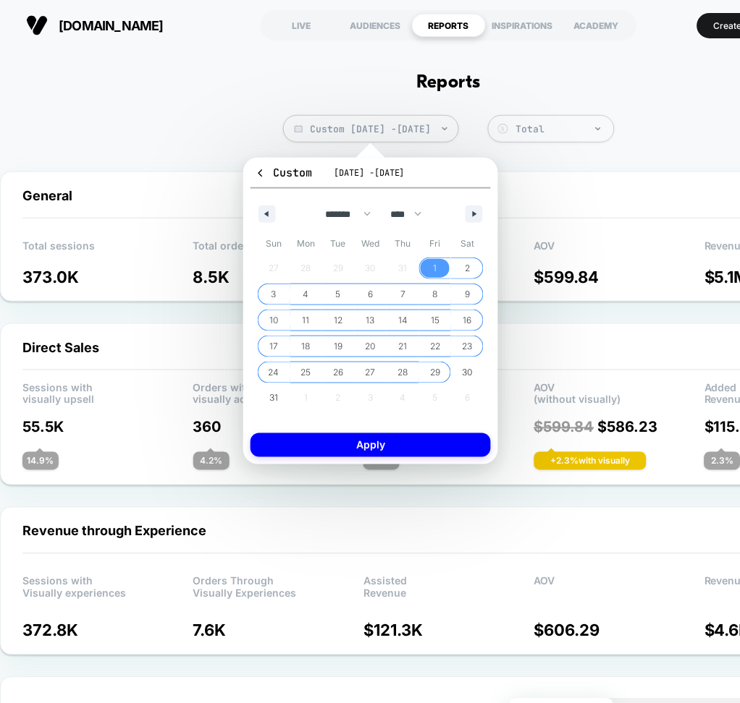
click at [441, 370] on span "29" at bounding box center [435, 372] width 33 height 19
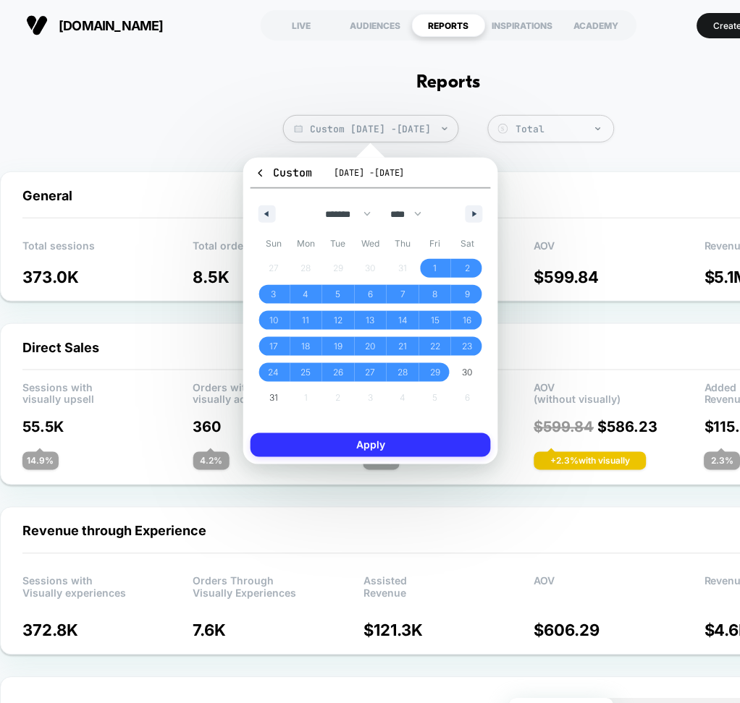
click at [435, 444] on button "Apply" at bounding box center [370, 445] width 240 height 24
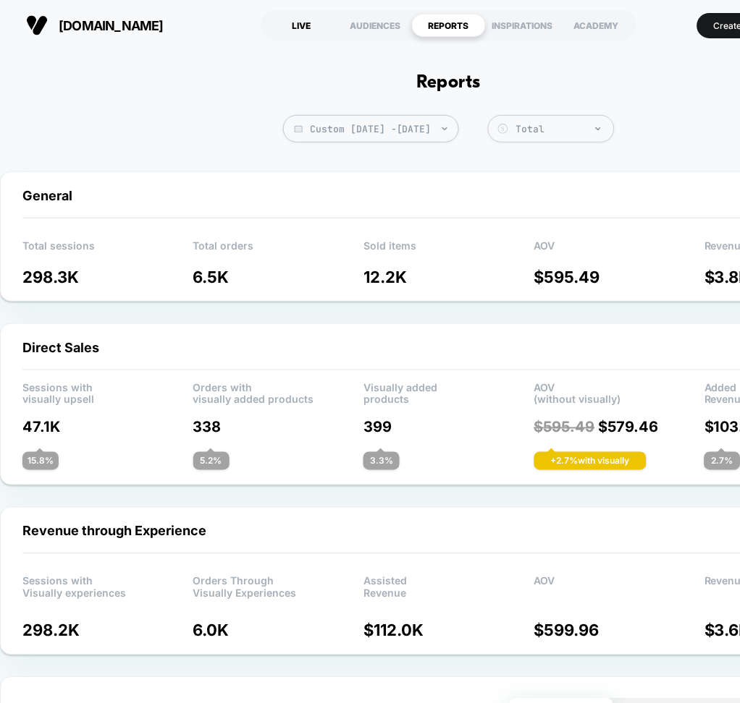
click at [311, 25] on div "LIVE" at bounding box center [301, 25] width 74 height 23
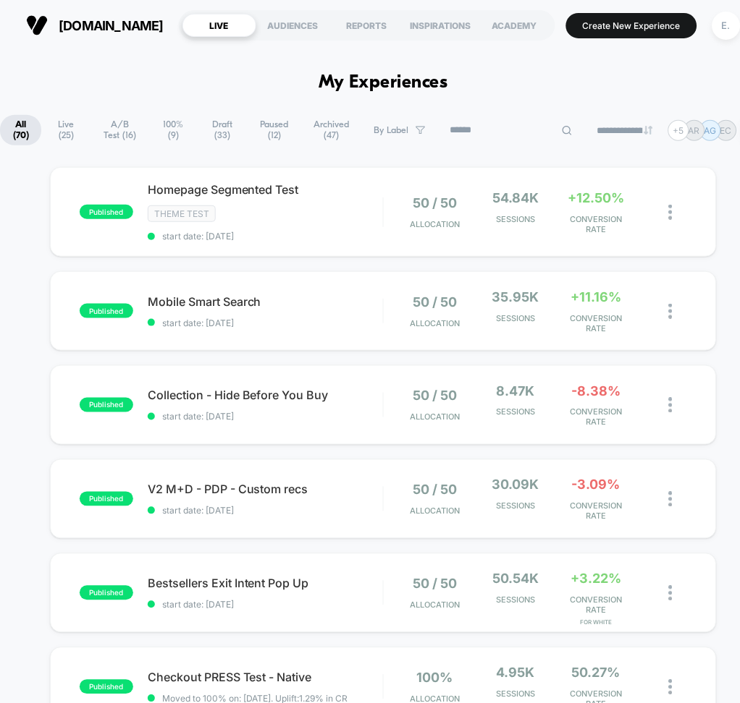
click at [544, 132] on input at bounding box center [511, 130] width 145 height 17
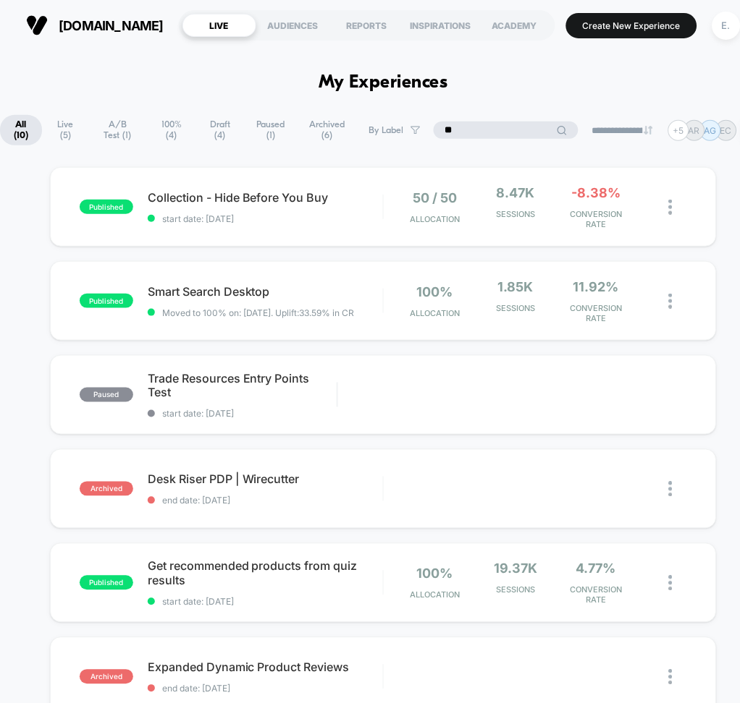
type input "*"
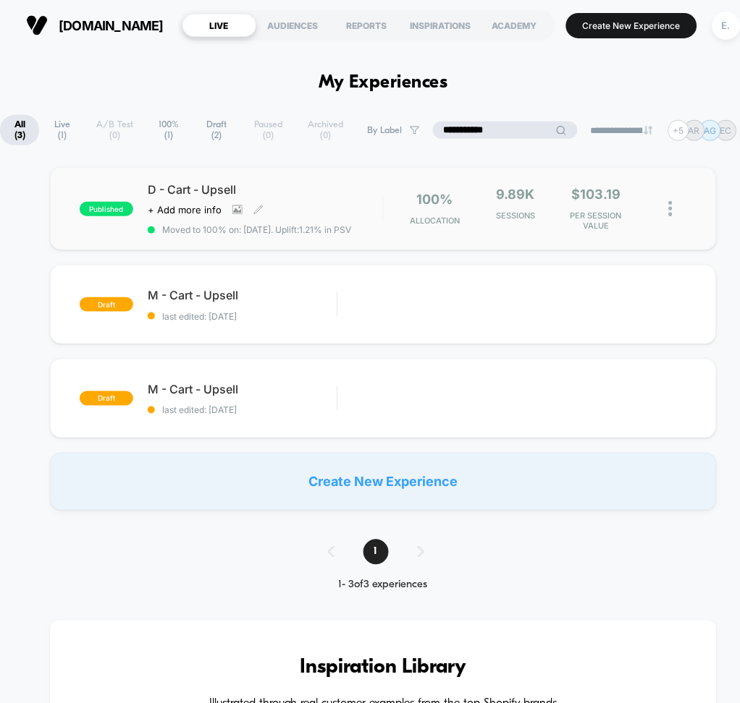
type input "**********"
click at [318, 200] on div "D - Cart - Upsell Click to view images Click to edit experience details + Add m…" at bounding box center [265, 208] width 235 height 53
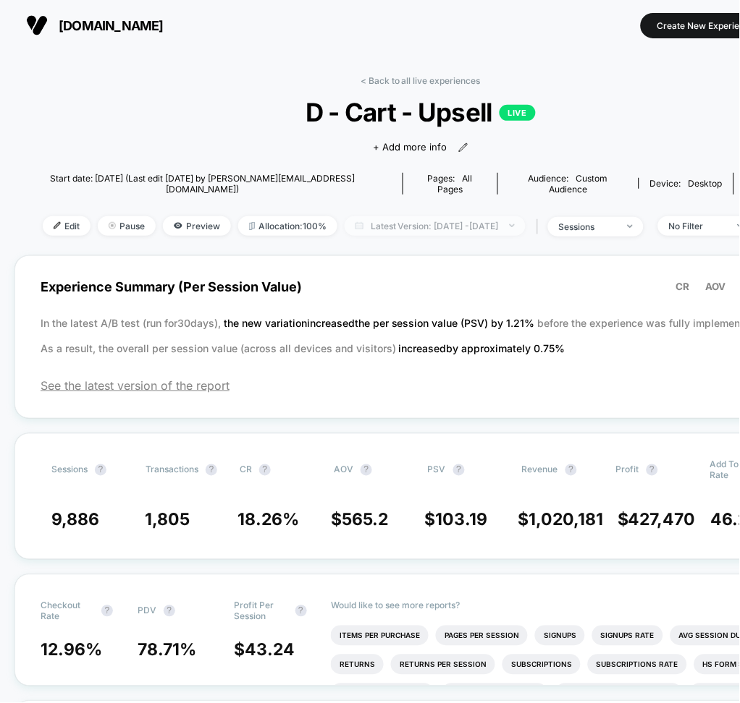
click at [480, 220] on span "Latest Version: Aug 29, 2025 - Sep 10, 2025" at bounding box center [434, 226] width 181 height 20
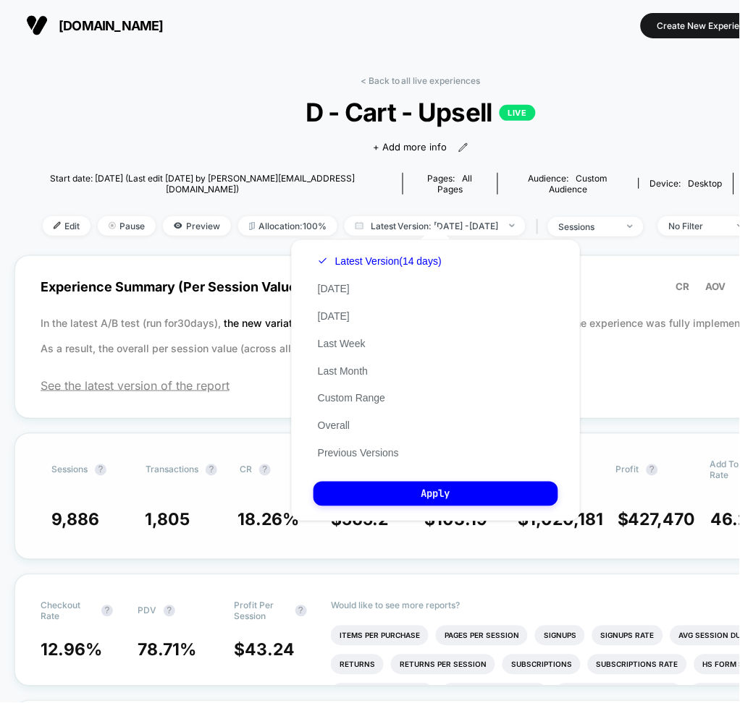
click at [365, 450] on button "Previous Versions" at bounding box center [358, 453] width 90 height 13
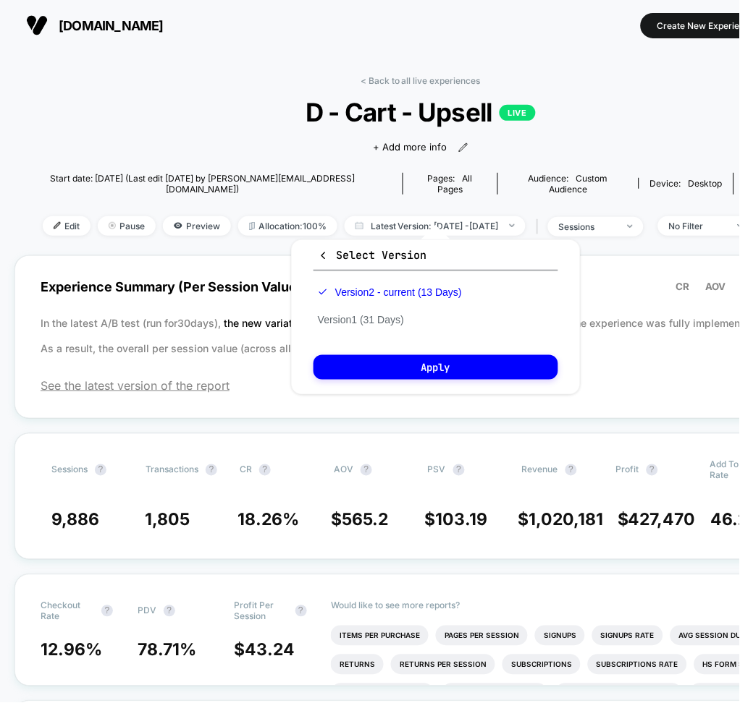
click at [389, 326] on div "Version 2 - current (13 Days) Version 1 (31 Days)" at bounding box center [389, 306] width 153 height 55
click at [388, 323] on button "Version 1 (31 Days)" at bounding box center [360, 319] width 95 height 13
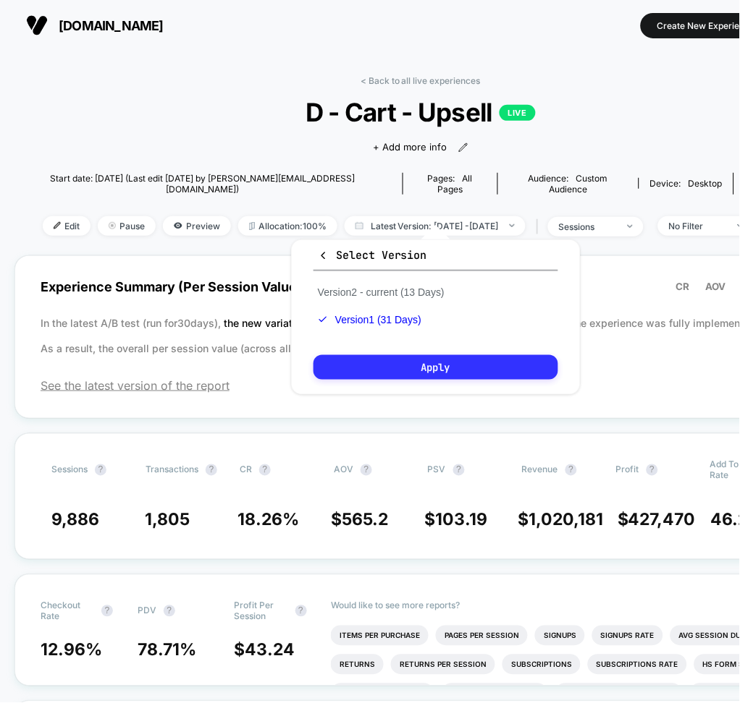
click at [394, 368] on button "Apply" at bounding box center [435, 367] width 245 height 25
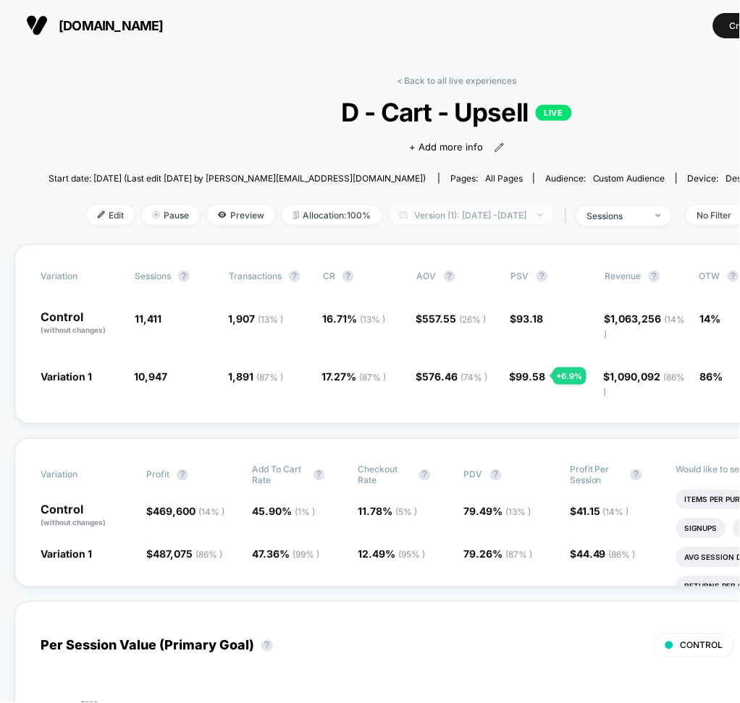
click at [433, 219] on span "Version (1): Jul 31, 2025 - Aug 30, 2025" at bounding box center [471, 216] width 165 height 20
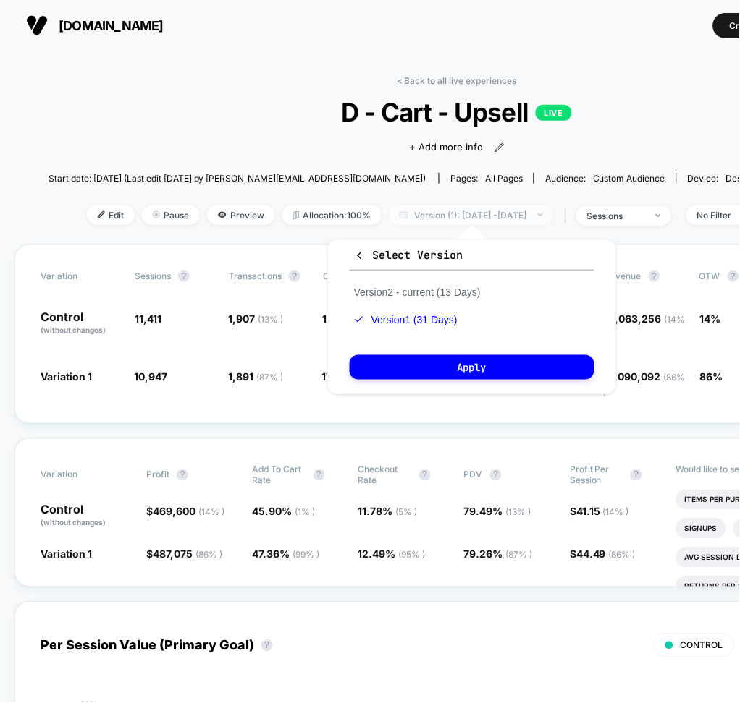
click at [491, 213] on span "Version (1): Jul 31, 2025 - Aug 30, 2025" at bounding box center [471, 216] width 165 height 20
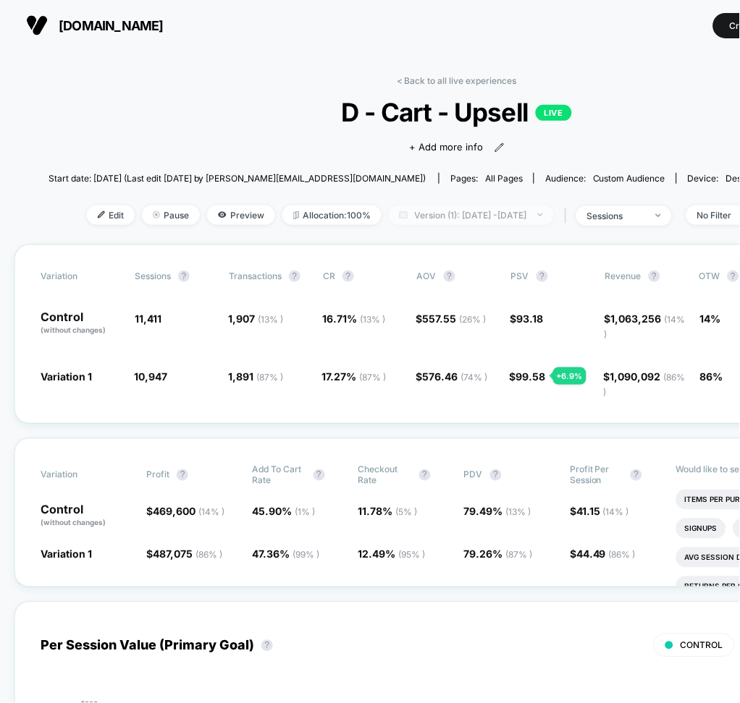
click at [495, 211] on span "Version (1): Jul 31, 2025 - Aug 30, 2025" at bounding box center [471, 216] width 165 height 20
select select "*"
select select "****"
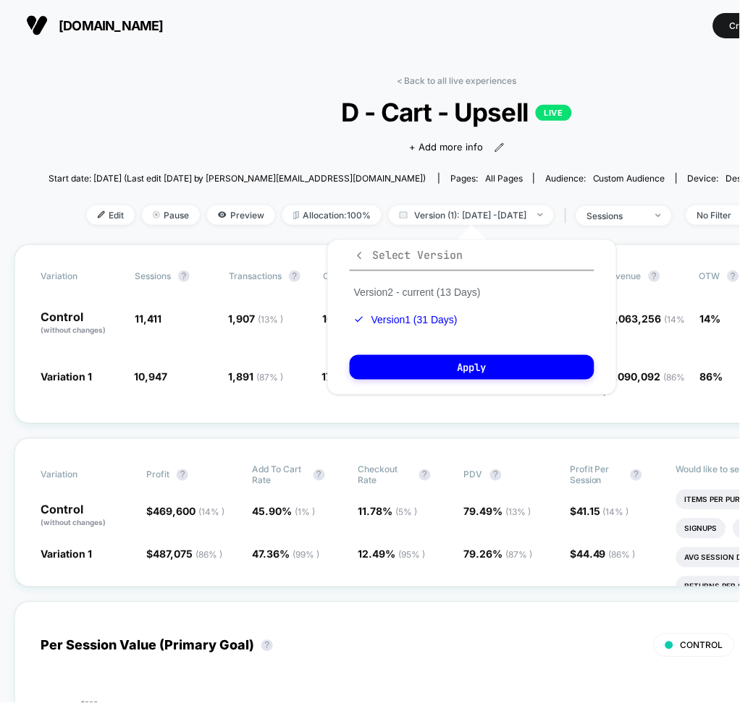
click at [364, 256] on icon "button" at bounding box center [359, 255] width 11 height 11
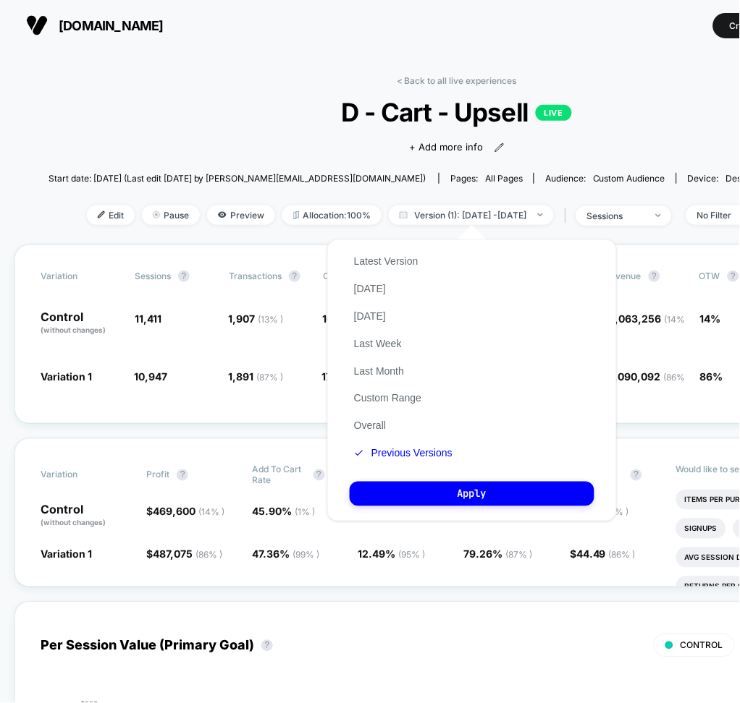
click at [380, 393] on button "Custom Range" at bounding box center [388, 398] width 76 height 13
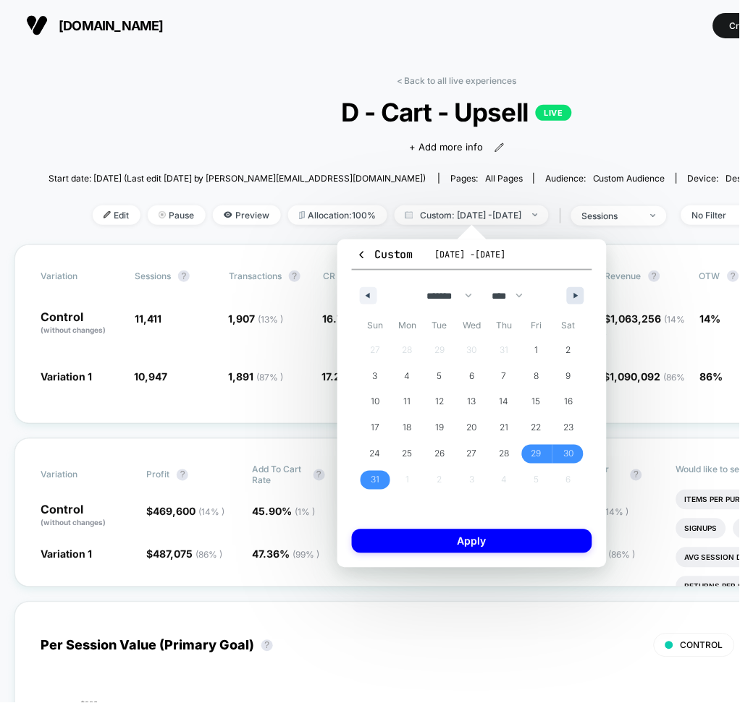
click at [570, 298] on button "button" at bounding box center [575, 295] width 17 height 17
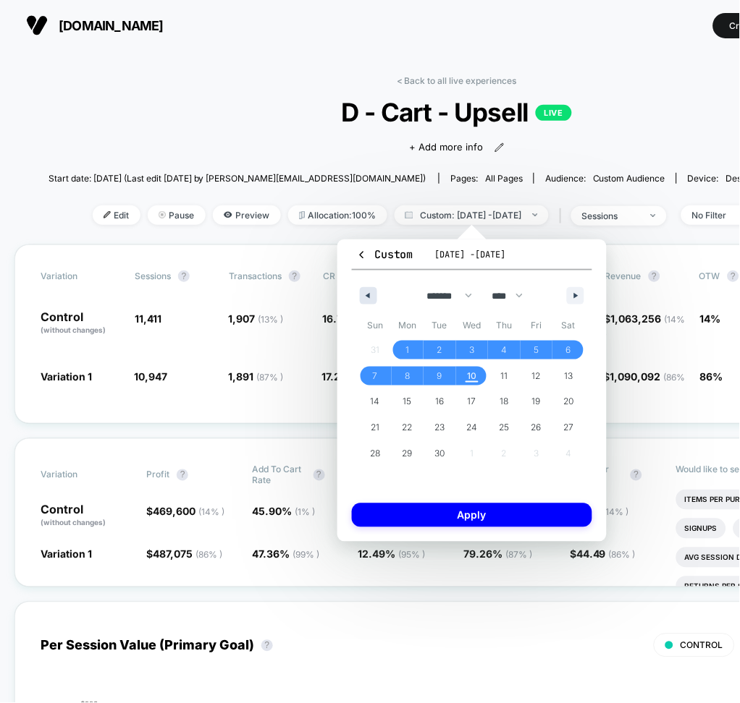
click at [367, 293] on icon "button" at bounding box center [366, 296] width 7 height 6
select select "*"
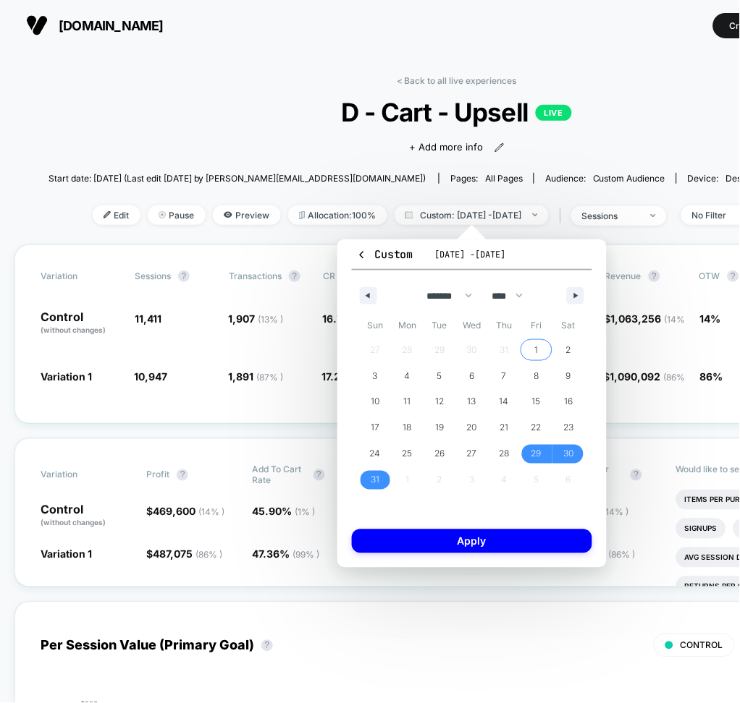
click at [533, 352] on span "1" at bounding box center [536, 350] width 33 height 19
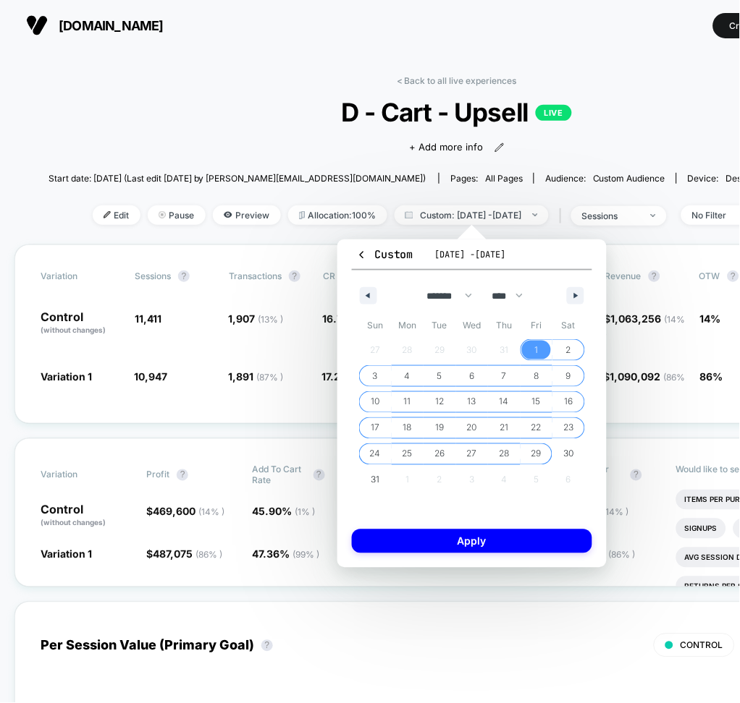
click at [539, 451] on span "29" at bounding box center [536, 454] width 10 height 26
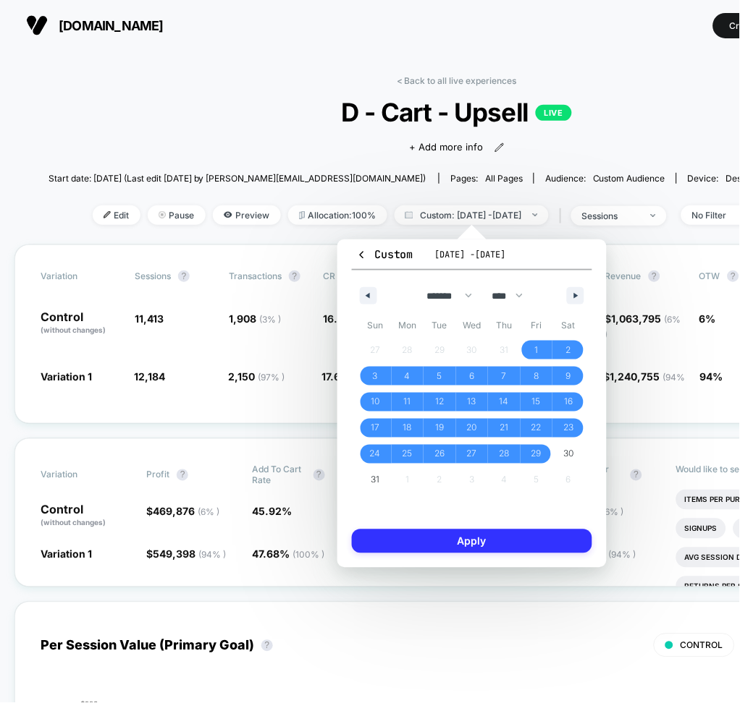
click at [531, 540] on button "Apply" at bounding box center [472, 542] width 240 height 24
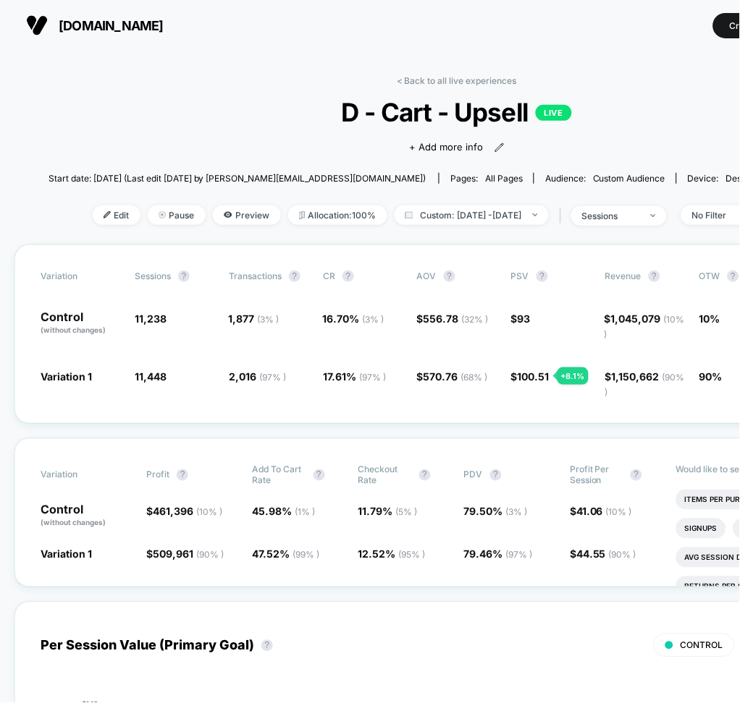
click at [479, 127] on span "D - Cart - Upsell LIVE" at bounding box center [456, 112] width 735 height 30
drag, startPoint x: 340, startPoint y: 117, endPoint x: 530, endPoint y: 121, distance: 190.4
click at [530, 121] on span "D - Cart - Upsell LIVE" at bounding box center [456, 112] width 735 height 30
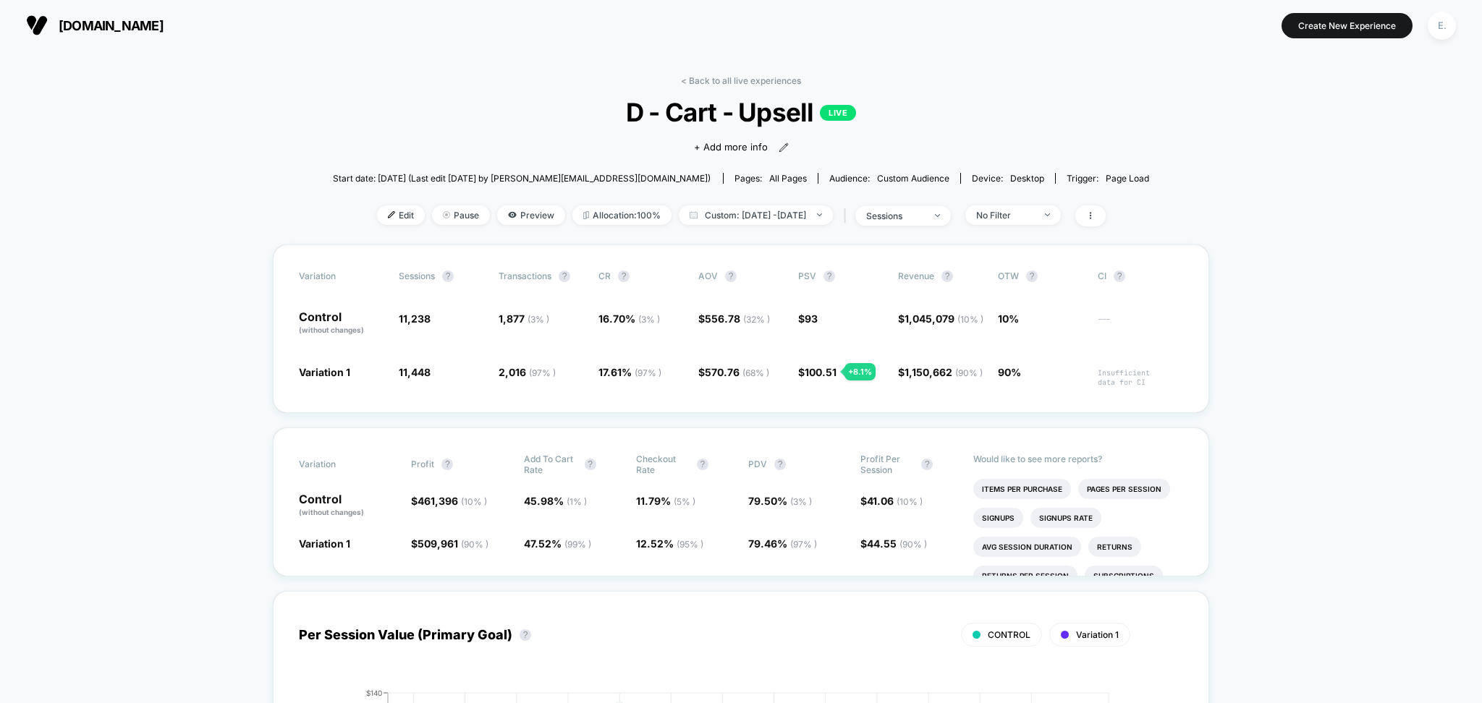
click at [735, 86] on div "< Back to all live experiences D - Cart - Upsell LIVE Click to view images Clic…" at bounding box center [741, 159] width 817 height 169
click at [735, 83] on link "< Back to all live experiences" at bounding box center [741, 80] width 120 height 11
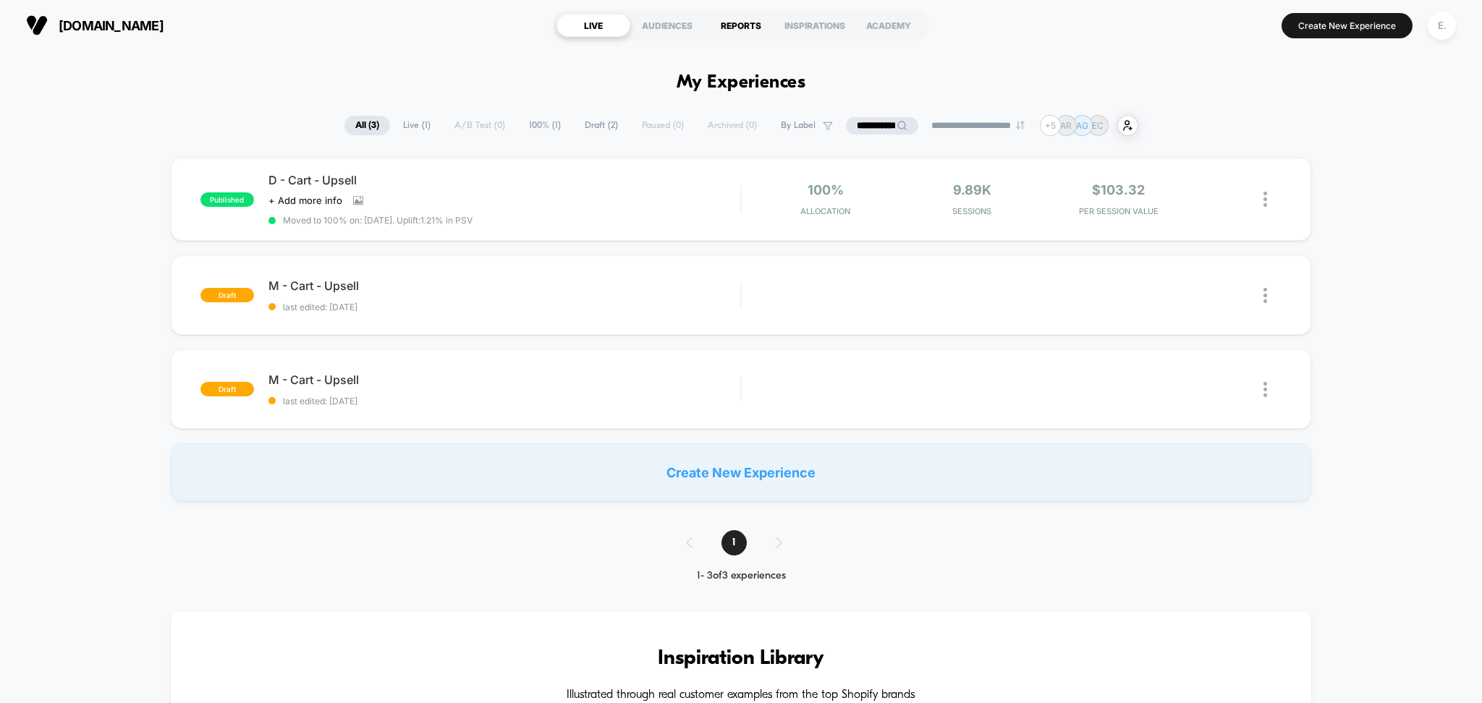
click at [745, 29] on div "REPORTS" at bounding box center [741, 25] width 74 height 23
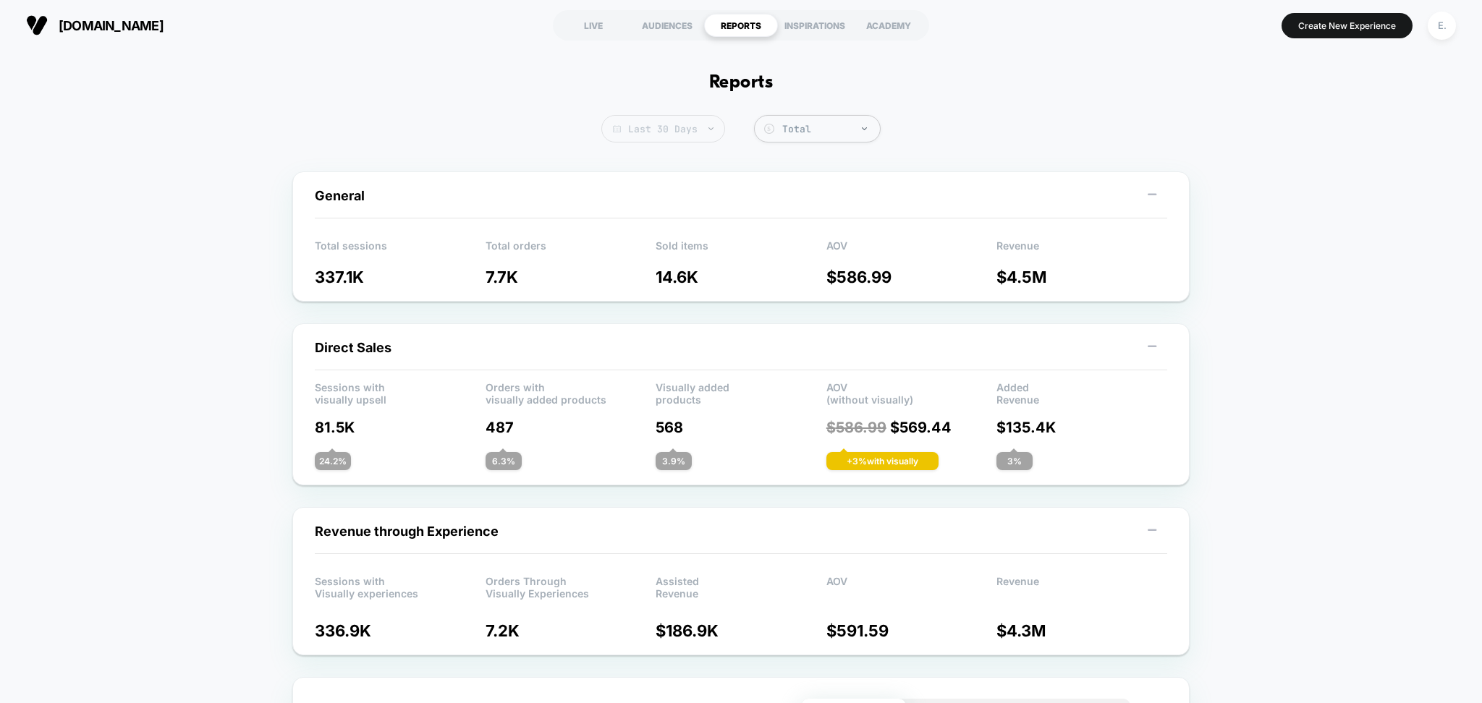
click at [699, 131] on span "Last 30 Days" at bounding box center [663, 128] width 124 height 27
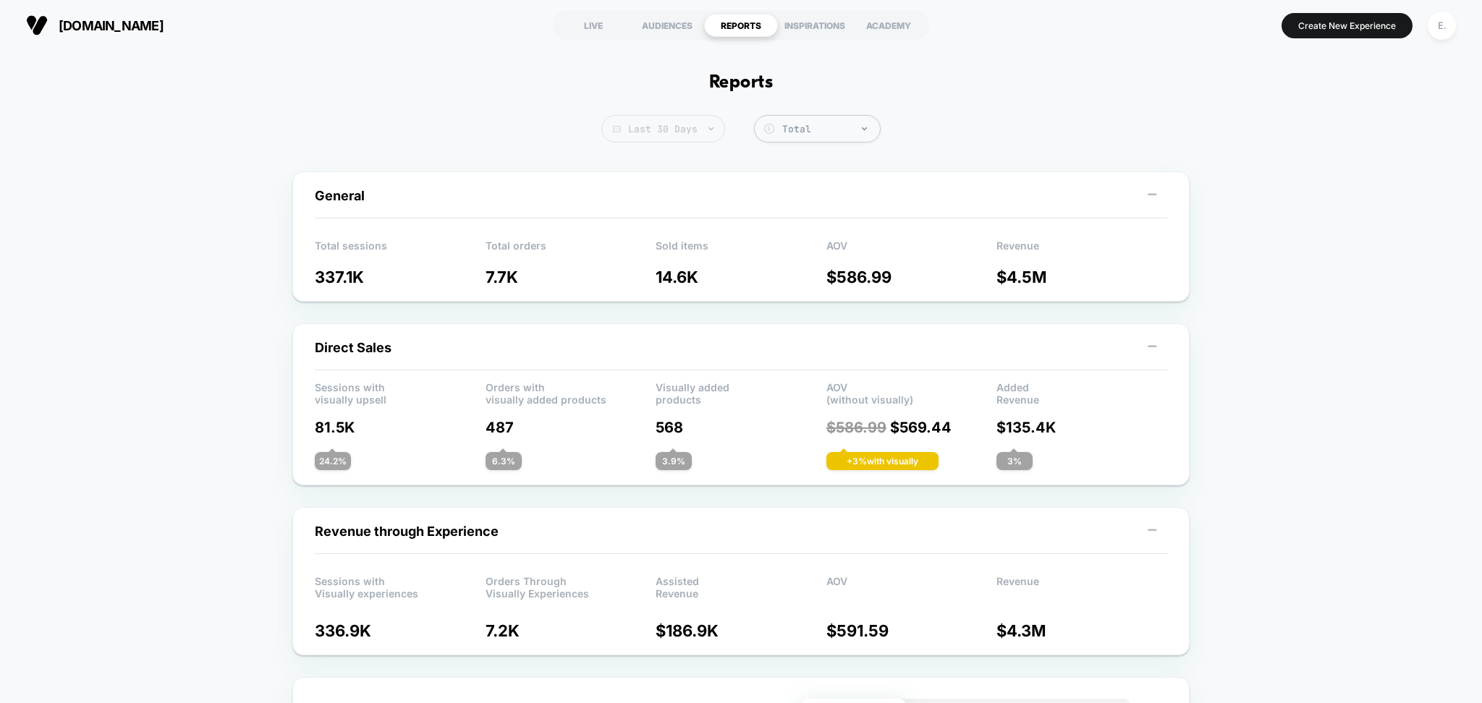
click at [690, 130] on span "Last 30 Days" at bounding box center [663, 128] width 124 height 27
select select "*"
select select "****"
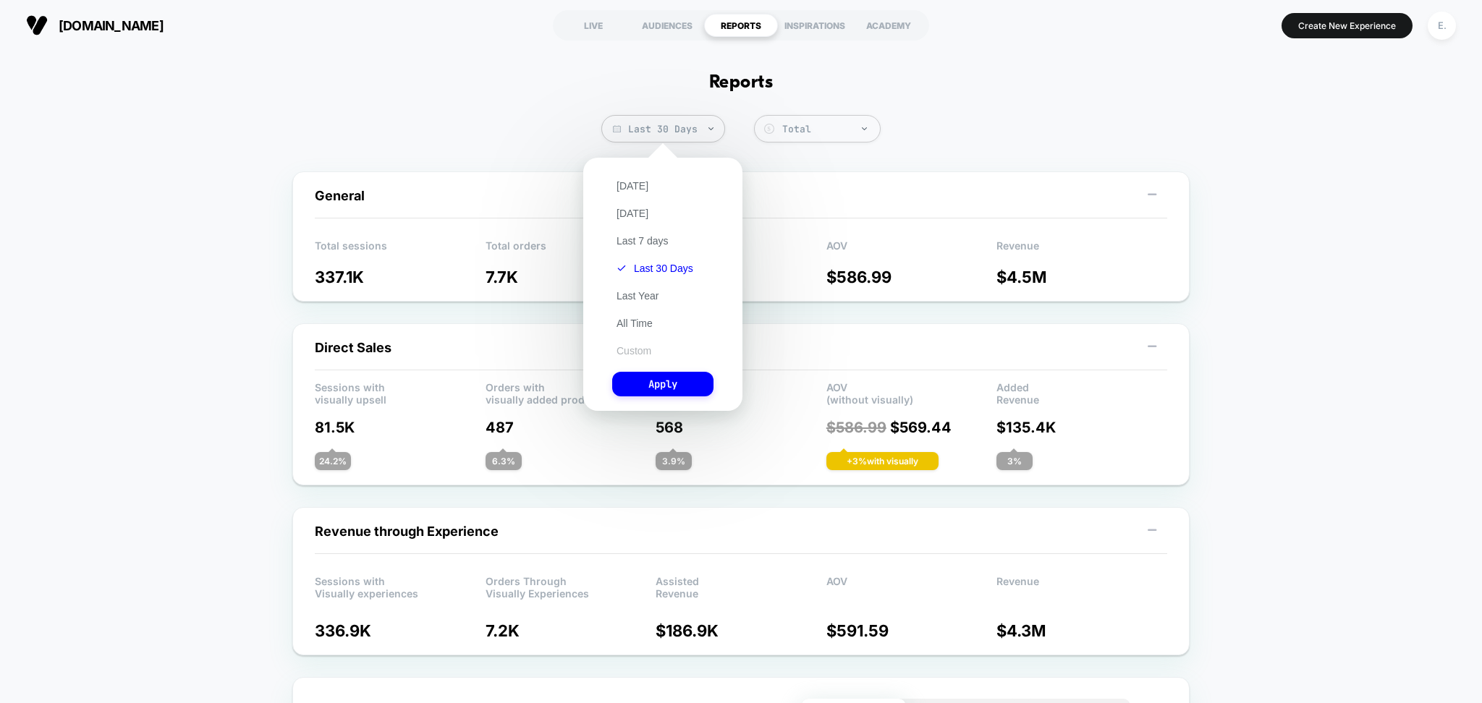
click at [632, 347] on button "Custom" at bounding box center [633, 350] width 43 height 13
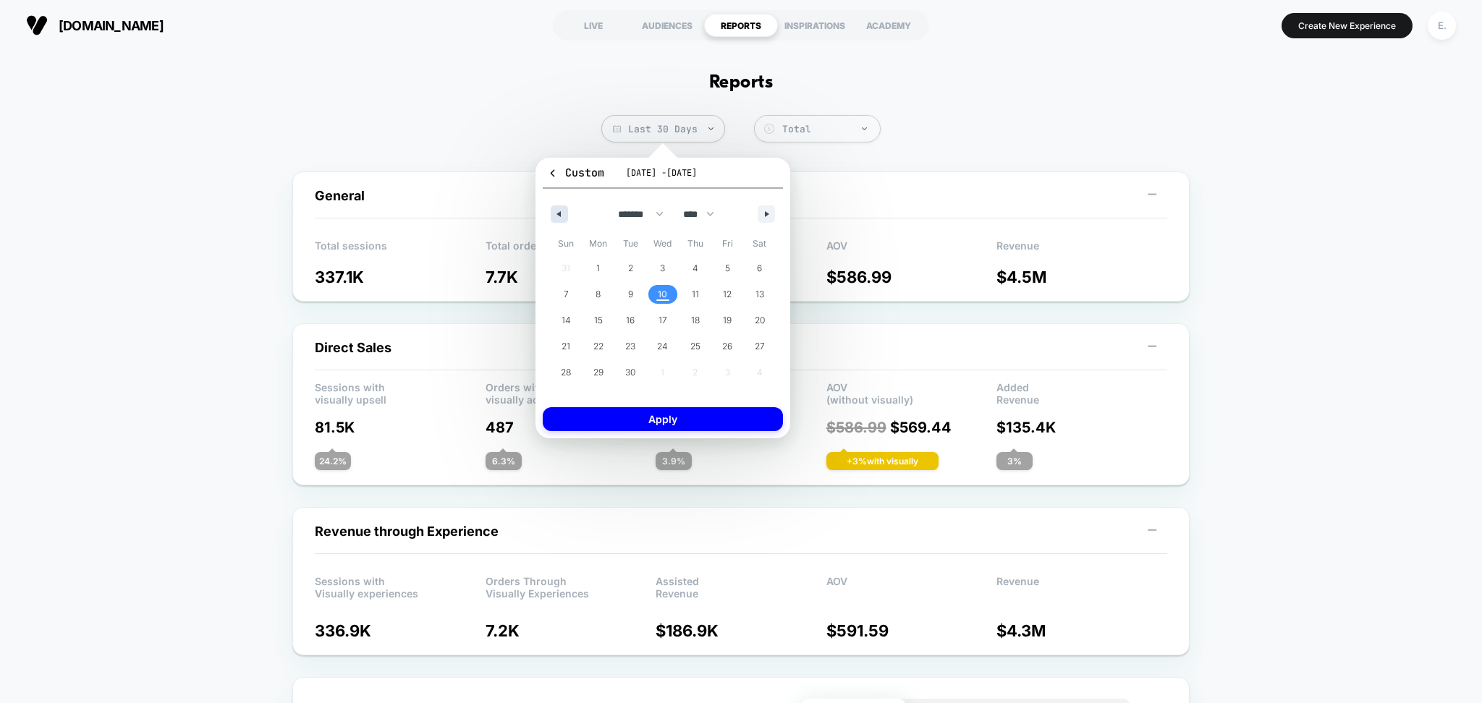
click at [554, 212] on icon "button" at bounding box center [557, 214] width 7 height 6
select select "*"
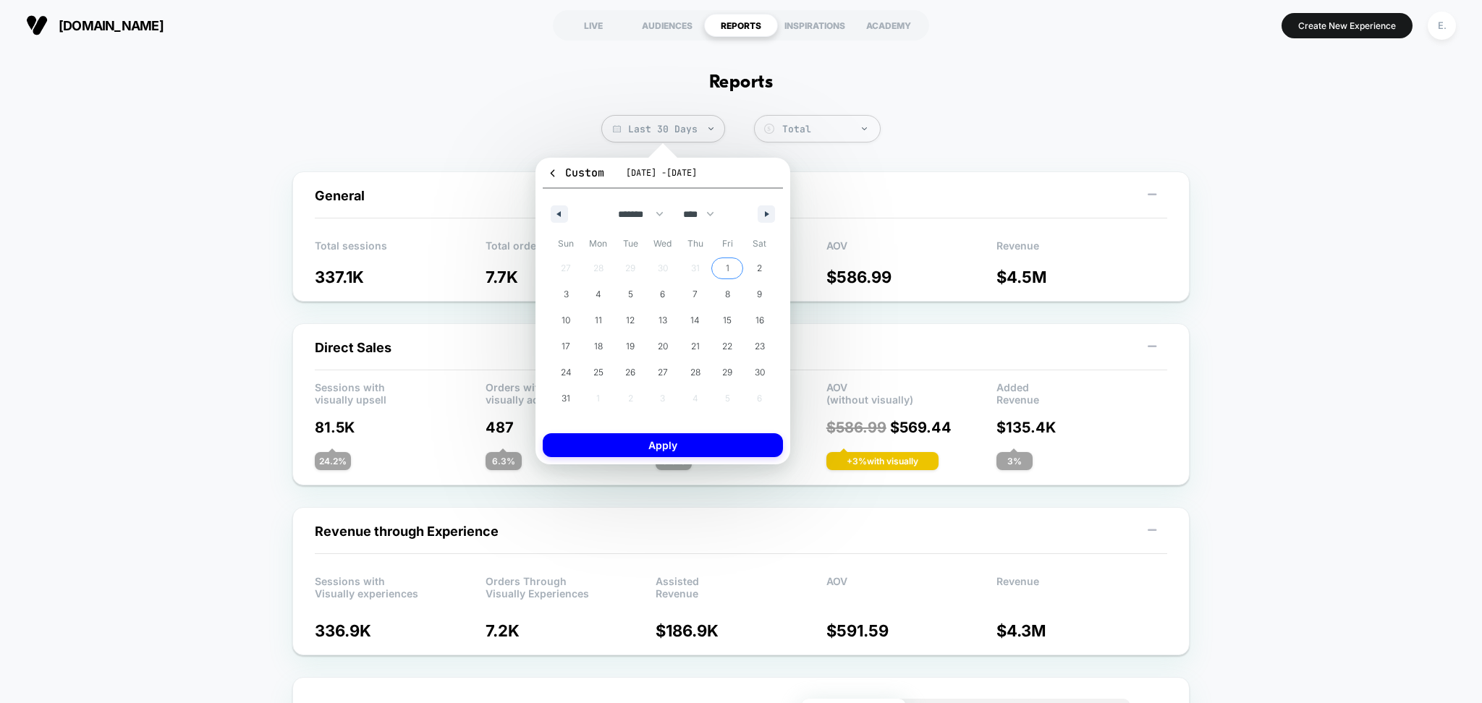
click at [729, 267] on span "1" at bounding box center [727, 268] width 33 height 19
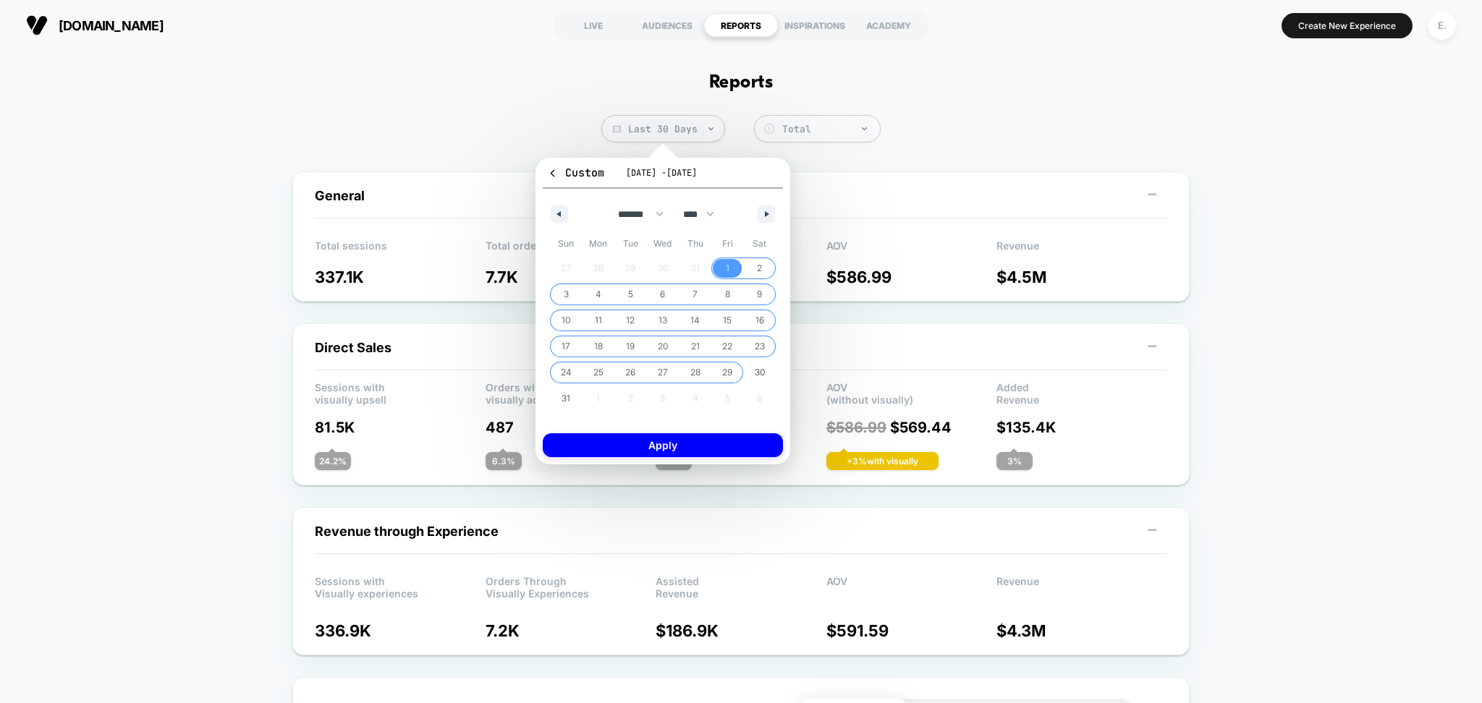
click at [724, 371] on span "29" at bounding box center [727, 373] width 10 height 26
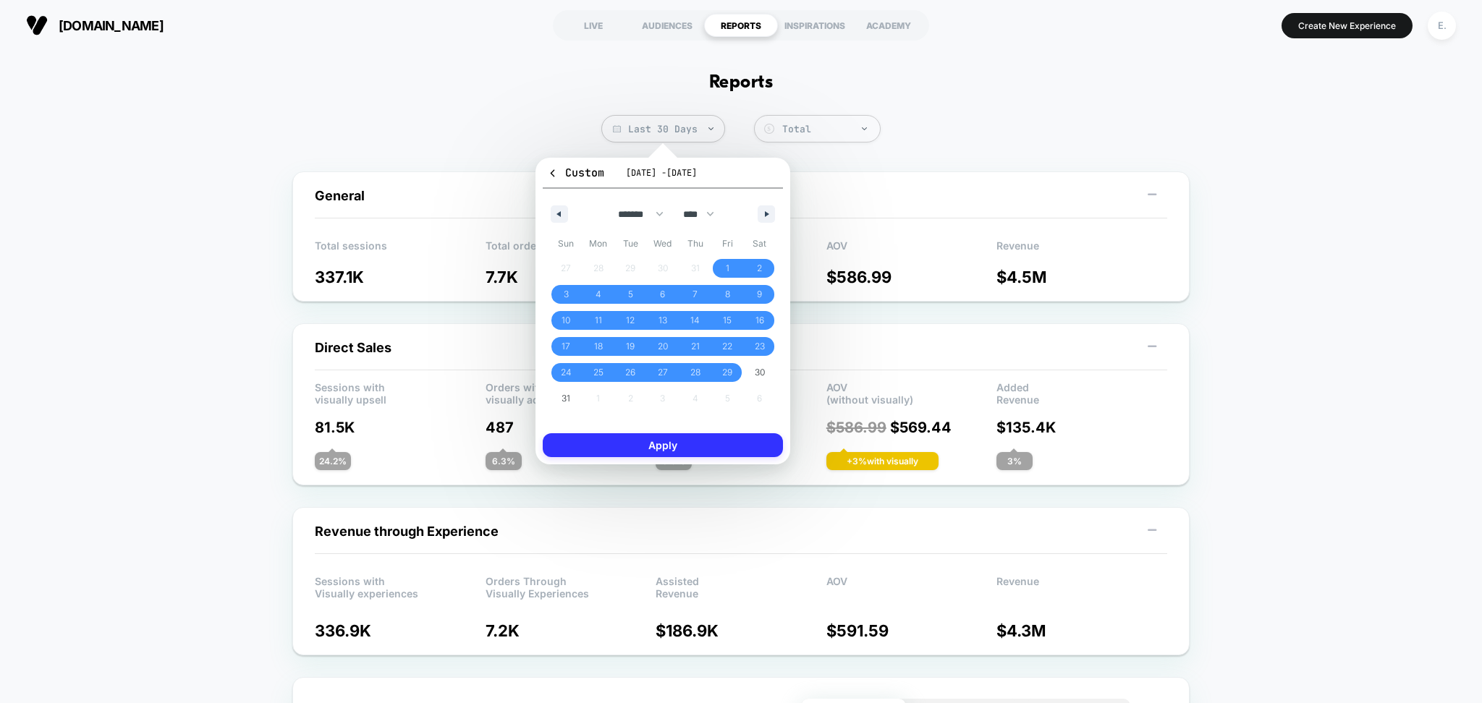
click at [679, 445] on button "Apply" at bounding box center [663, 445] width 240 height 24
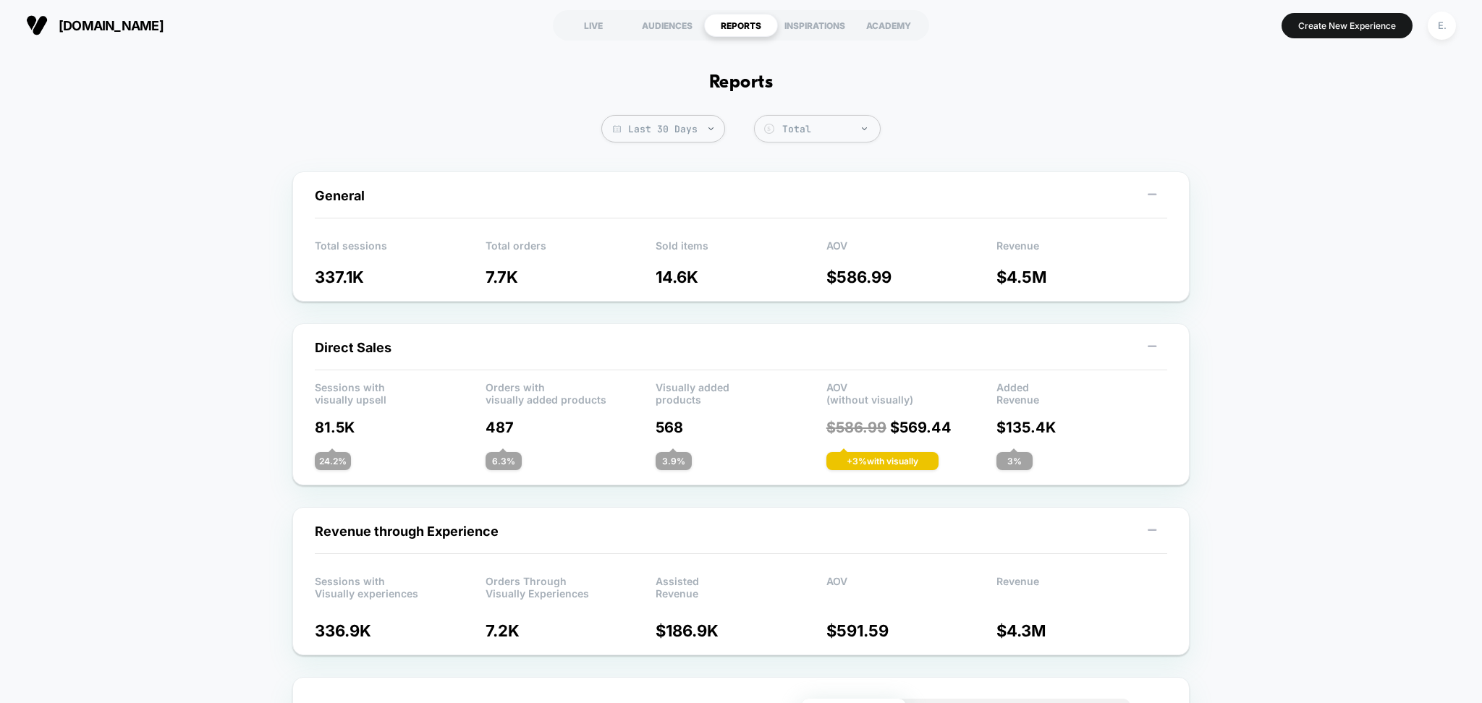
click at [741, 32] on div "REPORTS" at bounding box center [741, 25] width 74 height 23
click at [700, 139] on span "Last 30 Days" at bounding box center [663, 128] width 124 height 27
select select "*"
select select "****"
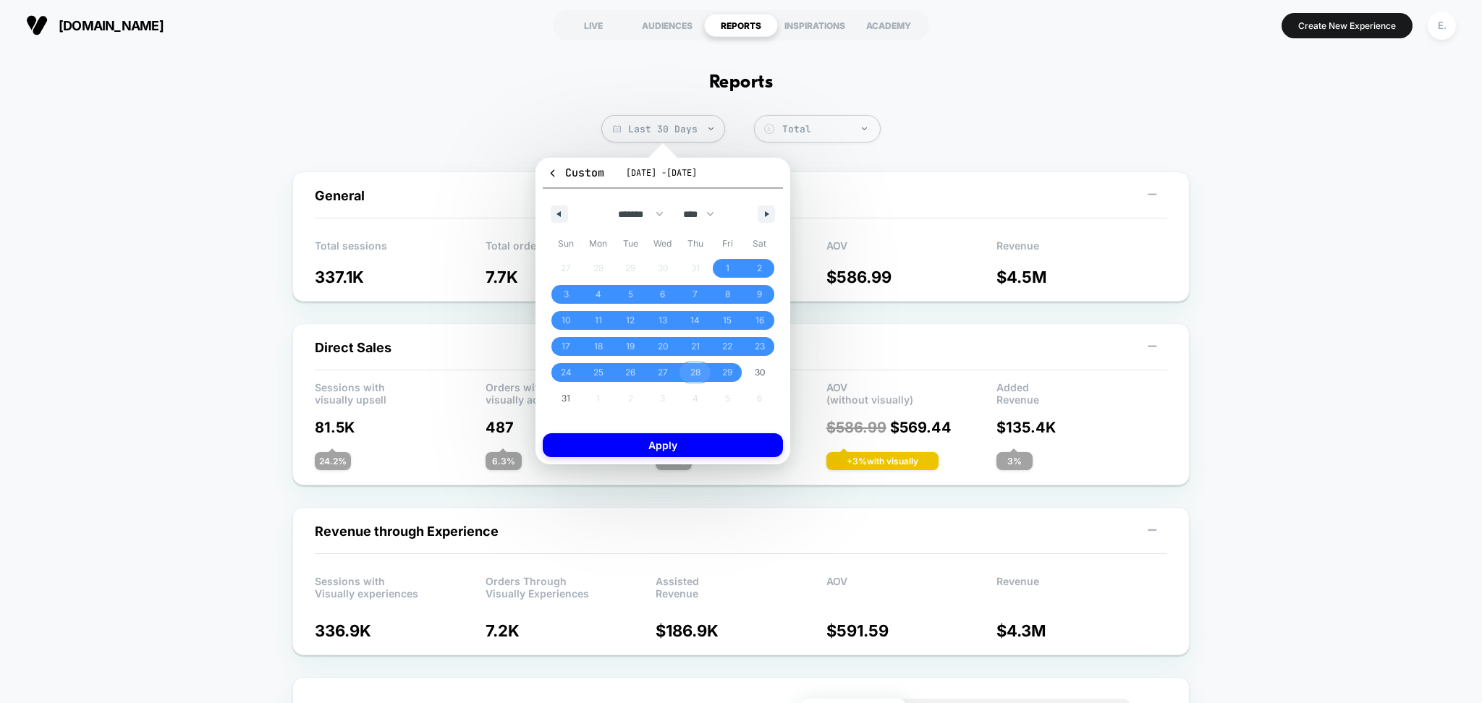
click at [697, 371] on span "28" at bounding box center [695, 373] width 10 height 26
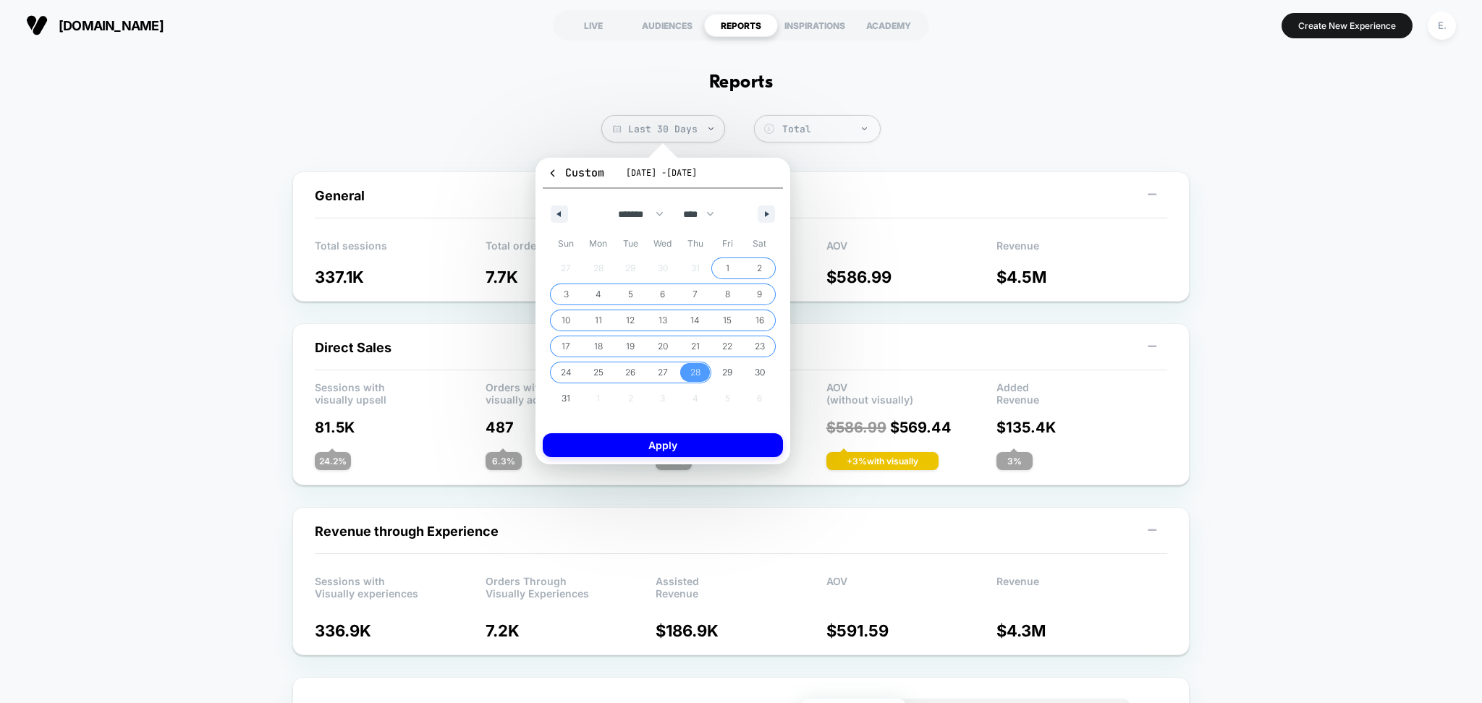
click at [728, 268] on span "1" at bounding box center [728, 268] width 4 height 26
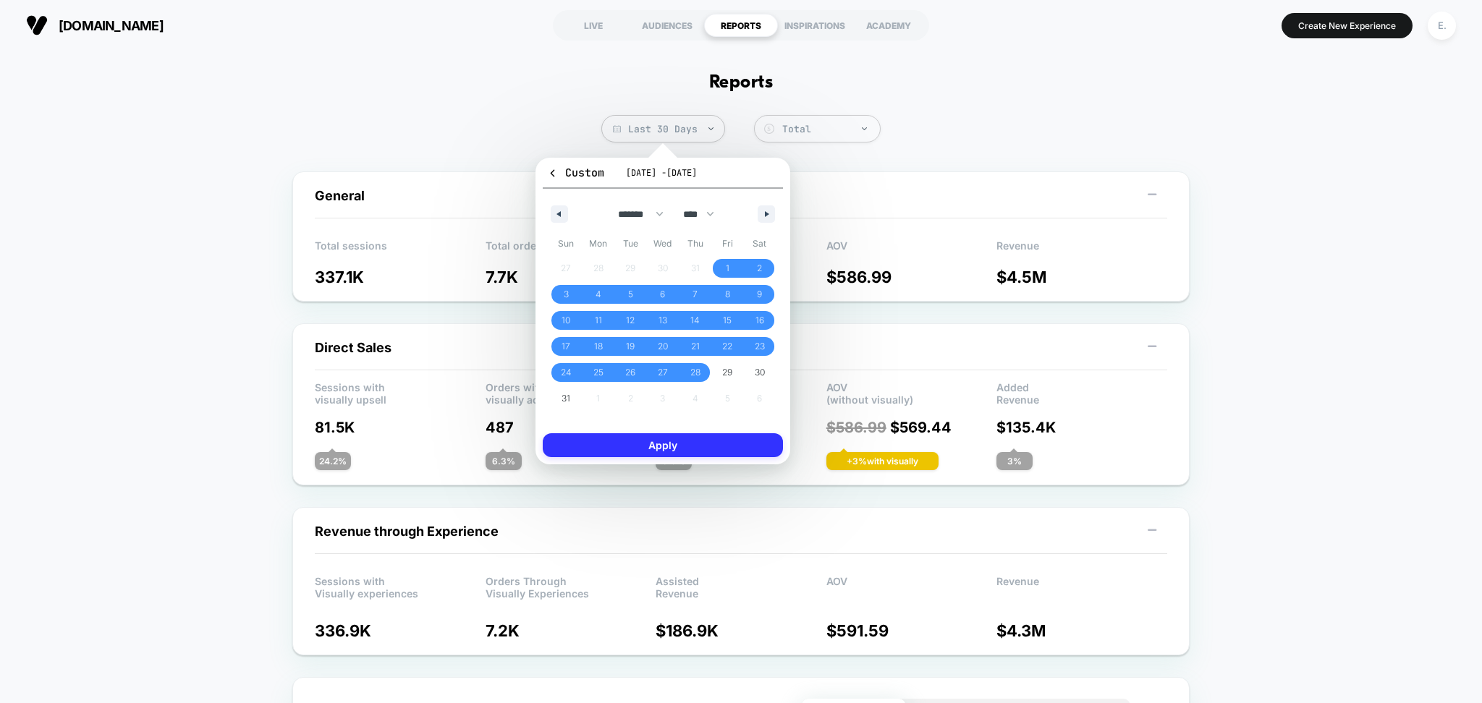
click at [674, 441] on button "Apply" at bounding box center [663, 445] width 240 height 24
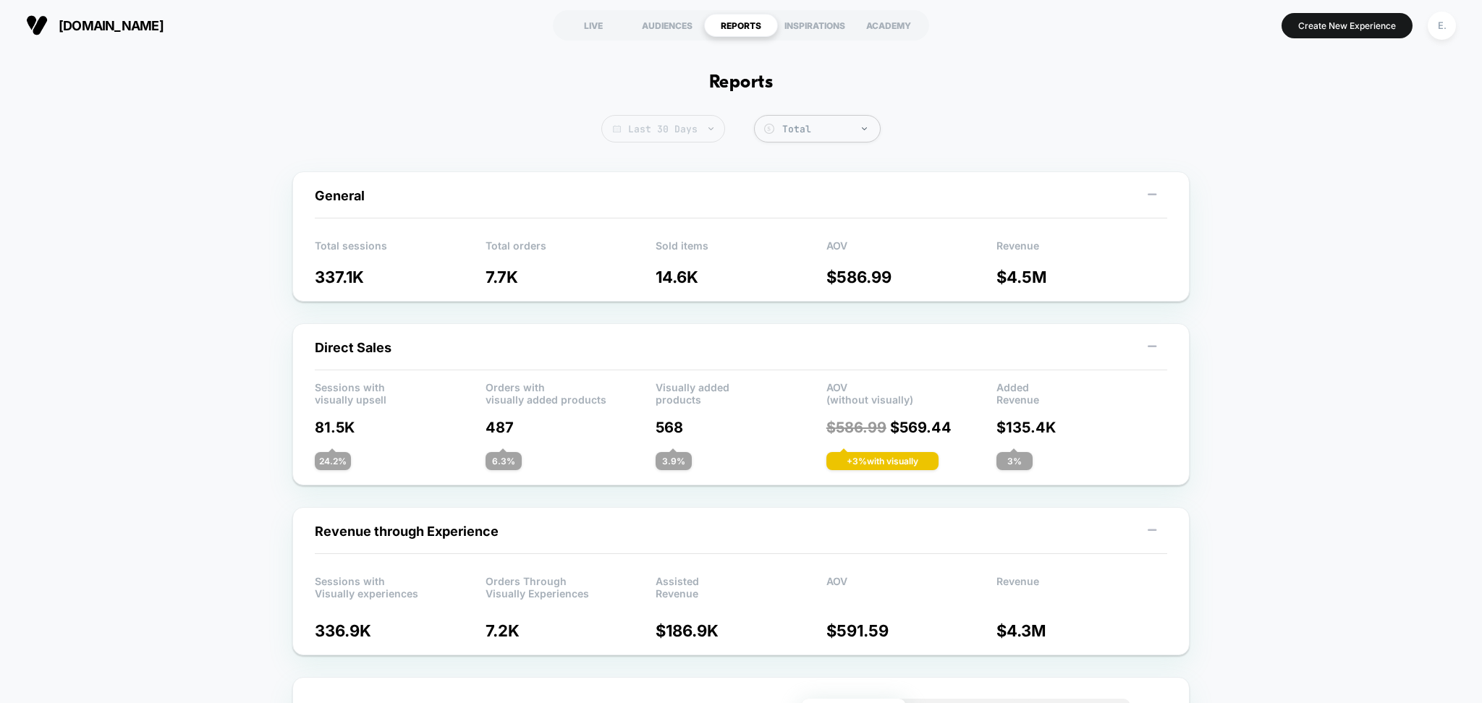
click at [691, 135] on span "Last 30 Days" at bounding box center [663, 128] width 124 height 27
select select "*"
select select "****"
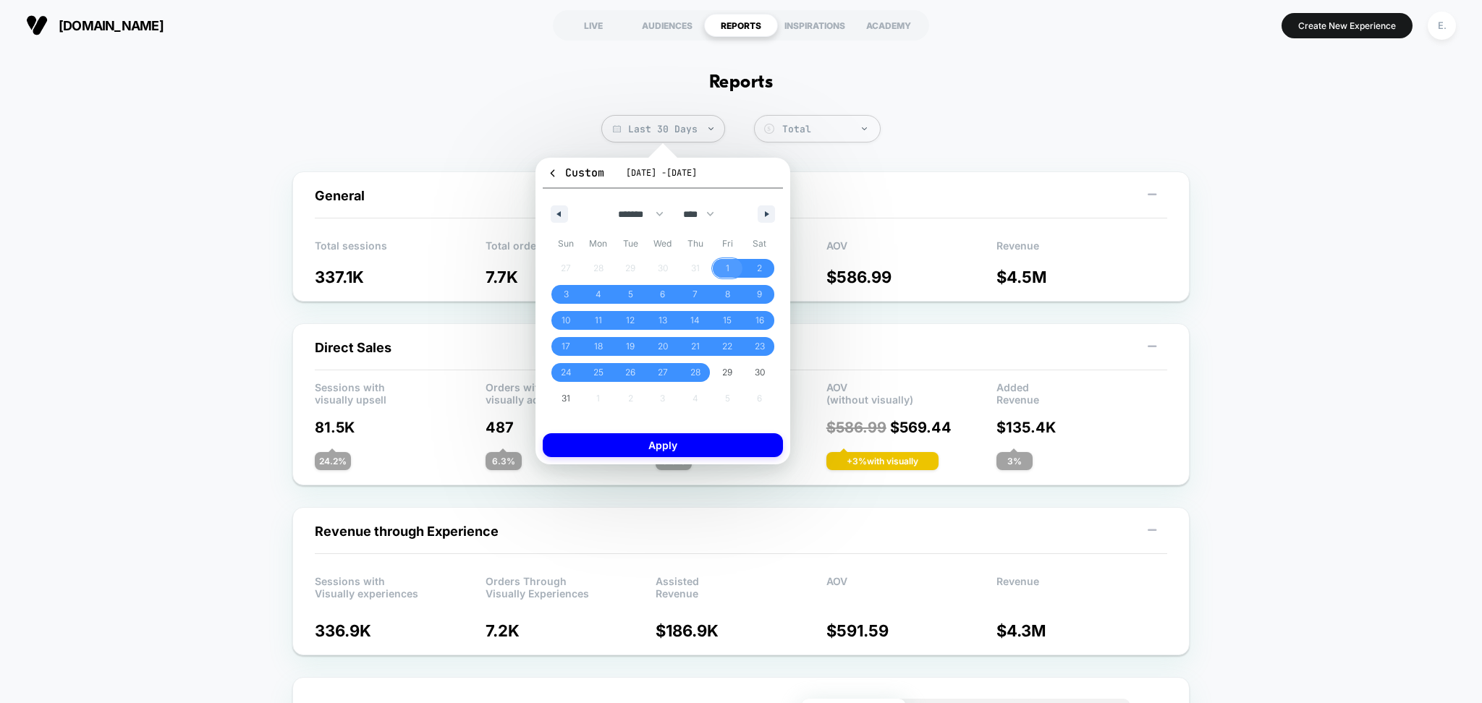
click at [726, 268] on span "1" at bounding box center [728, 268] width 4 height 26
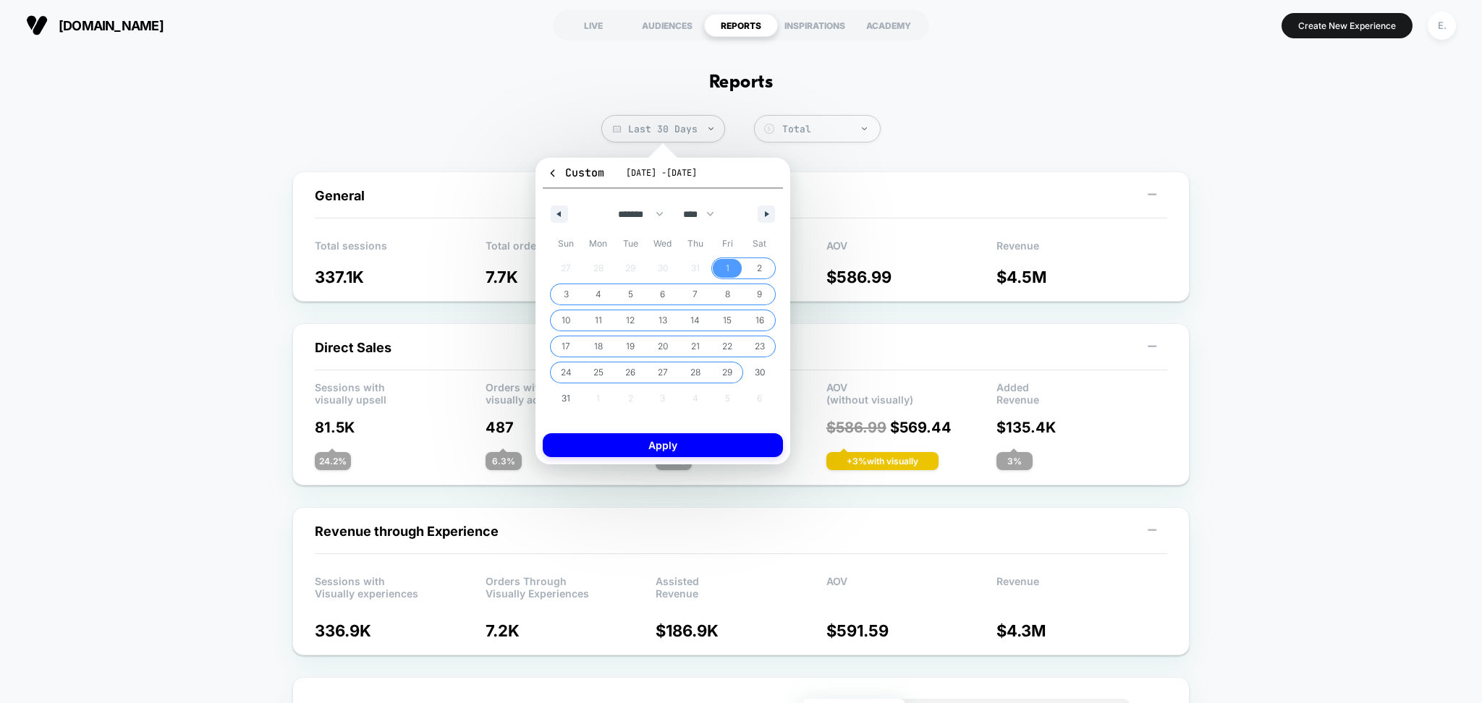
click at [723, 369] on span "29" at bounding box center [727, 373] width 10 height 26
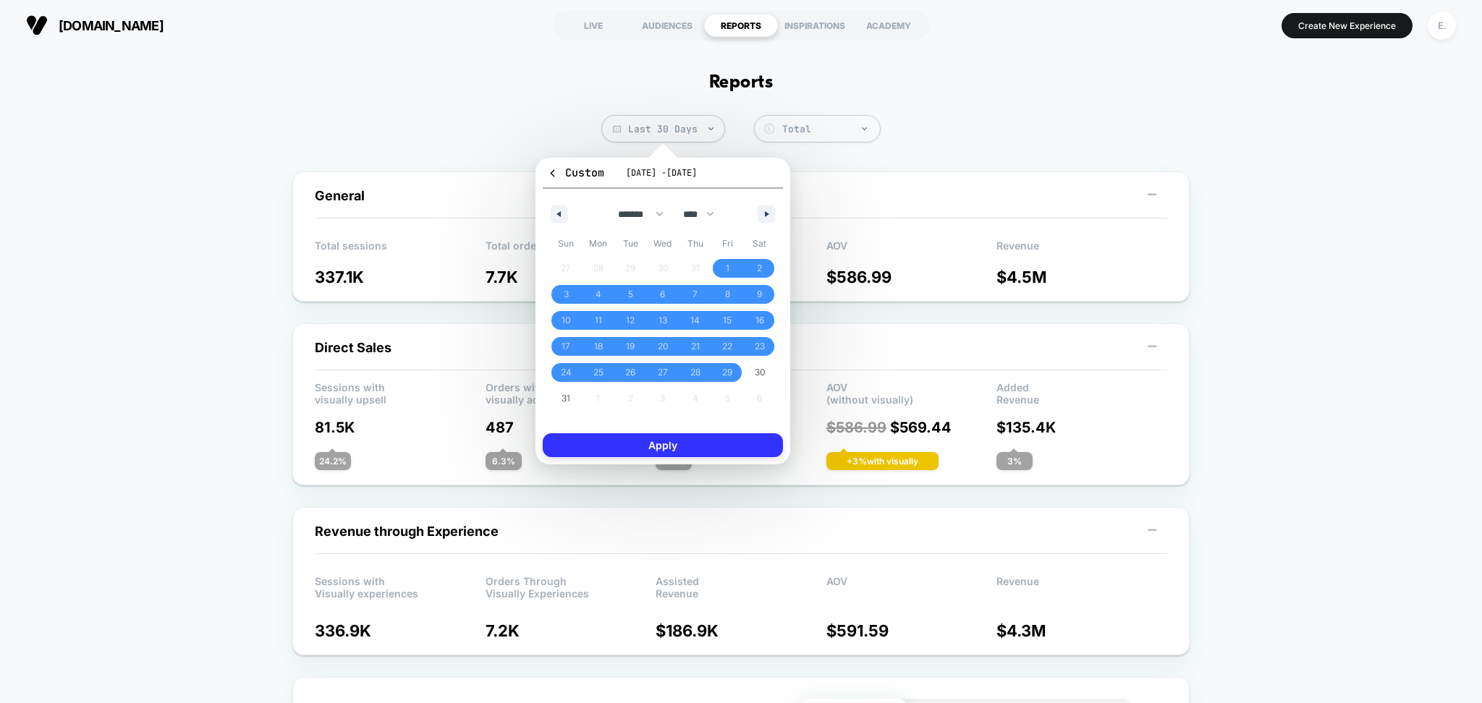
click at [711, 443] on button "Apply" at bounding box center [663, 445] width 240 height 24
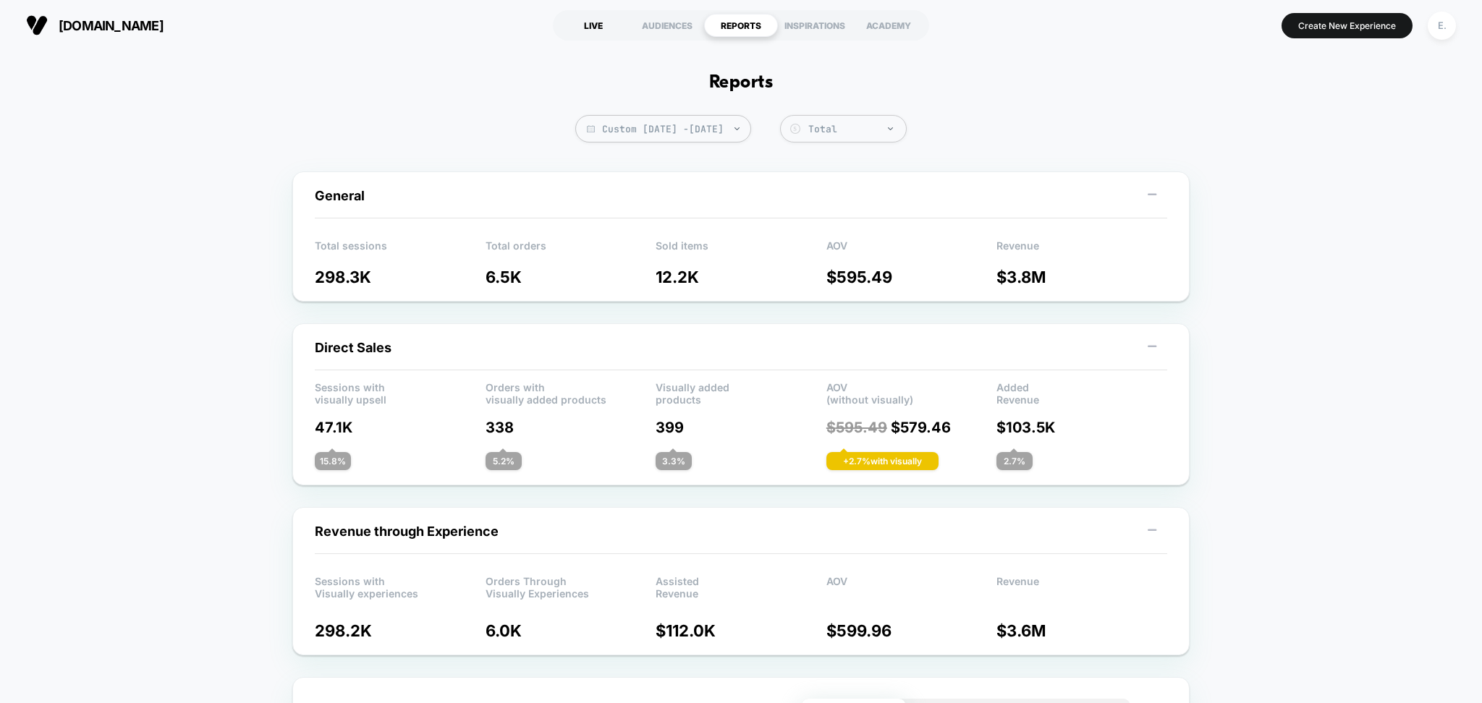
click at [601, 21] on div "LIVE" at bounding box center [593, 25] width 74 height 23
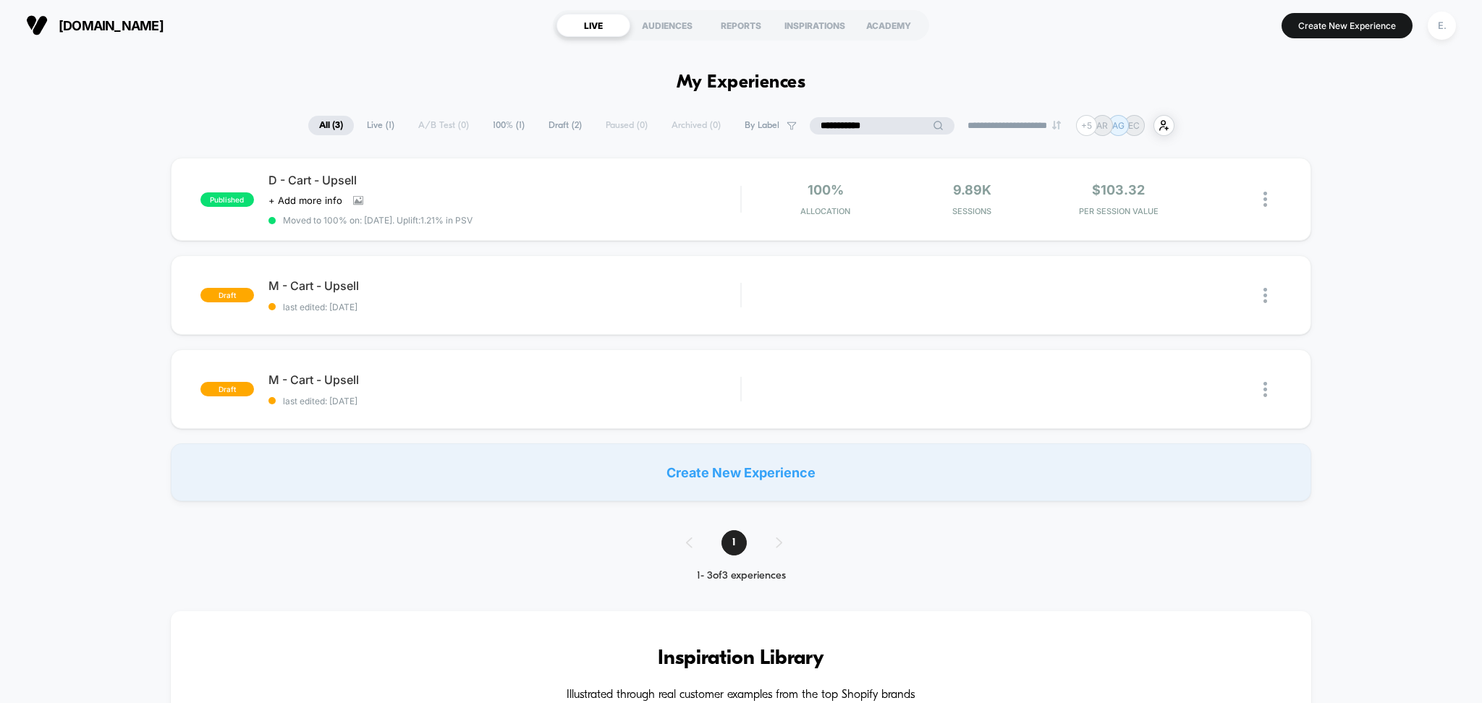
click at [863, 122] on input "**********" at bounding box center [882, 125] width 145 height 17
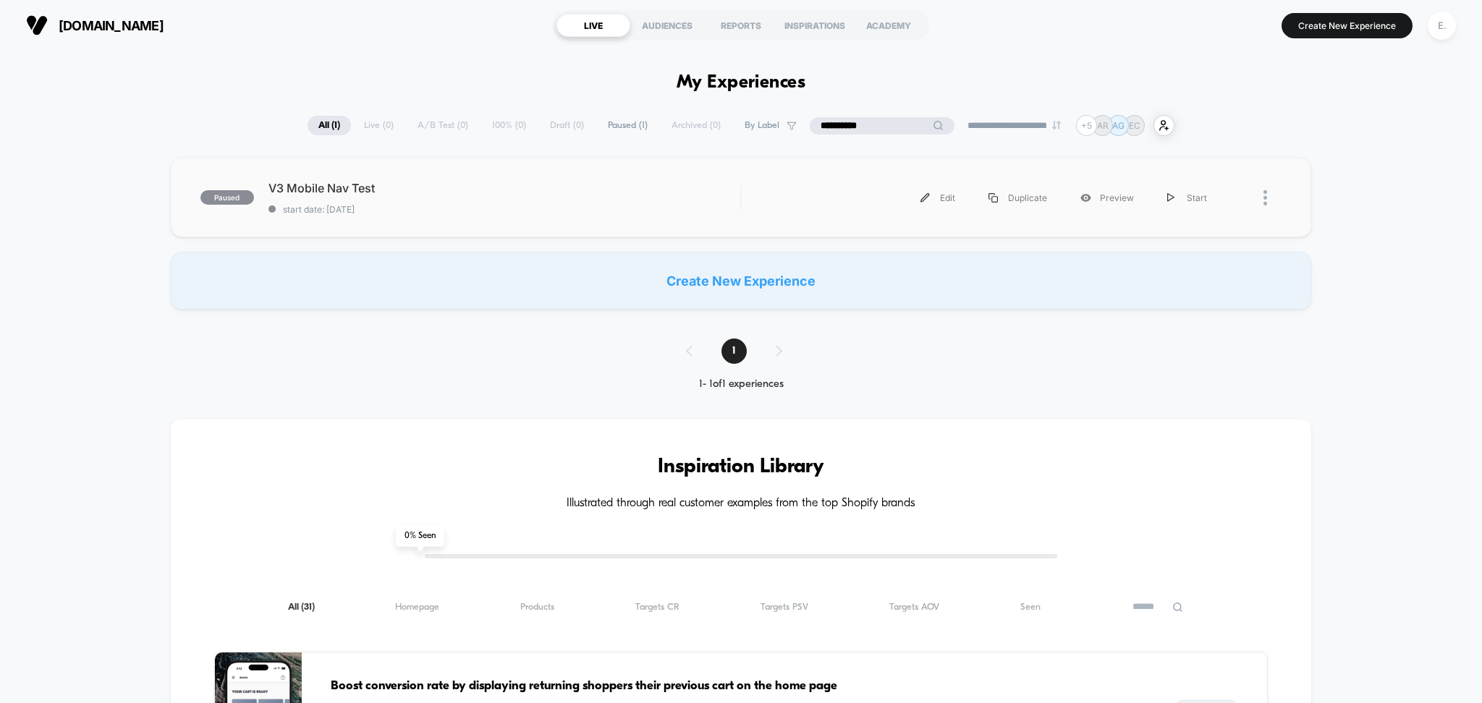
type input "**********"
click at [597, 189] on span "V3 Mobile Nav Test" at bounding box center [504, 188] width 473 height 14
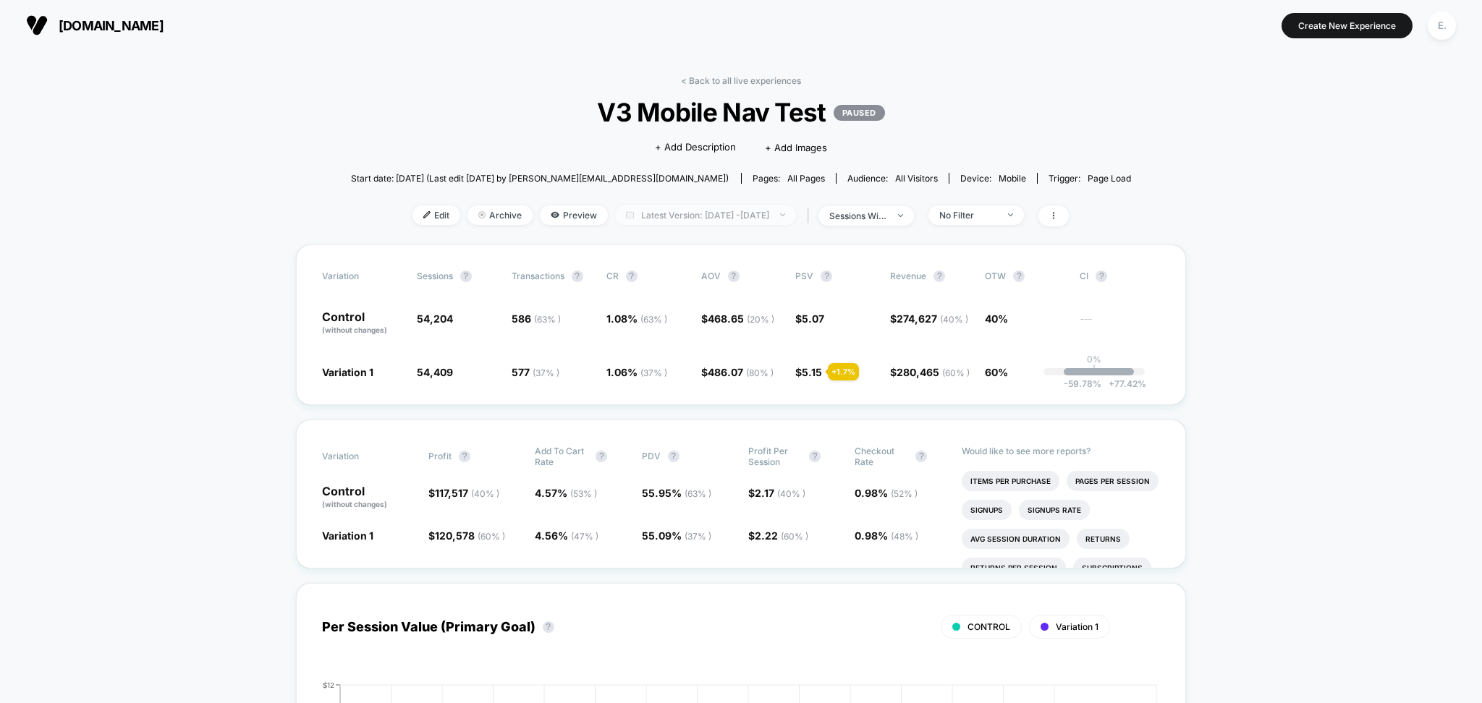
click at [724, 220] on span "Latest Version: Aug 14, 2025 - Sep 10, 2025" at bounding box center [705, 216] width 181 height 20
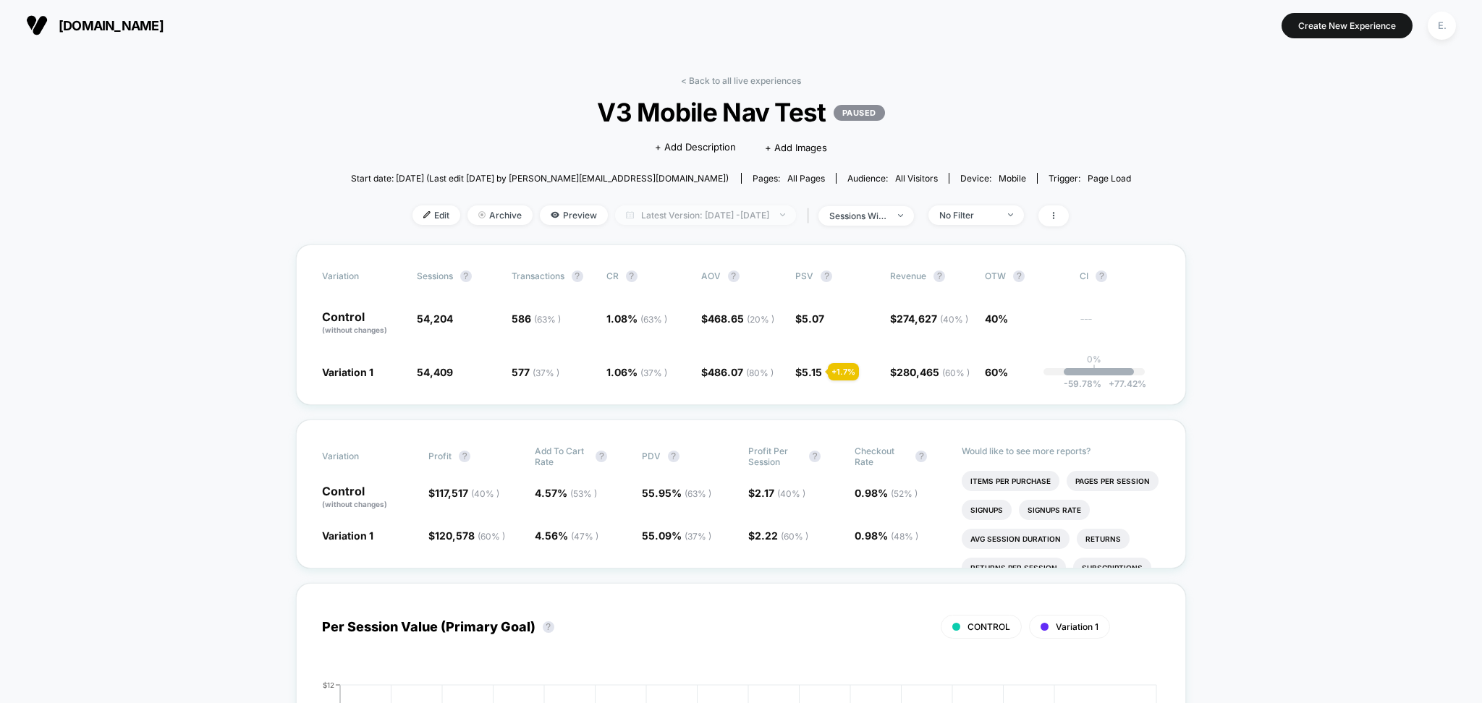
click at [769, 218] on span "Latest Version: Aug 14, 2025 - Sep 10, 2025" at bounding box center [705, 216] width 181 height 20
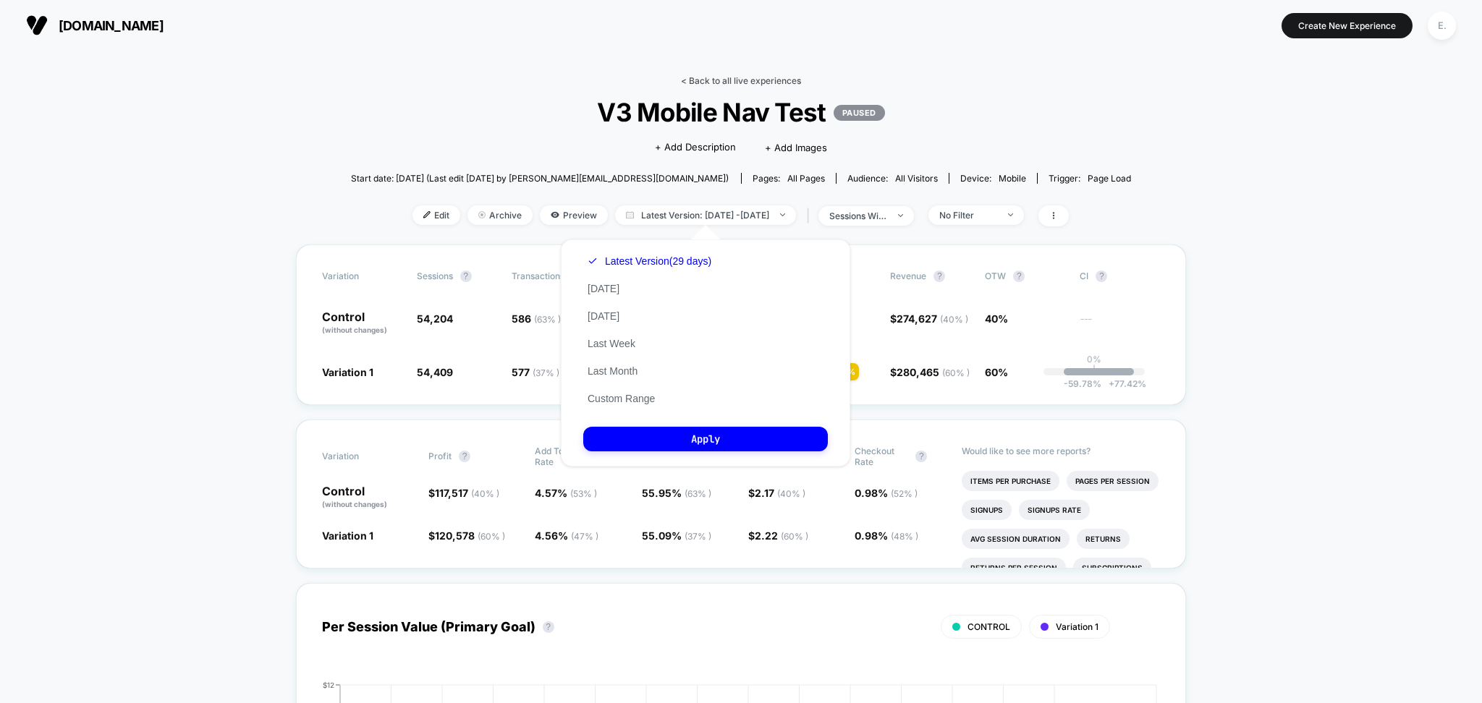
click at [737, 82] on link "< Back to all live experiences" at bounding box center [741, 80] width 120 height 11
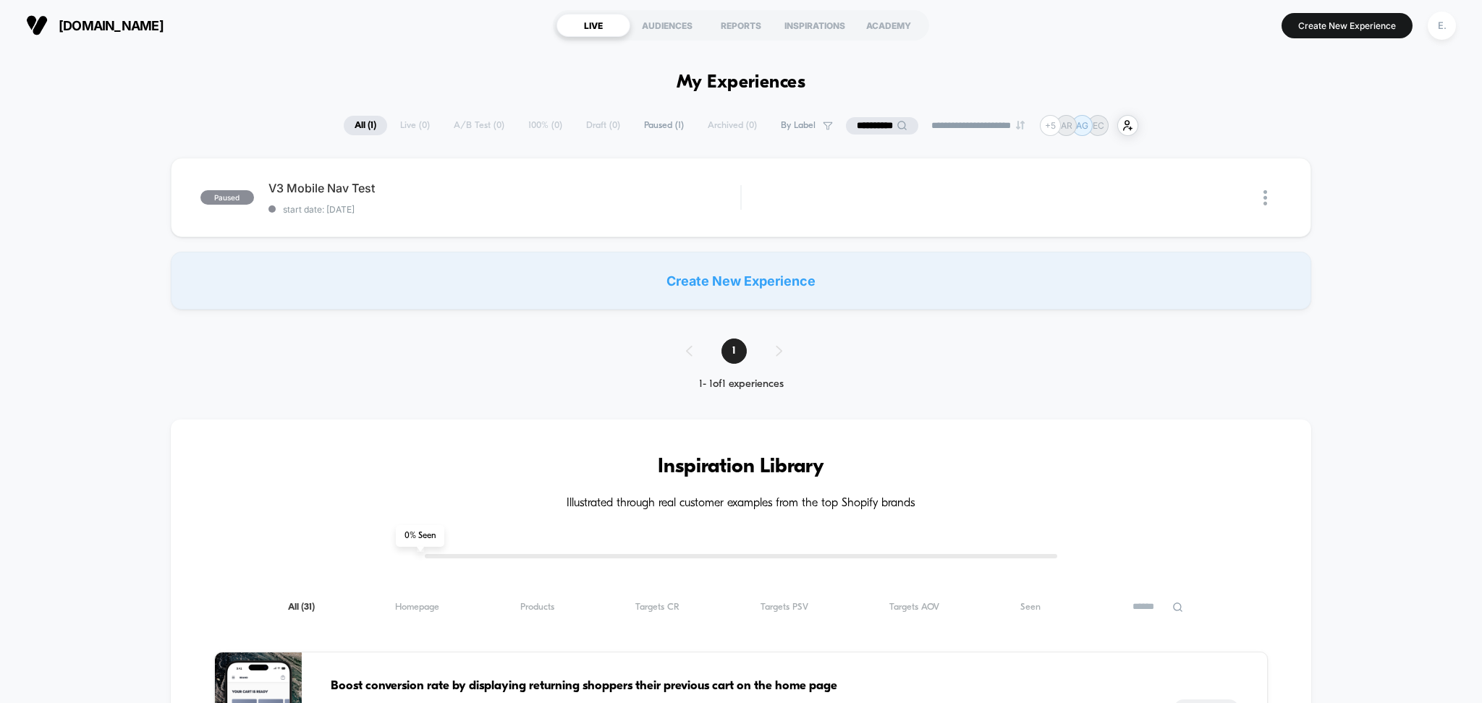
click at [880, 119] on input "**********" at bounding box center [882, 125] width 72 height 17
click at [880, 119] on input "**********" at bounding box center [882, 125] width 145 height 17
type input "*"
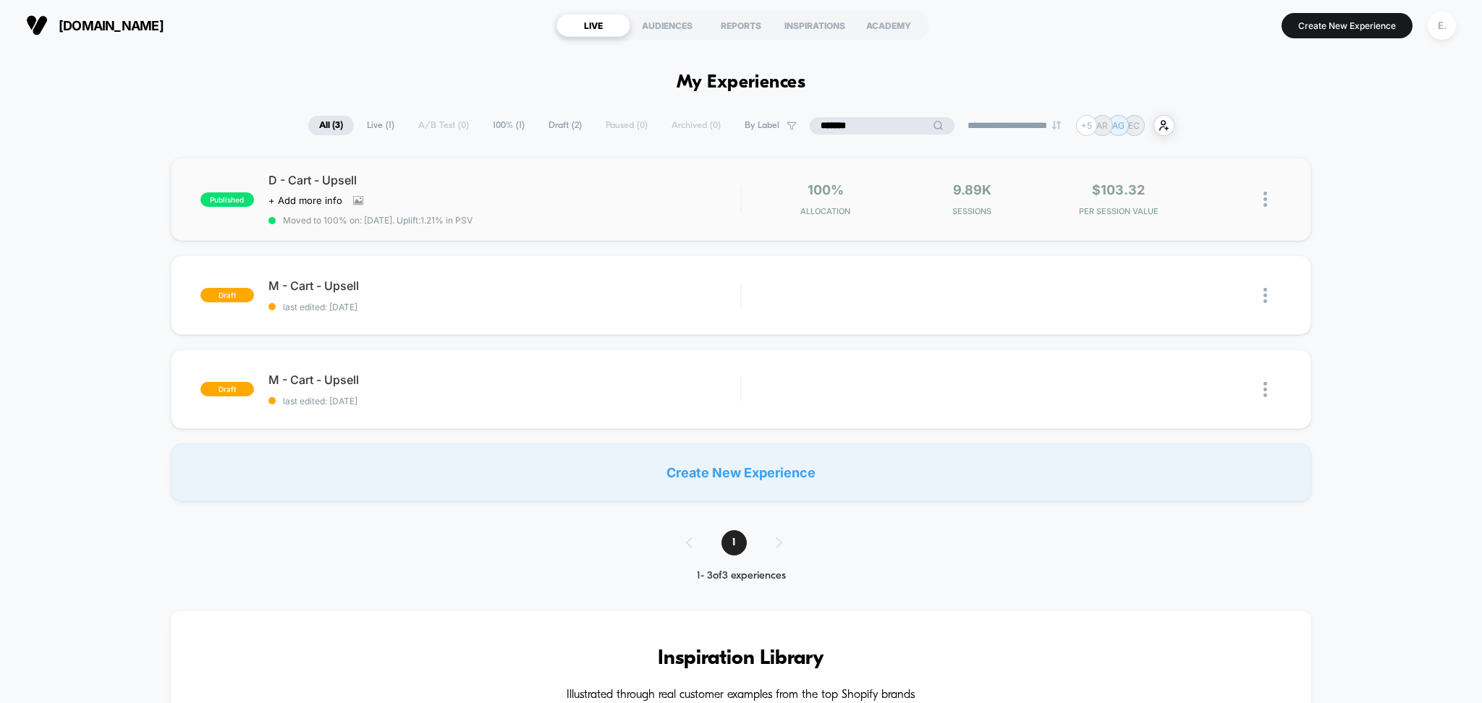
type input "*******"
click at [623, 199] on div "D - Cart - Upsell Click to view images Click to edit experience details + Add m…" at bounding box center [504, 199] width 473 height 53
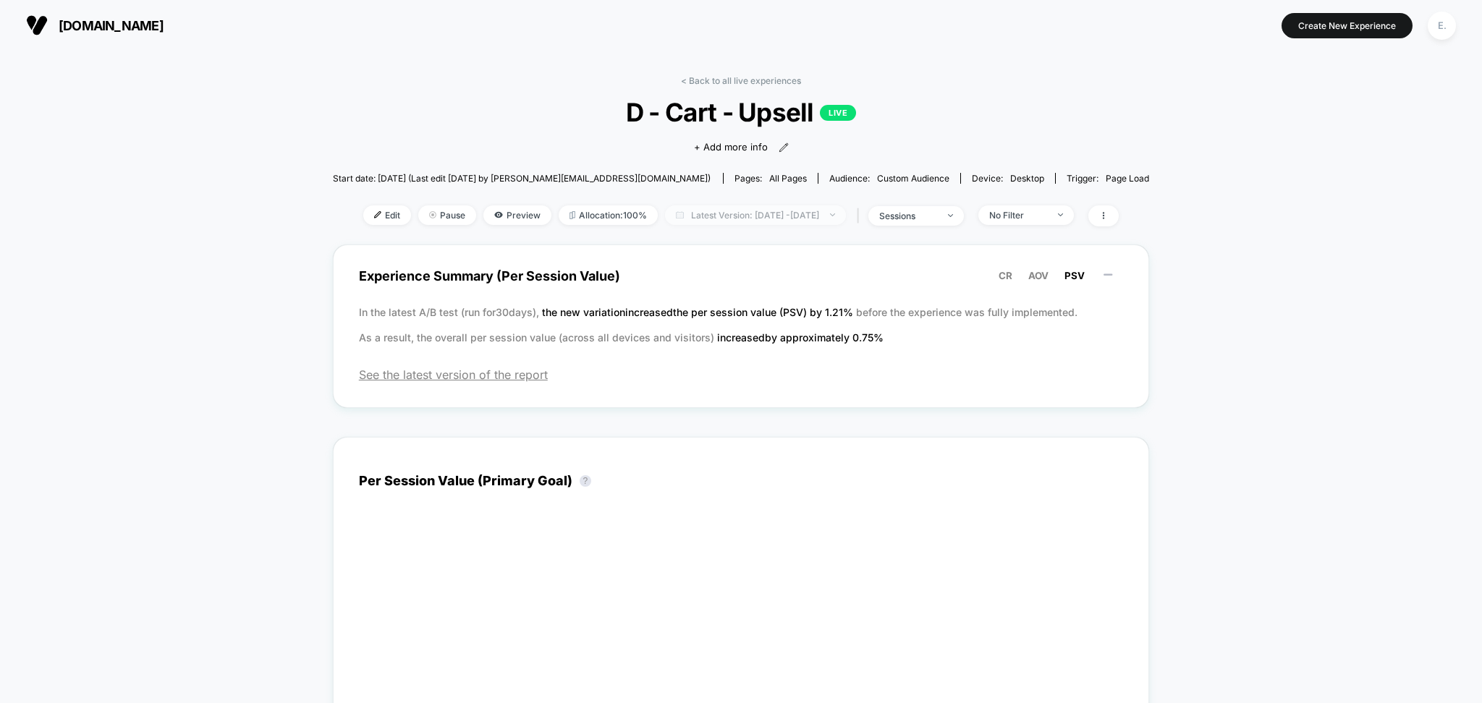
click at [766, 219] on span "Latest Version: Aug 29, 2025 - Sep 10, 2025" at bounding box center [755, 216] width 181 height 20
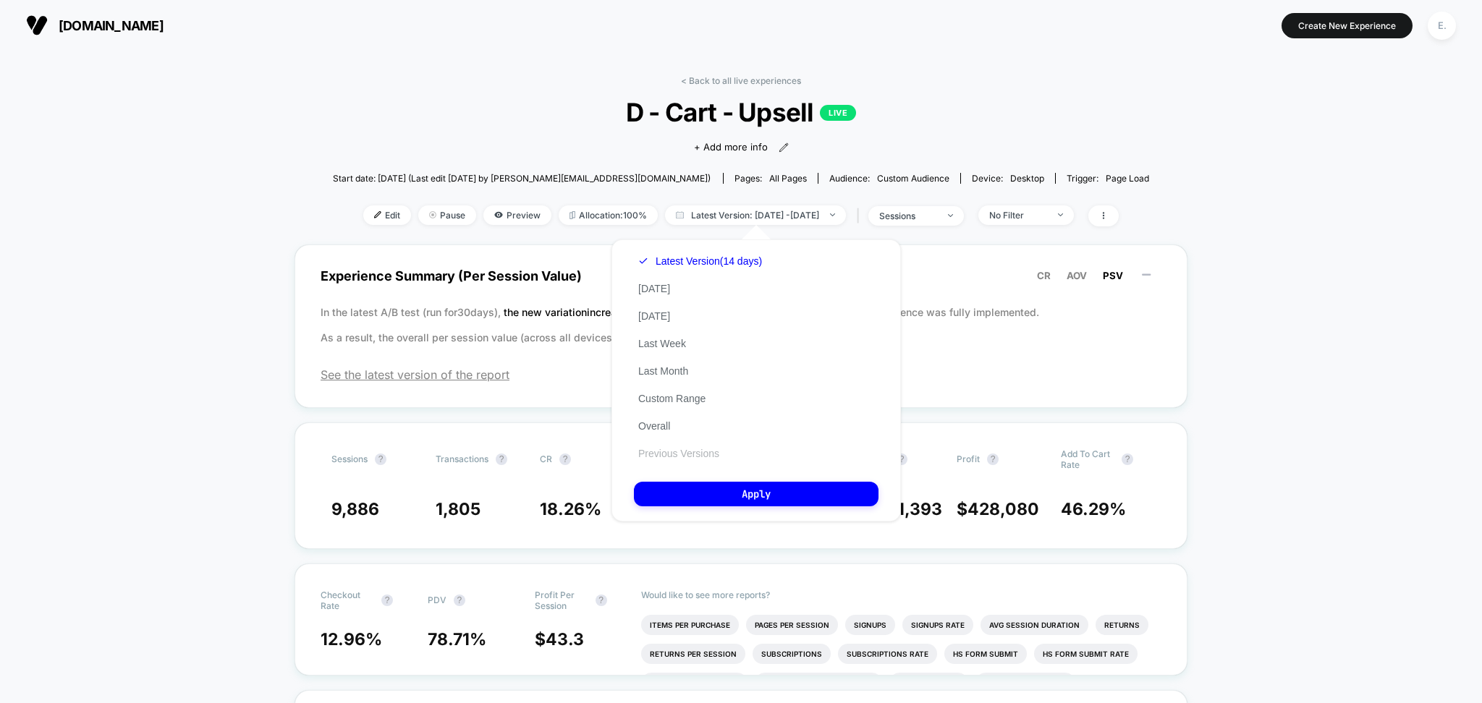
click at [710, 449] on button "Previous Versions" at bounding box center [679, 453] width 90 height 13
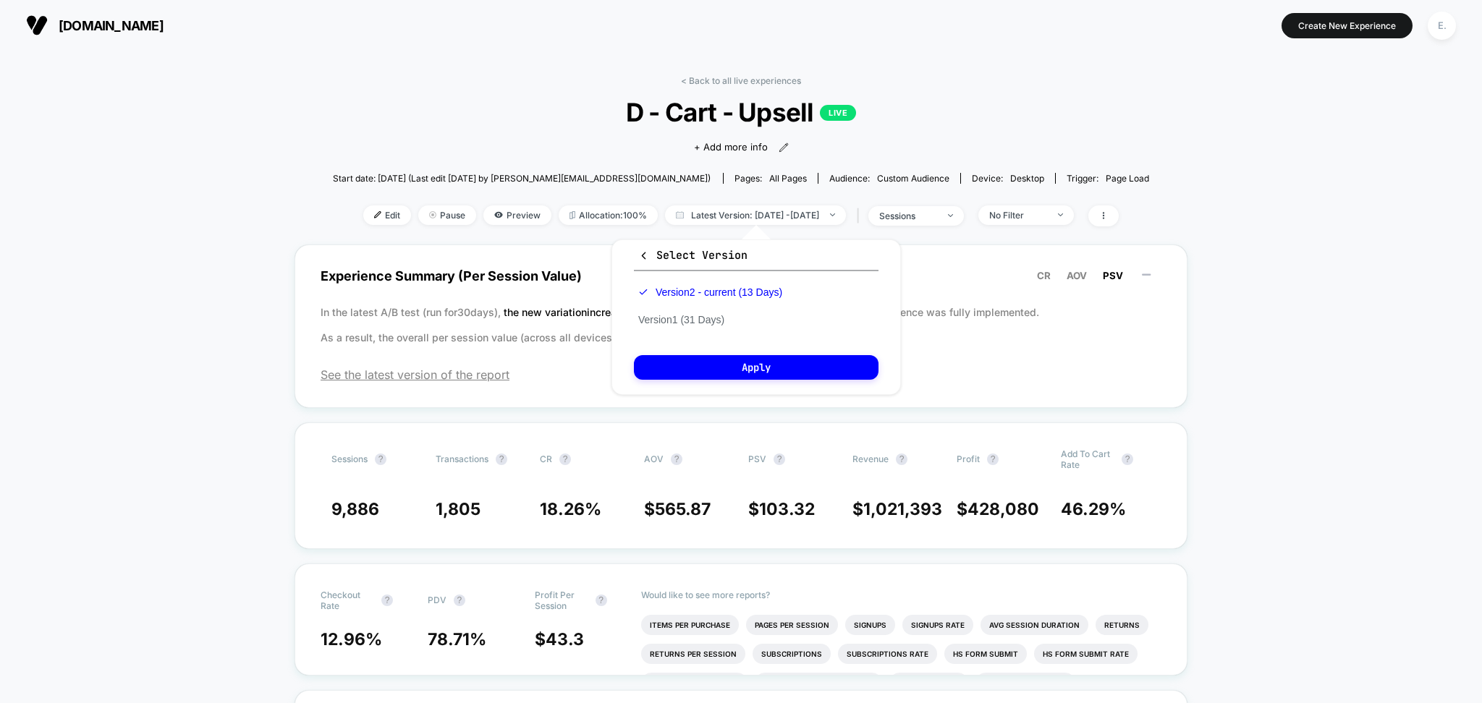
click at [709, 310] on div "Version 2 - current (13 Days) Version 1 (31 Days)" at bounding box center [710, 306] width 153 height 55
click at [708, 320] on button "Version 1 (31 Days)" at bounding box center [681, 319] width 95 height 13
click at [723, 368] on button "Apply" at bounding box center [756, 367] width 245 height 25
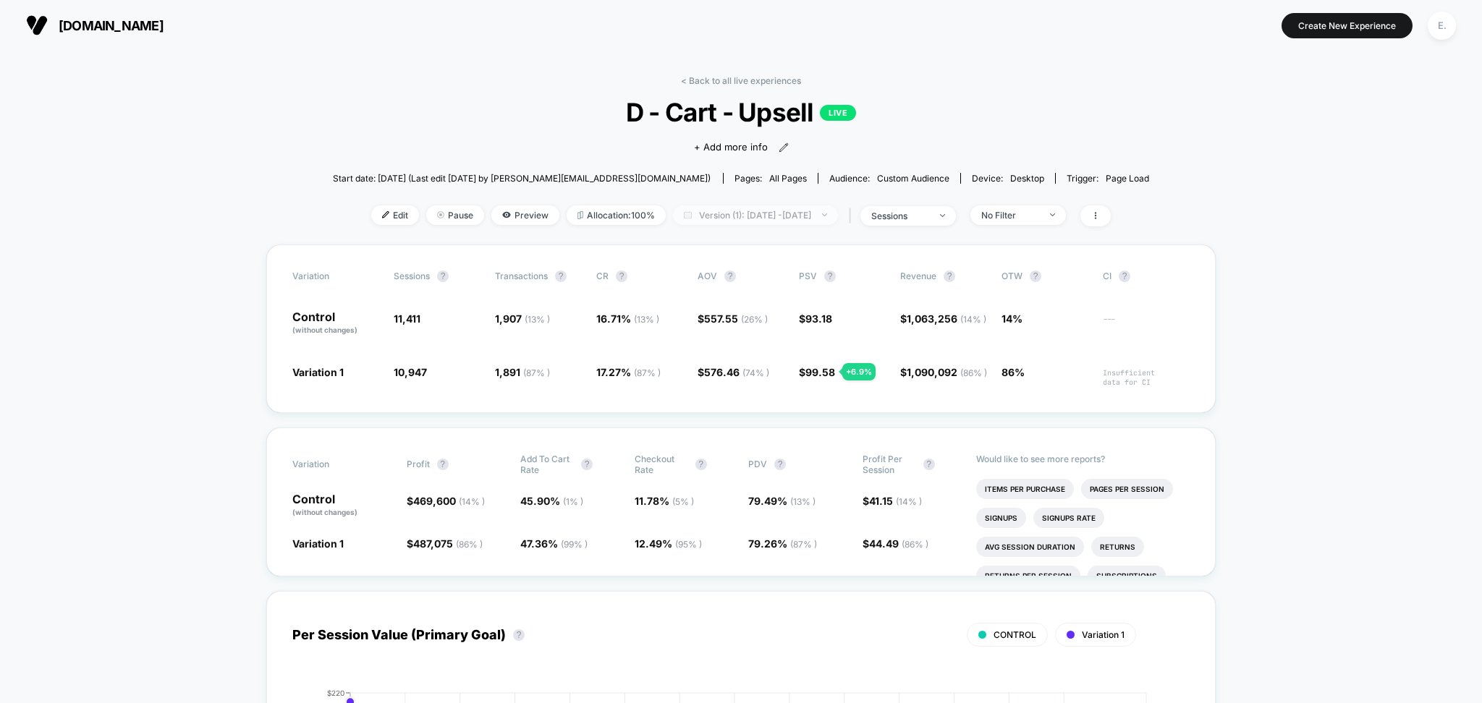
click at [805, 221] on span "Version (1): Jul 31, 2025 - Aug 30, 2025" at bounding box center [755, 216] width 165 height 20
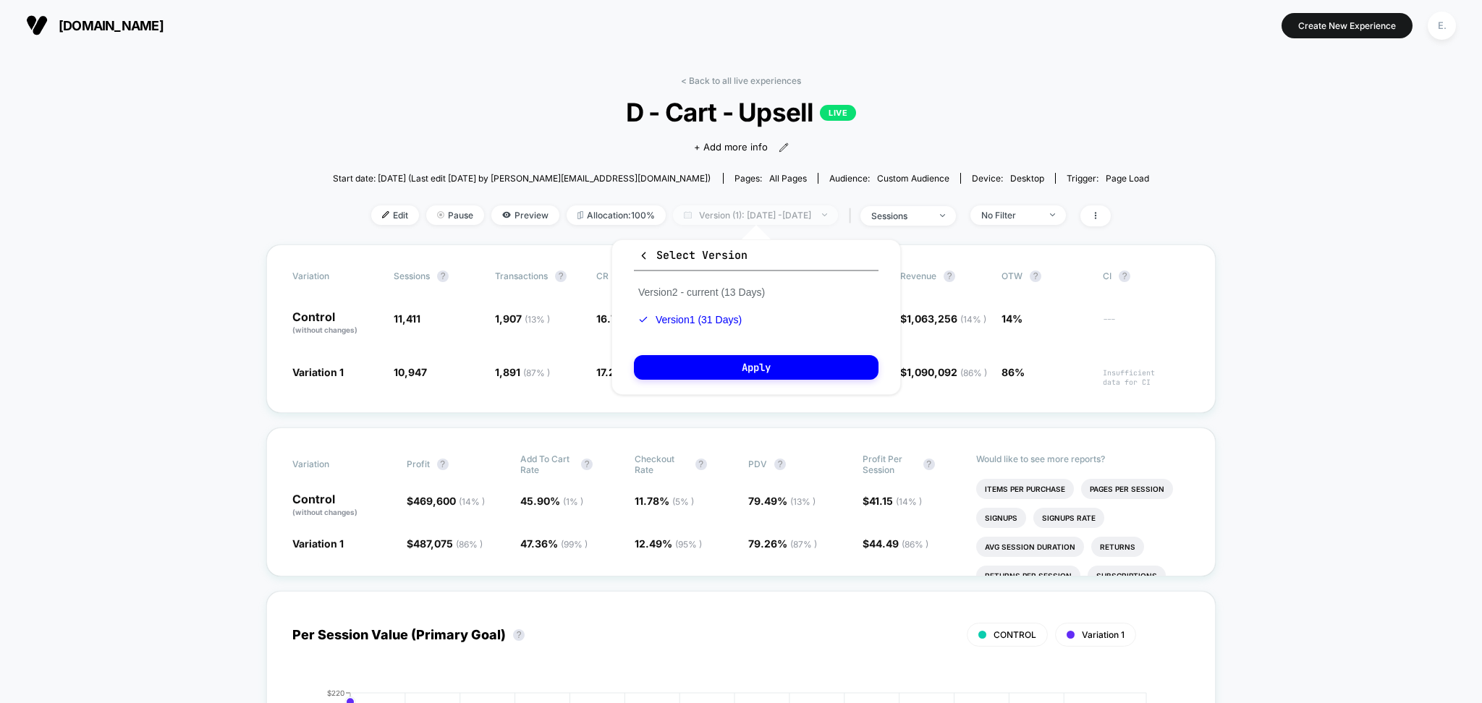
click at [803, 221] on span "Version (1): Jul 31, 2025 - Aug 30, 2025" at bounding box center [755, 216] width 165 height 20
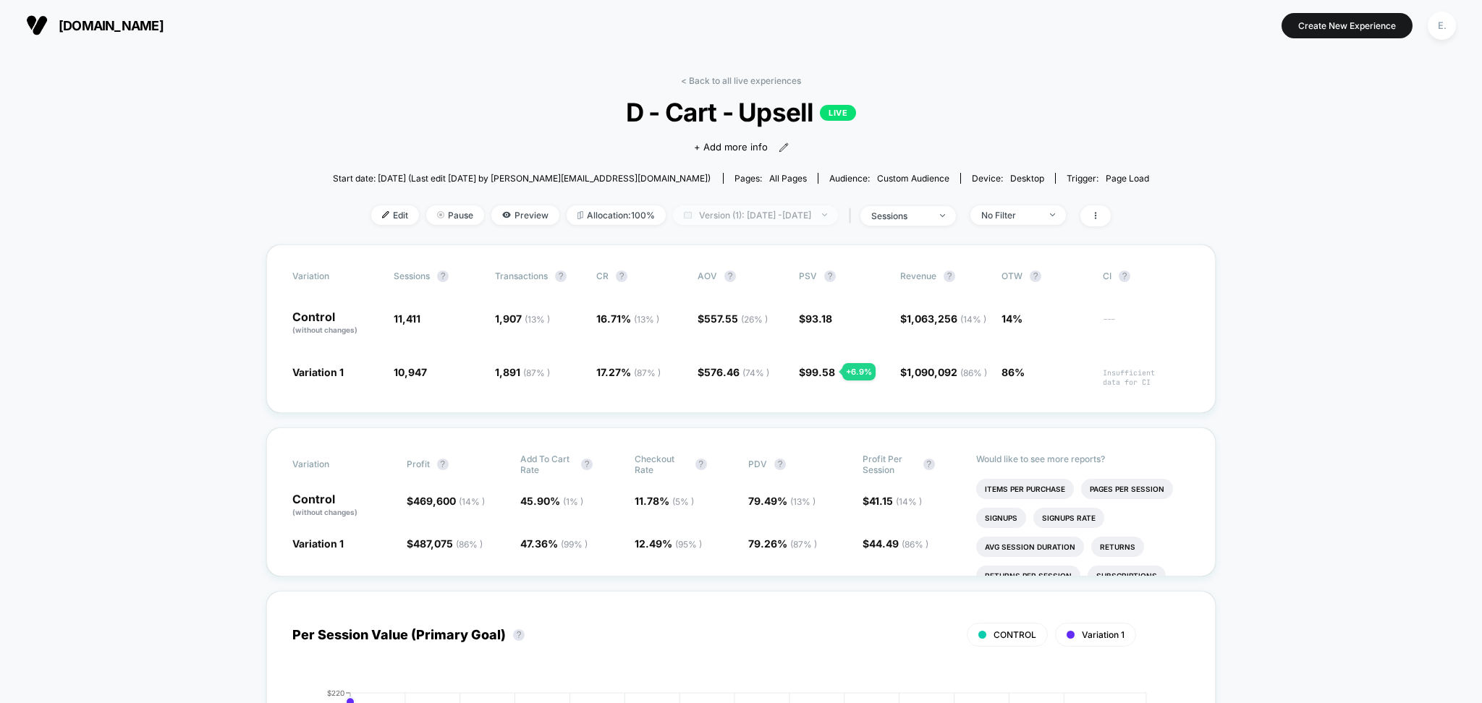
click at [824, 219] on span "Version (1): Jul 31, 2025 - Aug 30, 2025" at bounding box center [755, 216] width 165 height 20
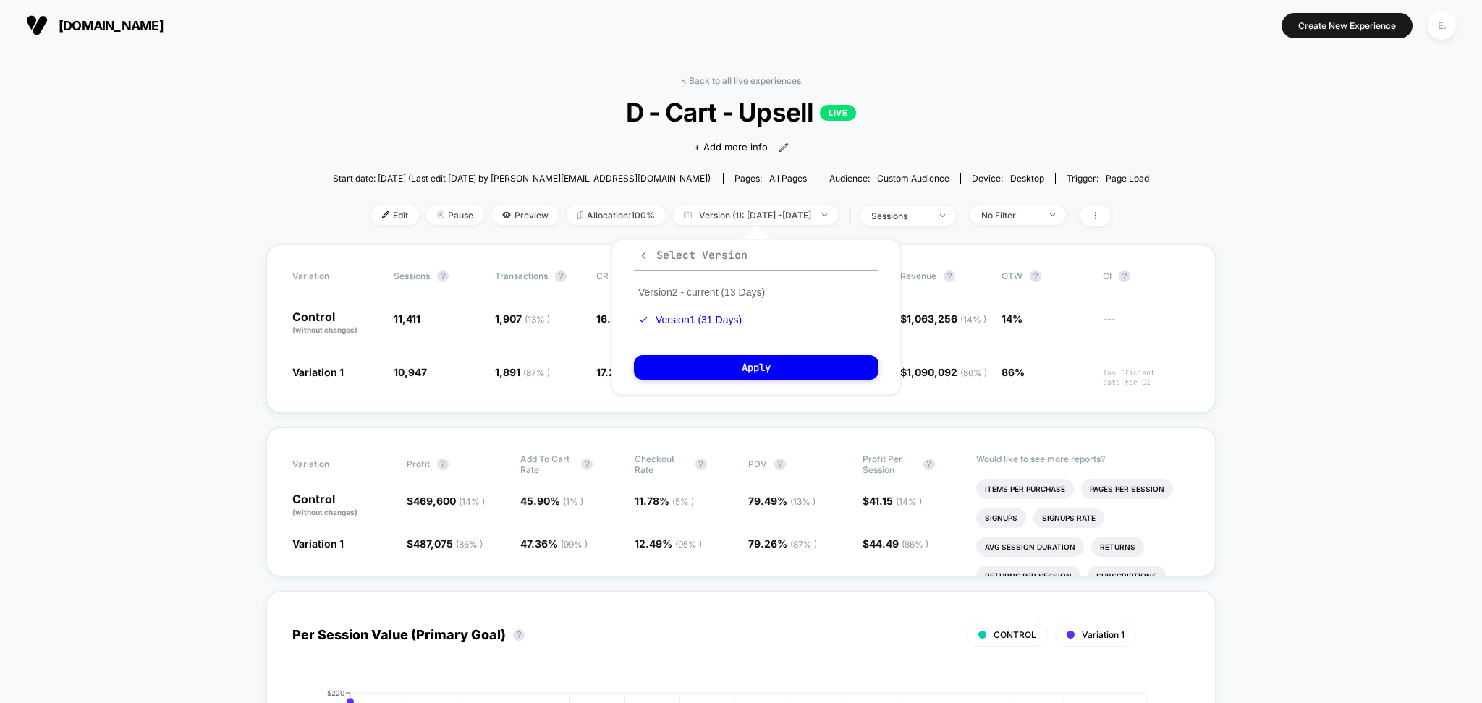
click at [645, 258] on icon "button" at bounding box center [644, 255] width 4 height 7
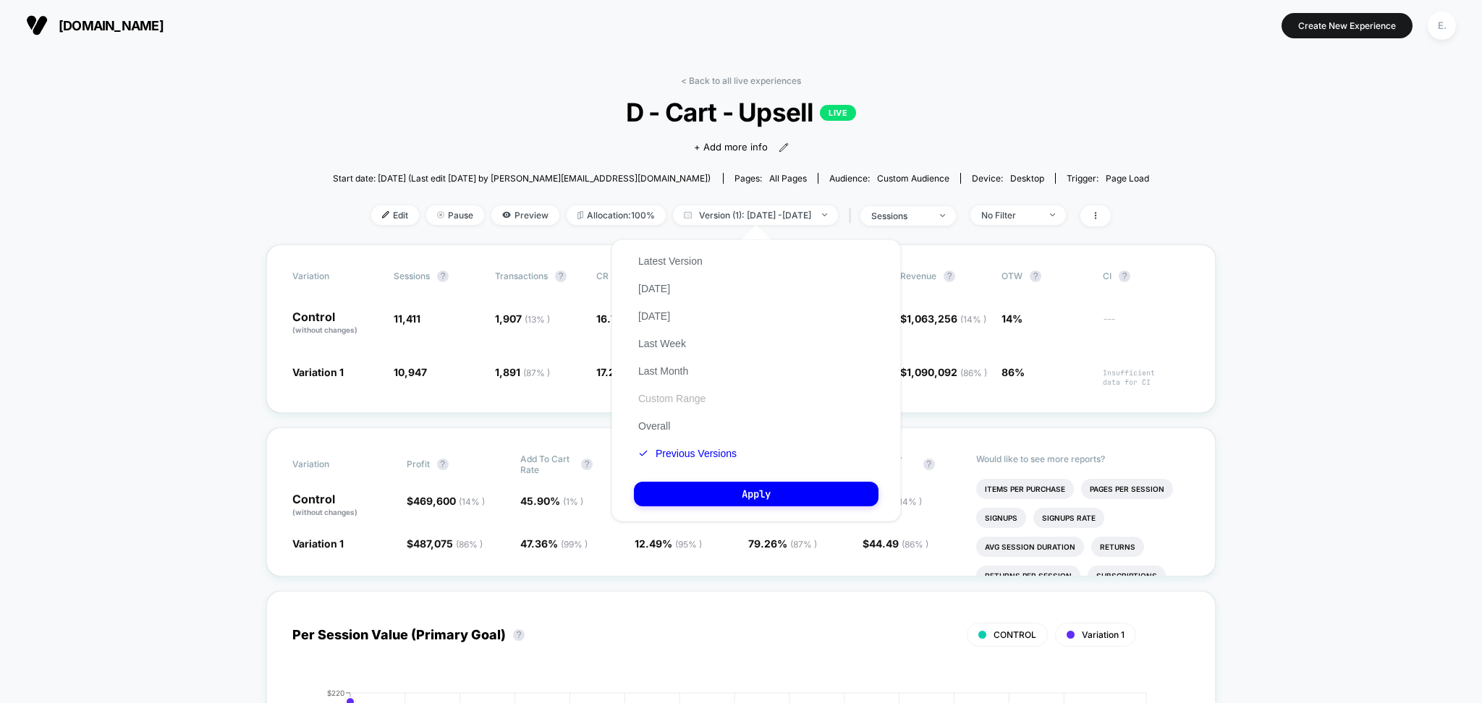
click at [682, 397] on button "Custom Range" at bounding box center [672, 398] width 76 height 13
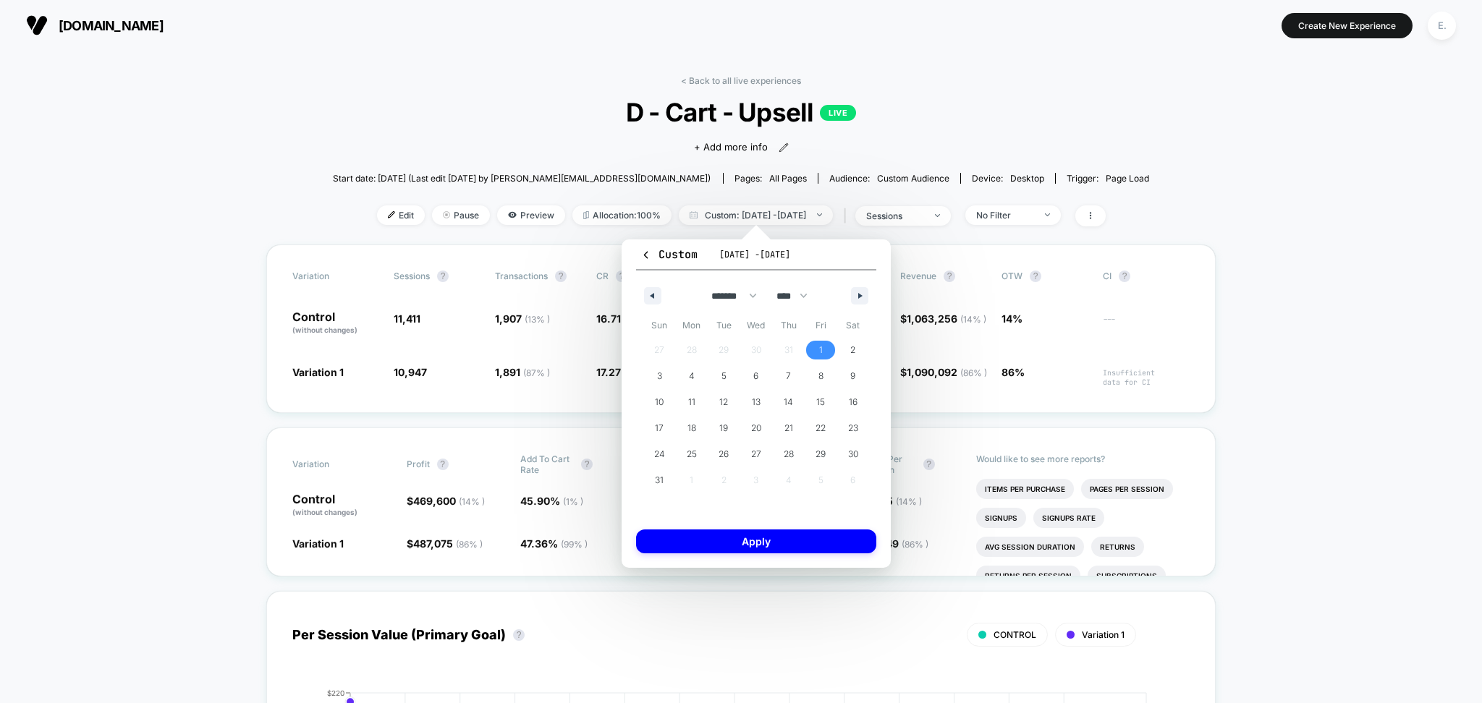
click at [815, 350] on span "1" at bounding box center [821, 350] width 33 height 19
drag, startPoint x: 820, startPoint y: 447, endPoint x: 824, endPoint y: 473, distance: 26.3
click at [821, 446] on span "29" at bounding box center [821, 454] width 10 height 26
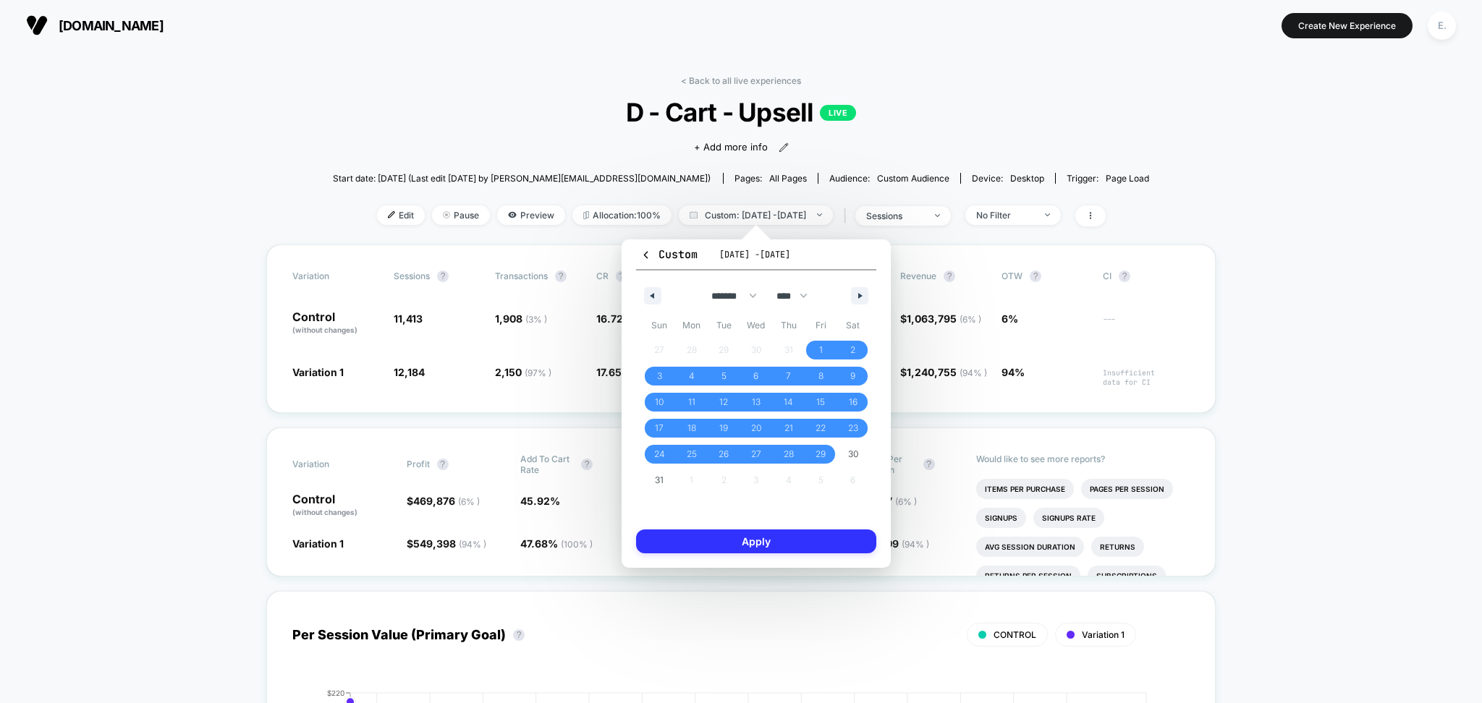
click at [818, 539] on button "Apply" at bounding box center [756, 542] width 240 height 24
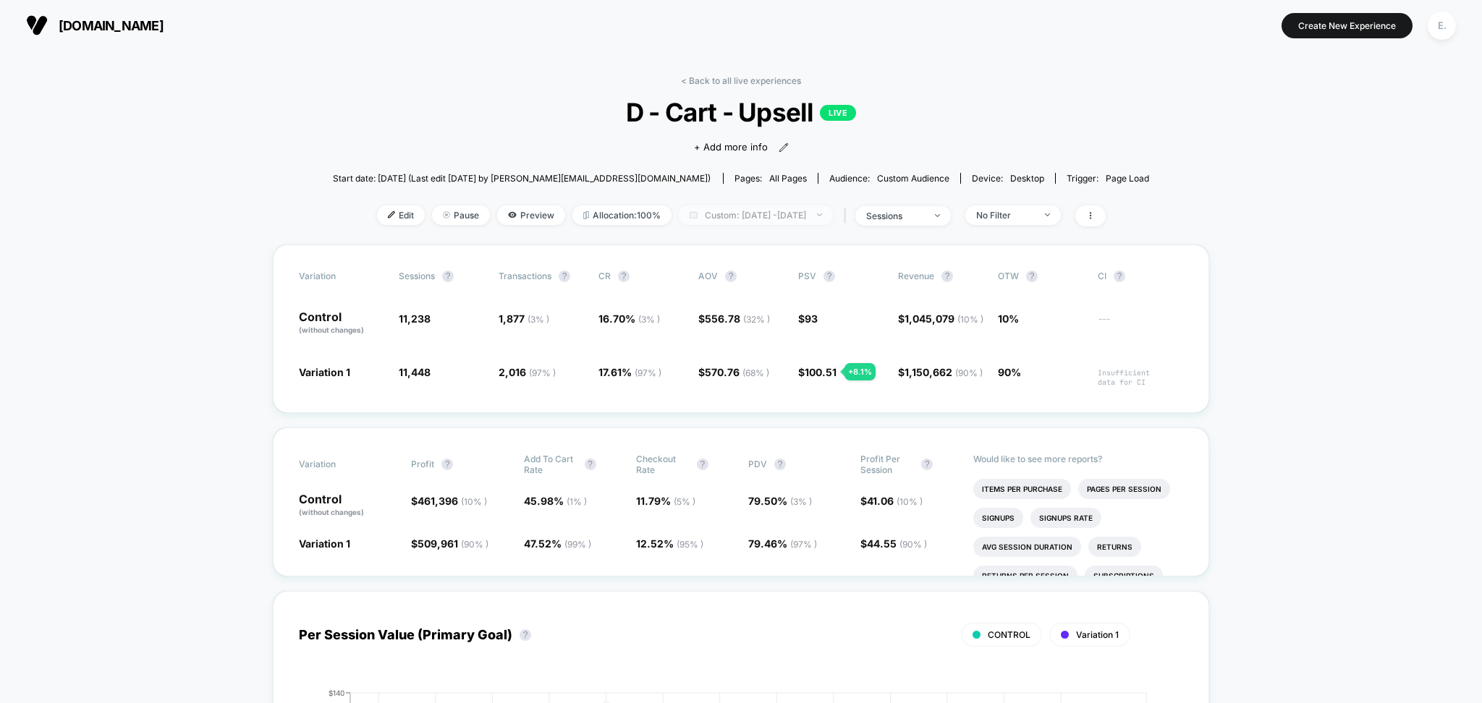
click at [822, 217] on span "Custom: Aug 1, 2025 - Aug 29, 2025" at bounding box center [756, 216] width 154 height 20
select select "*"
select select "****"
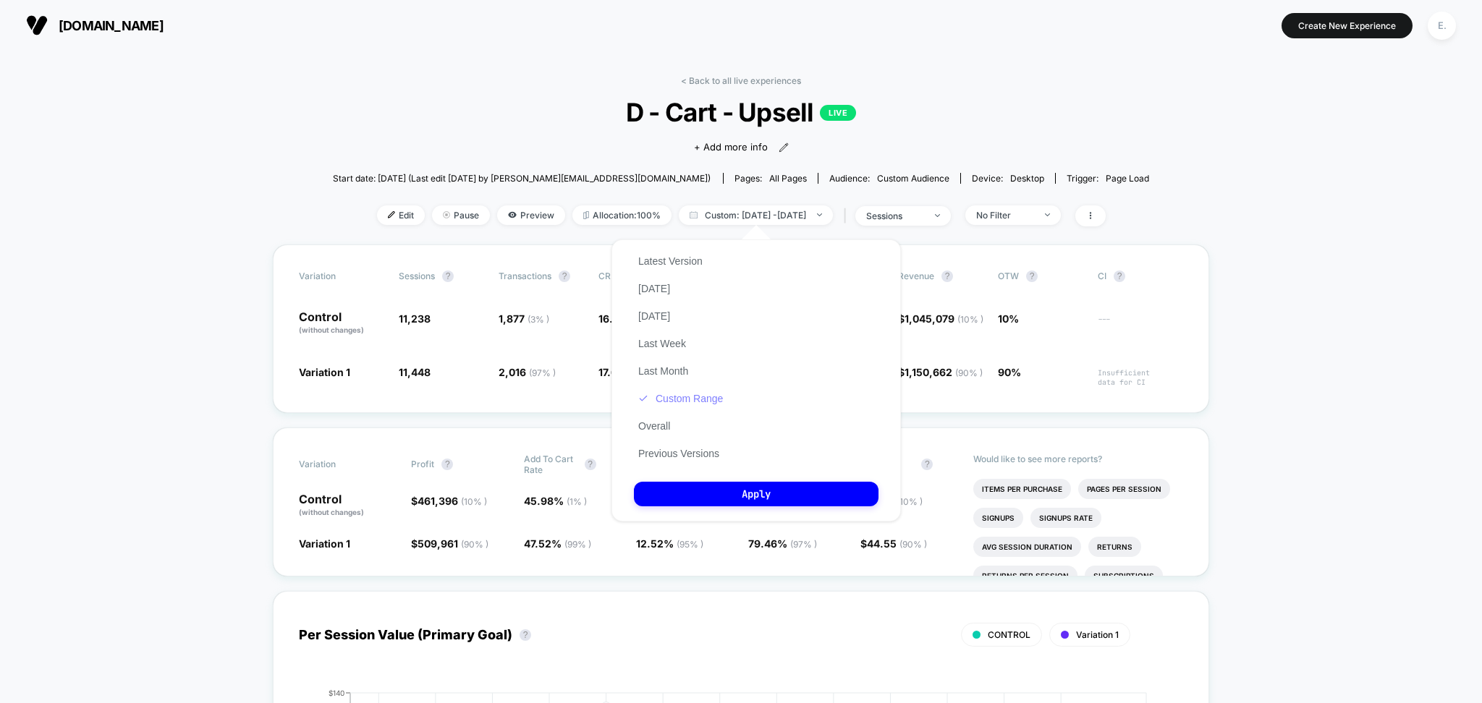
click at [715, 399] on button "Custom Range" at bounding box center [680, 398] width 93 height 13
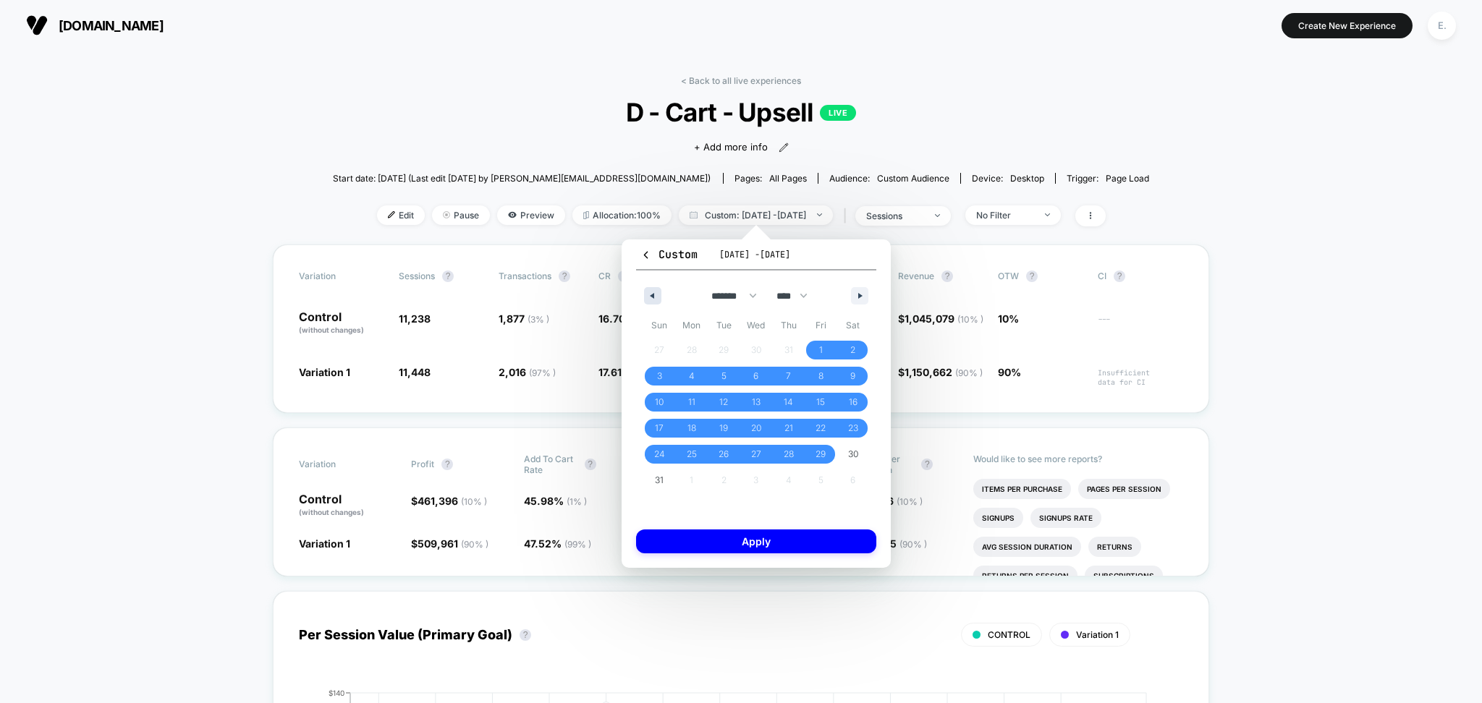
click at [647, 294] on icon "button" at bounding box center [650, 296] width 7 height 6
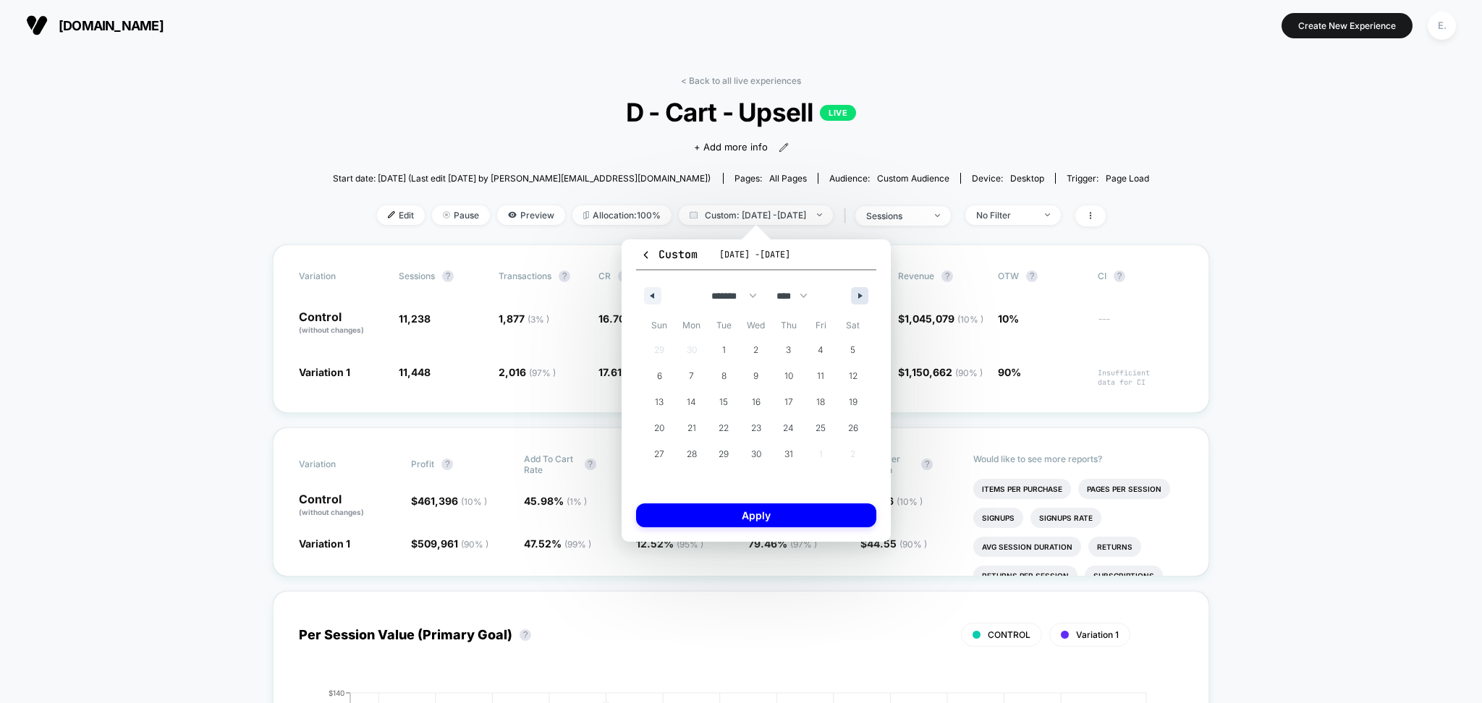
click at [864, 299] on button "button" at bounding box center [859, 295] width 17 height 17
select select "*"
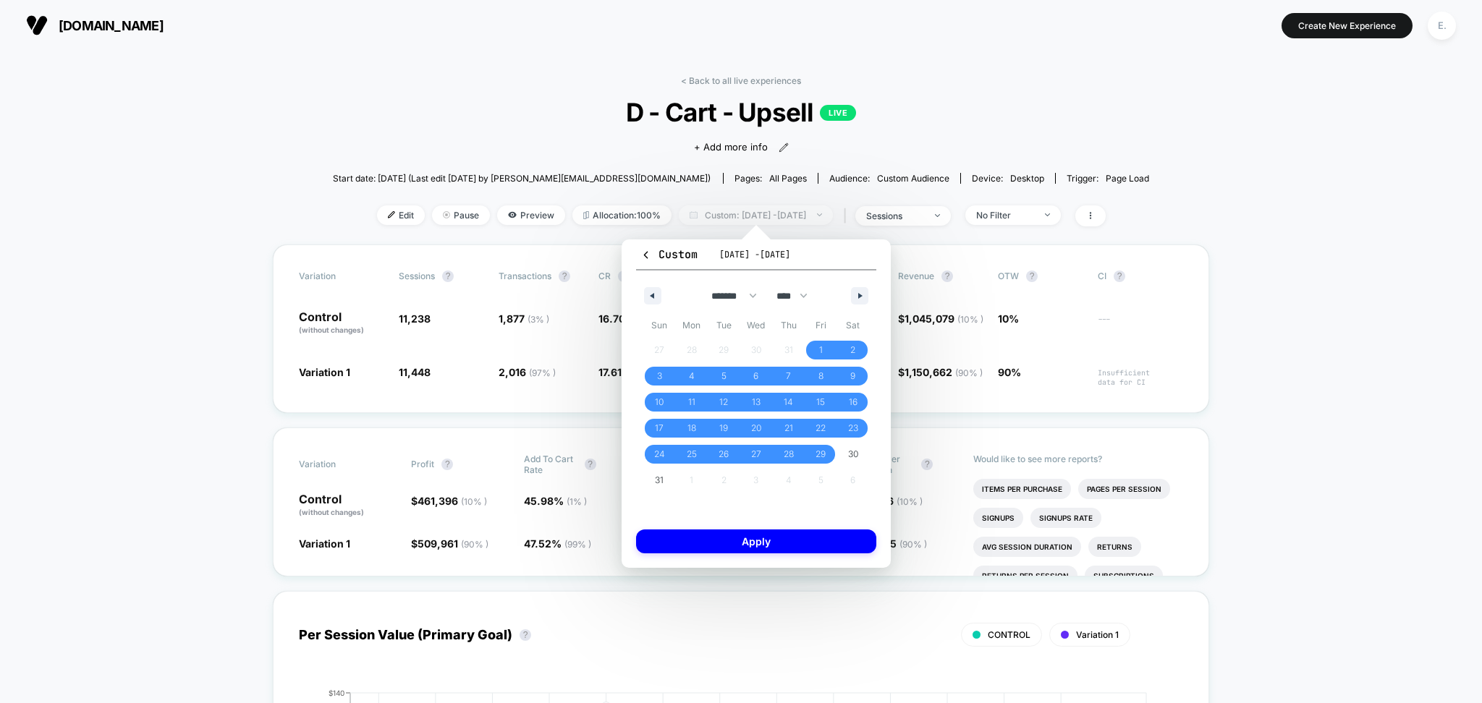
click at [811, 223] on span "Custom: Aug 1, 2025 - Aug 29, 2025" at bounding box center [756, 216] width 154 height 20
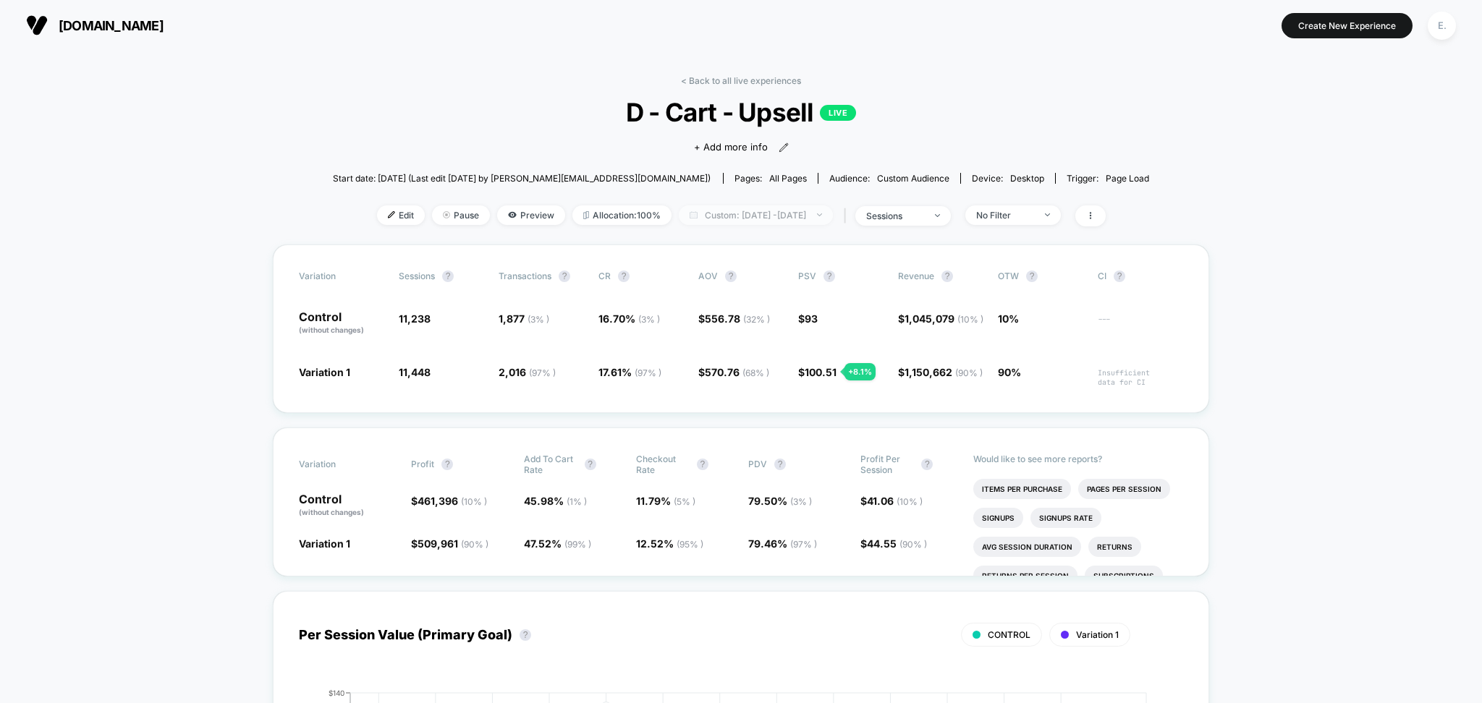
click at [817, 211] on span "Custom: Aug 1, 2025 - Aug 29, 2025" at bounding box center [756, 216] width 154 height 20
select select "*"
select select "****"
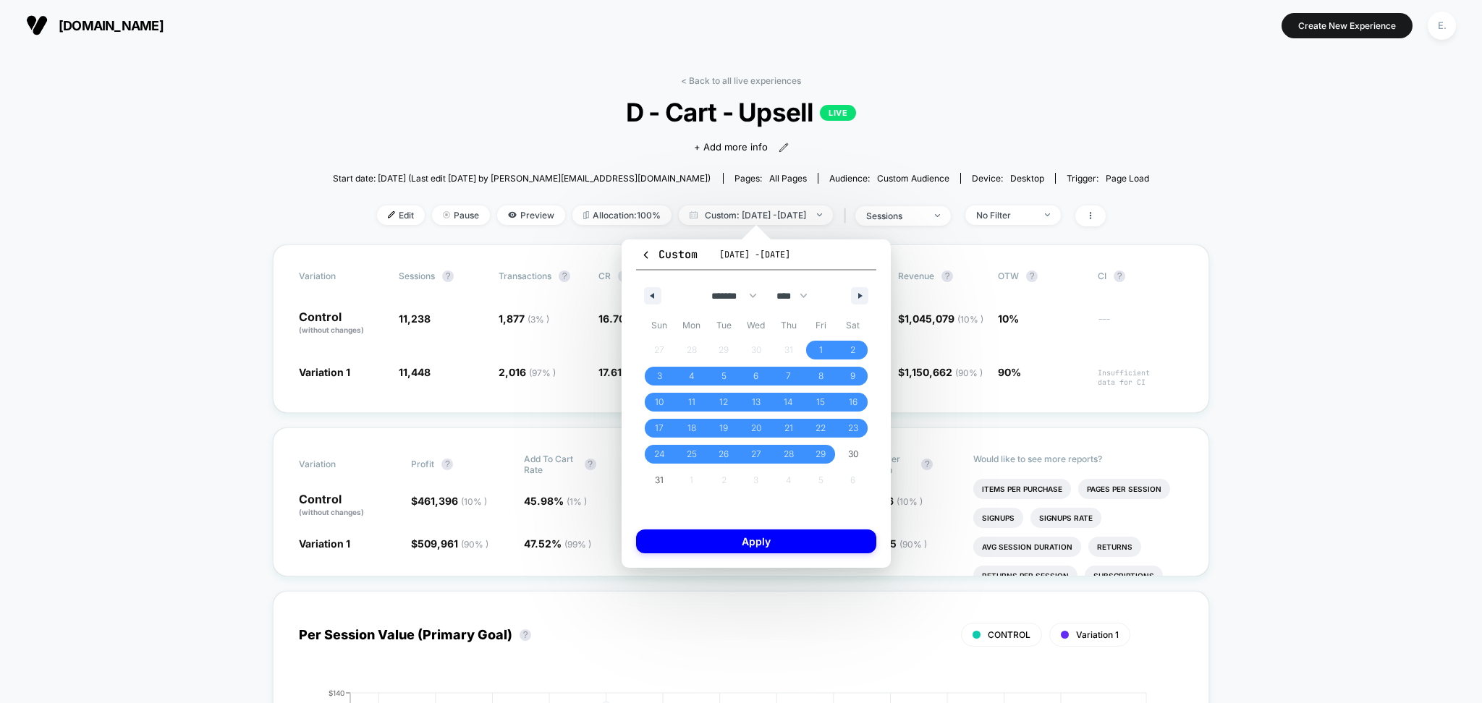
click at [643, 250] on icon "button" at bounding box center [645, 255] width 11 height 11
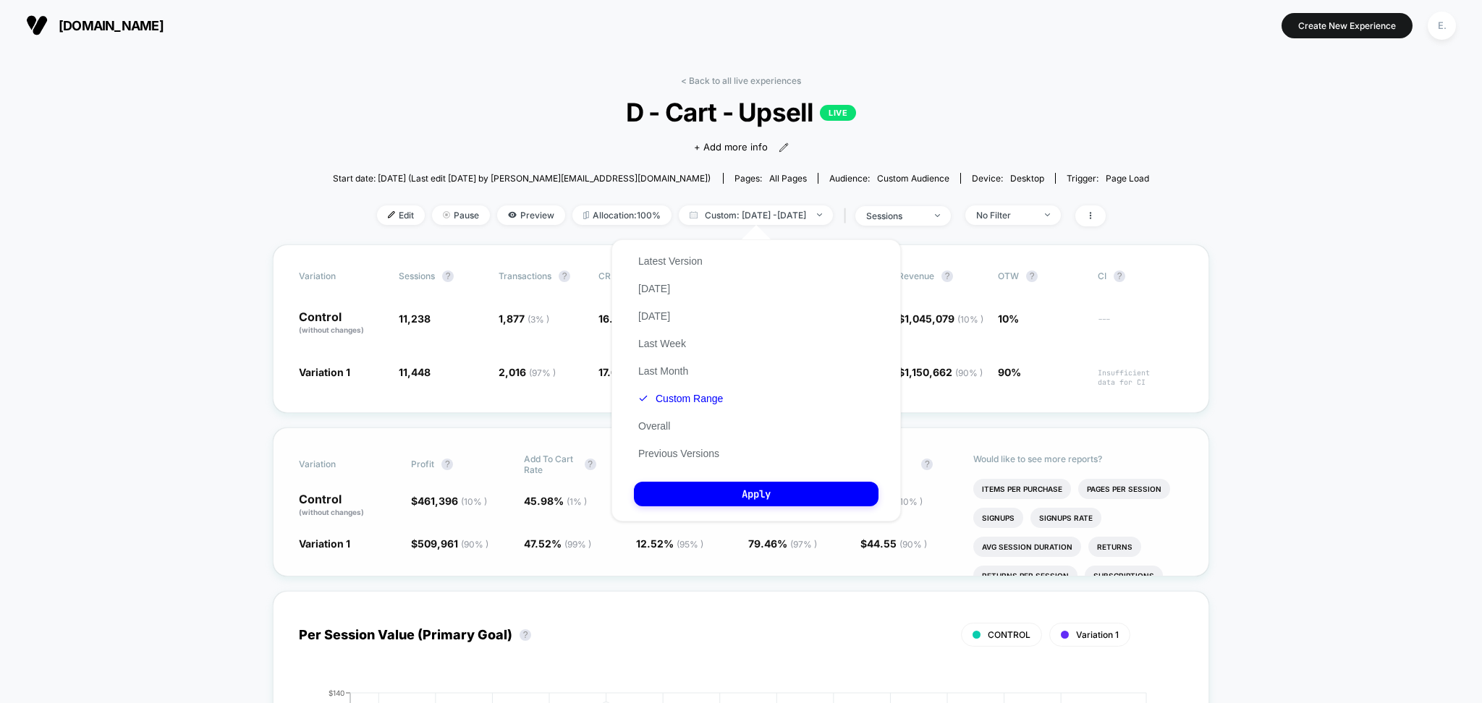
click at [689, 460] on button "Previous Versions" at bounding box center [679, 453] width 90 height 13
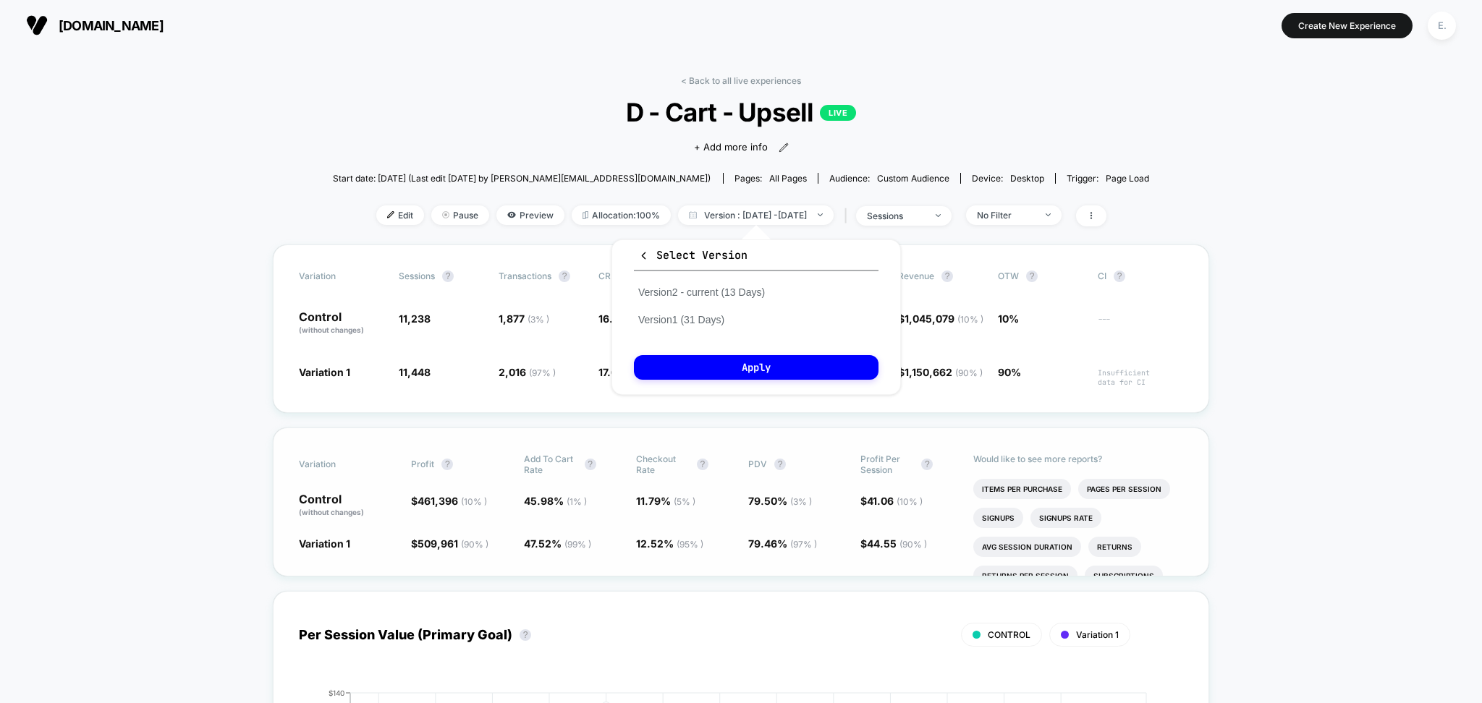
click at [687, 452] on div "Variation Profit ? Add To Cart Rate ? Checkout Rate ? PDV ? Profit Per Session …" at bounding box center [741, 502] width 936 height 149
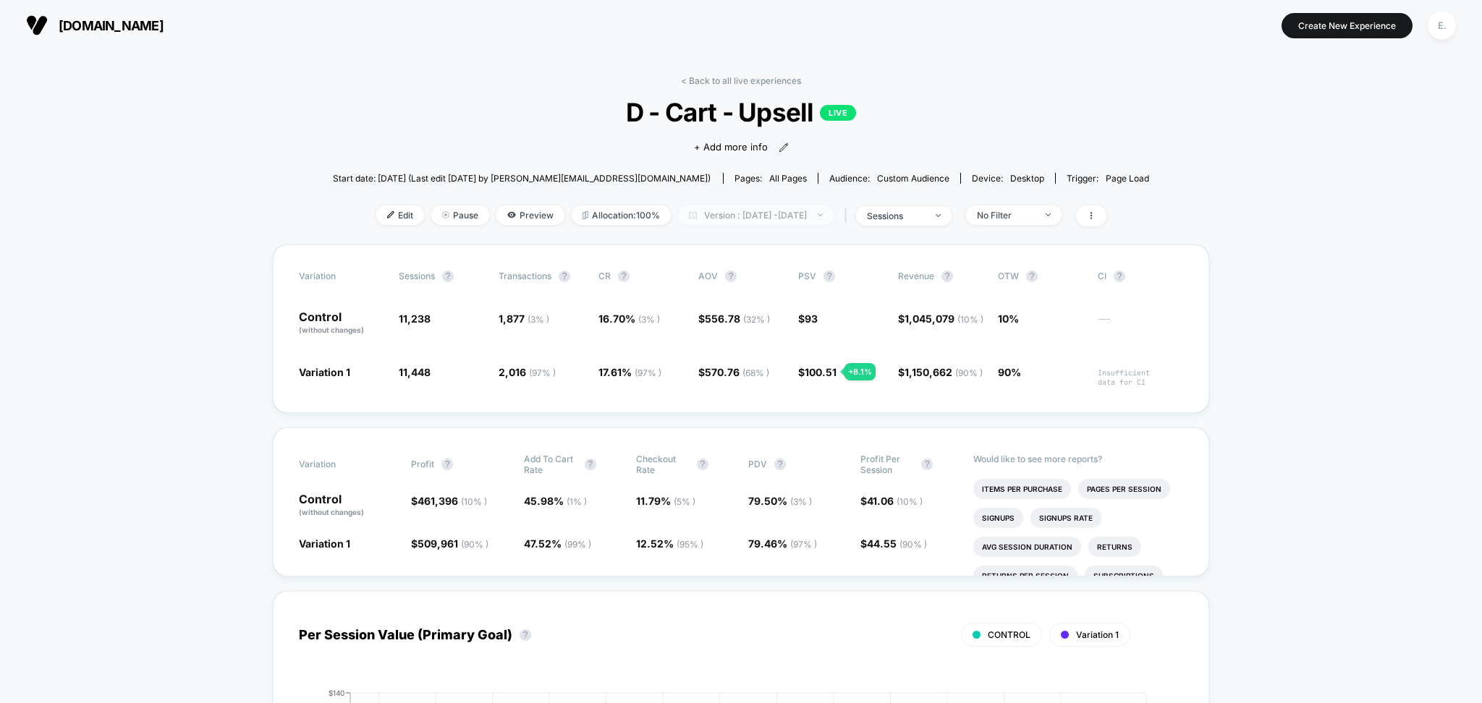
click at [834, 217] on span "Version : Aug 1, 2025 - Aug 29, 2025" at bounding box center [756, 216] width 156 height 20
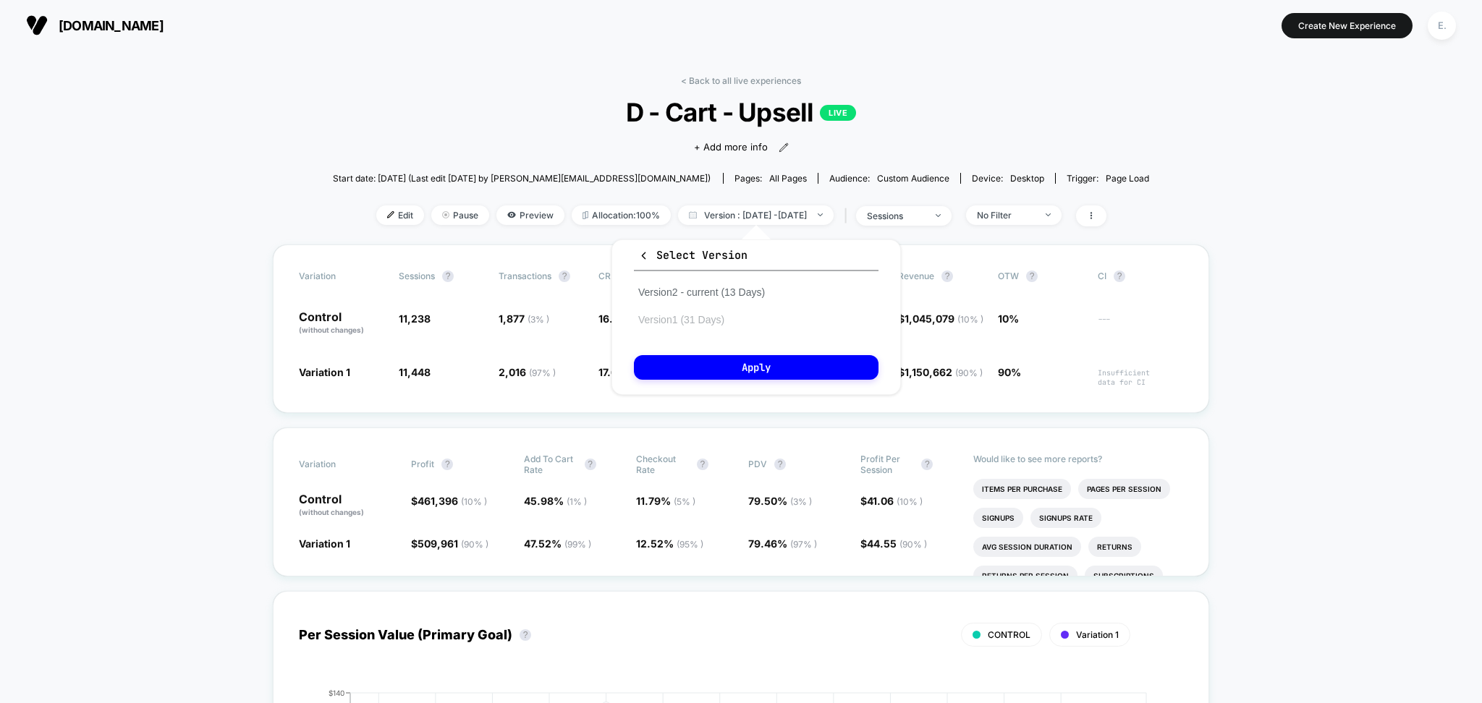
click at [721, 322] on button "Version 1 (31 Days)" at bounding box center [681, 319] width 95 height 13
click at [730, 375] on button "Apply" at bounding box center [756, 367] width 245 height 25
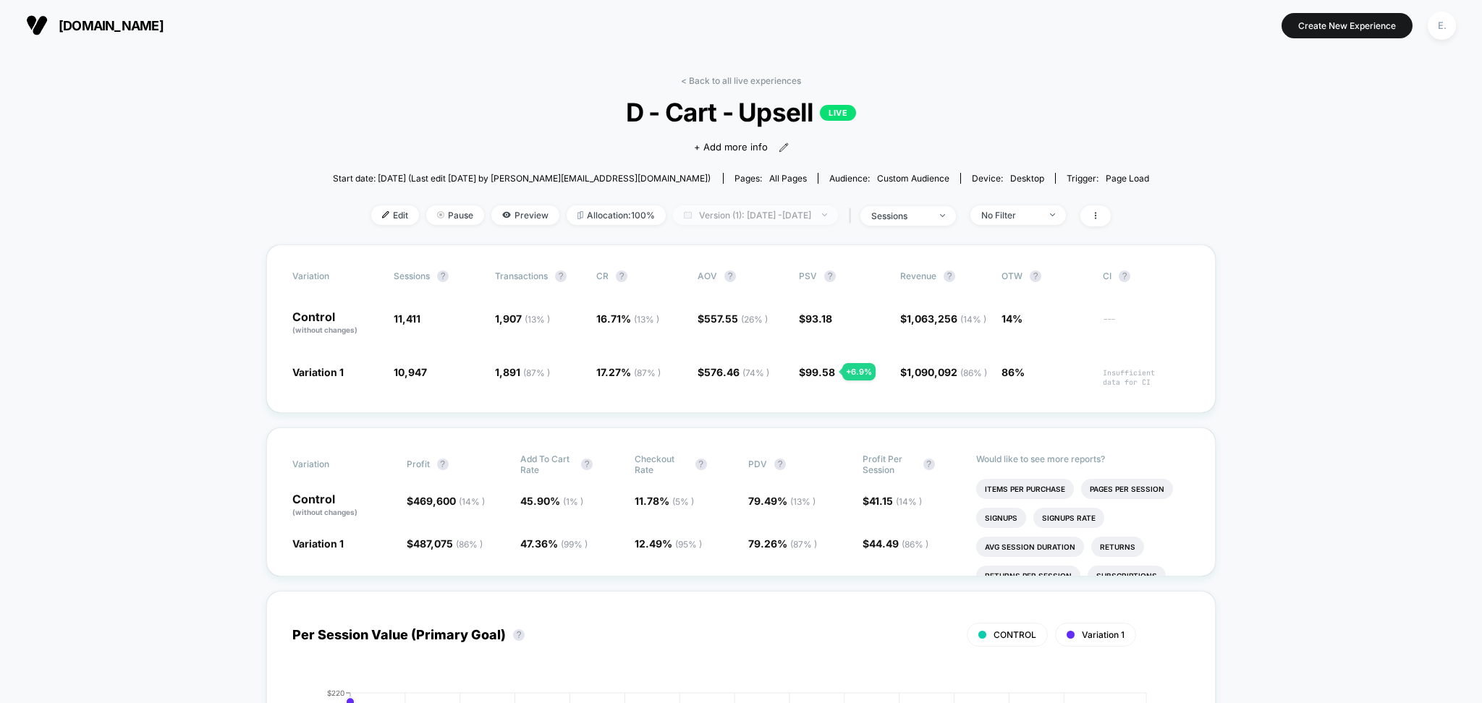
click at [831, 209] on span "Version (1): Jul 31, 2025 - Aug 30, 2025" at bounding box center [755, 216] width 165 height 20
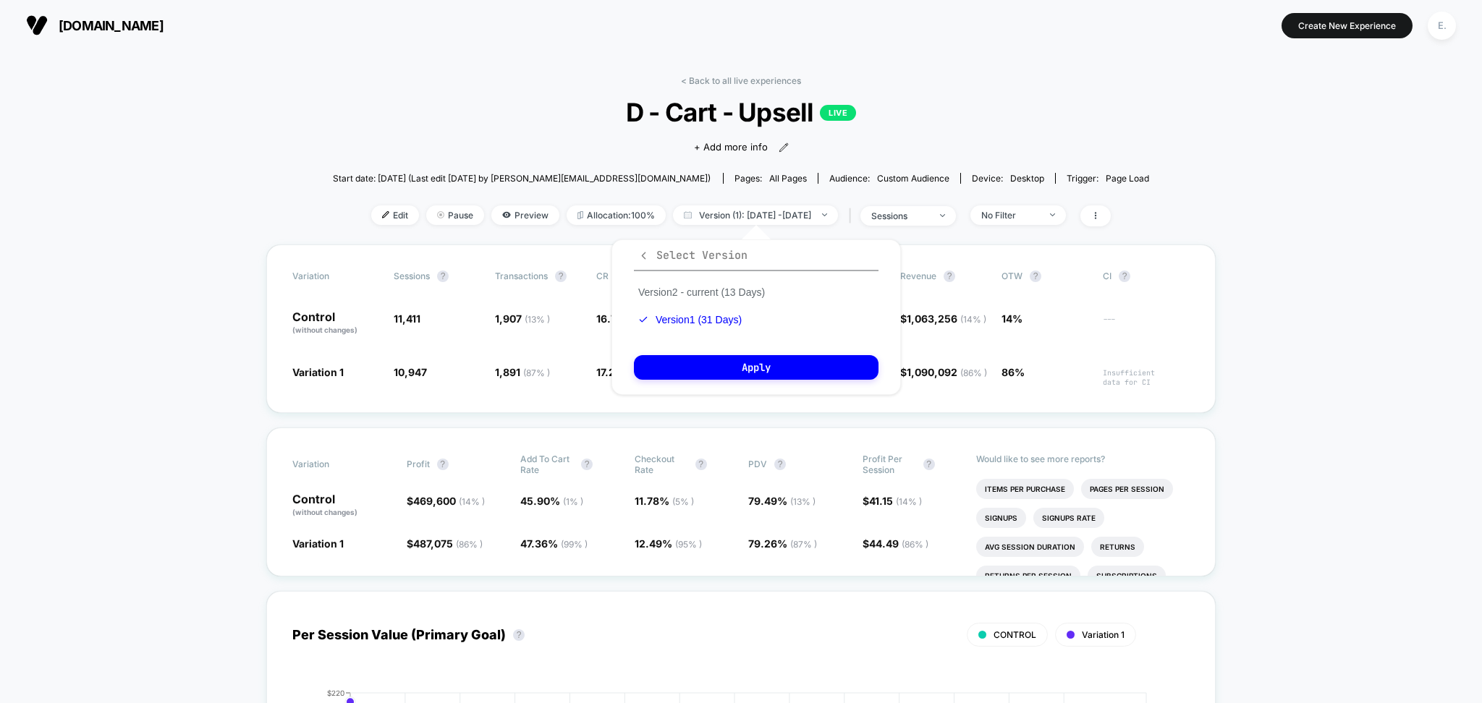
click at [642, 250] on icon "button" at bounding box center [643, 255] width 11 height 11
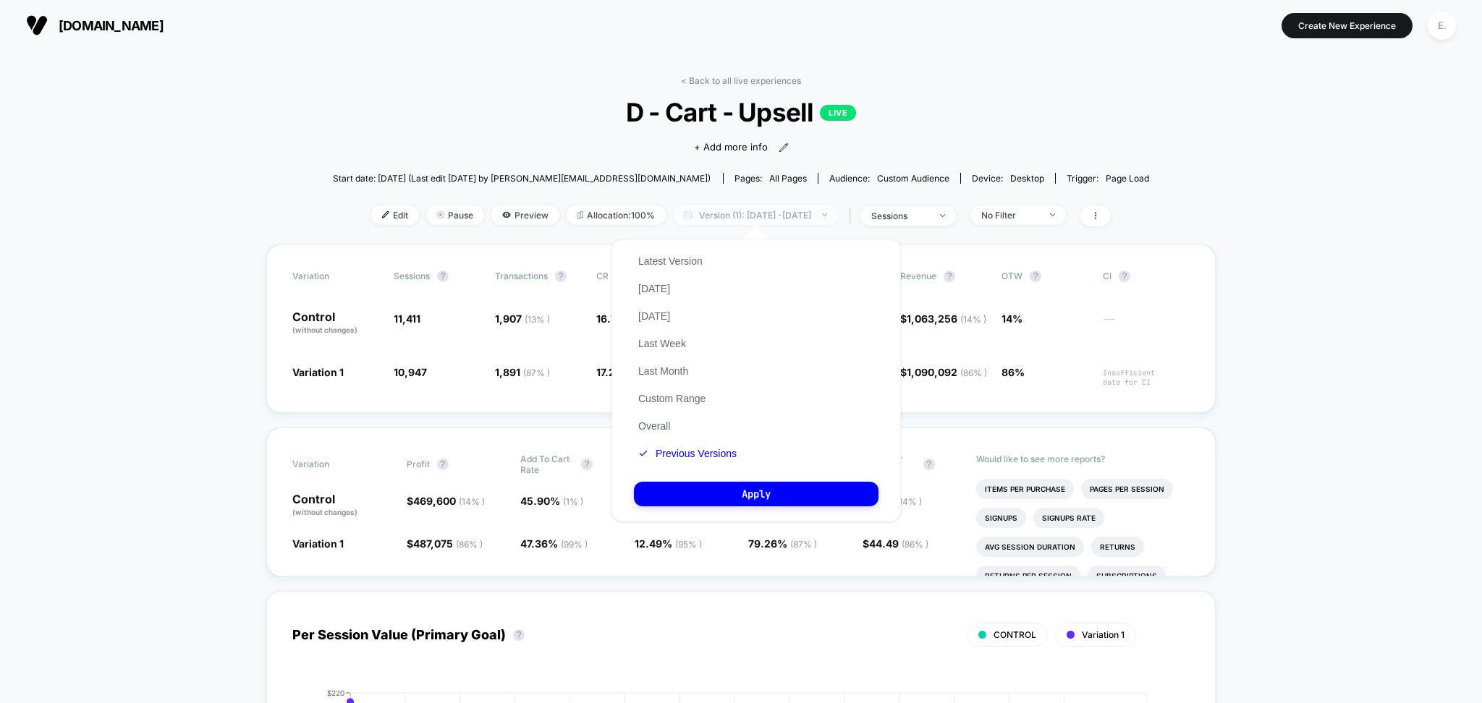
click at [835, 208] on span "Version (1): Jul 31, 2025 - Aug 30, 2025" at bounding box center [755, 216] width 165 height 20
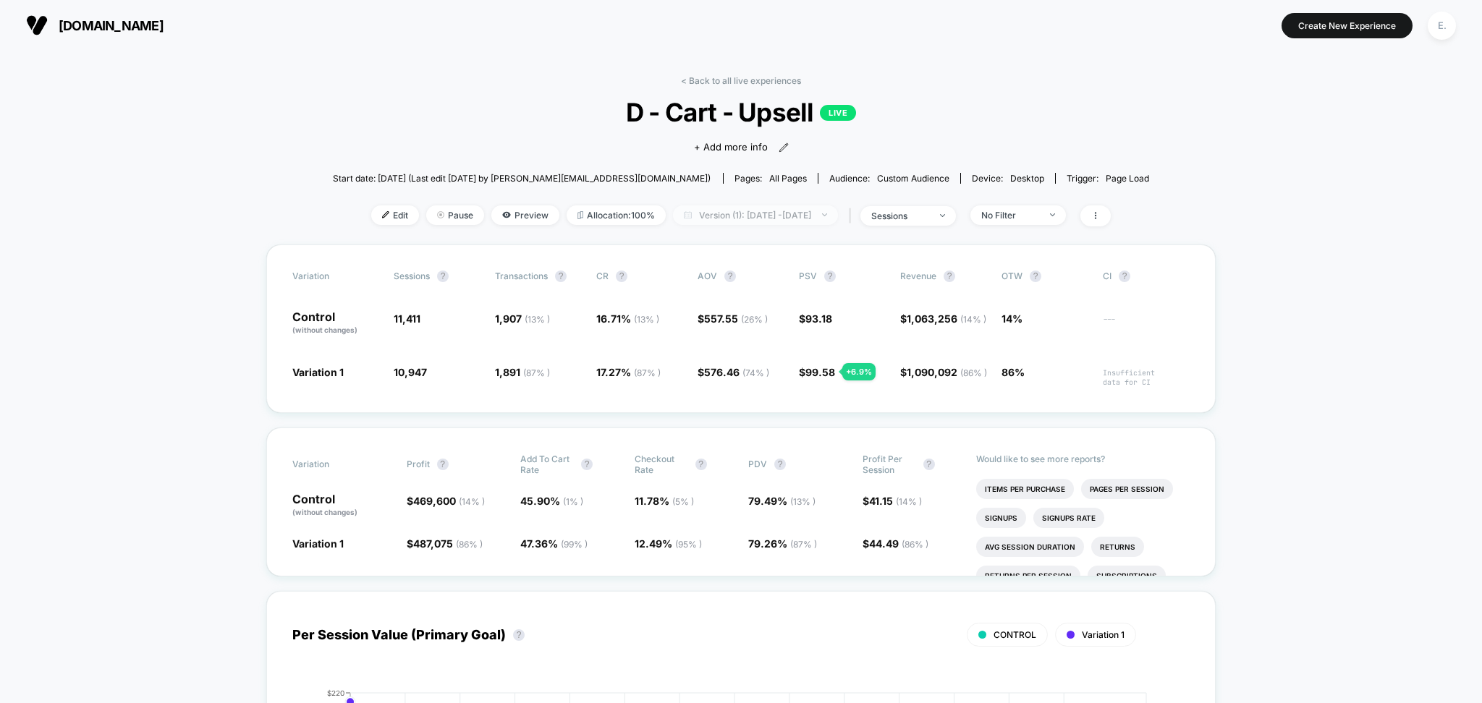
click at [835, 208] on span "Version (1): Jul 31, 2025 - Aug 30, 2025" at bounding box center [755, 216] width 165 height 20
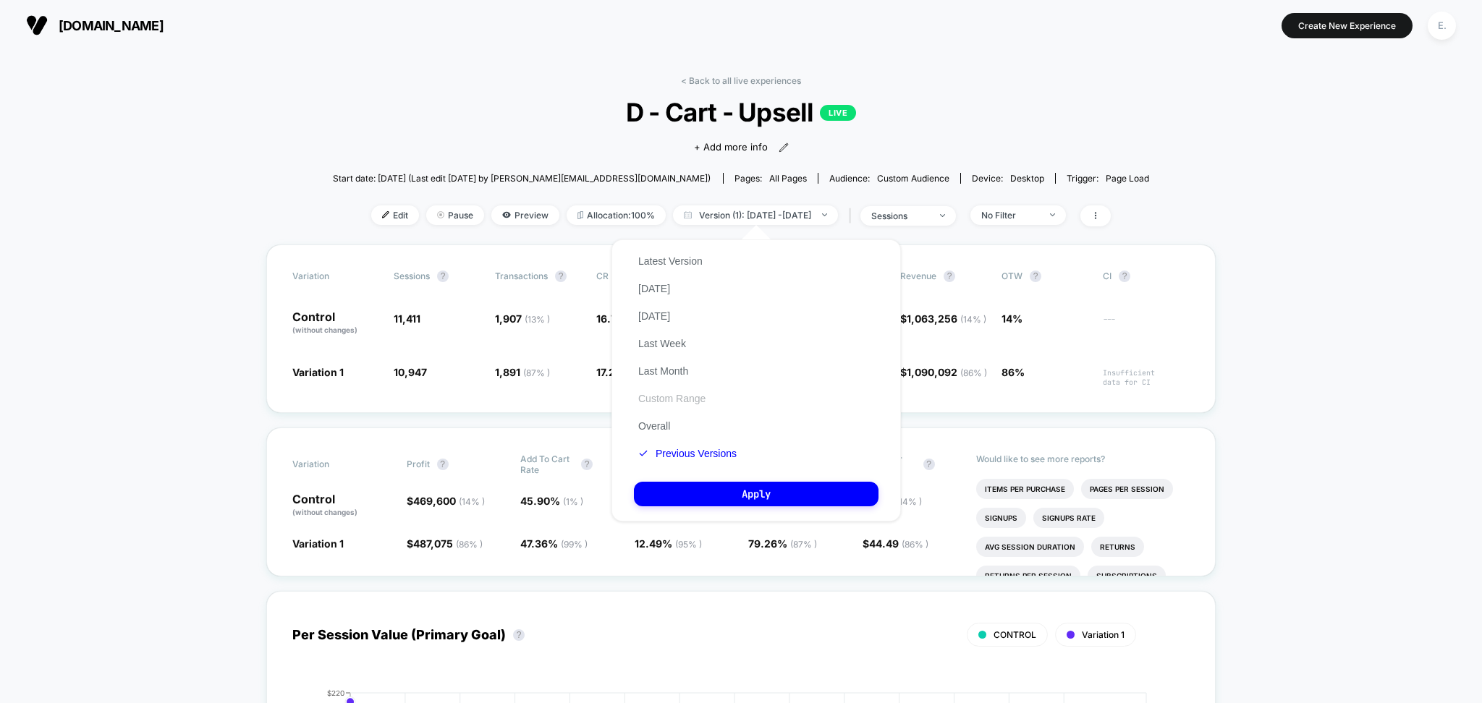
click at [669, 396] on button "Custom Range" at bounding box center [672, 398] width 76 height 13
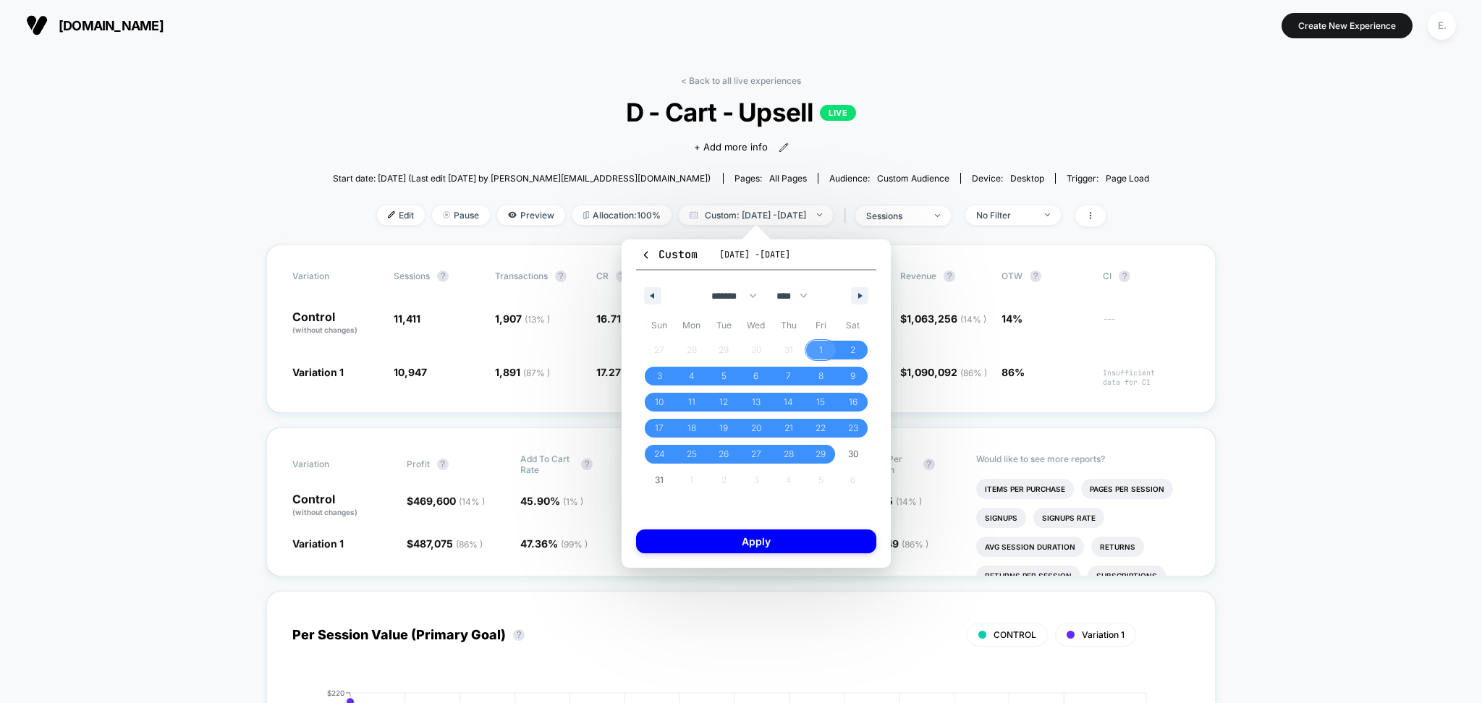
click at [813, 351] on span "1" at bounding box center [821, 350] width 33 height 19
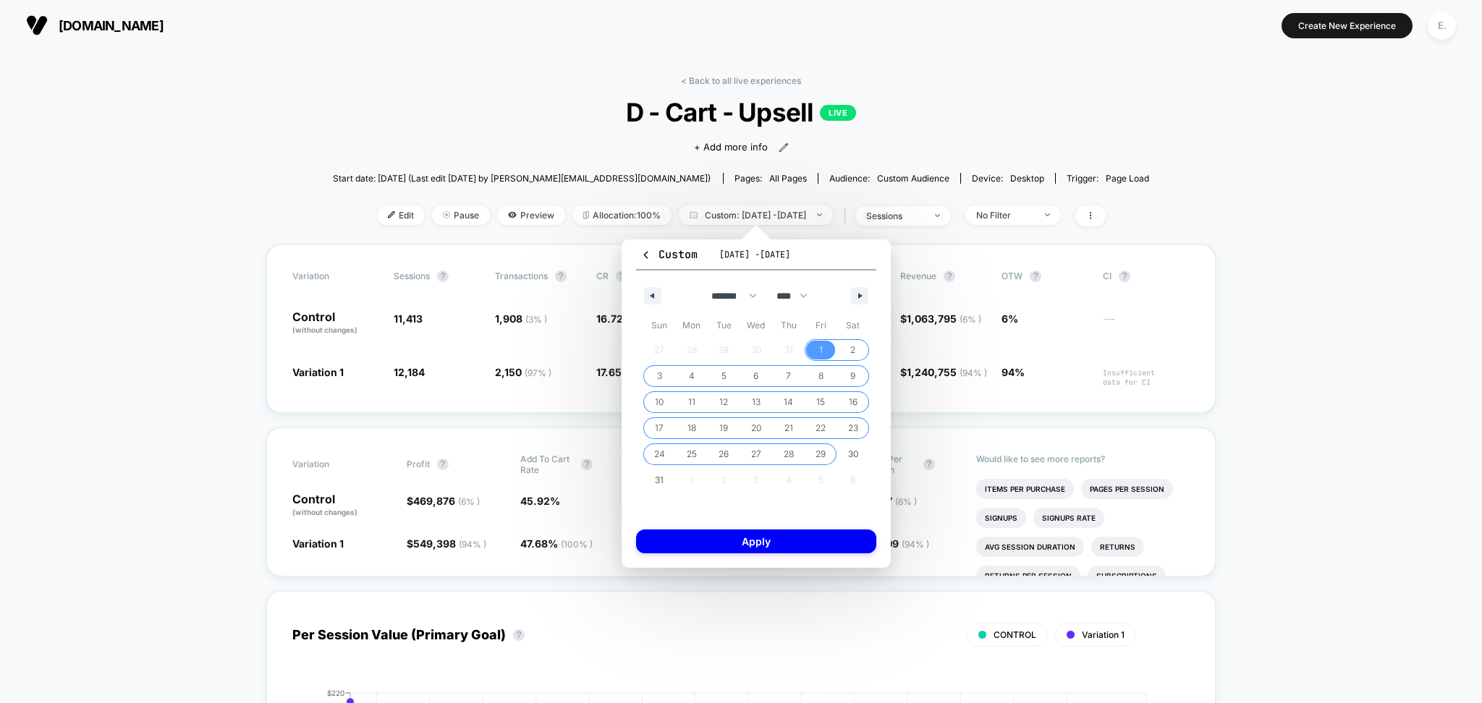
click at [820, 454] on span "29" at bounding box center [821, 454] width 10 height 26
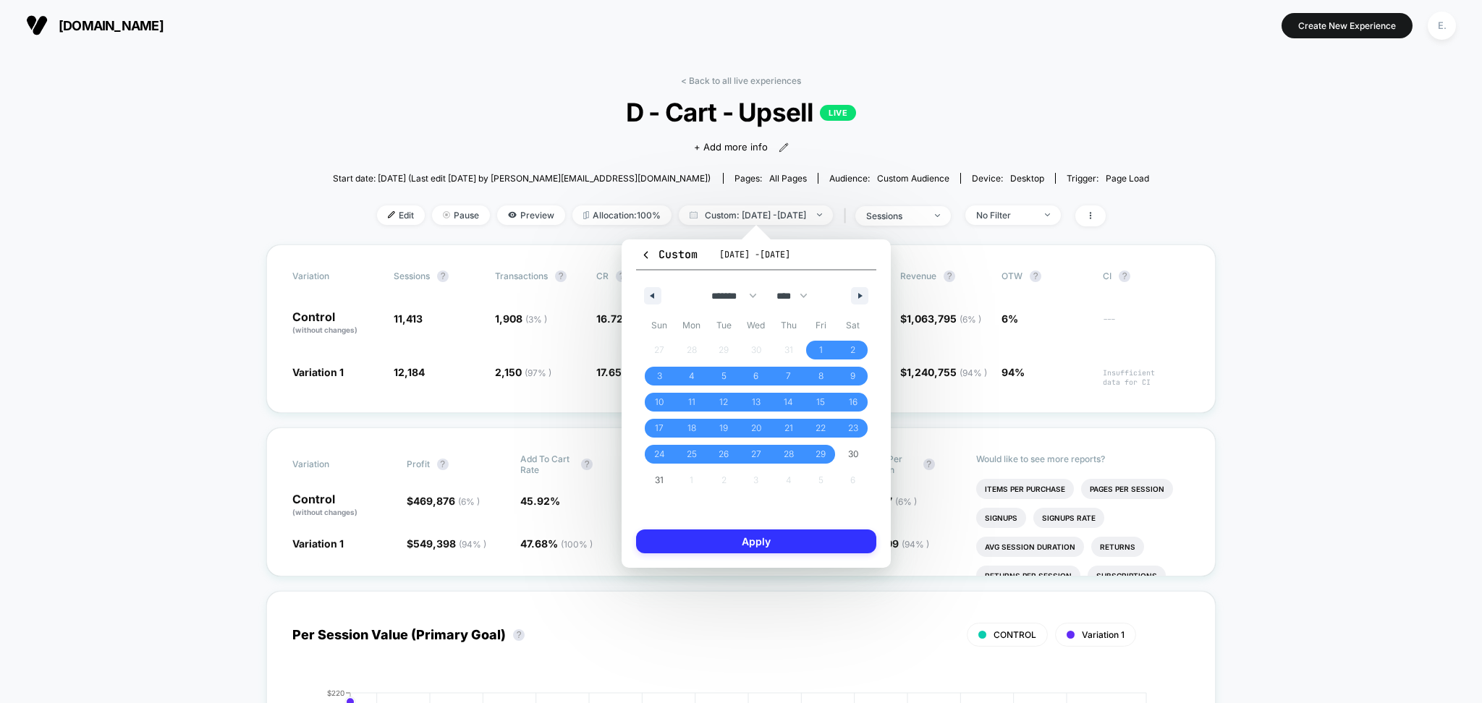
click at [817, 543] on button "Apply" at bounding box center [756, 542] width 240 height 24
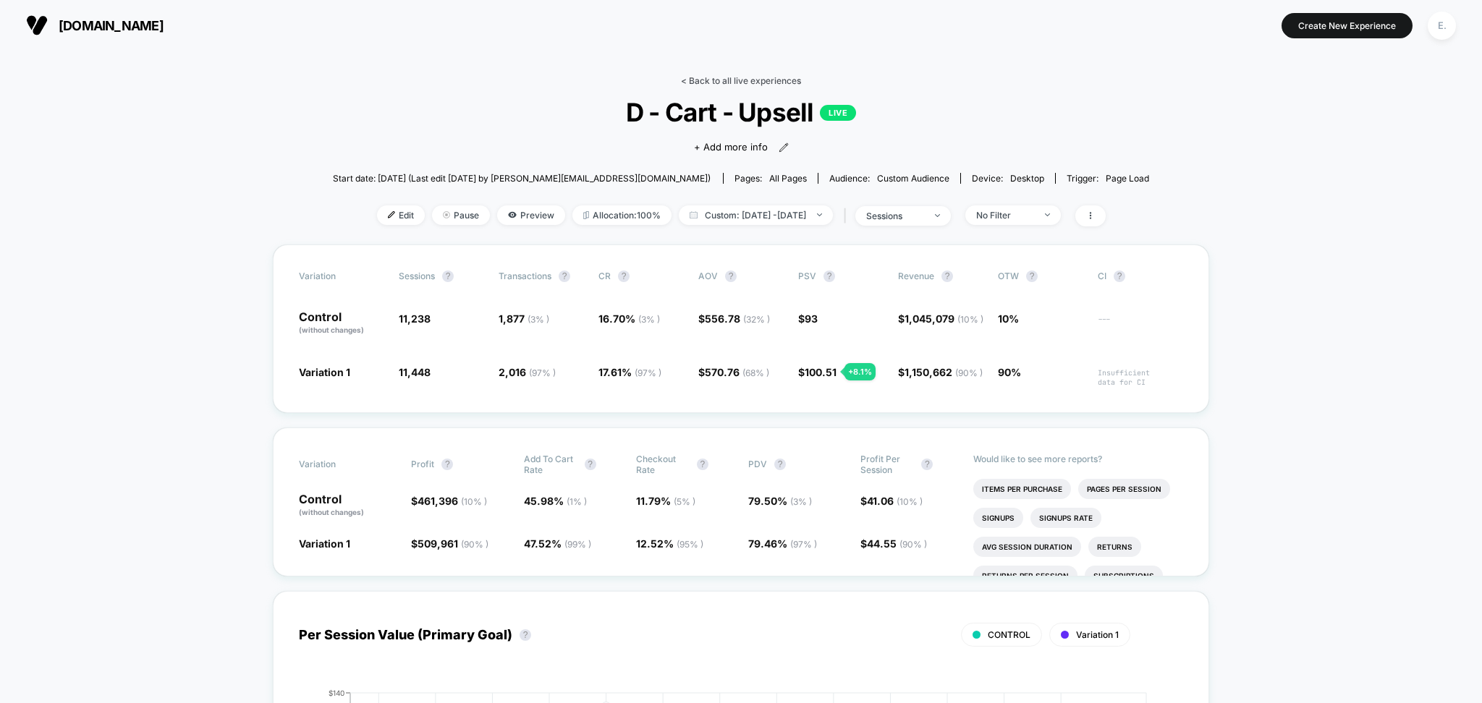
click at [698, 82] on link "< Back to all live experiences" at bounding box center [741, 80] width 120 height 11
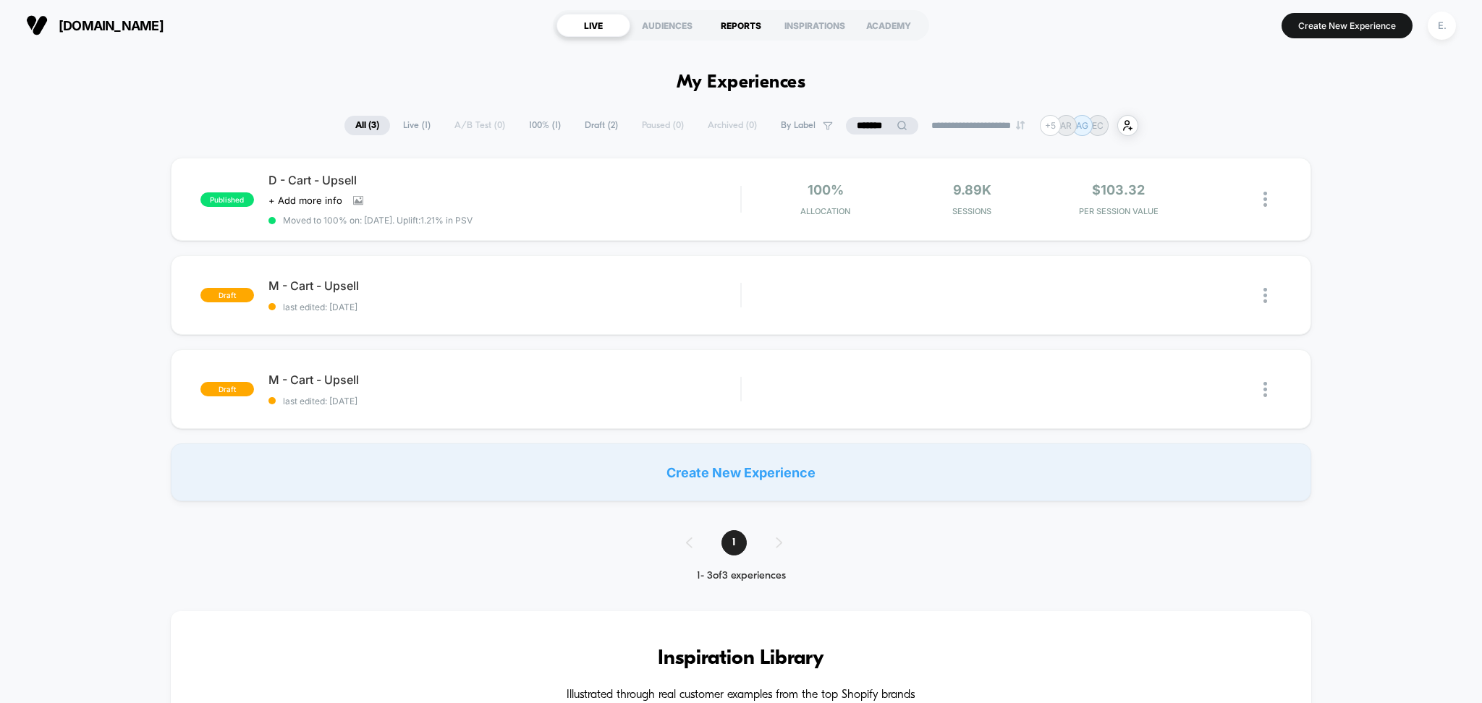
click at [748, 27] on div "REPORTS" at bounding box center [741, 25] width 74 height 23
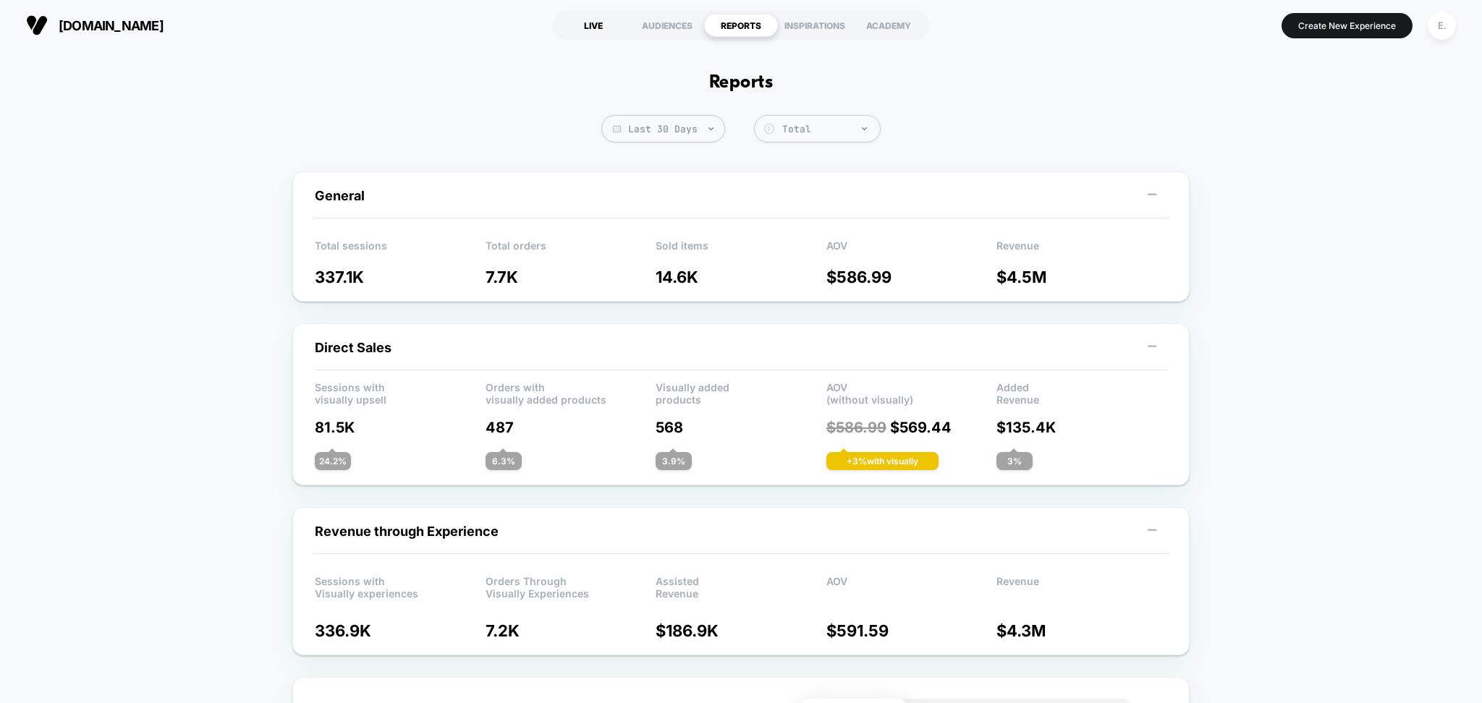
click at [587, 27] on div "LIVE" at bounding box center [593, 25] width 74 height 23
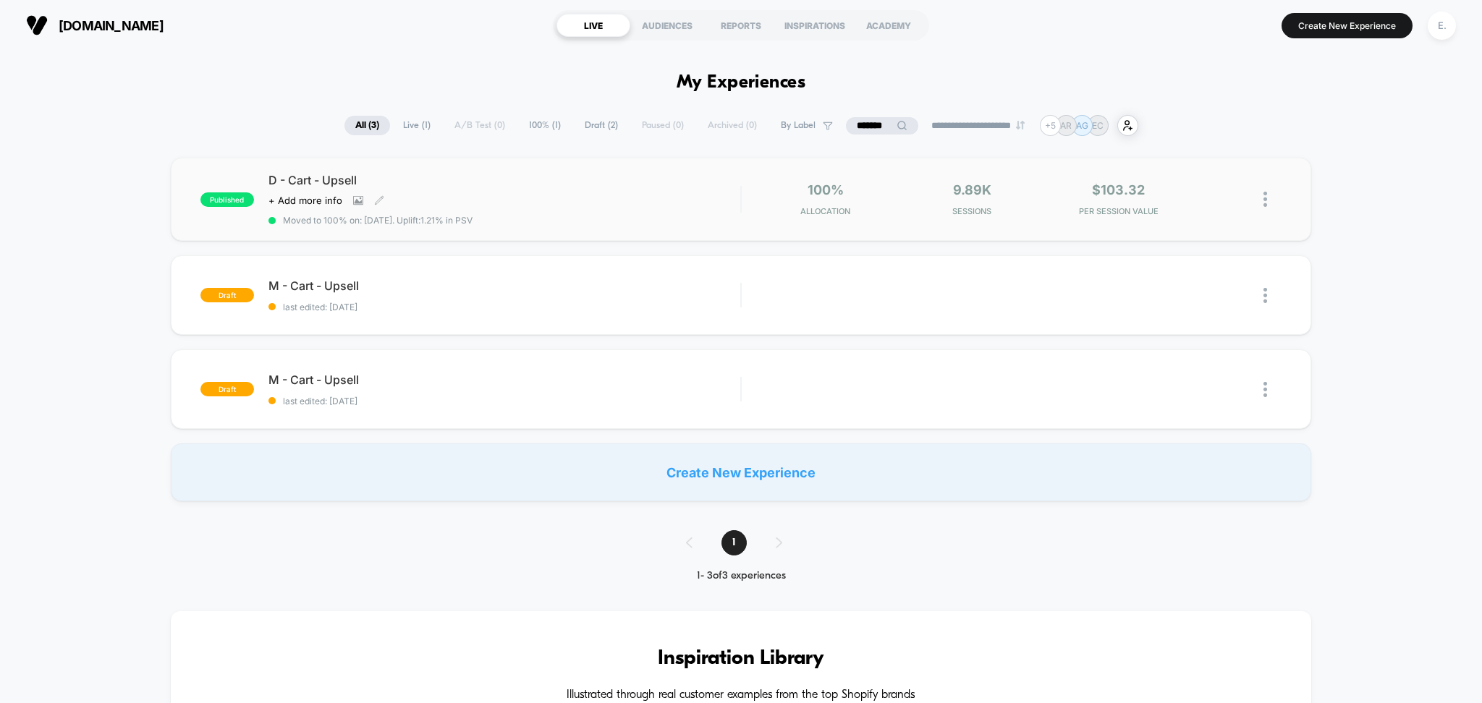
click at [638, 191] on div "D - Cart - Upsell Click to view images Click to edit experience details + Add m…" at bounding box center [504, 199] width 473 height 53
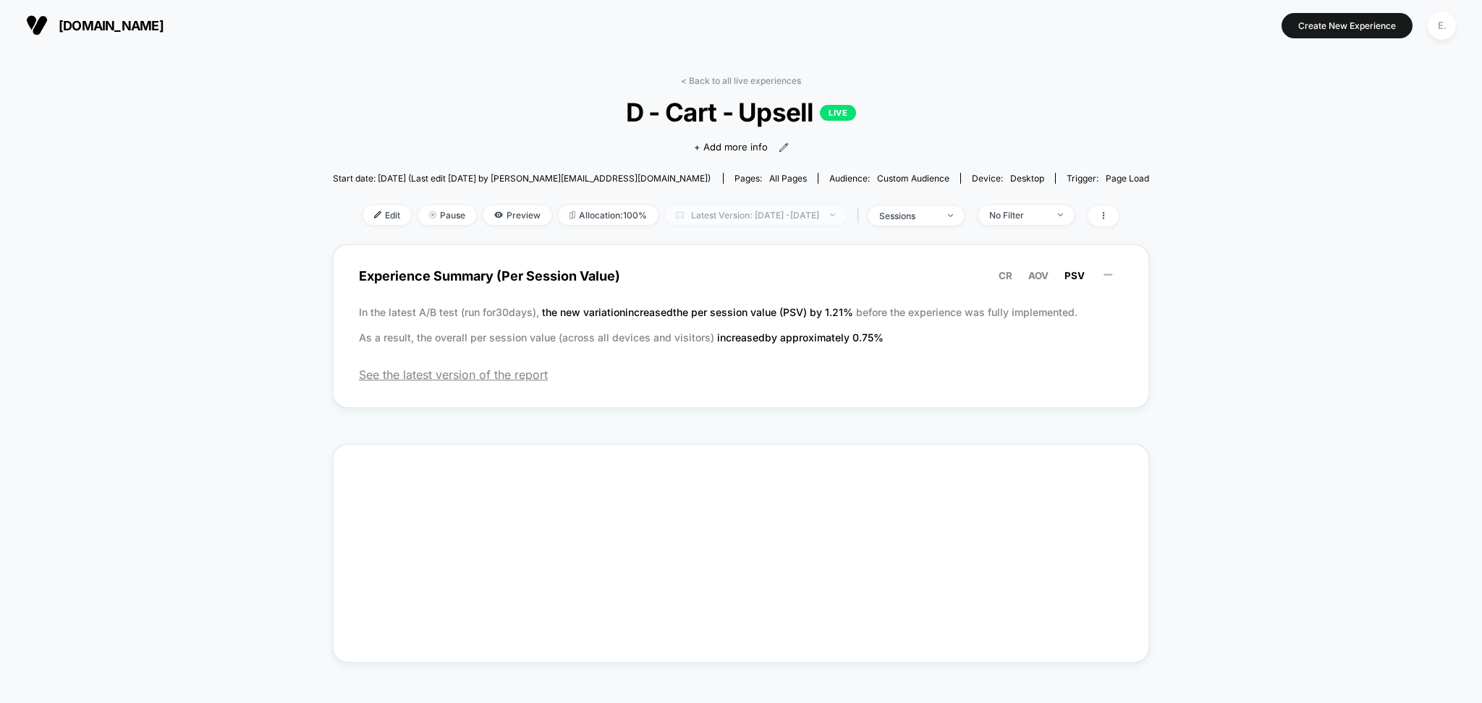
click at [846, 219] on span "Latest Version: Aug 29, 2025 - Sep 10, 2025" at bounding box center [755, 216] width 181 height 20
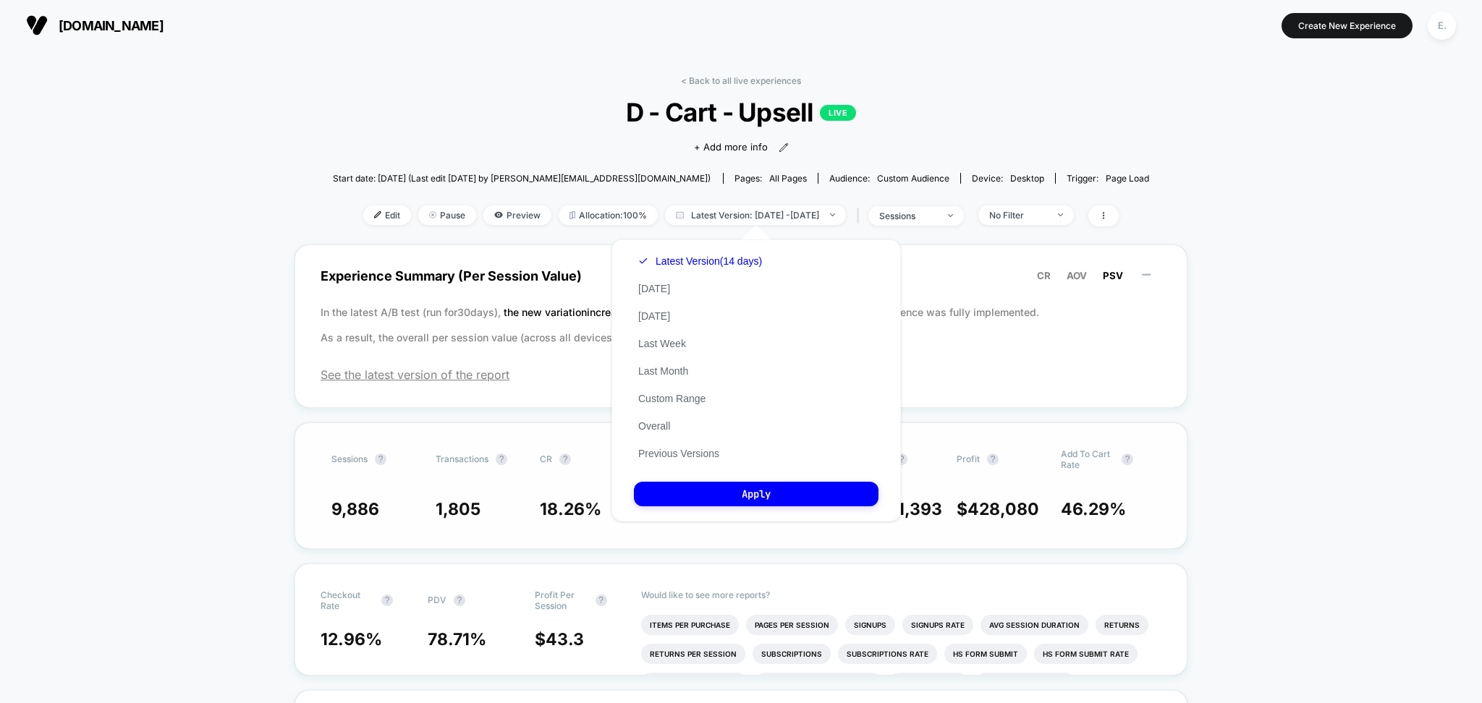
drag, startPoint x: 700, startPoint y: 450, endPoint x: 698, endPoint y: 431, distance: 19.7
click at [700, 450] on button "Previous Versions" at bounding box center [679, 453] width 90 height 13
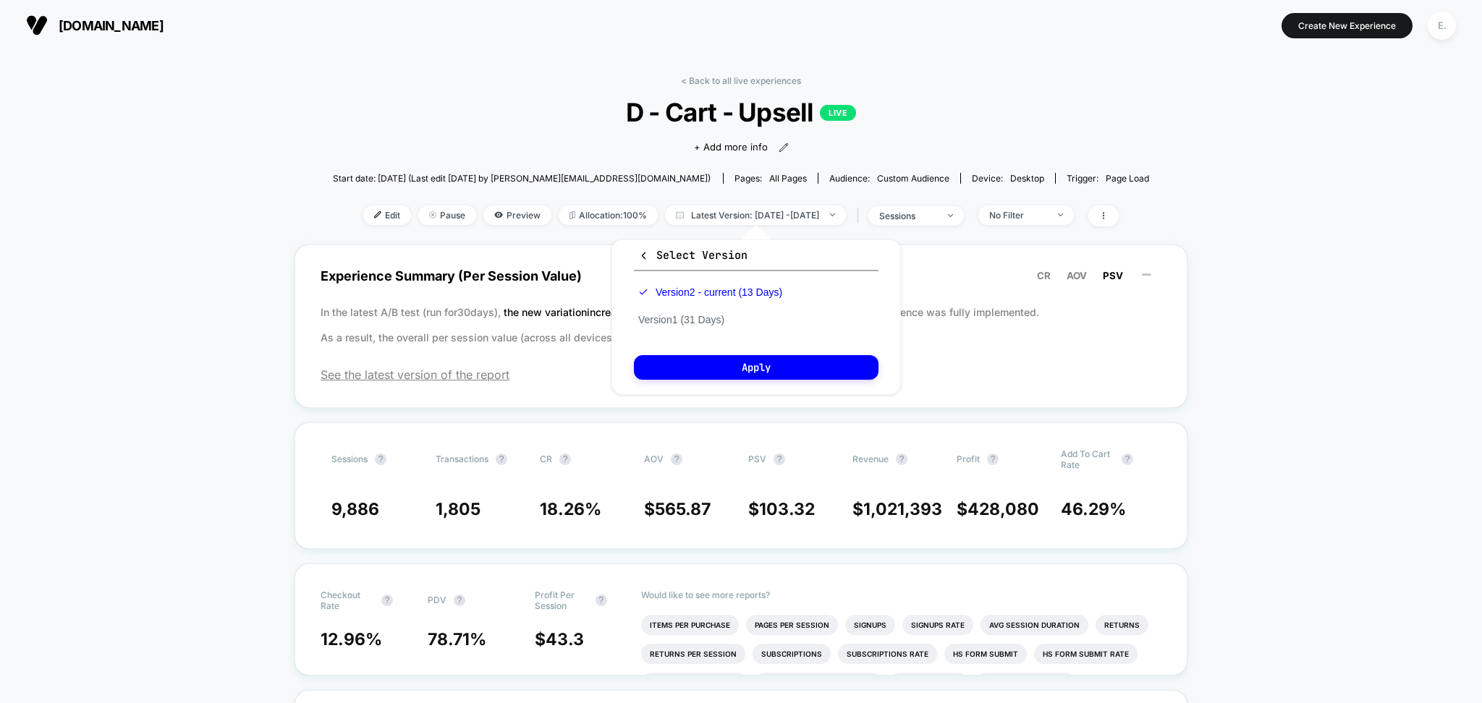
click at [695, 326] on div "Version 2 - current (13 Days) Version 1 (31 Days)" at bounding box center [710, 306] width 153 height 55
drag, startPoint x: 703, startPoint y: 319, endPoint x: 703, endPoint y: 327, distance: 8.0
click at [704, 326] on div "Version 2 - current (13 Days) Version 1 (31 Days)" at bounding box center [710, 306] width 153 height 55
click at [712, 329] on div "Version 2 - current (13 Days) Version 1 (31 Days)" at bounding box center [710, 306] width 153 height 55
click at [708, 318] on button "Version 1 (31 Days)" at bounding box center [681, 319] width 95 height 13
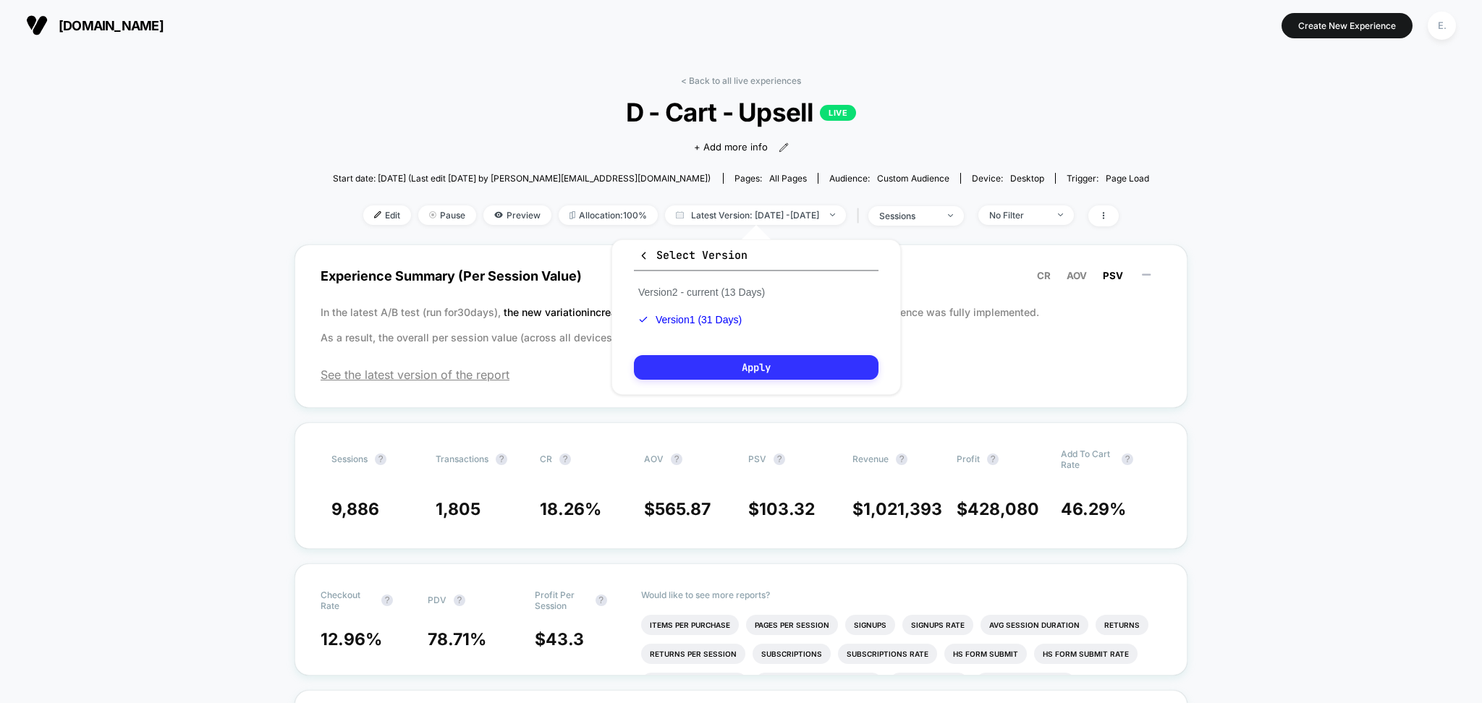
click at [716, 366] on button "Apply" at bounding box center [756, 367] width 245 height 25
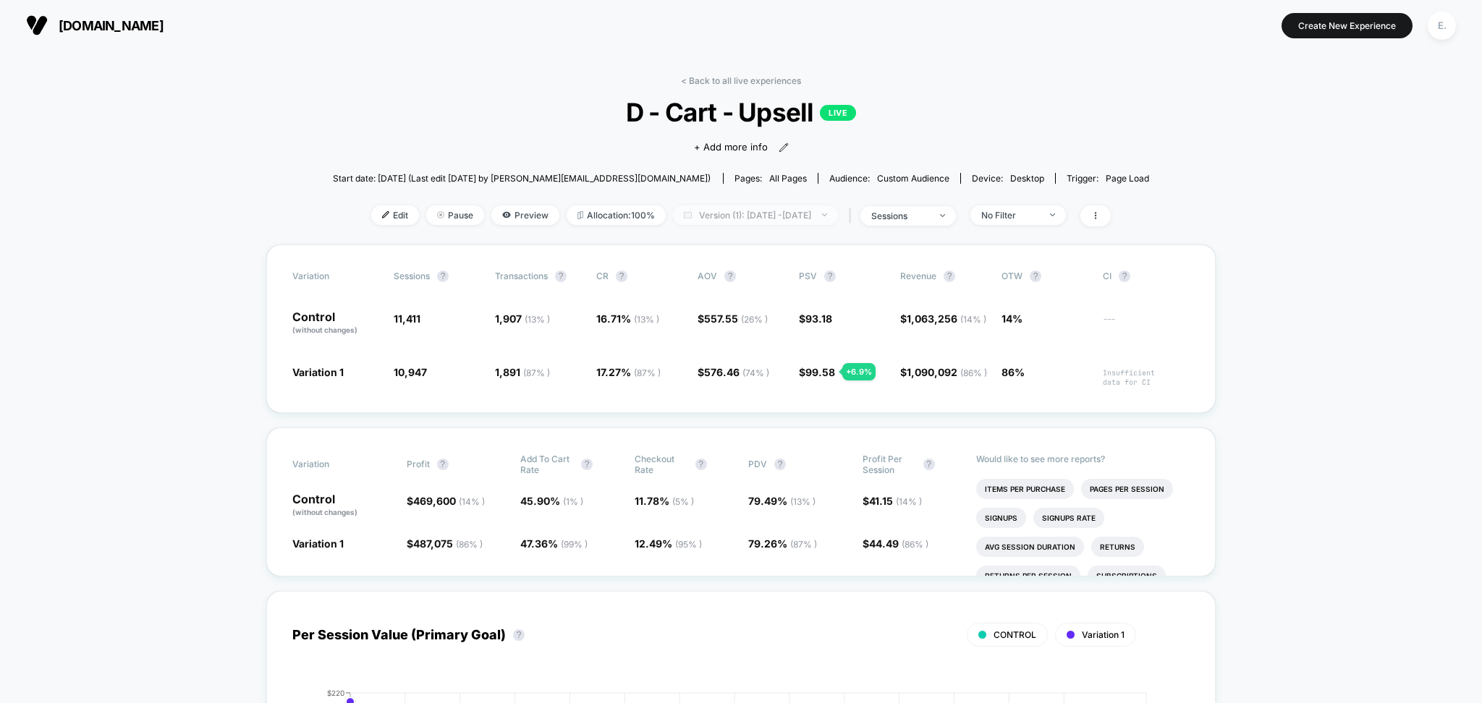
click at [772, 213] on span "Version (1): Jul 31, 2025 - Aug 30, 2025" at bounding box center [755, 216] width 165 height 20
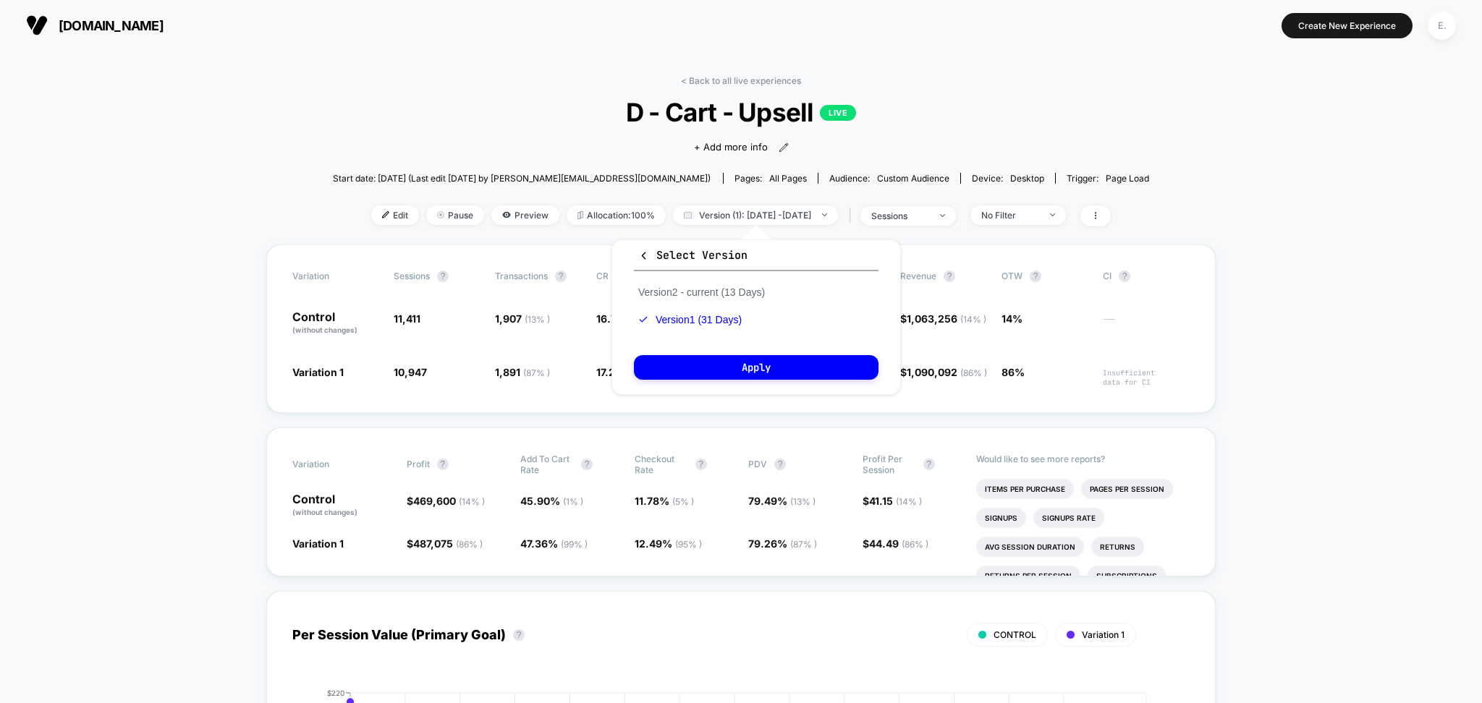
click at [514, 88] on div "< Back to all live experiences D - Cart - Upsell LIVE Click to view images Clic…" at bounding box center [741, 159] width 817 height 169
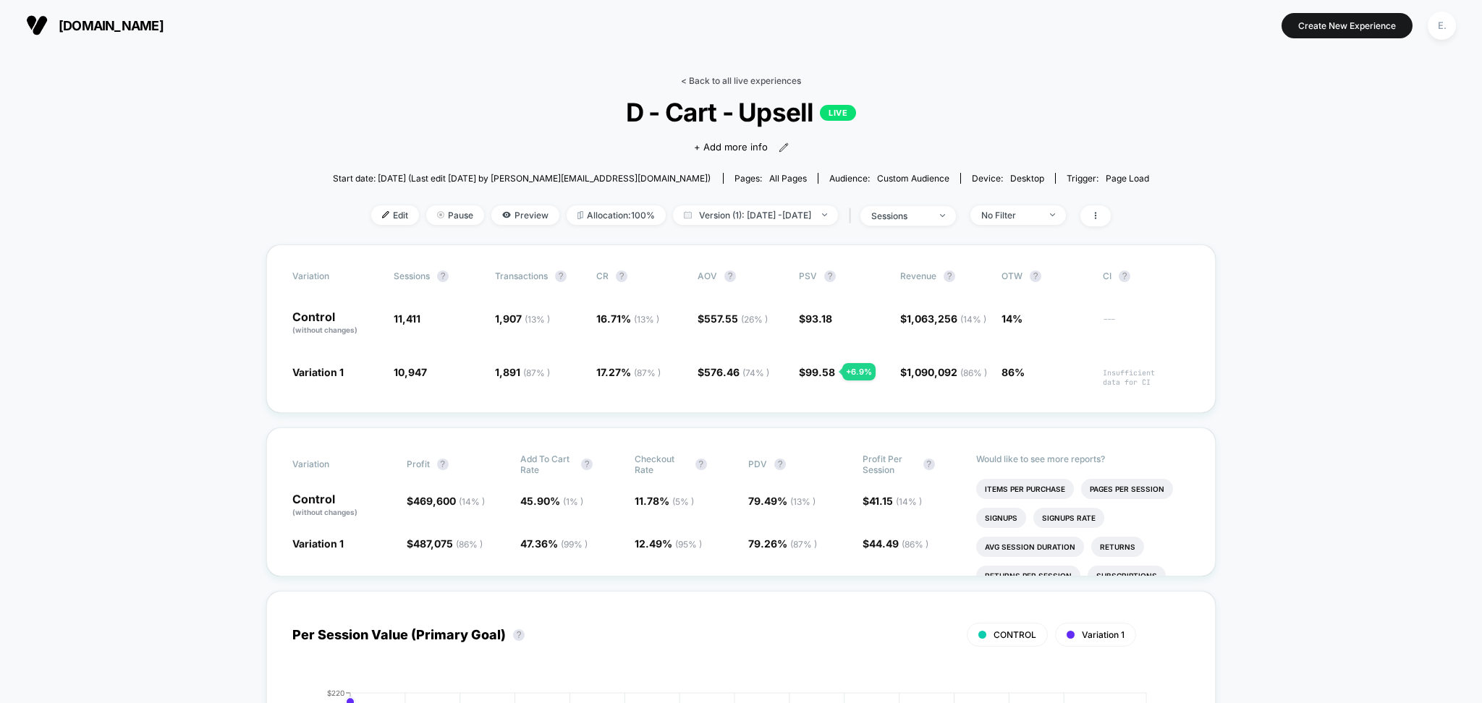
click at [731, 82] on link "< Back to all live experiences" at bounding box center [741, 80] width 120 height 11
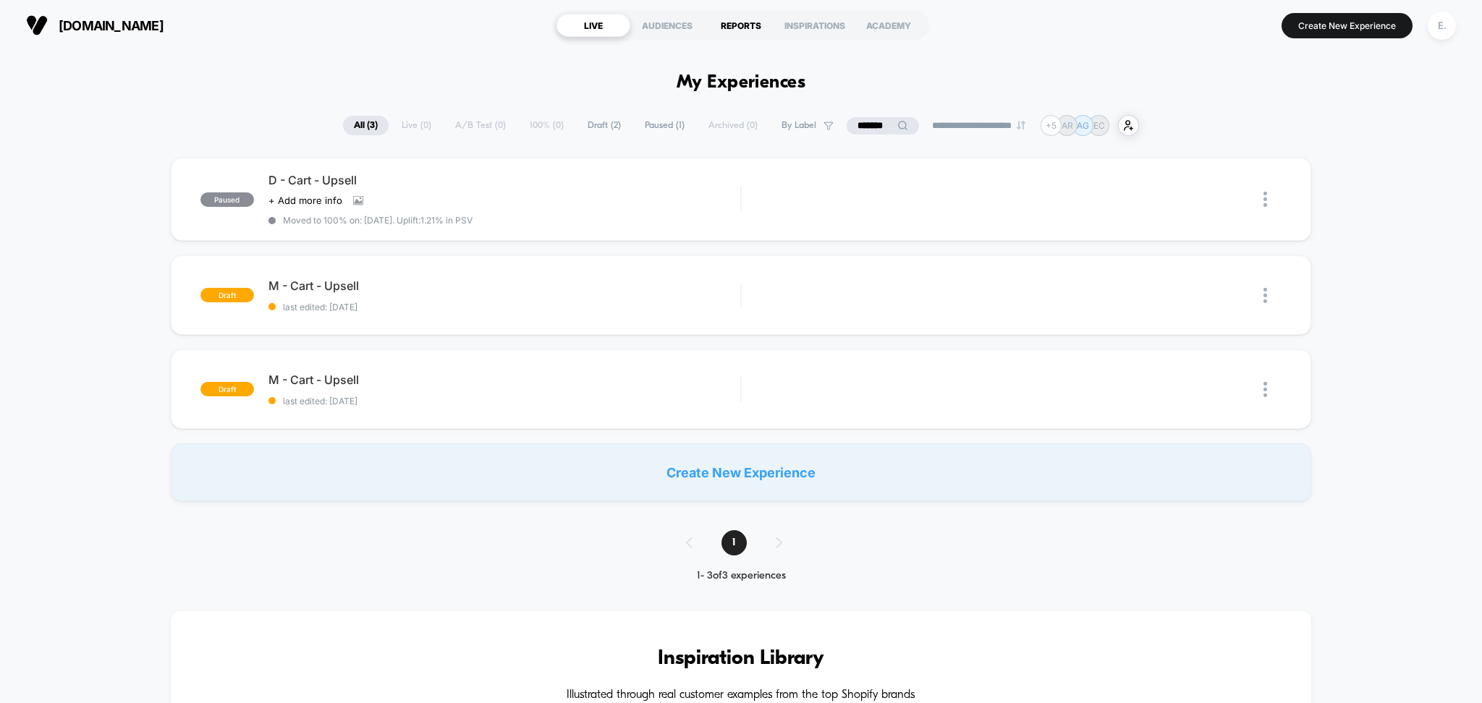
click at [742, 28] on div "REPORTS" at bounding box center [741, 25] width 74 height 23
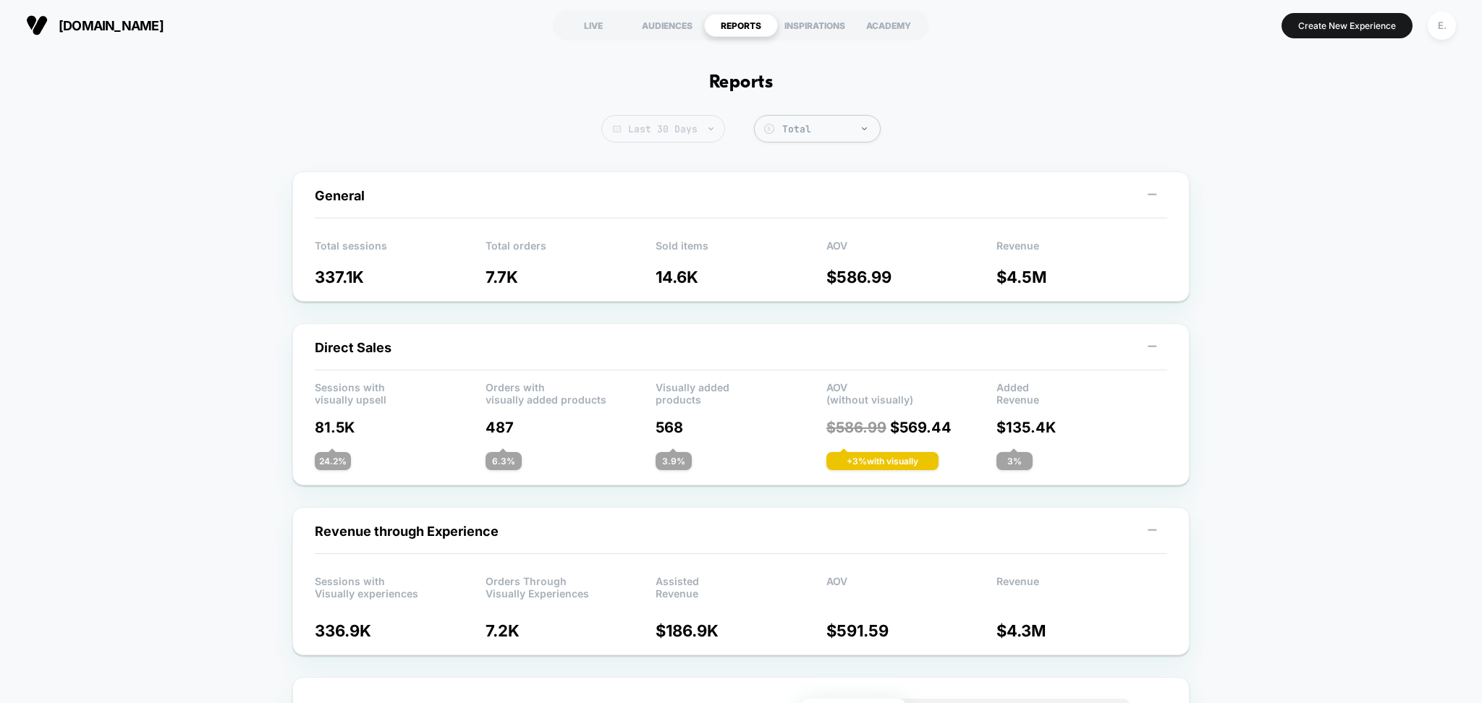
click at [706, 129] on div at bounding box center [703, 129] width 11 height 1
select select "*"
select select "****"
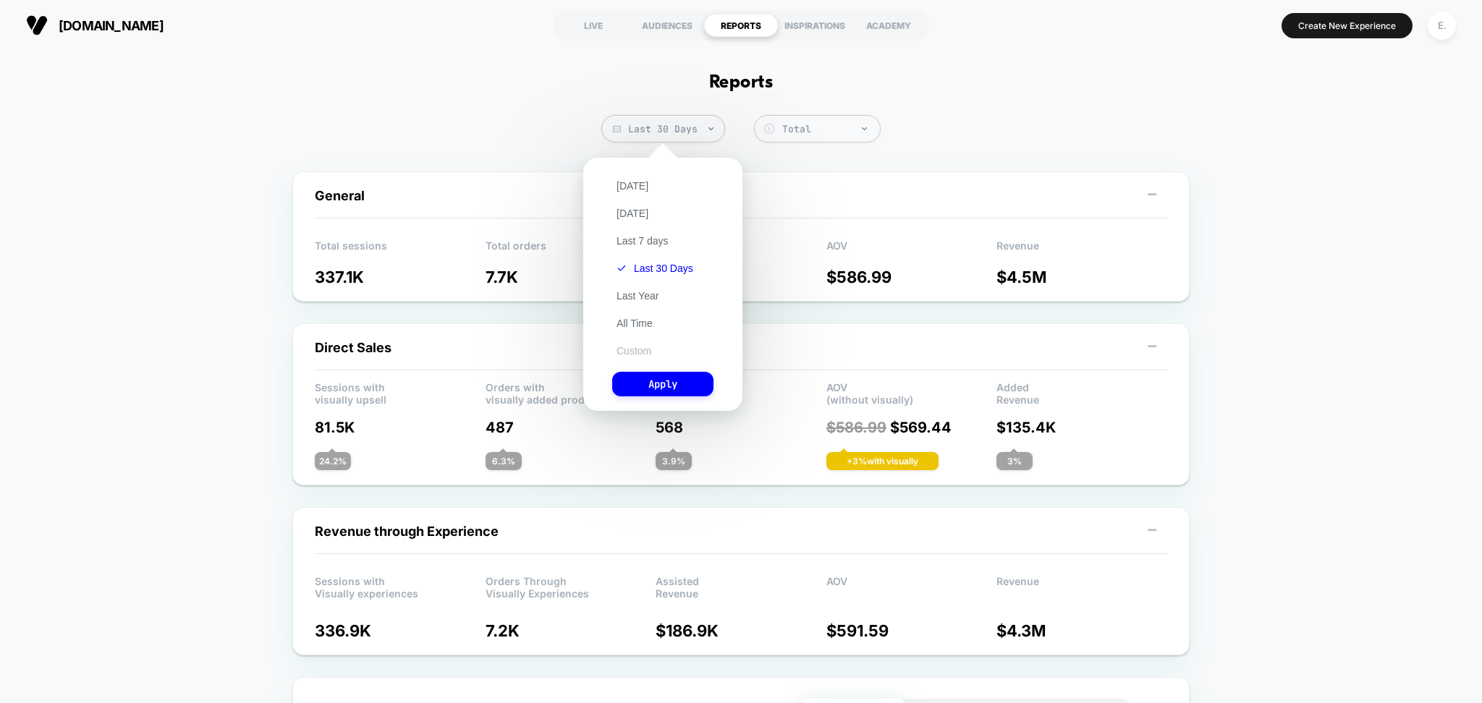
click at [645, 349] on button "Custom" at bounding box center [633, 350] width 43 height 13
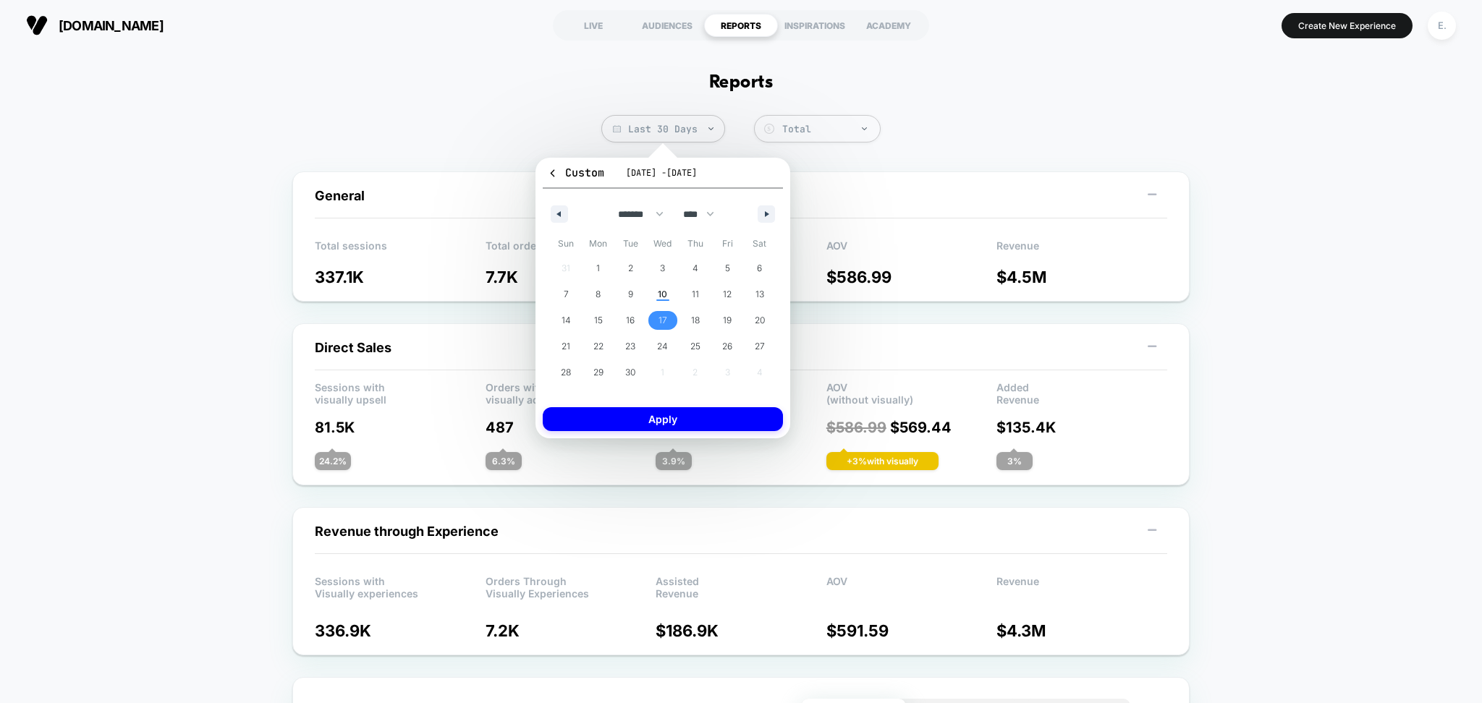
click at [666, 315] on span "17" at bounding box center [663, 321] width 9 height 26
click at [766, 206] on button "button" at bounding box center [766, 214] width 17 height 17
click at [630, 373] on span "28" at bounding box center [630, 373] width 10 height 26
select select "*"
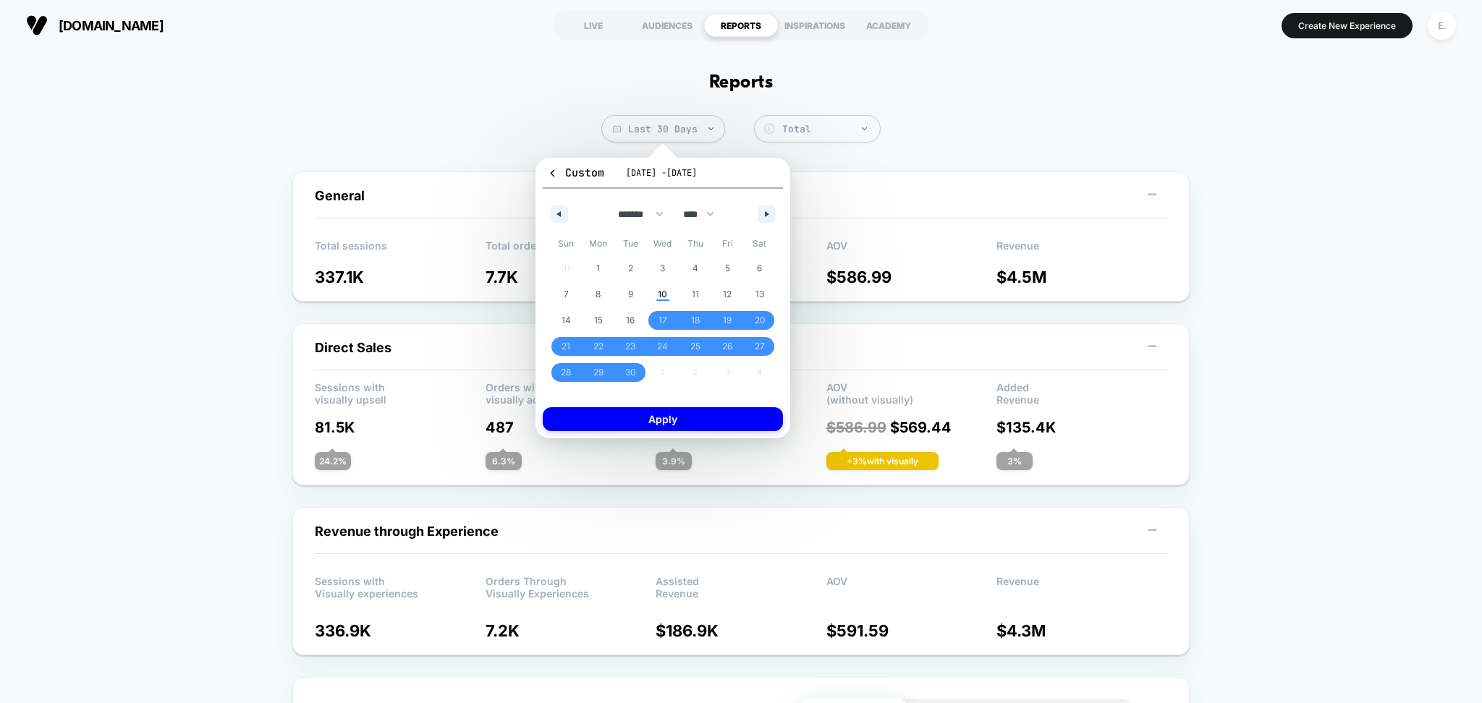
click at [637, 405] on div "Custom Sep 17, 2025 - Oct 28, 2025 ******* ******** ***** ***** *** **** **** *…" at bounding box center [663, 298] width 240 height 266
click at [634, 419] on button "Apply" at bounding box center [663, 419] width 240 height 24
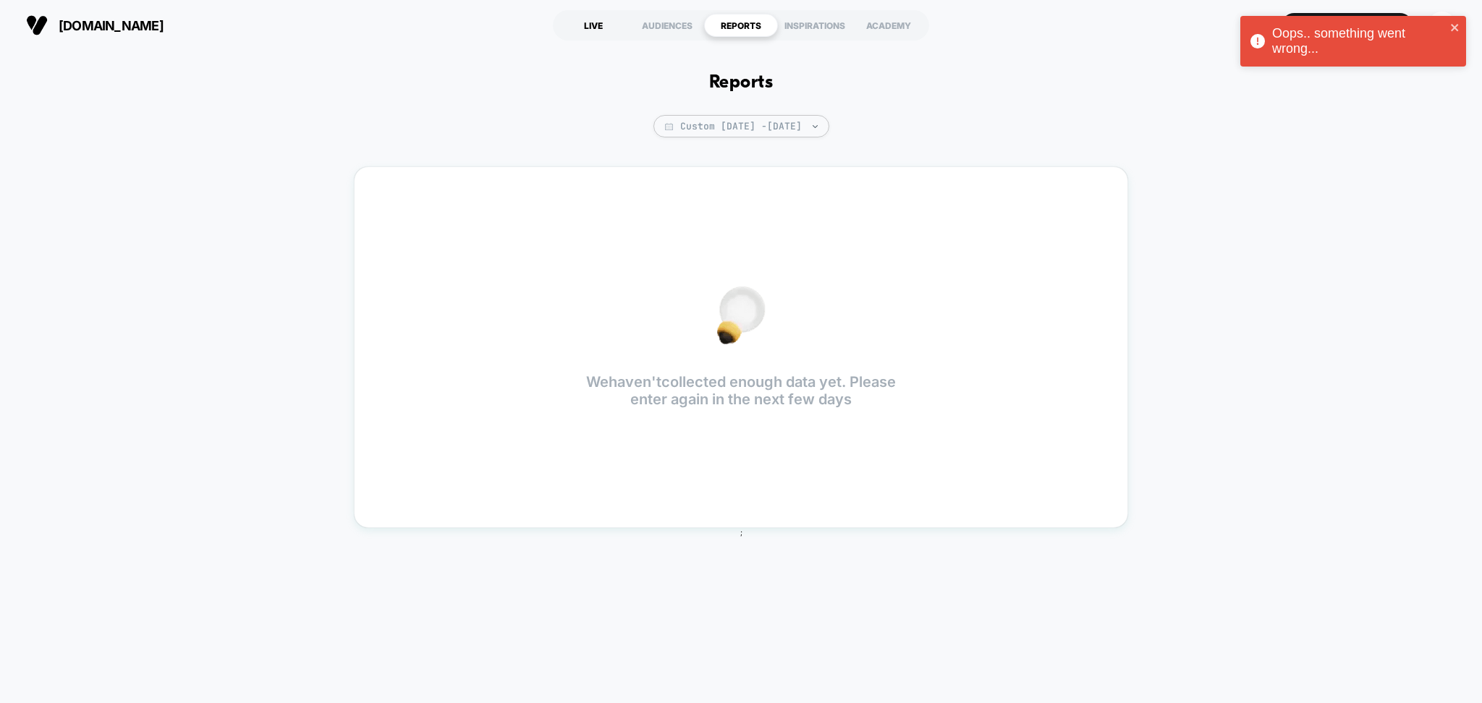
click at [602, 28] on div "LIVE" at bounding box center [593, 25] width 74 height 23
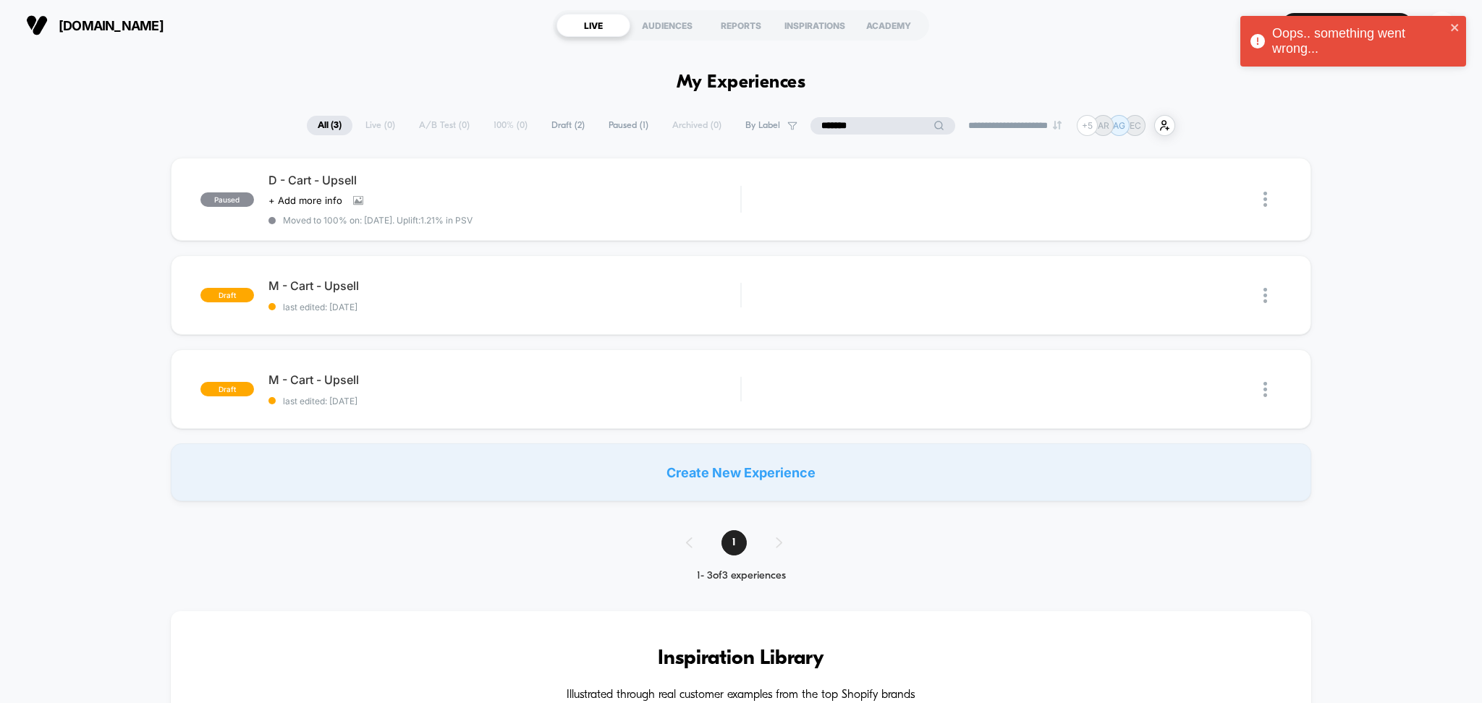
click at [885, 125] on input "*******" at bounding box center [882, 125] width 145 height 17
type input "*"
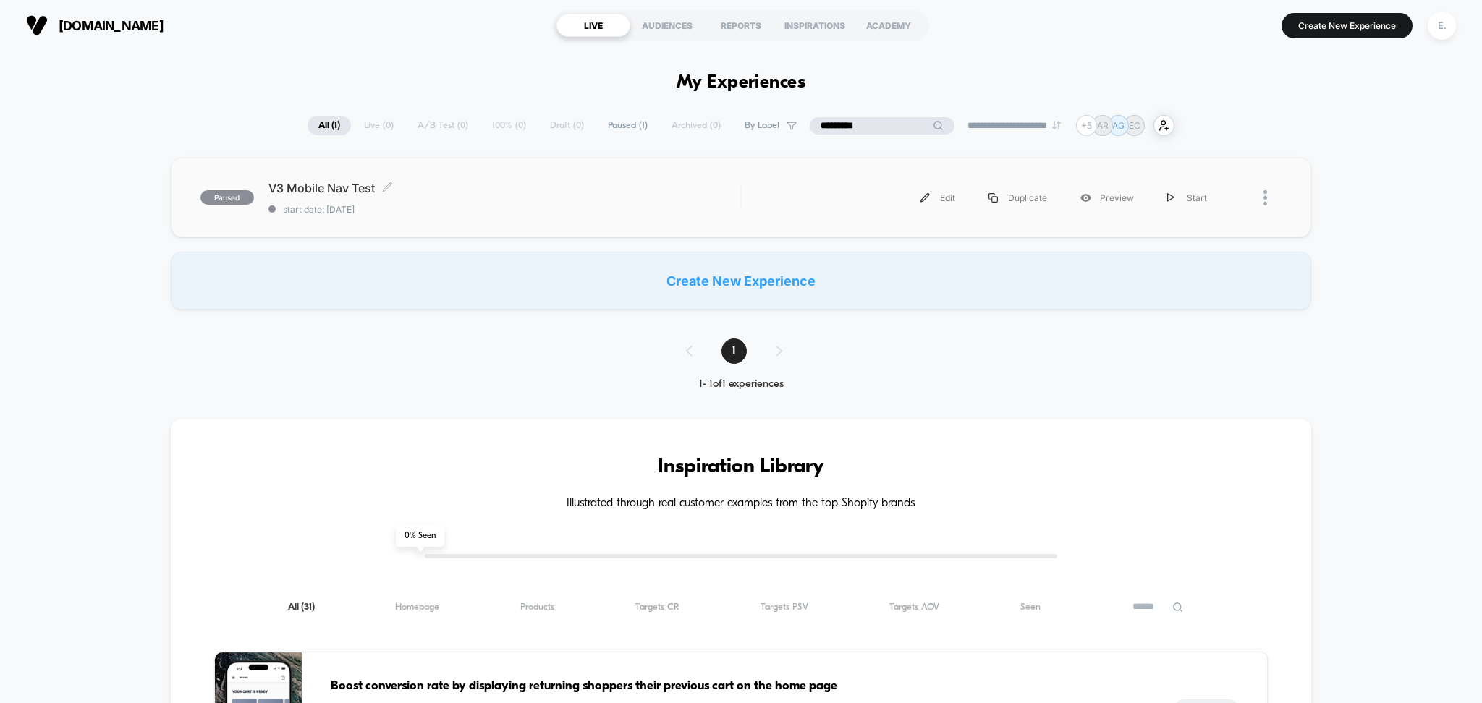
type input "*********"
click at [569, 213] on span "start date: 8/13/2025" at bounding box center [504, 209] width 473 height 11
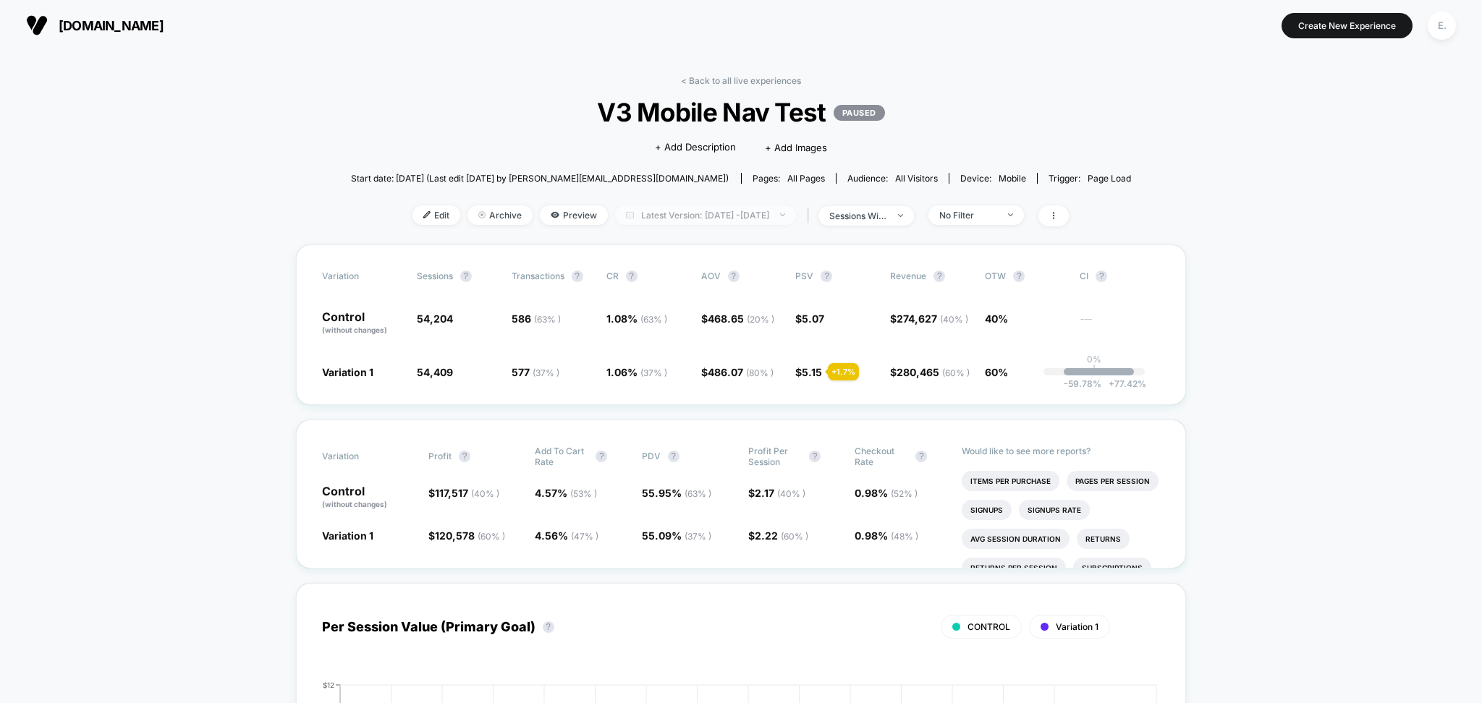
click at [703, 214] on span "Latest Version: Aug 14, 2025 - Sep 10, 2025" at bounding box center [705, 216] width 181 height 20
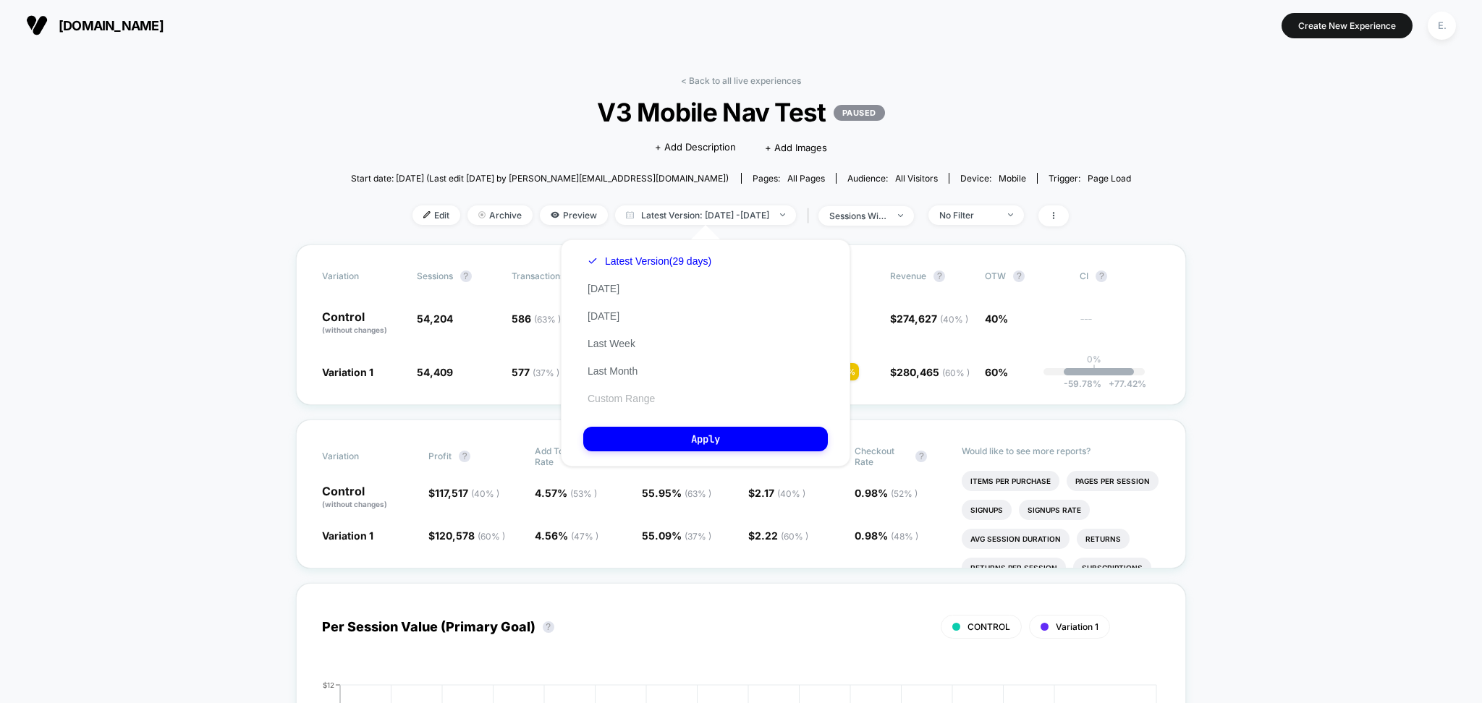
click at [632, 397] on button "Custom Range" at bounding box center [621, 398] width 76 height 13
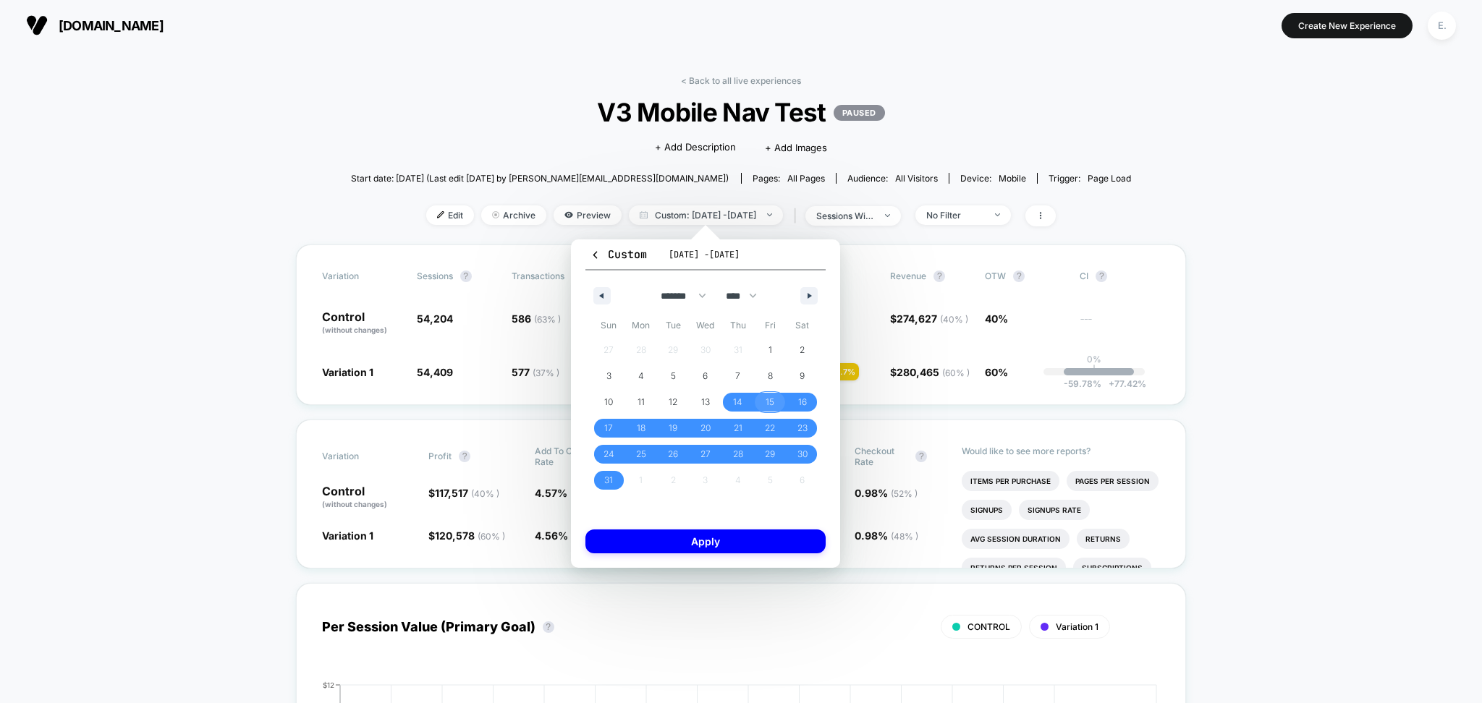
click at [766, 398] on span "15" at bounding box center [770, 402] width 9 height 26
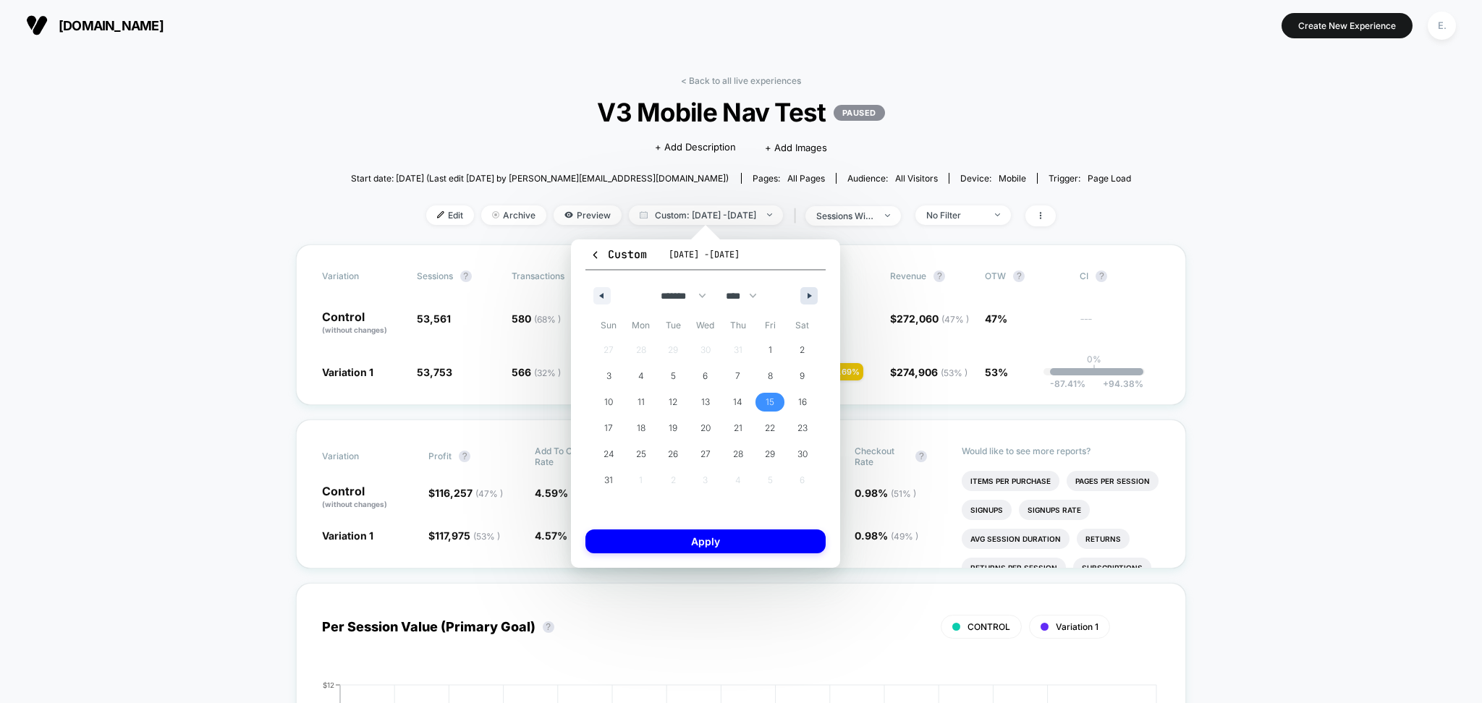
drag, startPoint x: 810, startPoint y: 291, endPoint x: 813, endPoint y: 302, distance: 11.9
click at [811, 292] on button "button" at bounding box center [808, 295] width 17 height 17
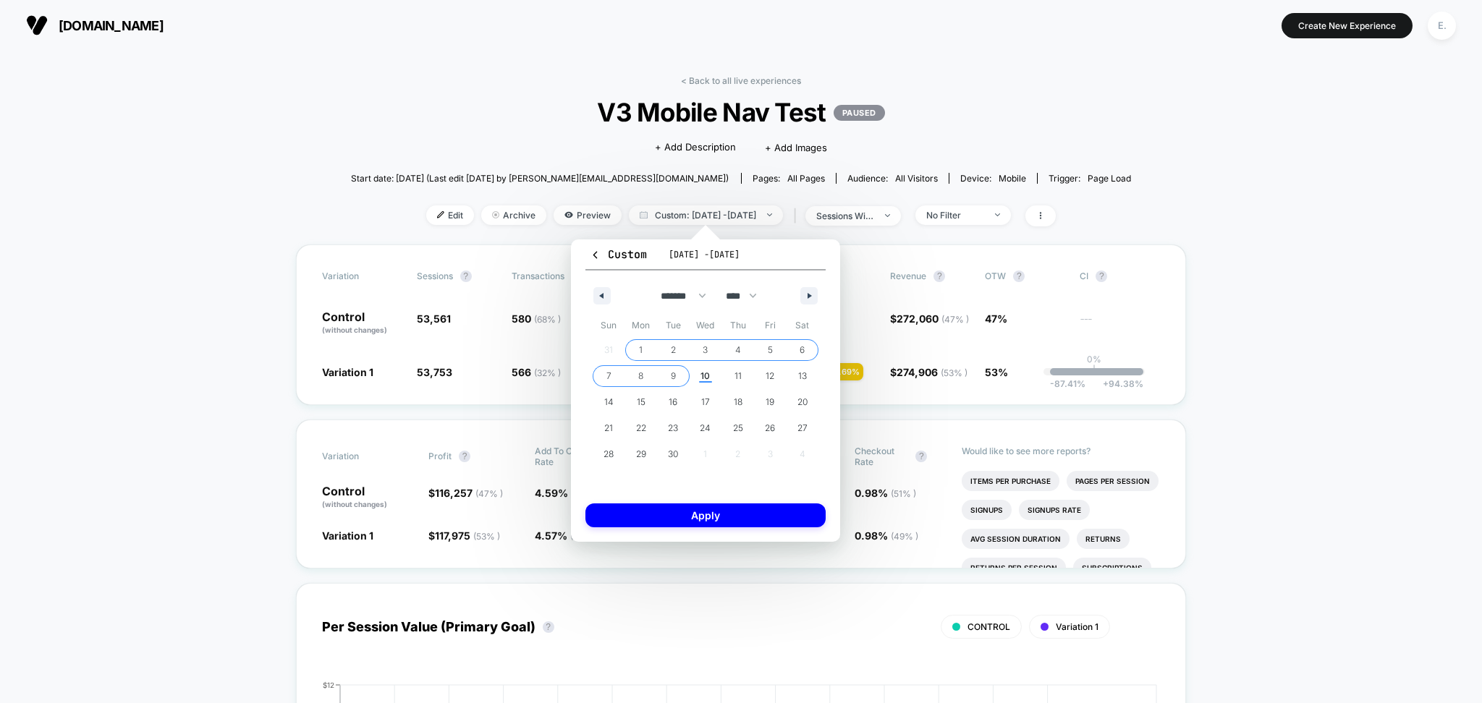
drag, startPoint x: 669, startPoint y: 376, endPoint x: 685, endPoint y: 417, distance: 44.2
click at [671, 376] on span "9" at bounding box center [673, 376] width 5 height 26
select select "*"
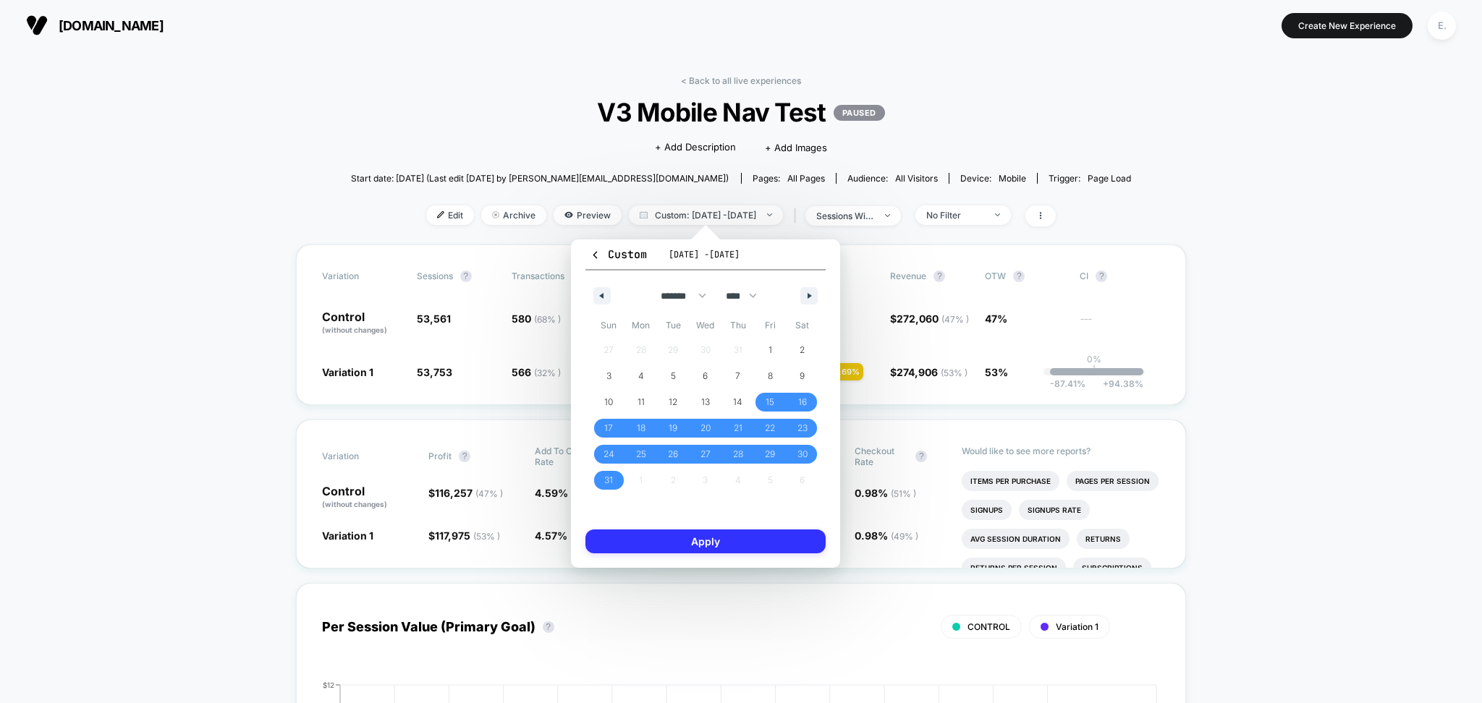
click at [695, 544] on button "Apply" at bounding box center [705, 542] width 240 height 24
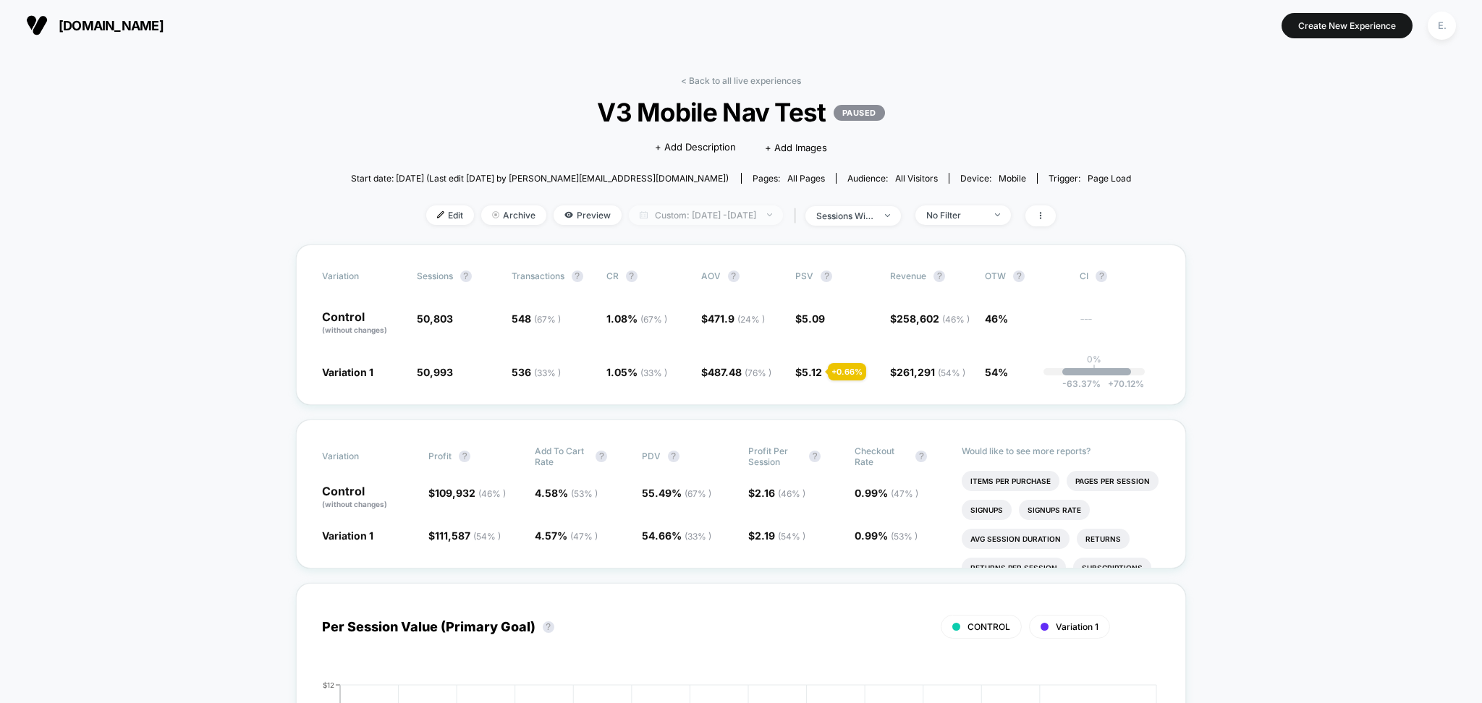
click at [715, 217] on span "Custom: Aug 15, 2025 - Sep 9, 2025" at bounding box center [706, 216] width 154 height 20
select select "*"
select select "****"
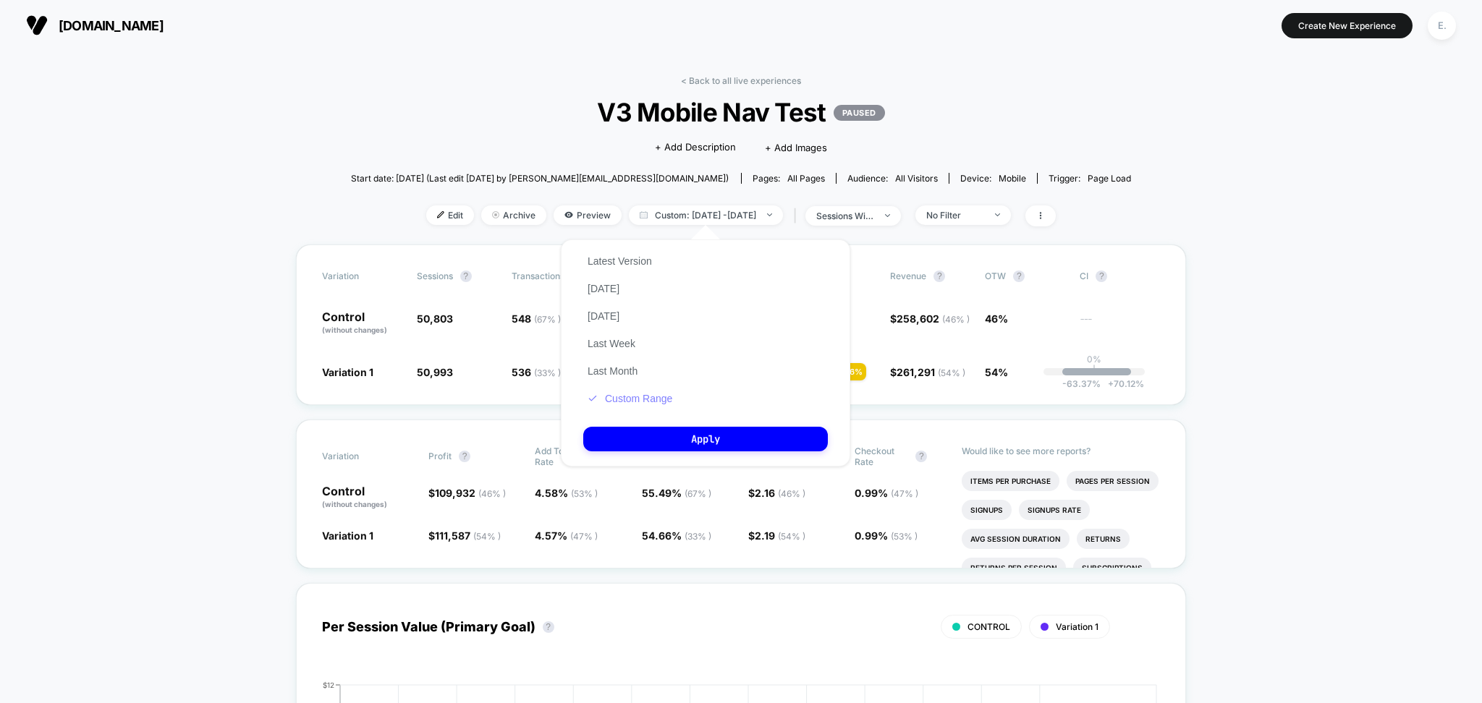
click at [619, 405] on button "Custom Range" at bounding box center [629, 398] width 93 height 13
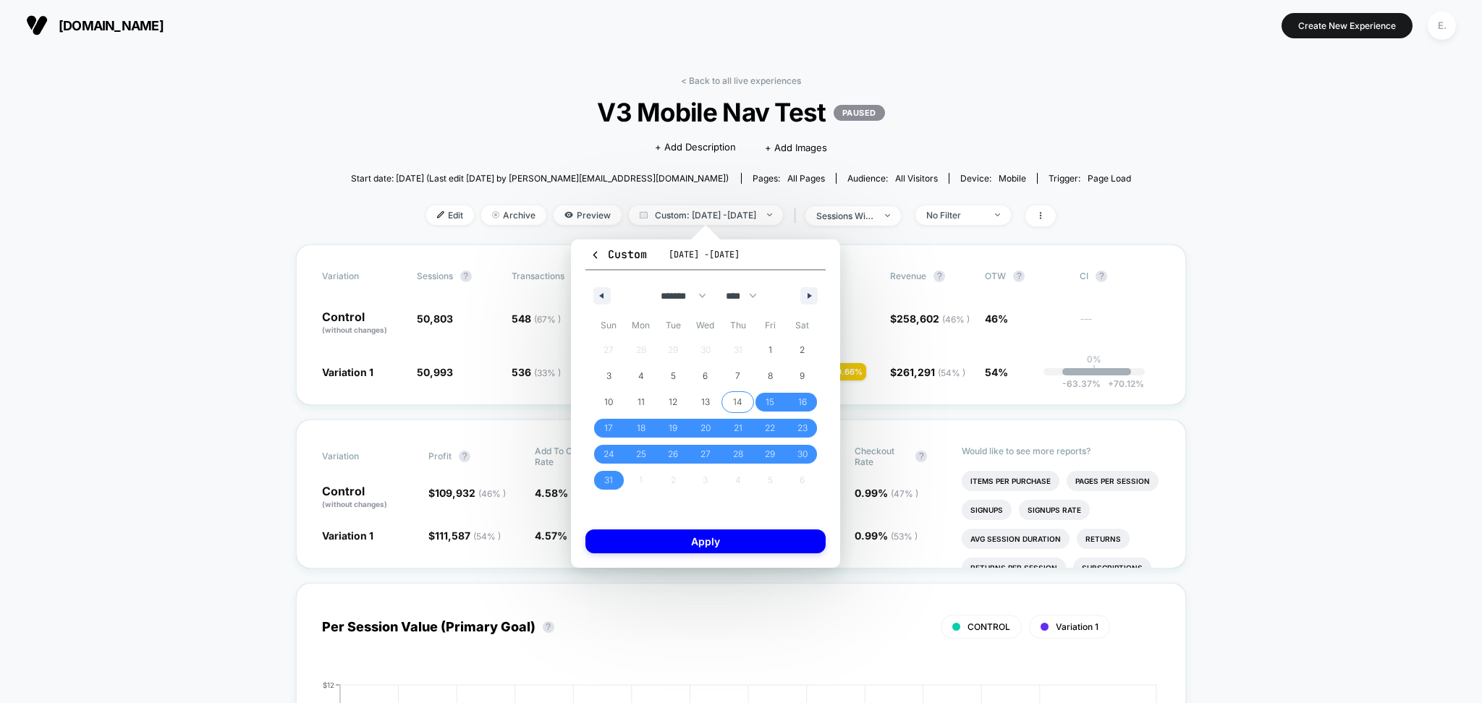
click at [738, 400] on span "14" at bounding box center [737, 402] width 9 height 26
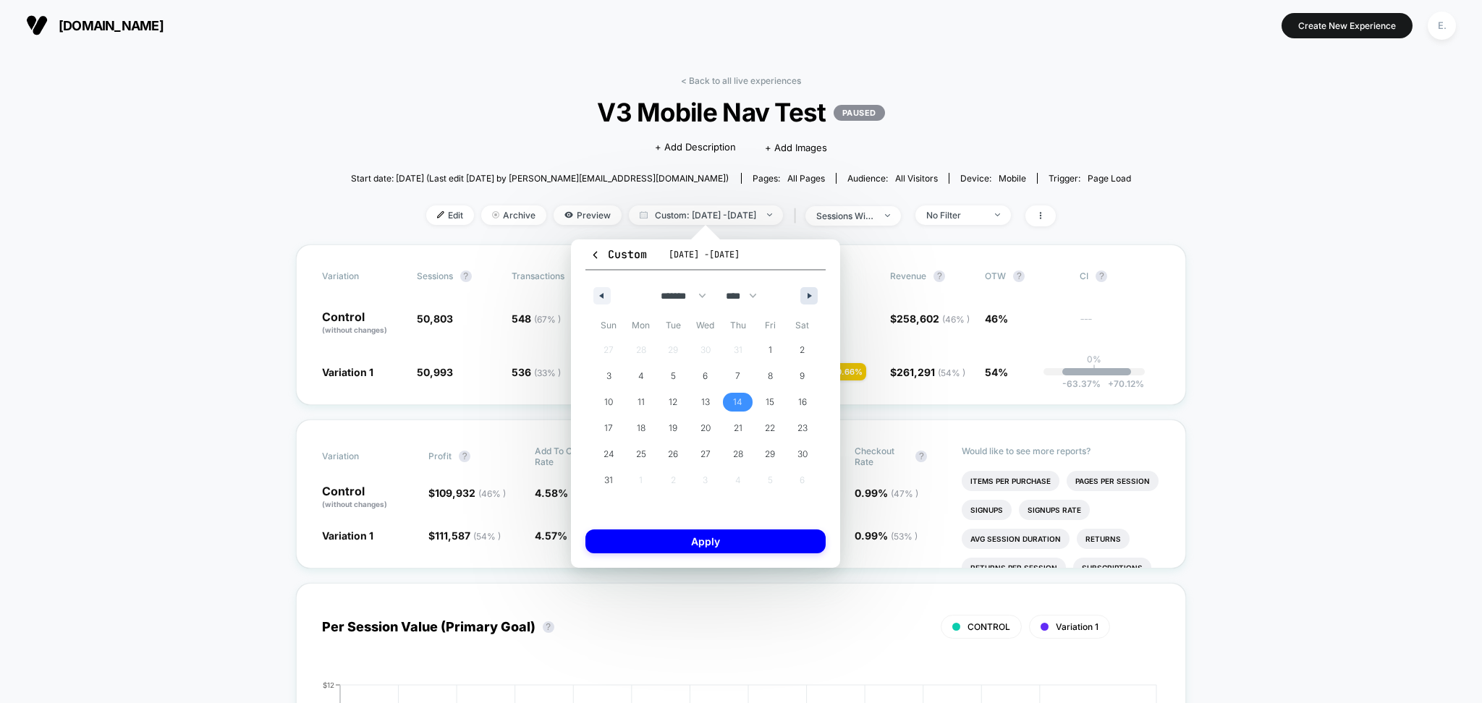
click at [803, 292] on button "button" at bounding box center [808, 295] width 17 height 17
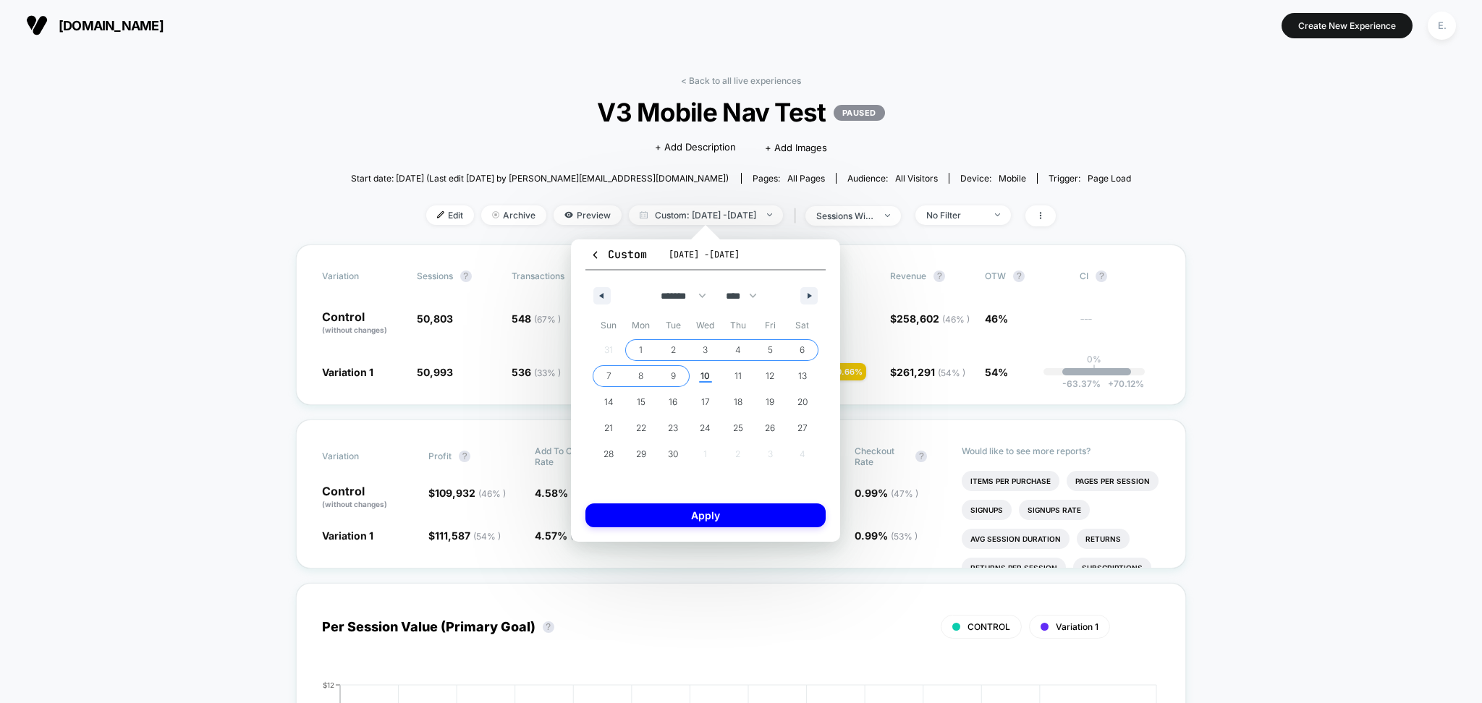
click at [674, 373] on span "9" at bounding box center [673, 376] width 5 height 26
select select "*"
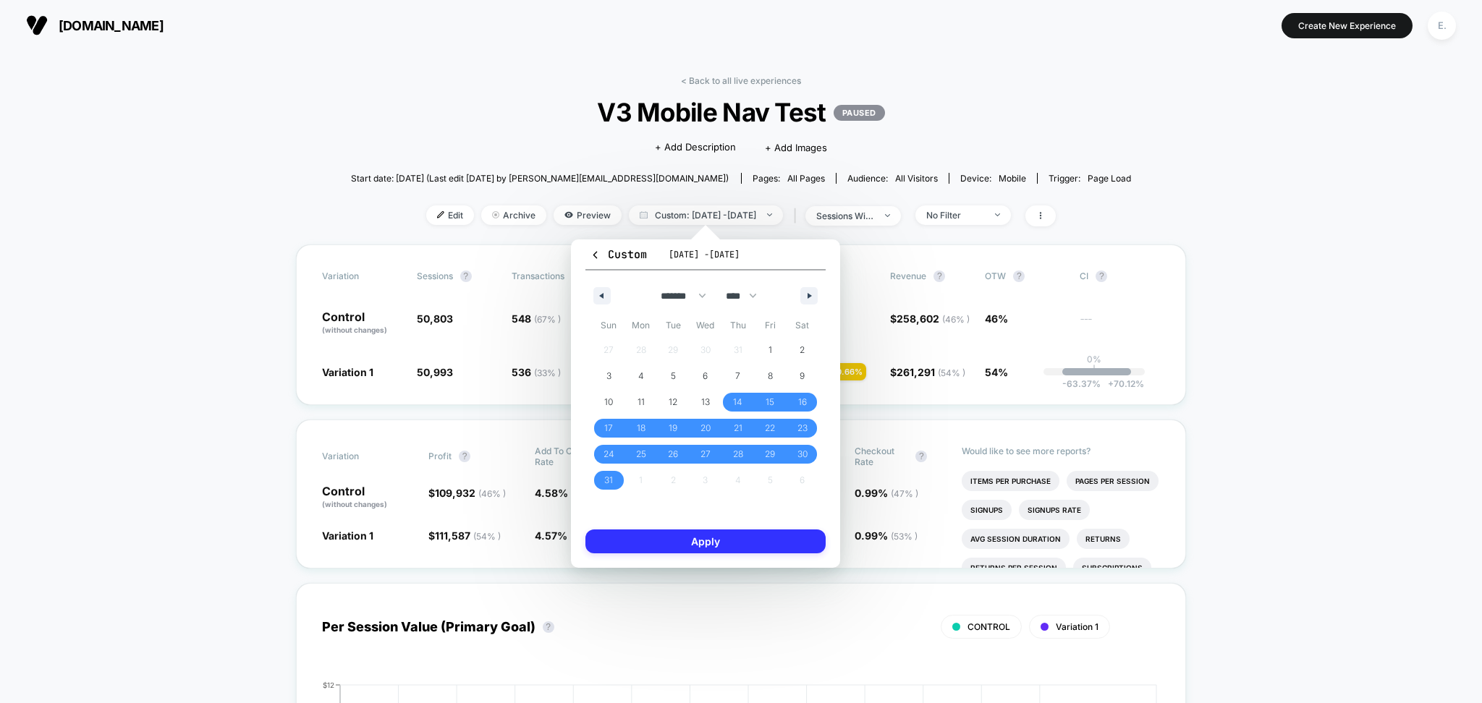
click at [688, 548] on button "Apply" at bounding box center [705, 542] width 240 height 24
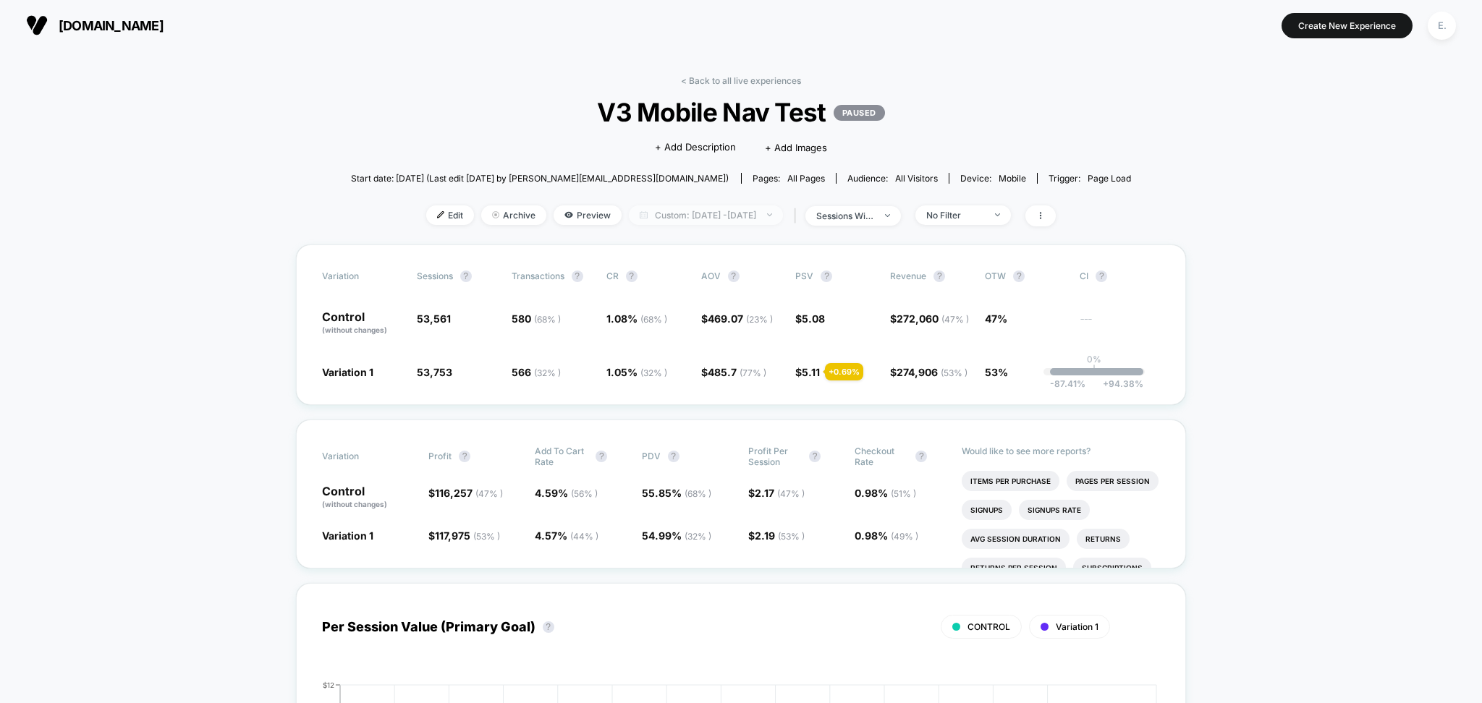
click at [731, 219] on span "Custom: Aug 14, 2025 - Sep 9, 2025" at bounding box center [706, 216] width 154 height 20
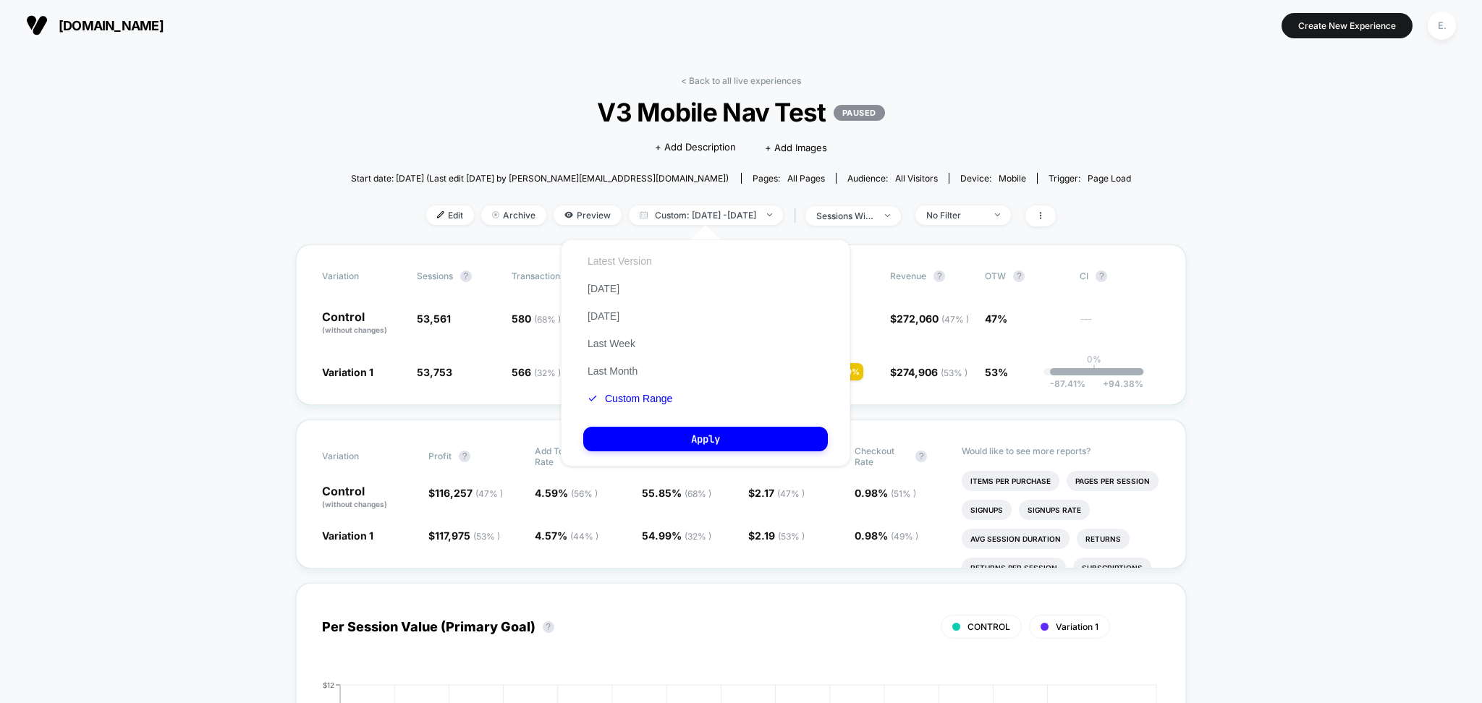
click at [639, 262] on button "Latest Version" at bounding box center [619, 261] width 73 height 13
click at [665, 440] on button "Apply" at bounding box center [705, 439] width 245 height 25
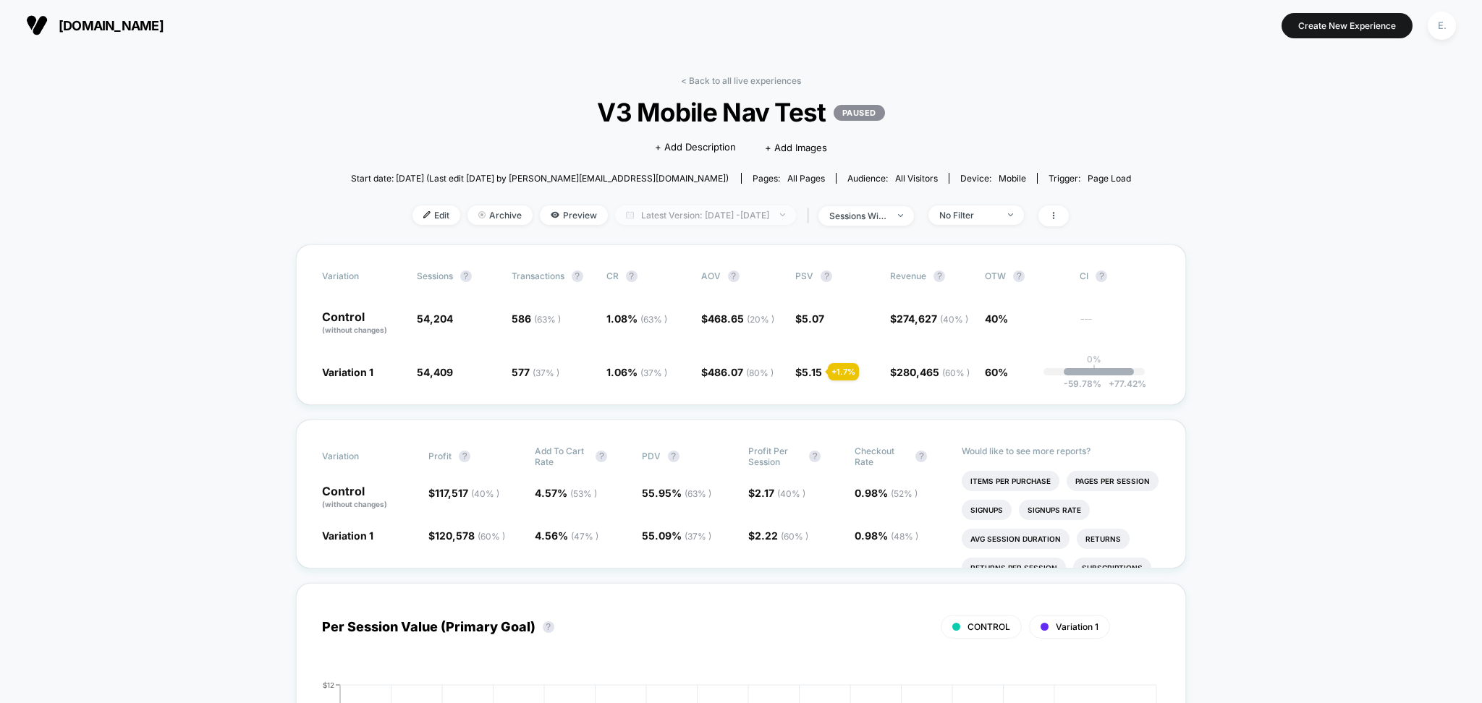
click at [677, 220] on span "Latest Version: Aug 13, 2025 - Aug 29, 2025" at bounding box center [705, 216] width 181 height 20
select select "*"
select select "****"
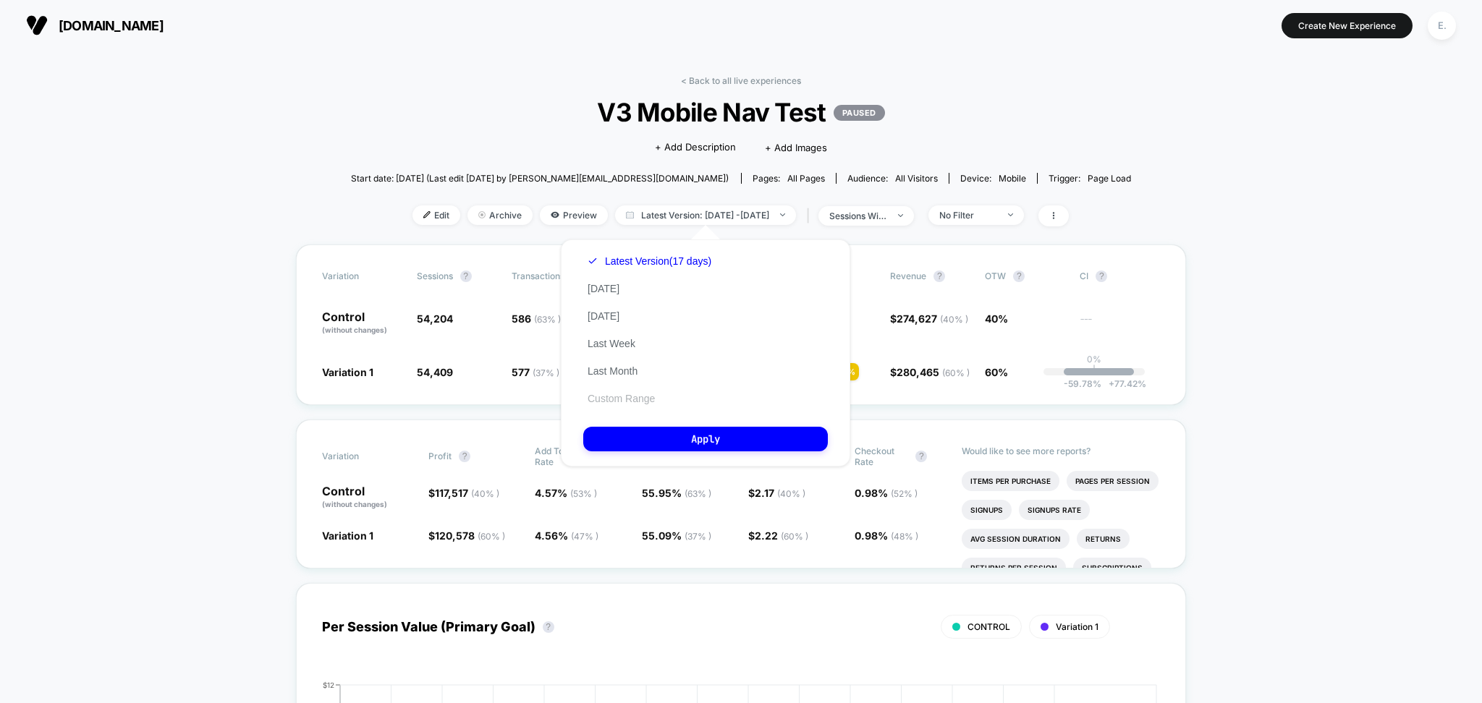
click at [627, 399] on button "Custom Range" at bounding box center [621, 398] width 76 height 13
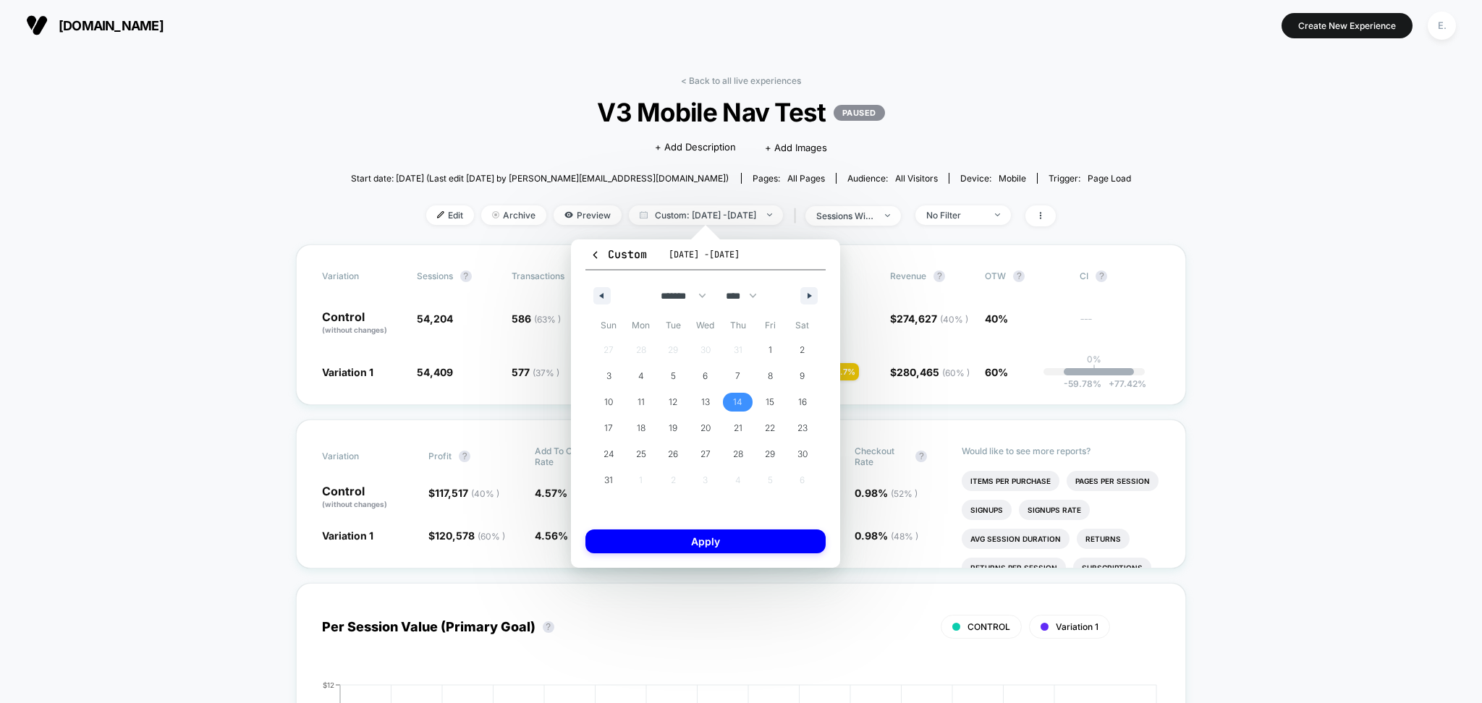
click at [732, 402] on span "14" at bounding box center [737, 402] width 33 height 19
click at [811, 300] on button "button" at bounding box center [808, 295] width 17 height 17
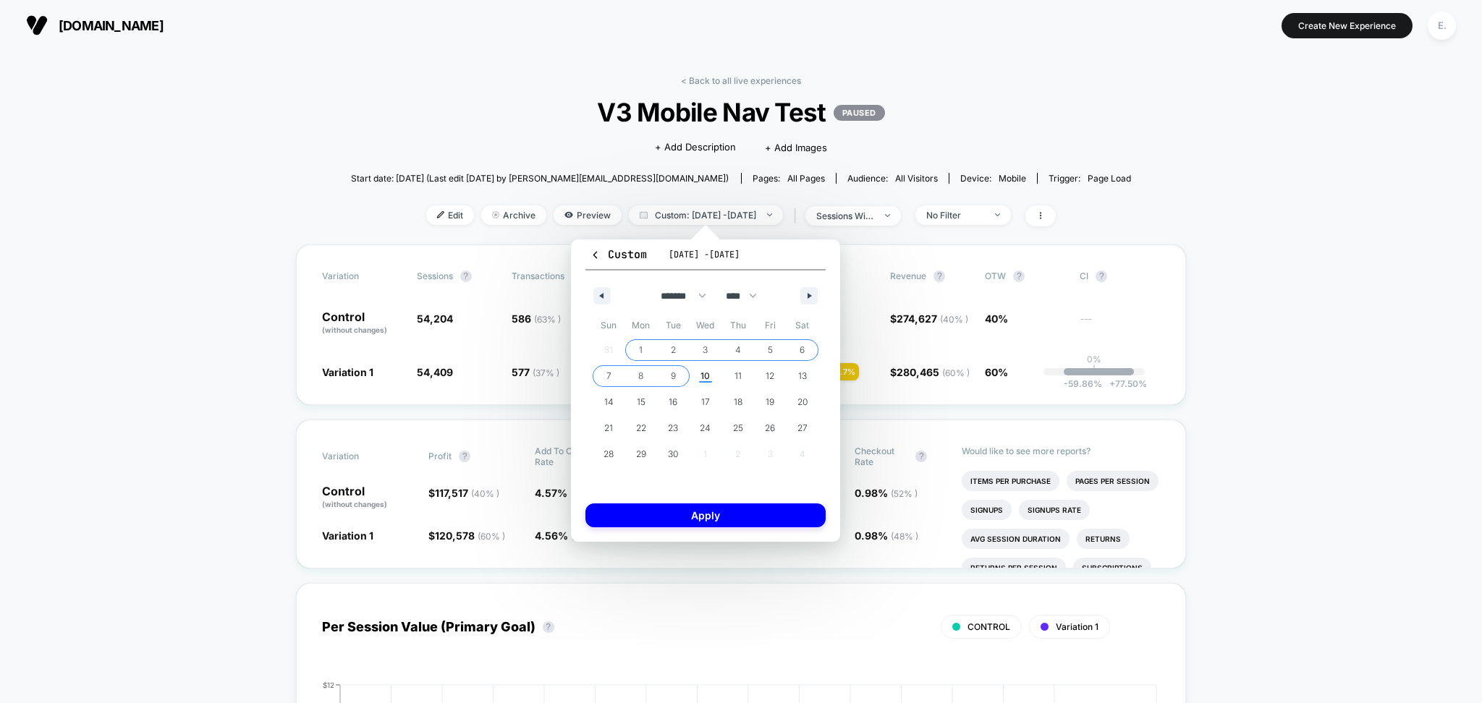
click at [669, 369] on span "9" at bounding box center [673, 376] width 33 height 19
select select "*"
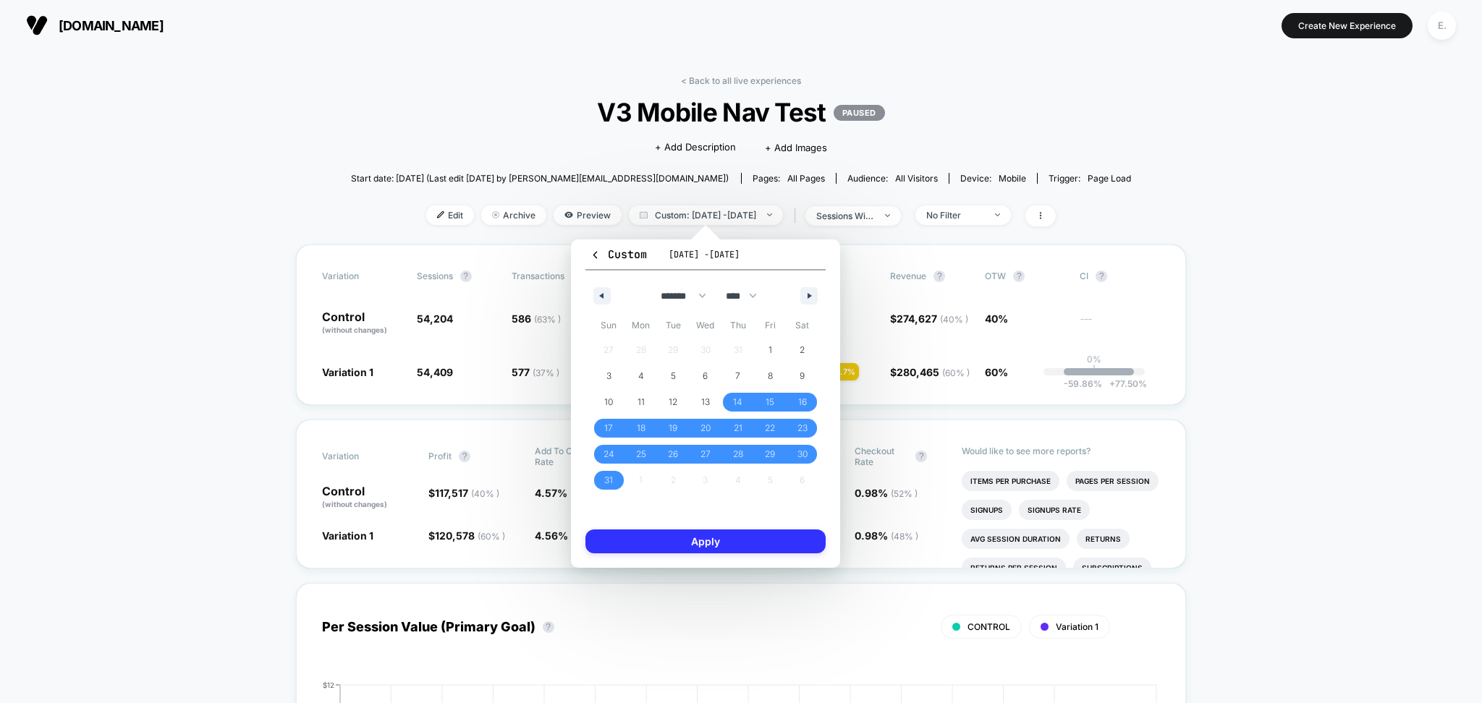
click at [692, 539] on button "Apply" at bounding box center [705, 542] width 240 height 24
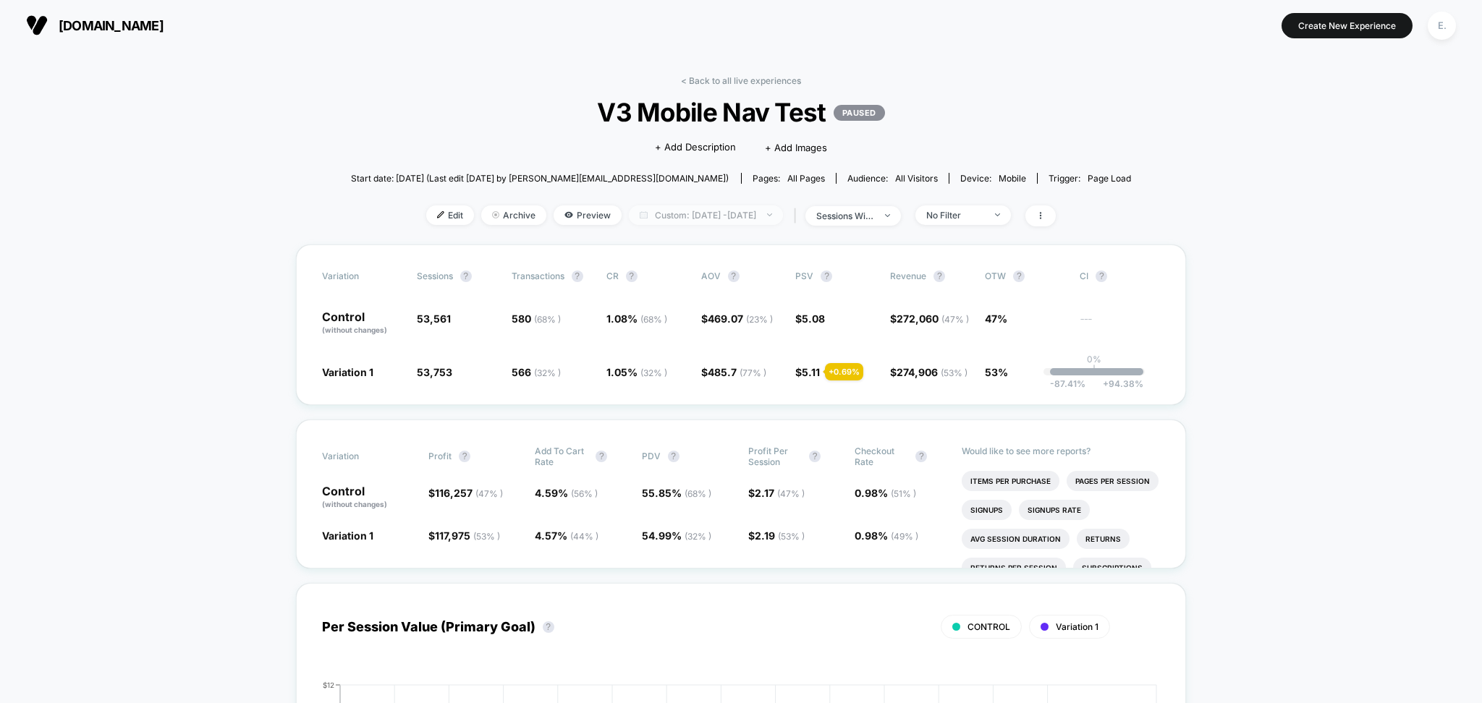
click at [727, 215] on span "Custom: Aug 14, 2025 - Sep 9, 2025" at bounding box center [706, 216] width 154 height 20
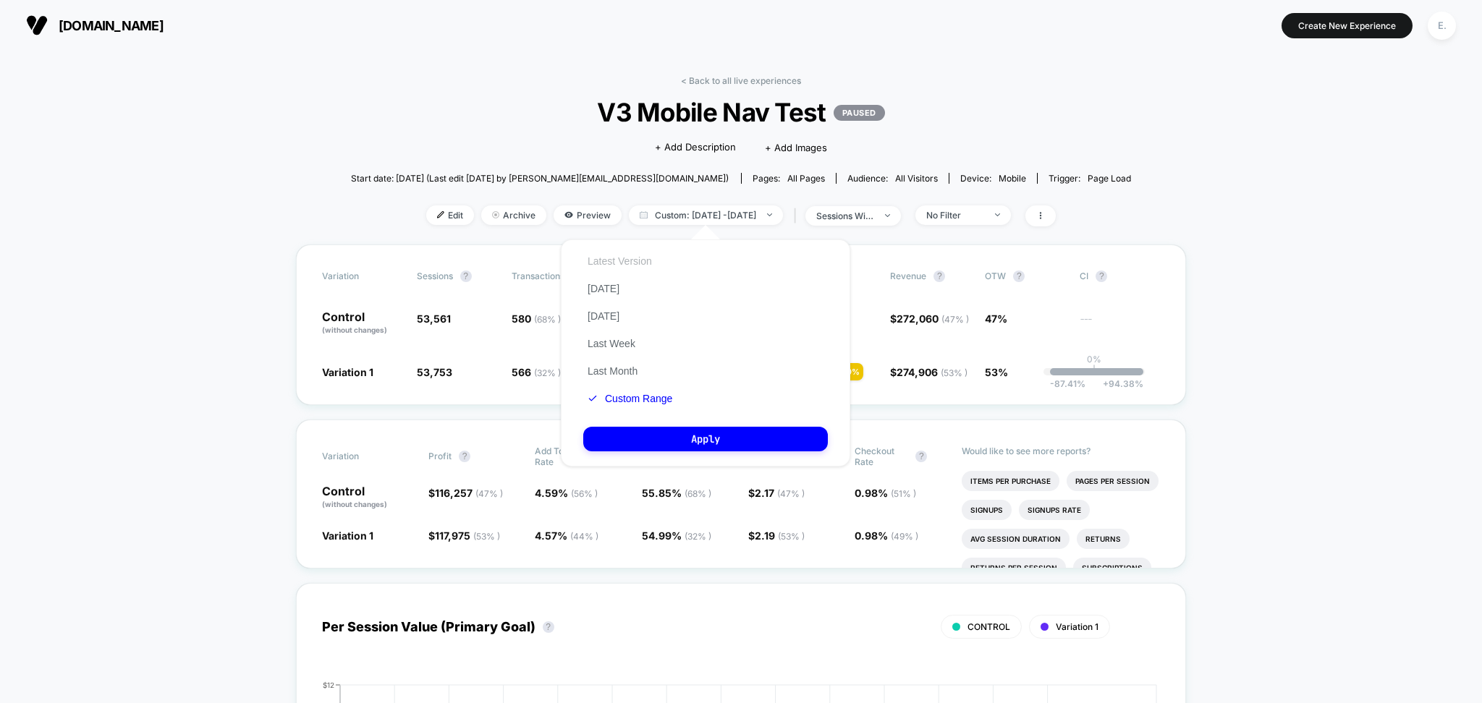
click at [649, 257] on button "Latest Version" at bounding box center [619, 261] width 73 height 13
click at [687, 445] on button "Apply" at bounding box center [705, 439] width 245 height 25
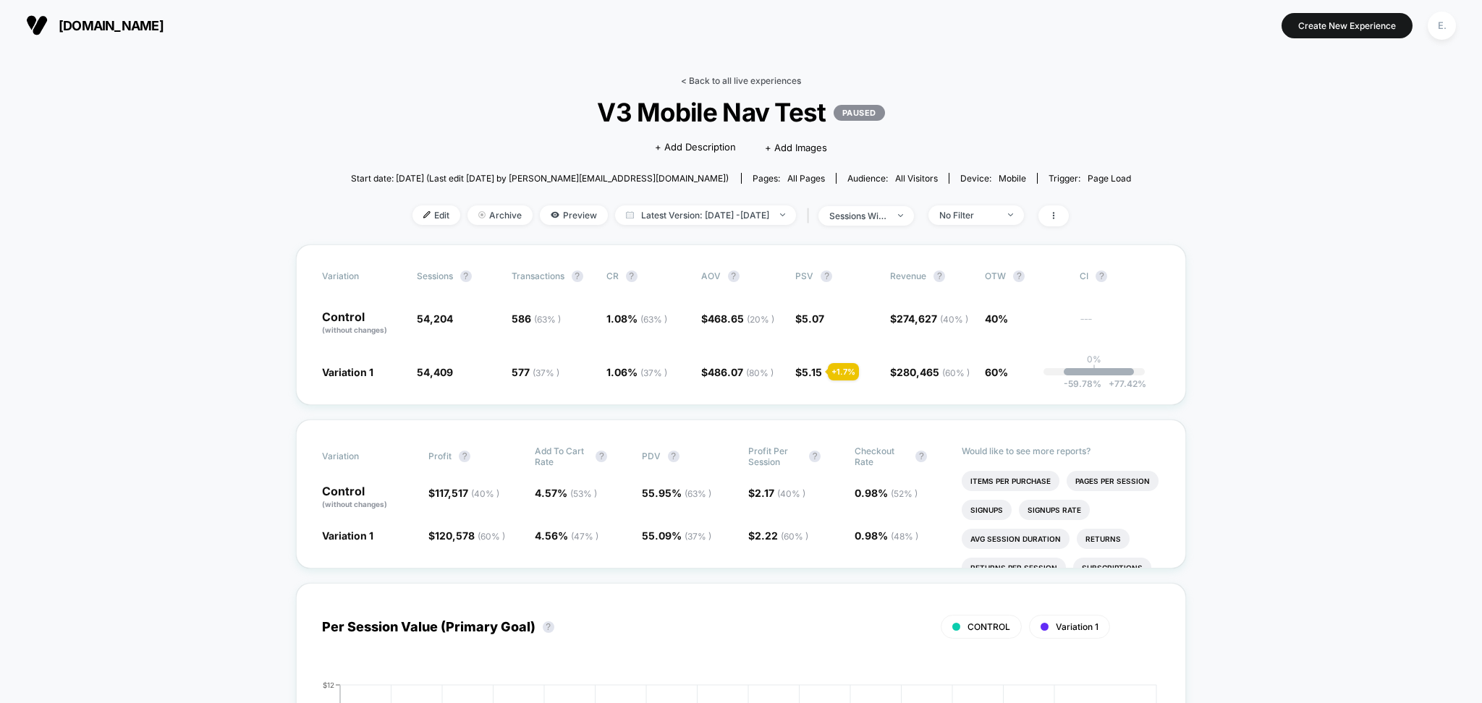
click at [737, 80] on link "< Back to all live experiences" at bounding box center [741, 80] width 120 height 11
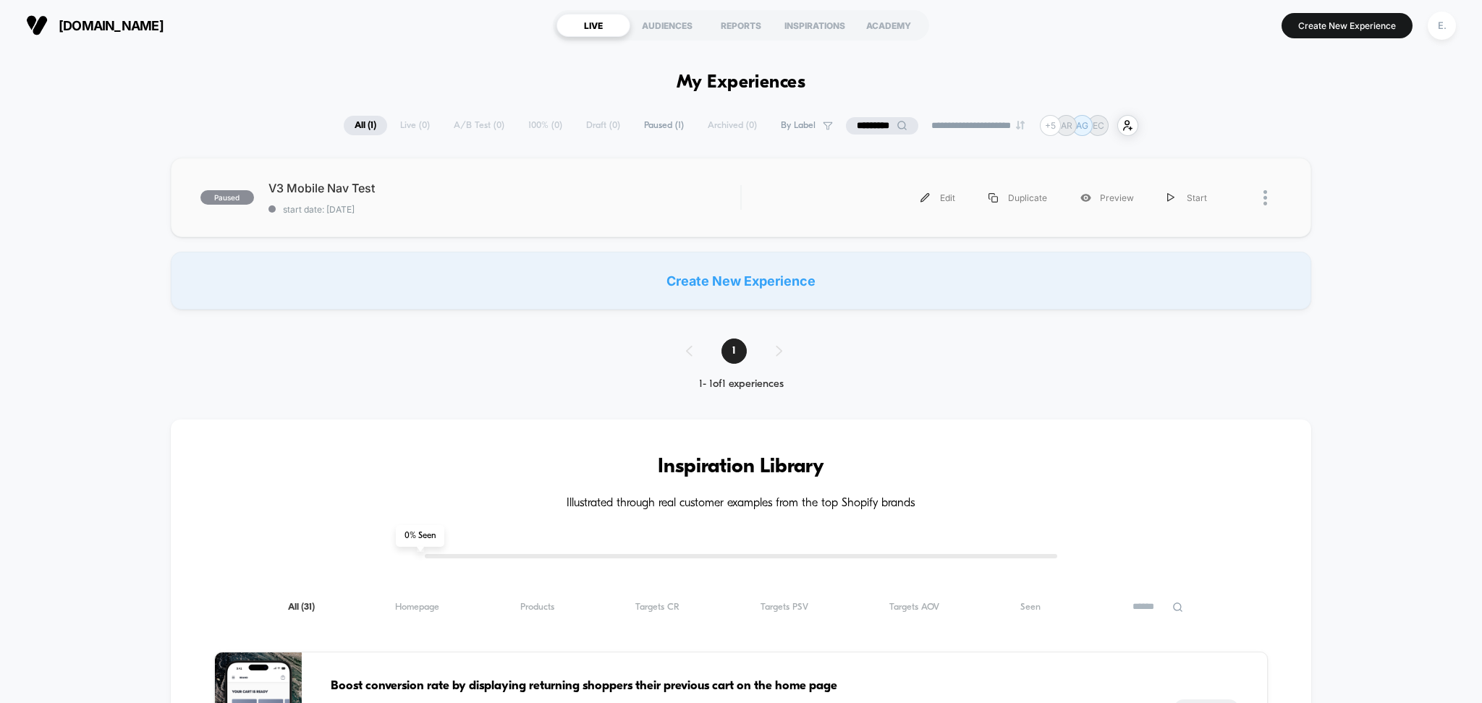
click at [505, 214] on span "start date: 8/13/2025" at bounding box center [504, 209] width 473 height 11
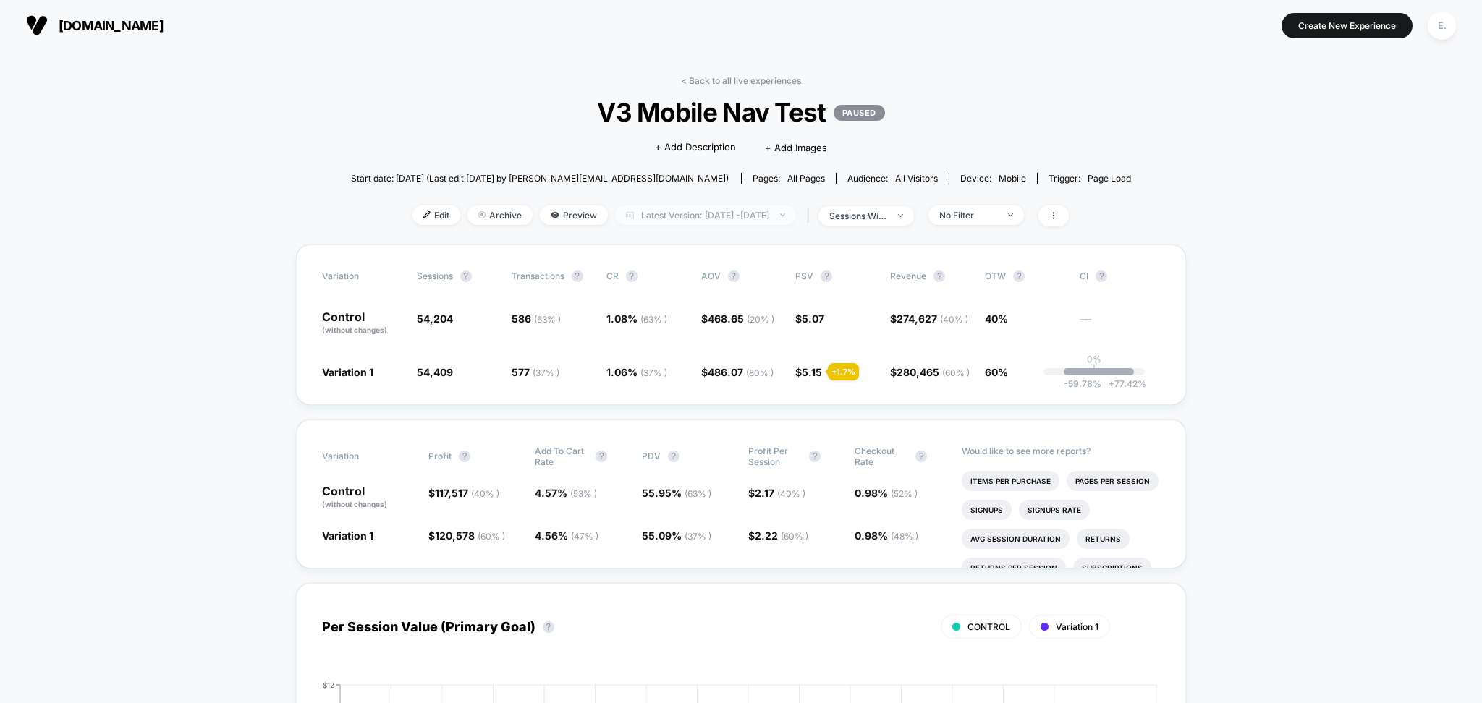
click at [704, 220] on span "Latest Version: Aug 14, 2025 - Sep 10, 2025" at bounding box center [705, 216] width 181 height 20
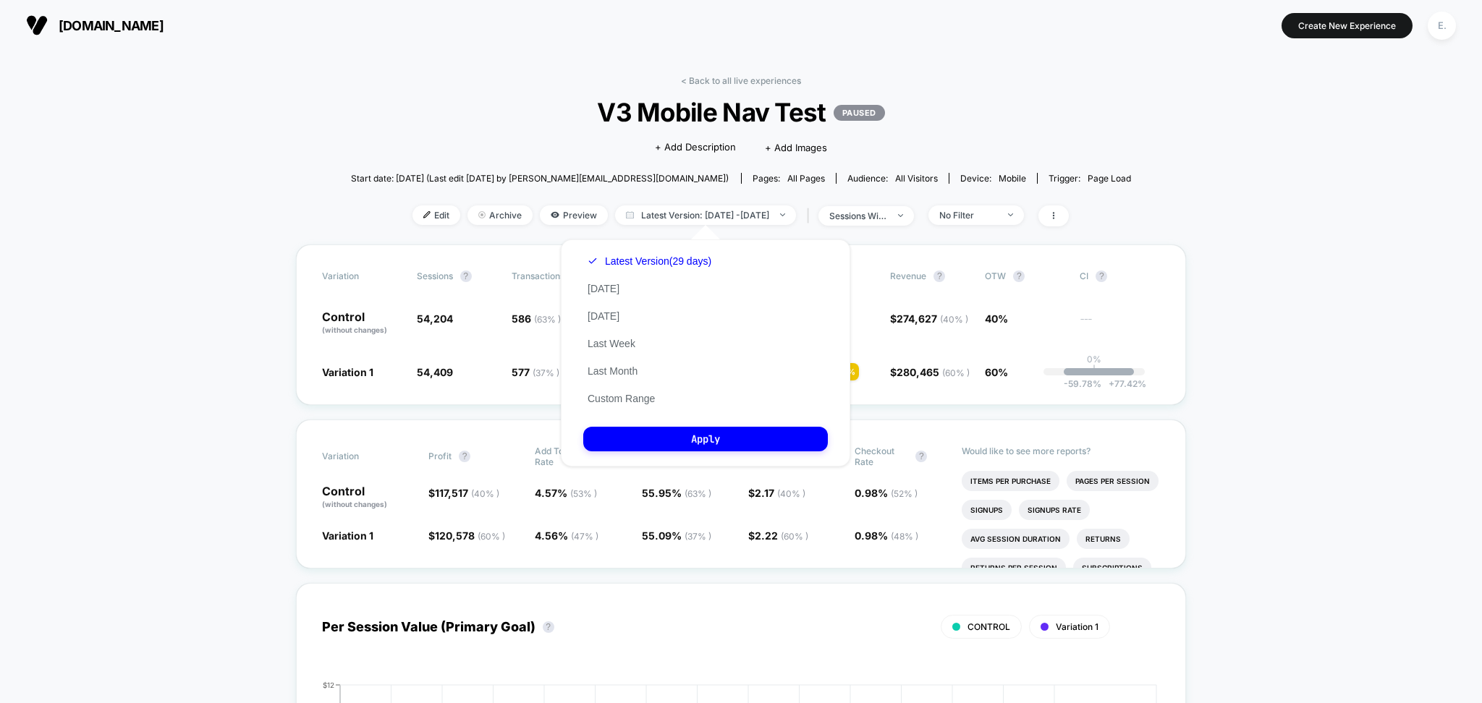
click at [443, 146] on div "< Back to all live experiences V3 Mobile Nav Test PAUSED Click to edit experien…" at bounding box center [741, 159] width 781 height 169
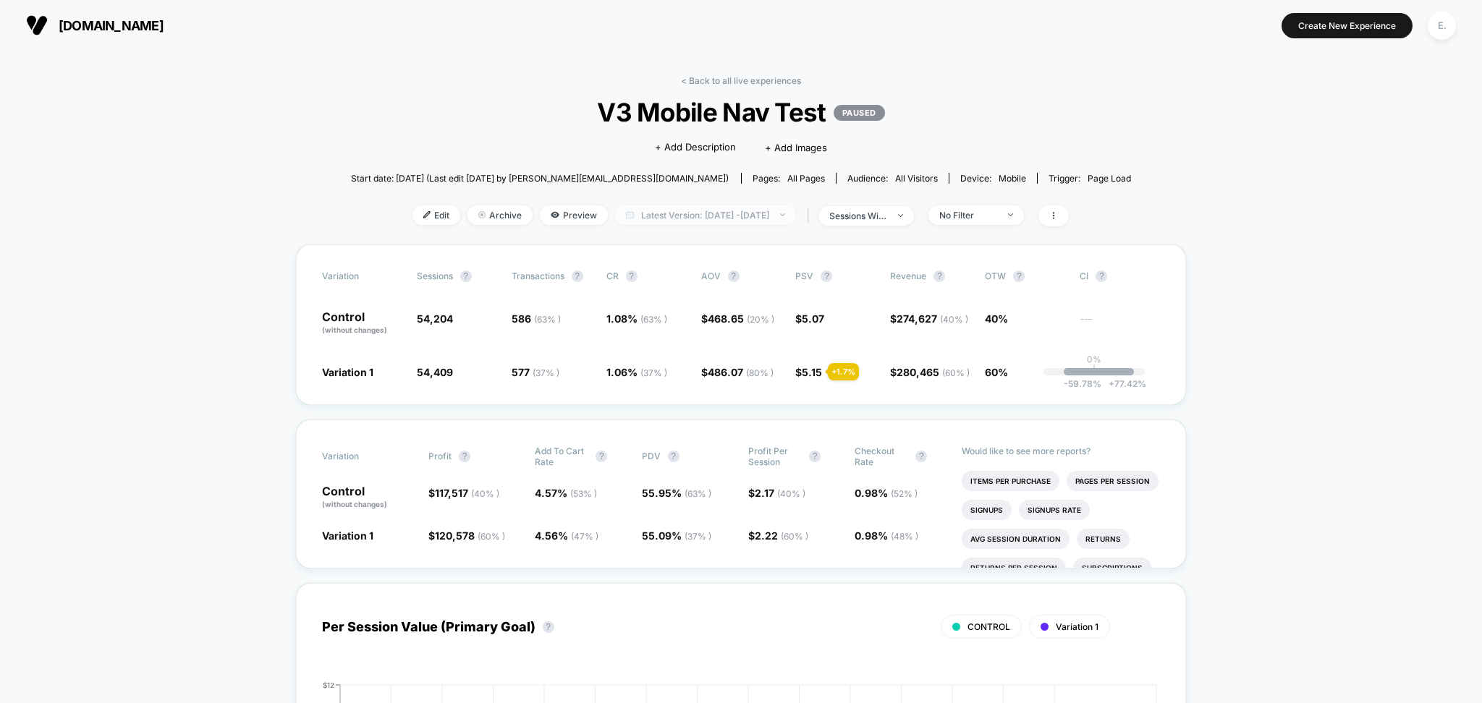
click at [732, 217] on span "Latest Version: Aug 14, 2025 - Sep 10, 2025" at bounding box center [705, 216] width 181 height 20
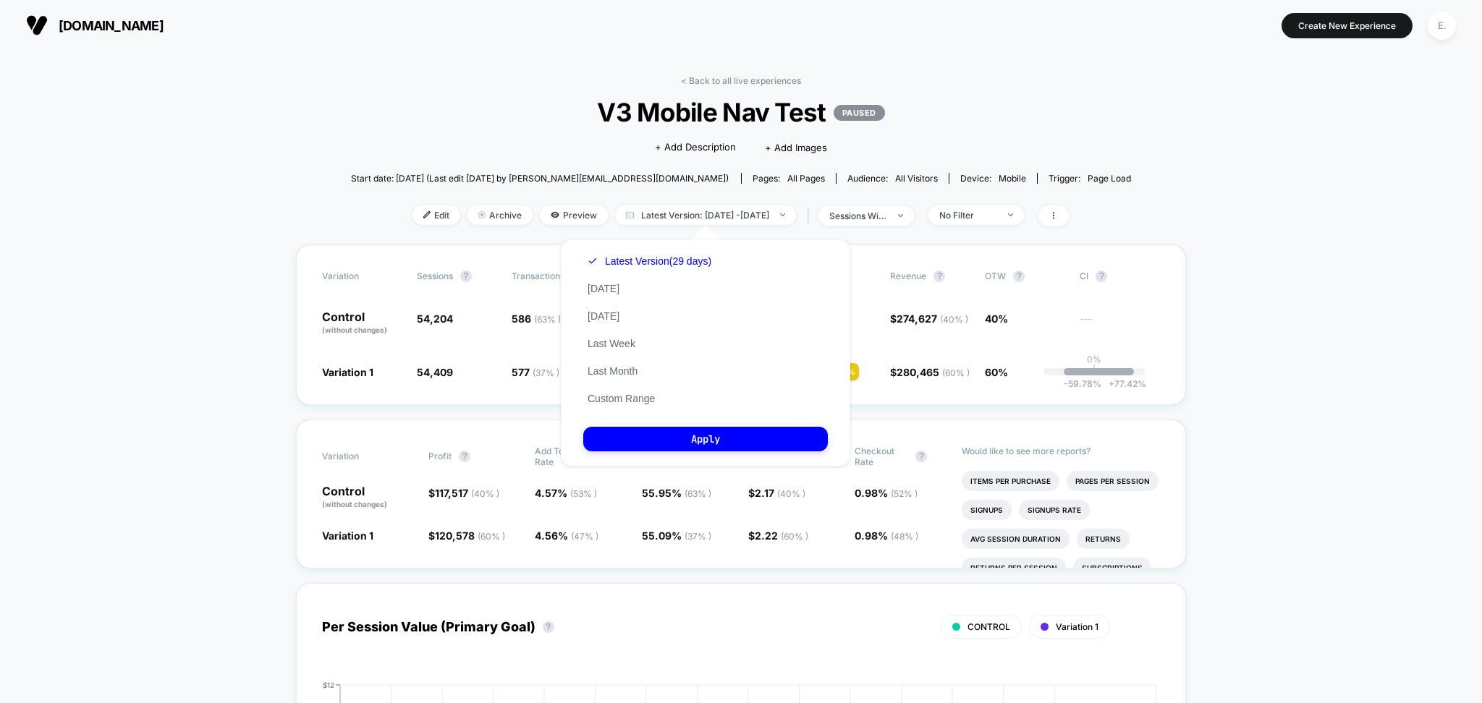
click at [530, 110] on span "V3 Mobile Nav Test PAUSED" at bounding box center [741, 112] width 703 height 30
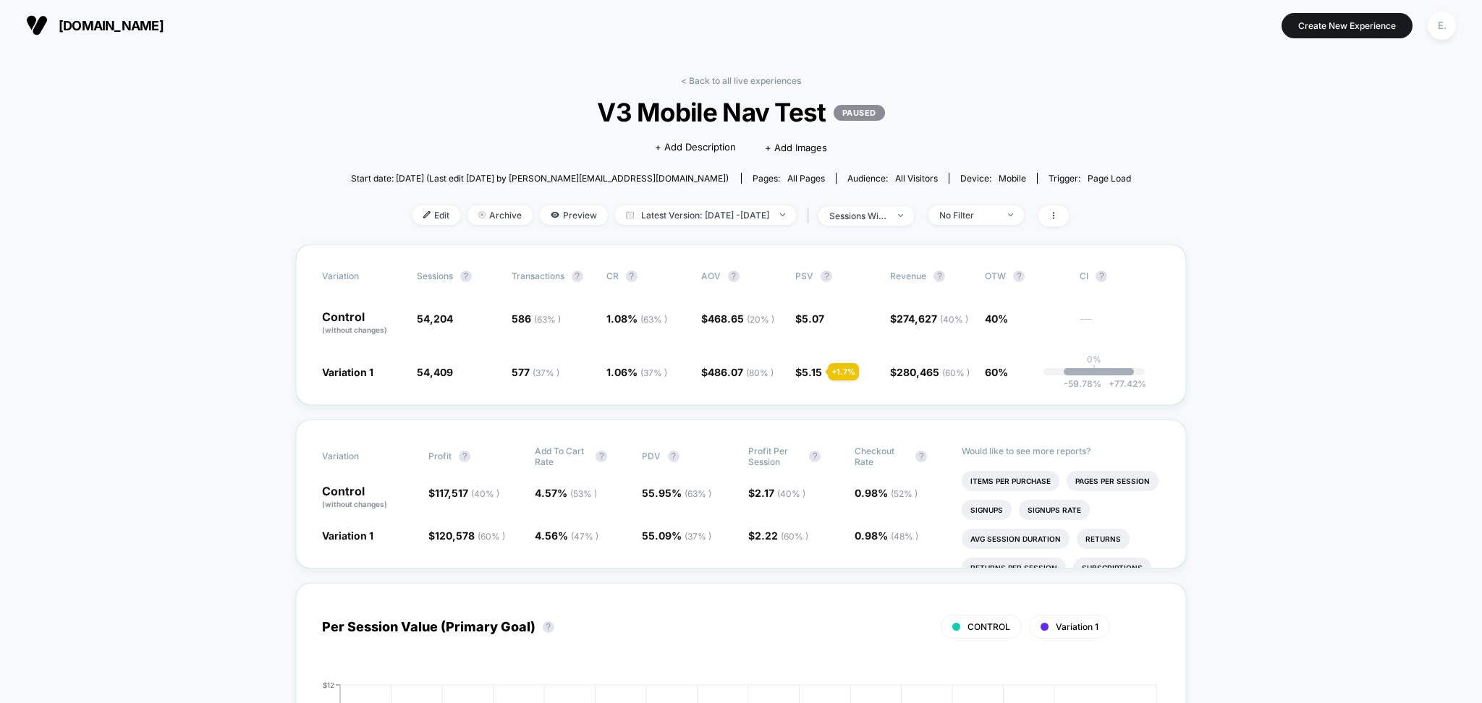
click at [430, 181] on span "Start date: 8/13/2025 (Last edit 8/29/2025 by erika@branchfurniture.com)" at bounding box center [540, 178] width 378 height 11
drag, startPoint x: 431, startPoint y: 182, endPoint x: 471, endPoint y: 182, distance: 39.8
click at [471, 182] on span "Start date: 8/13/2025 (Last edit 8/29/2025 by erika@branchfurniture.com)" at bounding box center [540, 178] width 378 height 11
click at [713, 218] on span "Latest Version: Aug 14, 2025 - Sep 10, 2025" at bounding box center [705, 216] width 181 height 20
select select "*"
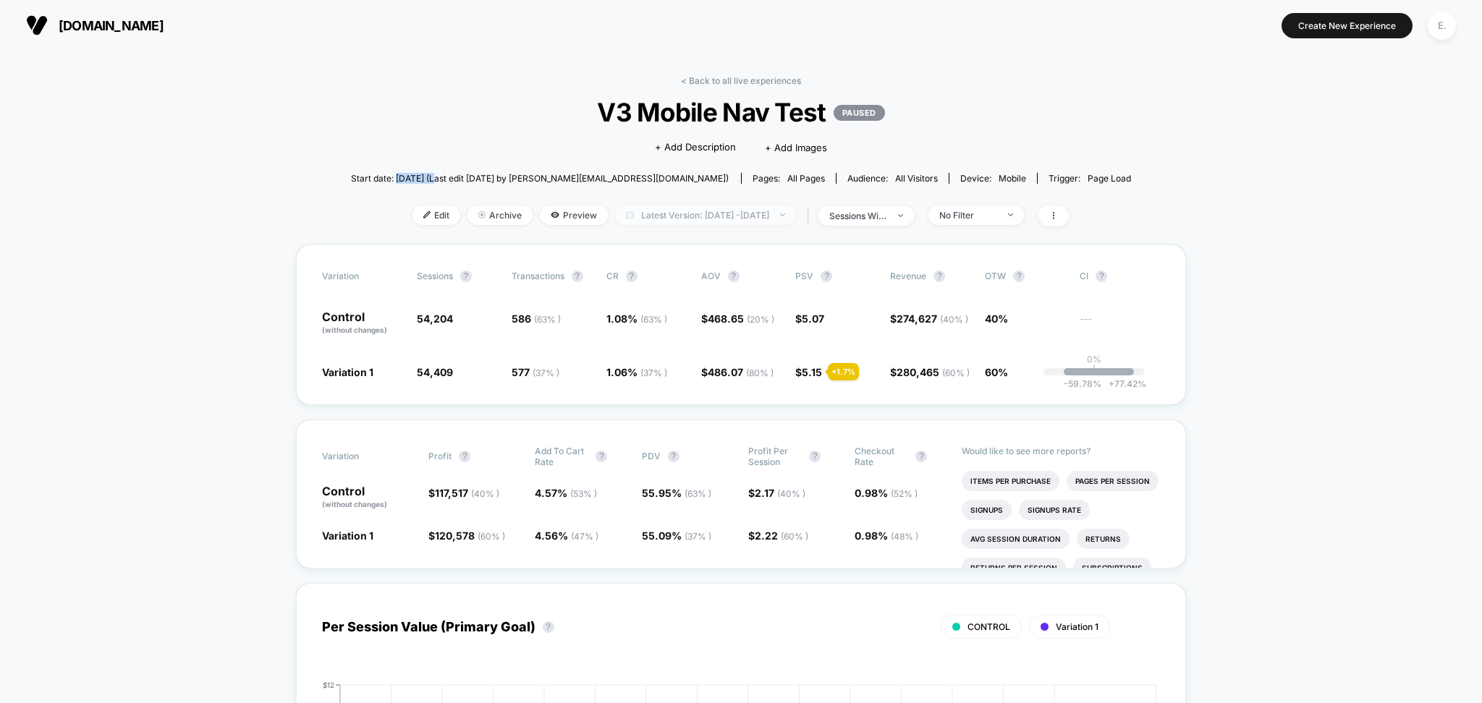
select select "****"
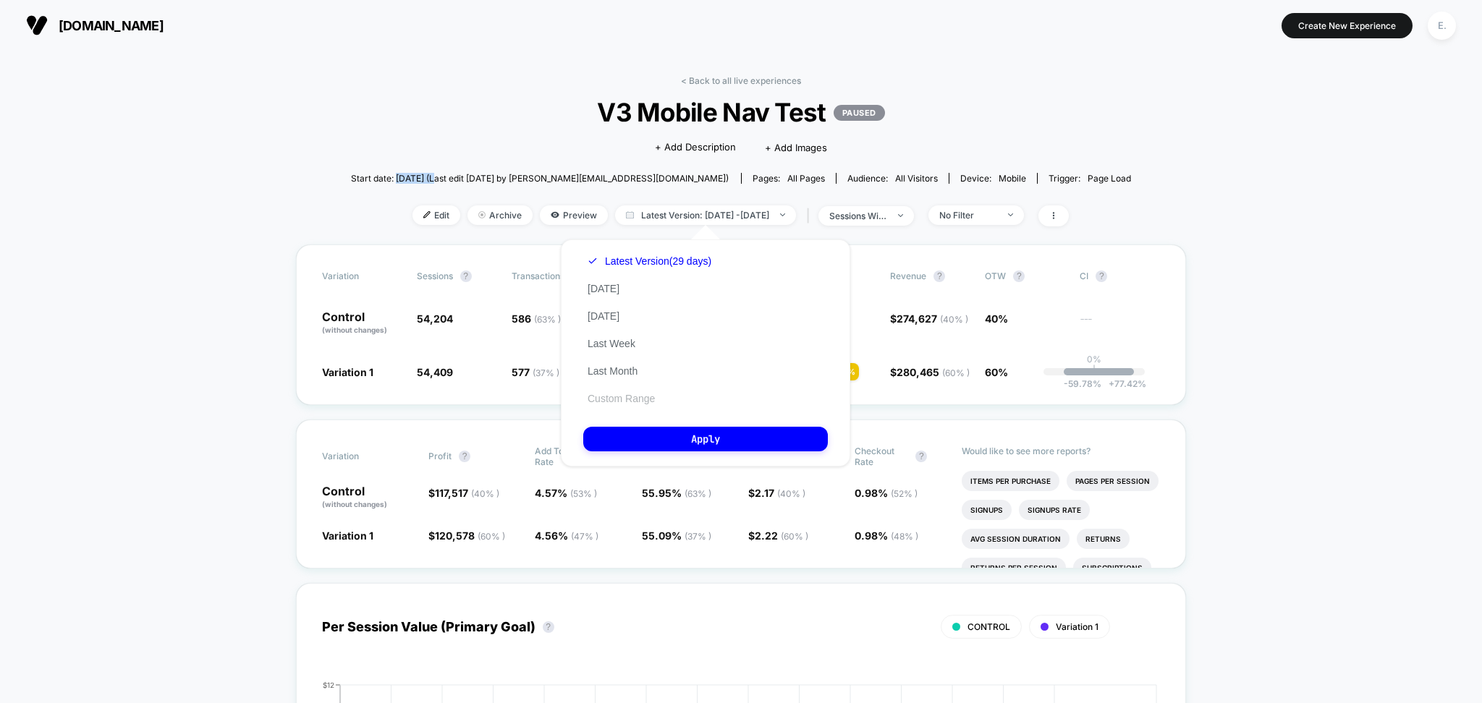
click at [616, 396] on button "Custom Range" at bounding box center [621, 398] width 76 height 13
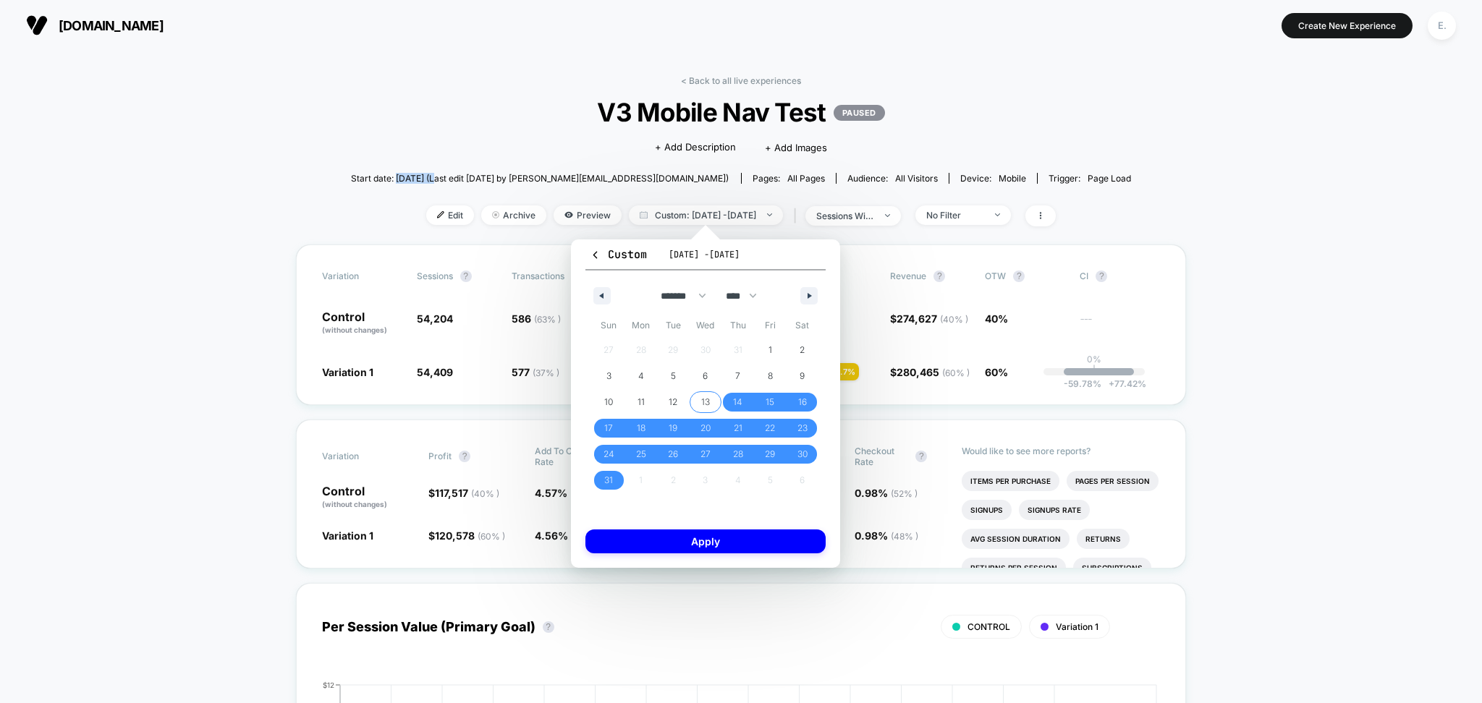
click at [712, 397] on span "13" at bounding box center [706, 402] width 33 height 19
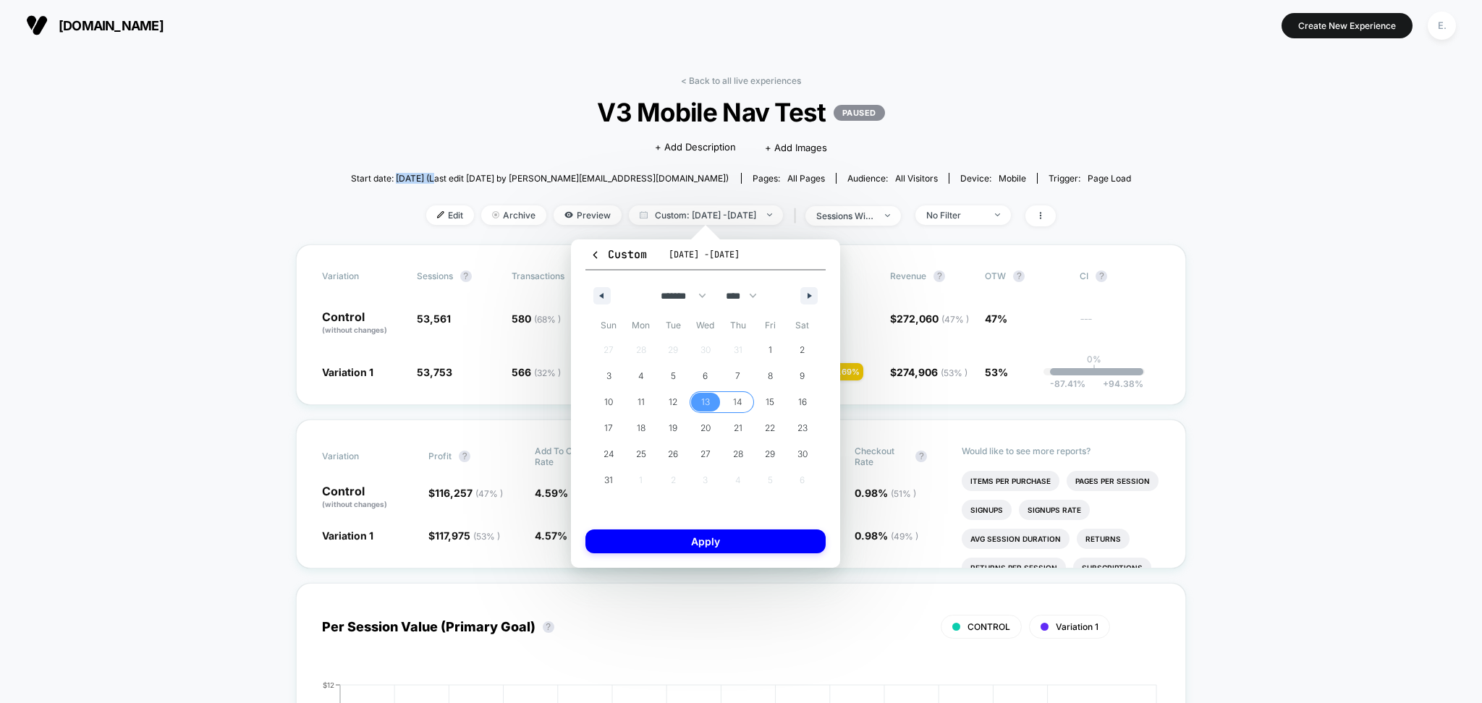
click at [732, 394] on span "14" at bounding box center [737, 402] width 33 height 19
click at [740, 397] on span "14" at bounding box center [737, 402] width 9 height 26
click at [761, 457] on span "29" at bounding box center [770, 454] width 33 height 19
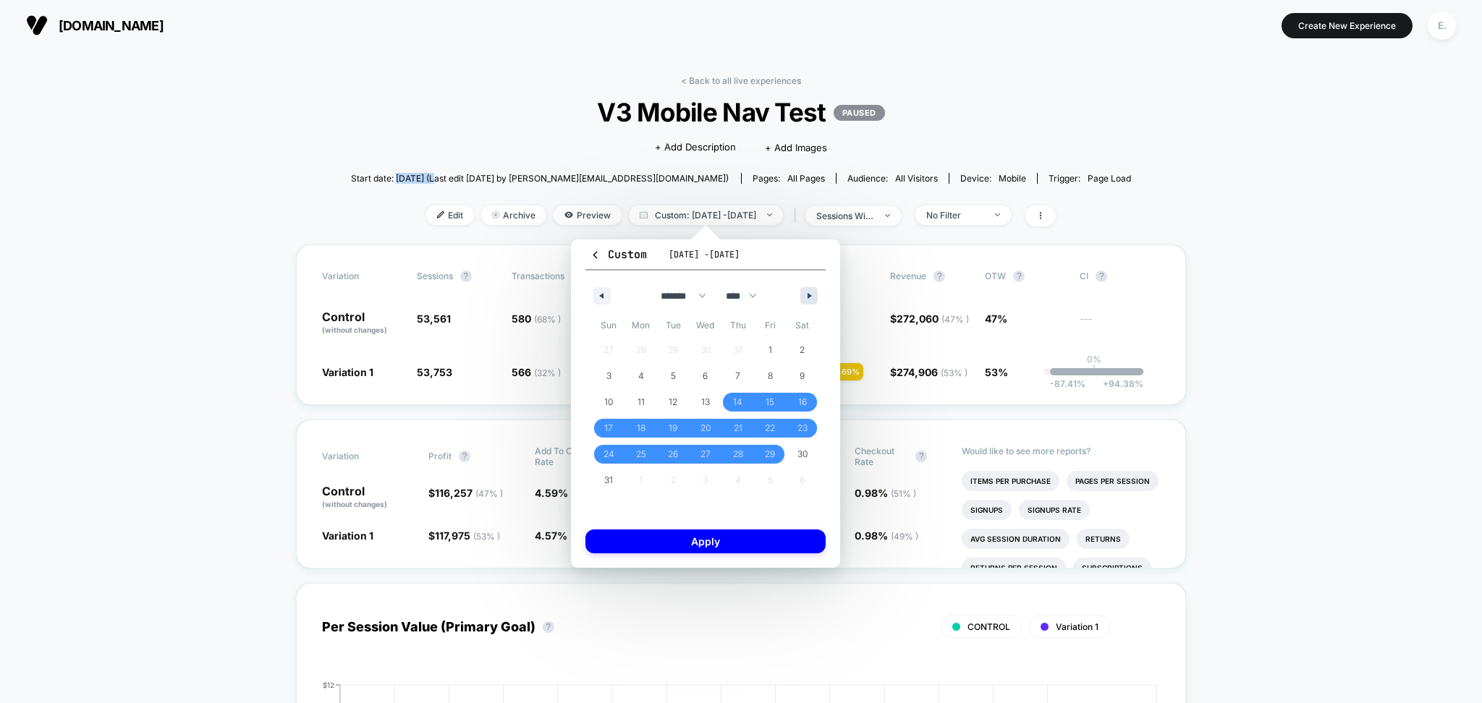
click at [809, 297] on button "button" at bounding box center [808, 295] width 17 height 17
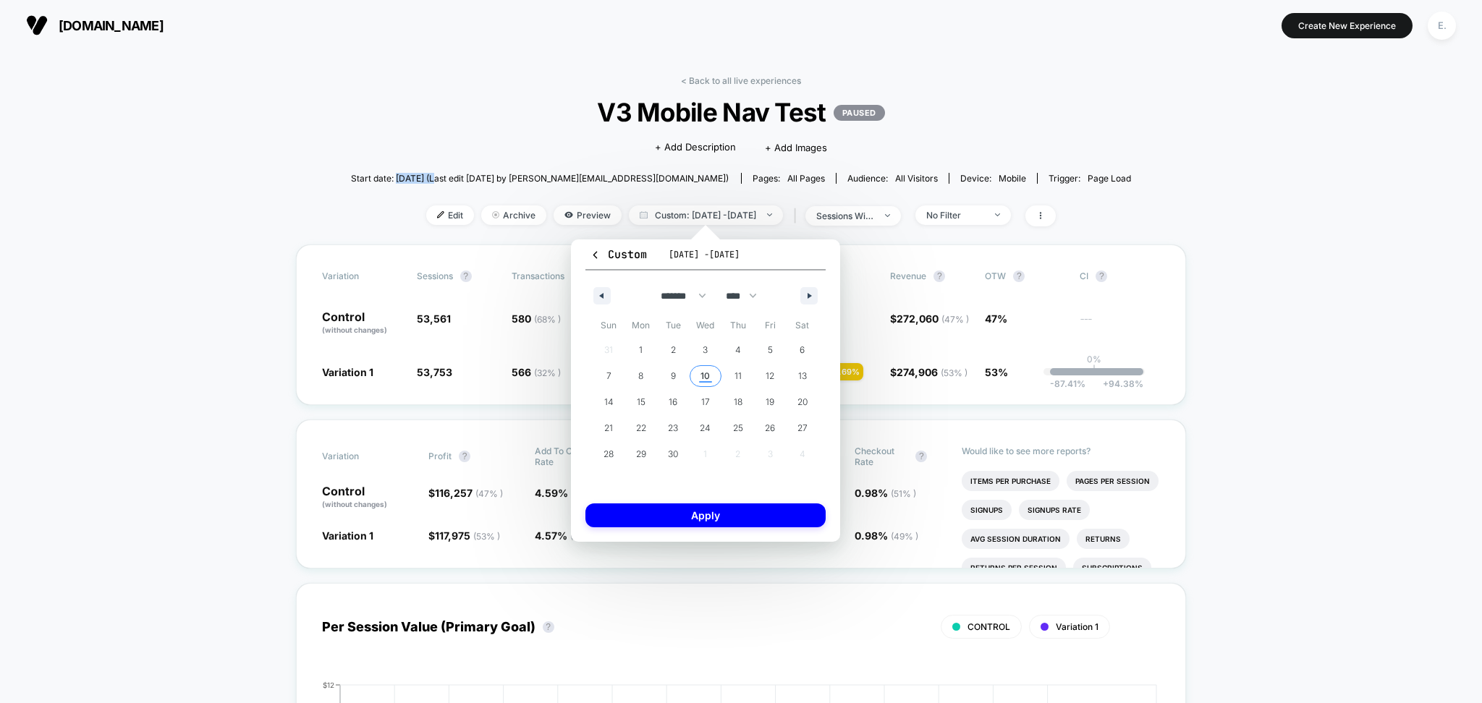
click at [679, 375] on span "9" at bounding box center [673, 376] width 33 height 19
drag, startPoint x: 704, startPoint y: 517, endPoint x: 771, endPoint y: 275, distance: 250.9
click at [771, 275] on div "Custom Aug 14, 2025 - Sep 10, 2025 ******* ******** ***** ***** *** **** **** *…" at bounding box center [705, 391] width 269 height 302
click at [599, 295] on icon "button" at bounding box center [599, 296] width 7 height 6
select select "*"
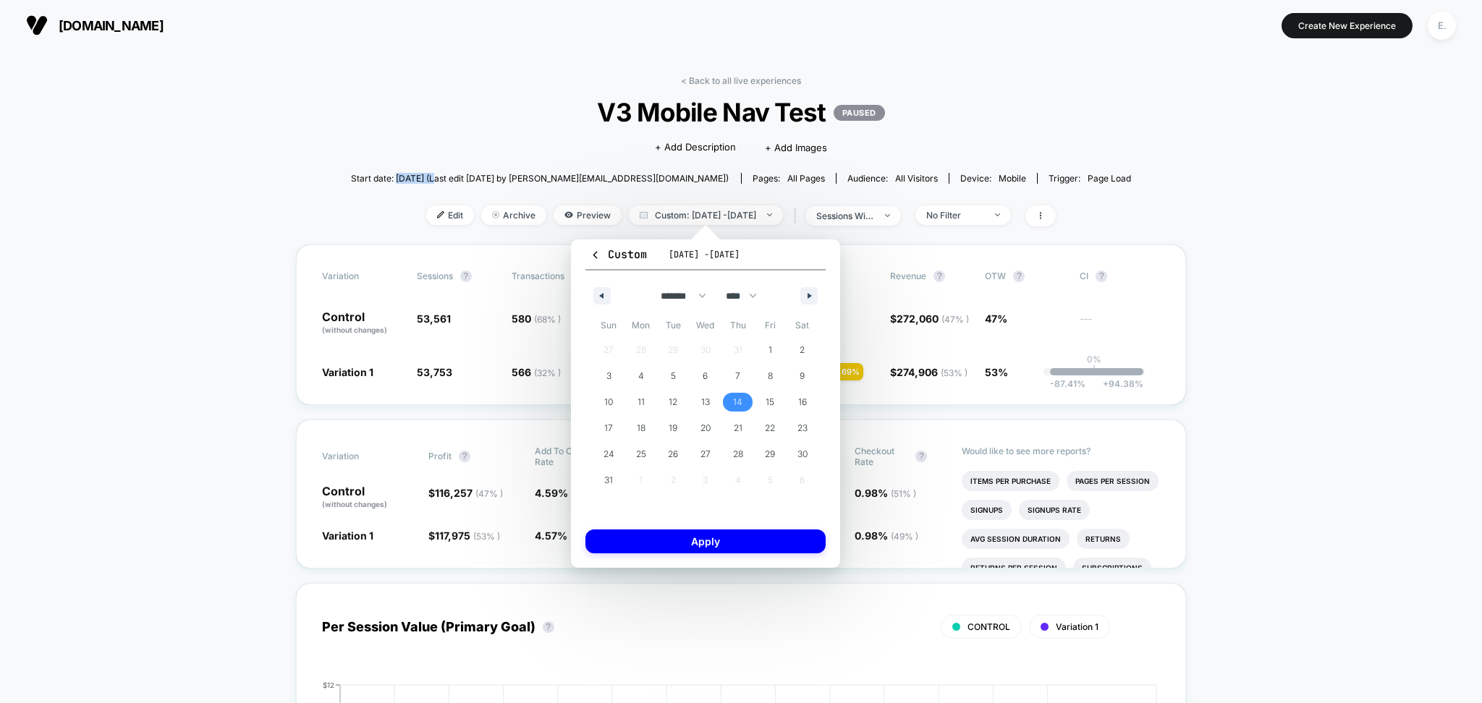
click at [738, 400] on span "14" at bounding box center [737, 402] width 9 height 26
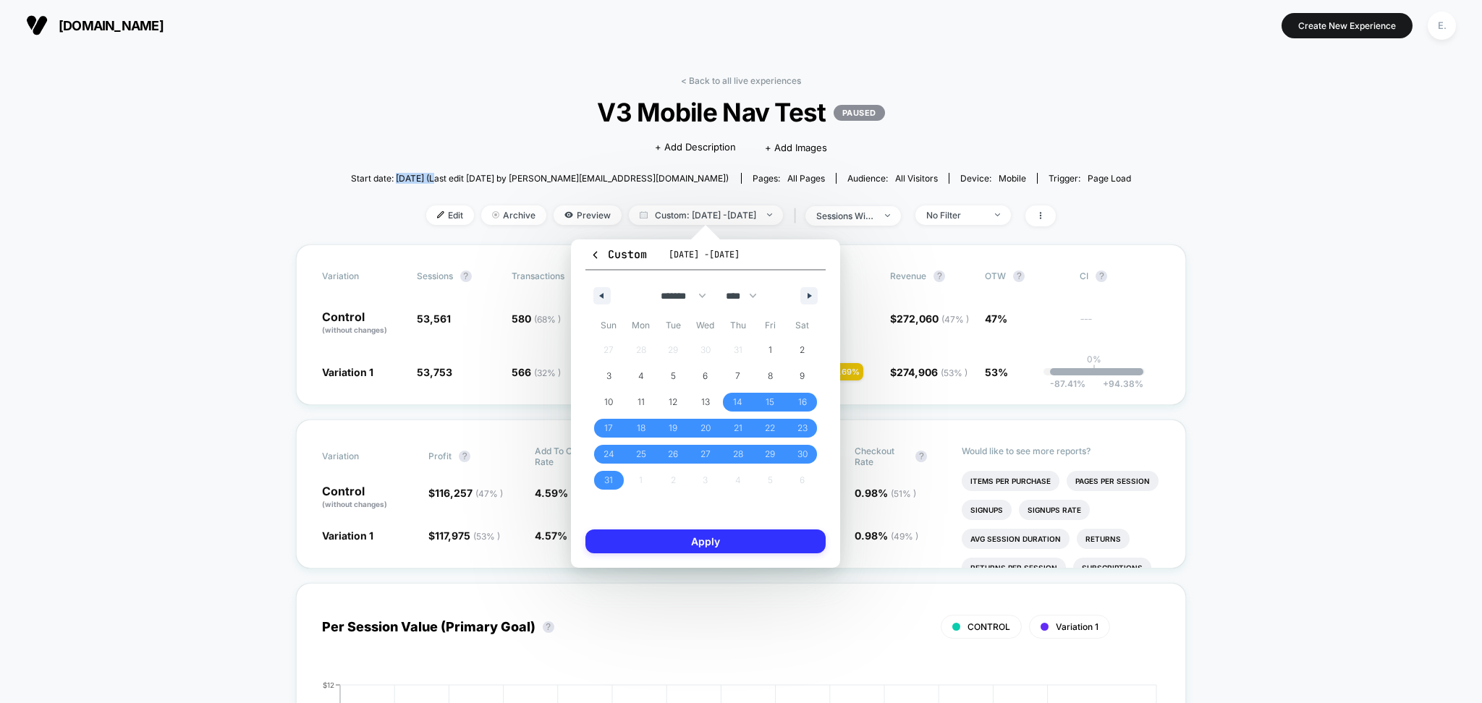
click at [737, 536] on button "Apply" at bounding box center [705, 542] width 240 height 24
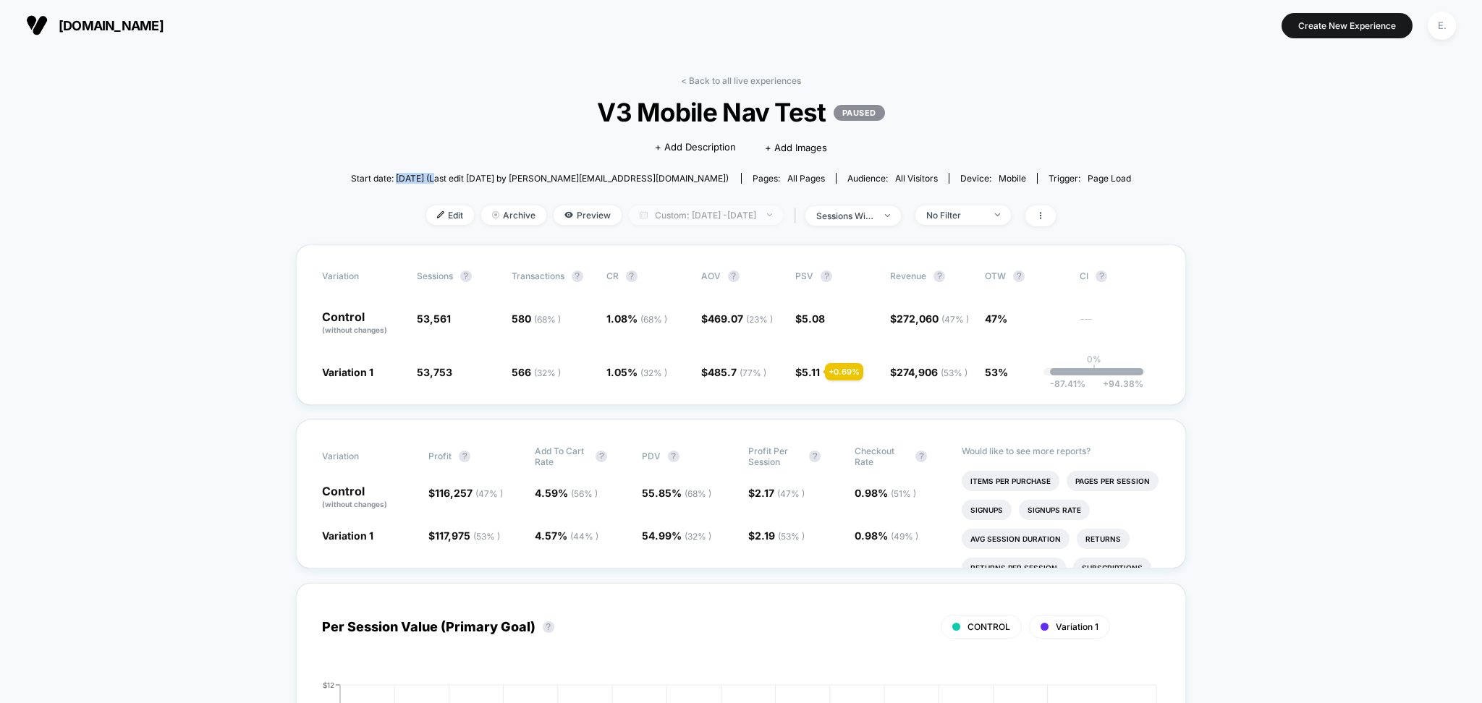
click at [783, 212] on span "Custom: Aug 14, 2025 - Sep 9, 2025" at bounding box center [706, 216] width 154 height 20
select select "*"
select select "****"
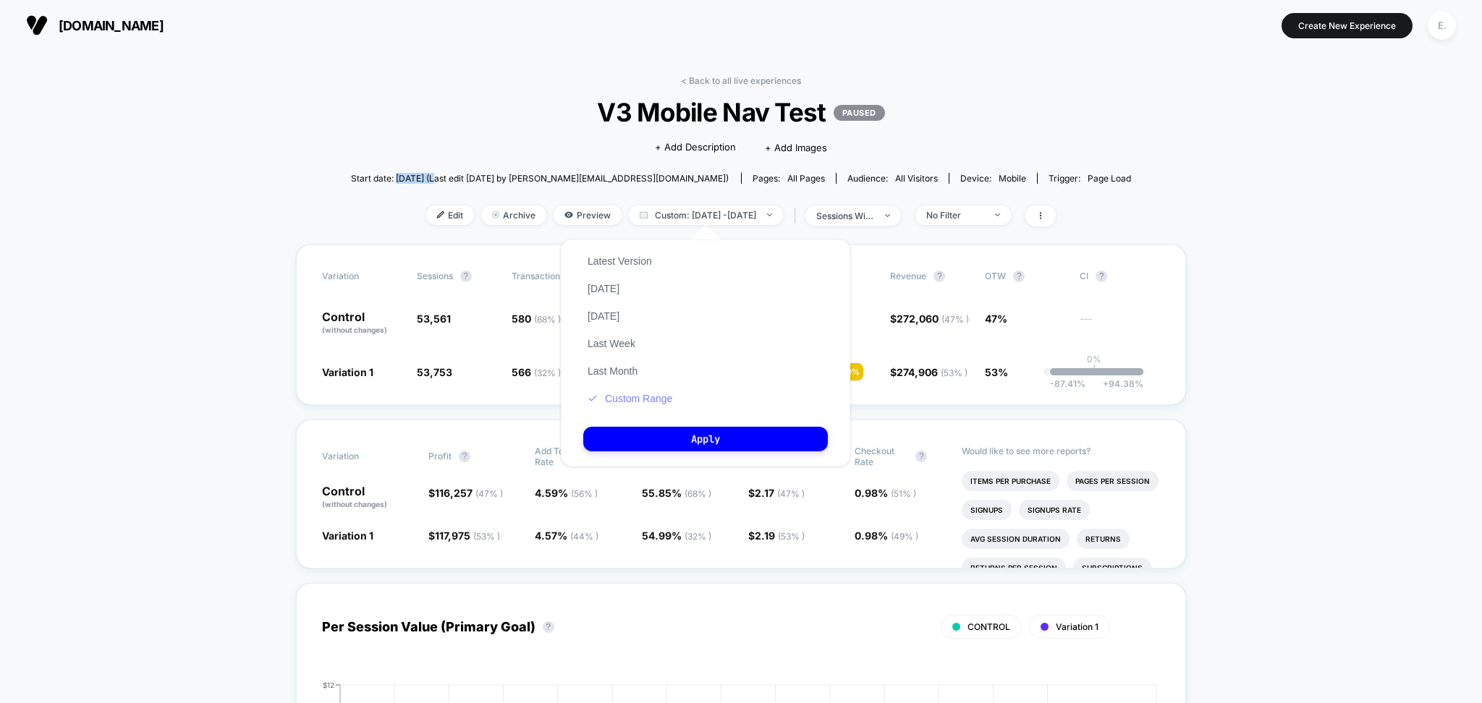
click at [658, 399] on button "Custom Range" at bounding box center [629, 398] width 93 height 13
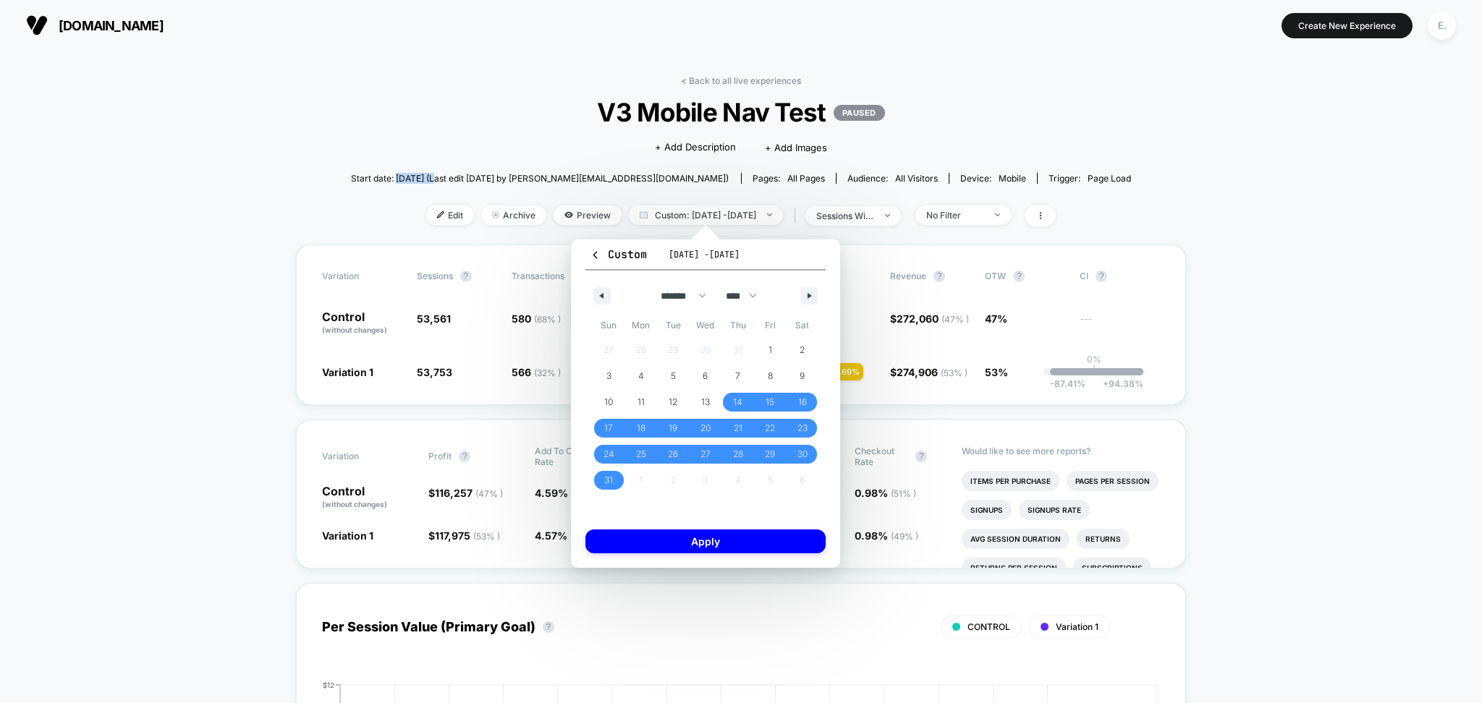
click at [799, 295] on div "******* ******** ***** ***** *** **** **** ****** ********* ******* ******** **…" at bounding box center [705, 292] width 240 height 43
click at [805, 289] on button "button" at bounding box center [808, 295] width 17 height 17
select select "*"
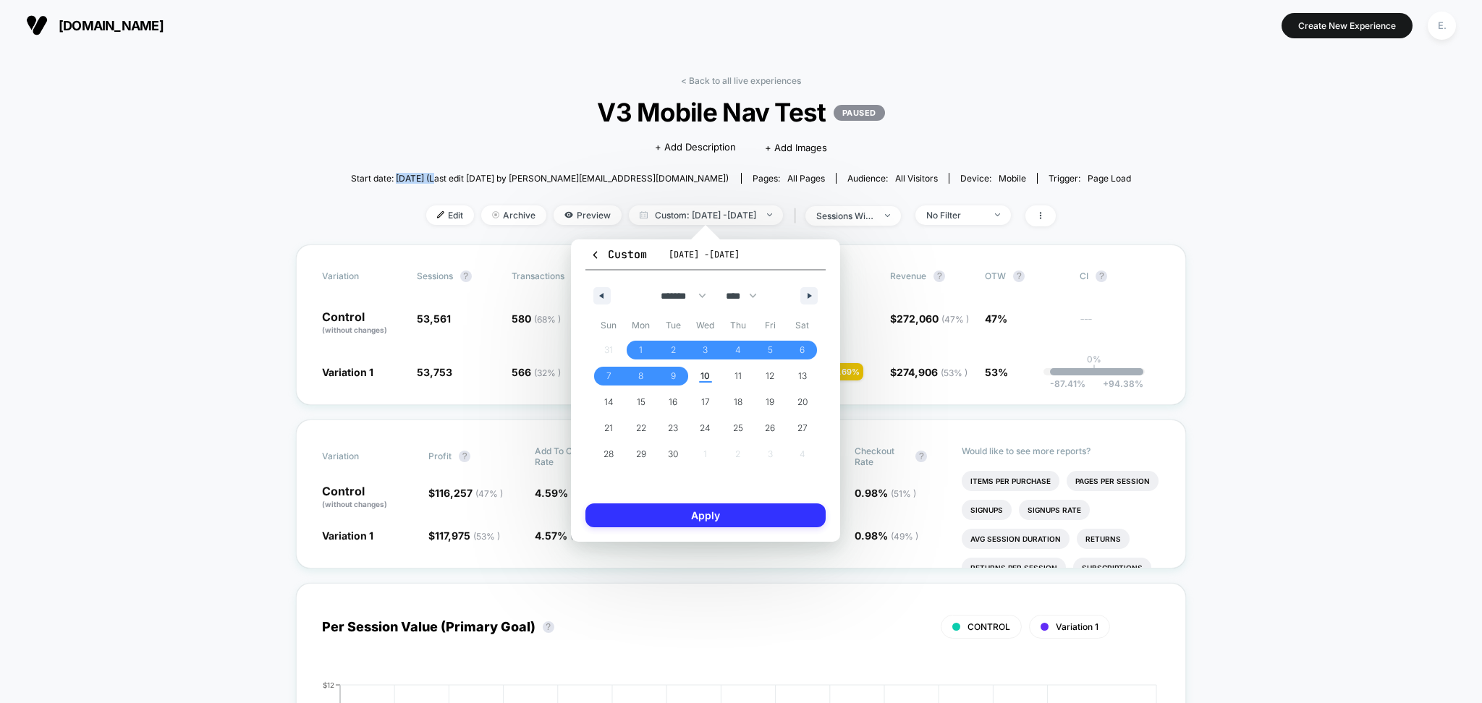
click at [714, 513] on button "Apply" at bounding box center [705, 516] width 240 height 24
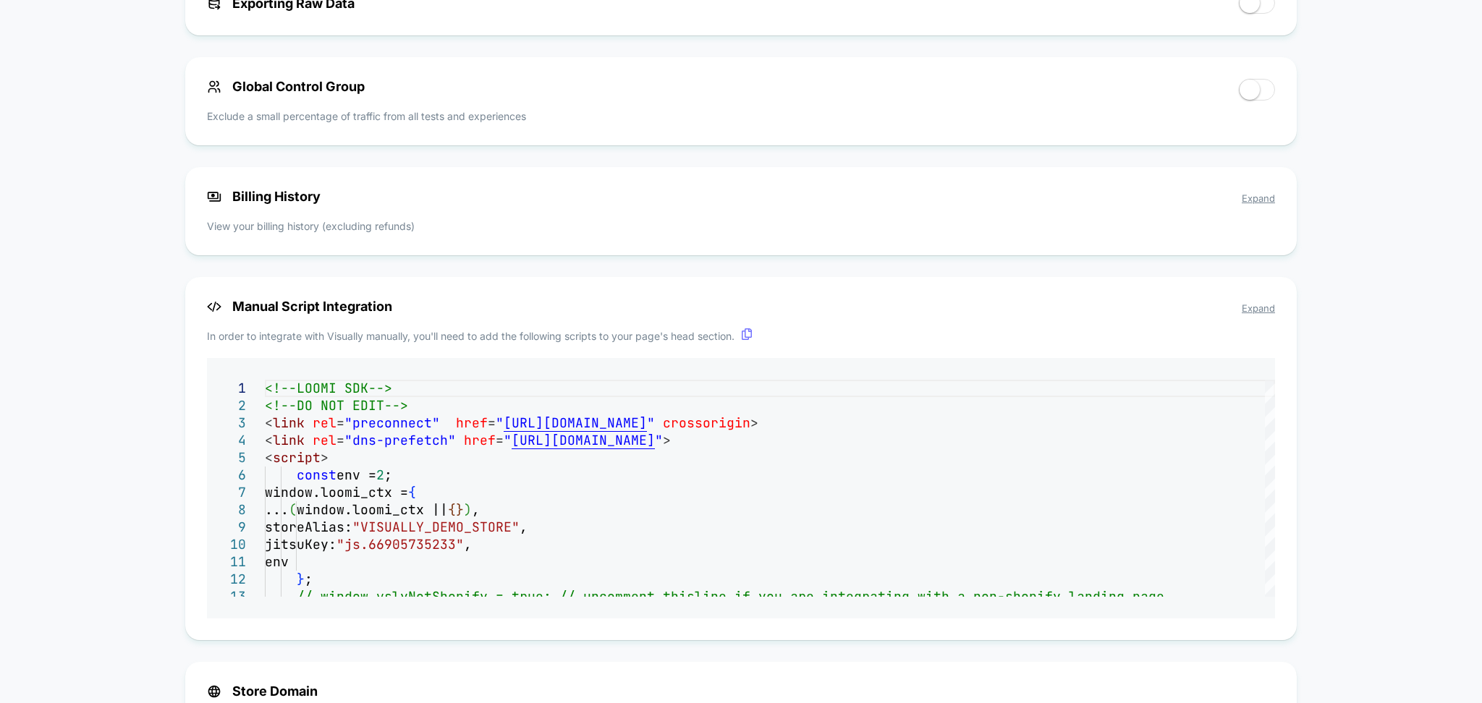
scroll to position [1107, 0]
